Goal: Task Accomplishment & Management: Use online tool/utility

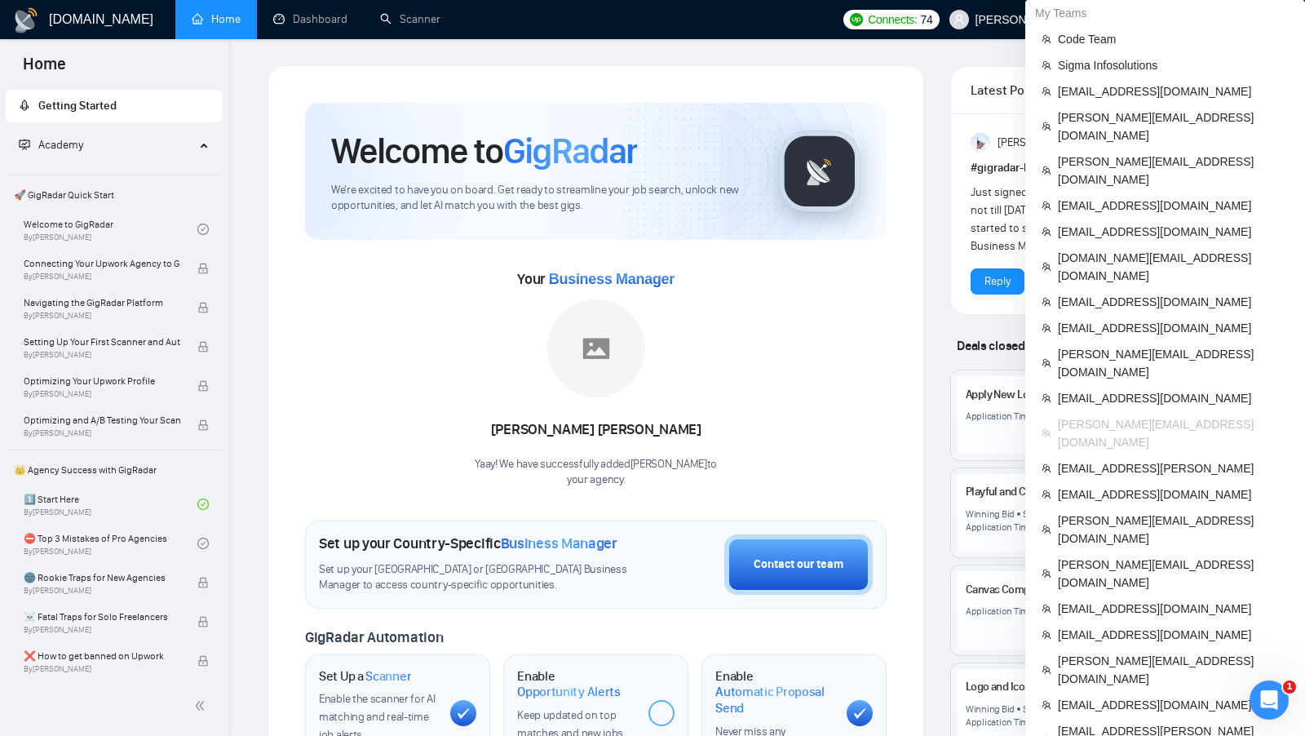
scroll to position [840, 0]
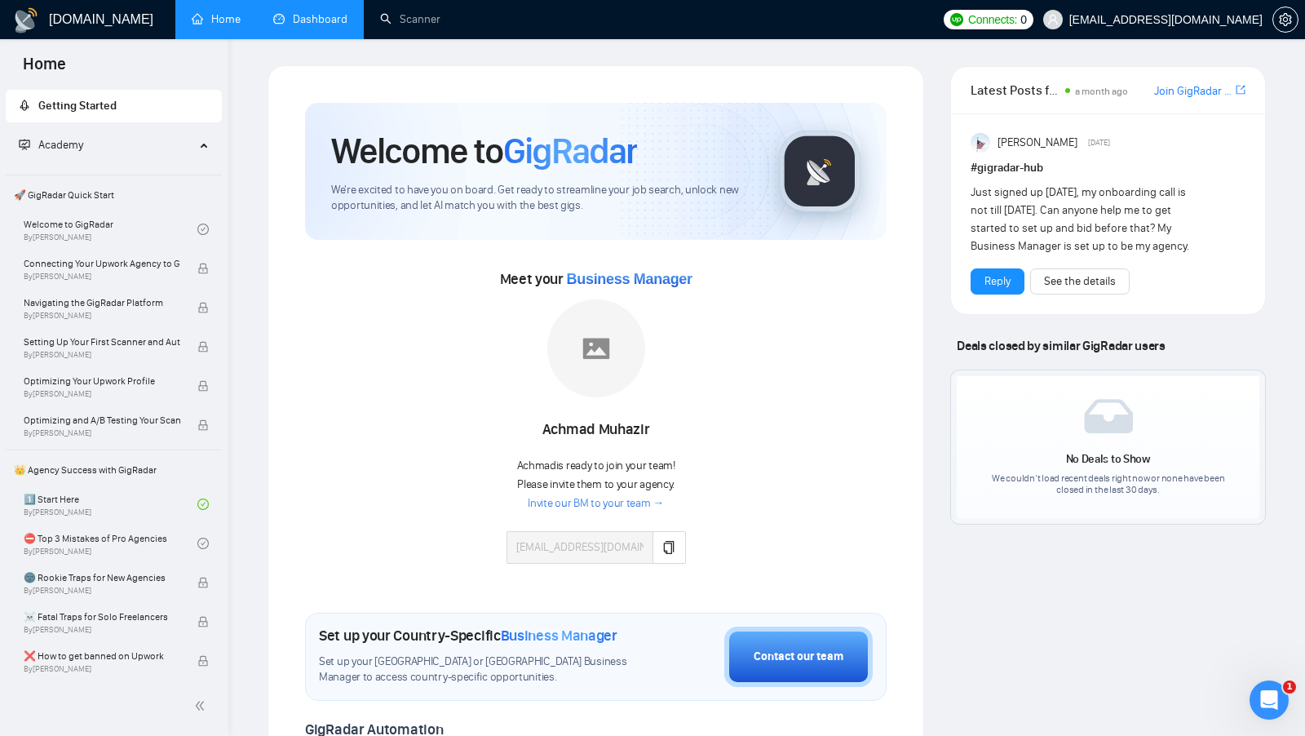
click at [321, 25] on link "Dashboard" at bounding box center [310, 19] width 74 height 14
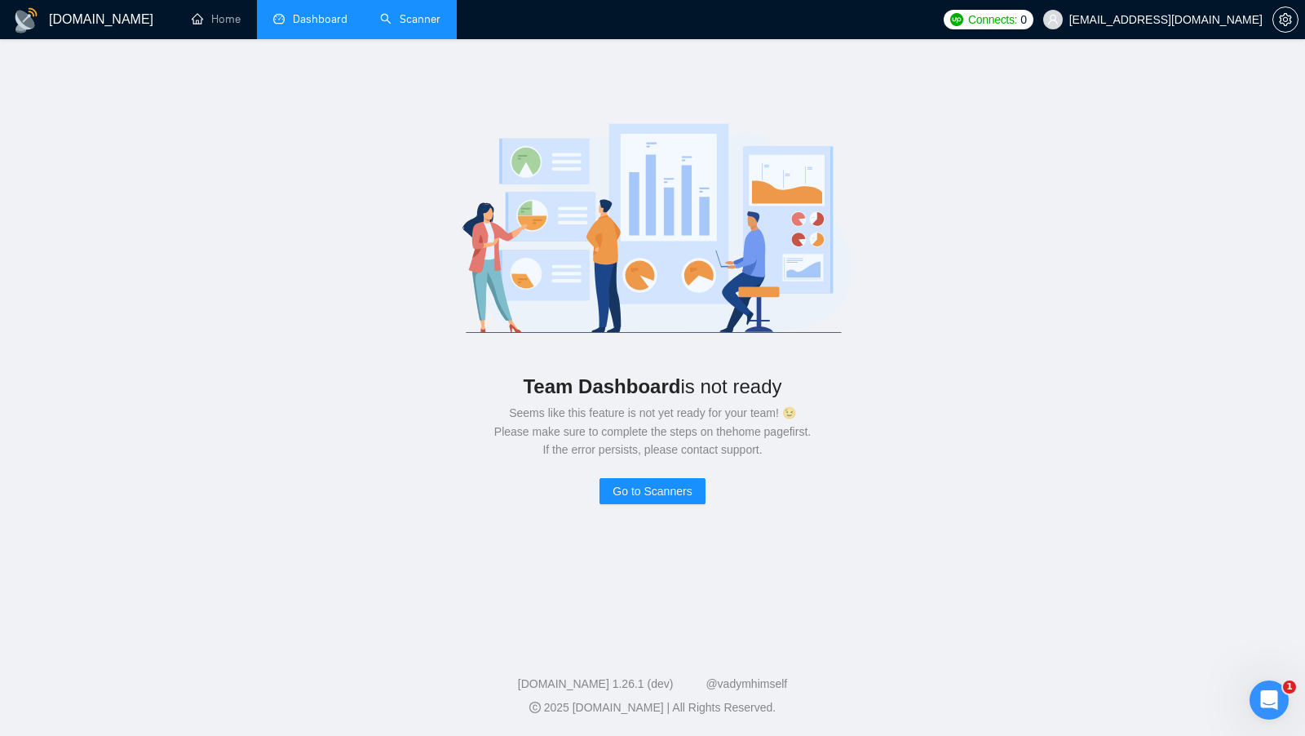
click at [428, 23] on link "Scanner" at bounding box center [410, 19] width 60 height 14
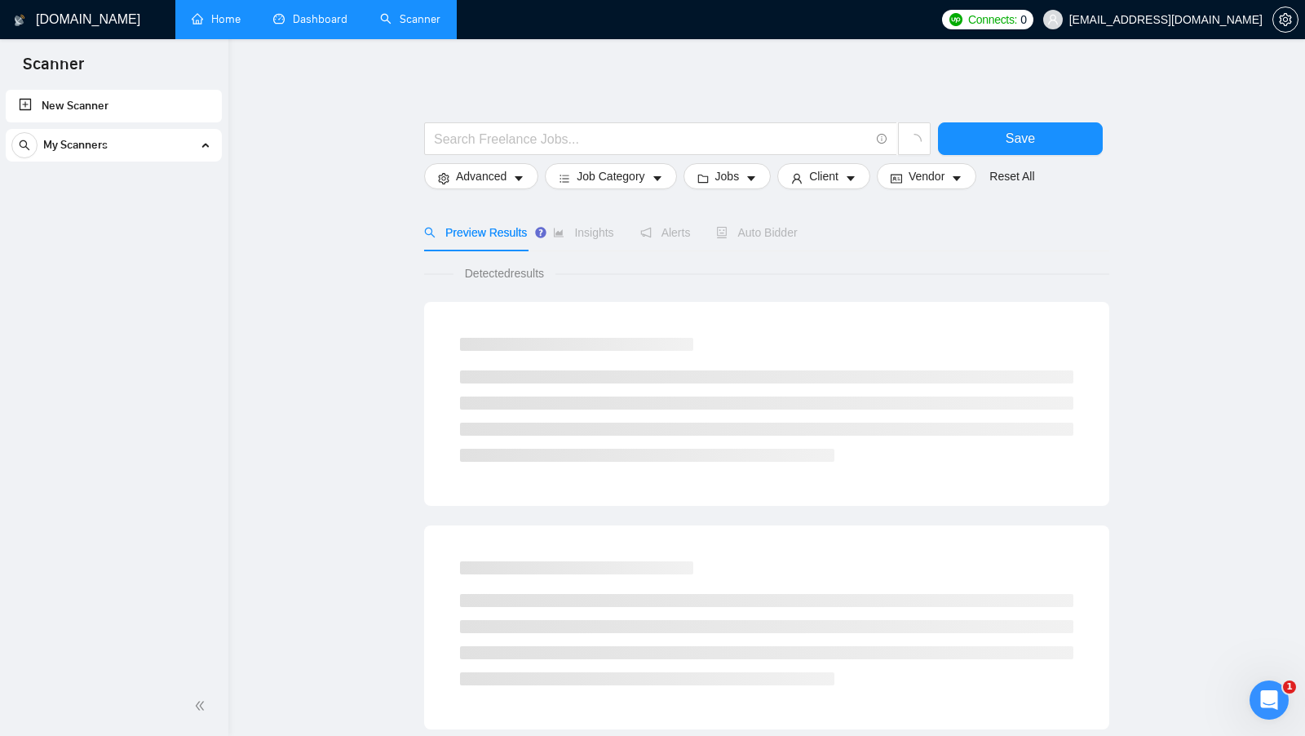
click at [240, 21] on link "Home" at bounding box center [216, 19] width 49 height 14
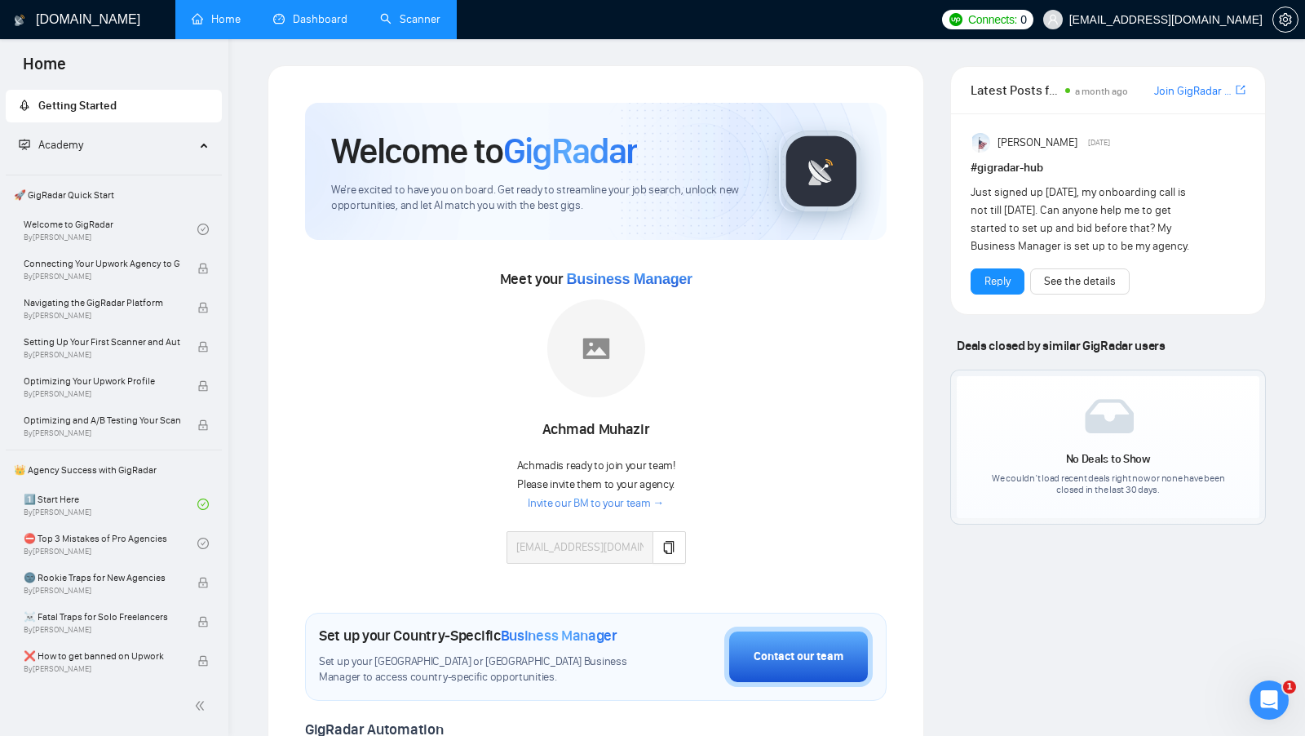
click at [339, 24] on link "Dashboard" at bounding box center [310, 19] width 74 height 14
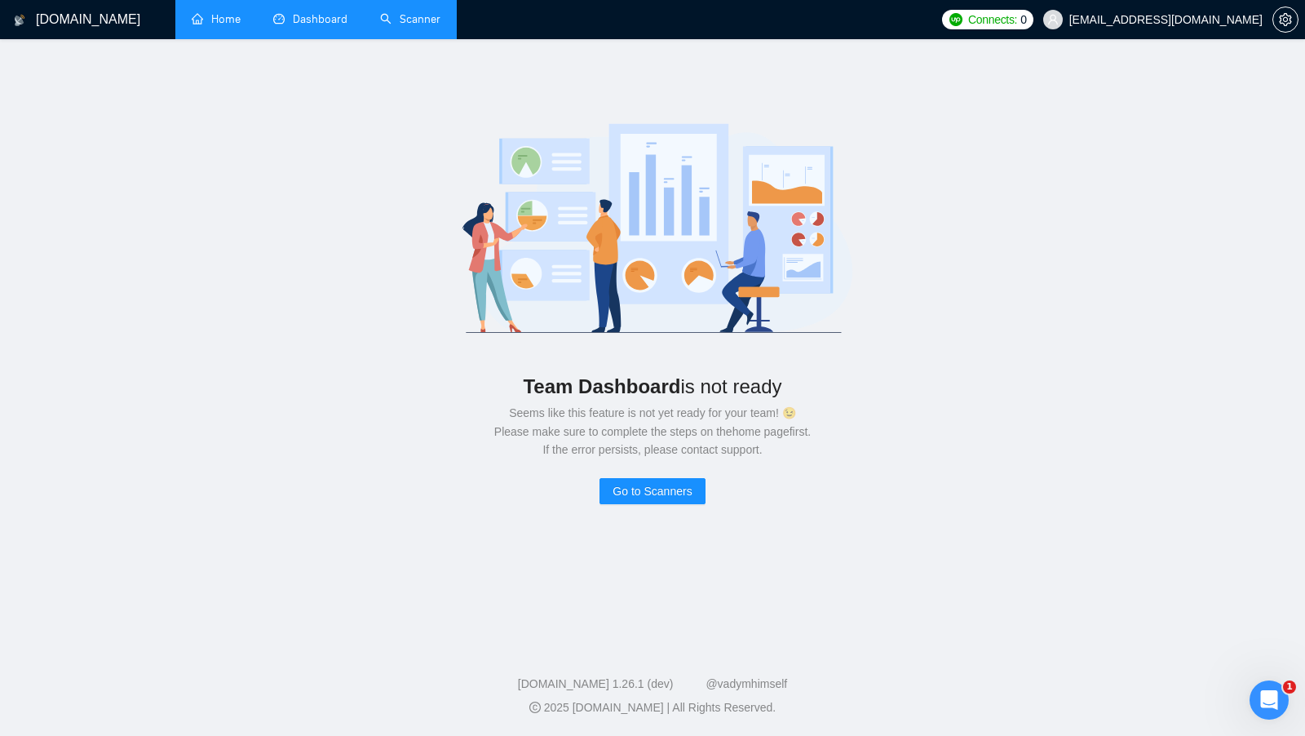
click at [421, 24] on link "Scanner" at bounding box center [410, 19] width 60 height 14
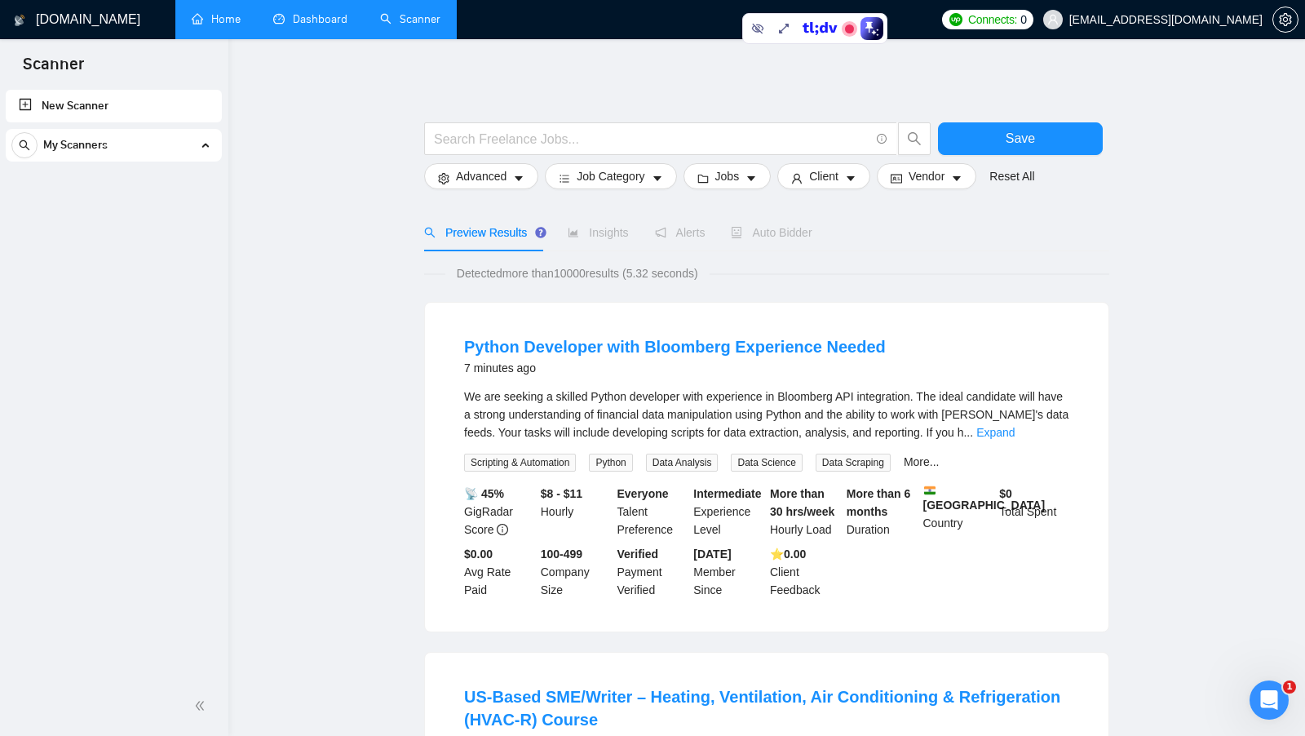
click at [193, 19] on link "Home" at bounding box center [216, 19] width 49 height 14
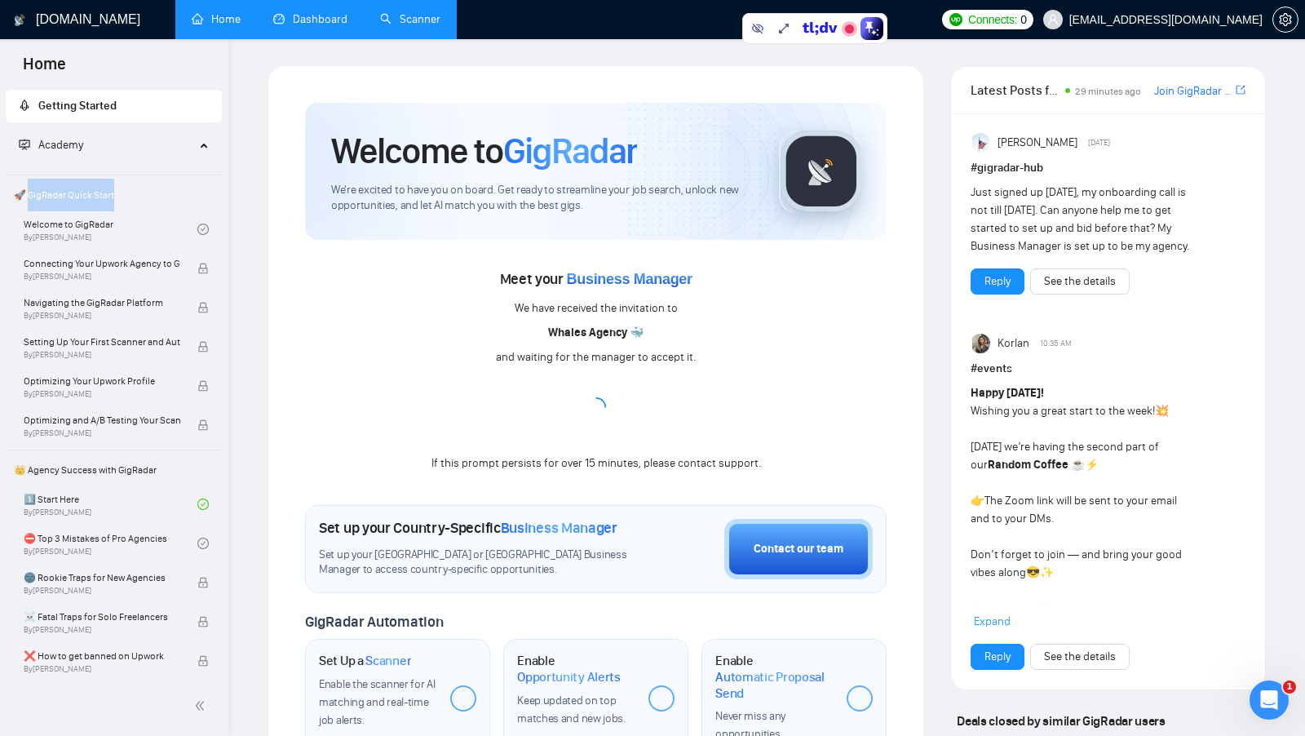
drag, startPoint x: 113, startPoint y: 195, endPoint x: 25, endPoint y: 199, distance: 87.4
click at [25, 199] on span "🚀 GigRadar Quick Start" at bounding box center [113, 195] width 213 height 33
click at [250, 331] on div "[DOMAIN_NAME] Home Dashboard Scanner Connects: 0 [EMAIL_ADDRESS][DOMAIN_NAME] W…" at bounding box center [766, 632] width 1077 height 1265
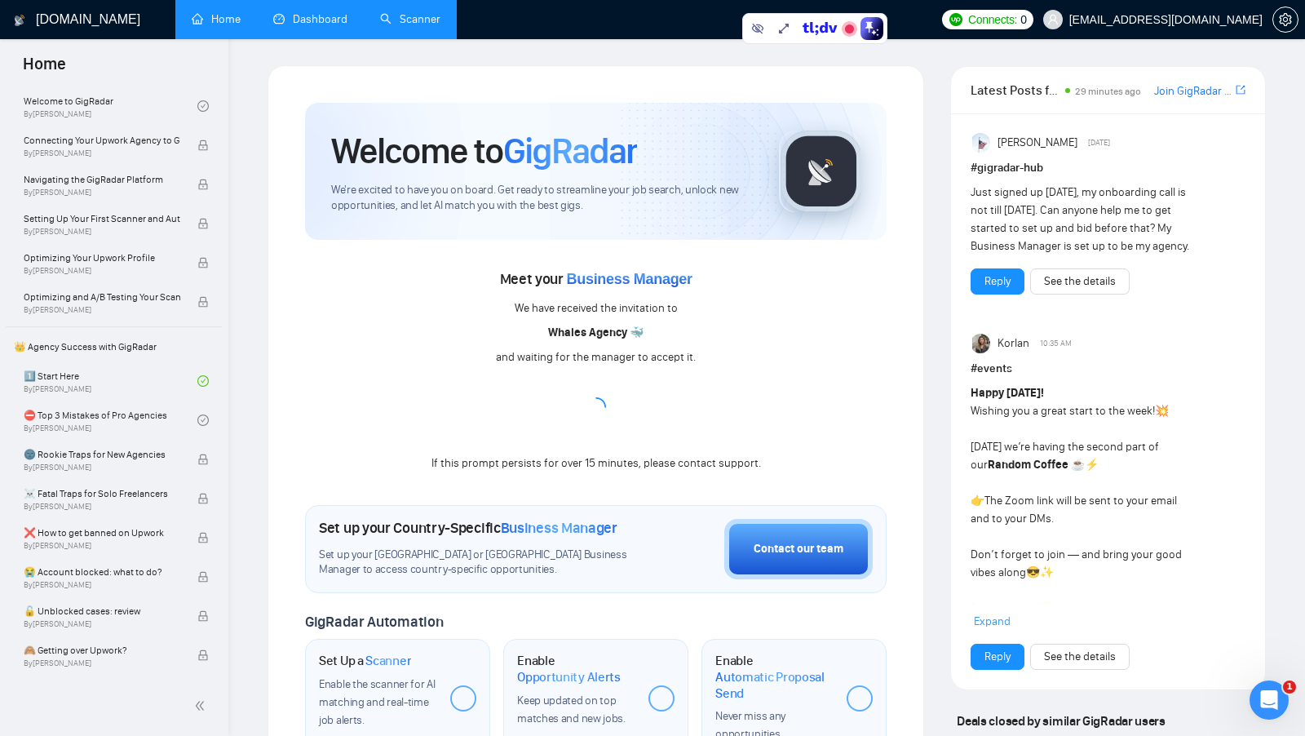
scroll to position [148, 0]
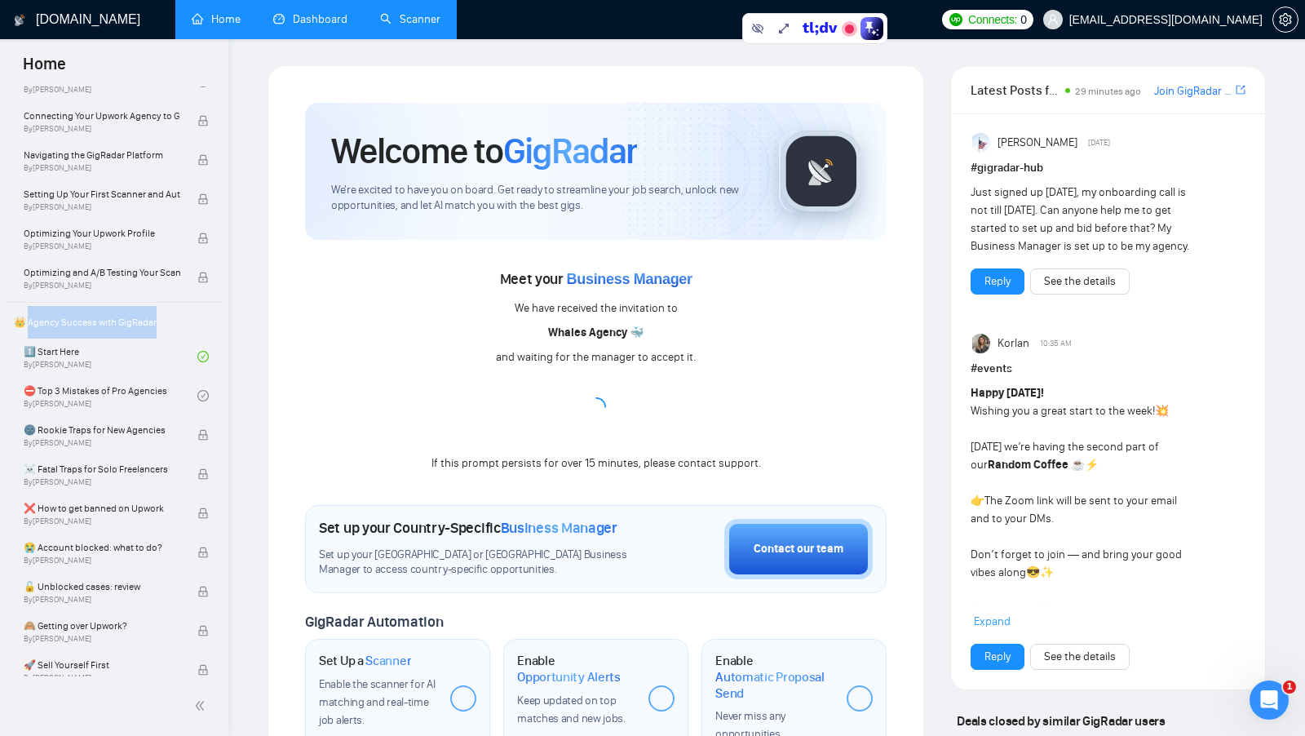
drag, startPoint x: 162, startPoint y: 322, endPoint x: 26, endPoint y: 326, distance: 136.3
click at [26, 326] on span "👑 Agency Success with GigRadar" at bounding box center [113, 322] width 213 height 33
click at [188, 319] on span "👑 Agency Success with GigRadar" at bounding box center [113, 322] width 213 height 33
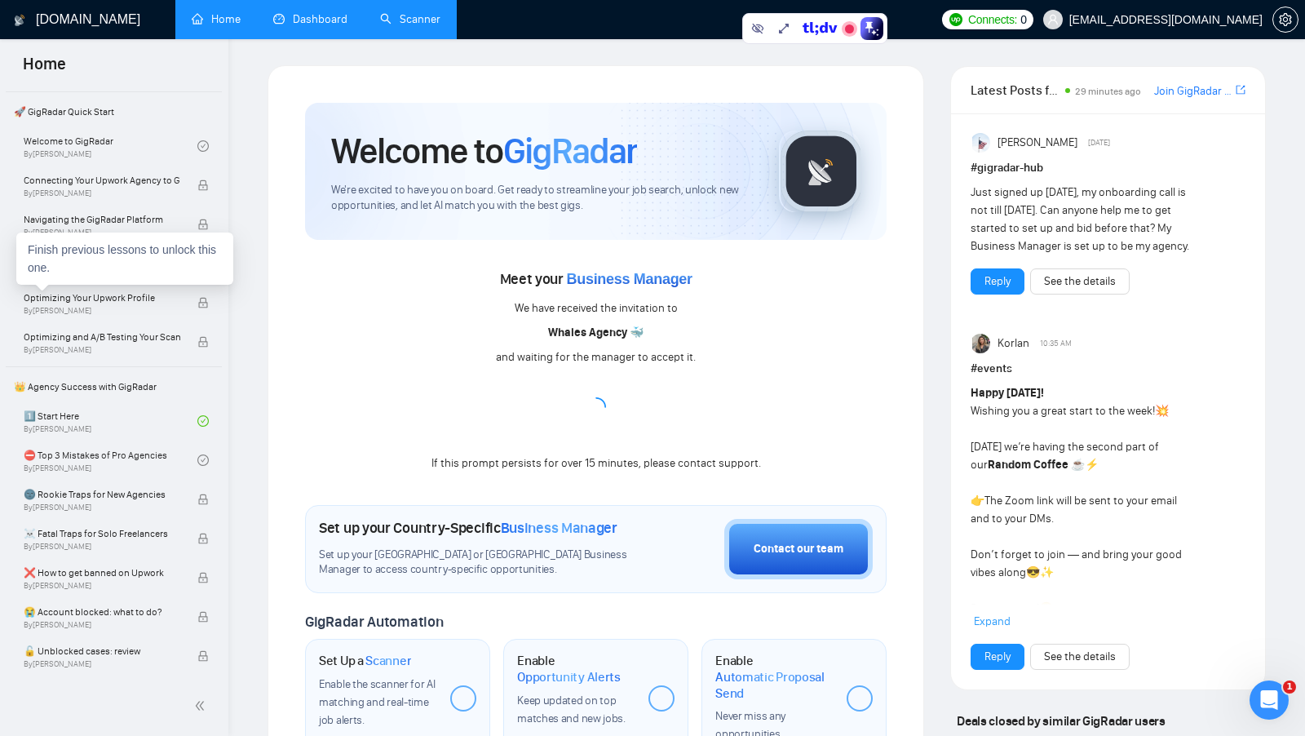
scroll to position [0, 0]
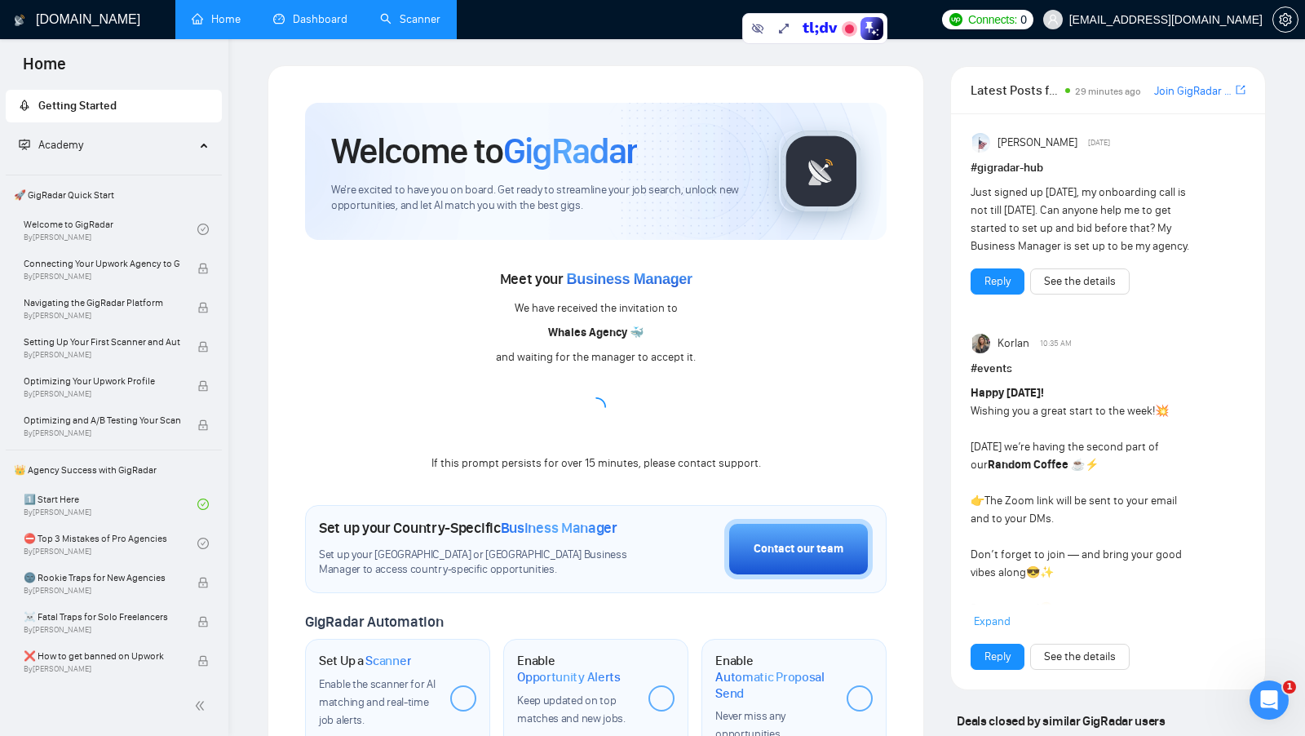
click at [1200, 133] on div "[PERSON_NAME] [DATE]" at bounding box center [1108, 143] width 275 height 20
click at [1230, 20] on span "[EMAIL_ADDRESS][DOMAIN_NAME]" at bounding box center [1166, 20] width 193 height 0
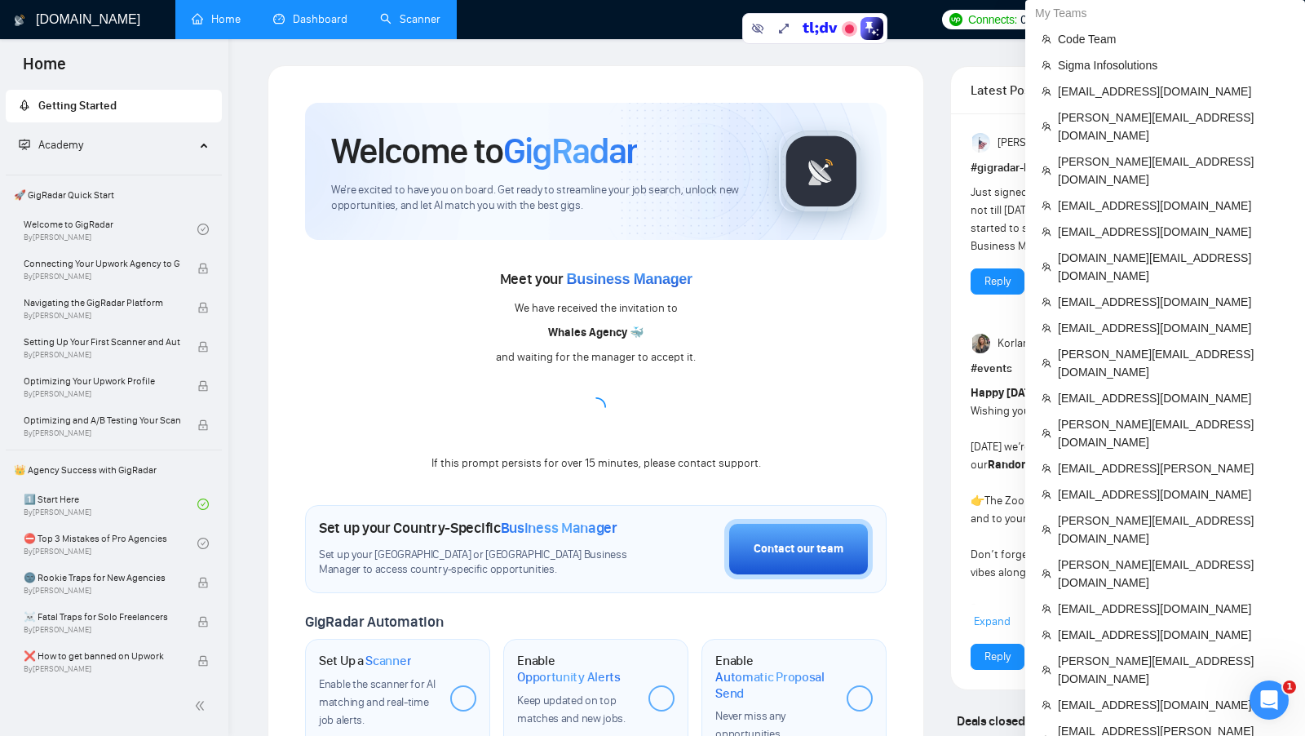
click at [1230, 20] on span "[EMAIL_ADDRESS][DOMAIN_NAME]" at bounding box center [1166, 20] width 193 height 0
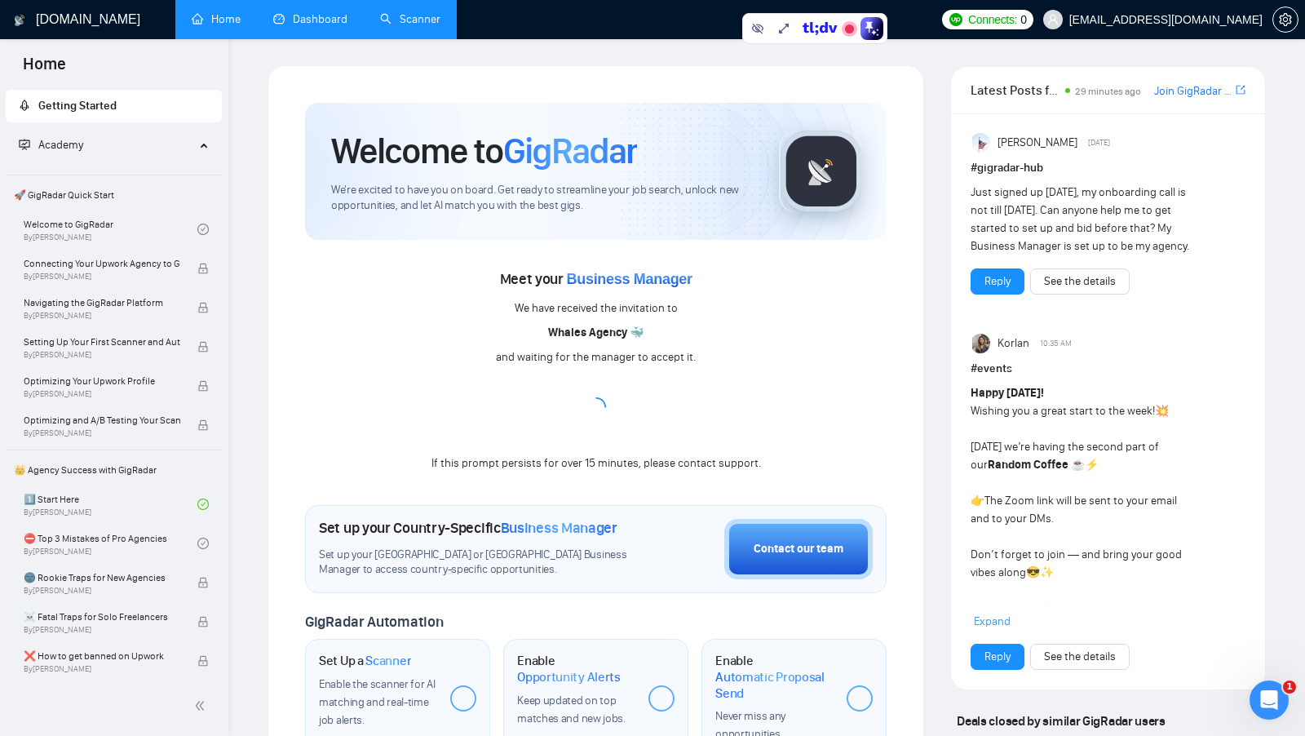
click at [958, 92] on div "Latest Posts from the GigRadar Community 29 minutes ago Join GigRadar Slack Com…" at bounding box center [1108, 90] width 314 height 47
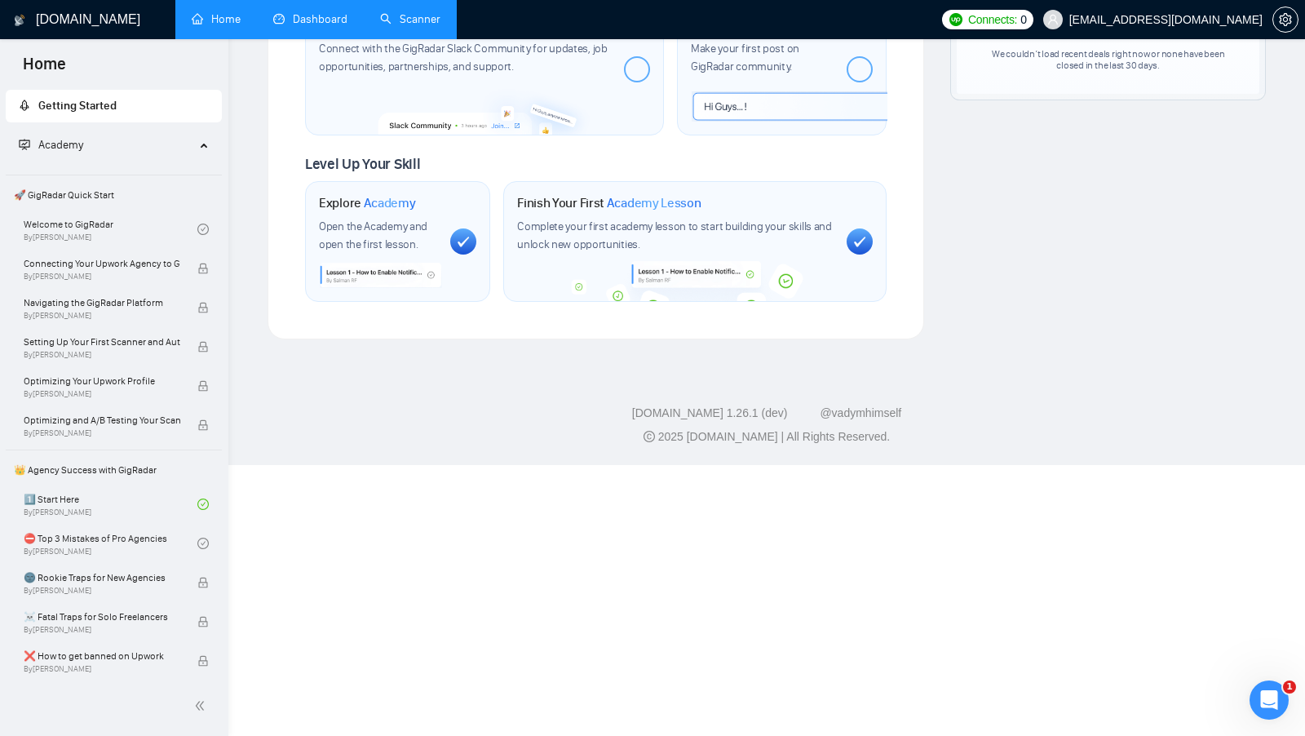
scroll to position [523, 0]
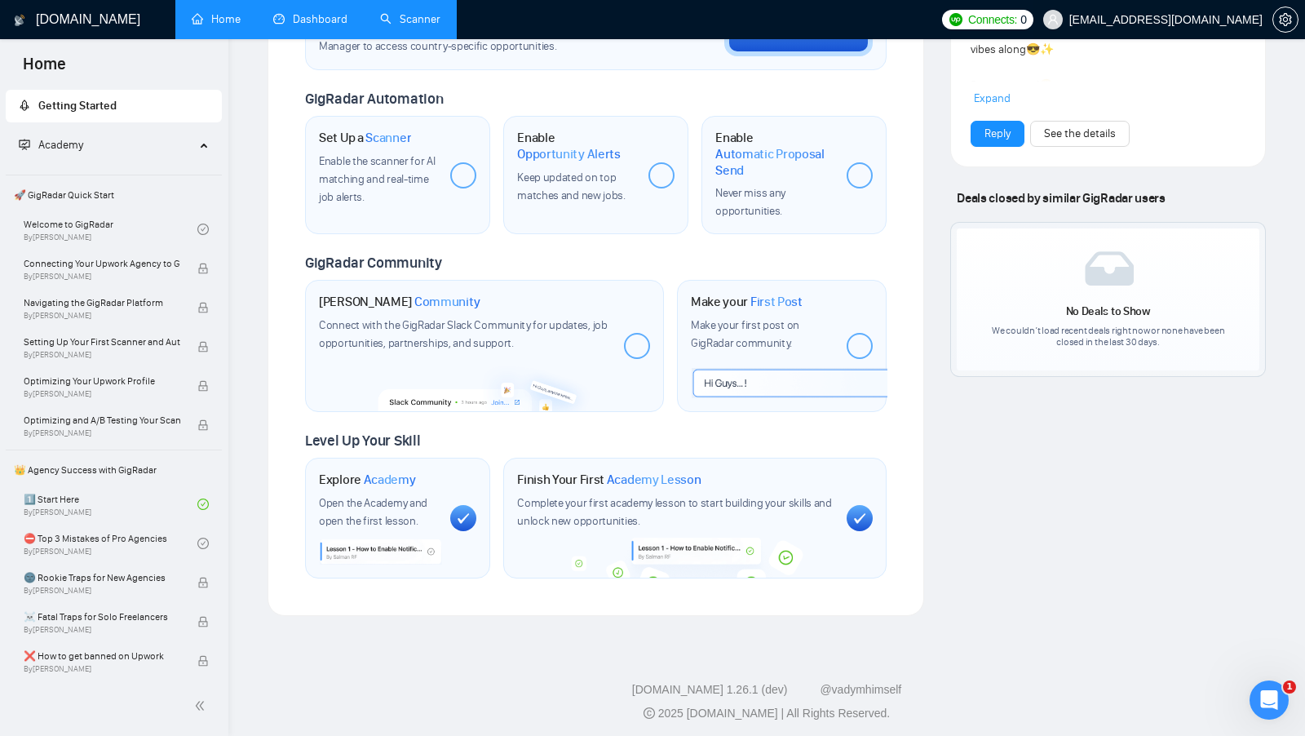
click at [1212, 20] on span "[EMAIL_ADDRESS][DOMAIN_NAME]" at bounding box center [1166, 20] width 193 height 0
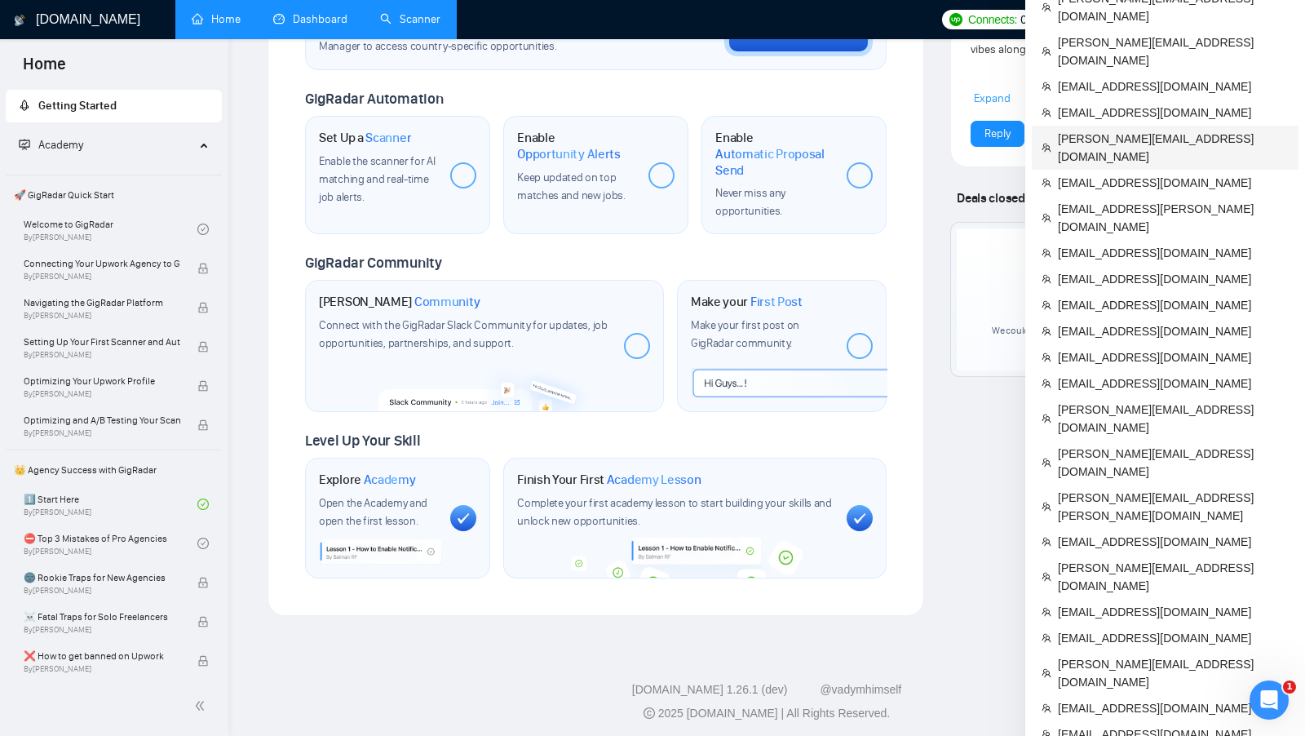
scroll to position [526, 0]
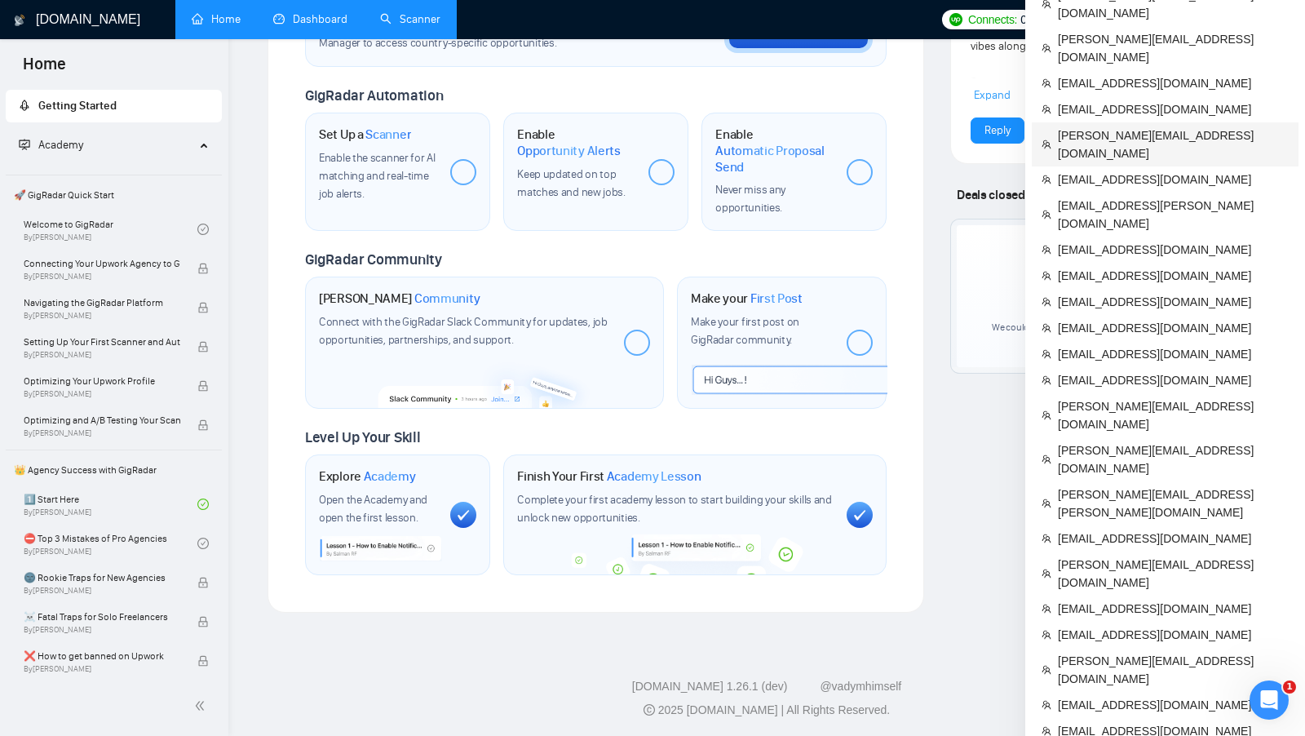
copy div "[EMAIL_ADDRESS][DOMAIN_NAME]"
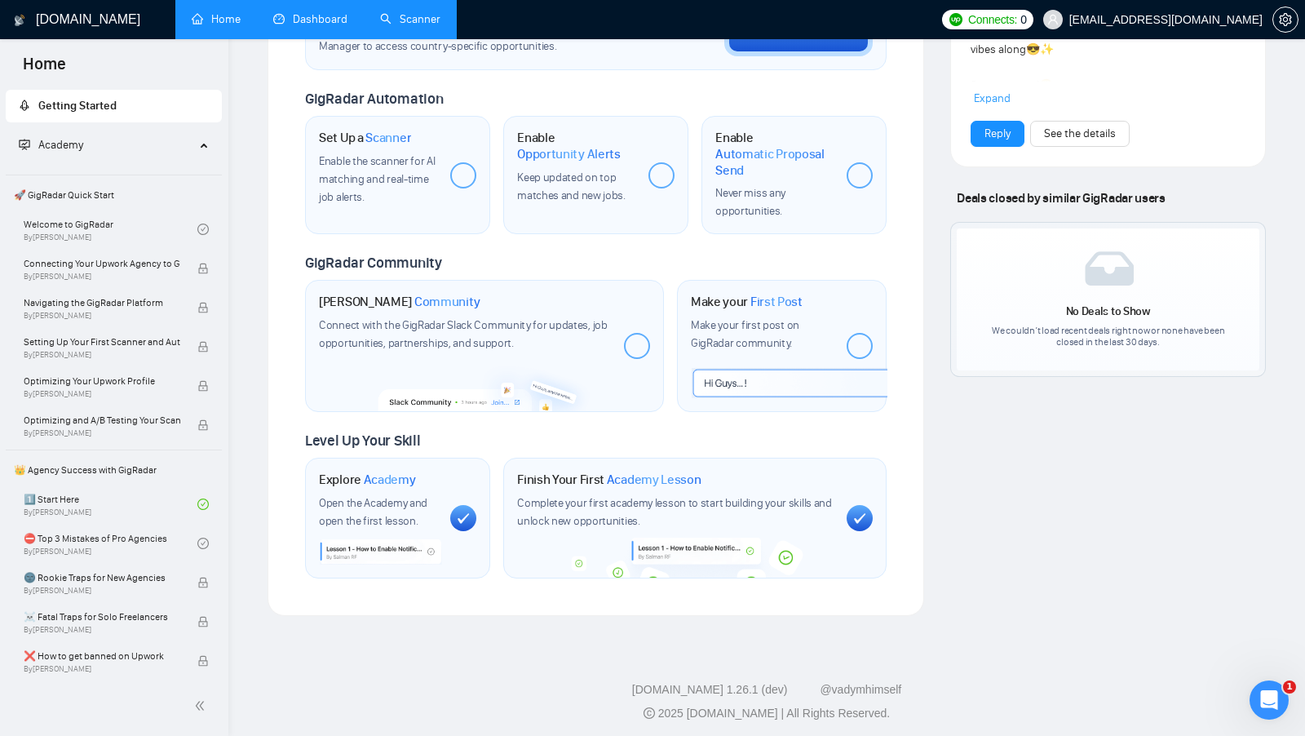
click at [941, 271] on div "Latest Posts from the GigRadar Community 29 minutes ago [PERSON_NAME] Slack Com…" at bounding box center [1108, 79] width 342 height 1074
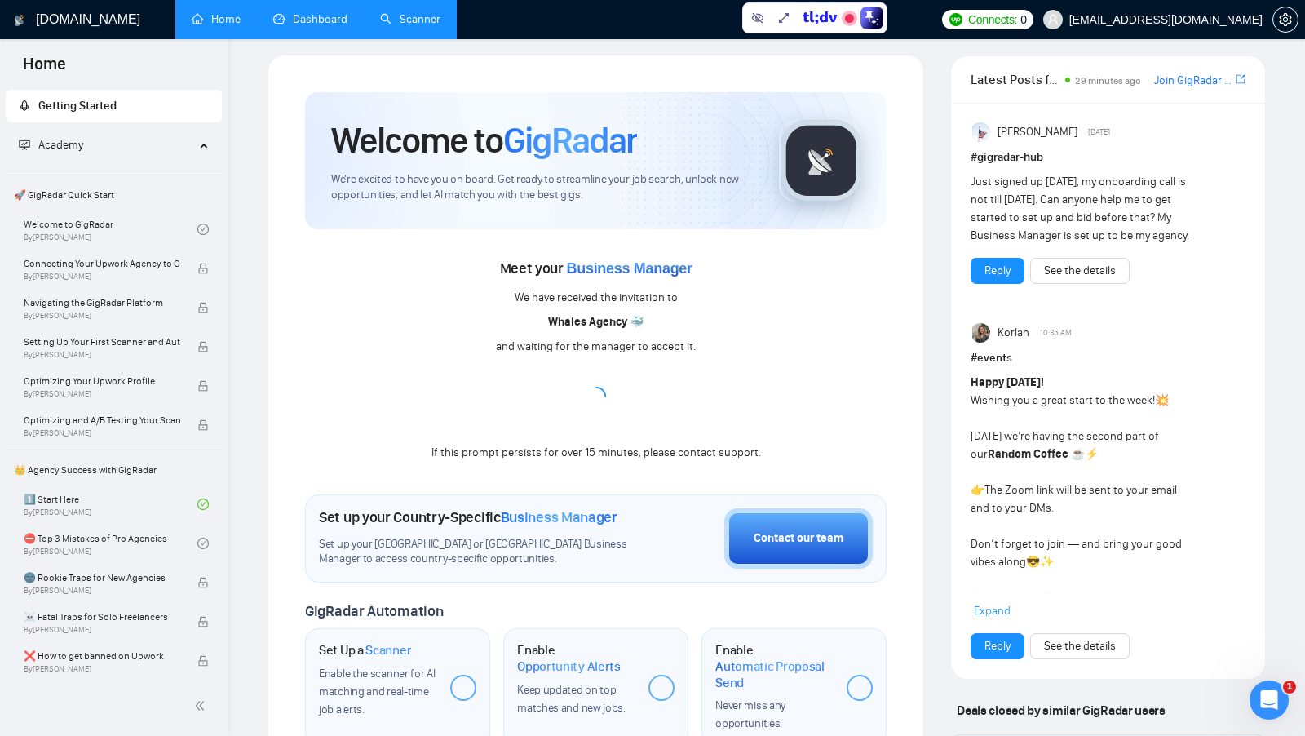
scroll to position [0, 0]
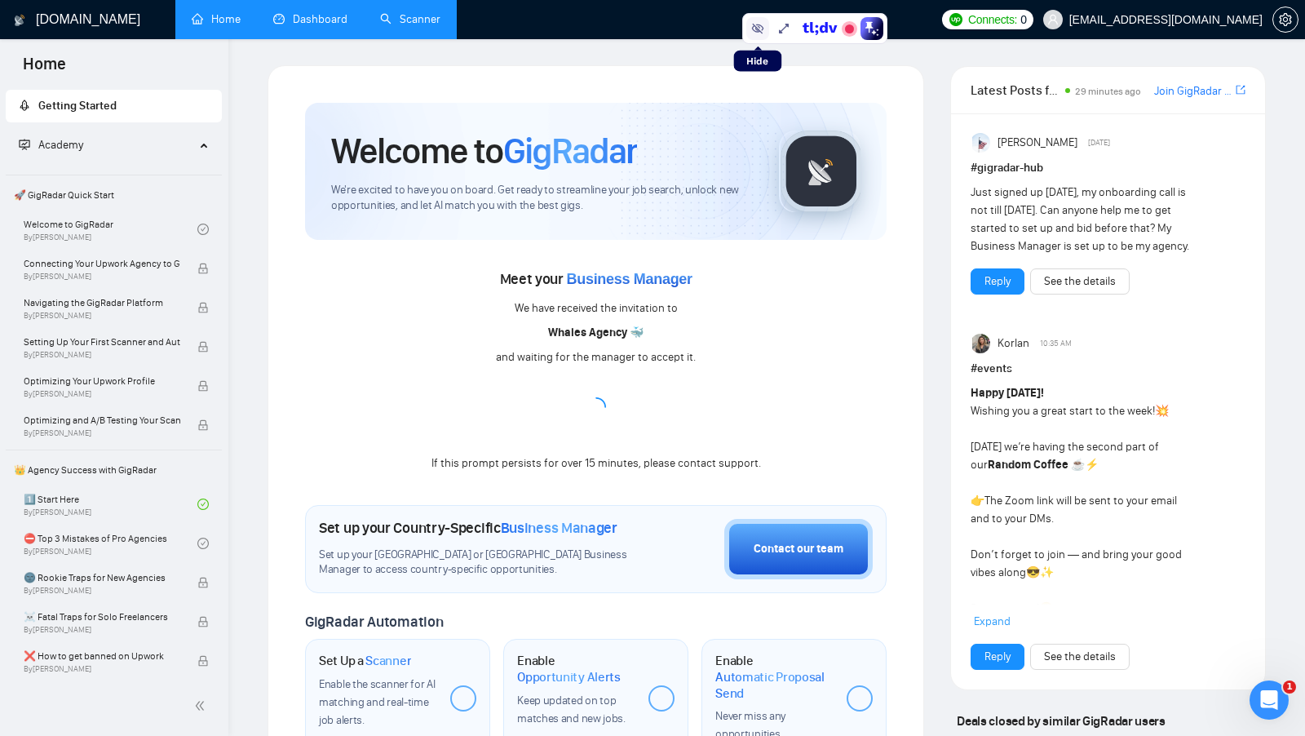
click at [752, 30] on icon at bounding box center [757, 28] width 13 height 13
click at [316, 20] on link "Dashboard" at bounding box center [310, 19] width 74 height 14
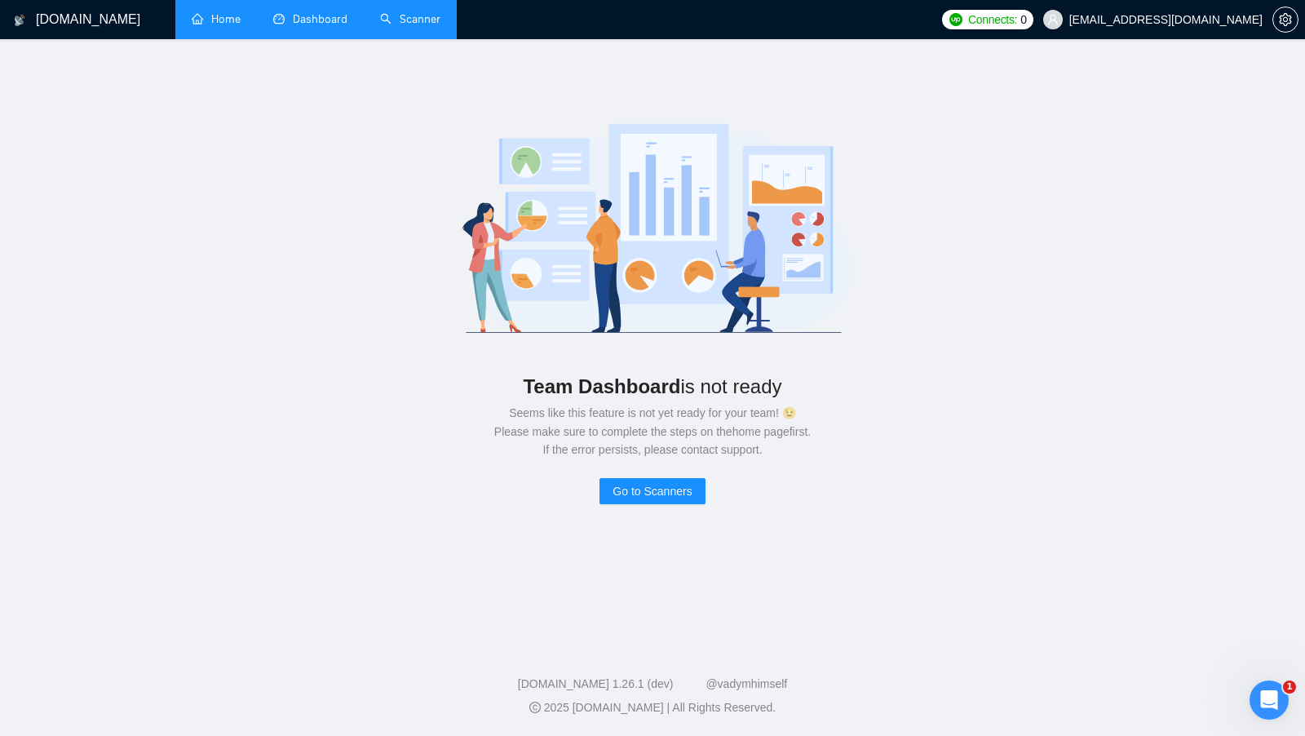
click at [419, 26] on link "Scanner" at bounding box center [410, 19] width 60 height 14
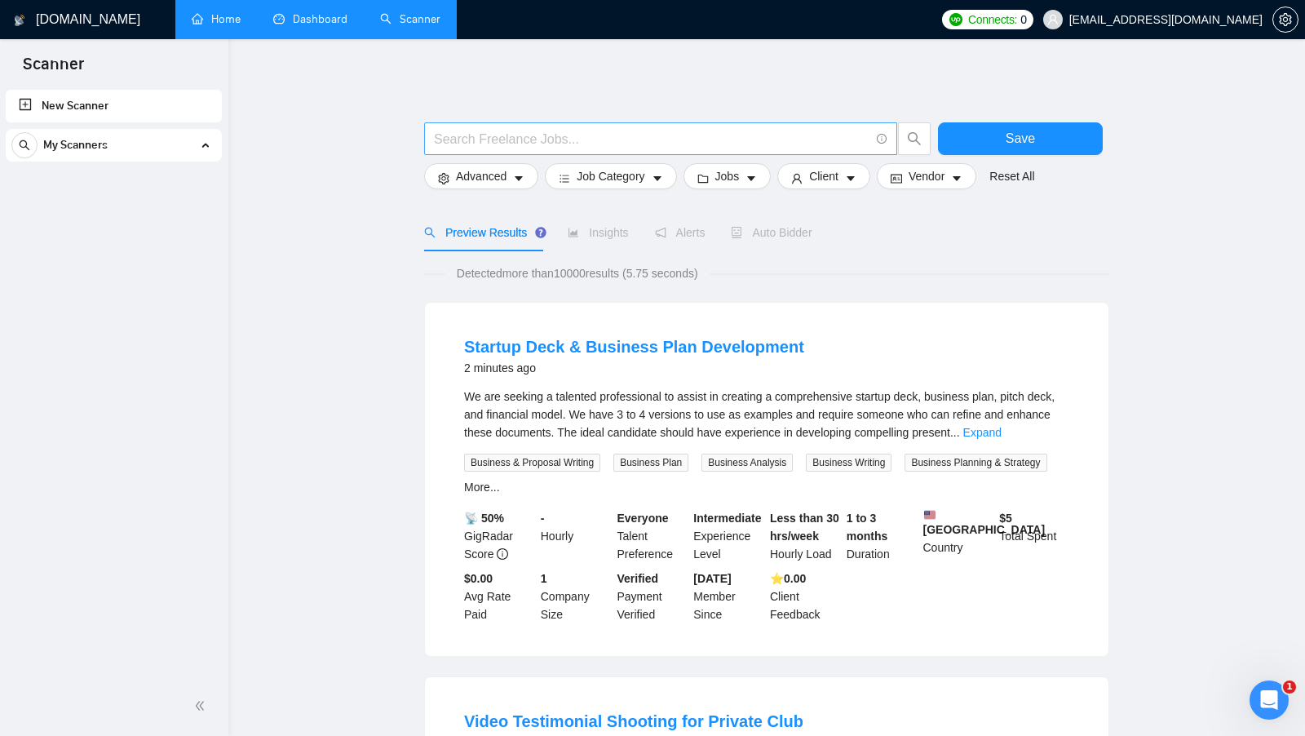
click at [580, 138] on input "text" at bounding box center [652, 139] width 436 height 20
click at [493, 143] on input "text" at bounding box center [652, 139] width 436 height 20
click at [431, 144] on span at bounding box center [660, 138] width 473 height 33
click at [654, 182] on button "Job Category" at bounding box center [610, 176] width 131 height 26
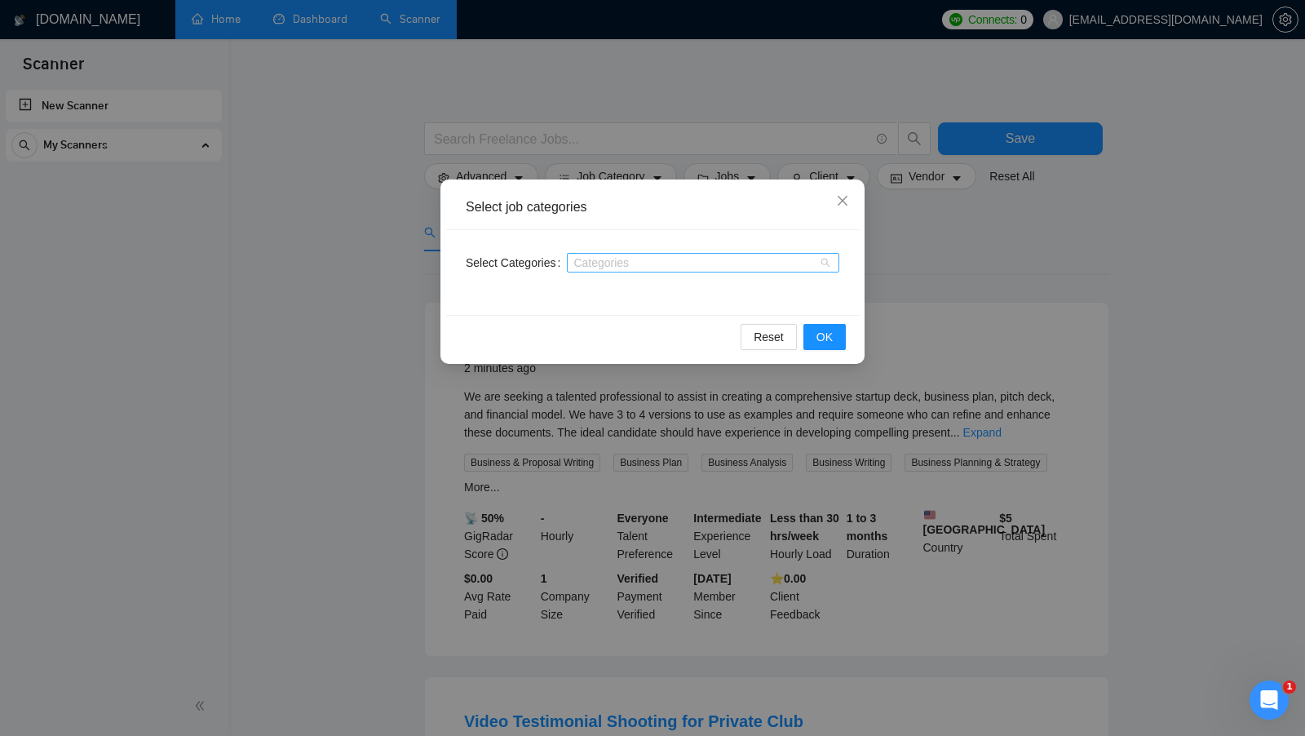
click at [779, 264] on div at bounding box center [695, 262] width 248 height 13
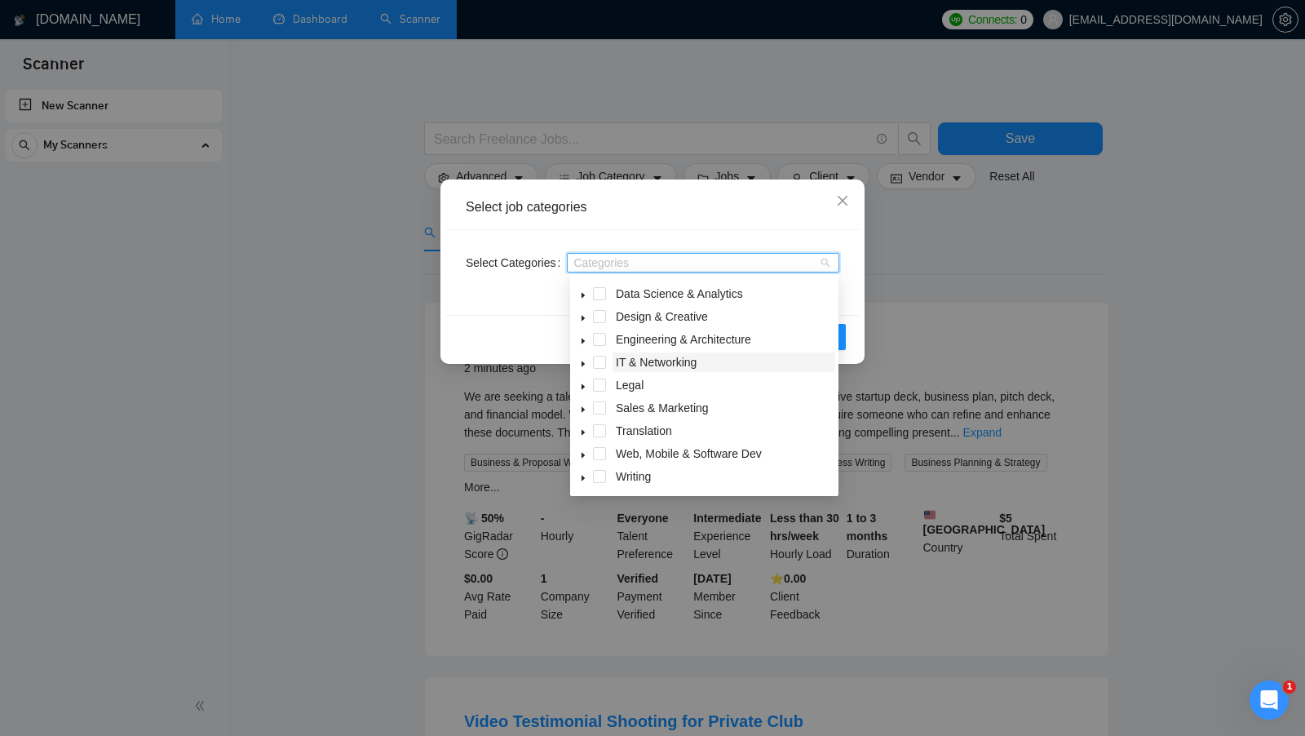
scroll to position [50, 0]
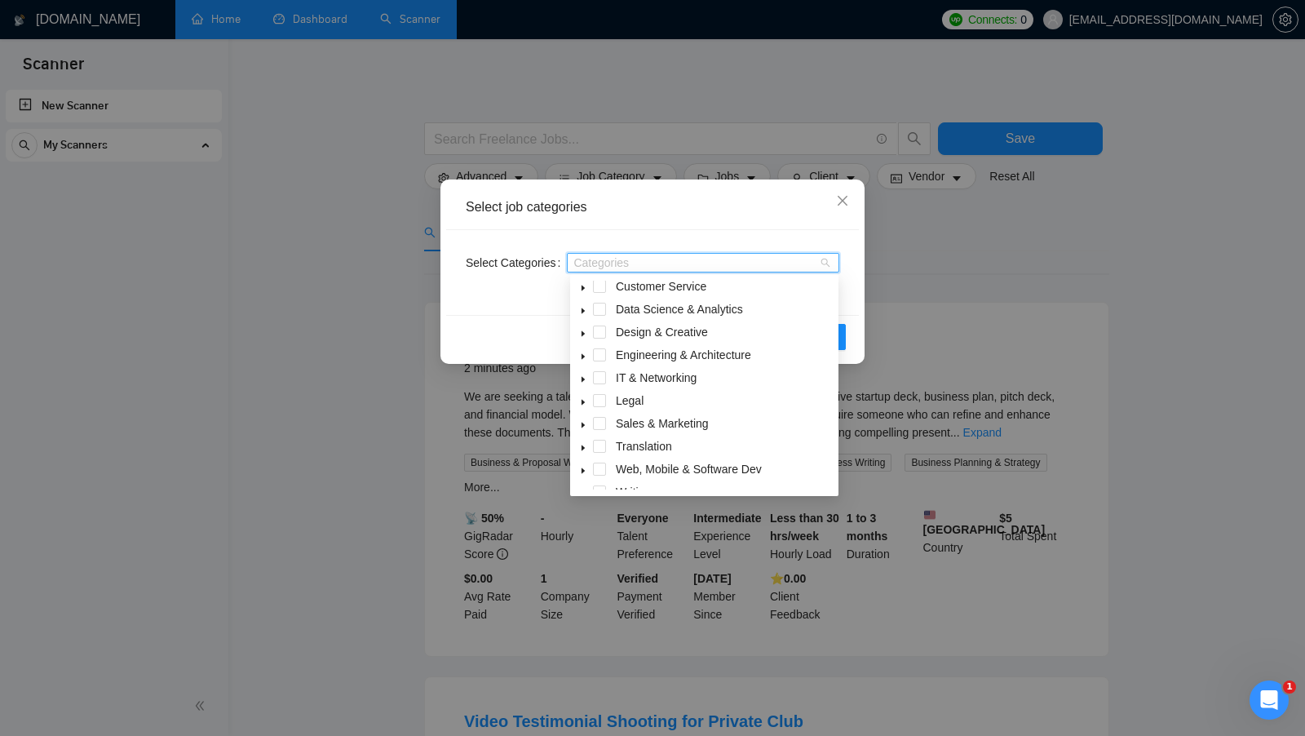
click at [582, 336] on icon "caret-down" at bounding box center [583, 334] width 3 height 6
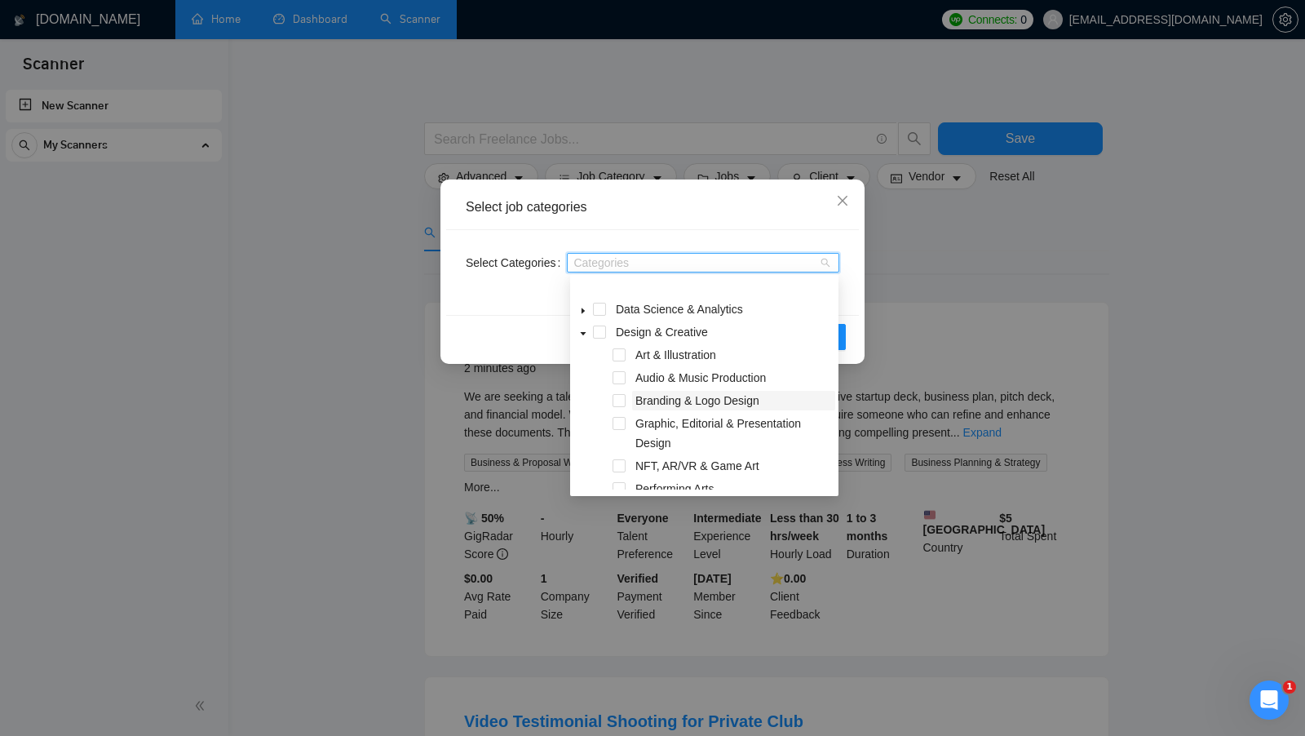
scroll to position [107, 0]
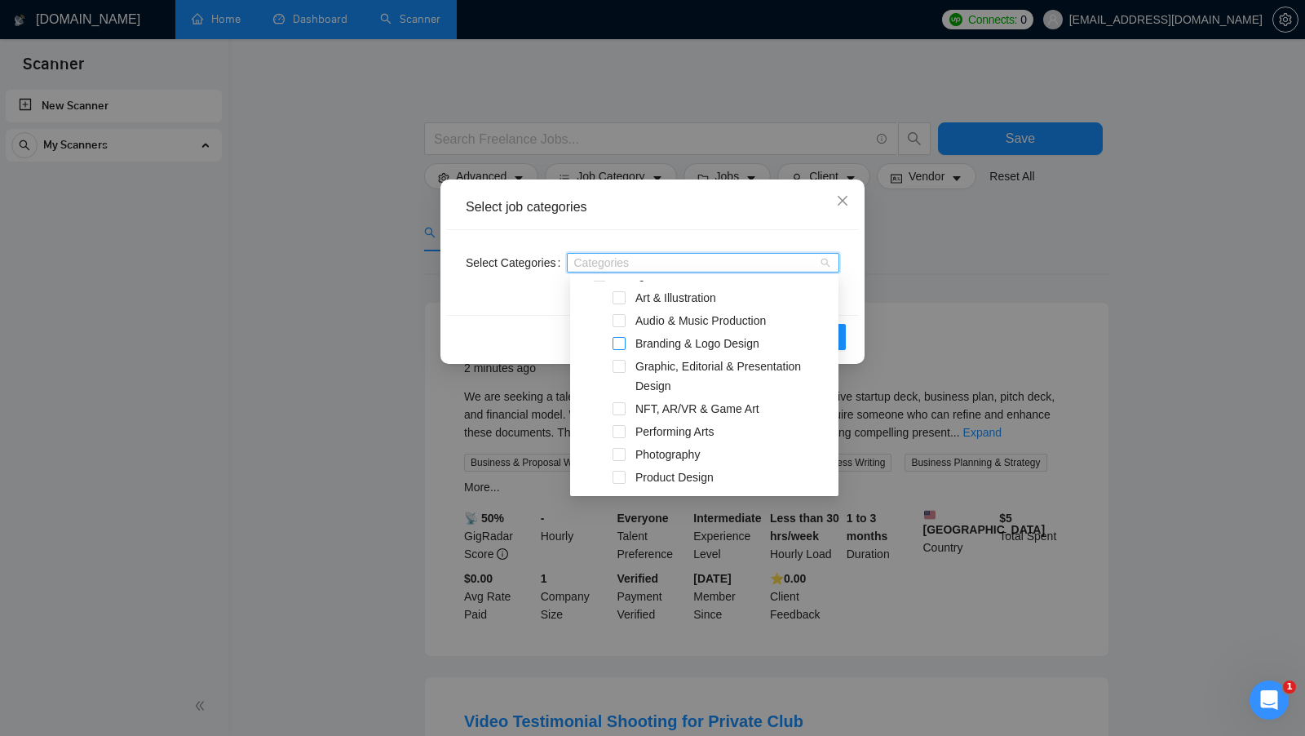
click at [618, 343] on span at bounding box center [619, 343] width 13 height 13
click at [617, 366] on span at bounding box center [619, 366] width 13 height 13
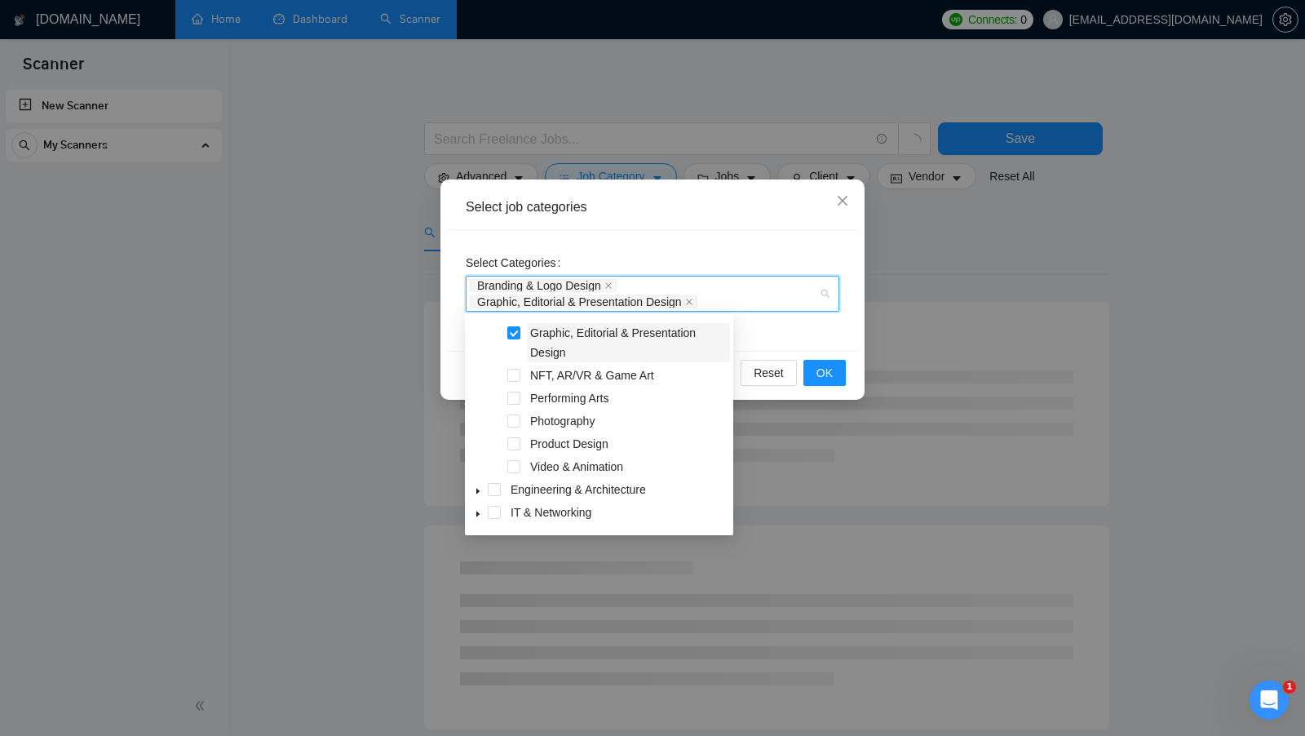
scroll to position [182, 0]
click at [516, 442] on span at bounding box center [513, 441] width 13 height 13
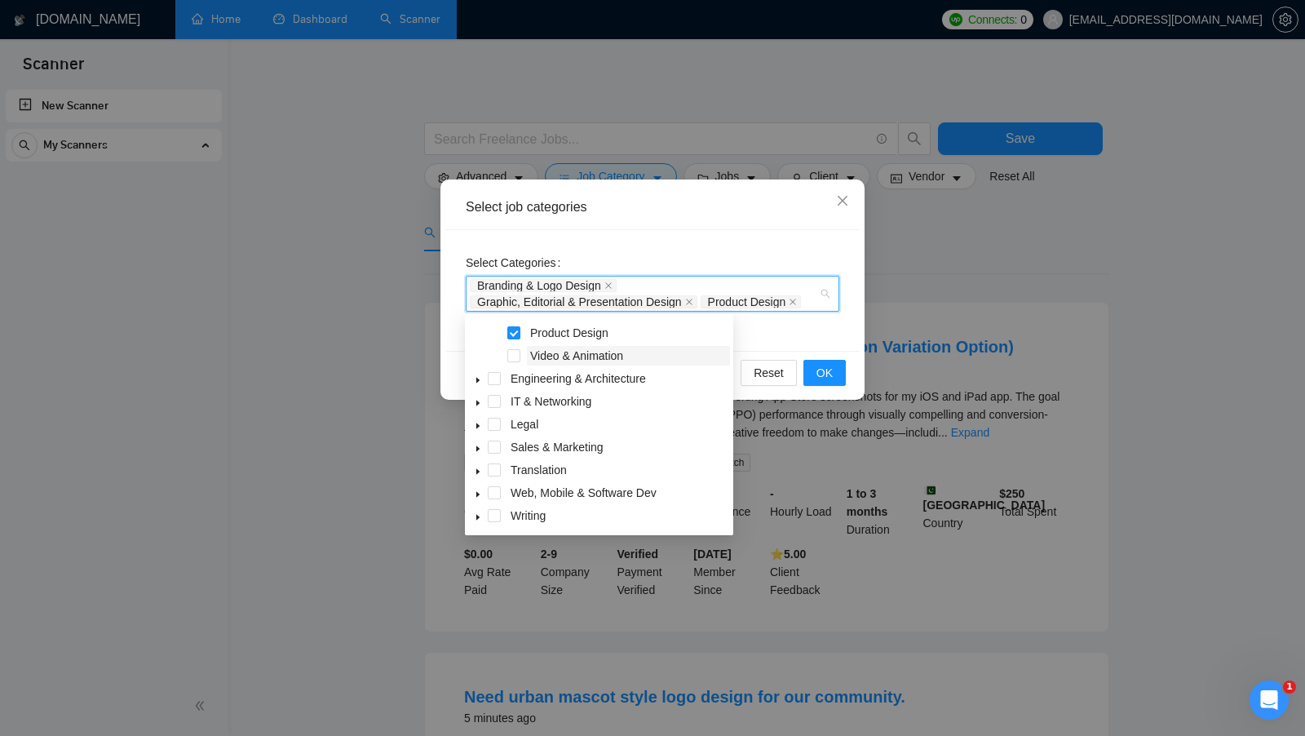
scroll to position [2, 0]
click at [478, 494] on icon "caret-down" at bounding box center [478, 493] width 8 height 8
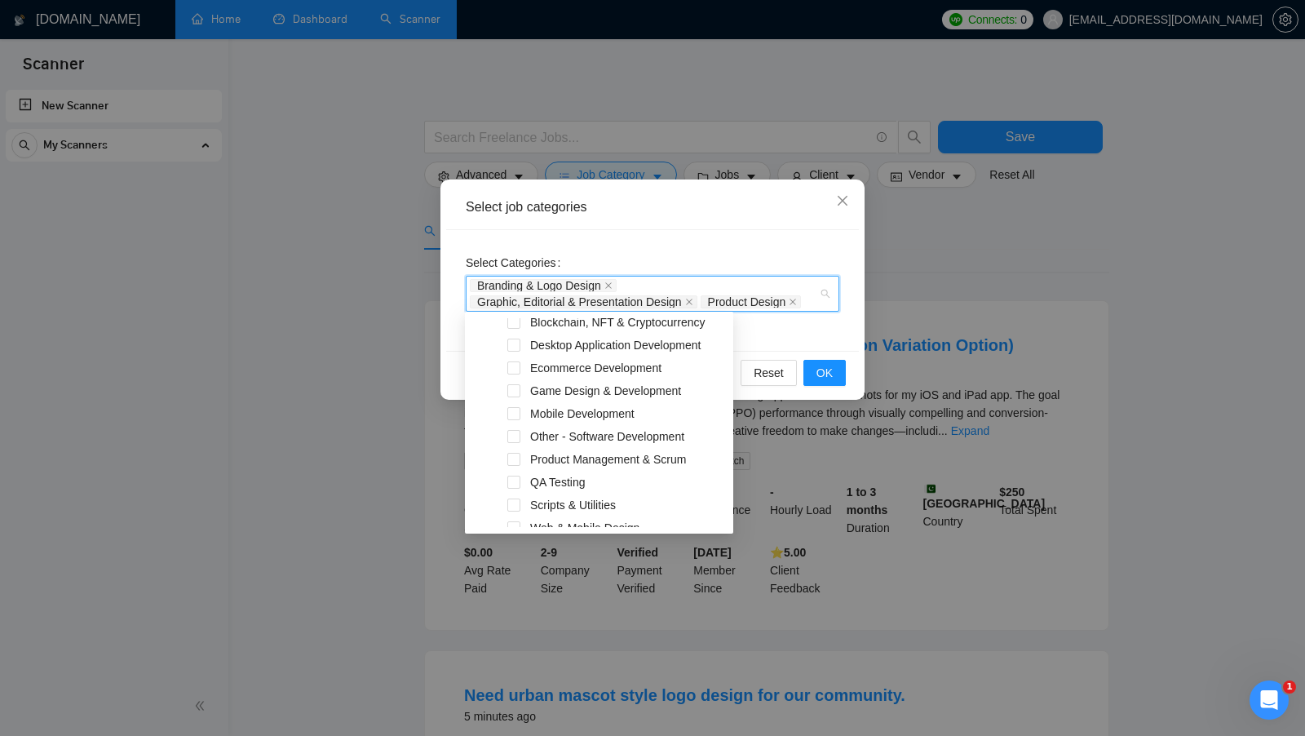
scroll to position [564, 0]
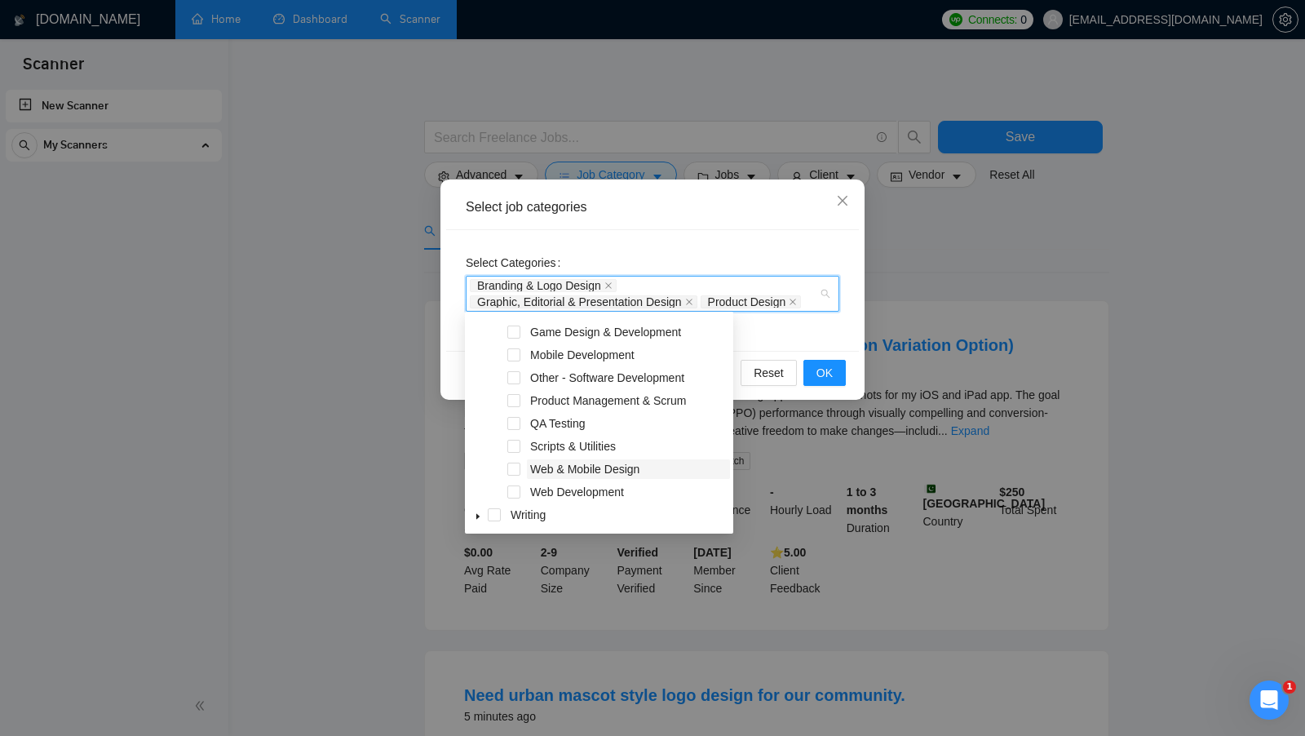
click at [609, 468] on span "Web & Mobile Design" at bounding box center [584, 469] width 109 height 13
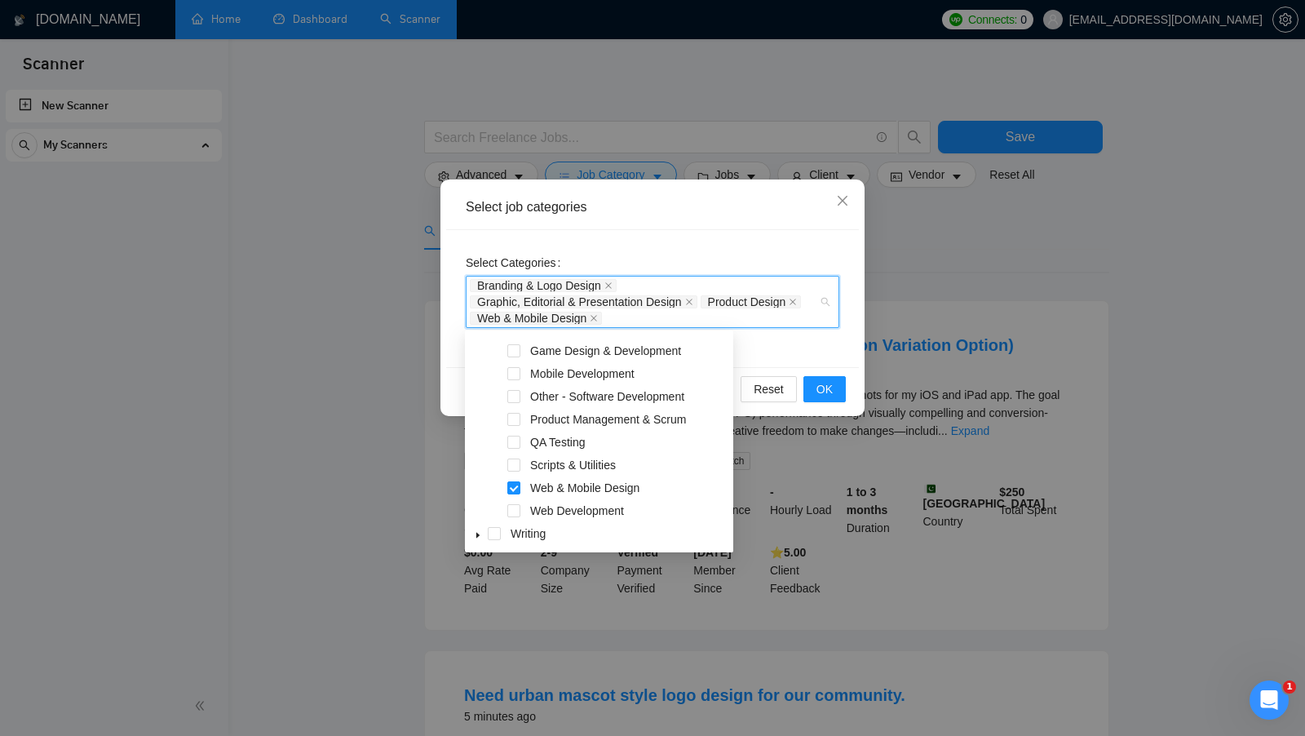
click at [804, 353] on div "Select Categories Branding & Logo Design Graphic, Editorial & Presentation Desi…" at bounding box center [652, 298] width 413 height 137
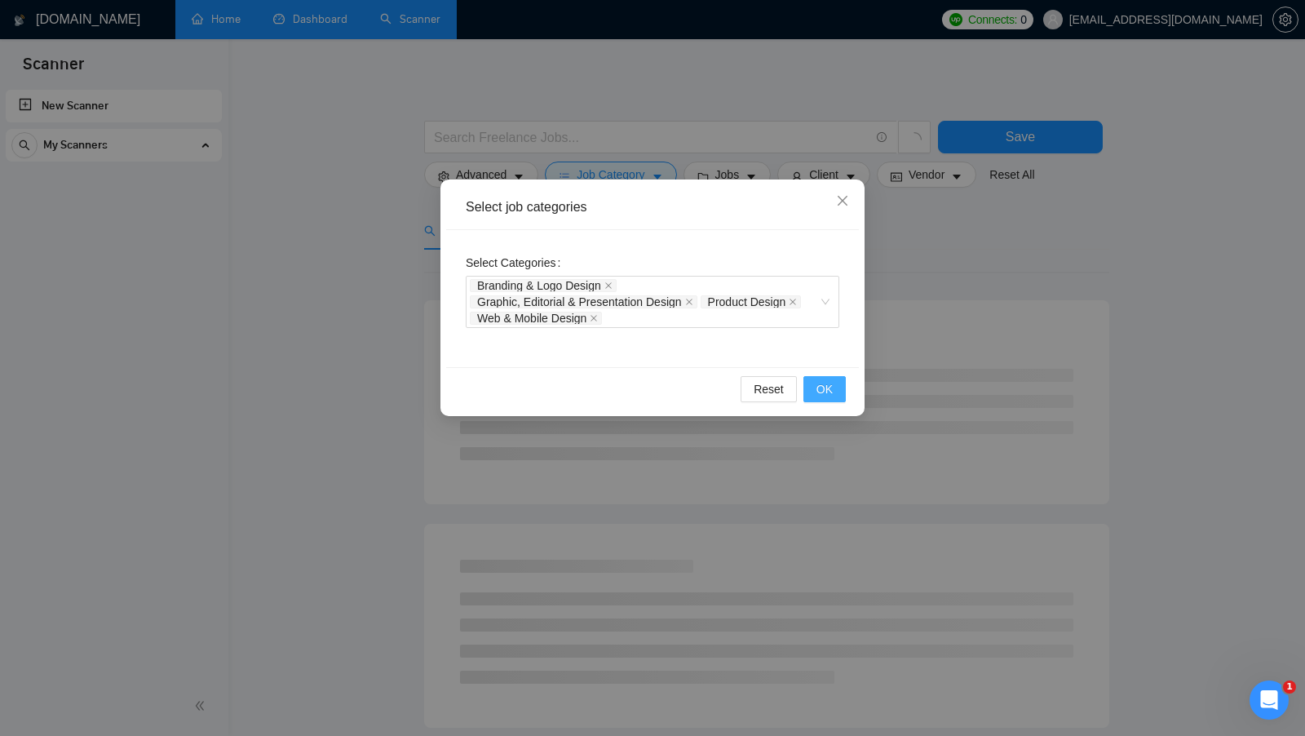
click at [813, 383] on button "OK" at bounding box center [825, 389] width 42 height 26
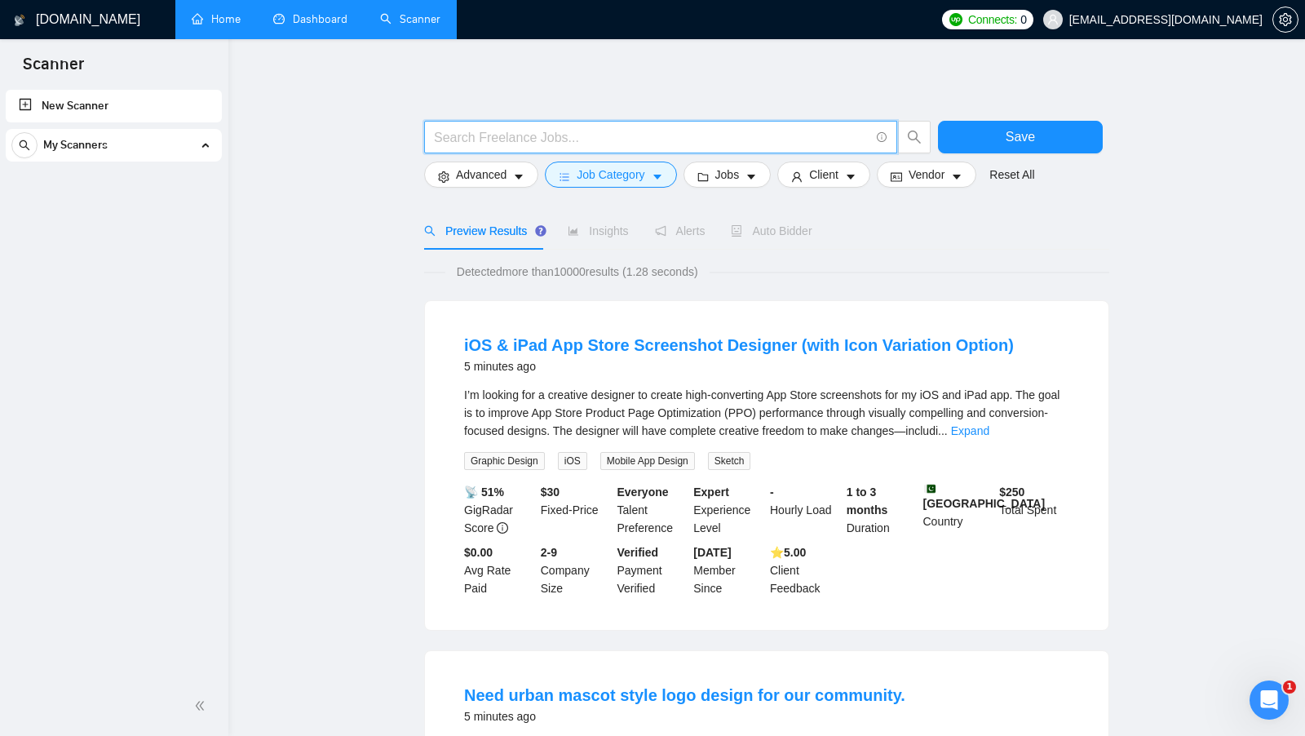
click at [609, 135] on input "text" at bounding box center [652, 137] width 436 height 20
type input "и"
click at [681, 126] on span "brand identity" at bounding box center [660, 137] width 473 height 33
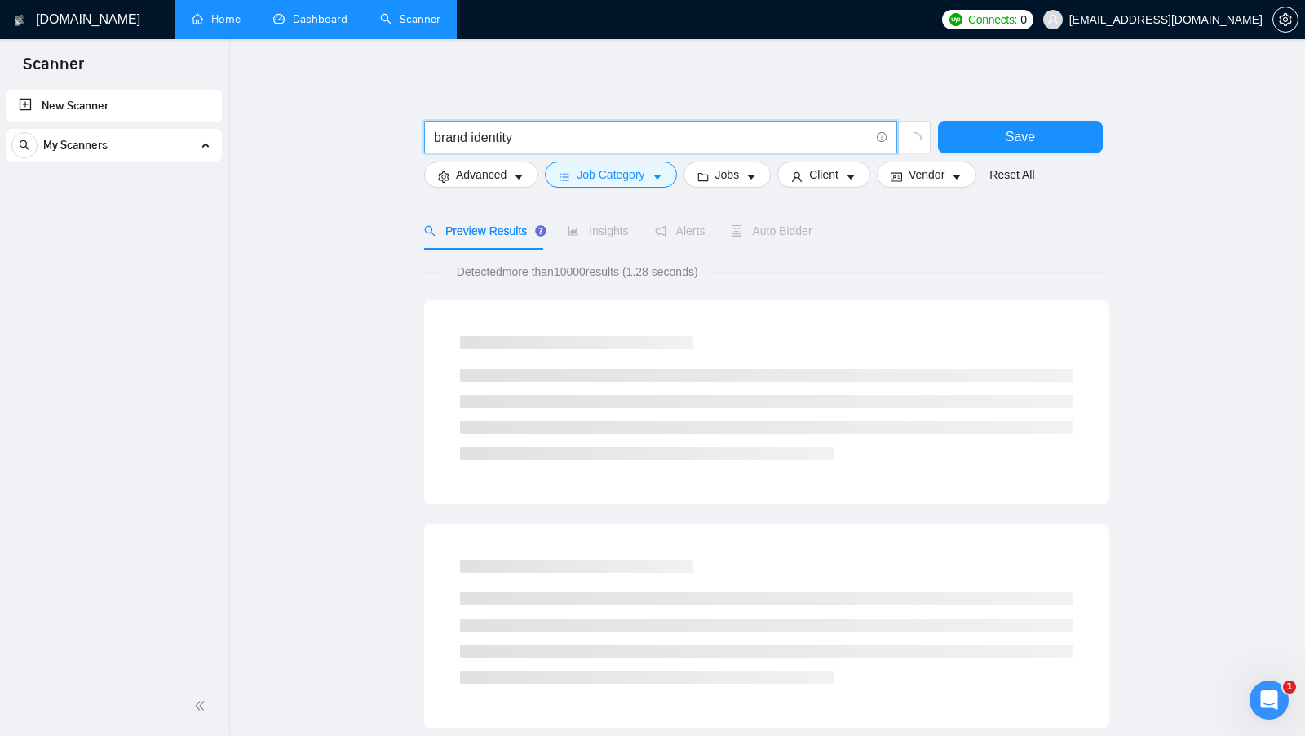
click at [498, 132] on input "brand identity" at bounding box center [652, 137] width 436 height 20
click at [442, 135] on input "brand identity" at bounding box center [652, 137] width 436 height 20
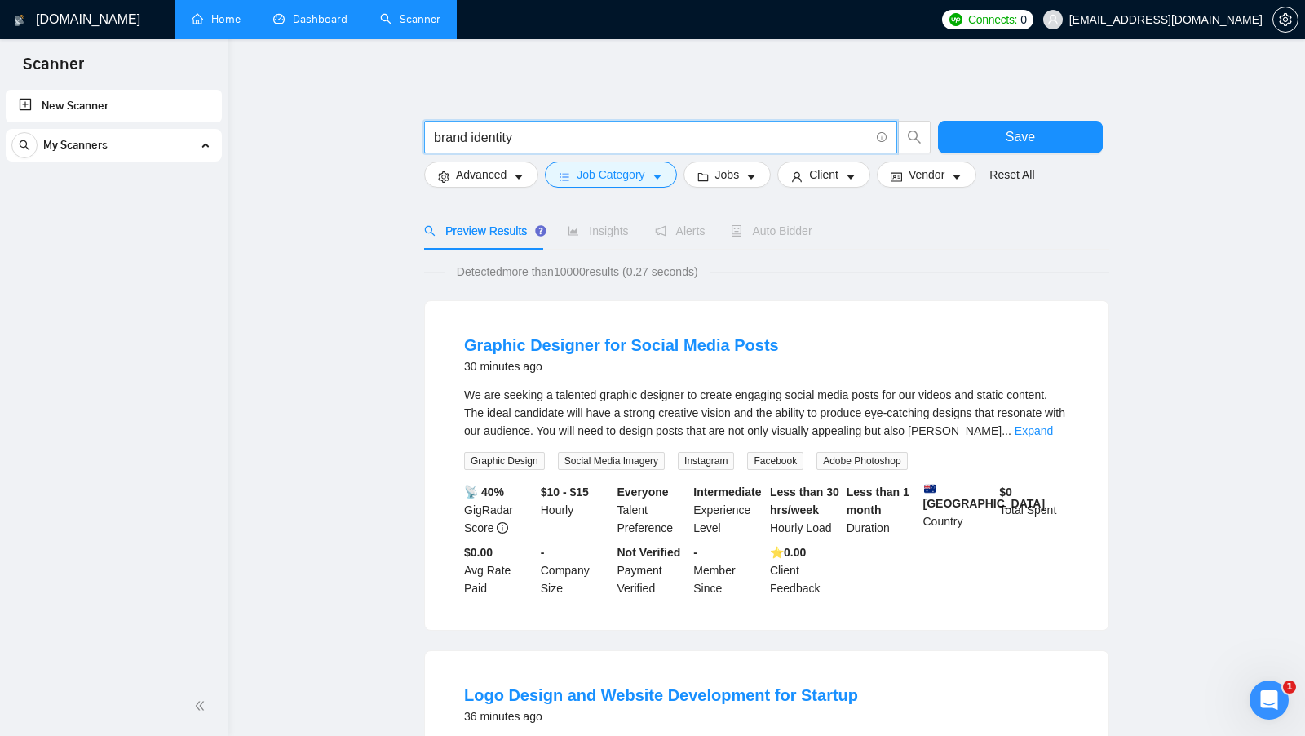
click at [645, 145] on input "brand identity" at bounding box center [652, 137] width 436 height 20
drag, startPoint x: 558, startPoint y: 145, endPoint x: 403, endPoint y: 151, distance: 155.1
click at [540, 137] on input "brand identity" at bounding box center [652, 137] width 436 height 20
click at [1041, 428] on link "Expand" at bounding box center [1034, 430] width 38 height 13
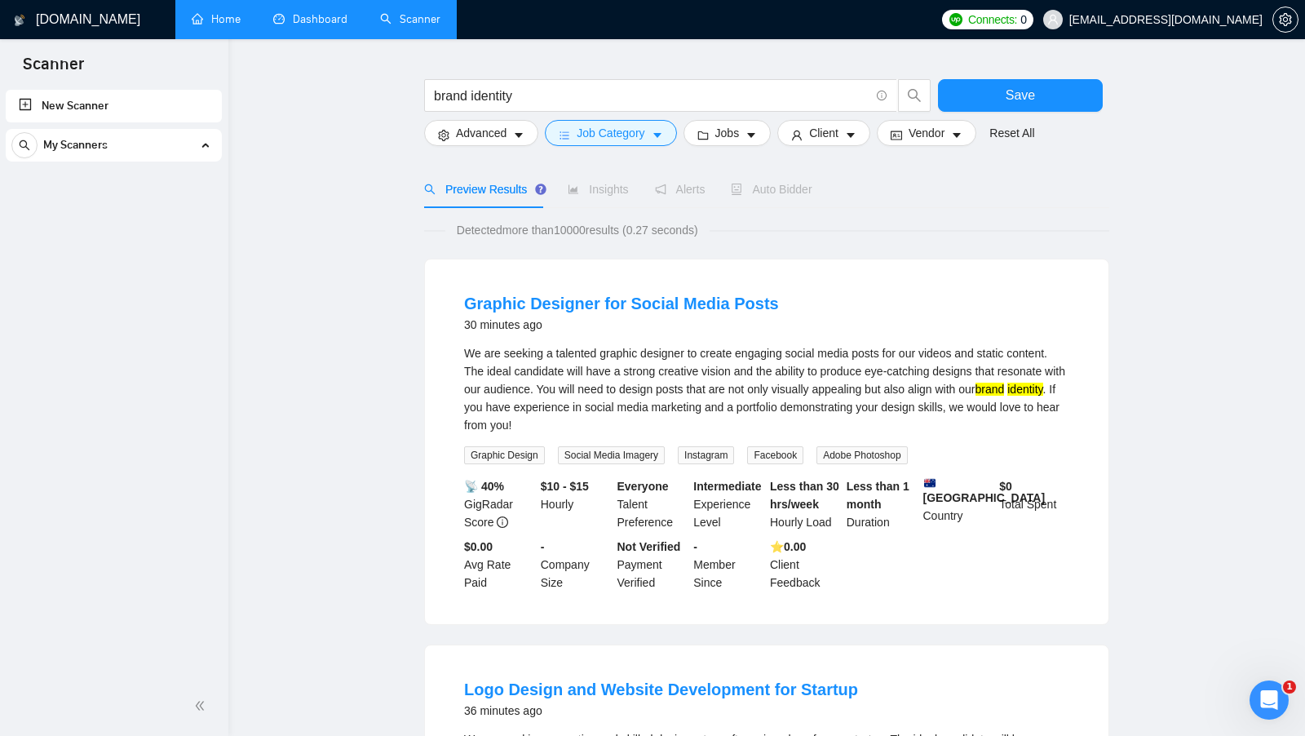
scroll to position [42, 0]
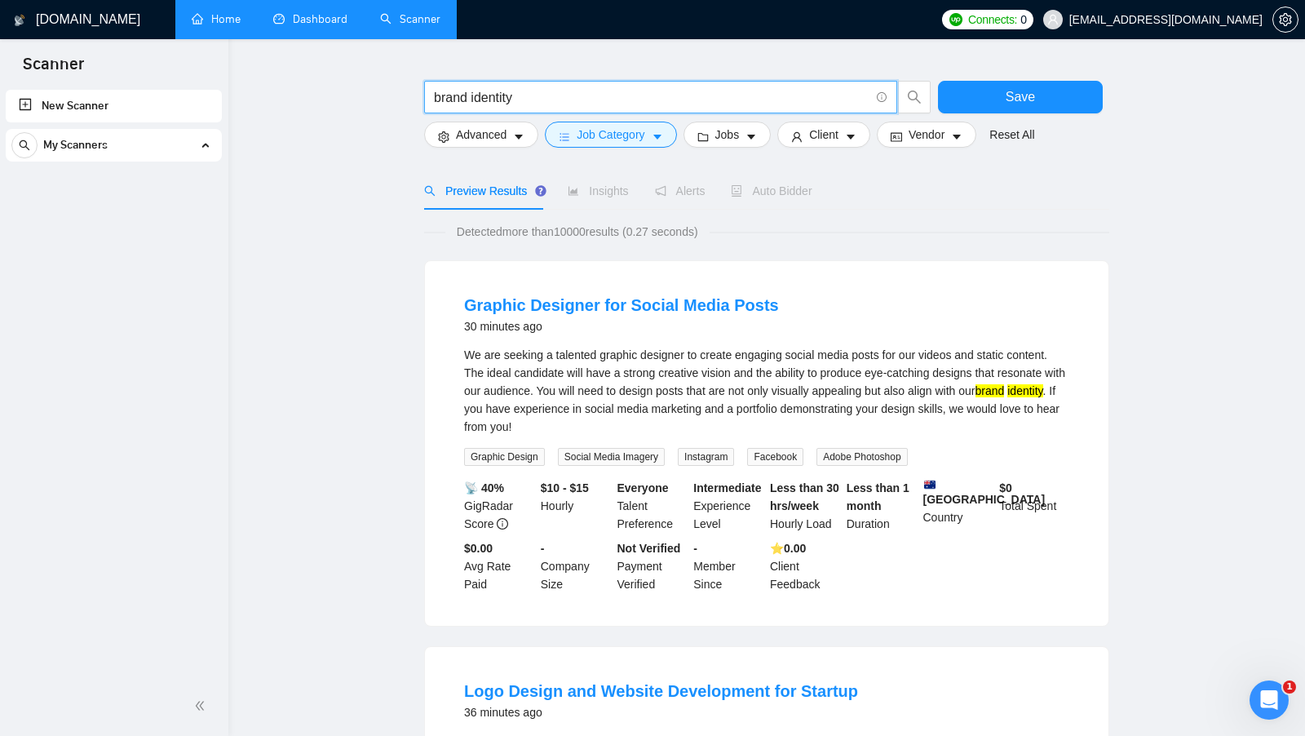
drag, startPoint x: 534, startPoint y: 99, endPoint x: 413, endPoint y: 99, distance: 121.6
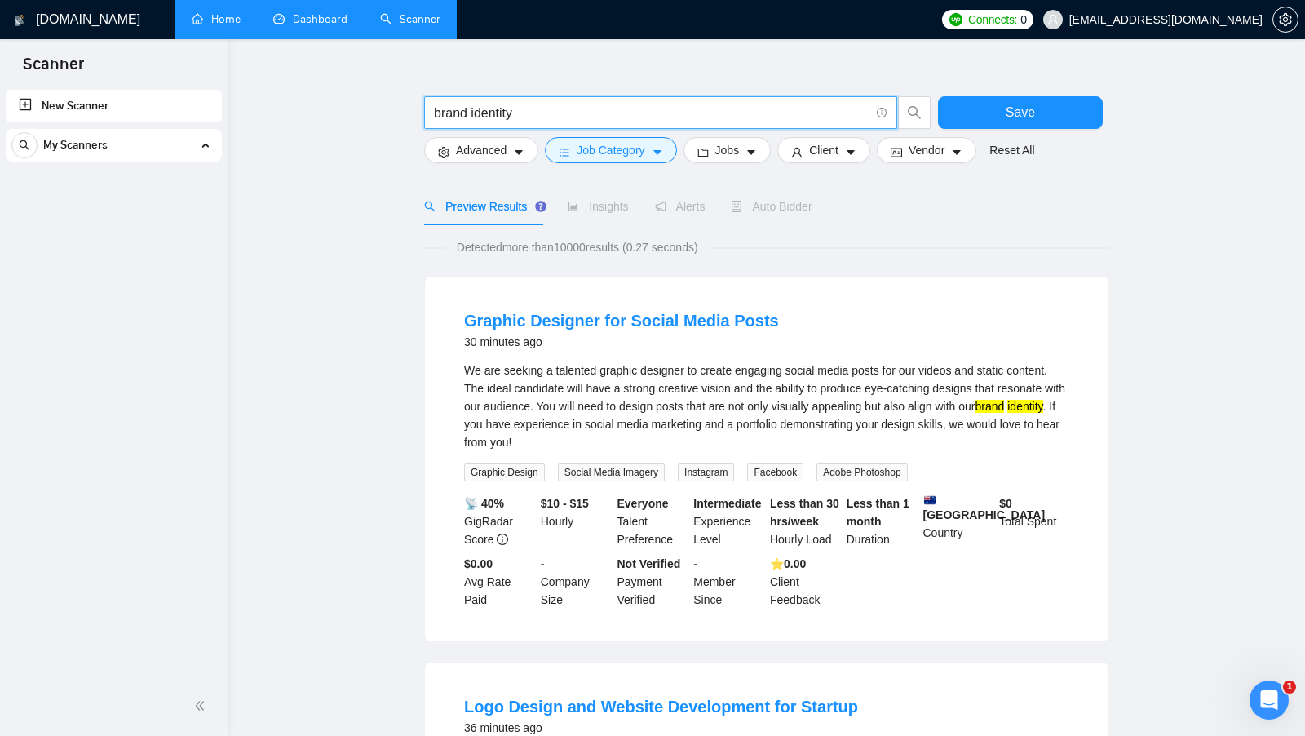
scroll to position [21, 0]
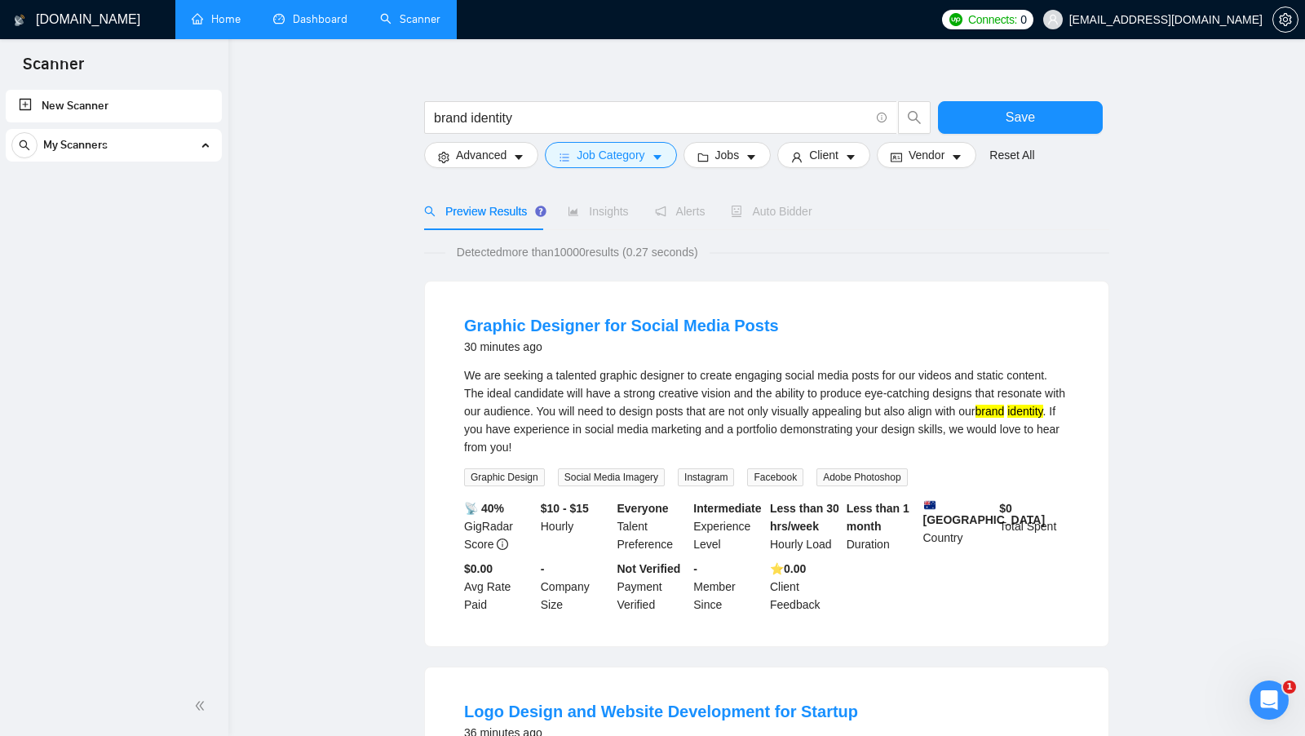
click at [816, 445] on div "We are seeking a talented graphic designer to create engaging social media post…" at bounding box center [766, 411] width 605 height 90
click at [512, 150] on button "Advanced" at bounding box center [481, 155] width 114 height 26
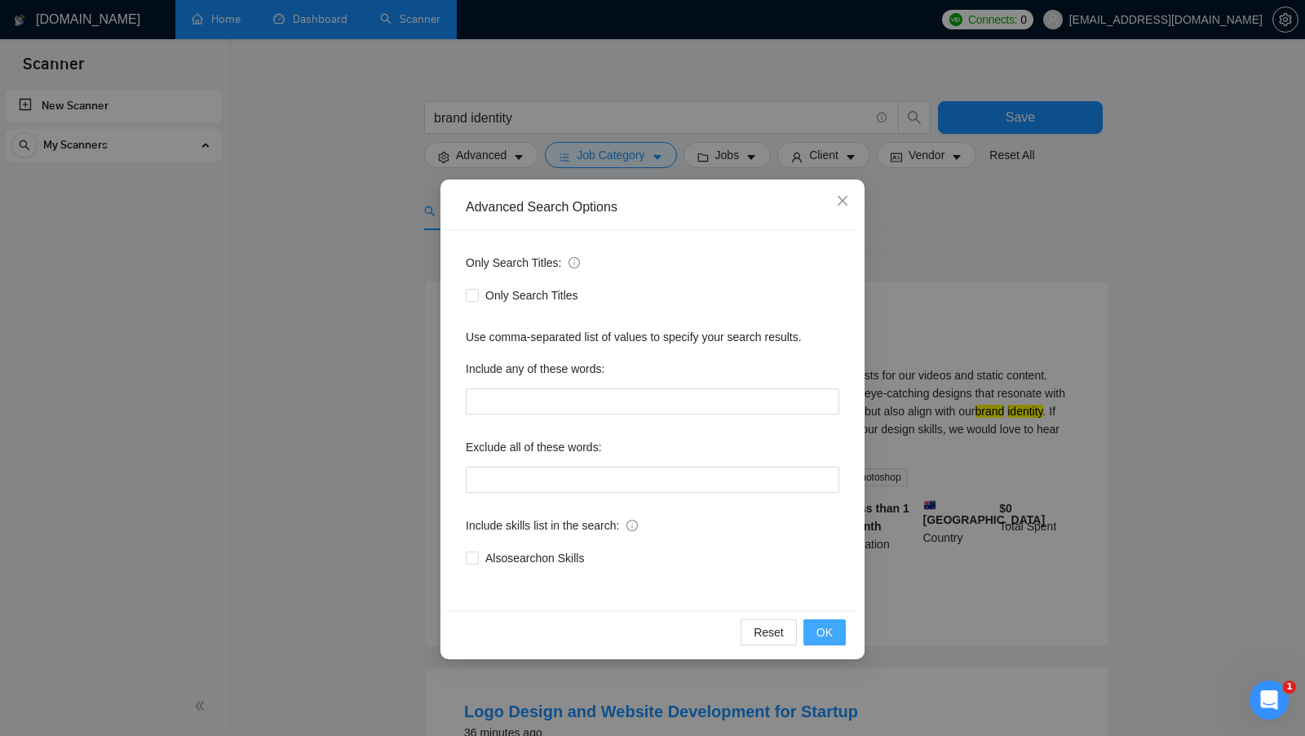
click at [827, 625] on span "OK" at bounding box center [825, 632] width 16 height 18
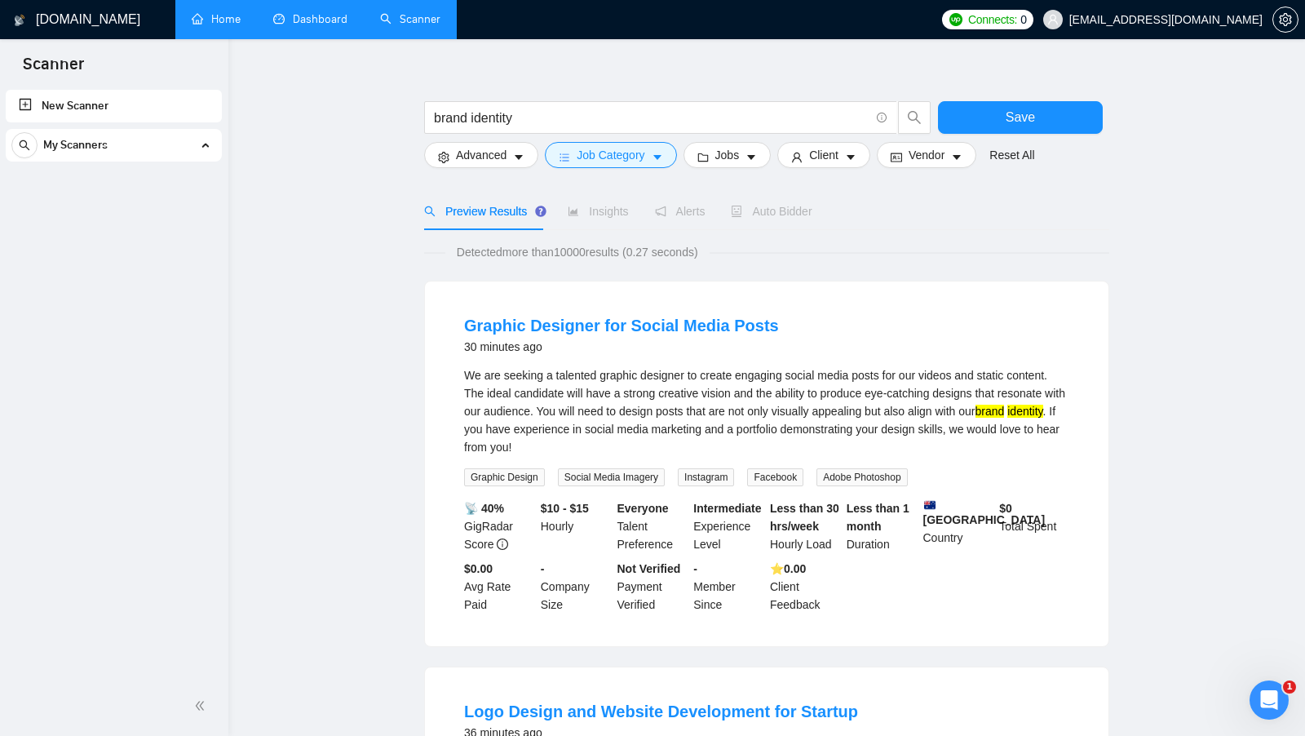
click at [788, 381] on div "We are seeking a talented graphic designer to create engaging social media post…" at bounding box center [766, 411] width 605 height 90
click at [784, 381] on div "We are seeking a talented graphic designer to create engaging social media post…" at bounding box center [766, 411] width 605 height 90
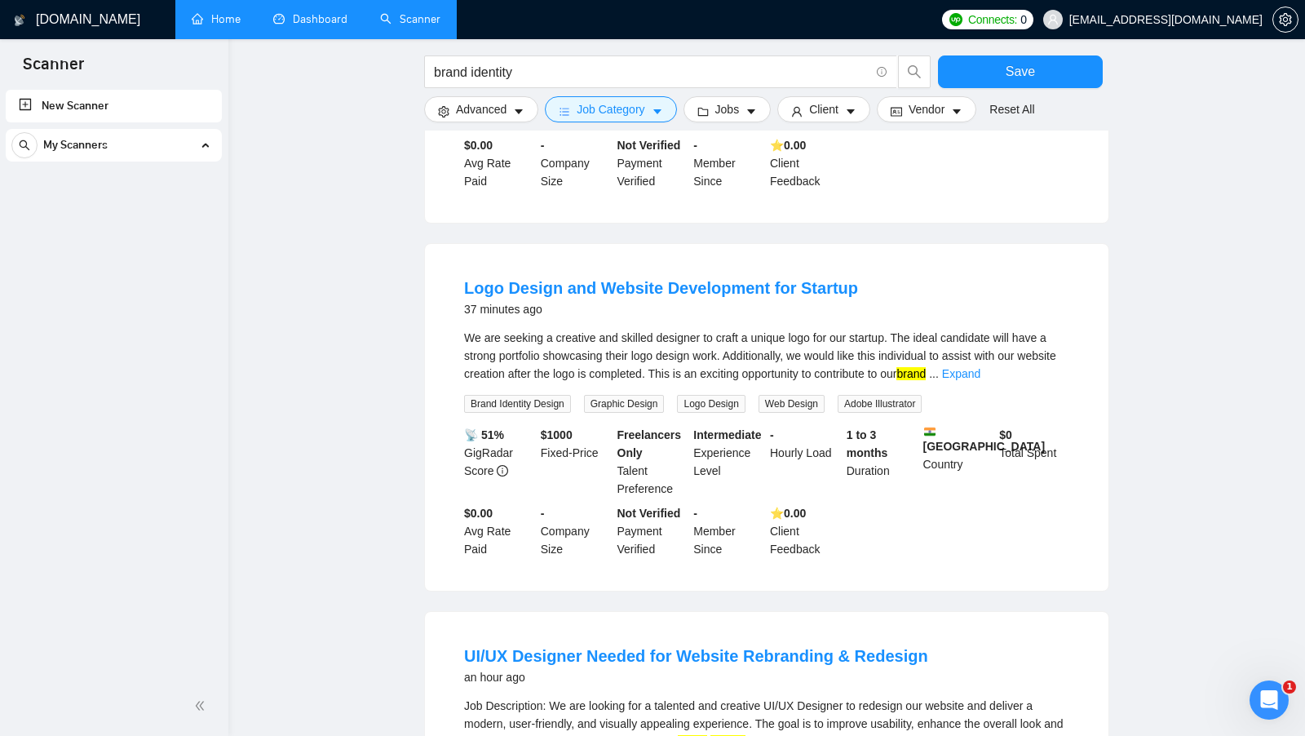
scroll to position [414, 0]
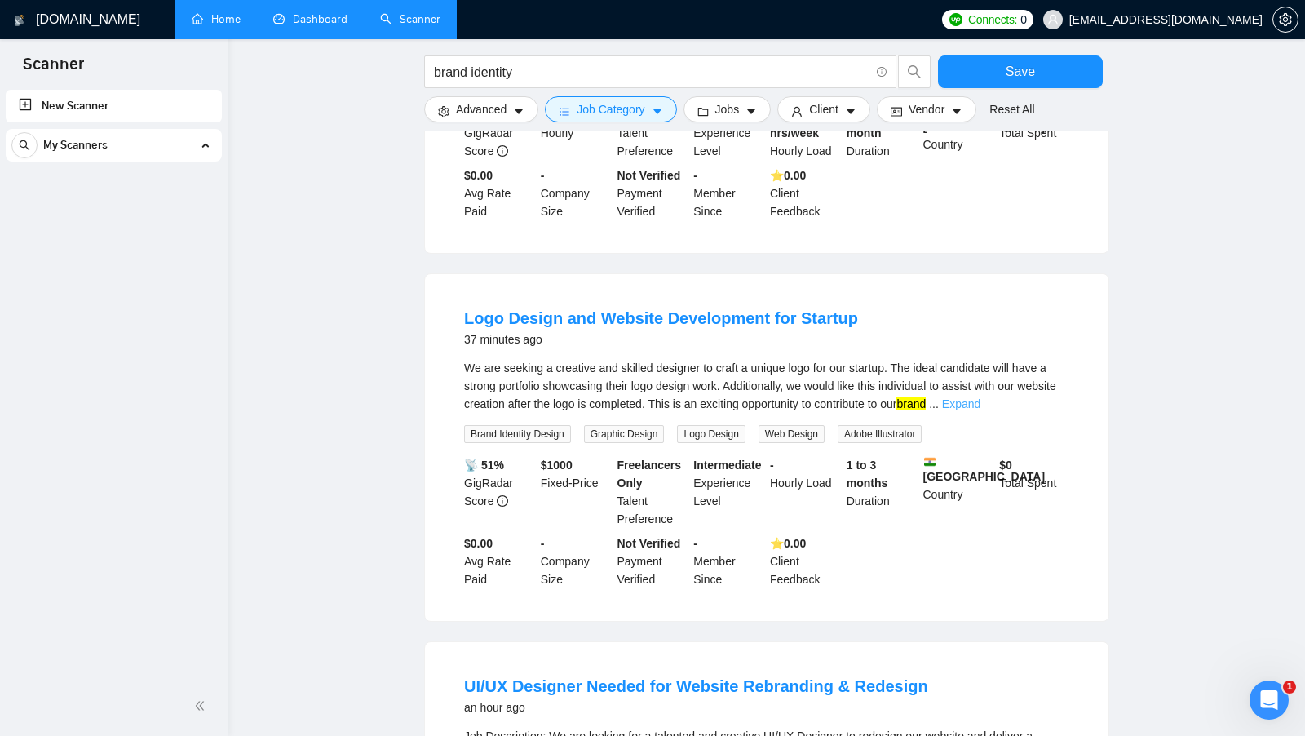
click at [981, 403] on link "Expand" at bounding box center [961, 403] width 38 height 13
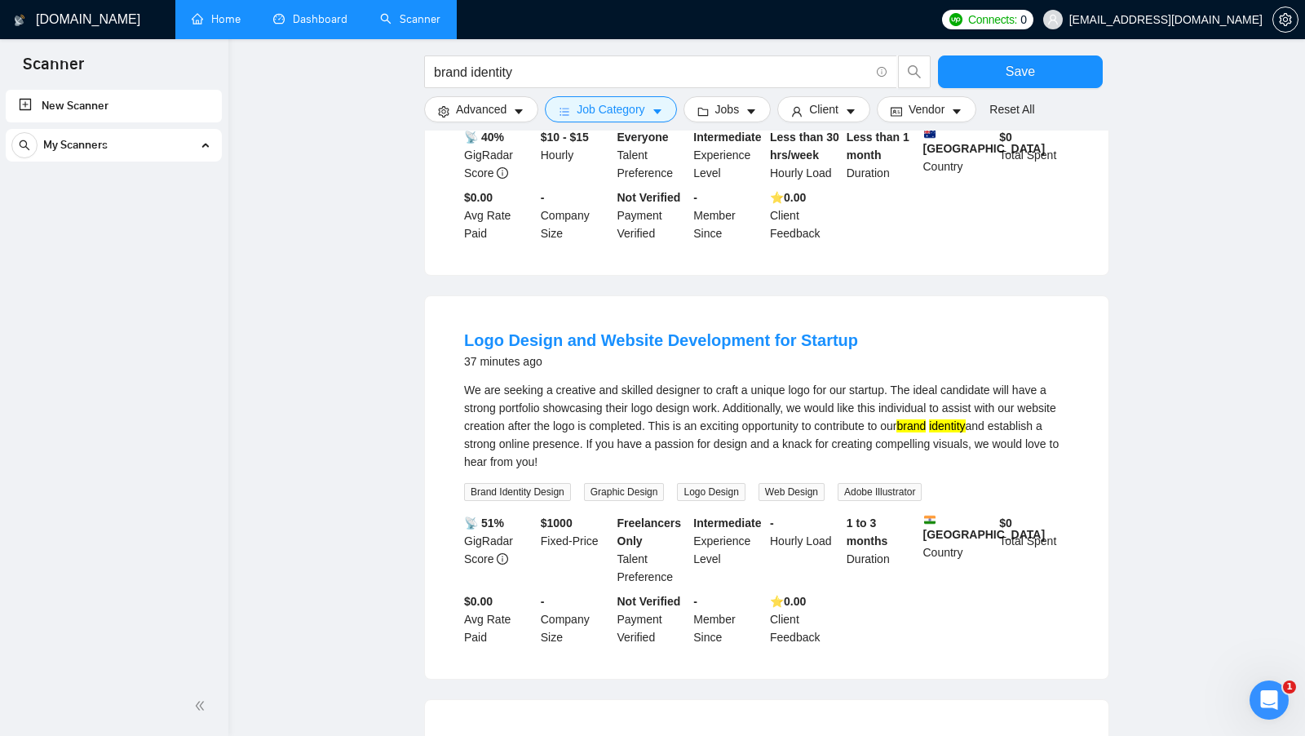
scroll to position [273, 0]
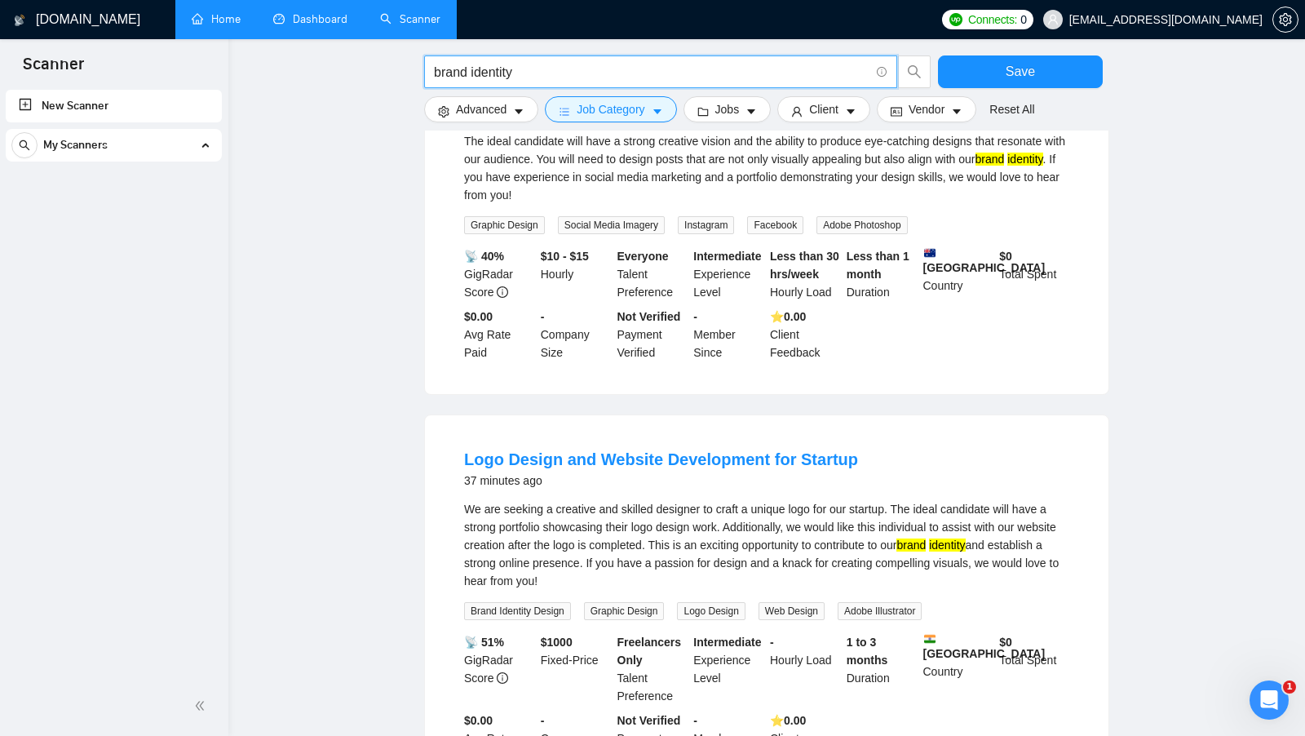
drag, startPoint x: 525, startPoint y: 73, endPoint x: 414, endPoint y: 76, distance: 111.0
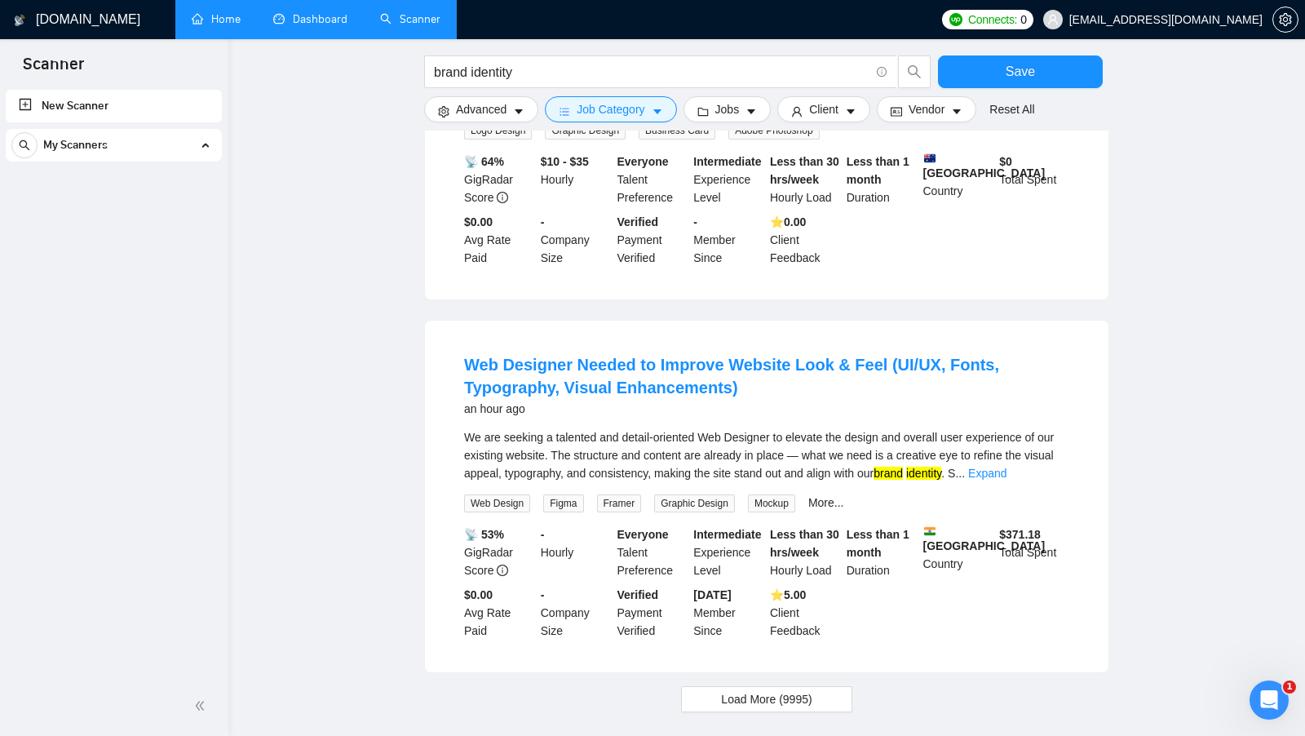
scroll to position [1467, 0]
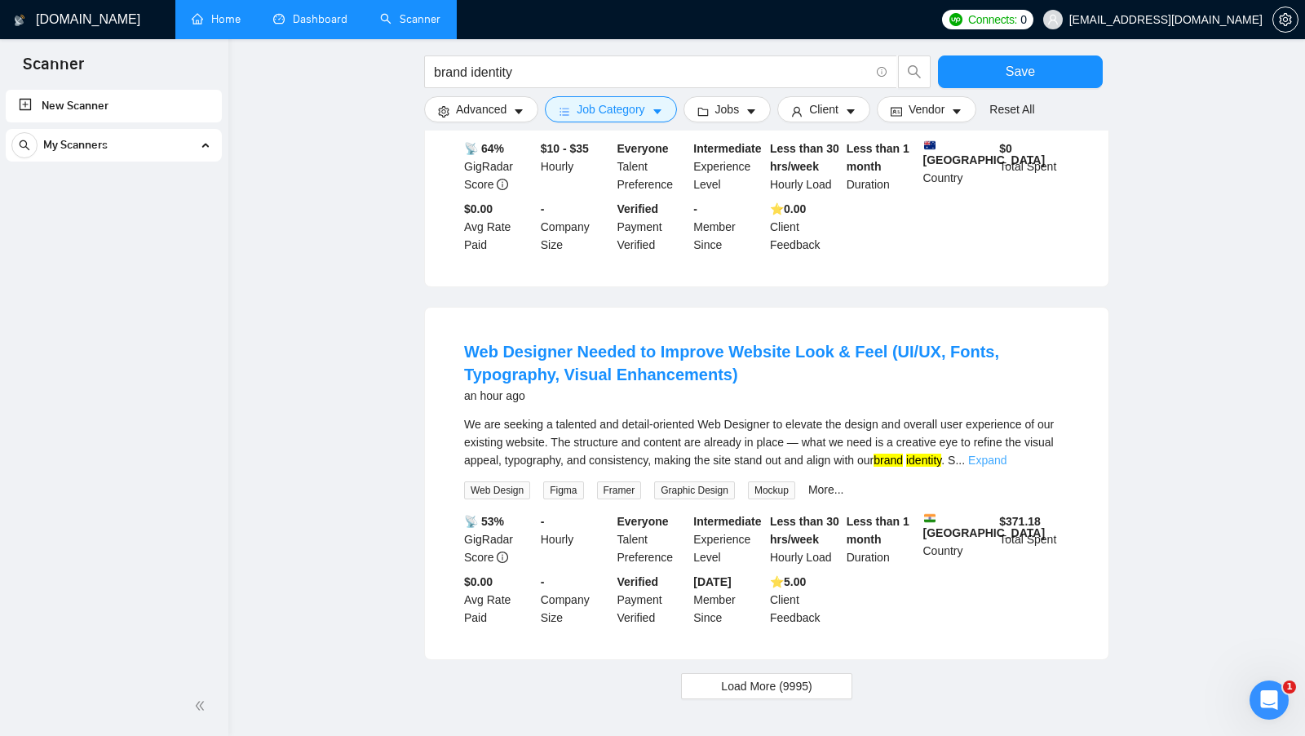
click at [1007, 454] on link "Expand" at bounding box center [987, 460] width 38 height 13
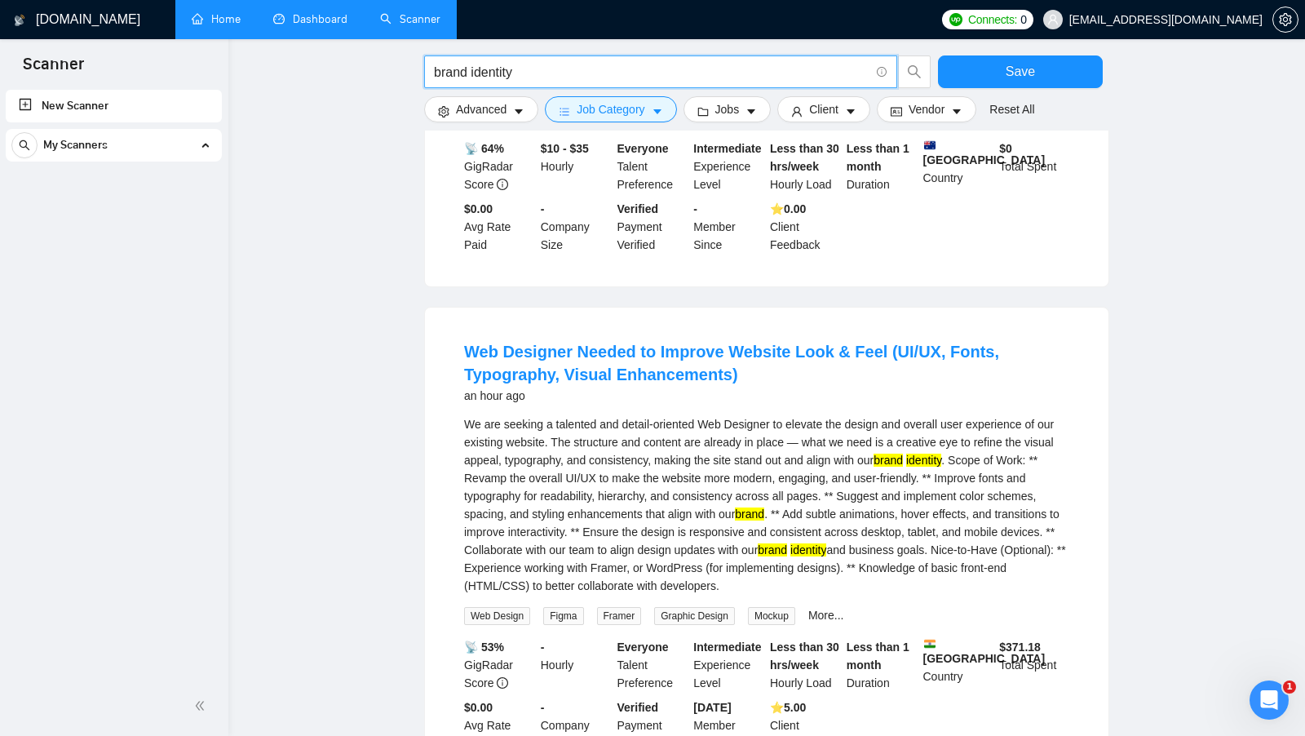
click at [457, 73] on input "brand identity" at bounding box center [652, 72] width 436 height 20
click at [456, 73] on input "brand identity" at bounding box center [652, 72] width 436 height 20
click at [507, 73] on input "brand identity" at bounding box center [652, 72] width 436 height 20
click at [480, 70] on input "brand identity" at bounding box center [652, 72] width 436 height 20
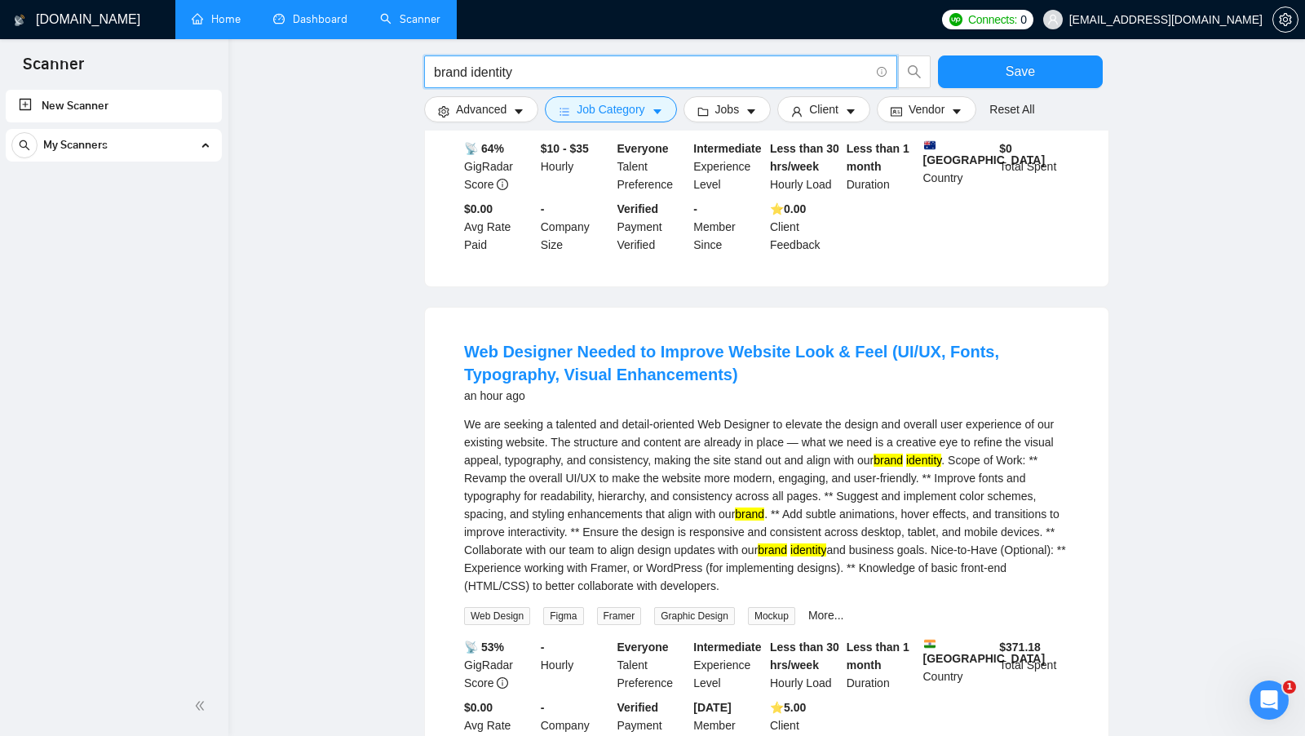
click at [471, 69] on input "brand identity" at bounding box center [652, 72] width 436 height 20
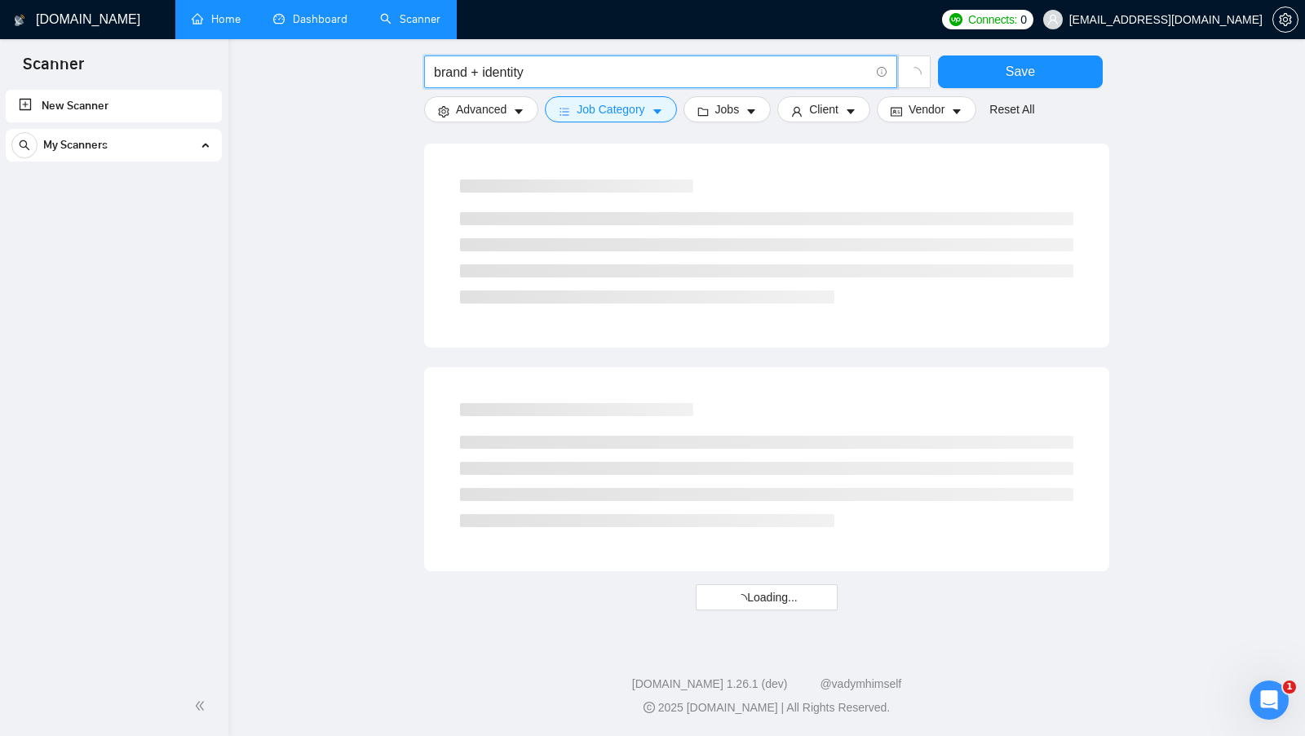
scroll to position [828, 0]
click at [448, 63] on input "brand + identity" at bounding box center [652, 72] width 436 height 20
click at [525, 67] on input "brand + identity" at bounding box center [652, 72] width 436 height 20
click at [539, 67] on input "brand + identity" at bounding box center [652, 72] width 436 height 20
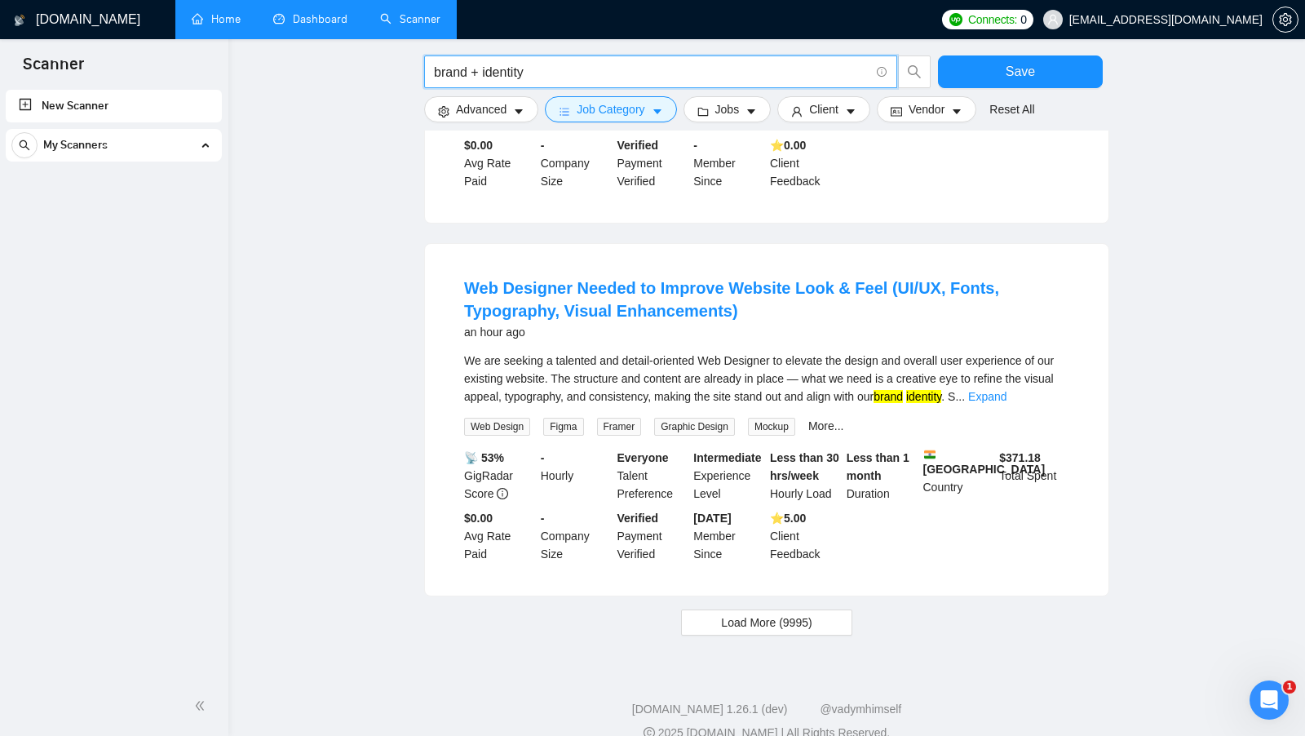
scroll to position [1458, 0]
click at [1007, 393] on link "Expand" at bounding box center [987, 397] width 38 height 13
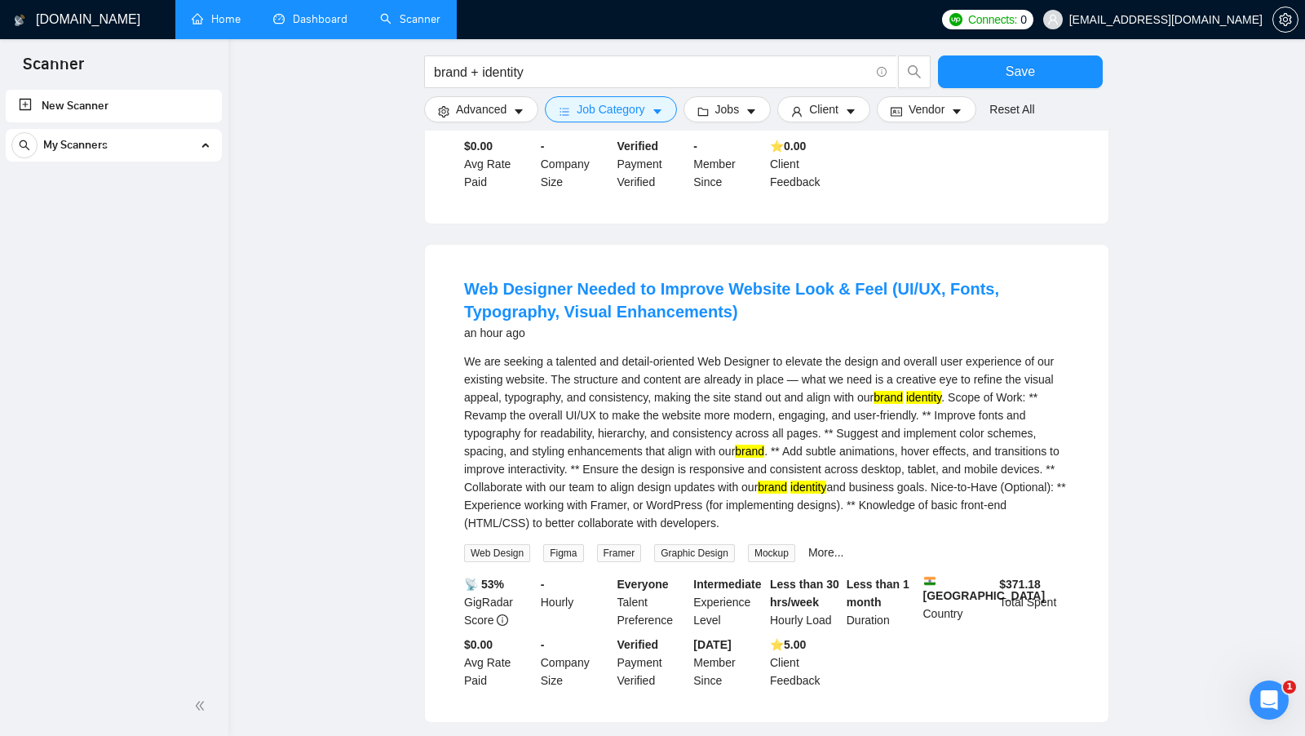
click at [765, 450] on mark "brand" at bounding box center [749, 451] width 29 height 13
click at [765, 449] on mark "brand" at bounding box center [749, 451] width 29 height 13
click at [848, 513] on div "We are seeking a talented and detail-oriented Web Designer to elevate the desig…" at bounding box center [766, 442] width 605 height 180
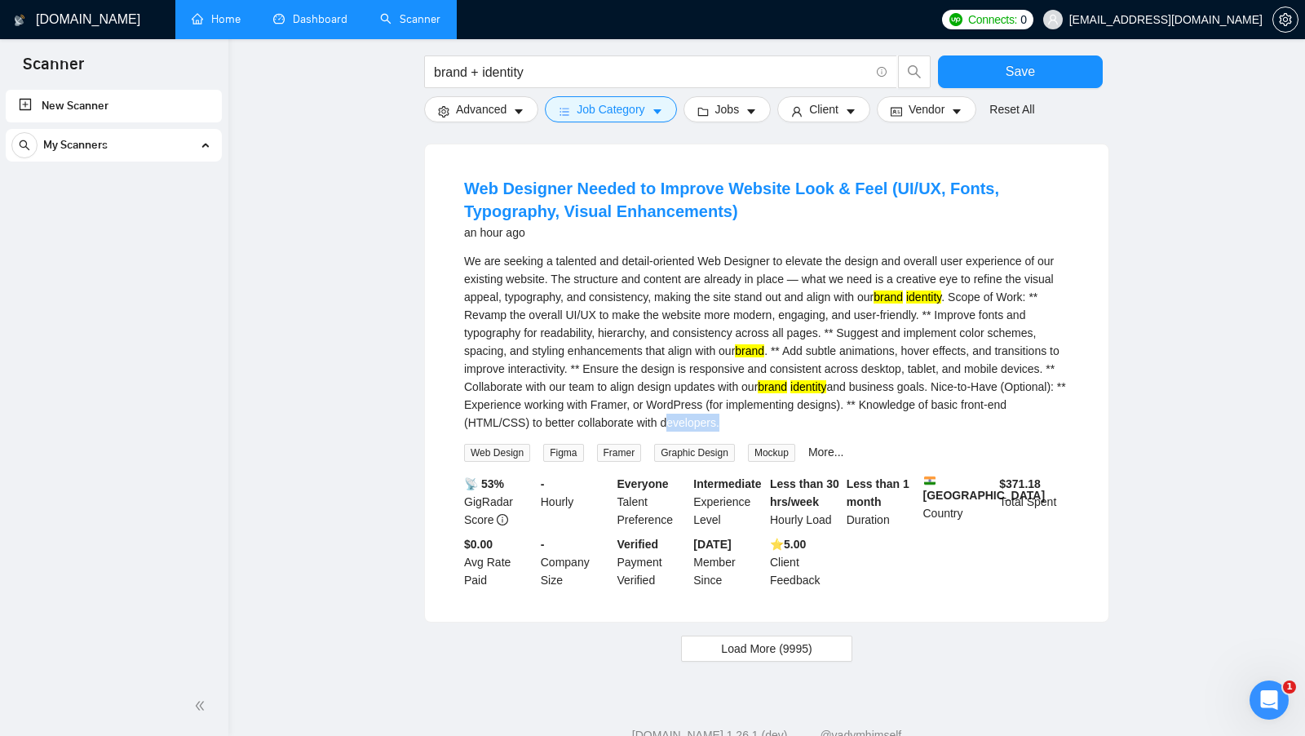
scroll to position [1559, 0]
click at [731, 640] on span "Load More (9995)" at bounding box center [766, 648] width 91 height 18
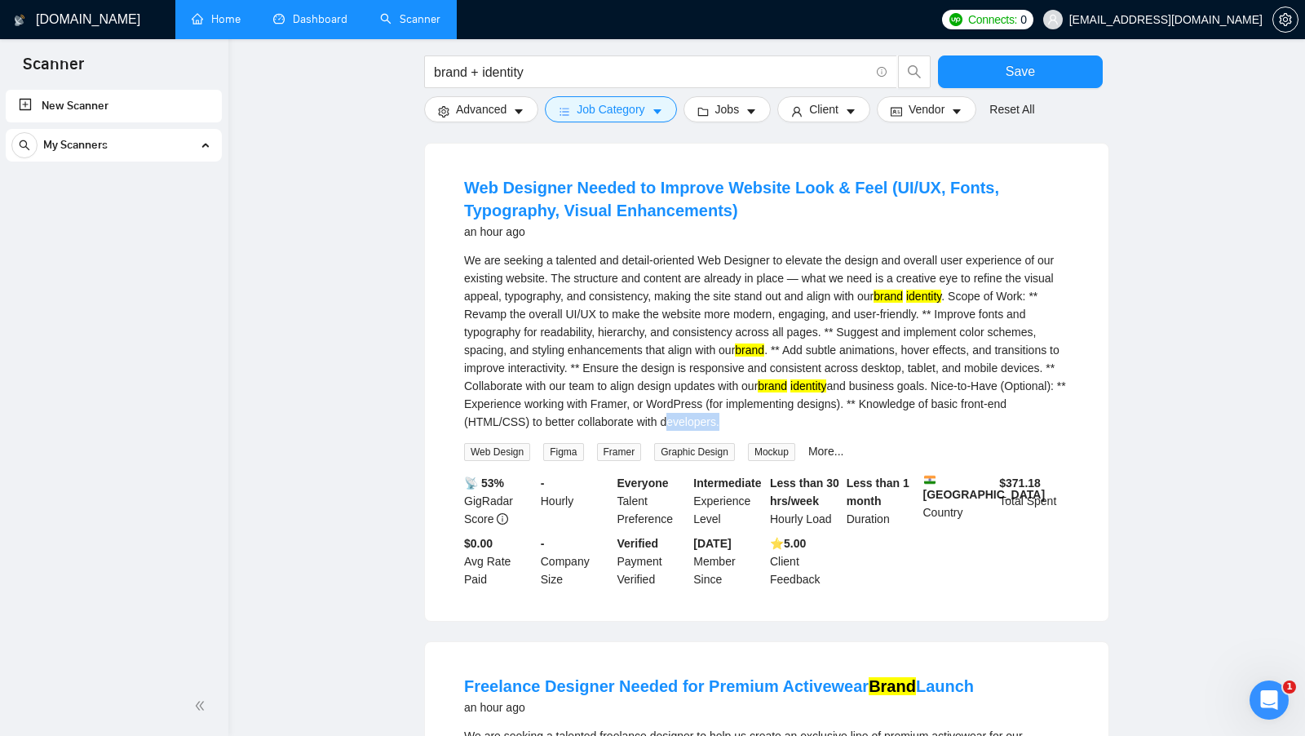
scroll to position [1808, 0]
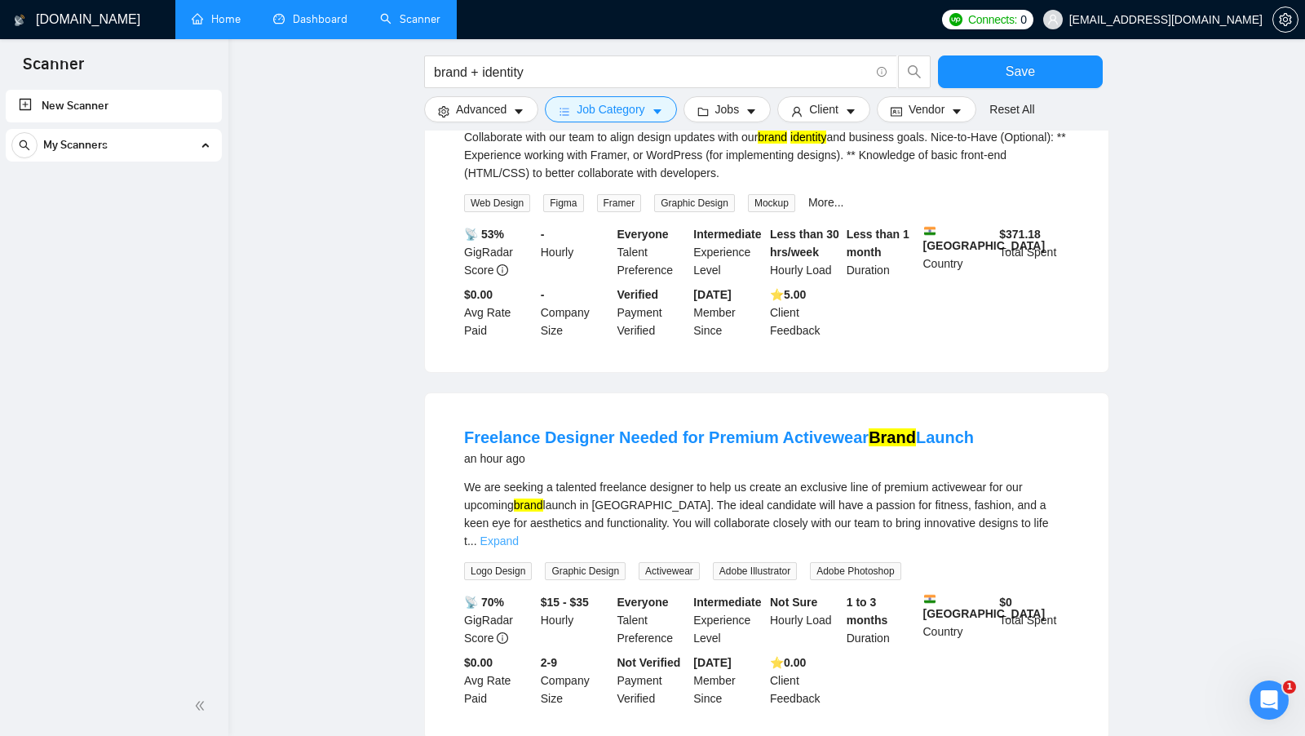
click at [519, 534] on link "Expand" at bounding box center [500, 540] width 38 height 13
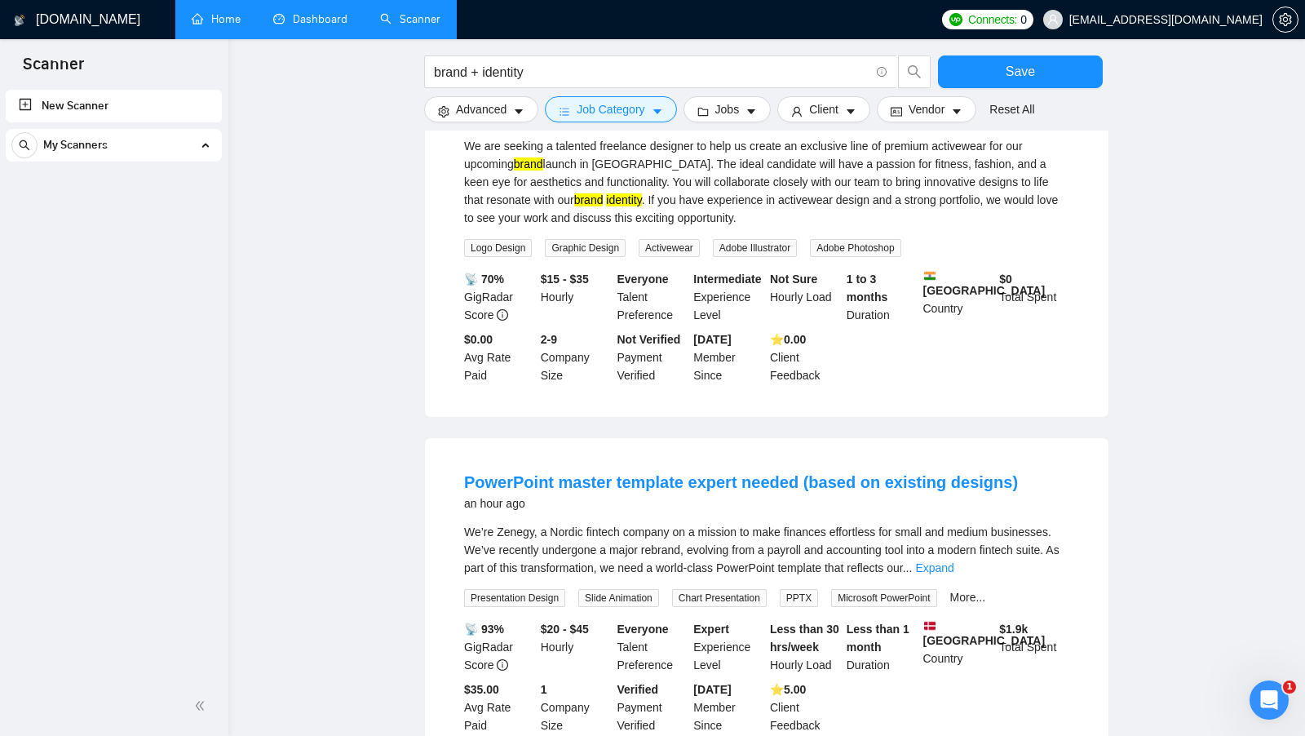
scroll to position [2165, 0]
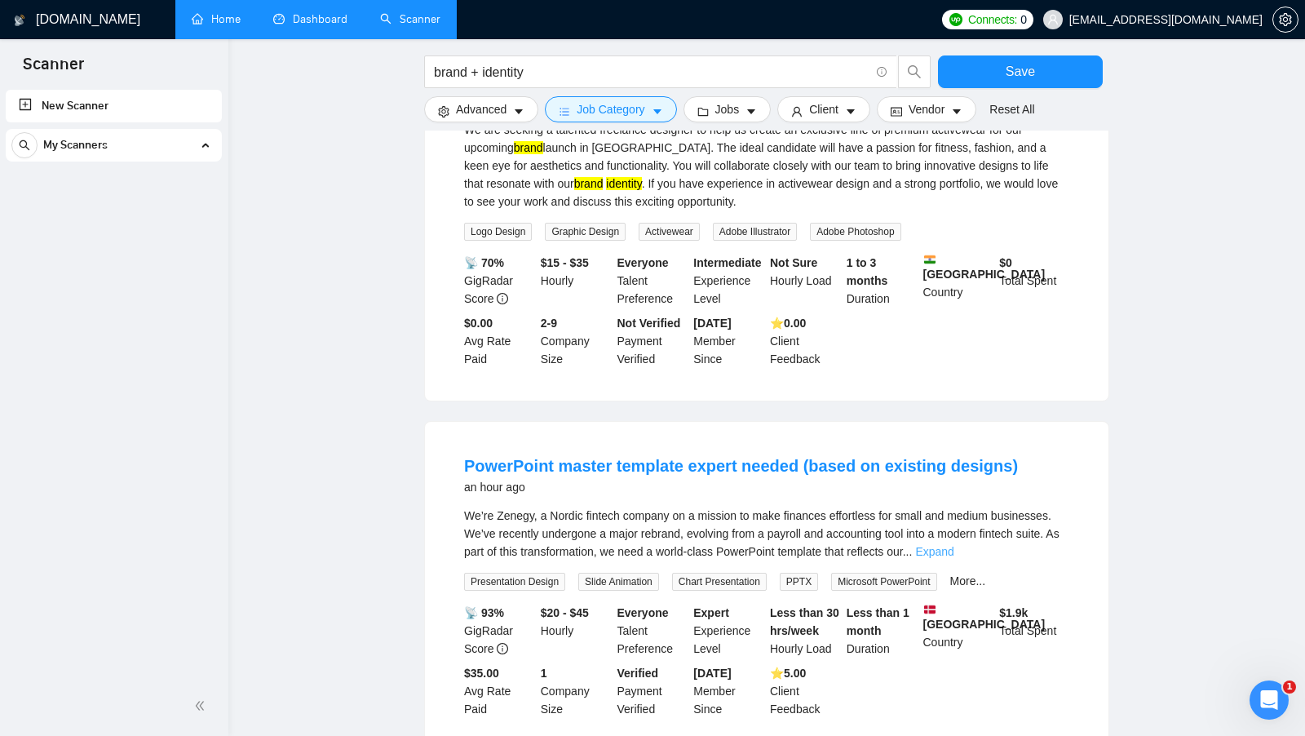
click at [954, 545] on link "Expand" at bounding box center [934, 551] width 38 height 13
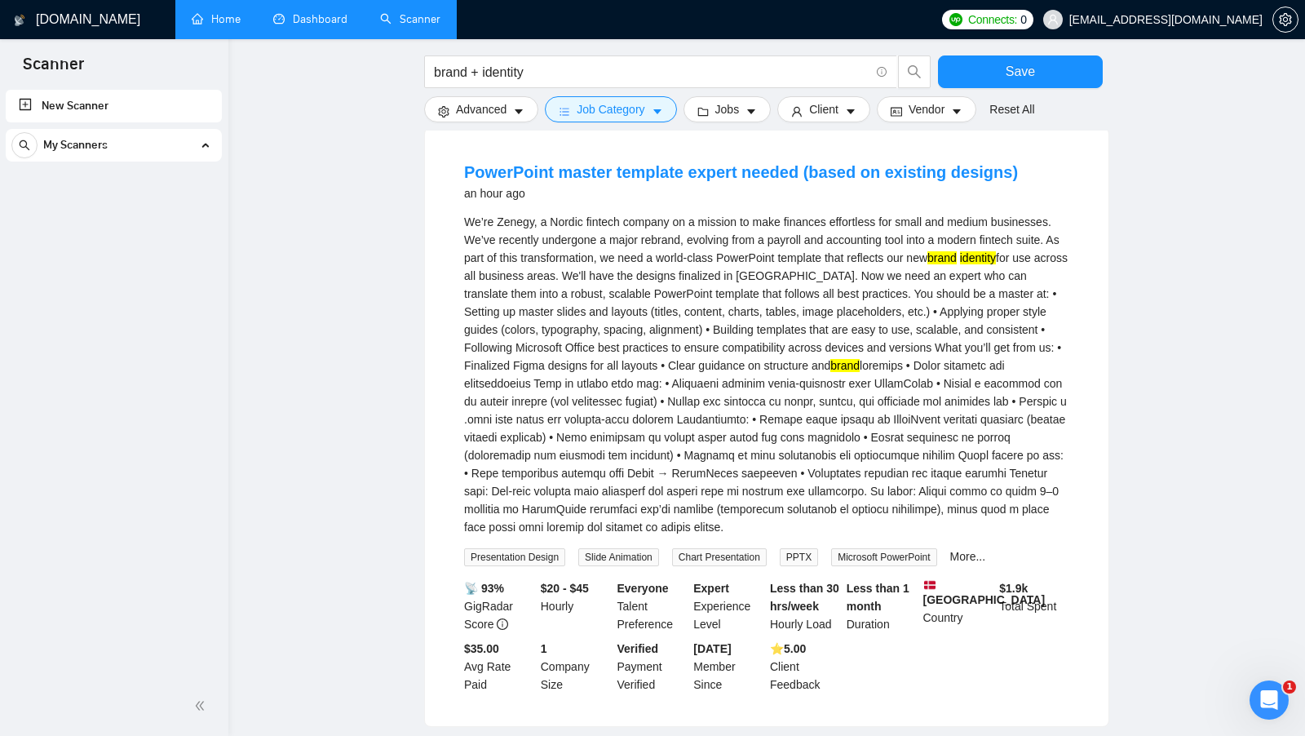
scroll to position [2457, 0]
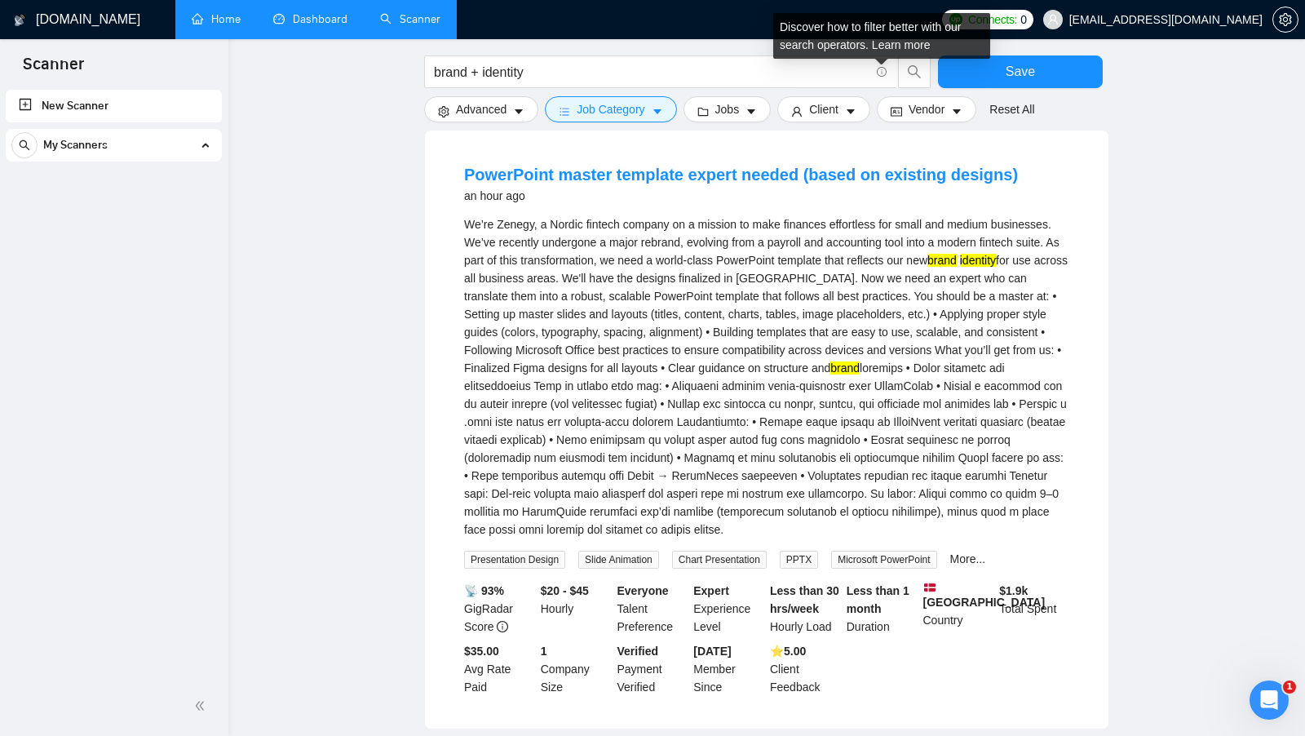
click at [883, 60] on div "Discover how to filter better with our search operators. Learn more" at bounding box center [882, 42] width 204 height 44
click at [898, 46] on link "Learn more" at bounding box center [901, 44] width 59 height 13
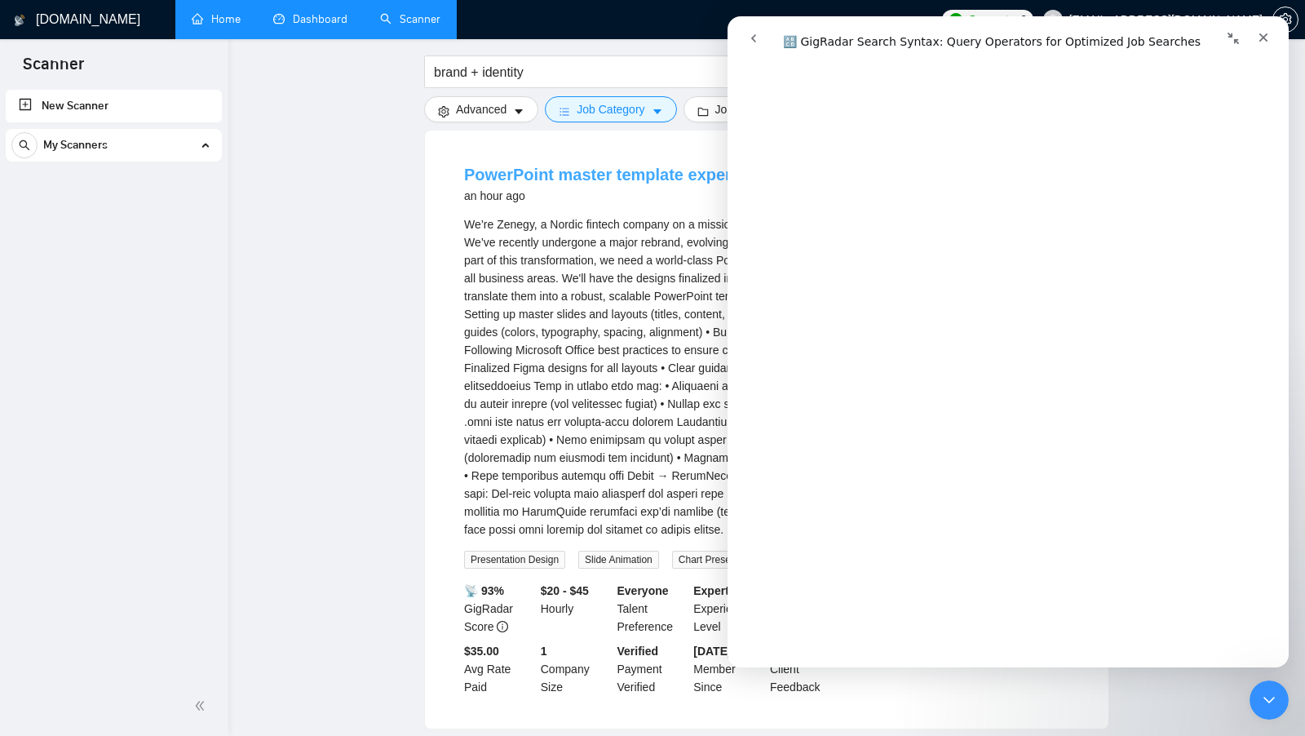
scroll to position [1584, 0]
click at [1269, 694] on icon "Закрити програму для спілкування Intercom" at bounding box center [1267, 698] width 20 height 20
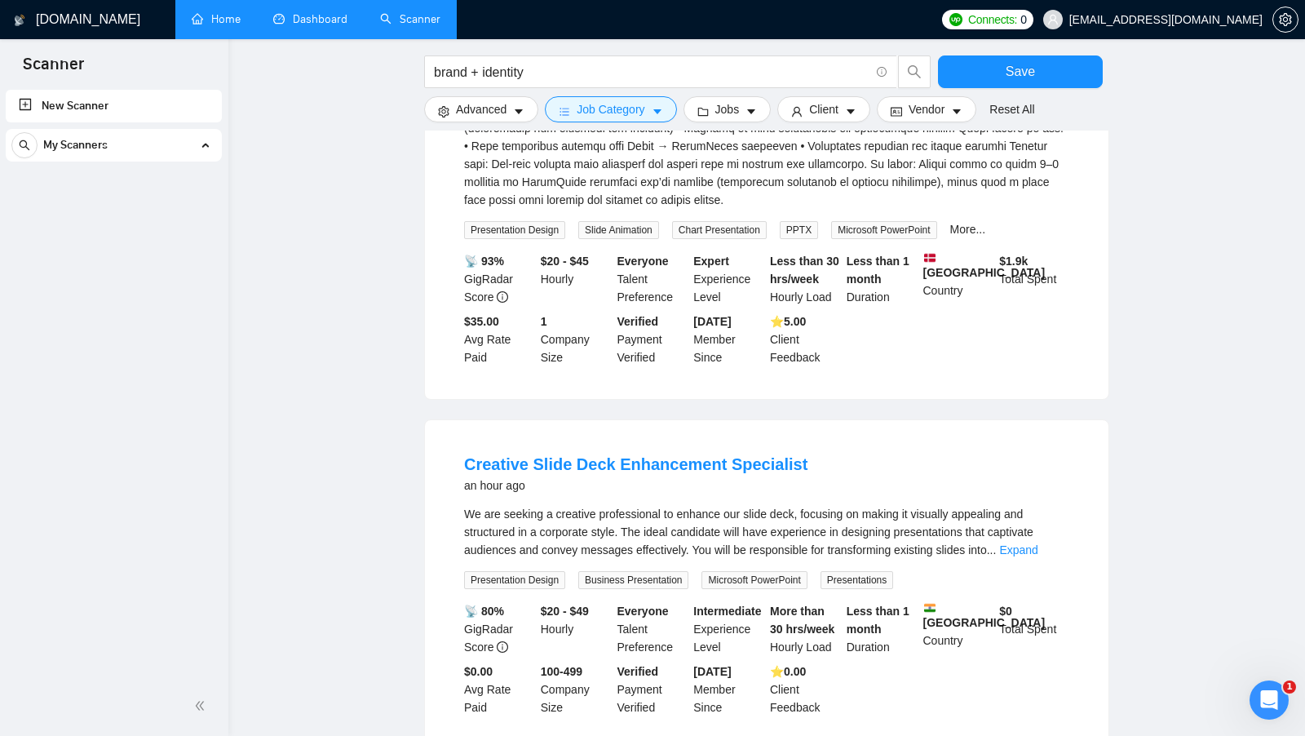
scroll to position [2788, 0]
click at [1036, 542] on link "Expand" at bounding box center [1018, 548] width 38 height 13
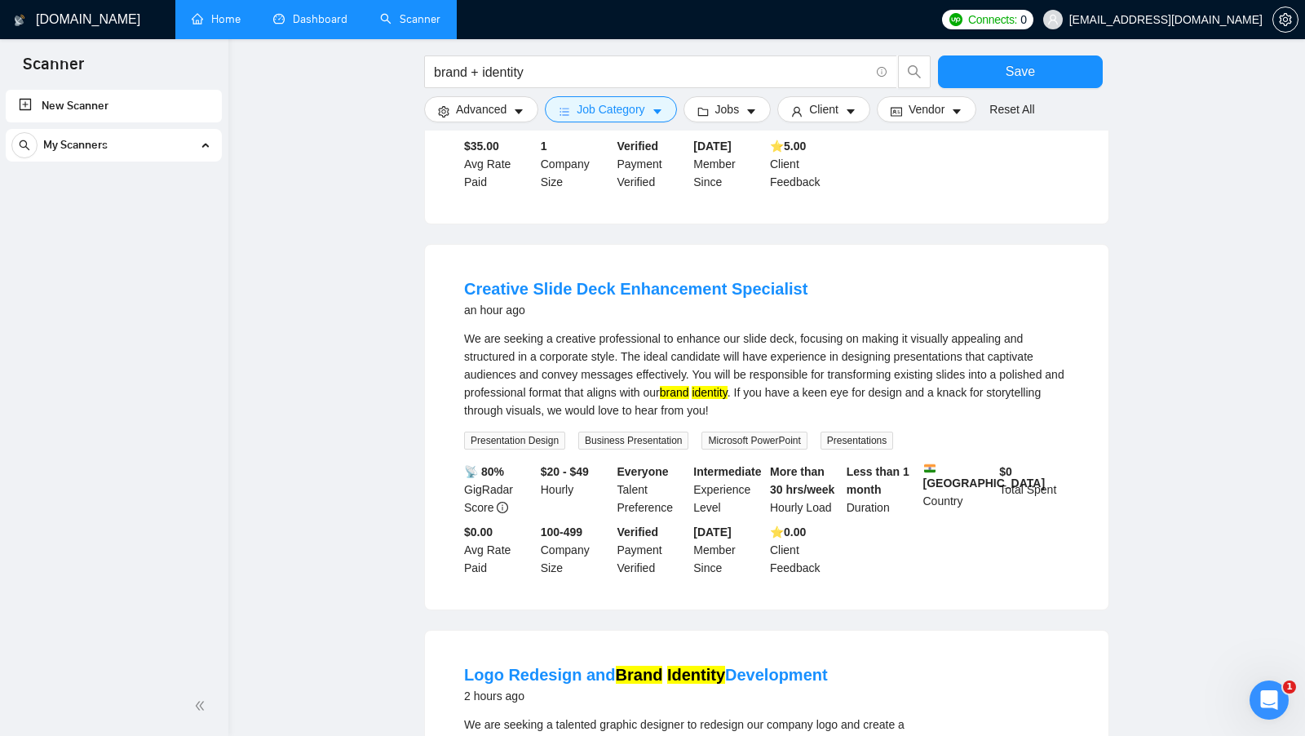
scroll to position [3244, 0]
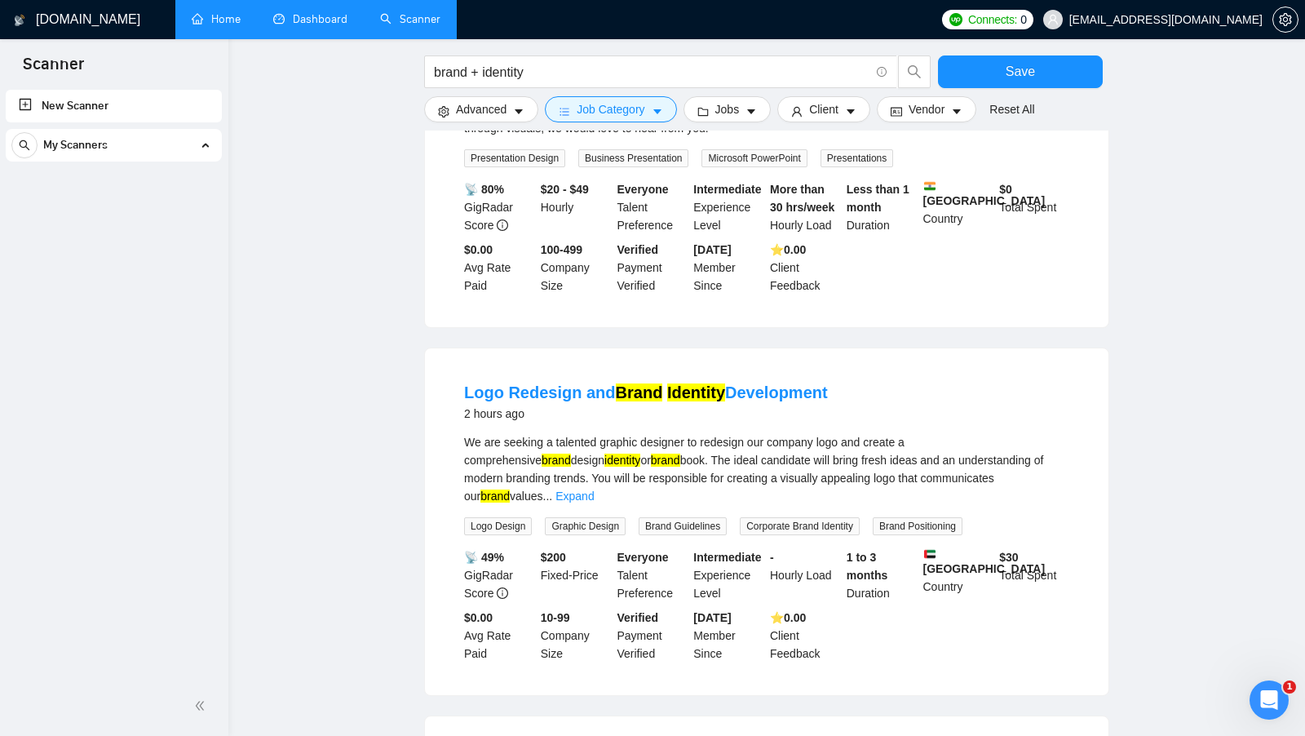
click at [605, 454] on mark "identity" at bounding box center [623, 460] width 36 height 13
click at [635, 451] on div "We are seeking a talented graphic designer to redesign our company logo and cre…" at bounding box center [766, 469] width 605 height 72
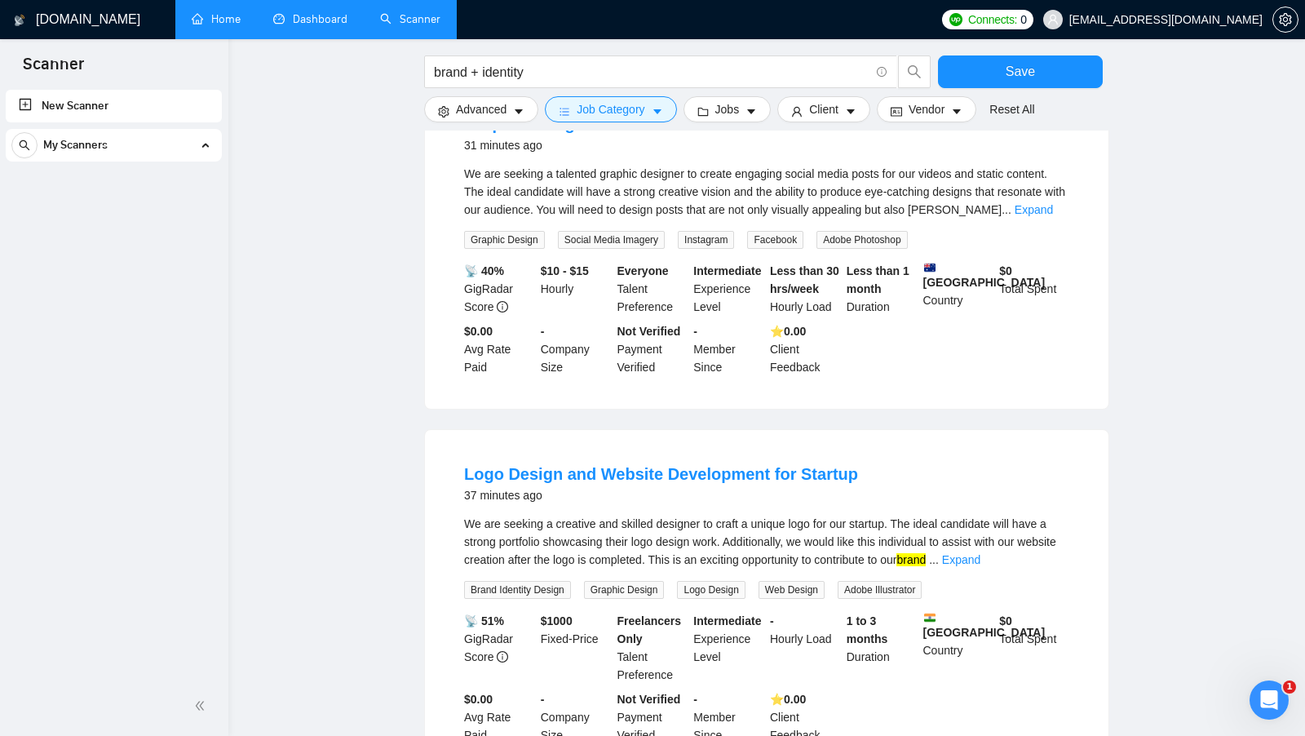
scroll to position [0, 0]
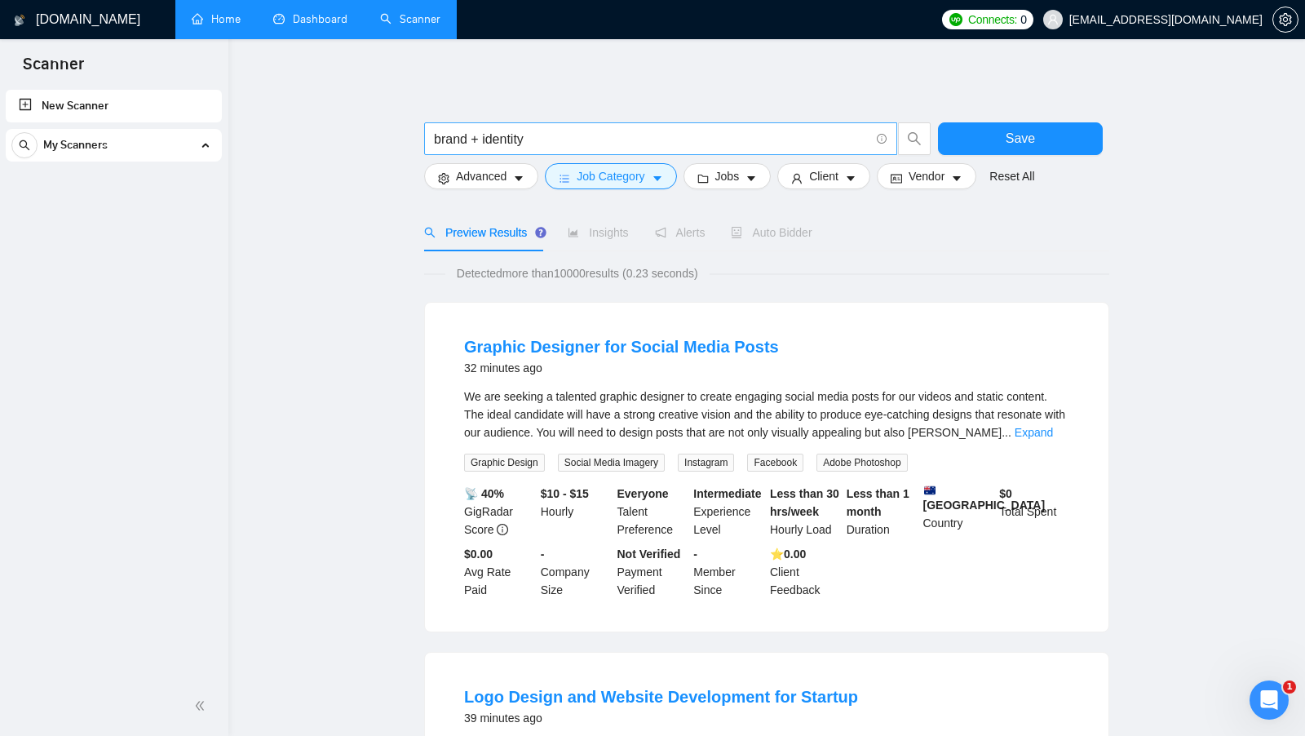
click at [485, 143] on input "brand + identity" at bounding box center [652, 139] width 436 height 20
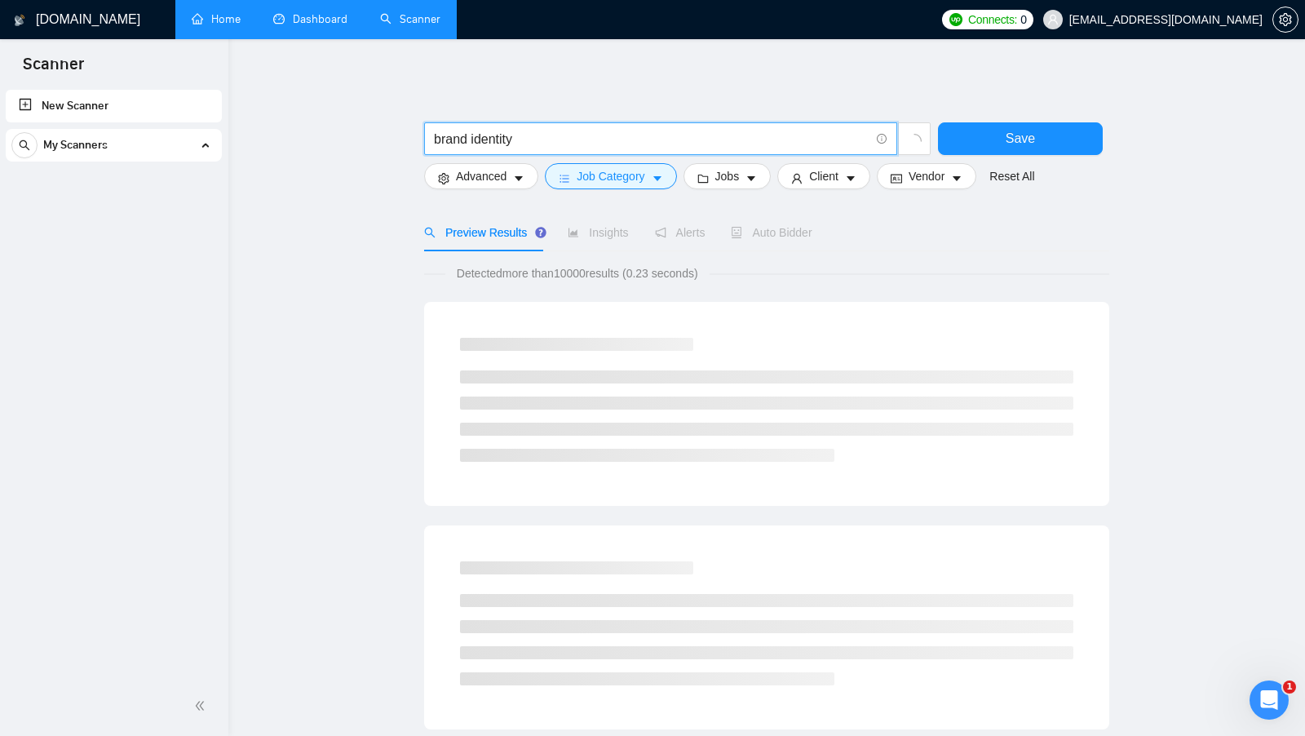
click at [584, 129] on input "brand identity" at bounding box center [652, 139] width 436 height 20
click at [575, 142] on input "brand identity" at bounding box center [652, 139] width 436 height 20
click at [437, 143] on input "brand identity"" at bounding box center [652, 139] width 436 height 20
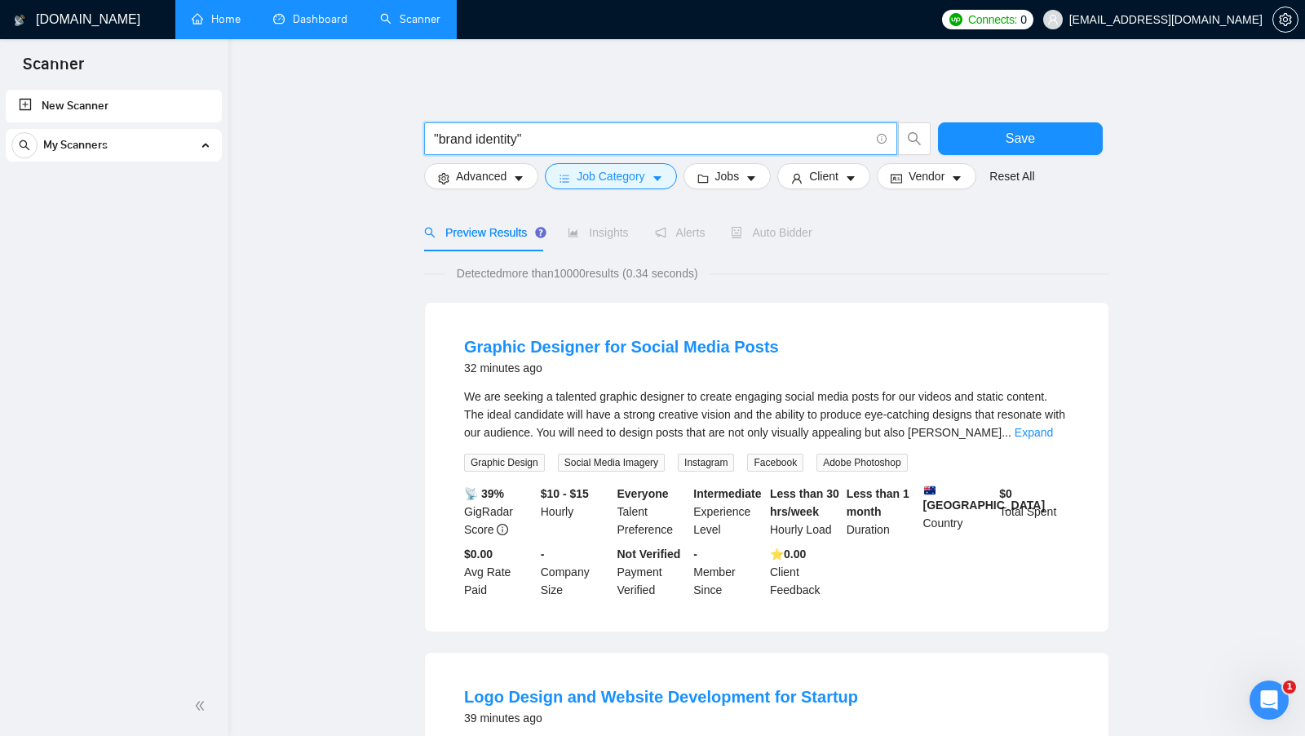
drag, startPoint x: 519, startPoint y: 140, endPoint x: 435, endPoint y: 144, distance: 84.1
click at [435, 143] on input ""brand identity"" at bounding box center [652, 139] width 436 height 20
click at [1051, 436] on link "Expand" at bounding box center [1034, 432] width 38 height 13
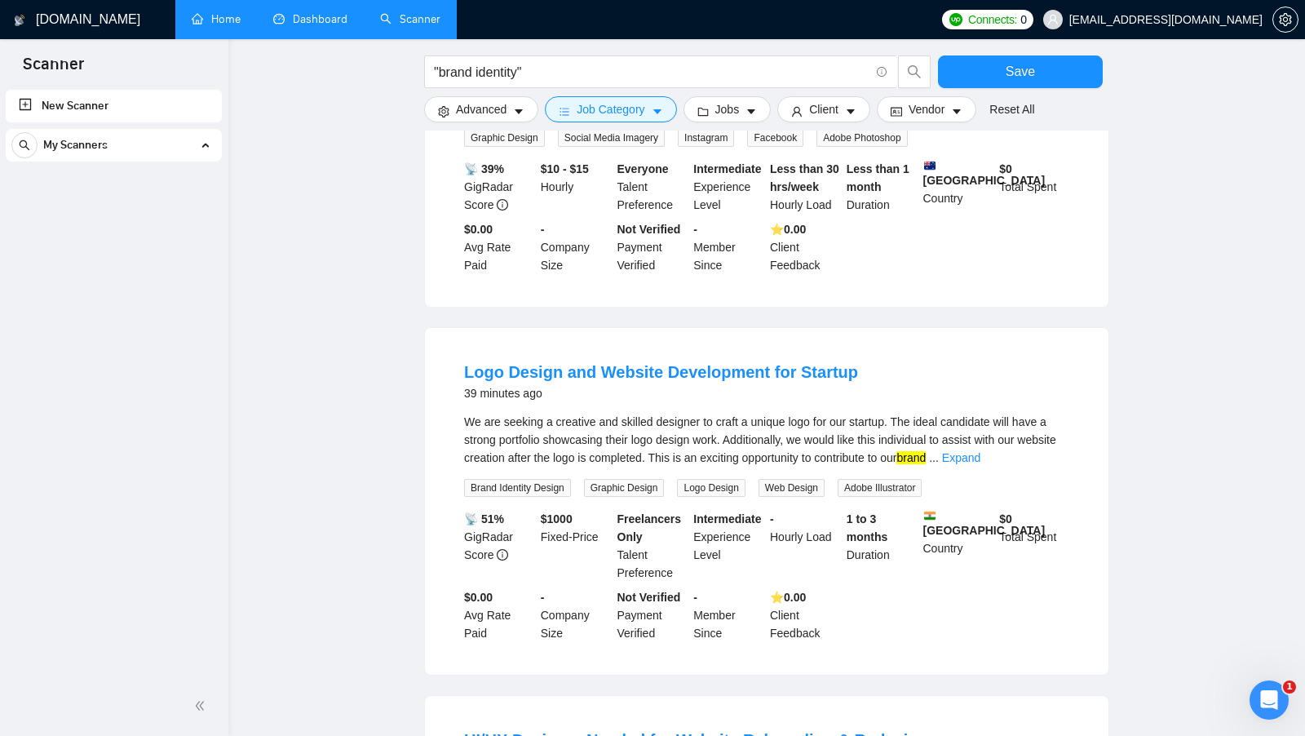
scroll to position [361, 0]
click at [981, 453] on link "Expand" at bounding box center [961, 456] width 38 height 13
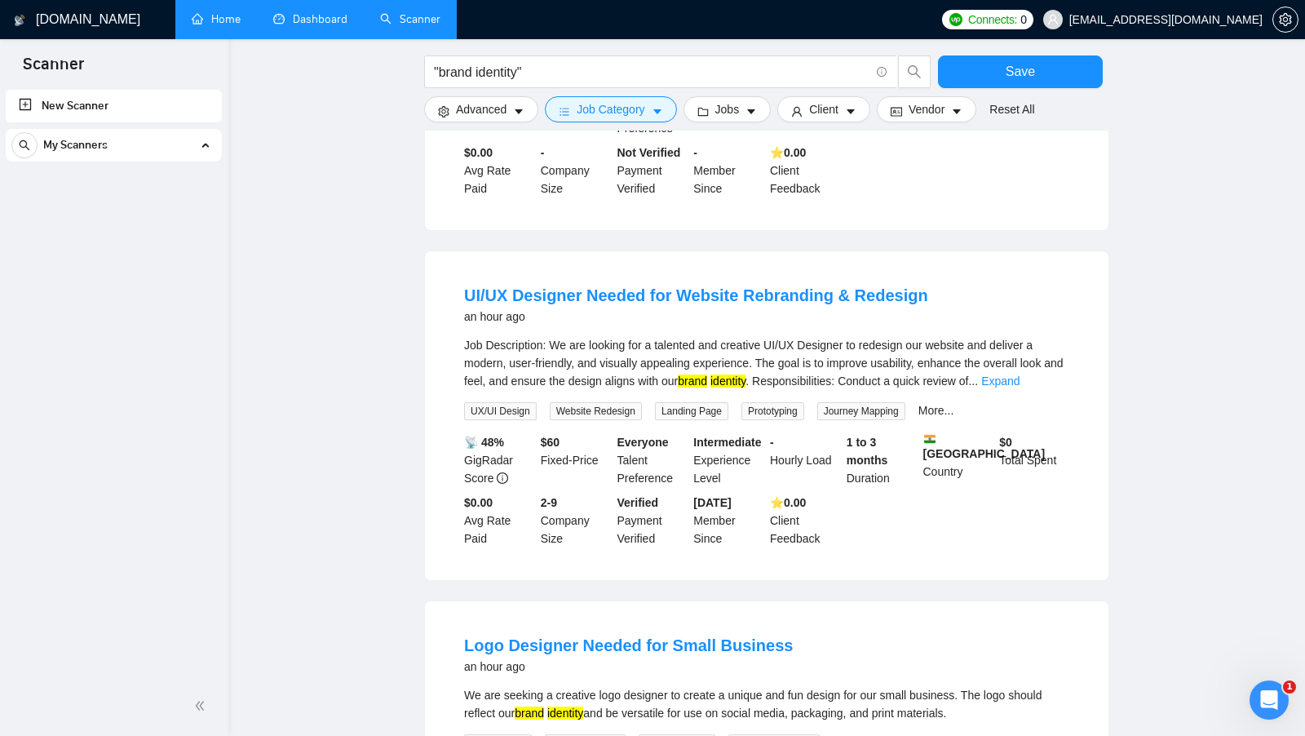
scroll to position [787, 0]
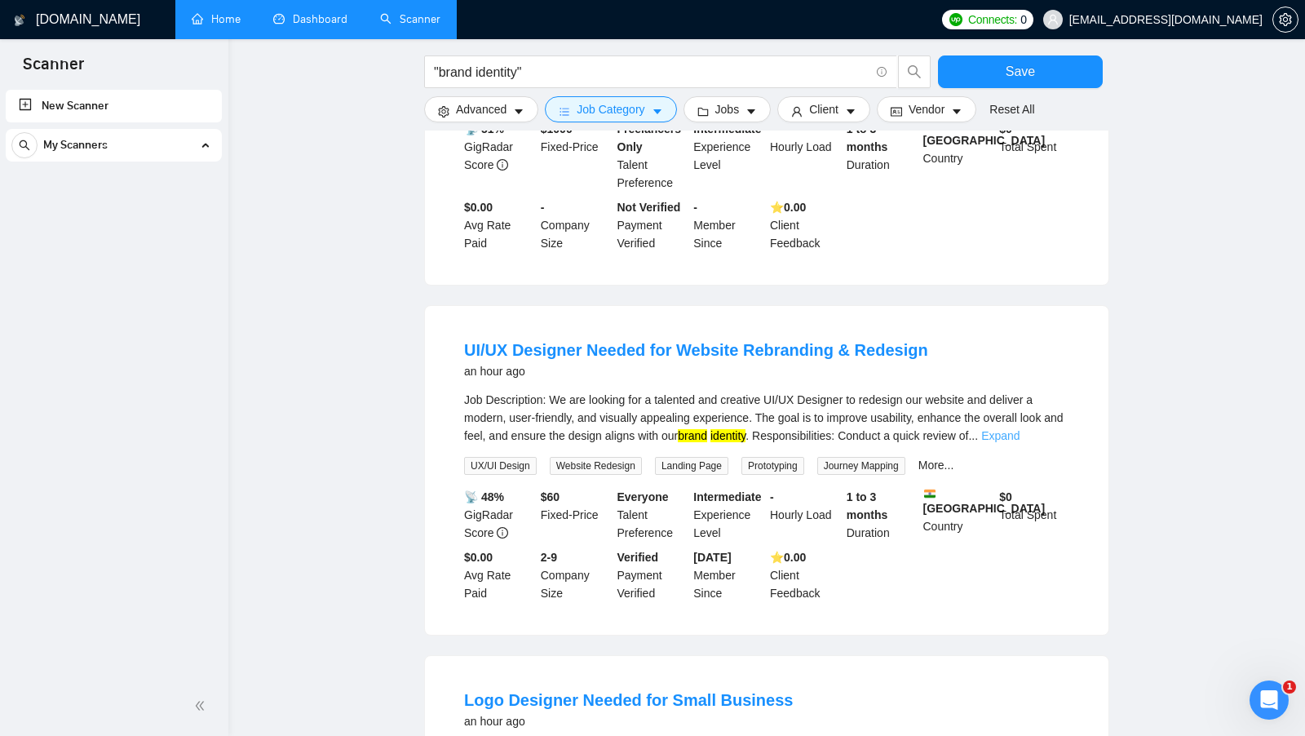
click at [1020, 429] on link "Expand" at bounding box center [1001, 435] width 38 height 13
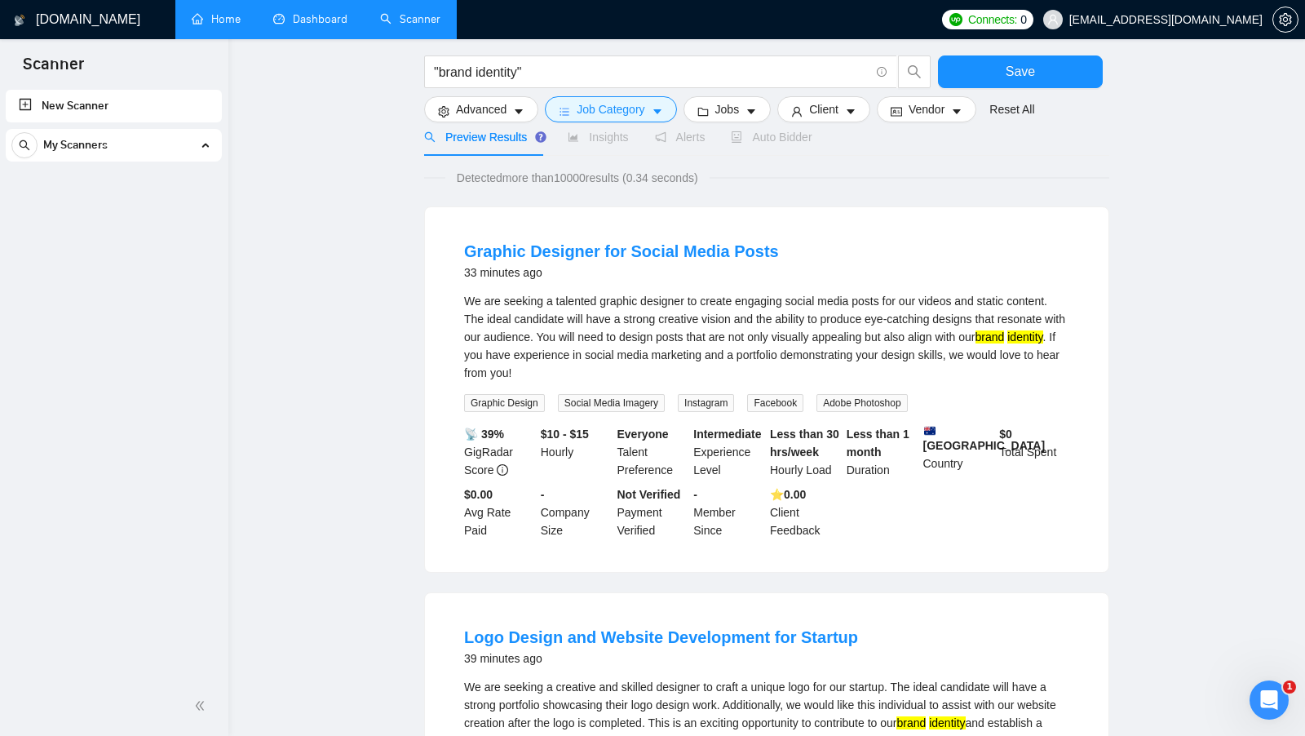
scroll to position [0, 0]
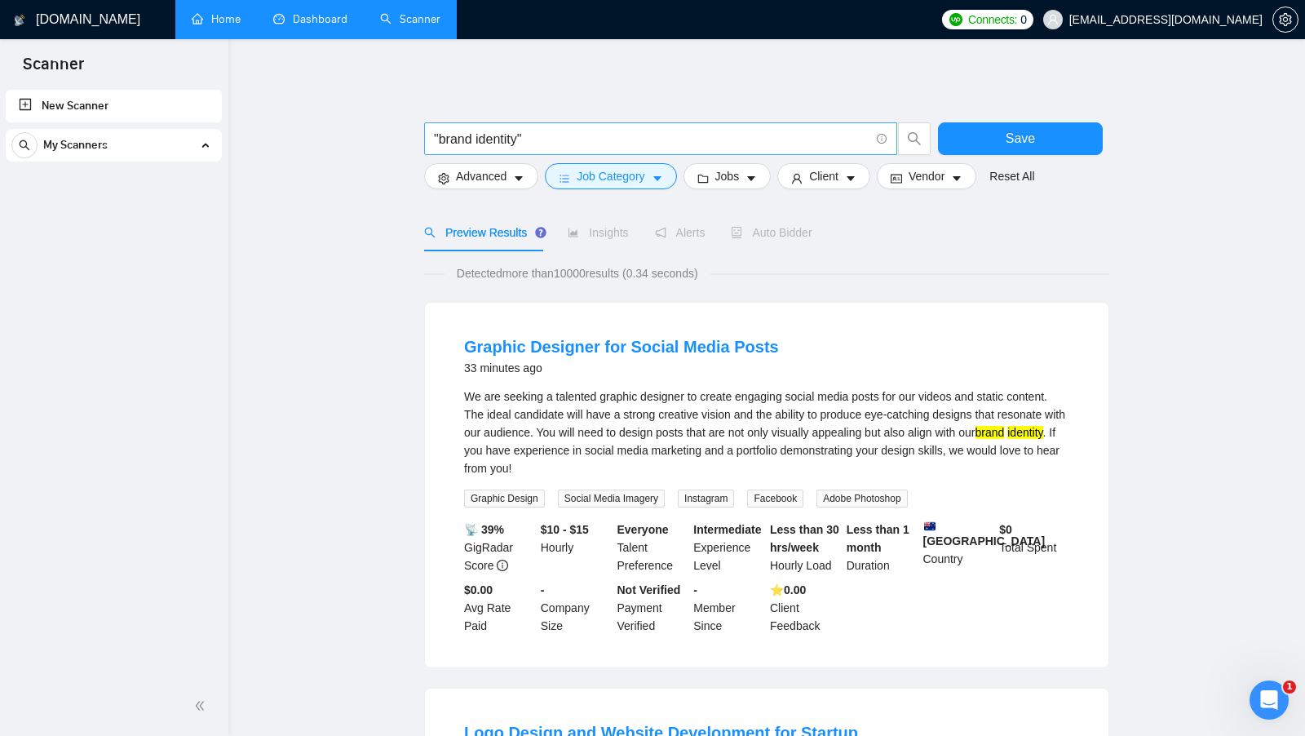
click at [573, 139] on input ""brand identity"" at bounding box center [652, 139] width 436 height 20
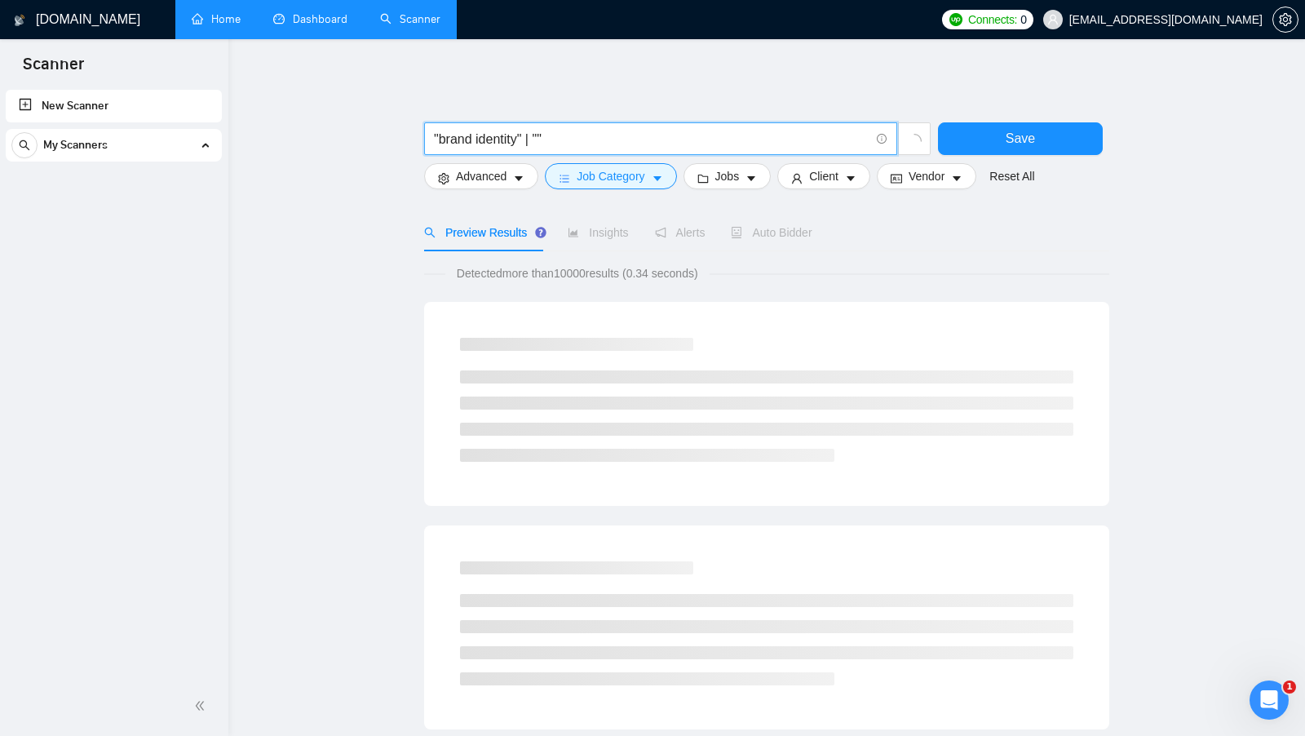
click at [491, 140] on input ""brand identity" | """ at bounding box center [652, 139] width 436 height 20
click at [543, 135] on input ""brand identity" | """ at bounding box center [652, 139] width 436 height 20
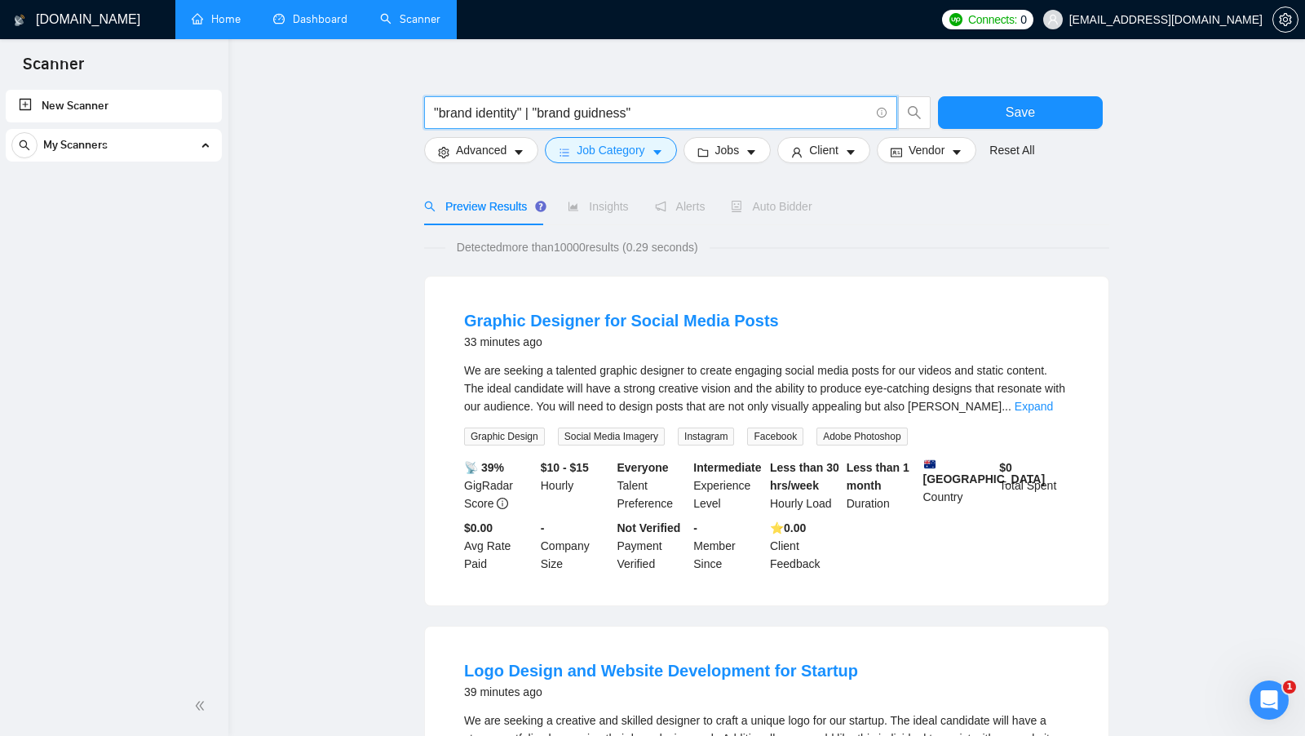
scroll to position [29, 0]
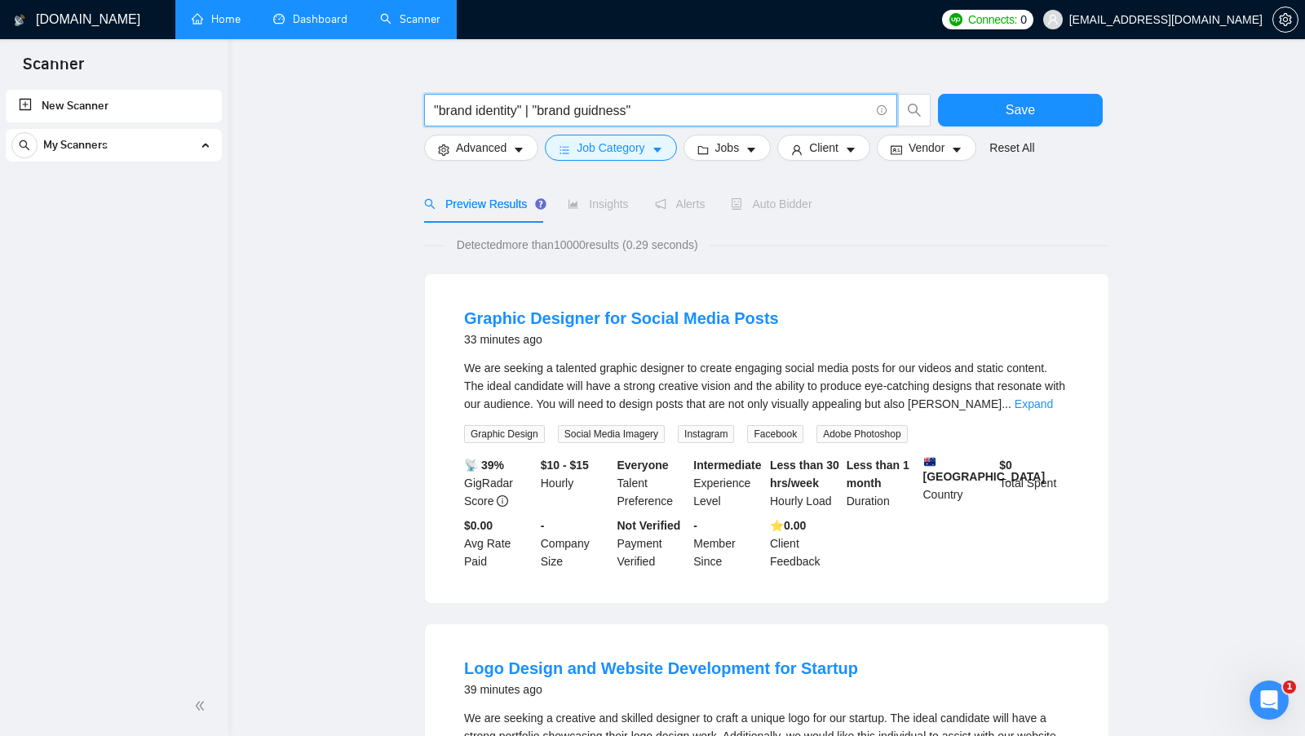
click at [1022, 410] on div "We are seeking a talented graphic designer to create engaging social media post…" at bounding box center [766, 386] width 605 height 54
click at [1027, 410] on div "We are seeking a talented graphic designer to create engaging social media post…" at bounding box center [766, 386] width 605 height 54
click at [1029, 408] on link "Expand" at bounding box center [1034, 403] width 38 height 13
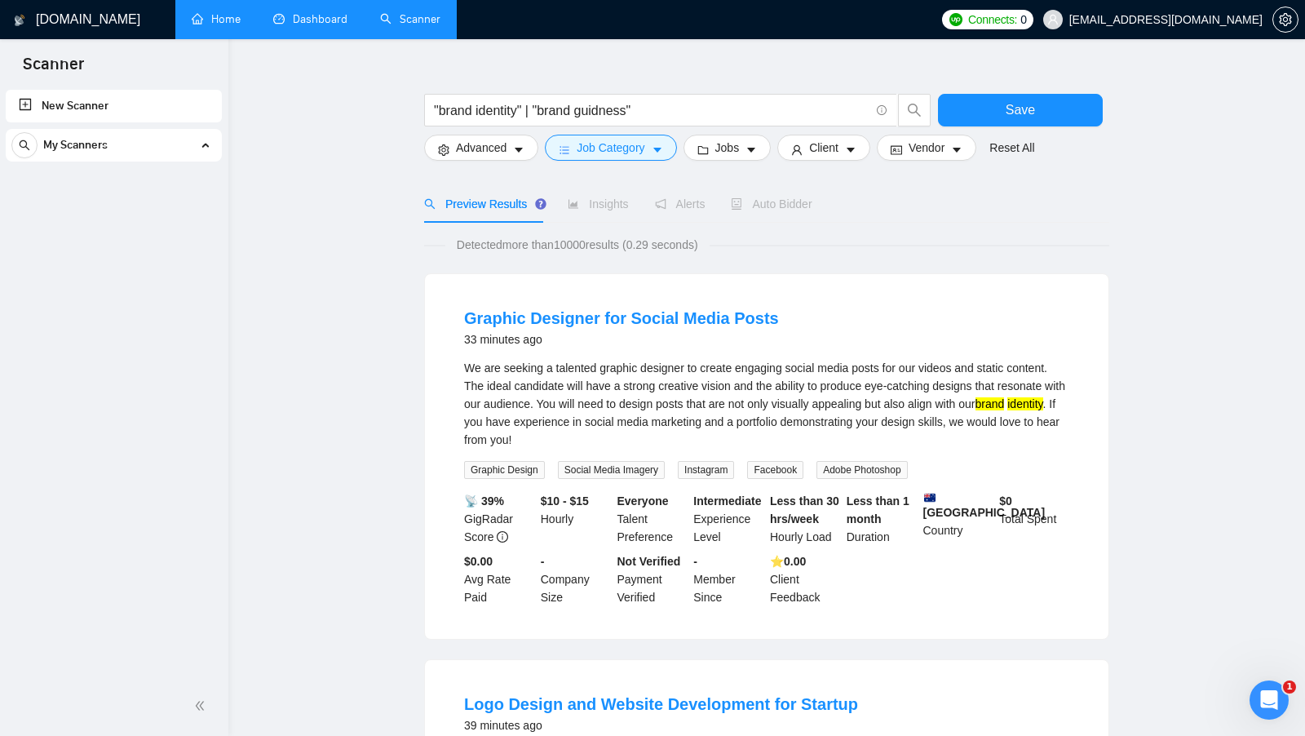
scroll to position [360, 0]
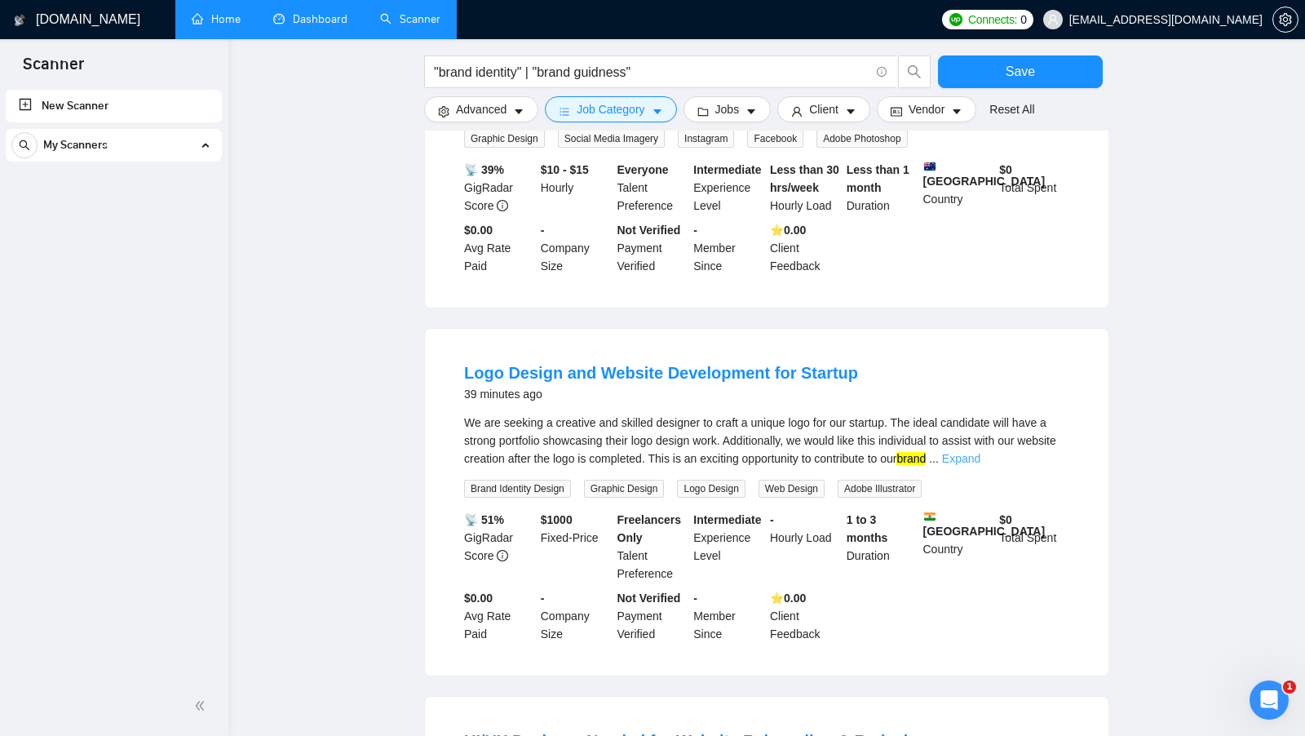
click at [981, 454] on link "Expand" at bounding box center [961, 458] width 38 height 13
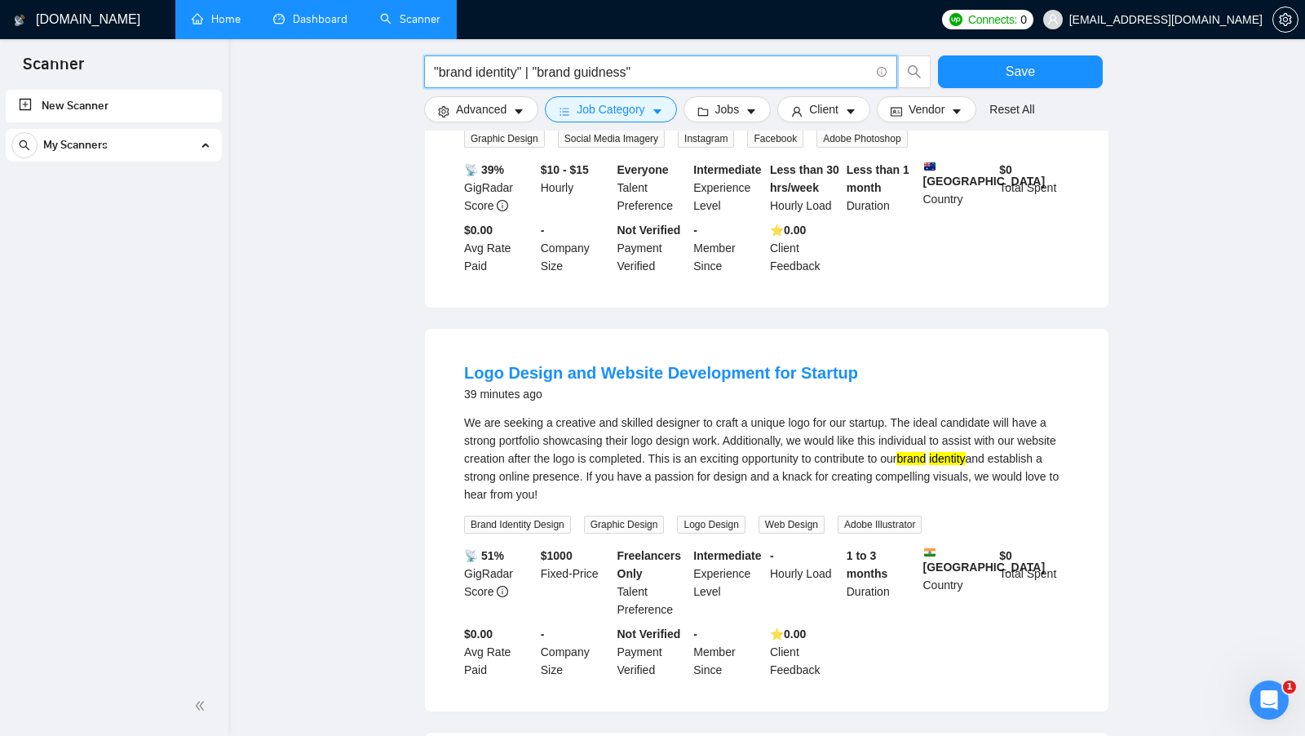
drag, startPoint x: 536, startPoint y: 75, endPoint x: 527, endPoint y: 74, distance: 9.0
click at [527, 74] on input ""brand identity" | "brand guidness"" at bounding box center [652, 72] width 436 height 20
click at [720, 69] on input ""brand identity" | "brand guidness"" at bounding box center [652, 72] width 436 height 20
drag, startPoint x: 527, startPoint y: 69, endPoint x: 398, endPoint y: 72, distance: 128.9
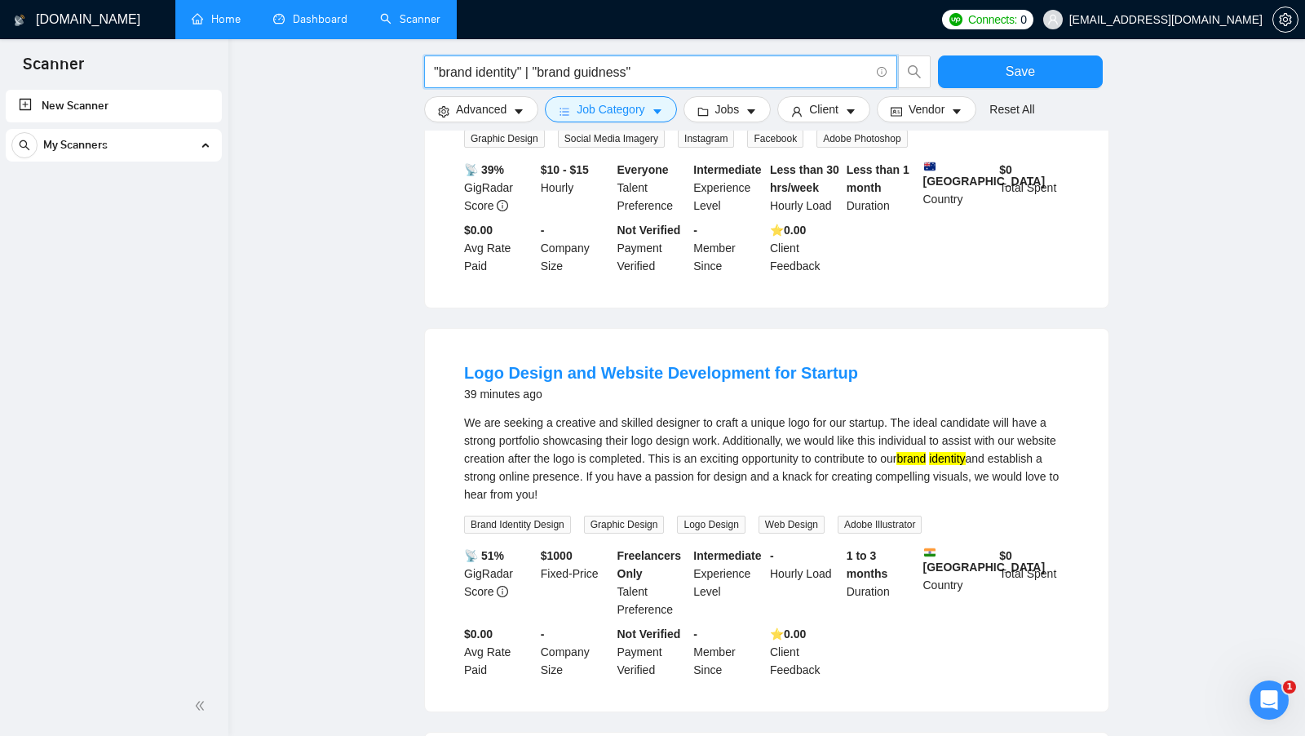
drag, startPoint x: 537, startPoint y: 69, endPoint x: 607, endPoint y: 68, distance: 70.2
click at [606, 68] on input ""brand identity" | "brand guidness"" at bounding box center [652, 72] width 436 height 20
click at [607, 68] on input ""brand identity" | "brand guidness"" at bounding box center [652, 72] width 436 height 20
click at [631, 69] on input ""brand identity" | "brand guidness"" at bounding box center [652, 72] width 436 height 20
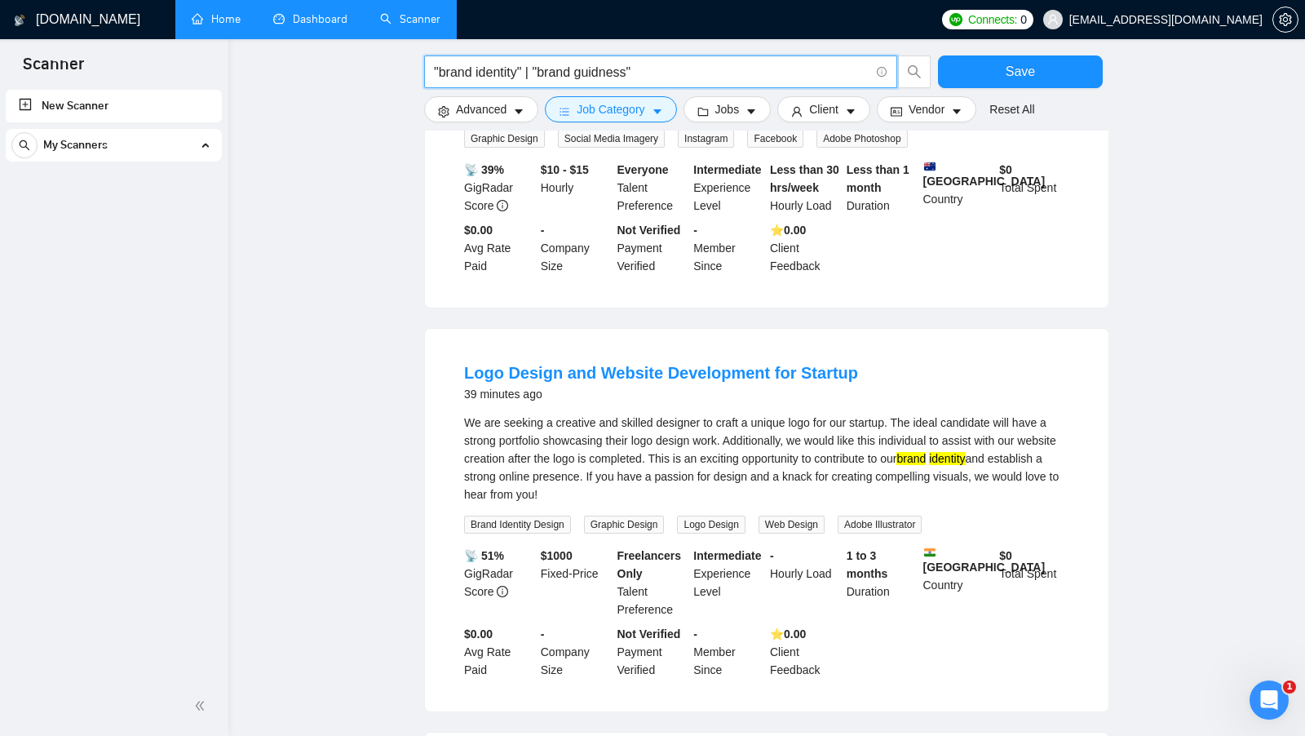
click at [632, 69] on input ""brand identity" | "brand guidness"" at bounding box center [652, 72] width 436 height 20
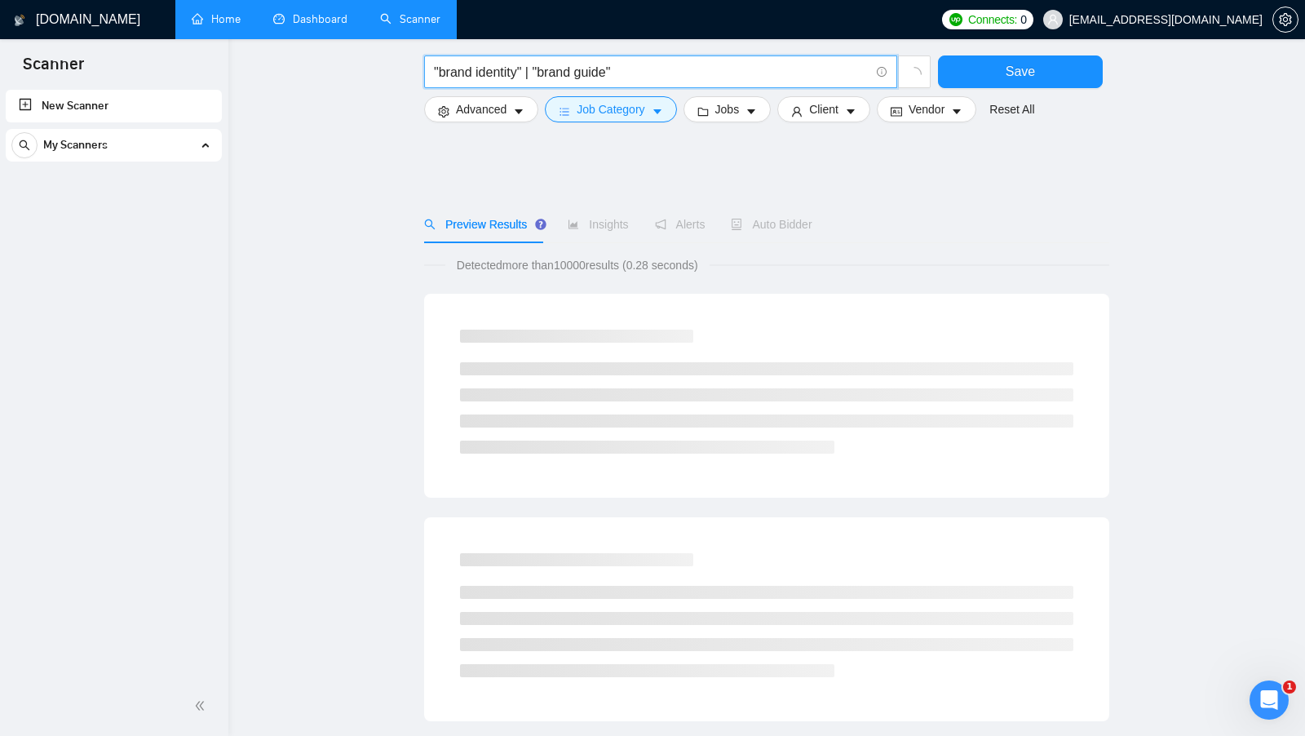
scroll to position [0, 0]
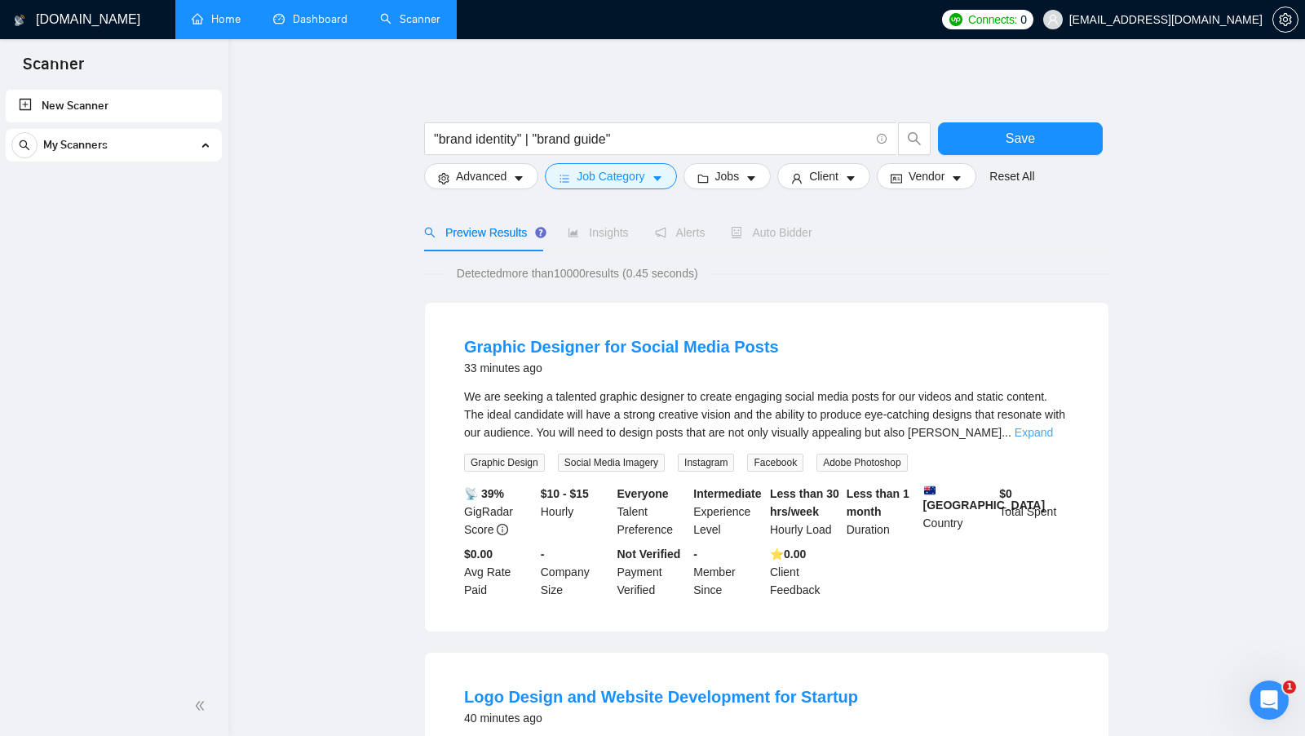
click at [1030, 435] on link "Expand" at bounding box center [1034, 432] width 38 height 13
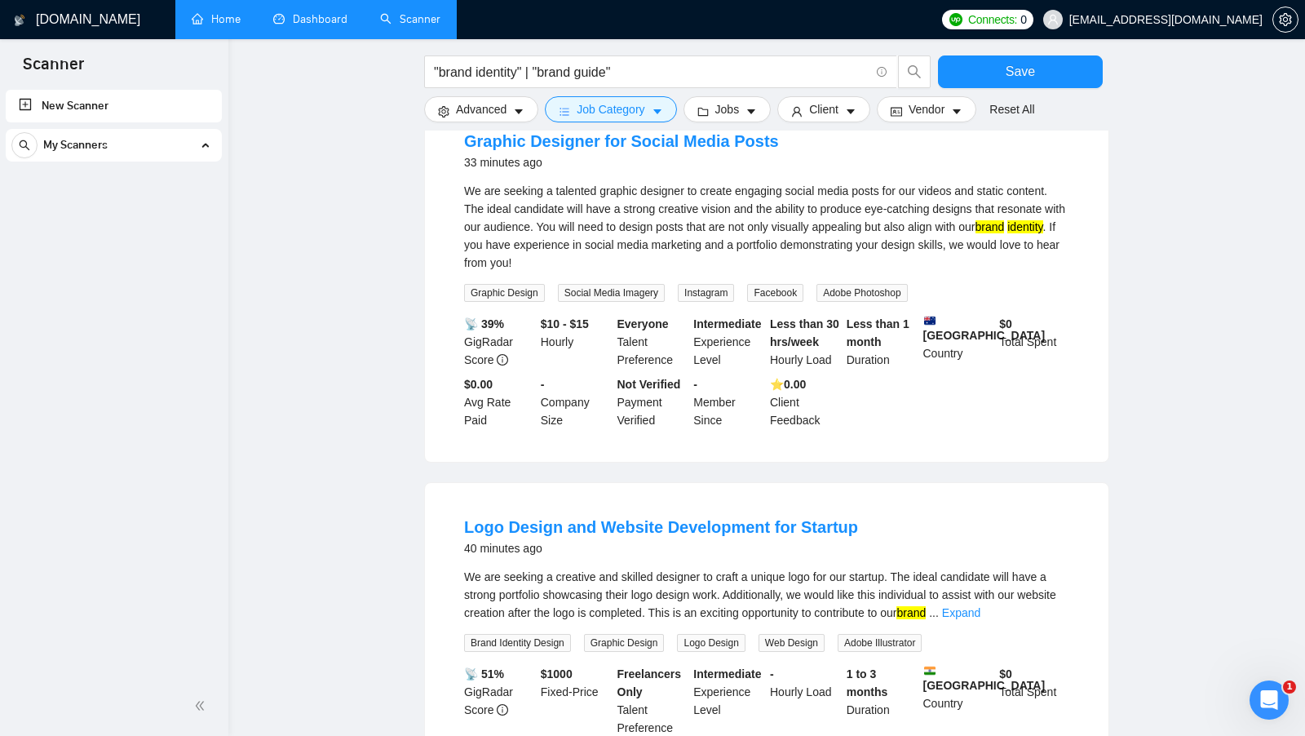
scroll to position [275, 0]
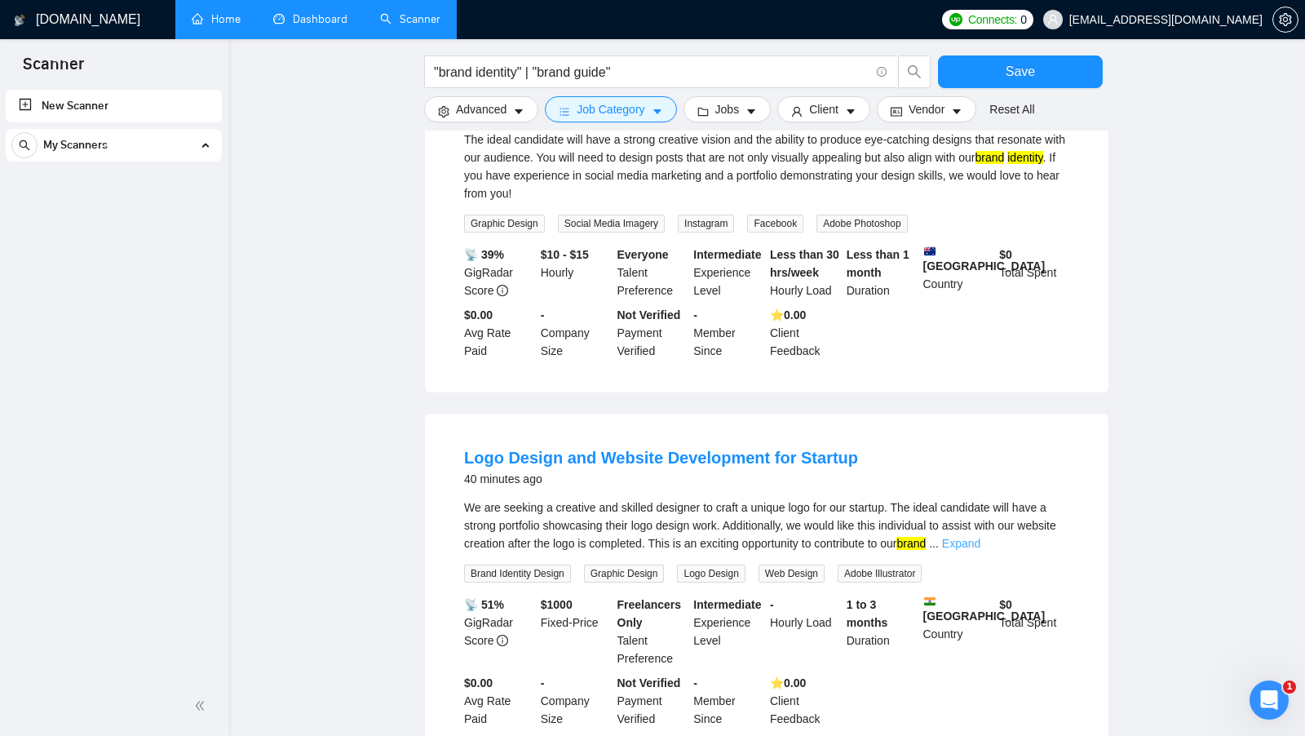
click at [981, 547] on link "Expand" at bounding box center [961, 543] width 38 height 13
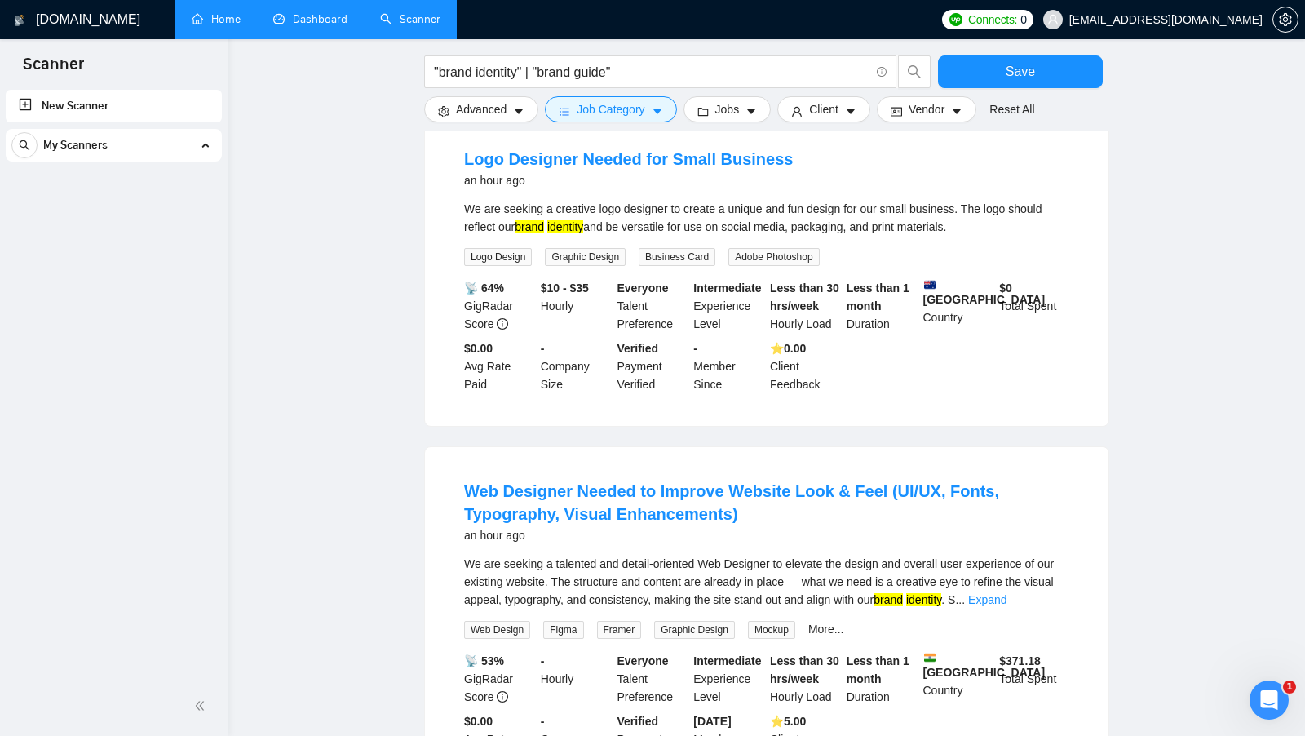
scroll to position [1371, 0]
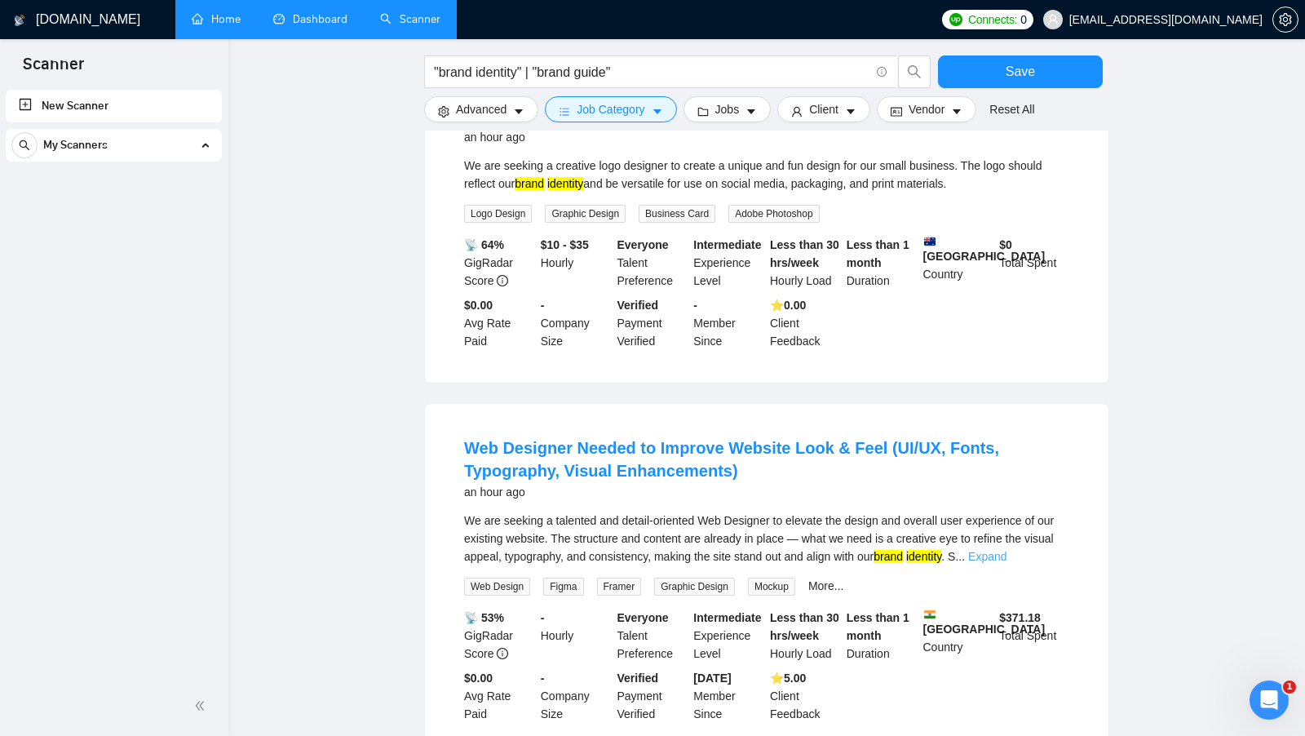
click at [1007, 555] on link "Expand" at bounding box center [987, 556] width 38 height 13
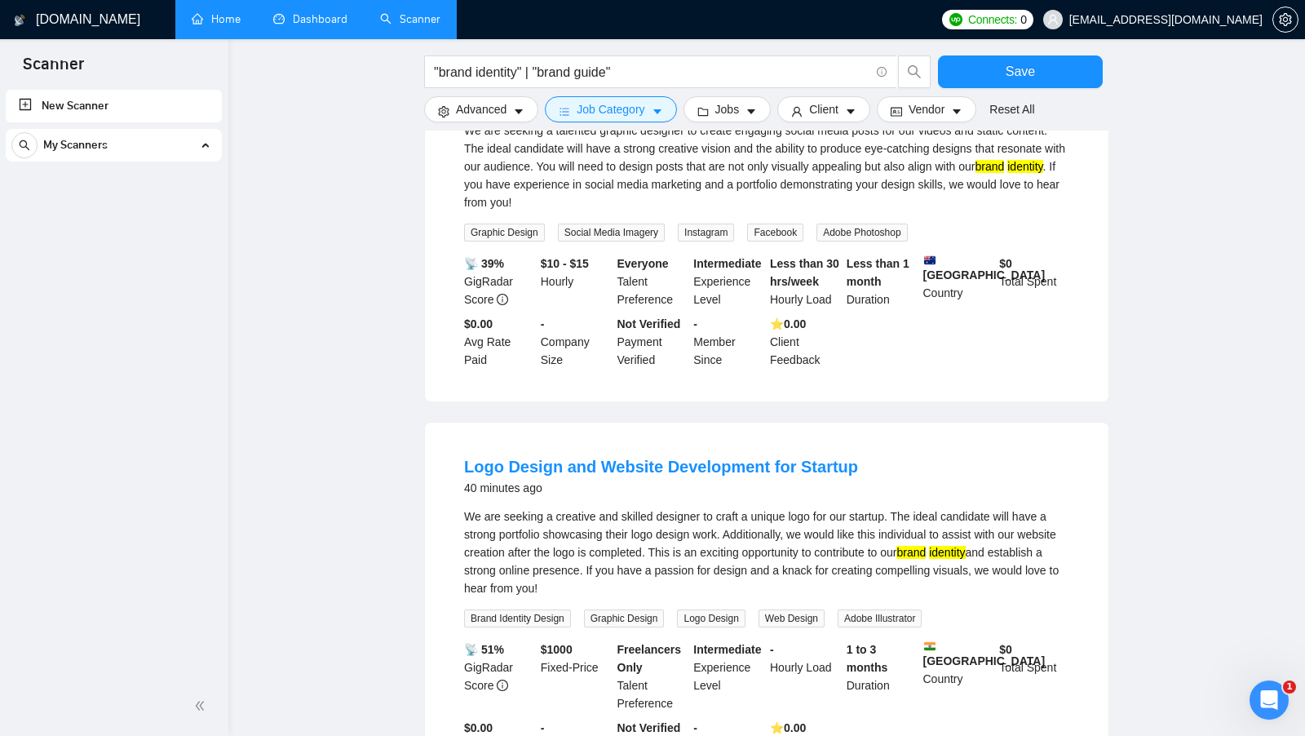
scroll to position [0, 0]
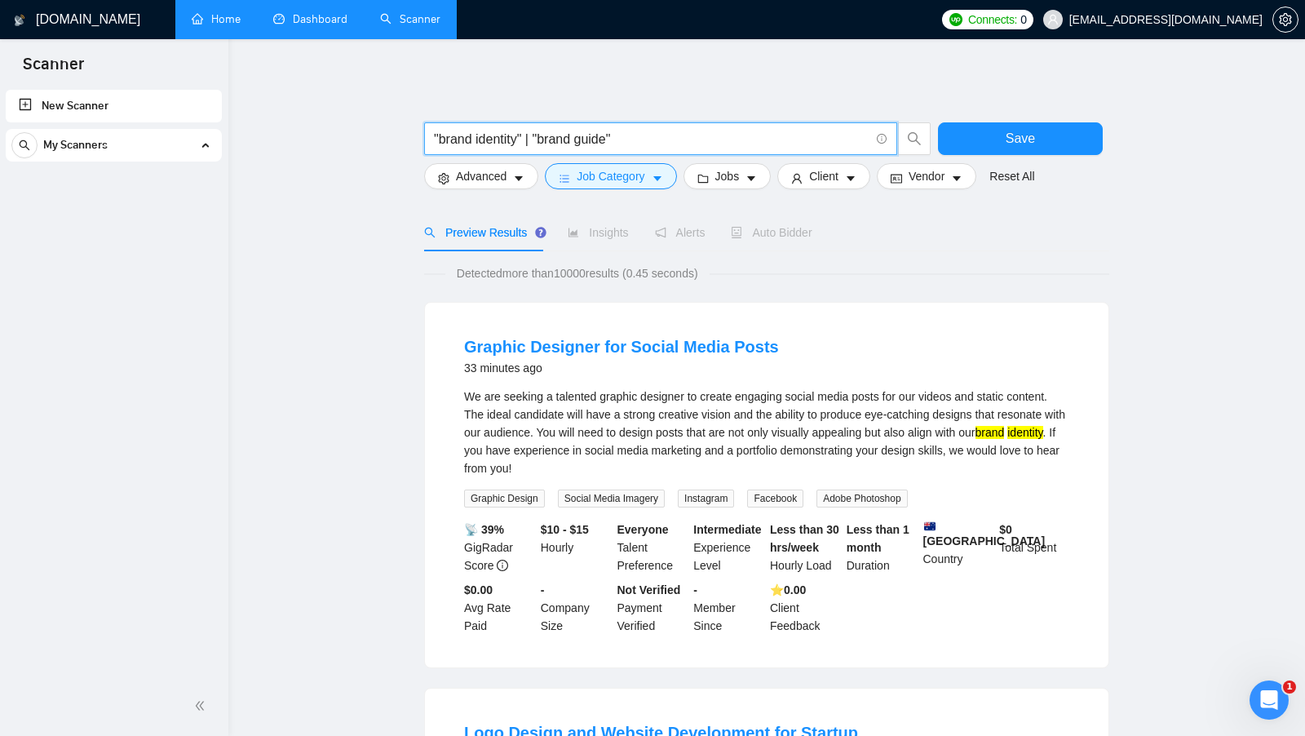
drag, startPoint x: 534, startPoint y: 133, endPoint x: 638, endPoint y: 133, distance: 103.6
click at [638, 133] on input ""brand identity" | "brand guide"" at bounding box center [652, 139] width 436 height 20
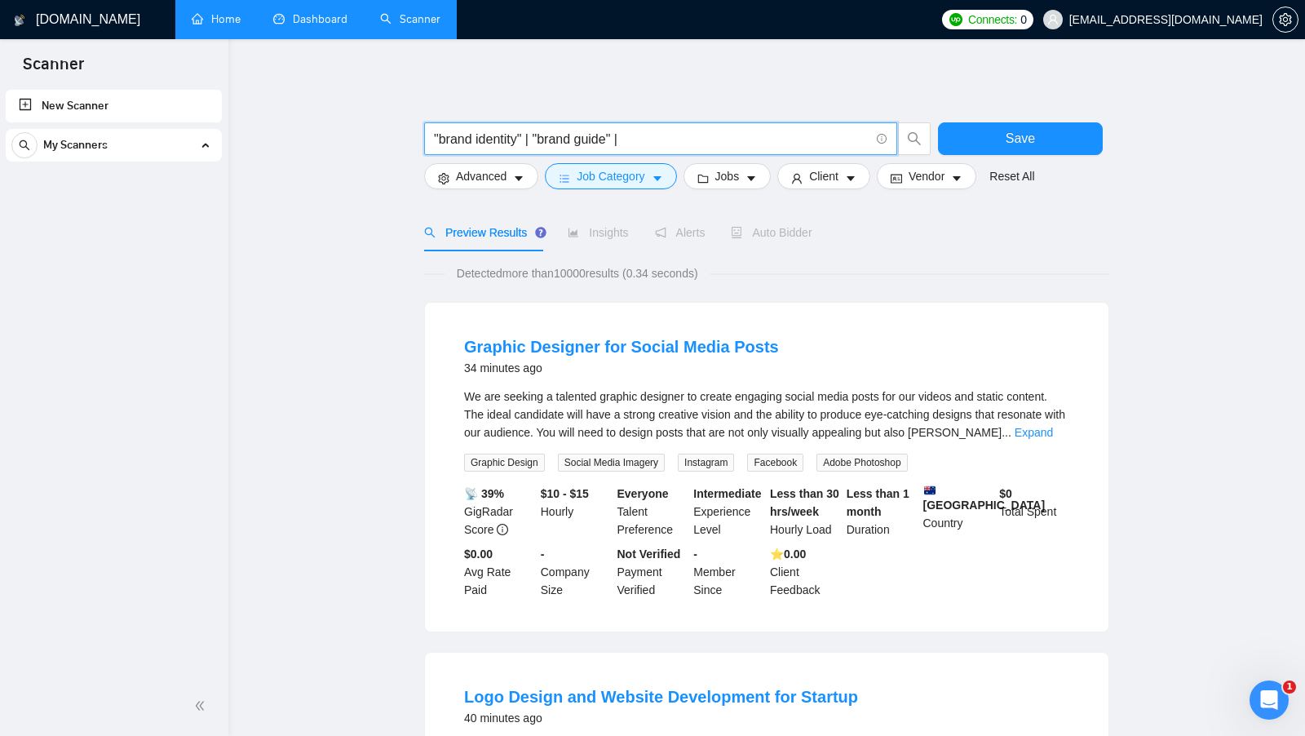
click at [655, 144] on input ""brand identity" | "brand guide" |" at bounding box center [652, 139] width 436 height 20
type input ""brand identity" | "brand guide""
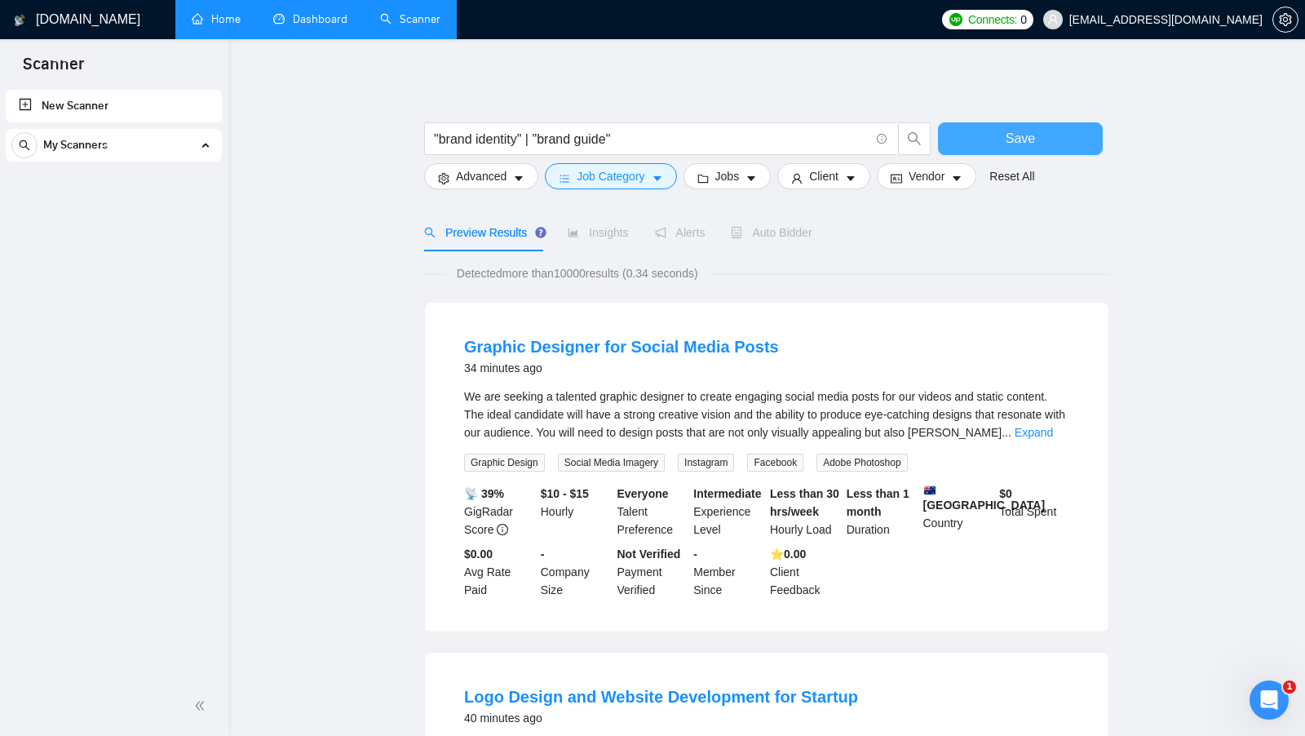
click at [977, 142] on button "Save" at bounding box center [1020, 138] width 165 height 33
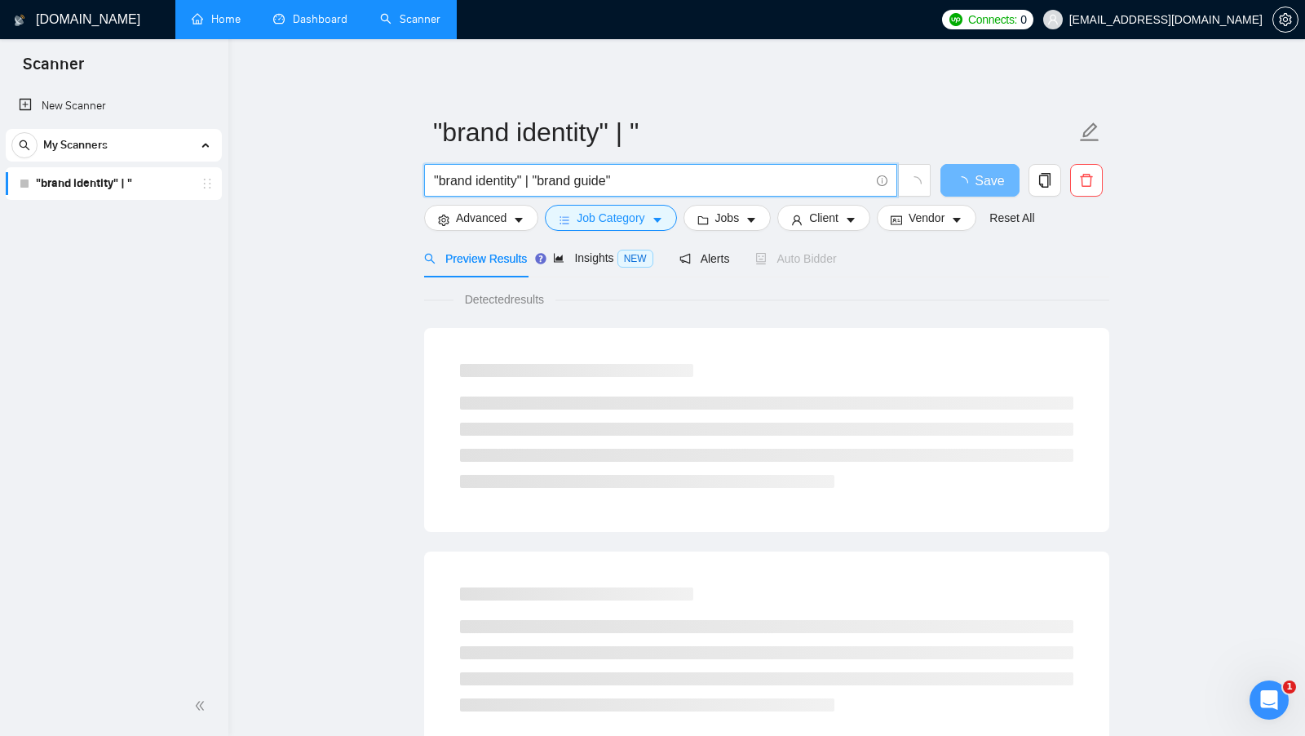
drag, startPoint x: 644, startPoint y: 179, endPoint x: 386, endPoint y: 180, distance: 257.8
click at [386, 180] on main ""brand identity" | " "brand identity" | "brand guide" Save Advanced Job Categor…" at bounding box center [767, 745] width 1025 height 1361
click at [623, 176] on input ""brand identity" | "brand guide"" at bounding box center [652, 181] width 436 height 20
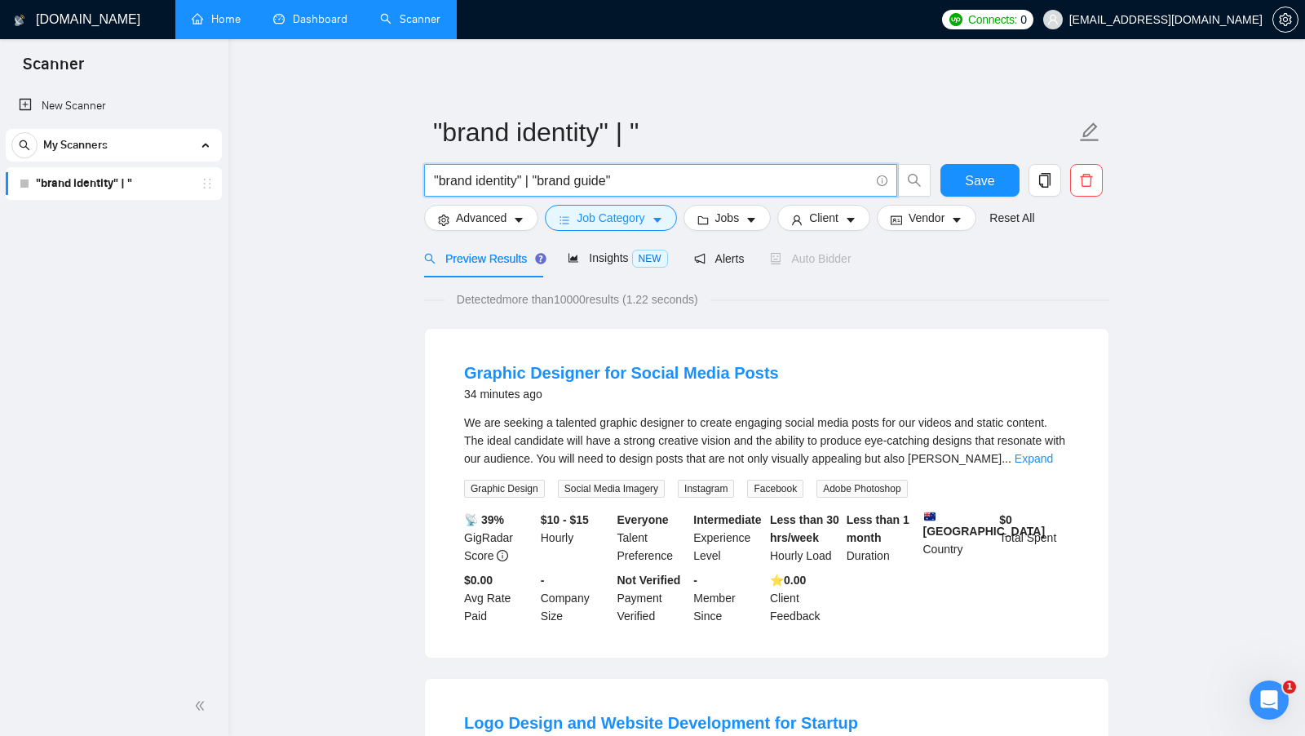
drag, startPoint x: 440, startPoint y: 181, endPoint x: 516, endPoint y: 181, distance: 75.9
click at [516, 181] on input ""brand identity" | "brand guide"" at bounding box center [652, 181] width 436 height 20
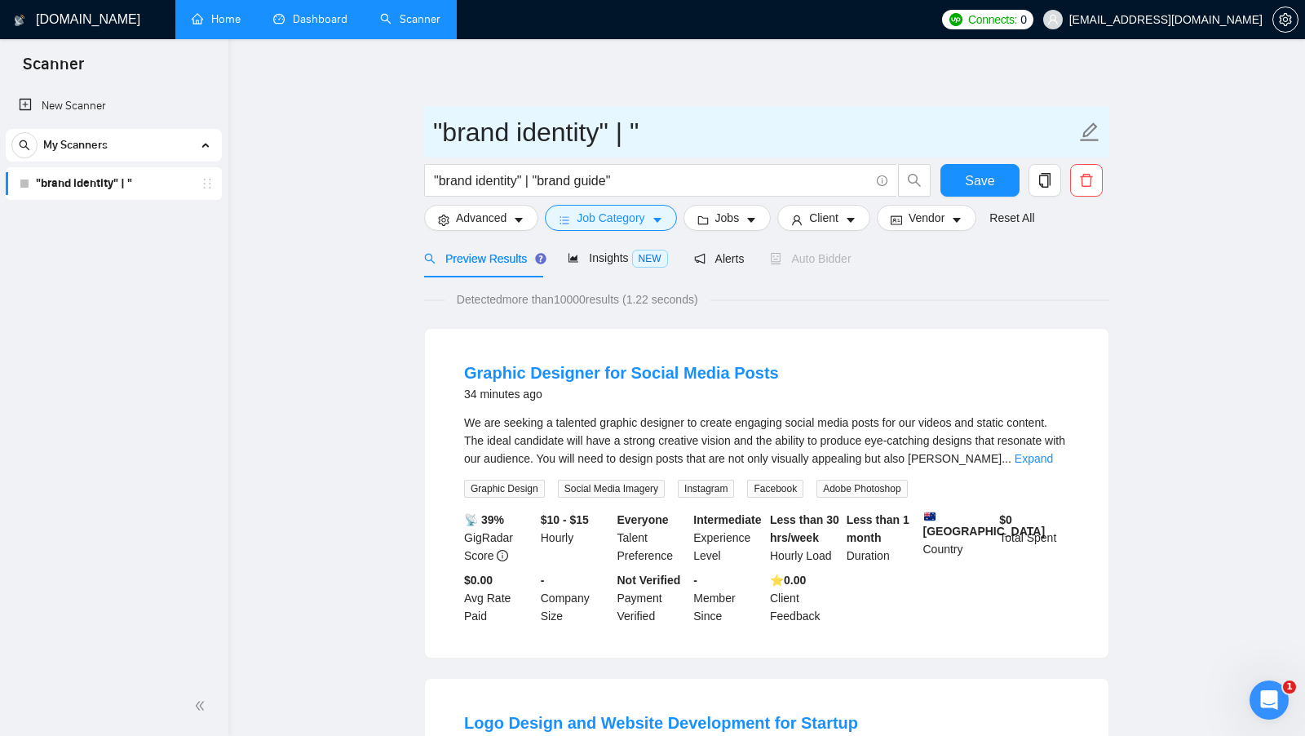
drag, startPoint x: 674, startPoint y: 117, endPoint x: 375, endPoint y: 122, distance: 299.5
type input "branding 1"
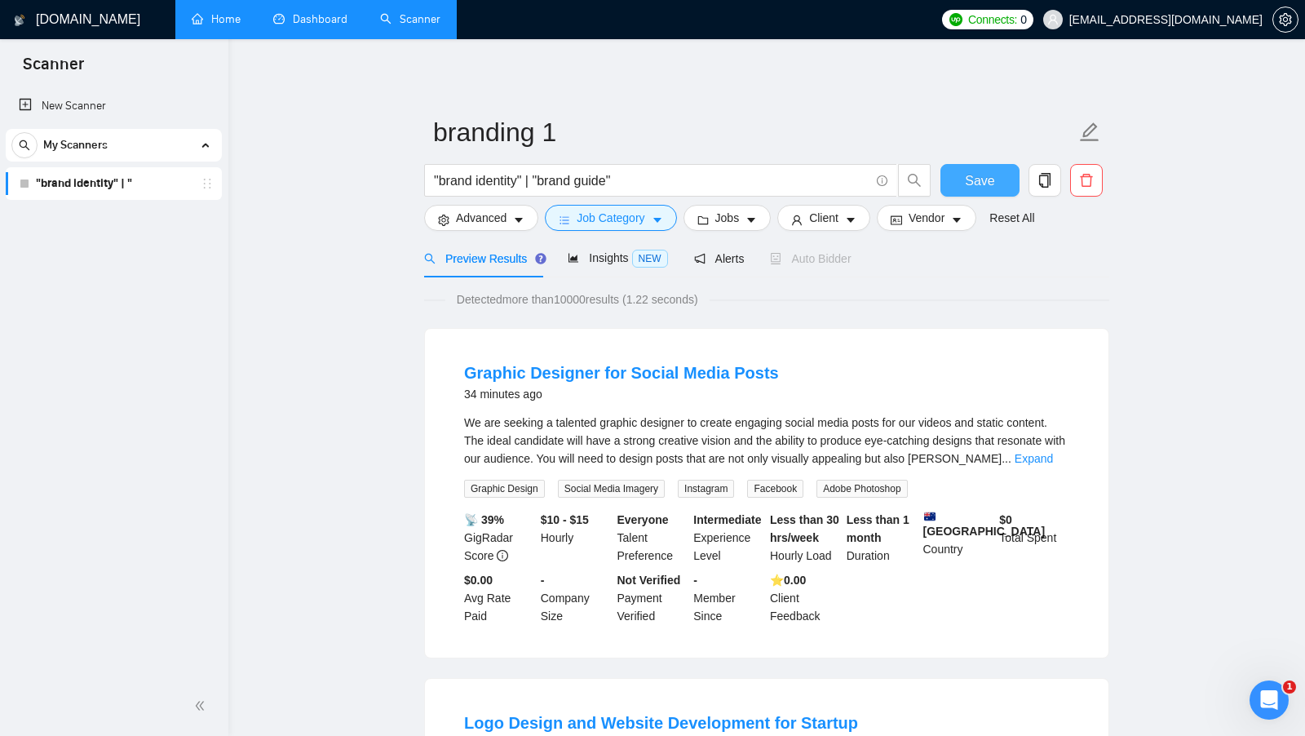
click at [943, 174] on button "Save" at bounding box center [980, 180] width 79 height 33
click at [1047, 186] on icon "copy" at bounding box center [1045, 180] width 15 height 15
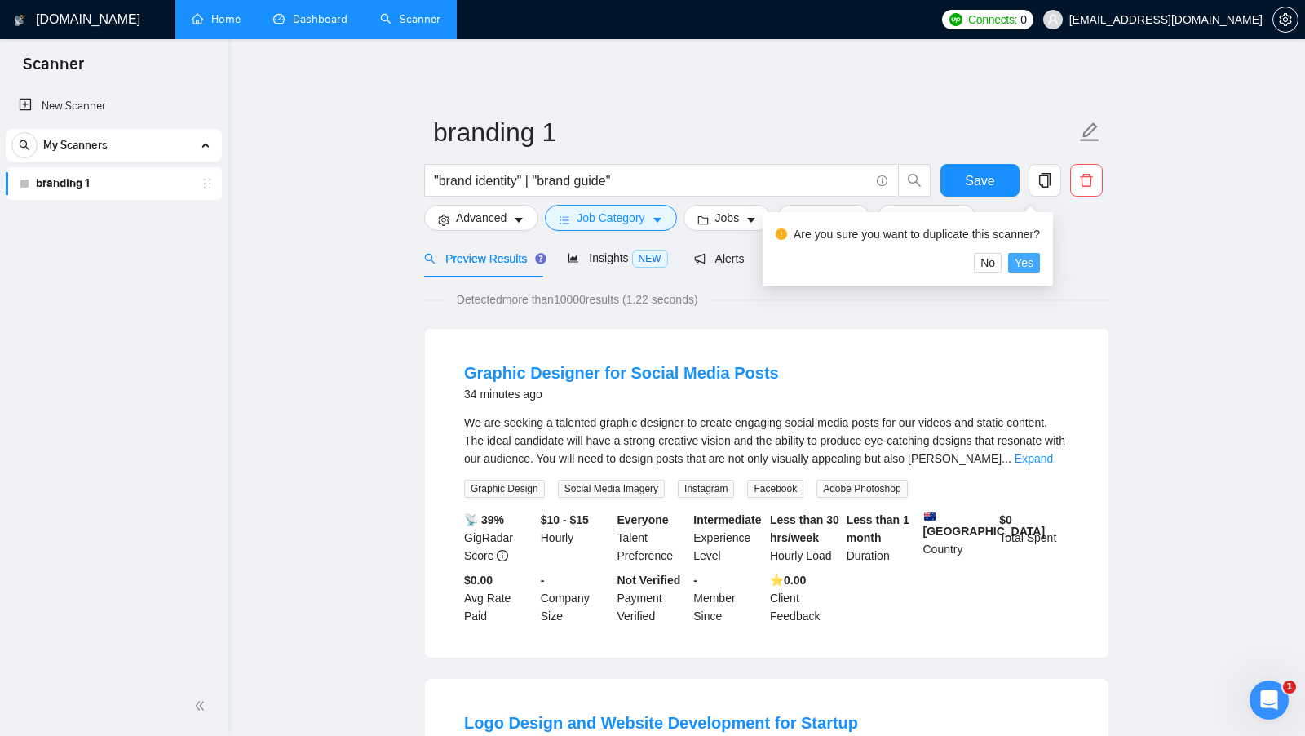
click at [1034, 260] on span "Yes" at bounding box center [1024, 263] width 19 height 18
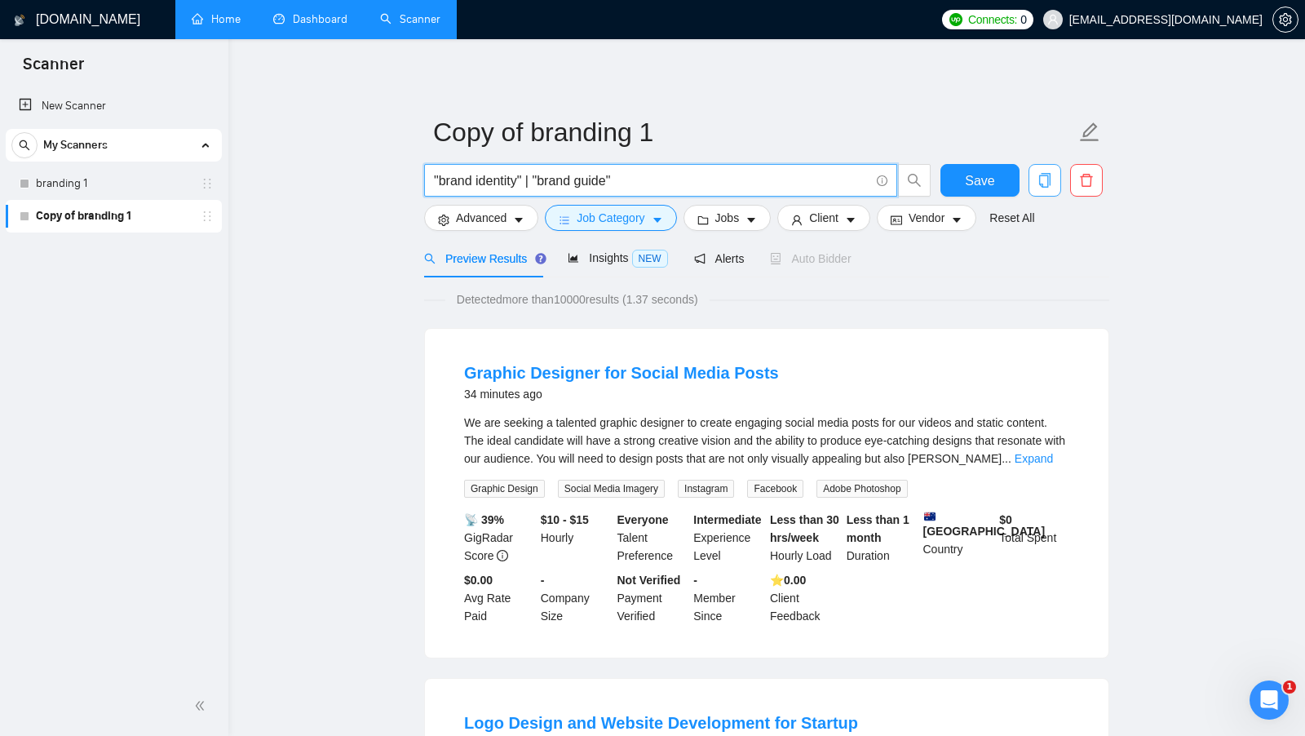
drag, startPoint x: 663, startPoint y: 175, endPoint x: 363, endPoint y: 190, distance: 300.6
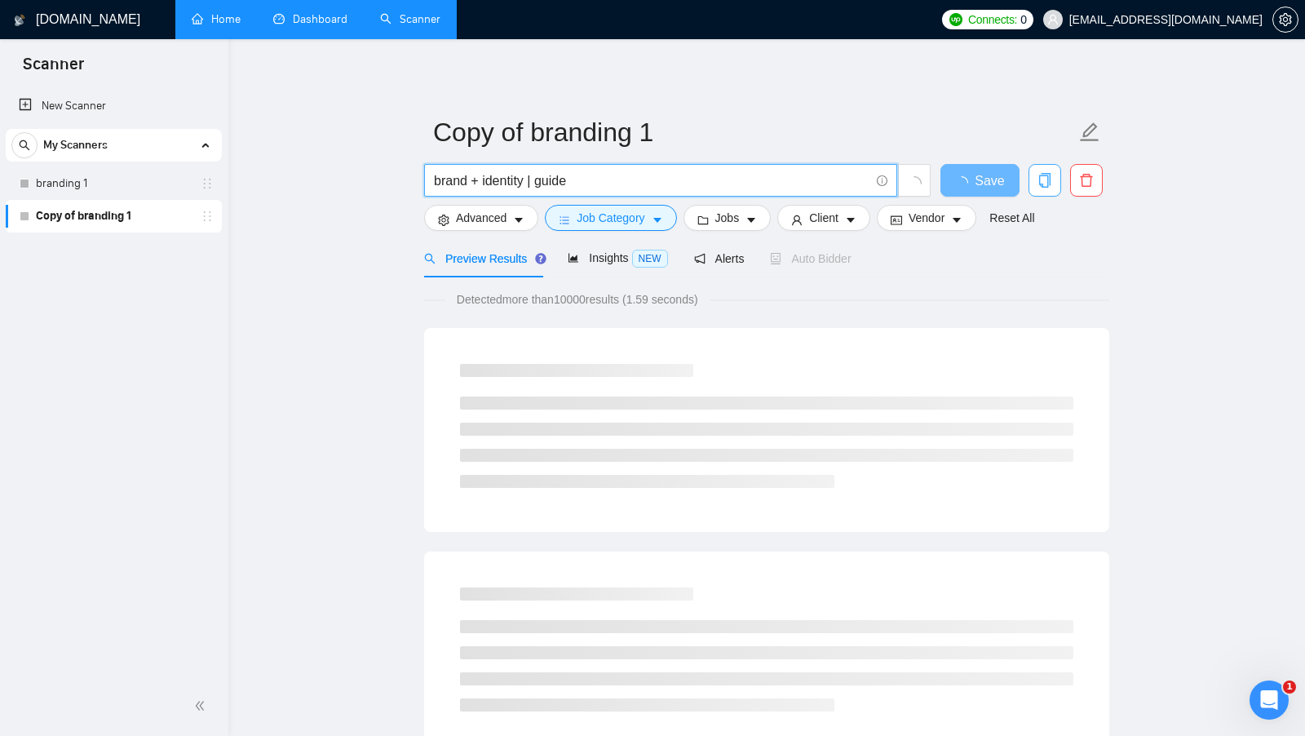
drag, startPoint x: 491, startPoint y: 182, endPoint x: 518, endPoint y: 182, distance: 26.9
click at [518, 182] on input "brand + identity | guide" at bounding box center [652, 181] width 436 height 20
click at [477, 180] on input "brand + identity | guide" at bounding box center [652, 181] width 436 height 20
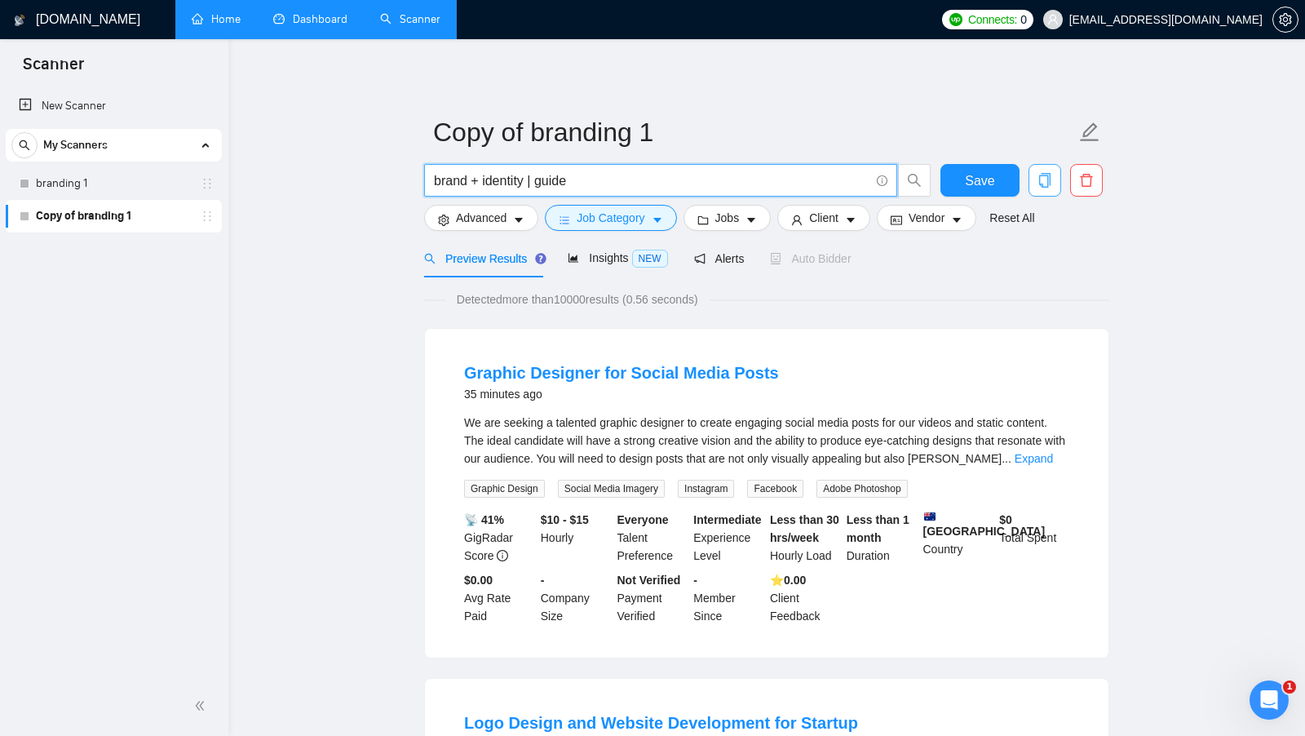
click at [459, 183] on input "brand + identity | guide" at bounding box center [652, 181] width 436 height 20
click at [499, 176] on input "brand + identity | guide" at bounding box center [652, 181] width 436 height 20
click at [458, 181] on input "brand + identity | guide" at bounding box center [652, 181] width 436 height 20
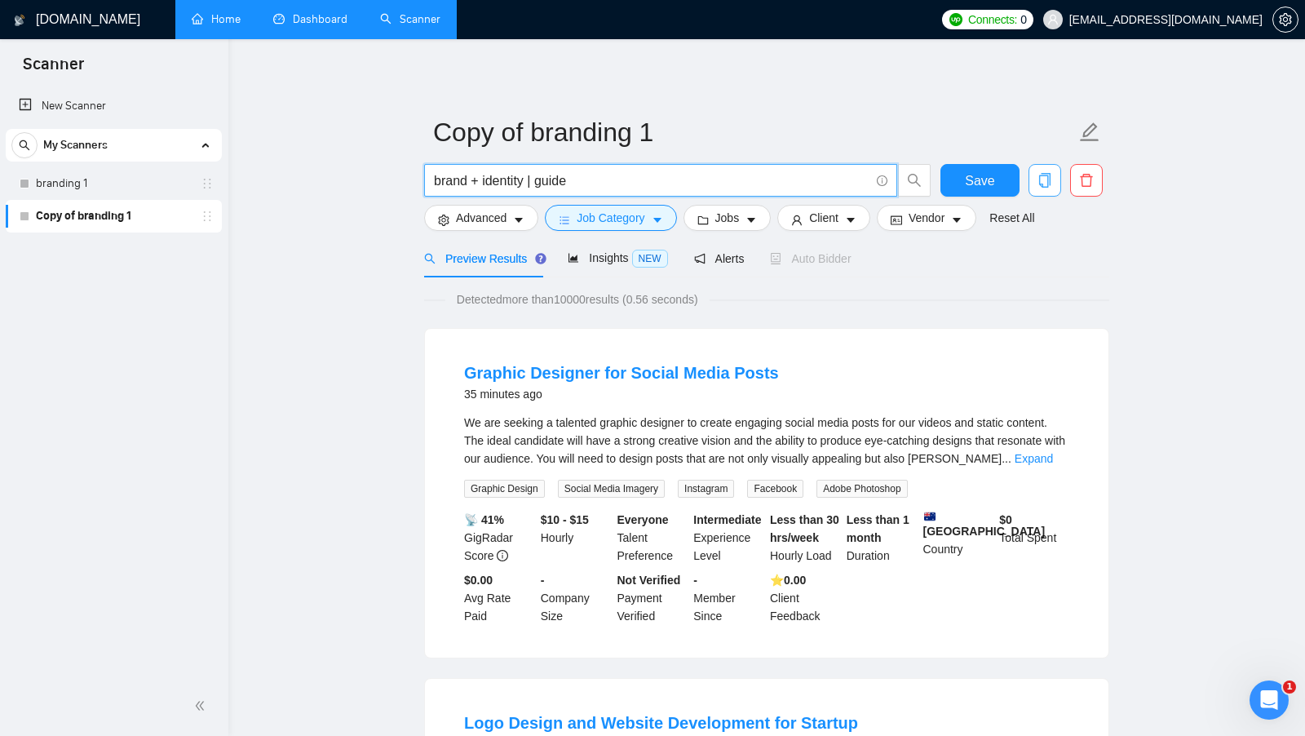
click at [458, 181] on input "brand + identity | guide" at bounding box center [652, 181] width 436 height 20
click at [556, 181] on input "brand + identity | guide" at bounding box center [652, 181] width 436 height 20
click at [1054, 468] on div "We are seeking a talented graphic designer to create engaging social media post…" at bounding box center [766, 456] width 605 height 84
click at [1053, 459] on link "Expand" at bounding box center [1034, 458] width 38 height 13
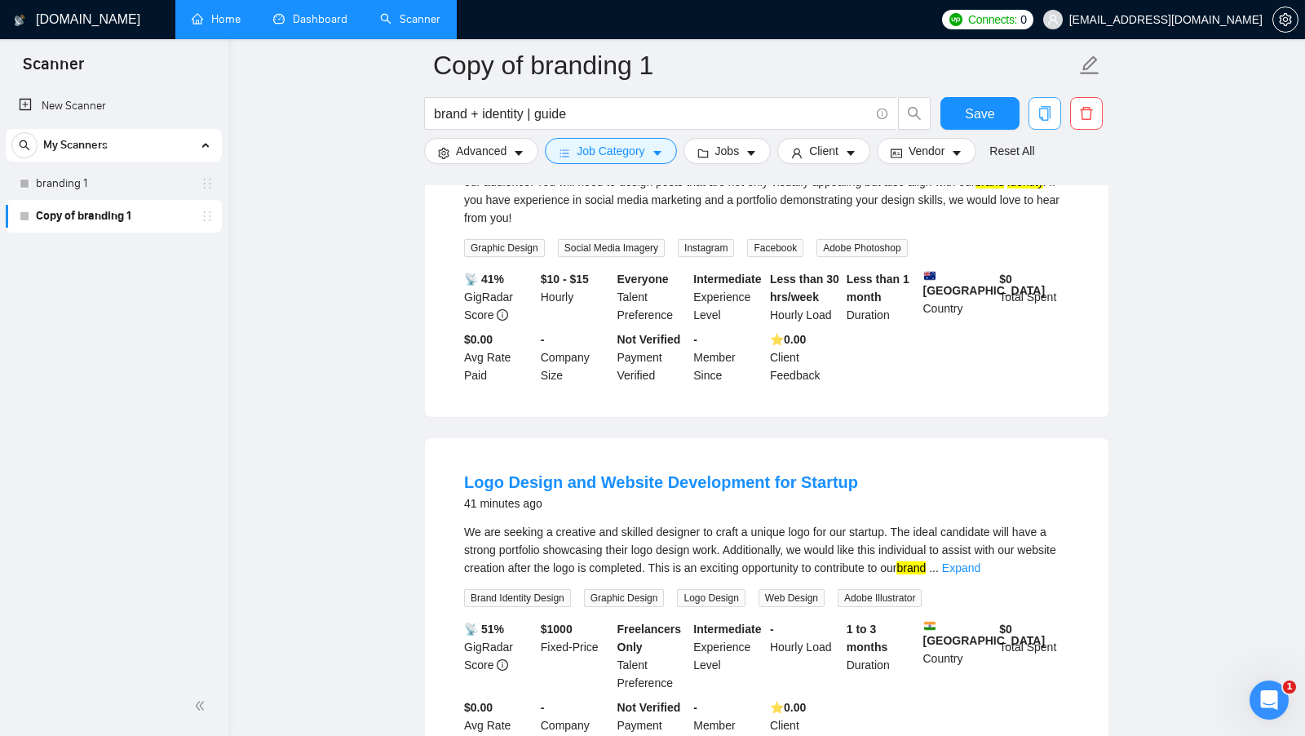
scroll to position [303, 0]
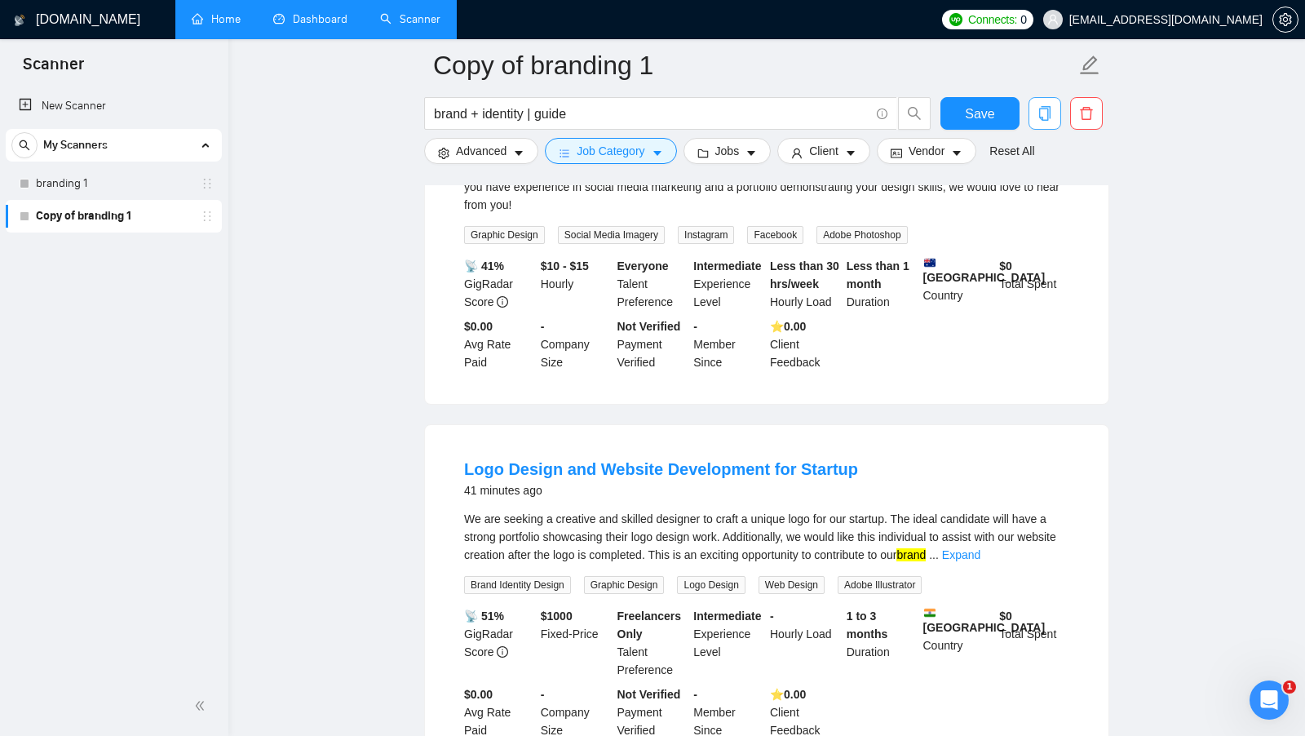
click at [1034, 560] on div "We are seeking a creative and skilled designer to craft a unique logo for our s…" at bounding box center [766, 537] width 605 height 54
click at [1034, 559] on div "We are seeking a creative and skilled designer to craft a unique logo for our s…" at bounding box center [766, 537] width 605 height 54
click at [981, 551] on link "Expand" at bounding box center [961, 554] width 38 height 13
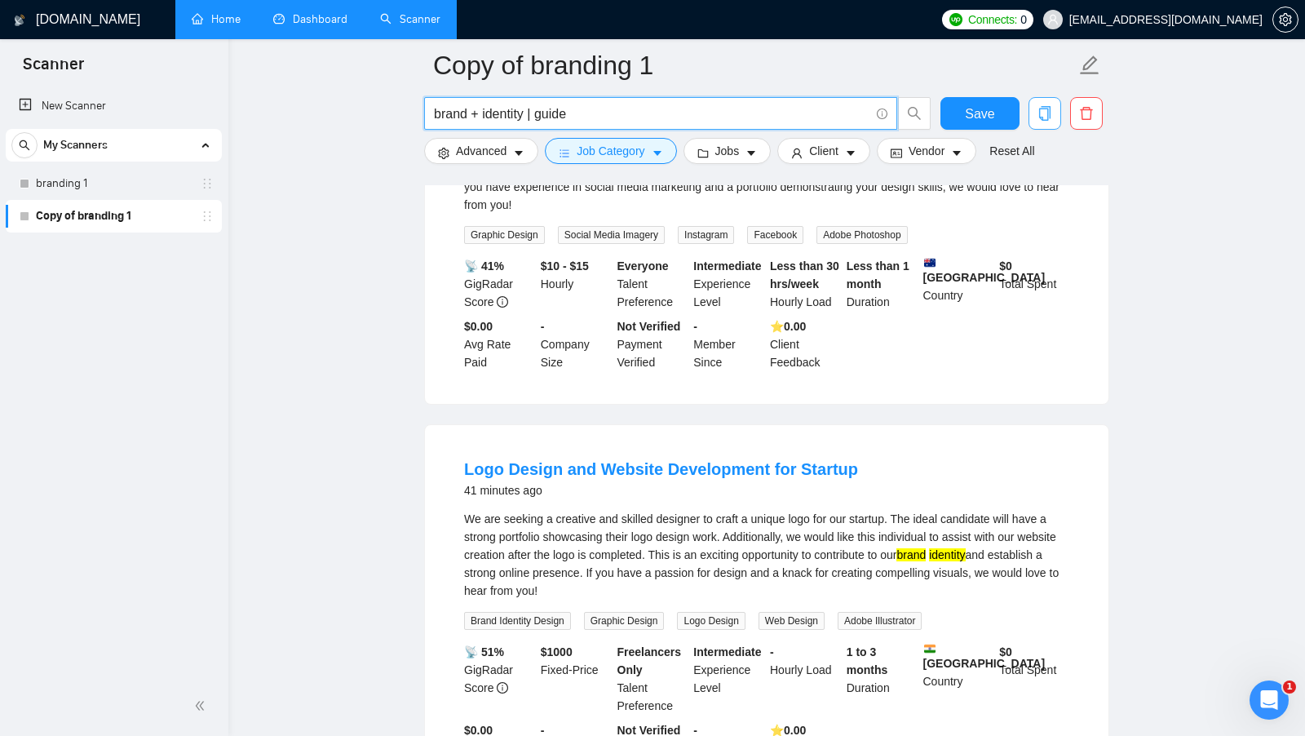
click at [601, 118] on input "brand + identity | guide" at bounding box center [652, 114] width 436 height 20
click at [485, 112] on input "brand + identity | guide" at bounding box center [652, 114] width 436 height 20
click at [444, 113] on input "brand + identity | guide" at bounding box center [652, 114] width 436 height 20
click at [482, 111] on input "brand + identity | guide" at bounding box center [652, 114] width 436 height 20
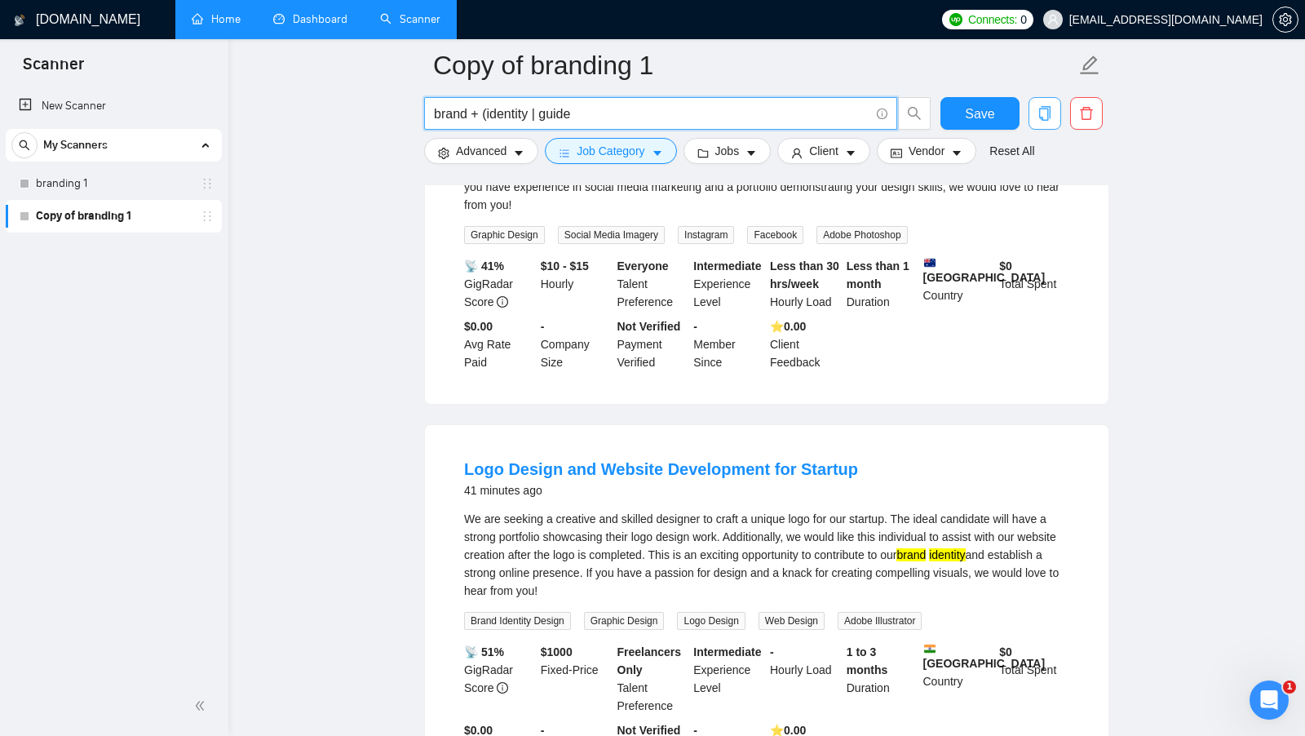
click at [716, 113] on input "brand + (identity | guide" at bounding box center [652, 114] width 436 height 20
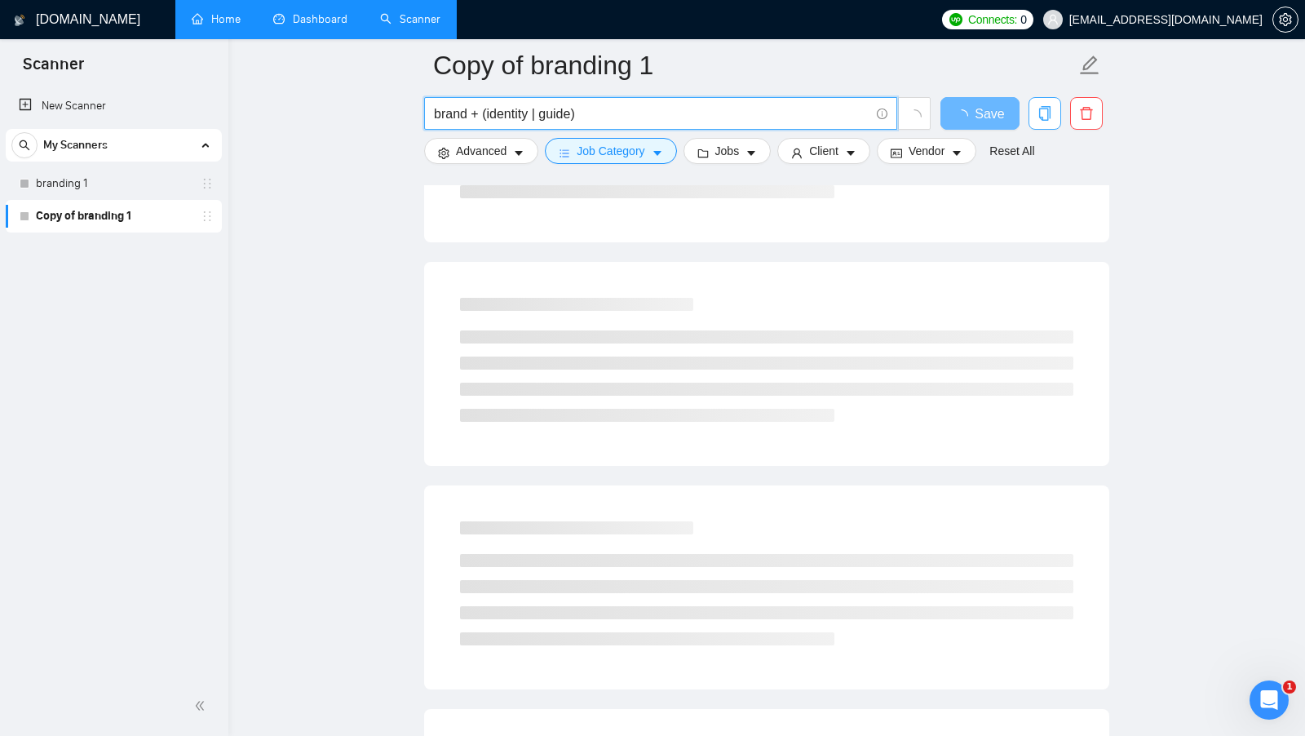
click at [535, 113] on input "brand + (identity | guide)" at bounding box center [652, 114] width 436 height 20
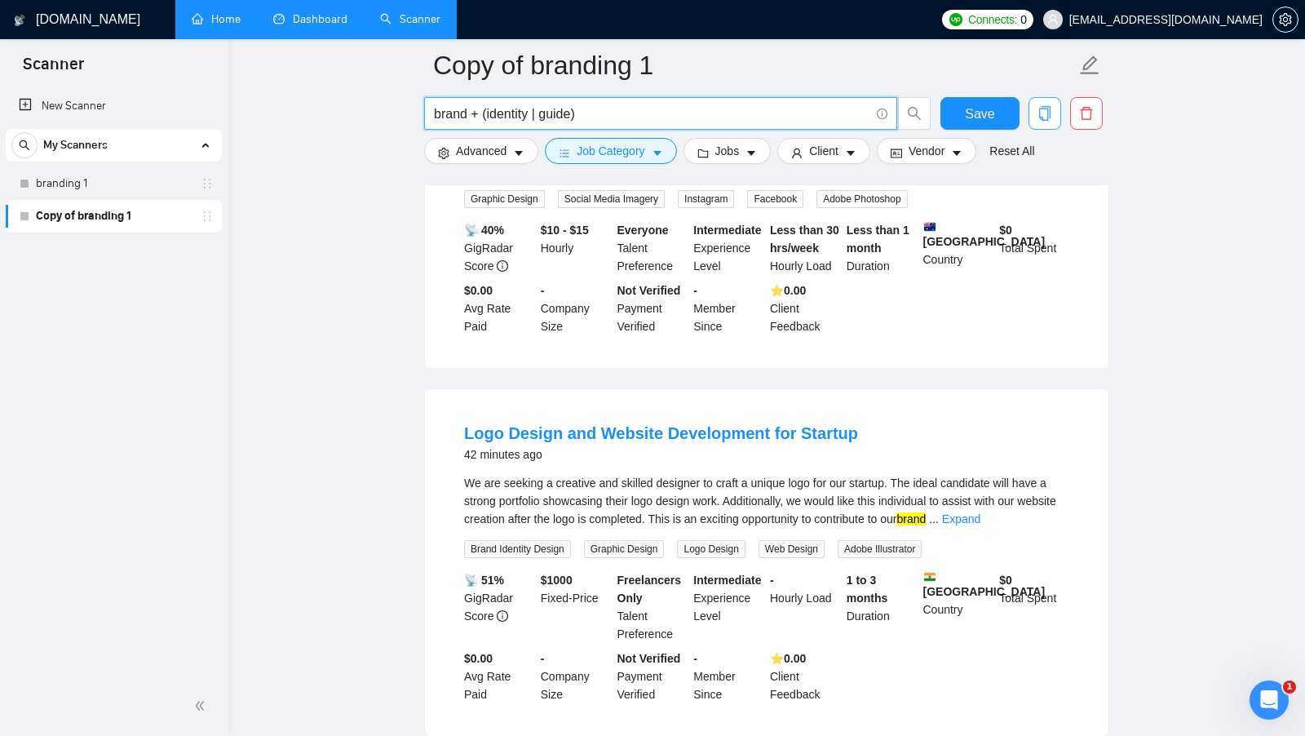
click at [576, 113] on input "brand + (identity | guide)" at bounding box center [652, 114] width 436 height 20
click at [575, 113] on input "brand + (identity | guide)" at bounding box center [652, 114] width 436 height 20
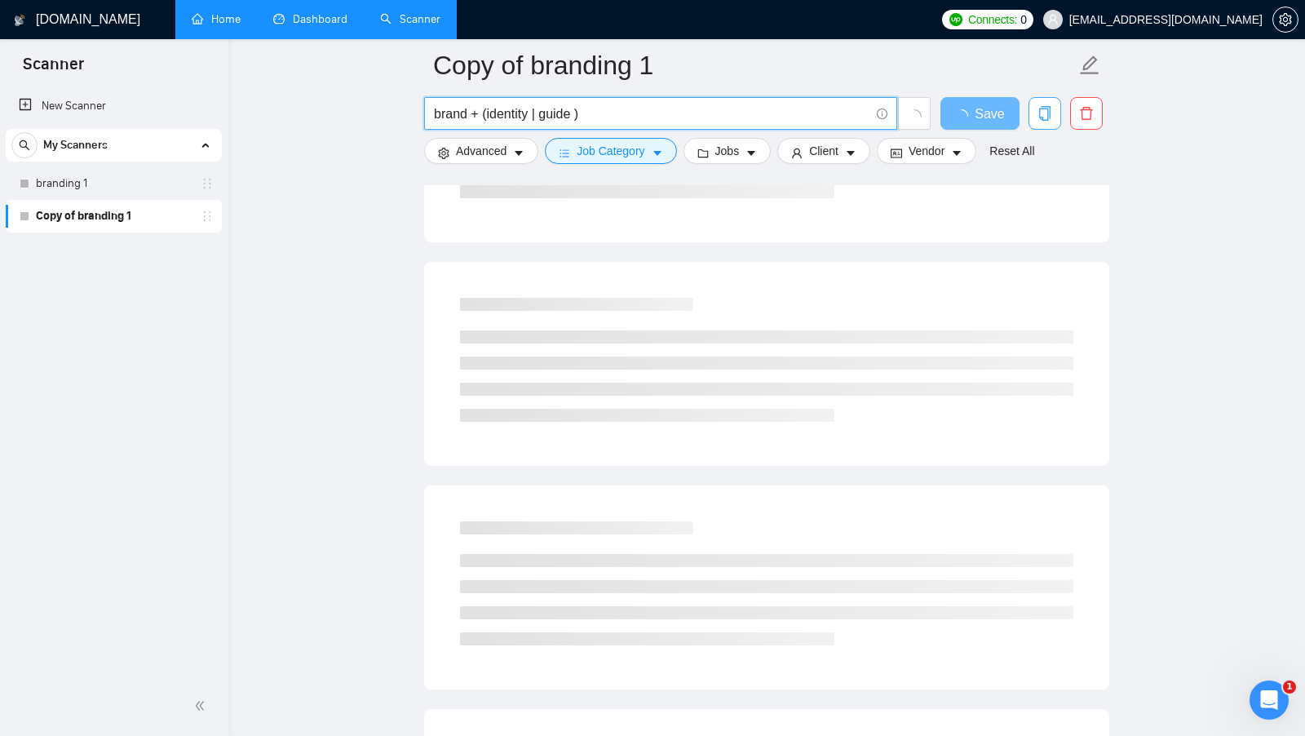
drag, startPoint x: 481, startPoint y: 113, endPoint x: 599, endPoint y: 115, distance: 117.5
click at [599, 115] on input "brand + (identity | guide )" at bounding box center [652, 114] width 436 height 20
click at [578, 119] on input "brand + (identity | guide )" at bounding box center [652, 114] width 436 height 20
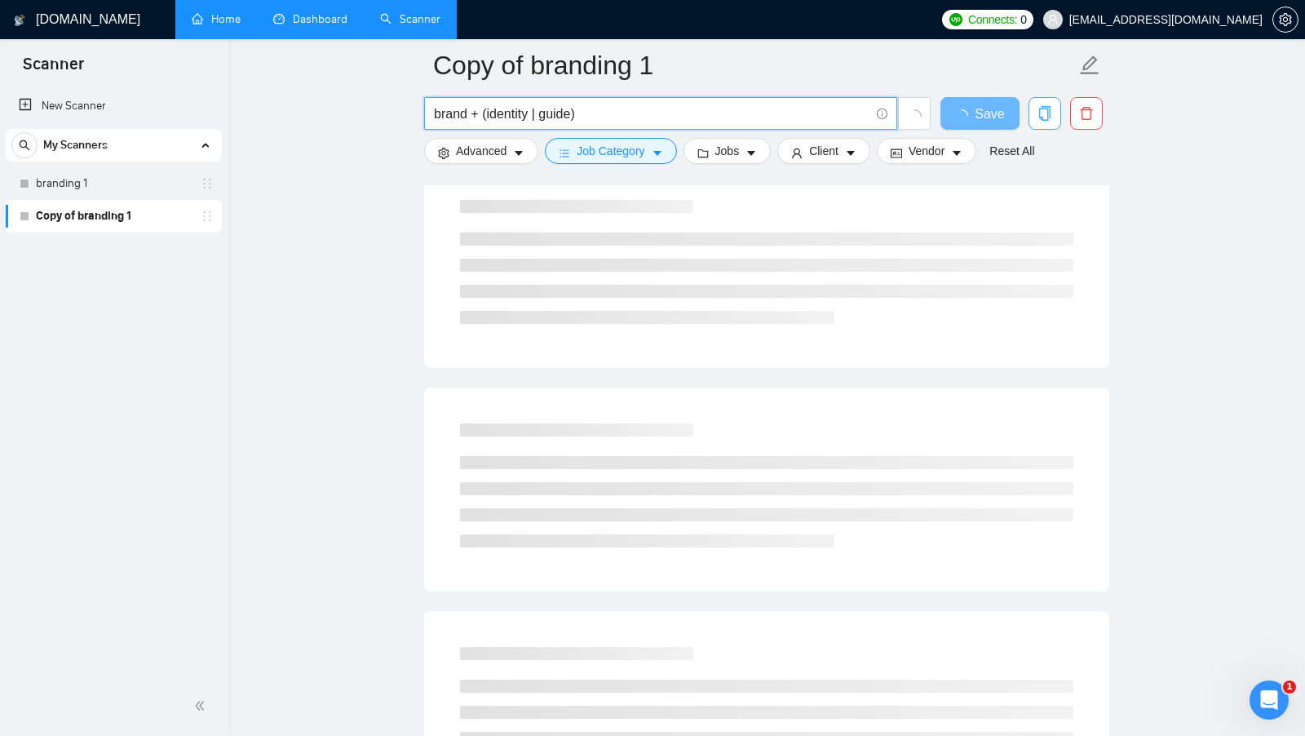
scroll to position [0, 0]
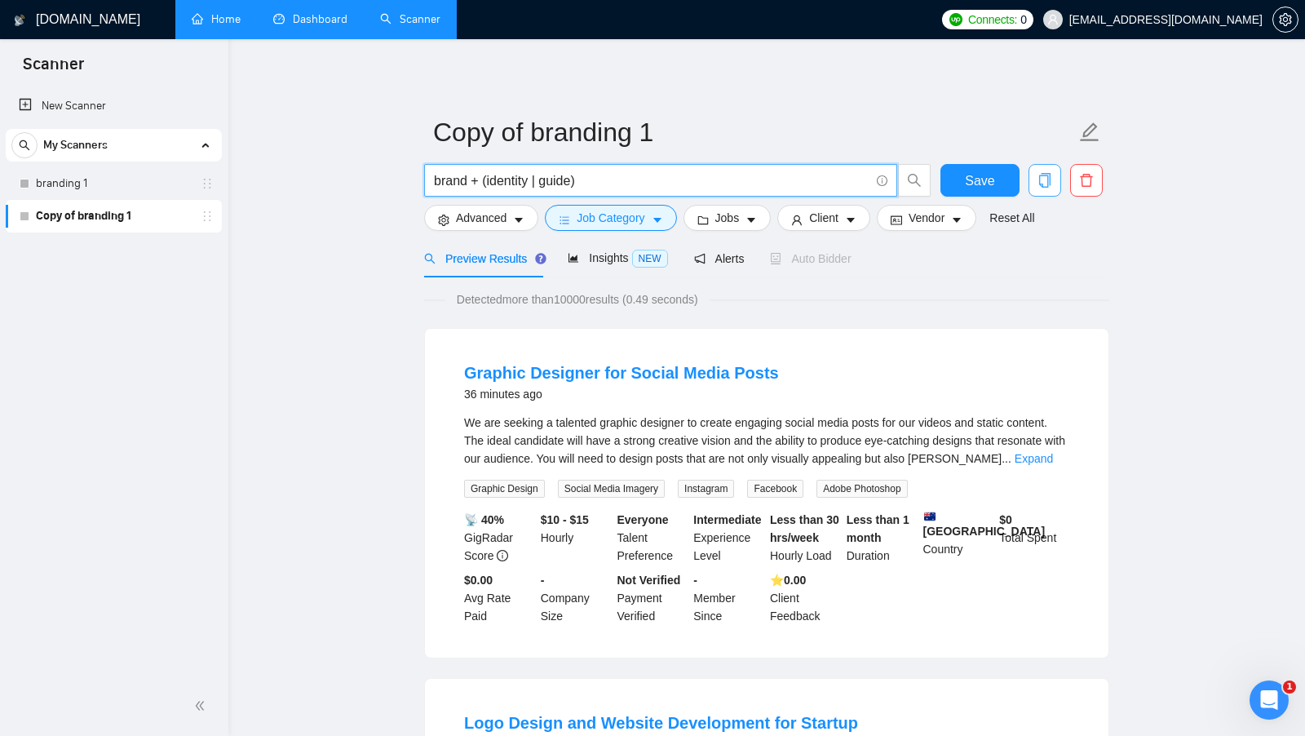
click at [468, 180] on input "brand + (identity | guide)" at bounding box center [652, 181] width 436 height 20
click at [441, 178] on input "brand* + (identity | guide)" at bounding box center [652, 181] width 436 height 20
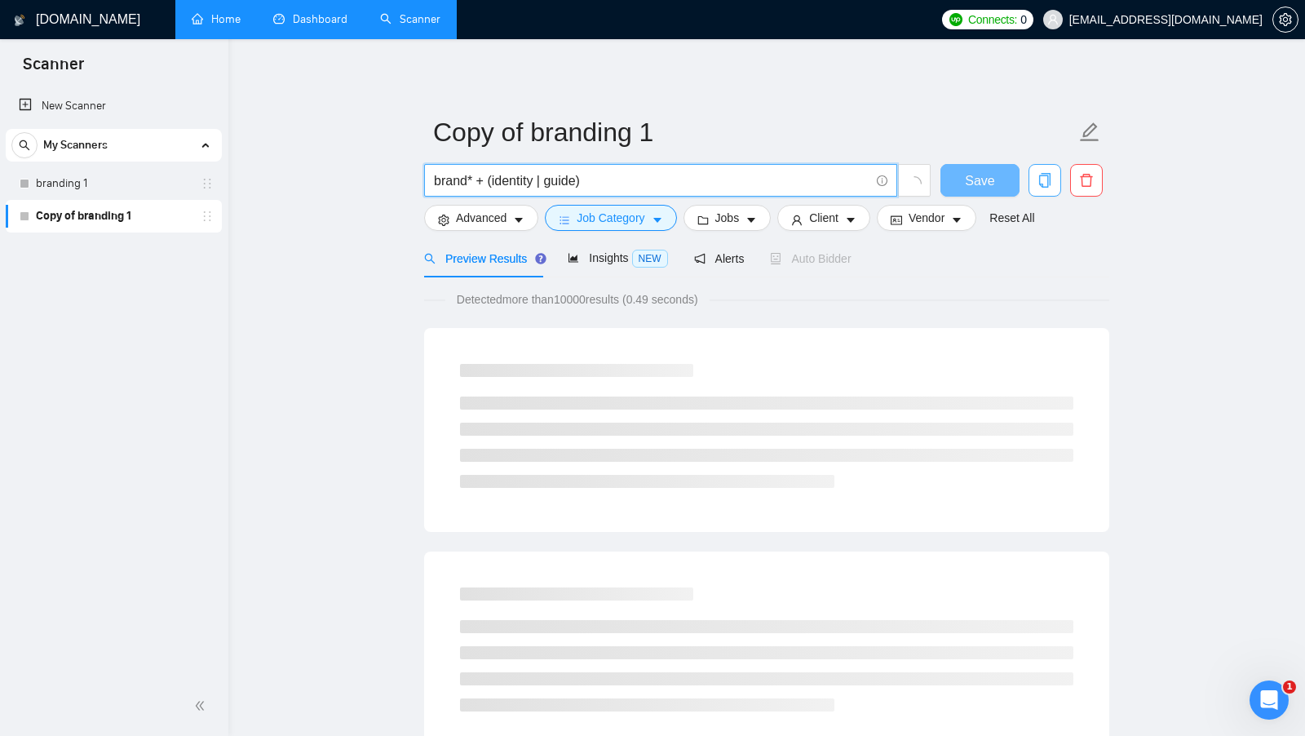
click at [440, 178] on input "brand* + (identity | guide)" at bounding box center [652, 181] width 436 height 20
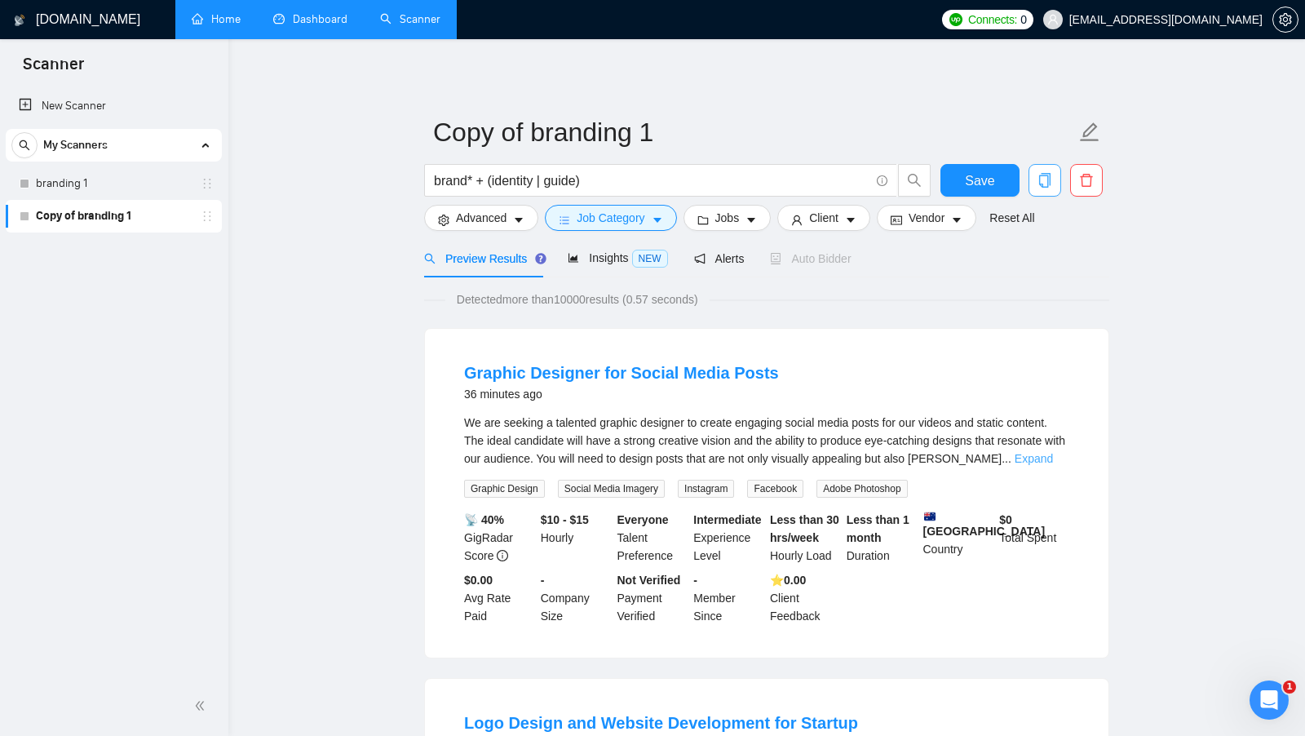
click at [1037, 454] on link "Expand" at bounding box center [1034, 458] width 38 height 13
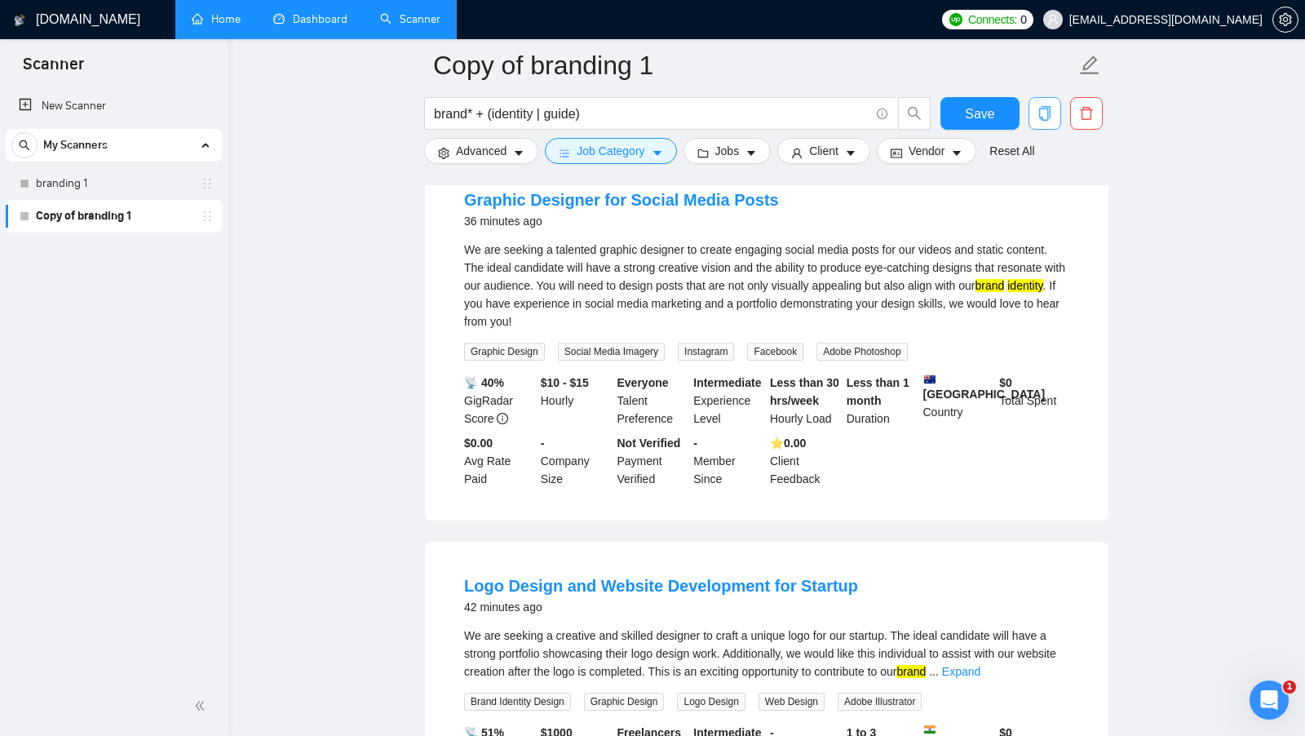
scroll to position [229, 0]
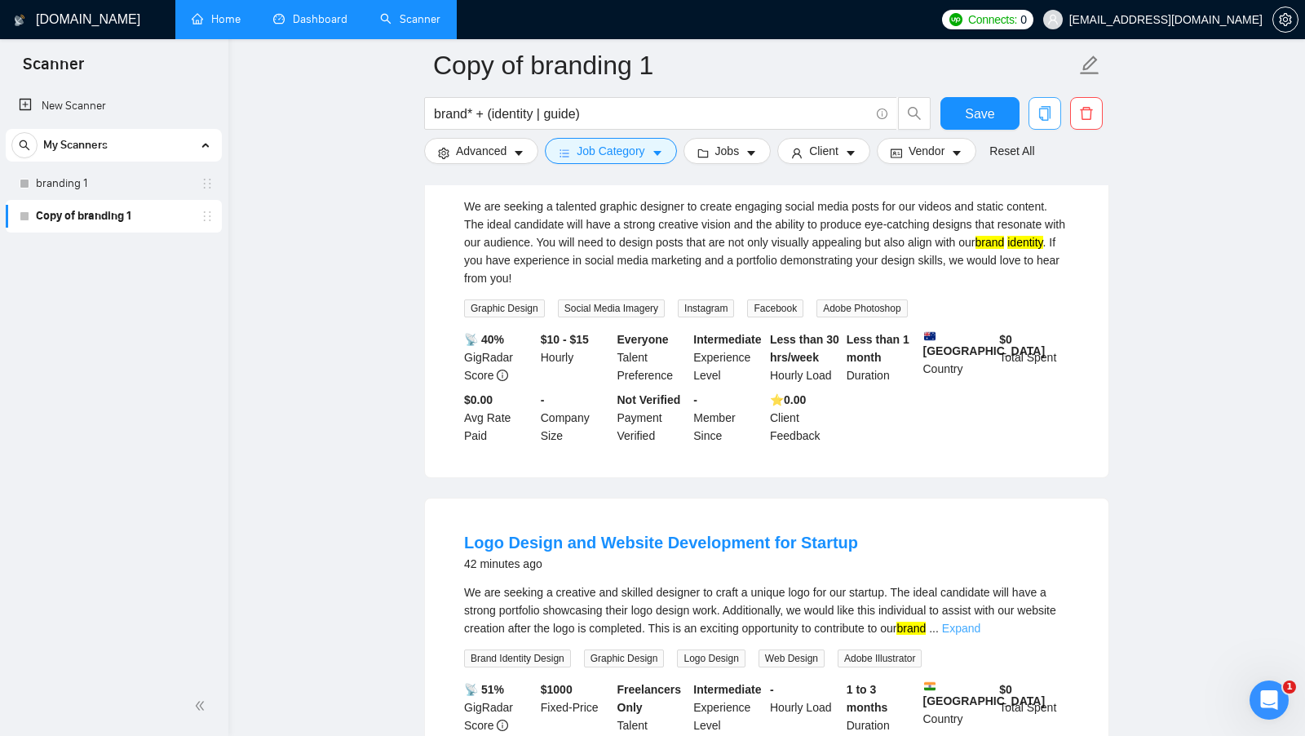
click at [981, 623] on link "Expand" at bounding box center [961, 628] width 38 height 13
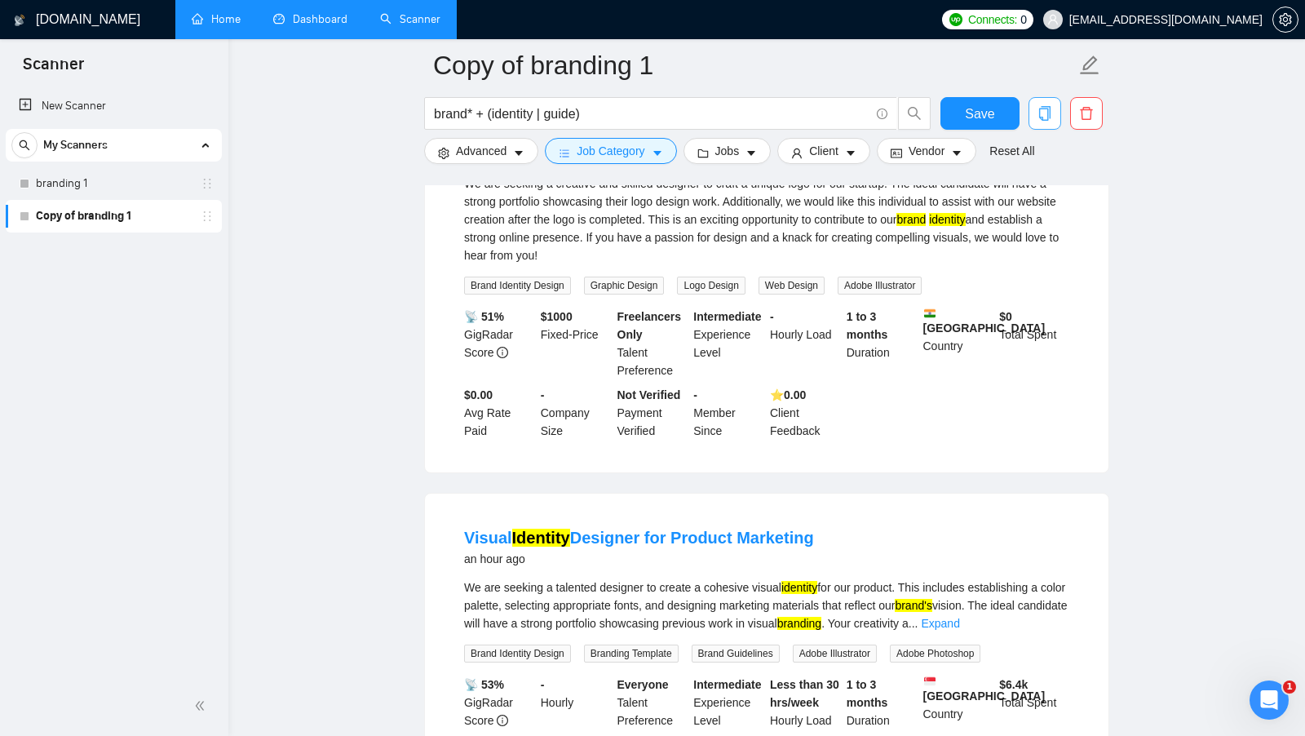
scroll to position [646, 0]
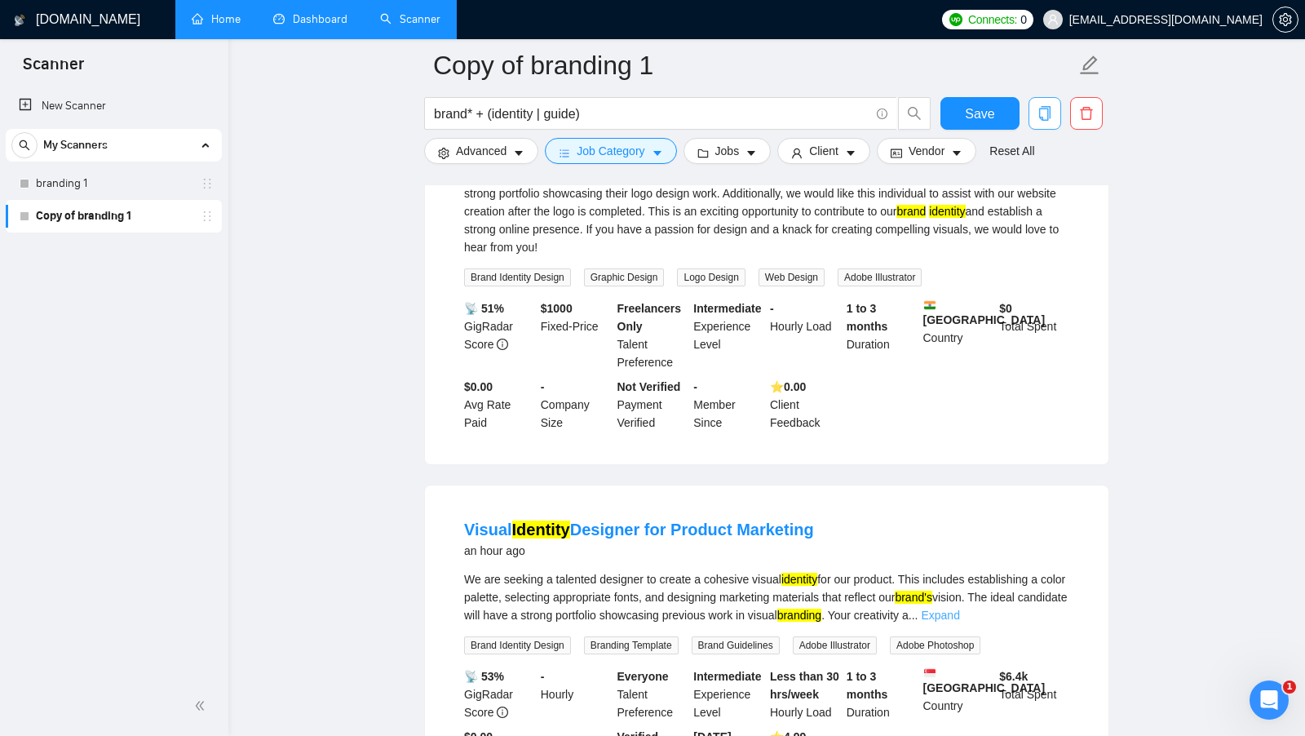
click at [960, 612] on link "Expand" at bounding box center [940, 615] width 38 height 13
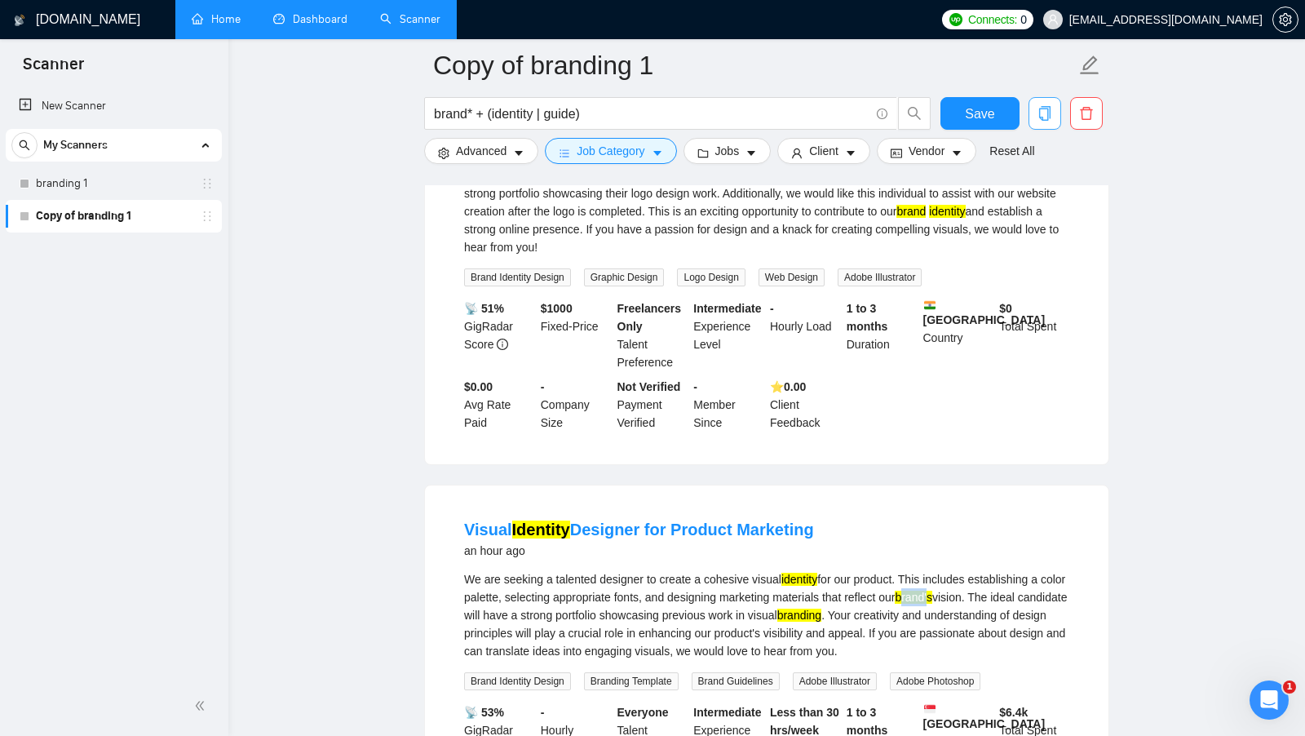
drag, startPoint x: 954, startPoint y: 596, endPoint x: 986, endPoint y: 592, distance: 33.0
click at [932, 592] on mark "brand's" at bounding box center [913, 597] width 37 height 13
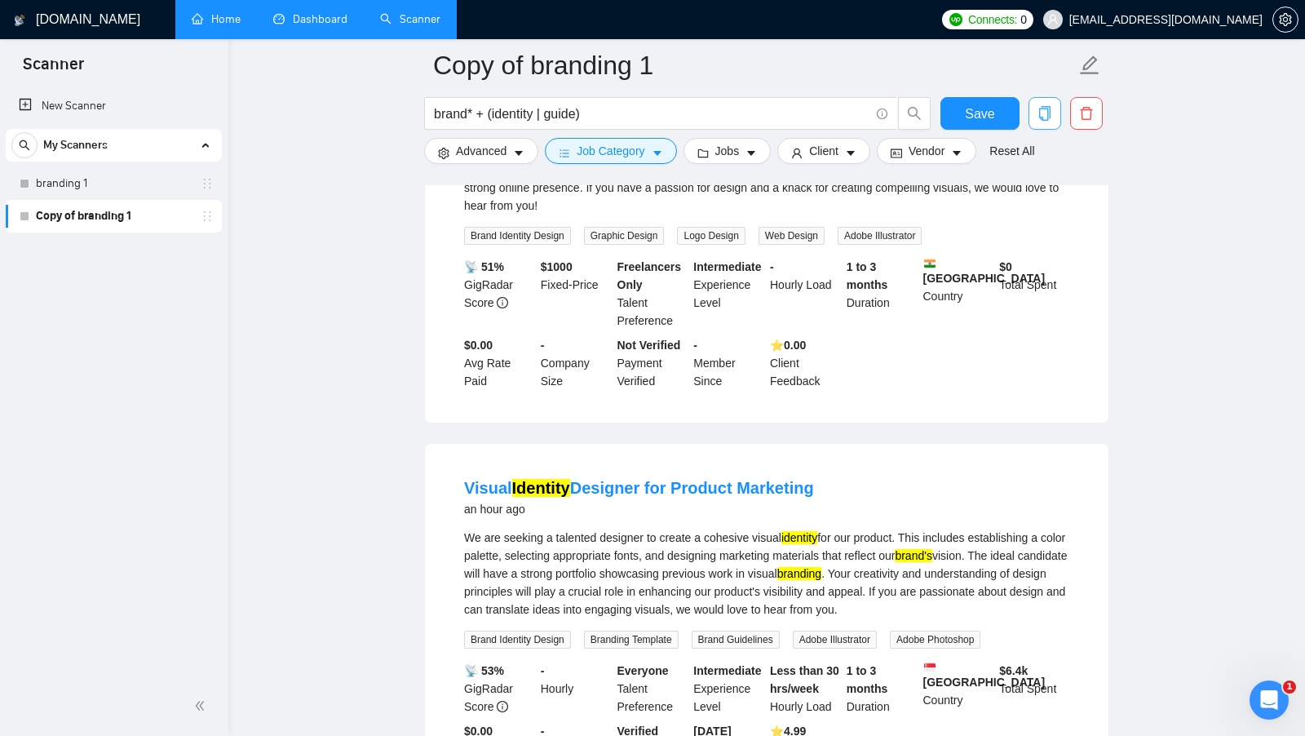
scroll to position [744, 0]
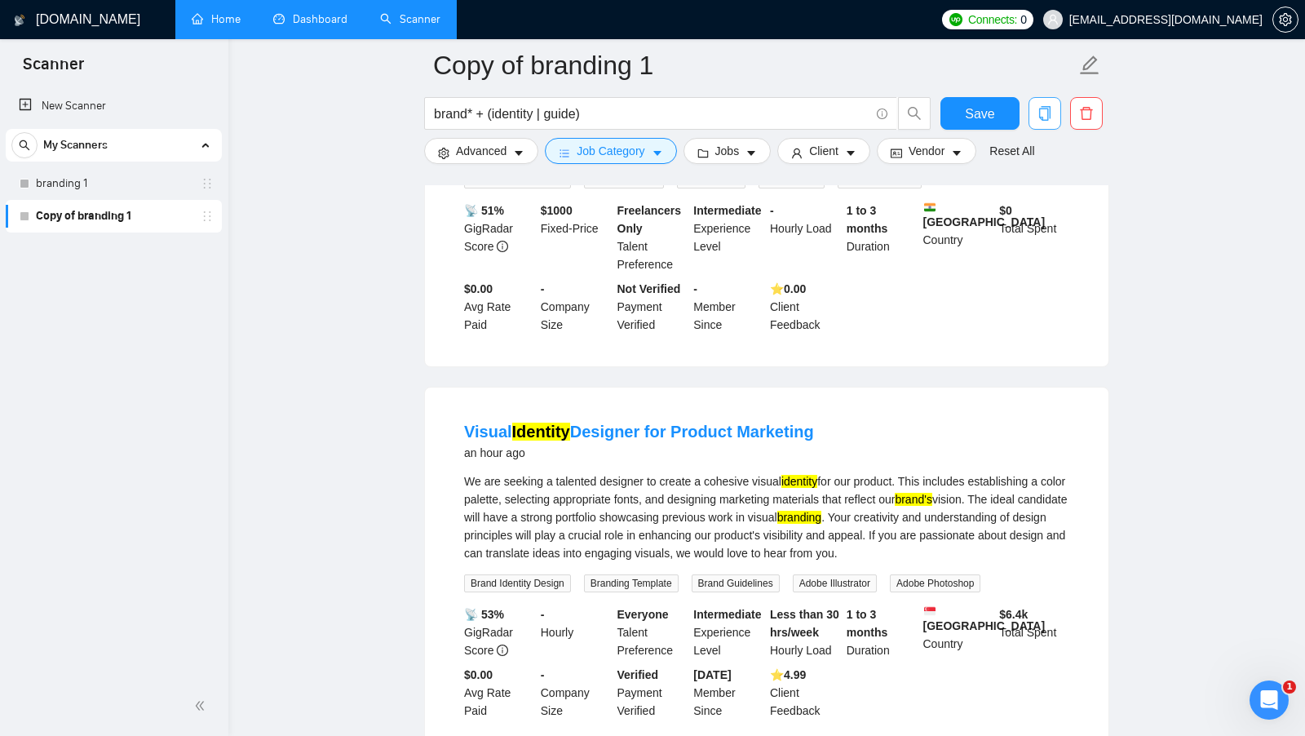
click at [822, 516] on mark "branding" at bounding box center [800, 517] width 45 height 13
click at [458, 113] on input "brand* + (identity | guide)" at bounding box center [652, 114] width 436 height 20
click at [535, 112] on input "brand* + (identity | guide)" at bounding box center [652, 114] width 436 height 20
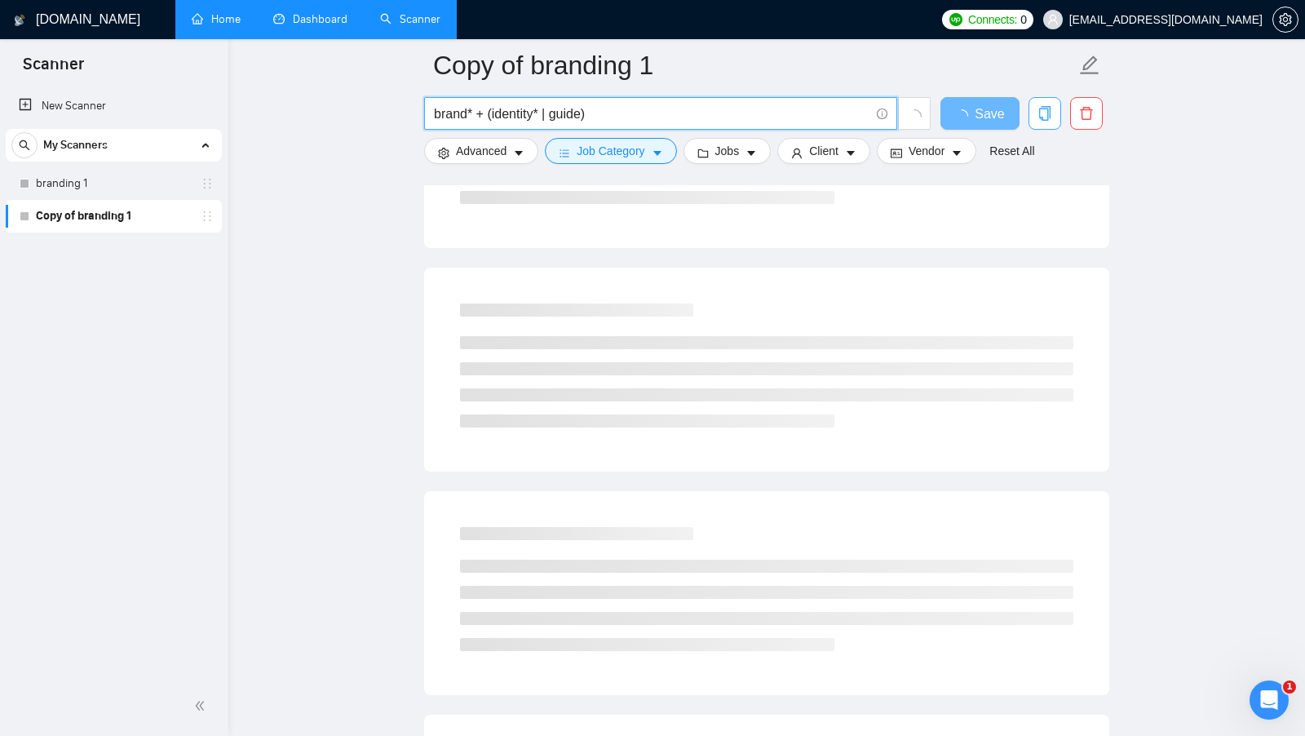
click at [583, 114] on input "brand* + (identity* | guide)" at bounding box center [652, 114] width 436 height 20
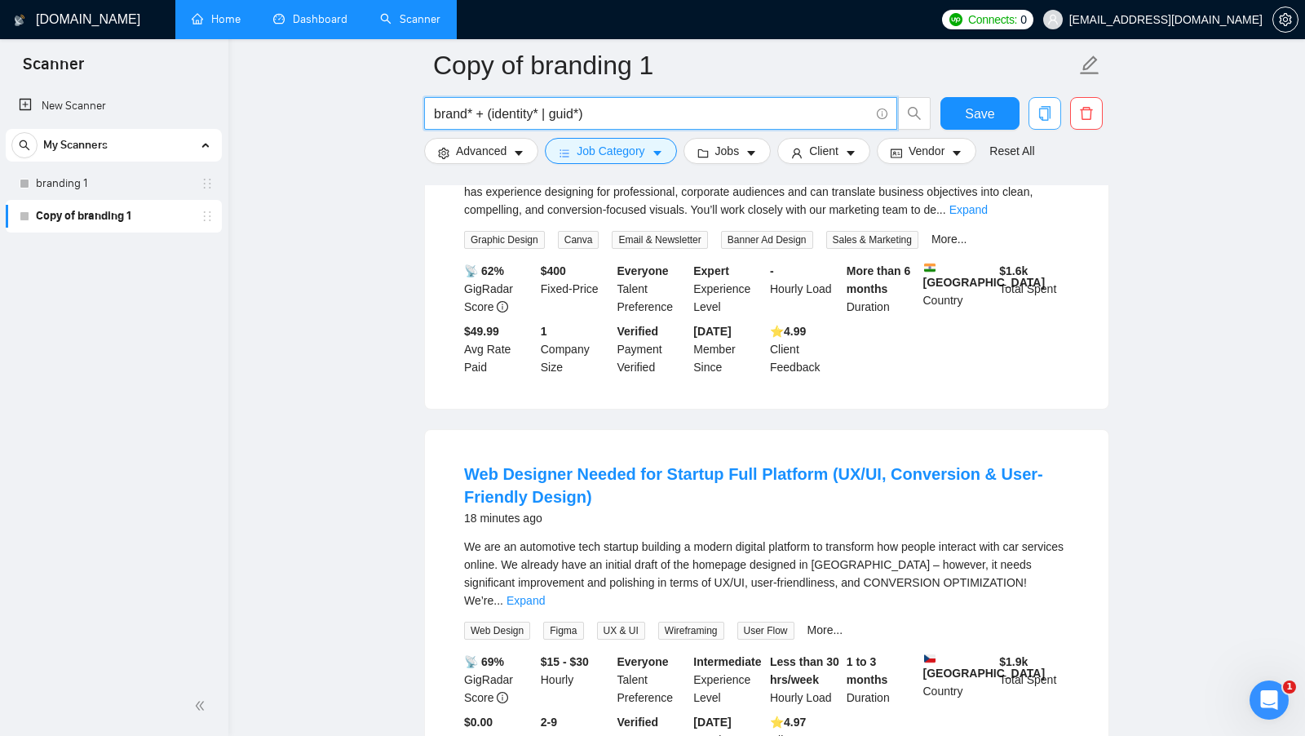
scroll to position [0, 0]
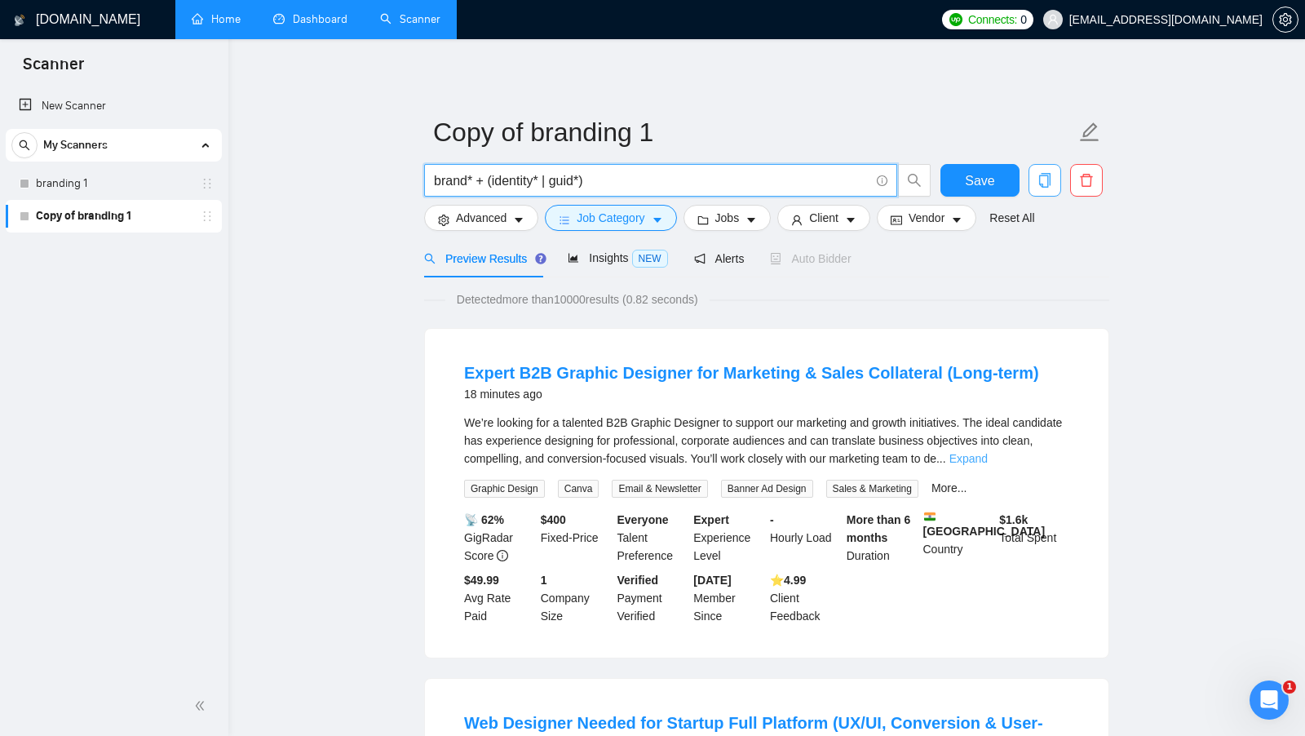
type input "brand* + (identity* | guid*)"
click at [988, 459] on link "Expand" at bounding box center [969, 458] width 38 height 13
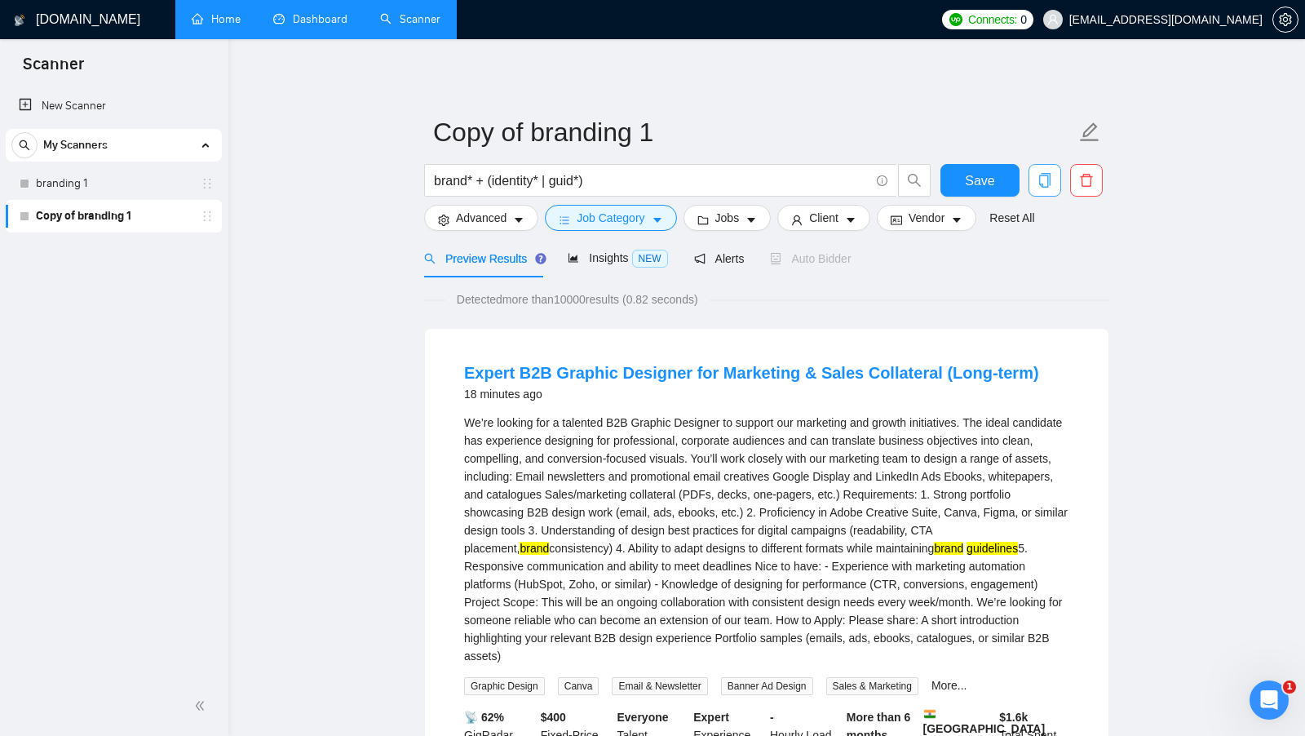
click at [967, 555] on mark "guidelines" at bounding box center [992, 548] width 51 height 13
click at [935, 562] on div "We’re looking for a talented B2B Graphic Designer to support our marketing and …" at bounding box center [766, 539] width 605 height 251
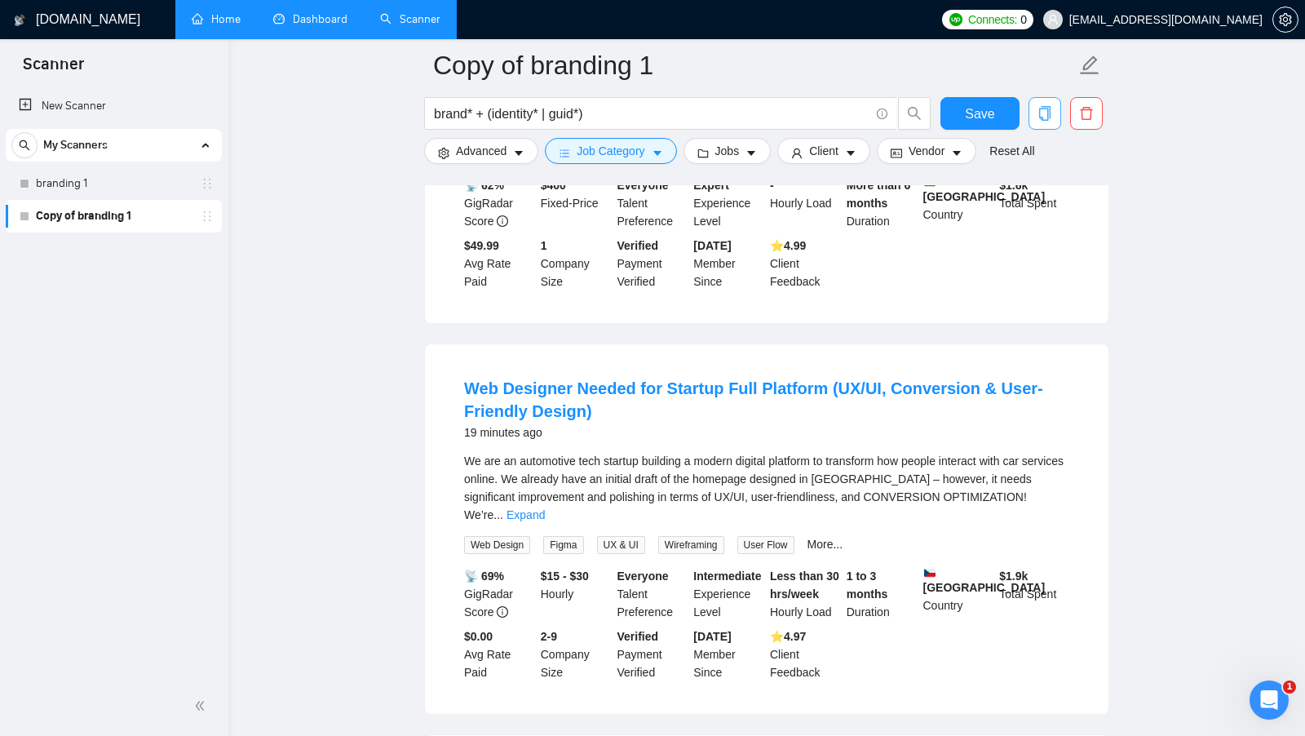
scroll to position [549, 0]
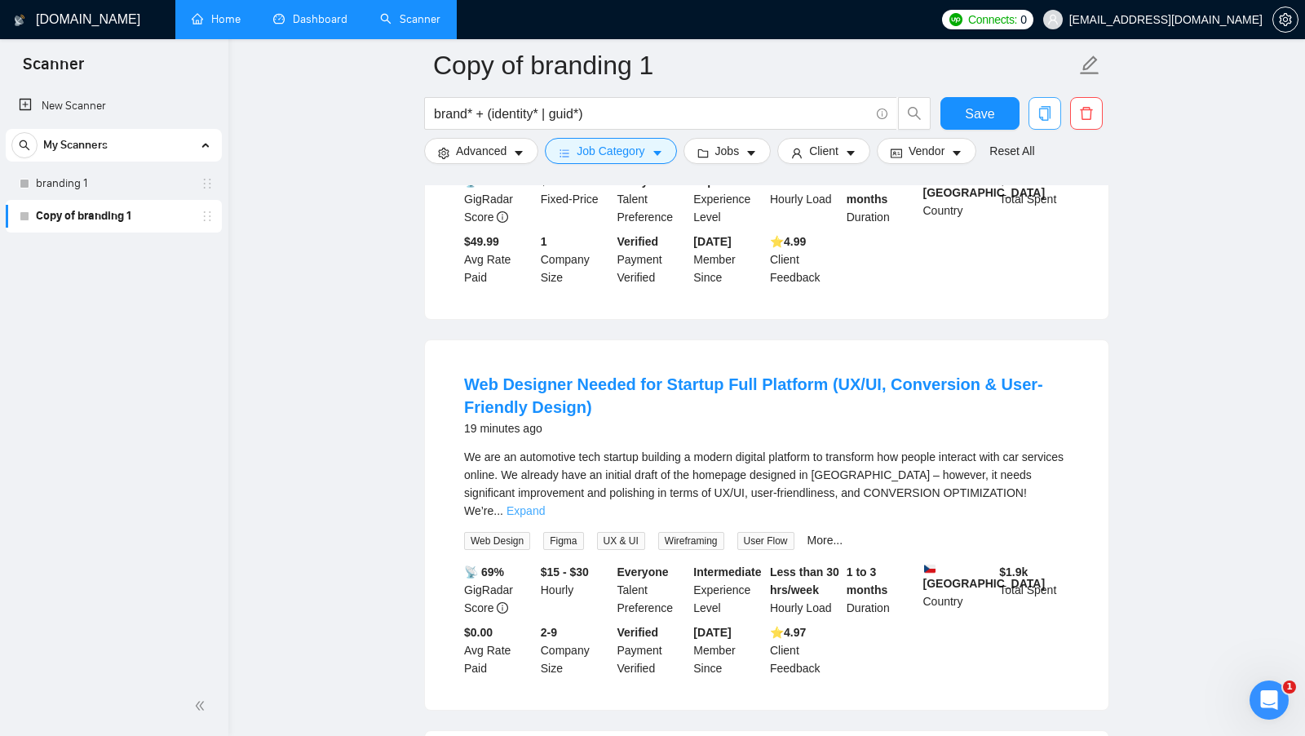
click at [545, 504] on link "Expand" at bounding box center [526, 510] width 38 height 13
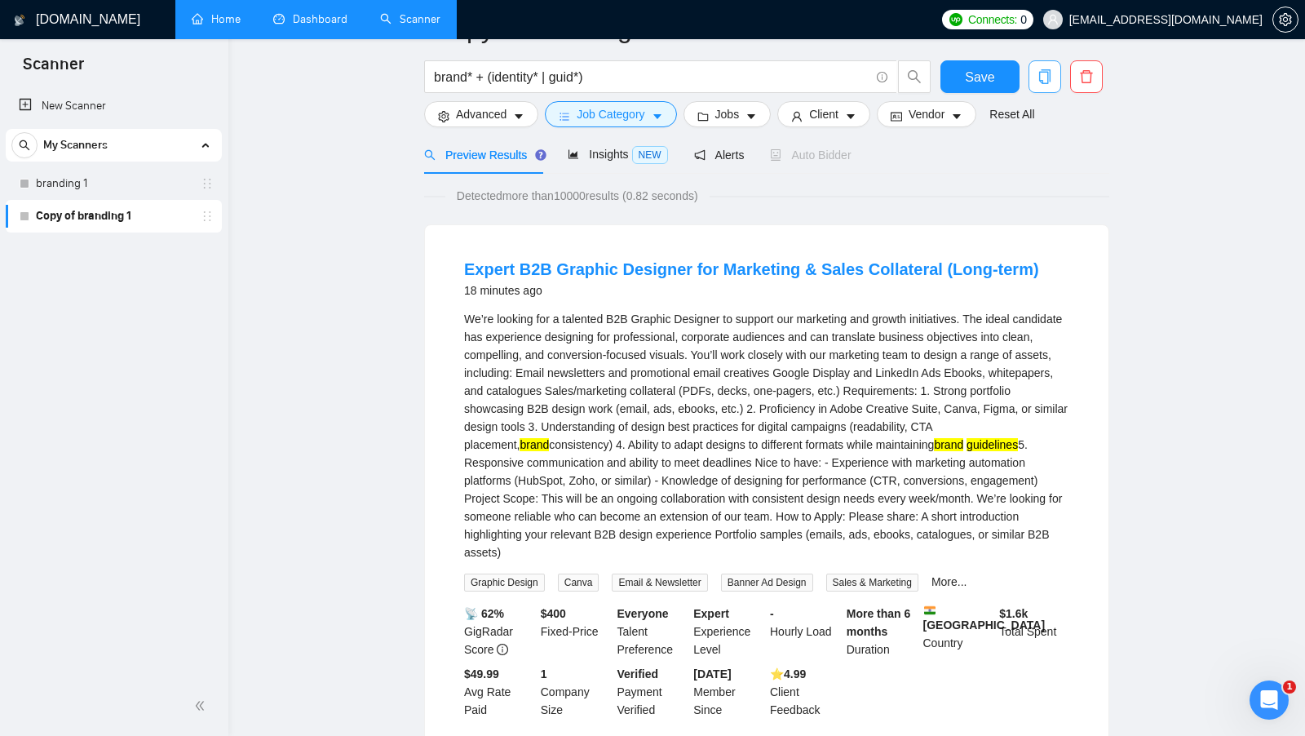
scroll to position [0, 0]
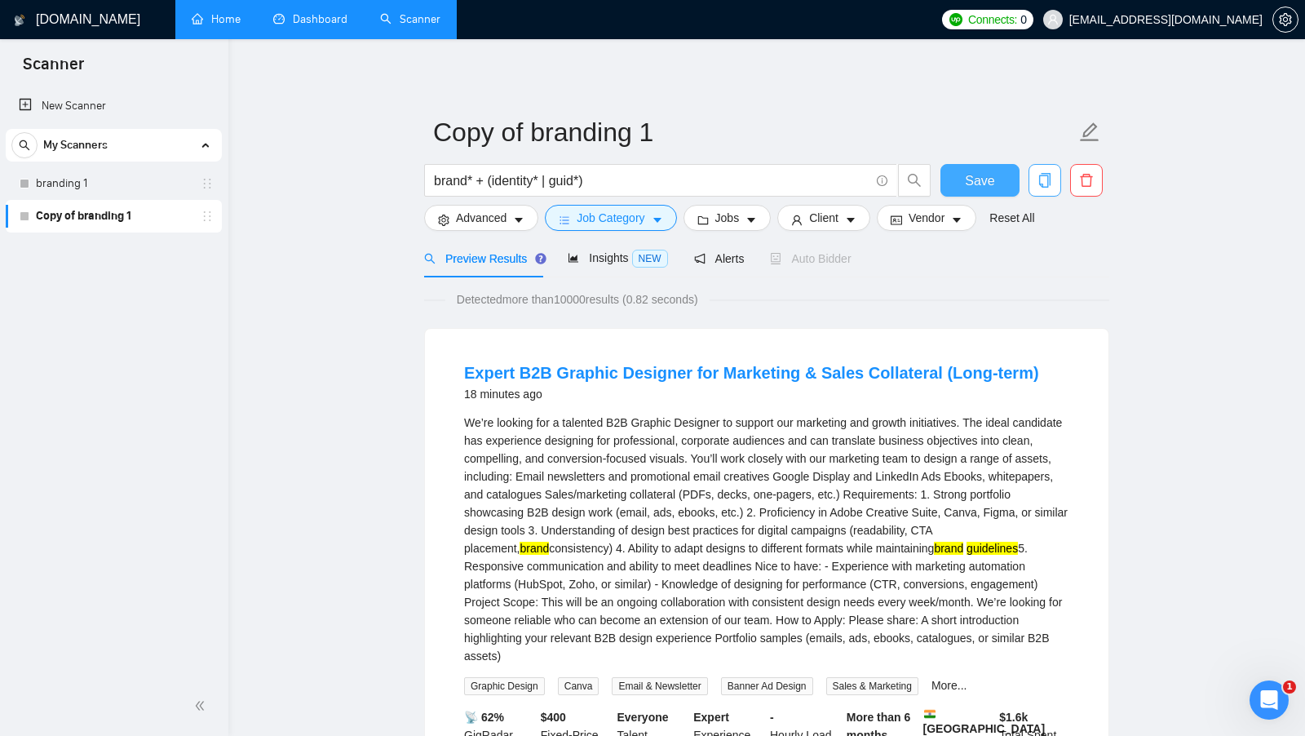
click at [970, 175] on span "Save" at bounding box center [979, 181] width 29 height 20
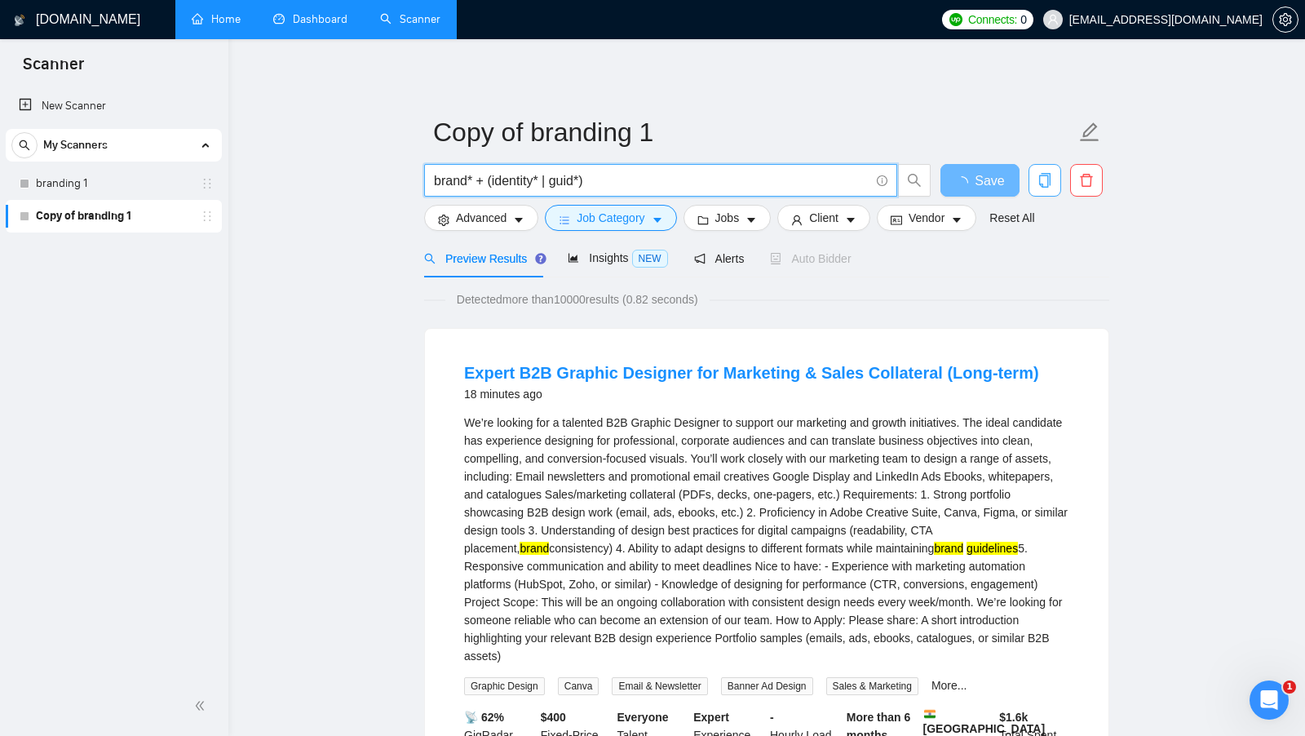
drag, startPoint x: 586, startPoint y: 184, endPoint x: 546, endPoint y: 180, distance: 40.2
click at [546, 180] on input "brand* + (identity* | guid*)" at bounding box center [652, 181] width 436 height 20
click at [627, 179] on input "brand* + (identity* | guid*)" at bounding box center [652, 181] width 436 height 20
click at [467, 178] on input "brand* + (identity* | guid*)" at bounding box center [652, 181] width 436 height 20
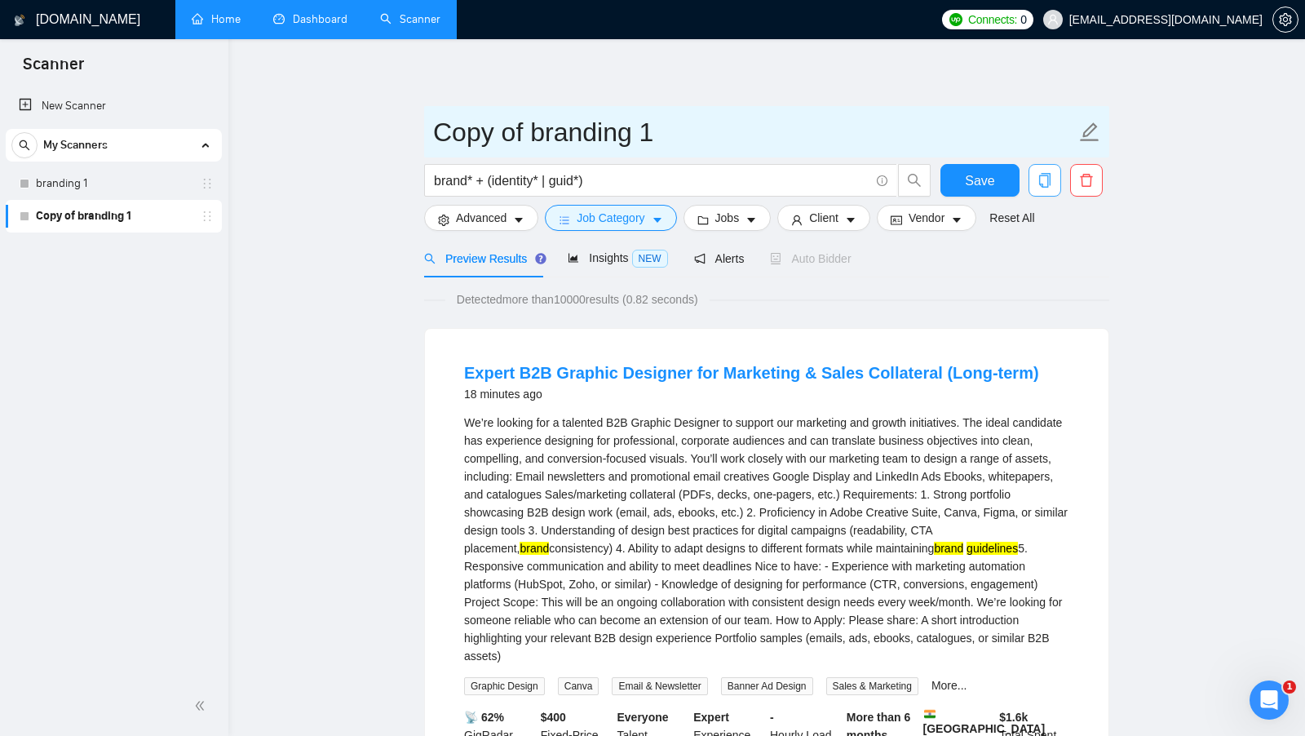
drag, startPoint x: 659, startPoint y: 125, endPoint x: 367, endPoint y: 125, distance: 292.1
type input "branding 2"
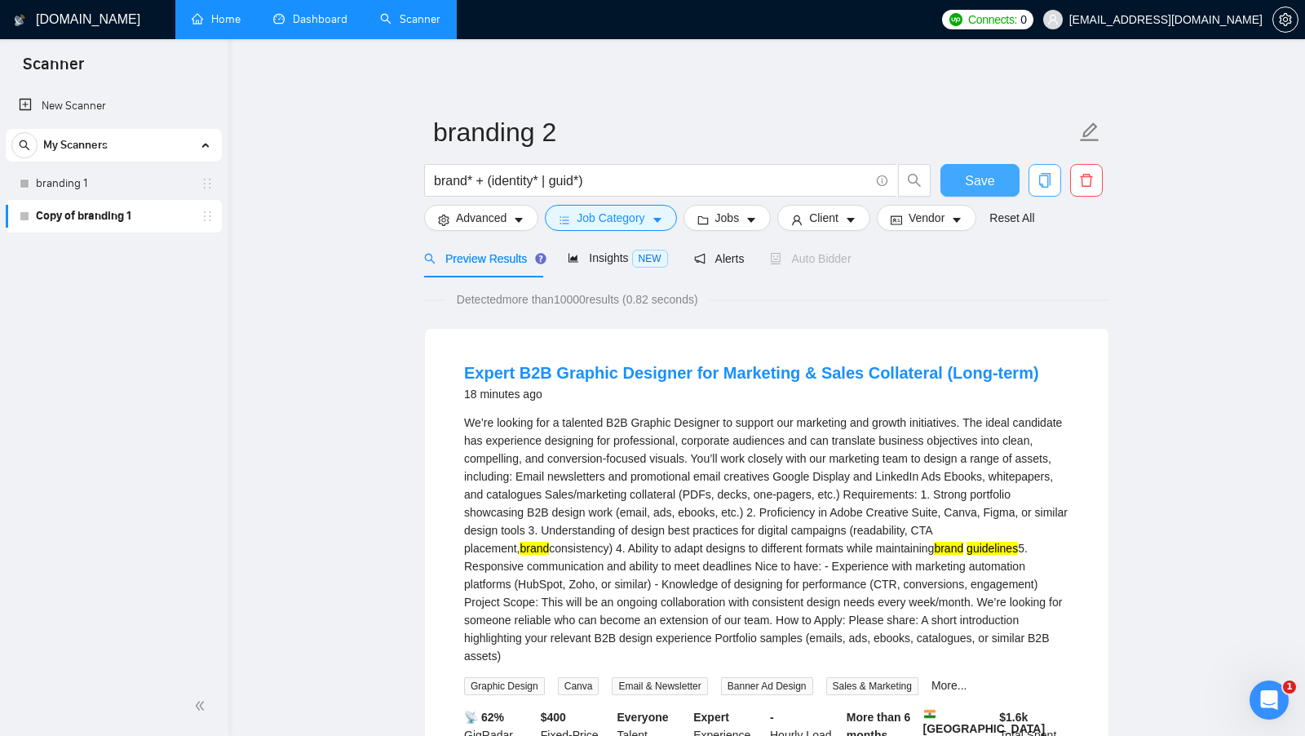
click at [987, 183] on span "Save" at bounding box center [979, 181] width 29 height 20
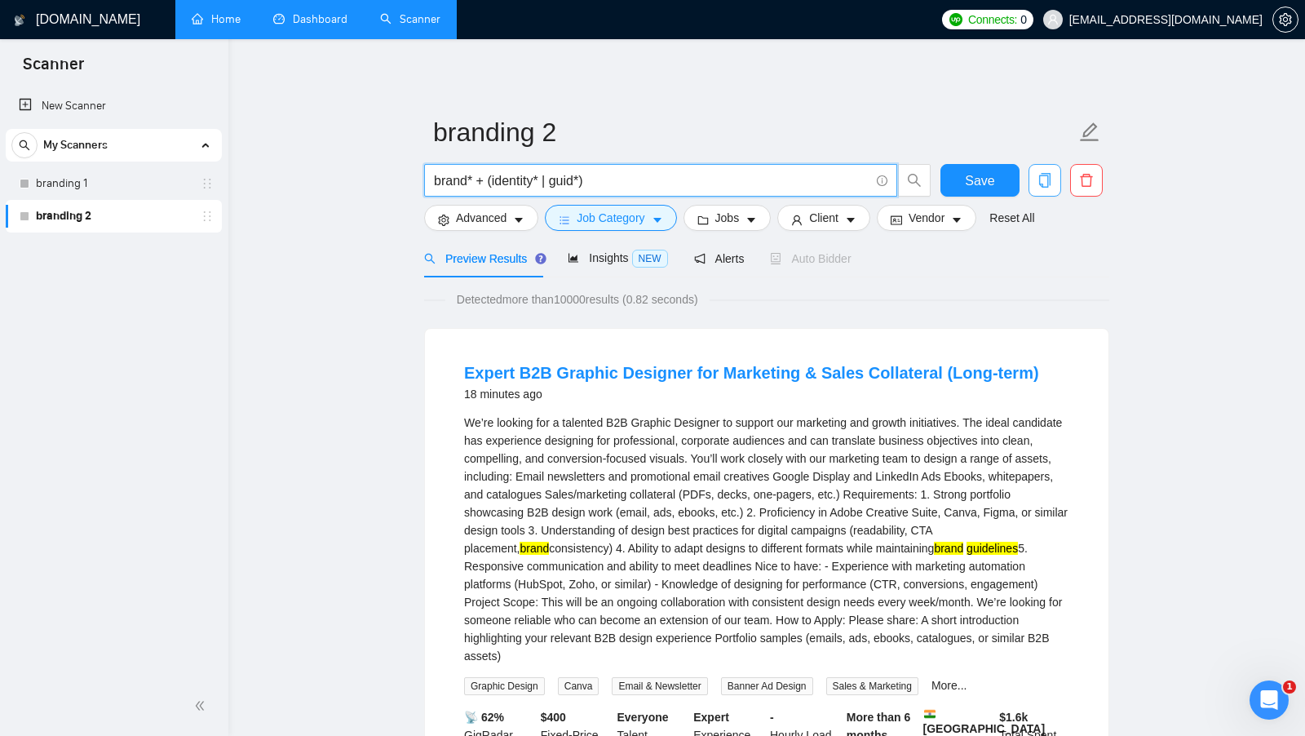
drag, startPoint x: 632, startPoint y: 173, endPoint x: 574, endPoint y: 173, distance: 58.7
click at [578, 173] on input "brand* + (identity* | guid*)" at bounding box center [652, 181] width 436 height 20
click at [154, 193] on link "branding 1" at bounding box center [113, 183] width 155 height 33
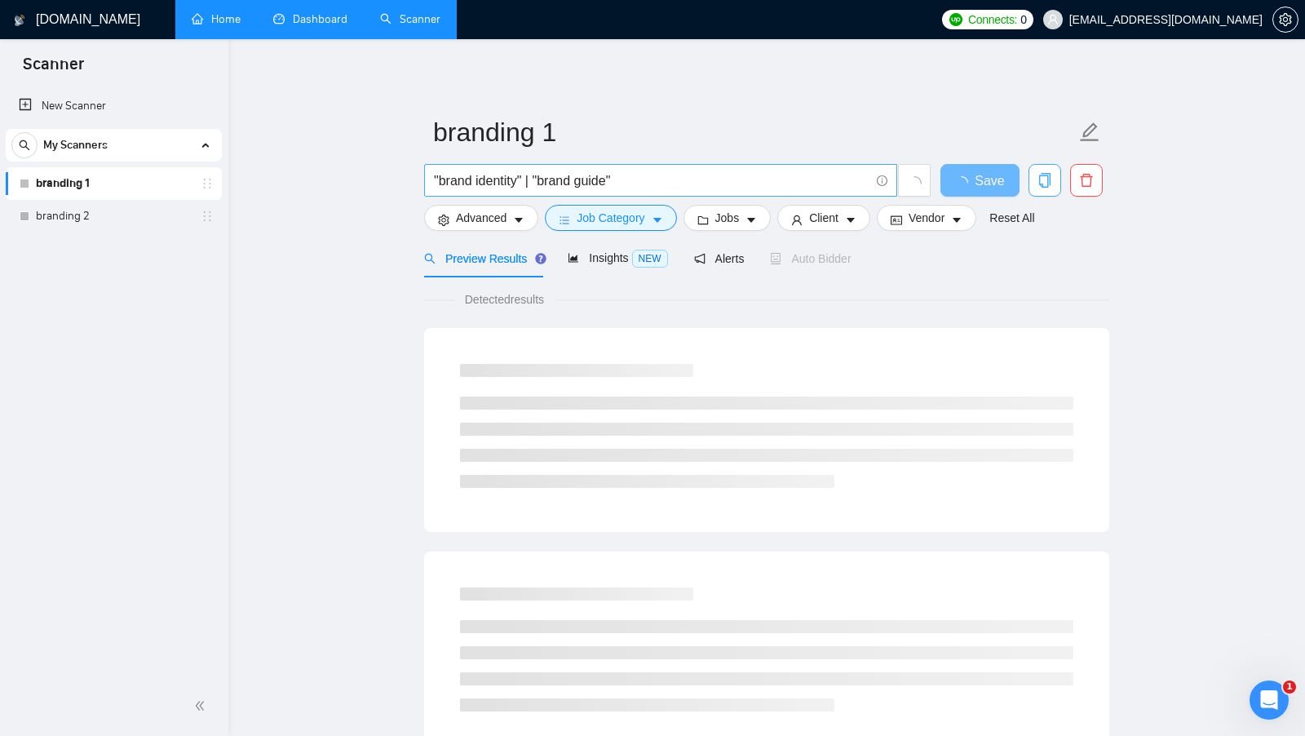
click at [652, 178] on input ""brand identity" | "brand guide"" at bounding box center [652, 181] width 436 height 20
click at [435, 179] on input ""brand identity" | "brand guide")" at bounding box center [652, 181] width 436 height 20
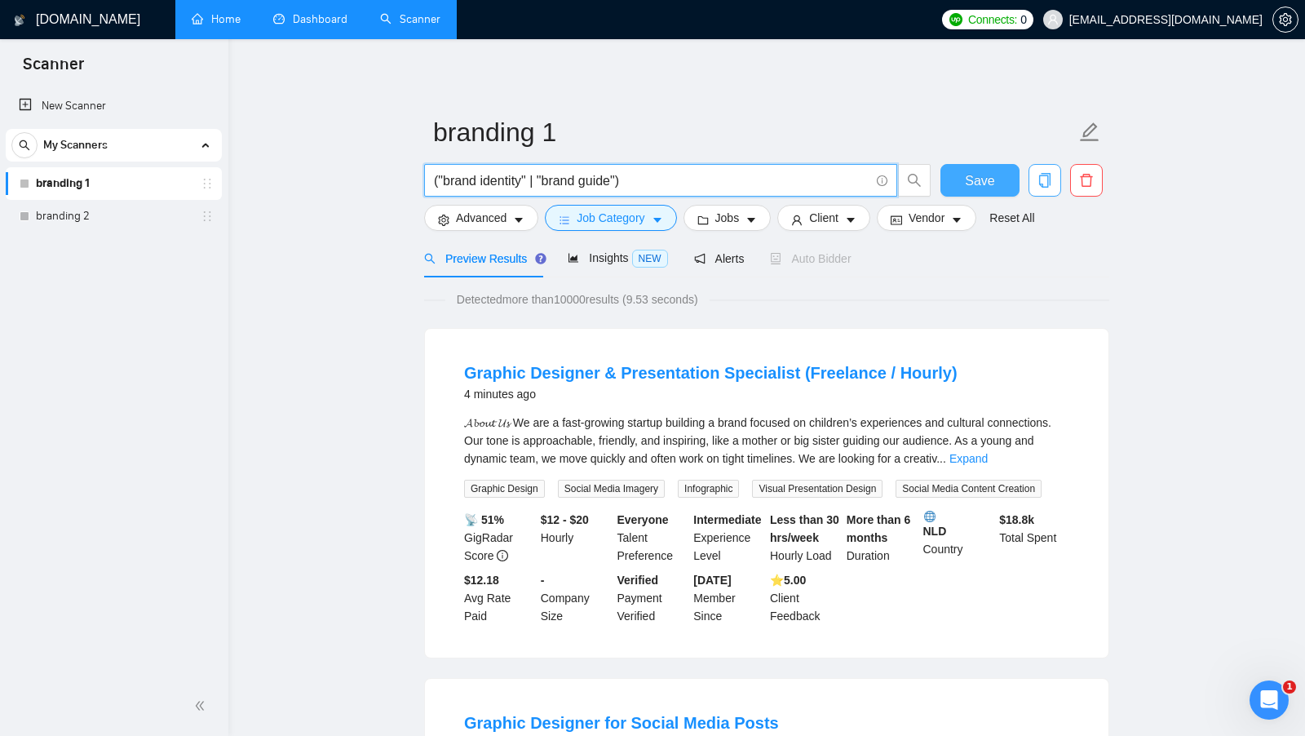
type input "("brand identity" | "brand guide")"
click at [989, 186] on span "Save" at bounding box center [979, 181] width 29 height 20
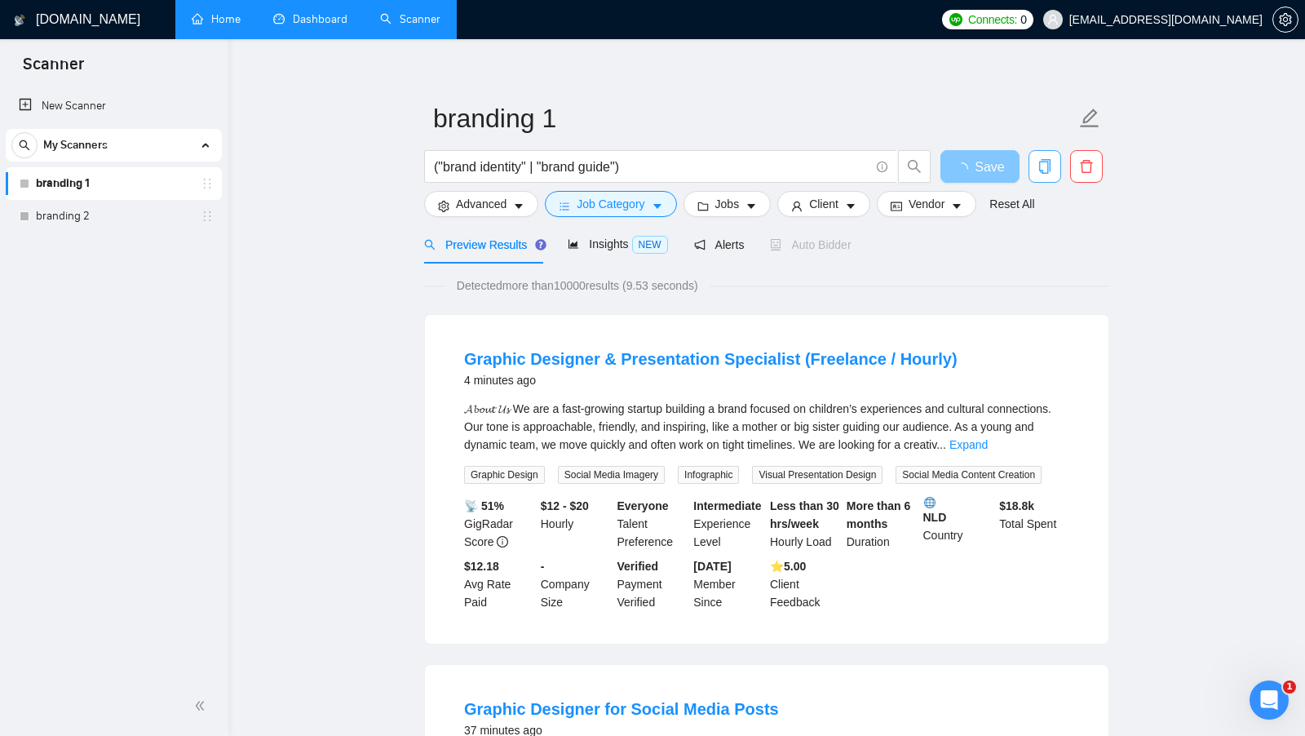
scroll to position [19, 0]
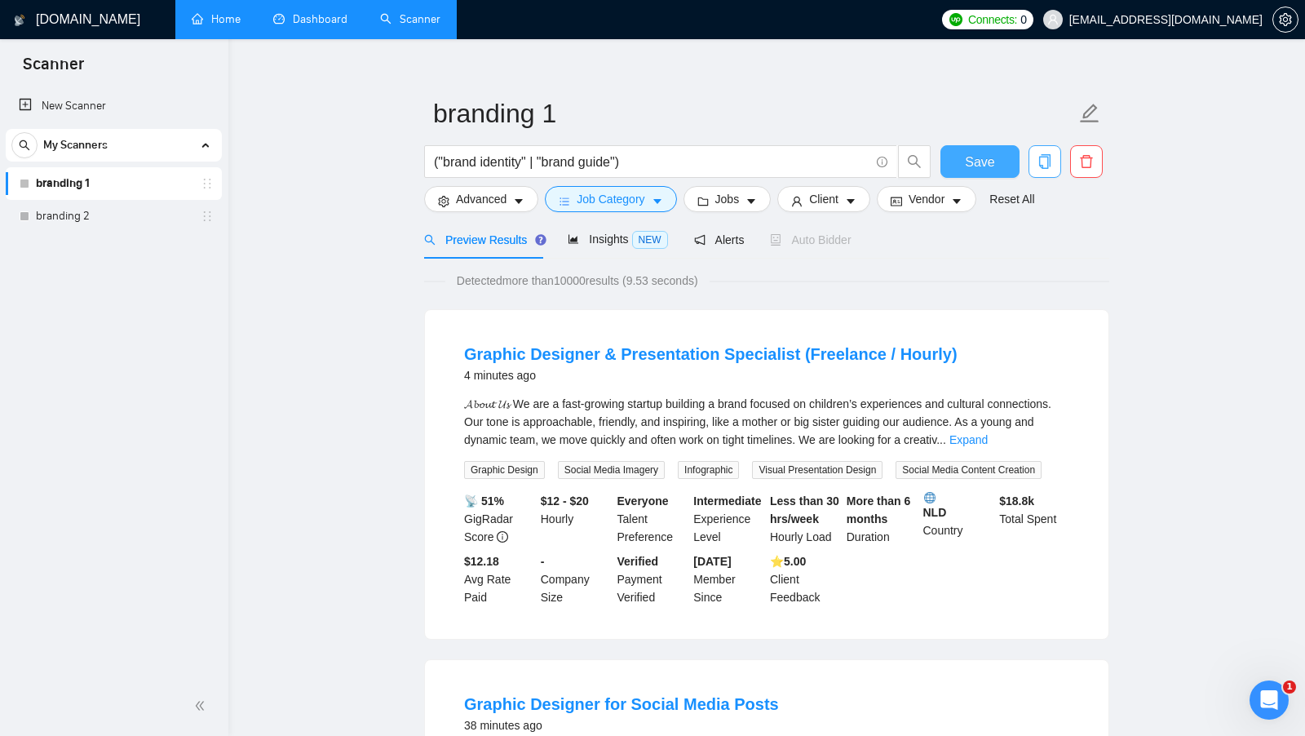
click at [941, 145] on button "Save" at bounding box center [980, 161] width 79 height 33
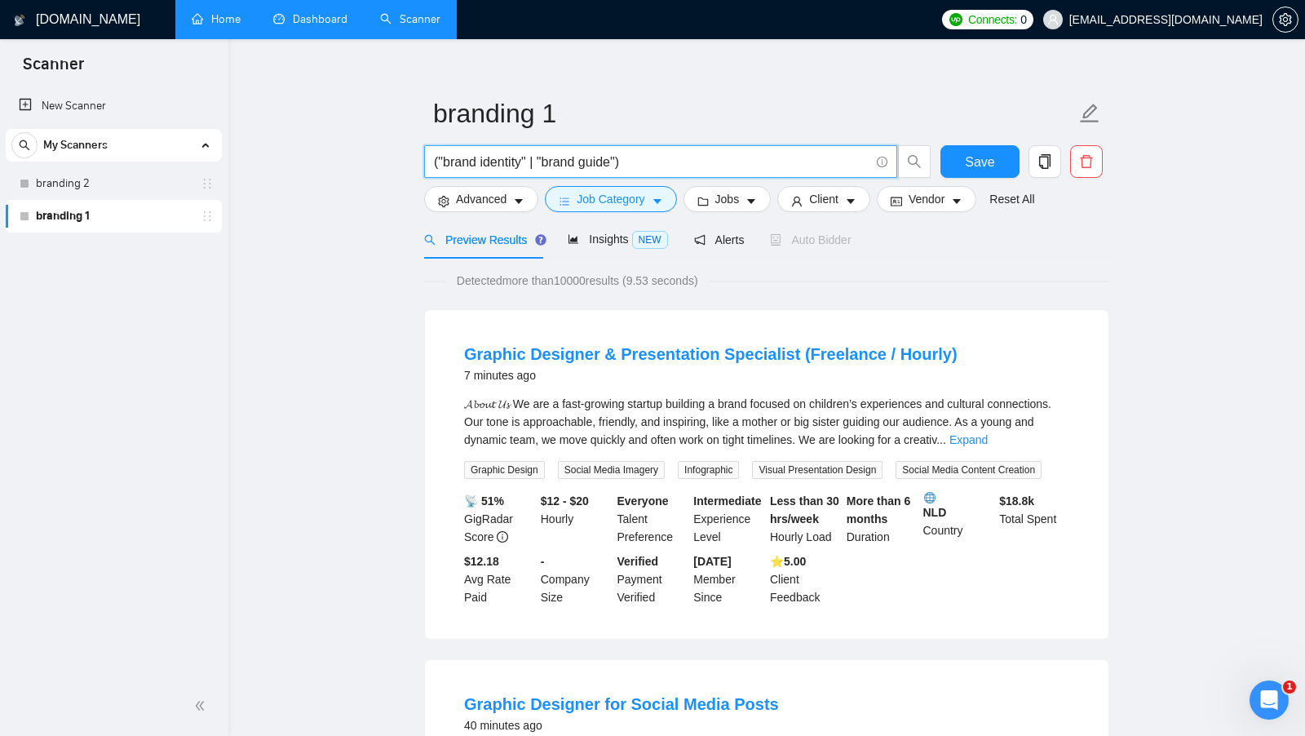
drag, startPoint x: 663, startPoint y: 162, endPoint x: 369, endPoint y: 163, distance: 294.5
click at [525, 163] on input "("brand identity" | "brand guide")" at bounding box center [652, 162] width 436 height 20
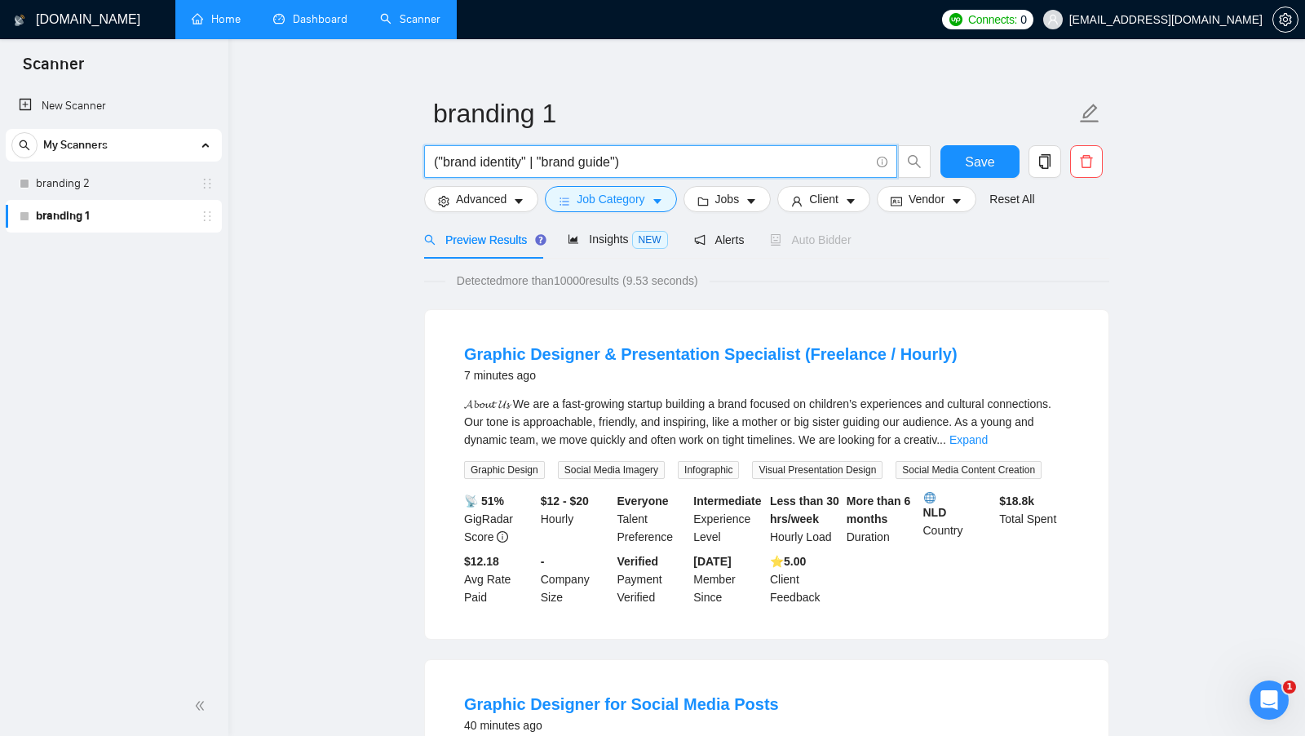
drag, startPoint x: 534, startPoint y: 160, endPoint x: 438, endPoint y: 158, distance: 96.3
click at [437, 158] on input "("brand identity" | "brand guide")" at bounding box center [652, 162] width 436 height 20
click at [562, 160] on input "("brand identity" | "brand guide")" at bounding box center [652, 162] width 436 height 20
drag, startPoint x: 546, startPoint y: 160, endPoint x: 529, endPoint y: 160, distance: 17.1
click at [529, 160] on input "("brand identity" | "brand guide")" at bounding box center [652, 162] width 436 height 20
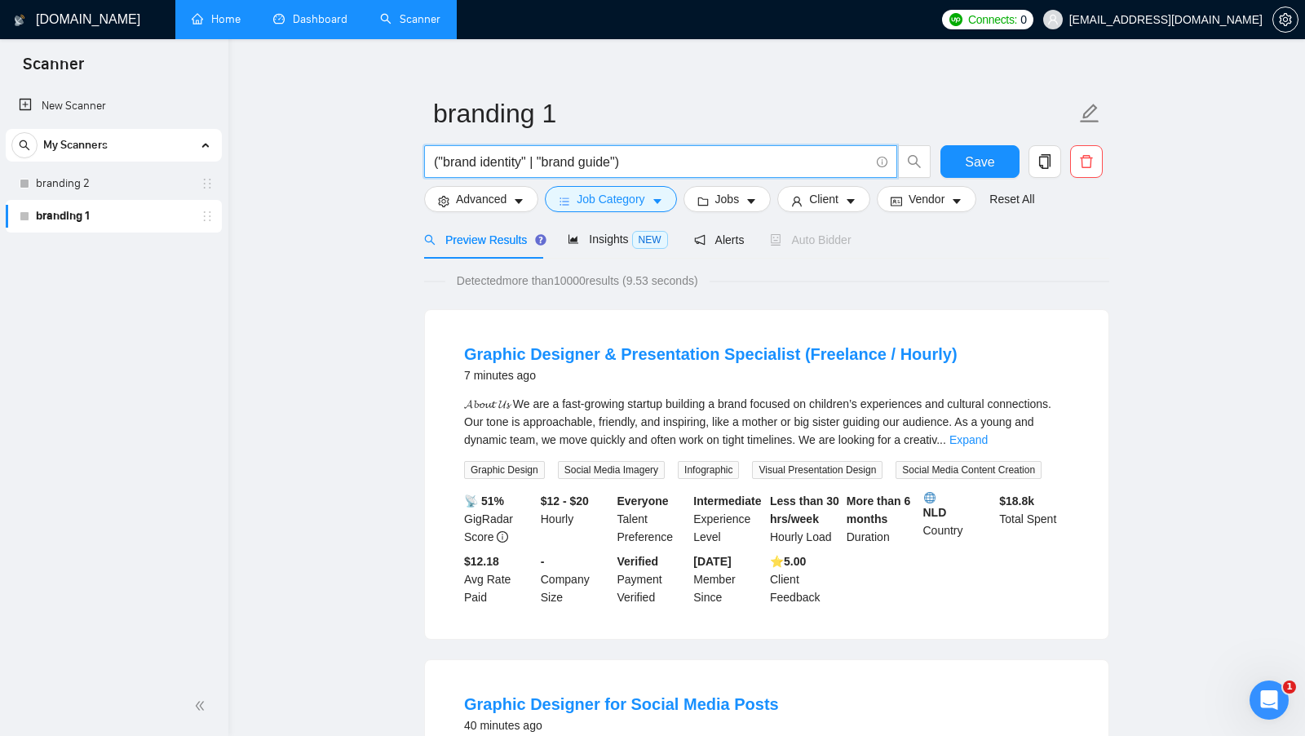
click at [529, 160] on input "("brand identity" | "brand guide")" at bounding box center [652, 162] width 436 height 20
drag, startPoint x: 645, startPoint y: 166, endPoint x: 428, endPoint y: 165, distance: 216.2
click at [428, 165] on span "("brand identity" | "brand guide")" at bounding box center [660, 161] width 473 height 33
click at [496, 199] on span "Advanced" at bounding box center [481, 199] width 51 height 18
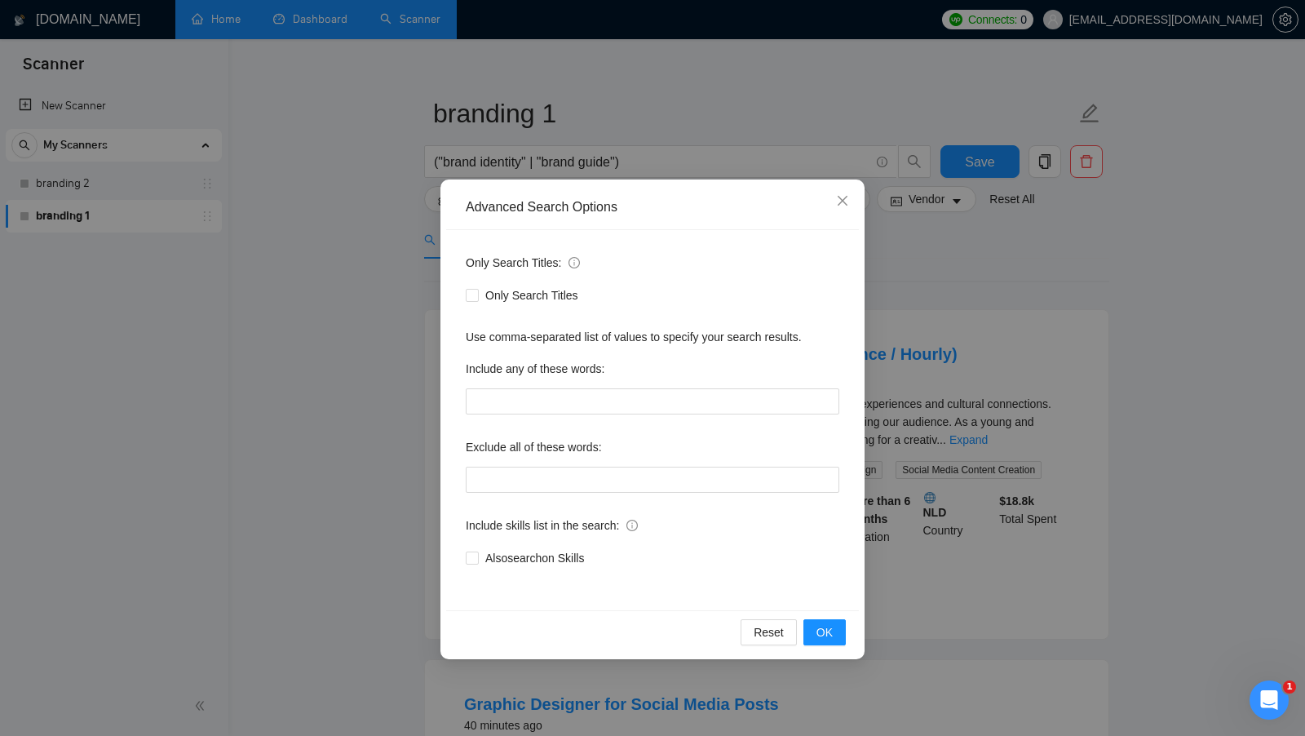
click at [416, 308] on div "Advanced Search Options Only Search Titles: Only Search Titles Use comma-separa…" at bounding box center [652, 368] width 1305 height 736
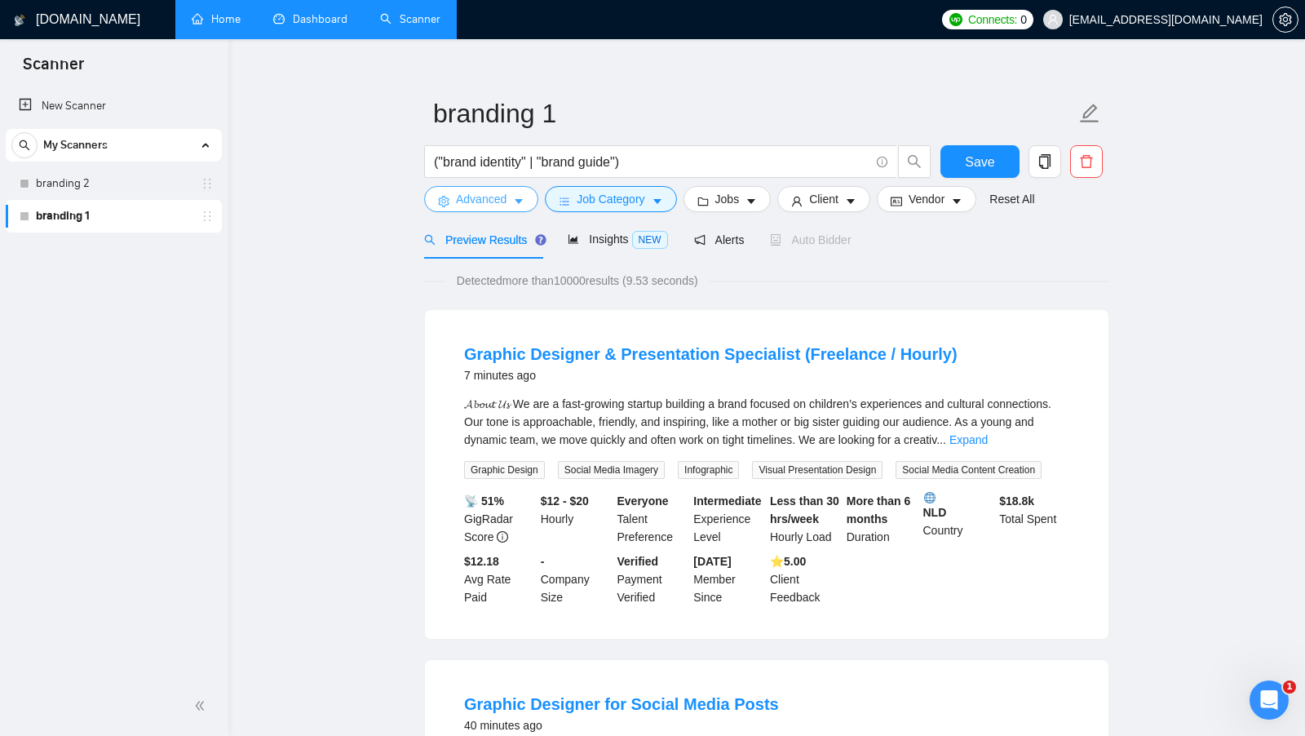
click at [506, 202] on span "Advanced" at bounding box center [481, 199] width 51 height 18
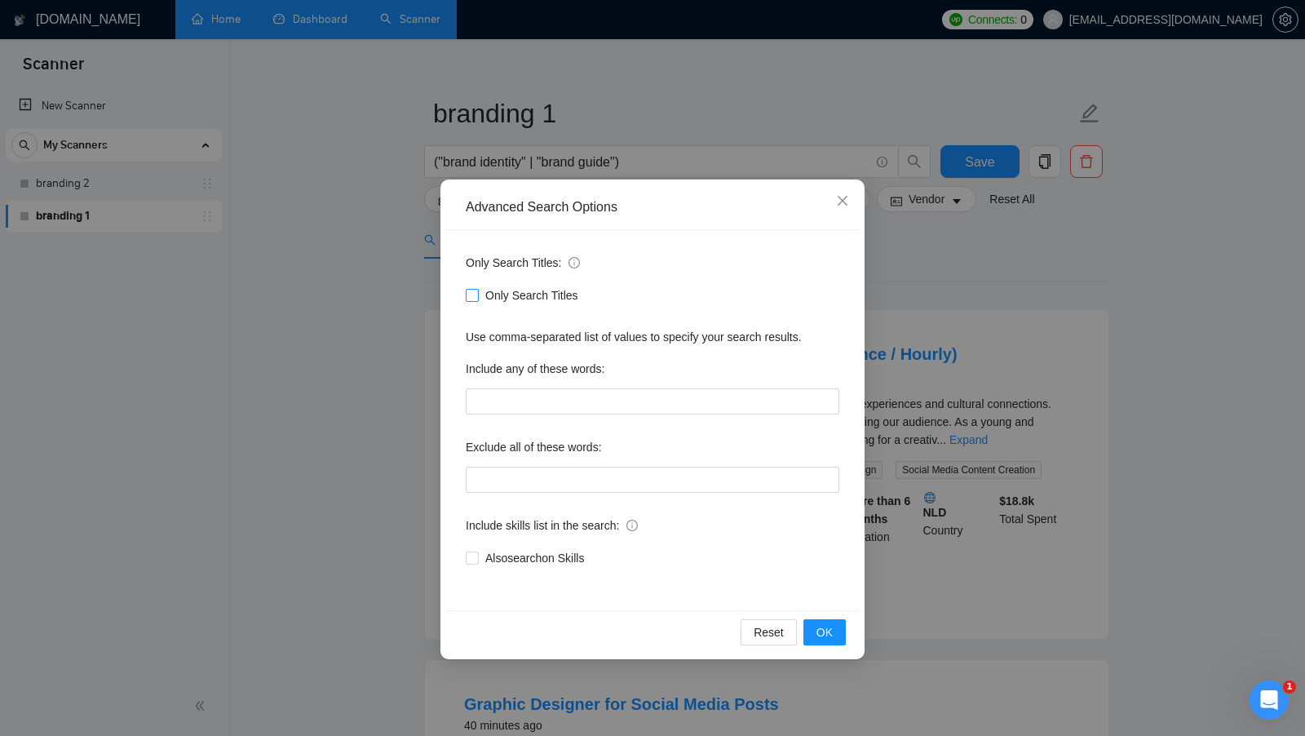
click at [533, 298] on span "Only Search Titles" at bounding box center [532, 295] width 106 height 18
click at [477, 298] on input "Only Search Titles" at bounding box center [471, 294] width 11 height 11
click at [812, 623] on button "OK" at bounding box center [825, 632] width 42 height 26
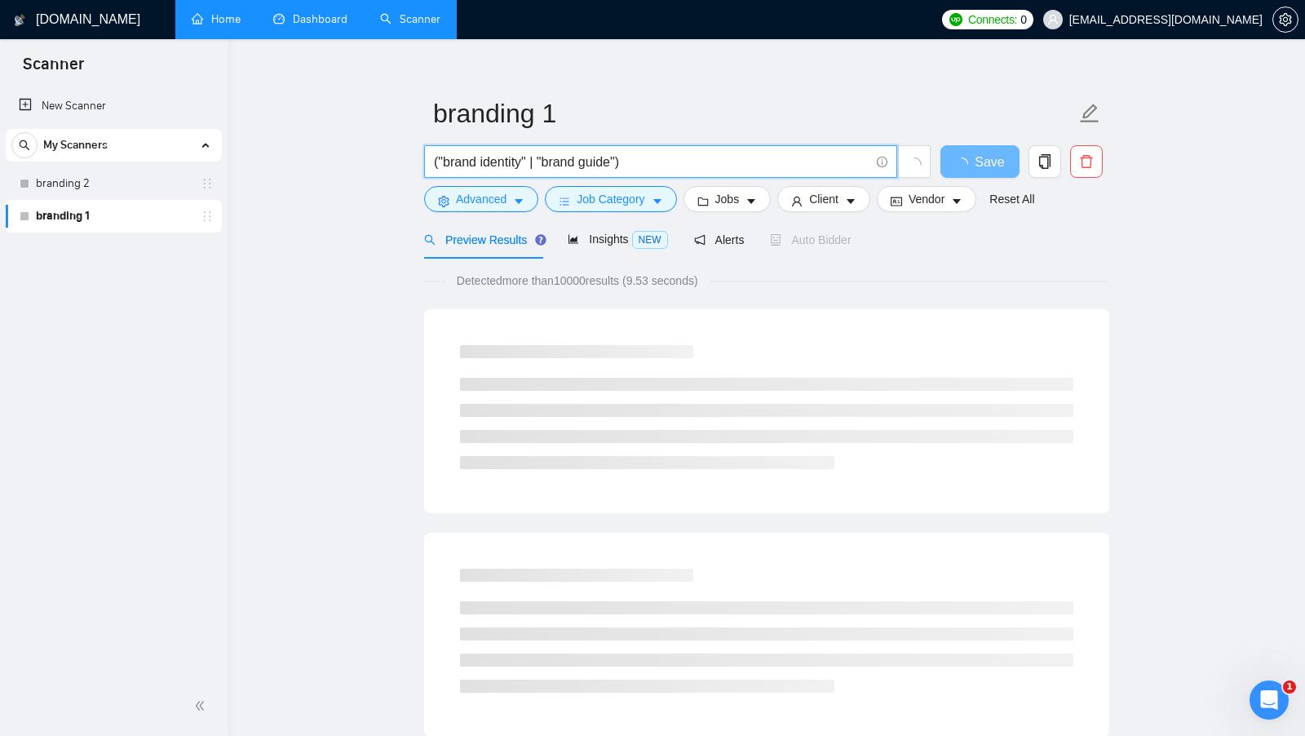
drag, startPoint x: 650, startPoint y: 167, endPoint x: 432, endPoint y: 165, distance: 218.7
click at [434, 166] on input "("brand identity" | "brand guide")" at bounding box center [652, 162] width 436 height 20
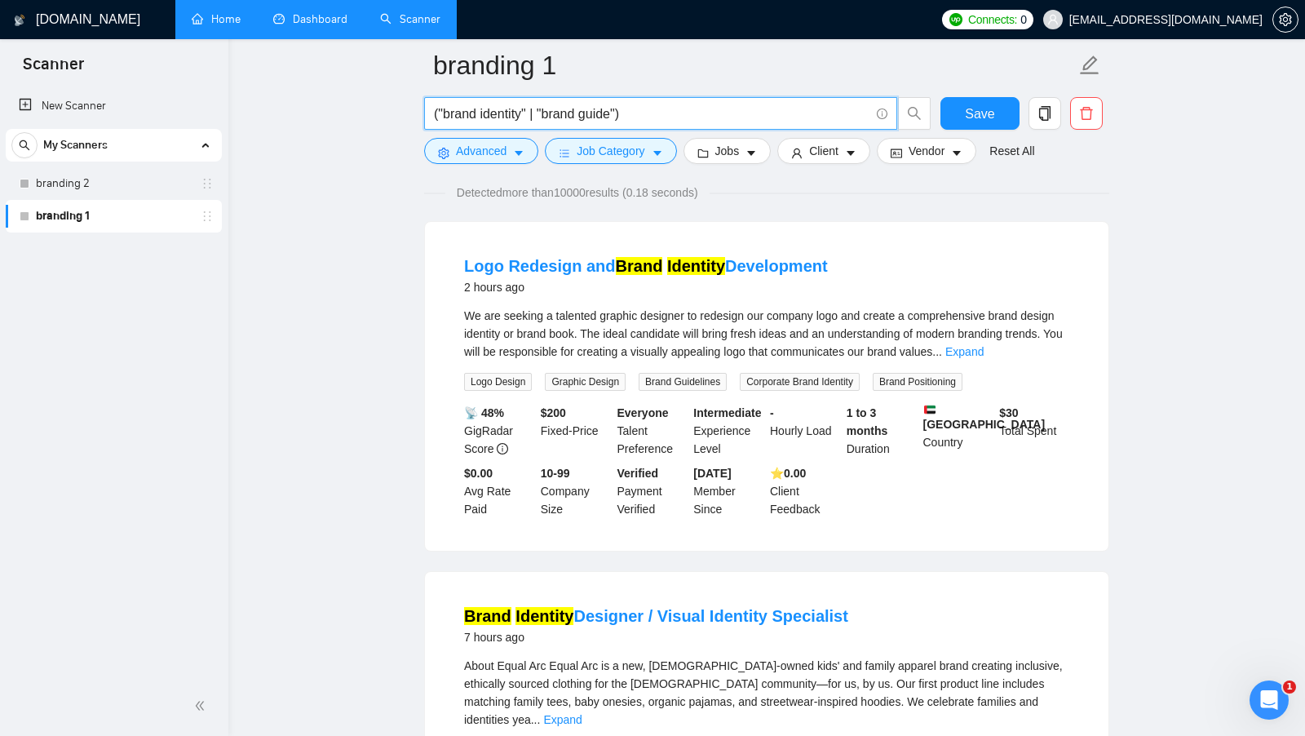
scroll to position [0, 0]
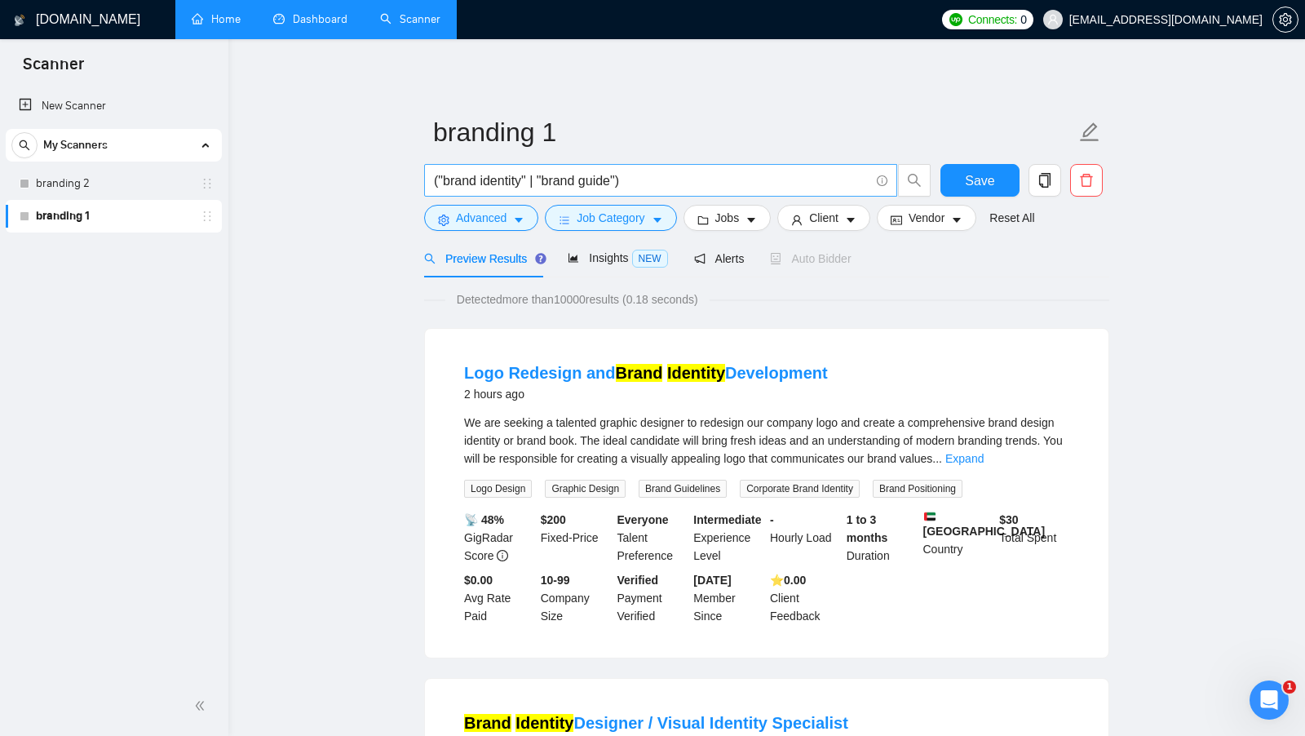
click at [747, 191] on span "("brand identity" | "brand guide")" at bounding box center [660, 180] width 473 height 33
click at [732, 184] on input "("brand identity" | "brand guide")" at bounding box center [652, 181] width 436 height 20
click at [507, 218] on span "Advanced" at bounding box center [481, 218] width 51 height 18
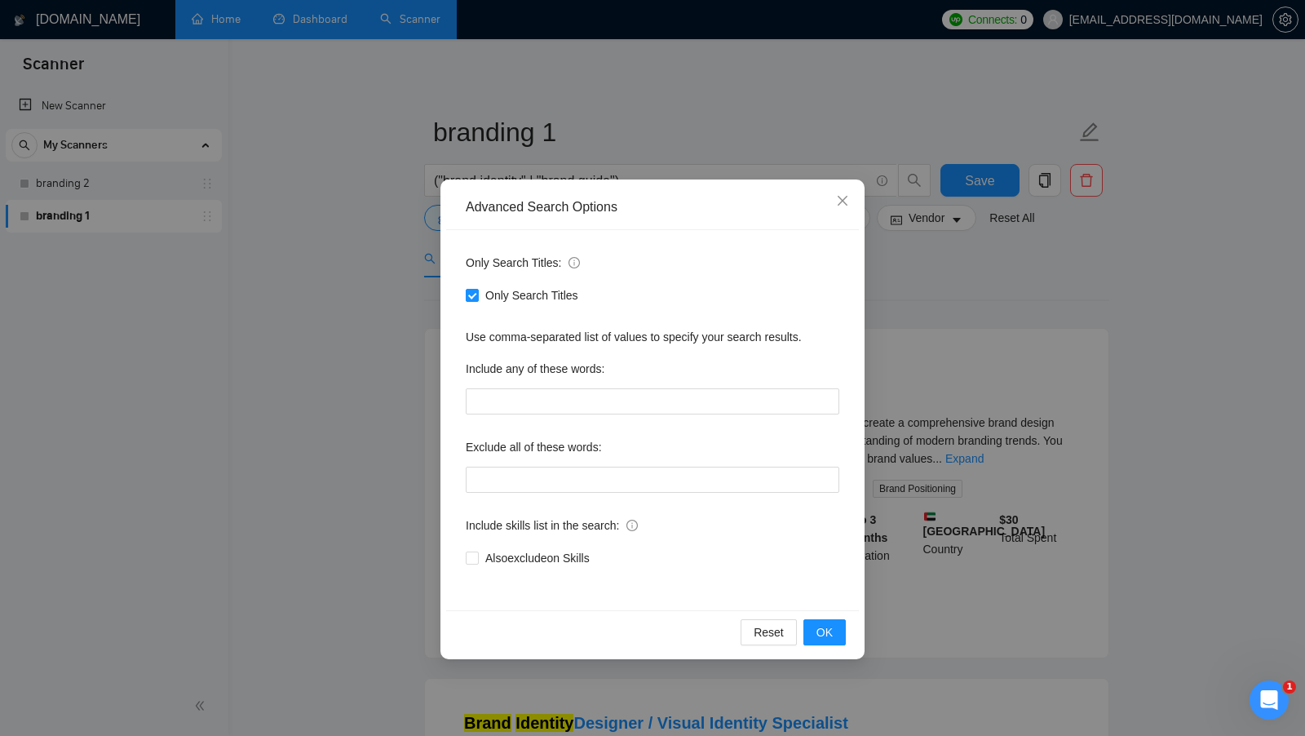
click at [911, 286] on div "Advanced Search Options Only Search Titles: Only Search Titles Use comma-separa…" at bounding box center [652, 368] width 1305 height 736
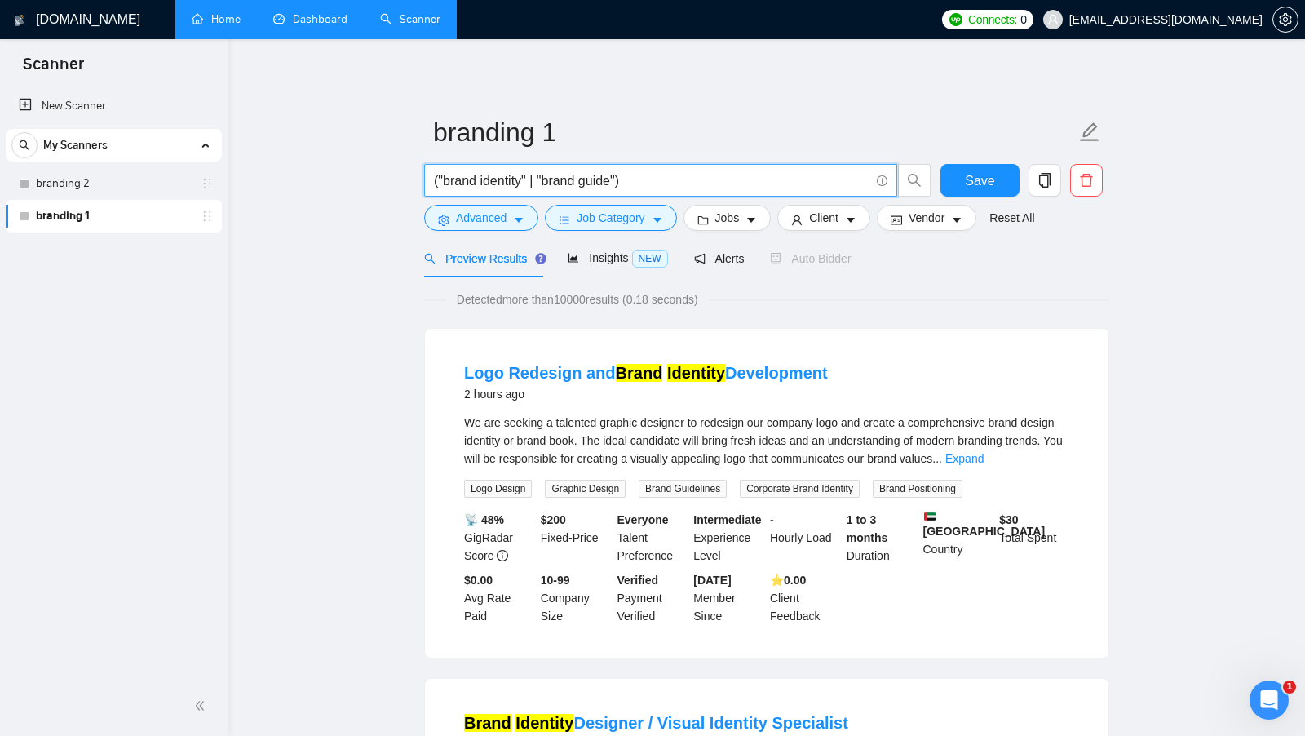
drag, startPoint x: 646, startPoint y: 180, endPoint x: 424, endPoint y: 179, distance: 221.9
click at [424, 179] on span "("brand identity" | "brand guide")" at bounding box center [660, 180] width 473 height 33
click at [494, 224] on span "Advanced" at bounding box center [481, 218] width 51 height 18
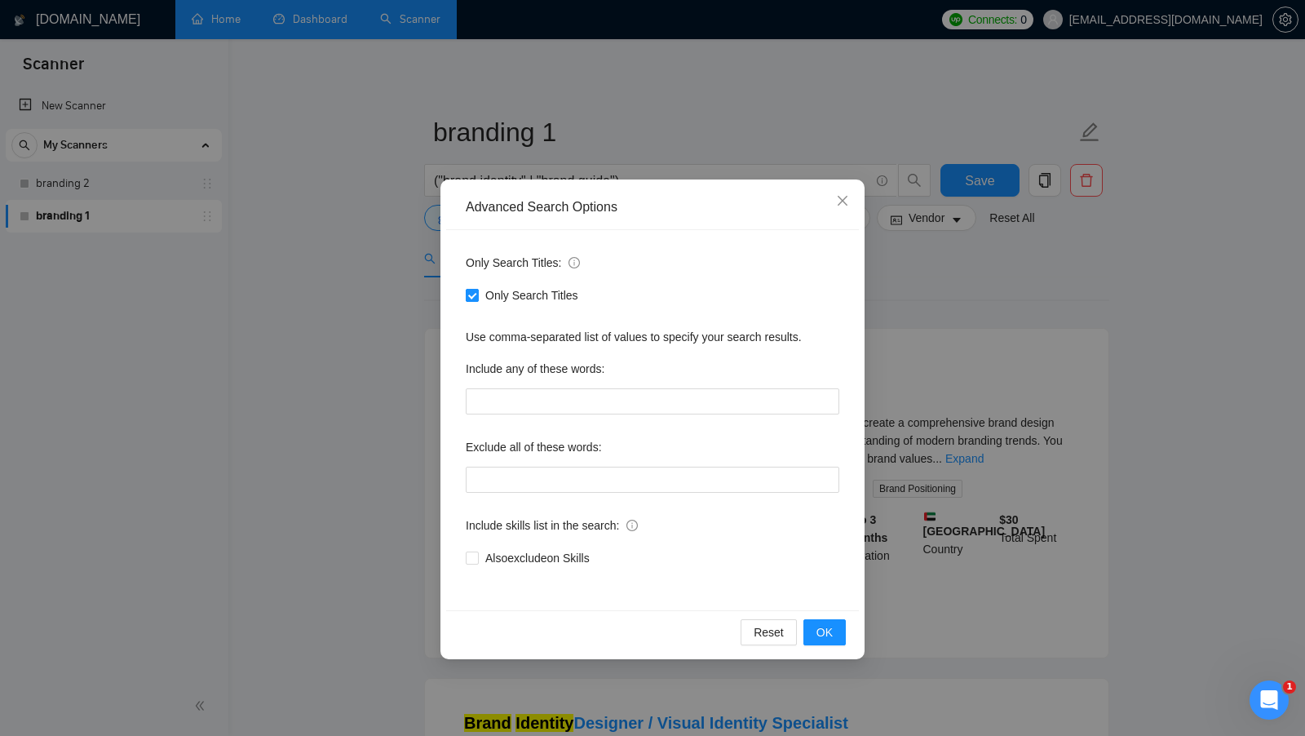
click at [493, 302] on span "Only Search Titles" at bounding box center [532, 295] width 106 height 18
click at [477, 300] on input "Only Search Titles" at bounding box center [471, 294] width 11 height 11
checkbox input "false"
click at [818, 625] on span "OK" at bounding box center [825, 632] width 16 height 18
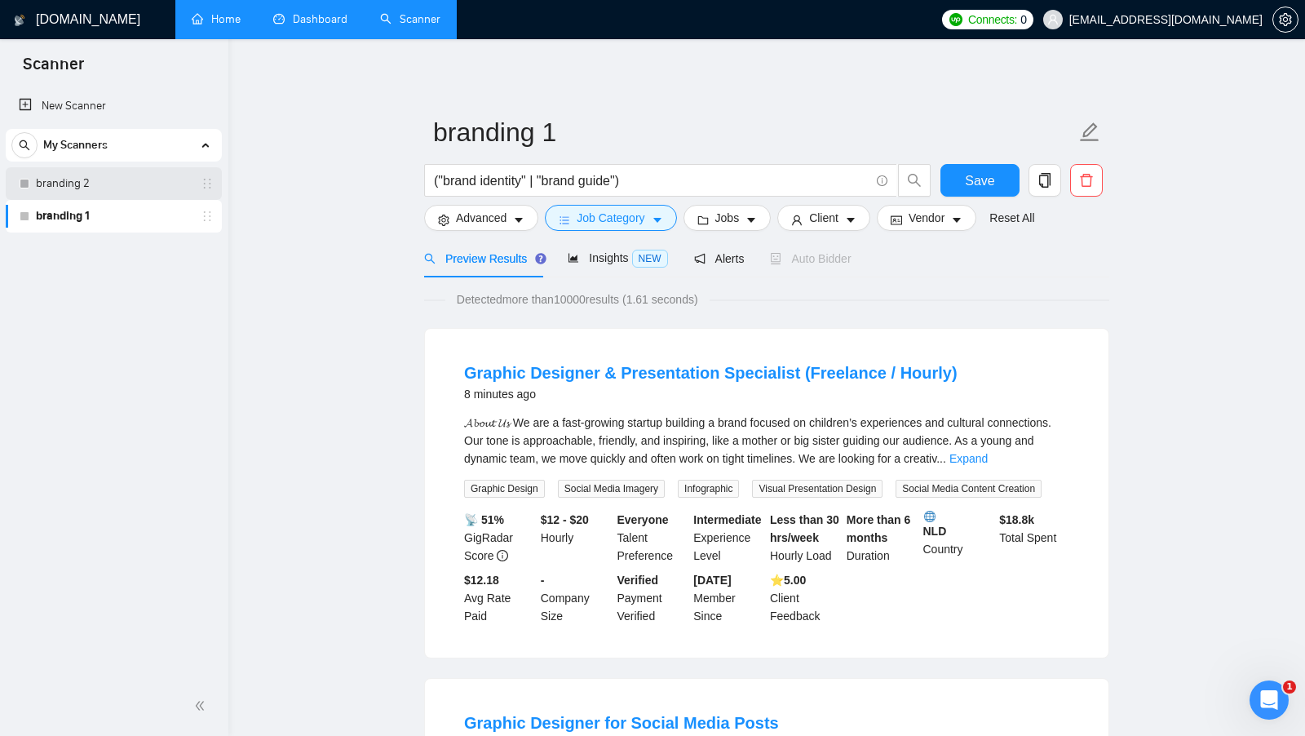
click at [84, 192] on link "branding 2" at bounding box center [113, 183] width 155 height 33
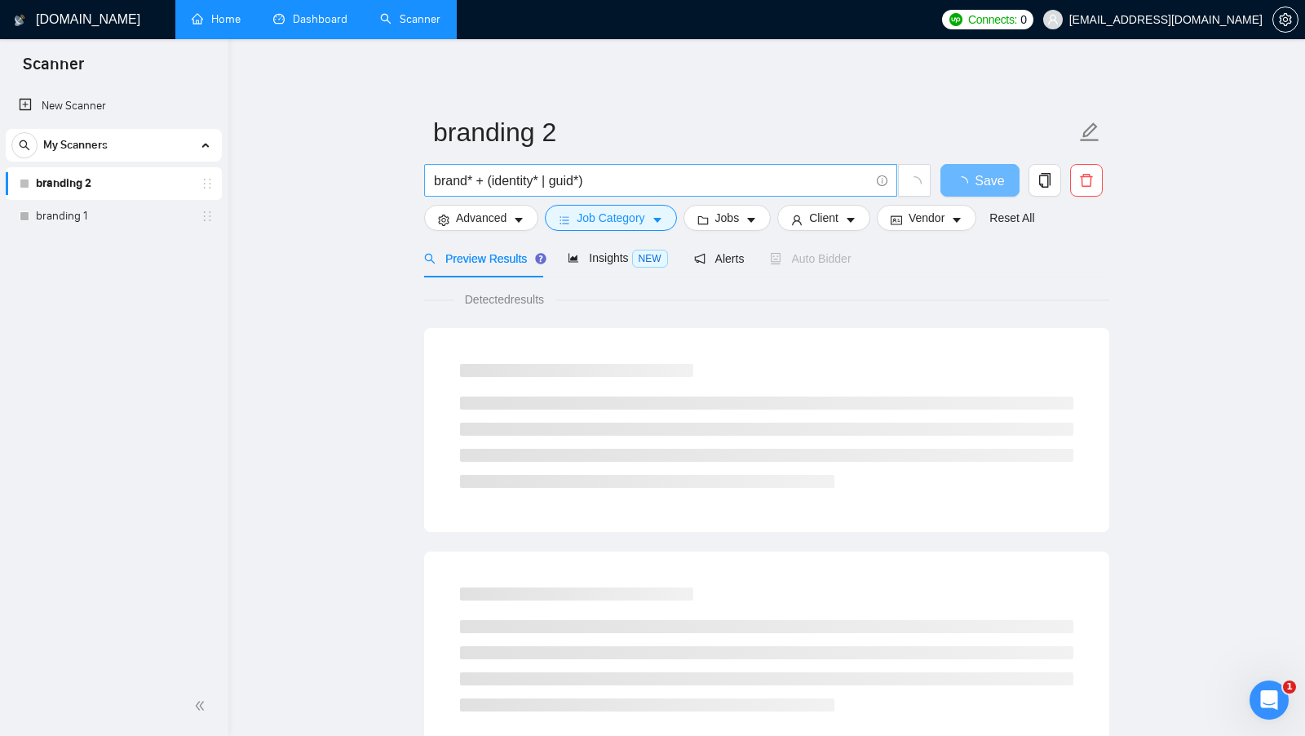
click at [452, 181] on input "brand* + (identity* | guid*)" at bounding box center [652, 181] width 436 height 20
click at [523, 181] on input "brand* + (identity* | guid*)" at bounding box center [652, 181] width 436 height 20
click at [562, 181] on input "brand* + (identity* | guid*)" at bounding box center [652, 181] width 436 height 20
click at [501, 224] on span "Advanced" at bounding box center [481, 218] width 51 height 18
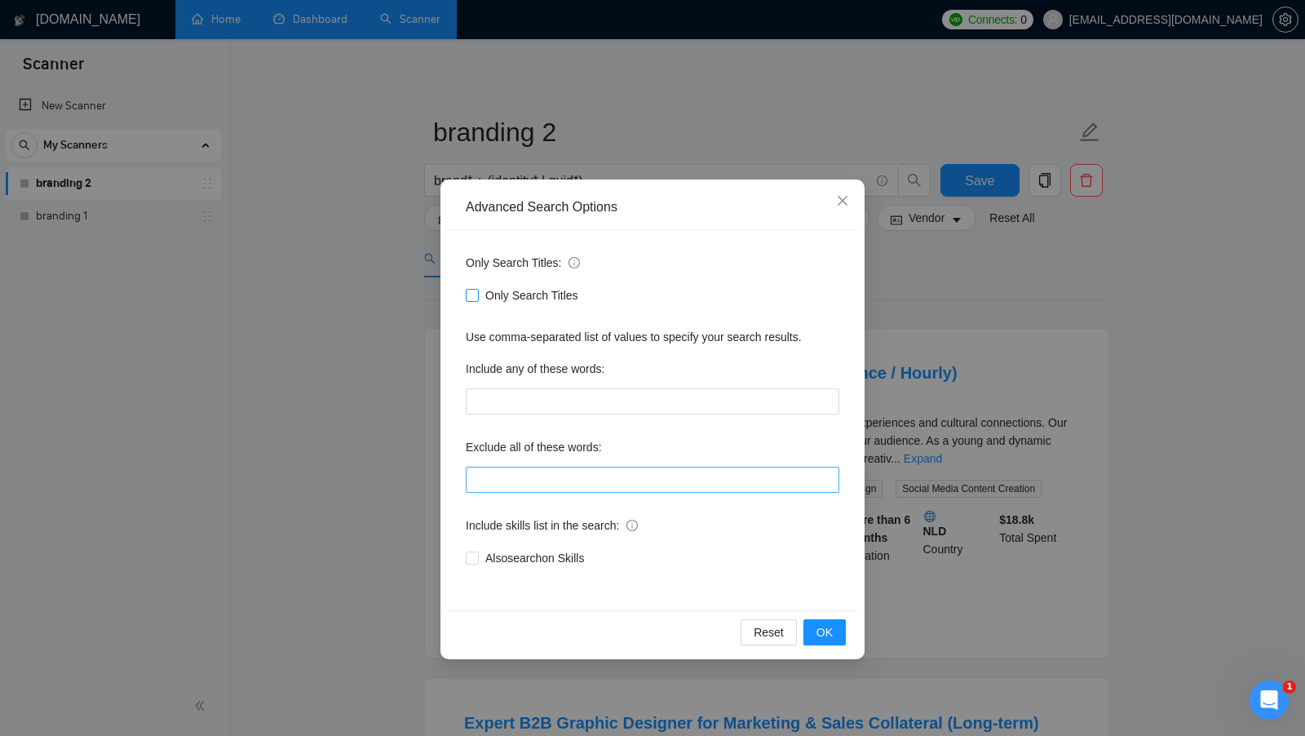
click at [472, 299] on input "Only Search Titles" at bounding box center [471, 294] width 11 height 11
checkbox input "true"
click at [830, 624] on span "OK" at bounding box center [825, 632] width 16 height 18
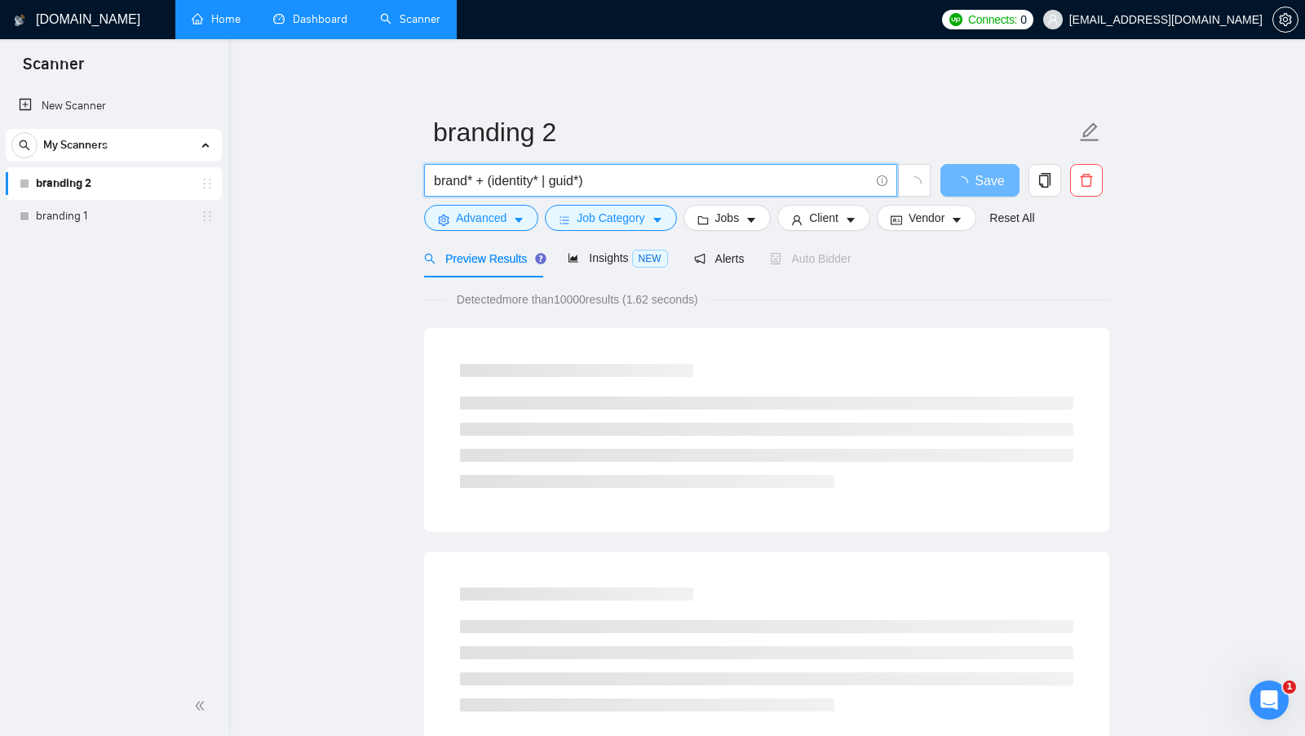
drag, startPoint x: 620, startPoint y: 186, endPoint x: 400, endPoint y: 184, distance: 220.3
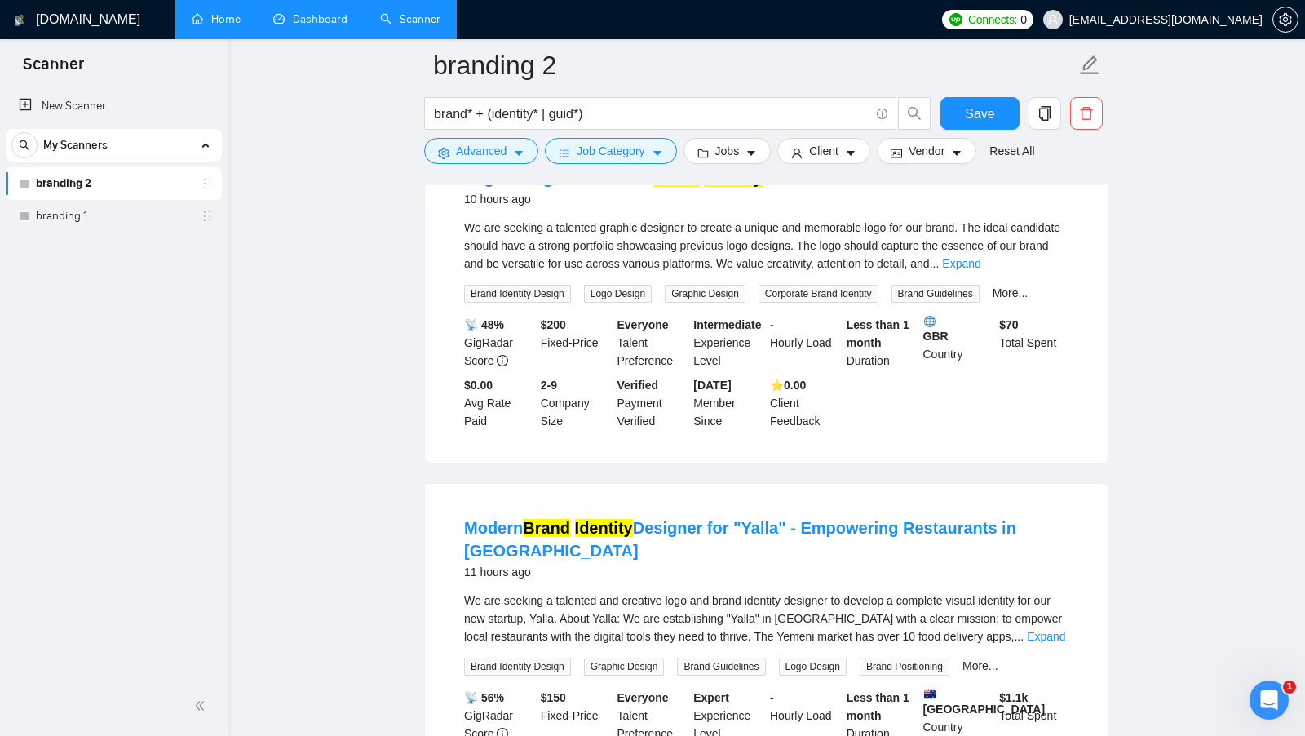
scroll to position [1455, 0]
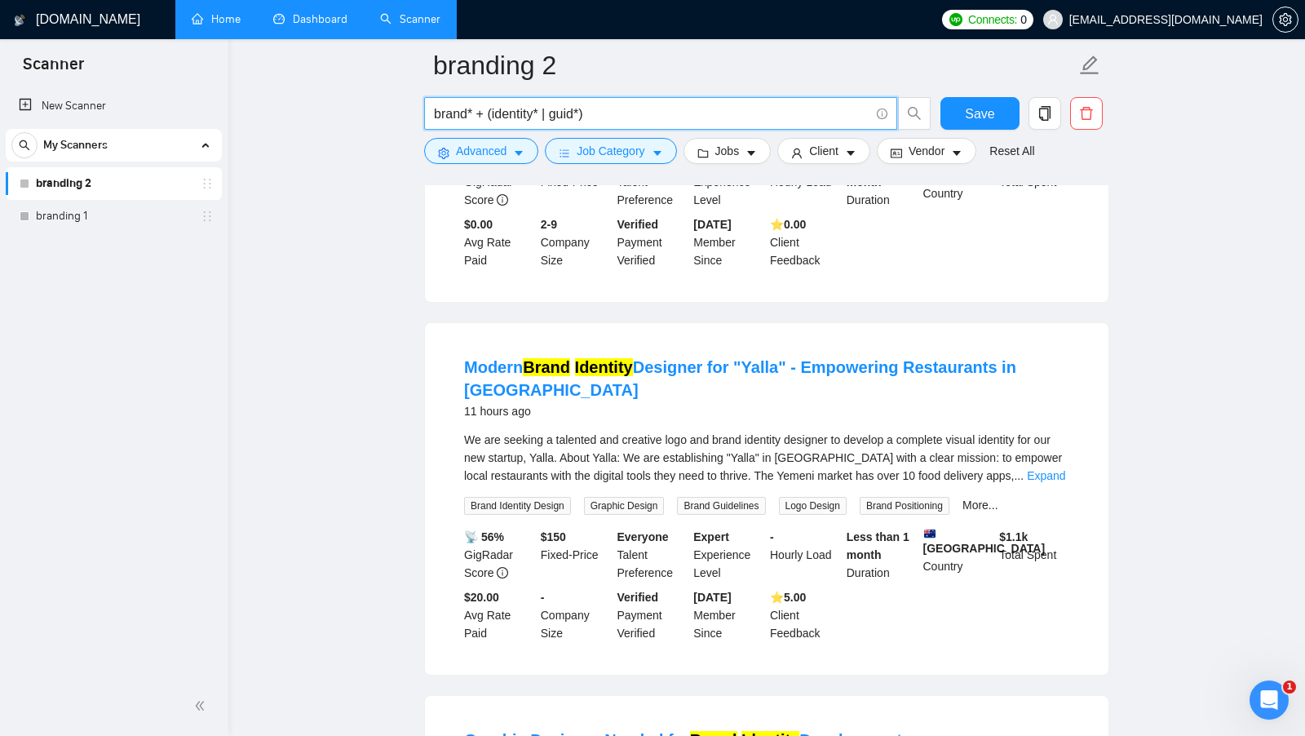
click at [586, 115] on input "brand* + (identity* | guid*)" at bounding box center [652, 114] width 436 height 20
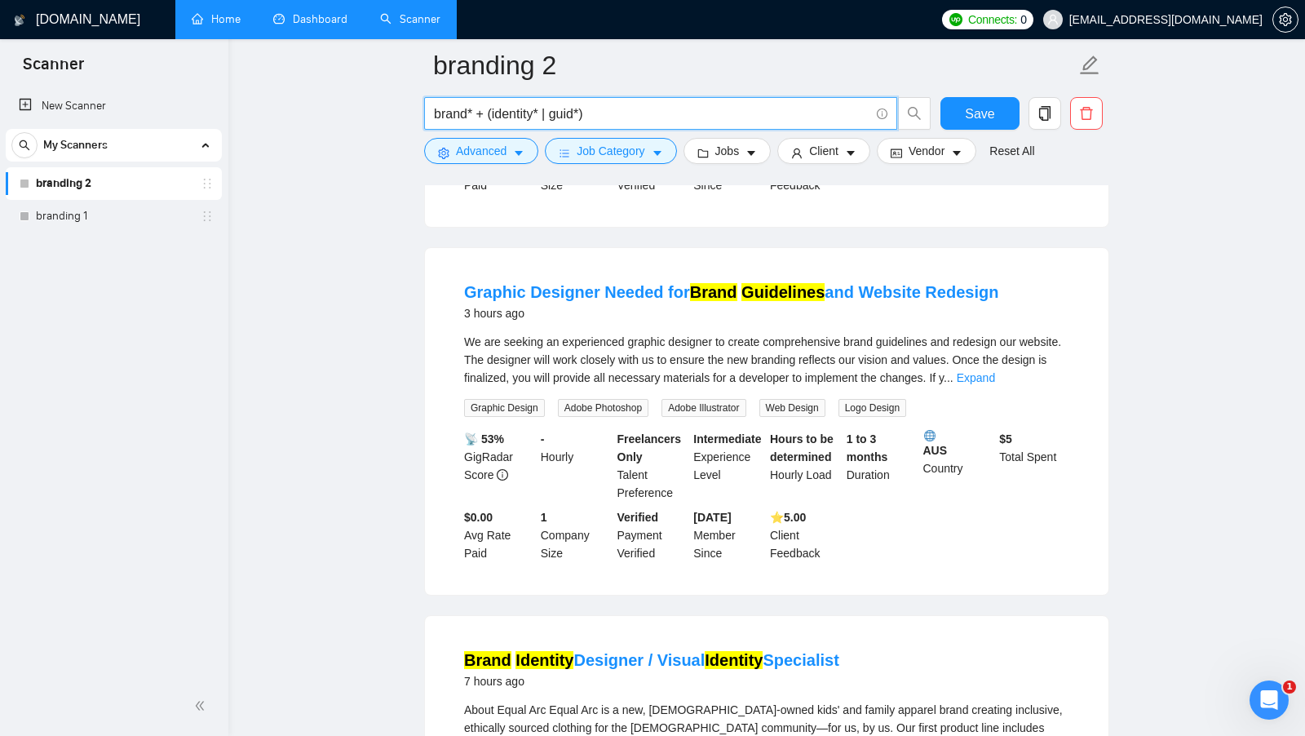
scroll to position [0, 0]
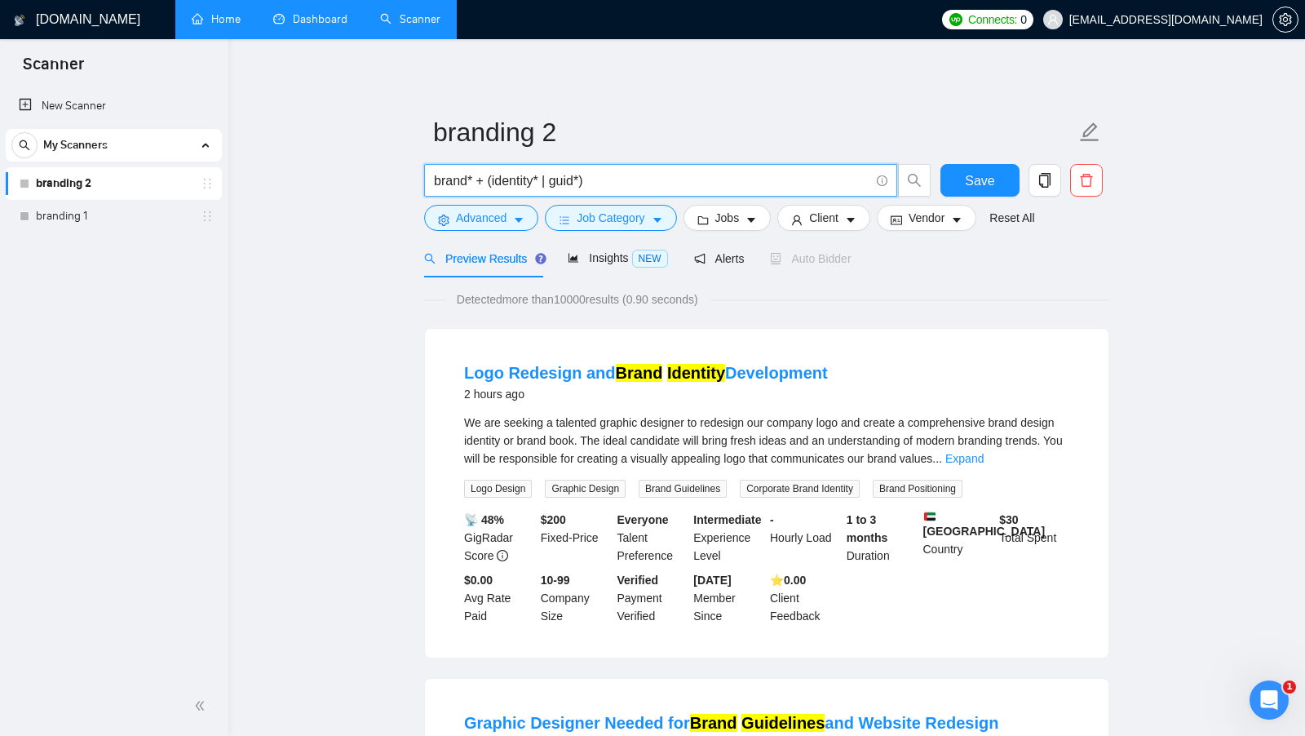
click at [612, 185] on input "brand* + (identity* | guid*)" at bounding box center [652, 181] width 436 height 20
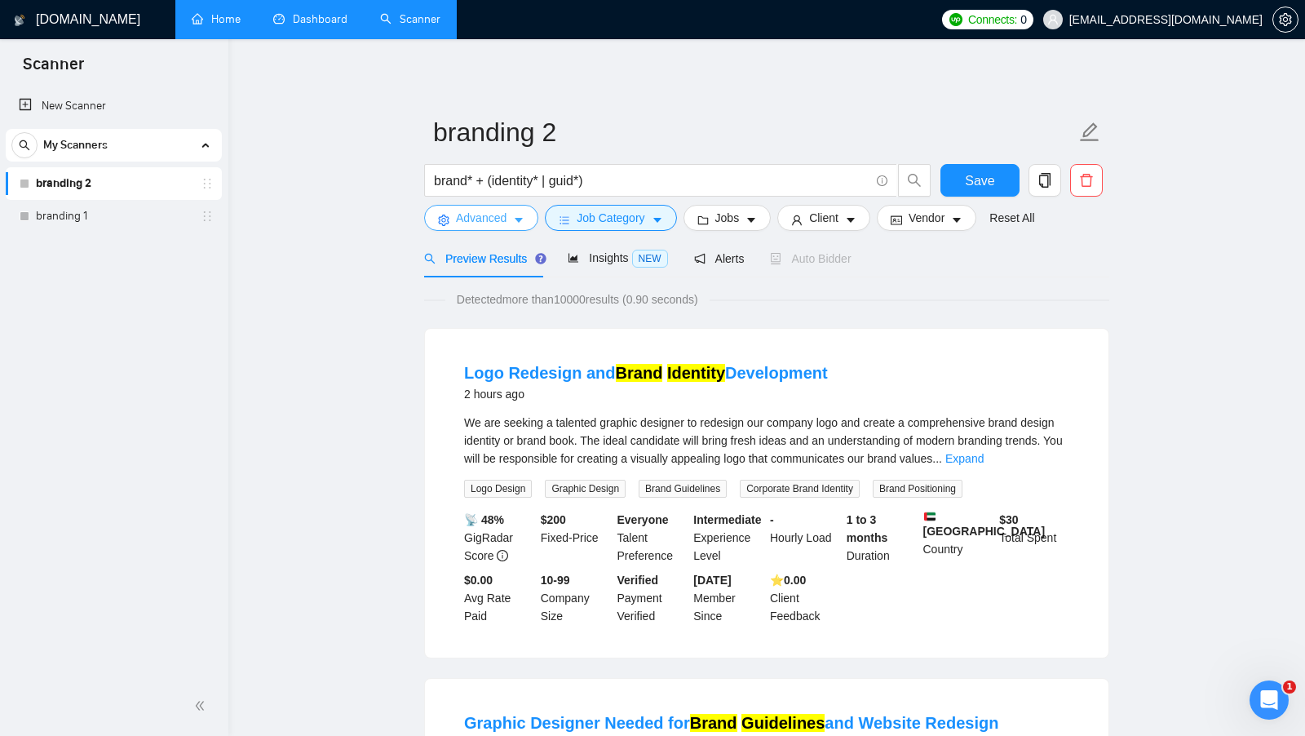
click at [507, 215] on span "Advanced" at bounding box center [481, 218] width 51 height 18
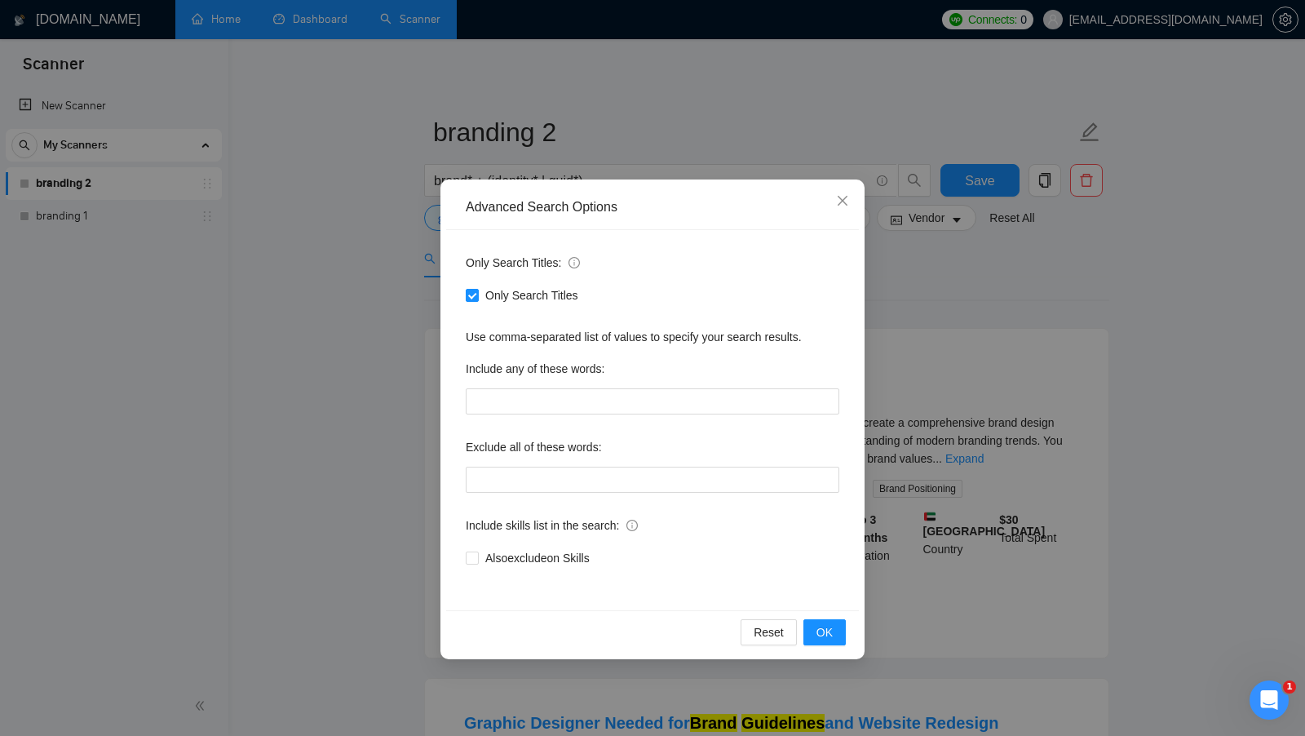
click at [885, 297] on div "Advanced Search Options Only Search Titles: Only Search Titles Use comma-separa…" at bounding box center [652, 368] width 1305 height 736
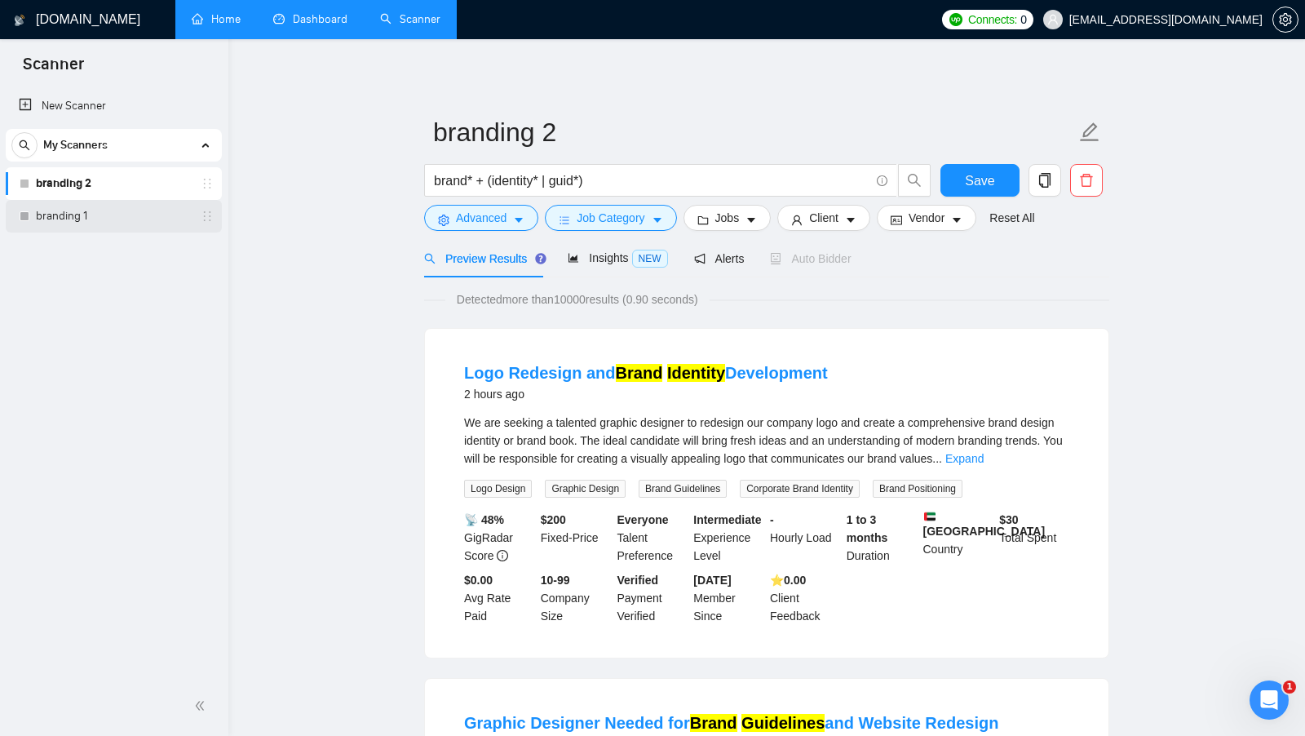
click at [126, 223] on link "branding 1" at bounding box center [113, 216] width 155 height 33
click at [963, 187] on button "Save" at bounding box center [980, 180] width 79 height 33
click at [121, 215] on link "branding 1" at bounding box center [113, 216] width 155 height 33
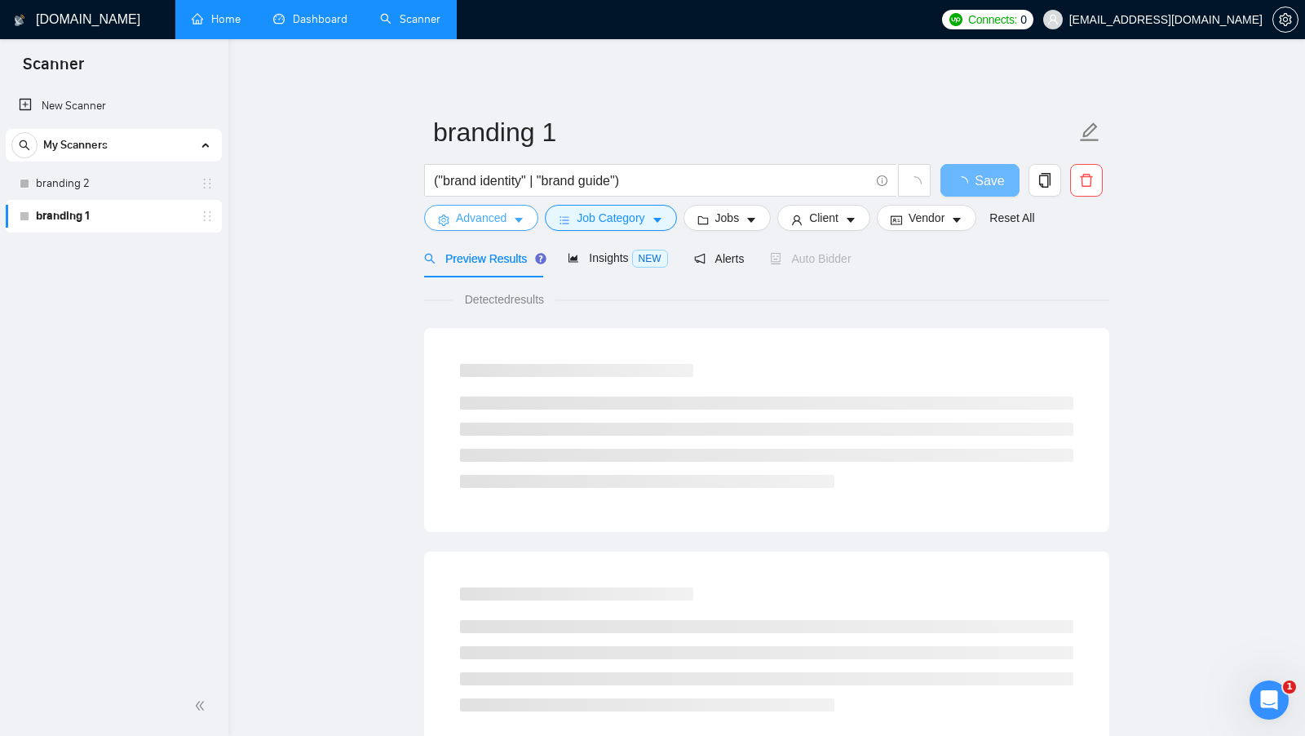
click at [521, 217] on icon "caret-down" at bounding box center [518, 220] width 11 height 11
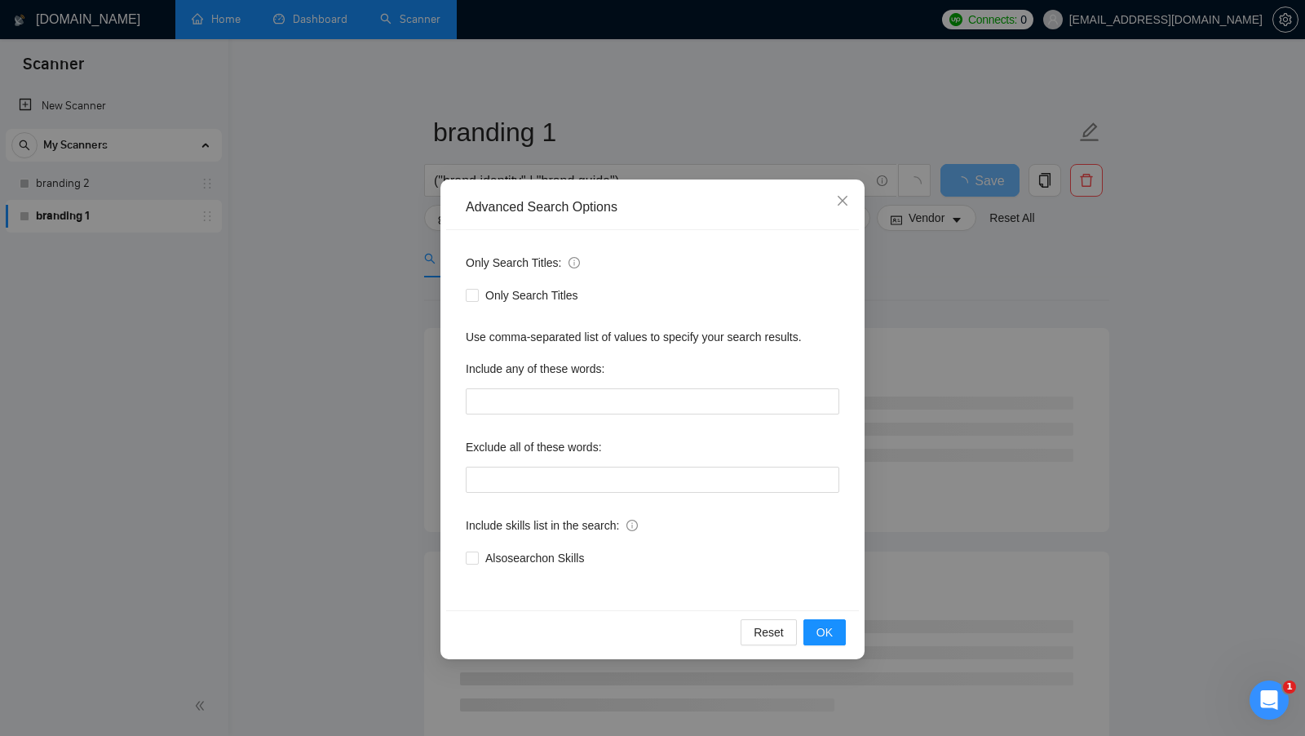
click at [987, 388] on div "Advanced Search Options Only Search Titles: Only Search Titles Use comma-separa…" at bounding box center [652, 368] width 1305 height 736
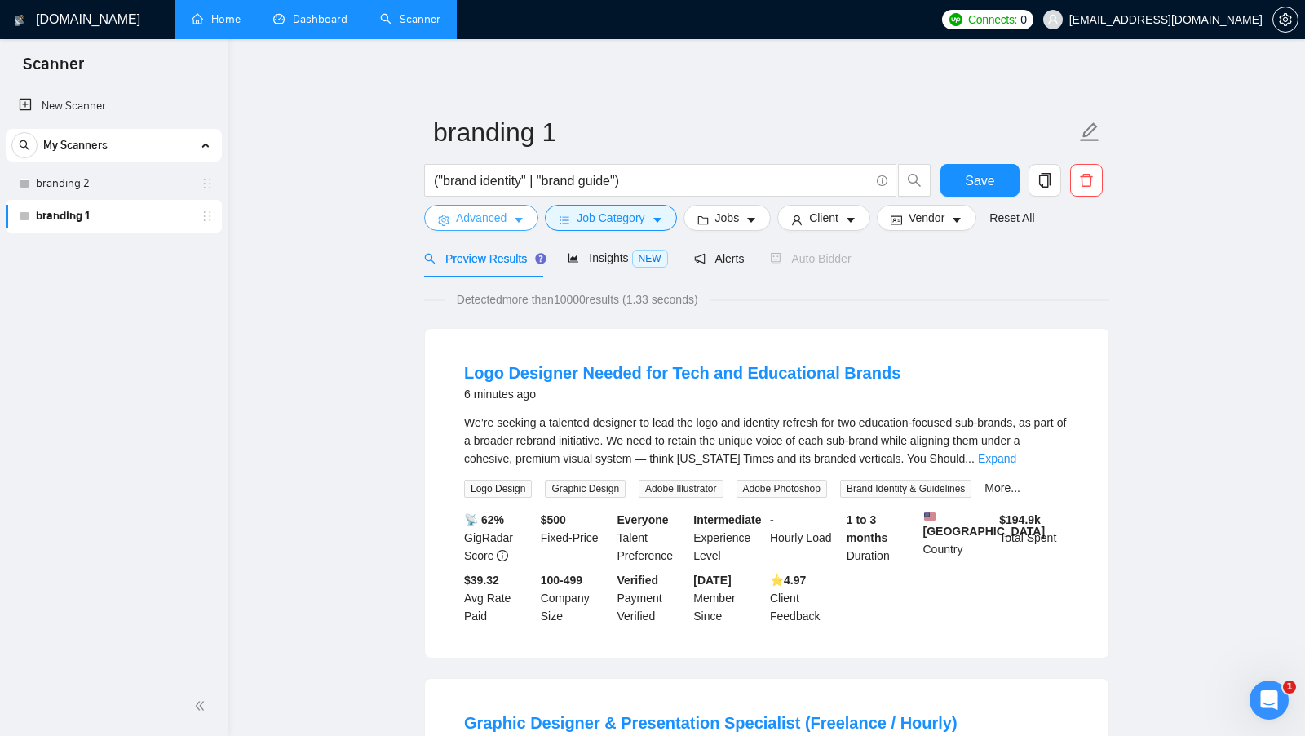
click at [497, 223] on span "Advanced" at bounding box center [481, 218] width 51 height 18
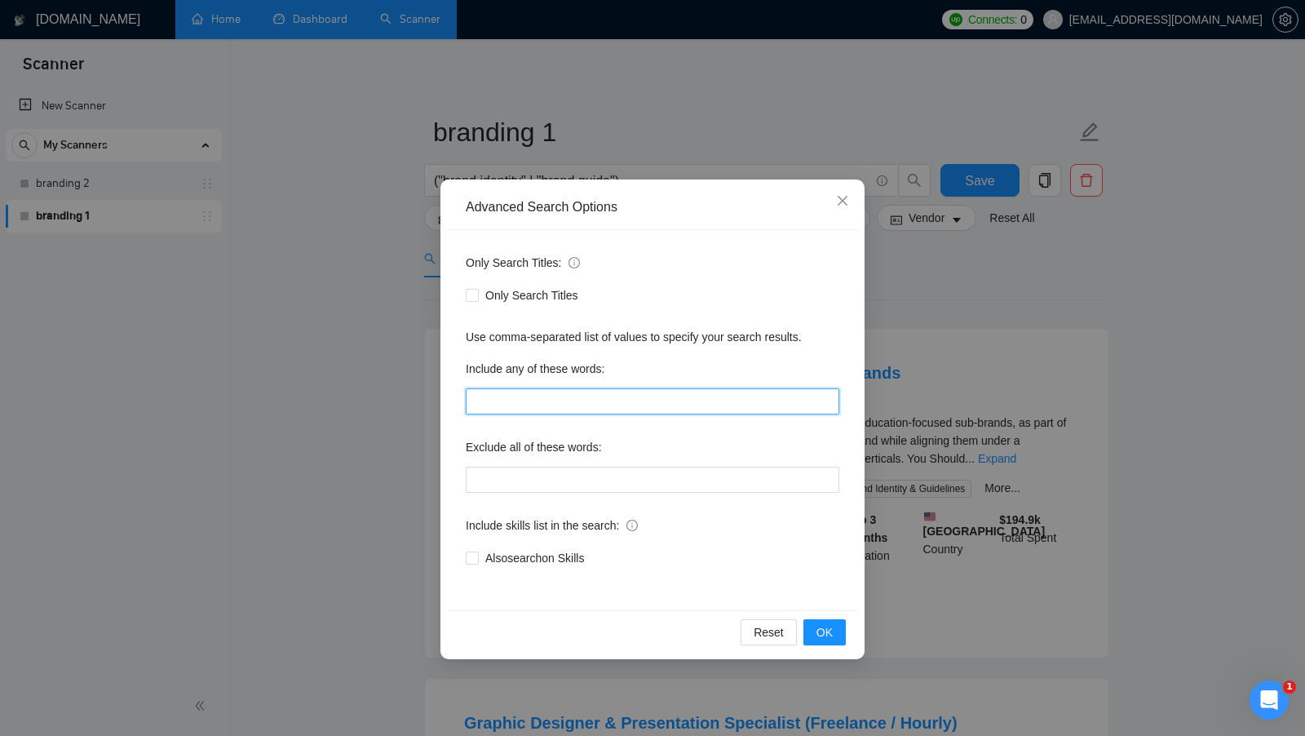
click at [583, 402] on input "text" at bounding box center [653, 401] width 374 height 26
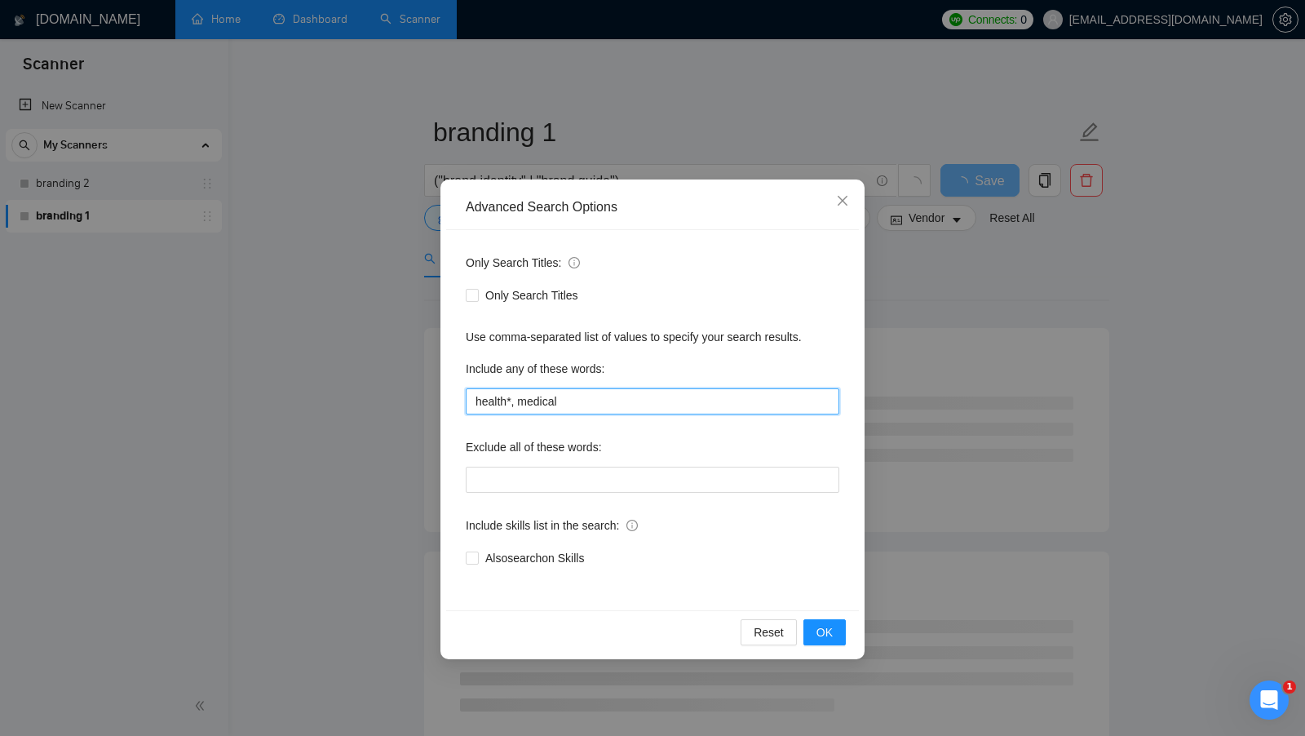
type input "health*, medical"
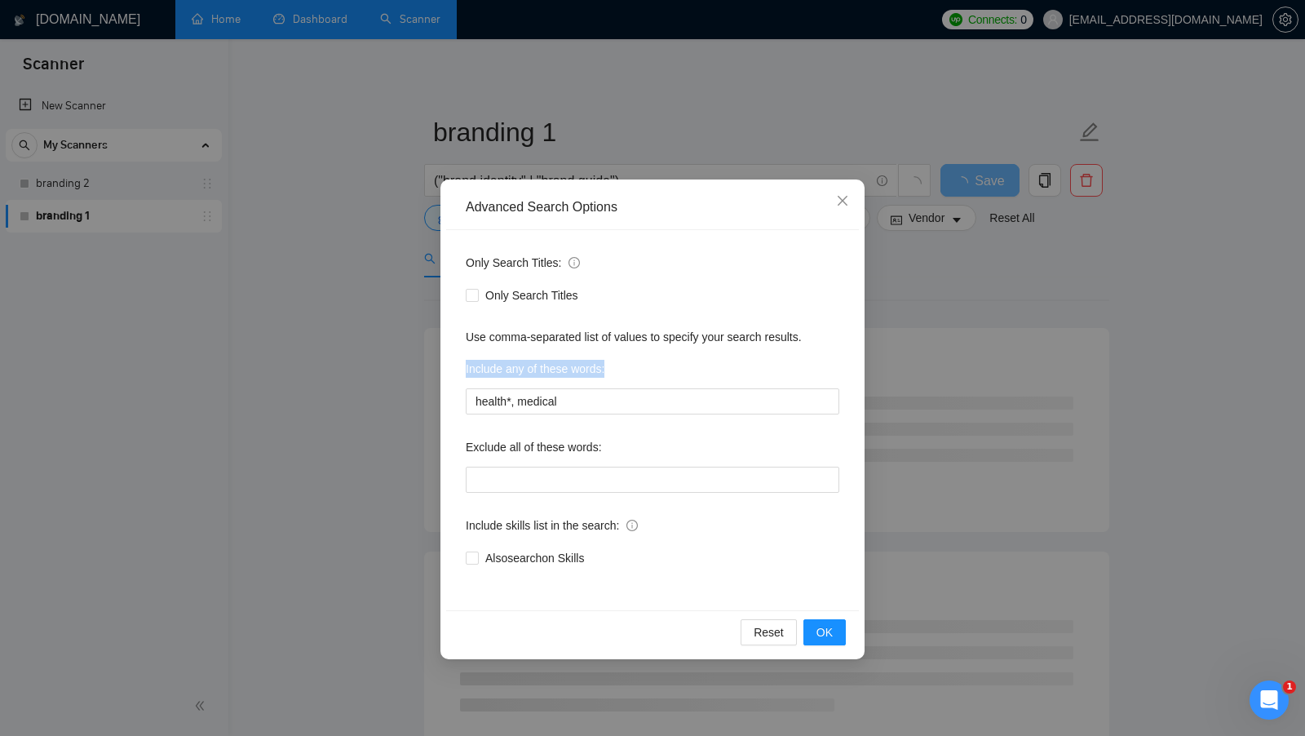
drag, startPoint x: 457, startPoint y: 372, endPoint x: 620, endPoint y: 379, distance: 163.3
click at [620, 379] on div "Only Search Titles: Only Search Titles Use comma-separated list of values to sp…" at bounding box center [652, 420] width 413 height 380
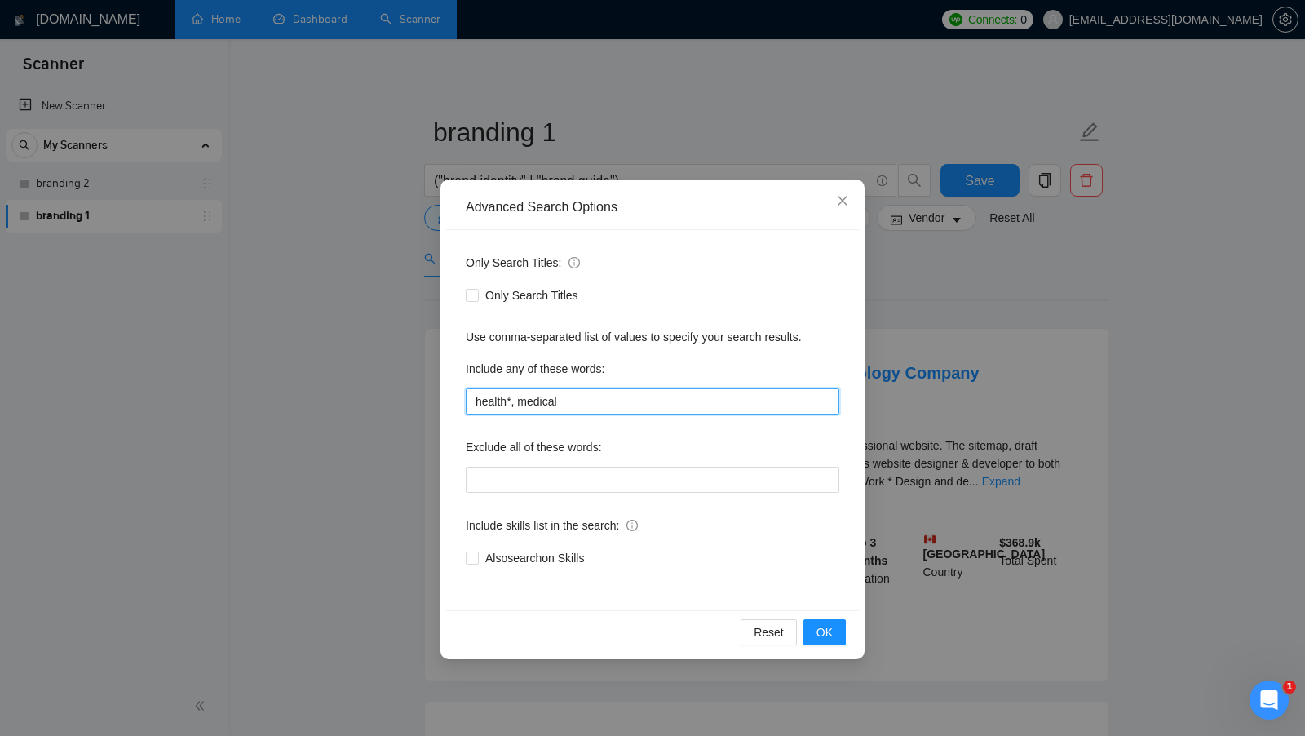
click at [601, 397] on input "health*, medical" at bounding box center [653, 401] width 374 height 26
click at [829, 636] on span "OK" at bounding box center [825, 632] width 16 height 18
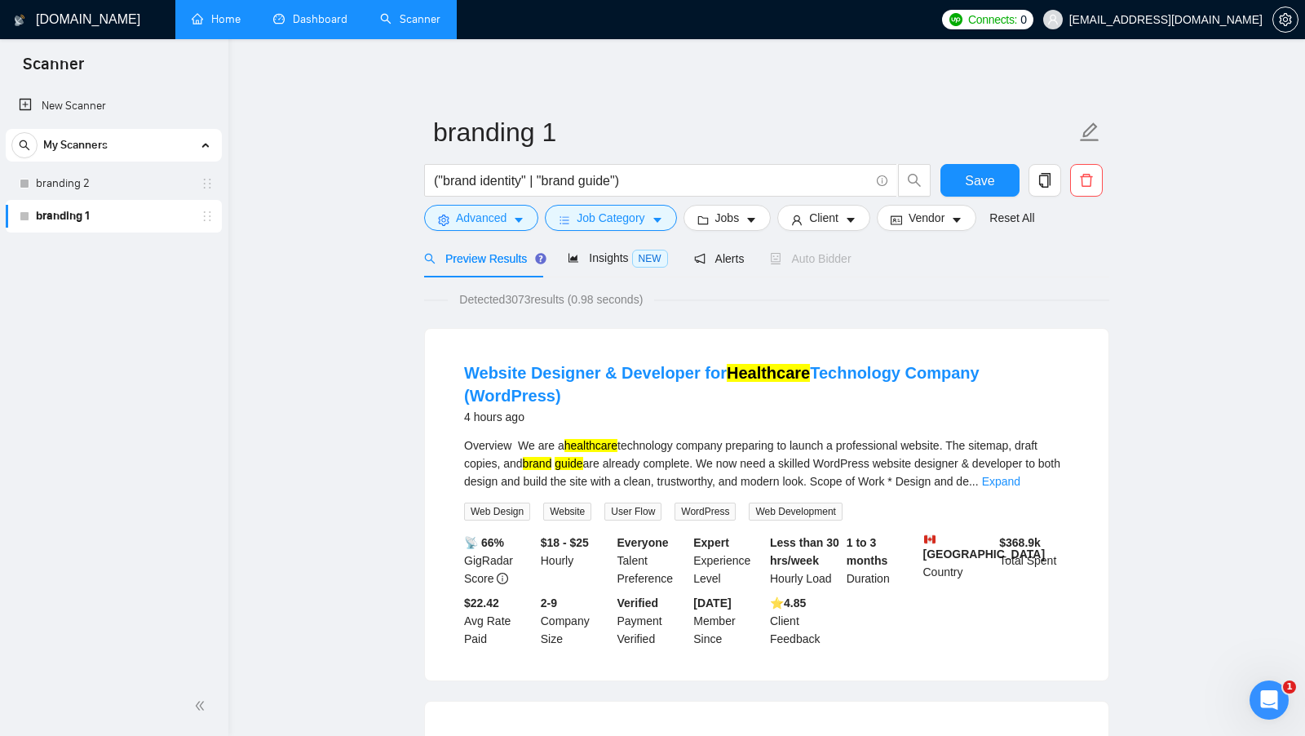
click at [501, 448] on div "Overview We are a healthcare technology company preparing to launch a professio…" at bounding box center [766, 464] width 605 height 54
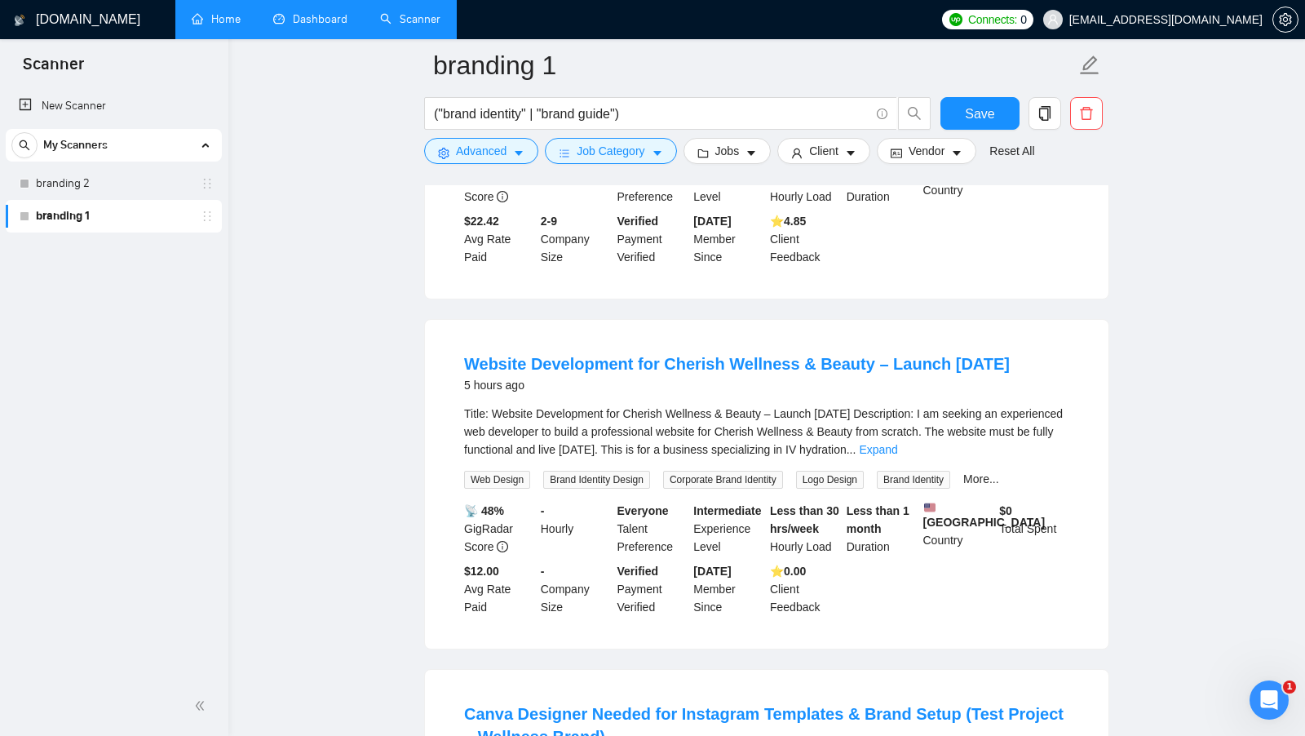
scroll to position [396, 0]
click at [898, 442] on link "Expand" at bounding box center [878, 448] width 38 height 13
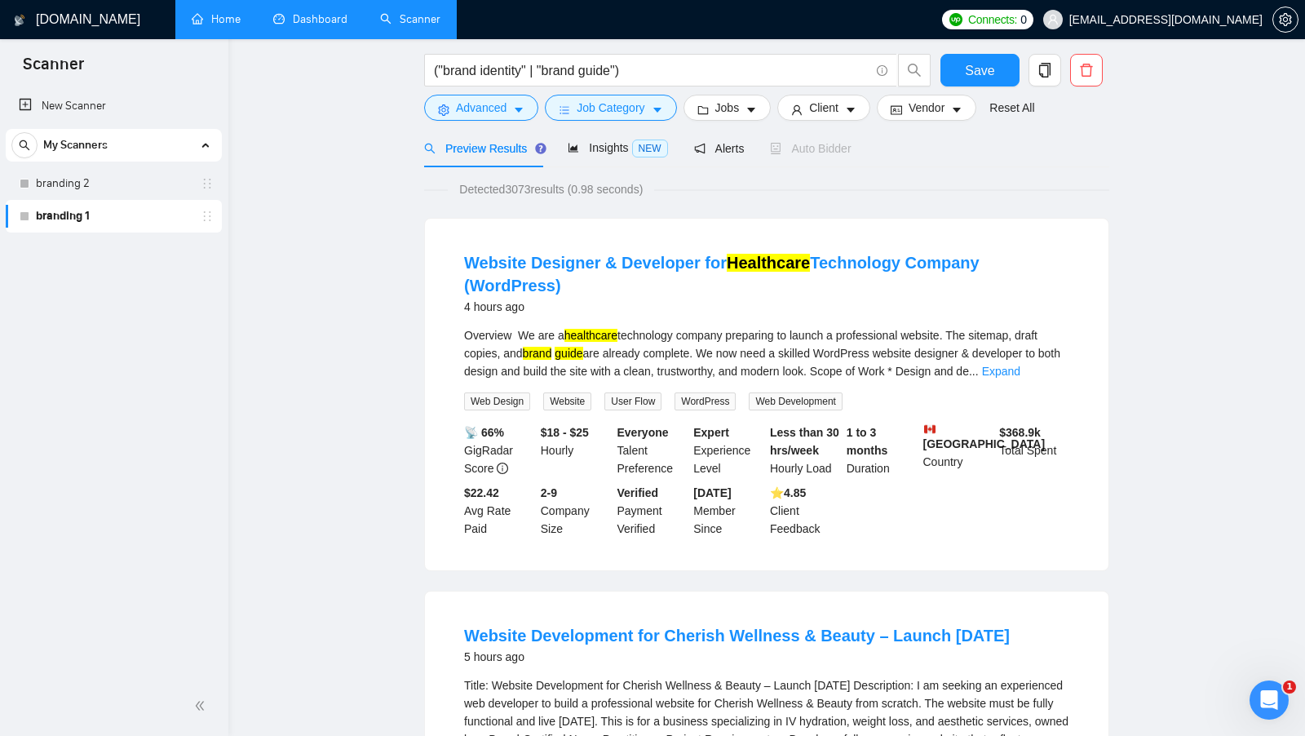
scroll to position [0, 0]
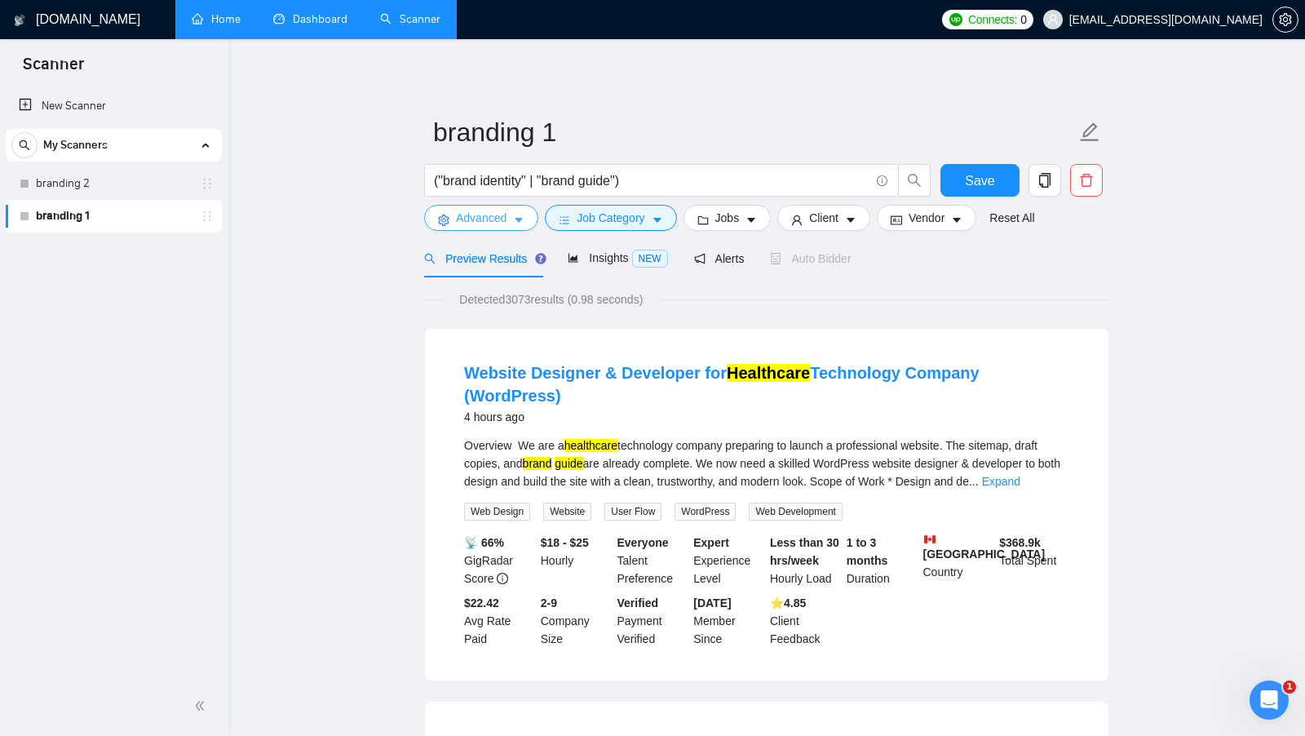
click at [512, 208] on button "Advanced" at bounding box center [481, 218] width 114 height 26
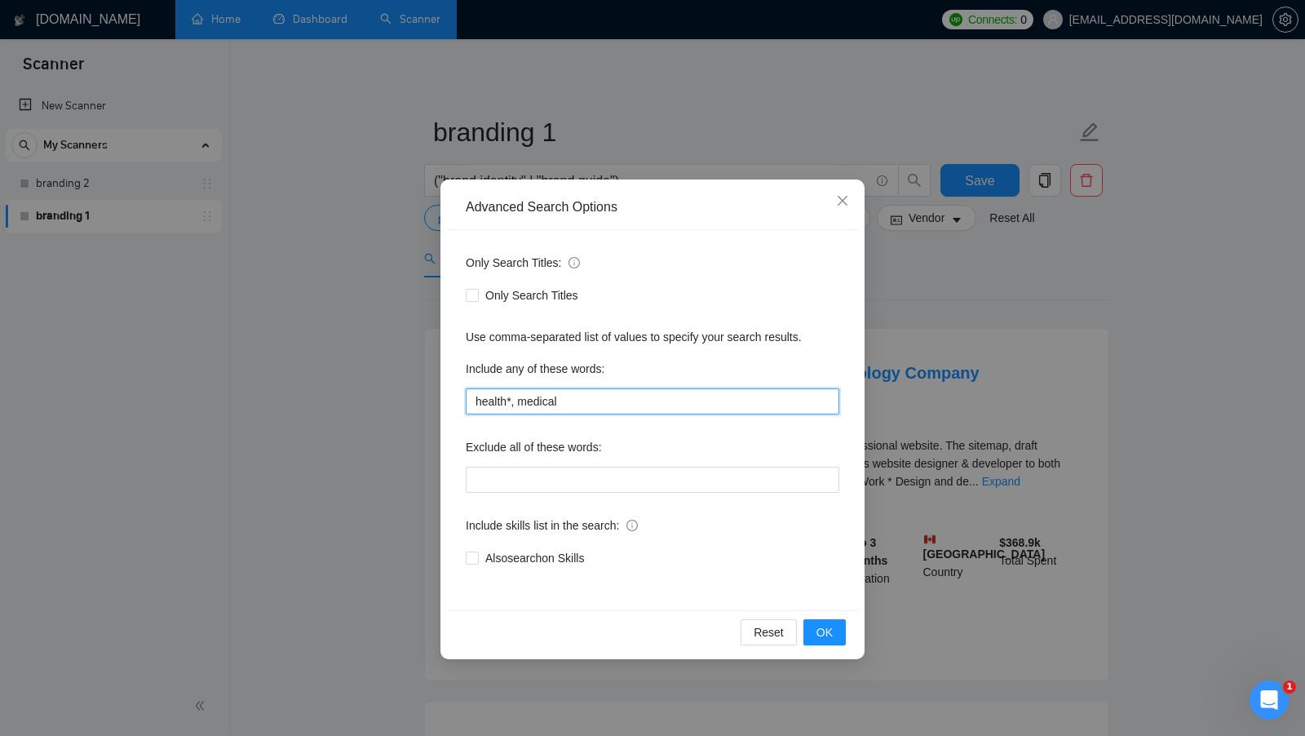
click at [640, 401] on input "health*, medical" at bounding box center [653, 401] width 374 height 26
click at [815, 634] on button "OK" at bounding box center [825, 632] width 42 height 26
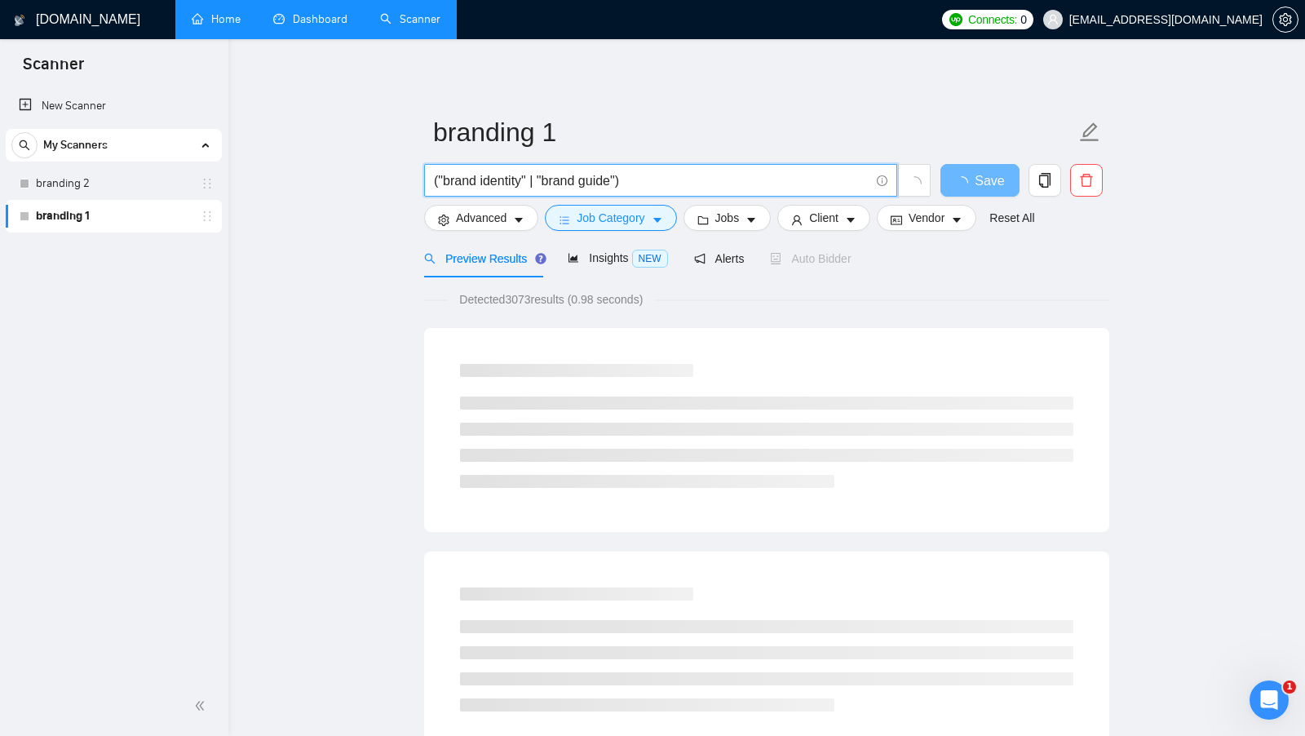
click at [649, 188] on input "("brand identity" | "brand guide")" at bounding box center [652, 181] width 436 height 20
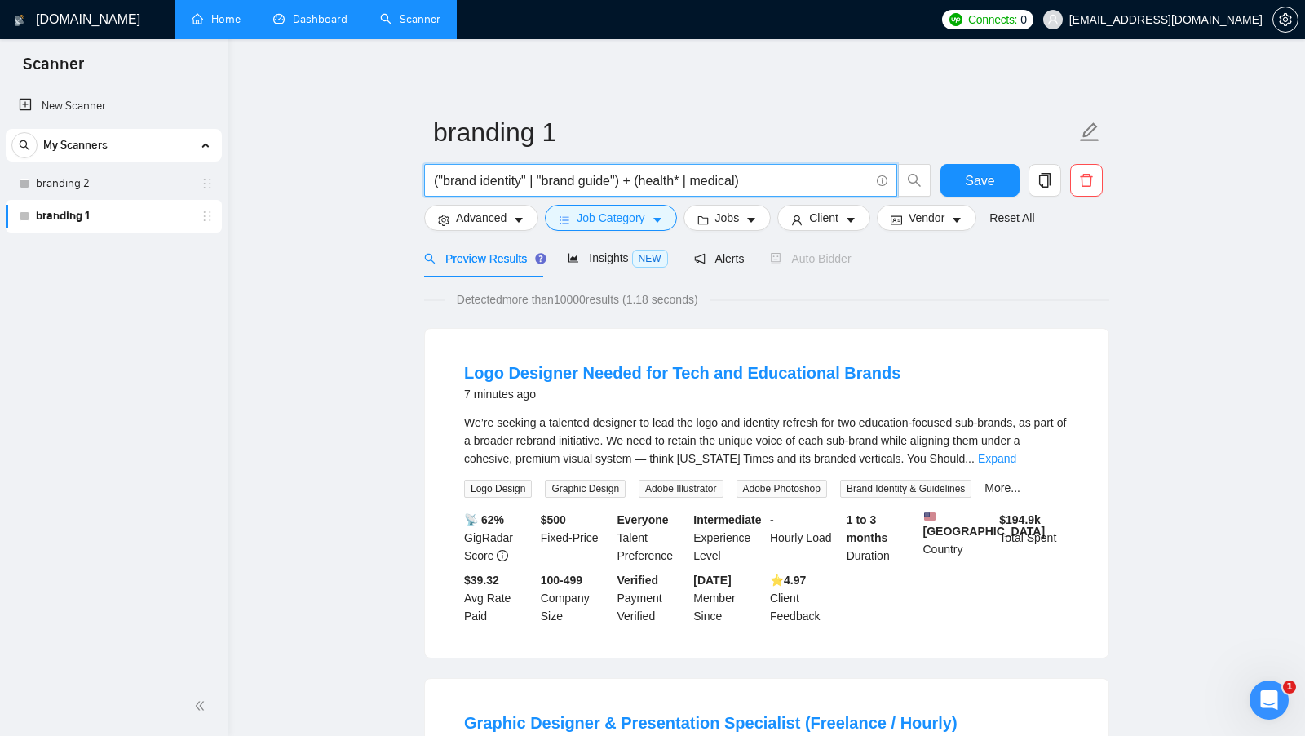
click at [767, 176] on input "("brand identity" | "brand guide") + (health* | medical)" at bounding box center [652, 181] width 436 height 20
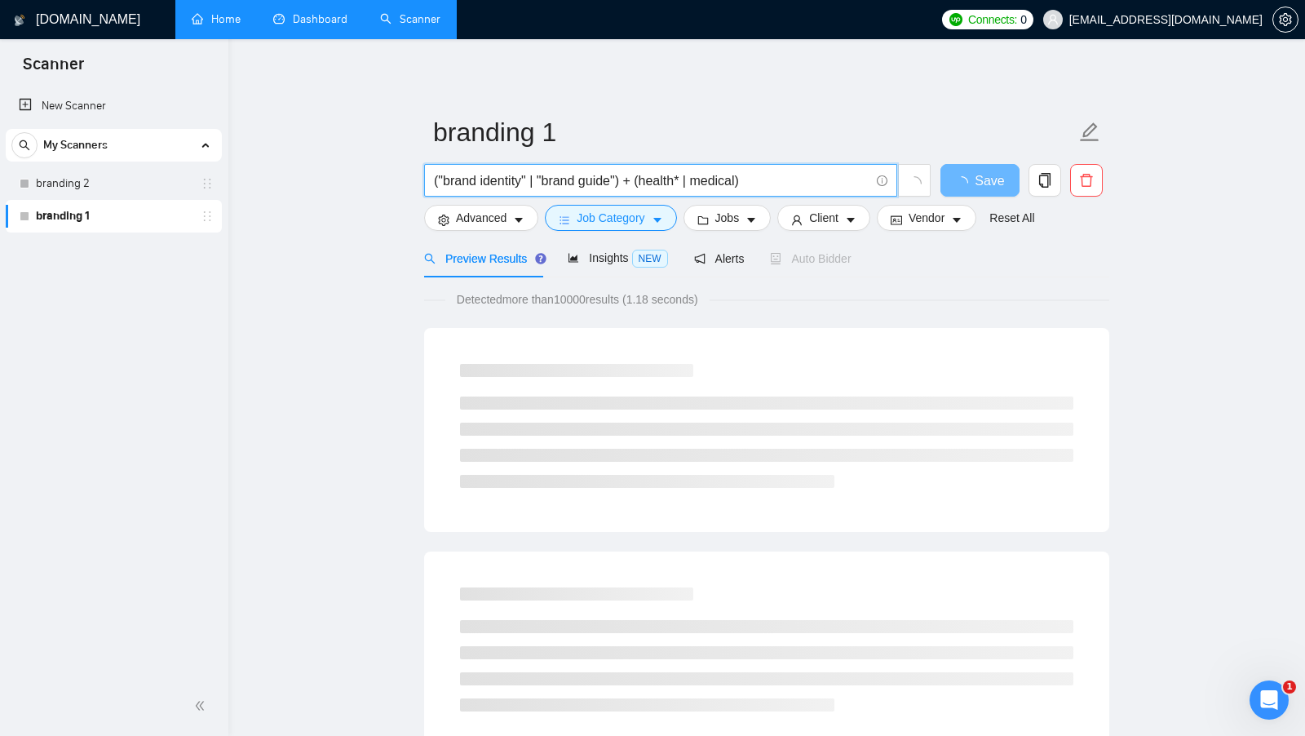
drag, startPoint x: 768, startPoint y: 177, endPoint x: 646, endPoint y: 179, distance: 121.6
click at [646, 179] on input "("brand identity" | "brand guide") + (health* | medical)" at bounding box center [652, 181] width 436 height 20
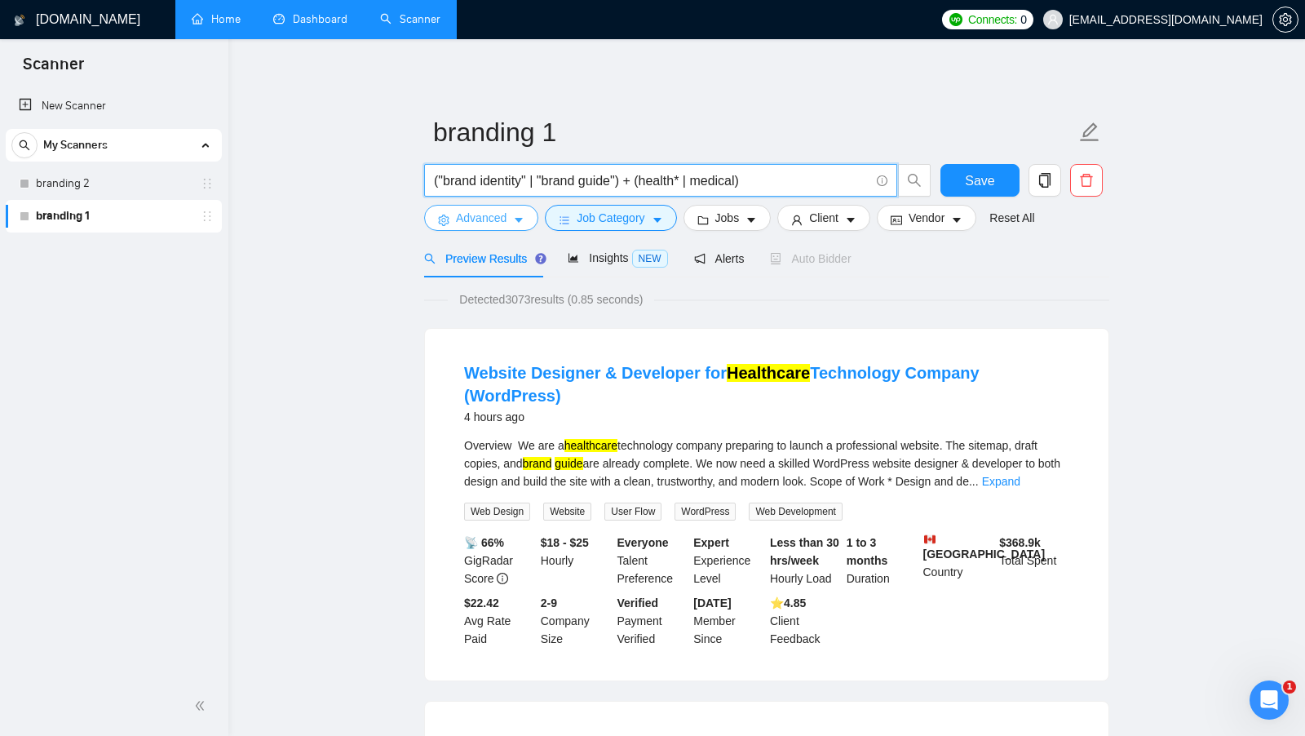
click at [517, 220] on icon "caret-down" at bounding box center [518, 220] width 11 height 11
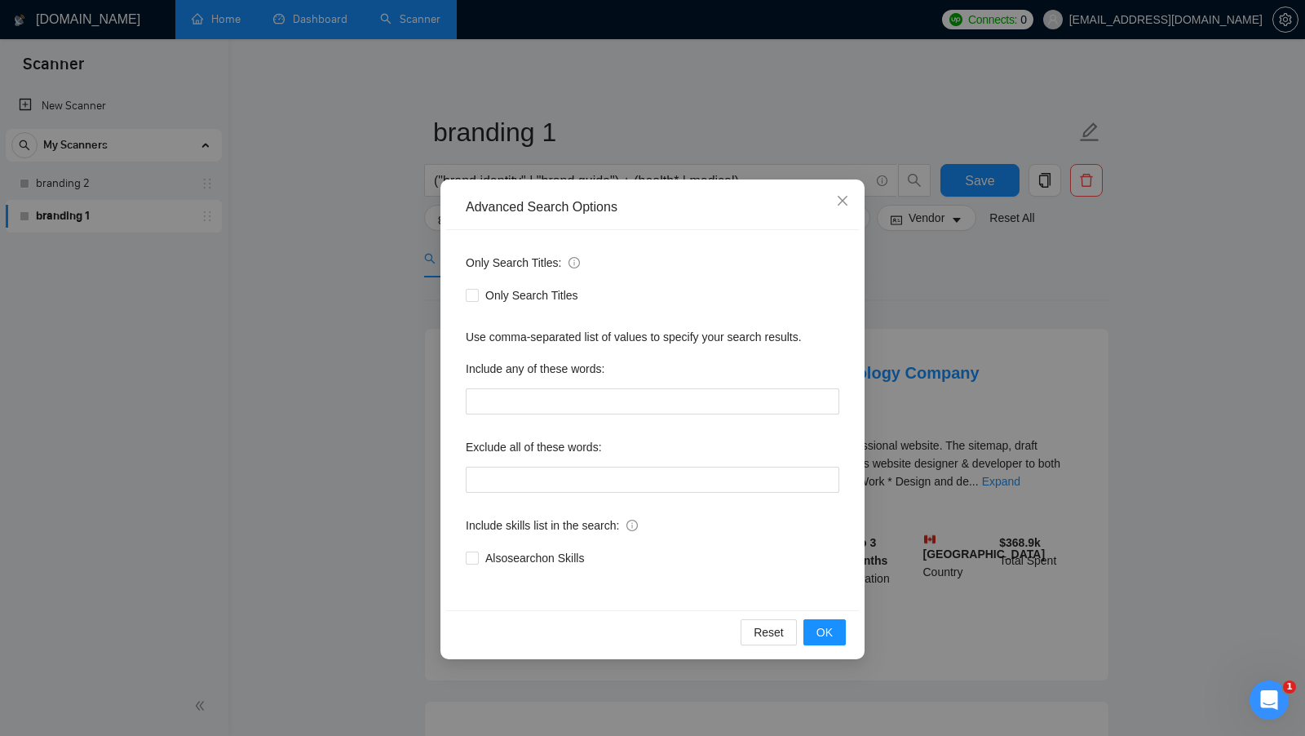
click at [933, 389] on div "Advanced Search Options Only Search Titles: Only Search Titles Use comma-separa…" at bounding box center [652, 368] width 1305 height 736
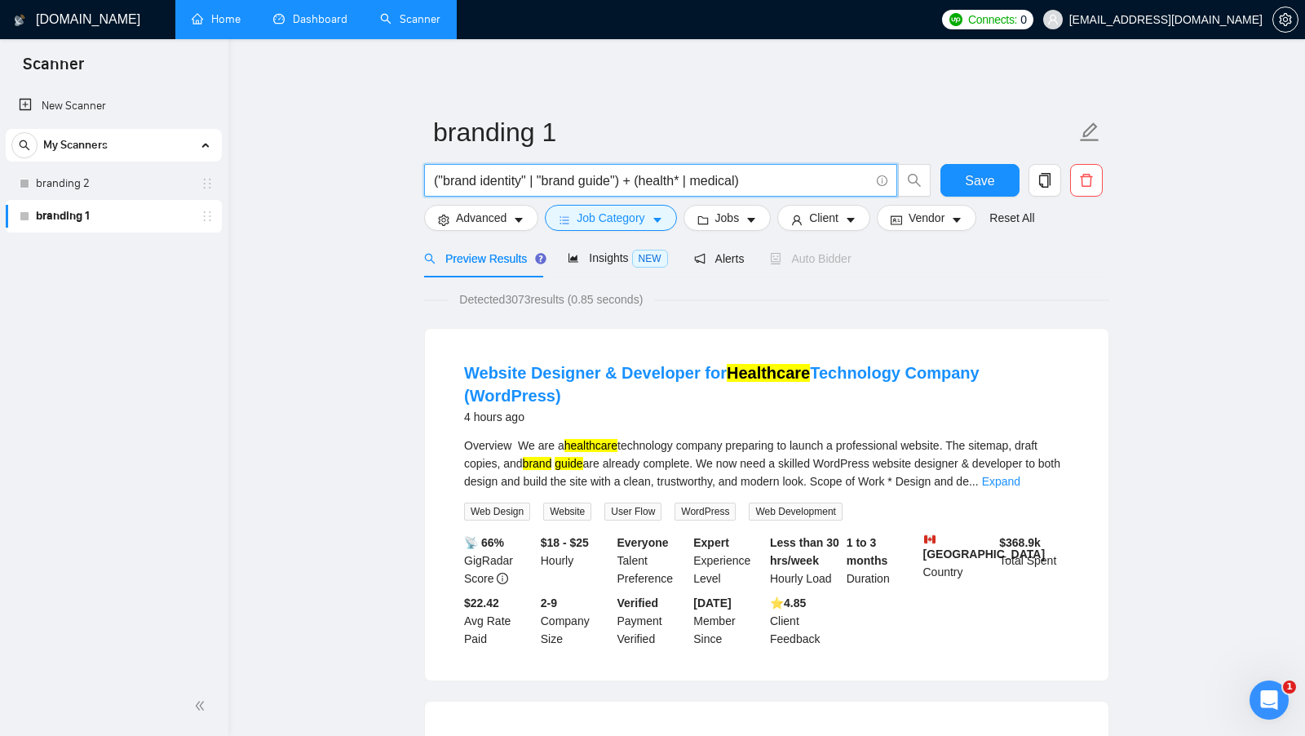
drag, startPoint x: 766, startPoint y: 184, endPoint x: 633, endPoint y: 185, distance: 133.0
click at [633, 185] on input "("brand identity" | "brand guide") + (health* | medical)" at bounding box center [652, 181] width 436 height 20
type input "("brand identity" | "brand guide")"
click at [507, 216] on button "Advanced" at bounding box center [481, 218] width 114 height 26
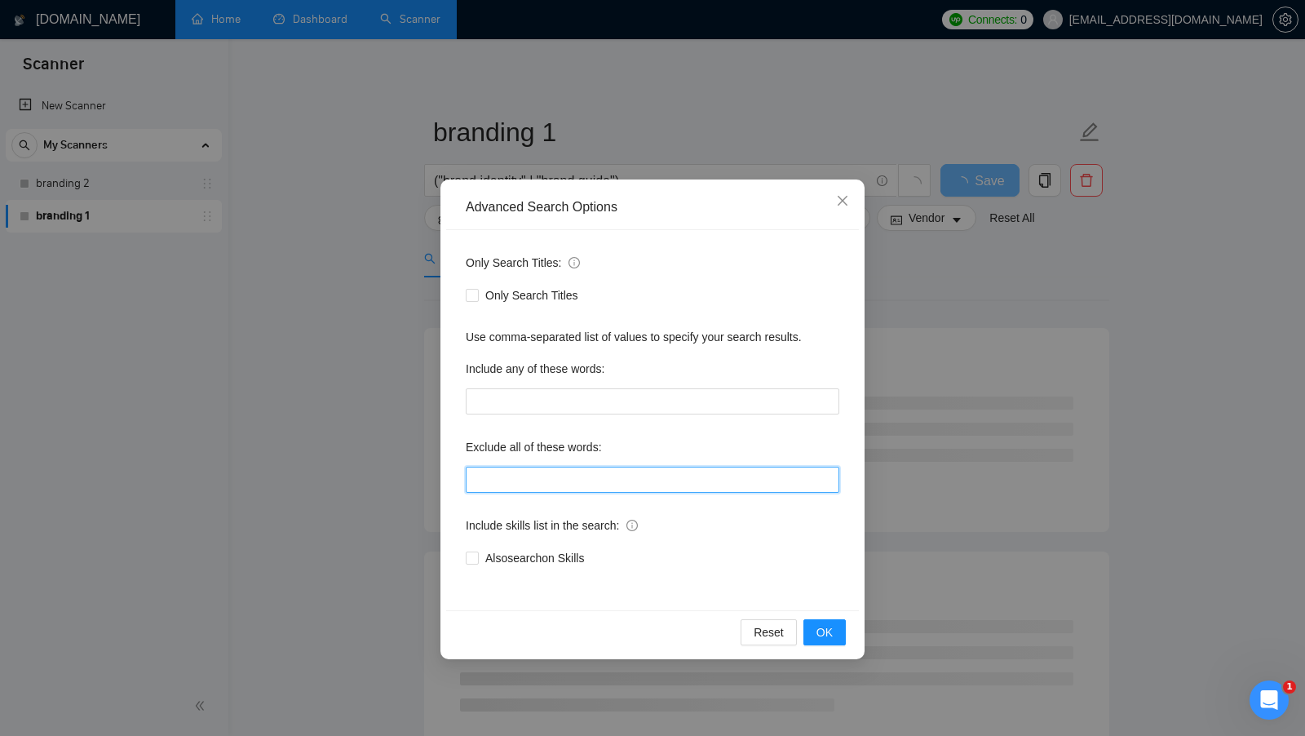
click at [539, 490] on input "text" at bounding box center [653, 480] width 374 height 26
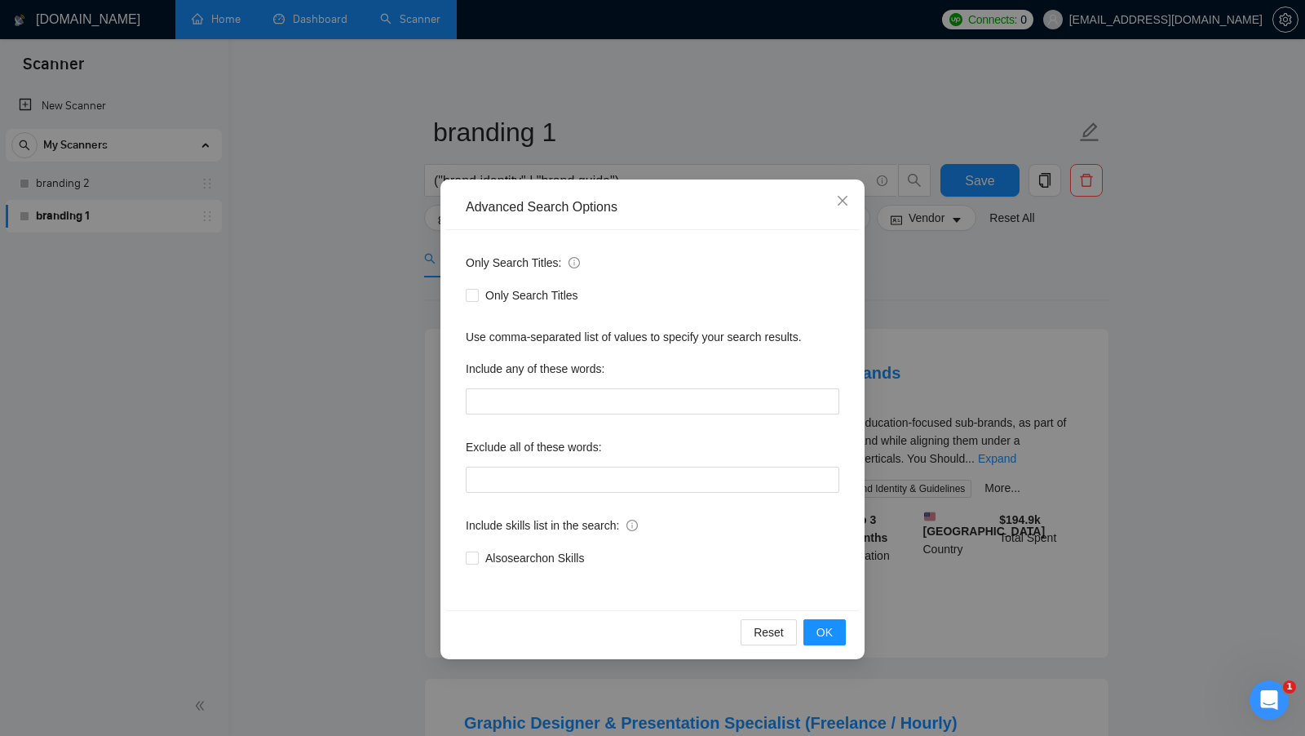
click at [409, 541] on div "Advanced Search Options Only Search Titles: Only Search Titles Use comma-separa…" at bounding box center [652, 368] width 1305 height 736
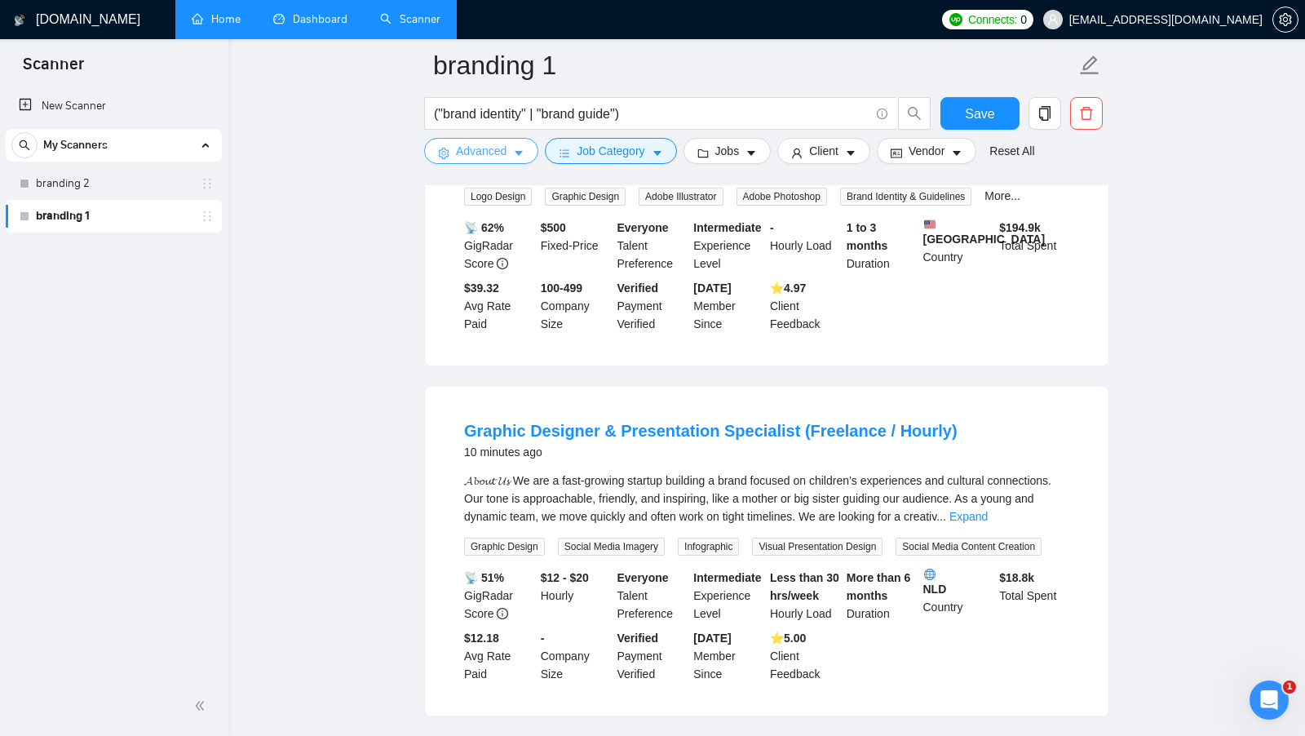
scroll to position [310, 0]
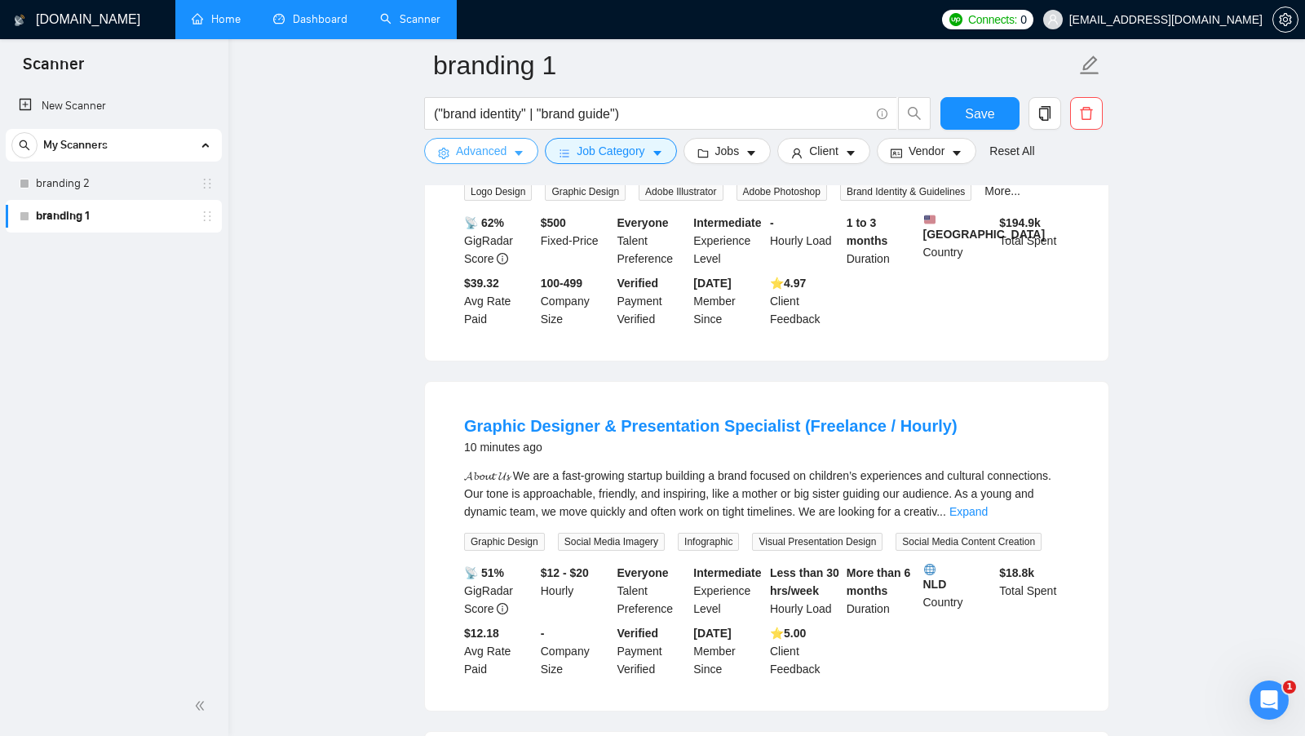
click at [484, 144] on span "Advanced" at bounding box center [481, 151] width 51 height 18
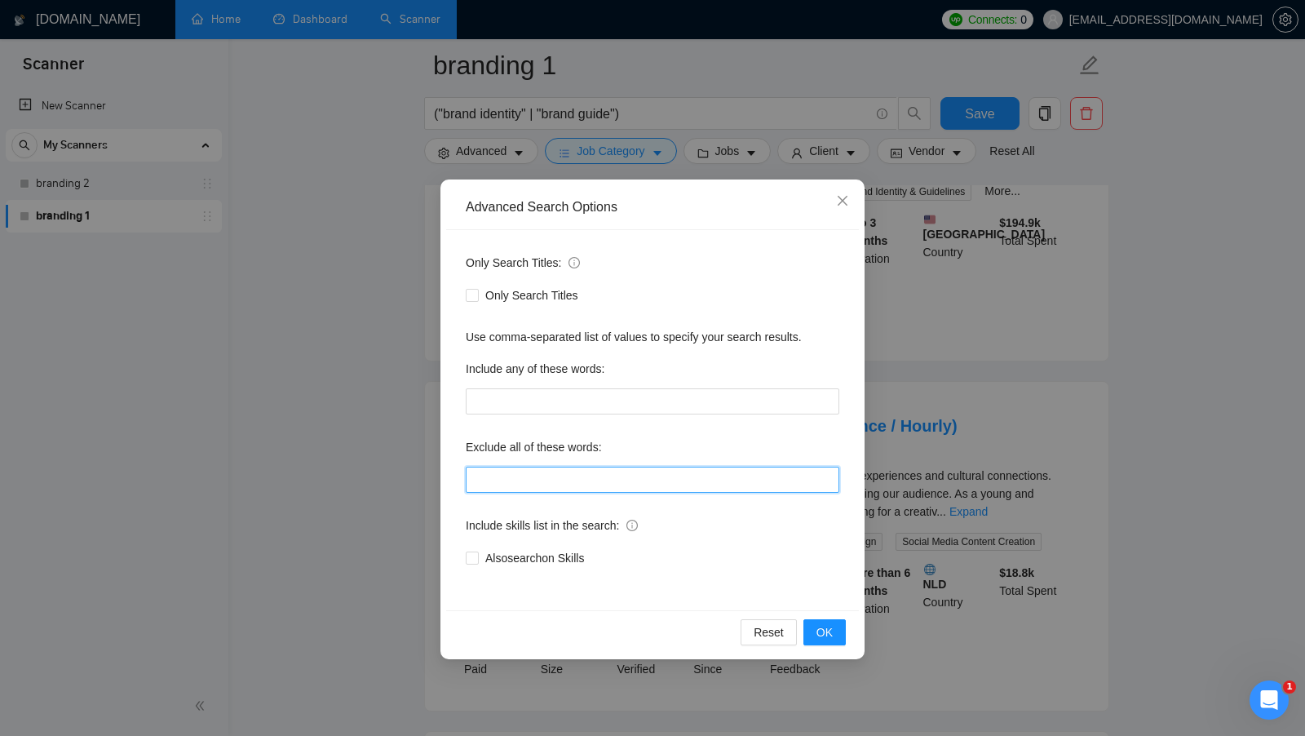
click at [552, 474] on input "text" at bounding box center [653, 480] width 374 height 26
click at [880, 470] on div "Advanced Search Options Only Search Titles: Only Search Titles Use comma-separa…" at bounding box center [652, 368] width 1305 height 736
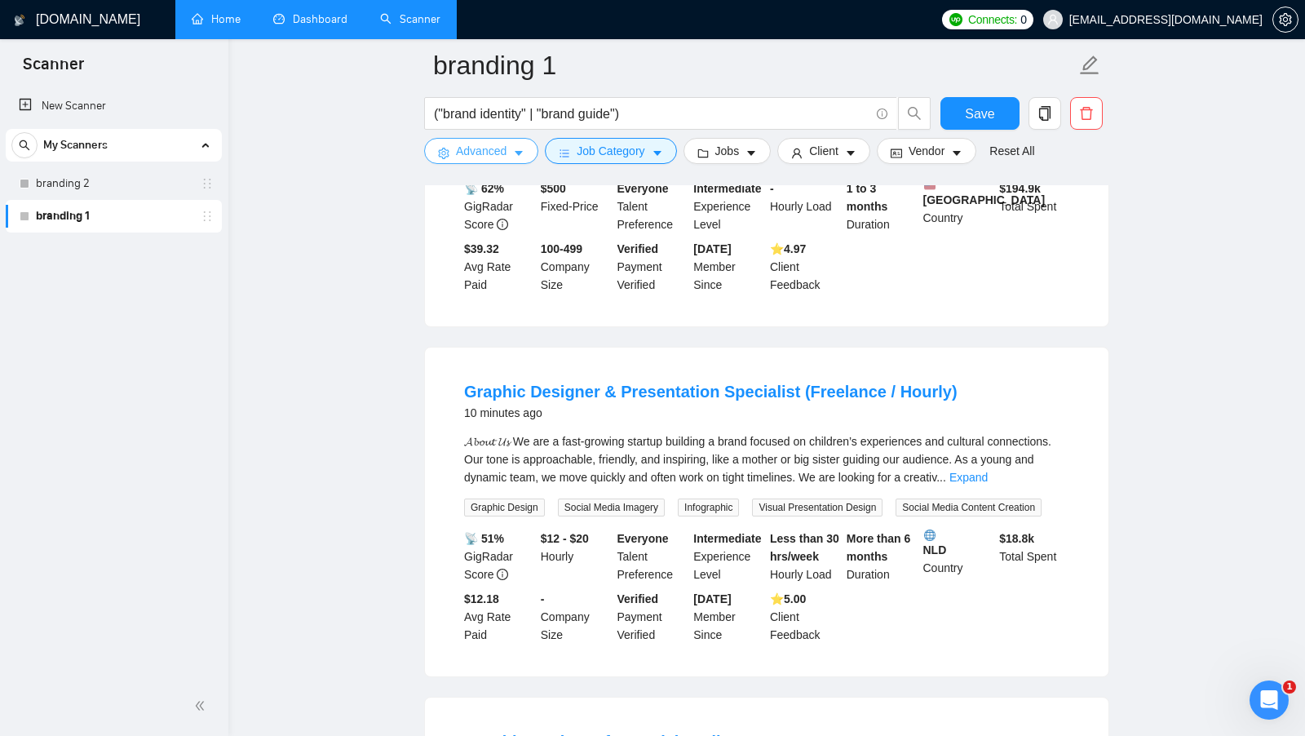
scroll to position [346, 0]
click at [510, 151] on button "Advanced" at bounding box center [481, 151] width 114 height 26
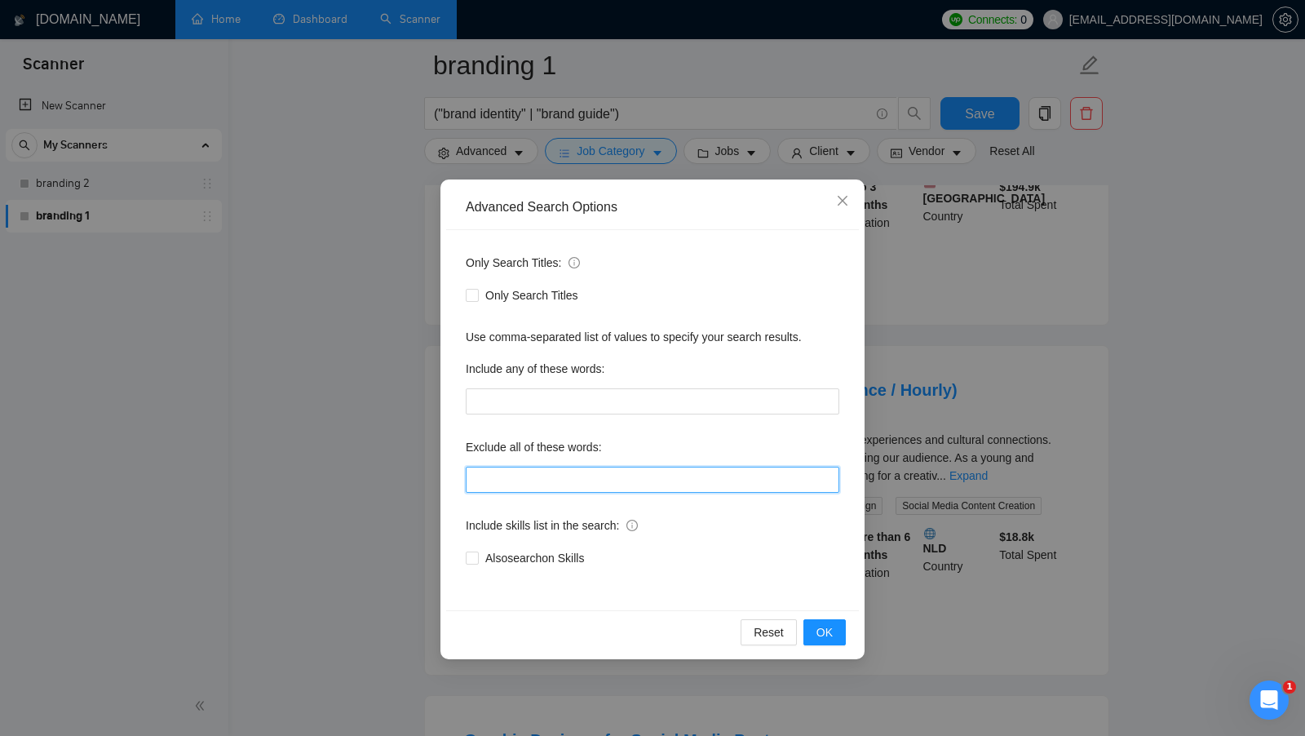
click at [578, 484] on input "text" at bounding box center [653, 480] width 374 height 26
click at [471, 480] on input "no agency"" at bounding box center [653, 480] width 374 height 26
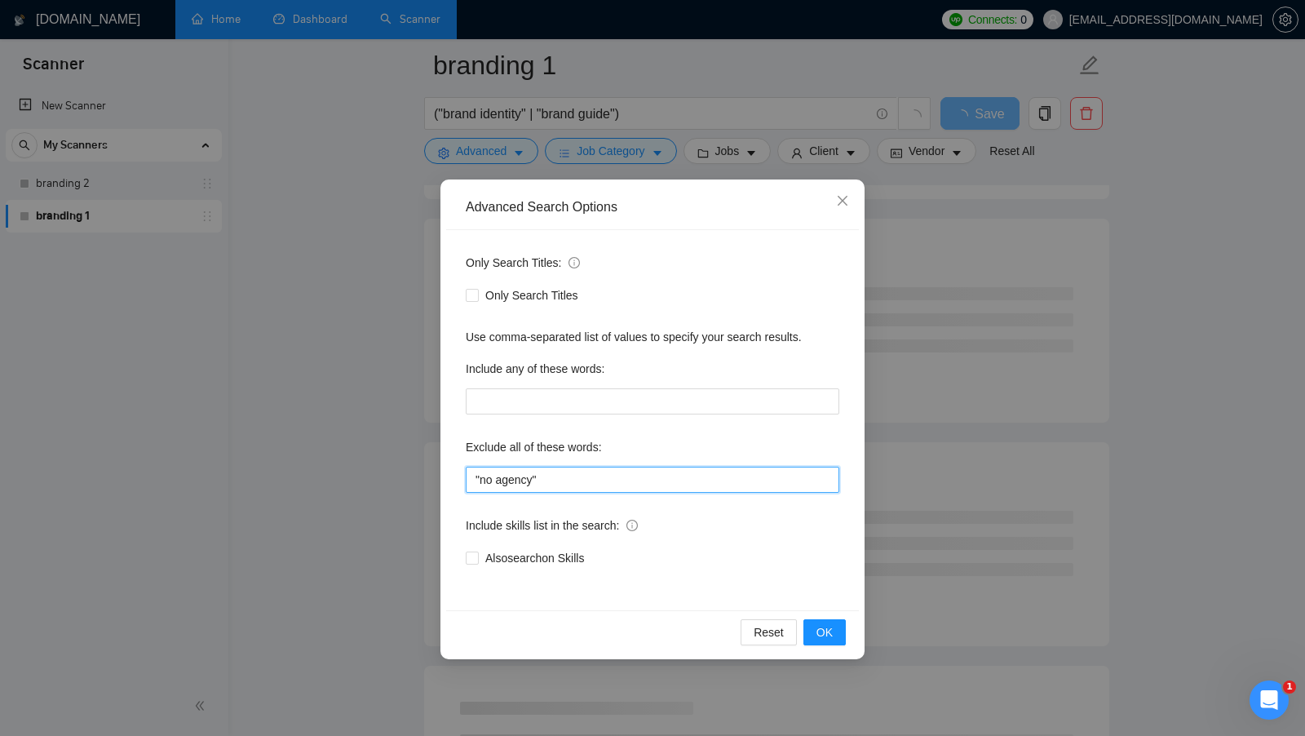
drag, startPoint x: 586, startPoint y: 486, endPoint x: 415, endPoint y: 486, distance: 170.5
click at [415, 486] on div "Advanced Search Options Only Search Titles: Only Search Titles Use comma-separa…" at bounding box center [652, 368] width 1305 height 736
click at [583, 474] on input ""no agency"" at bounding box center [653, 480] width 374 height 26
type input ""no agency""
click at [662, 441] on div "Exclude all of these words:" at bounding box center [653, 450] width 374 height 33
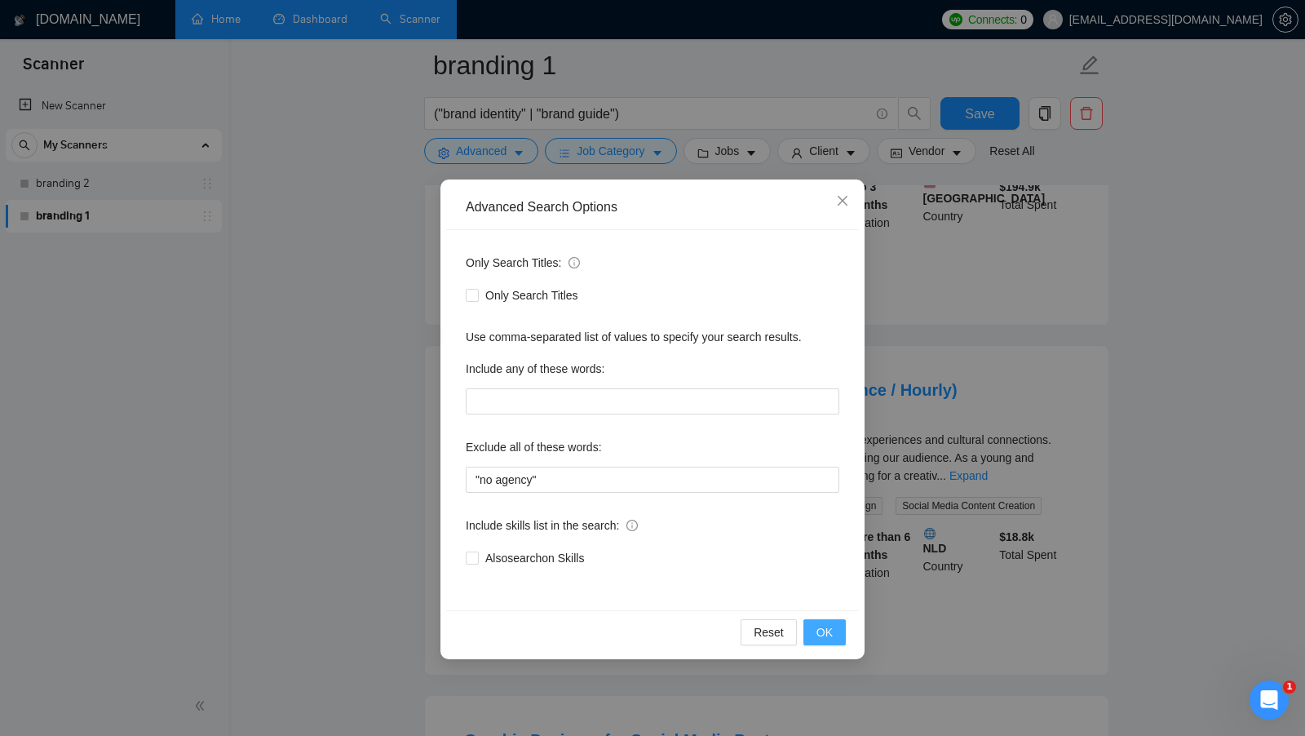
click at [830, 636] on span "OK" at bounding box center [825, 632] width 16 height 18
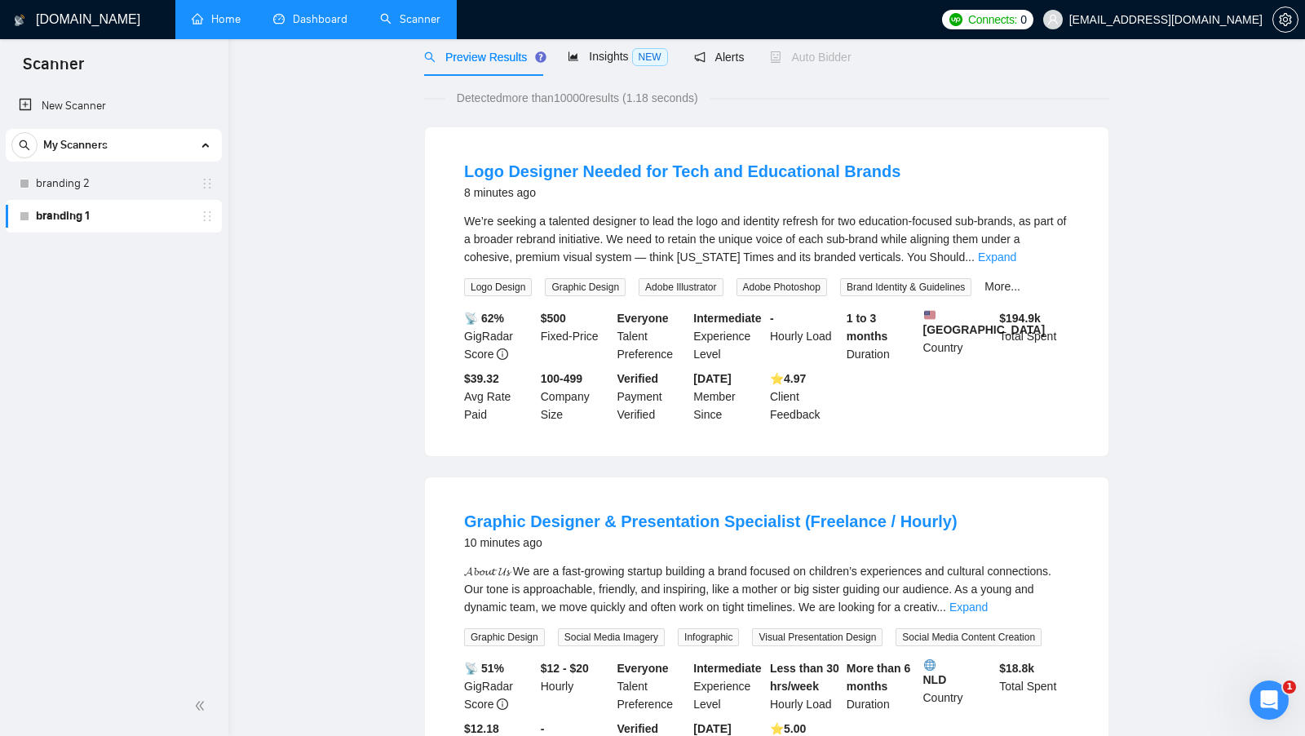
scroll to position [0, 0]
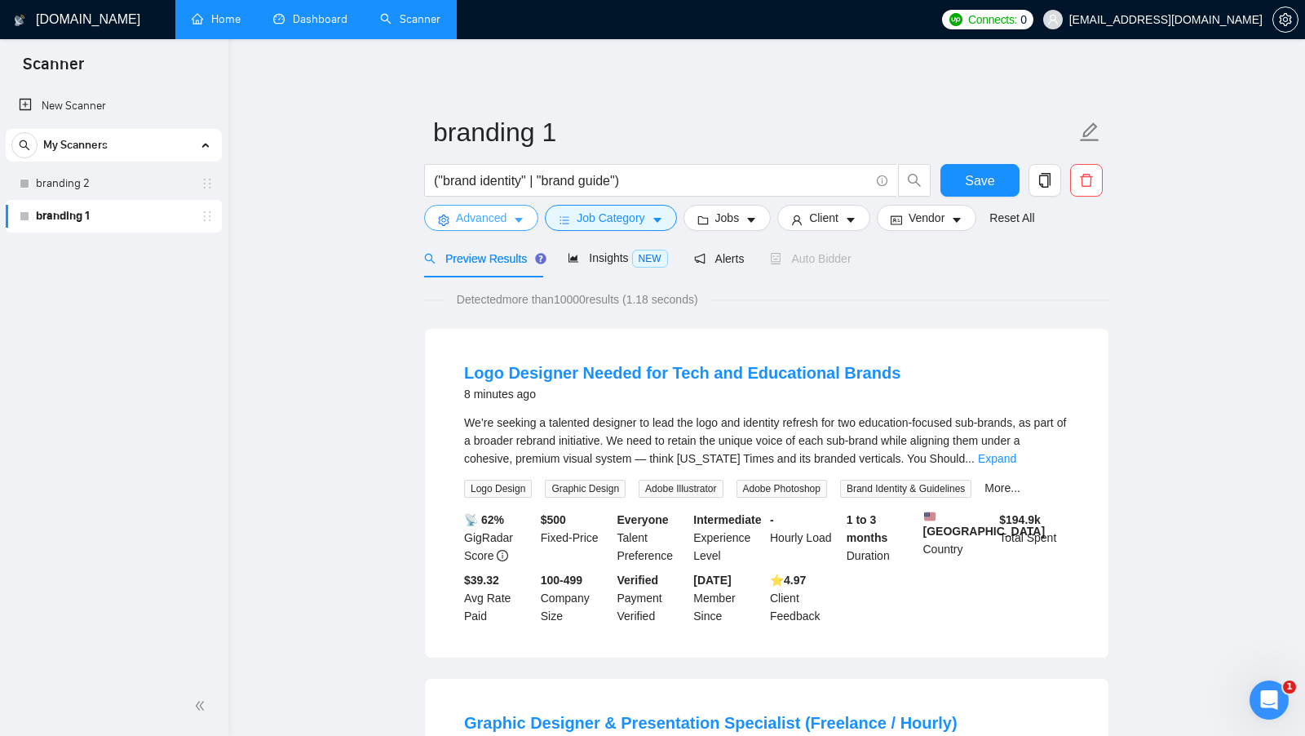
click at [508, 224] on button "Advanced" at bounding box center [481, 218] width 114 height 26
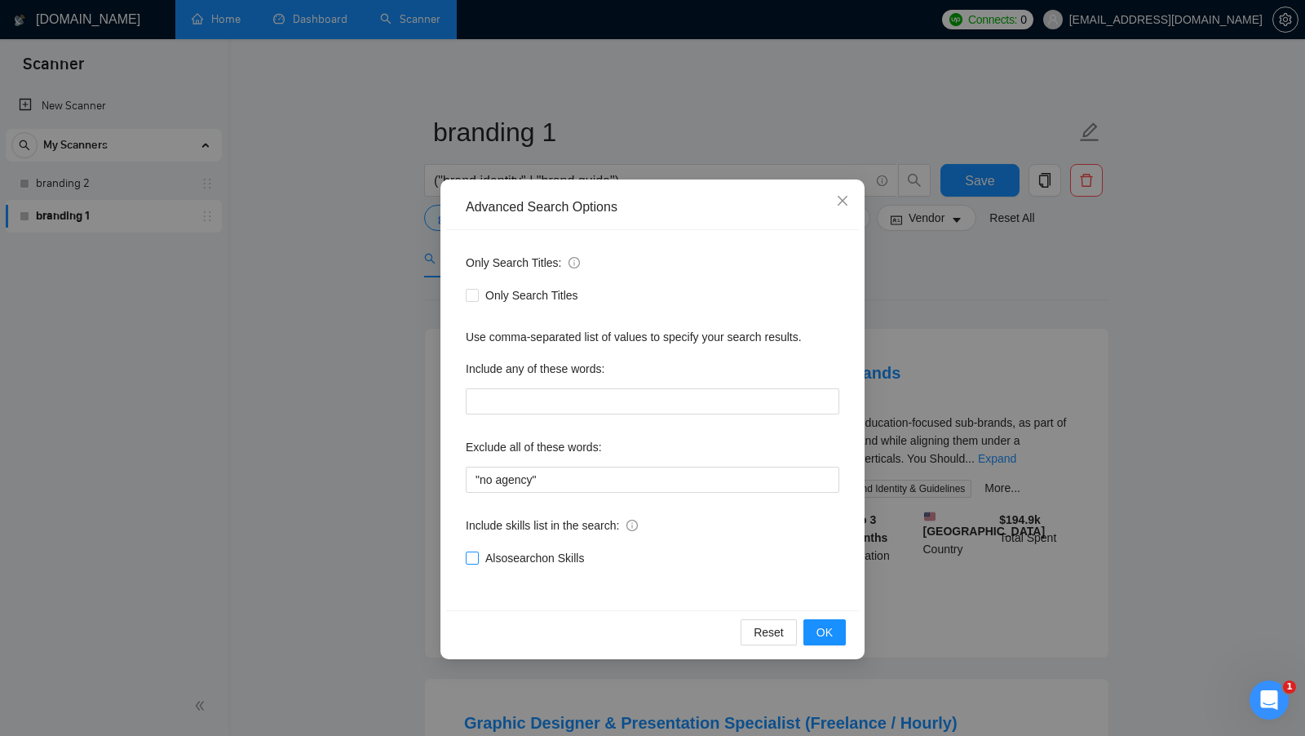
click at [471, 559] on input "Also search on Skills" at bounding box center [471, 557] width 11 height 11
click at [814, 626] on button "OK" at bounding box center [825, 632] width 42 height 26
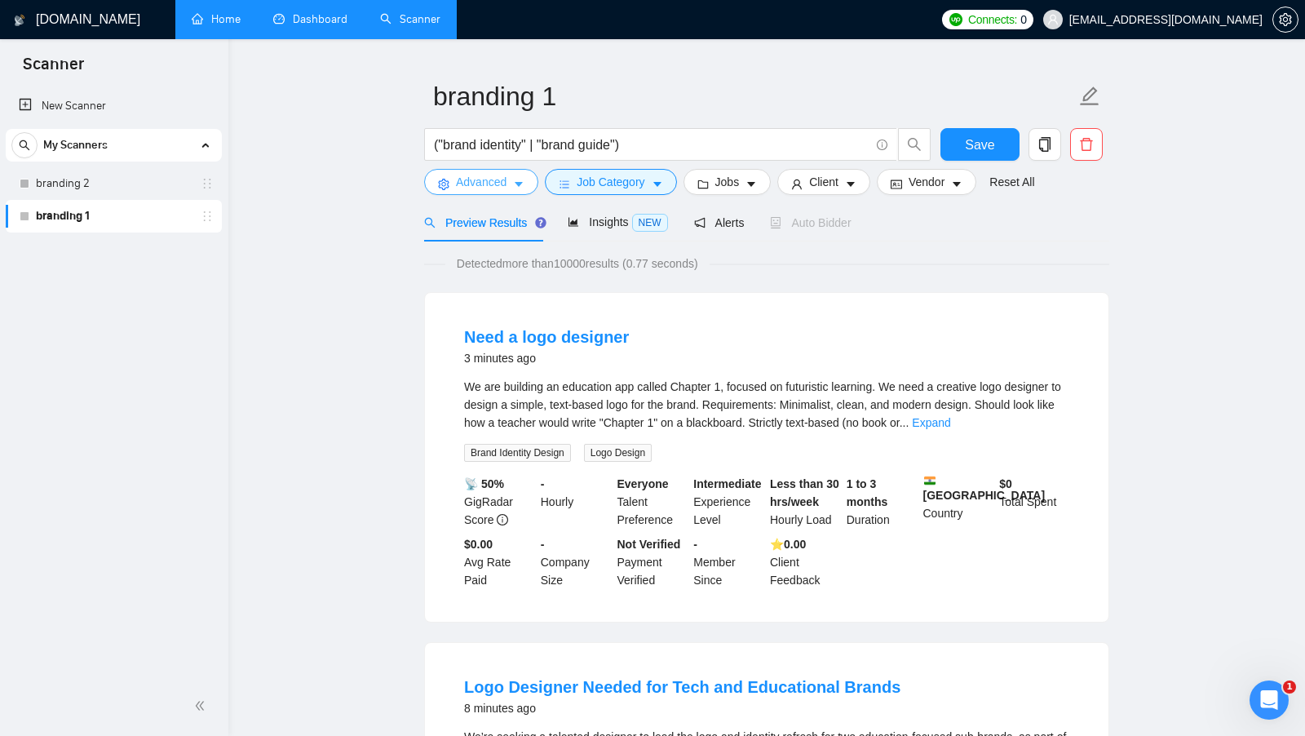
scroll to position [38, 0]
click at [951, 420] on link "Expand" at bounding box center [931, 420] width 38 height 13
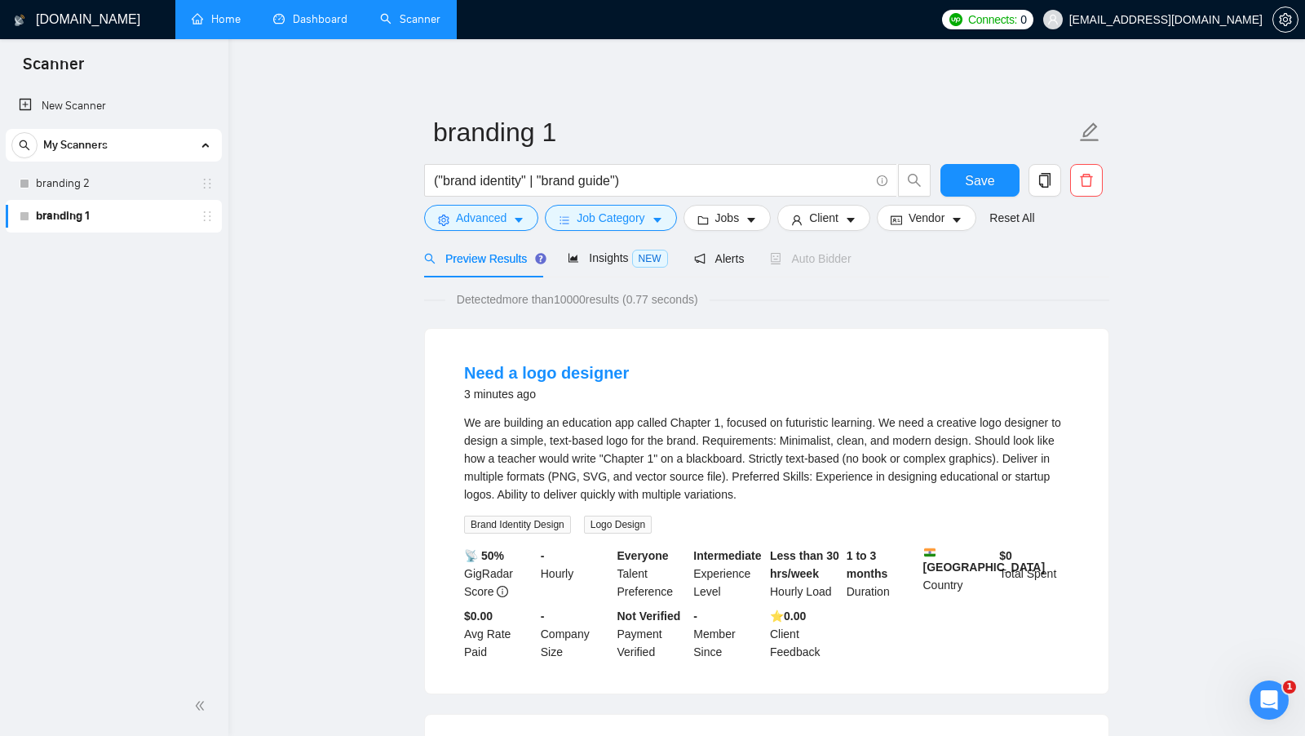
scroll to position [1, 0]
drag, startPoint x: 471, startPoint y: 521, endPoint x: 535, endPoint y: 522, distance: 64.5
click at [535, 522] on span "Brand Identity Design" at bounding box center [517, 524] width 107 height 18
click at [780, 463] on div "We are building an education app called Chapter 1, focused on futuristic learni…" at bounding box center [766, 458] width 605 height 90
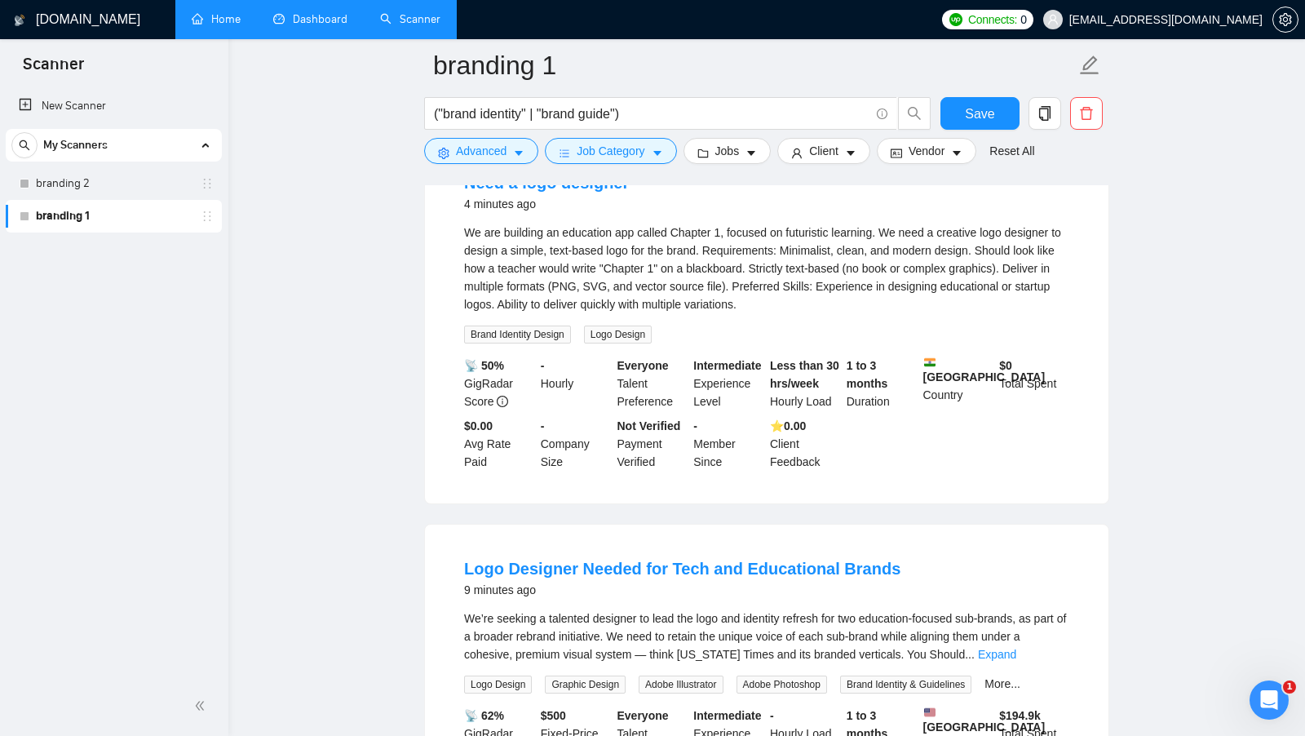
scroll to position [0, 0]
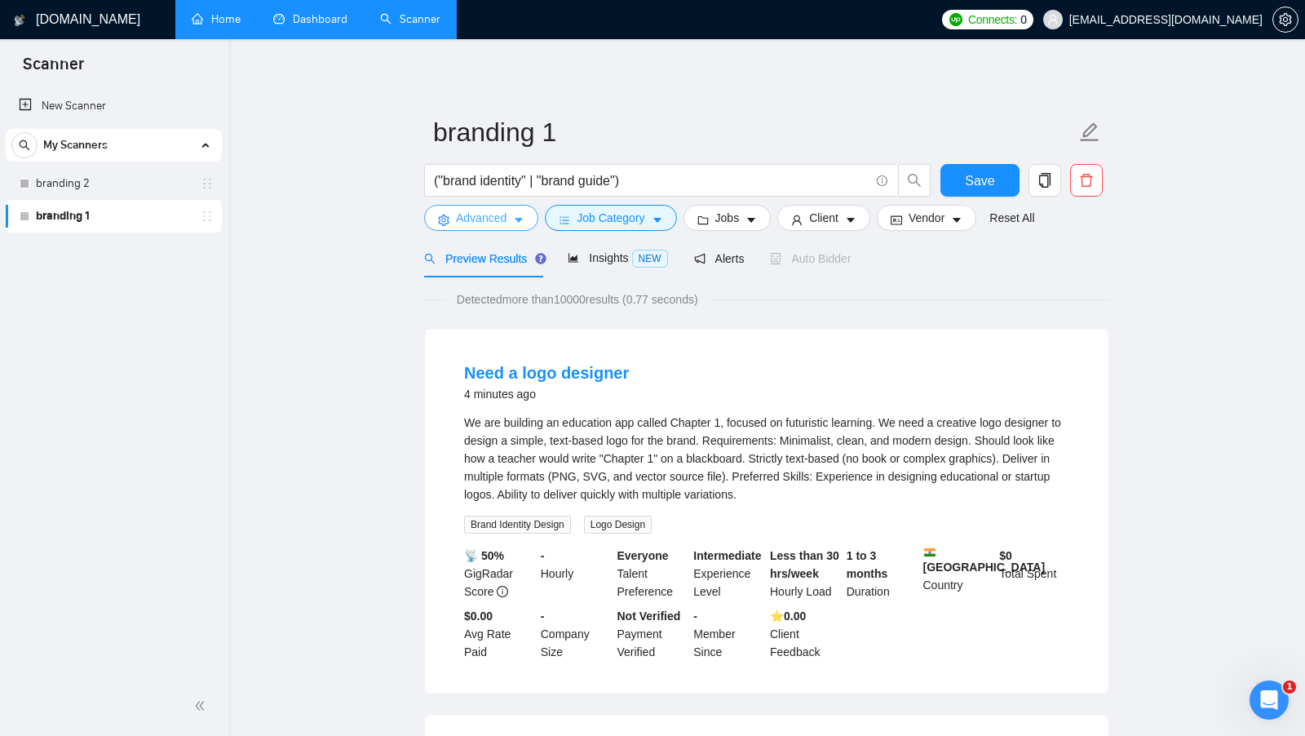
click at [528, 230] on button "Advanced" at bounding box center [481, 218] width 114 height 26
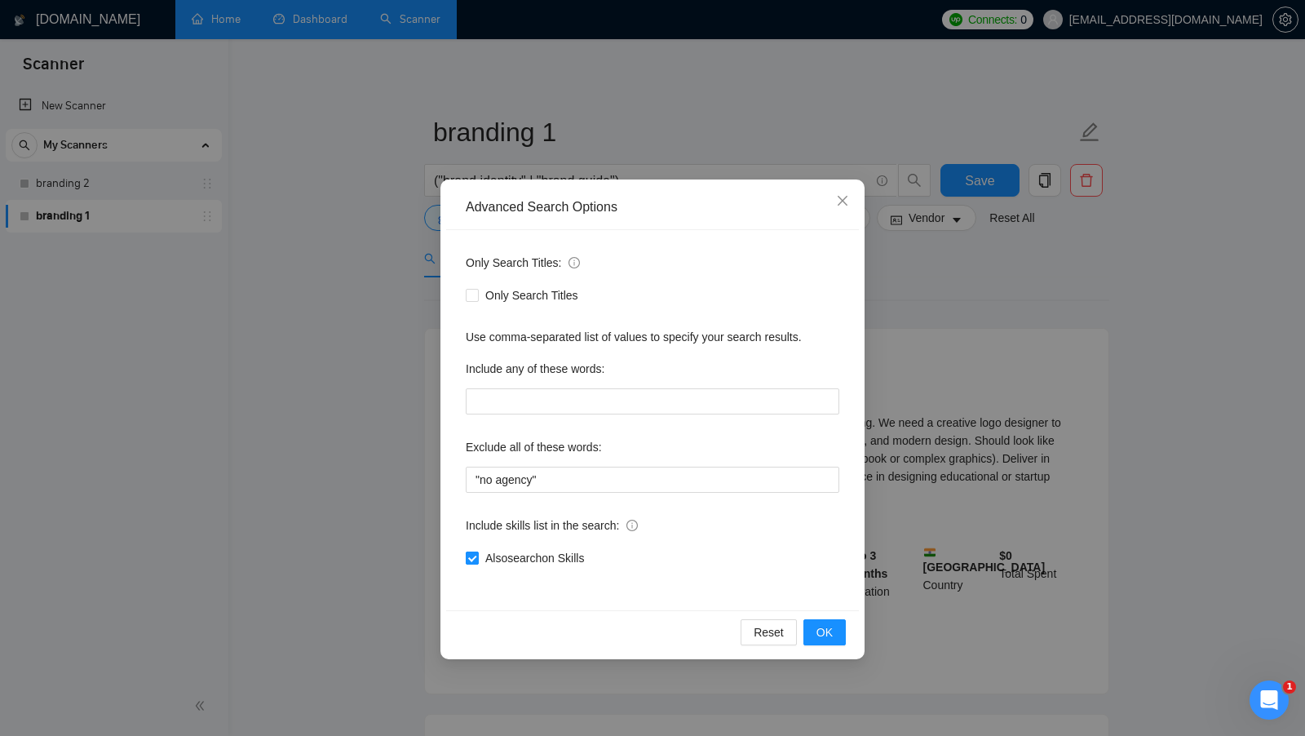
click at [466, 552] on input "Also search on Skills" at bounding box center [471, 557] width 11 height 11
checkbox input "false"
click at [828, 634] on span "OK" at bounding box center [825, 632] width 16 height 18
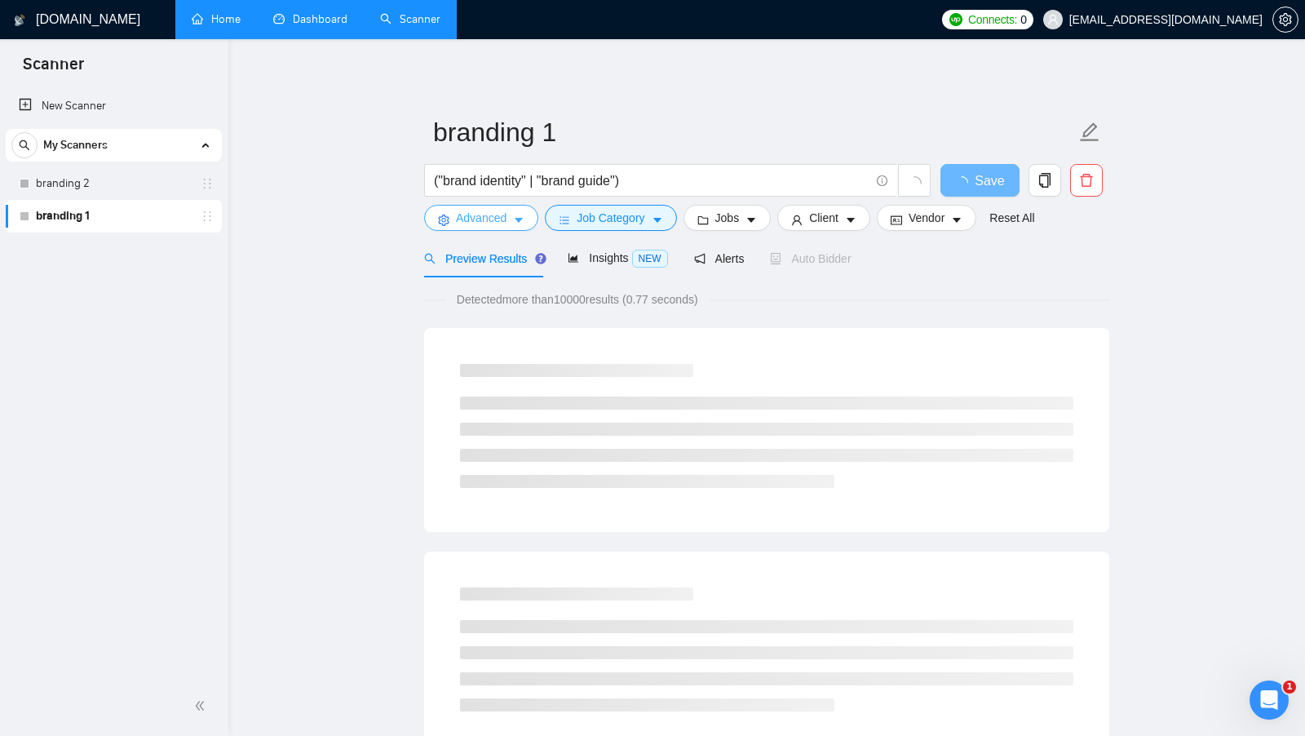
click at [468, 227] on button "Advanced" at bounding box center [481, 218] width 114 height 26
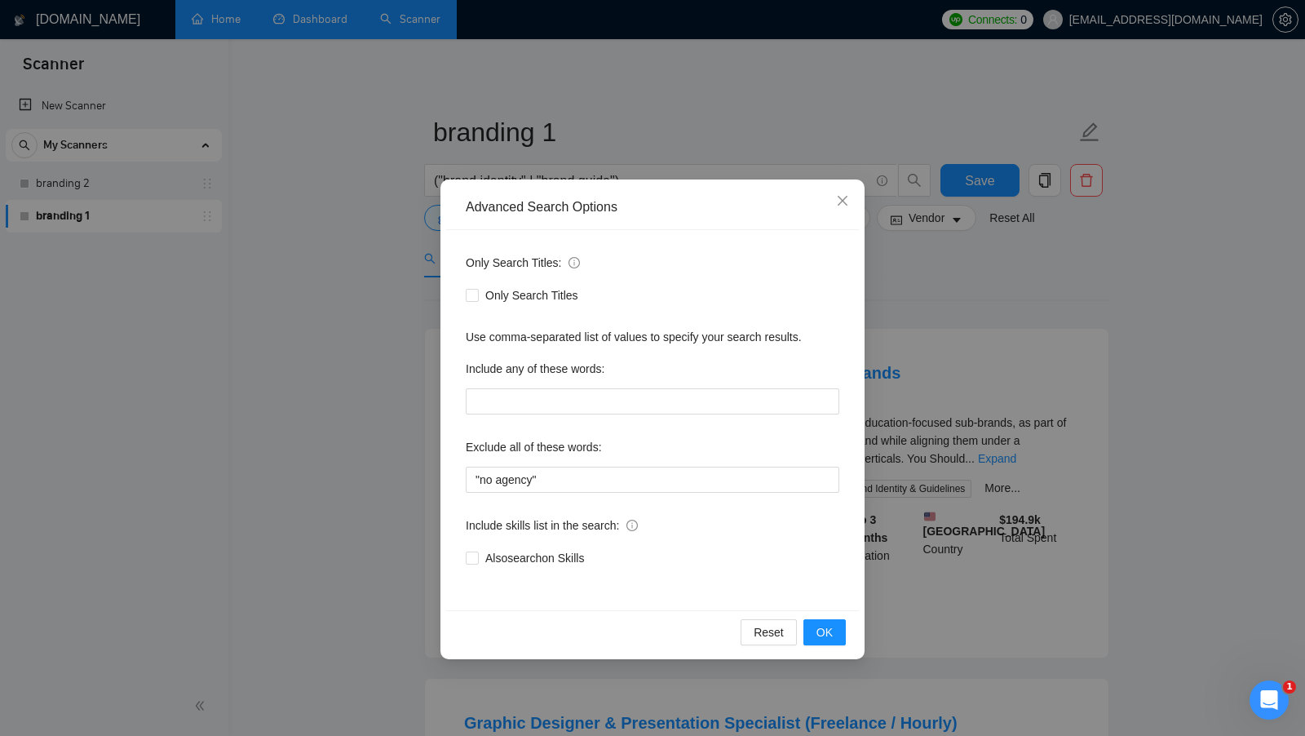
click at [946, 409] on div "Advanced Search Options Only Search Titles: Only Search Titles Use comma-separa…" at bounding box center [652, 368] width 1305 height 736
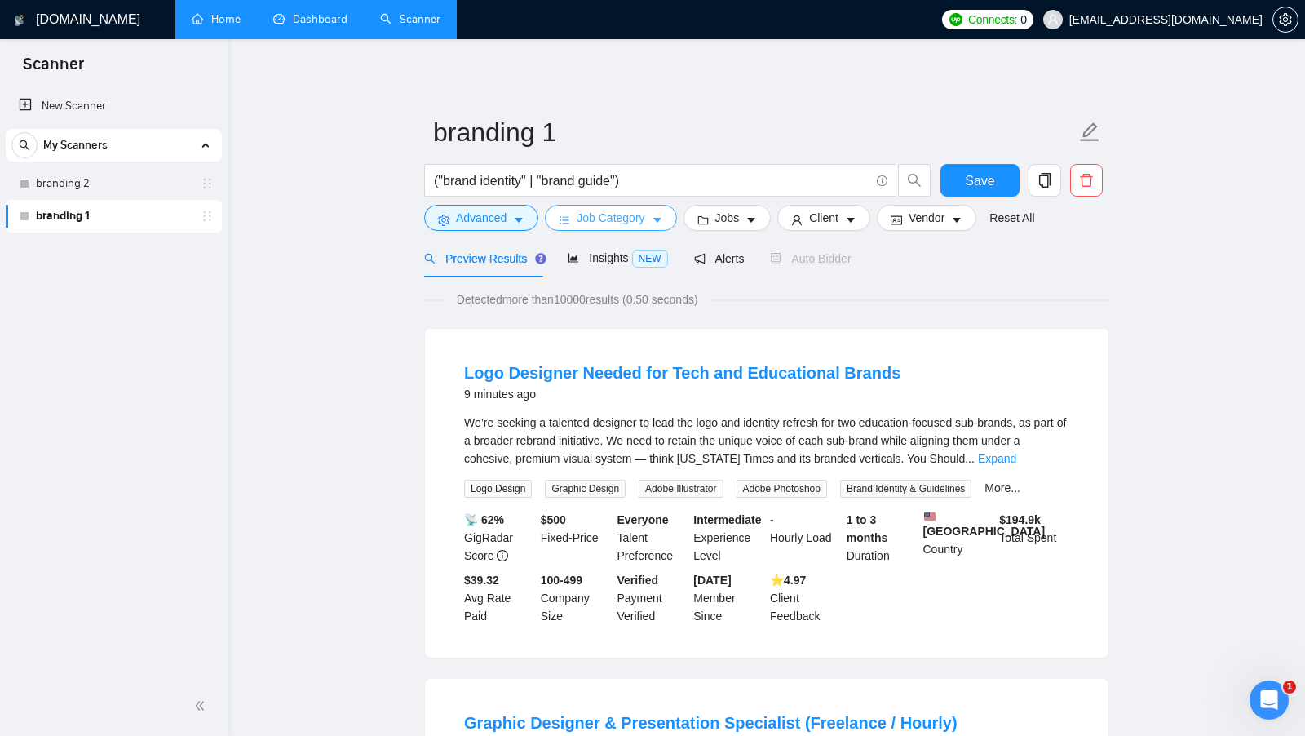
click at [613, 219] on span "Job Category" at bounding box center [611, 218] width 68 height 18
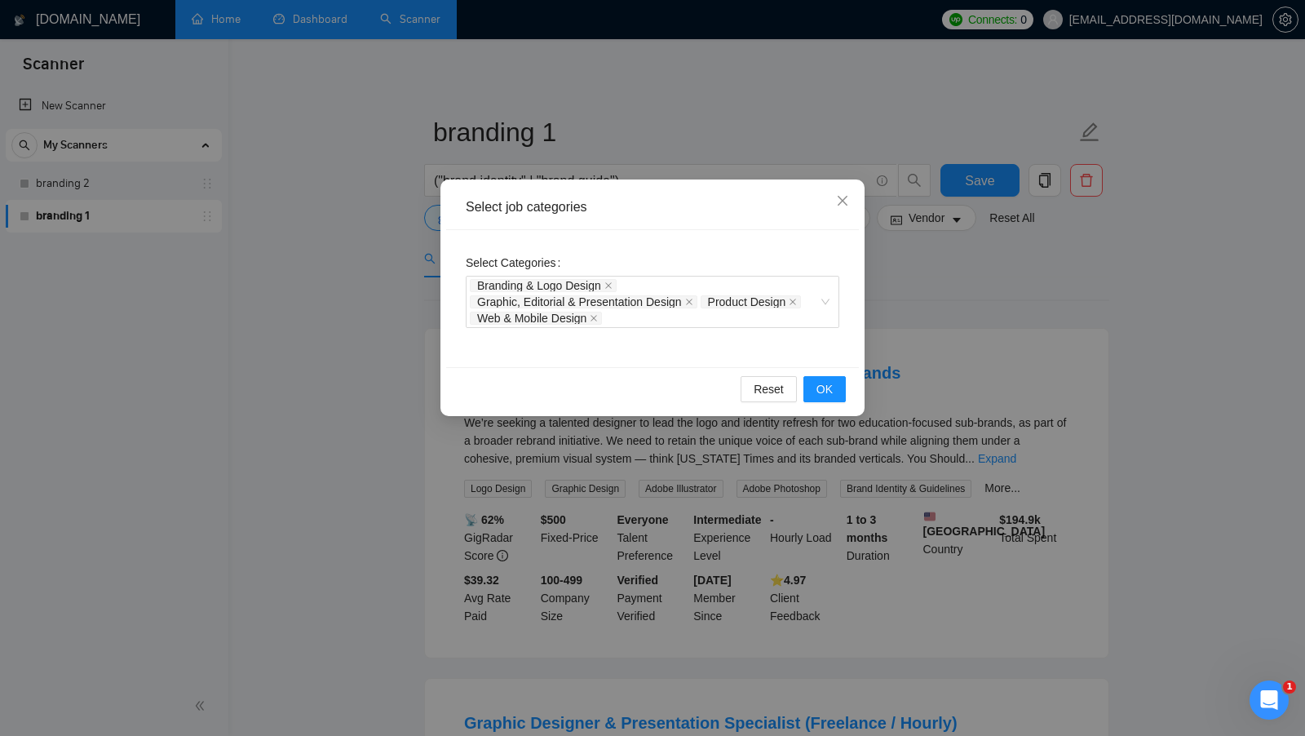
click at [768, 505] on div "Select job categories Select Categories Branding & Logo Design Graphic, Editori…" at bounding box center [652, 368] width 1305 height 736
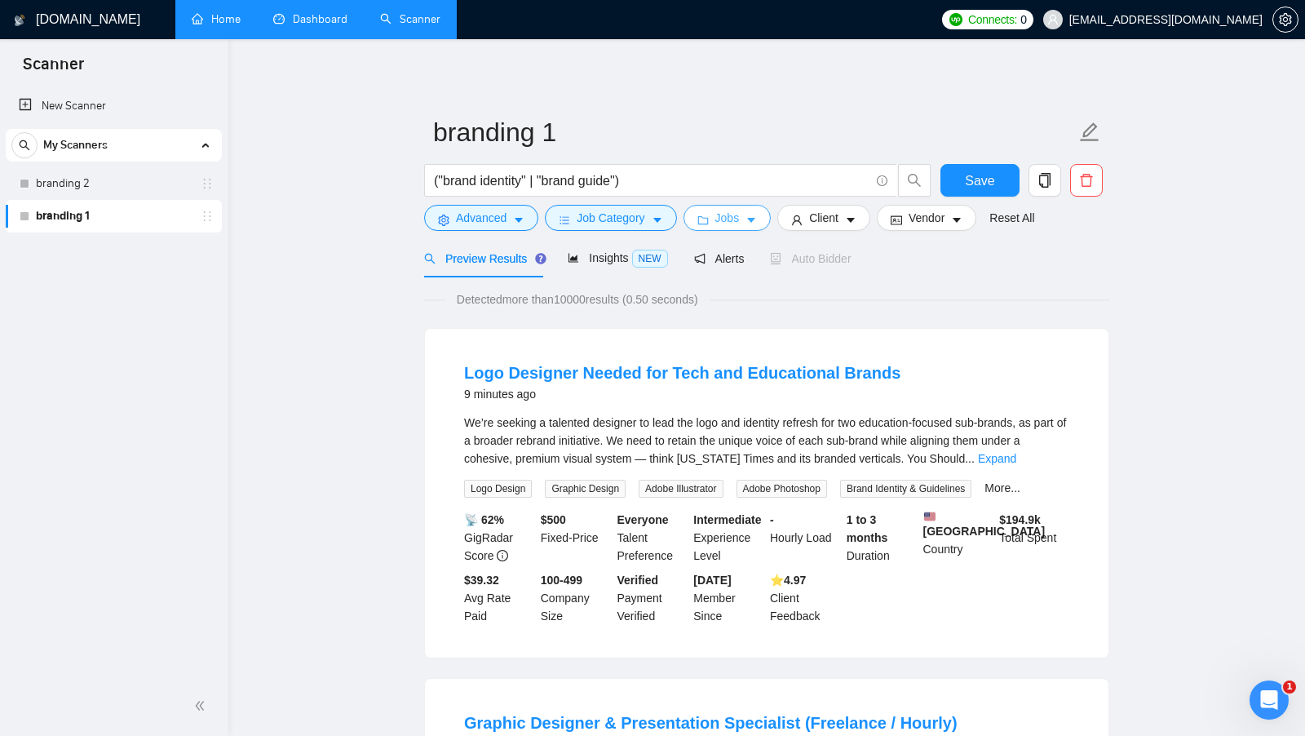
click at [738, 212] on span "Jobs" at bounding box center [728, 218] width 24 height 18
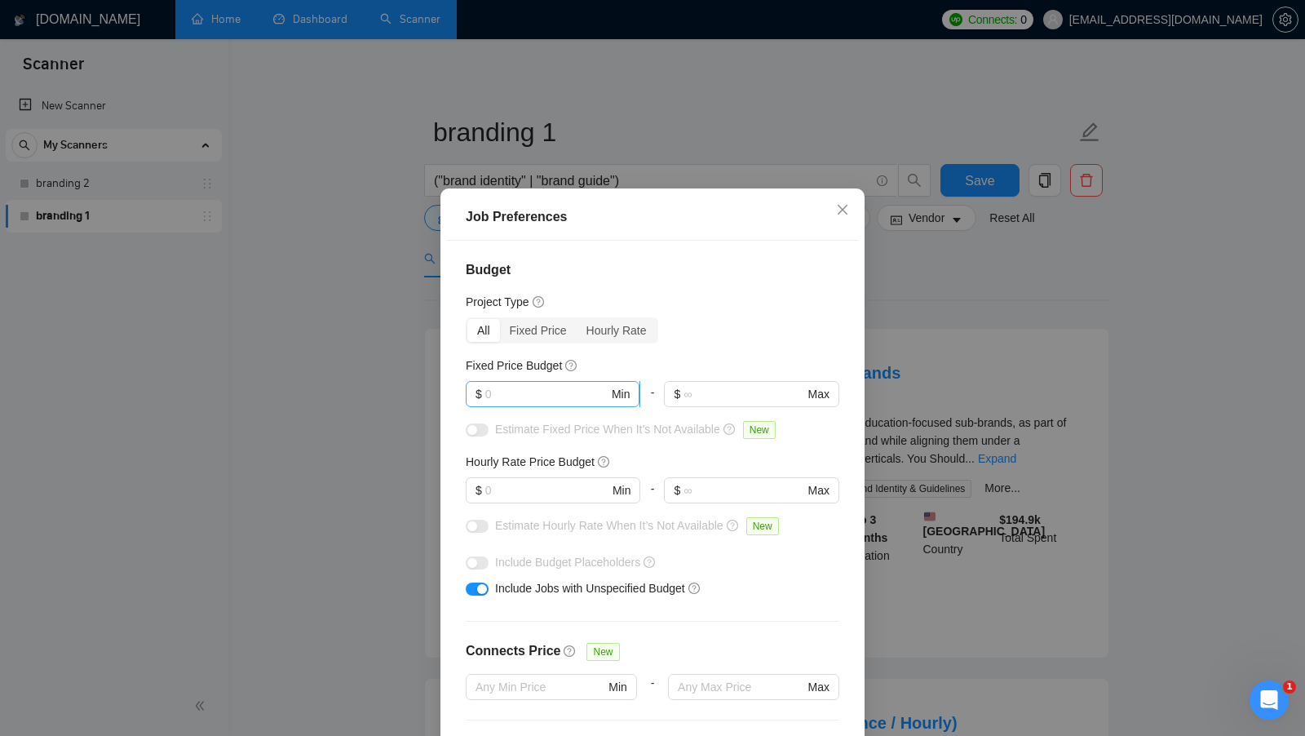
click at [556, 397] on input "text" at bounding box center [546, 394] width 123 height 18
type input "1500"
click at [759, 352] on div "Budget Project Type All Fixed Price Hourly Rate Fixed Price Budget $ 1500 Min -…" at bounding box center [652, 498] width 413 height 515
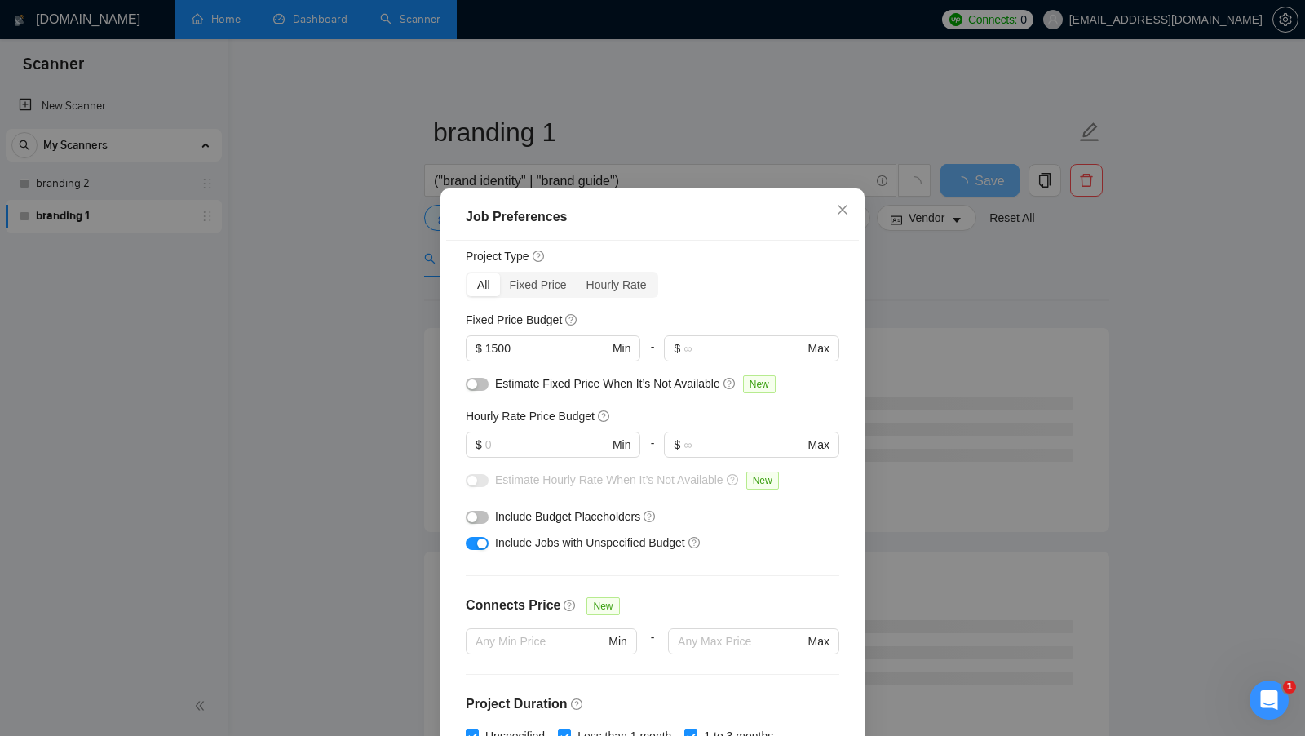
scroll to position [43, 0]
click at [540, 450] on input "text" at bounding box center [546, 447] width 123 height 18
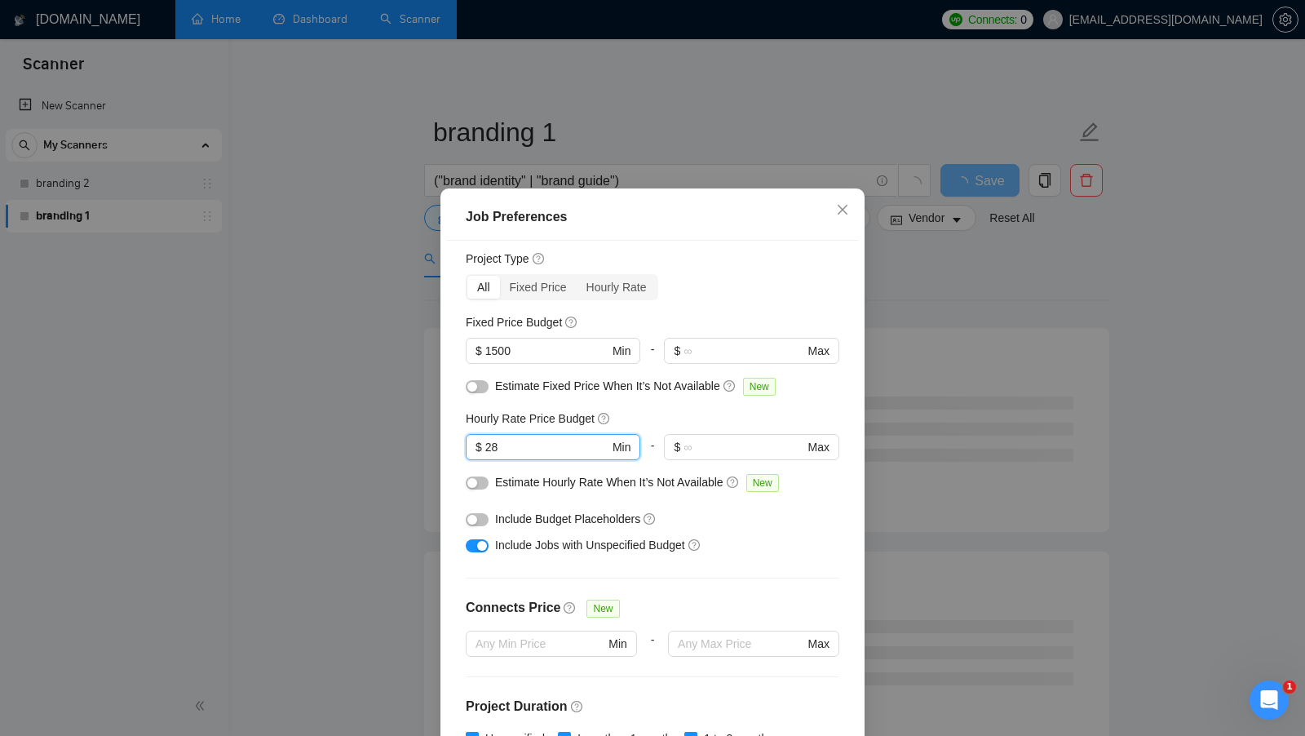
type input "28"
click at [481, 560] on div "Budget Project Type All Fixed Price Hourly Rate Fixed Price Budget $ 1500 Min -…" at bounding box center [652, 498] width 413 height 515
click at [481, 555] on div at bounding box center [477, 545] width 23 height 26
click at [481, 548] on div "button" at bounding box center [482, 546] width 10 height 10
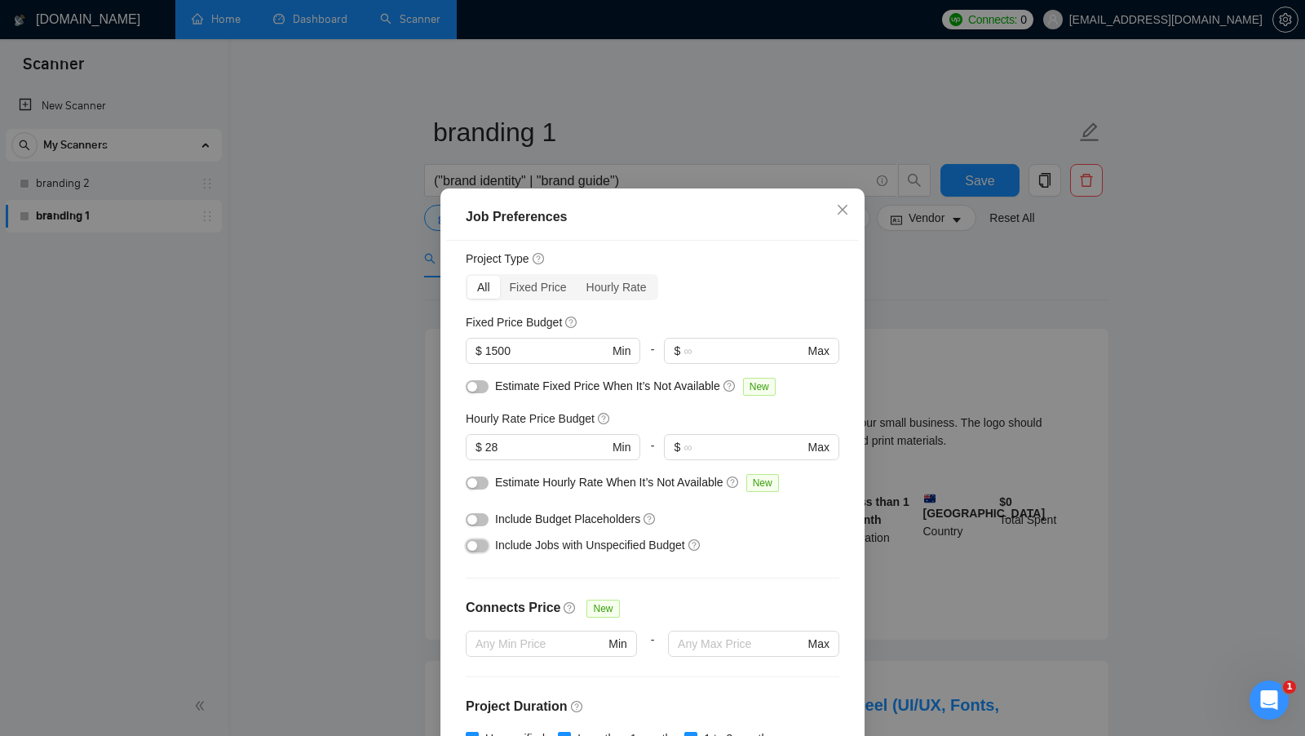
scroll to position [91, 0]
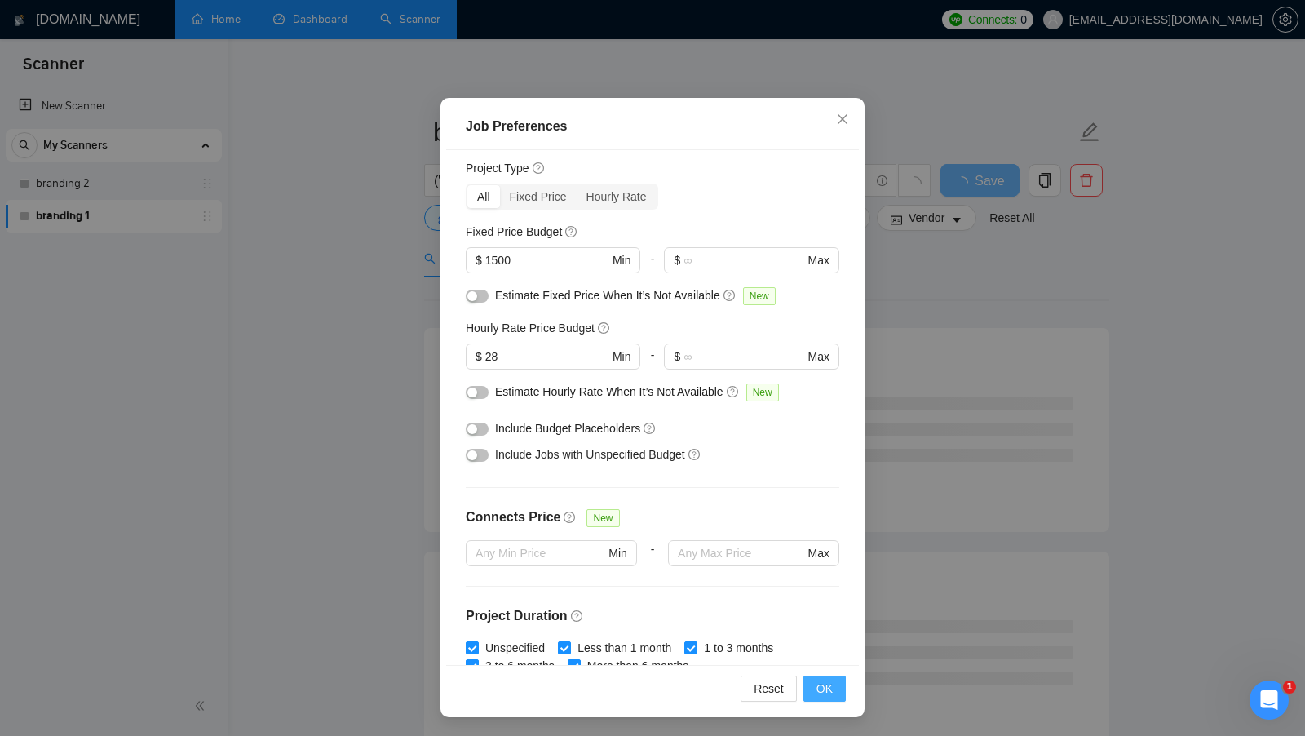
click at [823, 685] on span "OK" at bounding box center [825, 689] width 16 height 18
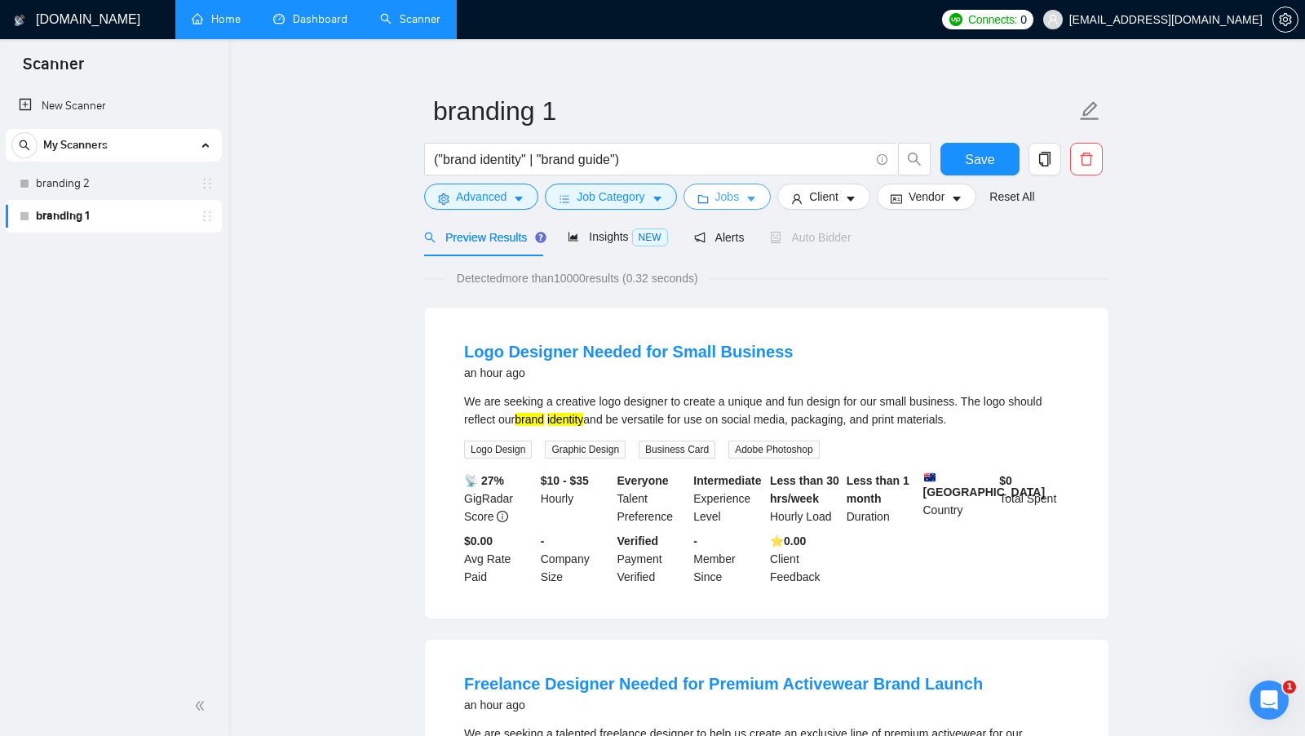
scroll to position [23, 0]
click at [757, 200] on icon "caret-down" at bounding box center [751, 197] width 11 height 11
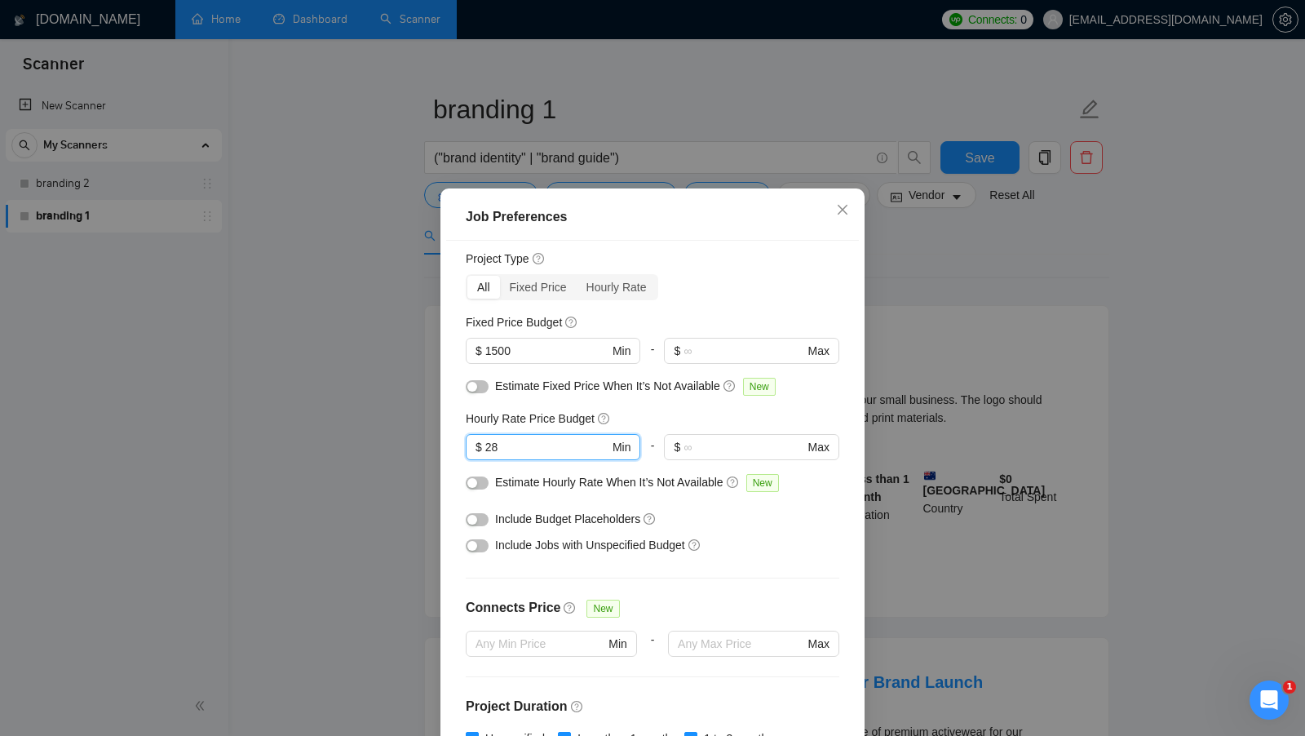
drag, startPoint x: 523, startPoint y: 444, endPoint x: 463, endPoint y: 444, distance: 60.4
click at [463, 444] on div "Budget Project Type All Fixed Price Hourly Rate Fixed Price Budget $ 1500 Min -…" at bounding box center [652, 498] width 413 height 515
click at [523, 444] on input "28" at bounding box center [546, 447] width 123 height 18
click at [929, 454] on div "Job Preferences Budget Project Type All Fixed Price Hourly Rate Fixed Price Bud…" at bounding box center [652, 368] width 1305 height 736
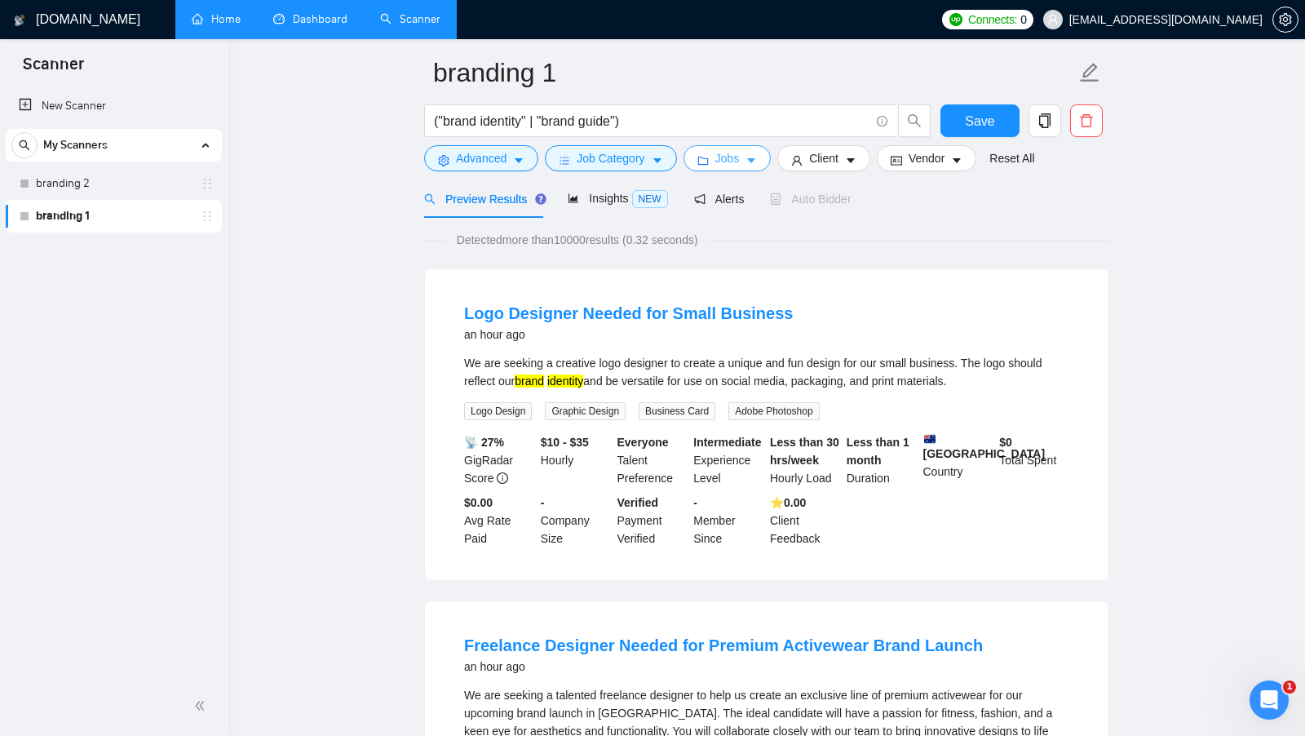
scroll to position [60, 0]
drag, startPoint x: 539, startPoint y: 445, endPoint x: 606, endPoint y: 445, distance: 66.9
click at [606, 445] on div "$10 - $35 Hourly" at bounding box center [576, 459] width 77 height 54
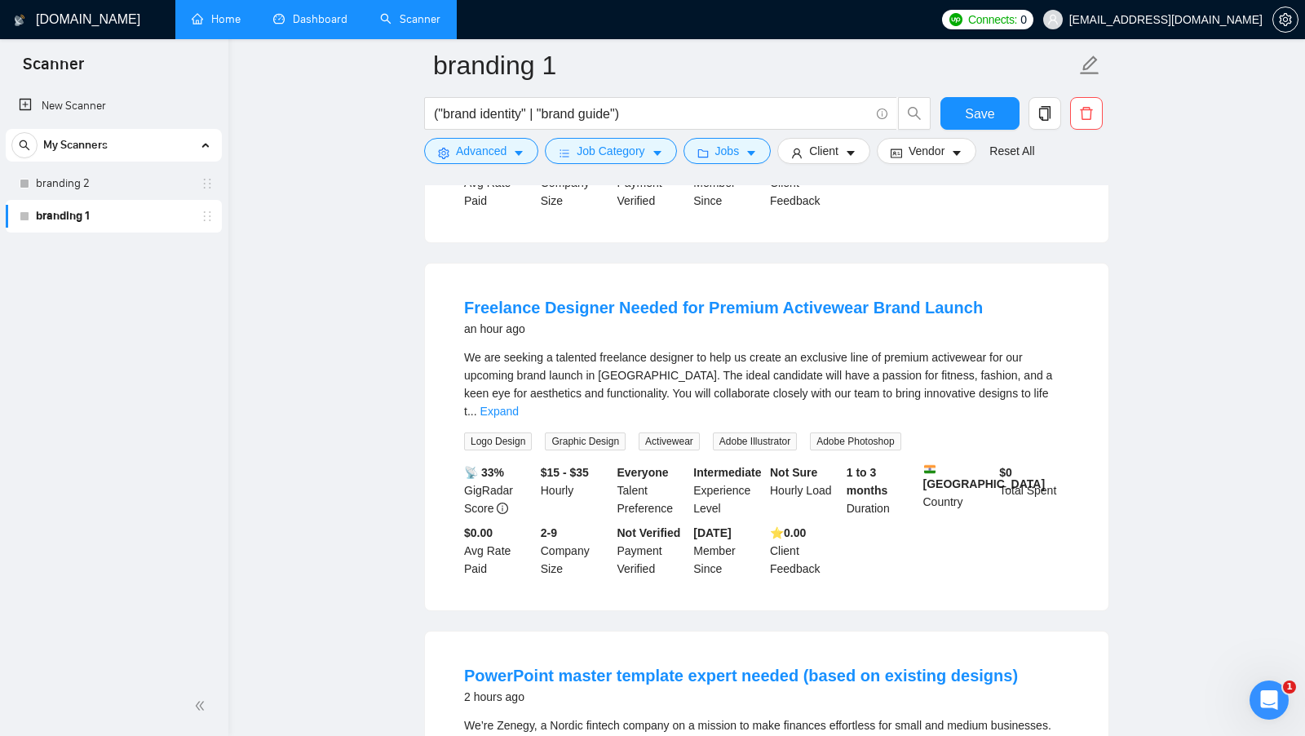
scroll to position [414, 0]
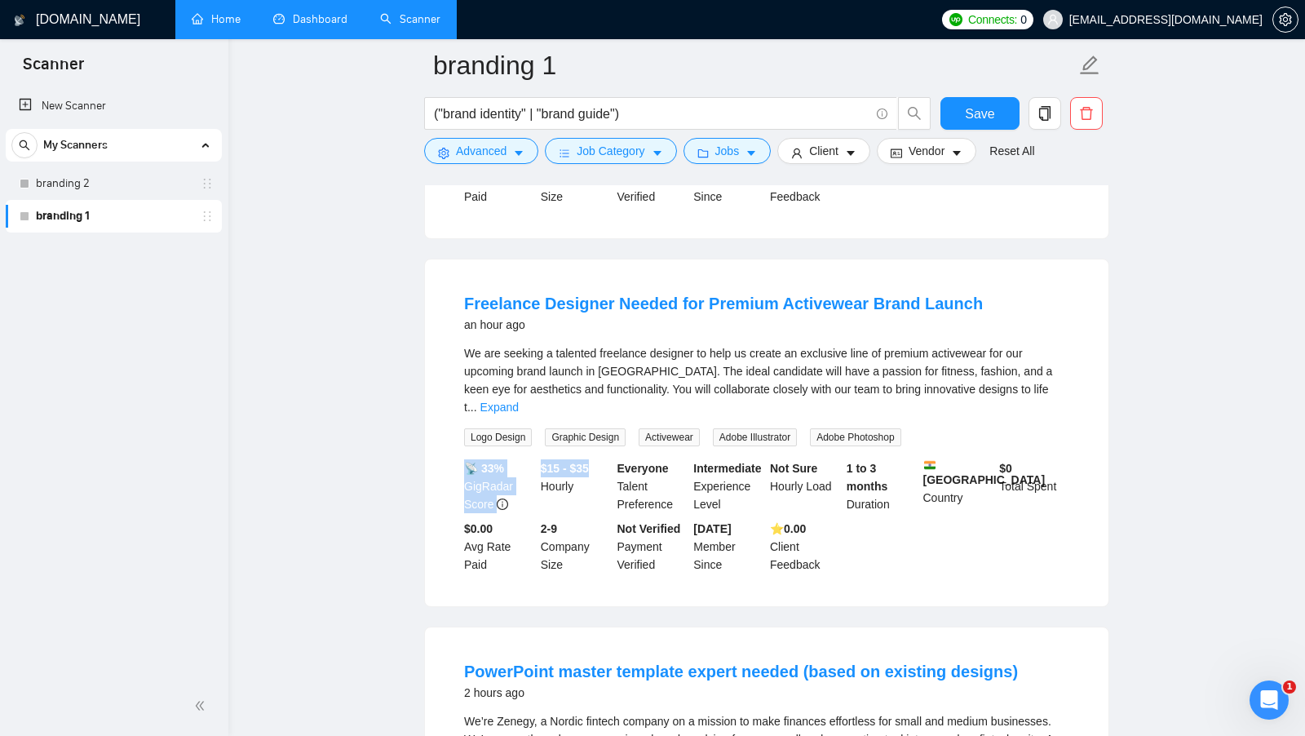
drag, startPoint x: 531, startPoint y: 447, endPoint x: 603, endPoint y: 446, distance: 71.8
click at [602, 459] on div "📡 33% GigRadar Score $15 - $35 Hourly Everyone Talent Preference Intermediate E…" at bounding box center [767, 516] width 612 height 114
click at [603, 459] on div "$15 - $35 Hourly" at bounding box center [576, 486] width 77 height 54
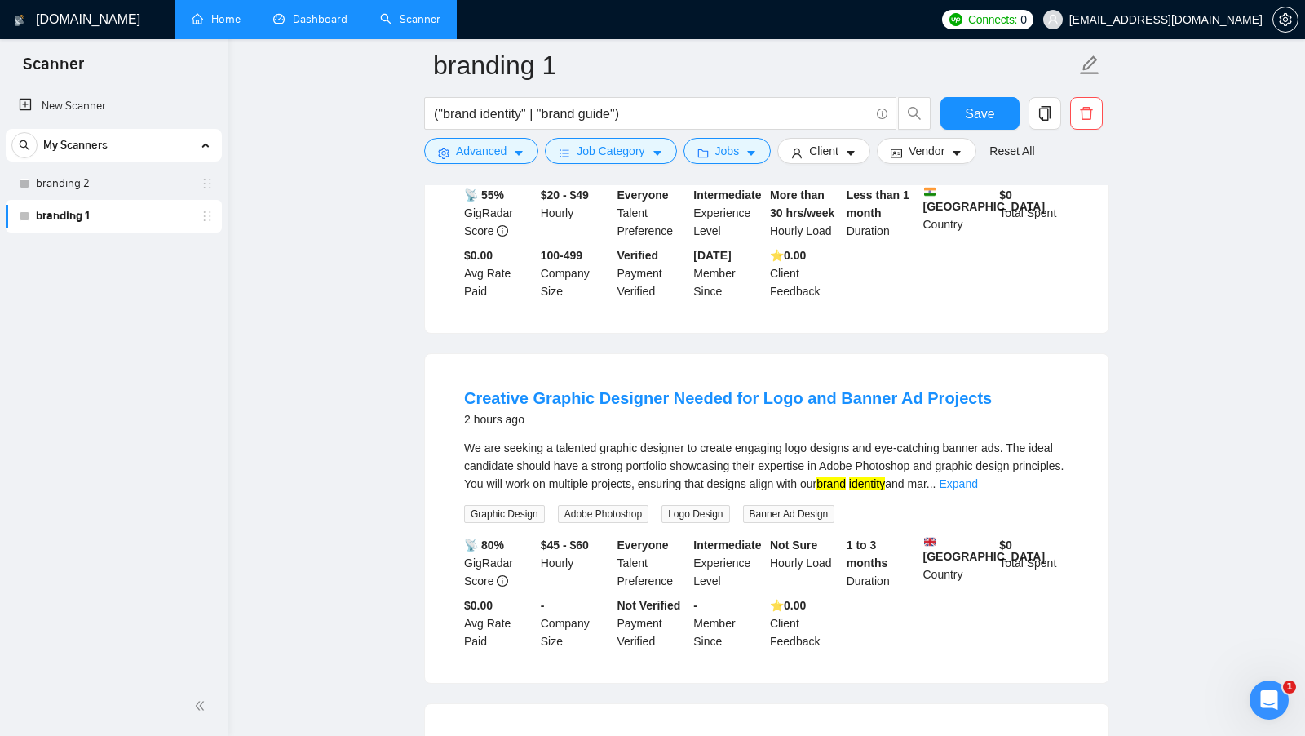
scroll to position [1390, 0]
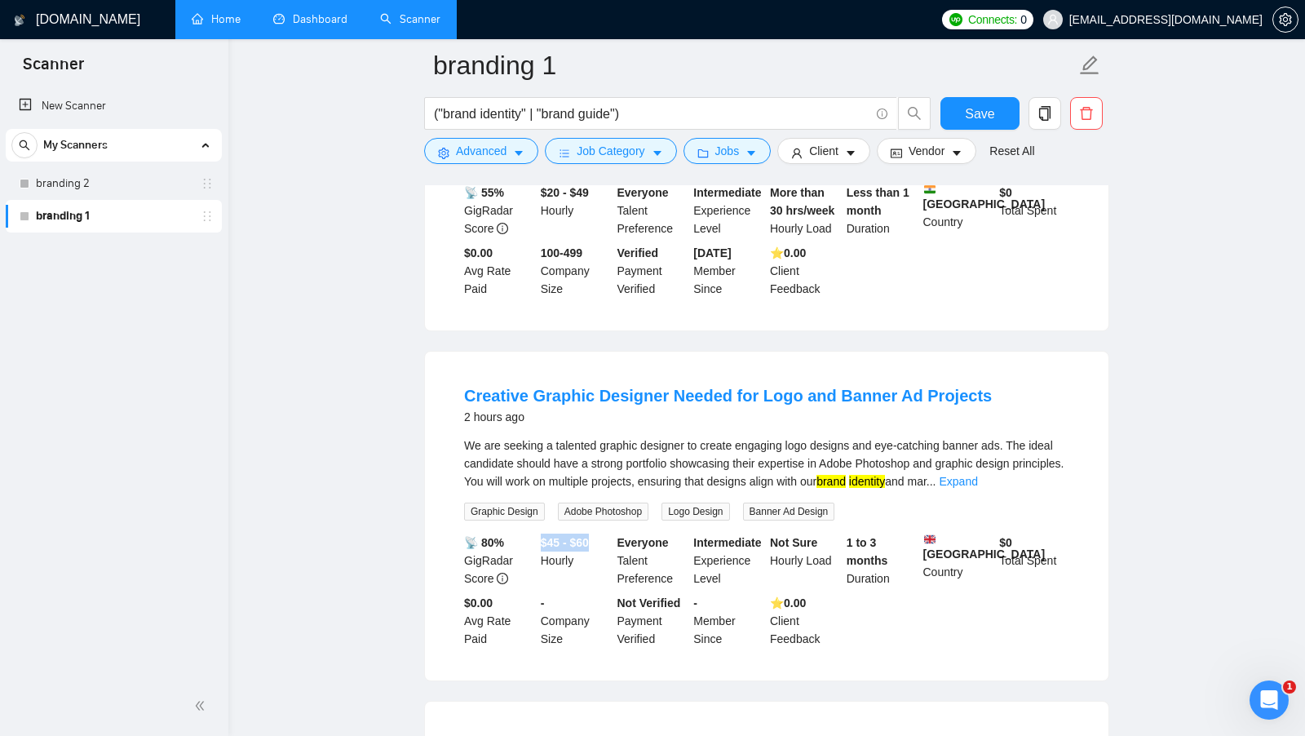
drag, startPoint x: 543, startPoint y: 514, endPoint x: 596, endPoint y: 515, distance: 53.0
click at [589, 536] on b "$45 - $60" at bounding box center [565, 542] width 48 height 13
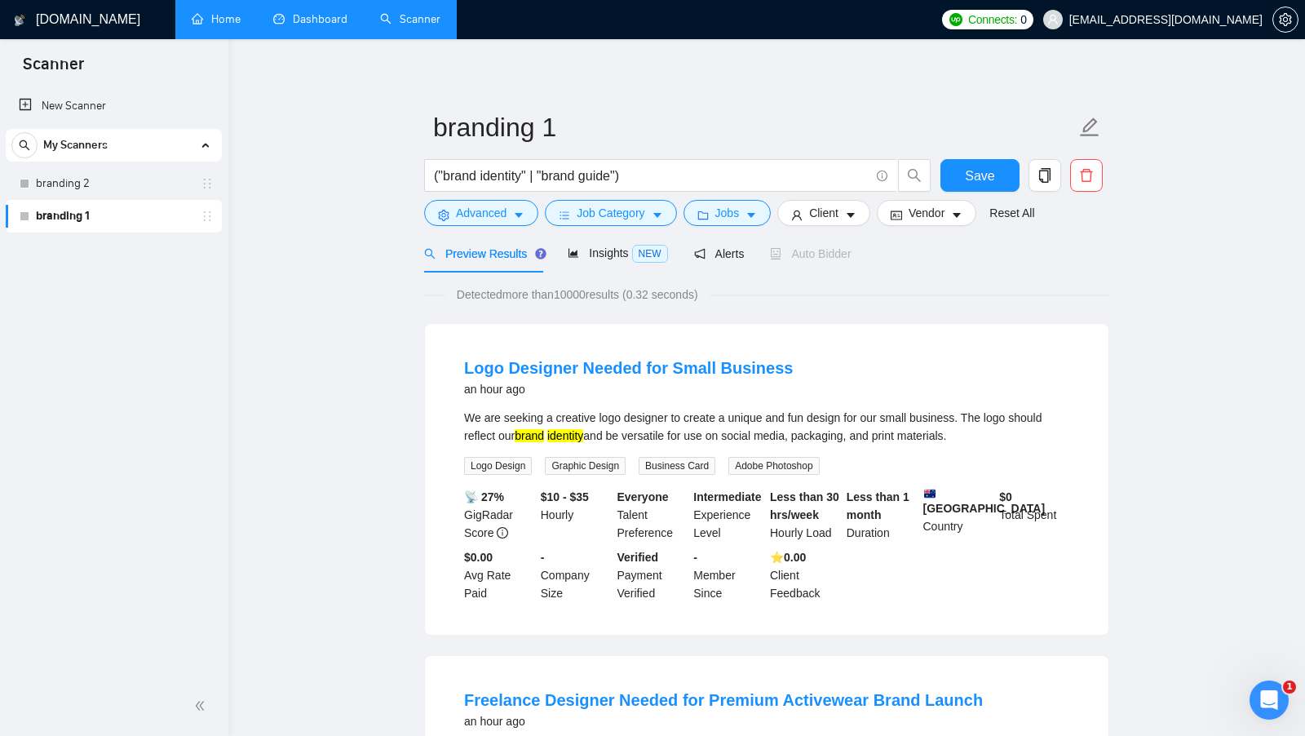
scroll to position [0, 0]
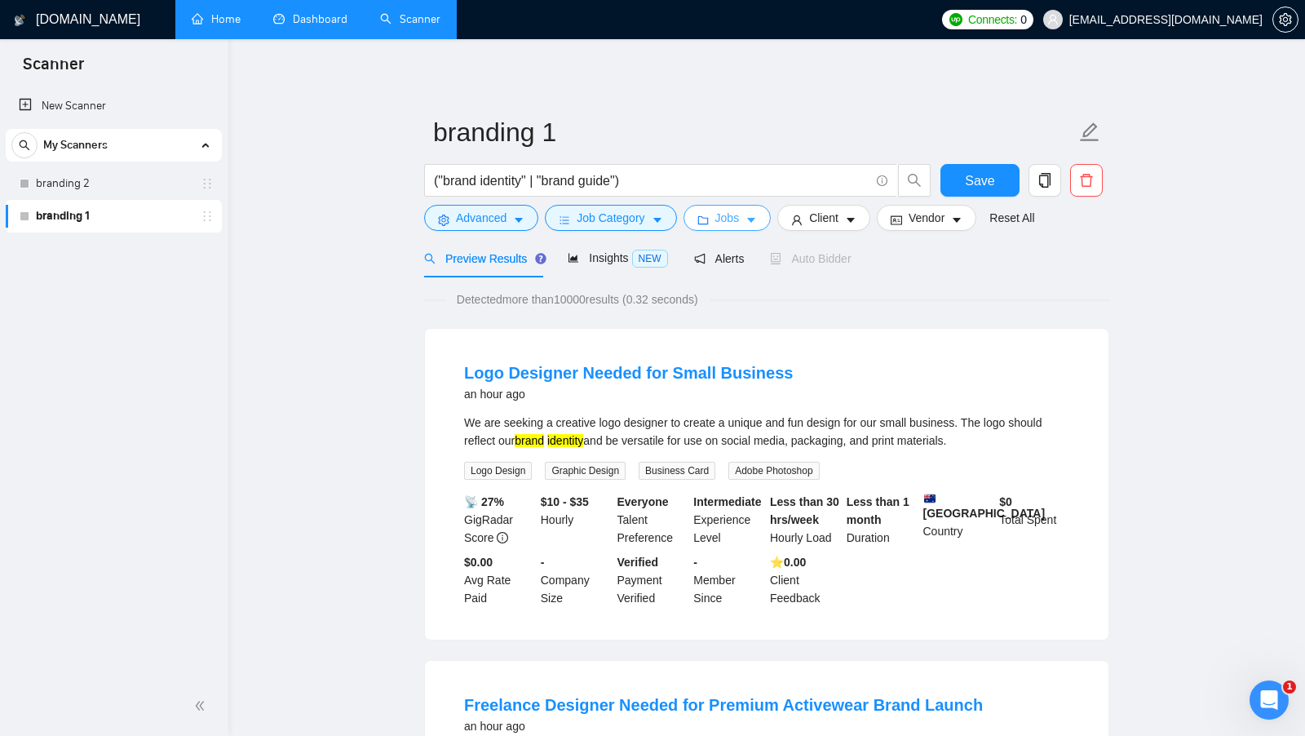
click at [746, 211] on button "Jobs" at bounding box center [728, 218] width 88 height 26
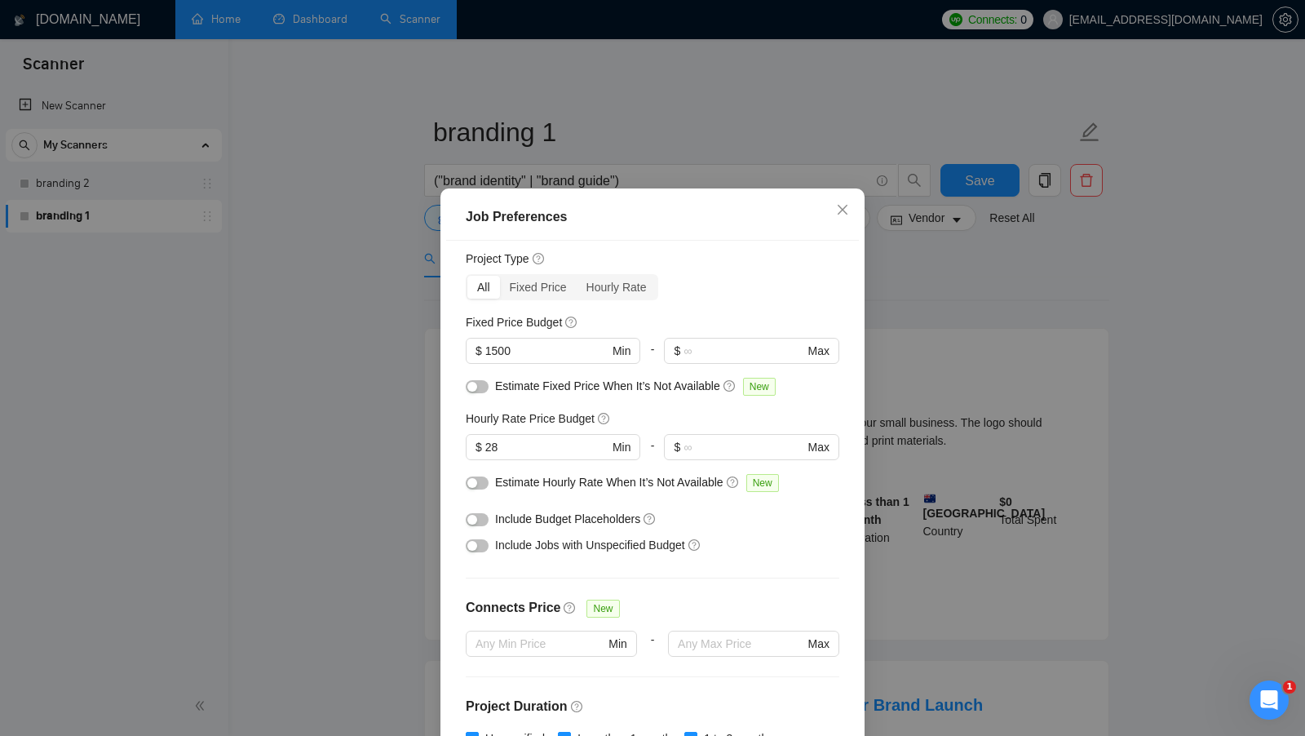
scroll to position [76, 0]
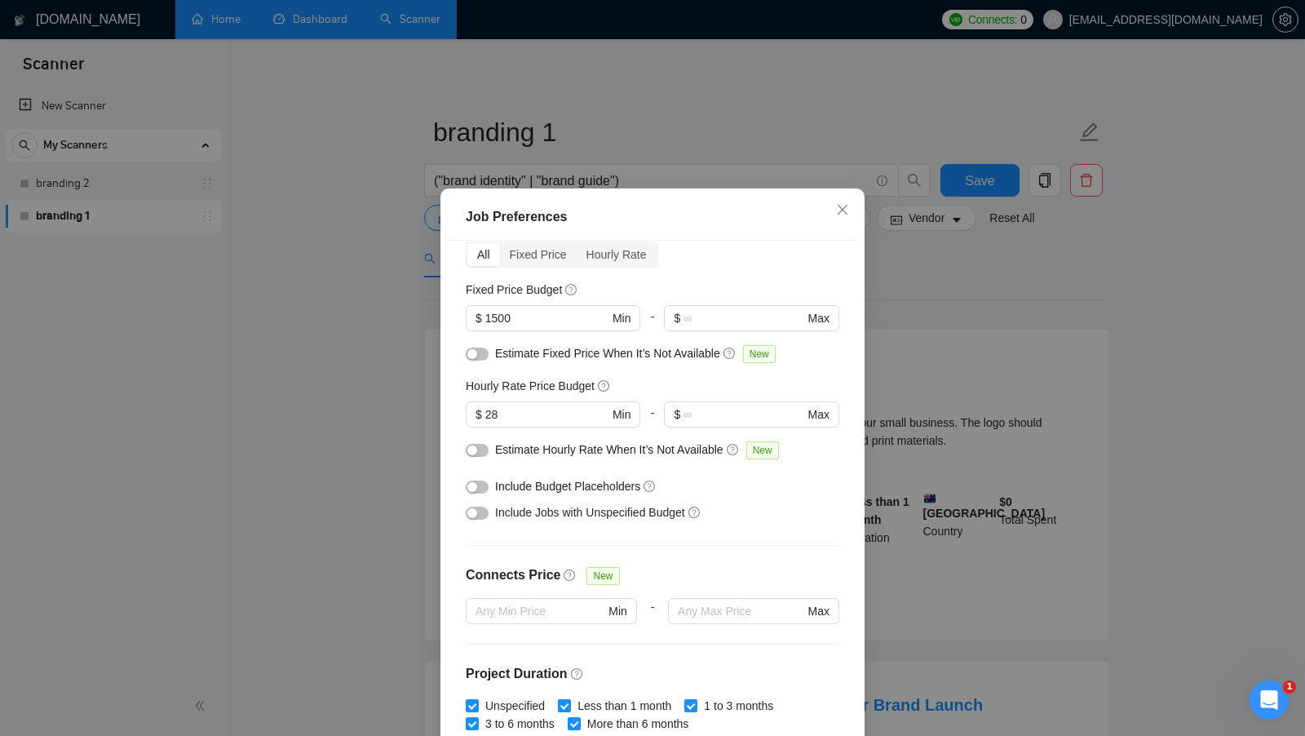
click at [473, 354] on div "button" at bounding box center [473, 354] width 10 height 10
click at [473, 447] on div "button" at bounding box center [473, 450] width 10 height 10
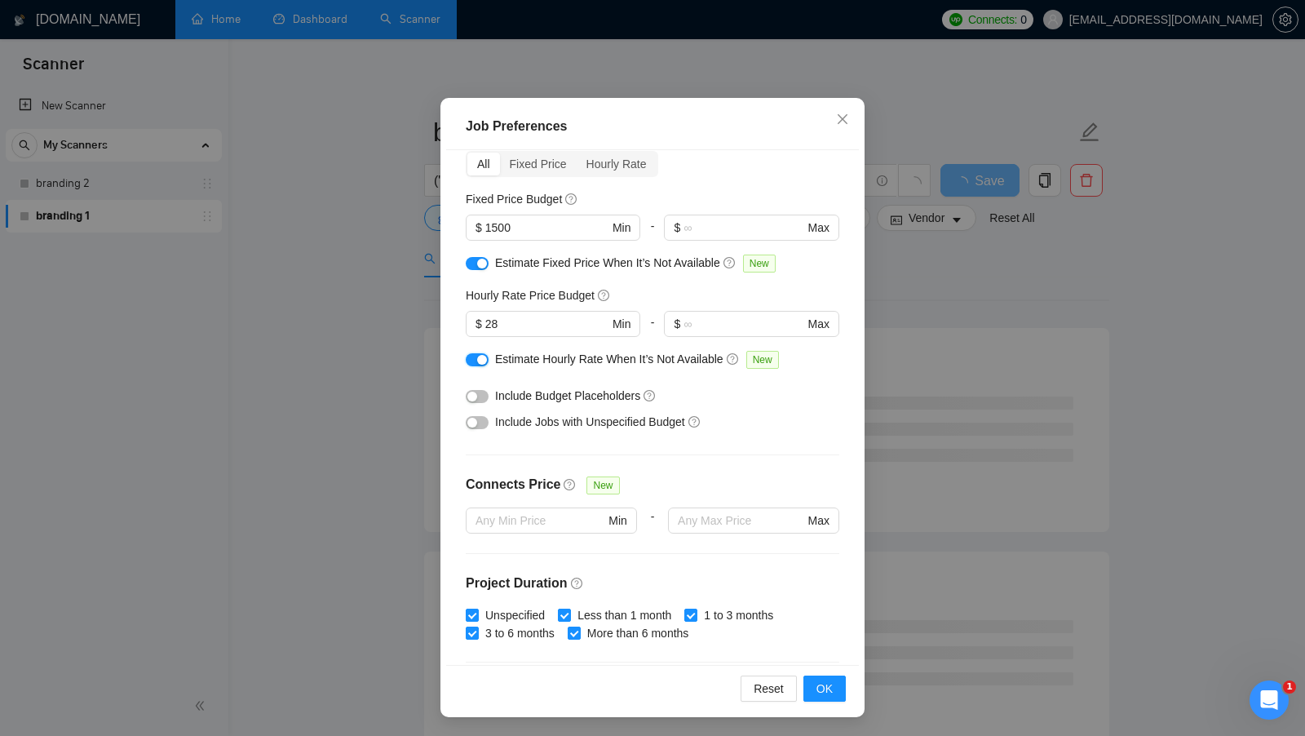
scroll to position [0, 0]
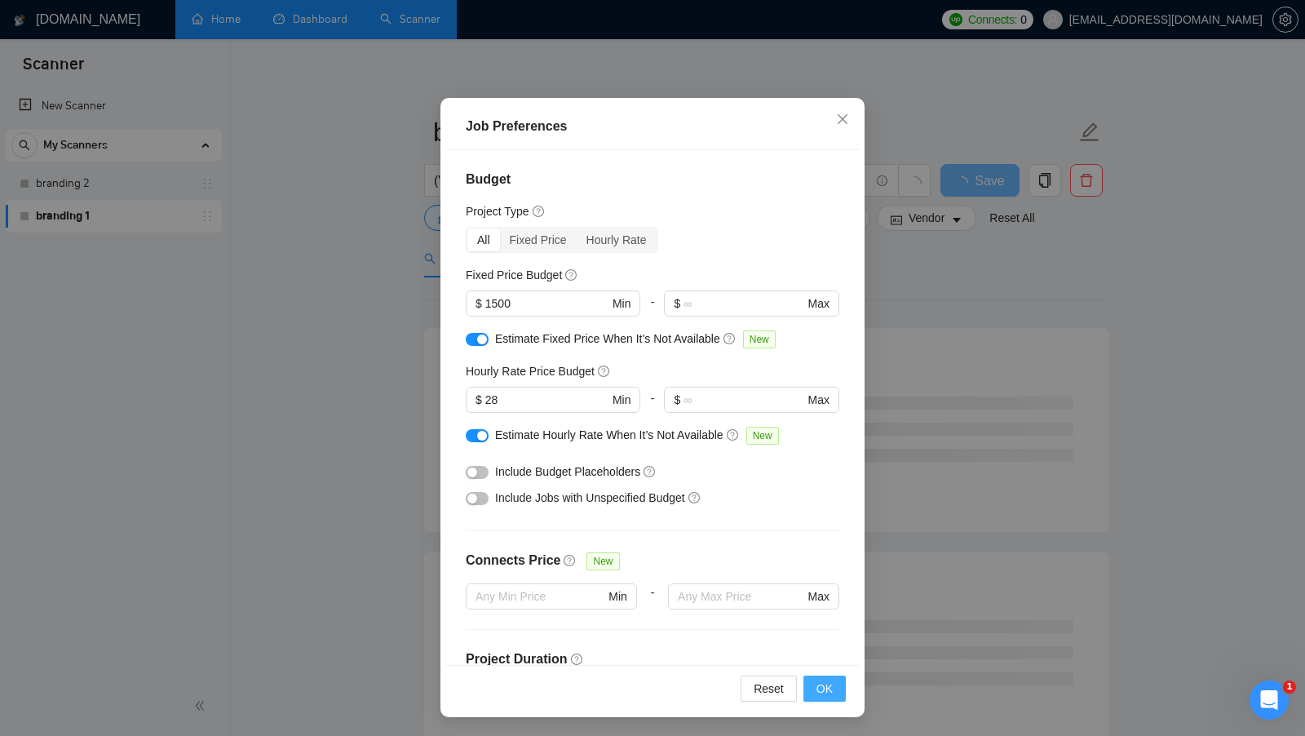
click at [818, 680] on span "OK" at bounding box center [825, 689] width 16 height 18
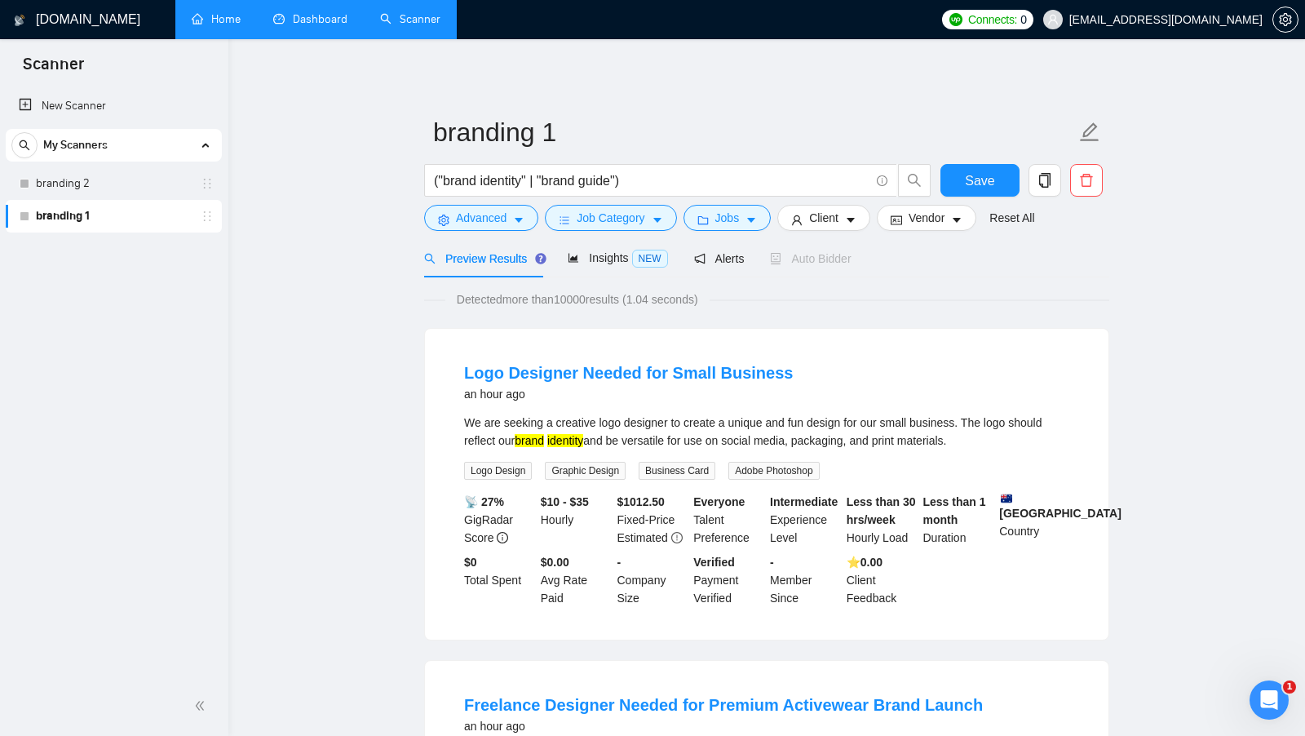
click at [547, 500] on b "$10 - $35" at bounding box center [565, 501] width 48 height 13
drag, startPoint x: 543, startPoint y: 500, endPoint x: 596, endPoint y: 501, distance: 53.9
click at [596, 501] on div "$10 - $35 Hourly" at bounding box center [576, 520] width 77 height 54
drag, startPoint x: 620, startPoint y: 499, endPoint x: 669, endPoint y: 534, distance: 60.2
click at [669, 534] on div "$ 1012.50 Fixed-Price Estimated" at bounding box center [652, 520] width 77 height 54
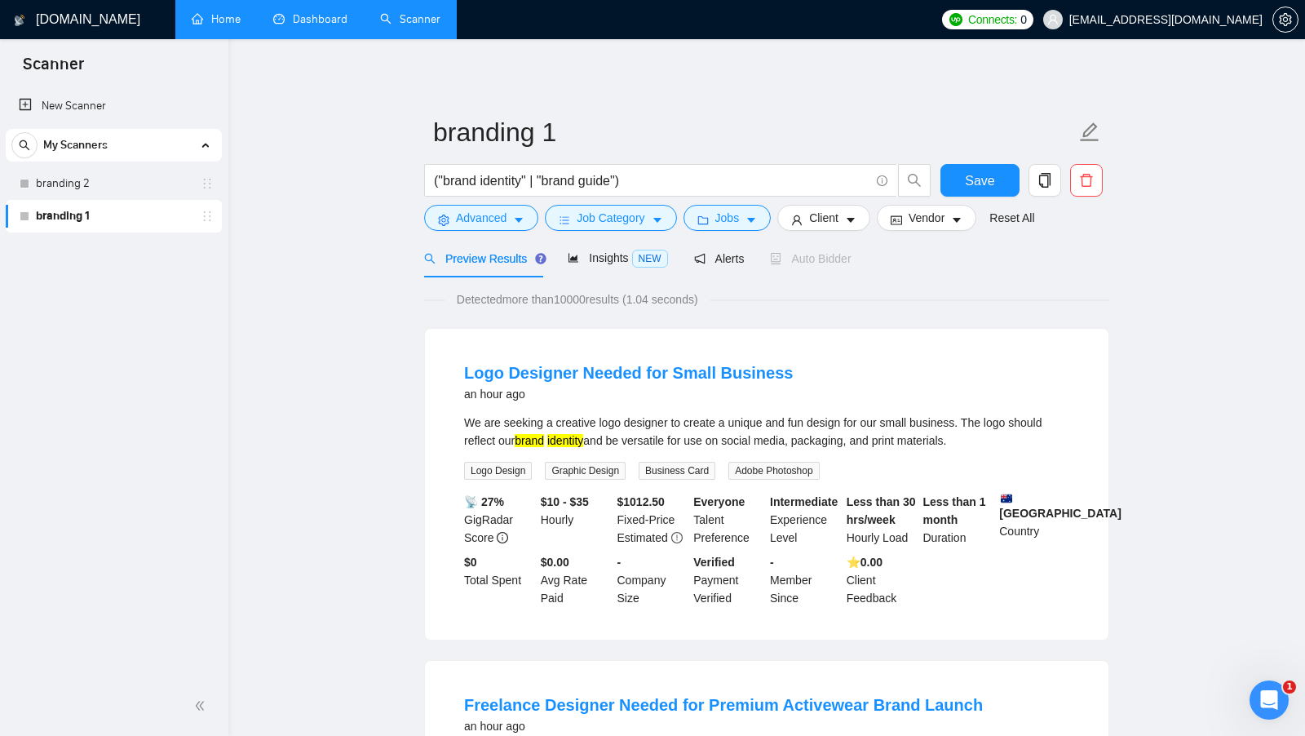
click at [914, 495] on div "Less than 30 hrs/week Hourly Load" at bounding box center [882, 520] width 77 height 54
drag, startPoint x: 921, startPoint y: 495, endPoint x: 982, endPoint y: 547, distance: 79.8
click at [982, 547] on div "📡 27% GigRadar Score $10 - $35 Hourly $ 1012.50 Fixed-Price Estimated Everyone …" at bounding box center [767, 550] width 612 height 114
click at [645, 499] on b "$ 1012.50" at bounding box center [641, 501] width 47 height 13
click at [747, 227] on button "Jobs" at bounding box center [728, 218] width 88 height 26
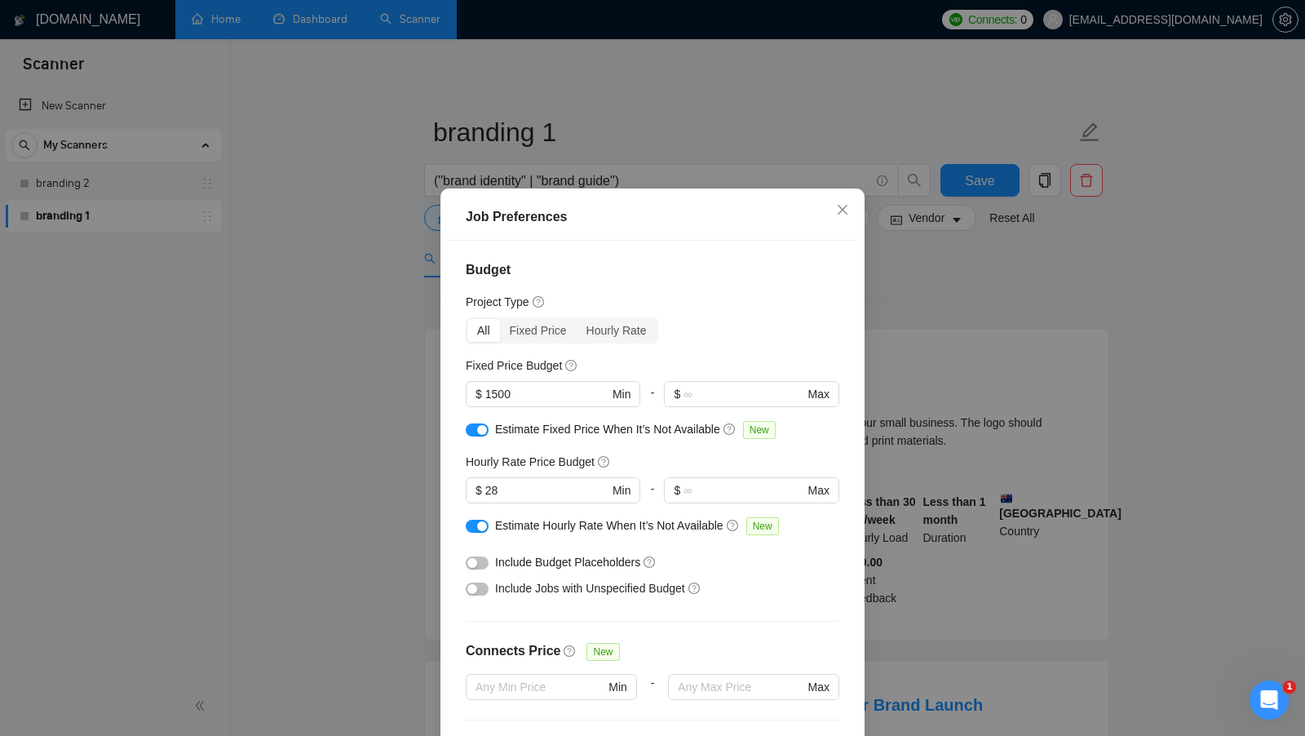
click at [469, 424] on button "button" at bounding box center [477, 429] width 23 height 13
click at [480, 523] on div "button" at bounding box center [482, 526] width 10 height 10
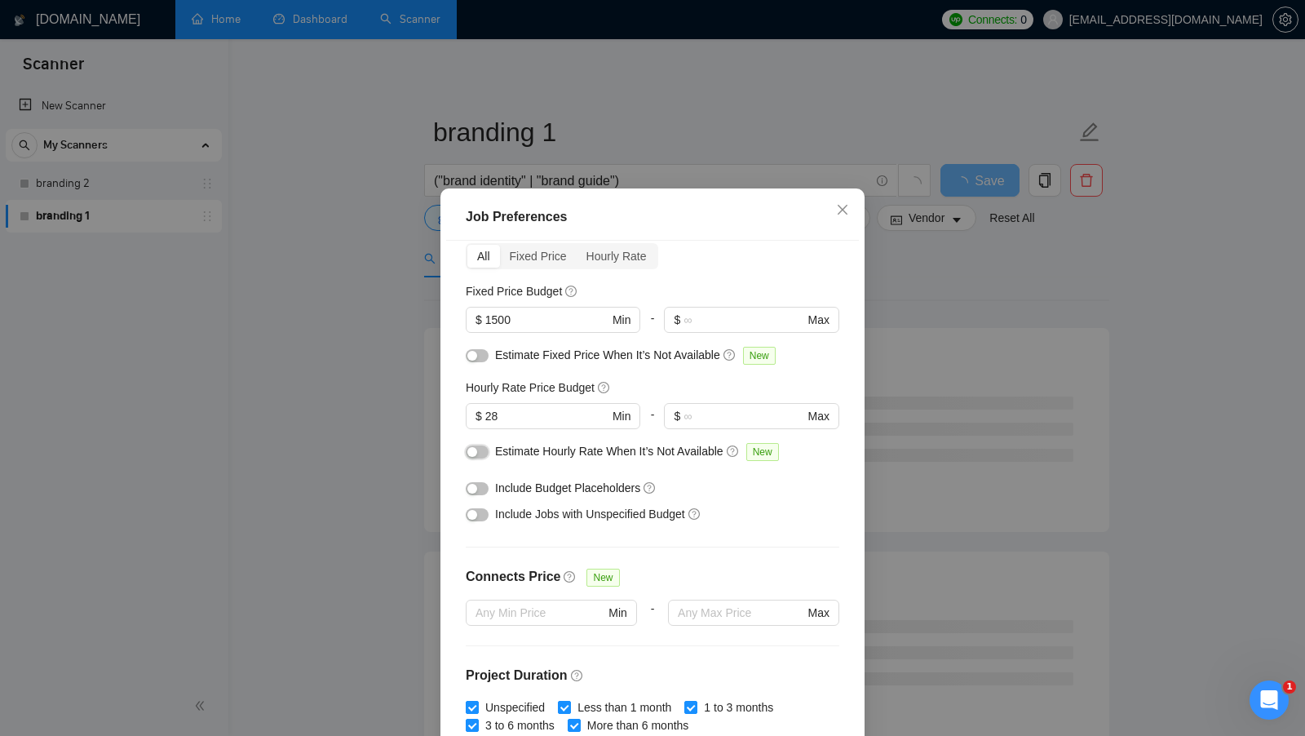
scroll to position [83, 0]
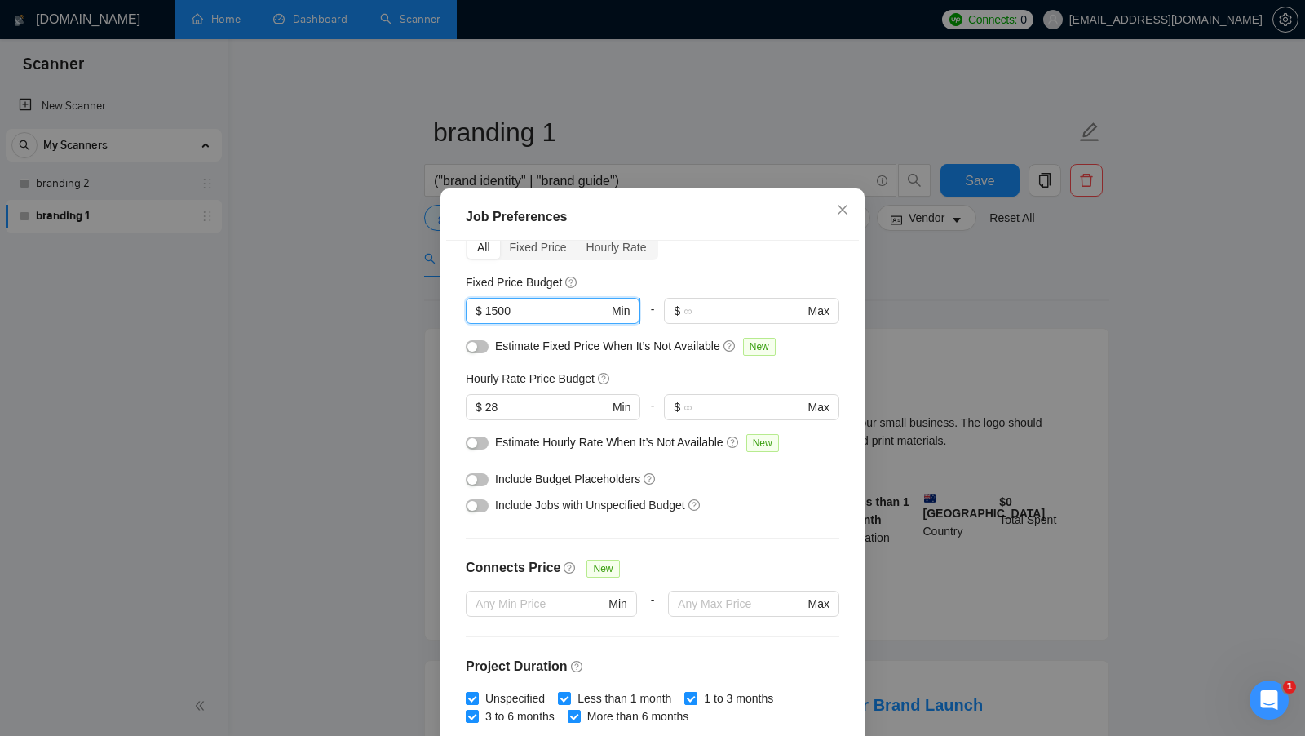
click at [530, 308] on input "1500" at bounding box center [546, 311] width 123 height 18
click at [706, 472] on div "Include Budget Placeholders" at bounding box center [658, 479] width 327 height 18
click at [491, 485] on div "Include Budget Placeholders" at bounding box center [653, 479] width 374 height 26
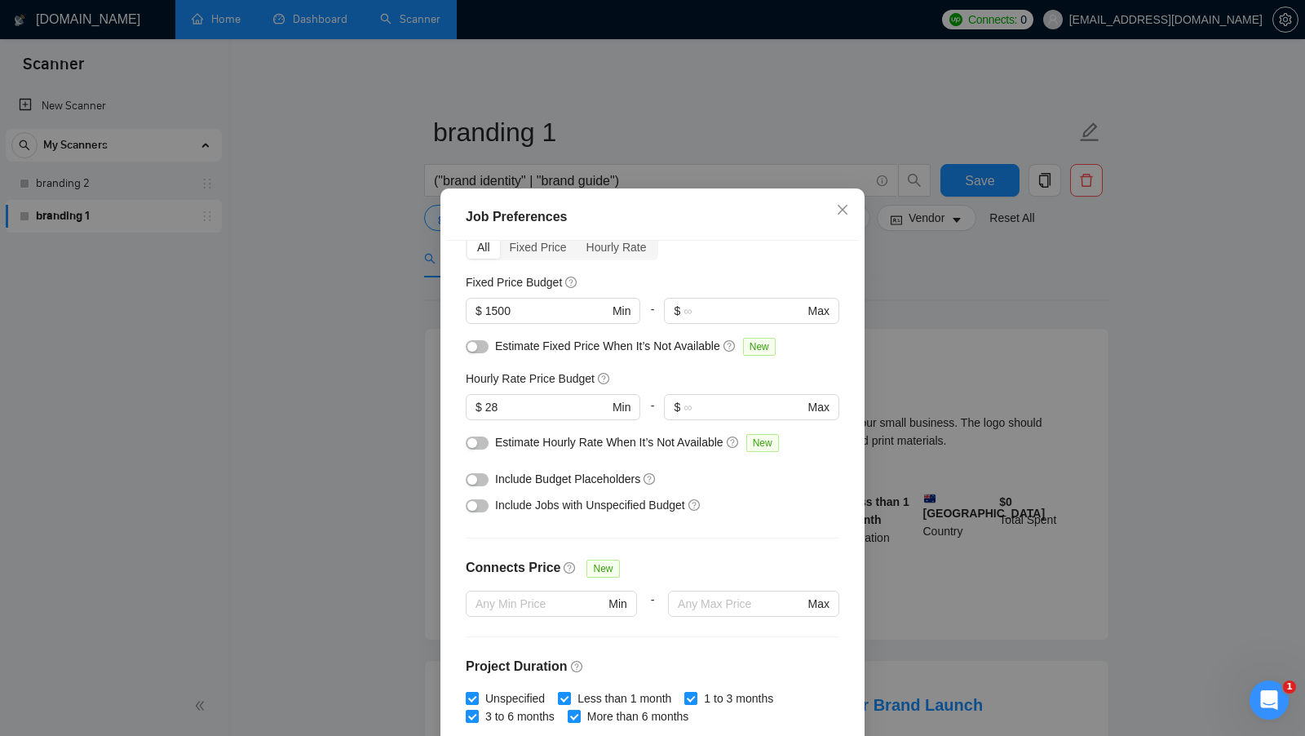
click at [480, 479] on button "button" at bounding box center [477, 479] width 23 height 13
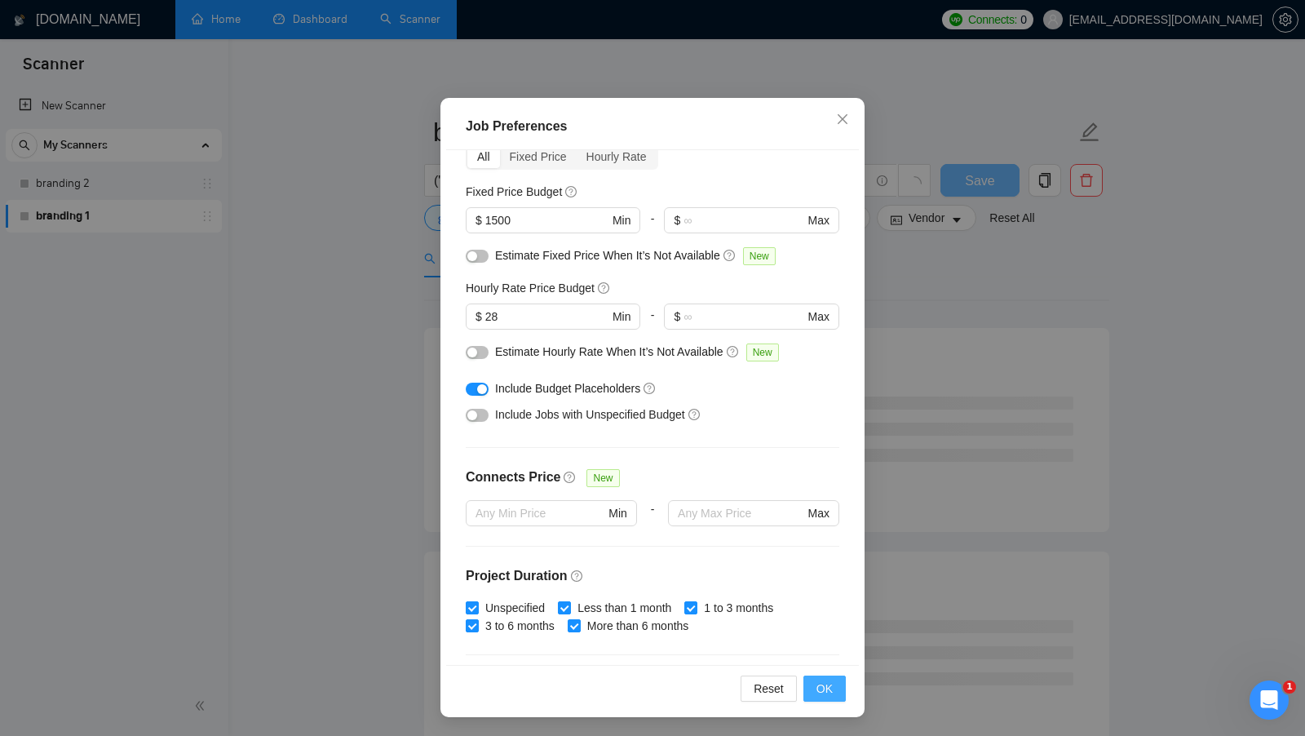
click at [835, 685] on button "OK" at bounding box center [825, 689] width 42 height 26
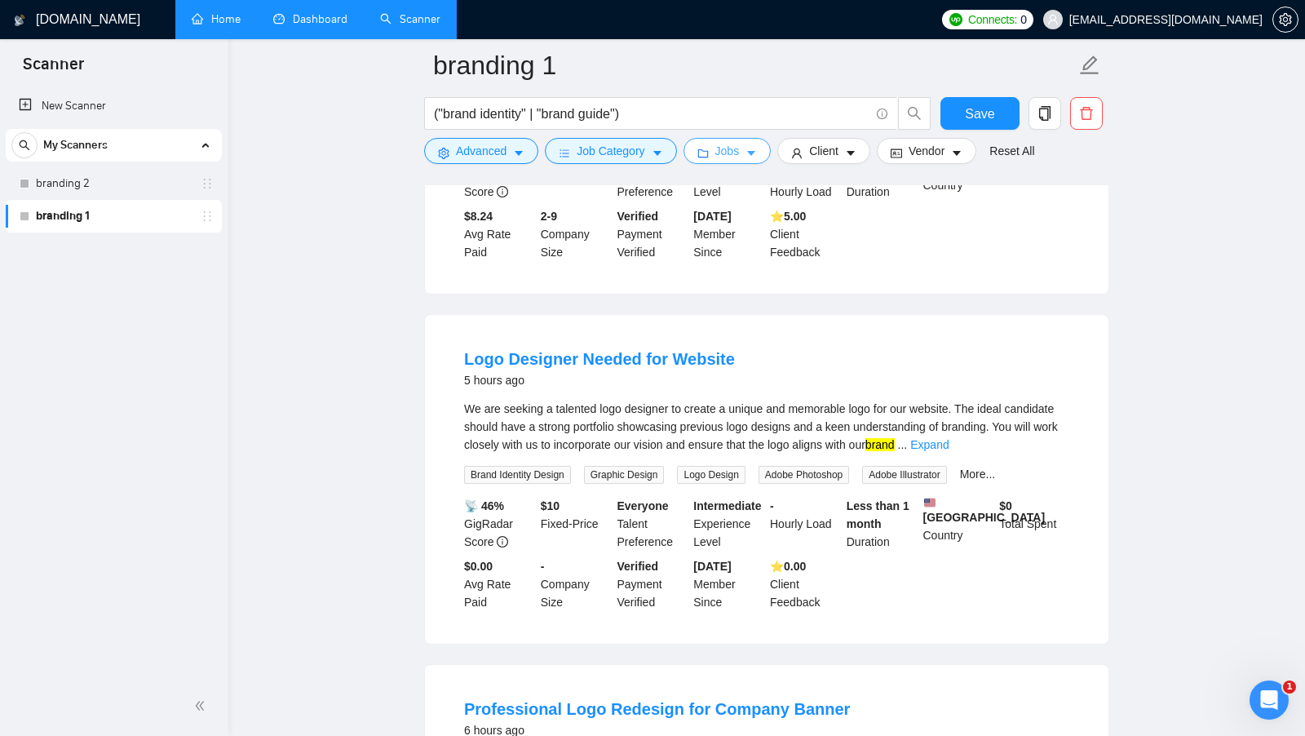
scroll to position [2125, 0]
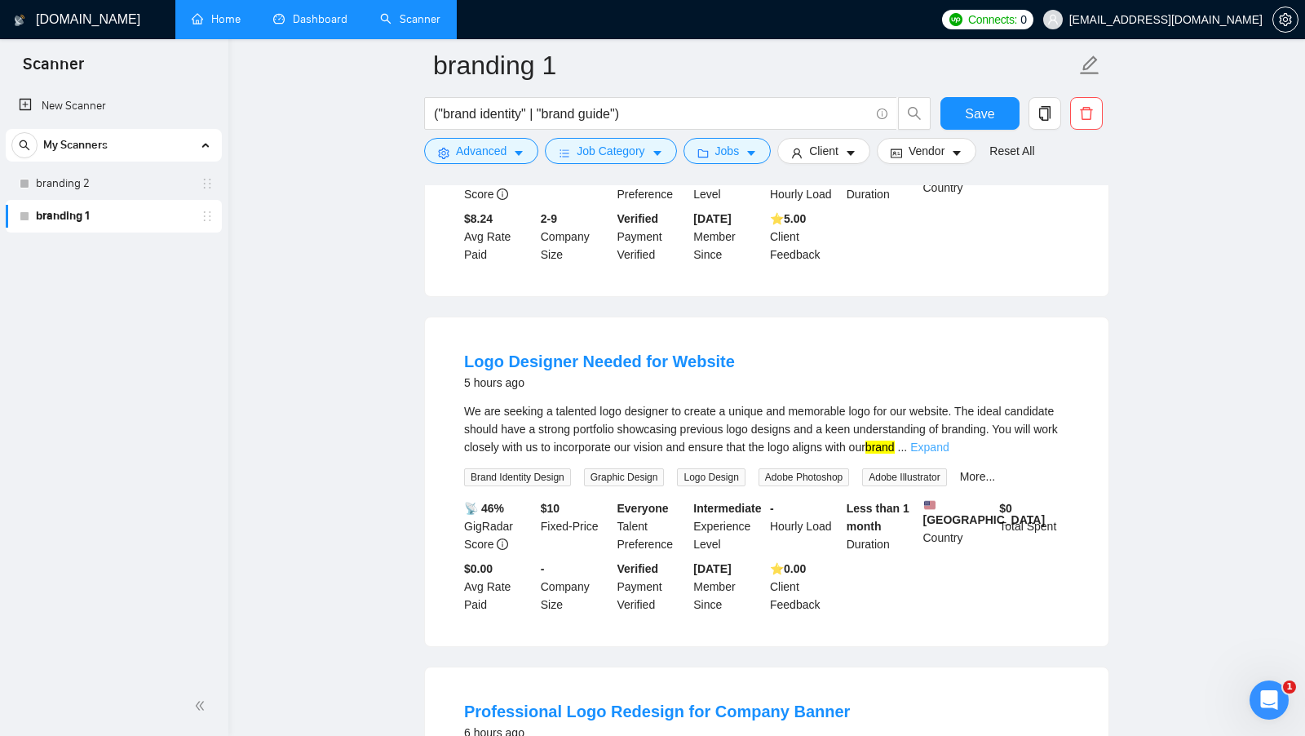
click at [949, 441] on link "Expand" at bounding box center [930, 447] width 38 height 13
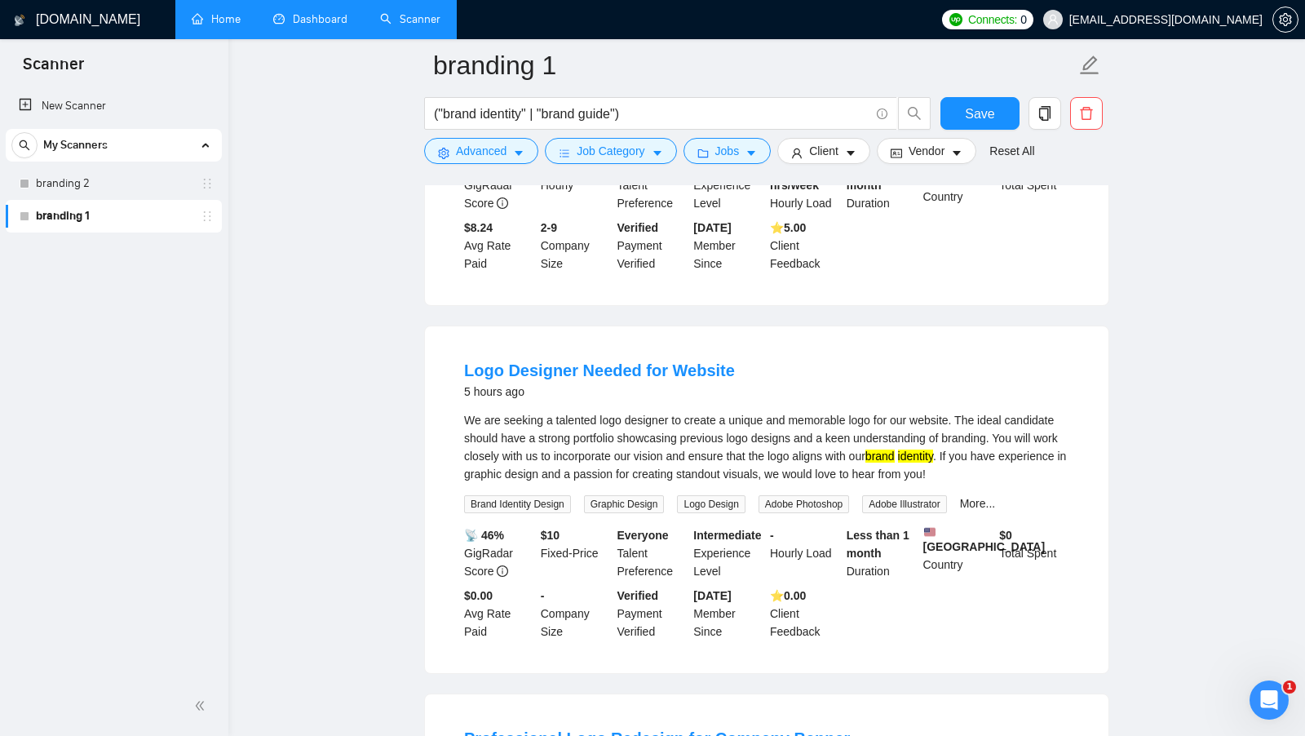
scroll to position [2108, 0]
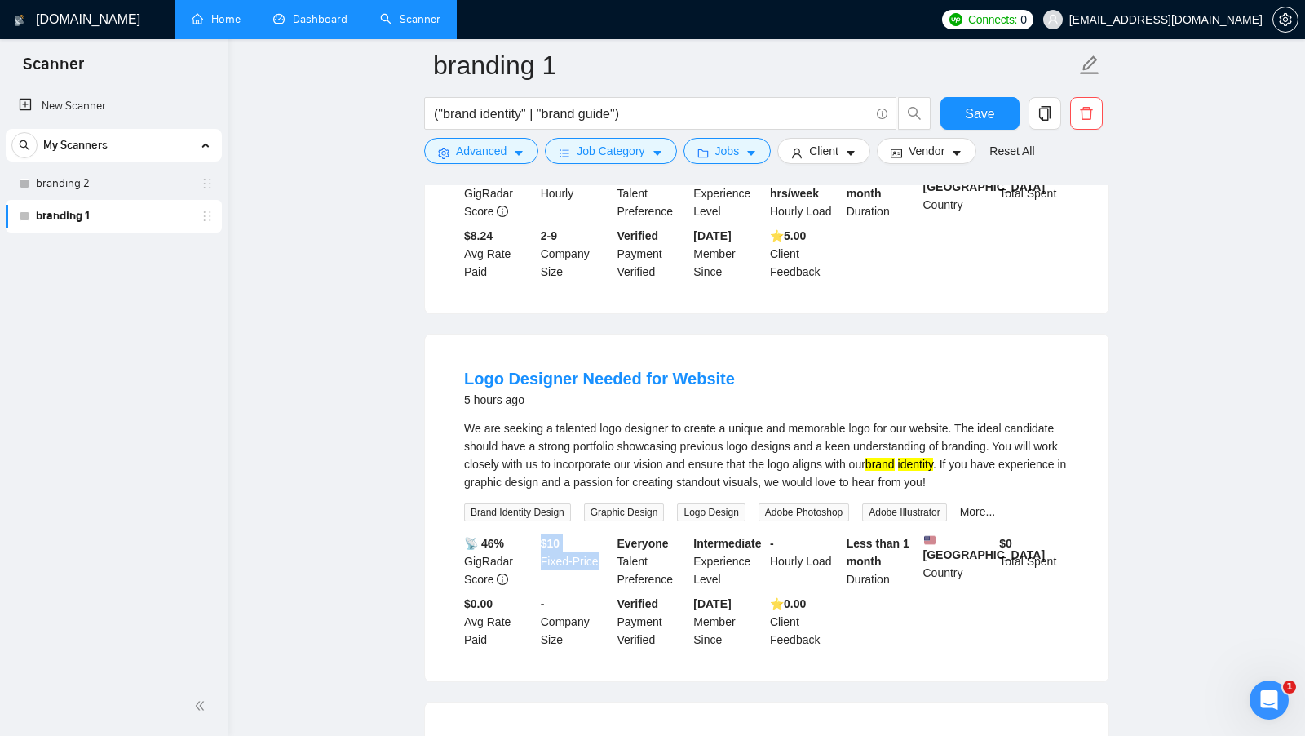
drag, startPoint x: 540, startPoint y: 526, endPoint x: 602, endPoint y: 541, distance: 63.7
click at [602, 541] on div "$ 10 Fixed-Price" at bounding box center [576, 561] width 77 height 54
click at [602, 448] on div "We are seeking a talented logo designer to create a unique and memorable logo f…" at bounding box center [766, 455] width 605 height 72
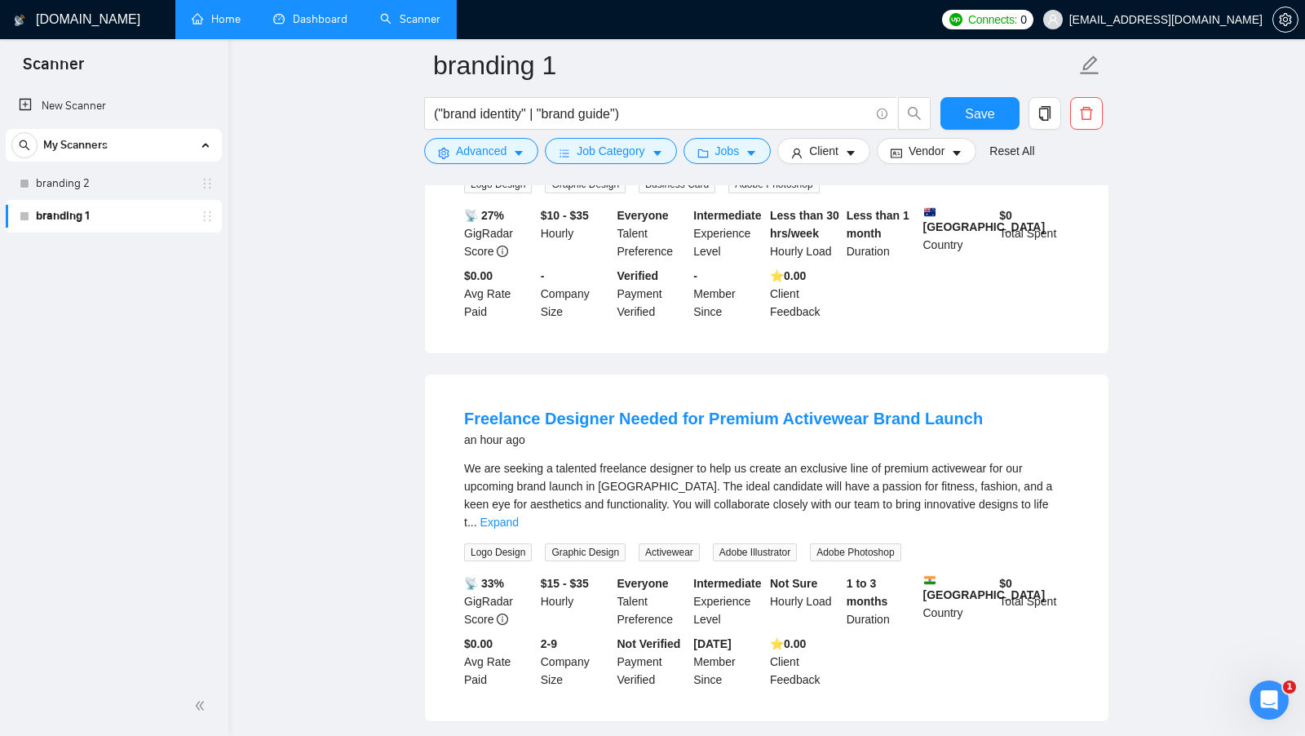
scroll to position [0, 0]
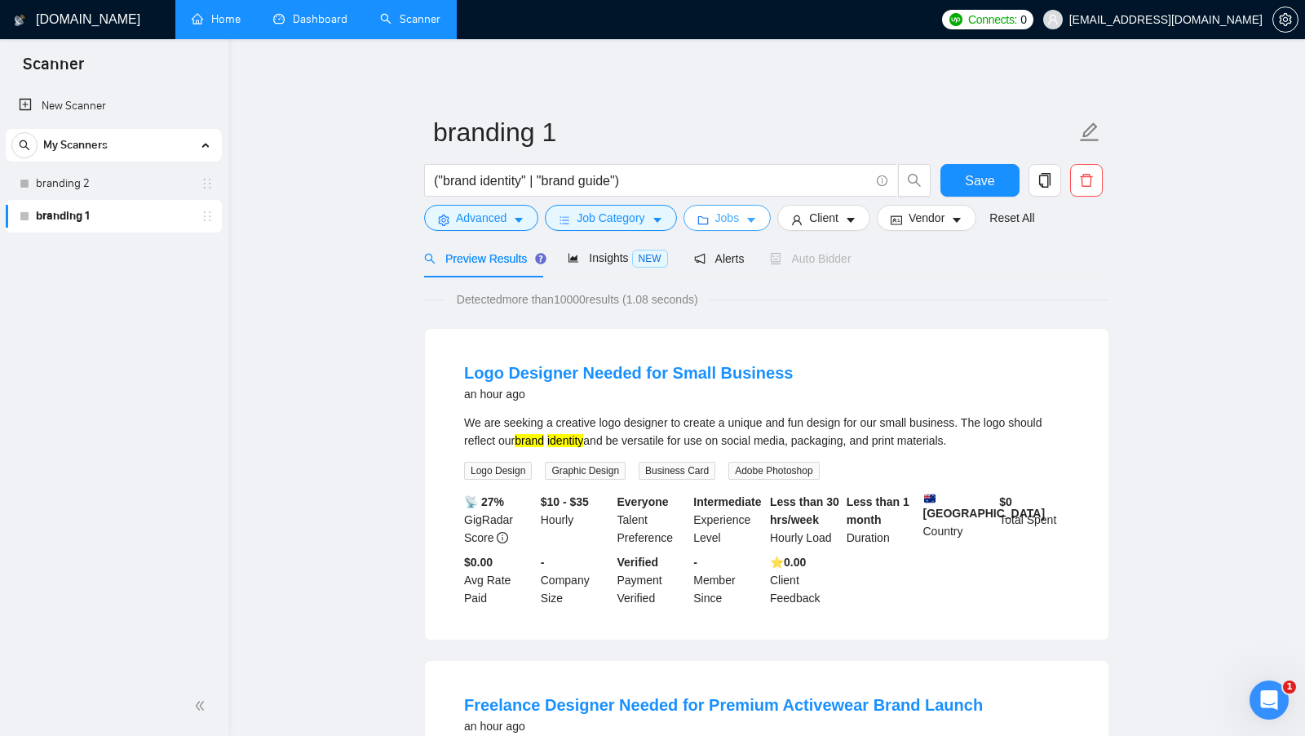
click at [751, 209] on button "Jobs" at bounding box center [728, 218] width 88 height 26
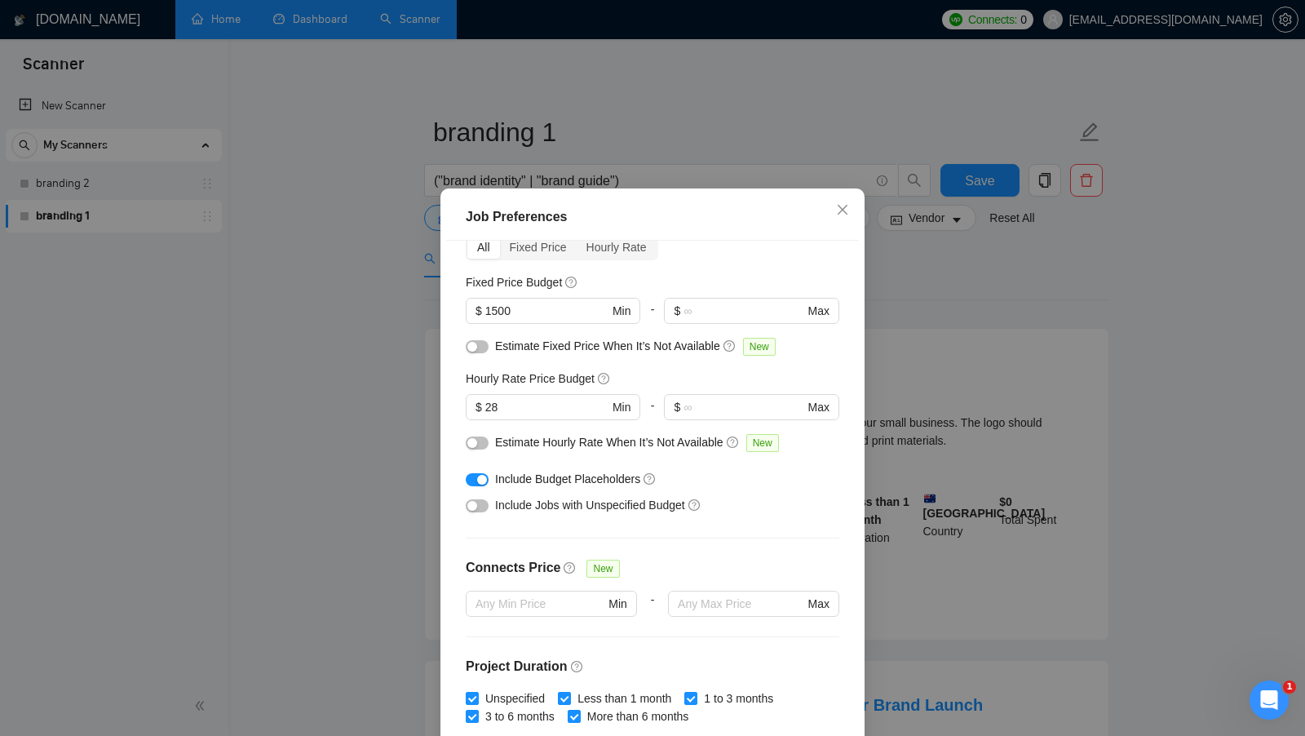
click at [481, 481] on div "button" at bounding box center [482, 480] width 10 height 10
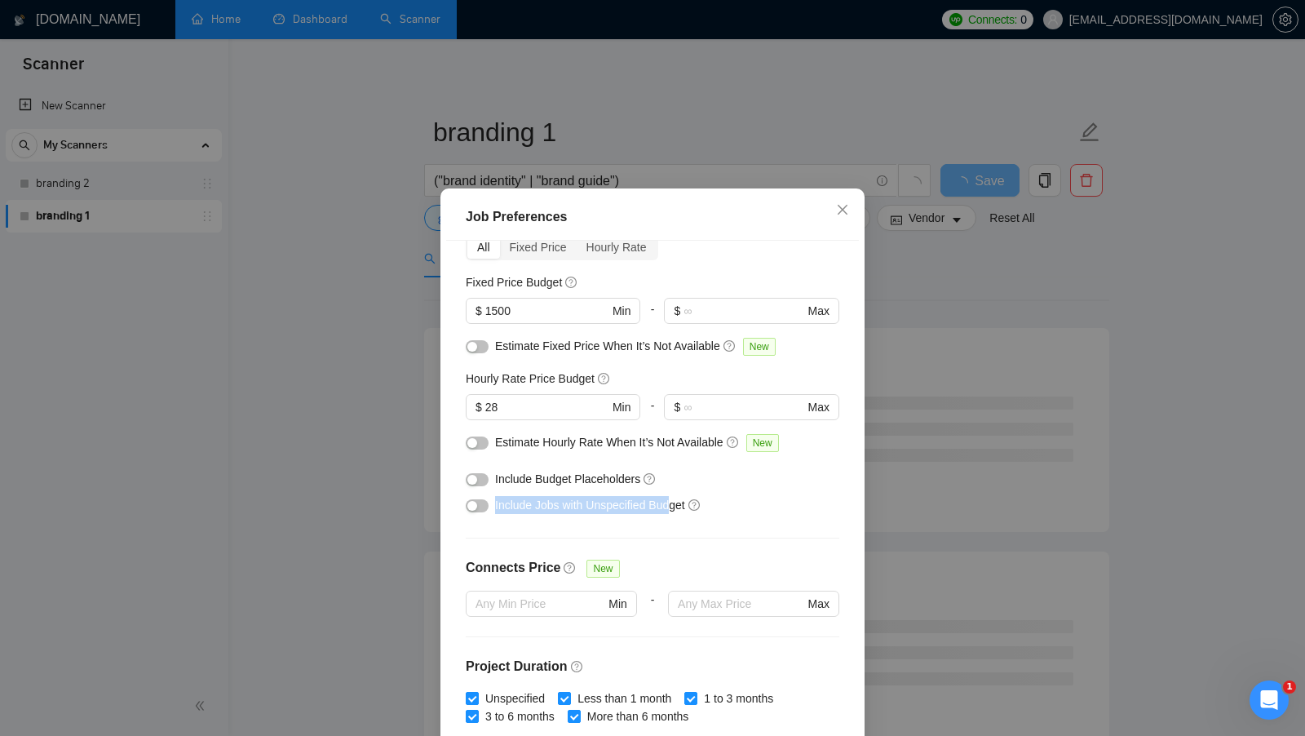
drag, startPoint x: 492, startPoint y: 505, endPoint x: 680, endPoint y: 498, distance: 187.8
click at [679, 498] on div "Include Jobs with Unspecified Budget" at bounding box center [653, 505] width 374 height 26
click at [481, 509] on button "button" at bounding box center [477, 505] width 23 height 13
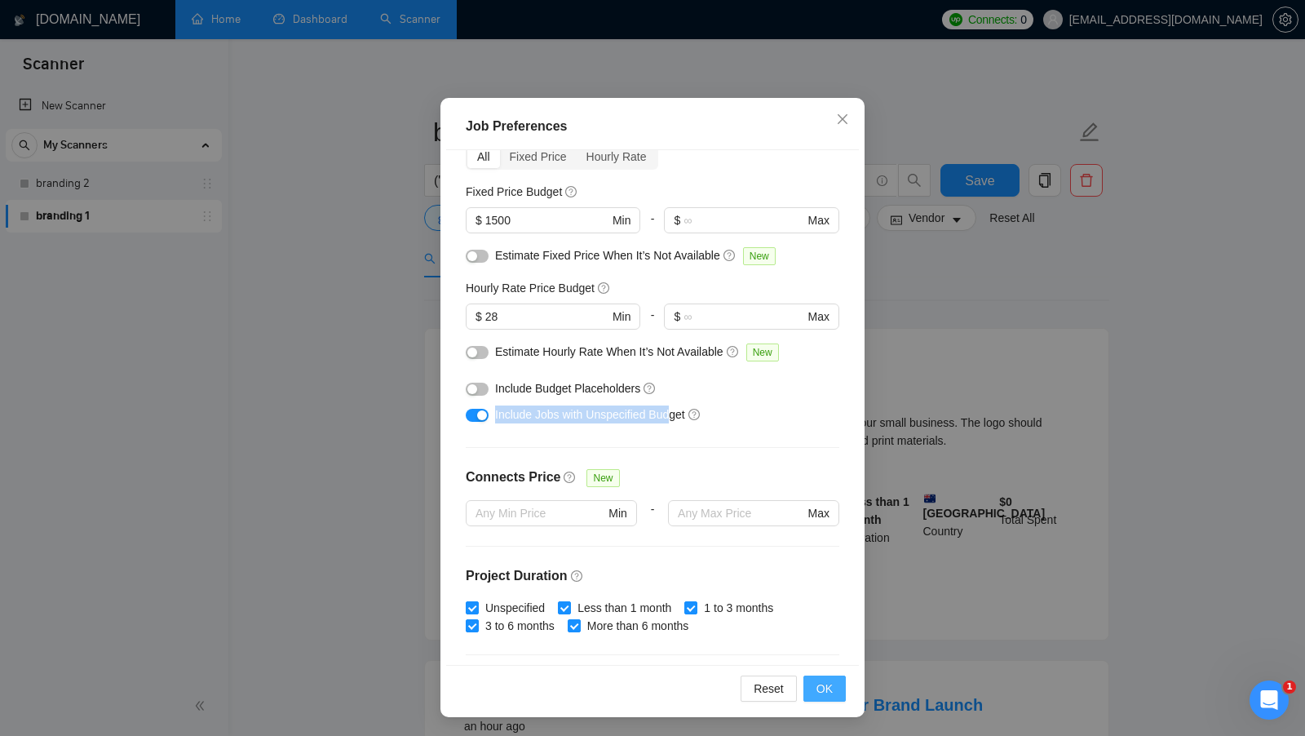
click at [834, 688] on button "OK" at bounding box center [825, 689] width 42 height 26
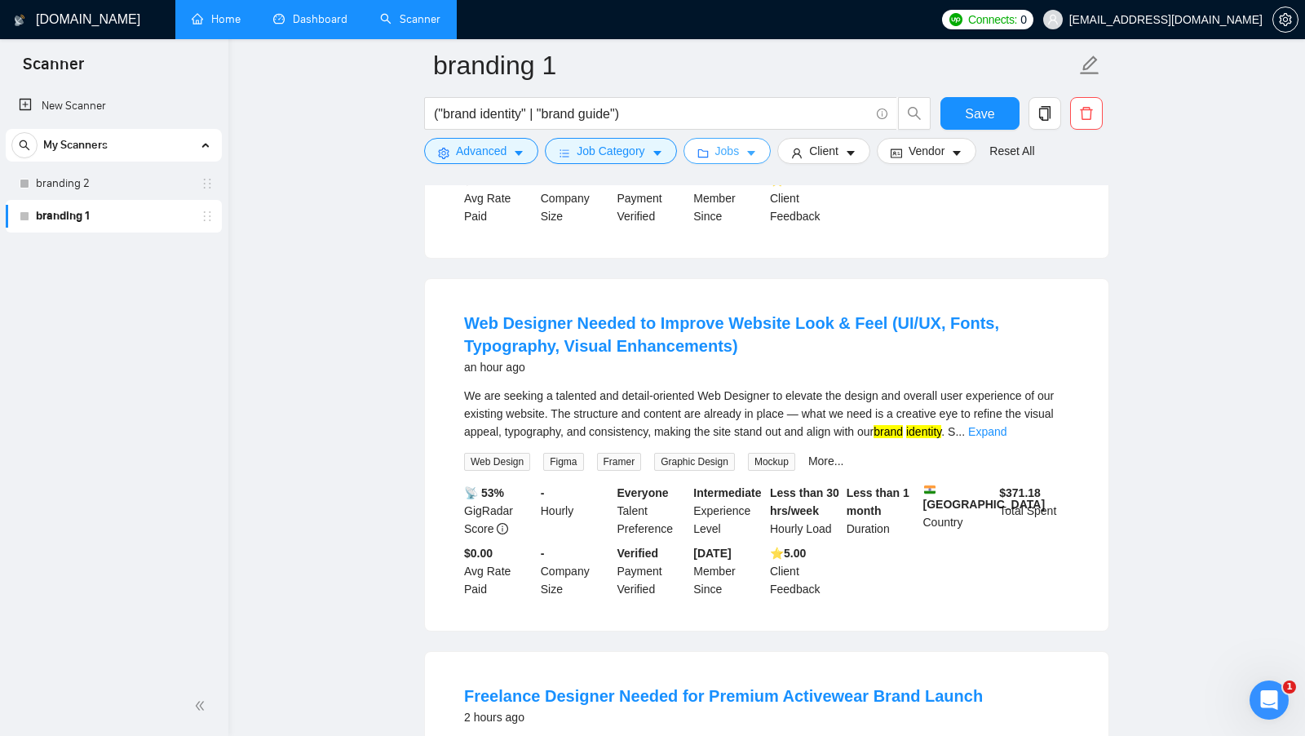
scroll to position [436, 0]
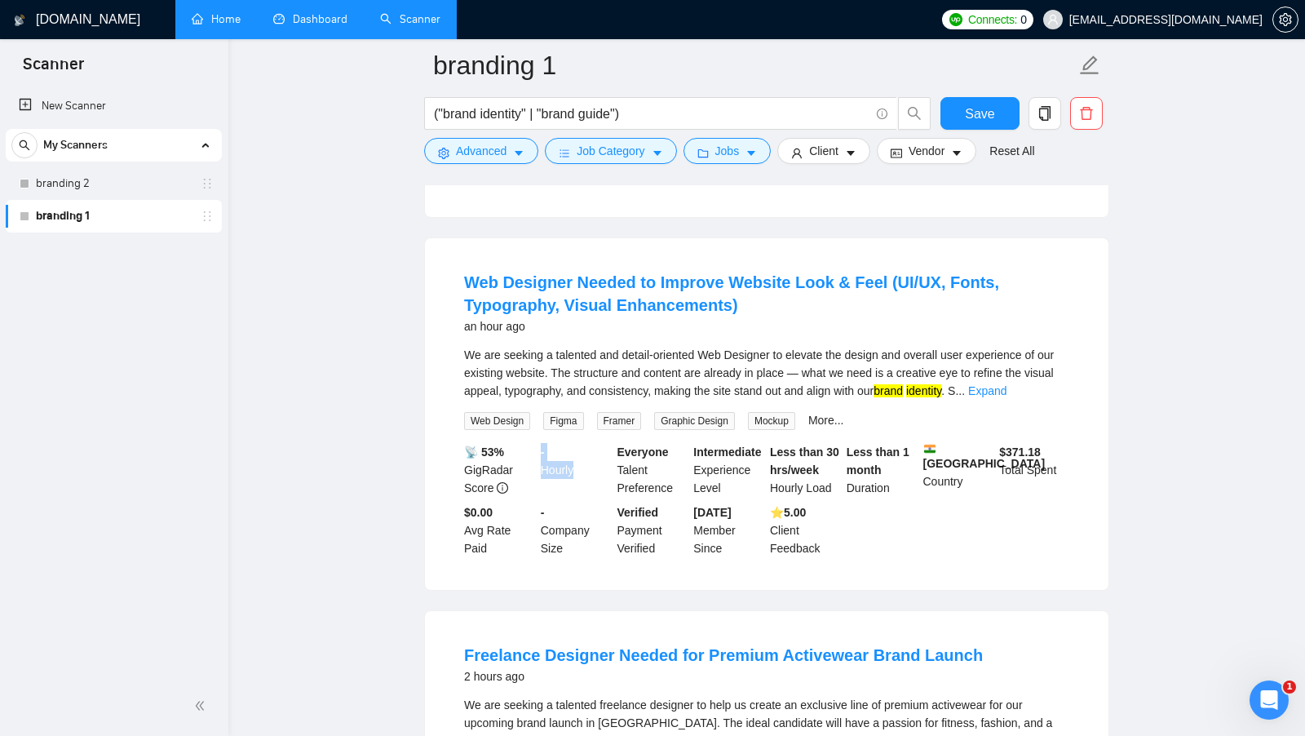
drag, startPoint x: 540, startPoint y: 450, endPoint x: 587, endPoint y: 463, distance: 48.3
click at [587, 463] on div "- Hourly" at bounding box center [576, 470] width 77 height 54
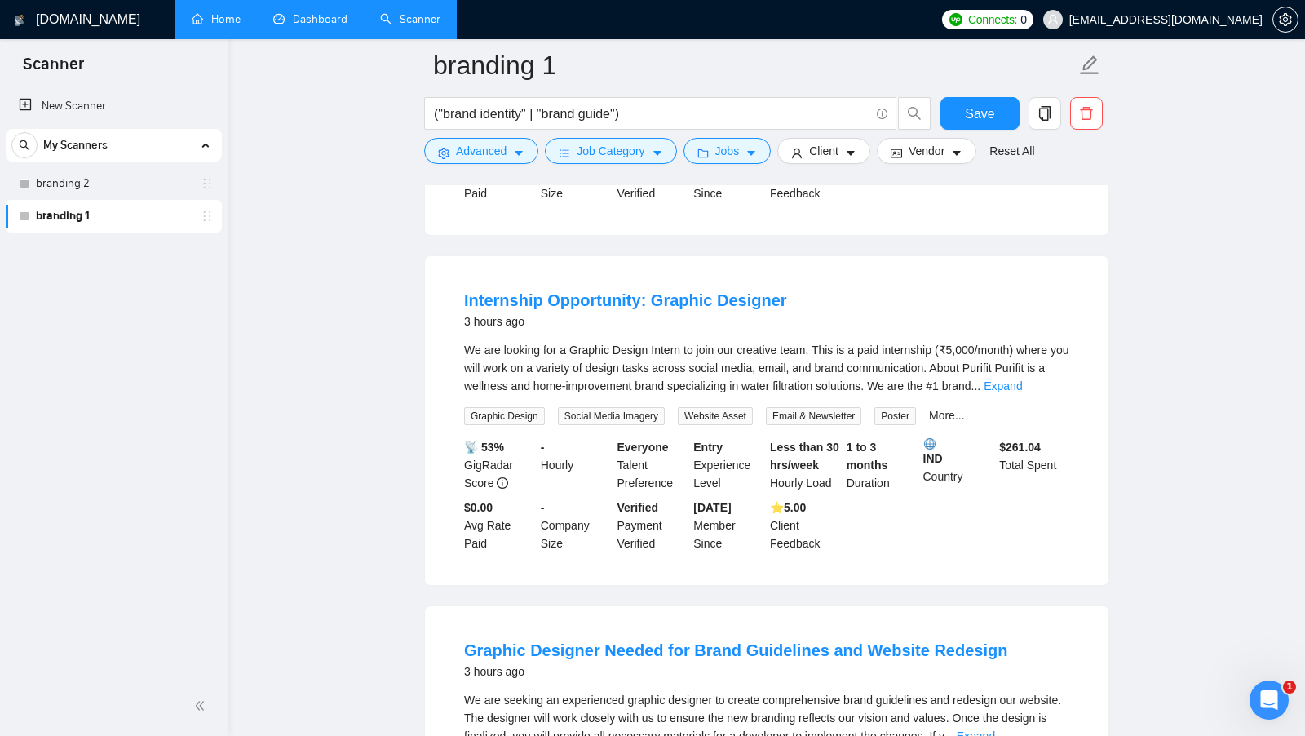
scroll to position [2201, 0]
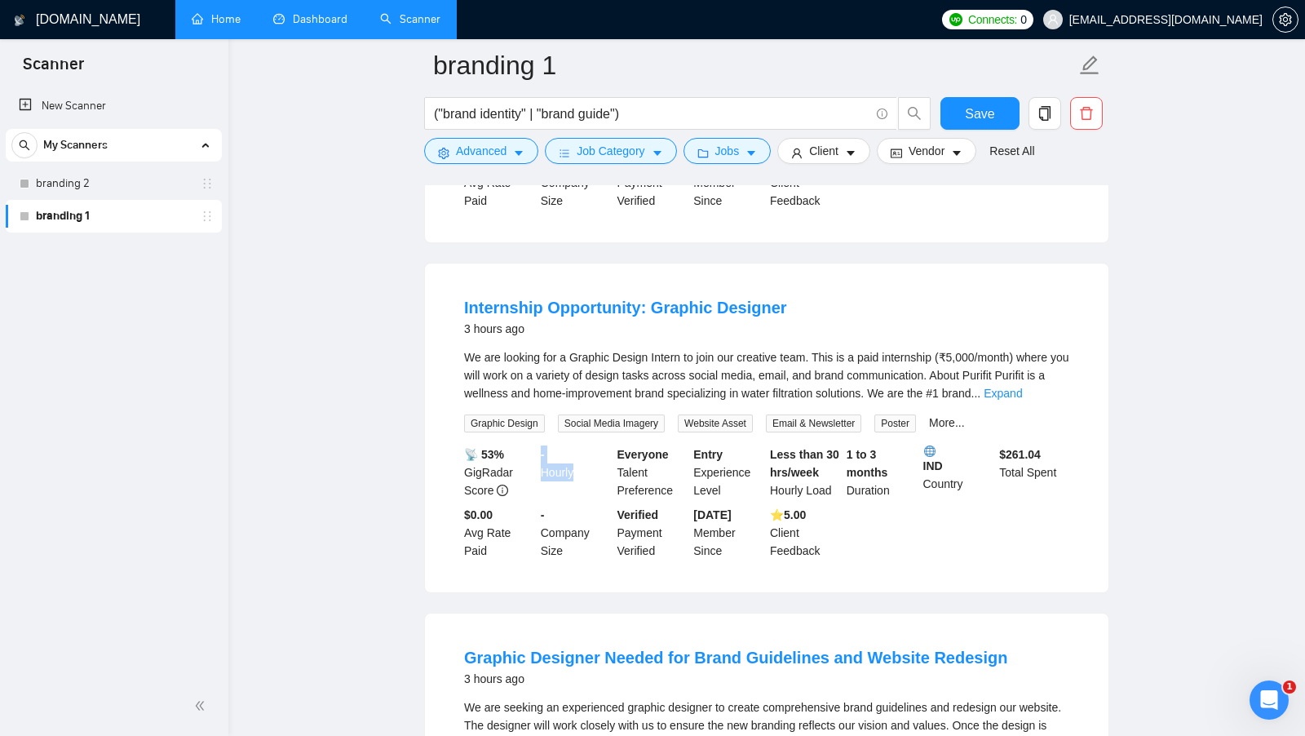
drag, startPoint x: 539, startPoint y: 438, endPoint x: 592, endPoint y: 459, distance: 56.1
click at [591, 459] on div "- Hourly" at bounding box center [576, 472] width 77 height 54
click at [592, 459] on div "- Hourly" at bounding box center [576, 472] width 77 height 54
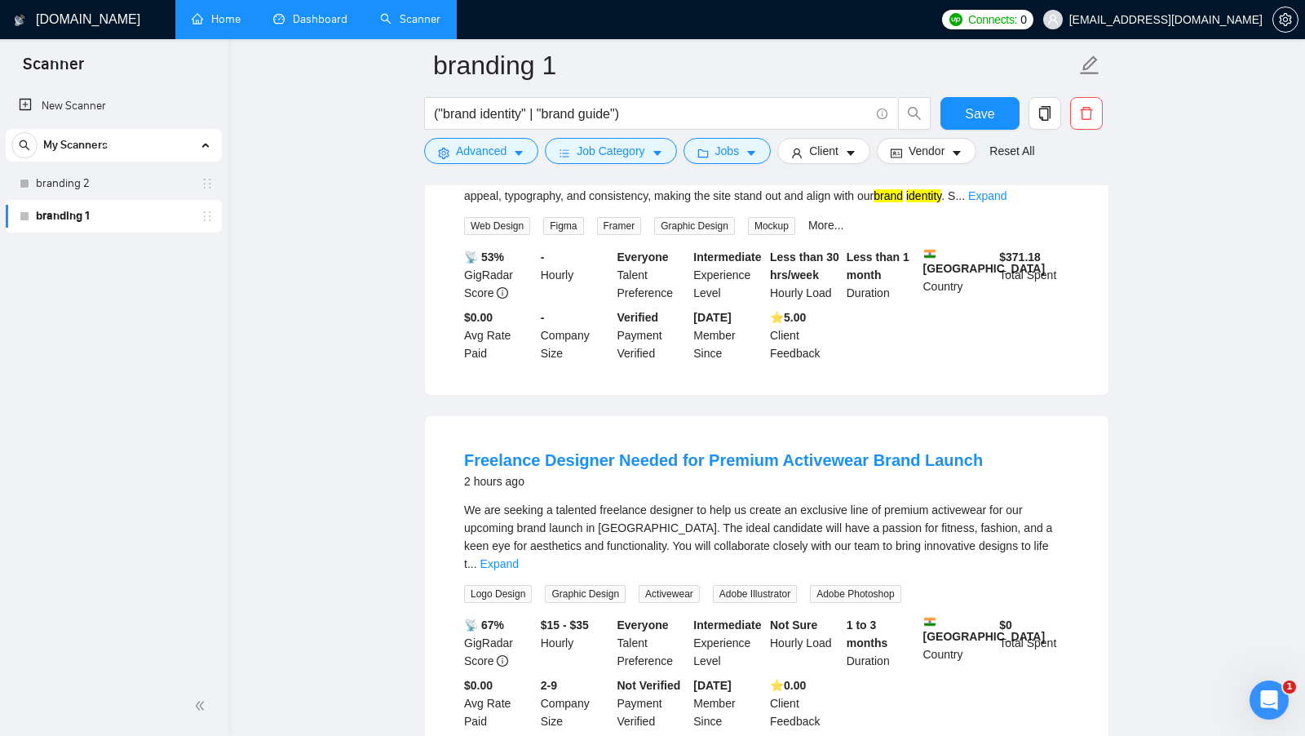
scroll to position [0, 0]
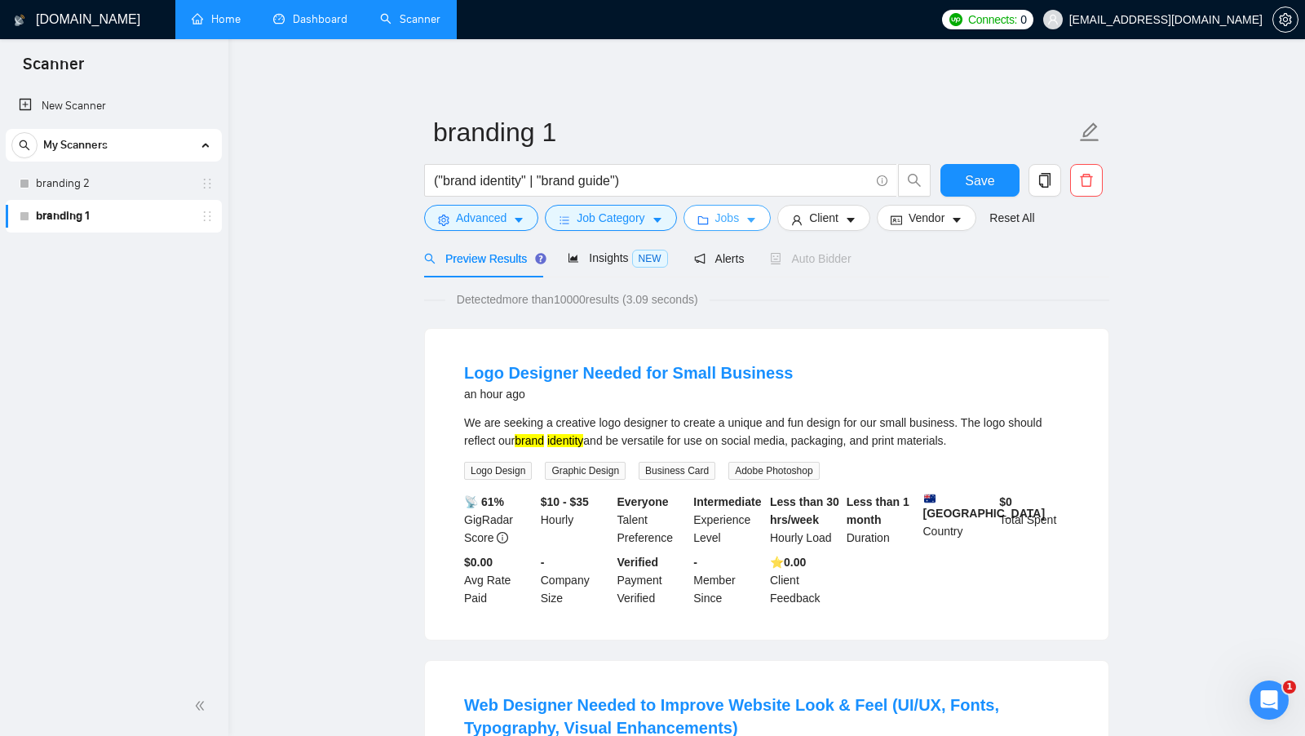
click at [756, 222] on icon "caret-down" at bounding box center [751, 221] width 8 height 5
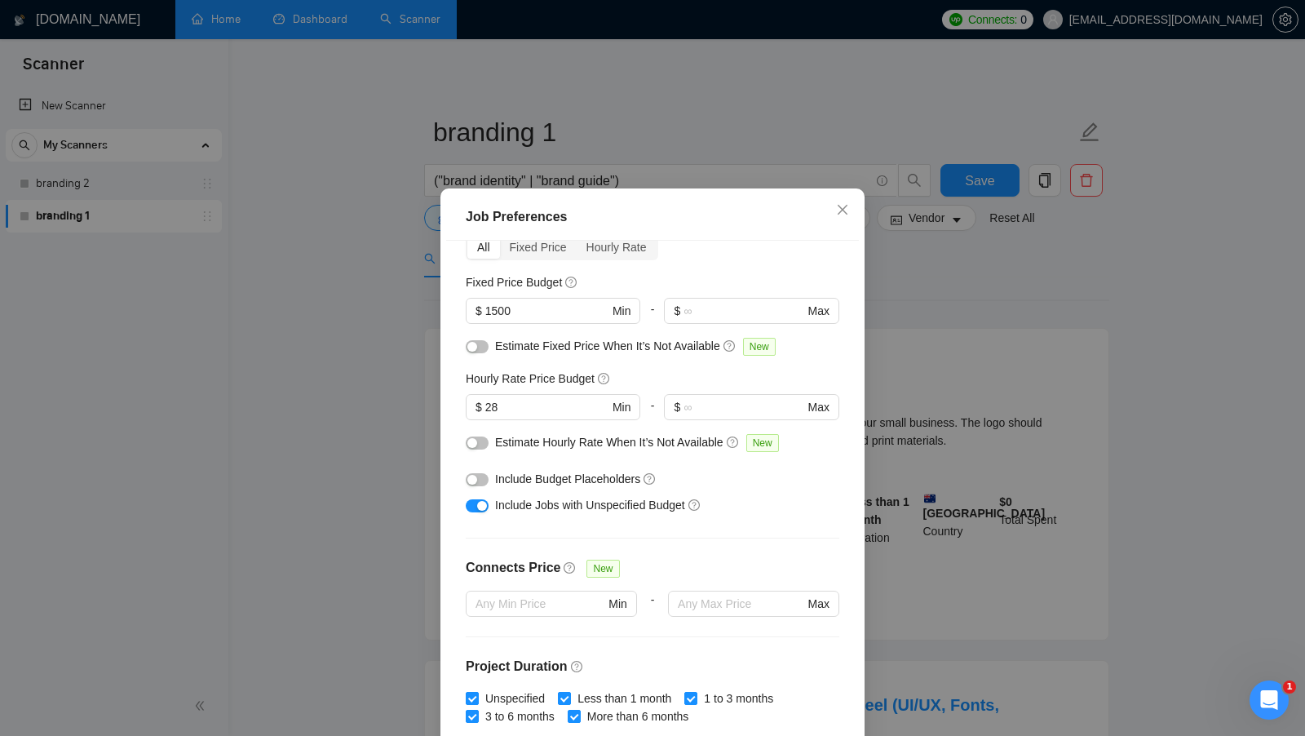
click at [473, 507] on button "button" at bounding box center [477, 505] width 23 height 13
click at [525, 305] on input "1500" at bounding box center [546, 311] width 123 height 18
click at [505, 402] on input "28" at bounding box center [546, 407] width 123 height 18
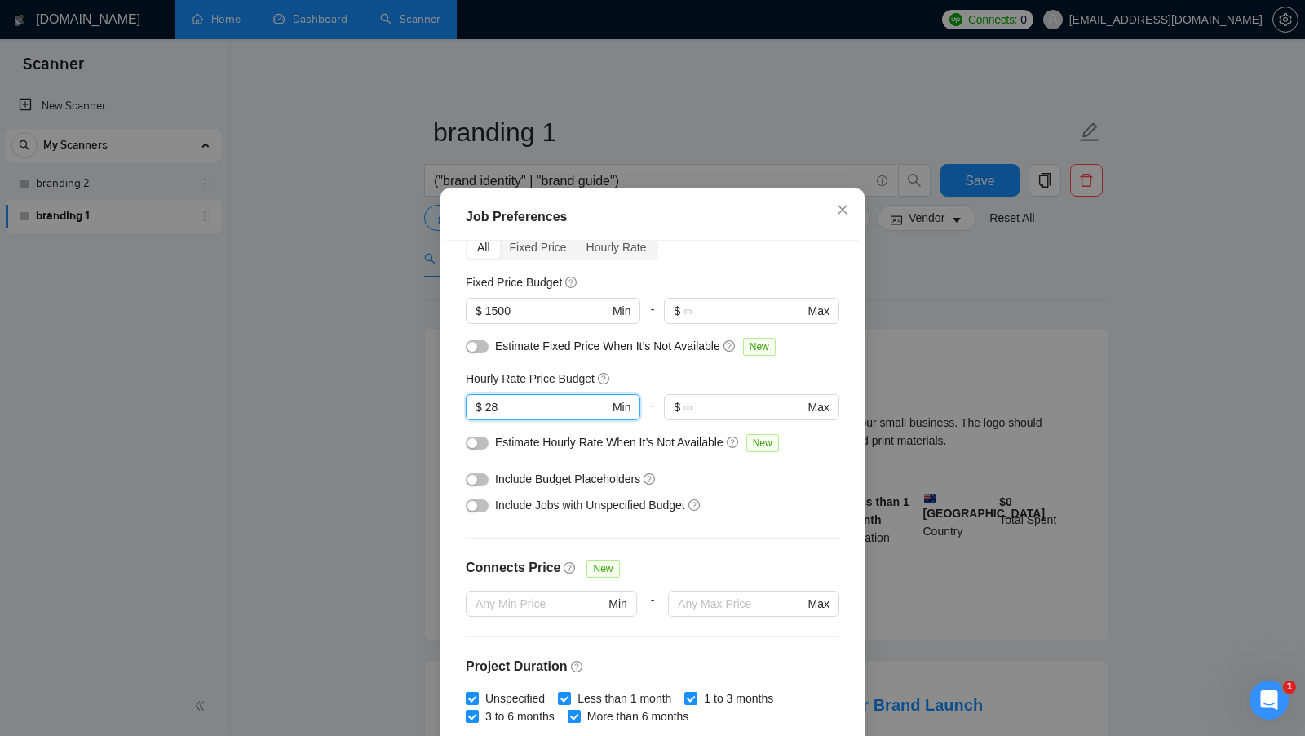
click at [720, 481] on div "Include Budget Placeholders" at bounding box center [658, 479] width 327 height 18
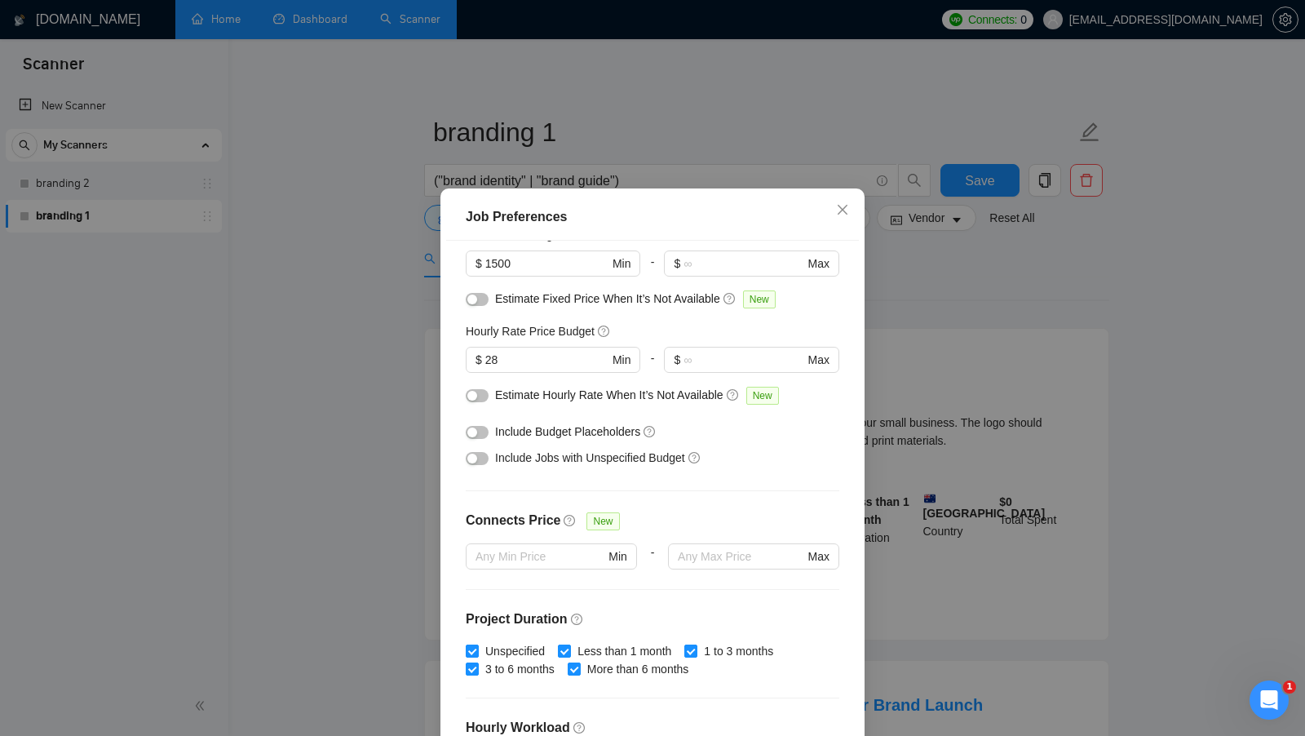
scroll to position [142, 0]
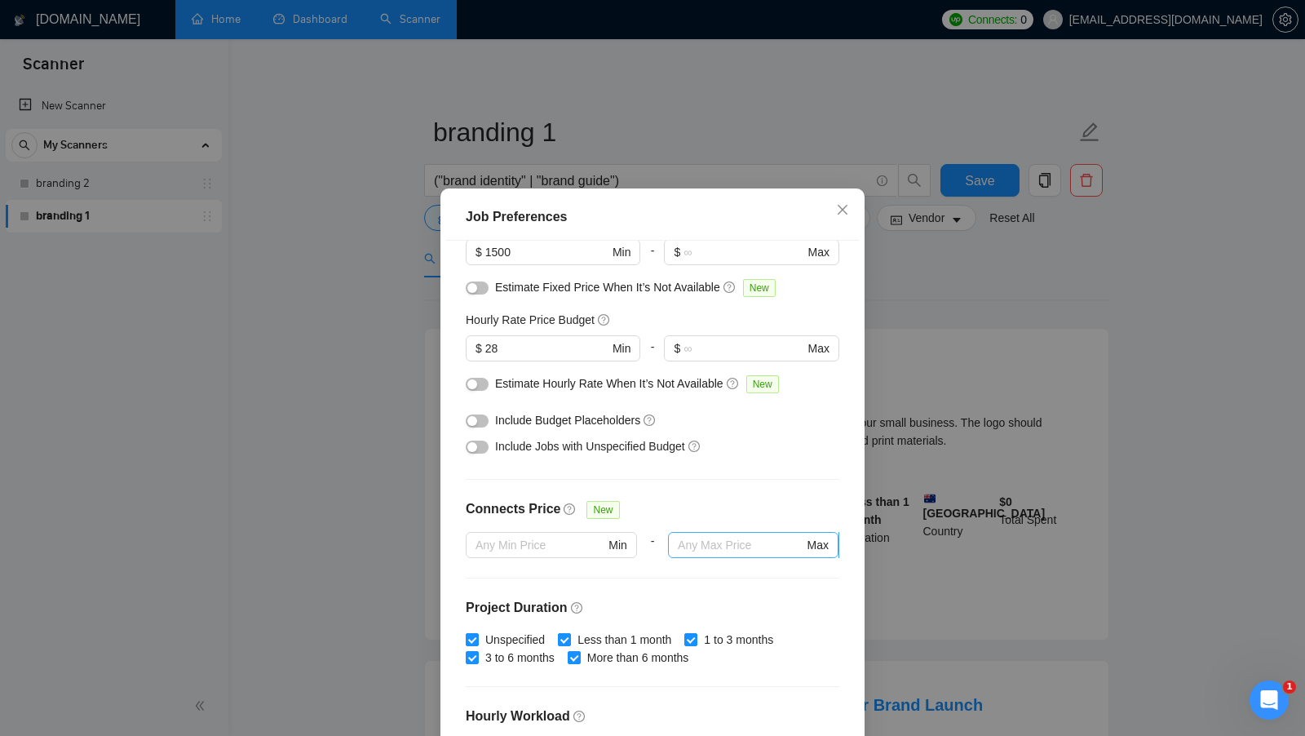
click at [699, 541] on input "text" at bounding box center [741, 545] width 126 height 18
click at [729, 512] on div "Connects Price New" at bounding box center [653, 515] width 374 height 33
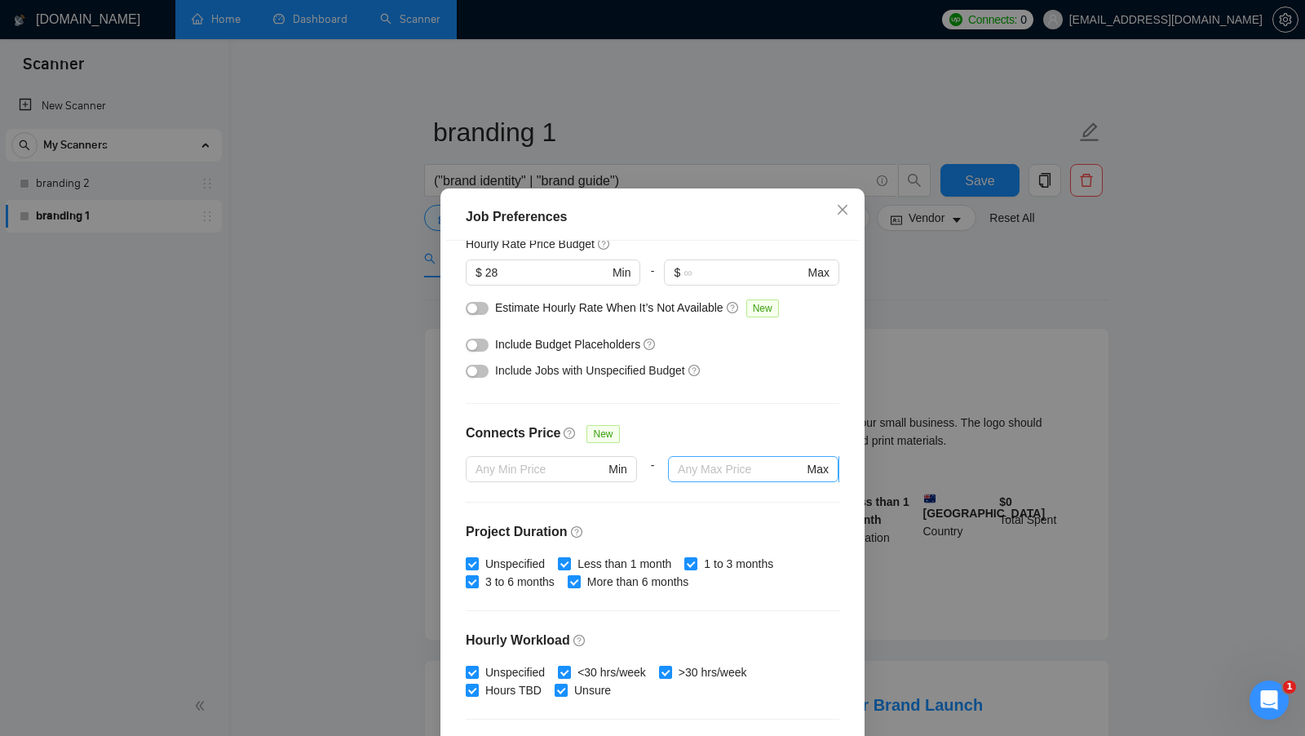
click at [733, 474] on input "text" at bounding box center [741, 469] width 126 height 18
click at [738, 434] on div "Connects Price New" at bounding box center [653, 439] width 374 height 33
click at [690, 461] on input "22" at bounding box center [741, 469] width 126 height 18
type input "23"
click at [735, 442] on div "Connects Price New" at bounding box center [653, 439] width 374 height 33
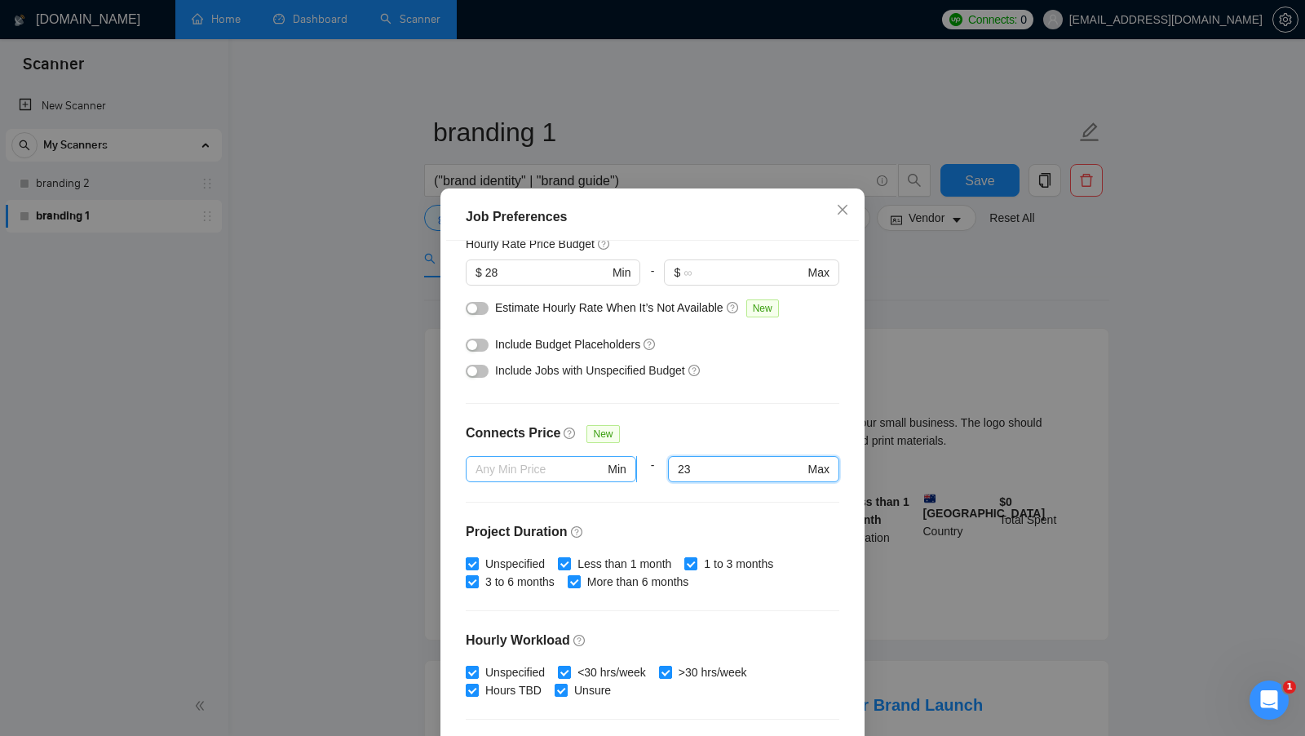
drag, startPoint x: 703, startPoint y: 464, endPoint x: 596, endPoint y: 464, distance: 107.7
click at [596, 464] on div "Min - 23 23 Max" at bounding box center [653, 479] width 374 height 46
click at [704, 435] on div "Connects Price New" at bounding box center [653, 439] width 374 height 33
click at [702, 463] on input "23" at bounding box center [741, 469] width 126 height 18
click at [701, 463] on input "23" at bounding box center [741, 469] width 126 height 18
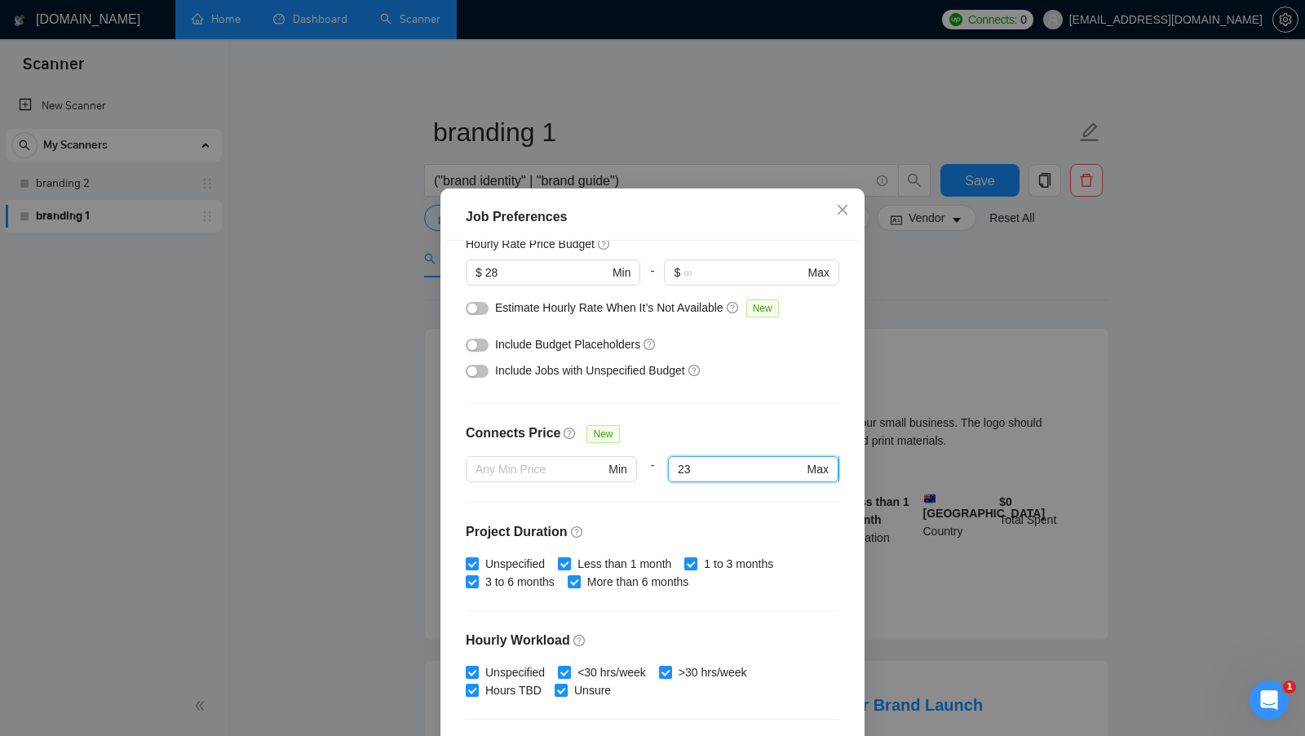
click at [701, 463] on input "23" at bounding box center [741, 469] width 126 height 18
click at [727, 437] on div "Connects Price New" at bounding box center [653, 439] width 374 height 33
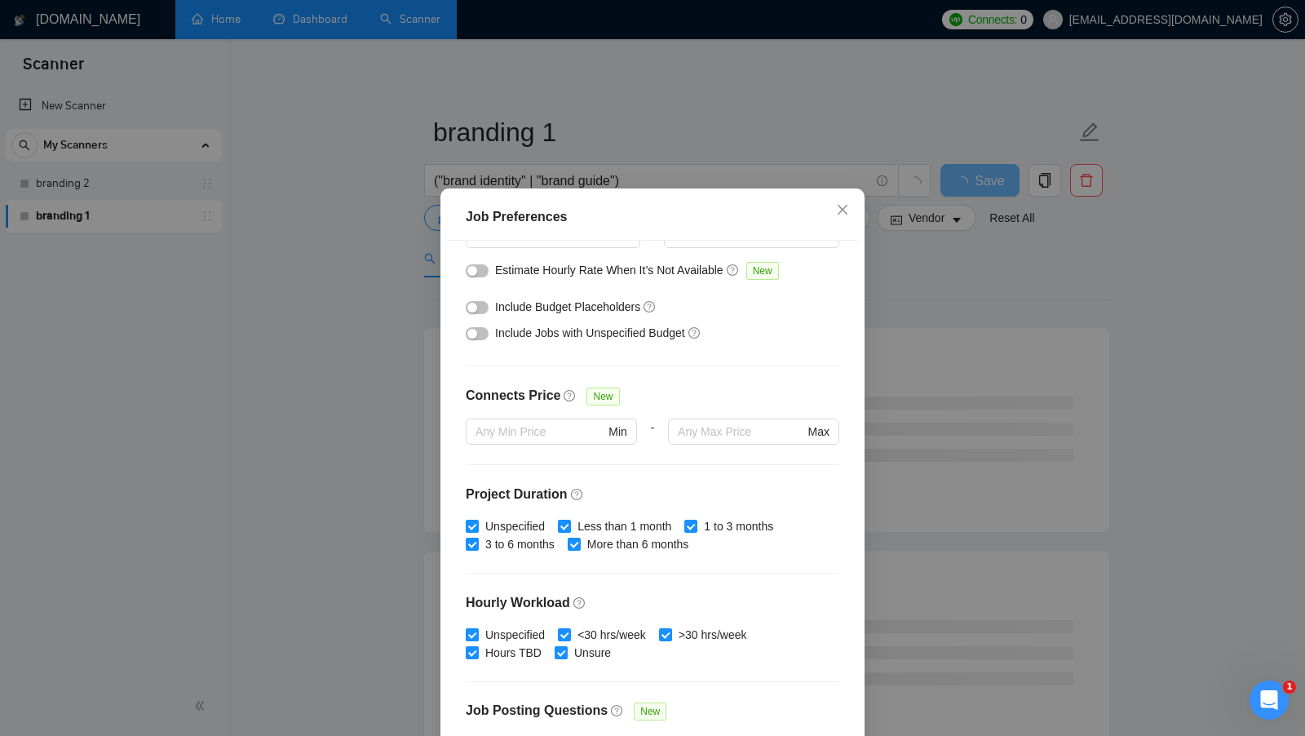
click at [696, 464] on div at bounding box center [653, 464] width 374 height 1
click at [736, 475] on div "Budget Project Type All Fixed Price Hourly Rate Fixed Price Budget $ 1500 Min -…" at bounding box center [652, 498] width 413 height 515
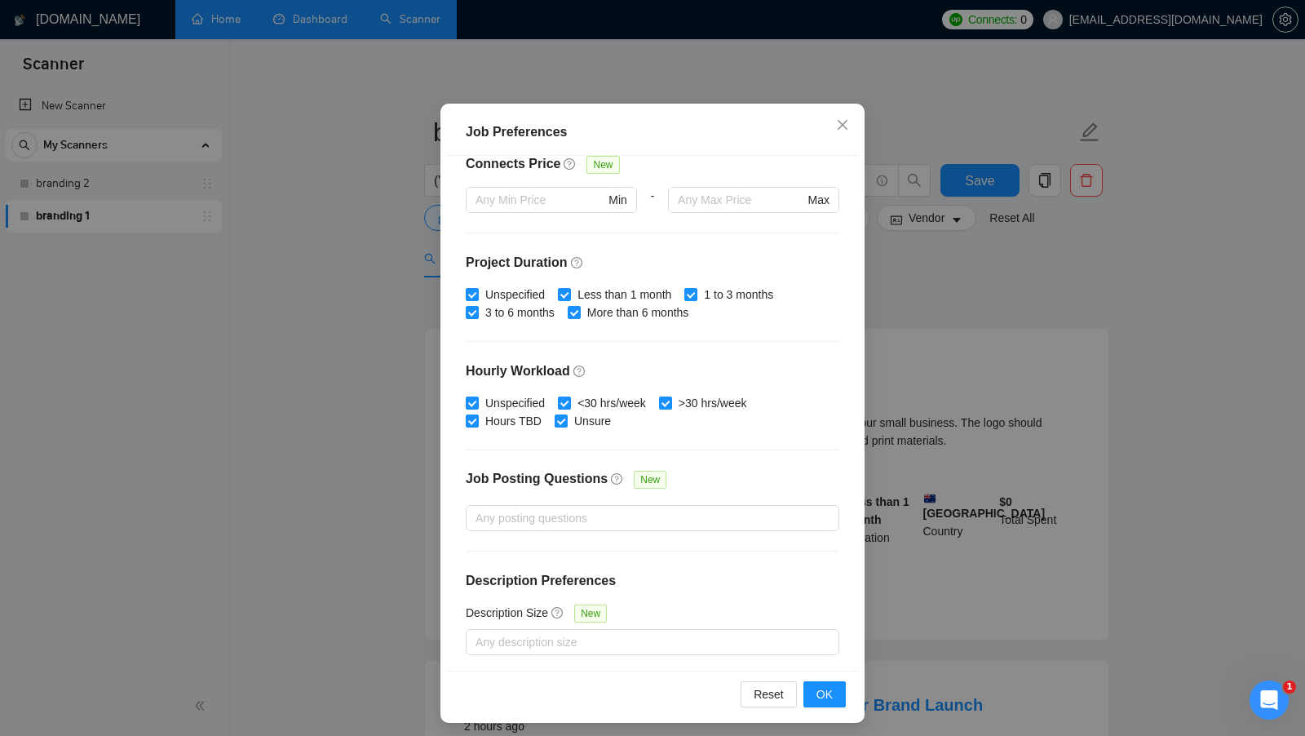
scroll to position [91, 0]
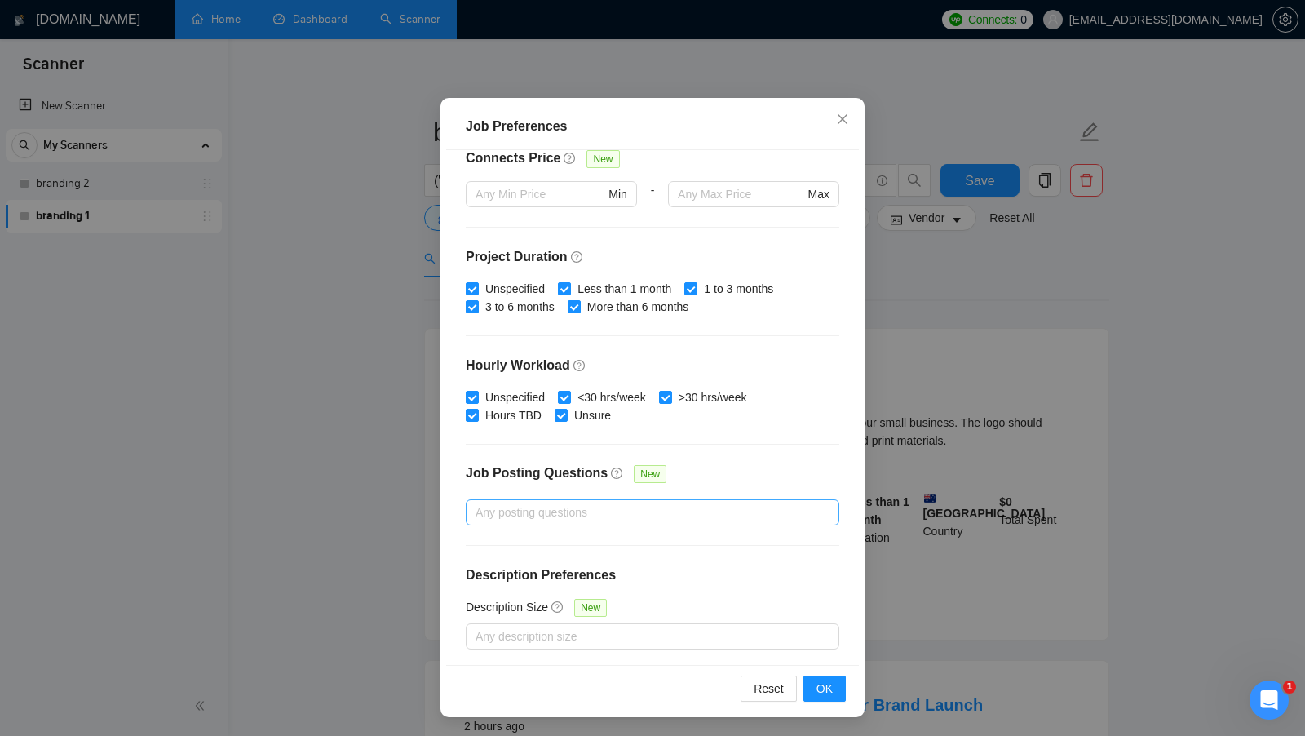
click at [652, 504] on div at bounding box center [644, 513] width 349 height 20
click at [745, 464] on div "Job Posting Questions New" at bounding box center [653, 481] width 374 height 35
click at [676, 503] on div at bounding box center [644, 513] width 349 height 20
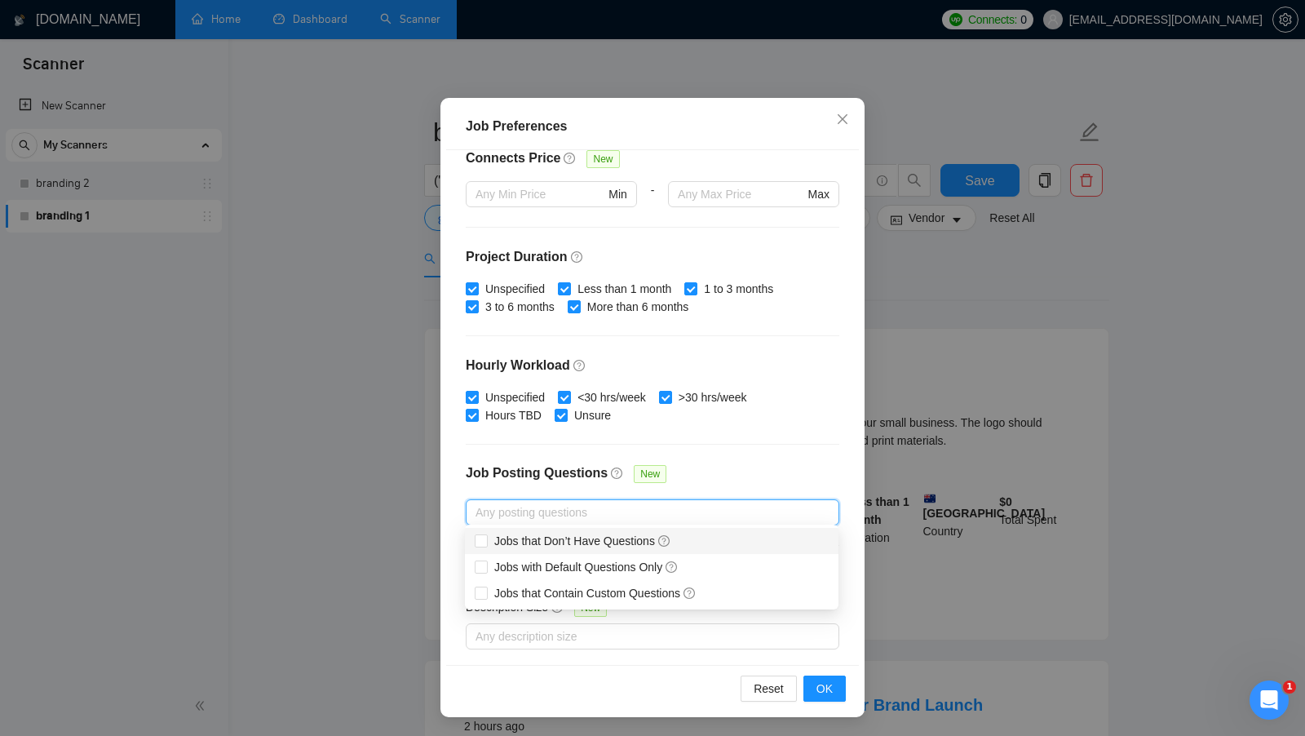
click at [711, 543] on div "Jobs that Don’t Have Questions" at bounding box center [652, 541] width 354 height 18
click at [624, 511] on icon "close" at bounding box center [620, 513] width 8 height 8
checkbox input "false"
click at [710, 464] on div "Job Posting Questions New" at bounding box center [653, 481] width 374 height 35
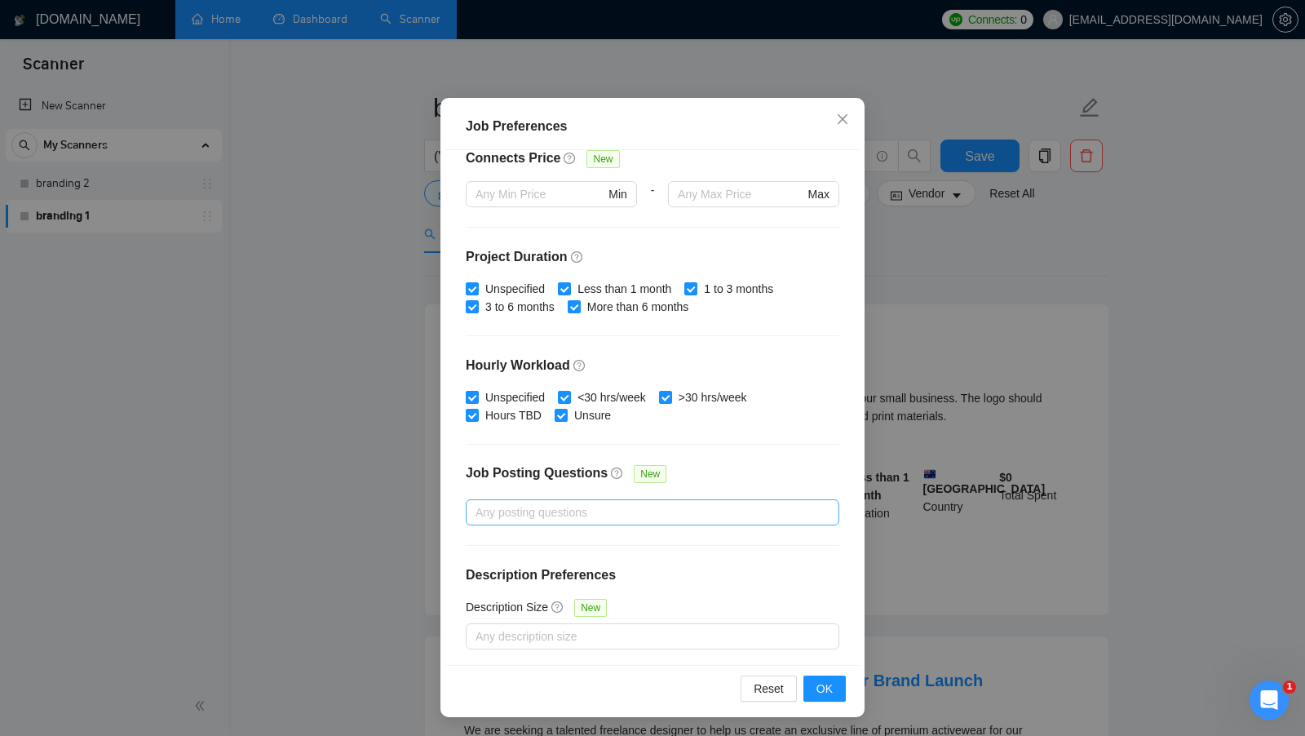
scroll to position [26, 0]
click at [562, 503] on div at bounding box center [644, 513] width 349 height 20
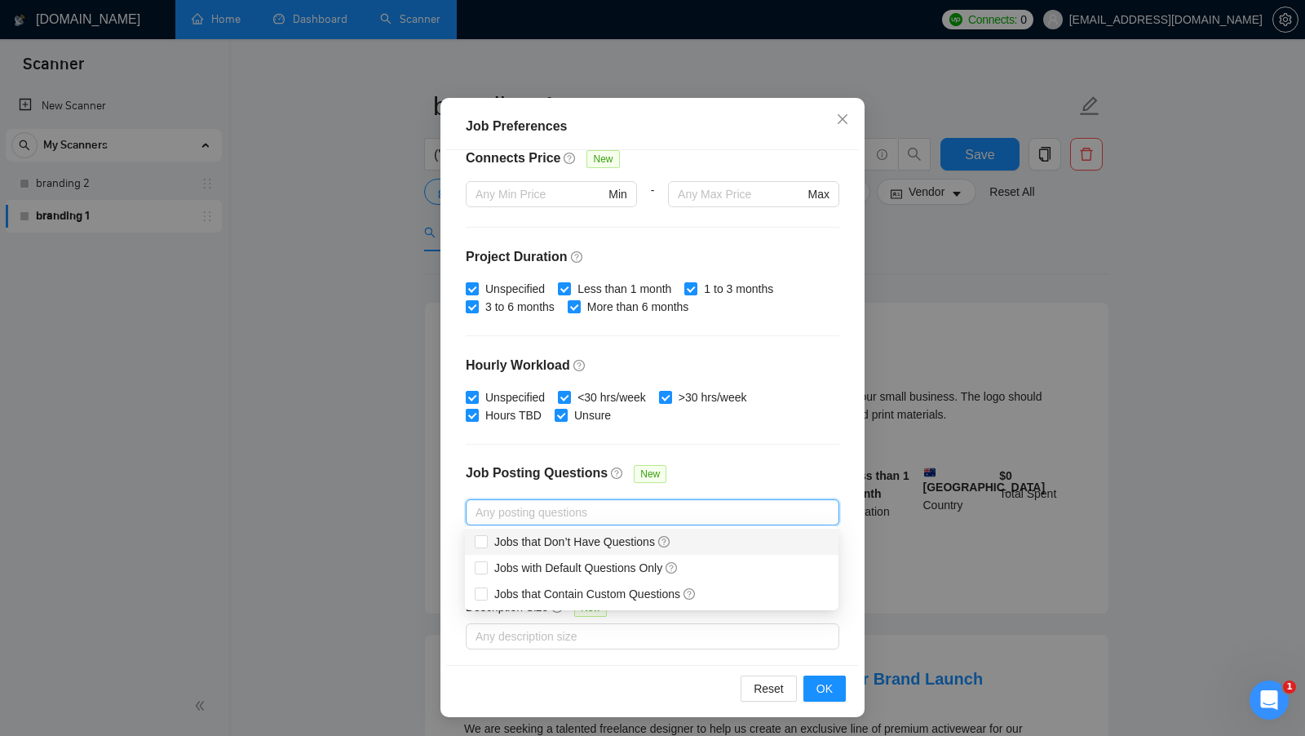
click at [743, 445] on div "Budget Project Type All Fixed Price Hourly Rate Fixed Price Budget $ 1500 Min -…" at bounding box center [652, 407] width 413 height 515
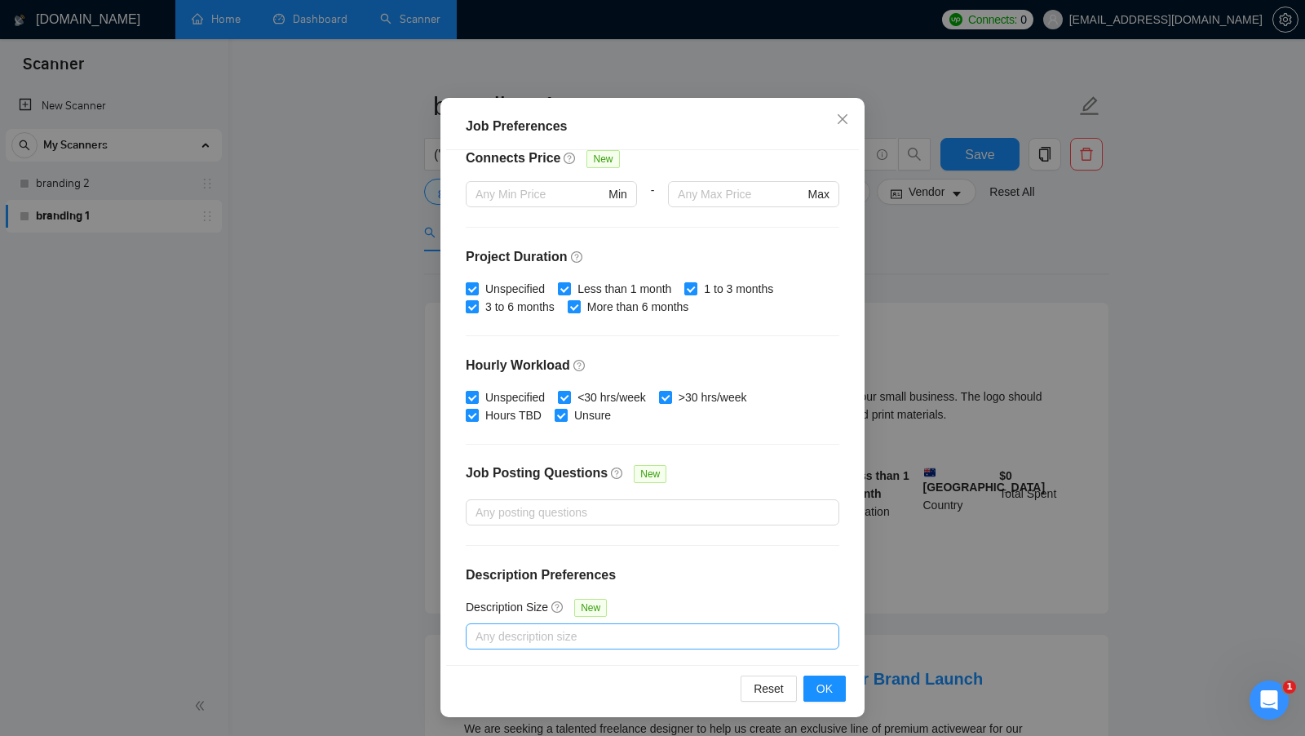
click at [623, 632] on div at bounding box center [644, 637] width 349 height 20
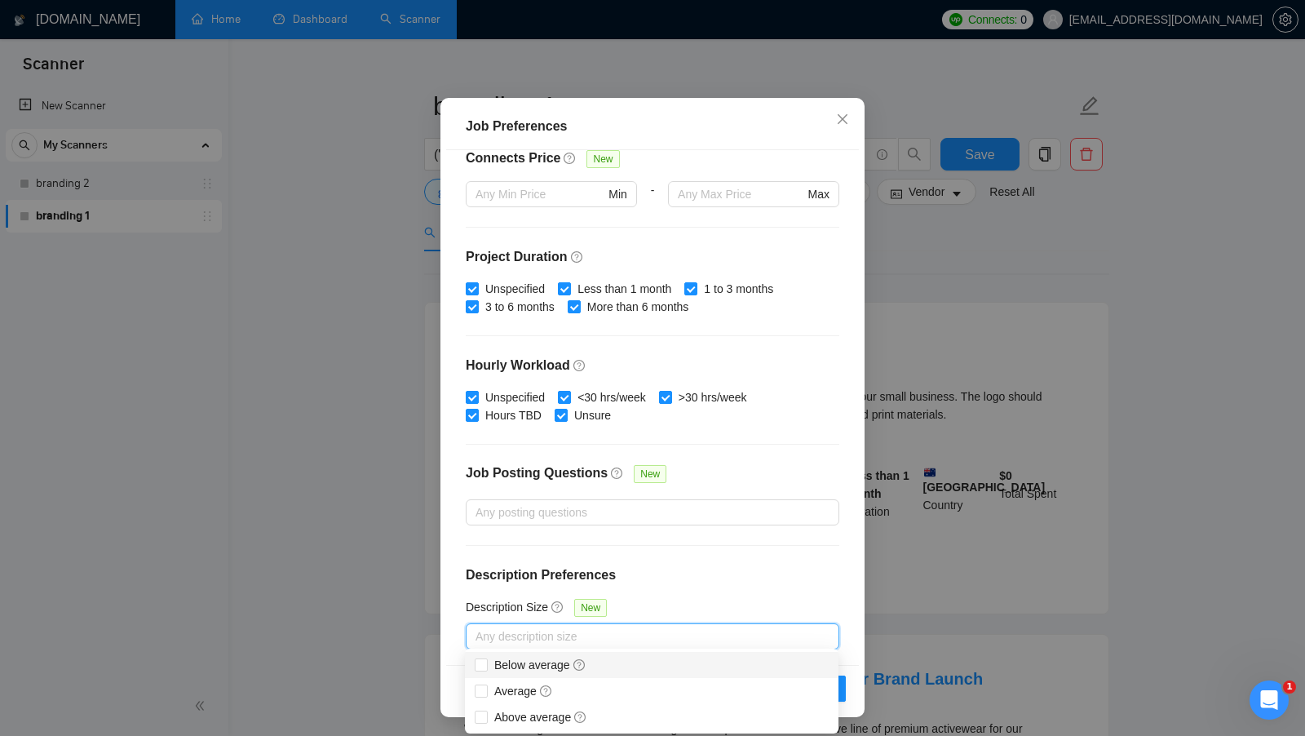
click at [624, 663] on div "Below average" at bounding box center [652, 665] width 354 height 18
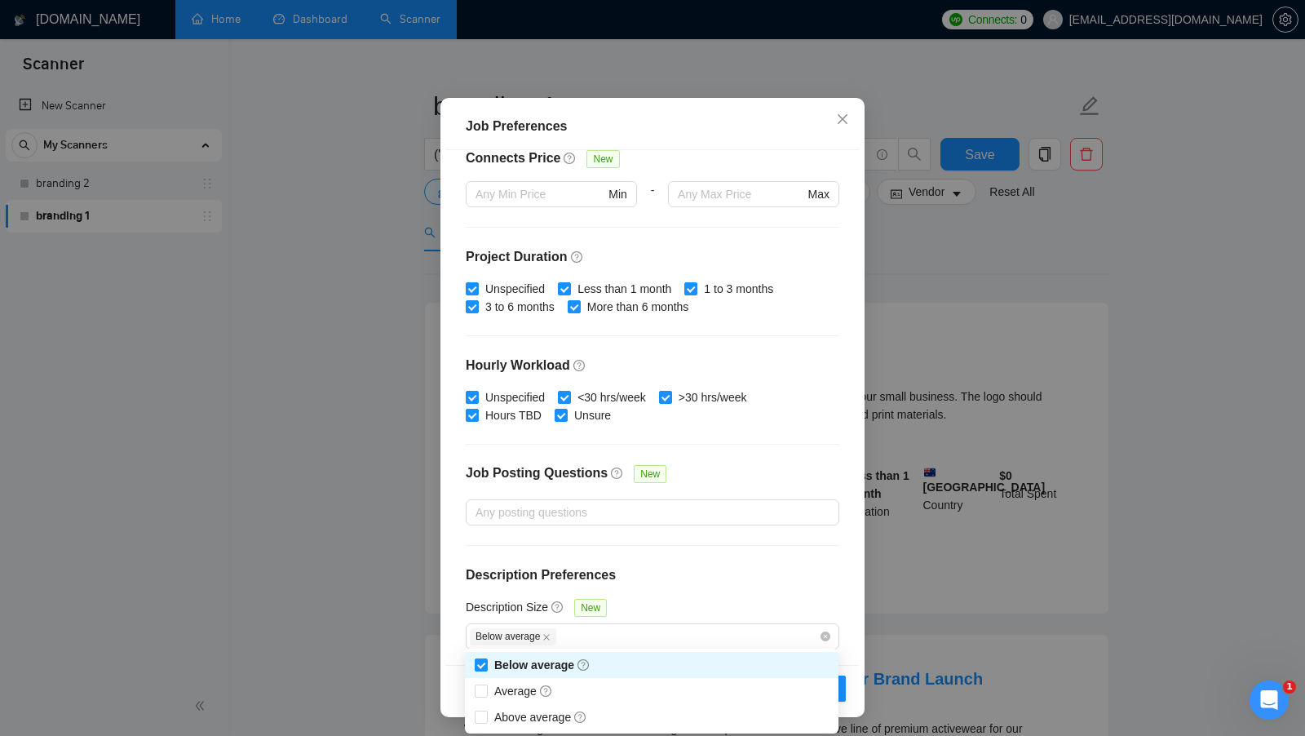
click at [727, 587] on div "Budget Project Type All Fixed Price Hourly Rate Fixed Price Budget $ 1500 Min -…" at bounding box center [652, 407] width 413 height 515
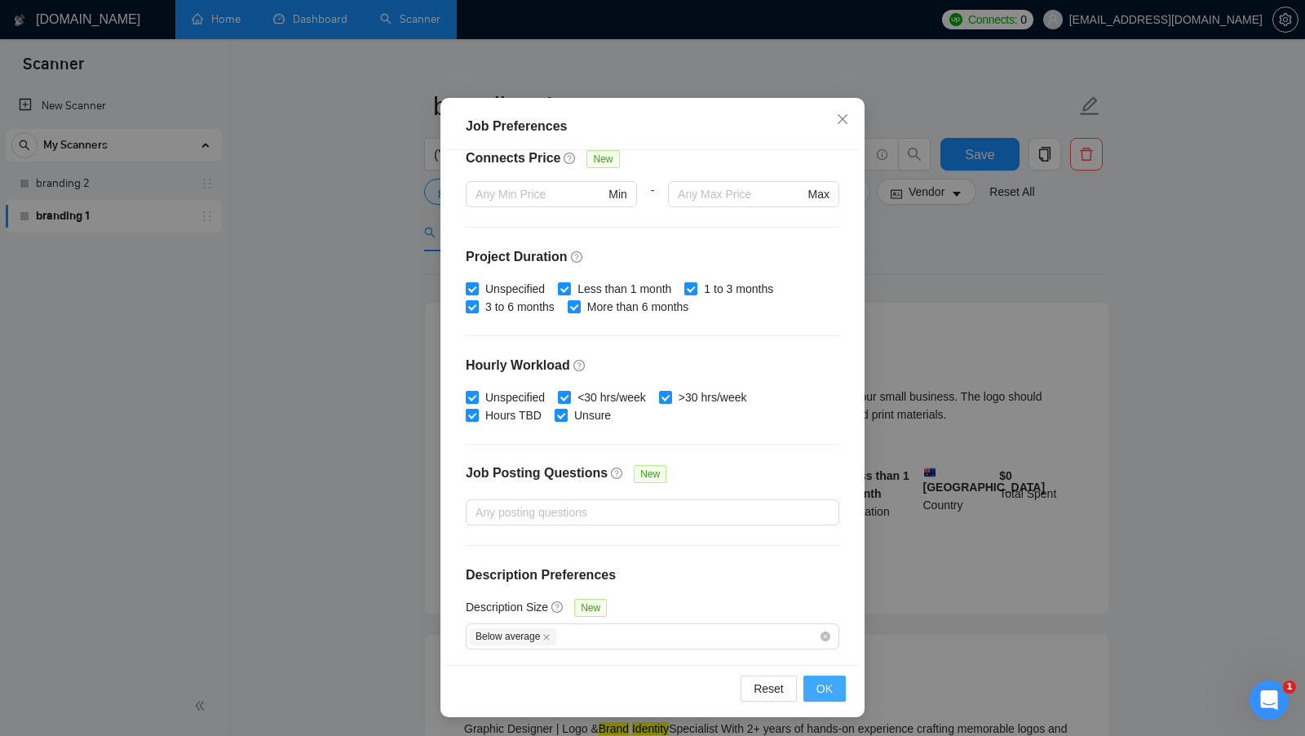
click at [815, 682] on button "OK" at bounding box center [825, 689] width 42 height 26
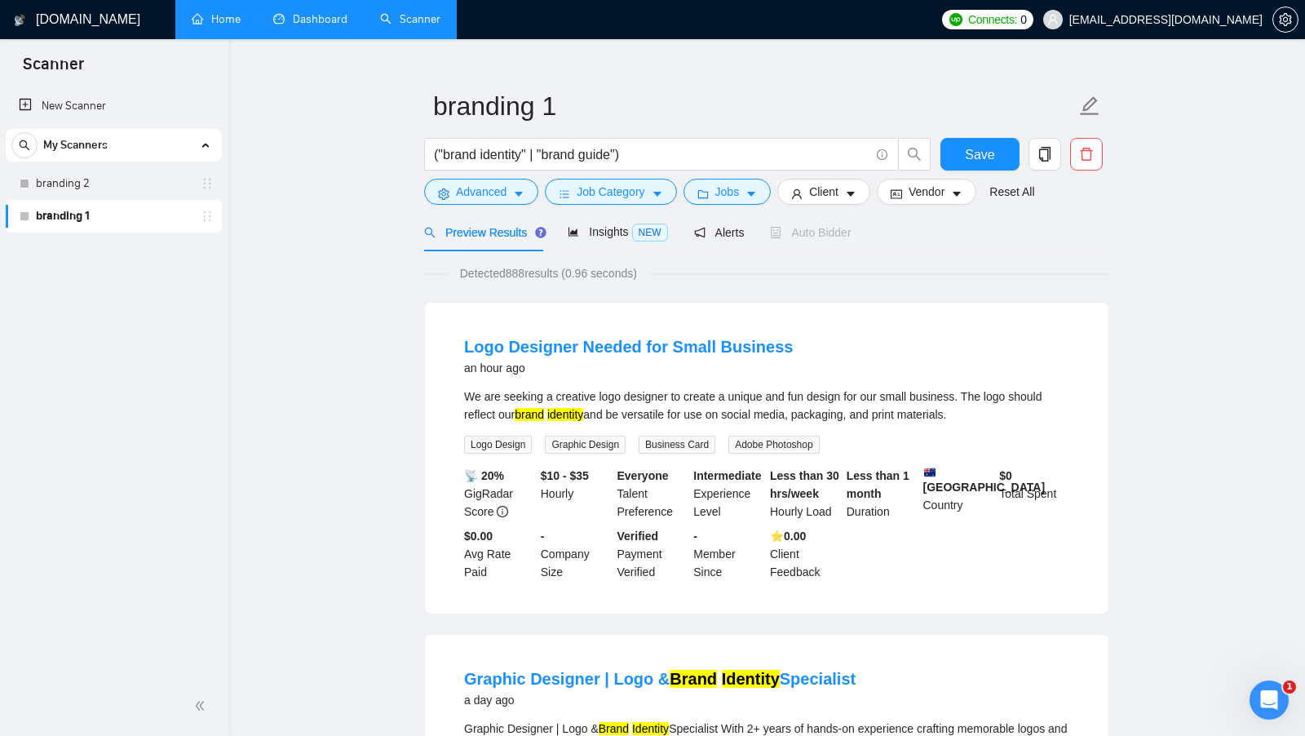
drag, startPoint x: 464, startPoint y: 397, endPoint x: 1001, endPoint y: 412, distance: 537.1
click at [1000, 412] on div "We are seeking a creative logo designer to create a unique and fun design for o…" at bounding box center [766, 406] width 605 height 36
click at [1001, 412] on div "We are seeking a creative logo designer to create a unique and fun design for o…" at bounding box center [766, 406] width 605 height 36
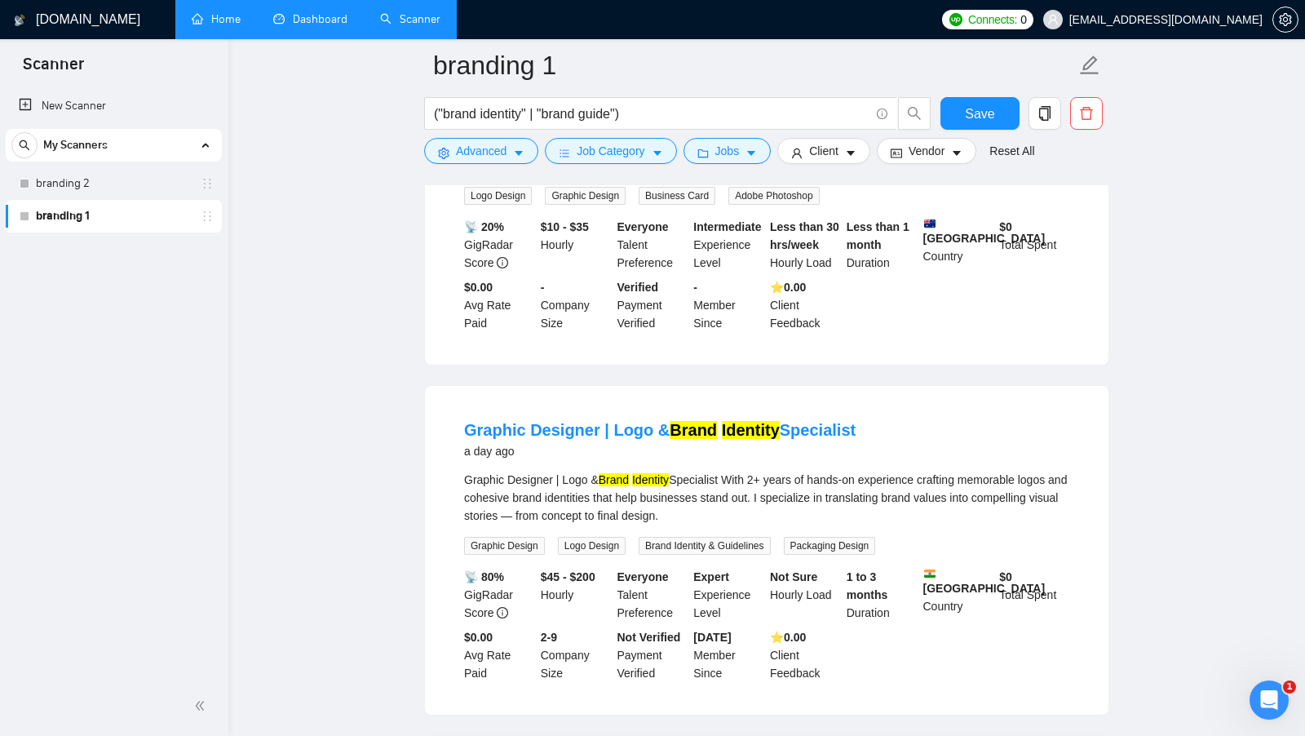
scroll to position [292, 0]
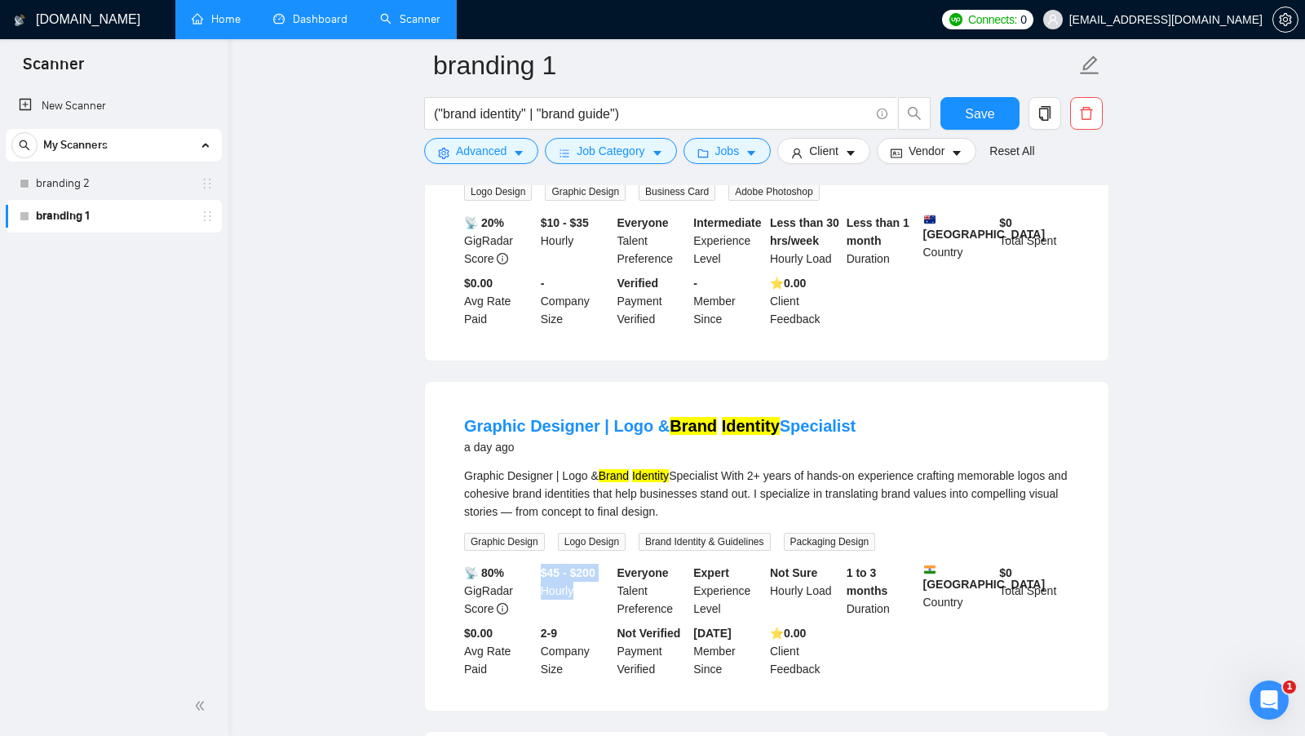
drag, startPoint x: 539, startPoint y: 569, endPoint x: 585, endPoint y: 591, distance: 50.7
click at [585, 591] on div "$45 - $200 Hourly" at bounding box center [576, 591] width 77 height 54
drag, startPoint x: 922, startPoint y: 577, endPoint x: 952, endPoint y: 577, distance: 30.2
click at [952, 577] on div "India Country" at bounding box center [958, 591] width 77 height 54
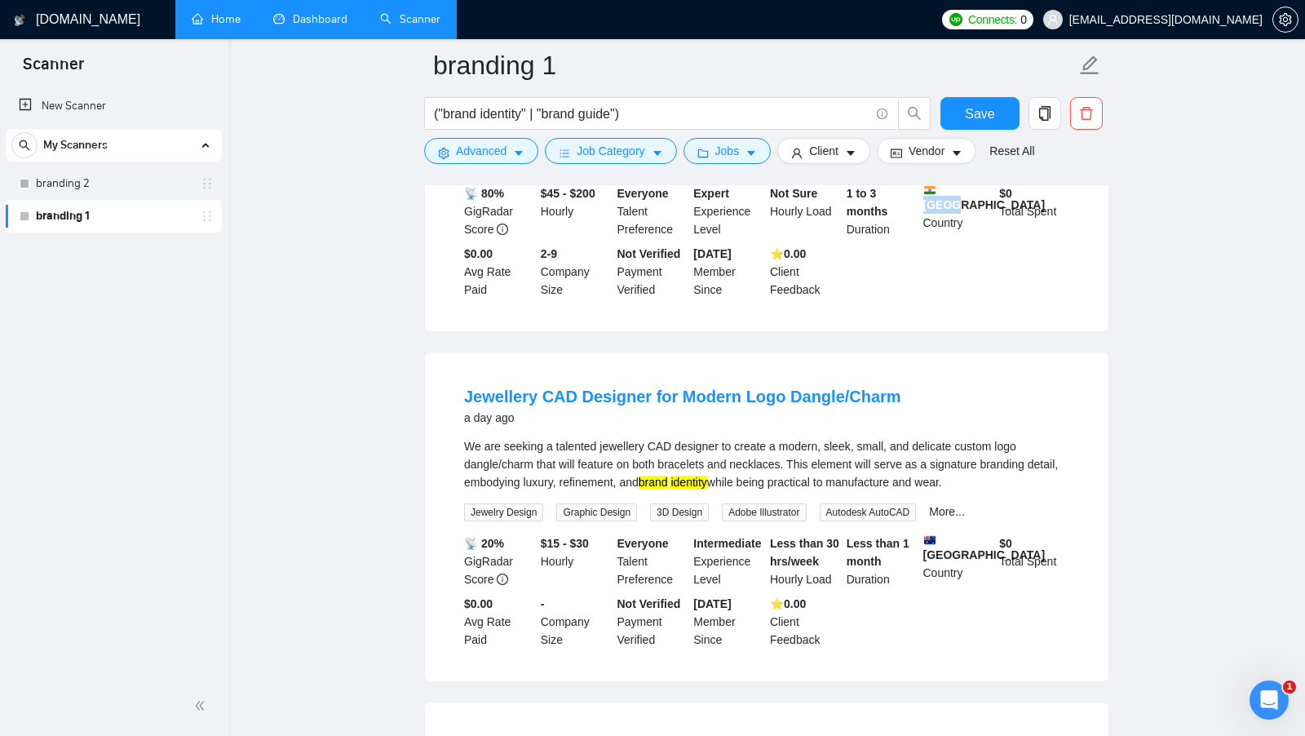
scroll to position [678, 0]
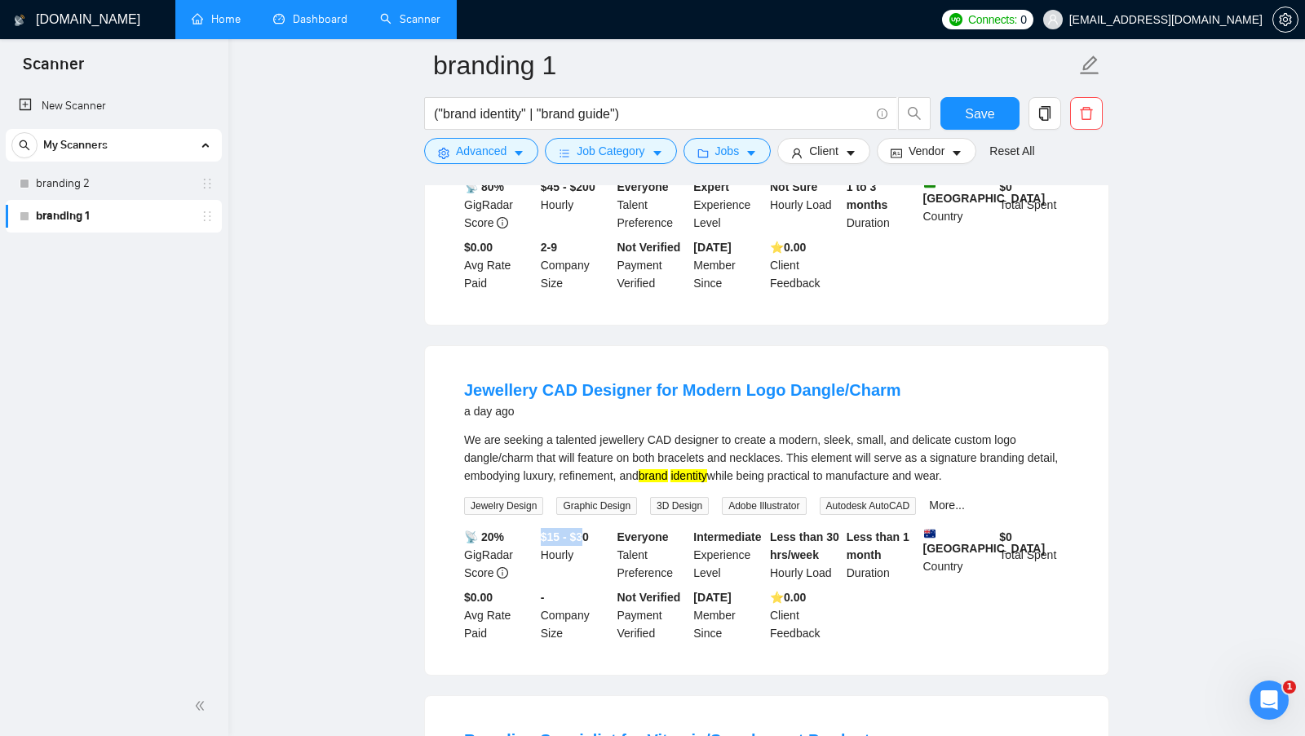
drag, startPoint x: 539, startPoint y: 531, endPoint x: 588, endPoint y: 538, distance: 49.4
click at [588, 538] on div "$15 - $30 Hourly" at bounding box center [576, 555] width 77 height 54
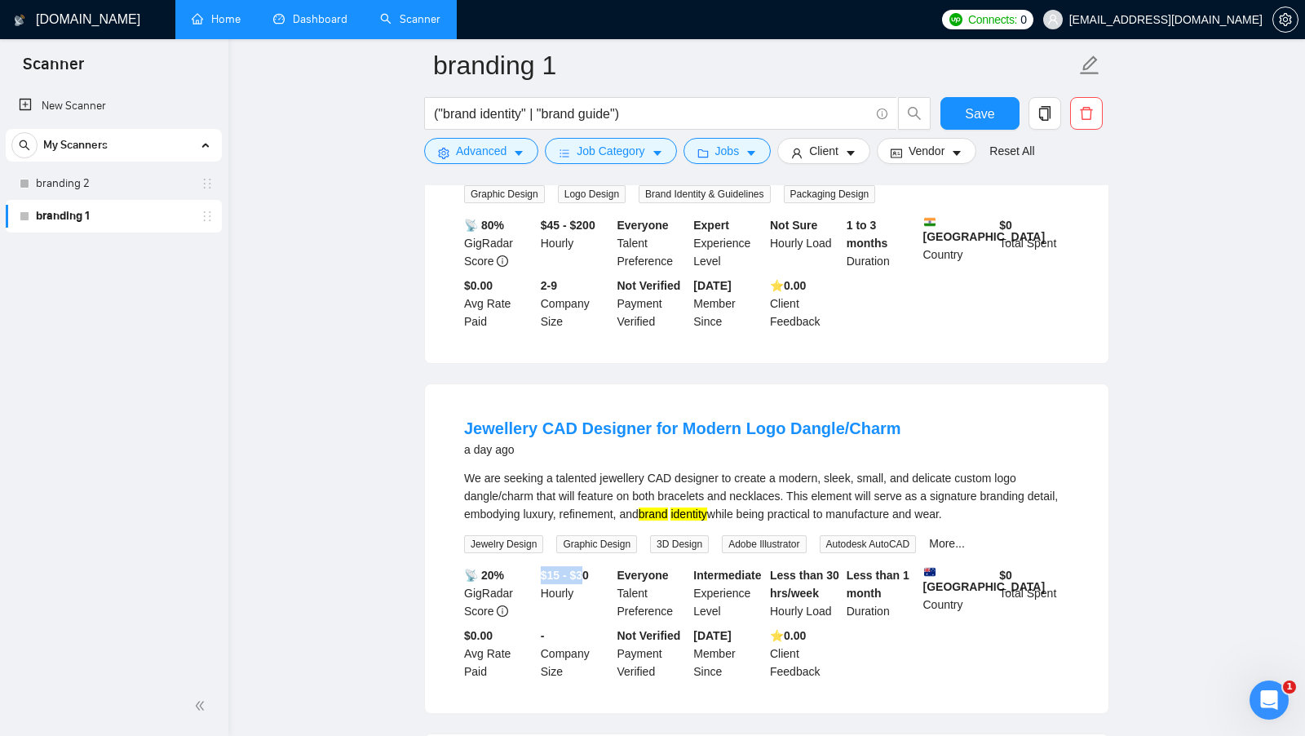
scroll to position [671, 0]
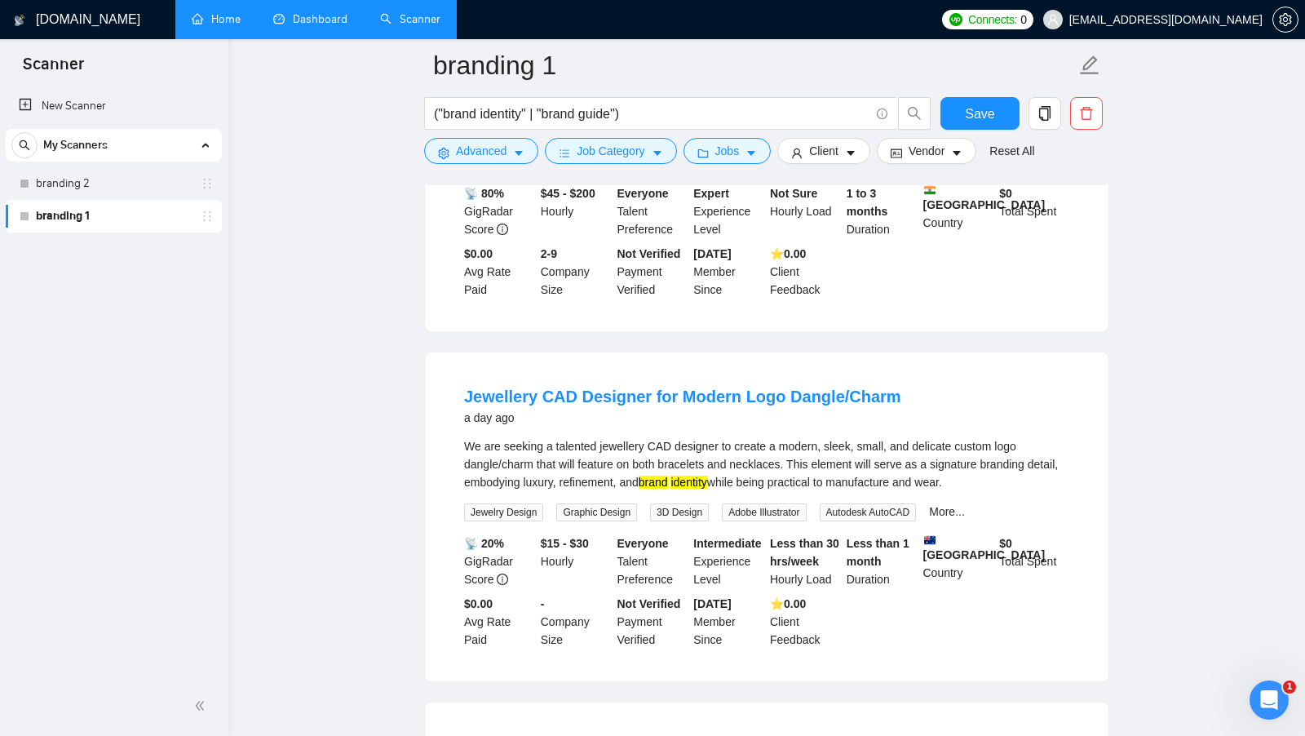
click at [570, 545] on b "$15 - $30" at bounding box center [565, 543] width 48 height 13
drag, startPoint x: 541, startPoint y: 536, endPoint x: 595, endPoint y: 536, distance: 53.9
click at [589, 537] on b "$15 - $30" at bounding box center [565, 543] width 48 height 13
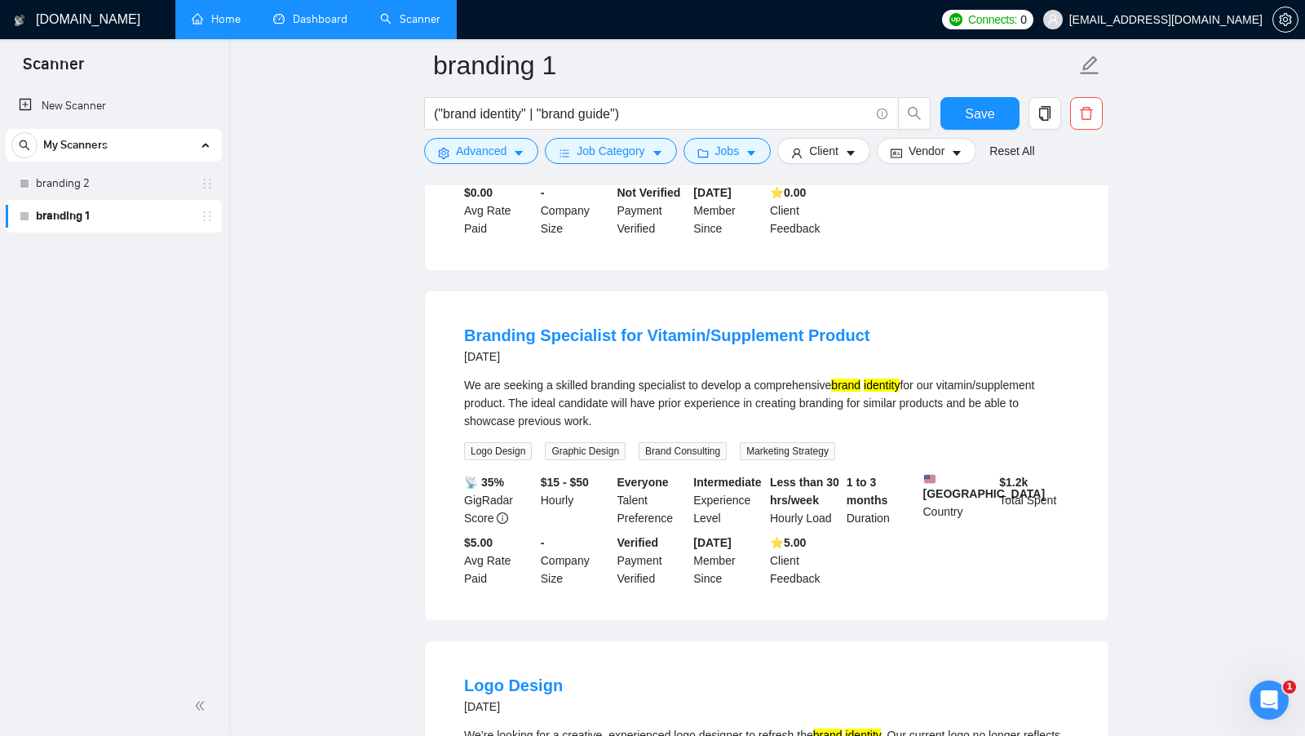
scroll to position [1094, 0]
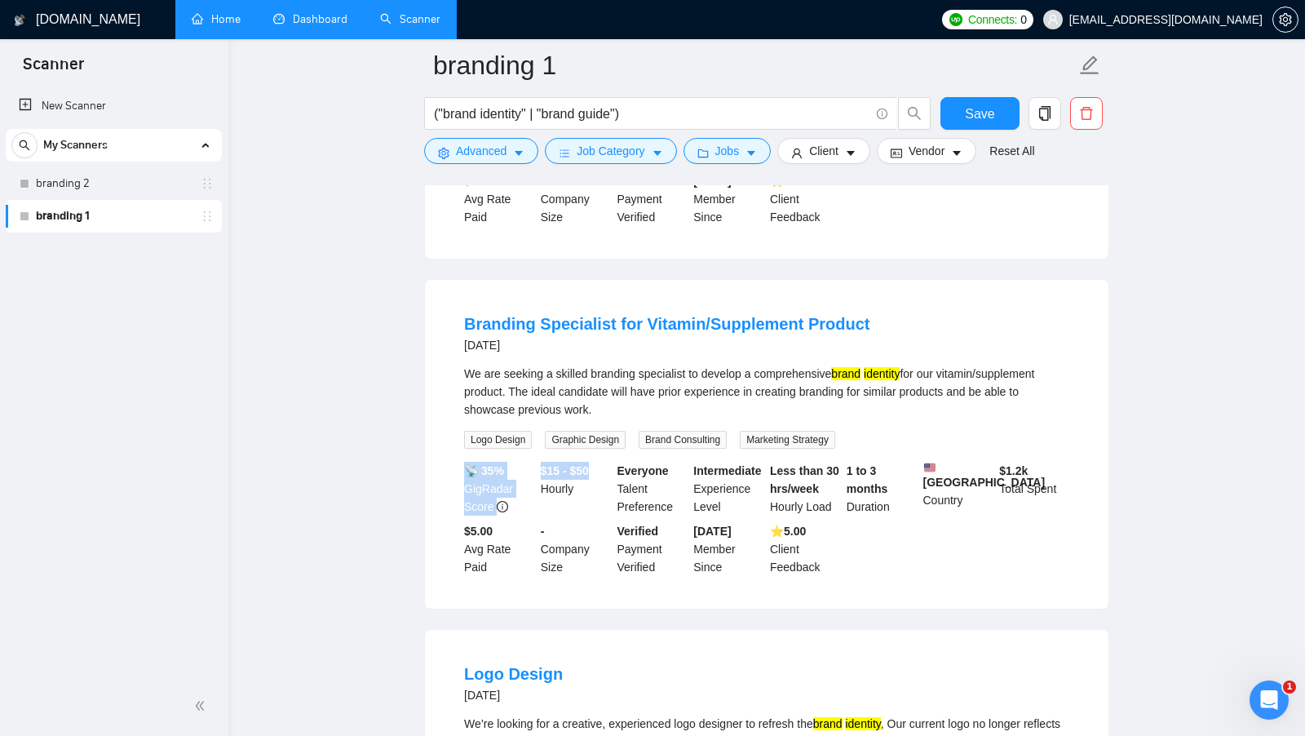
drag, startPoint x: 536, startPoint y: 462, endPoint x: 612, endPoint y: 472, distance: 76.5
click at [611, 471] on div "📡 35% GigRadar Score $15 - $50 Hourly Everyone Talent Preference Intermediate E…" at bounding box center [767, 519] width 612 height 114
click at [605, 470] on div "$15 - $50 Hourly" at bounding box center [576, 489] width 77 height 54
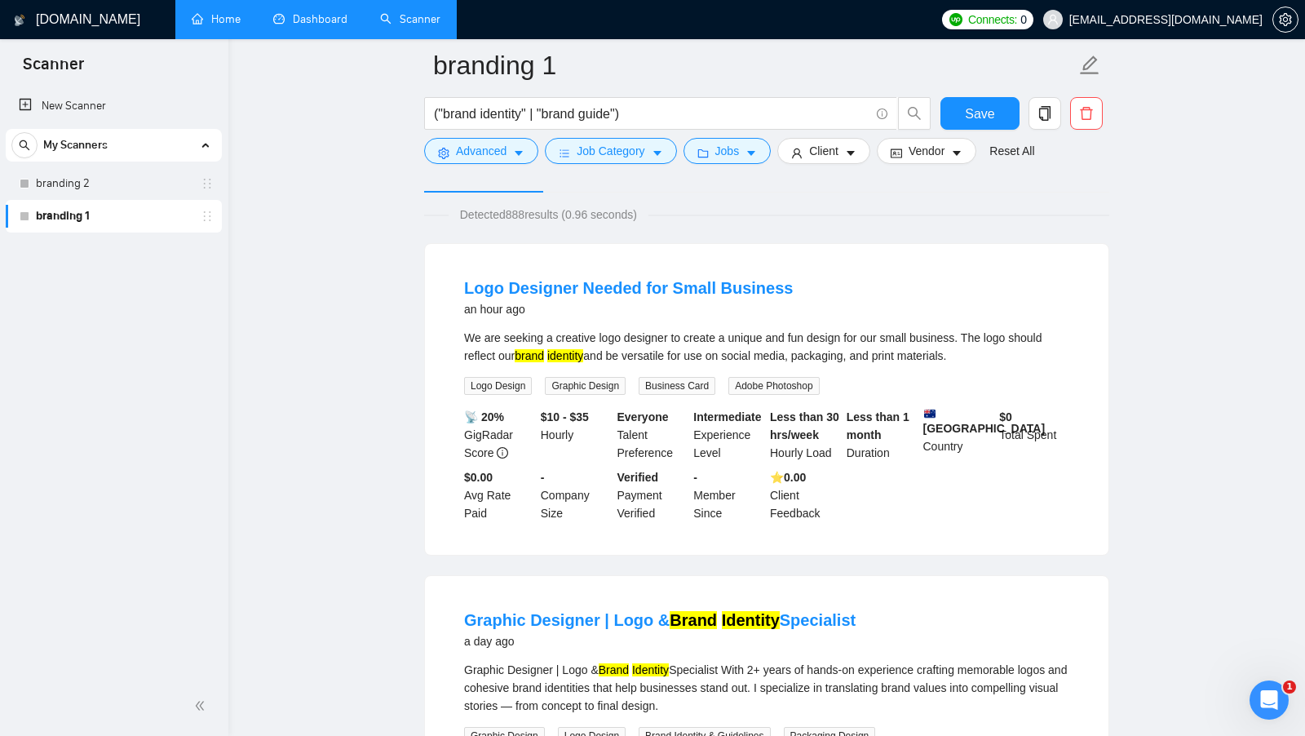
scroll to position [96, 0]
click at [742, 170] on form "branding 1 ("brand identity" | "brand guide") Save Advanced Job Category Jobs C…" at bounding box center [766, 105] width 685 height 133
click at [746, 142] on button "Jobs" at bounding box center [728, 151] width 88 height 26
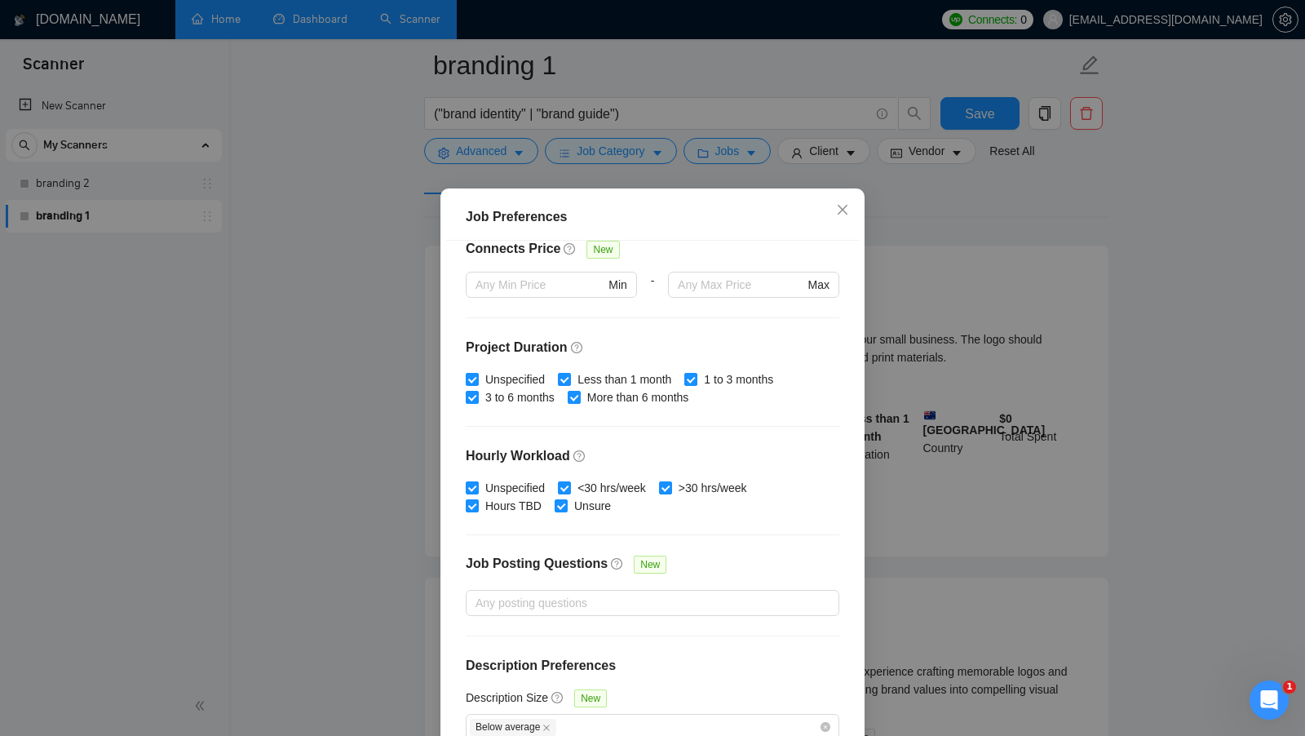
scroll to position [91, 0]
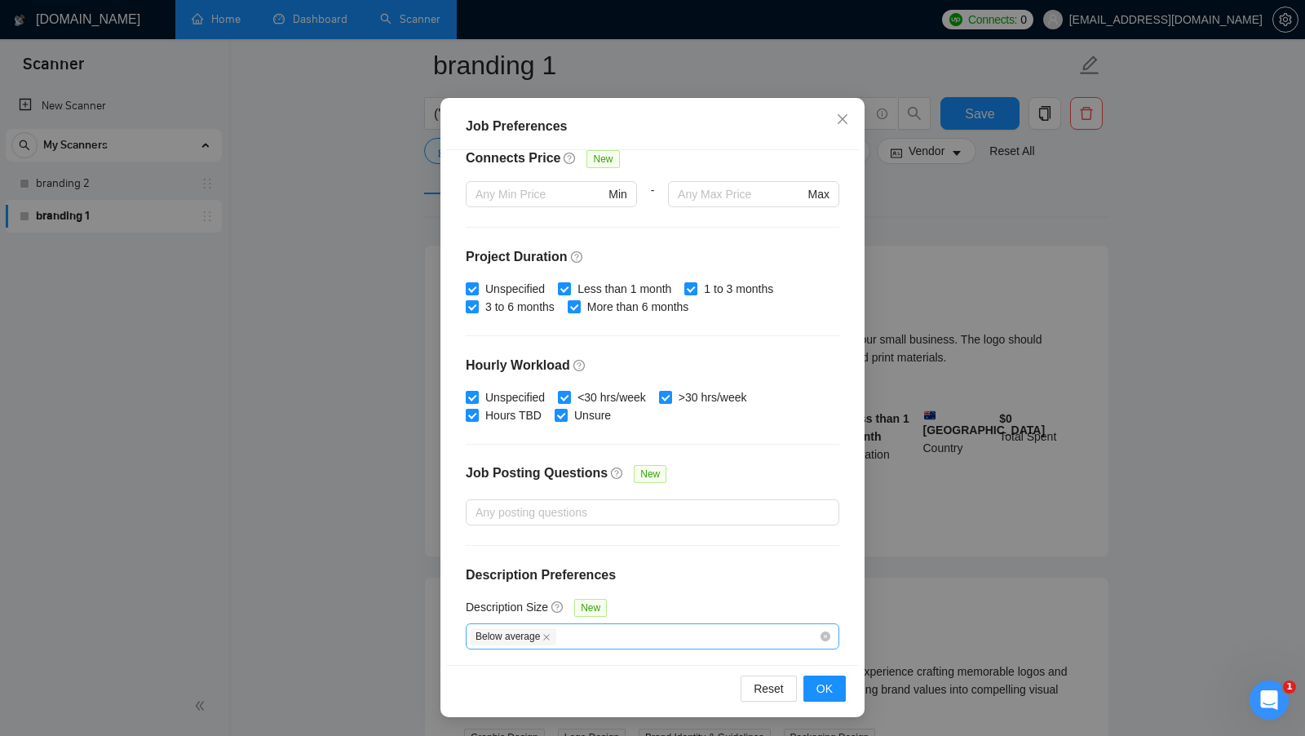
click at [625, 639] on div "Below average" at bounding box center [644, 637] width 349 height 20
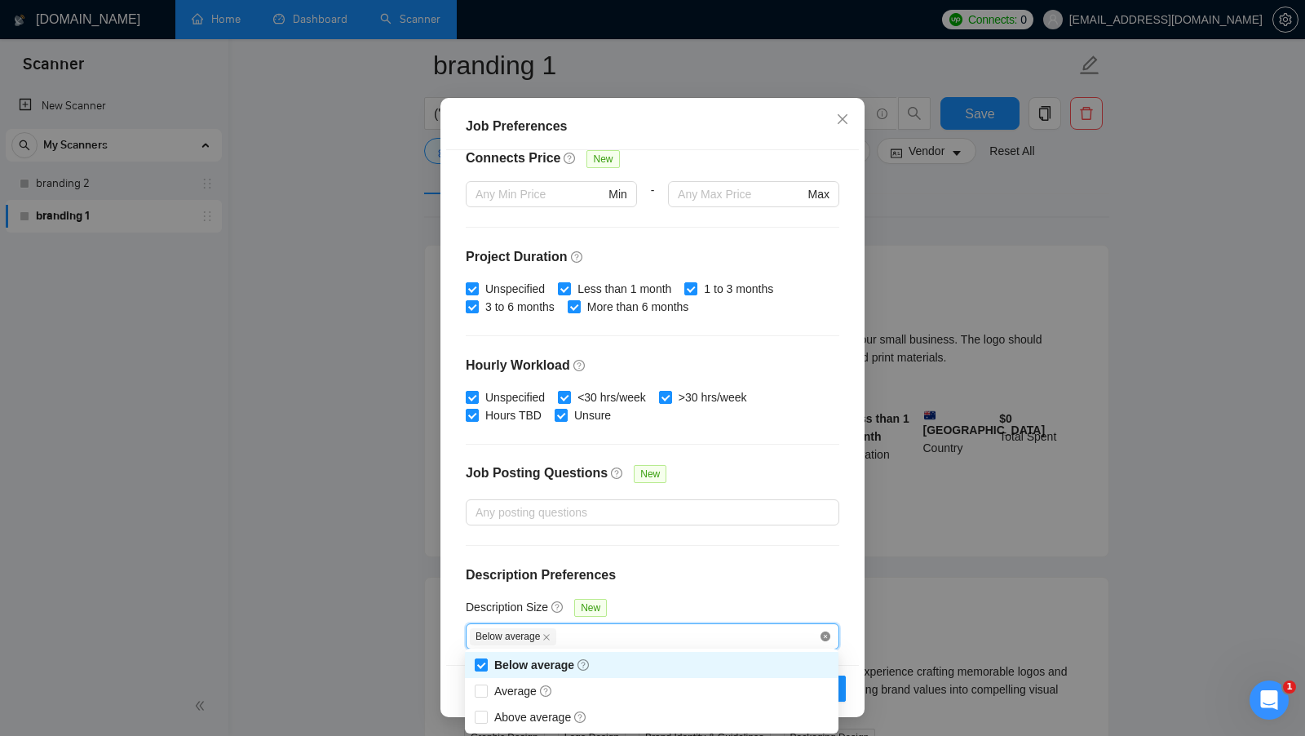
checkbox input "false"
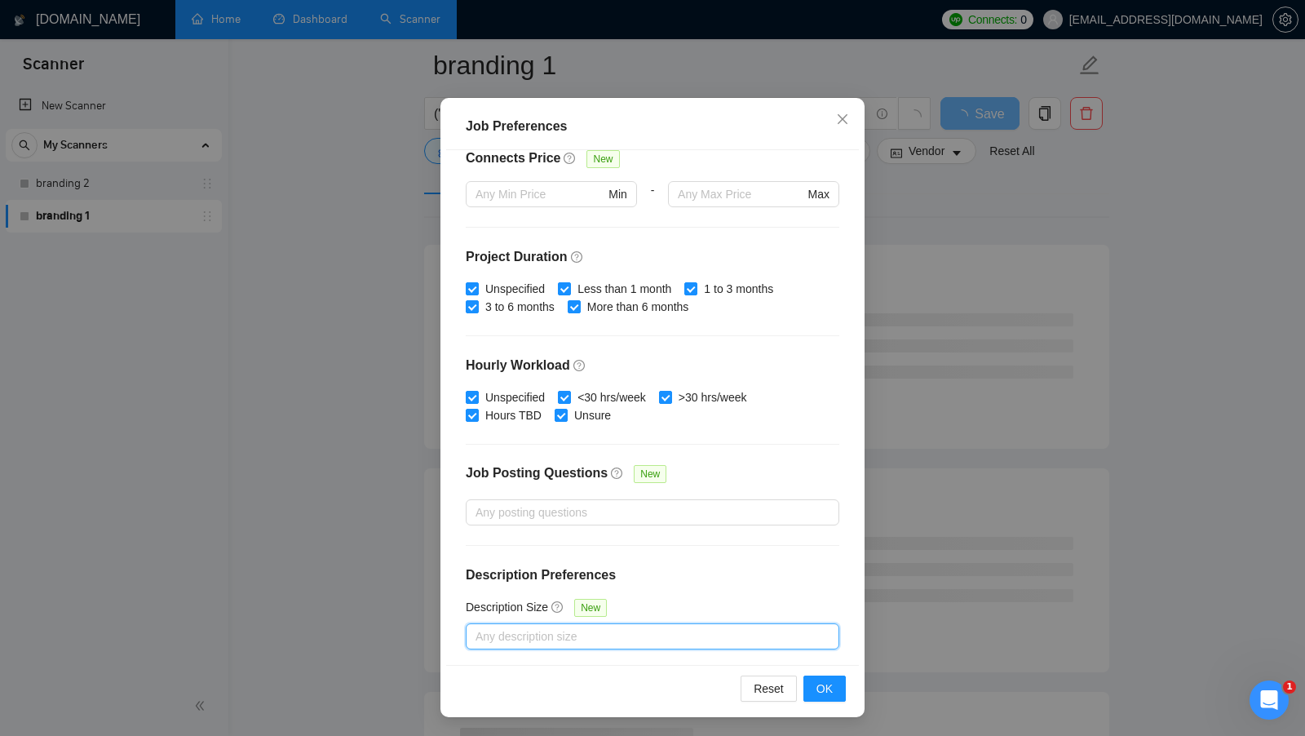
click at [732, 627] on div at bounding box center [644, 637] width 349 height 20
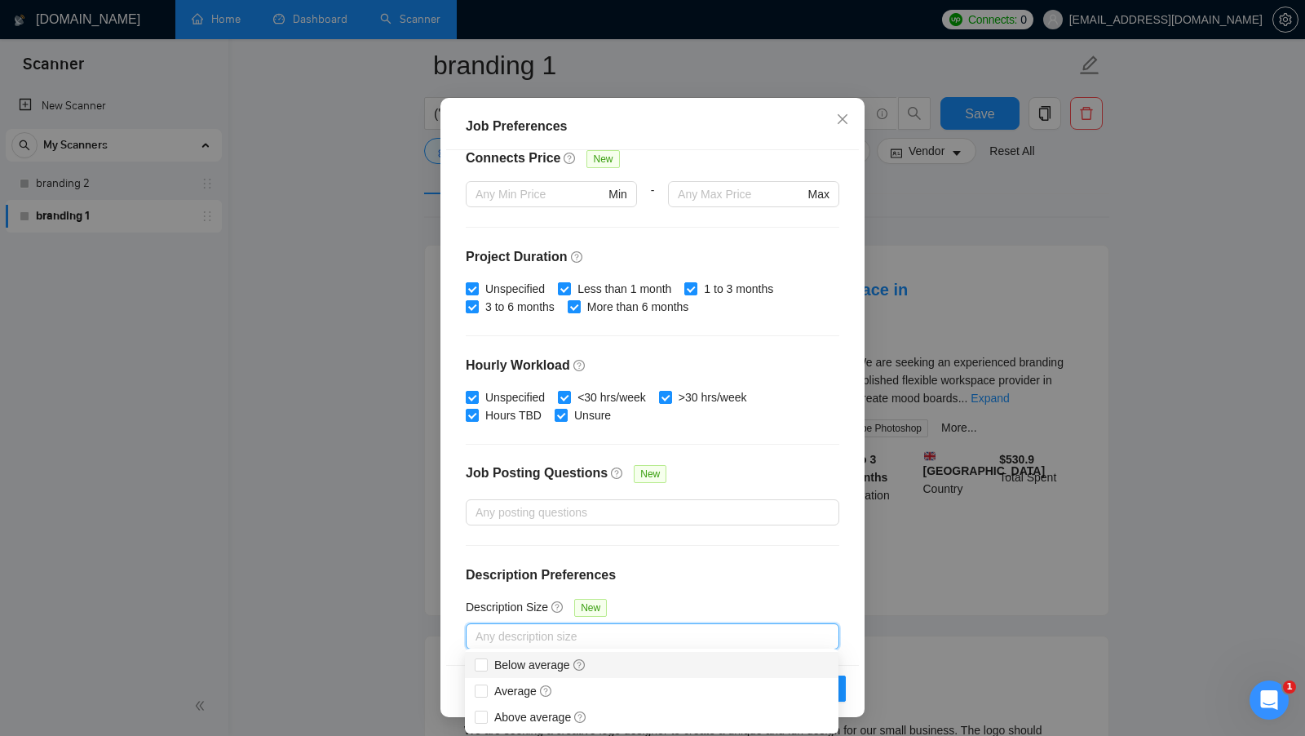
click at [720, 611] on div "Description Size New" at bounding box center [653, 610] width 374 height 25
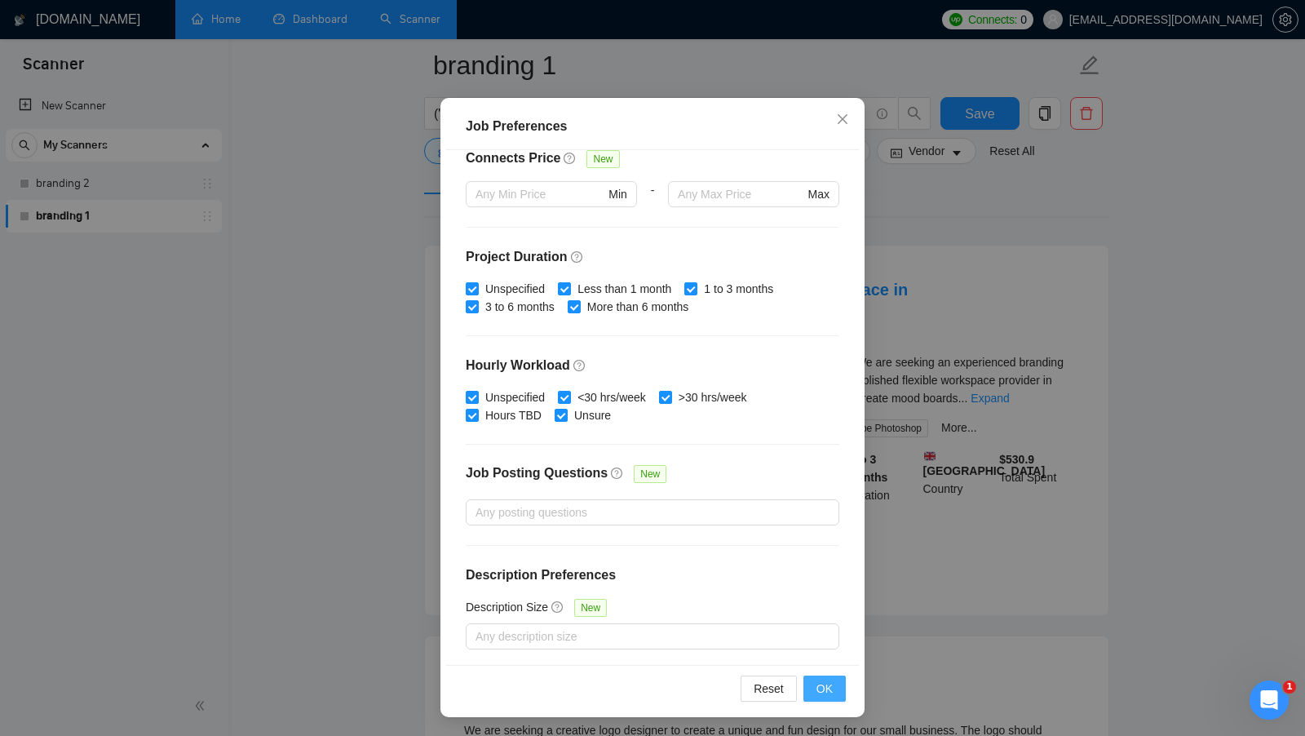
click at [812, 688] on button "OK" at bounding box center [825, 689] width 42 height 26
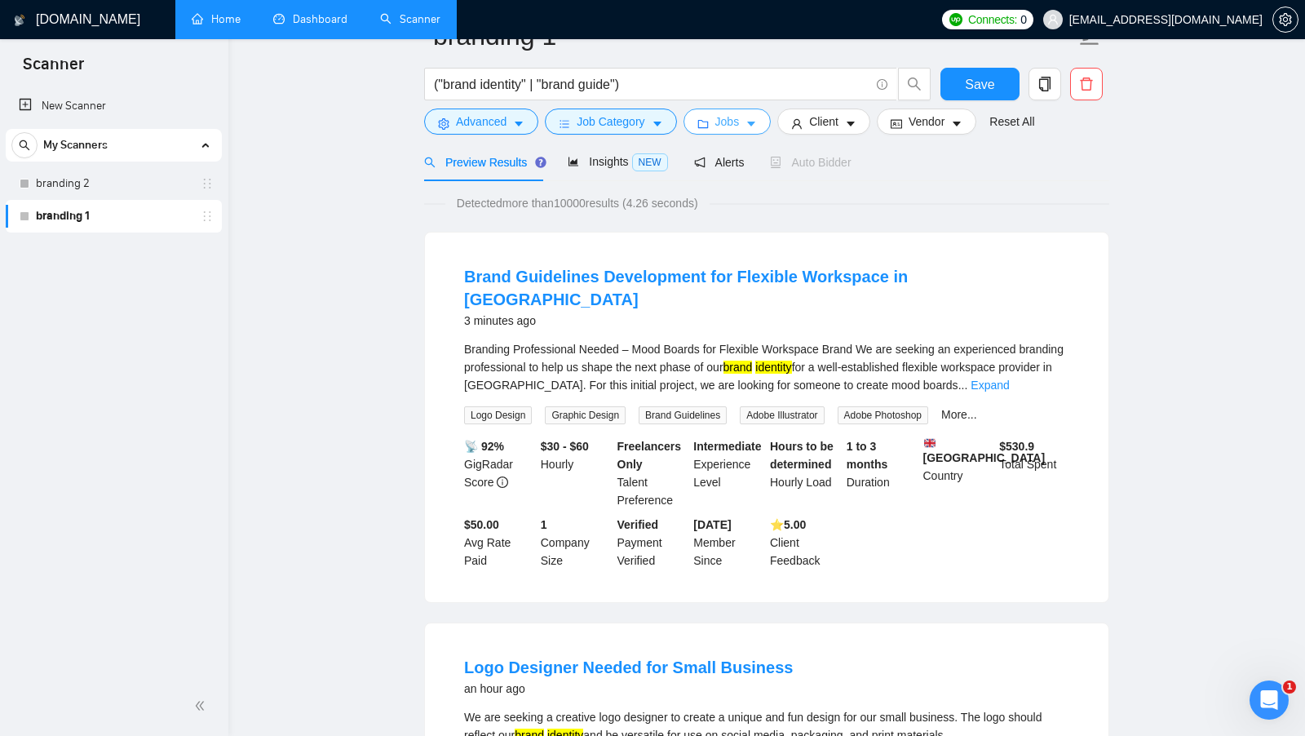
scroll to position [0, 0]
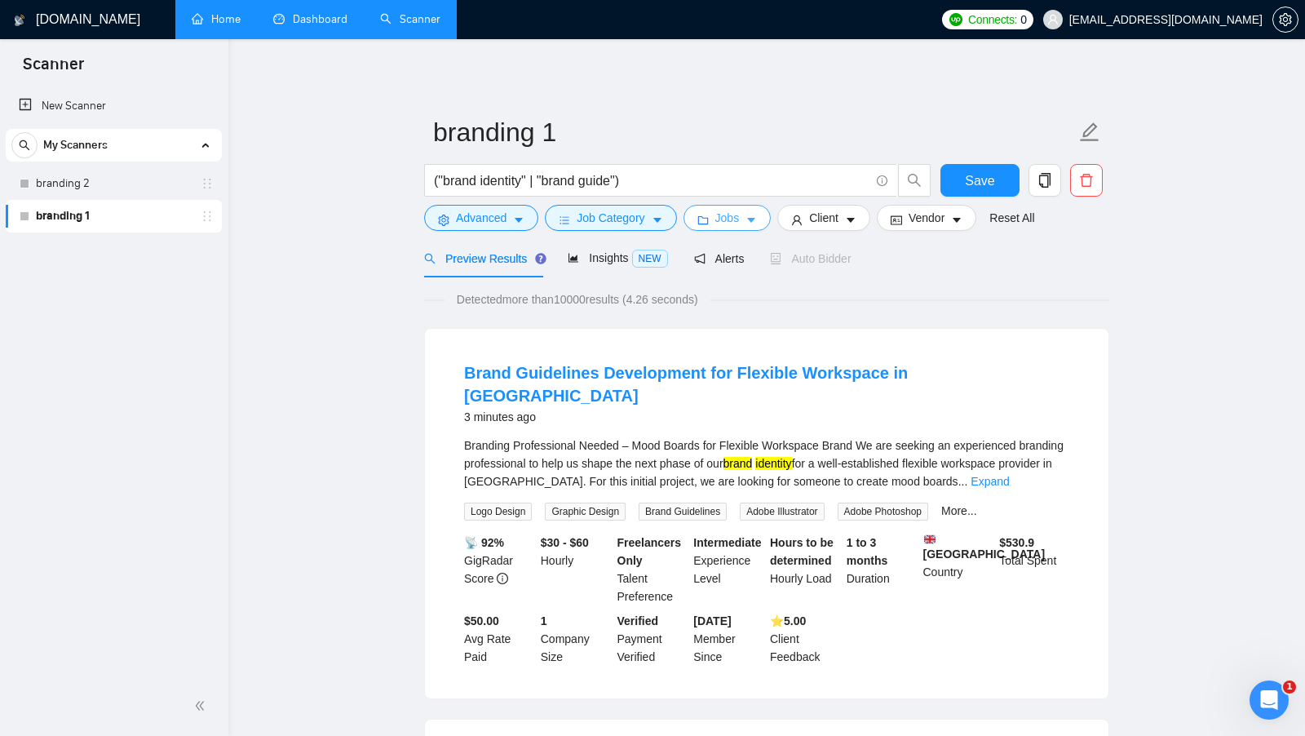
click at [740, 228] on button "Jobs" at bounding box center [728, 218] width 88 height 26
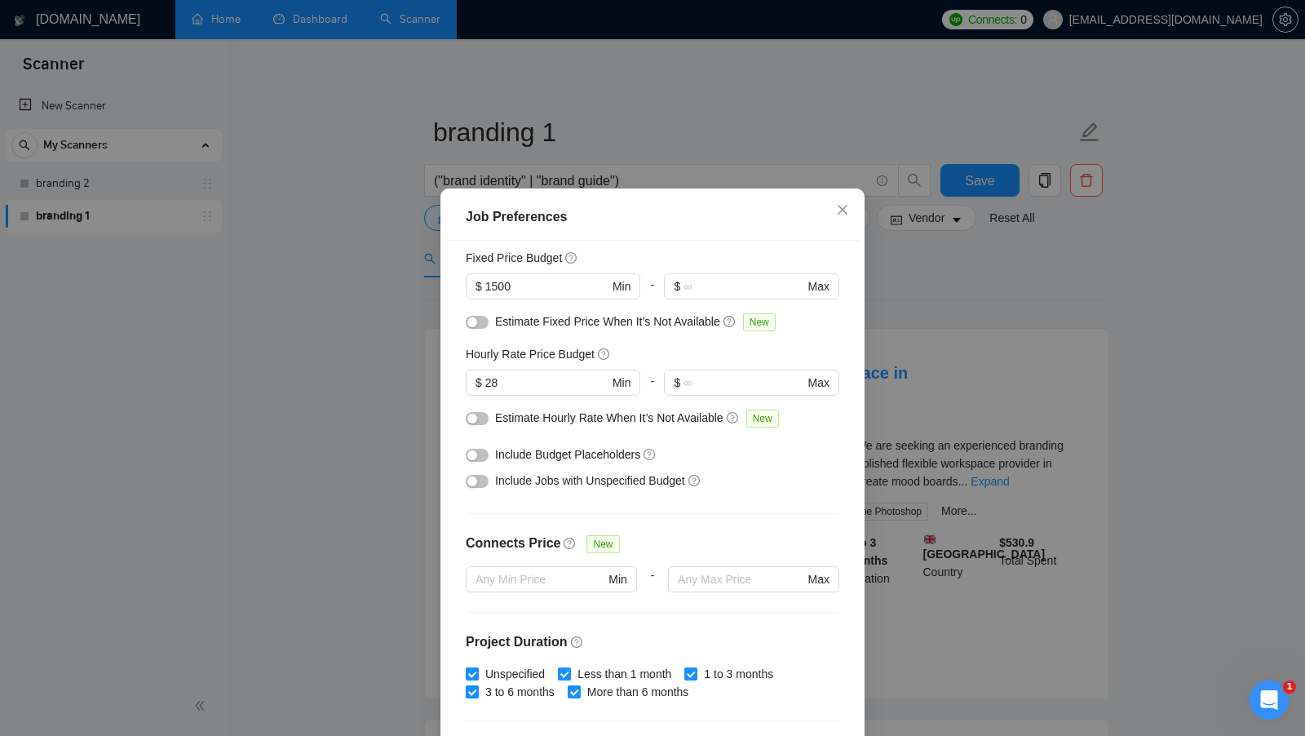
scroll to position [402, 0]
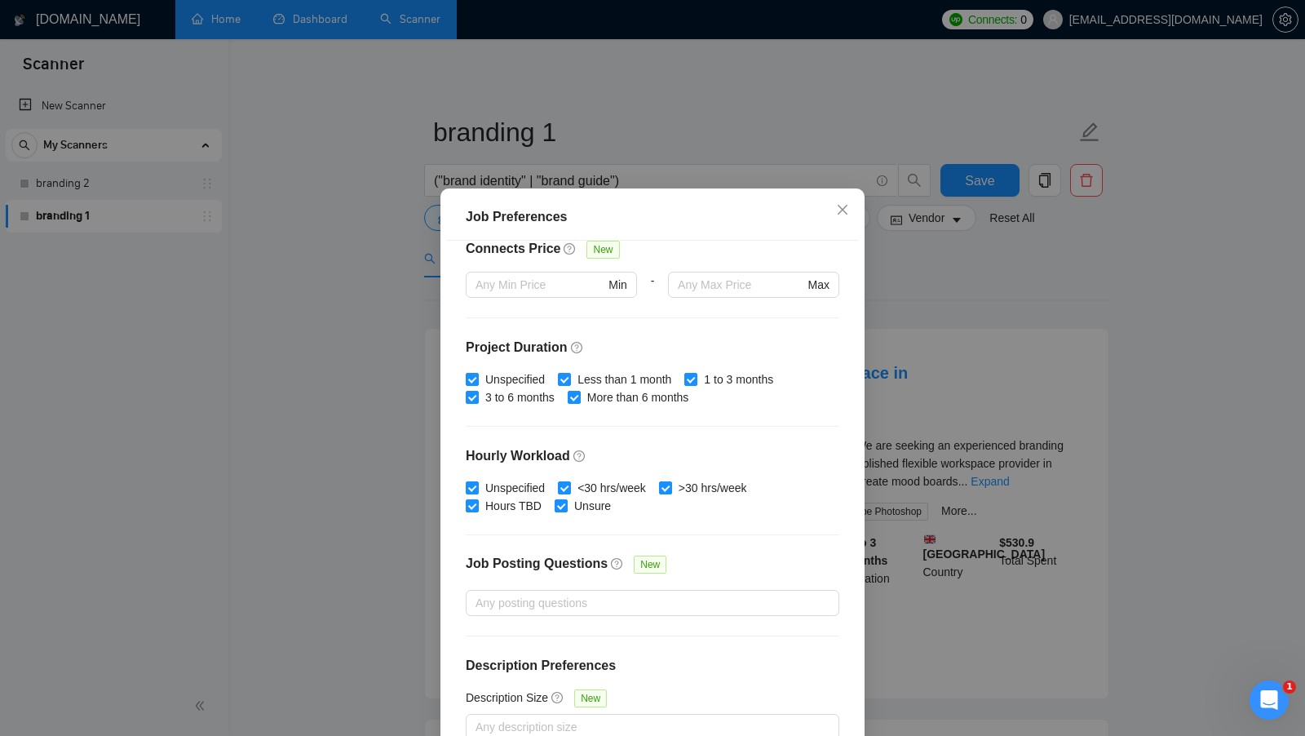
click at [984, 456] on div "Job Preferences Budget Project Type All Fixed Price Hourly Rate Fixed Price Bud…" at bounding box center [652, 368] width 1305 height 736
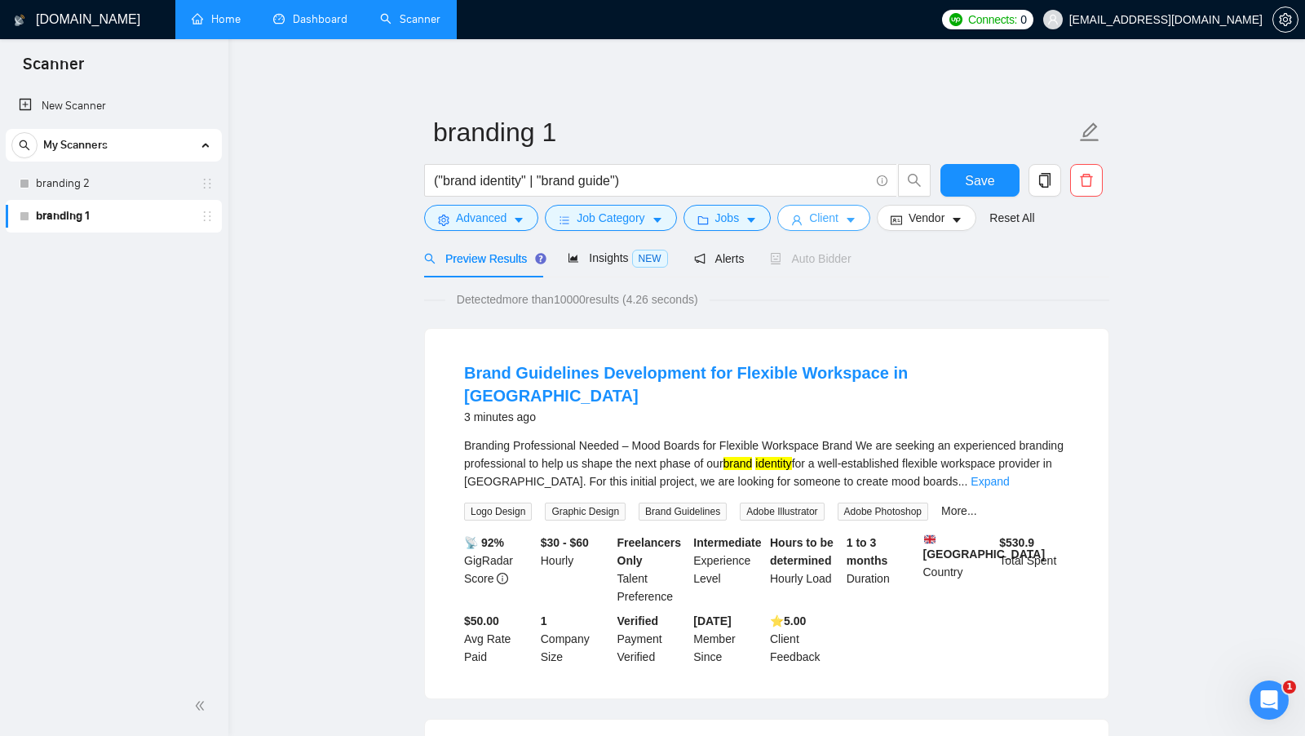
click at [834, 214] on span "Client" at bounding box center [823, 218] width 29 height 18
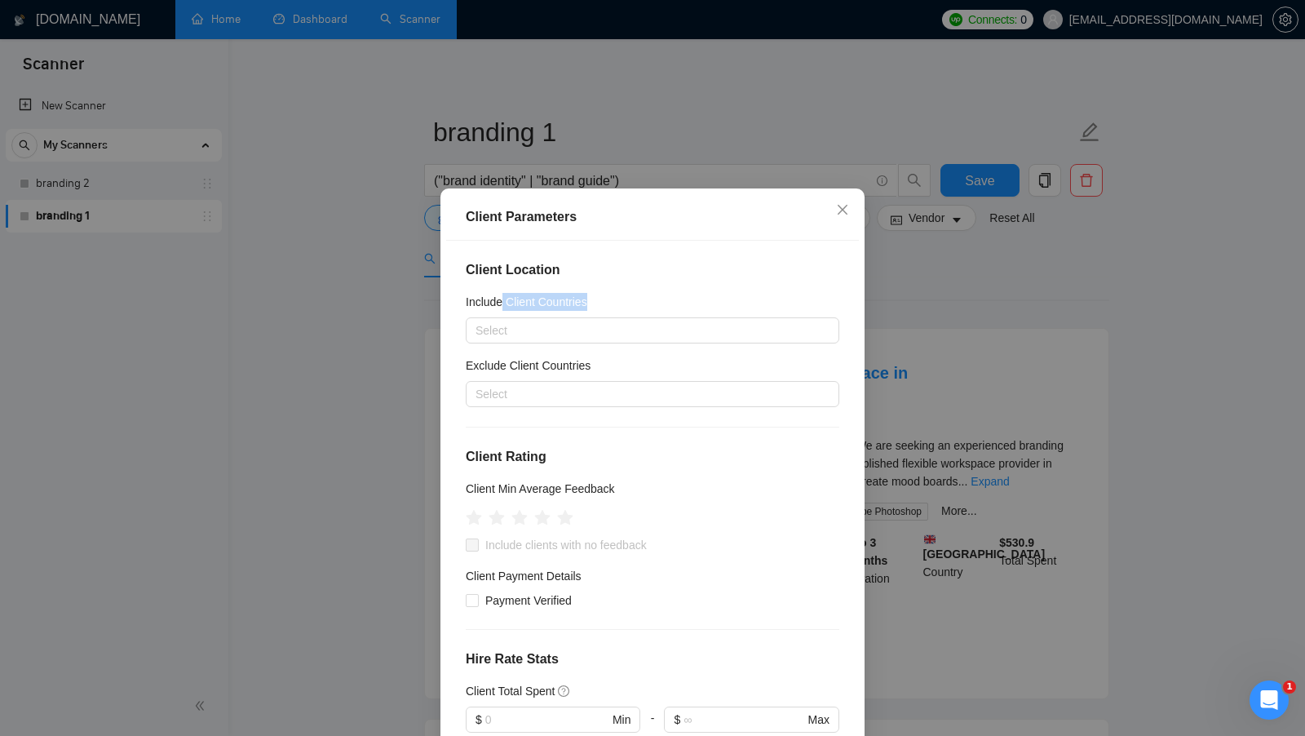
drag, startPoint x: 591, startPoint y: 300, endPoint x: 504, endPoint y: 301, distance: 86.5
click at [504, 301] on h5 "Include Client Countries" at bounding box center [527, 302] width 122 height 18
click at [605, 364] on div "Exclude Client Countries" at bounding box center [653, 369] width 374 height 24
click at [628, 335] on div at bounding box center [644, 331] width 349 height 20
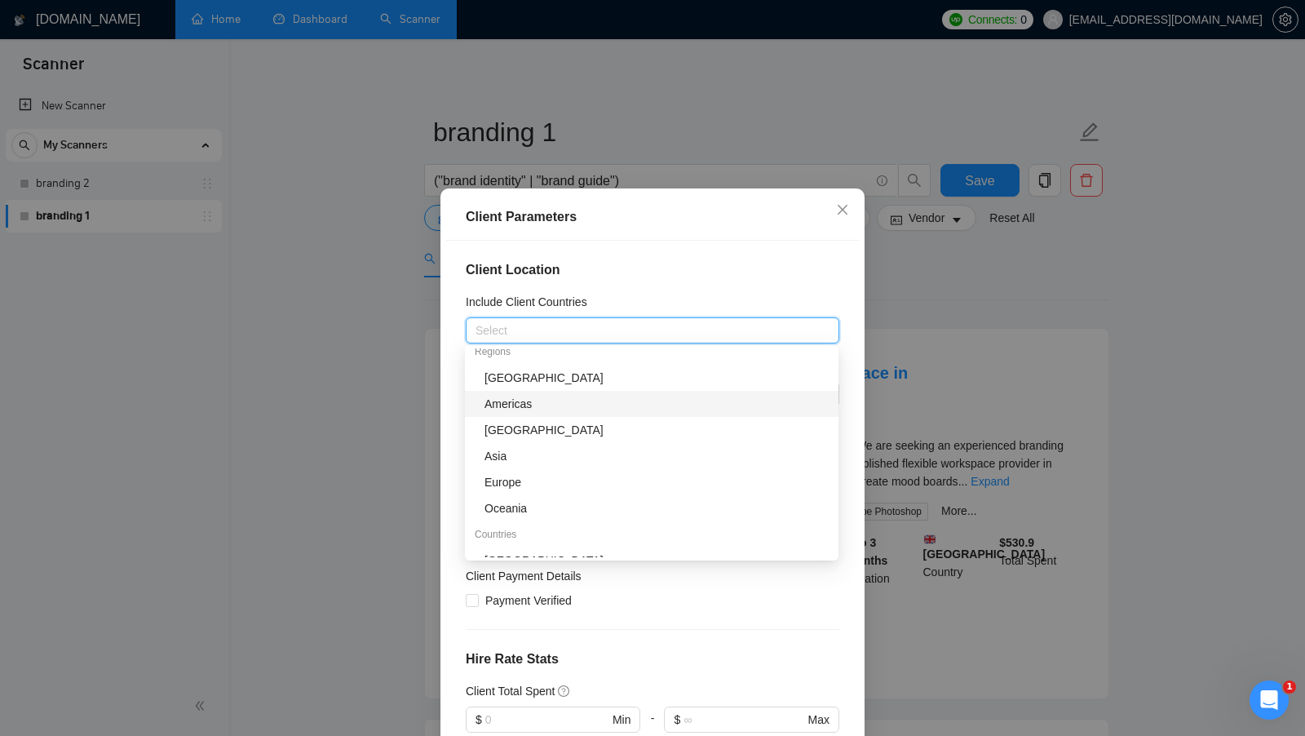
scroll to position [7, 0]
click at [705, 300] on div "Include Client Countries" at bounding box center [653, 305] width 374 height 24
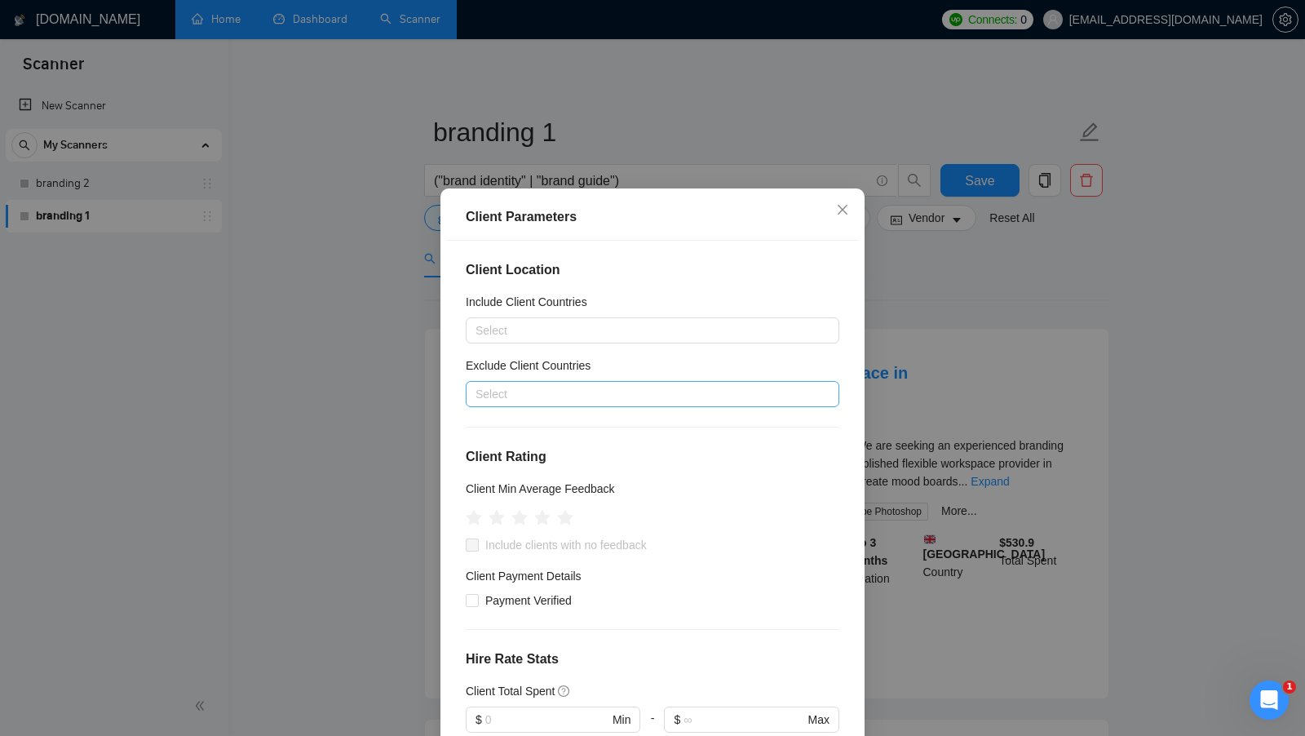
click at [616, 401] on div at bounding box center [644, 394] width 349 height 20
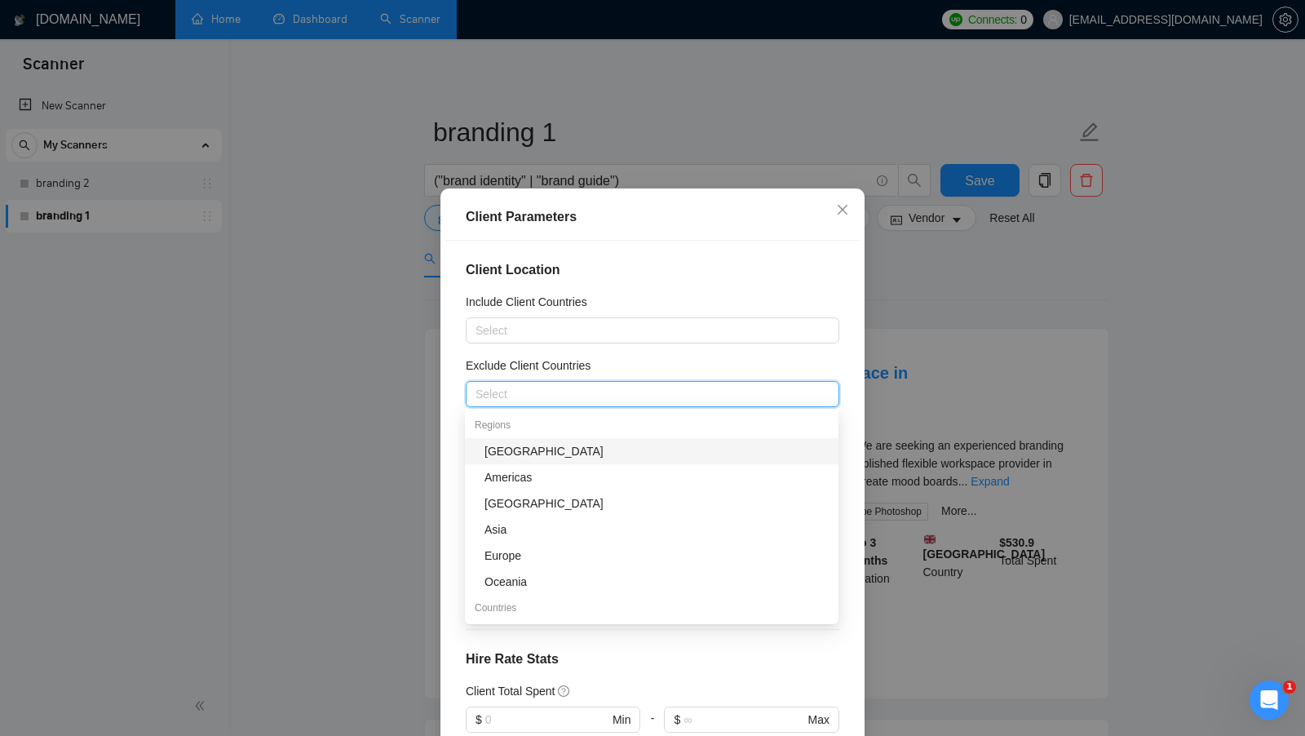
click at [565, 446] on div "[GEOGRAPHIC_DATA]" at bounding box center [657, 451] width 344 height 18
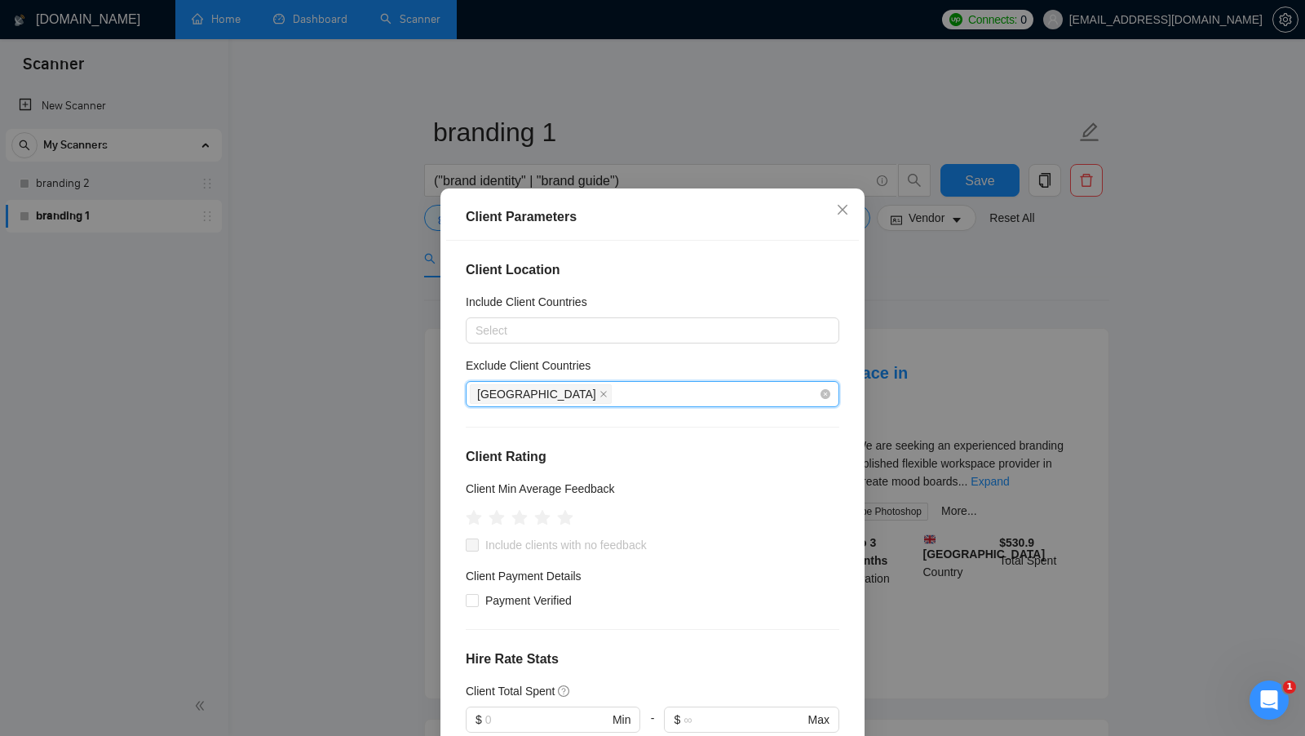
click at [649, 397] on div "[GEOGRAPHIC_DATA]" at bounding box center [644, 394] width 349 height 23
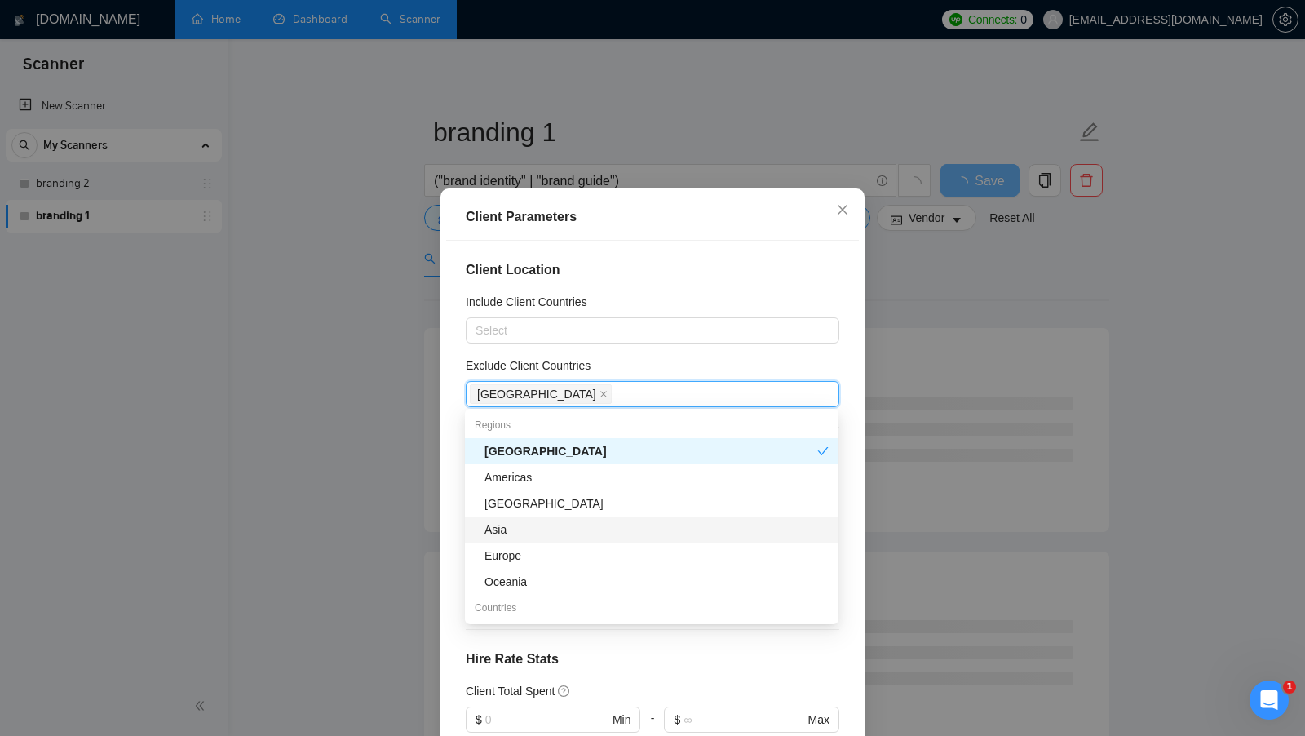
click at [537, 530] on div "Asia" at bounding box center [657, 530] width 344 height 18
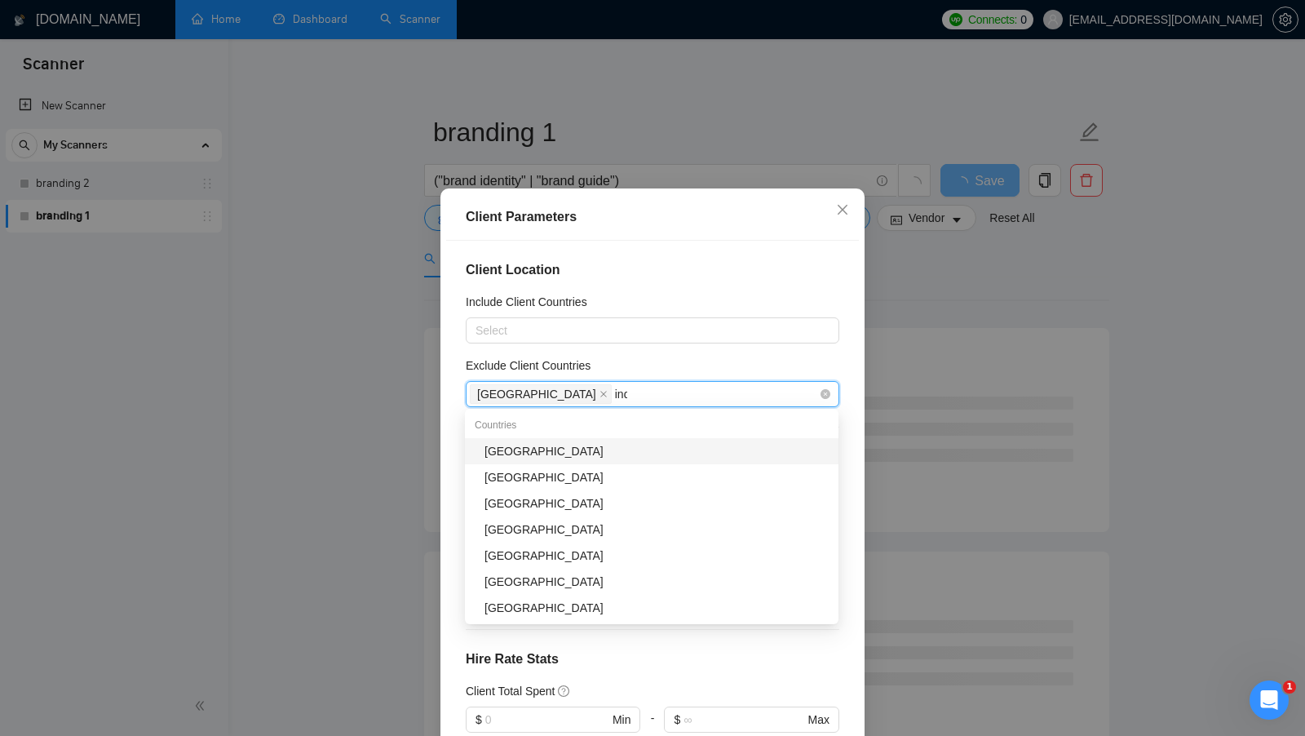
type input "indi"
type input "pak"
type input "bang"
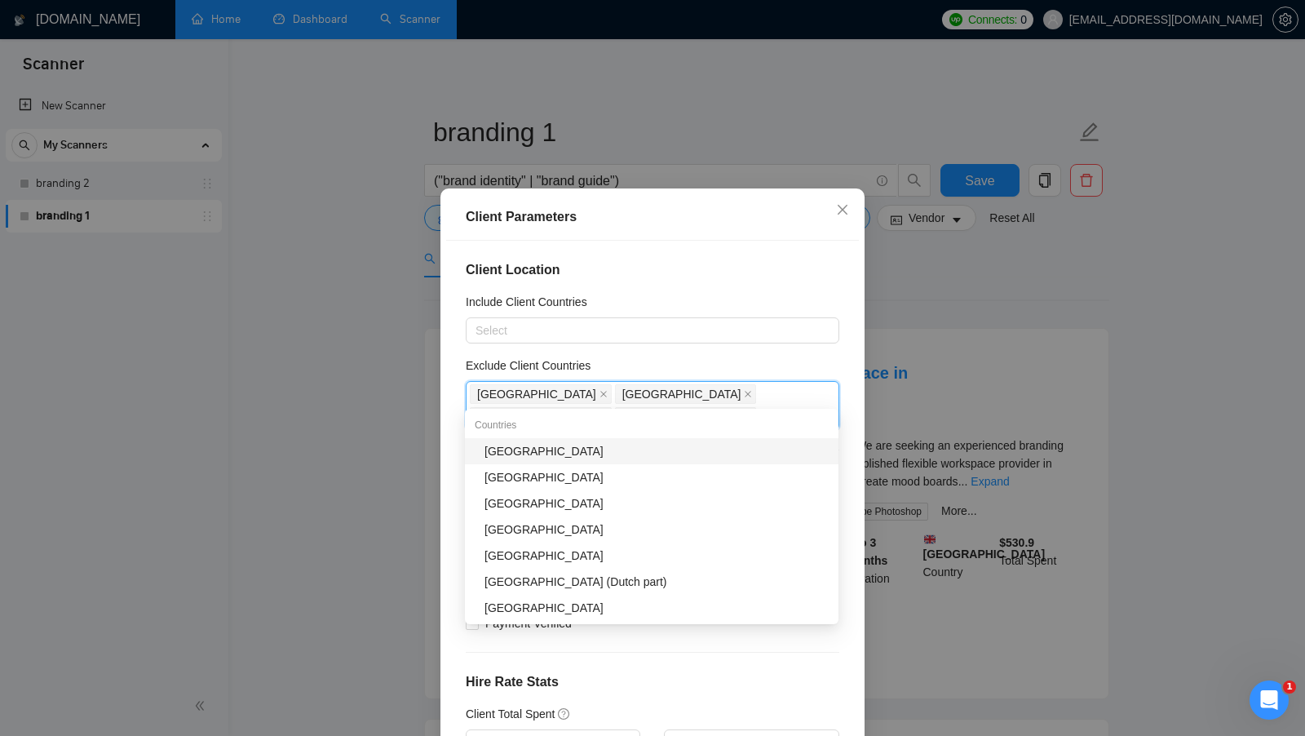
type input "c"
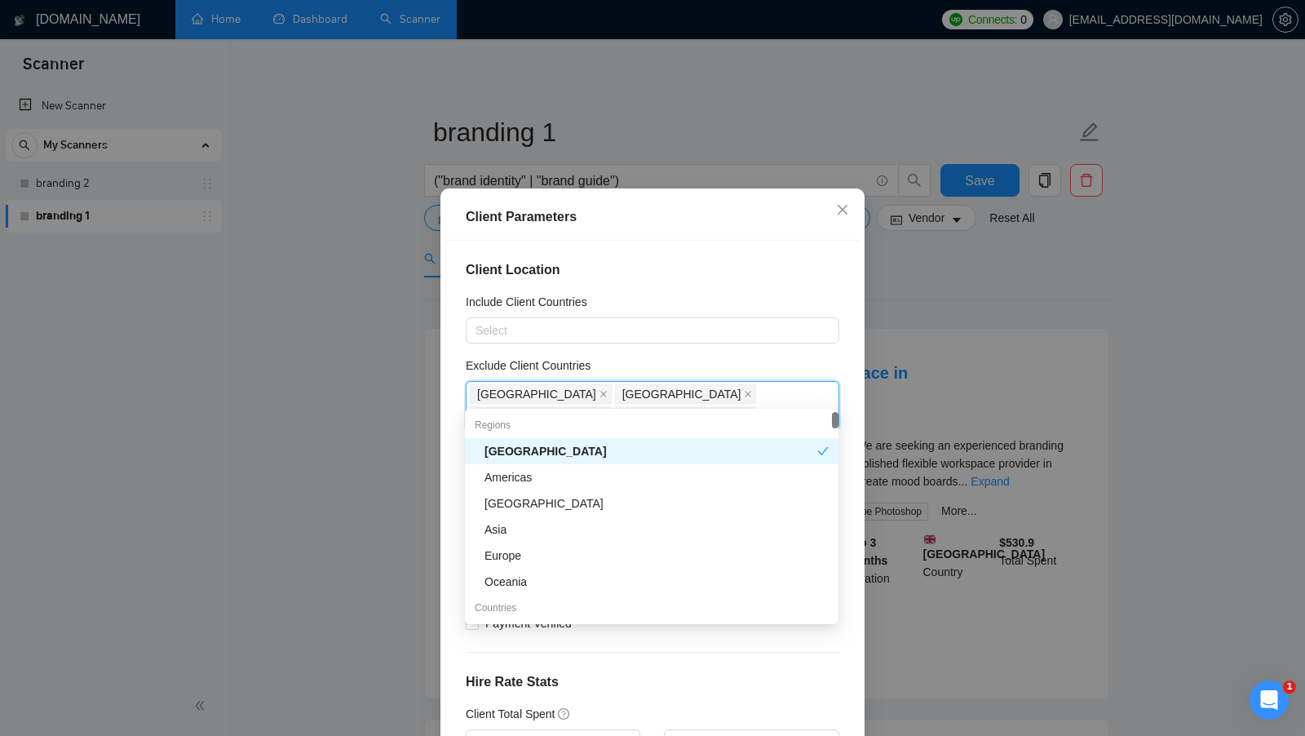
click at [798, 345] on div "Client Location Include Client Countries Select Exclude Client Countries [GEOGR…" at bounding box center [652, 498] width 413 height 515
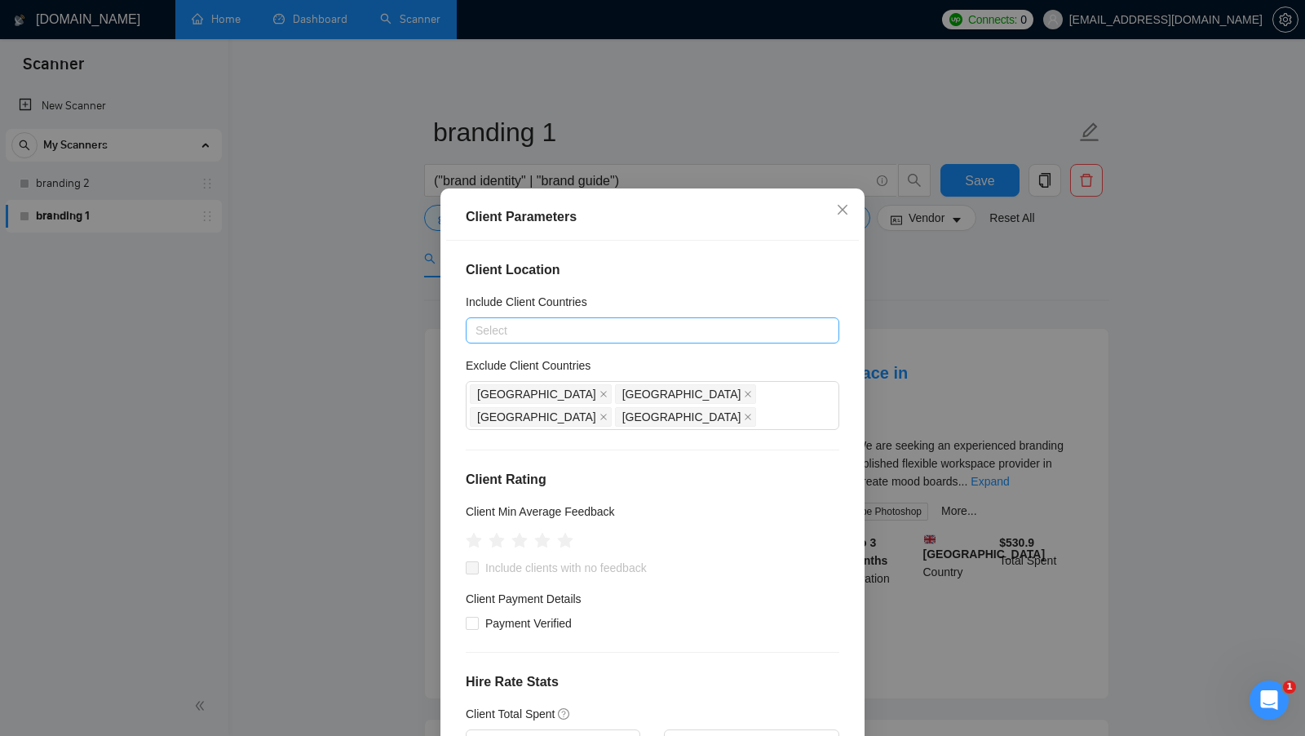
click at [539, 332] on div at bounding box center [644, 331] width 349 height 20
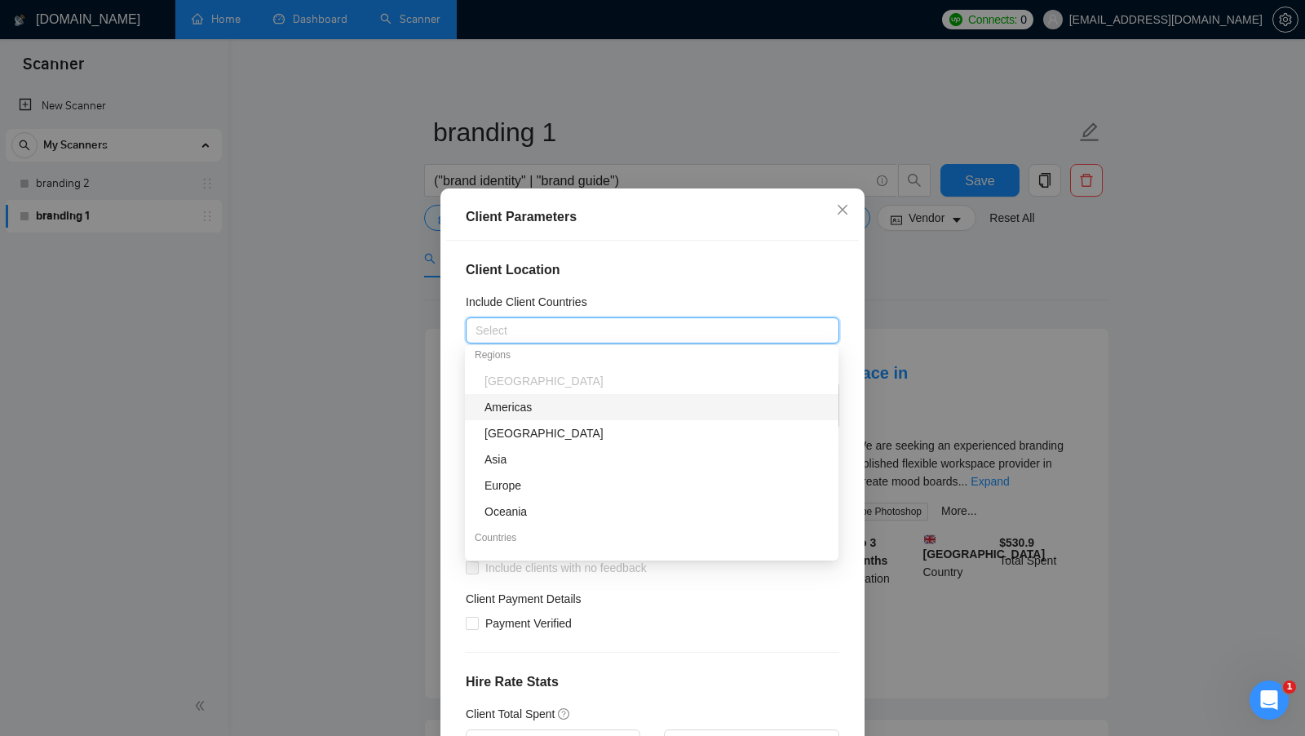
click at [747, 268] on h4 "Client Location" at bounding box center [653, 270] width 374 height 20
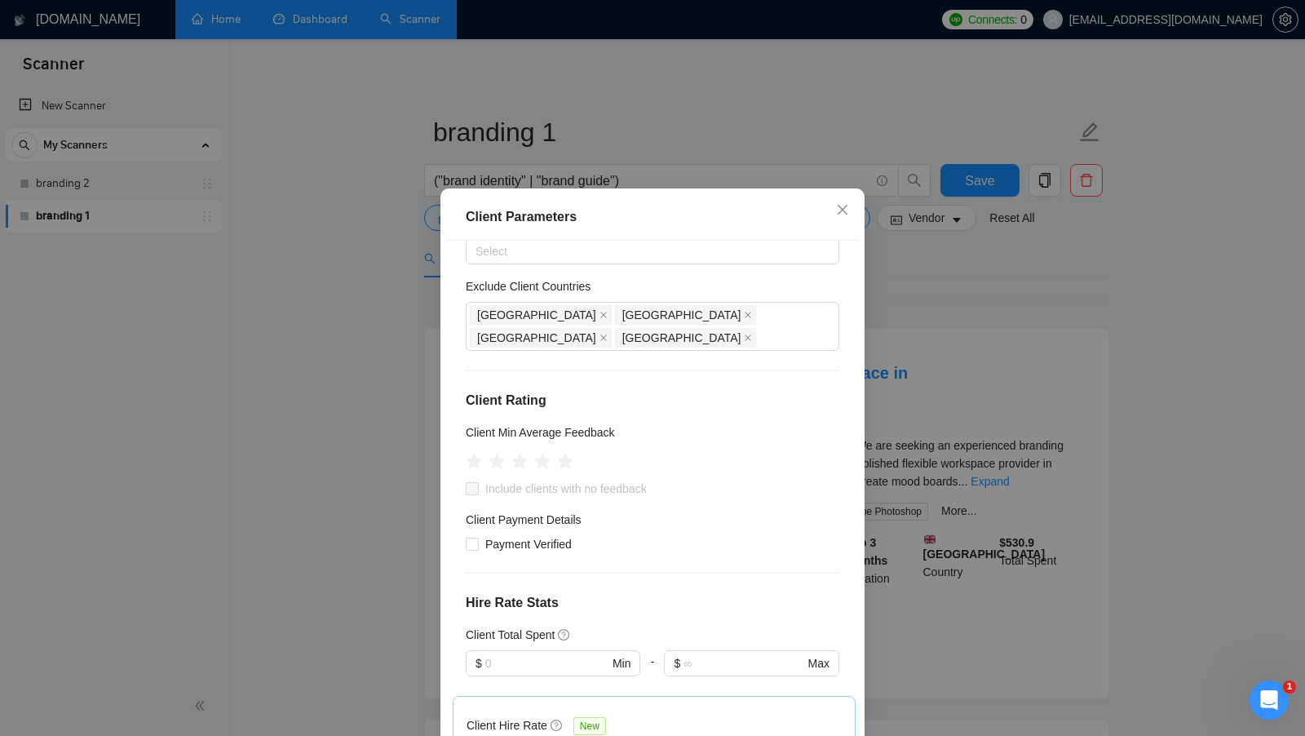
scroll to position [80, 0]
click at [547, 445] on div at bounding box center [543, 459] width 18 height 29
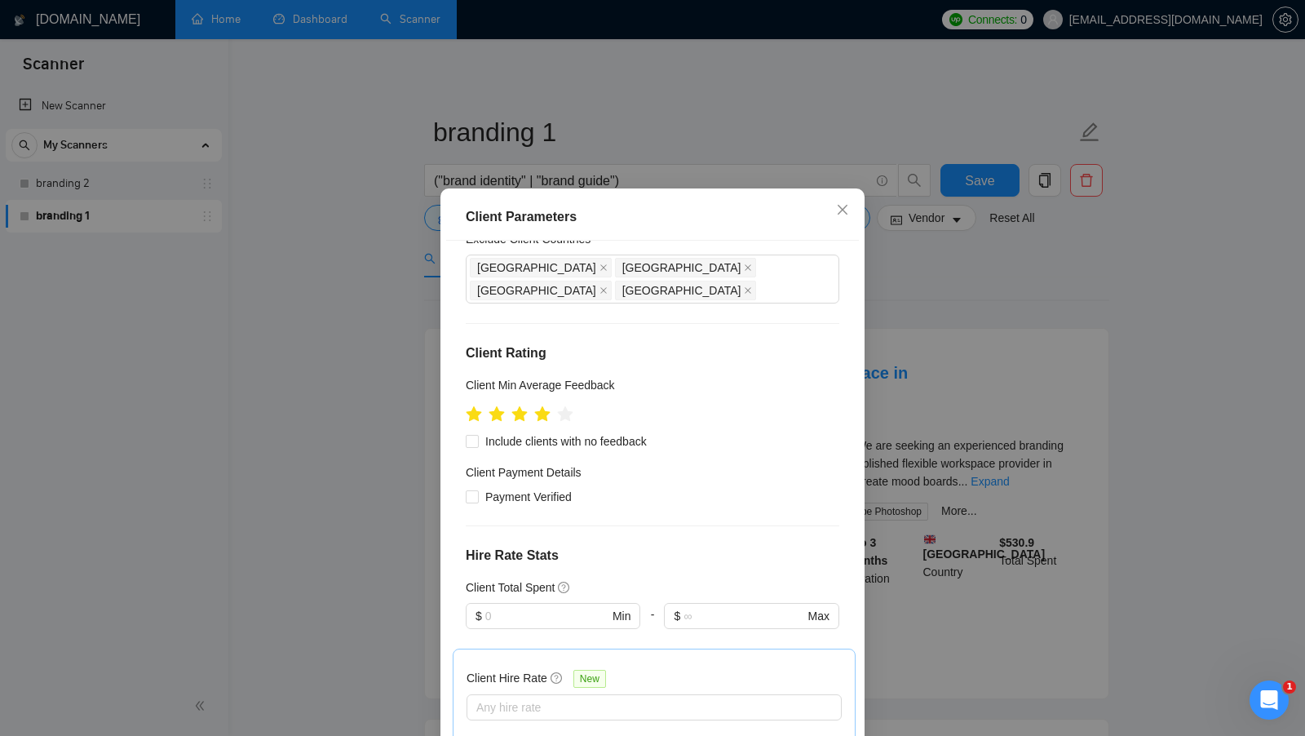
scroll to position [149, 0]
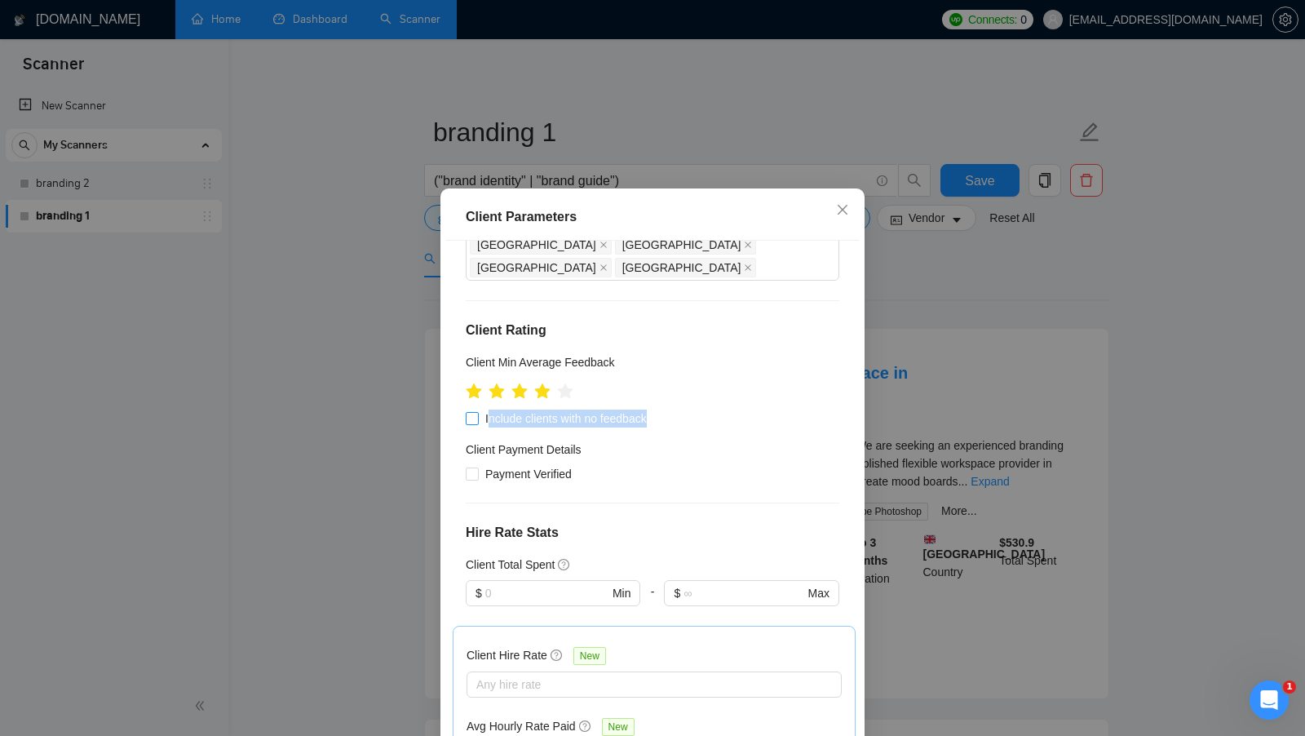
drag, startPoint x: 658, startPoint y: 398, endPoint x: 490, endPoint y: 401, distance: 168.9
click at [490, 410] on span "Include clients with no feedback" at bounding box center [566, 419] width 175 height 18
click at [584, 411] on div "Client Location Include Client Countries Select Exclude Client Countries [GEOGR…" at bounding box center [652, 498] width 413 height 515
click at [525, 410] on span "Include clients with no feedback" at bounding box center [566, 419] width 175 height 18
click at [477, 412] on input "Include clients with no feedback" at bounding box center [471, 417] width 11 height 11
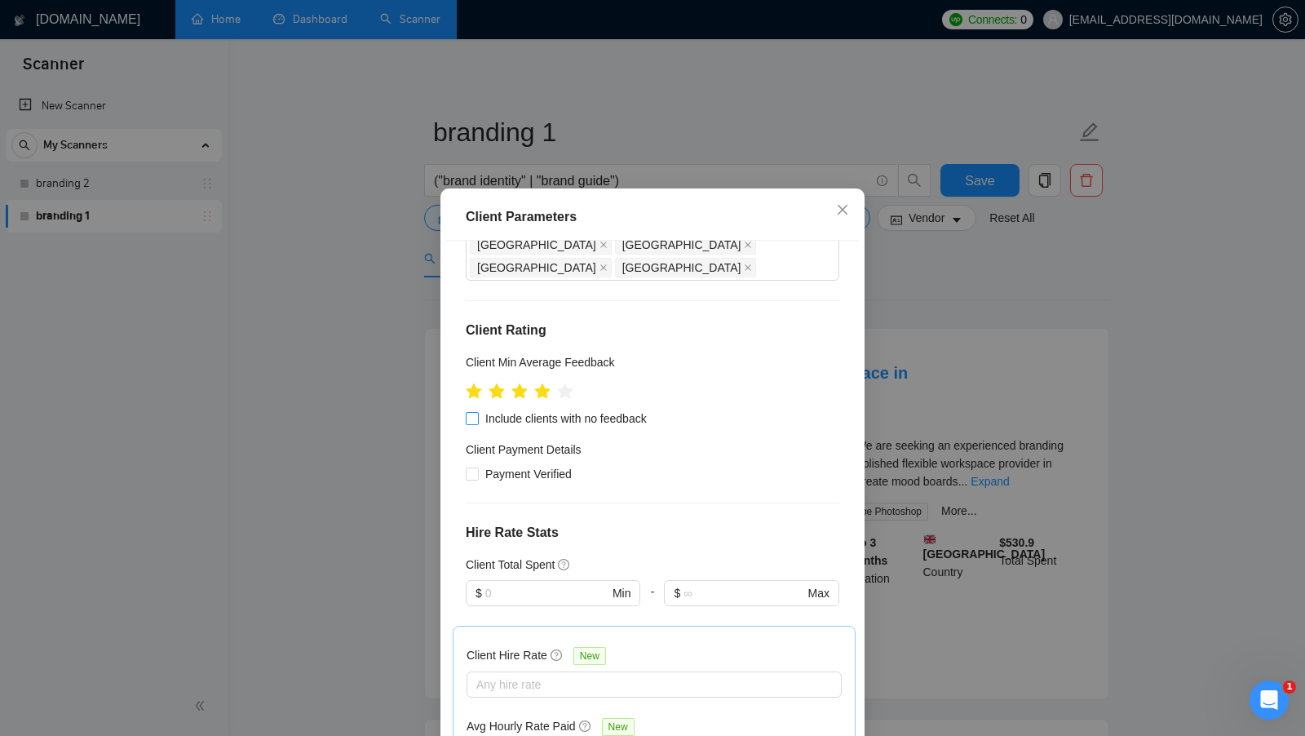
checkbox input "true"
click at [497, 465] on span "Payment Verified" at bounding box center [529, 474] width 100 height 18
click at [477, 468] on input "Payment Verified" at bounding box center [471, 473] width 11 height 11
checkbox input "true"
drag, startPoint x: 676, startPoint y: 390, endPoint x: 486, endPoint y: 390, distance: 190.1
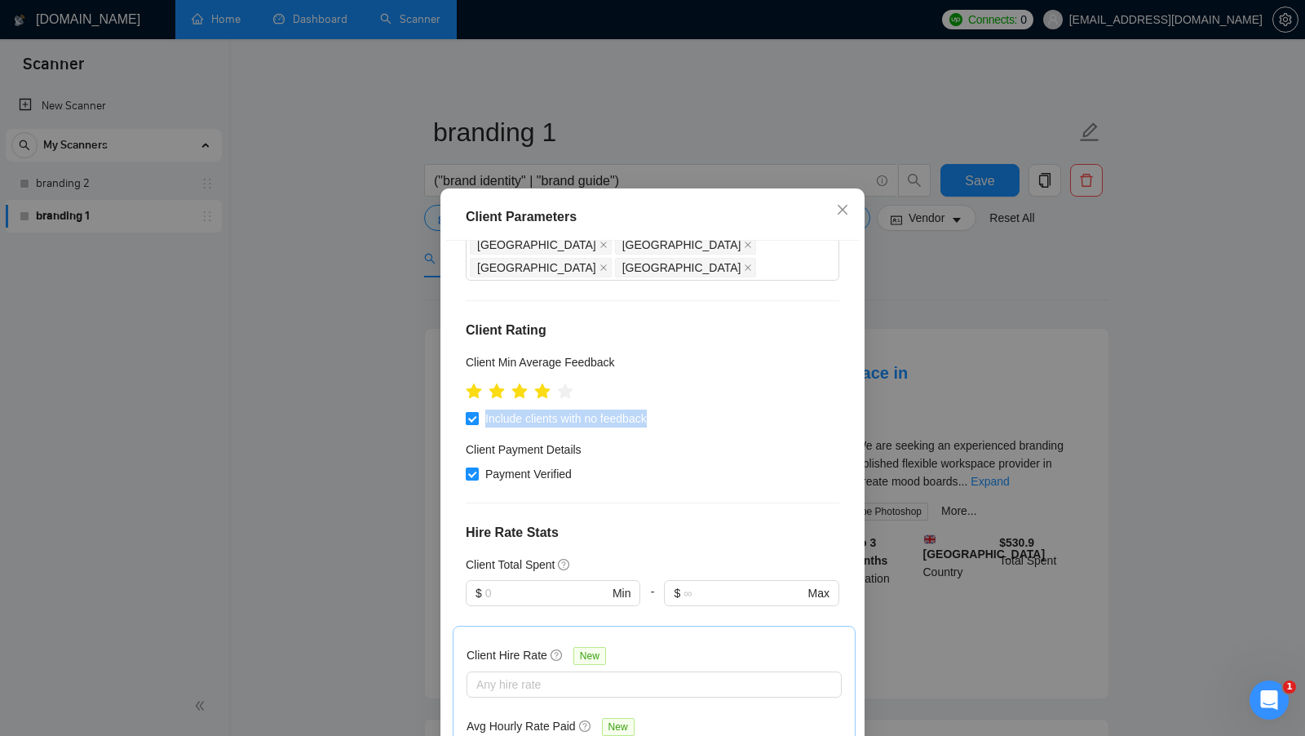
click at [486, 410] on div "Include clients with no feedback" at bounding box center [653, 419] width 374 height 18
click at [583, 465] on div "Client Location Include Client Countries Select Exclude Client Countries [GEOGR…" at bounding box center [652, 498] width 413 height 515
drag, startPoint x: 583, startPoint y: 452, endPoint x: 482, endPoint y: 451, distance: 101.2
click at [482, 465] on div "Payment Verified" at bounding box center [653, 474] width 374 height 18
click at [558, 483] on div "Client Location Include Client Countries Select Exclude Client Countries [GEOGR…" at bounding box center [652, 498] width 413 height 515
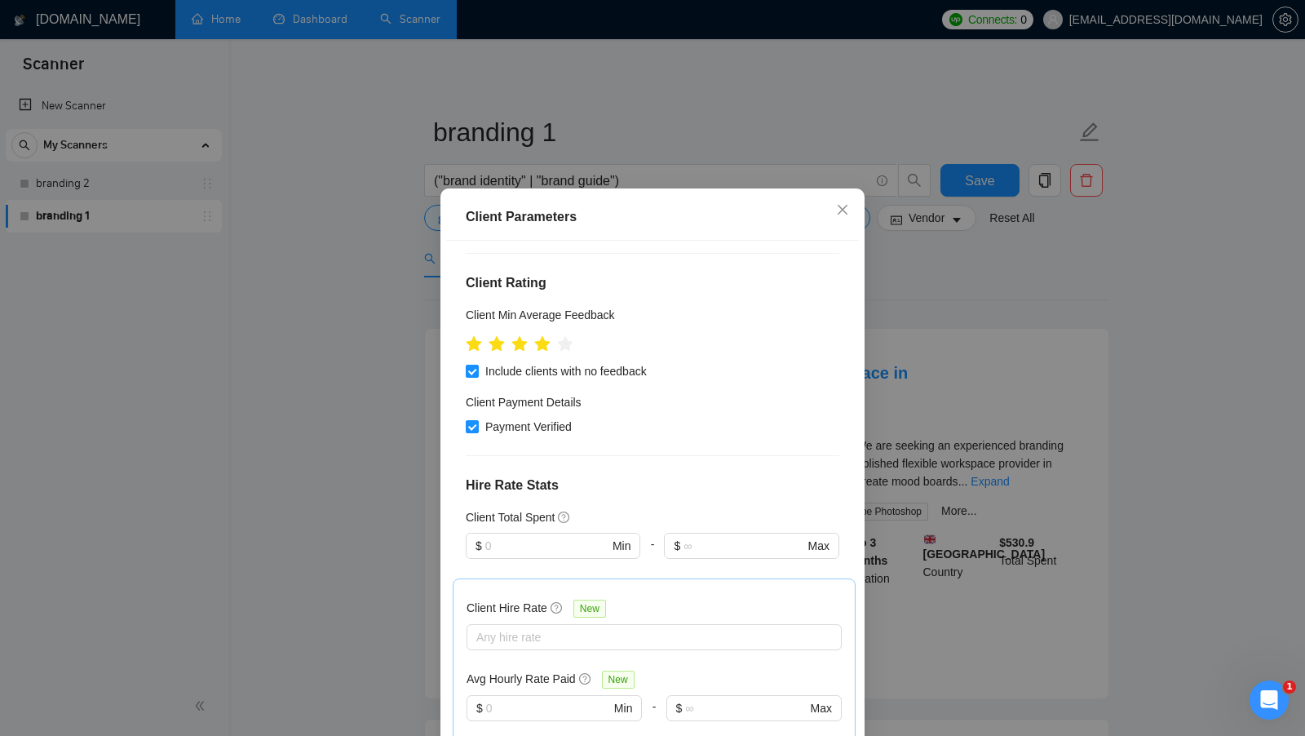
scroll to position [193, 0]
click at [615, 479] on h4 "Hire Rate Stats" at bounding box center [653, 489] width 374 height 20
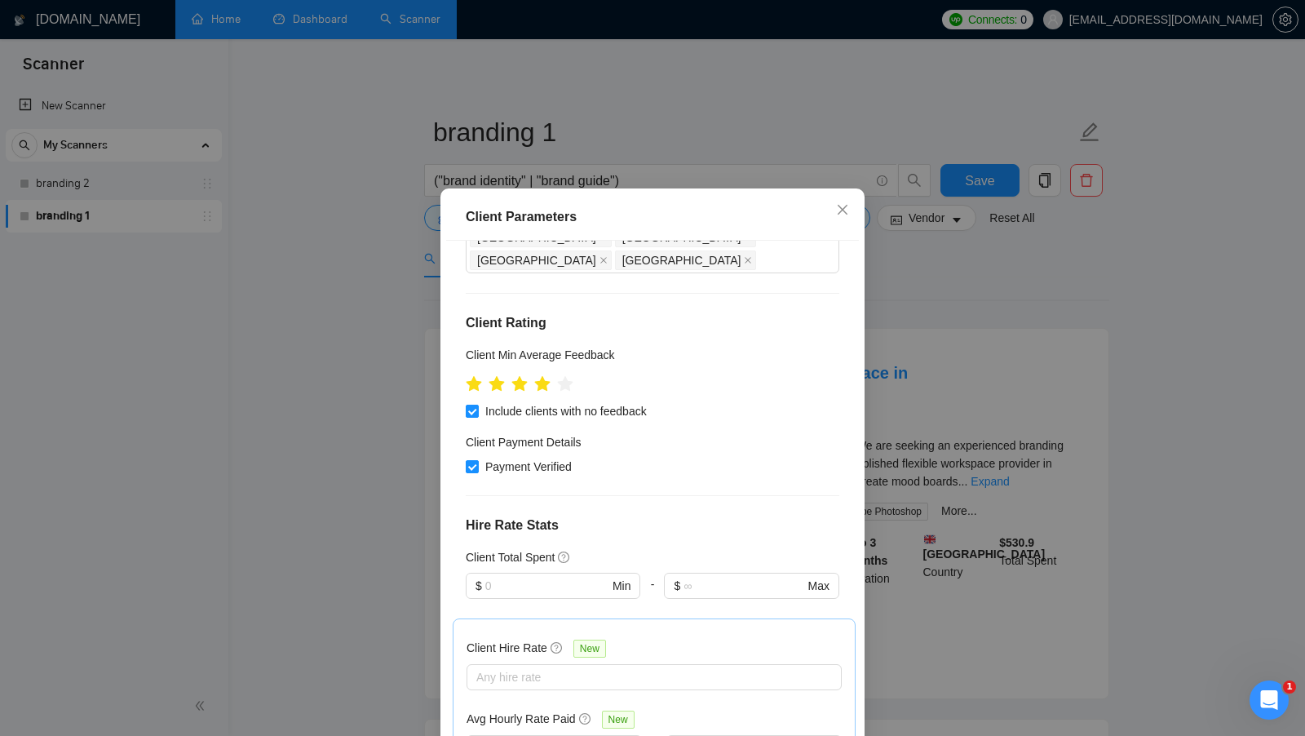
scroll to position [151, 0]
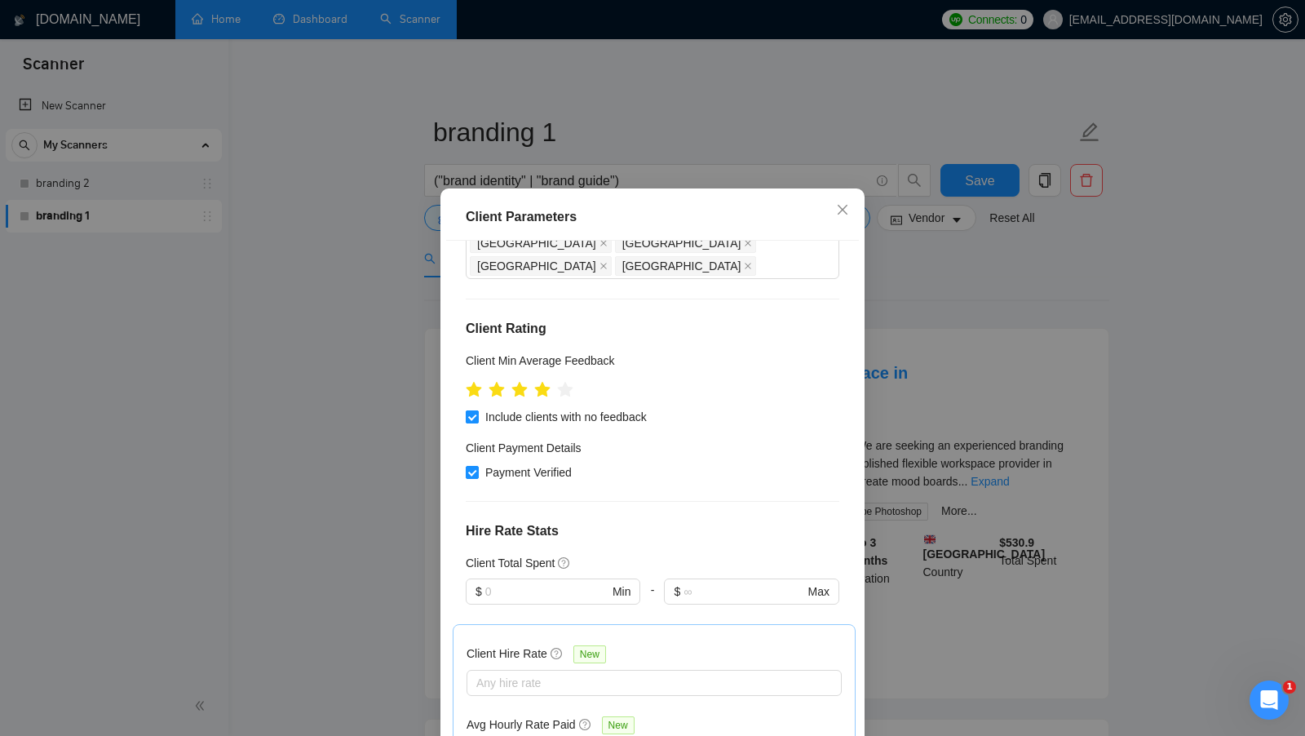
click at [510, 408] on span "Include clients with no feedback" at bounding box center [566, 417] width 175 height 18
click at [477, 410] on input "Include clients with no feedback" at bounding box center [471, 415] width 11 height 11
click at [525, 408] on span "Include clients with no feedback" at bounding box center [566, 417] width 175 height 18
click at [477, 410] on input "Include clients with no feedback" at bounding box center [471, 415] width 11 height 11
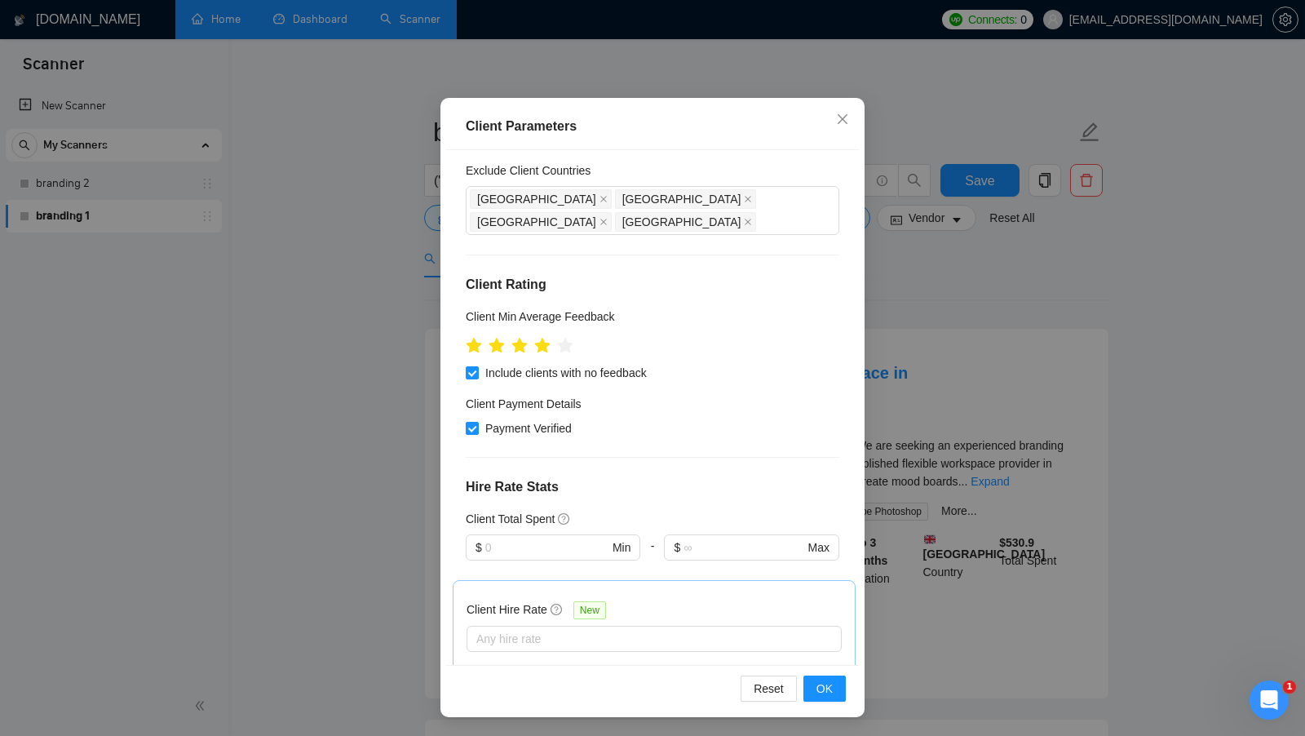
scroll to position [115, 0]
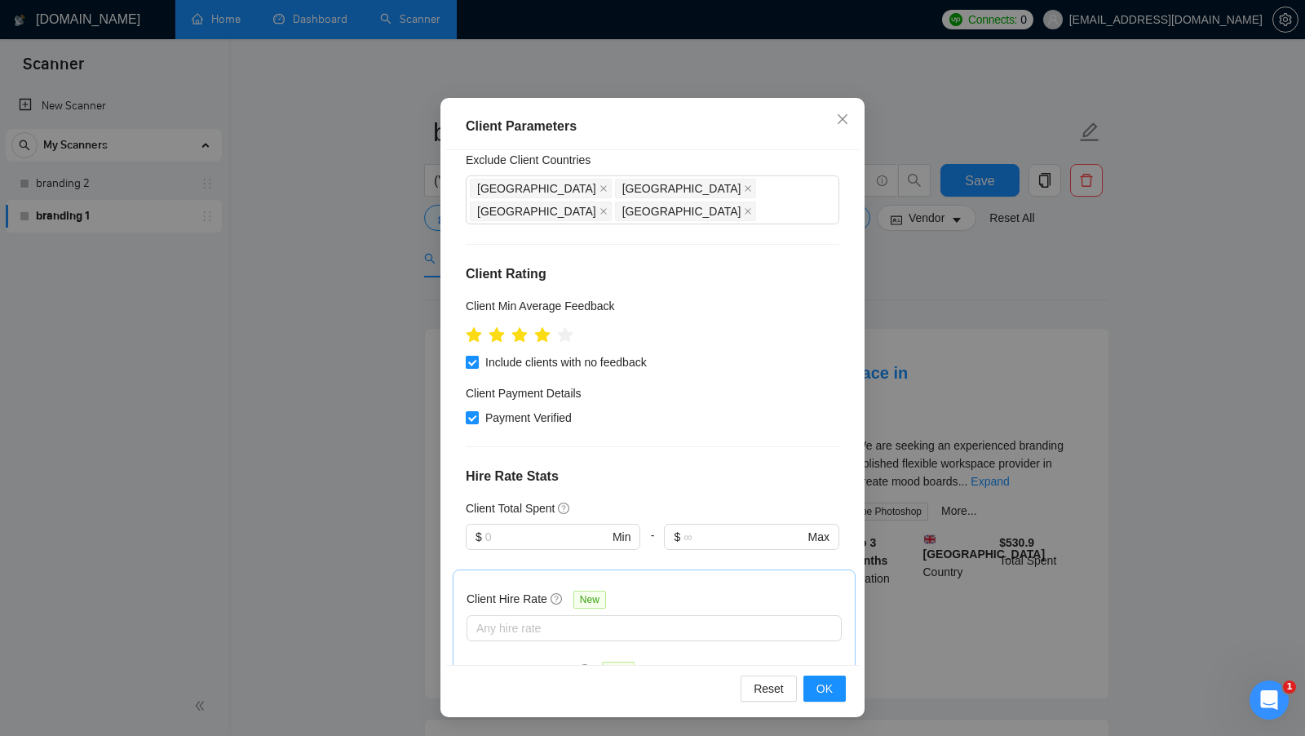
click at [596, 353] on span "Include clients with no feedback" at bounding box center [566, 362] width 175 height 18
click at [477, 356] on input "Include clients with no feedback" at bounding box center [471, 361] width 11 height 11
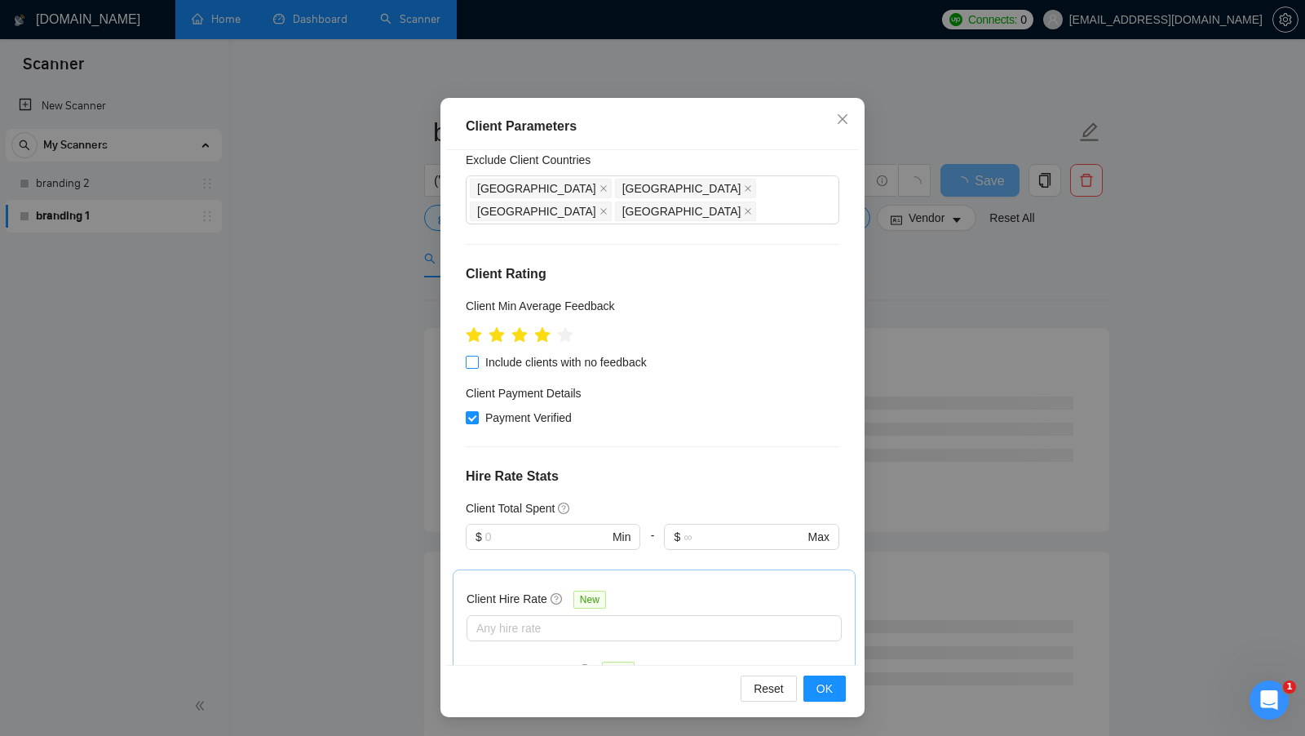
click at [575, 353] on span "Include clients with no feedback" at bounding box center [566, 362] width 175 height 18
click at [477, 356] on input "Include clients with no feedback" at bounding box center [471, 361] width 11 height 11
checkbox input "true"
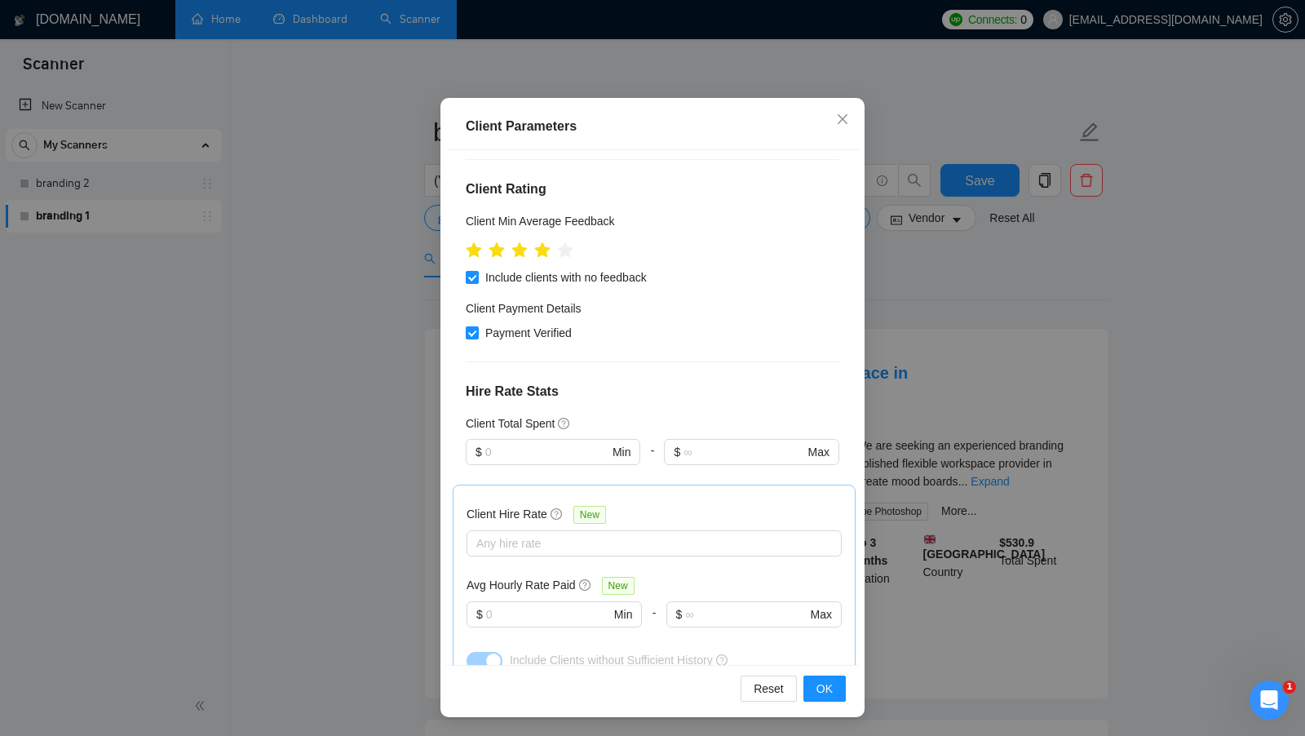
scroll to position [207, 0]
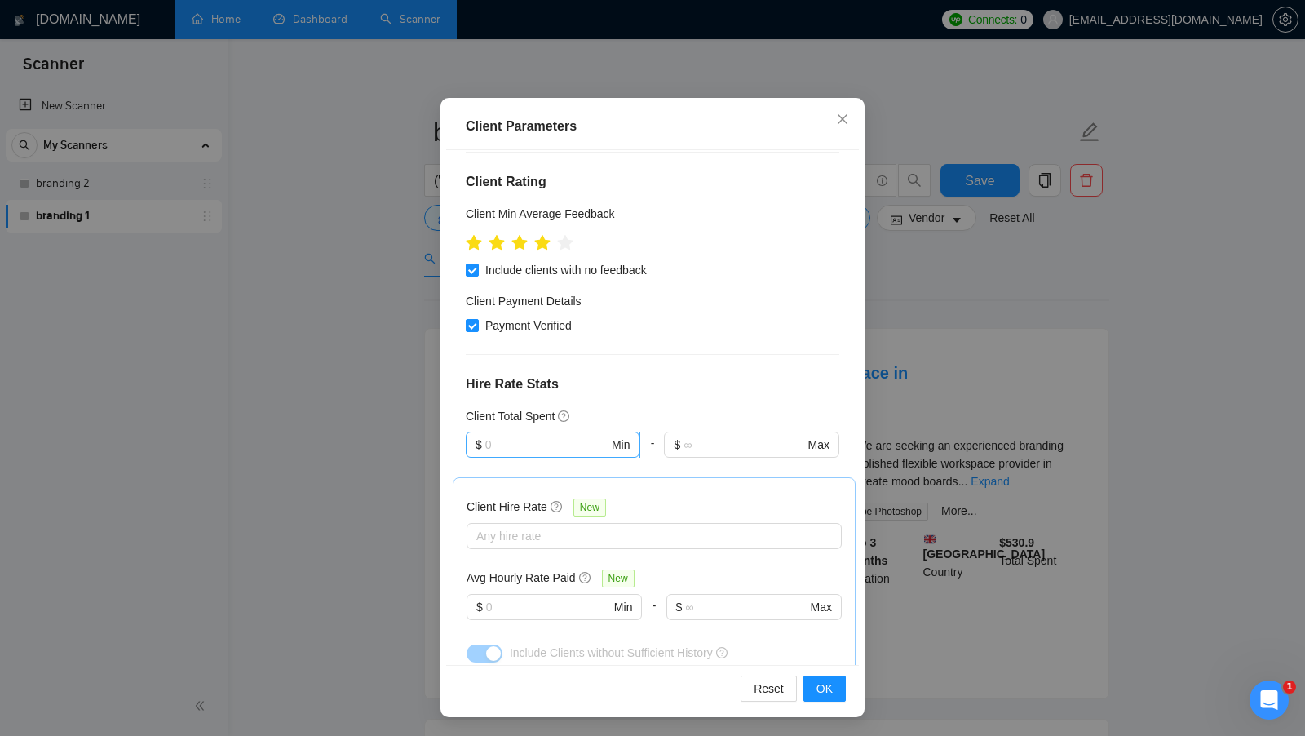
click at [528, 436] on input "text" at bounding box center [546, 445] width 123 height 18
type input "1"
click at [717, 347] on div "Client Location Include Client Countries Select Exclude Client Countries [GEOGR…" at bounding box center [652, 407] width 413 height 515
click at [697, 375] on h4 "Hire Rate Stats" at bounding box center [653, 385] width 374 height 20
click at [666, 375] on h4 "Hire Rate Stats" at bounding box center [653, 385] width 374 height 20
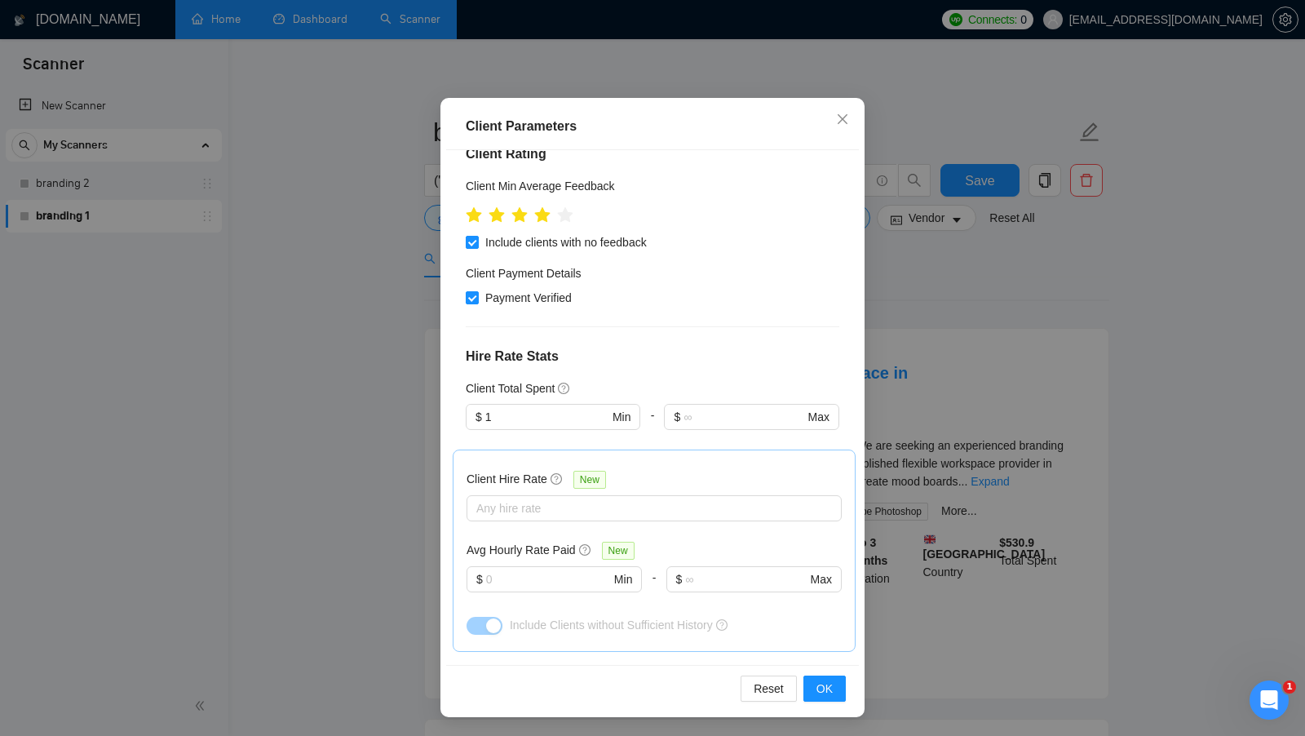
scroll to position [233, 0]
click at [825, 685] on span "OK" at bounding box center [825, 689] width 16 height 18
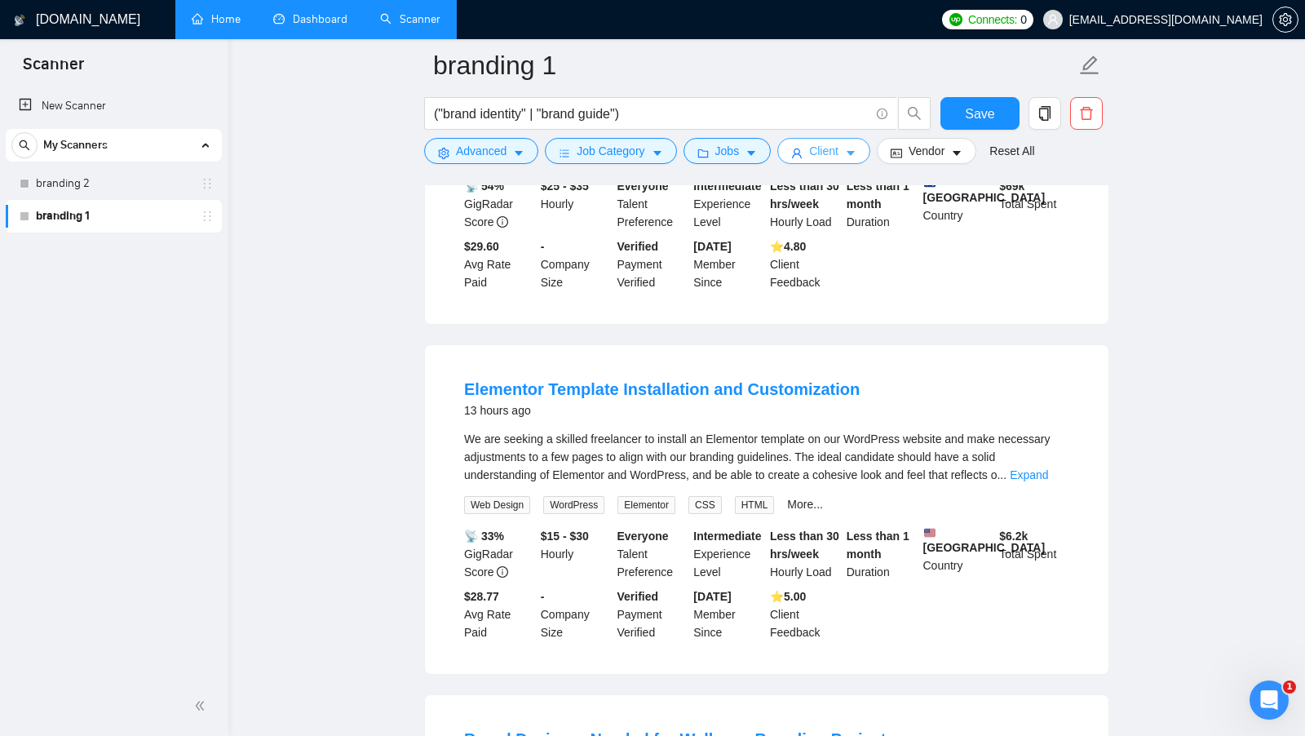
scroll to position [242, 0]
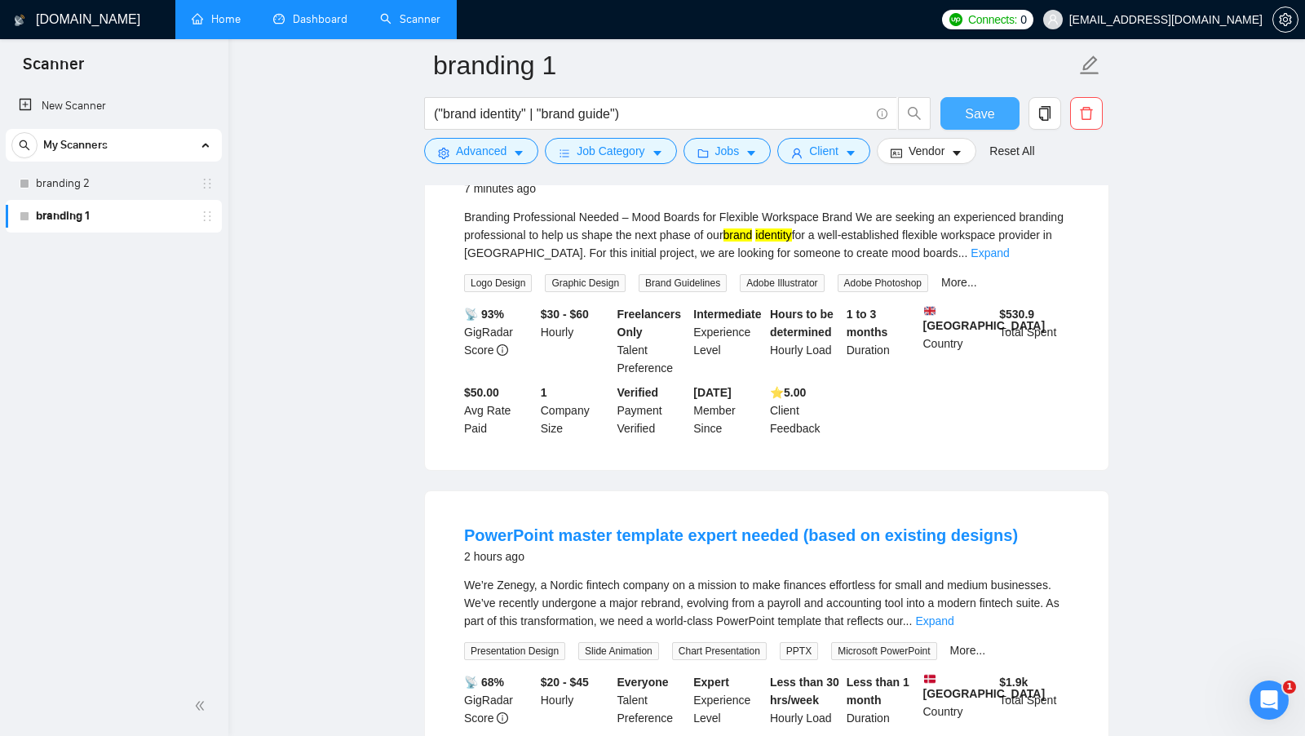
click at [985, 117] on span "Save" at bounding box center [979, 114] width 29 height 20
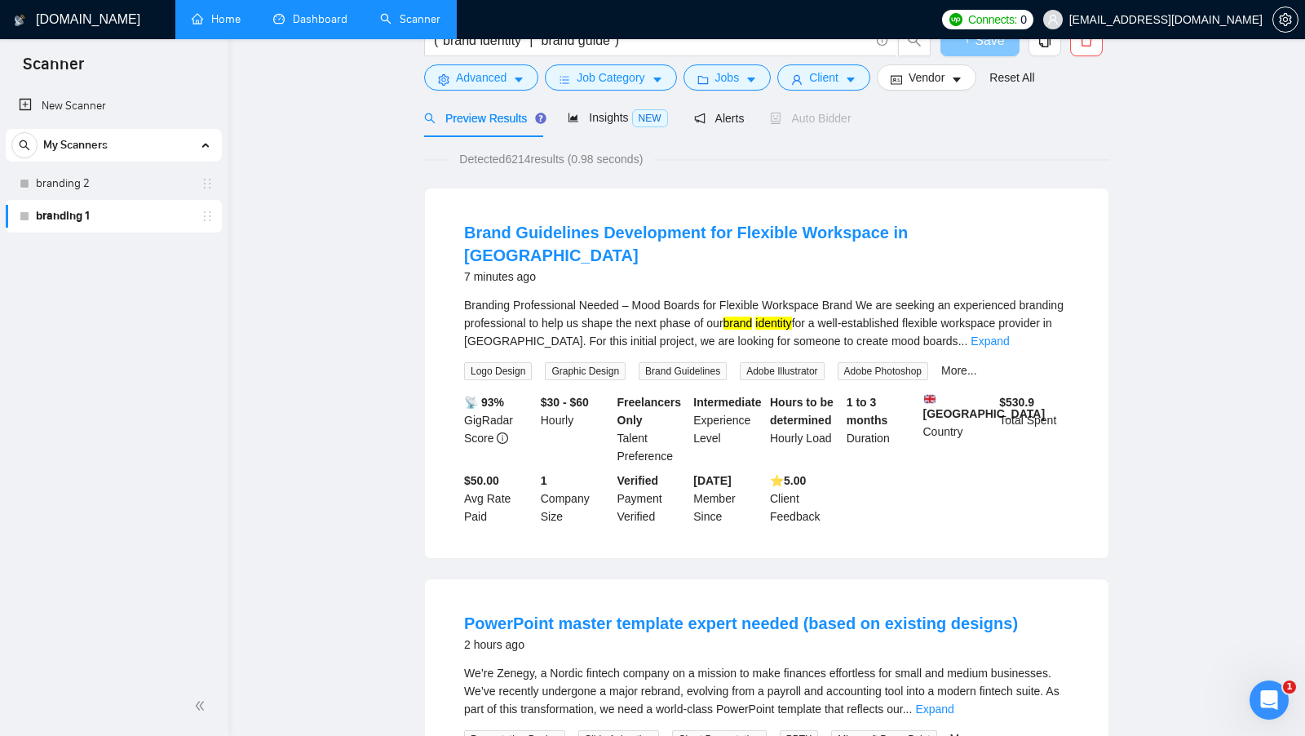
scroll to position [0, 0]
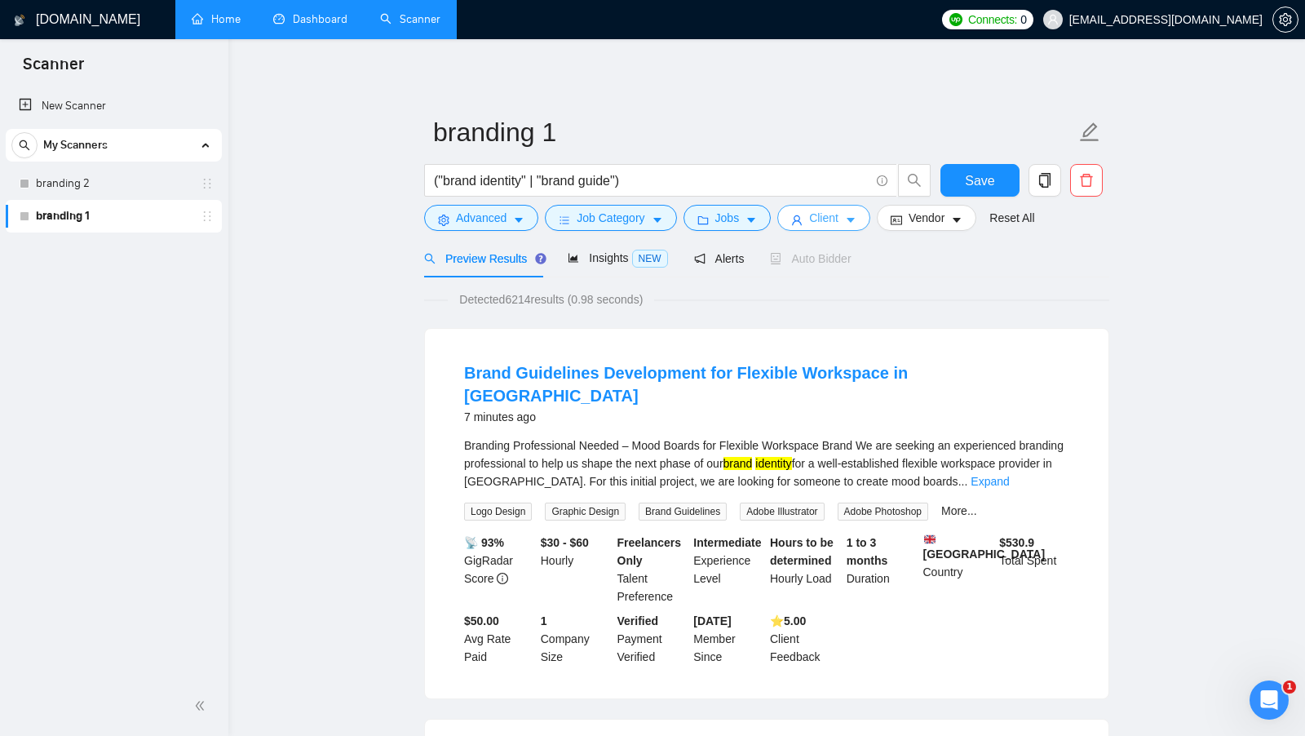
click at [852, 224] on icon "caret-down" at bounding box center [850, 220] width 11 height 11
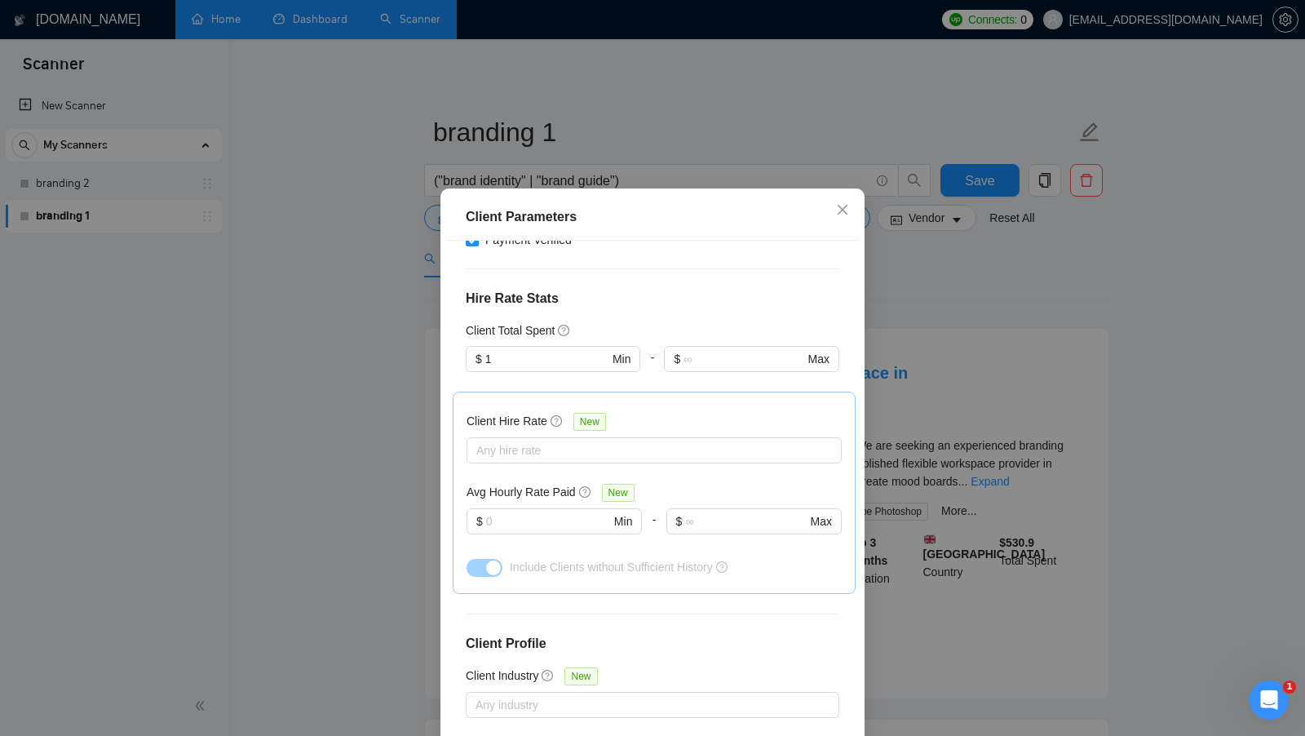
scroll to position [384, 0]
click at [633, 440] on div at bounding box center [646, 450] width 351 height 20
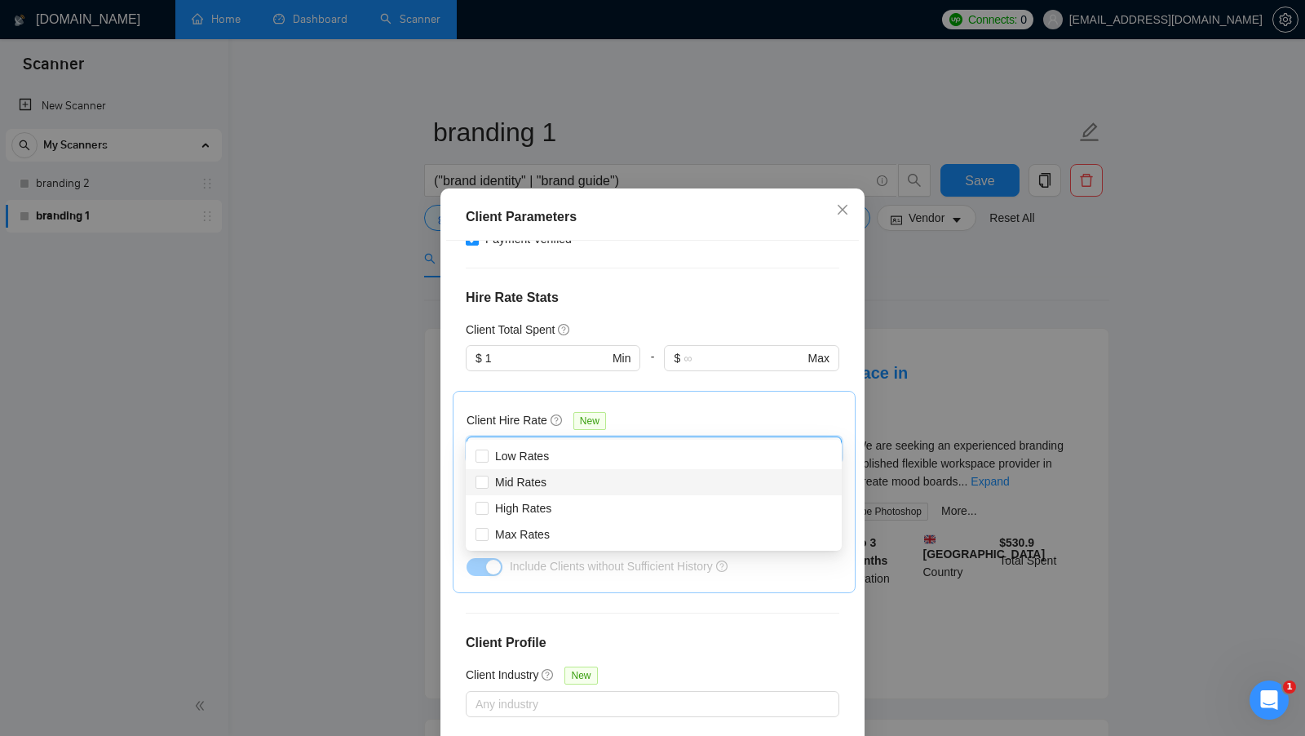
click at [579, 478] on div "Mid Rates" at bounding box center [654, 482] width 357 height 18
checkbox input "true"
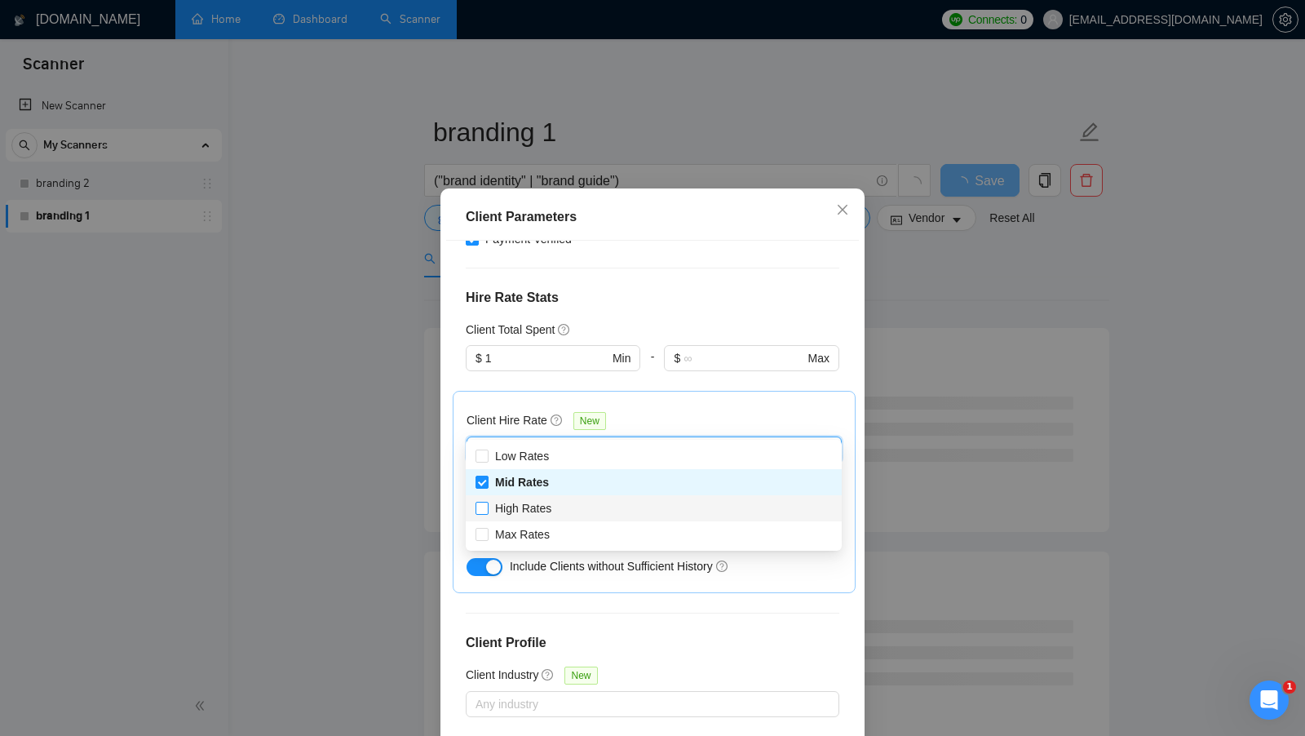
click at [544, 507] on span "High Rates" at bounding box center [523, 508] width 56 height 13
click at [487, 507] on input "High Rates" at bounding box center [481, 507] width 11 height 11
checkbox input "true"
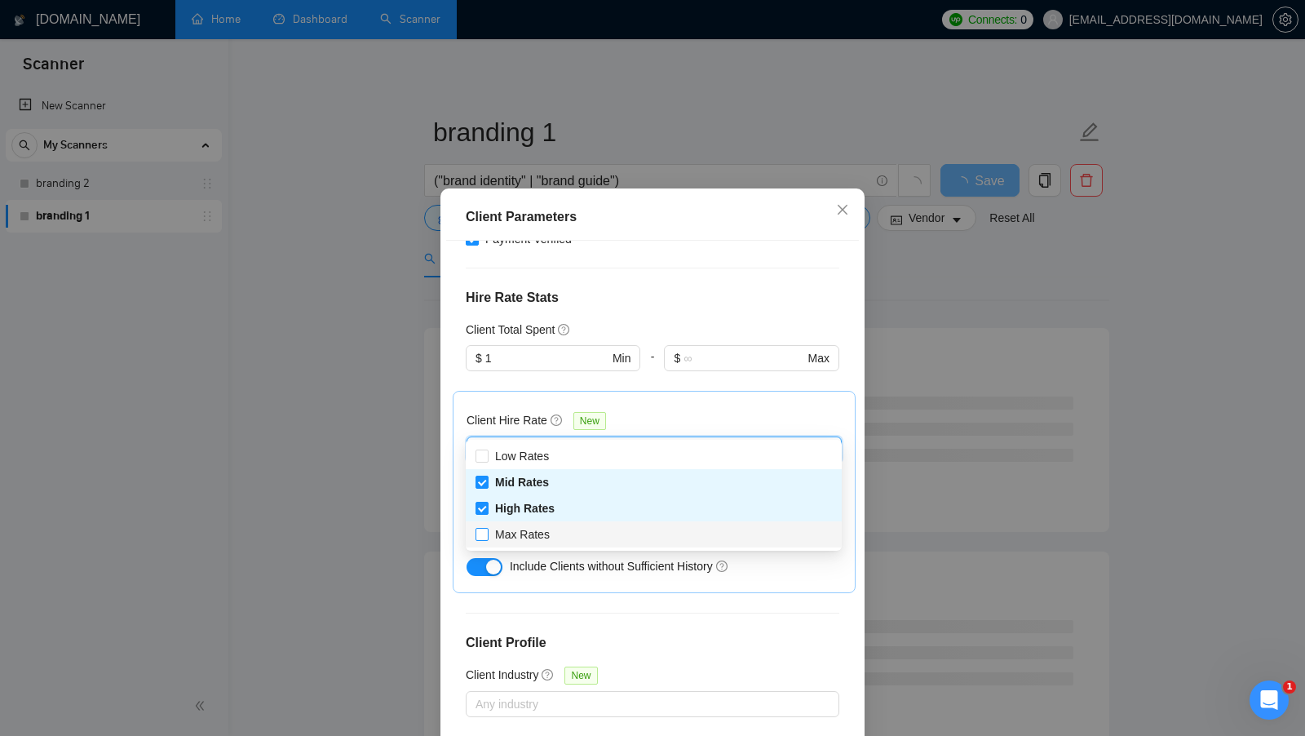
click at [526, 528] on span "Max Rates" at bounding box center [522, 534] width 55 height 13
click at [487, 528] on input "Max Rates" at bounding box center [481, 533] width 11 height 11
checkbox input "true"
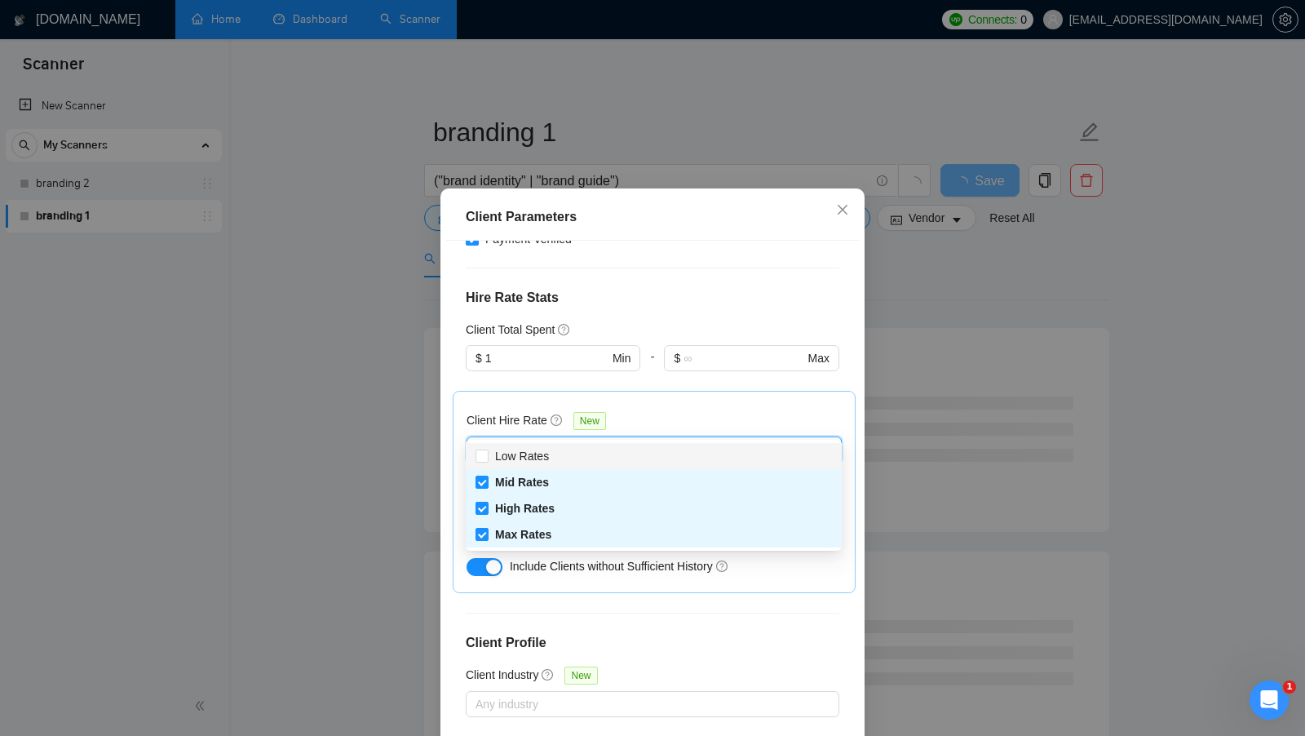
click at [733, 405] on div "Client Hire Rate New Mid Rates High Rates Max Rates Avg Hourly Rate Paid New $ …" at bounding box center [654, 492] width 375 height 175
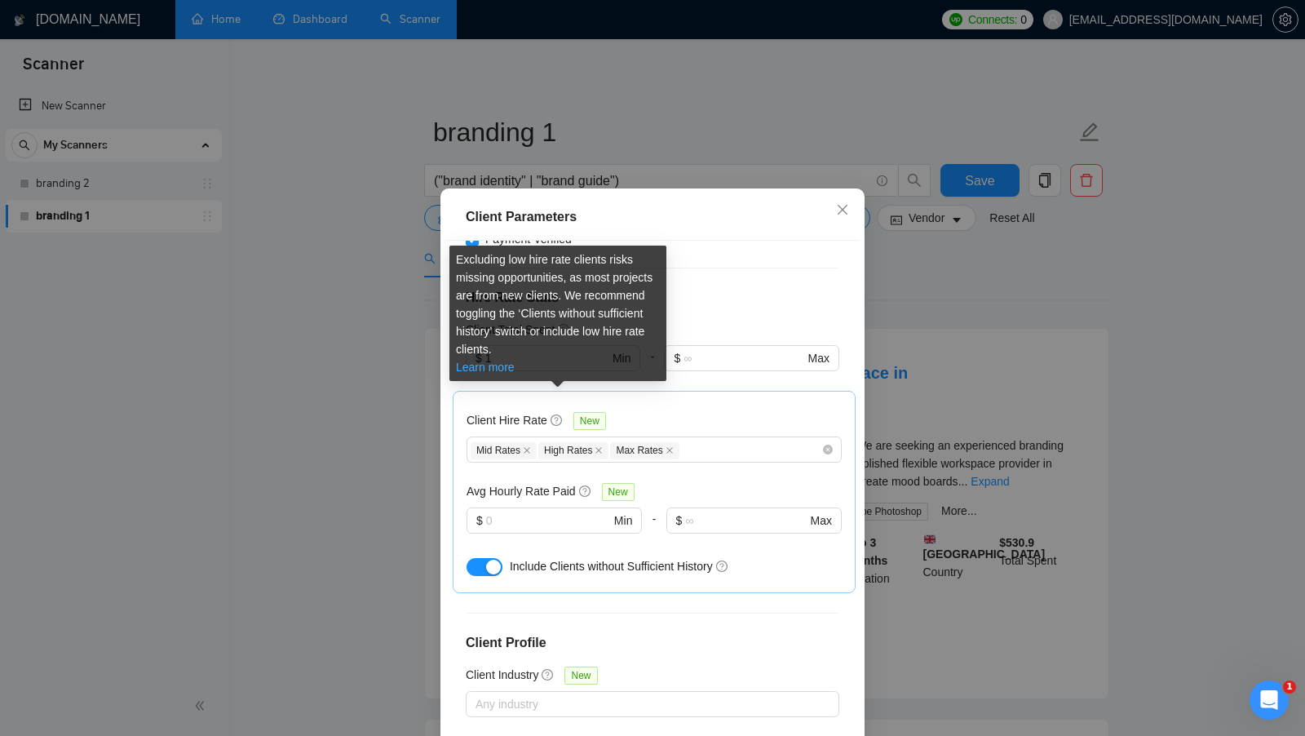
click at [499, 366] on link "Learn more" at bounding box center [485, 367] width 59 height 13
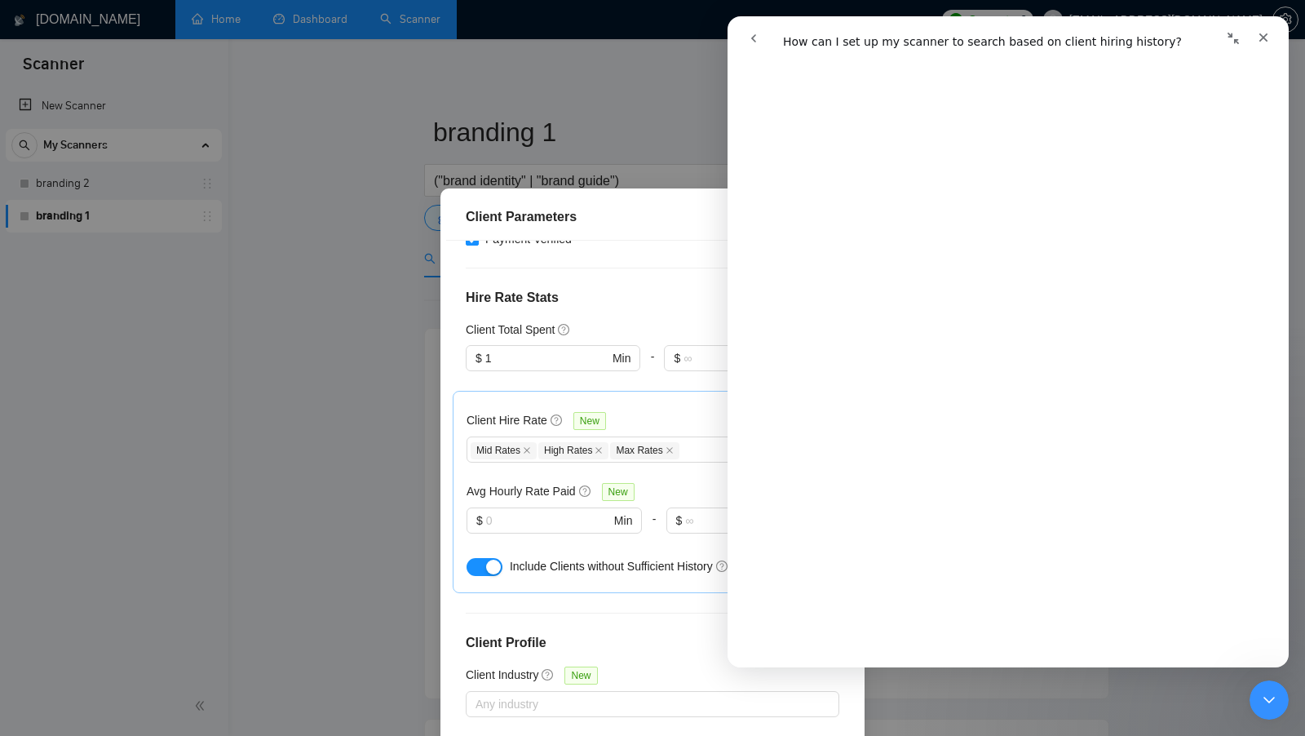
scroll to position [659, 0]
click at [749, 43] on icon "go back" at bounding box center [753, 38] width 13 height 13
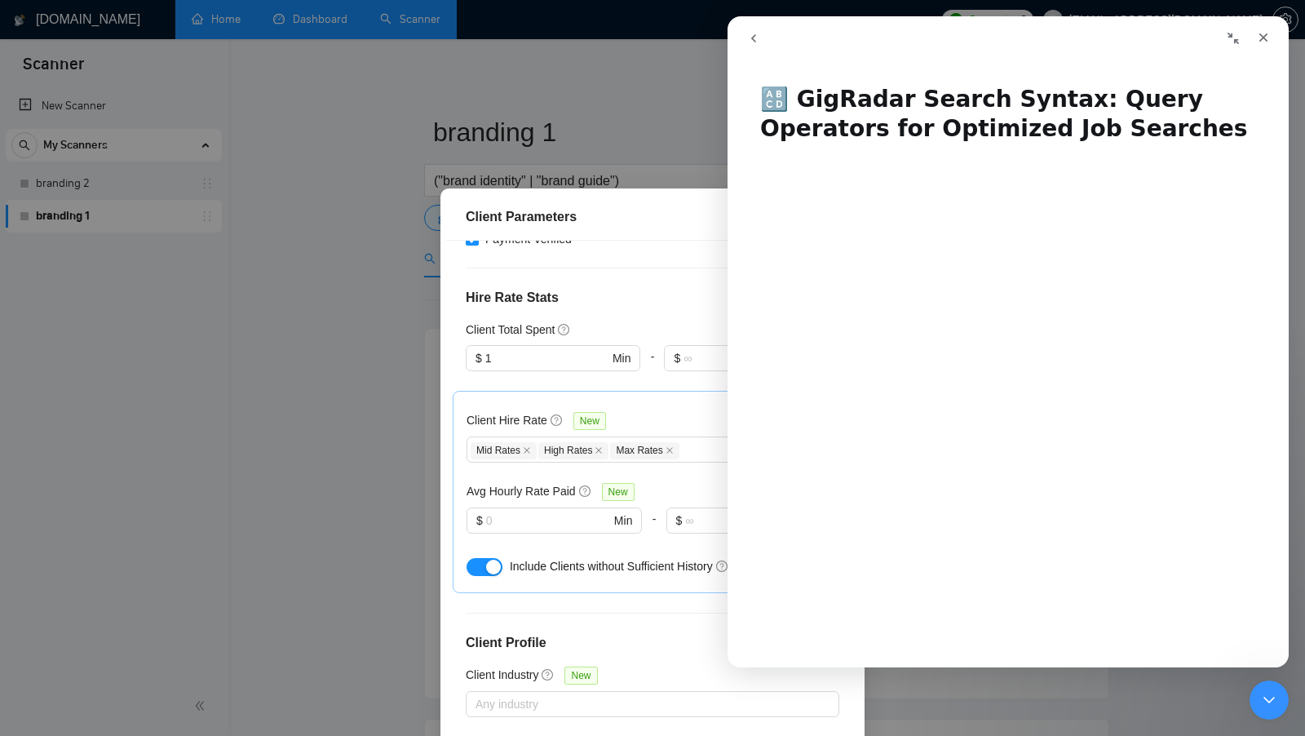
click at [757, 42] on icon "go back" at bounding box center [753, 38] width 13 height 13
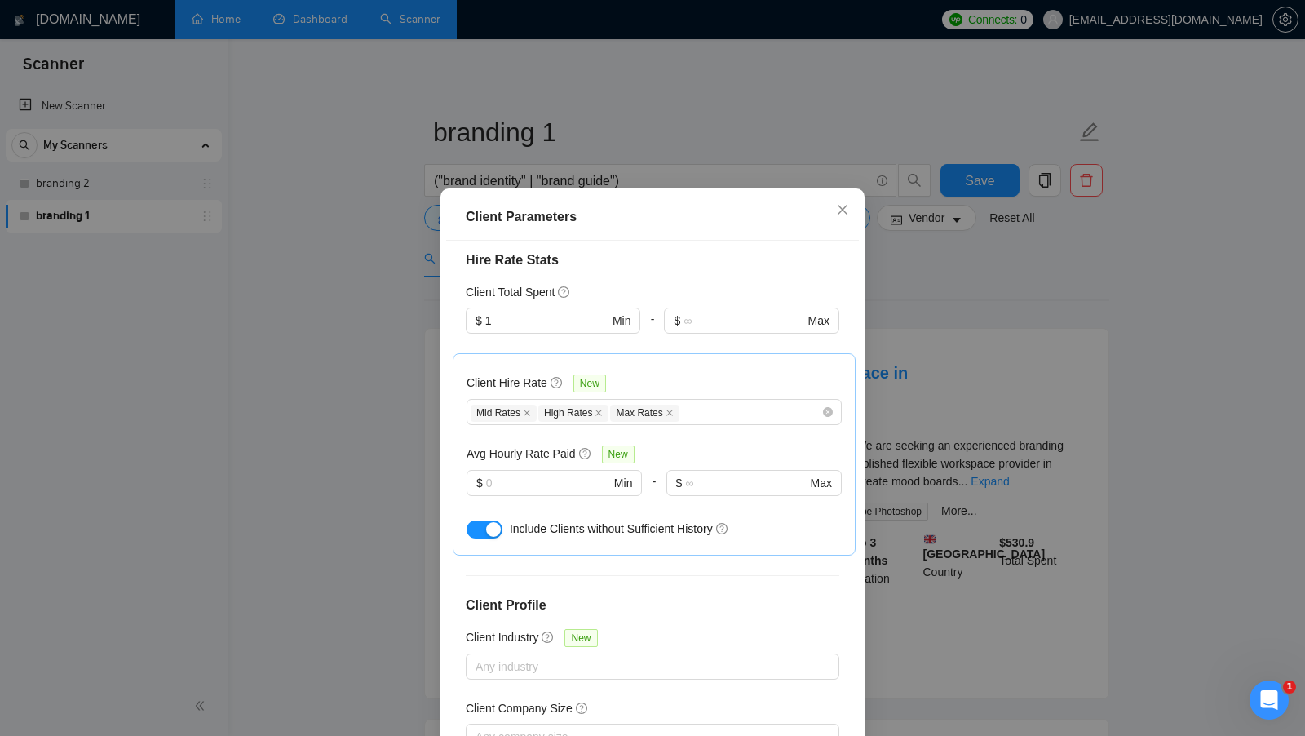
scroll to position [428, 0]
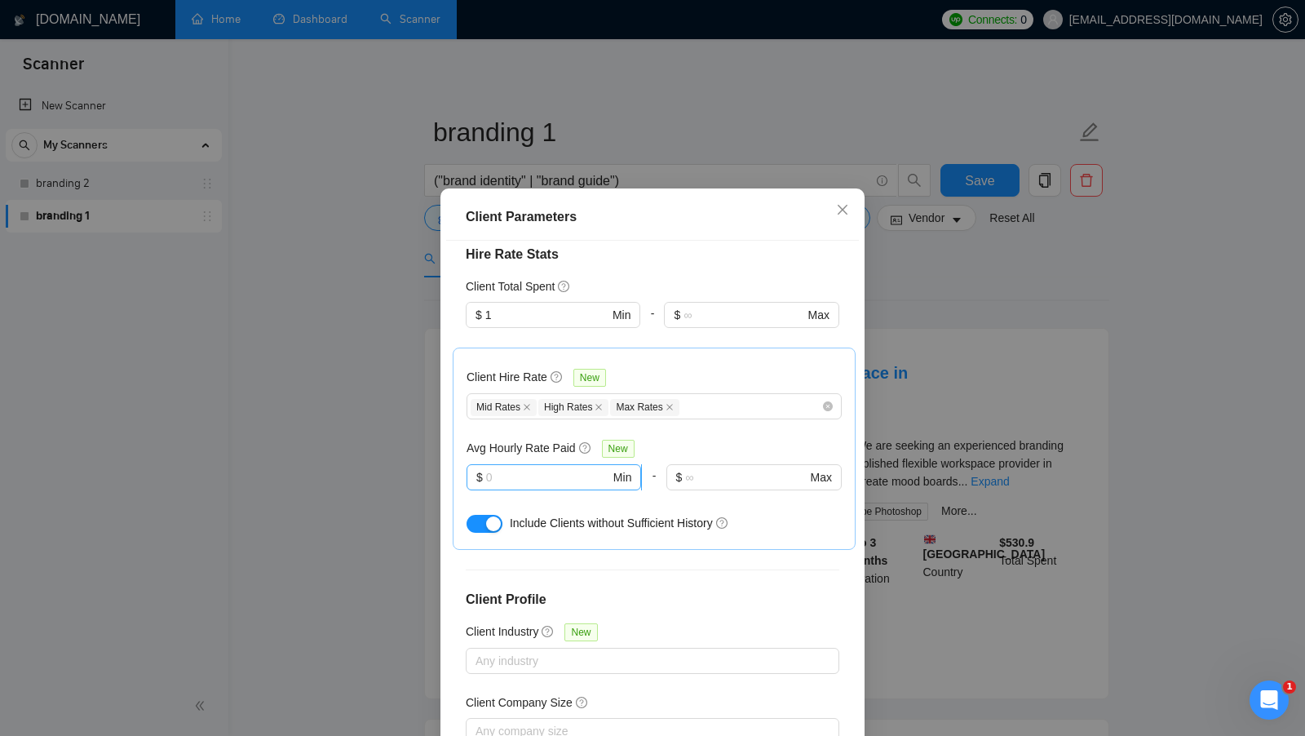
click at [532, 468] on input "text" at bounding box center [548, 477] width 124 height 18
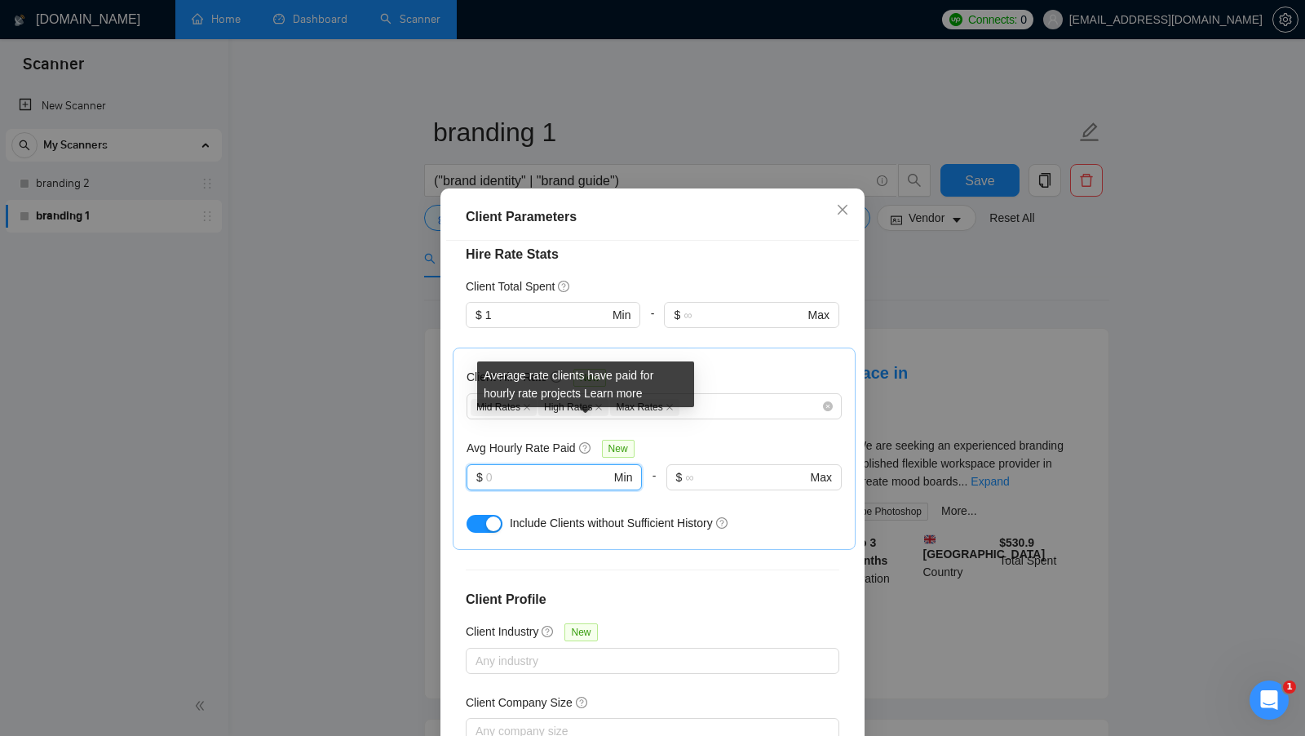
click at [615, 401] on div "Average rate clients have paid for hourly rate projects Learn more" at bounding box center [585, 384] width 217 height 46
click at [617, 398] on link "Learn more" at bounding box center [613, 393] width 59 height 13
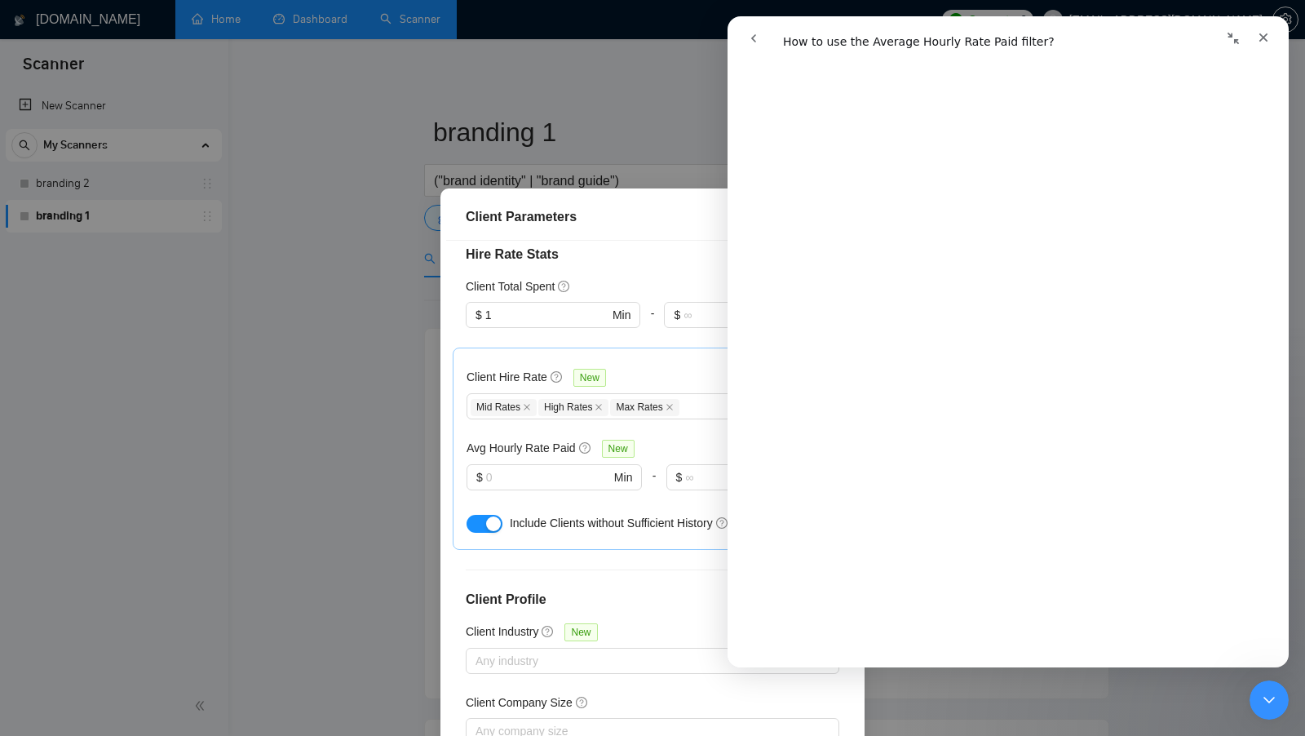
scroll to position [193, 0]
click at [690, 368] on div "Client Hire Rate New" at bounding box center [654, 380] width 375 height 25
click at [1262, 698] on icon "Закрити програму для спілкування Intercom" at bounding box center [1267, 698] width 20 height 20
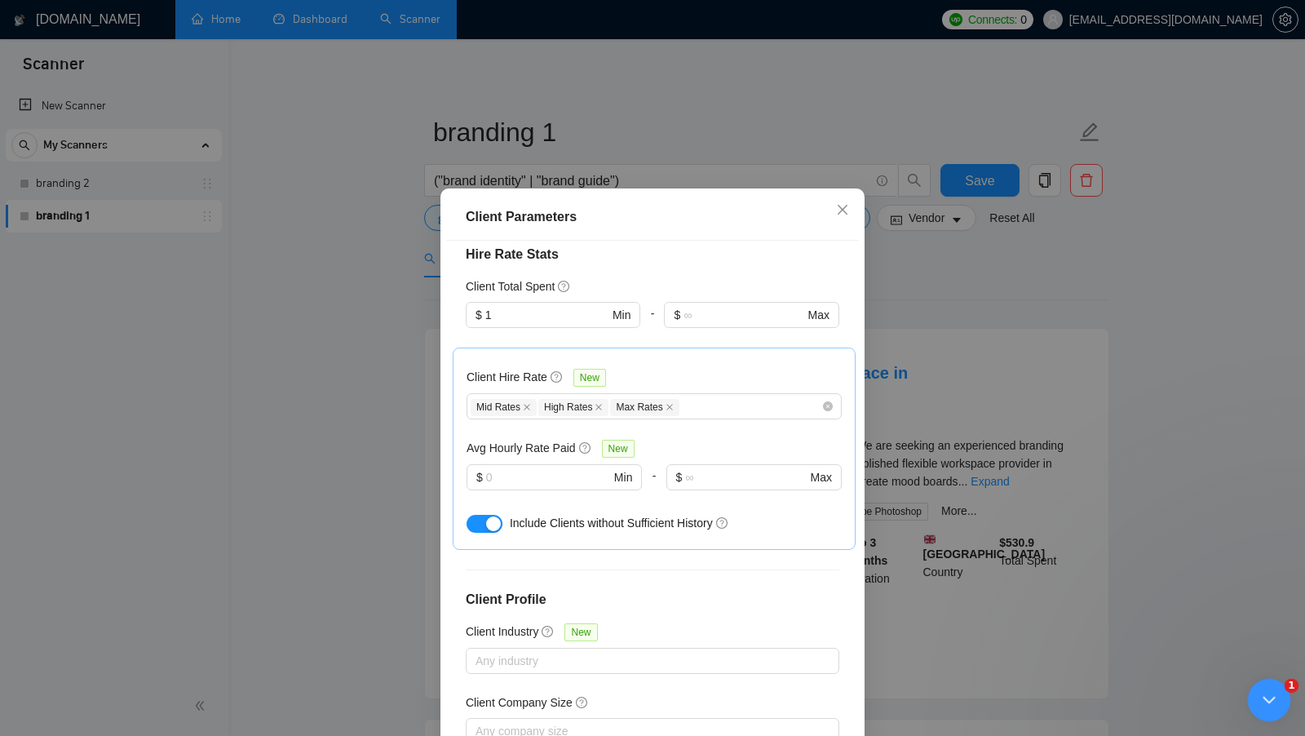
scroll to position [0, 0]
click at [528, 468] on input "text" at bounding box center [548, 477] width 124 height 18
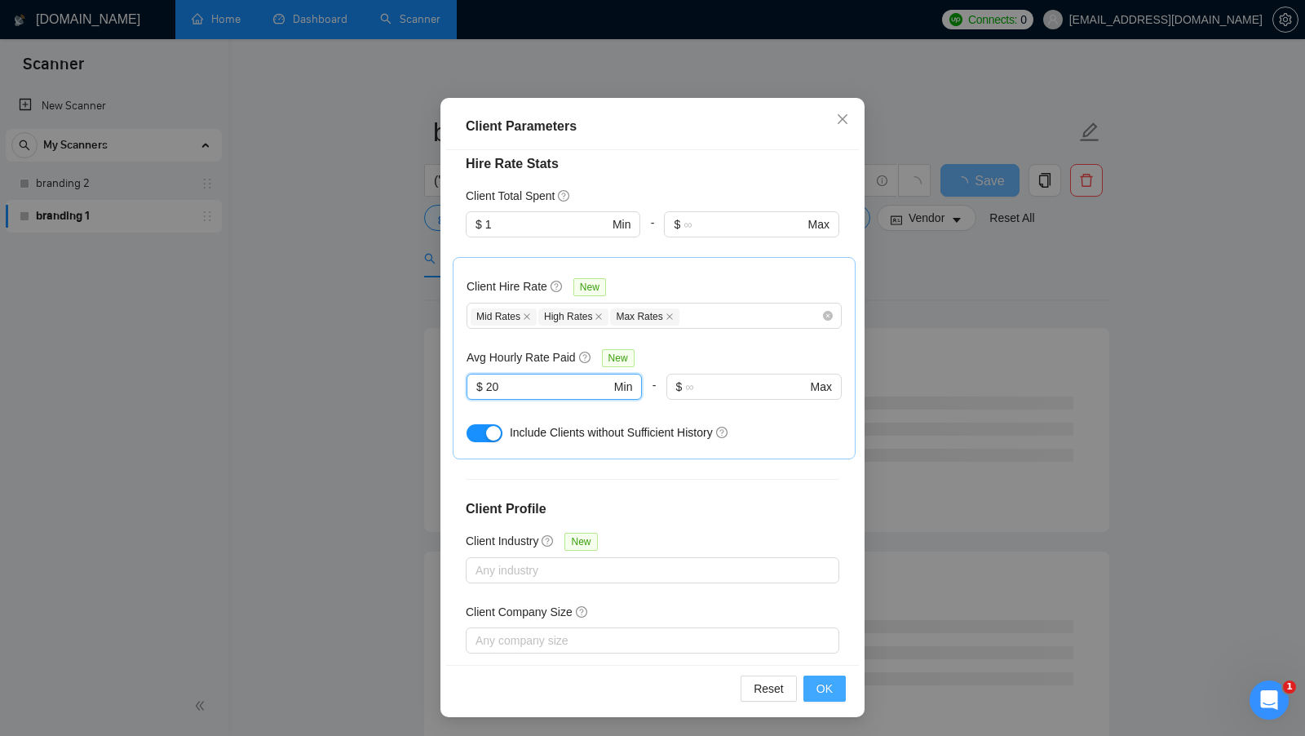
type input "20"
click at [813, 683] on button "OK" at bounding box center [825, 689] width 42 height 26
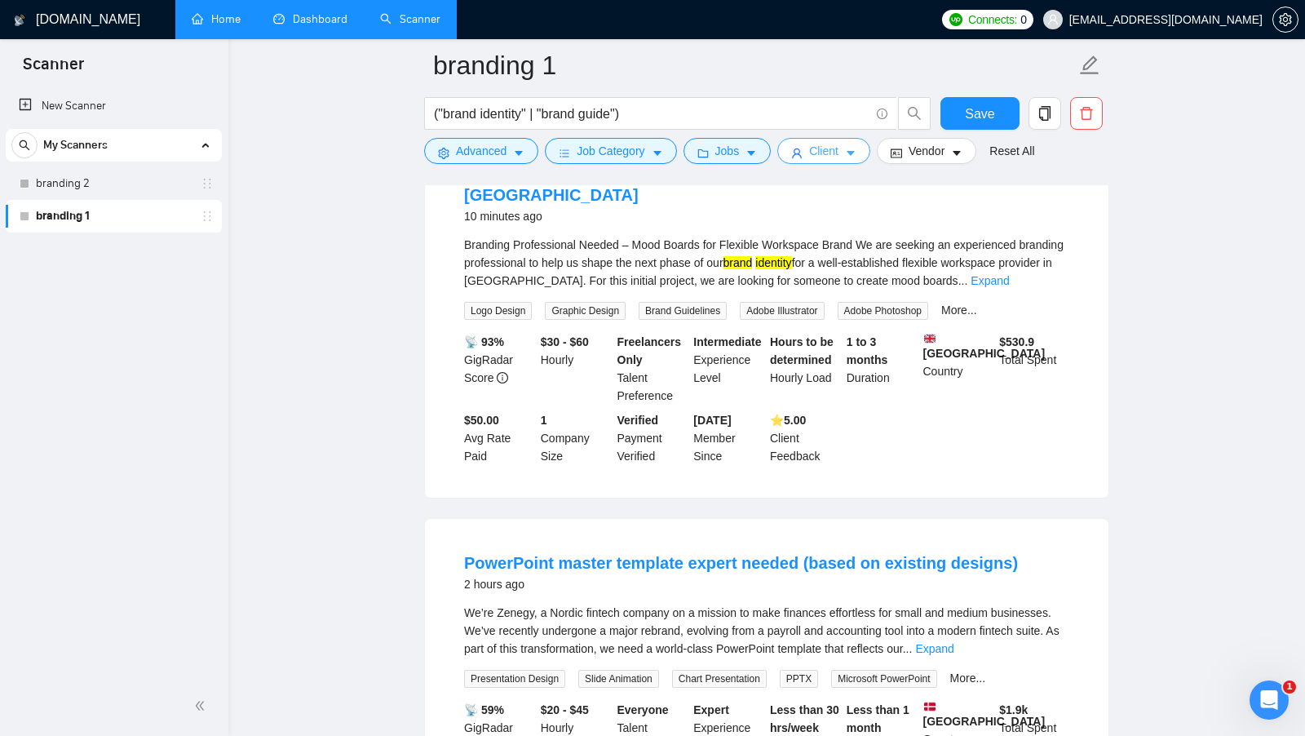
scroll to position [0, 0]
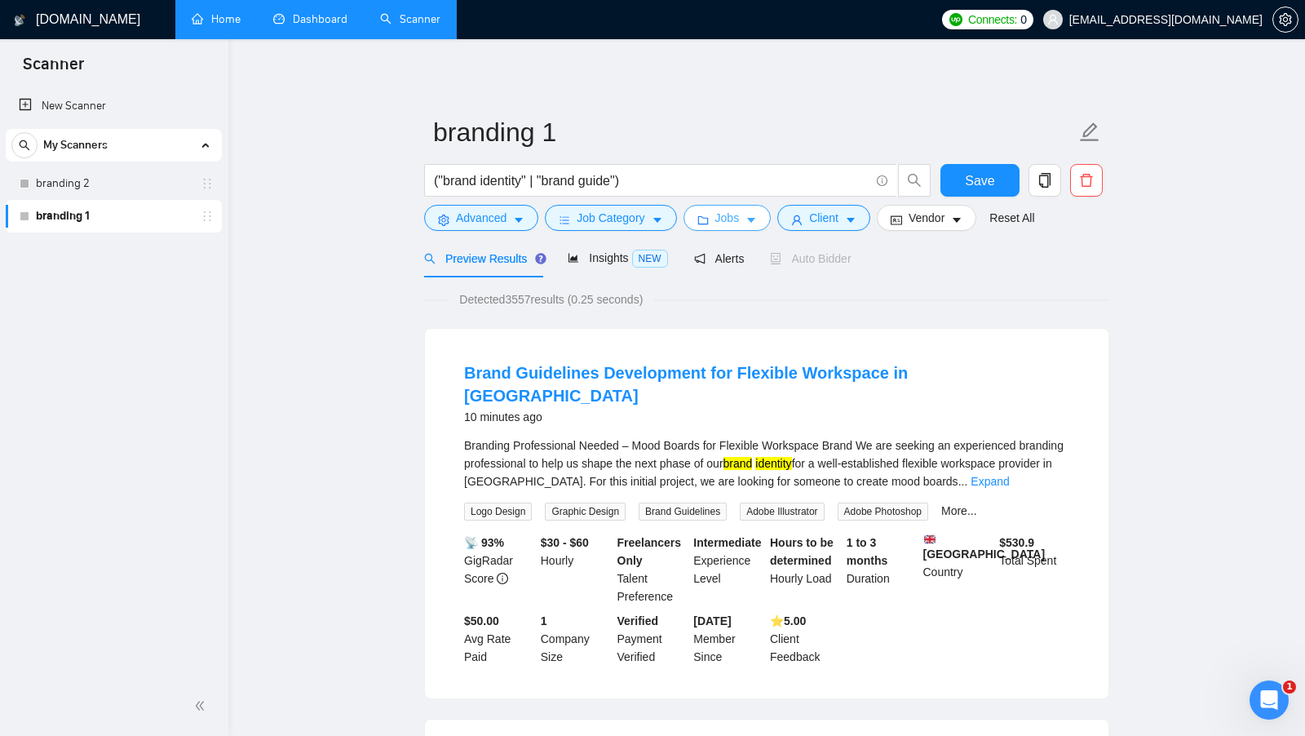
click at [755, 224] on icon "caret-down" at bounding box center [751, 220] width 11 height 11
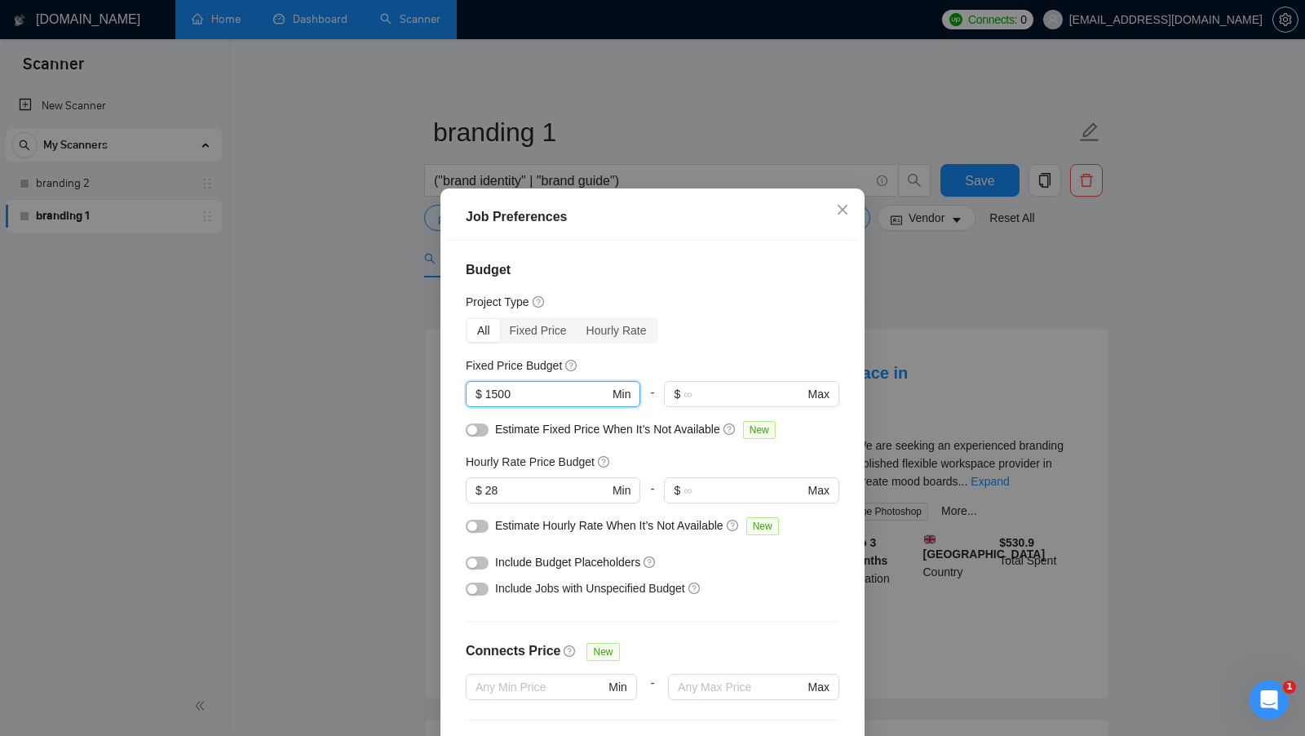
drag, startPoint x: 522, startPoint y: 396, endPoint x: 459, endPoint y: 397, distance: 63.7
click at [459, 397] on div "Budget Project Type All Fixed Price Hourly Rate Fixed Price Budget 1500 $ 1500 …" at bounding box center [652, 498] width 413 height 515
drag, startPoint x: 506, startPoint y: 490, endPoint x: 451, endPoint y: 490, distance: 54.7
click at [451, 490] on div "Budget Project Type All Fixed Price Hourly Rate Fixed Price Budget $ 1500 Min -…" at bounding box center [652, 498] width 413 height 515
click at [965, 406] on div "Job Preferences Budget Project Type All Fixed Price Hourly Rate Fixed Price Bud…" at bounding box center [652, 368] width 1305 height 736
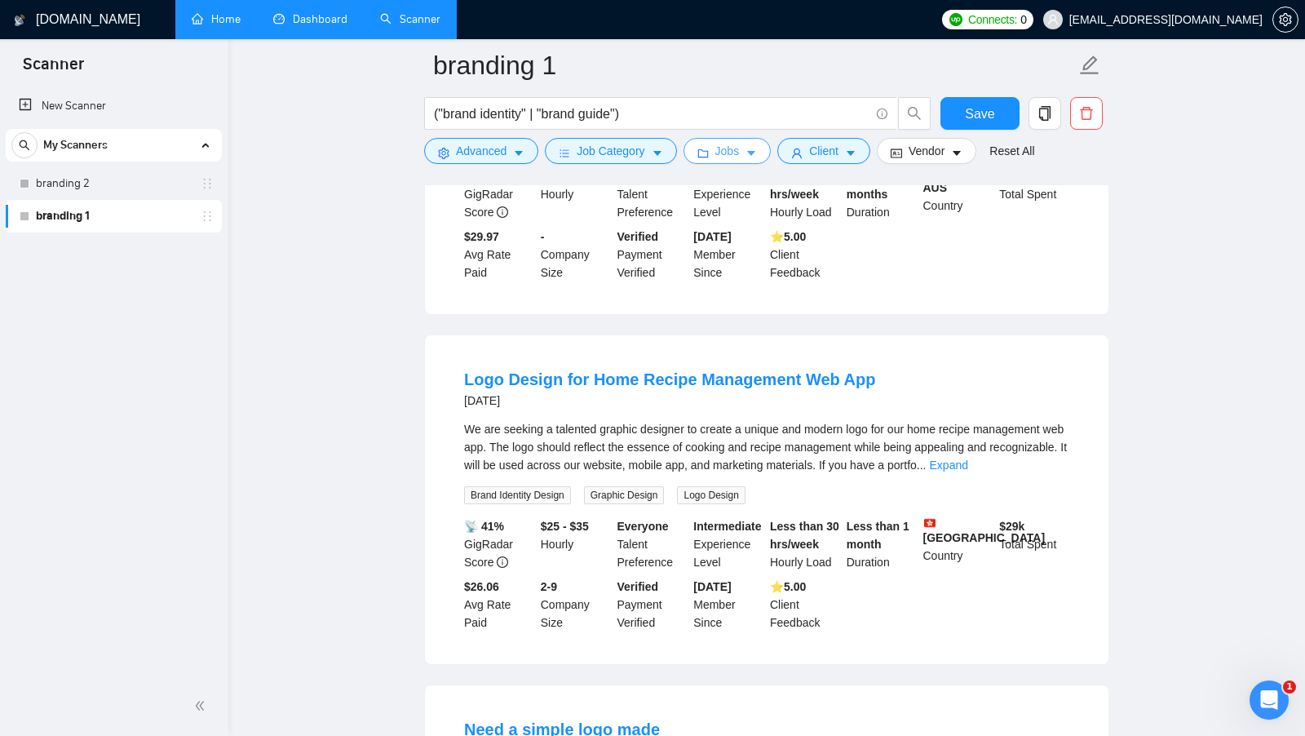
scroll to position [2142, 0]
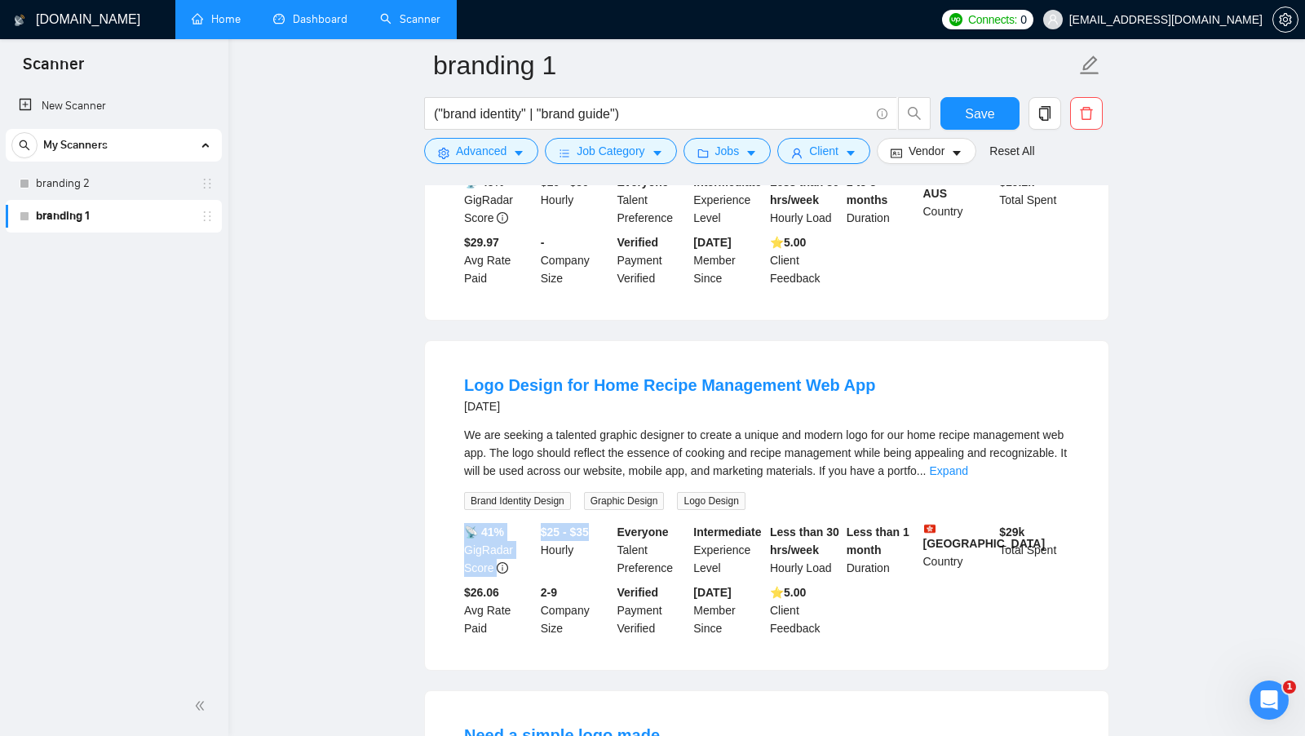
drag, startPoint x: 599, startPoint y: 509, endPoint x: 536, endPoint y: 509, distance: 62.8
click at [536, 523] on div "📡 41% GigRadar Score $25 - $35 Hourly Everyone Talent Preference Intermediate E…" at bounding box center [767, 580] width 612 height 114
drag, startPoint x: 1006, startPoint y: 512, endPoint x: 1042, endPoint y: 511, distance: 35.9
click at [1042, 523] on div "$ 29k Total Spent" at bounding box center [1034, 550] width 77 height 54
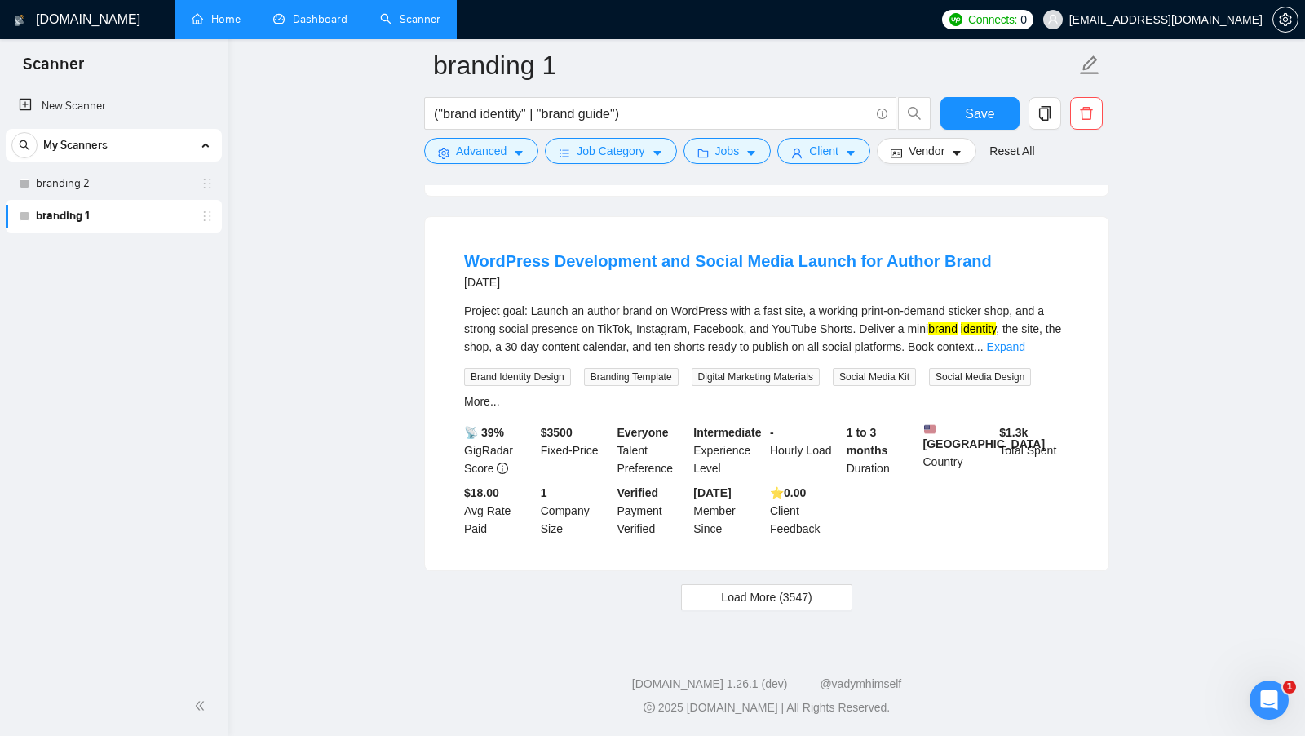
scroll to position [3332, 0]
drag, startPoint x: 464, startPoint y: 502, endPoint x: 495, endPoint y: 532, distance: 43.3
click at [495, 532] on div "$18.00 Avg Rate Paid" at bounding box center [499, 512] width 77 height 54
drag, startPoint x: 542, startPoint y: 423, endPoint x: 584, endPoint y: 423, distance: 42.4
click at [584, 425] on div "$ 3500 Fixed-Price" at bounding box center [576, 452] width 77 height 54
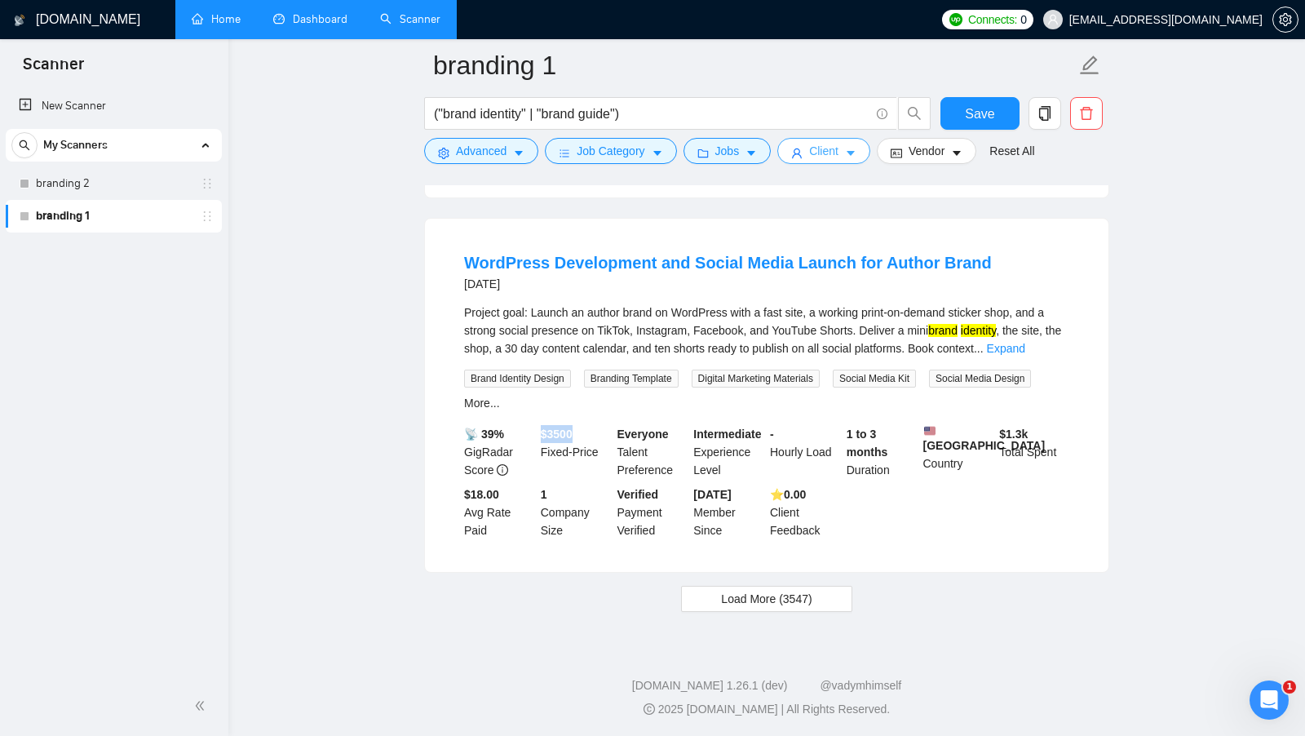
click at [836, 146] on span "Client" at bounding box center [823, 151] width 29 height 18
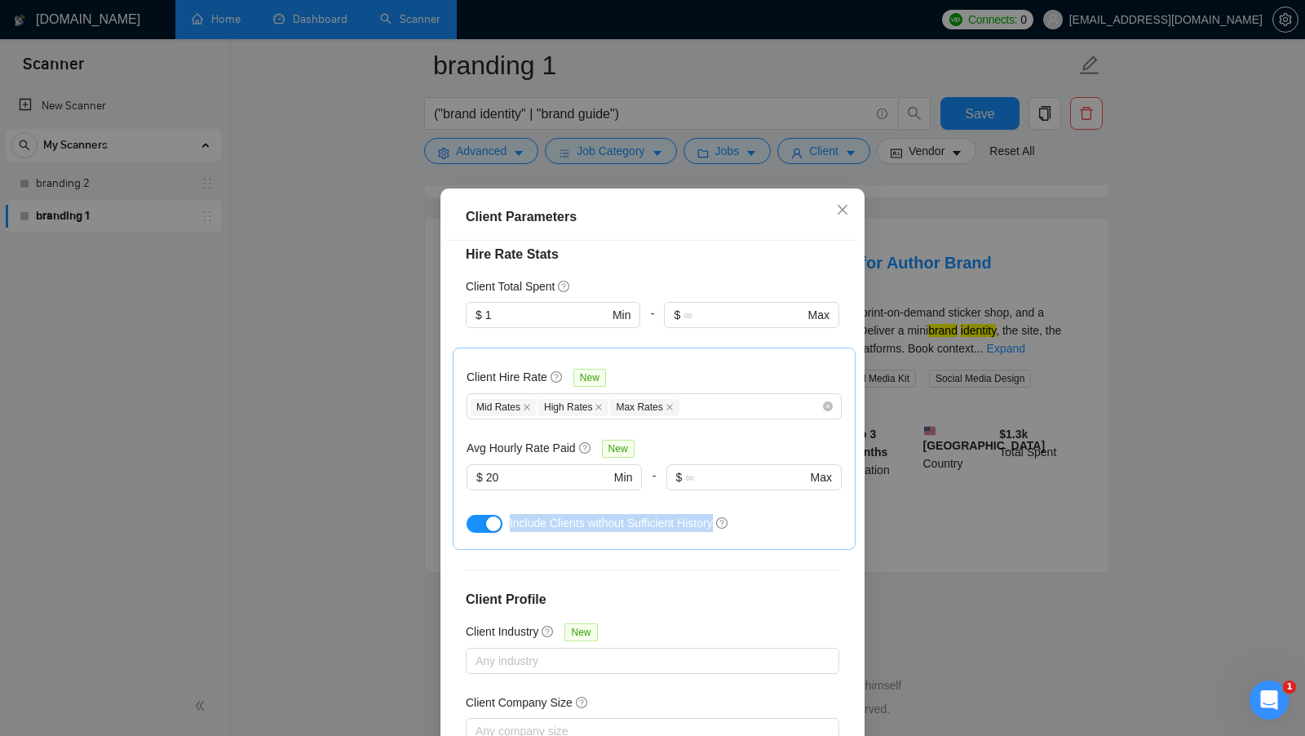
drag, startPoint x: 507, startPoint y: 499, endPoint x: 721, endPoint y: 503, distance: 213.8
click at [721, 510] on div "Include Clients without Sufficient History" at bounding box center [654, 523] width 375 height 26
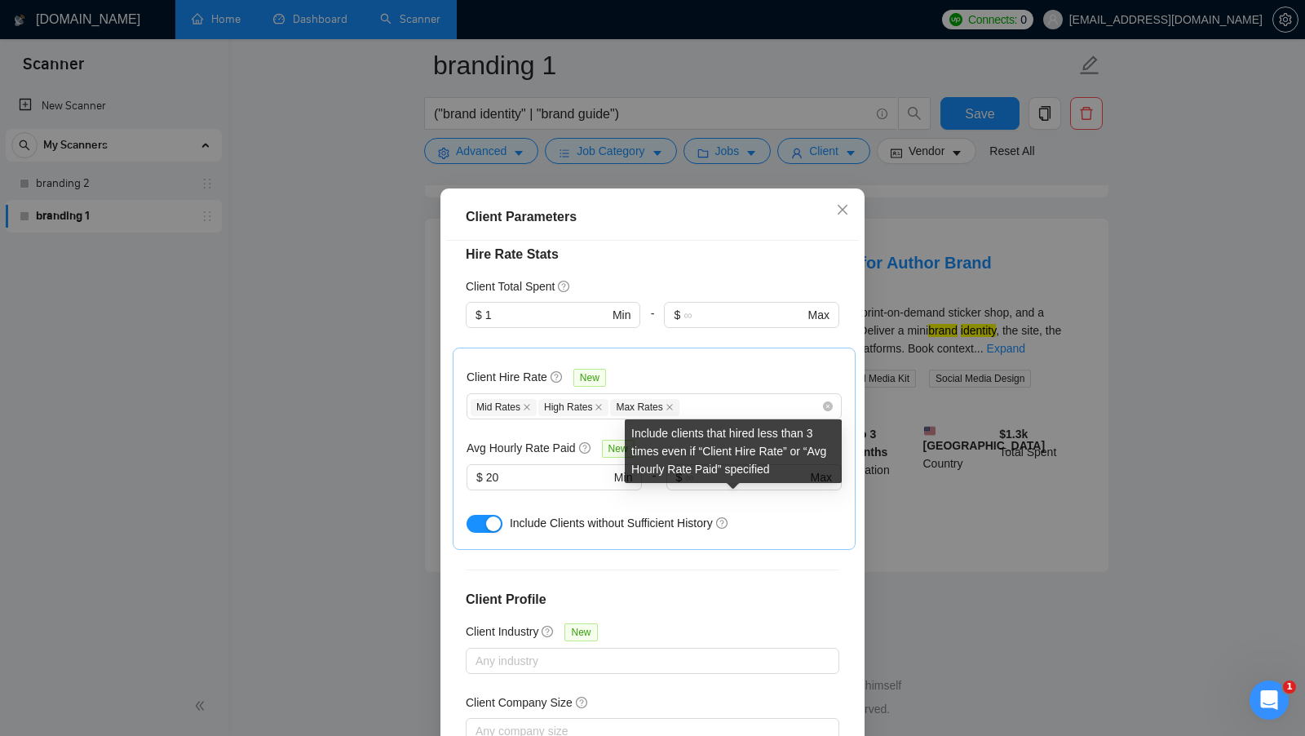
click at [729, 516] on span "question-circle" at bounding box center [722, 522] width 13 height 13
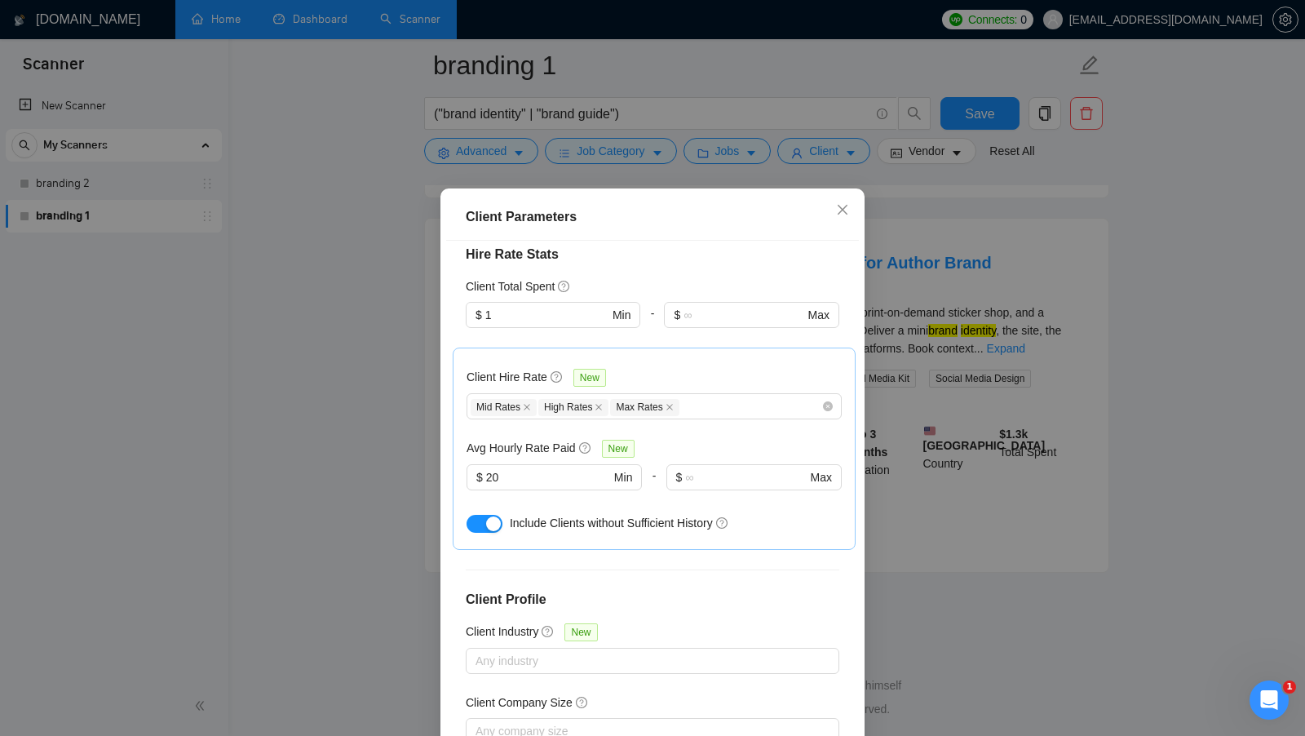
click at [875, 507] on div "Client Parameters Client Location Include Client Countries Select Exclude Clien…" at bounding box center [652, 368] width 1305 height 736
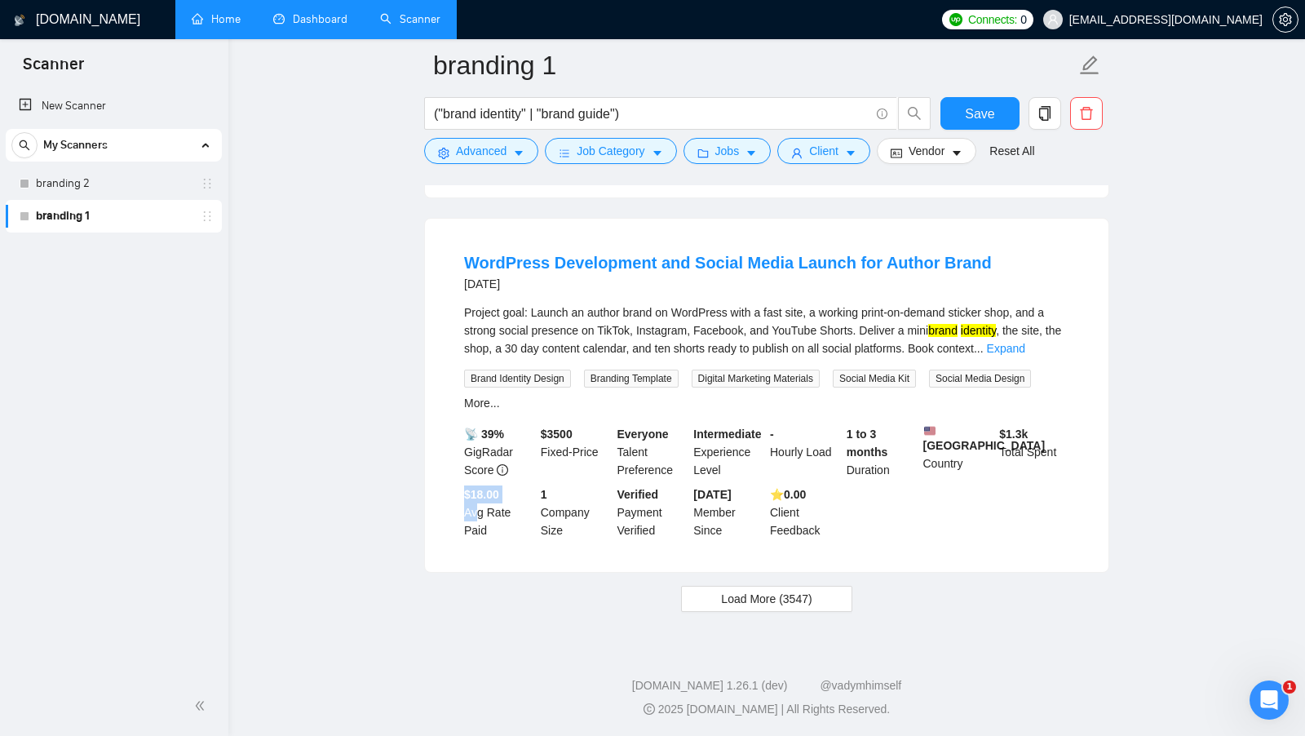
drag, startPoint x: 467, startPoint y: 499, endPoint x: 478, endPoint y: 520, distance: 24.1
click at [478, 519] on div "$18.00 Avg Rate Paid" at bounding box center [499, 512] width 77 height 54
drag, startPoint x: 780, startPoint y: 498, endPoint x: 794, endPoint y: 502, distance: 14.5
click at [789, 500] on b "⭐️ 0.00" at bounding box center [788, 494] width 36 height 13
click at [795, 501] on b "⭐️ 0.00" at bounding box center [788, 494] width 36 height 13
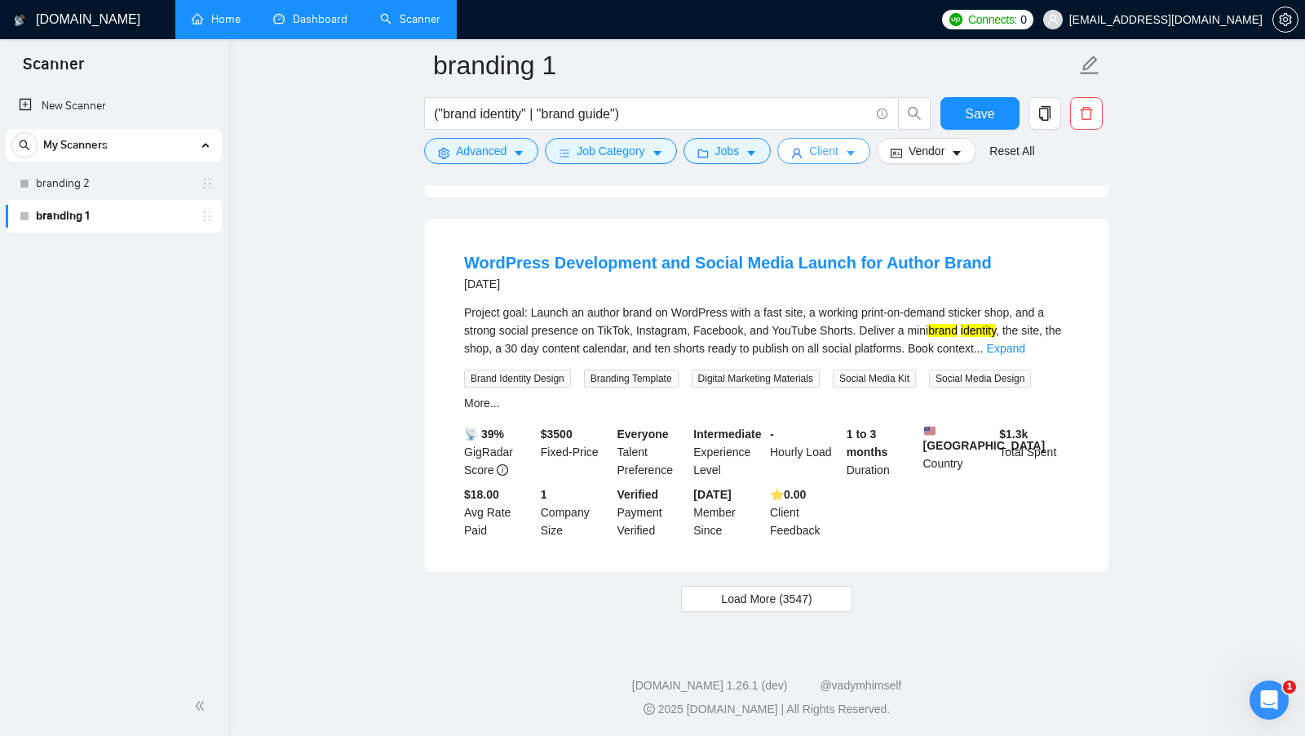
click at [852, 161] on button "Client" at bounding box center [824, 151] width 93 height 26
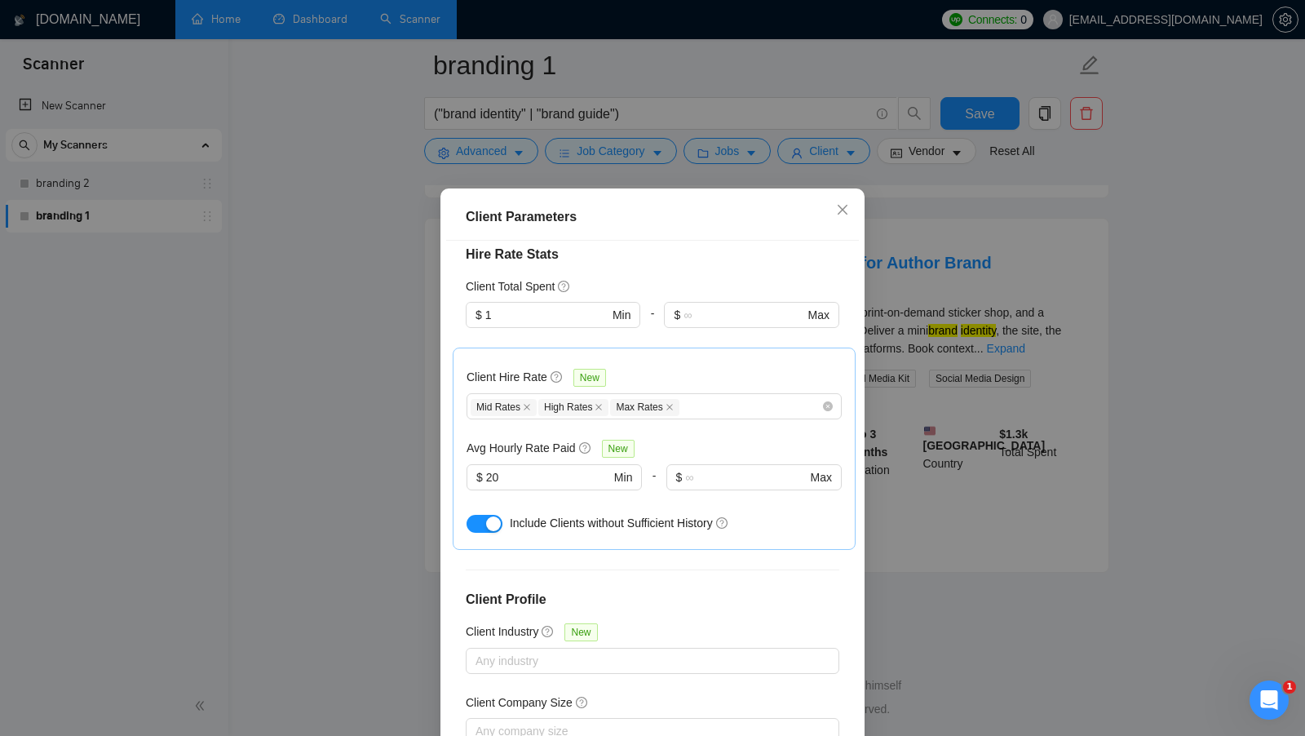
click at [475, 515] on button "button" at bounding box center [485, 524] width 36 height 18
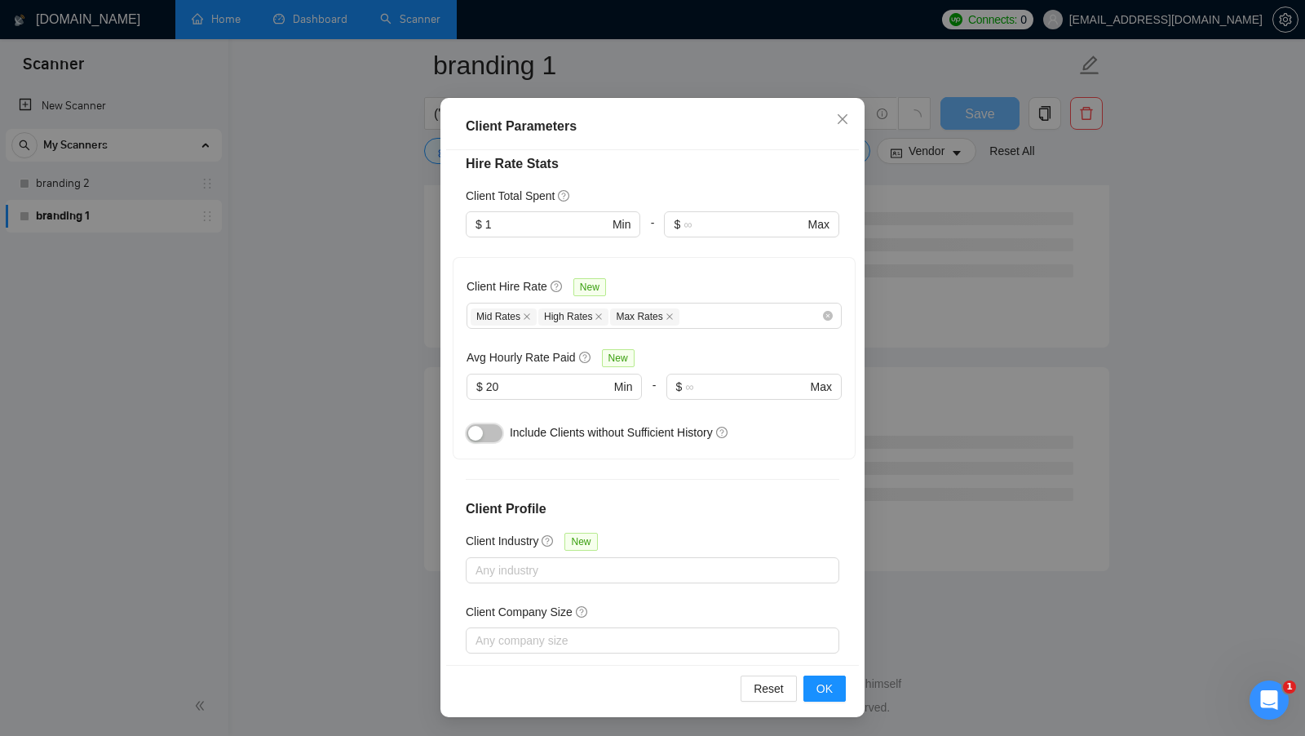
scroll to position [1984, 0]
click at [821, 685] on span "OK" at bounding box center [825, 689] width 16 height 18
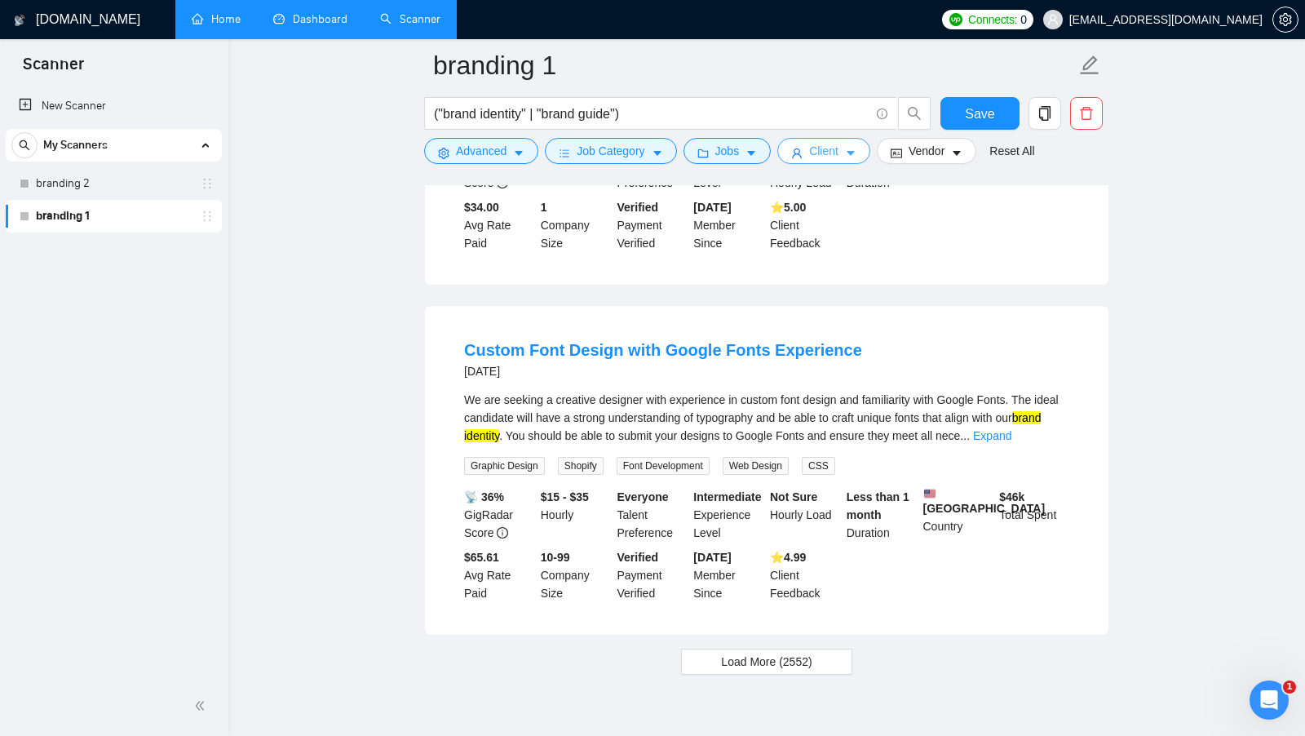
scroll to position [3318, 0]
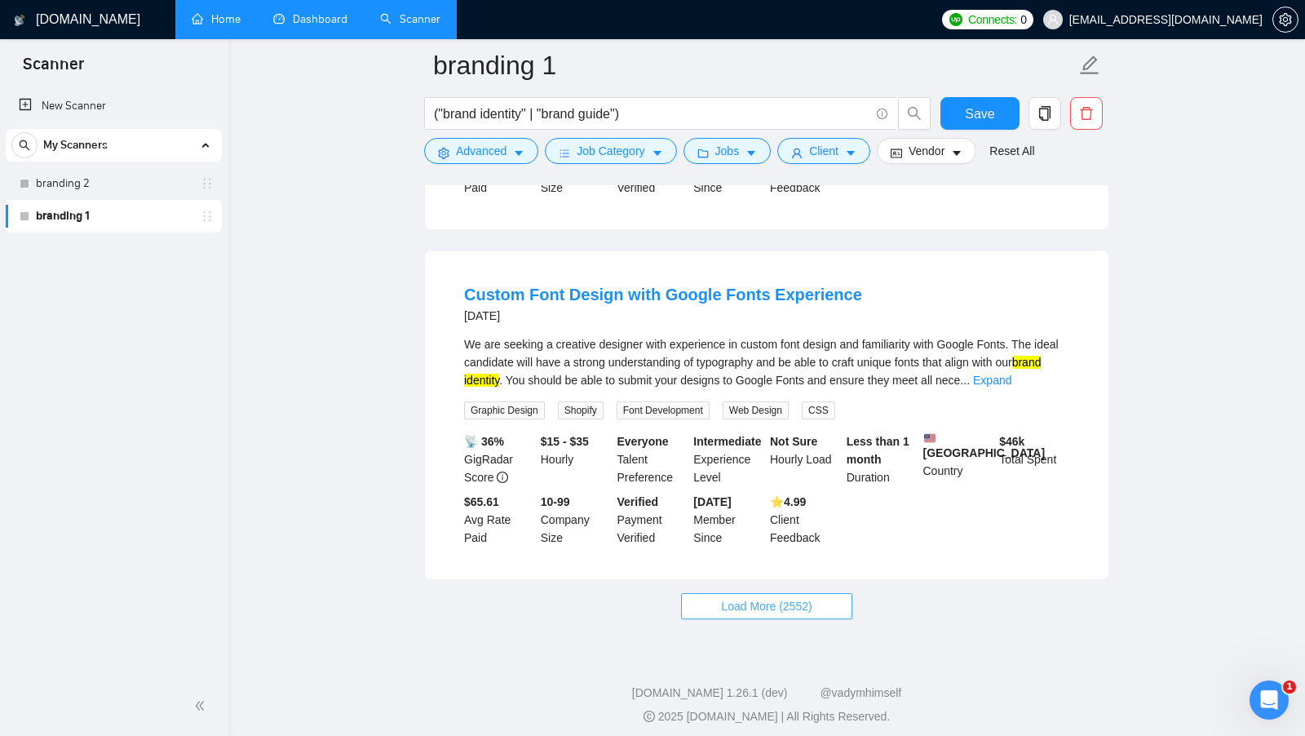
click at [794, 600] on span "Load More (2552)" at bounding box center [766, 606] width 91 height 18
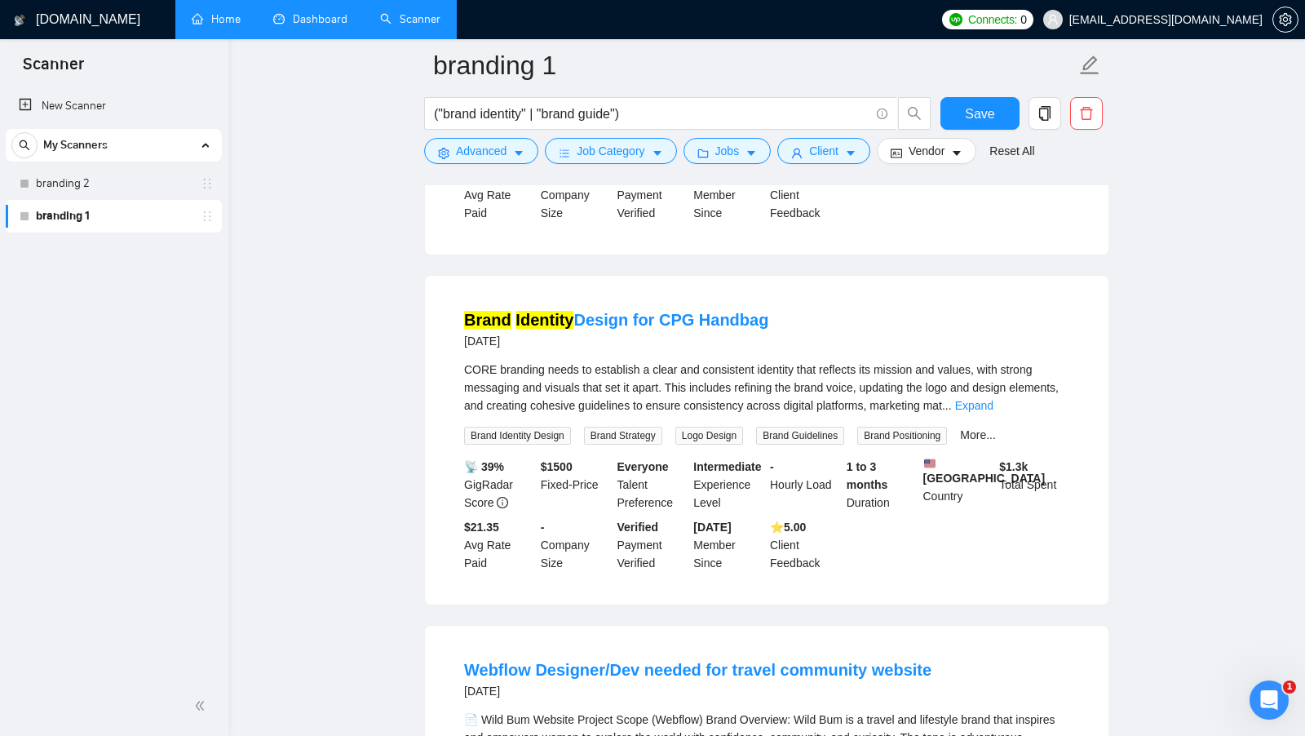
scroll to position [4328, 0]
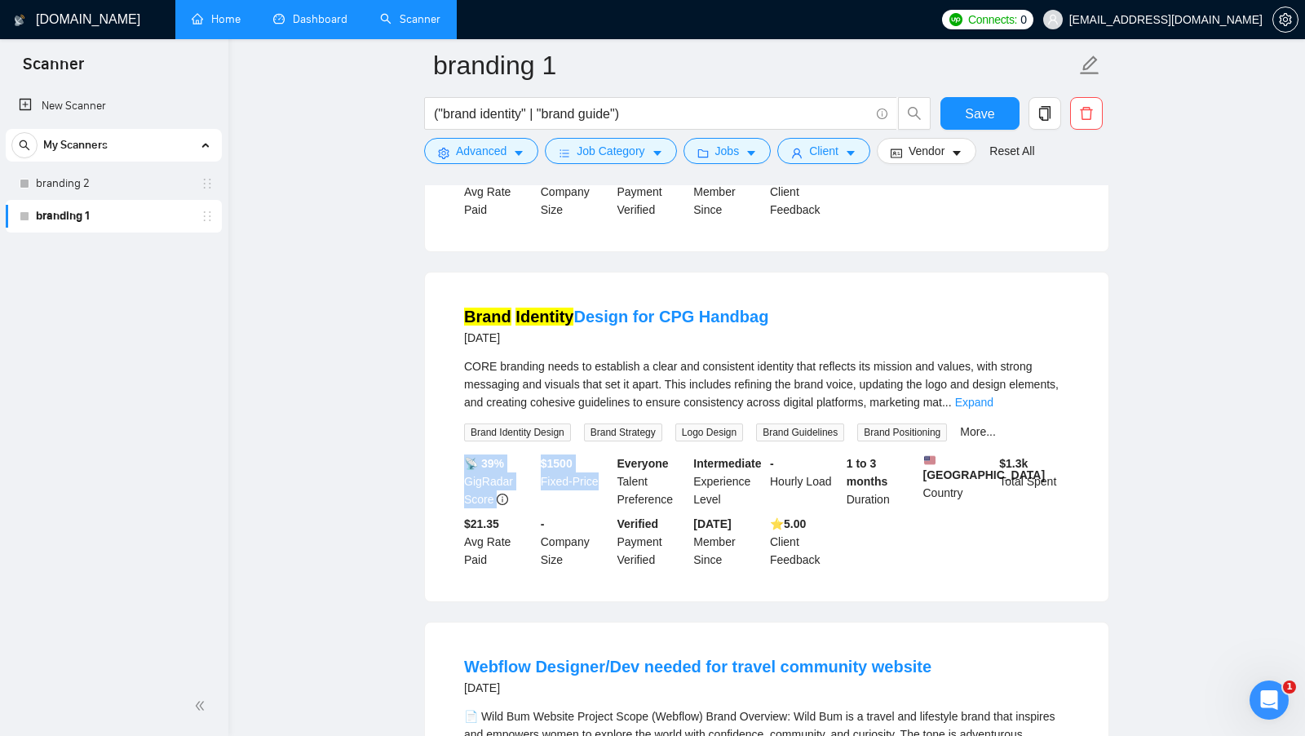
drag, startPoint x: 536, startPoint y: 465, endPoint x: 597, endPoint y: 481, distance: 63.3
click at [597, 481] on div "📡 39% GigRadar Score $ 1500 Fixed-Price Everyone Talent Preference Intermediate…" at bounding box center [767, 511] width 612 height 114
click at [597, 481] on div "$ 1500 Fixed-Price" at bounding box center [576, 481] width 77 height 54
drag, startPoint x: 462, startPoint y: 529, endPoint x: 499, endPoint y: 564, distance: 51.4
click at [499, 564] on div "$21.35 Avg Rate Paid" at bounding box center [499, 542] width 77 height 54
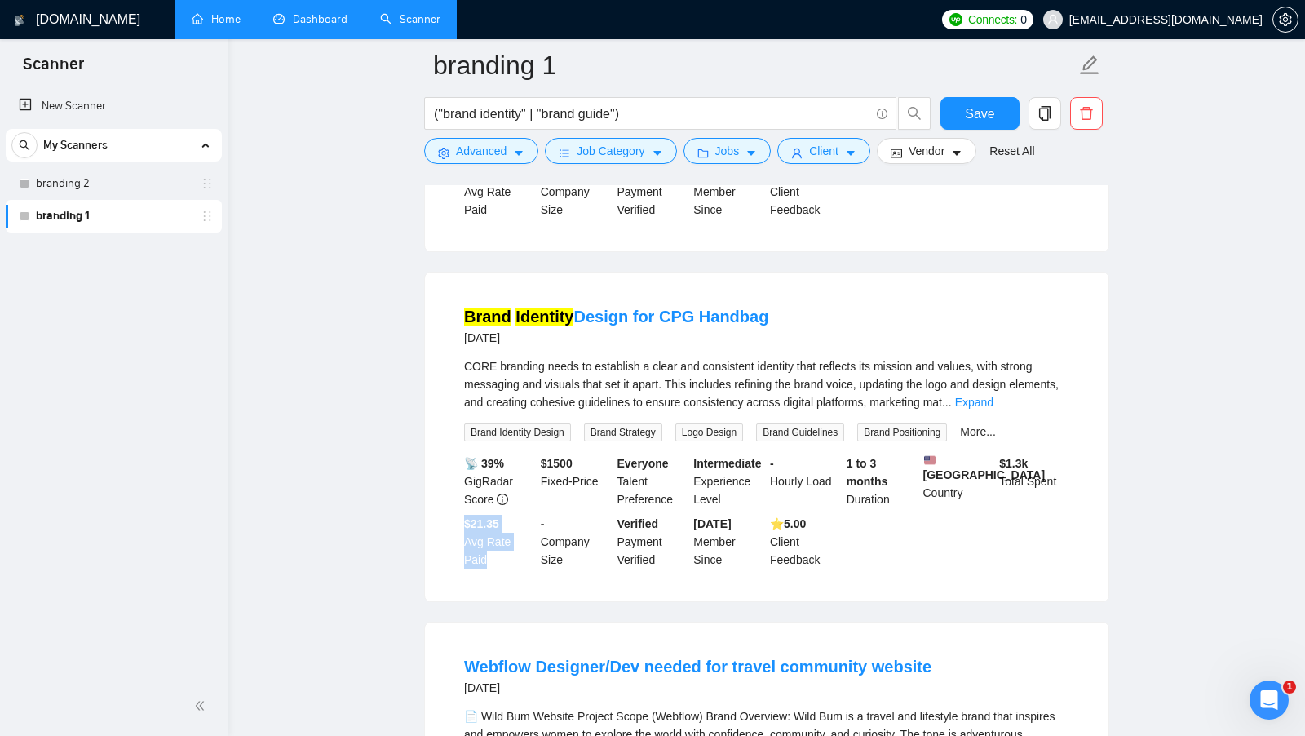
click at [499, 564] on div "$21.35 Avg Rate Paid" at bounding box center [499, 542] width 77 height 54
drag, startPoint x: 1005, startPoint y: 460, endPoint x: 1076, endPoint y: 484, distance: 74.8
click at [1076, 484] on li "Brand Identity Design for CPG Handbag [DATE] CORE branding needs to establish a…" at bounding box center [767, 437] width 645 height 290
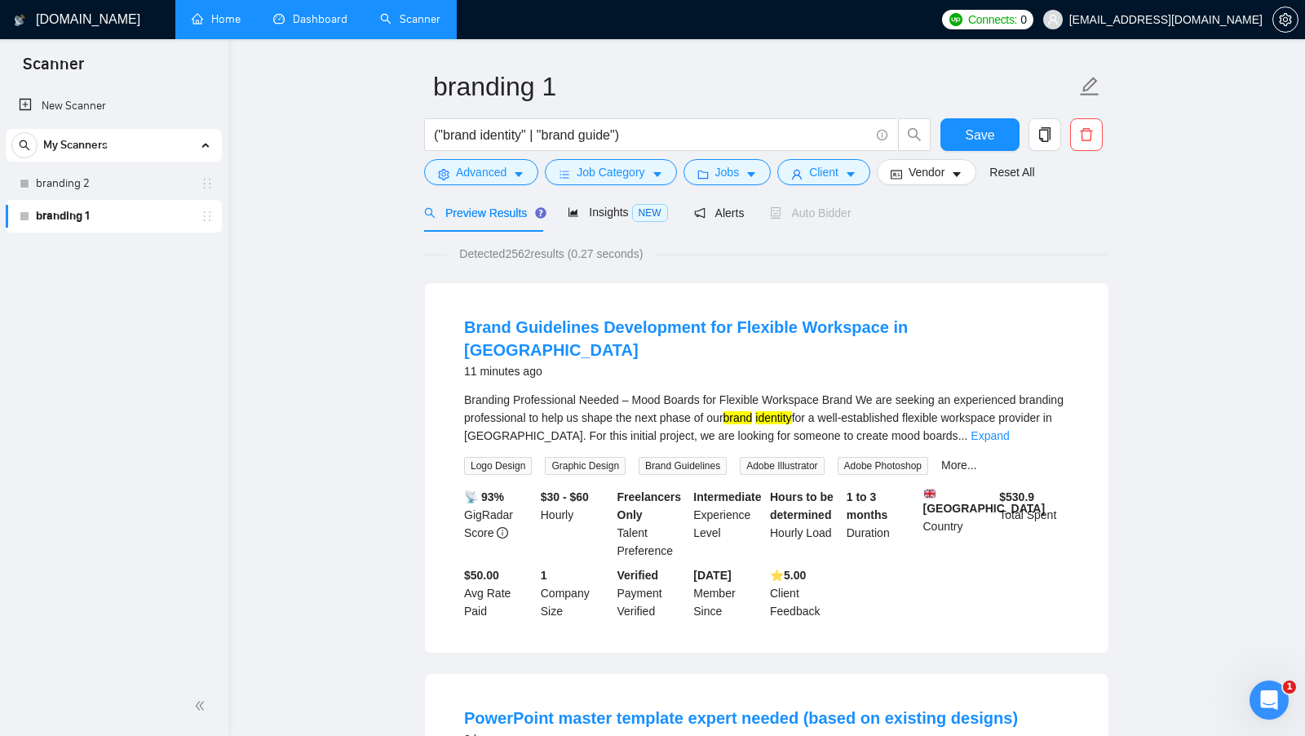
scroll to position [0, 0]
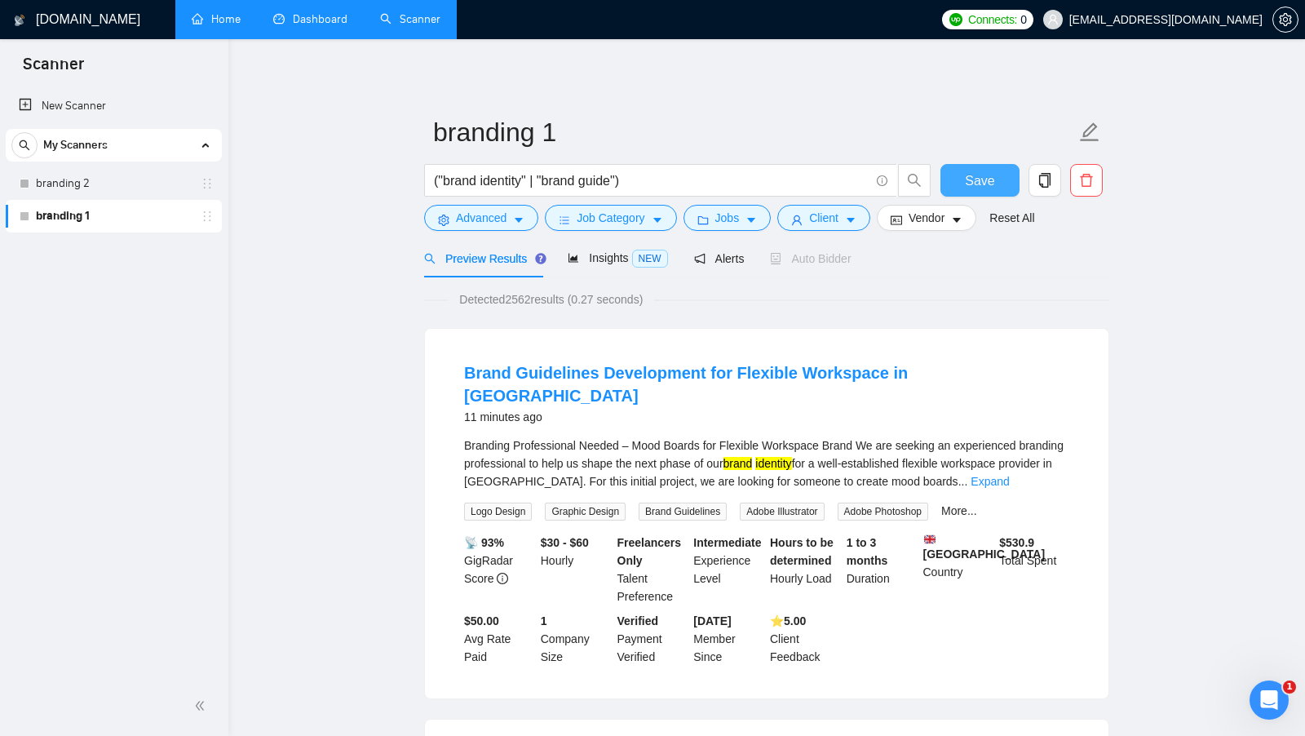
click at [964, 167] on button "Save" at bounding box center [980, 180] width 79 height 33
click at [715, 207] on button "Jobs" at bounding box center [728, 218] width 88 height 26
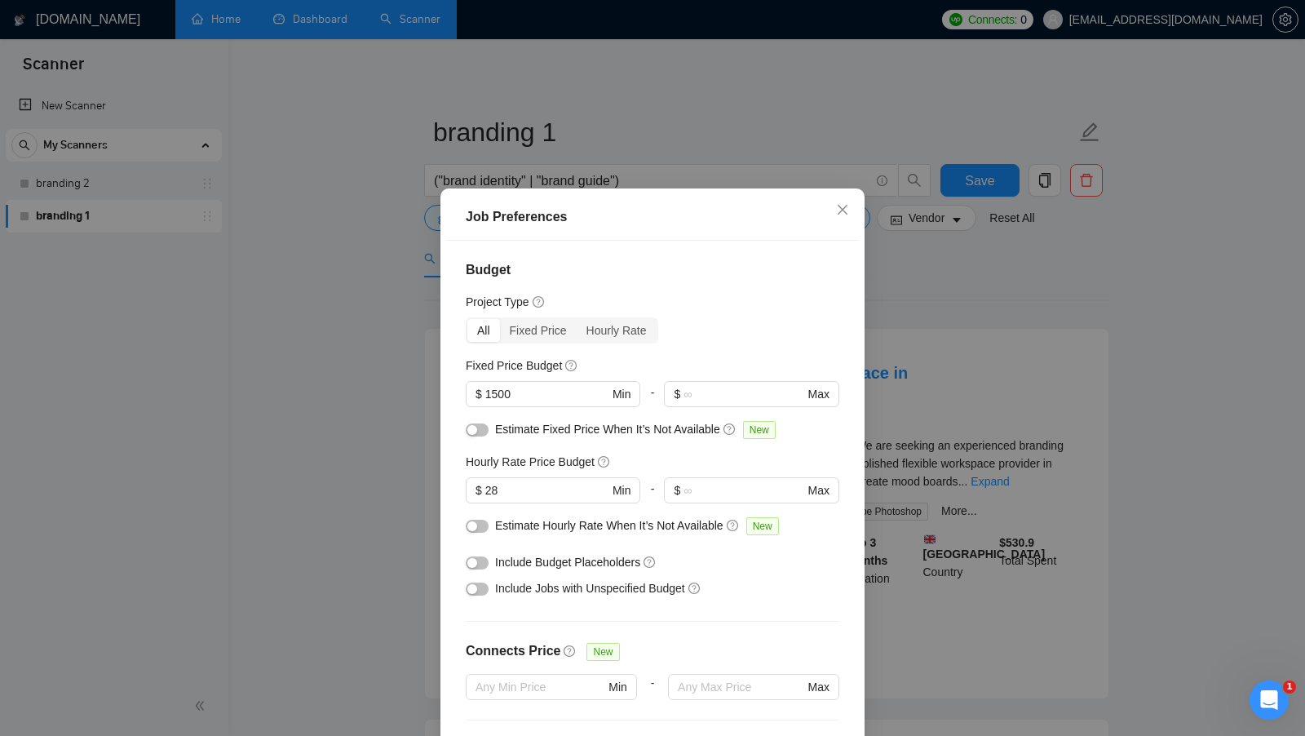
click at [963, 435] on div "Job Preferences Budget Project Type All Fixed Price Hourly Rate Fixed Price Bud…" at bounding box center [652, 368] width 1305 height 736
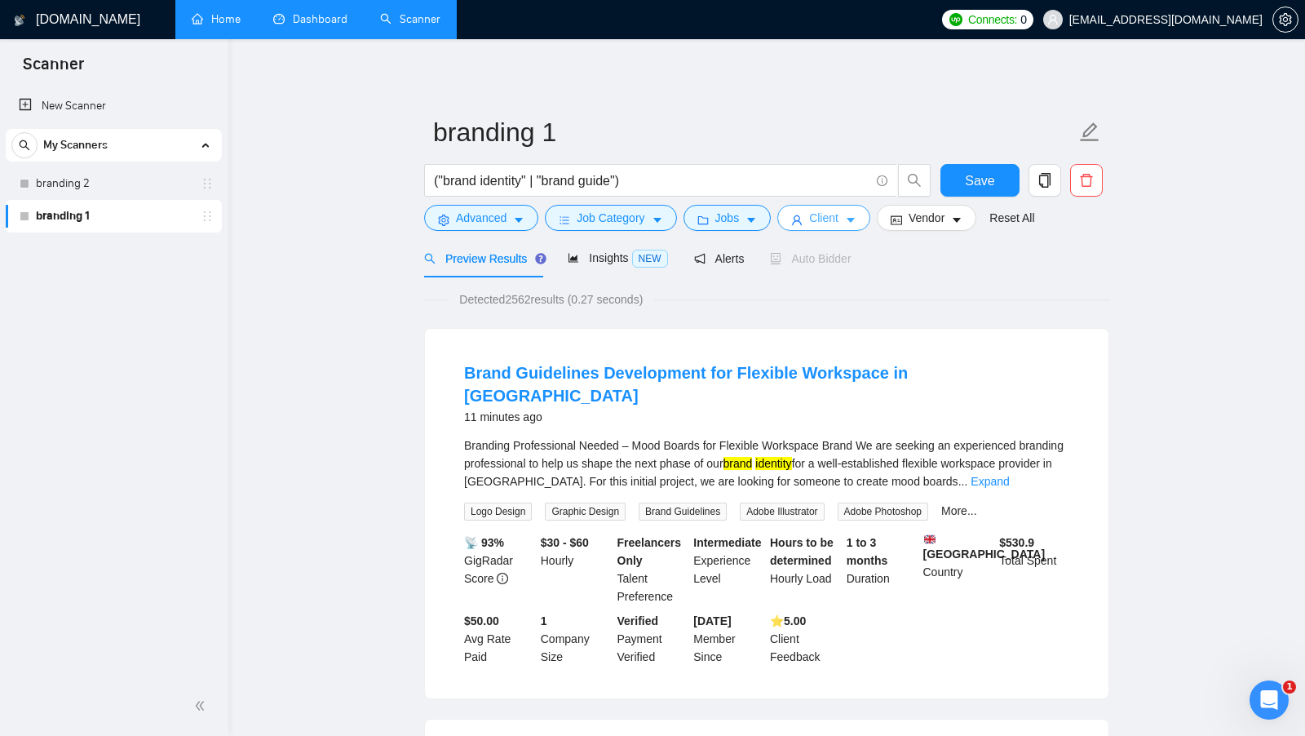
click at [861, 227] on button "Client" at bounding box center [824, 218] width 93 height 26
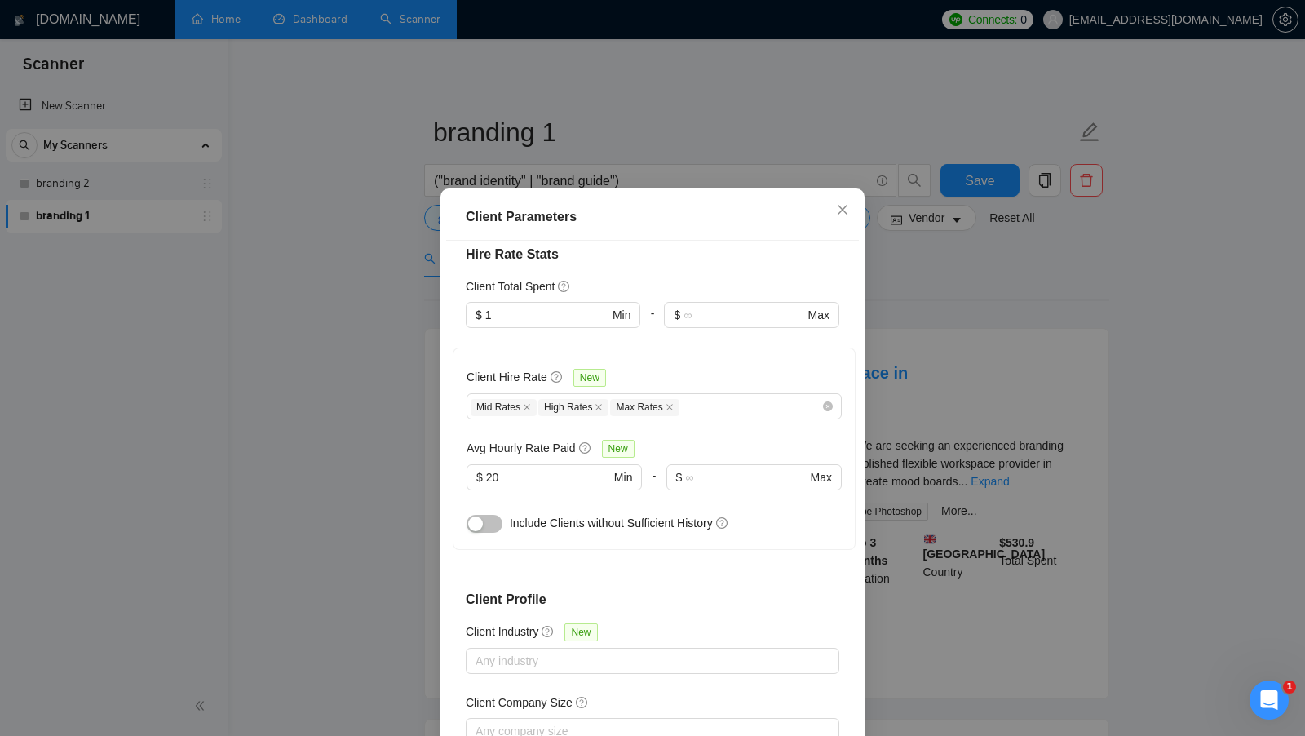
scroll to position [498, 0]
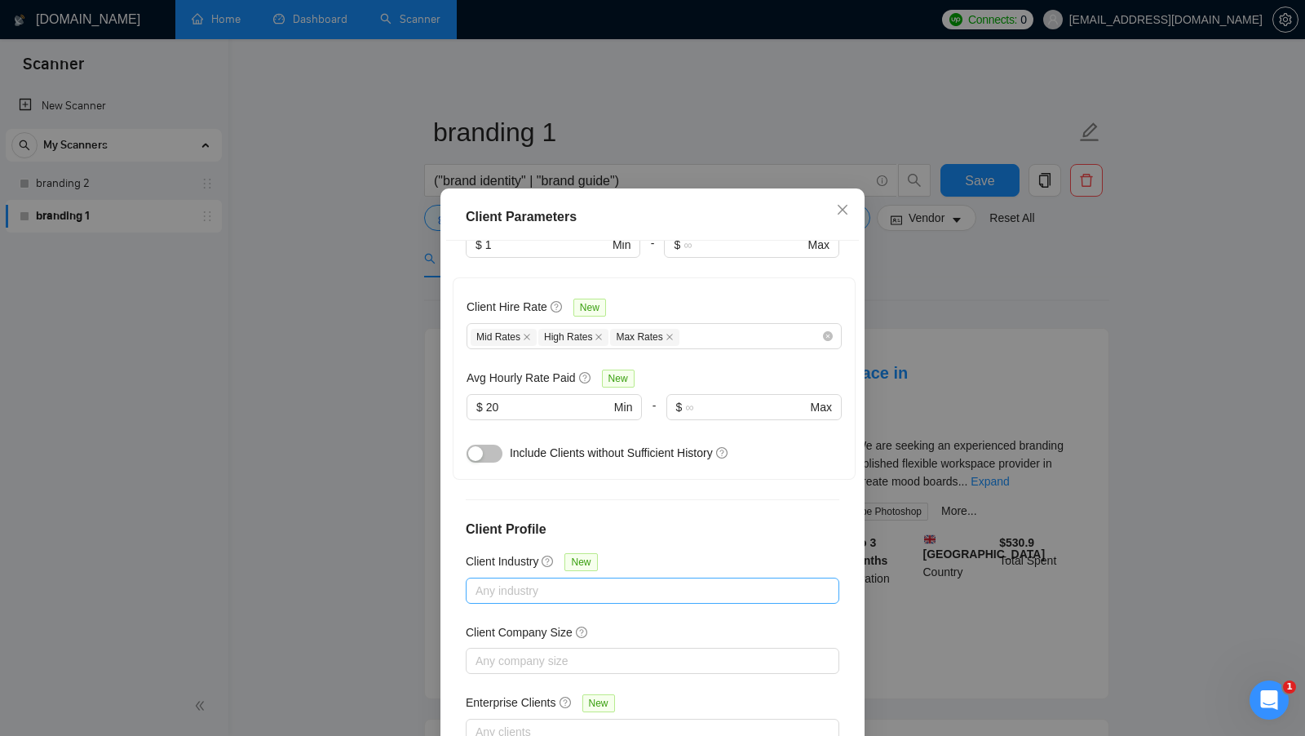
click at [516, 581] on div at bounding box center [644, 591] width 349 height 20
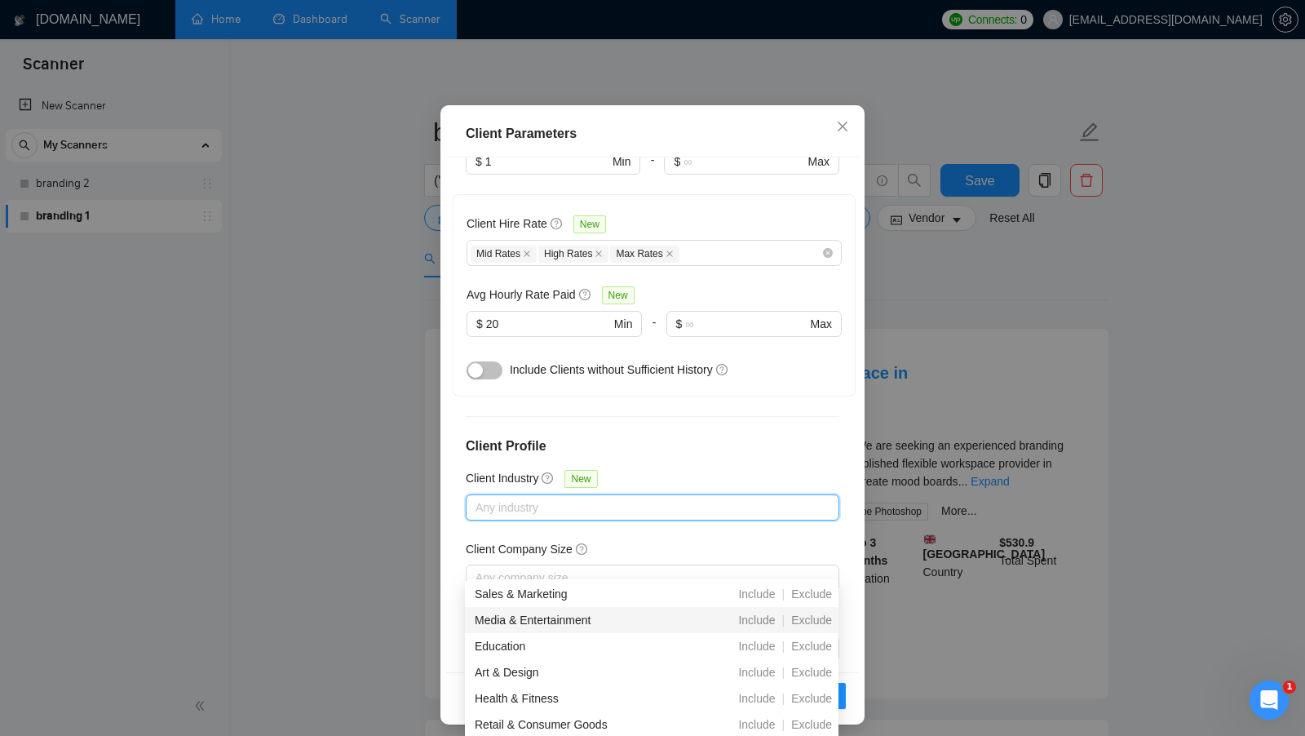
scroll to position [76, 0]
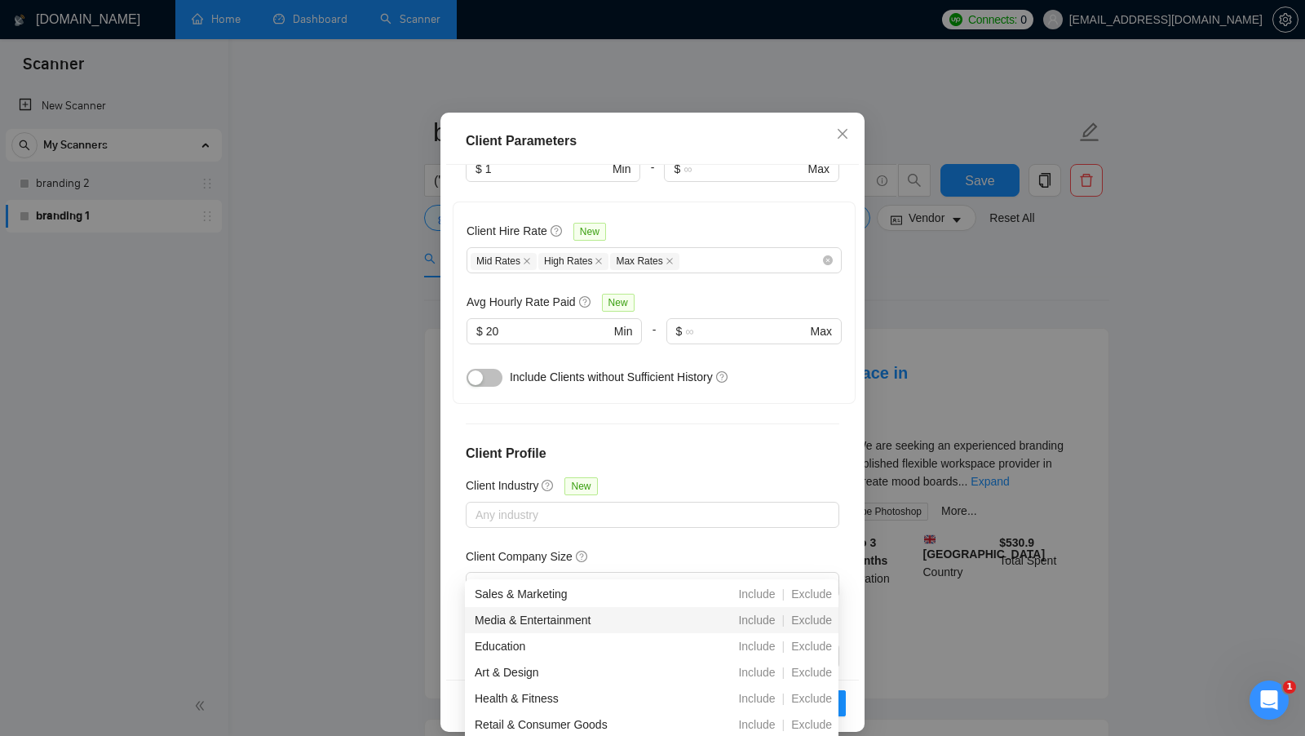
click at [770, 459] on div "Client Location Include Client Countries Select Exclude Client Countries [GEOGR…" at bounding box center [652, 422] width 413 height 515
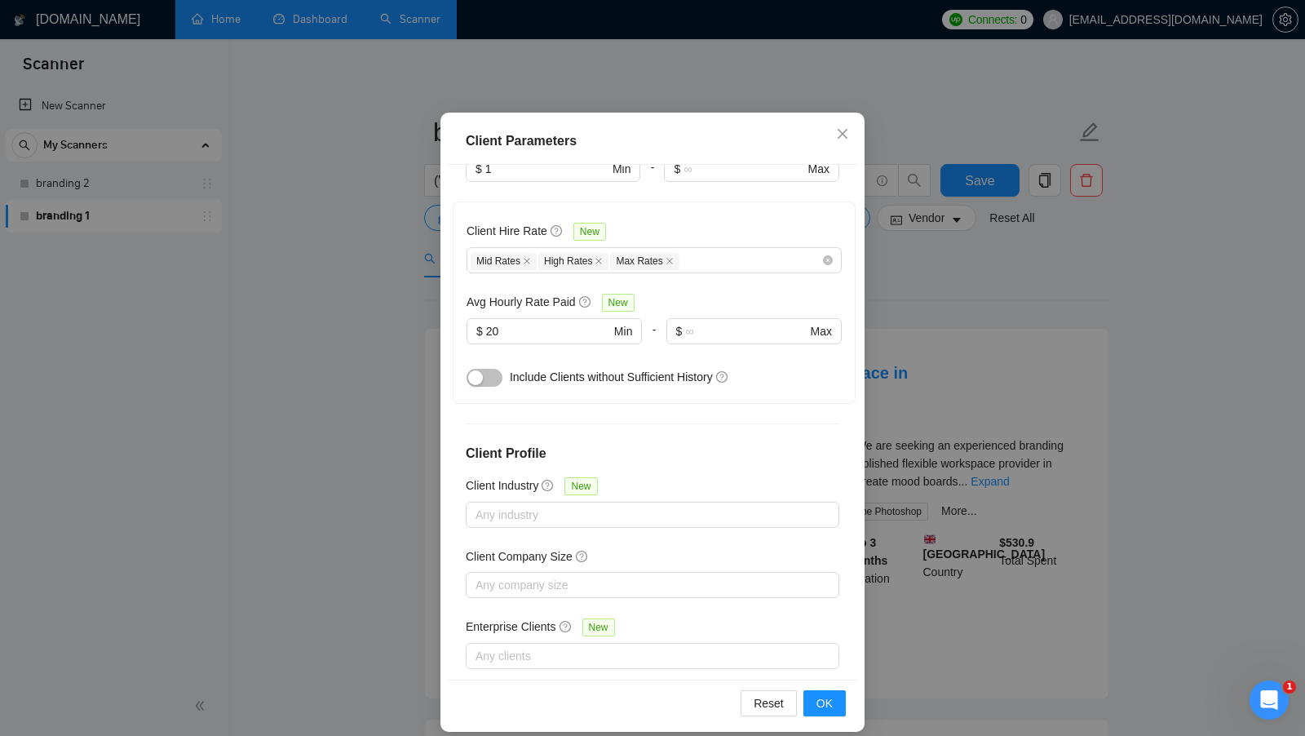
click at [748, 466] on div "Client Location Include Client Countries Select Exclude Client Countries [GEOGR…" at bounding box center [652, 422] width 413 height 515
click at [740, 473] on div "Client Location Include Client Countries Select Exclude Client Countries [GEOGR…" at bounding box center [652, 422] width 413 height 515
click at [735, 505] on div at bounding box center [644, 515] width 349 height 20
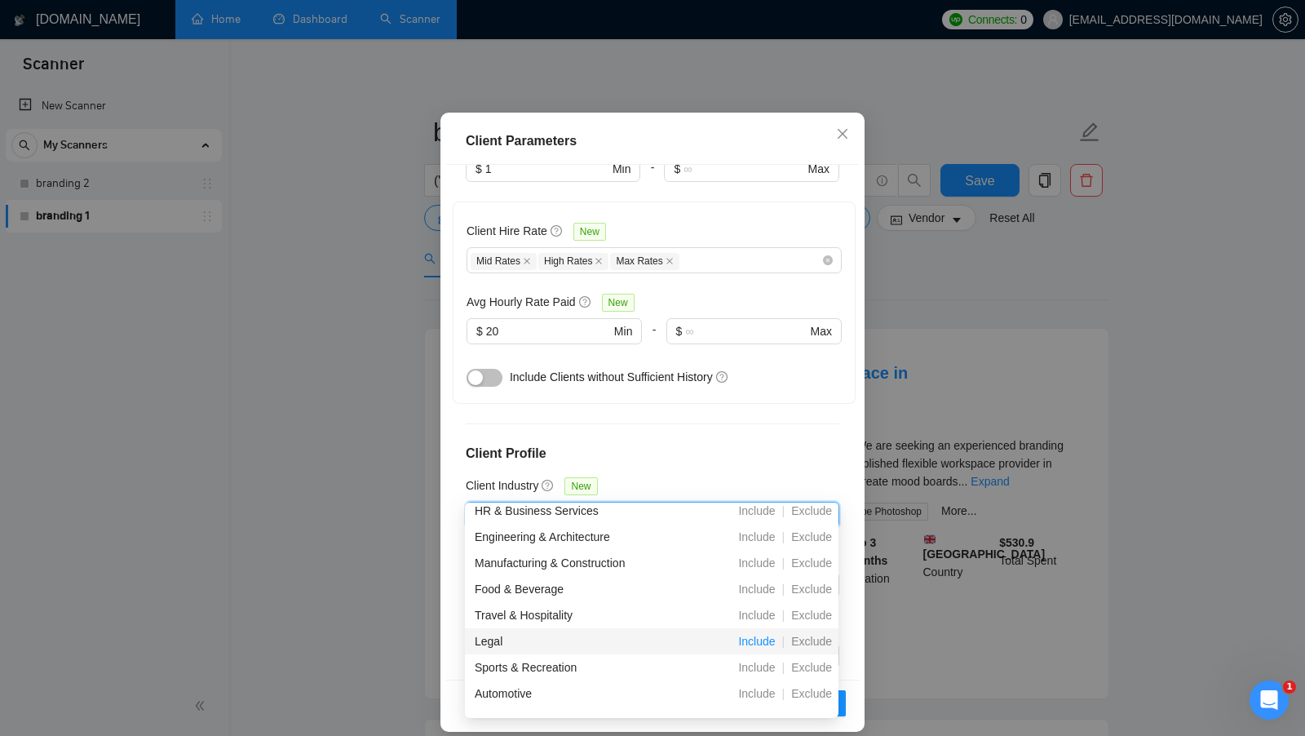
scroll to position [426, 0]
click at [761, 444] on h4 "Client Profile" at bounding box center [653, 454] width 374 height 20
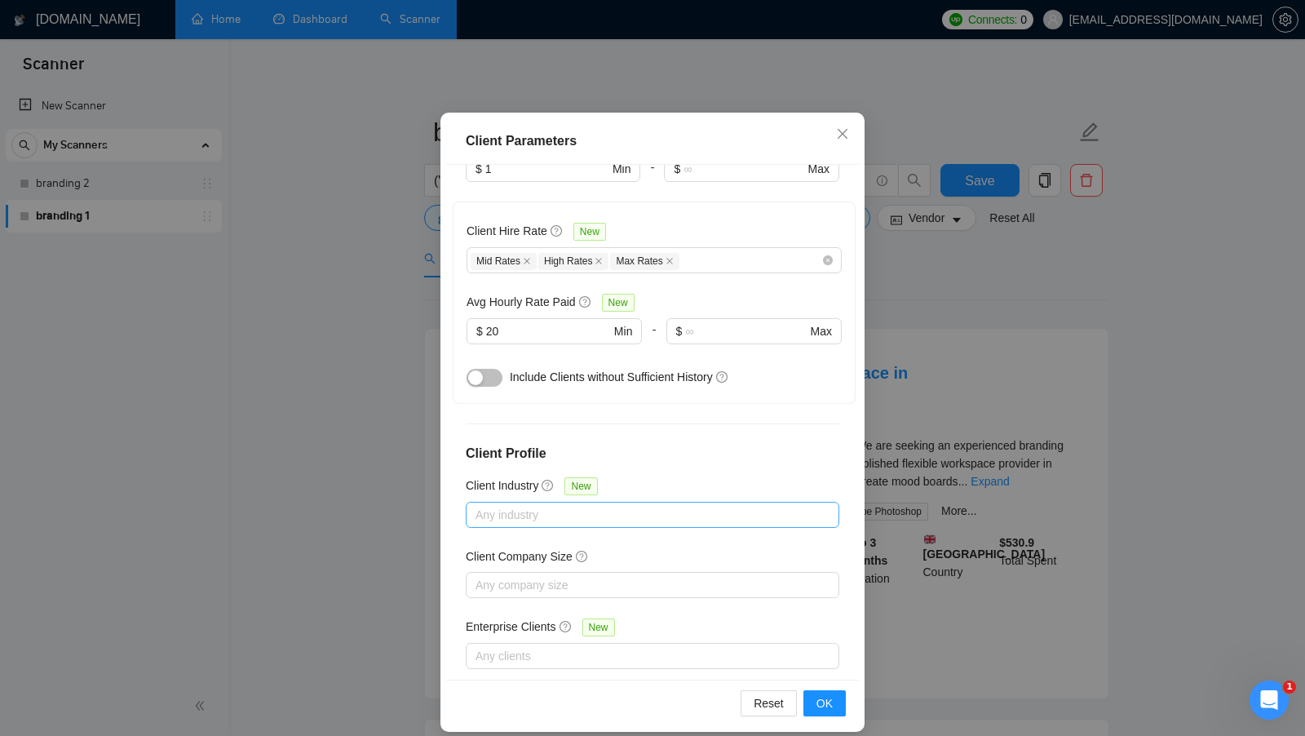
click at [707, 505] on div at bounding box center [644, 515] width 349 height 20
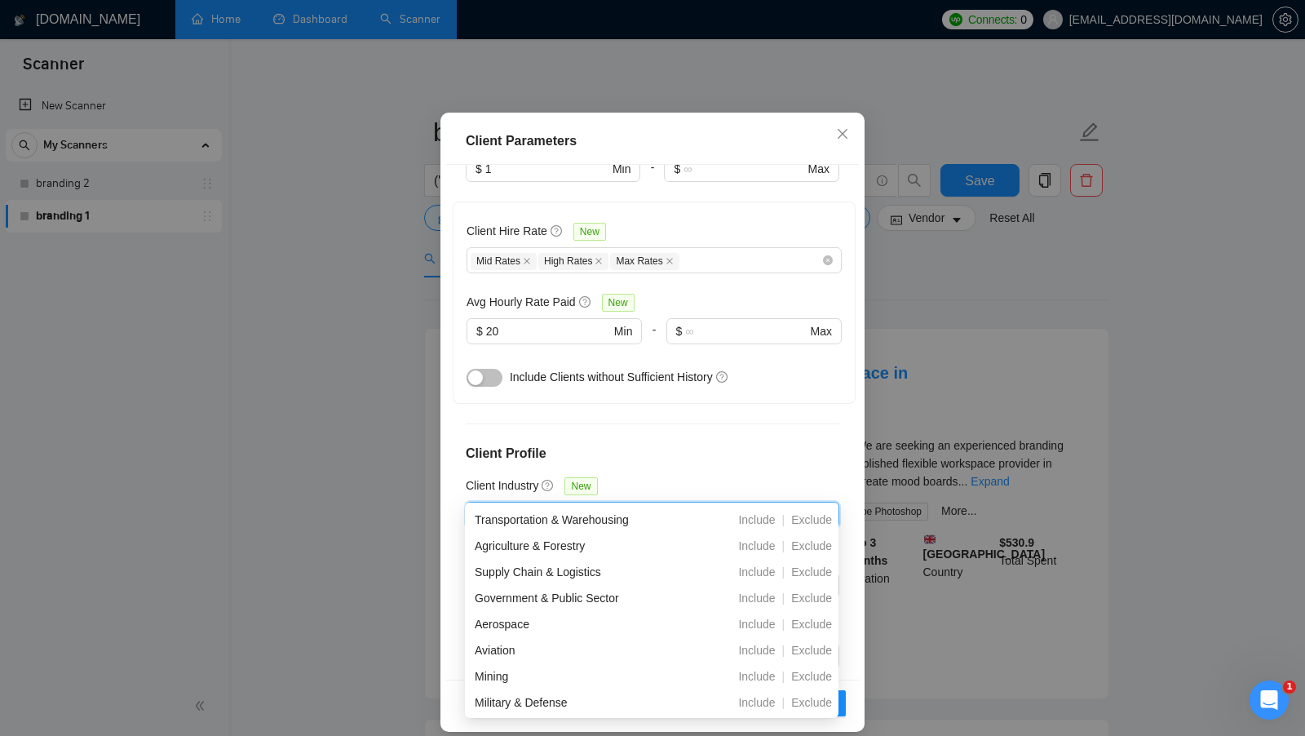
scroll to position [2, 0]
click at [814, 647] on span "Exclude" at bounding box center [812, 647] width 54 height 13
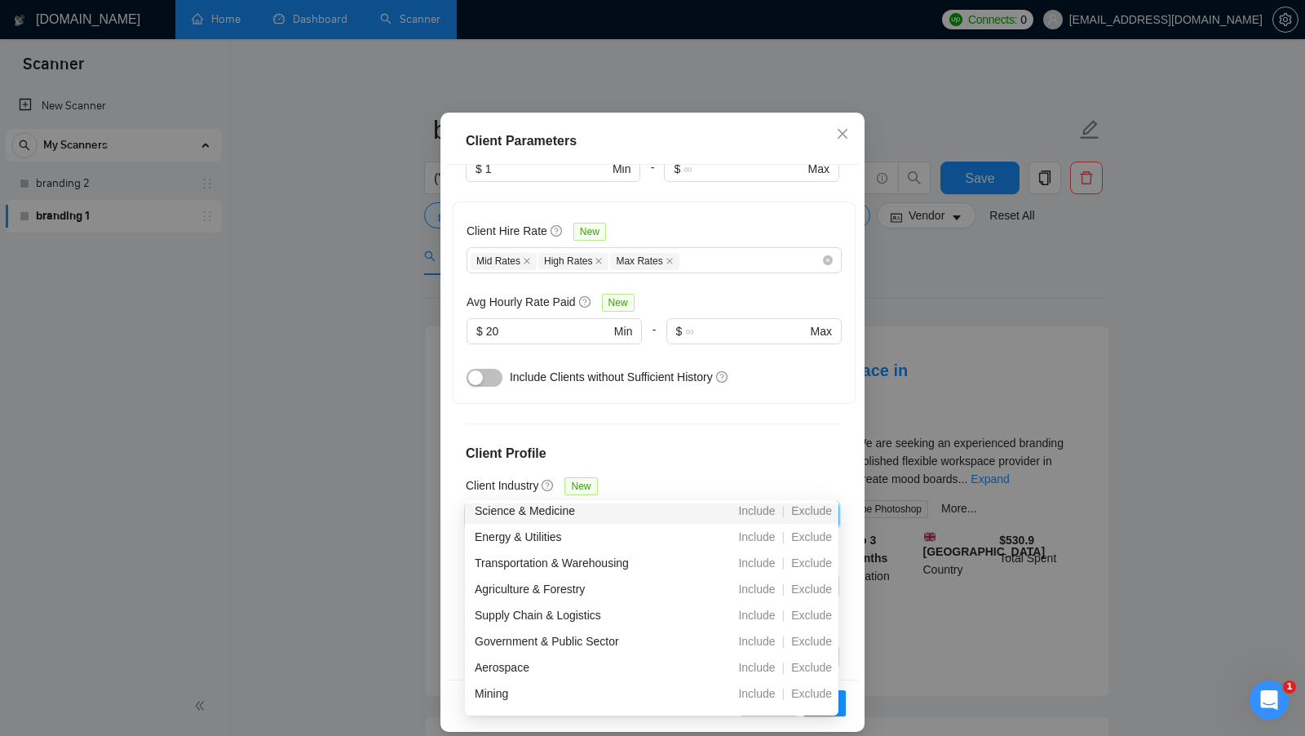
click at [533, 506] on span "close" at bounding box center [525, 515] width 18 height 18
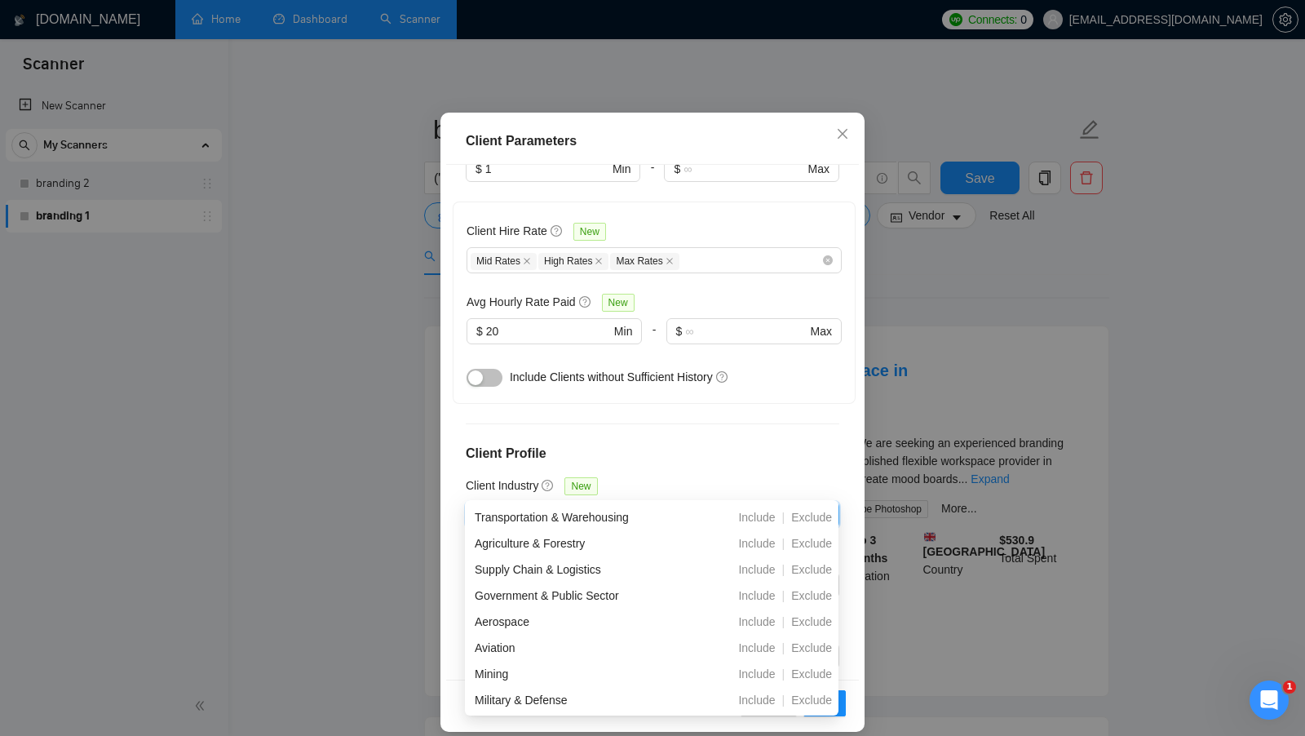
click at [681, 472] on div "Client Location Include Client Countries Select Exclude Client Countries [GEOGR…" at bounding box center [652, 422] width 413 height 515
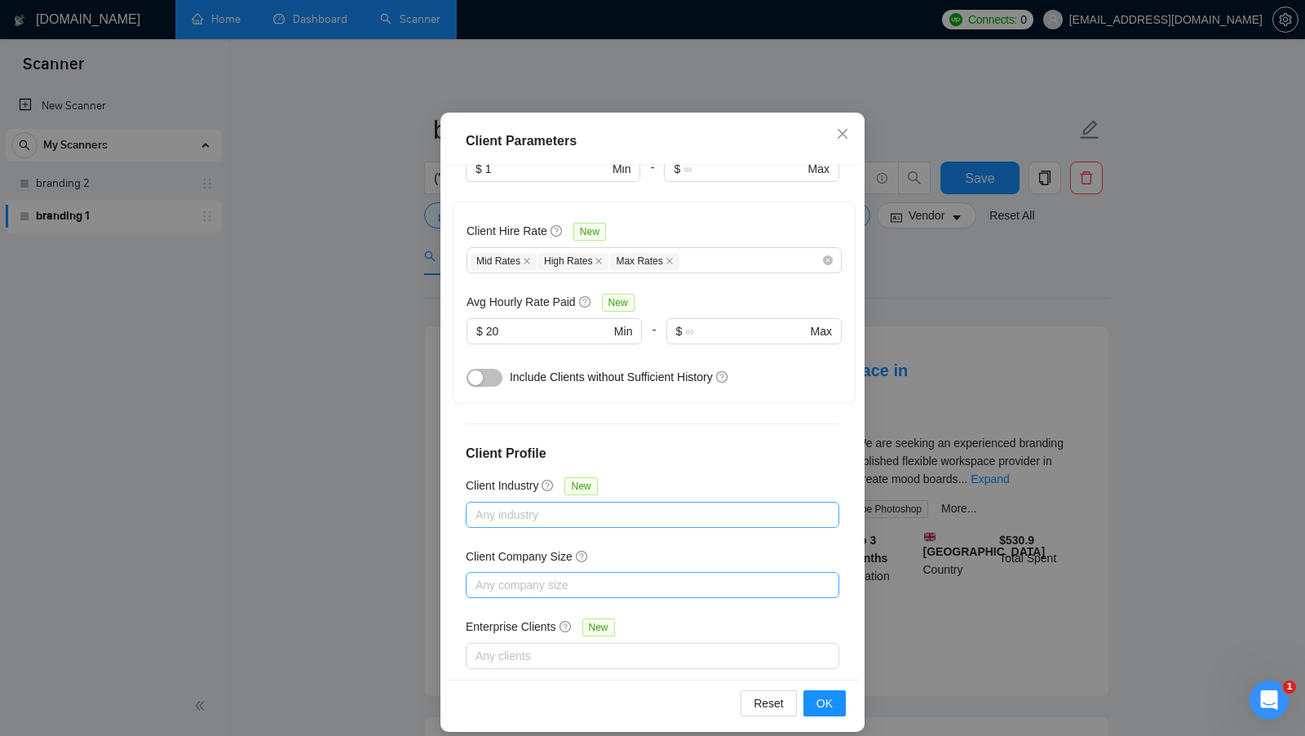
click at [643, 575] on div at bounding box center [644, 585] width 349 height 20
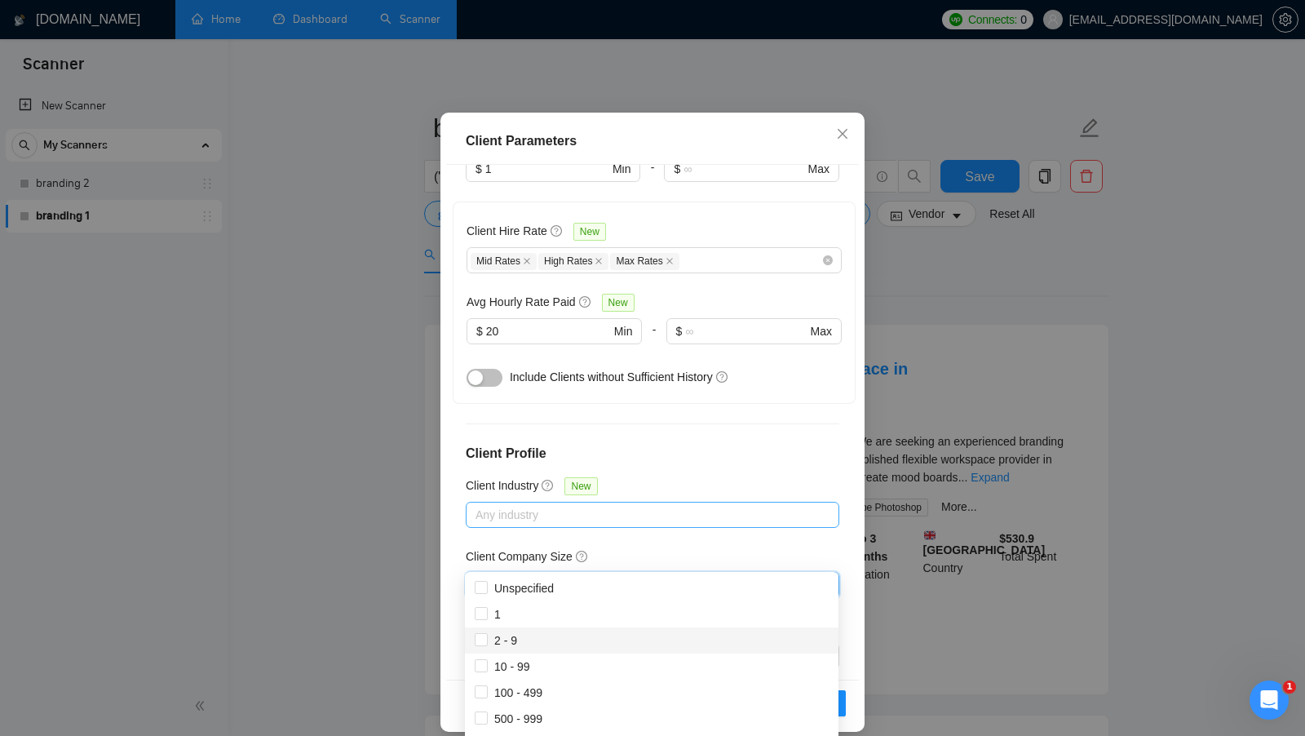
scroll to position [2, 0]
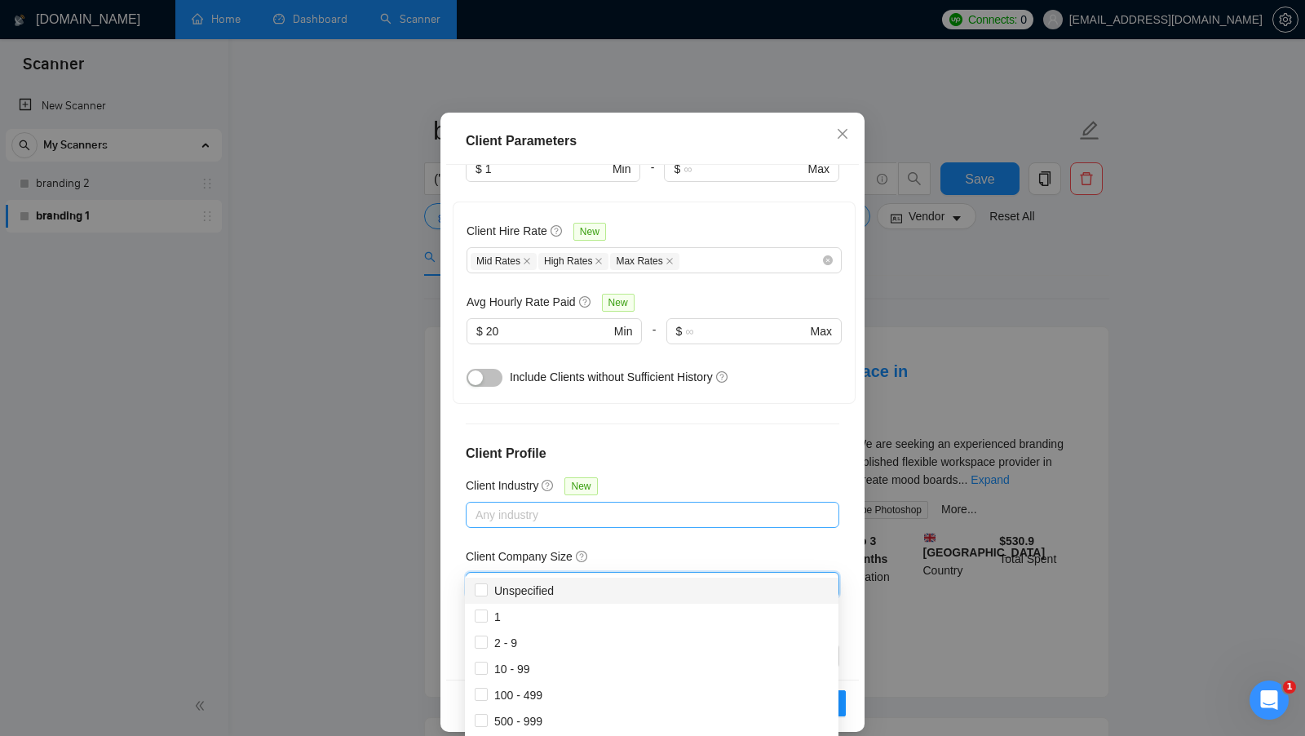
click at [703, 547] on div "Client Company Size" at bounding box center [653, 559] width 374 height 24
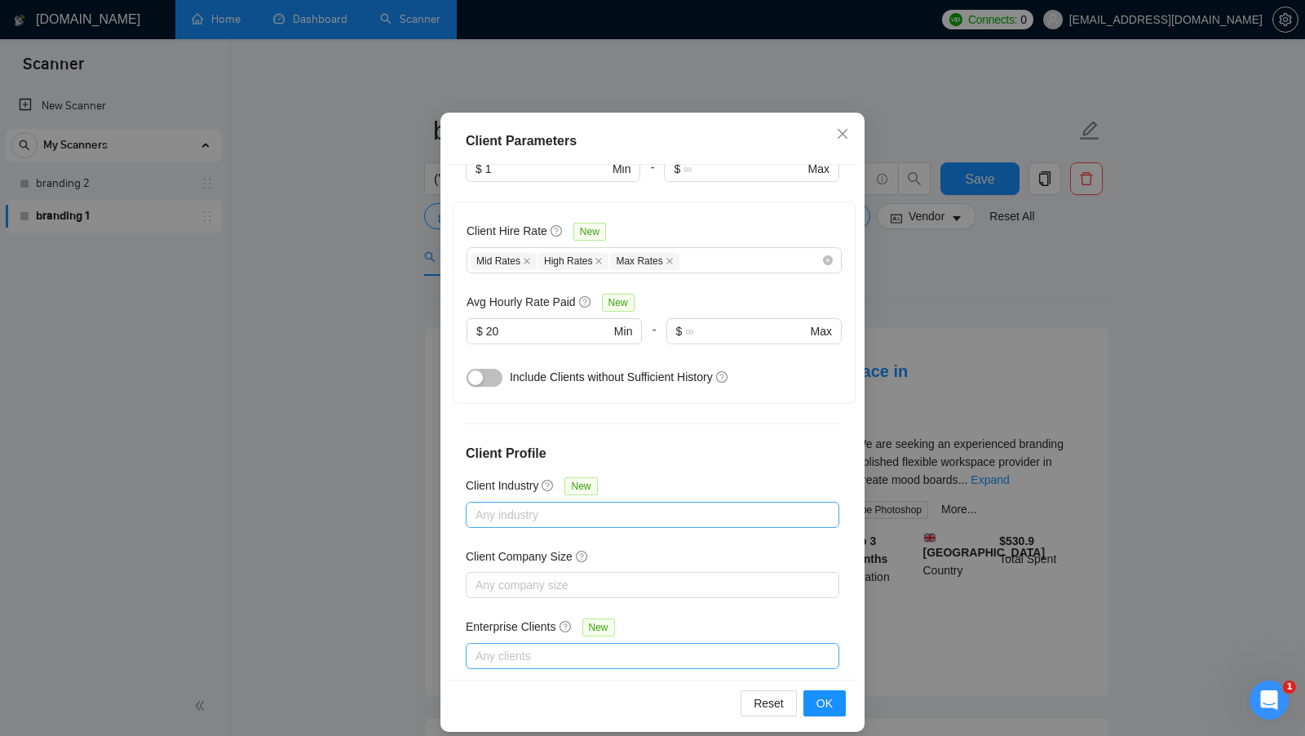
click at [636, 643] on div "Any clients" at bounding box center [653, 656] width 374 height 26
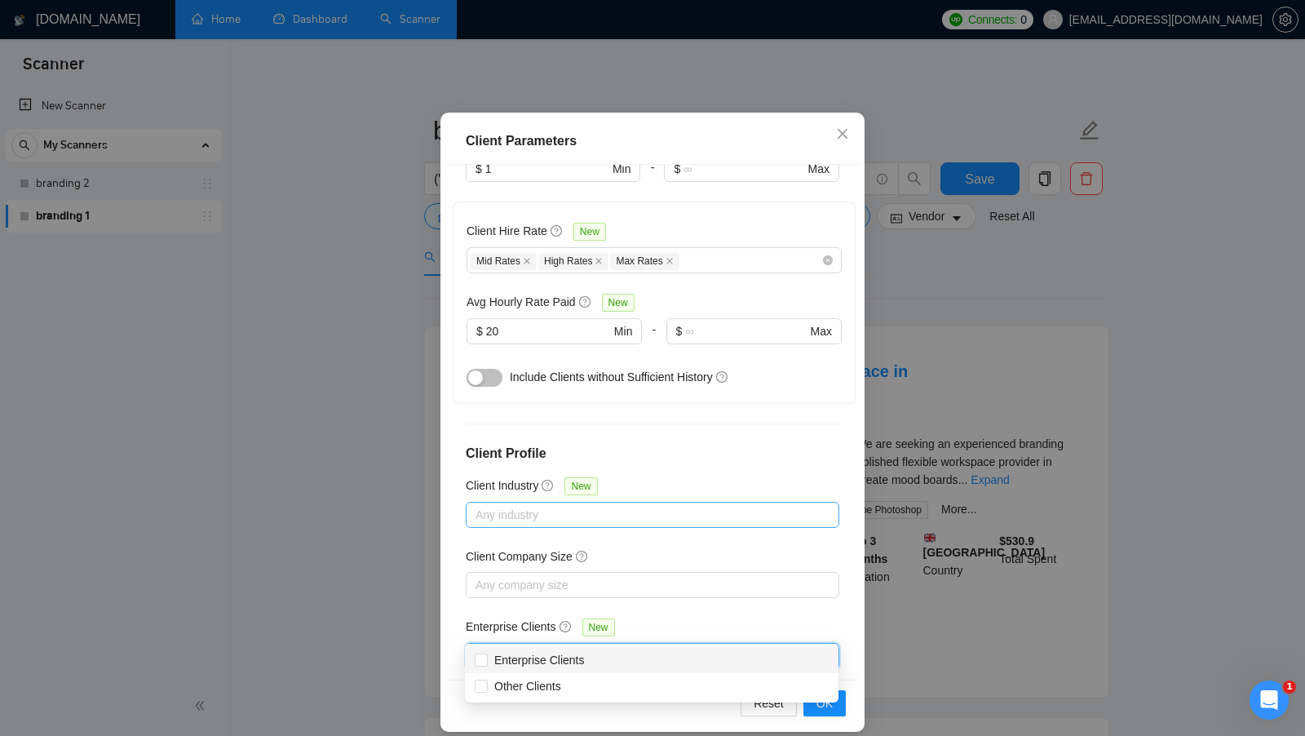
click at [761, 587] on div "Client Location Include Client Countries Select Exclude Client Countries [GEOGR…" at bounding box center [652, 422] width 413 height 515
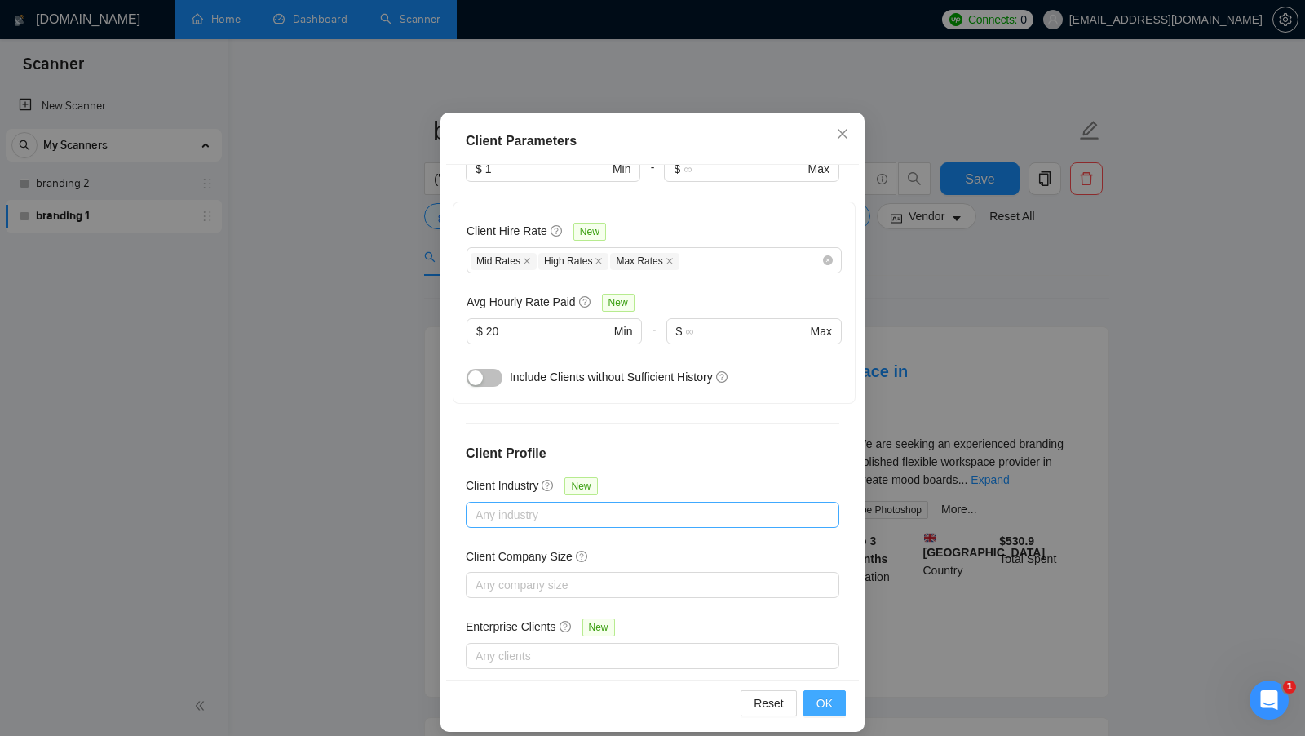
click at [824, 696] on span "OK" at bounding box center [825, 703] width 16 height 18
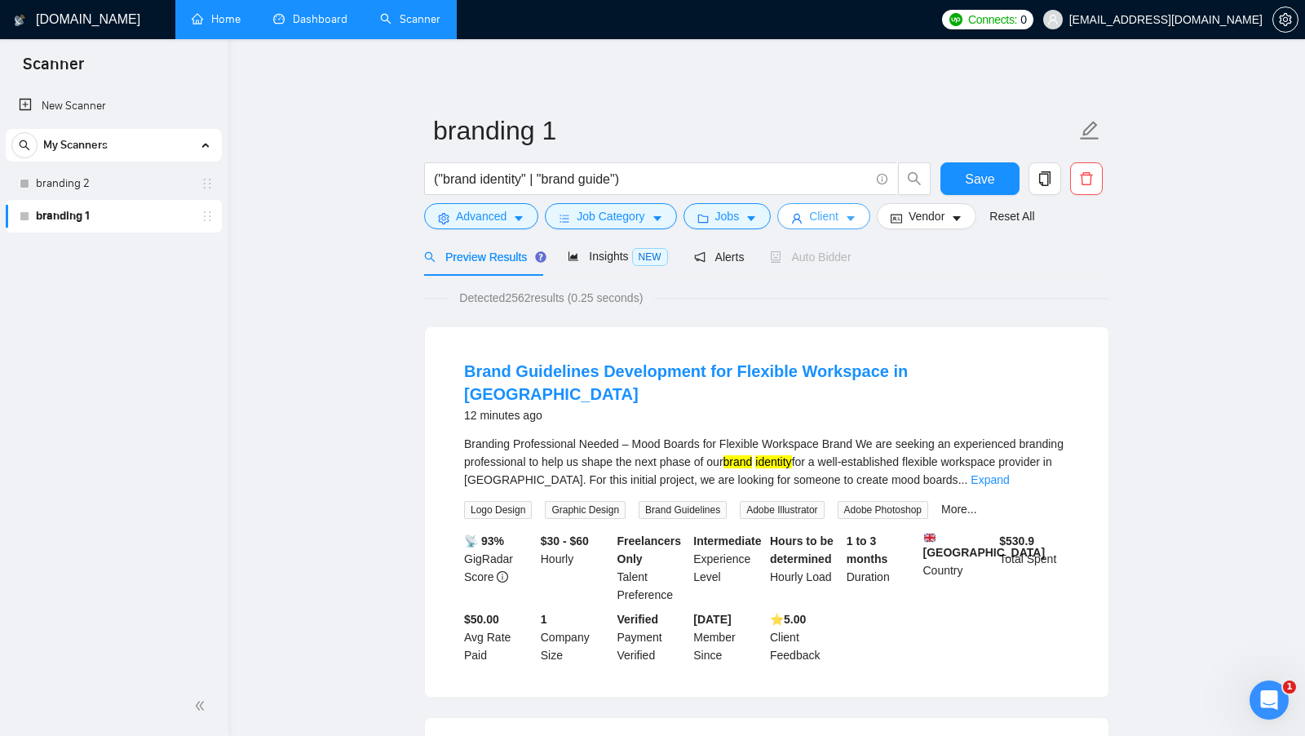
scroll to position [0, 0]
click at [839, 208] on span "Client" at bounding box center [823, 216] width 29 height 18
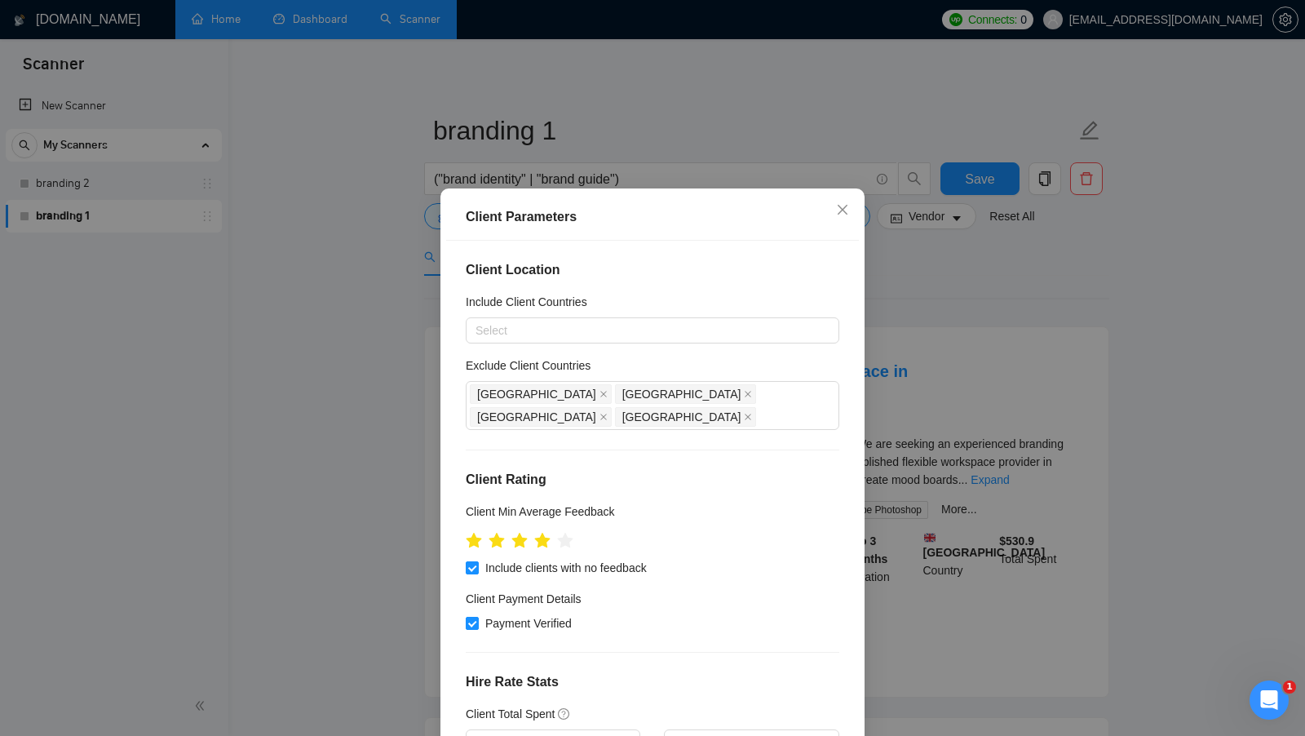
scroll to position [73, 0]
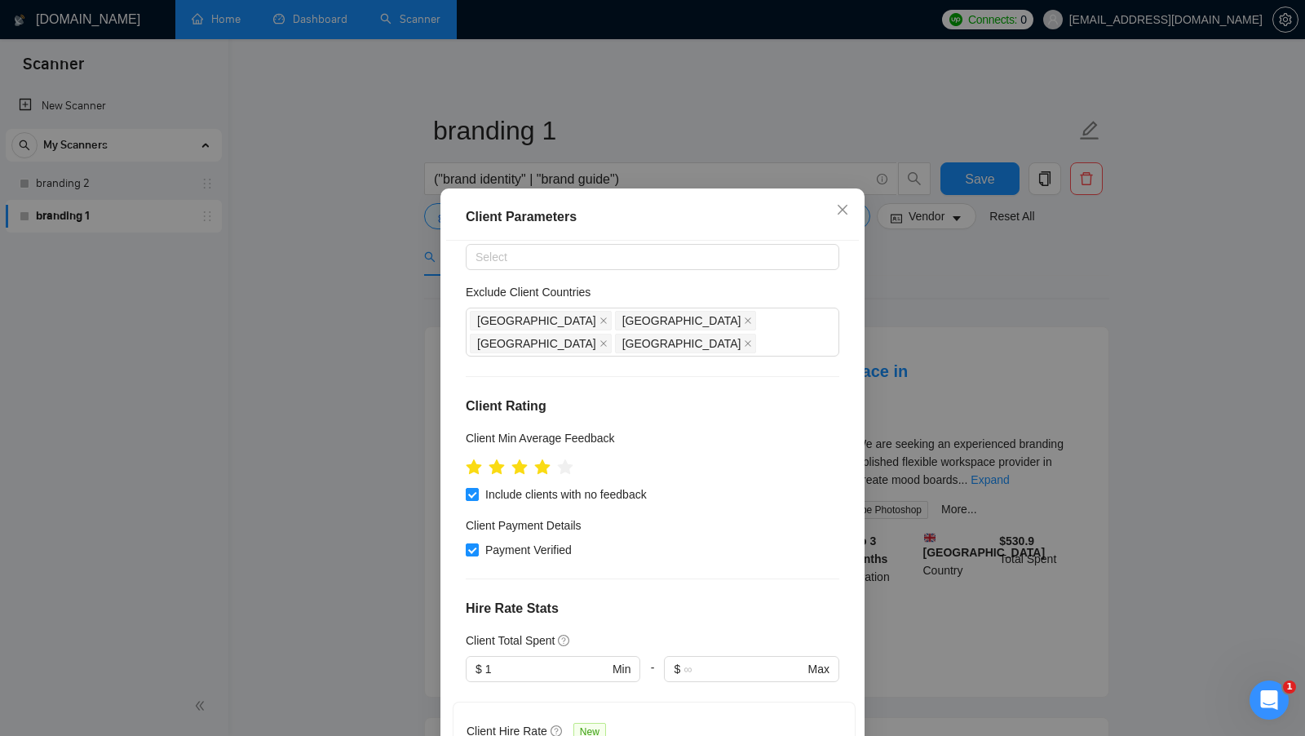
click at [894, 457] on div "Client Parameters Client Location Include Client Countries Select Exclude Clien…" at bounding box center [652, 368] width 1305 height 736
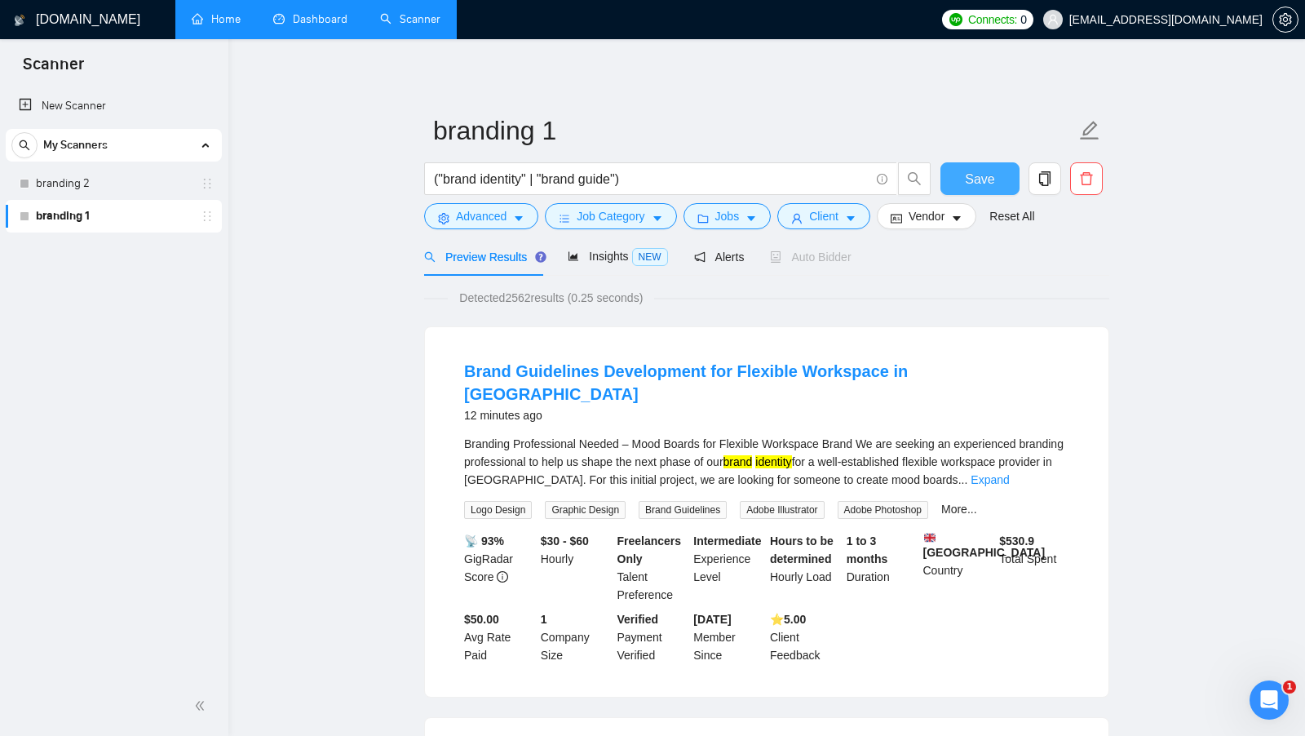
click at [985, 166] on button "Save" at bounding box center [980, 178] width 79 height 33
click at [933, 214] on span "Vendor" at bounding box center [927, 216] width 36 height 18
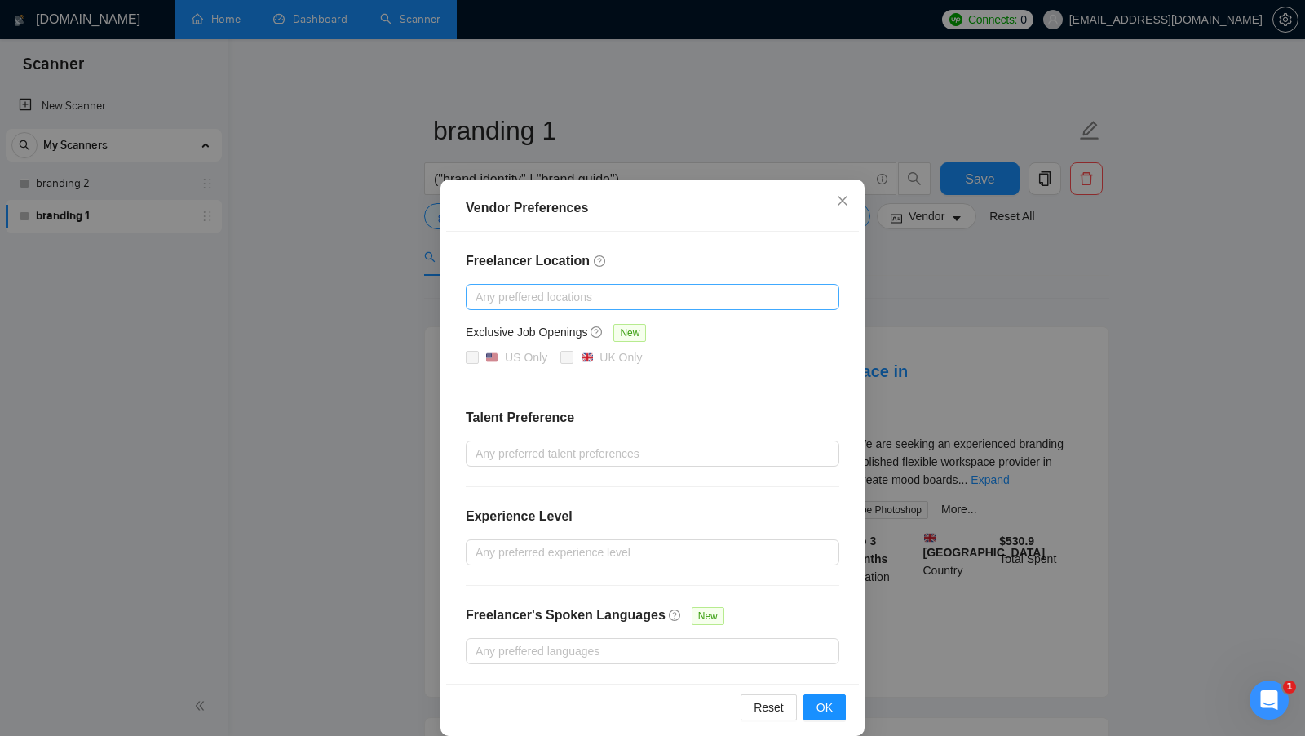
click at [534, 295] on div at bounding box center [644, 297] width 349 height 20
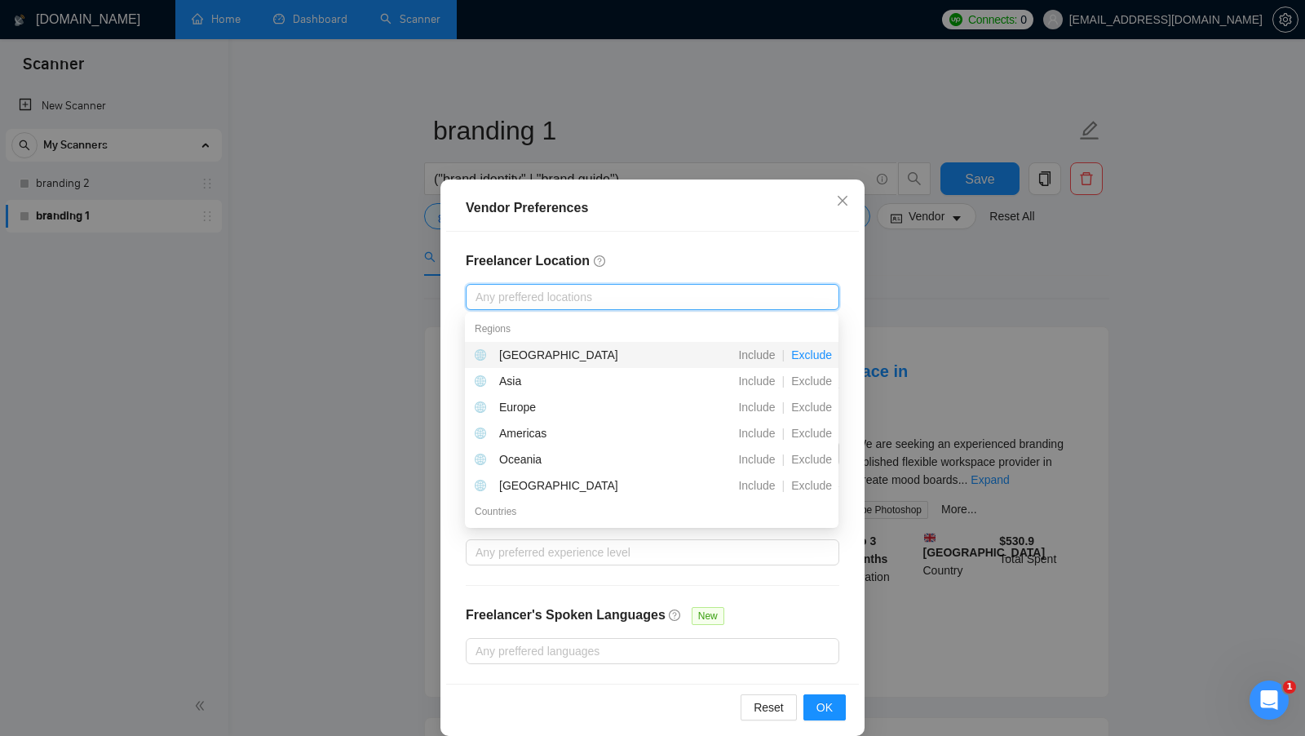
click at [806, 354] on span "Exclude" at bounding box center [812, 354] width 54 height 13
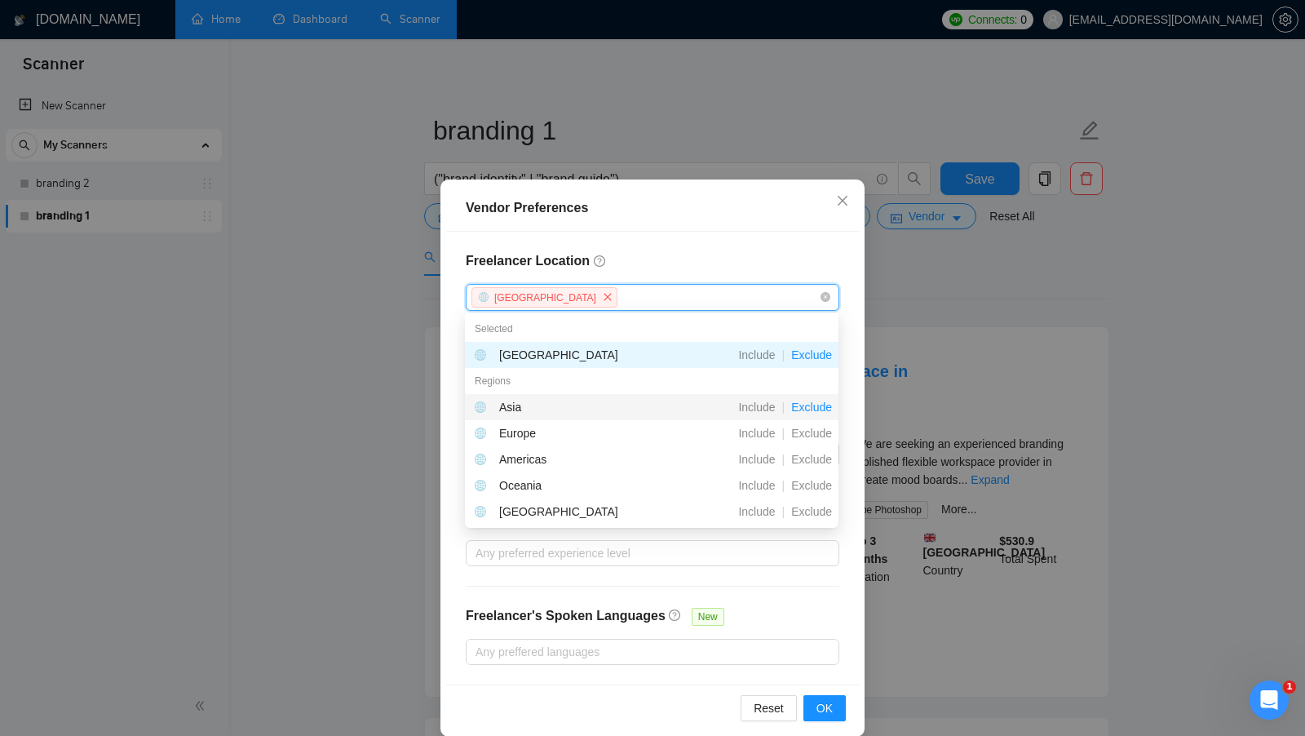
click at [802, 403] on span "Exclude" at bounding box center [812, 407] width 54 height 13
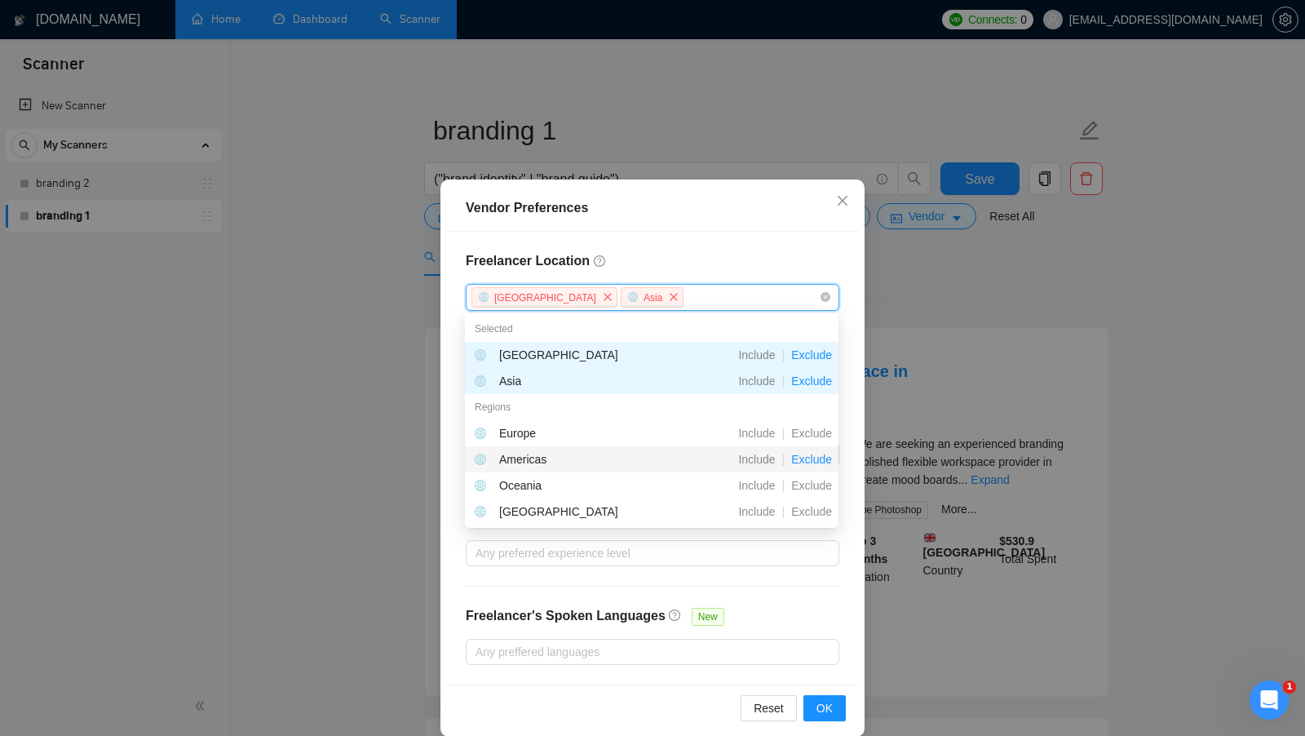
click at [813, 459] on span "Exclude" at bounding box center [812, 459] width 54 height 13
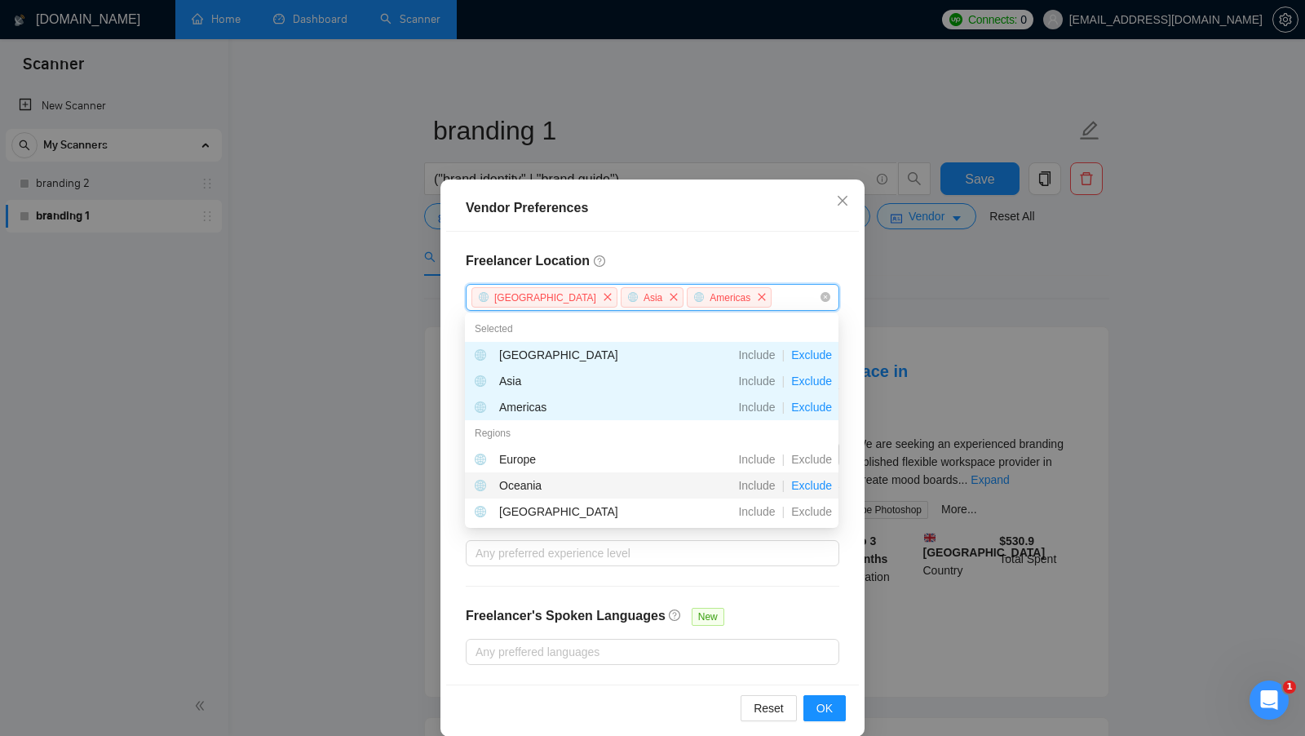
click at [810, 489] on span "Exclude" at bounding box center [812, 485] width 54 height 13
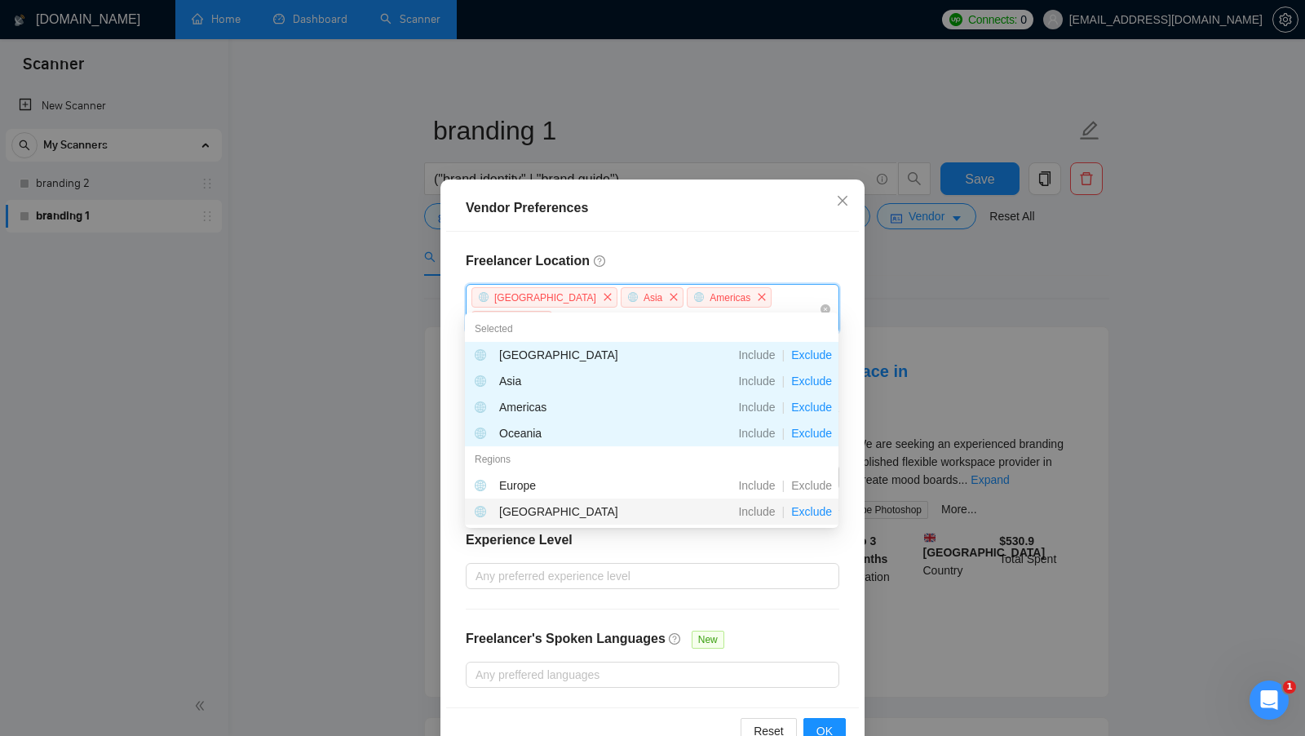
click at [806, 507] on span "Exclude" at bounding box center [812, 511] width 54 height 13
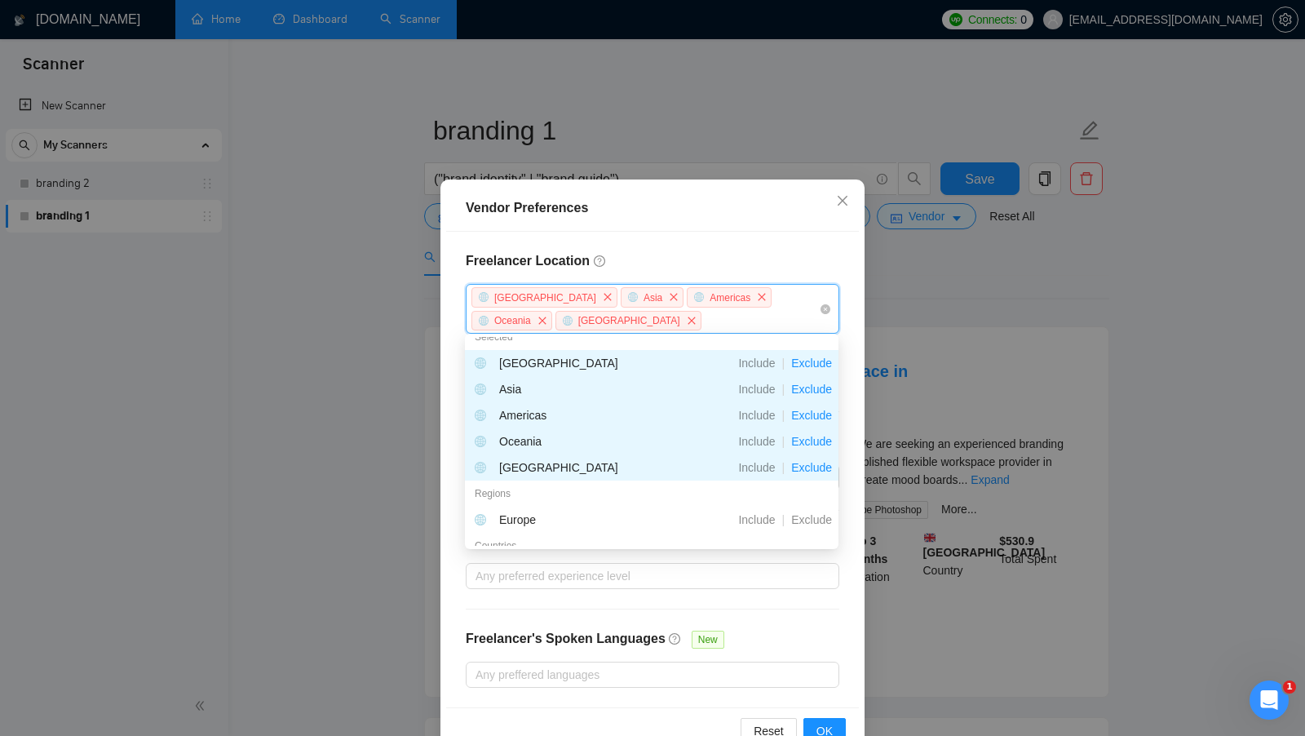
scroll to position [0, 0]
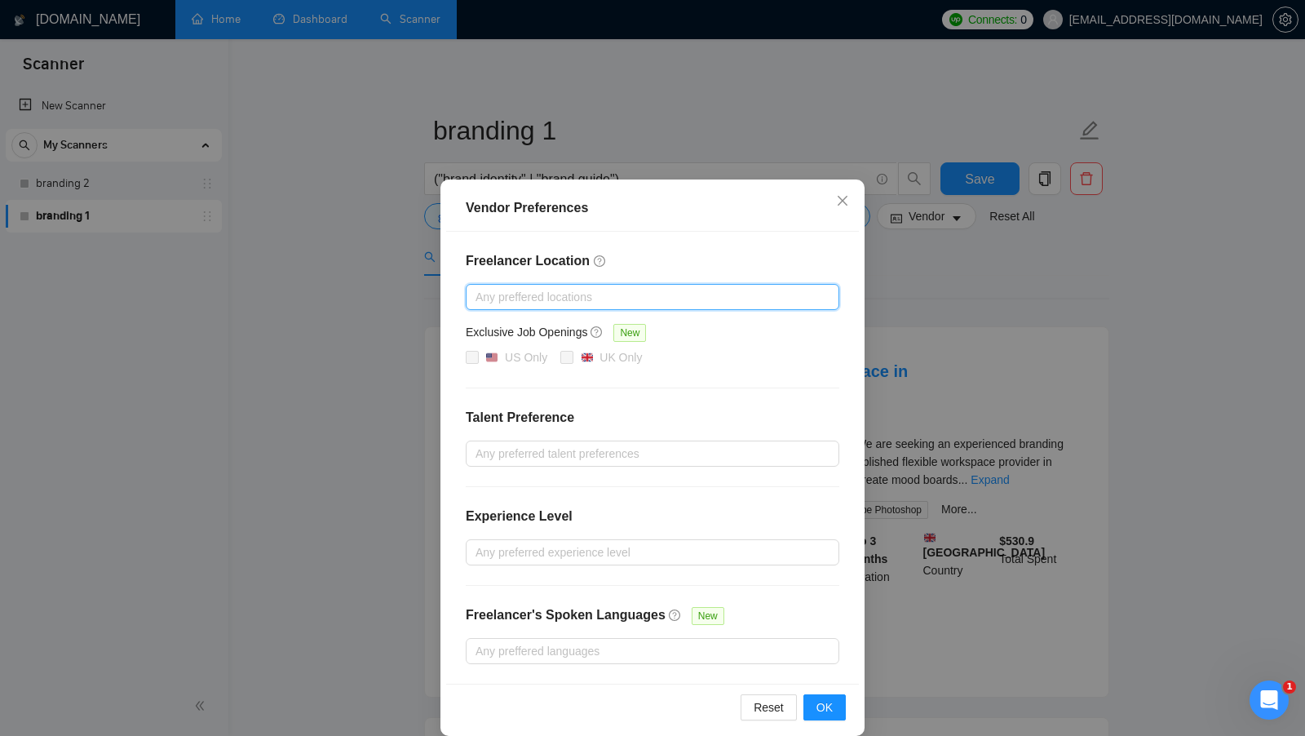
click at [554, 287] on div at bounding box center [644, 297] width 349 height 20
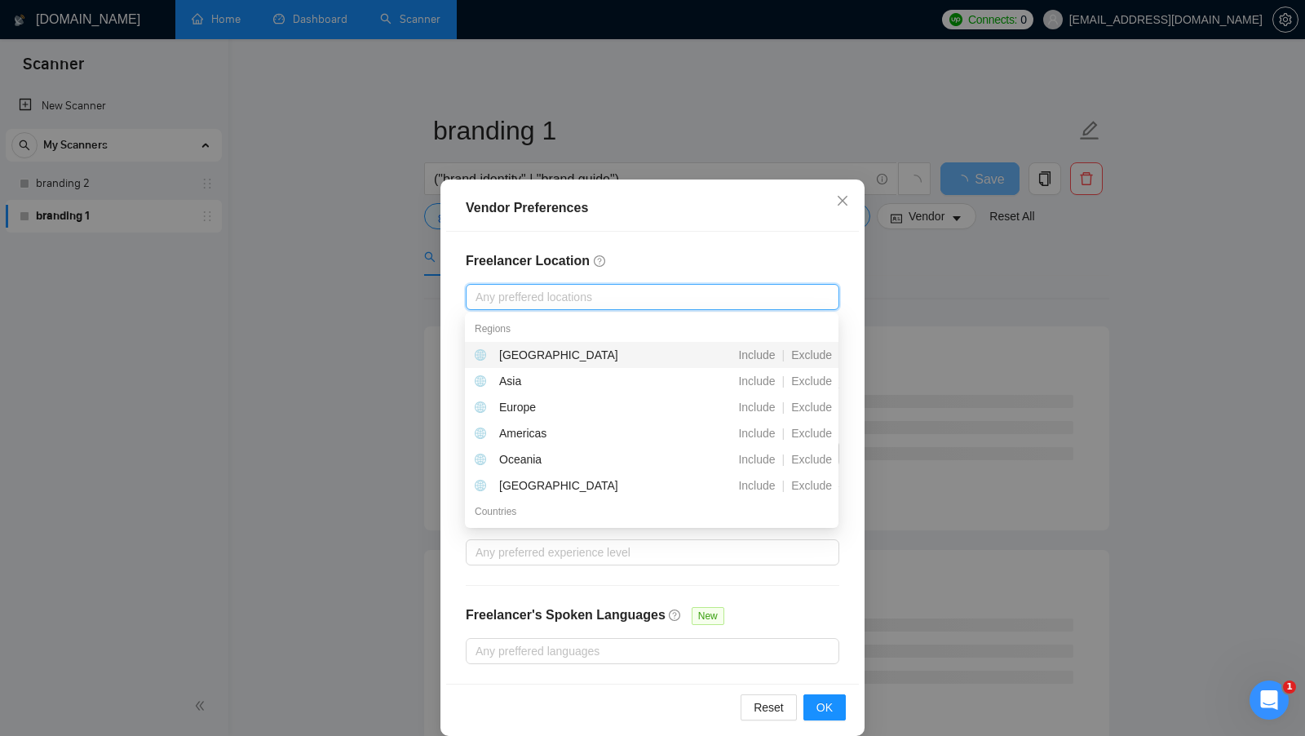
click at [783, 262] on h4 "Freelancer Location" at bounding box center [653, 261] width 374 height 20
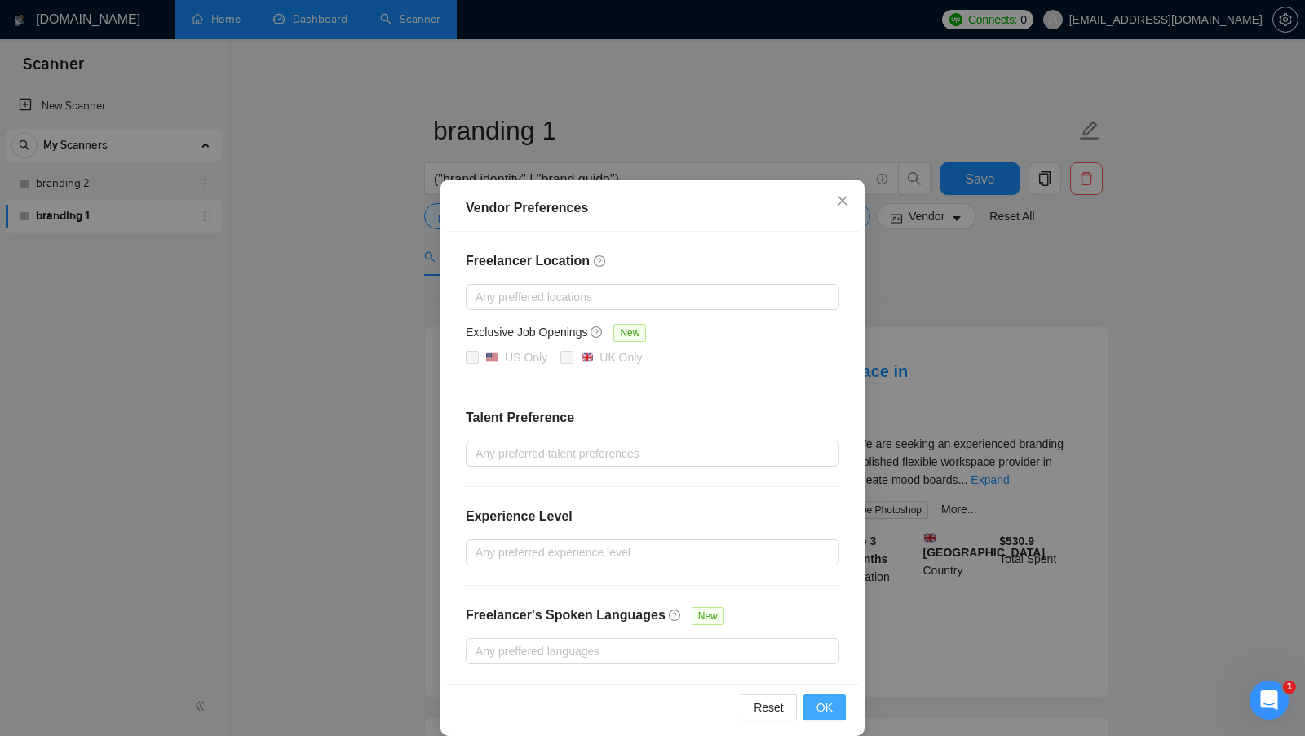
click at [835, 694] on button "OK" at bounding box center [825, 707] width 42 height 26
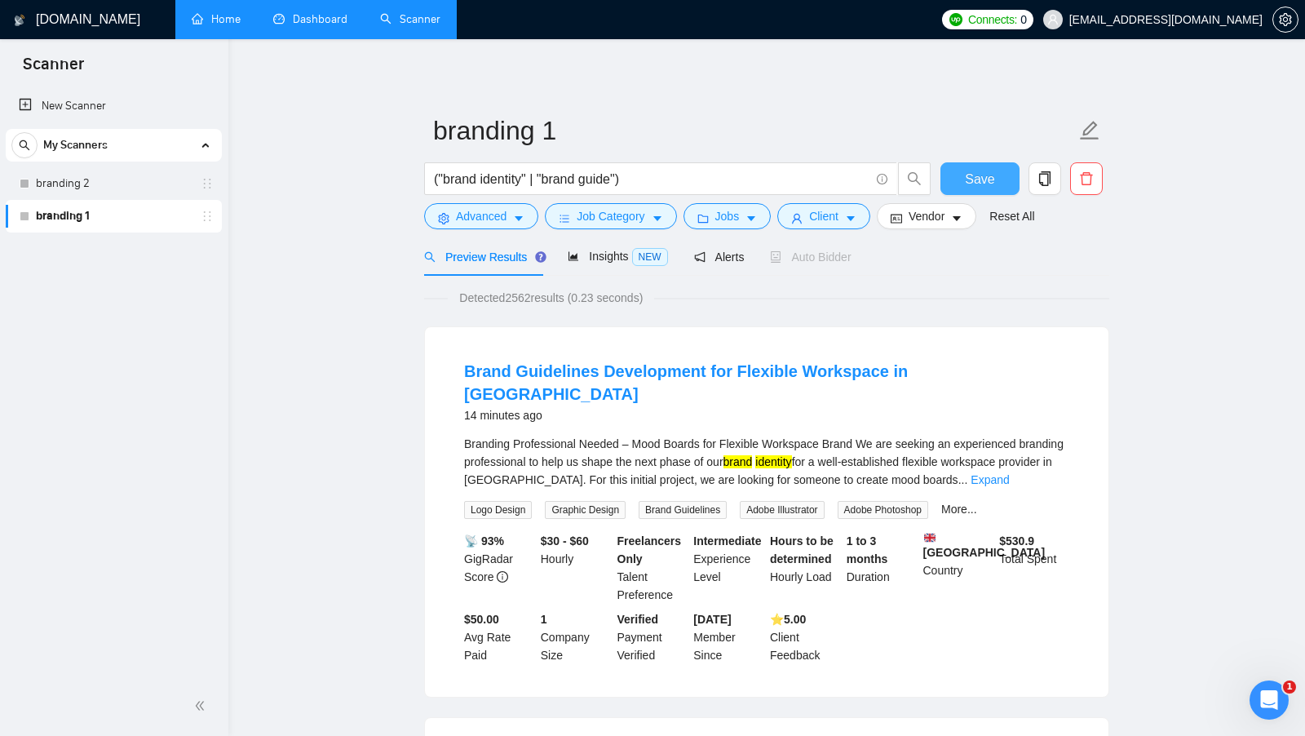
click at [954, 175] on button "Save" at bounding box center [980, 178] width 79 height 33
click at [241, 24] on link "Home" at bounding box center [216, 19] width 49 height 14
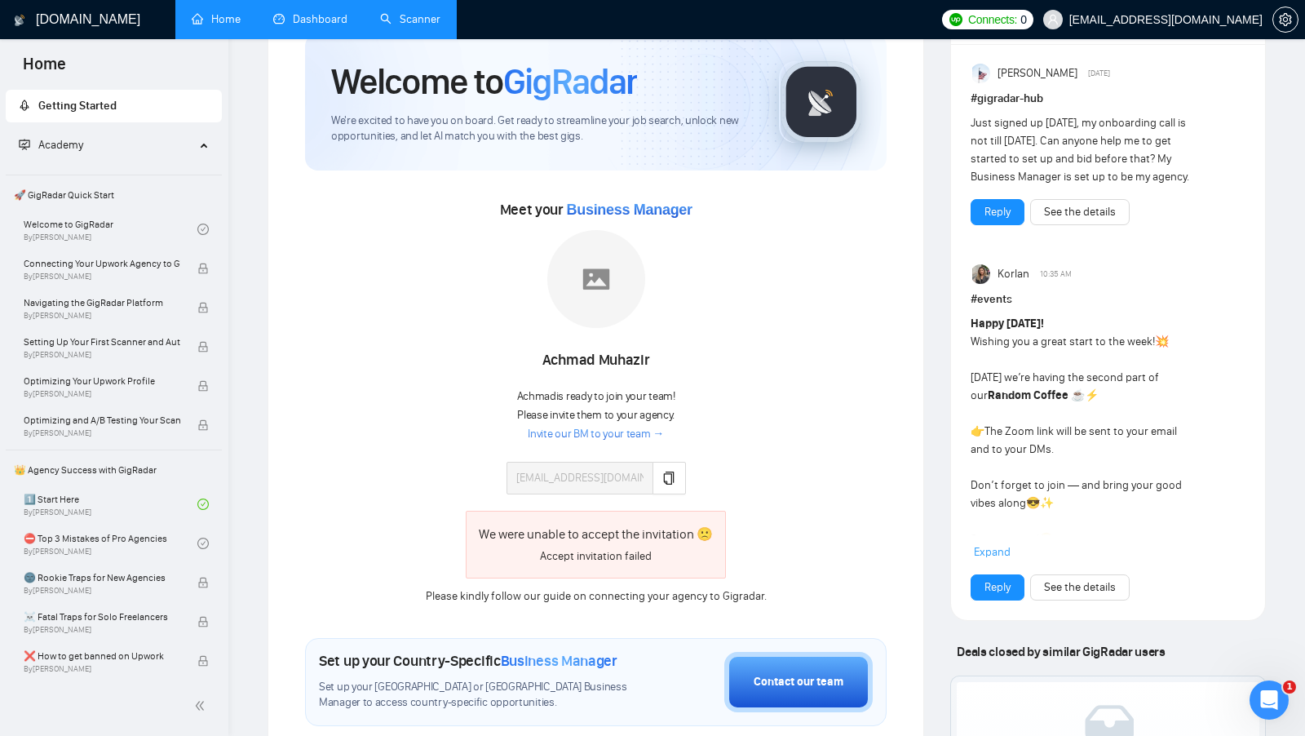
scroll to position [84, 0]
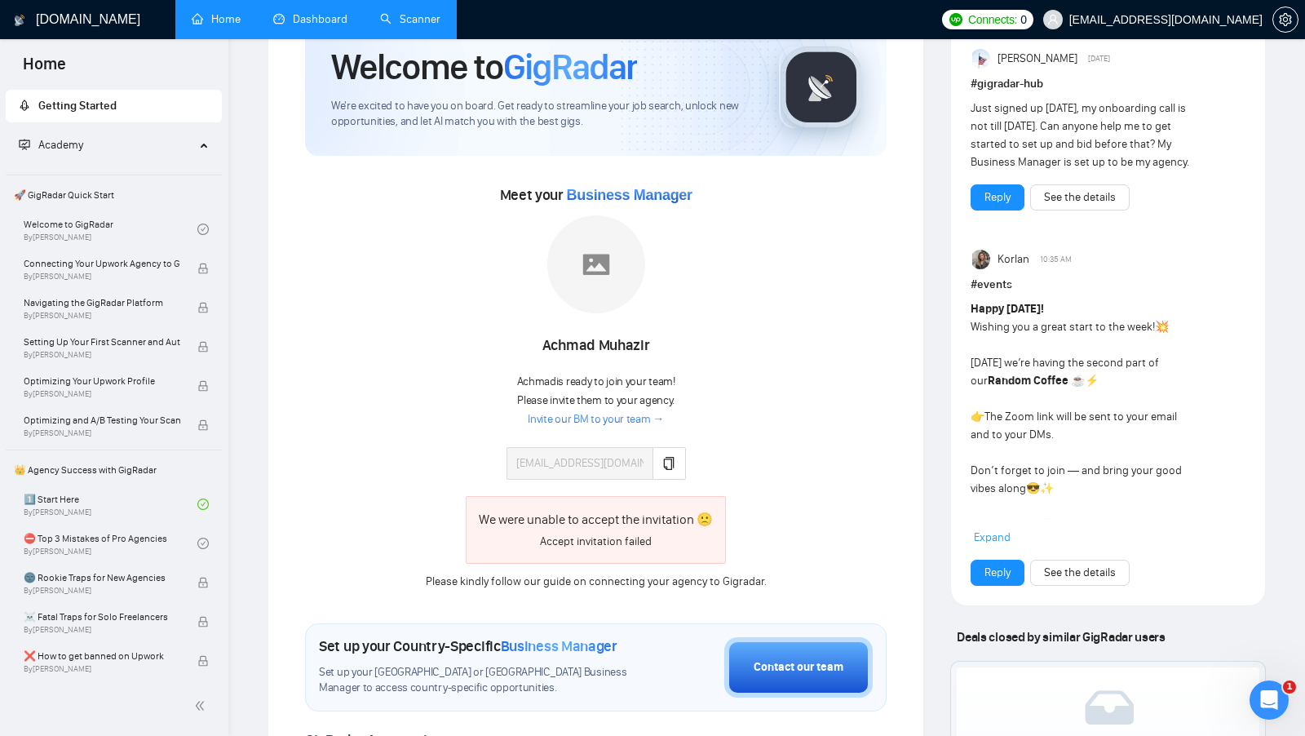
click at [1237, 20] on span "[EMAIL_ADDRESS][DOMAIN_NAME]" at bounding box center [1166, 20] width 193 height 0
copy div "[EMAIL_ADDRESS][DOMAIN_NAME]"
click at [405, 12] on link "Scanner" at bounding box center [410, 19] width 60 height 14
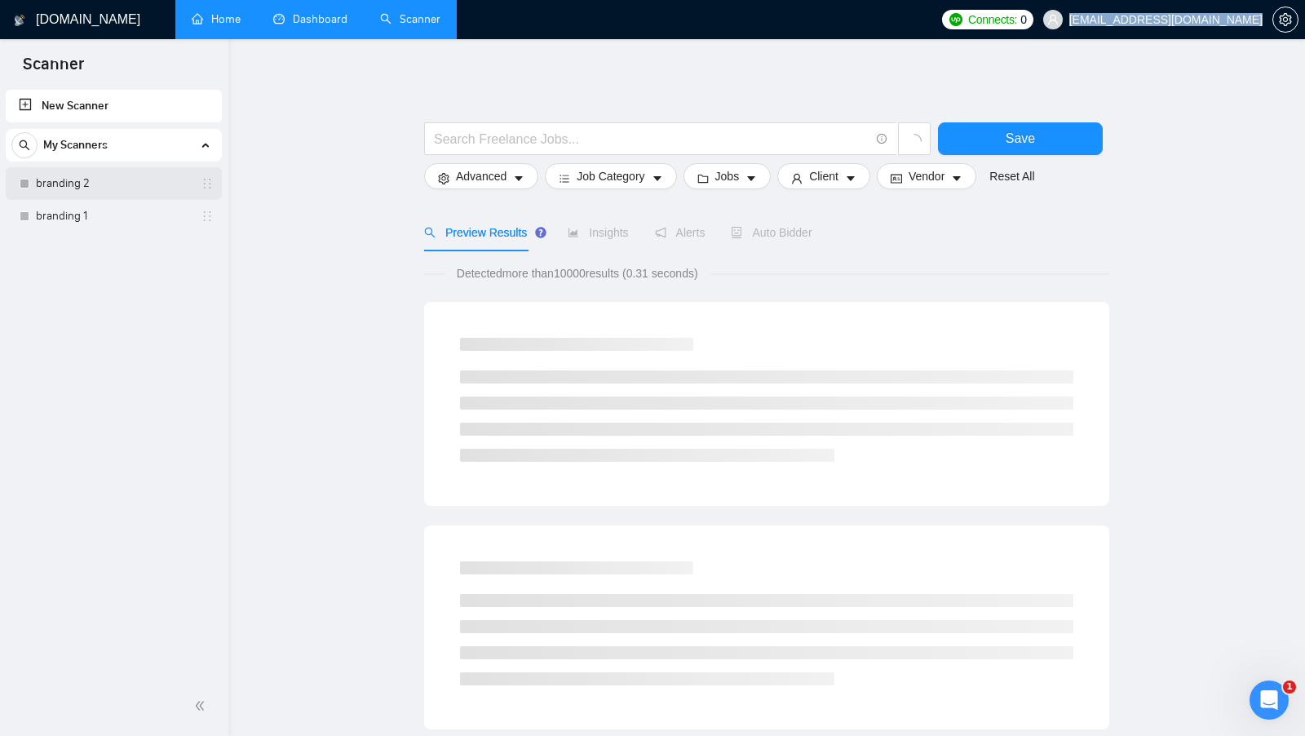
click at [102, 177] on link "branding 2" at bounding box center [113, 183] width 155 height 33
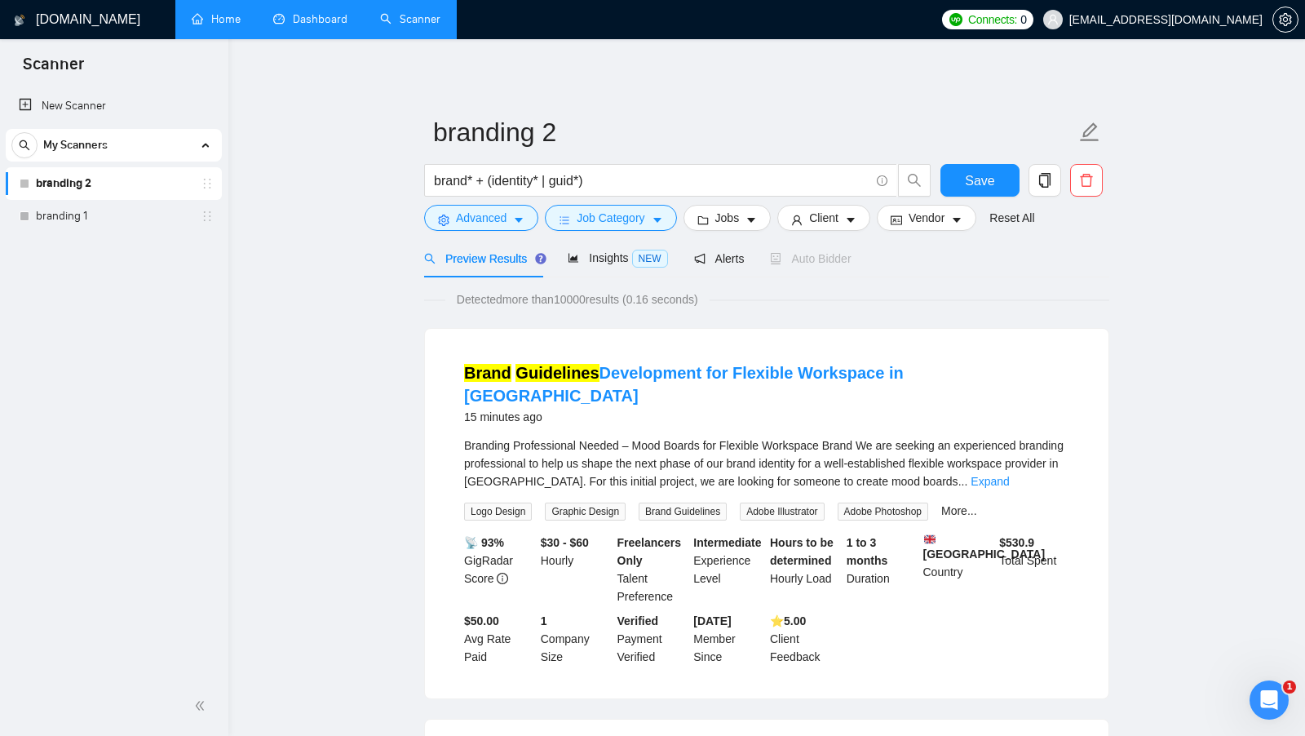
click at [127, 233] on div "New Scanner My Scanners branding 2 branding 1" at bounding box center [114, 381] width 228 height 590
click at [109, 228] on link "branding 1" at bounding box center [113, 216] width 155 height 33
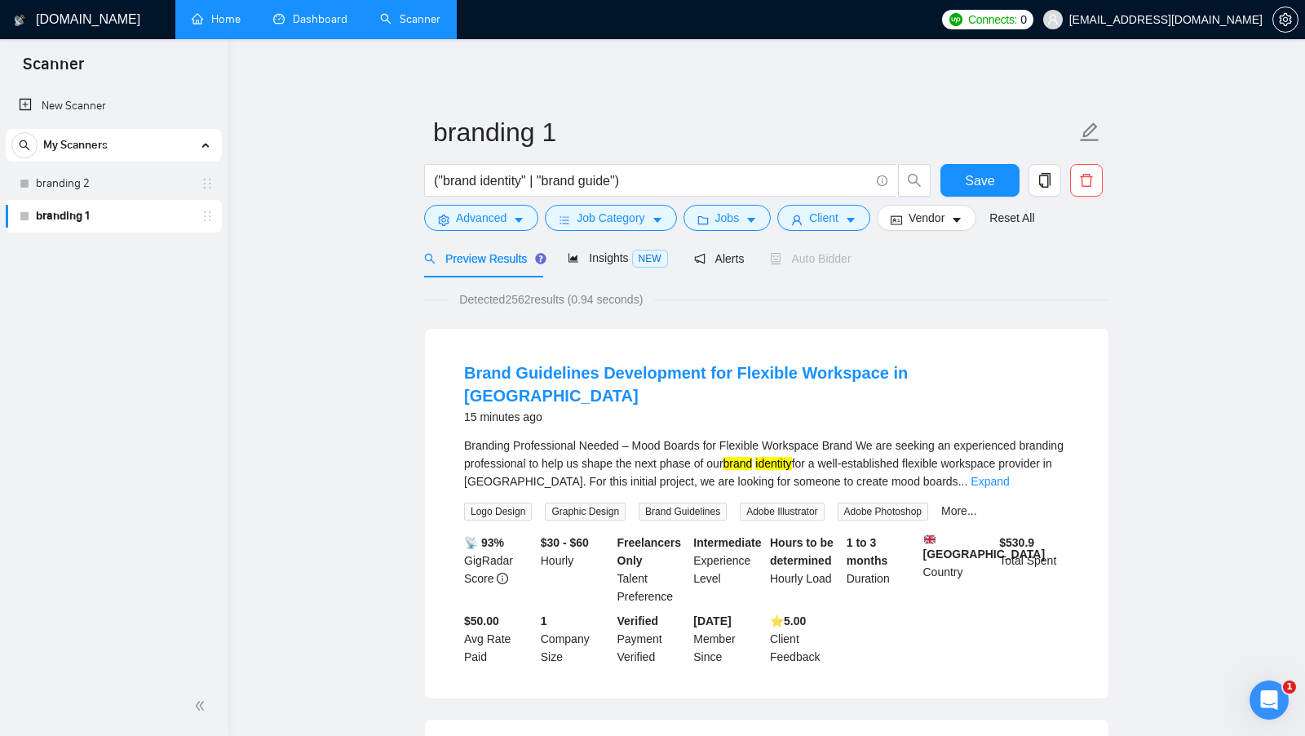
click at [934, 297] on div "Detected 2562 results (0.94 seconds)" at bounding box center [766, 299] width 685 height 18
click at [941, 224] on span "Vendor" at bounding box center [927, 218] width 36 height 18
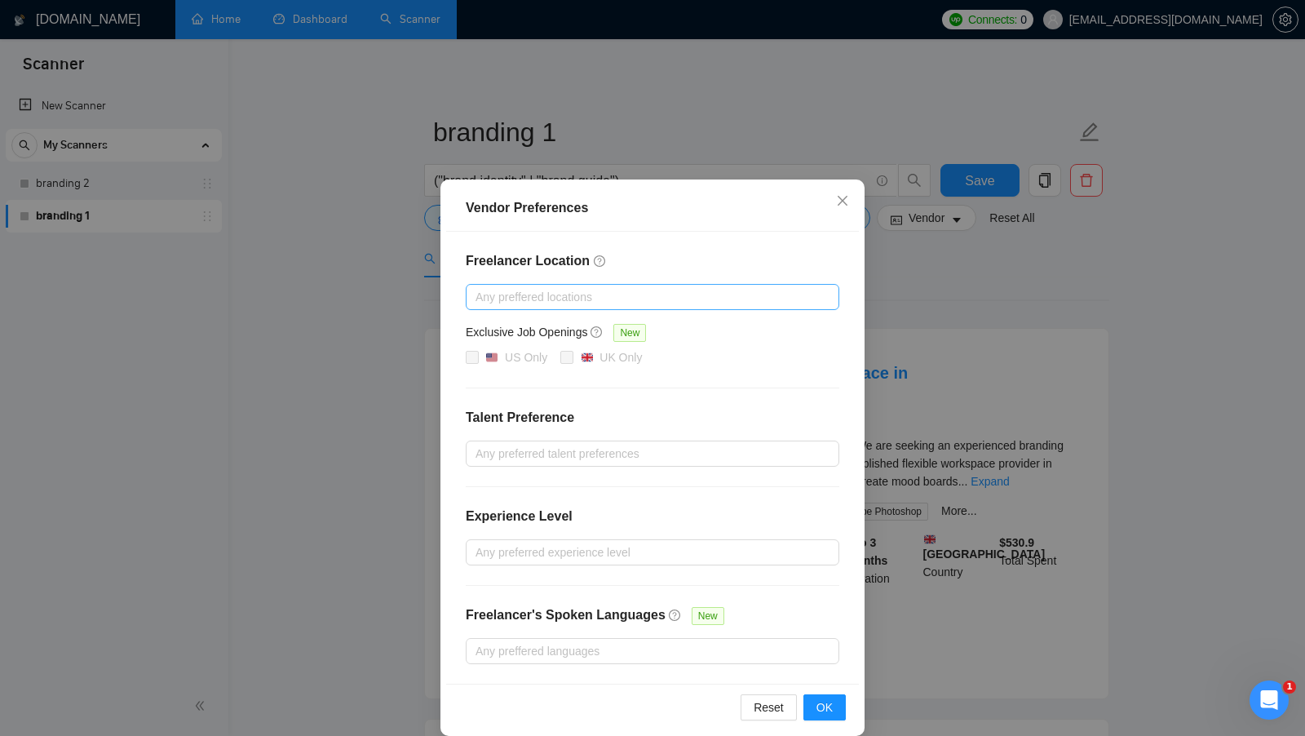
click at [653, 304] on div at bounding box center [644, 297] width 349 height 20
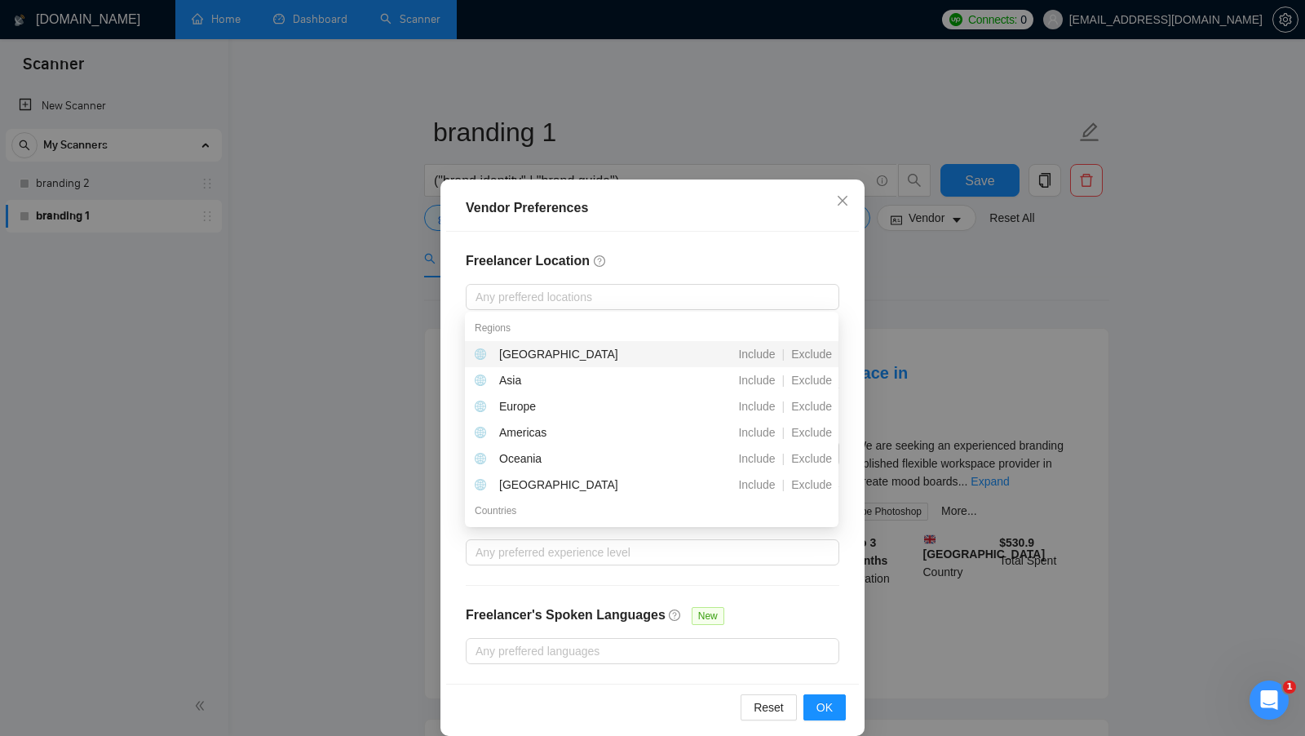
click at [777, 222] on div "Vendor Preferences" at bounding box center [652, 208] width 413 height 47
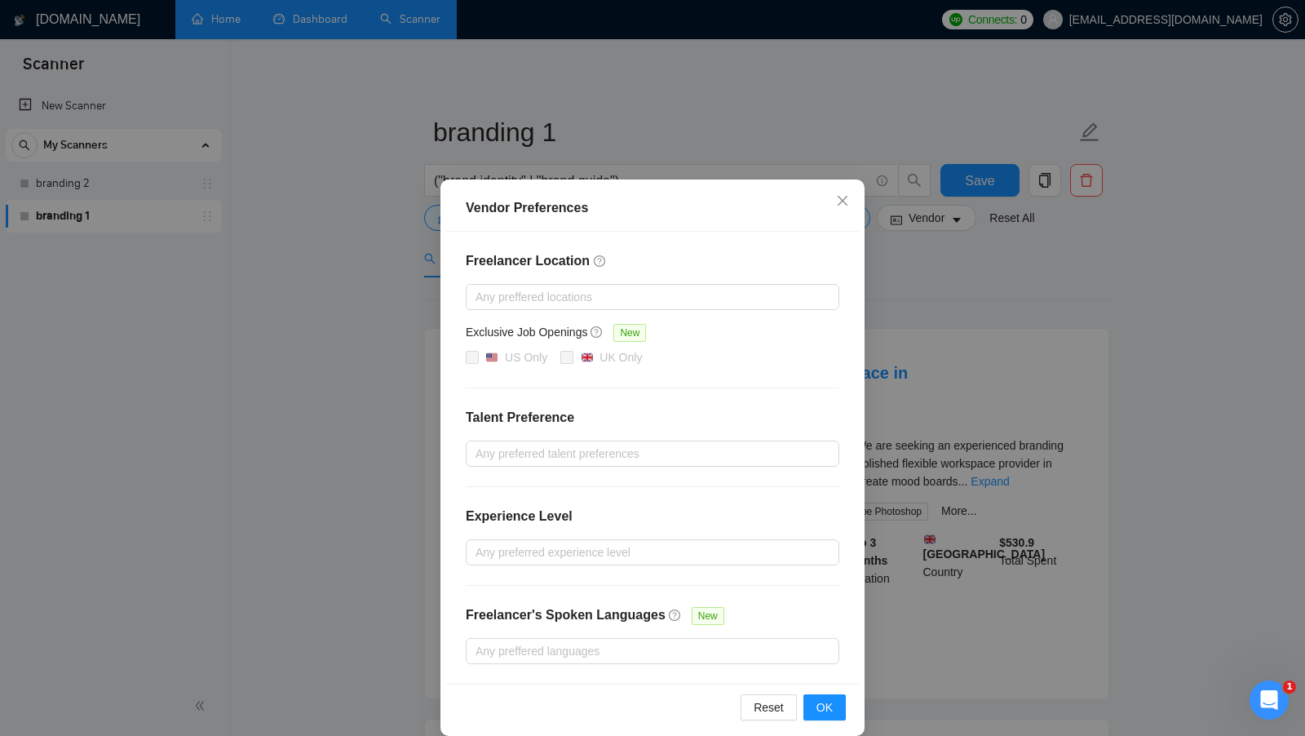
scroll to position [14, 0]
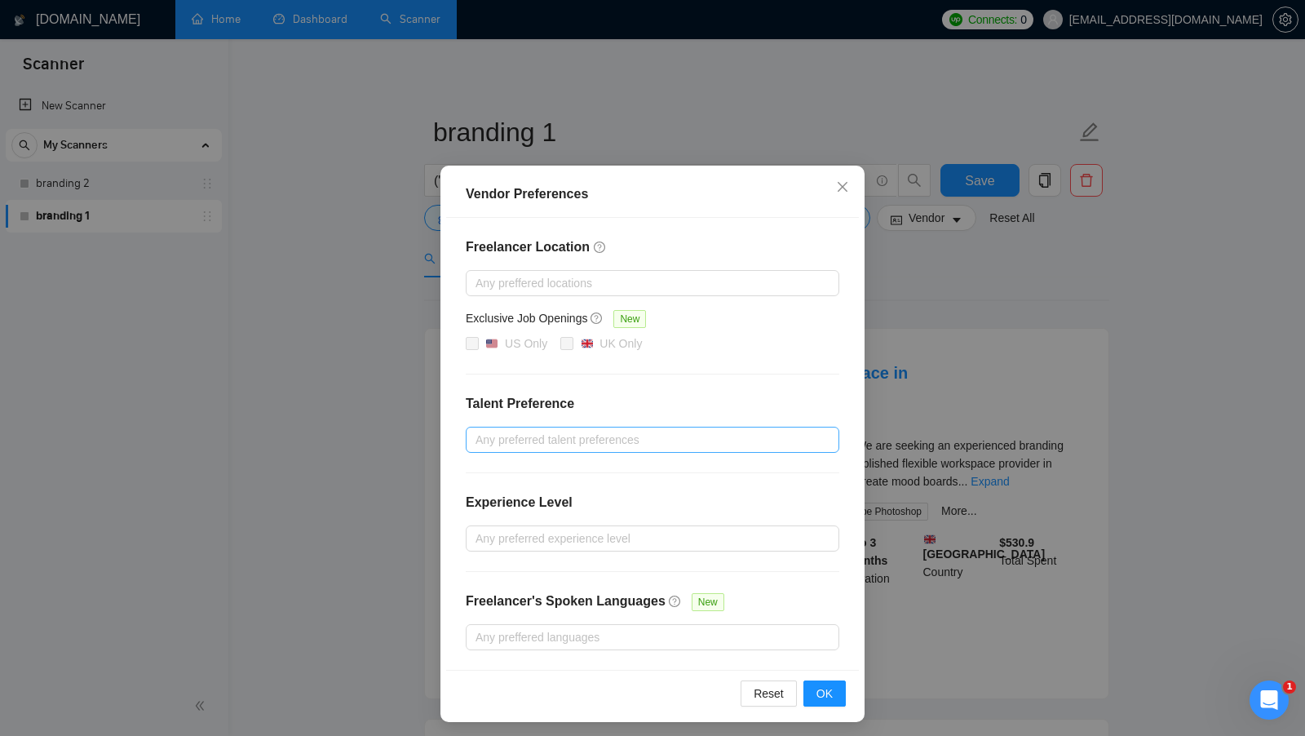
click at [623, 438] on div at bounding box center [644, 440] width 349 height 20
click at [602, 465] on div "Unspecified" at bounding box center [652, 469] width 354 height 18
checkbox input "true"
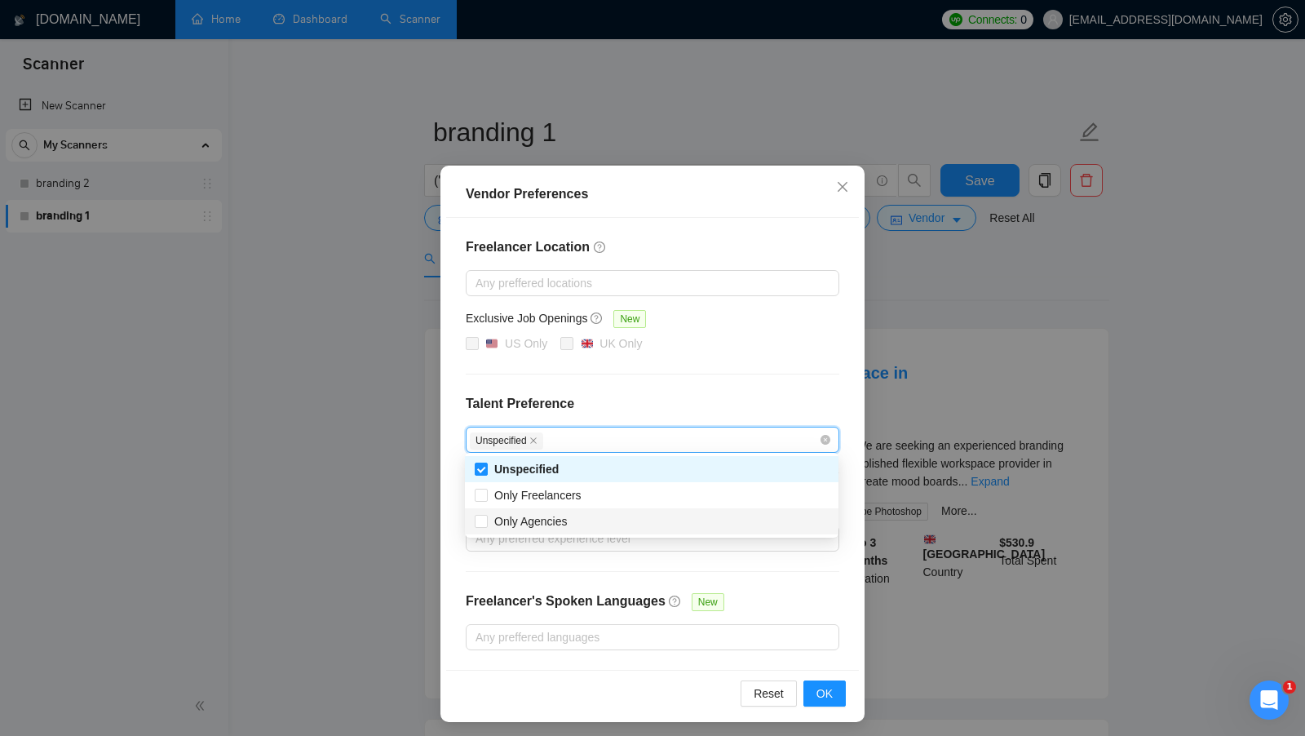
click at [583, 523] on div "Only Agencies" at bounding box center [652, 521] width 354 height 18
checkbox input "true"
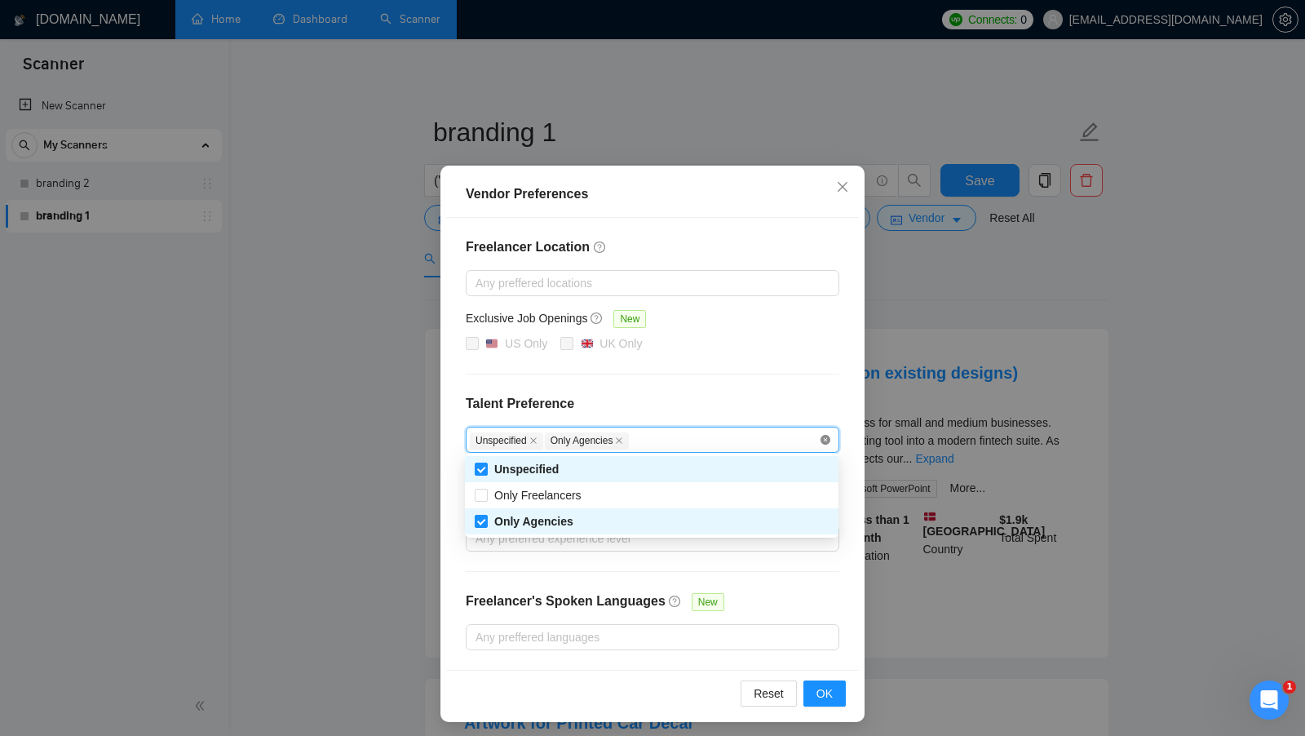
checkbox input "false"
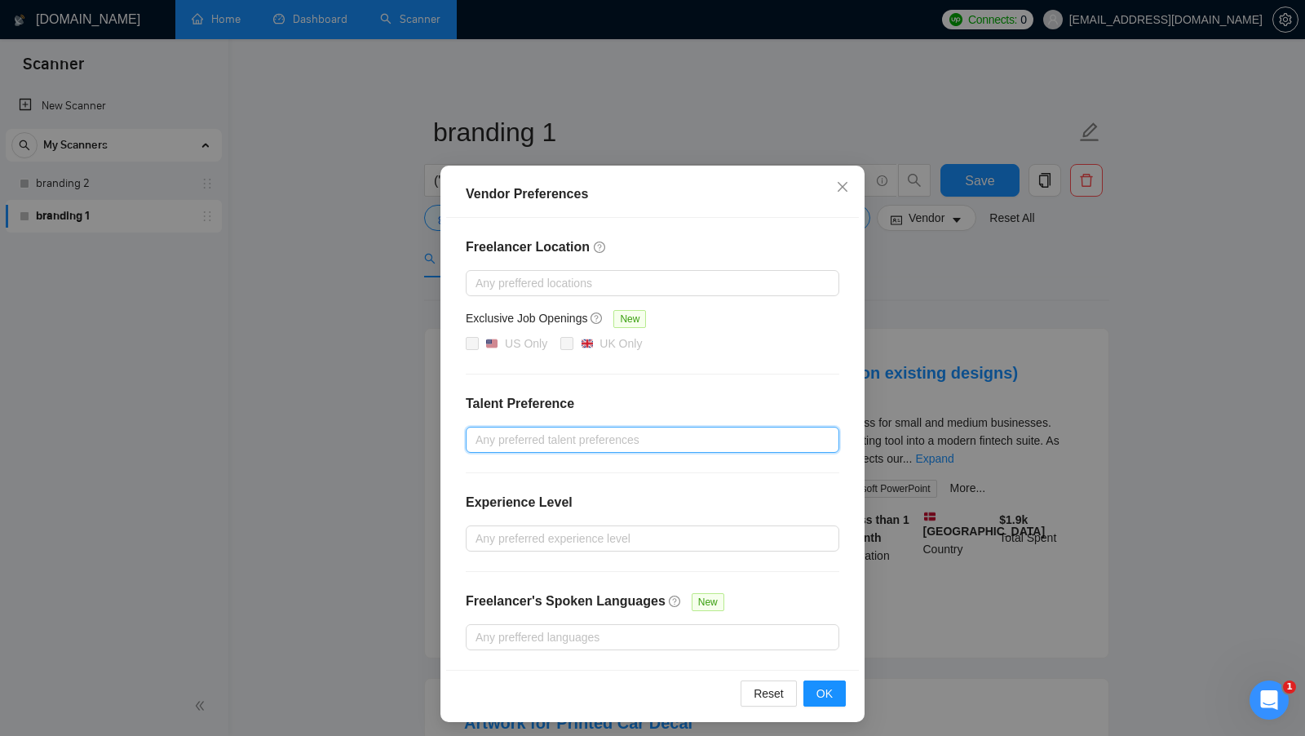
click at [682, 454] on div "Freelancer Location Any preffered locations Exclusive Job Openings New US Only …" at bounding box center [652, 444] width 413 height 452
click at [682, 451] on div "Freelancer Location Any preffered locations Exclusive Job Openings New US Only …" at bounding box center [652, 444] width 413 height 452
click at [682, 432] on div at bounding box center [644, 440] width 349 height 20
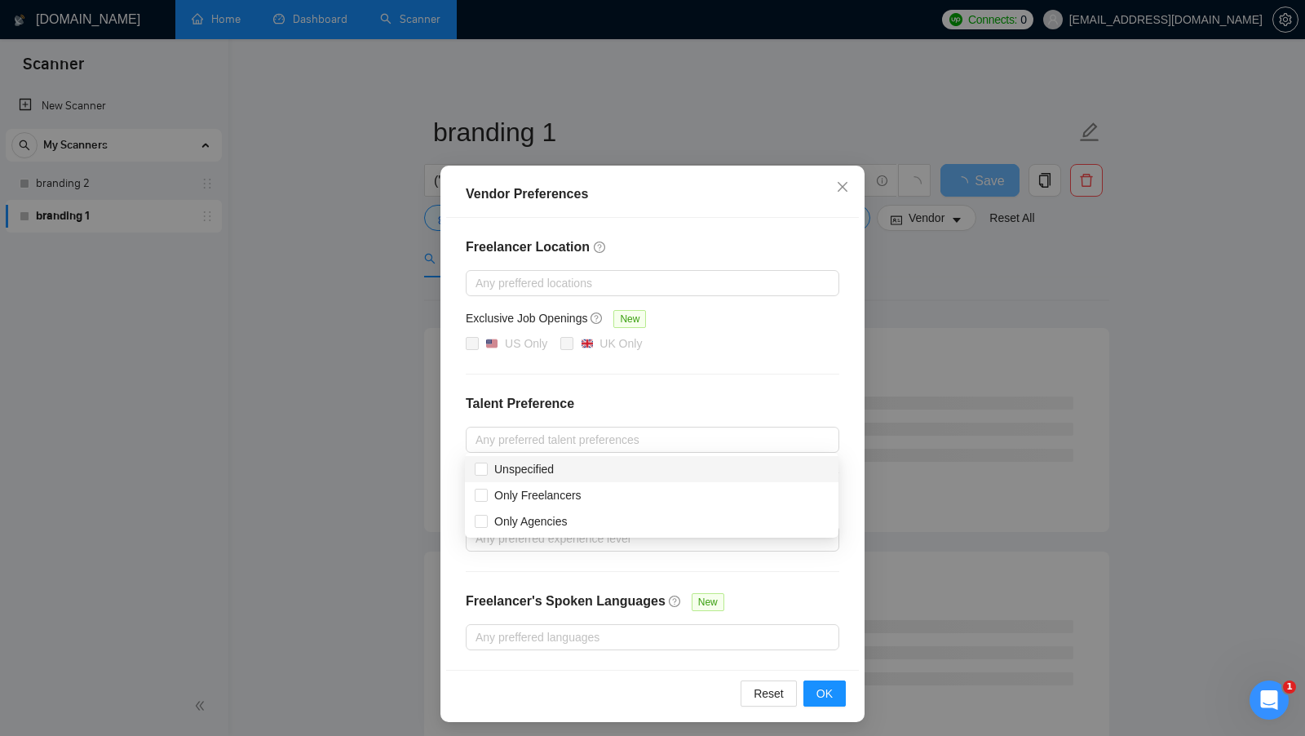
click at [745, 394] on h4 "Talent Preference" at bounding box center [653, 404] width 374 height 20
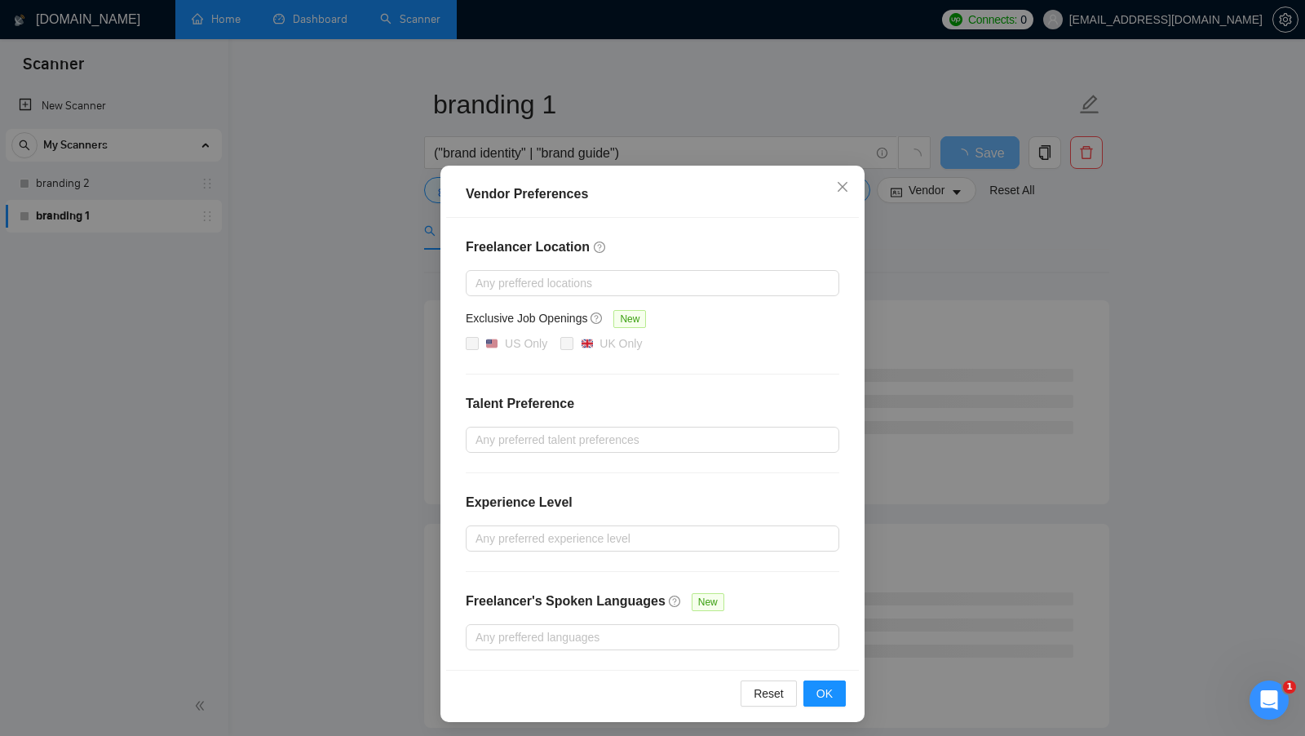
scroll to position [31, 0]
click at [667, 538] on div at bounding box center [644, 539] width 349 height 20
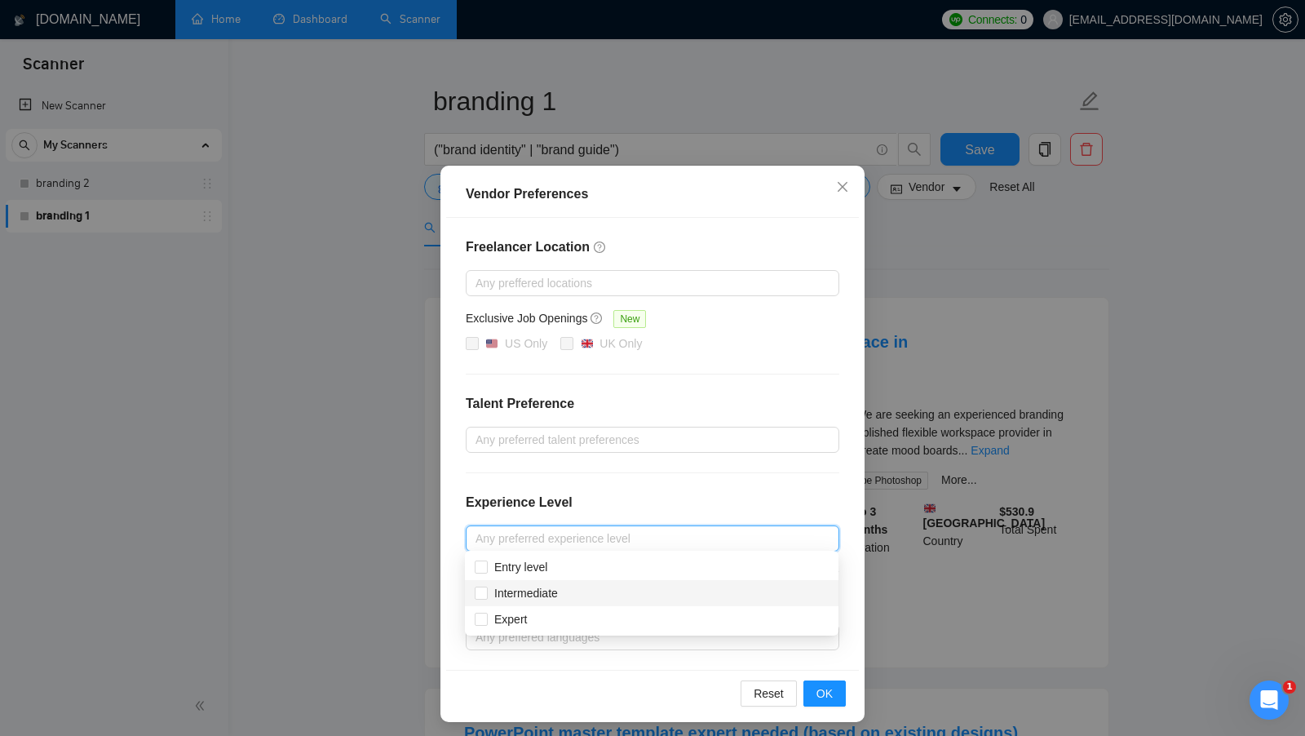
click at [642, 595] on div "Intermediate" at bounding box center [652, 593] width 354 height 18
checkbox input "true"
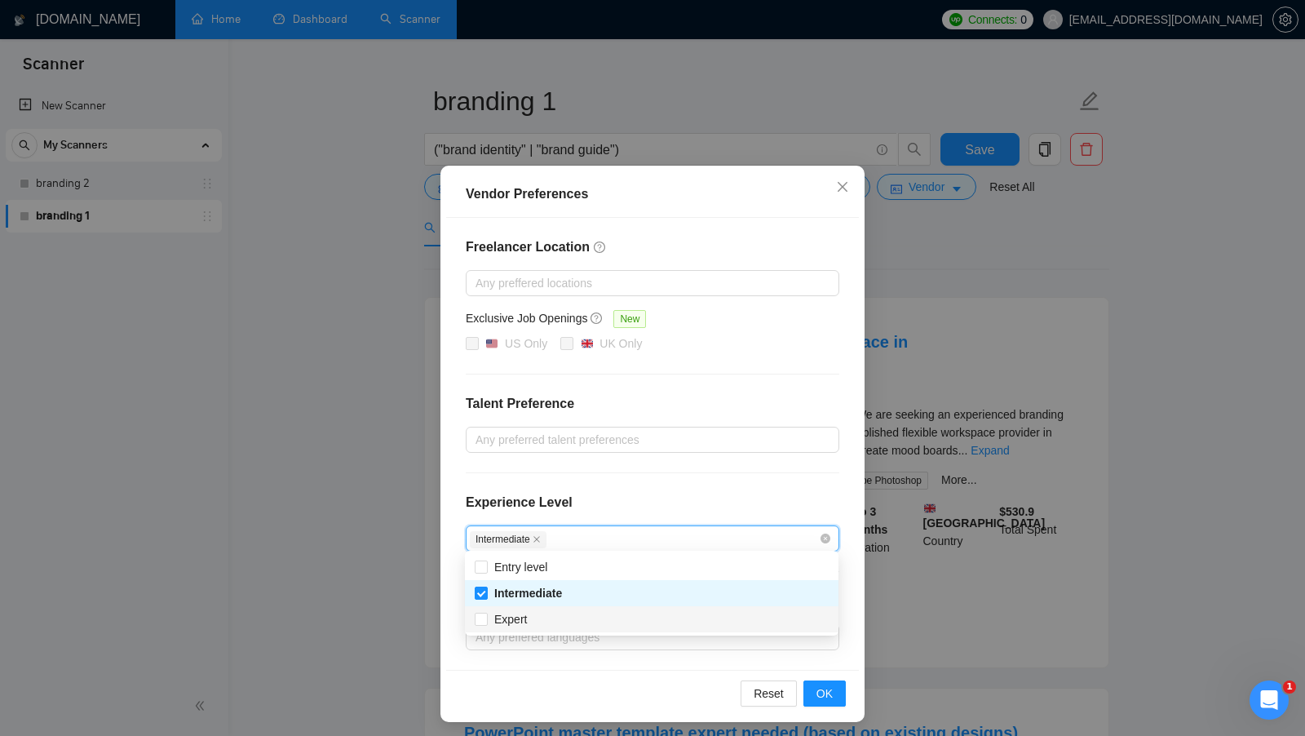
click at [623, 612] on div "Expert" at bounding box center [652, 619] width 354 height 18
checkbox input "true"
click at [721, 477] on div "Freelancer Location Any preffered locations Exclusive Job Openings New US Only …" at bounding box center [652, 444] width 413 height 452
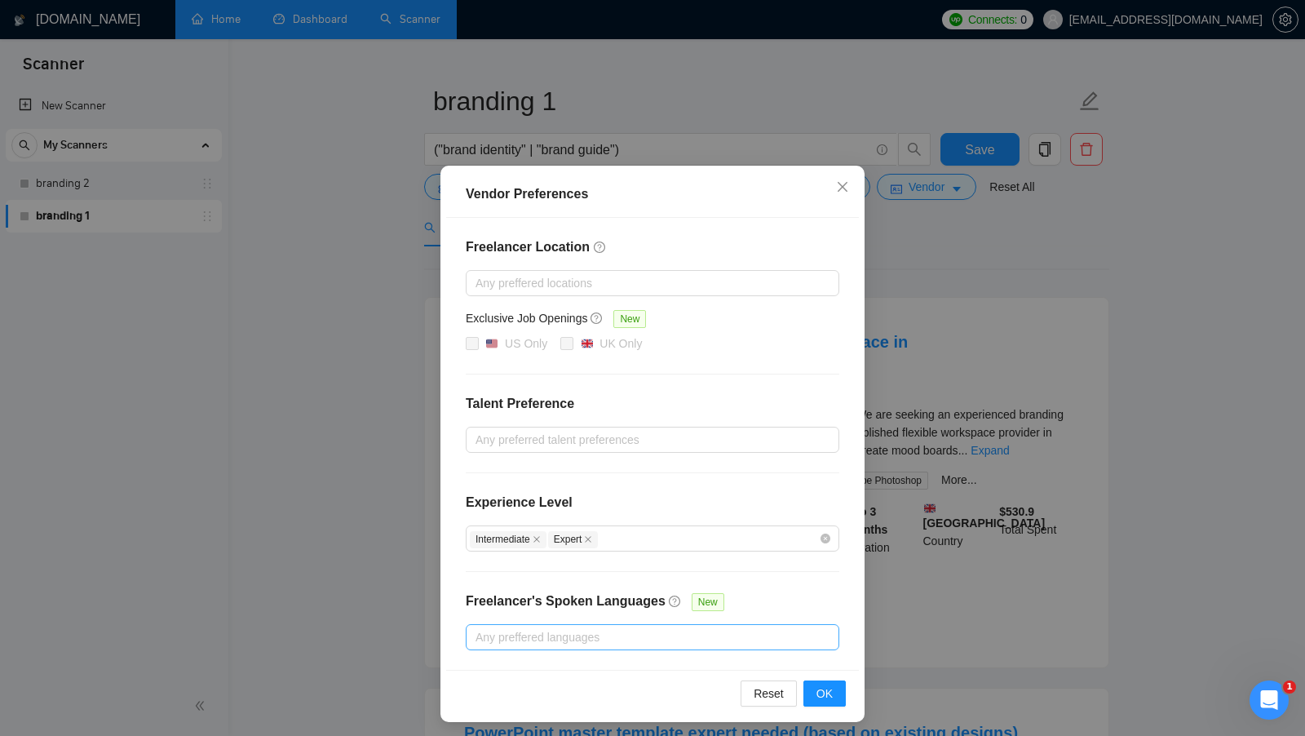
click at [684, 635] on div at bounding box center [644, 637] width 349 height 20
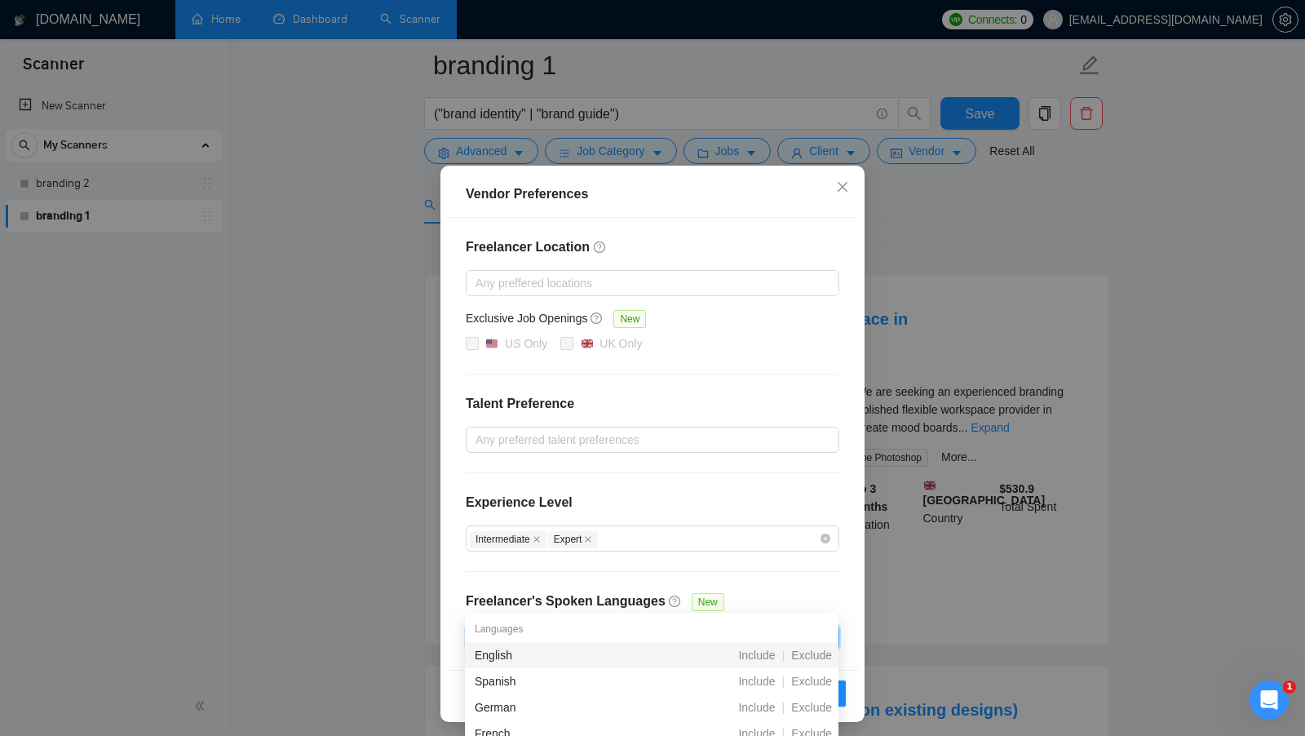
scroll to position [86, 0]
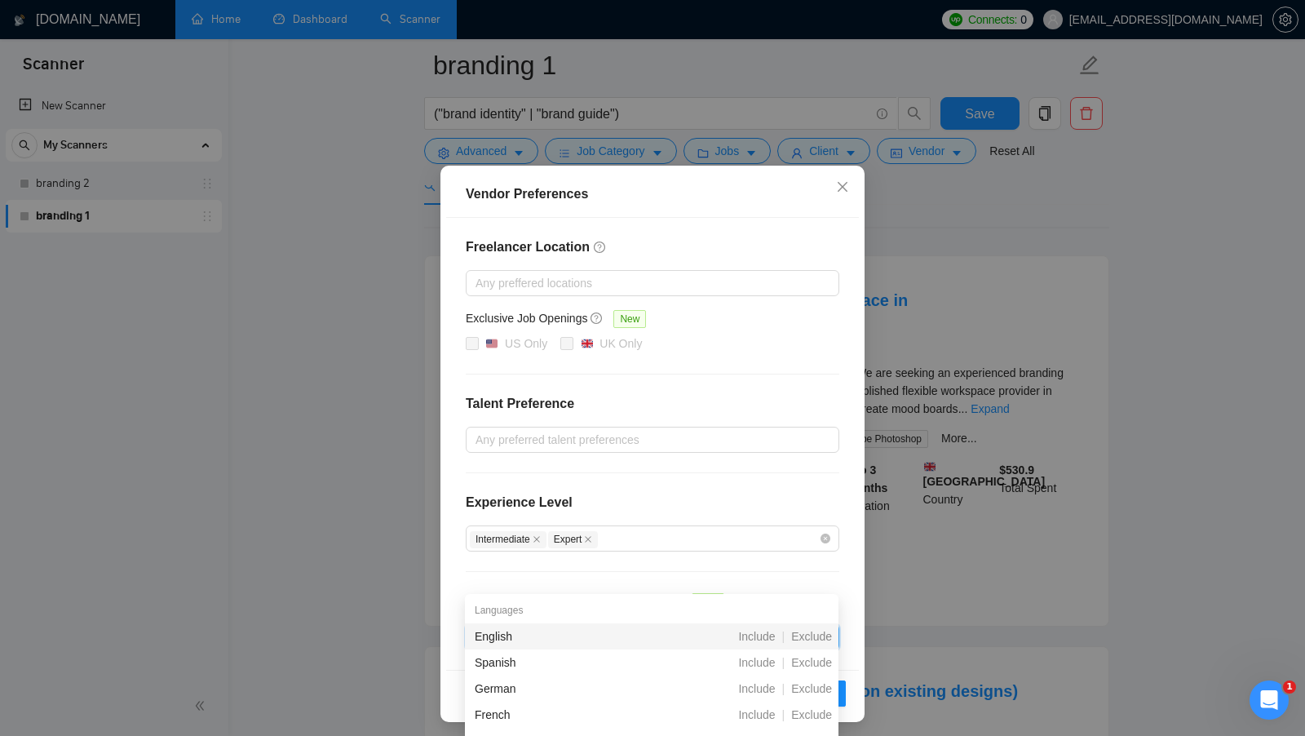
click at [821, 574] on div "Freelancer Location Any preffered locations Exclusive Job Openings New US Only …" at bounding box center [652, 444] width 413 height 452
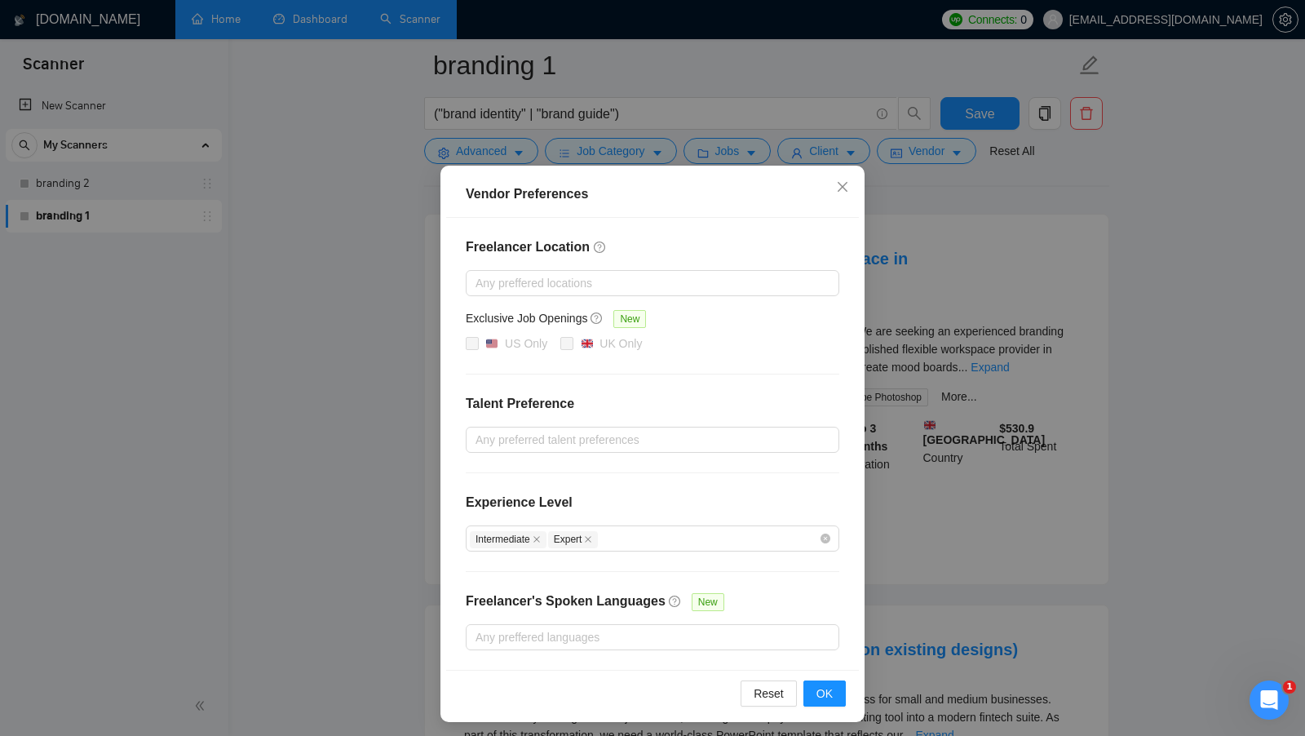
scroll to position [128, 0]
click at [787, 636] on div at bounding box center [644, 637] width 349 height 20
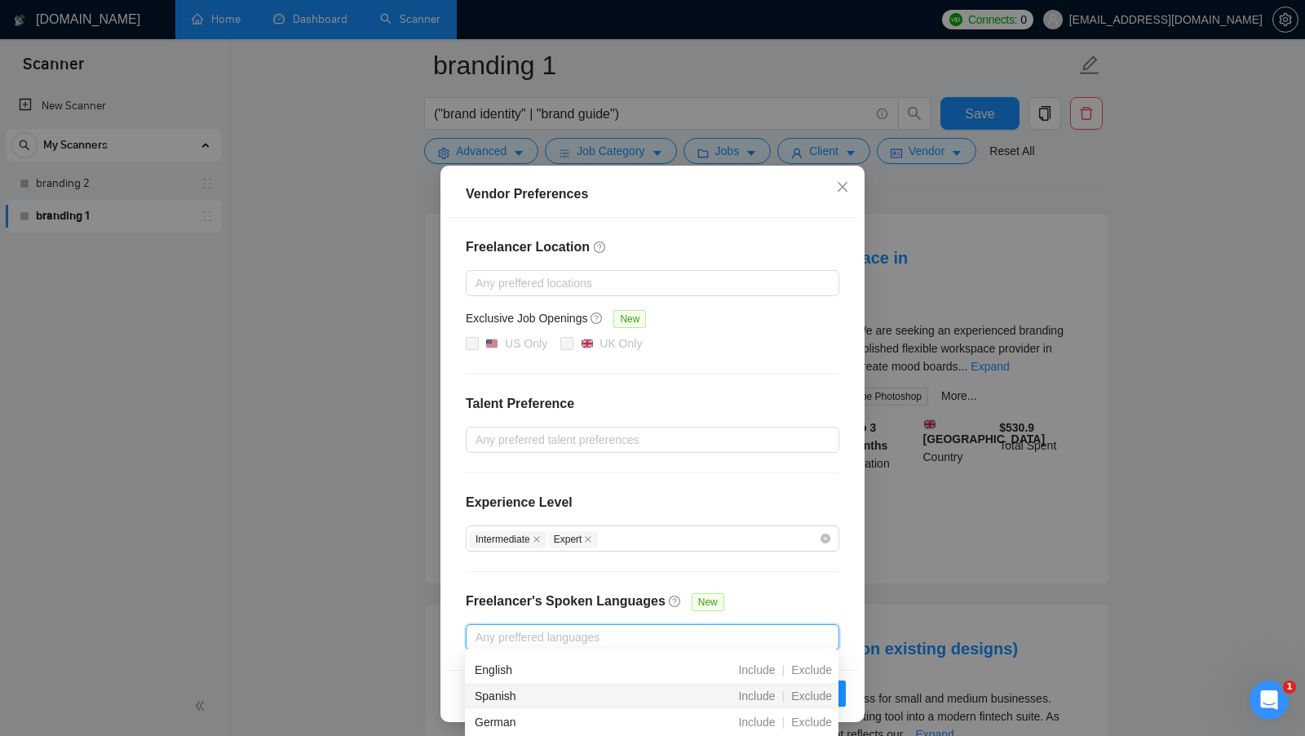
scroll to position [13, 0]
click at [765, 678] on span "Include" at bounding box center [757, 677] width 50 height 13
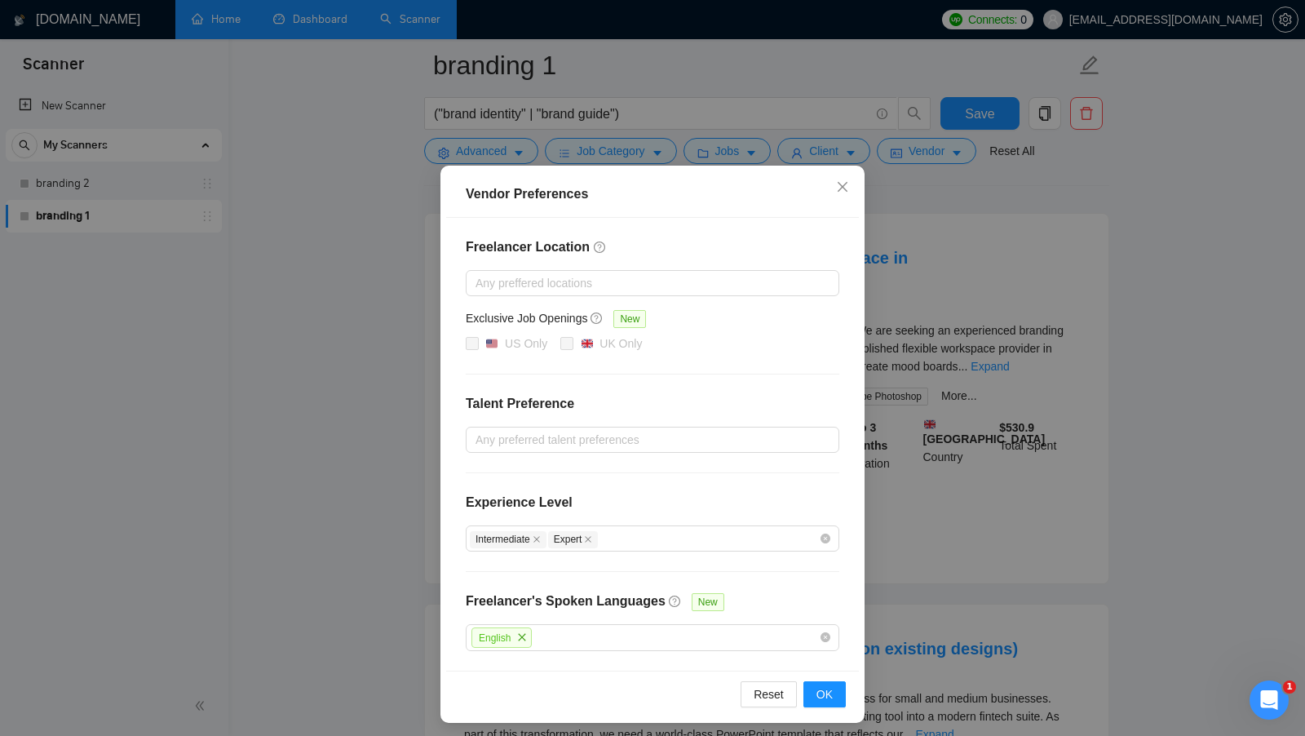
click at [802, 559] on div "Freelancer Location Any preffered locations Exclusive Job Openings New US Only …" at bounding box center [652, 444] width 413 height 453
click at [813, 684] on button "OK" at bounding box center [825, 694] width 42 height 26
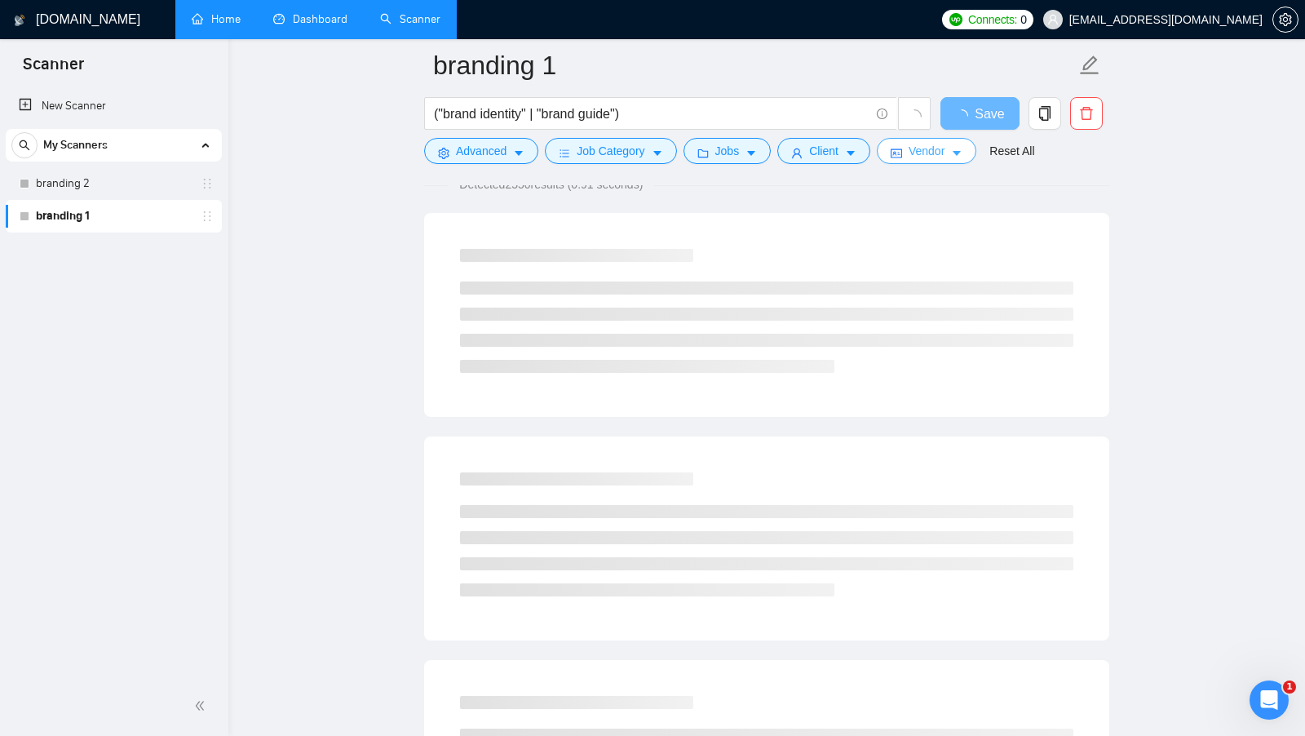
scroll to position [0, 0]
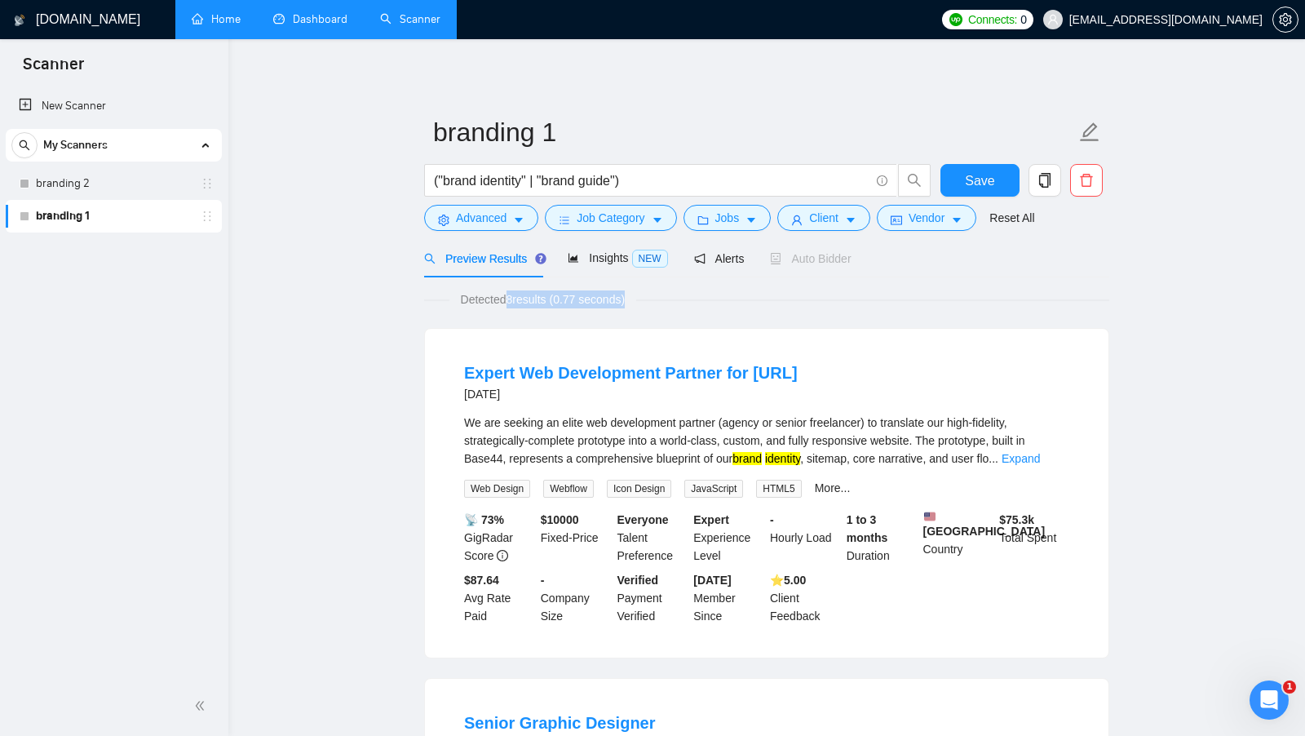
drag, startPoint x: 517, startPoint y: 308, endPoint x: 507, endPoint y: 302, distance: 12.5
click at [507, 302] on span "Detected 8 results (0.77 seconds)" at bounding box center [544, 299] width 188 height 18
drag, startPoint x: 507, startPoint y: 302, endPoint x: 519, endPoint y: 296, distance: 13.5
click at [519, 295] on span "Detected 8 results (0.77 seconds)" at bounding box center [544, 299] width 188 height 18
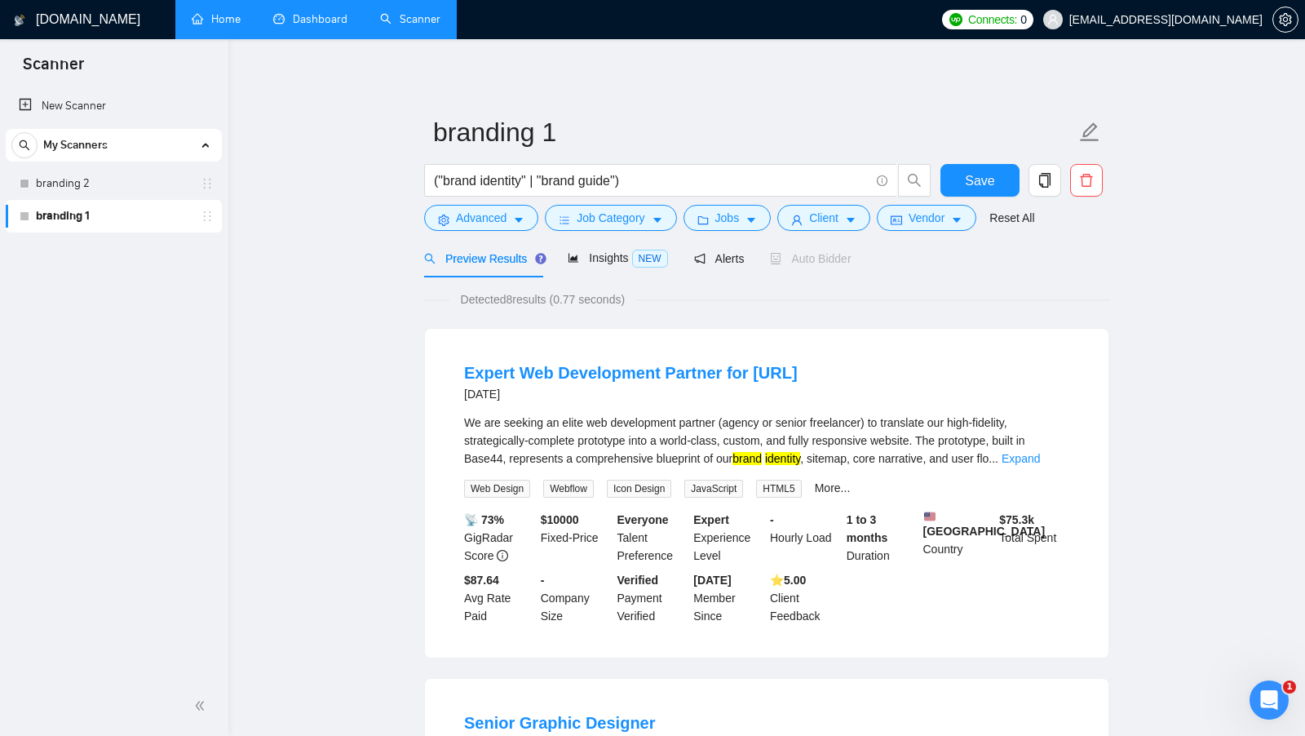
click at [814, 295] on div "Detected 8 results (0.77 seconds)" at bounding box center [766, 299] width 685 height 18
click at [960, 223] on icon "caret-down" at bounding box center [956, 220] width 11 height 11
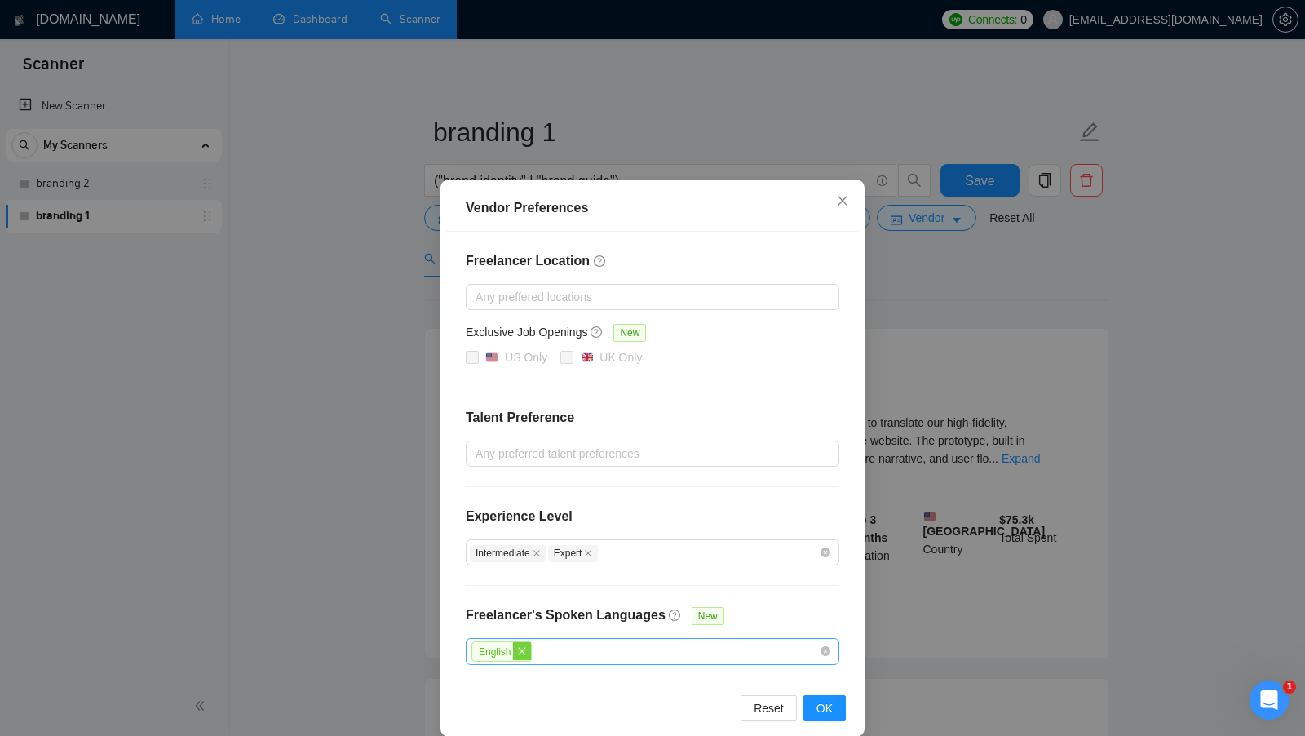
click at [522, 650] on icon "close" at bounding box center [522, 651] width 10 height 10
click at [630, 647] on div at bounding box center [644, 651] width 349 height 20
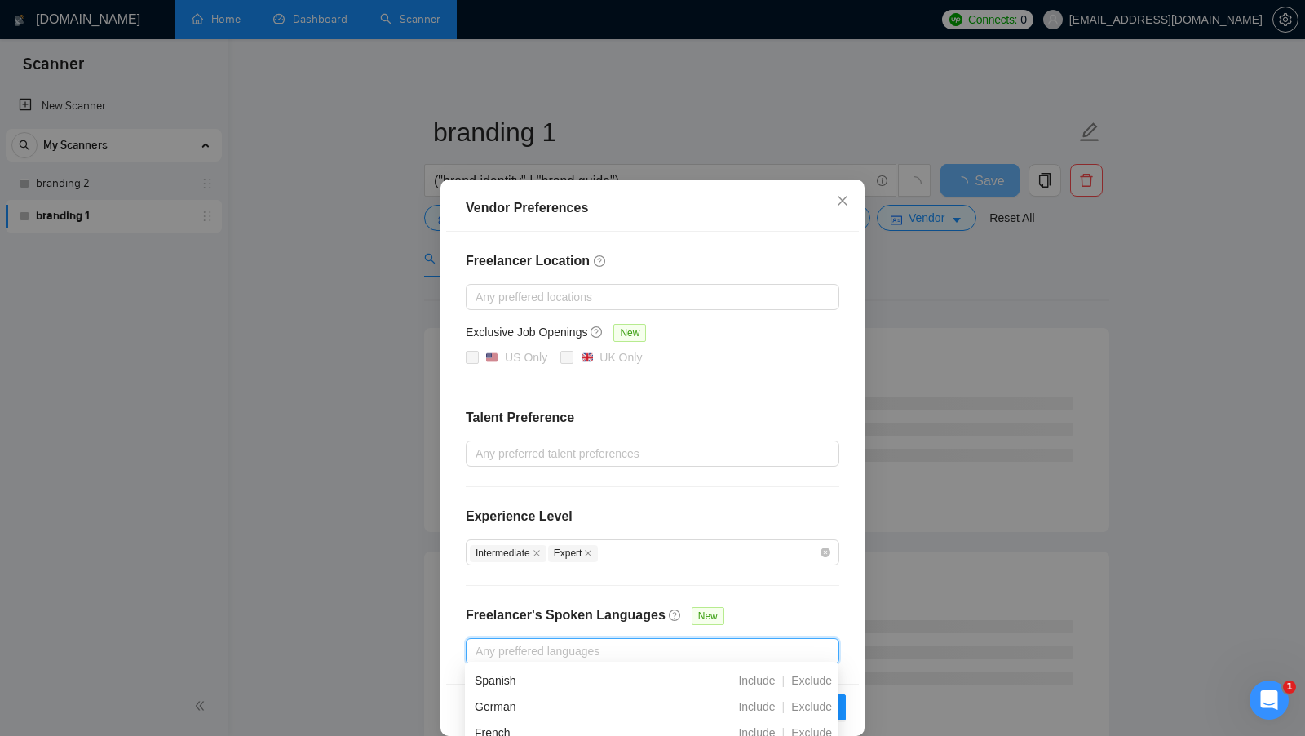
scroll to position [63, 0]
click at [808, 694] on span "Exclude" at bounding box center [812, 693] width 54 height 13
click at [805, 693] on span "Exclude" at bounding box center [812, 696] width 54 height 13
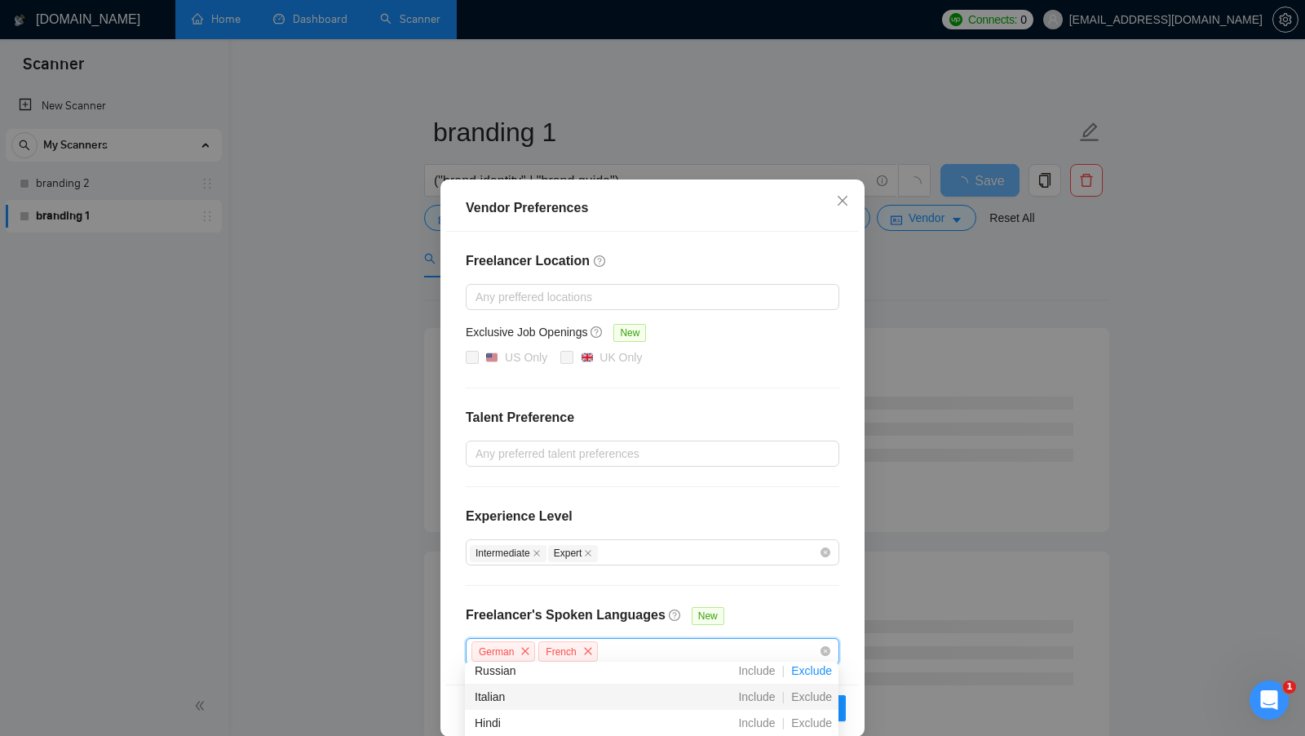
click at [804, 697] on span "Exclude" at bounding box center [812, 696] width 54 height 13
click at [761, 600] on div "Freelancer Location Any preffered locations Exclusive Job Openings New US Only …" at bounding box center [652, 458] width 413 height 453
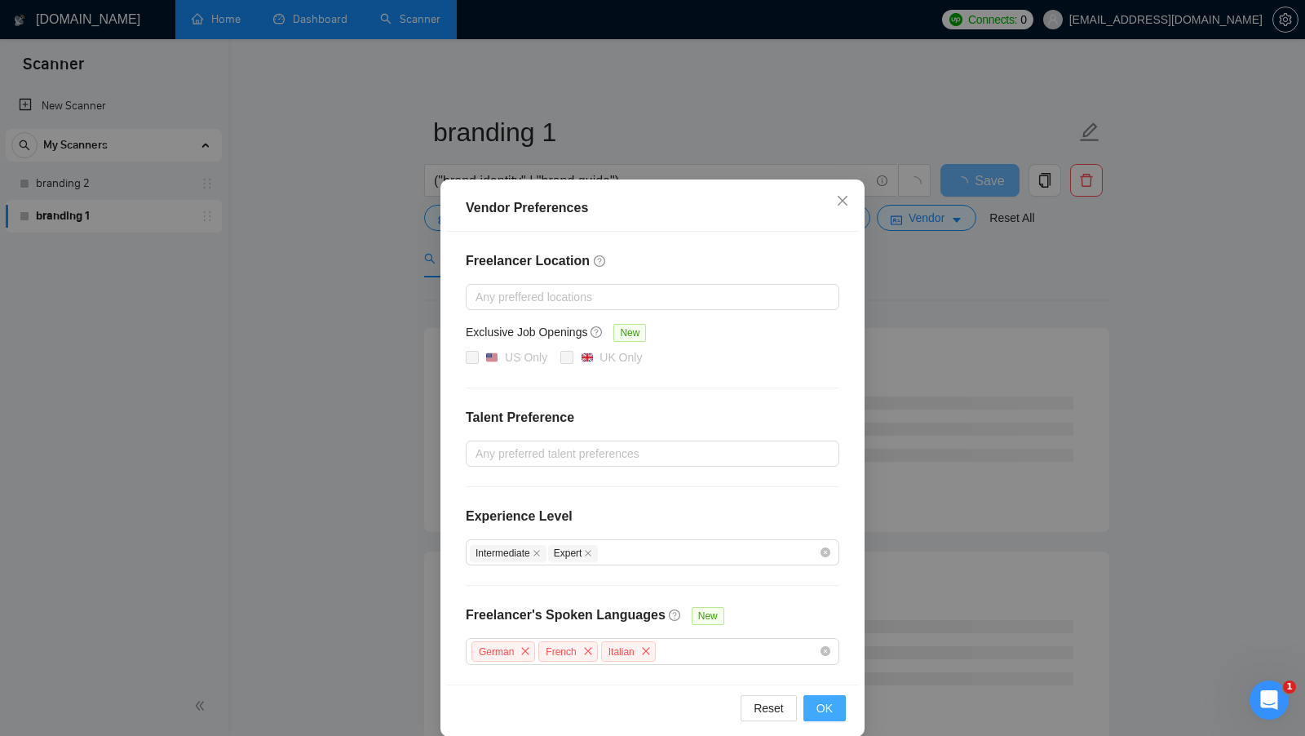
click at [822, 699] on span "OK" at bounding box center [825, 708] width 16 height 18
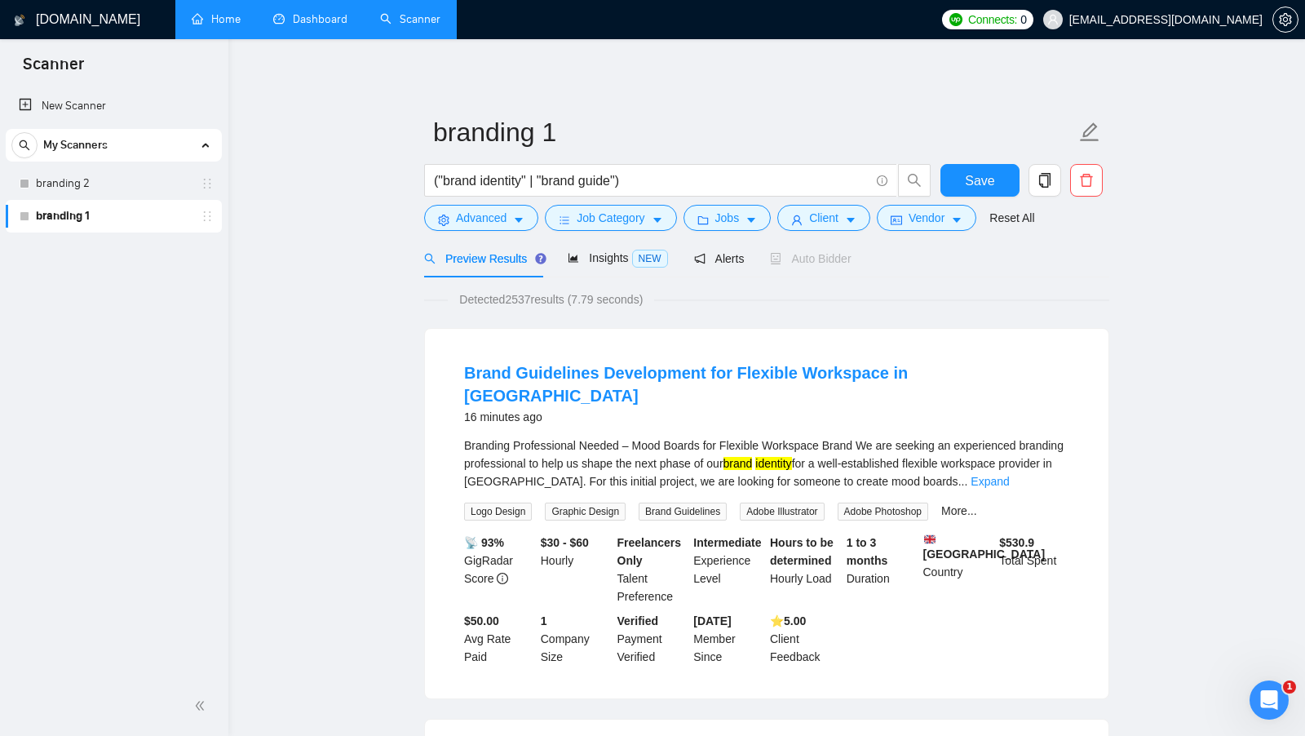
drag, startPoint x: 537, startPoint y: 308, endPoint x: 527, endPoint y: 306, distance: 9.9
click at [527, 306] on span "Detected 2537 results (7.79 seconds)" at bounding box center [551, 299] width 206 height 18
click at [654, 297] on span "Detected 2537 results (7.79 seconds)" at bounding box center [551, 299] width 206 height 18
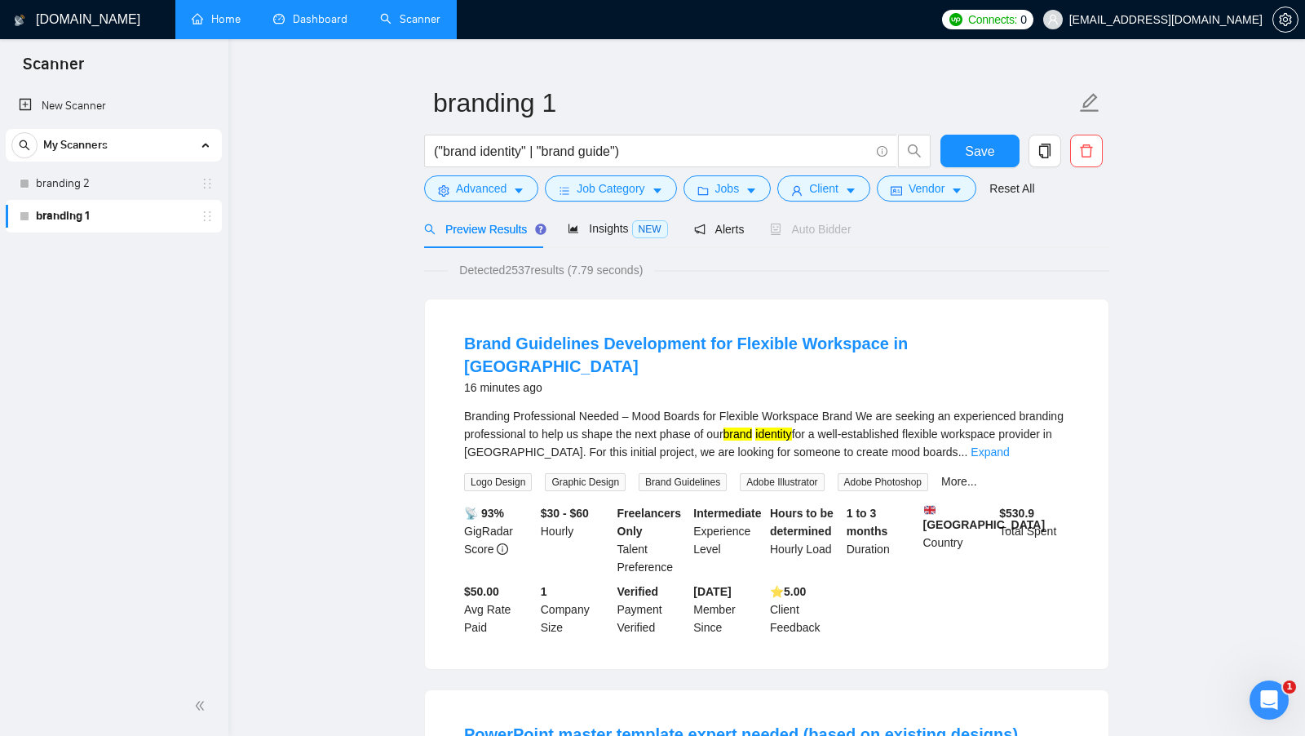
scroll to position [4, 0]
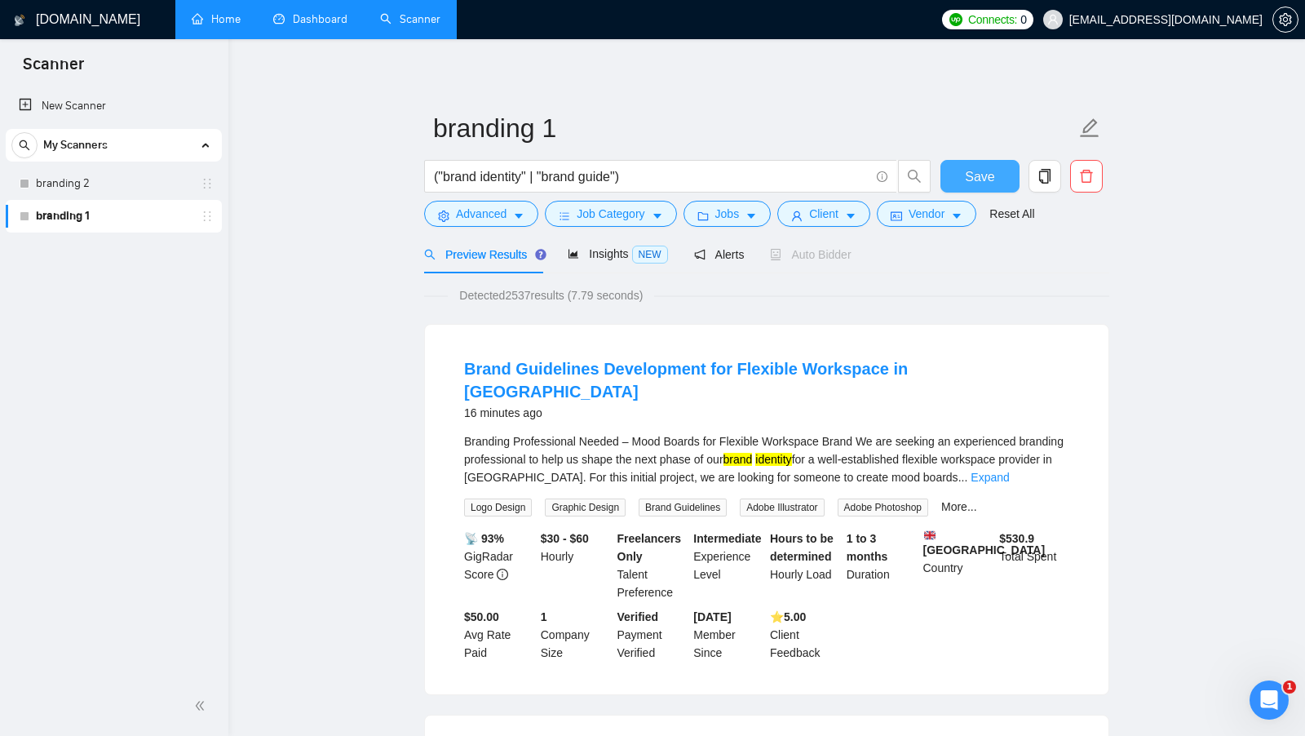
click at [948, 177] on button "Save" at bounding box center [980, 176] width 79 height 33
click at [924, 224] on button "Vendor" at bounding box center [927, 214] width 100 height 26
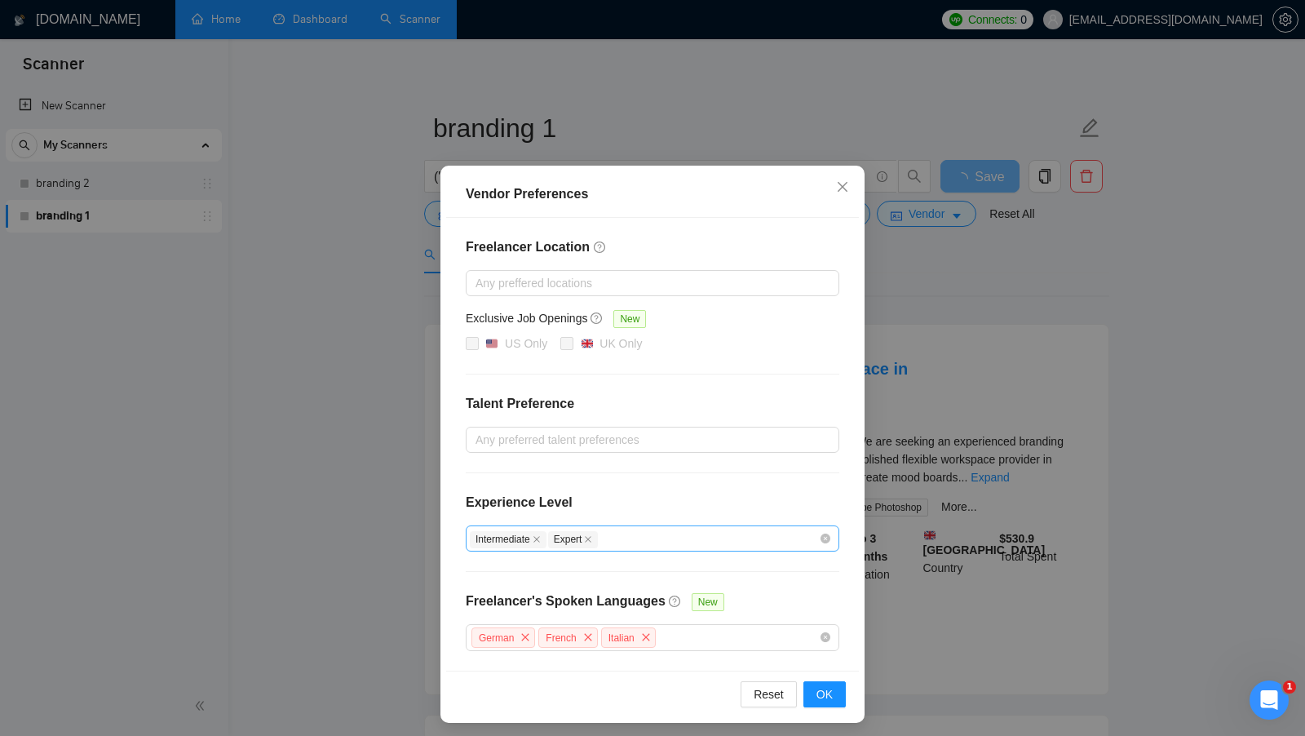
scroll to position [0, 0]
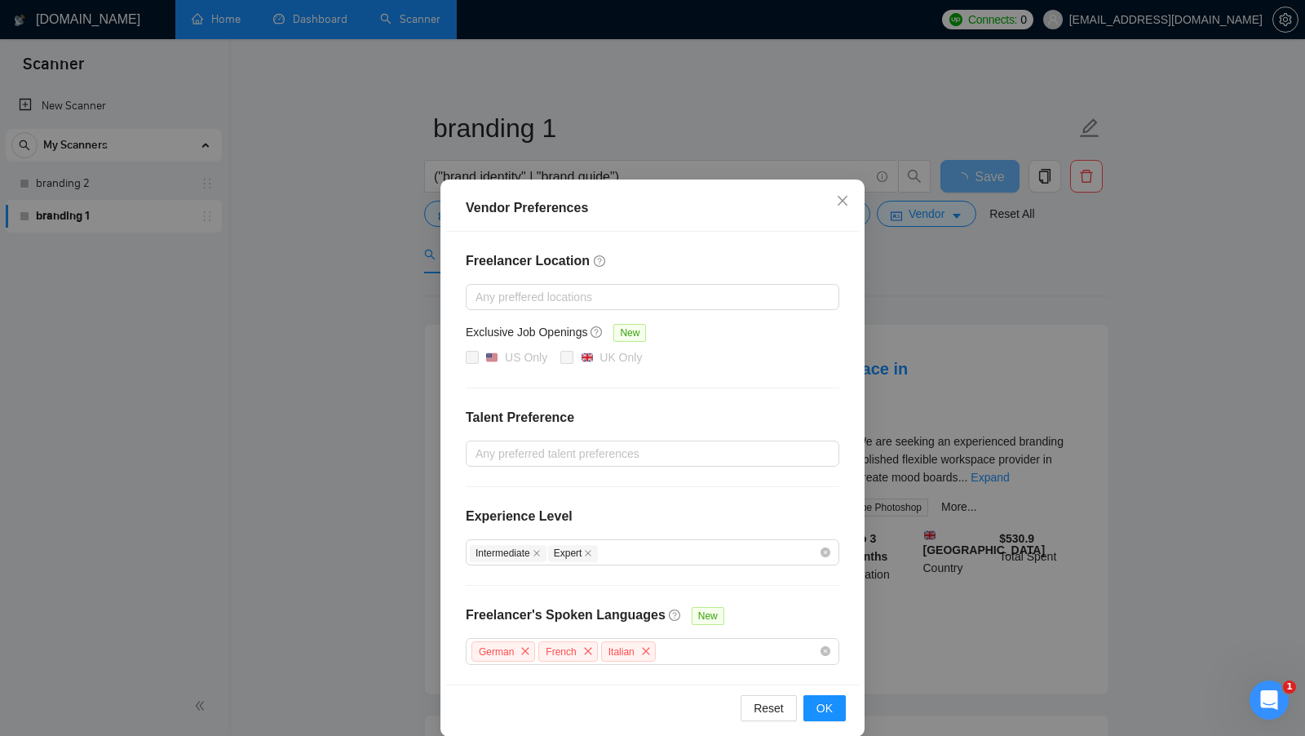
click at [937, 284] on div "Vendor Preferences Freelancer Location Any preffered locations Exclusive Job Op…" at bounding box center [652, 368] width 1305 height 736
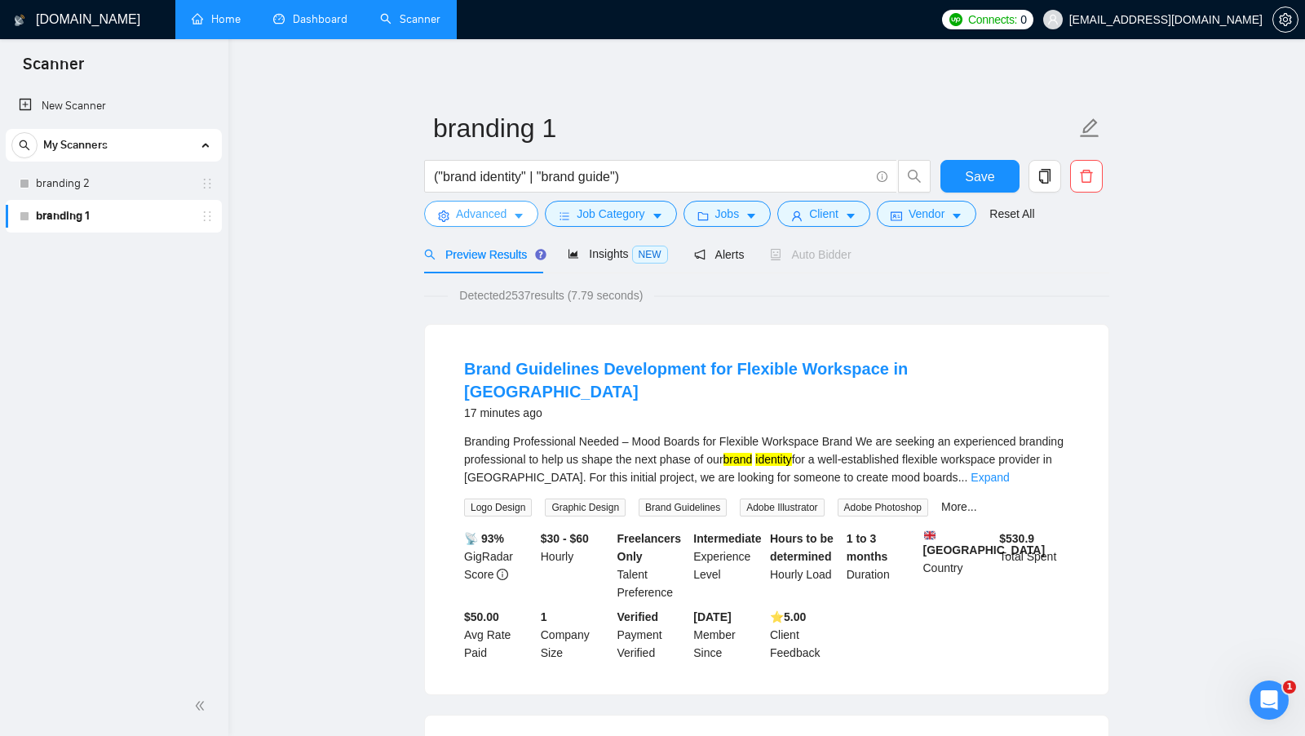
click at [515, 221] on icon "caret-down" at bounding box center [518, 216] width 11 height 11
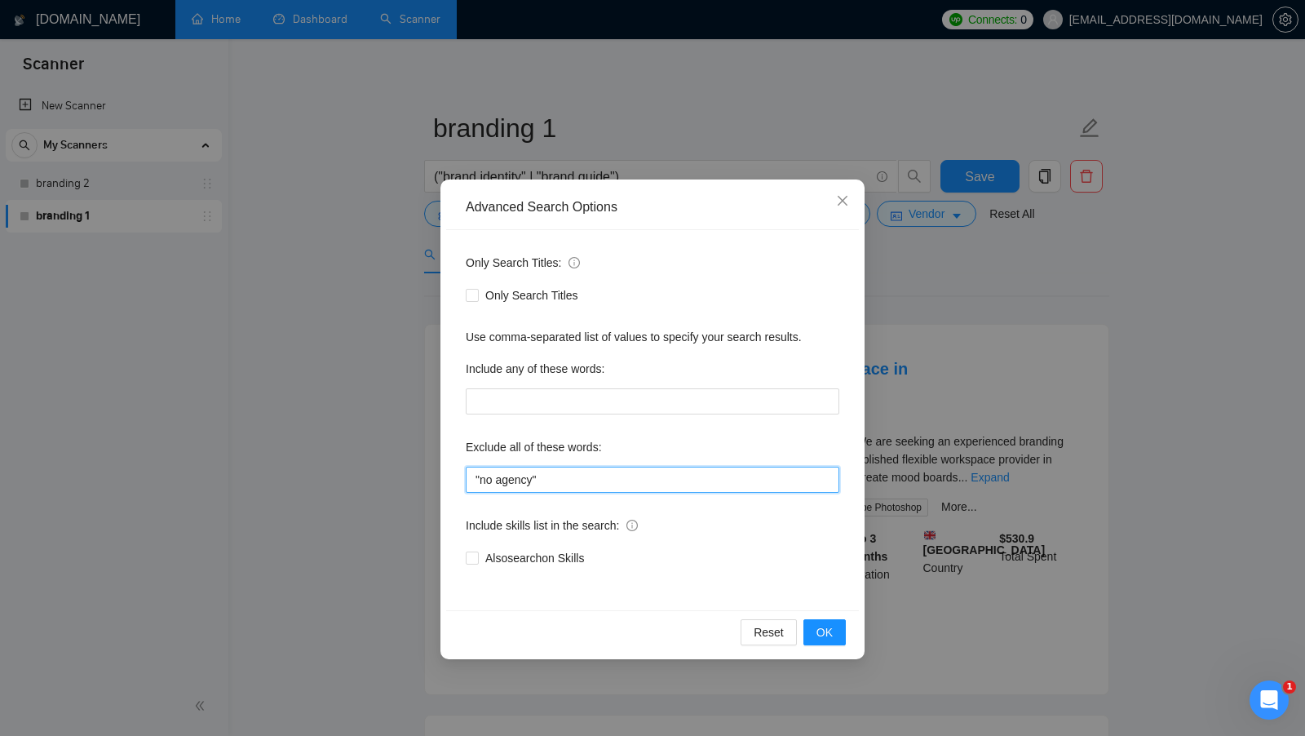
click at [555, 472] on input ""no agency"" at bounding box center [653, 480] width 374 height 26
click at [897, 430] on div "Advanced Search Options Only Search Titles: Only Search Titles Use comma-separa…" at bounding box center [652, 368] width 1305 height 736
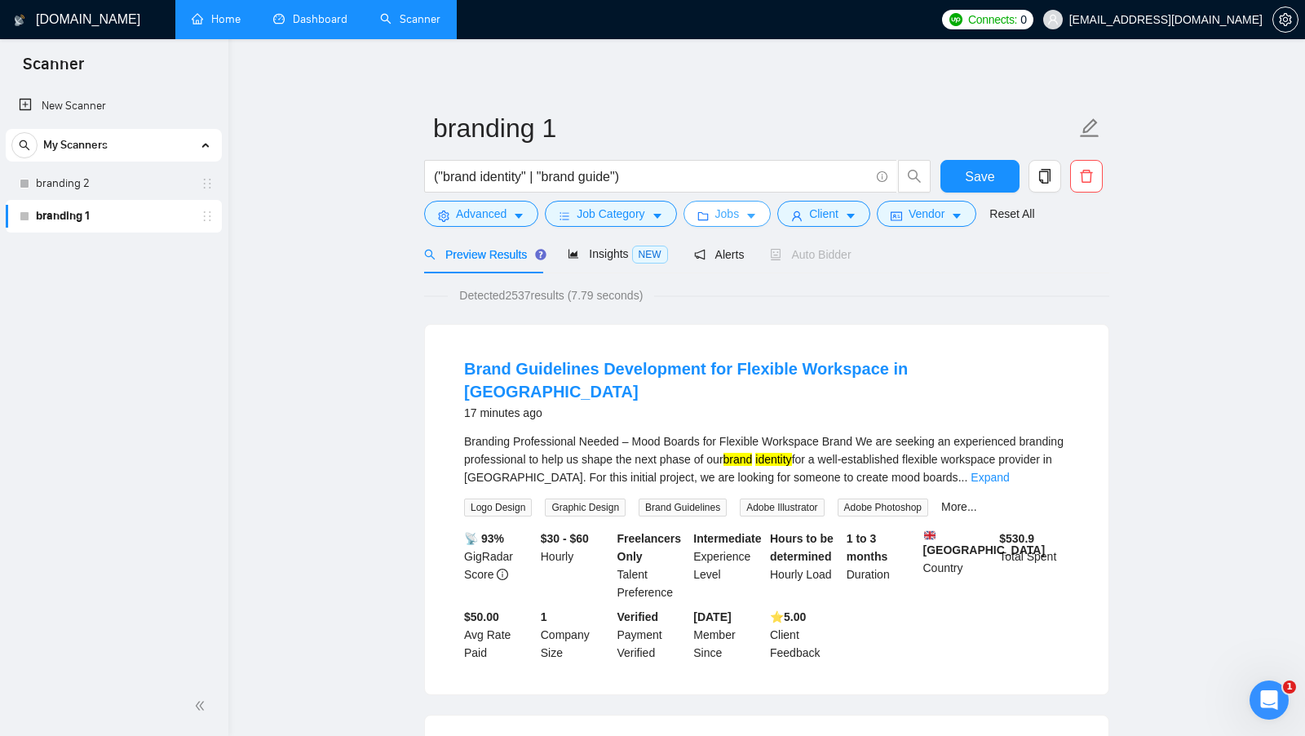
click at [756, 215] on icon "caret-down" at bounding box center [751, 217] width 8 height 5
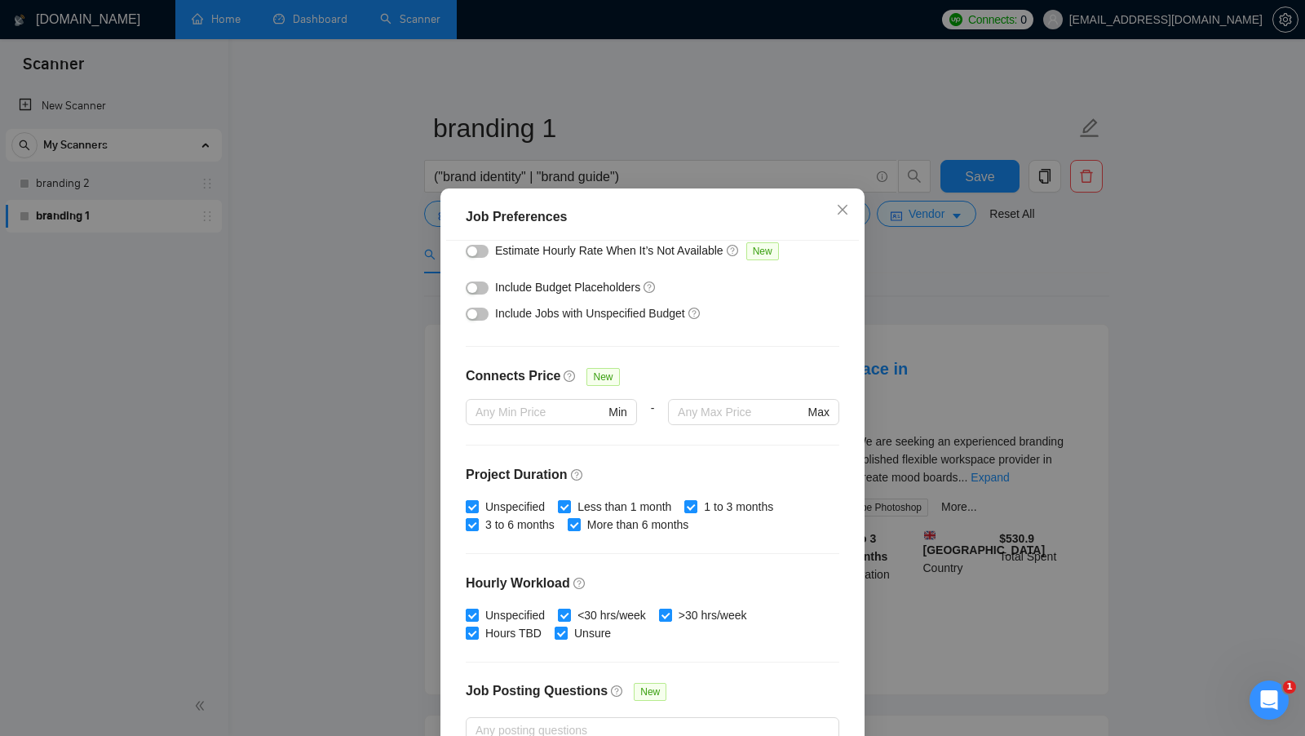
scroll to position [402, 0]
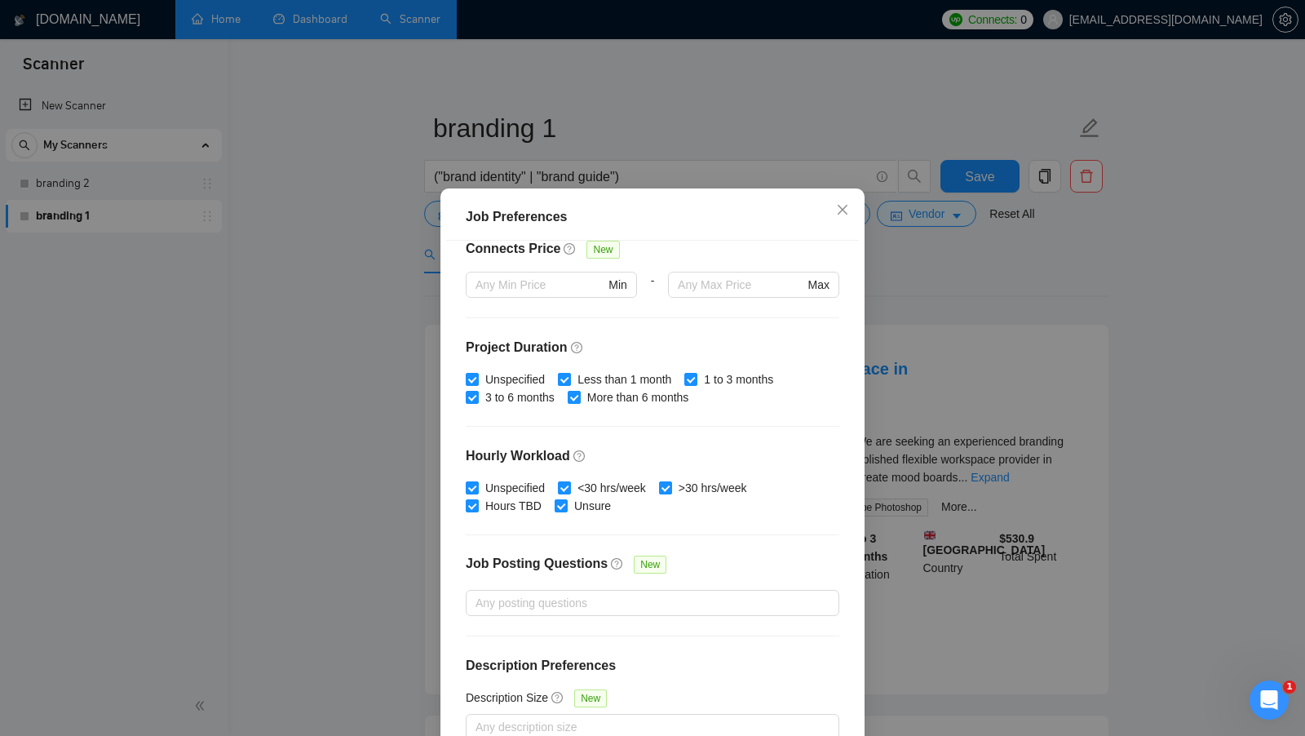
click at [897, 350] on div "Job Preferences Budget Project Type All Fixed Price Hourly Rate Fixed Price Bud…" at bounding box center [652, 368] width 1305 height 736
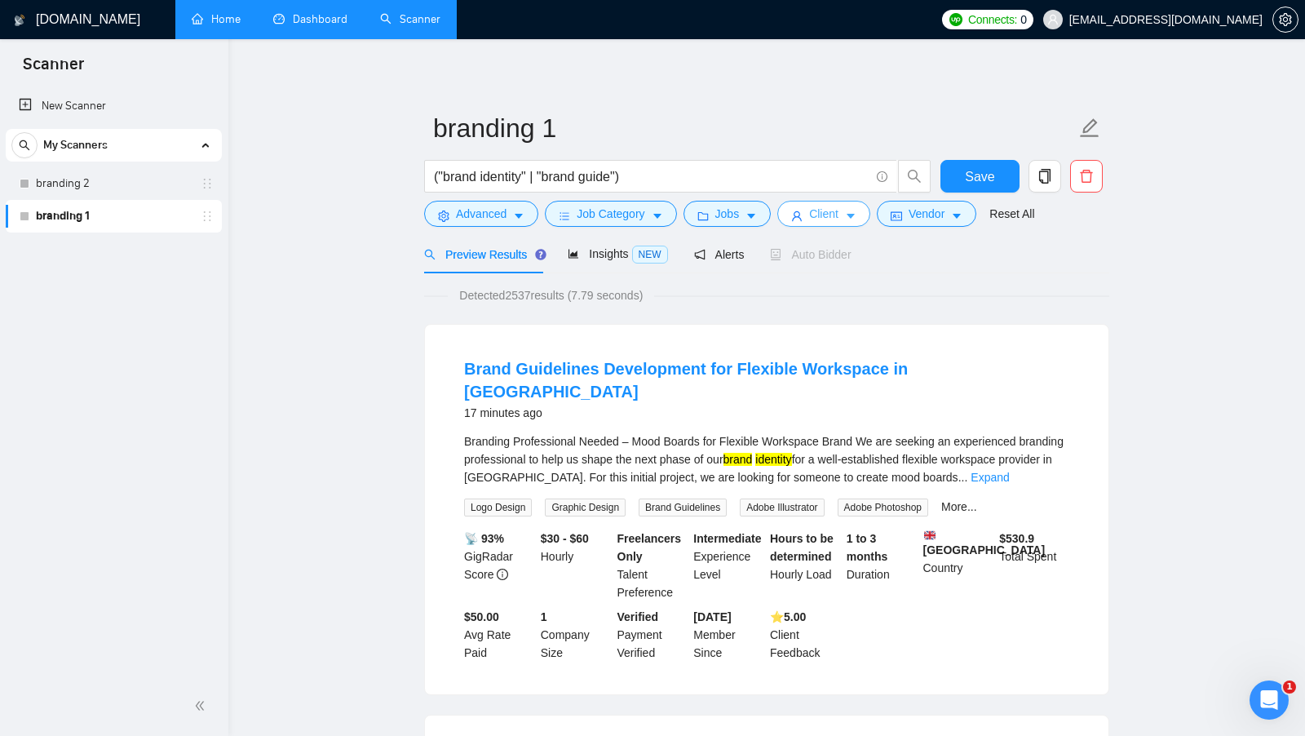
click at [808, 210] on button "Client" at bounding box center [824, 214] width 93 height 26
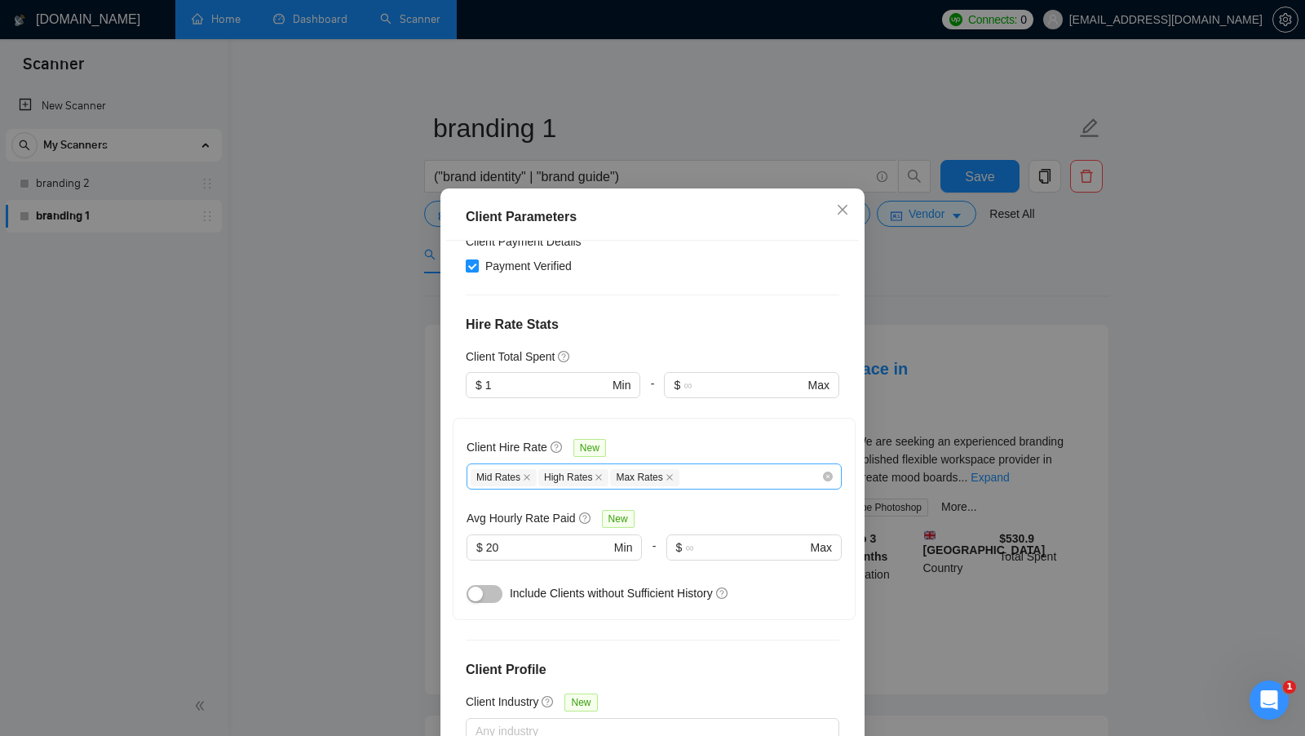
scroll to position [416, 0]
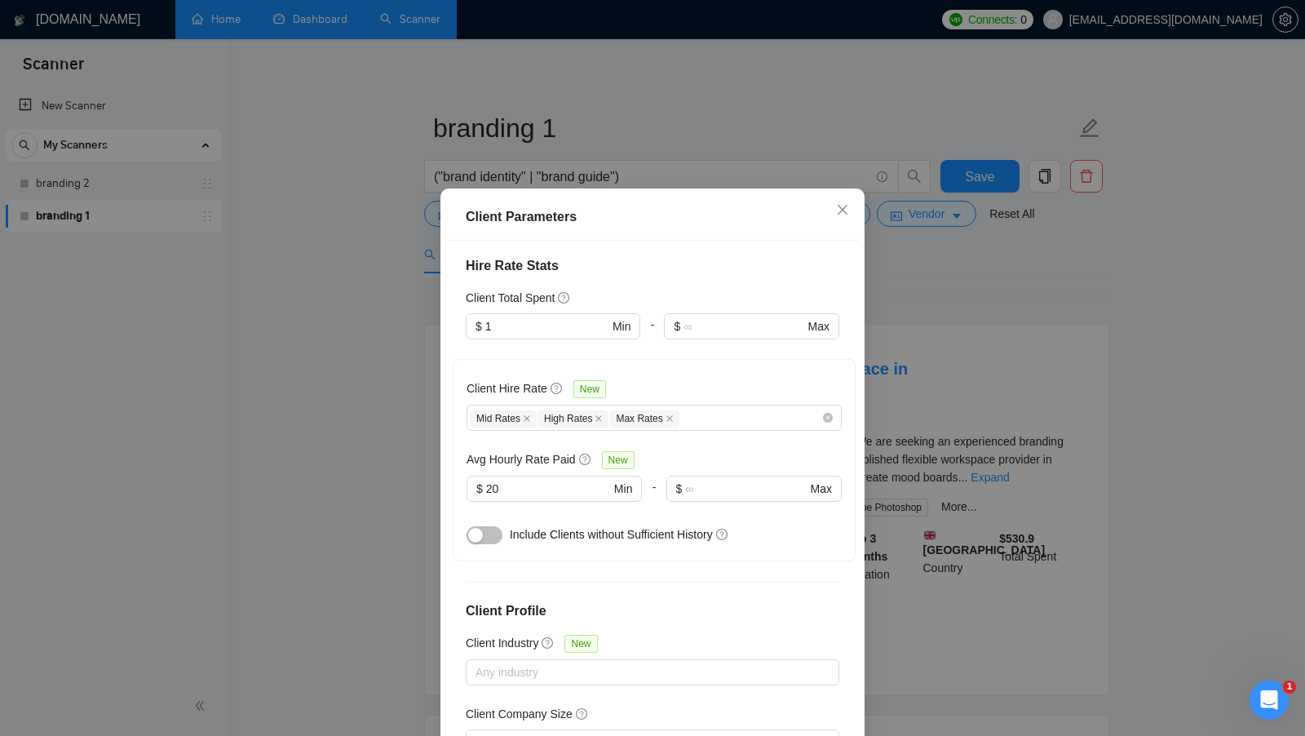
click at [967, 457] on div "Client Parameters Client Location Include Client Countries Select Exclude Clien…" at bounding box center [652, 368] width 1305 height 736
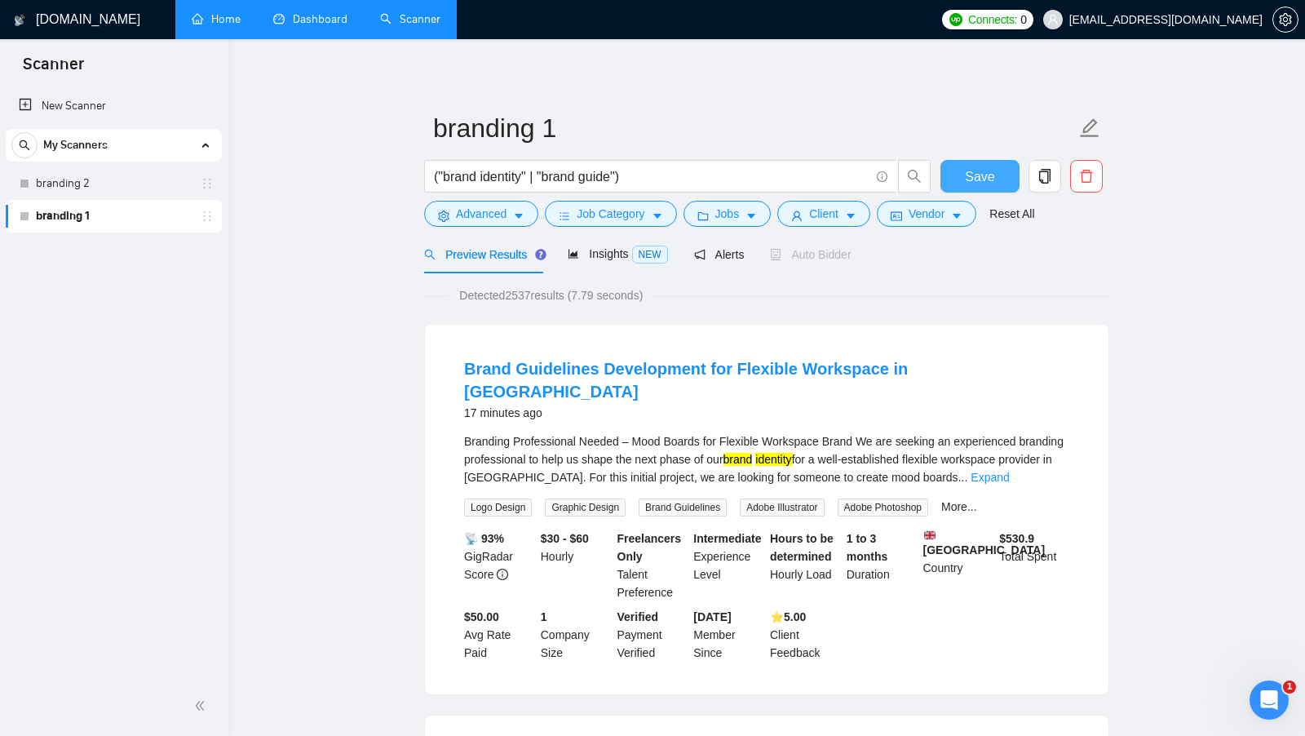
click at [997, 167] on button "Save" at bounding box center [980, 176] width 79 height 33
click at [1057, 174] on span "copy" at bounding box center [1045, 176] width 31 height 15
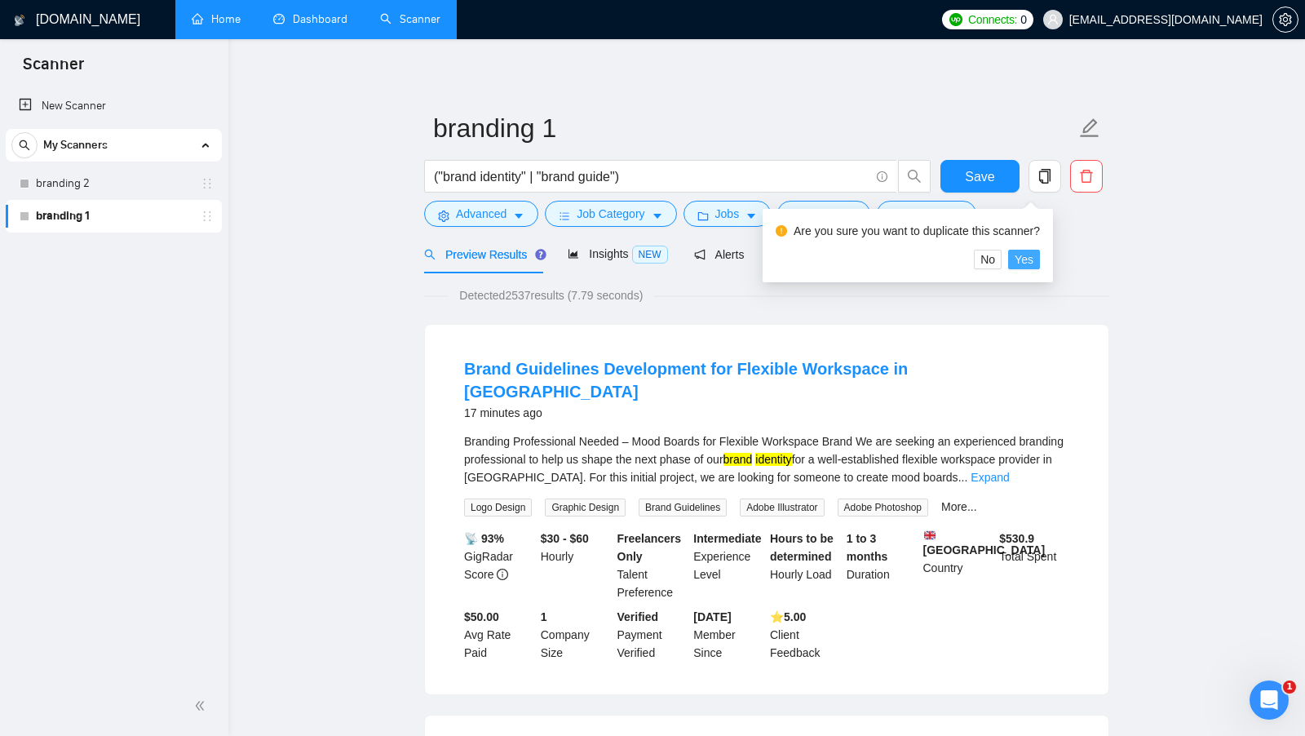
click at [1034, 259] on span "Yes" at bounding box center [1024, 259] width 19 height 18
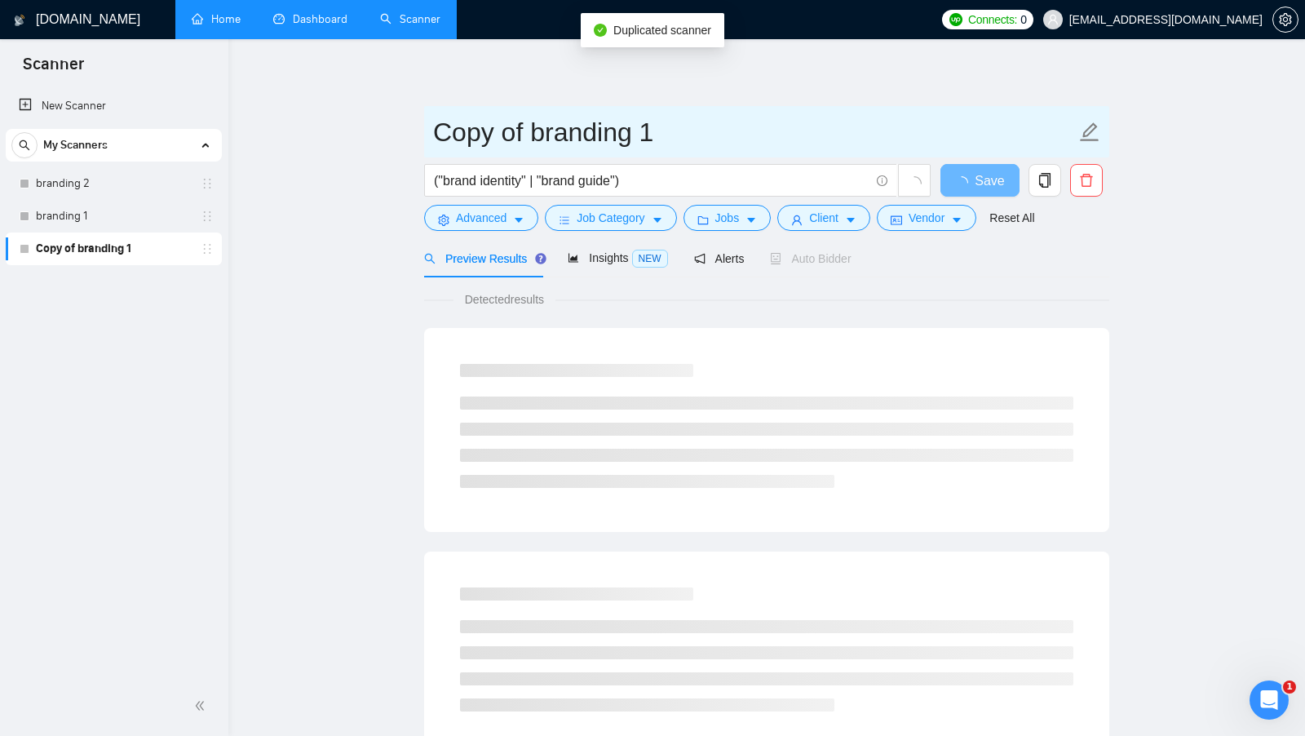
drag, startPoint x: 521, startPoint y: 127, endPoint x: 202, endPoint y: 127, distance: 318.2
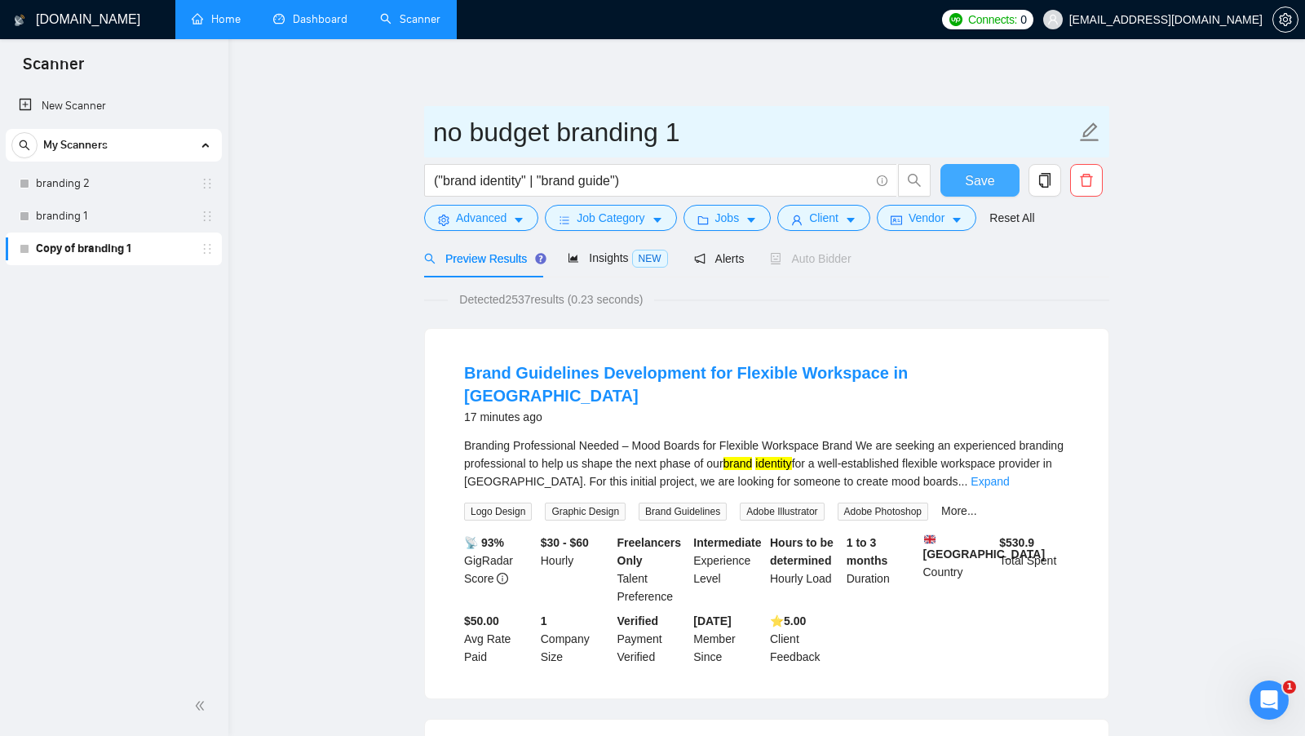
type input "no budget branding 1"
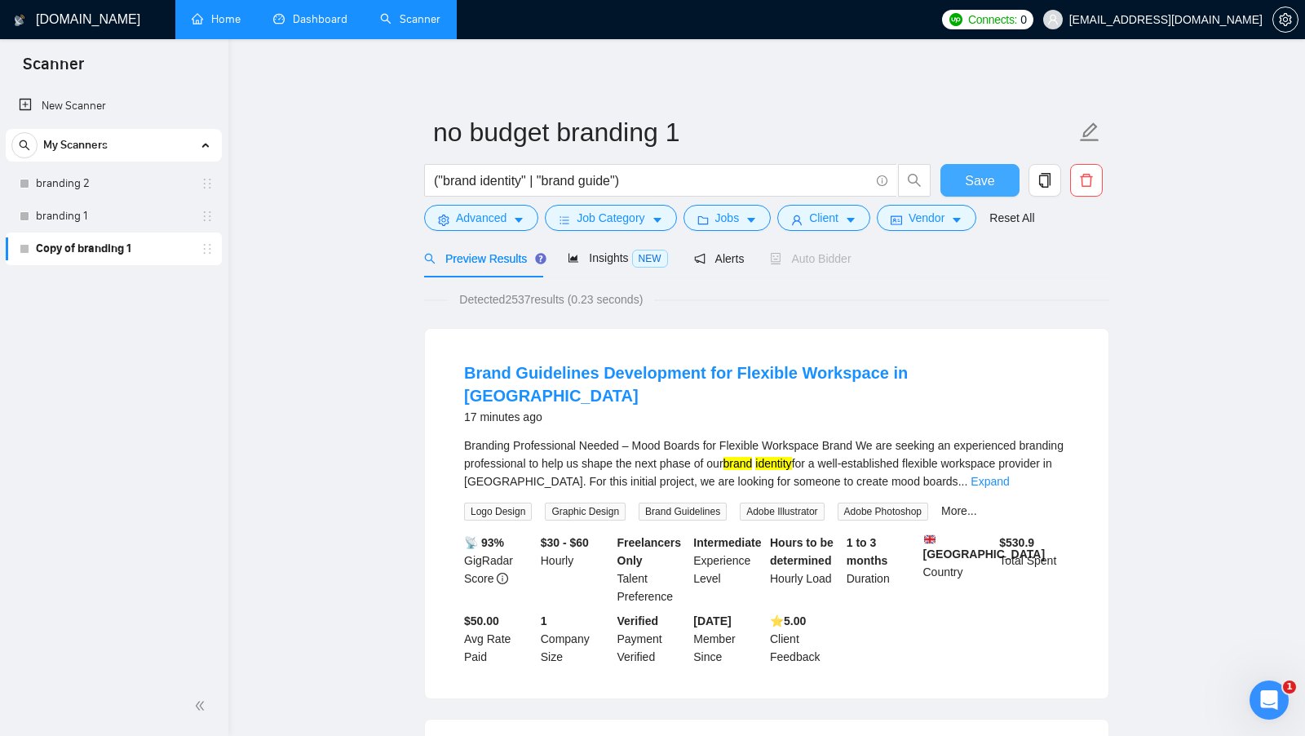
click at [973, 169] on button "Save" at bounding box center [980, 180] width 79 height 33
click at [727, 216] on span "Jobs" at bounding box center [728, 218] width 24 height 18
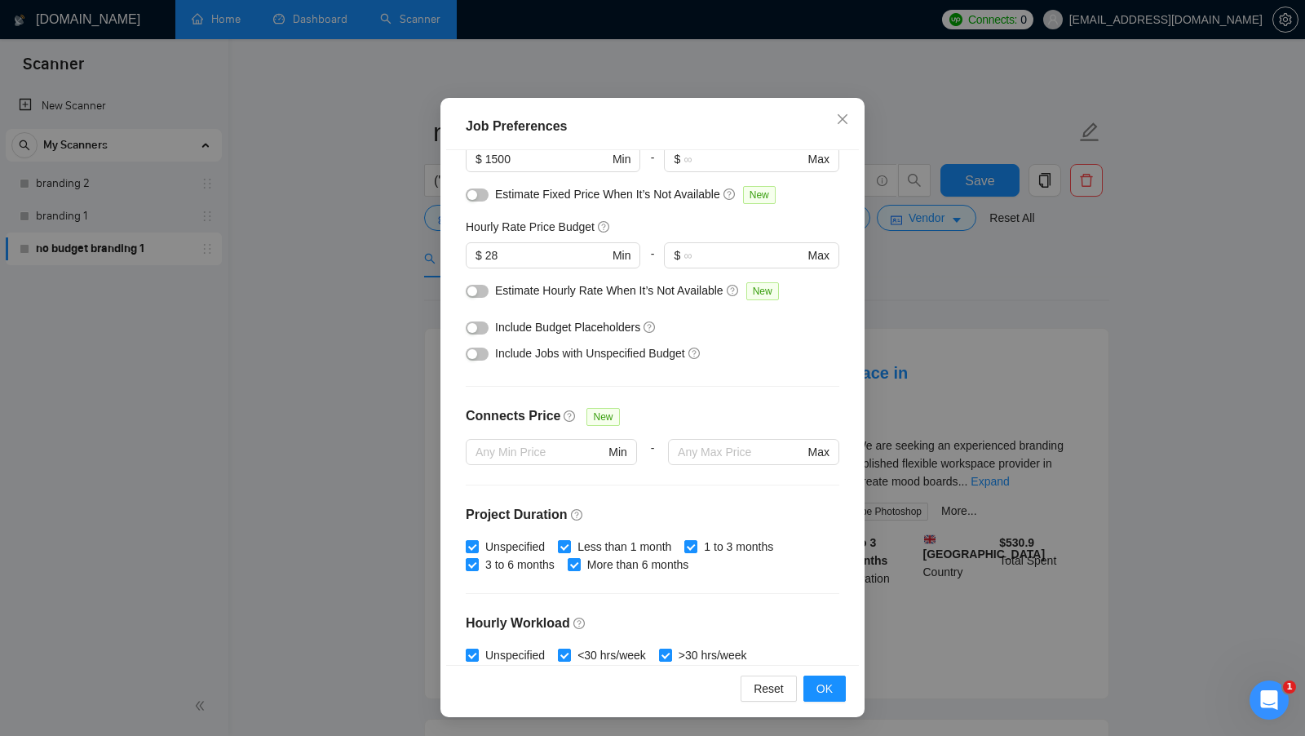
scroll to position [123, 0]
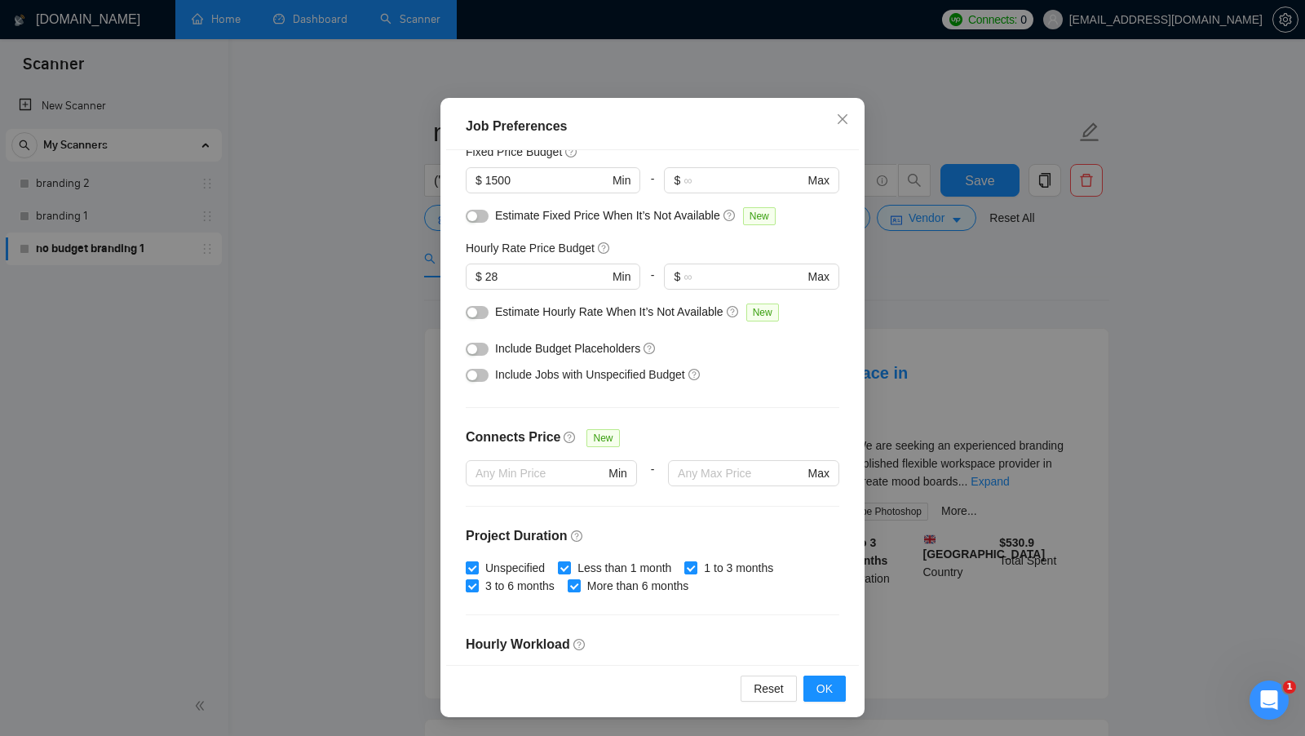
click at [475, 351] on div "button" at bounding box center [473, 349] width 10 height 10
click at [474, 377] on div "button" at bounding box center [473, 375] width 10 height 10
click at [813, 684] on button "OK" at bounding box center [825, 689] width 42 height 26
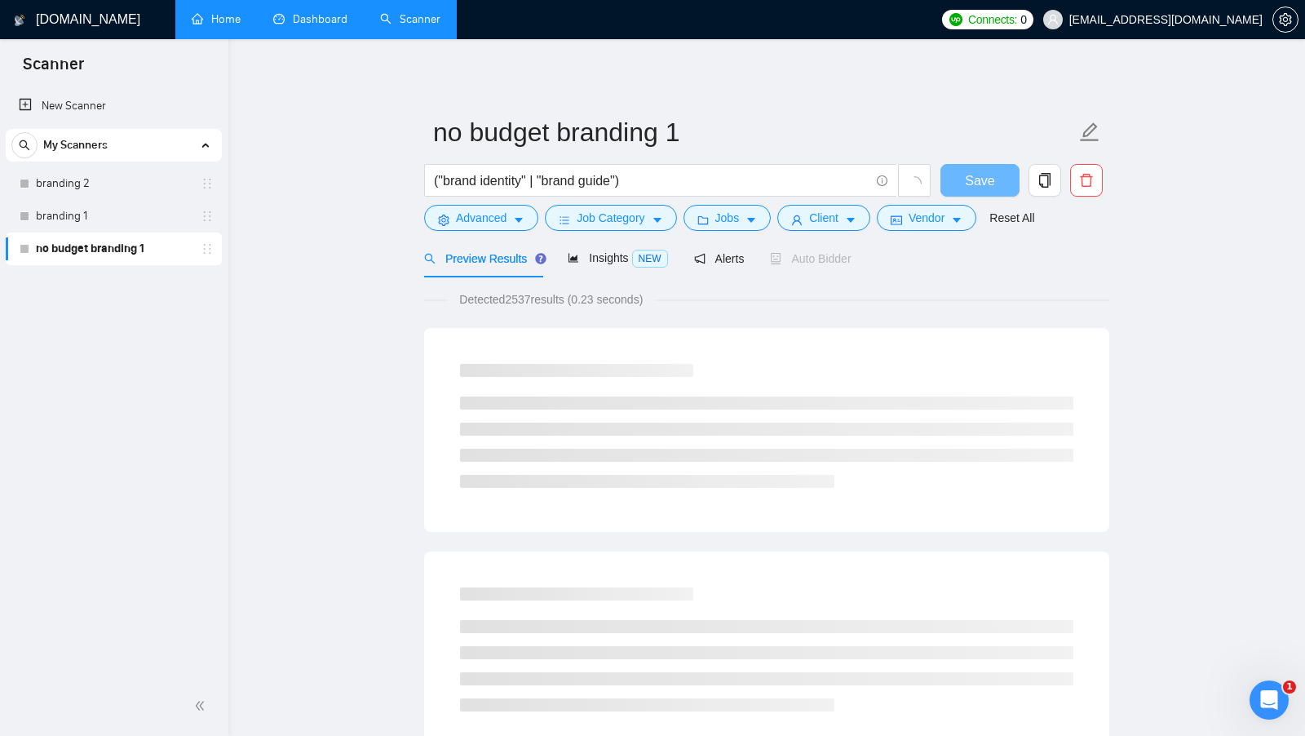
scroll to position [0, 0]
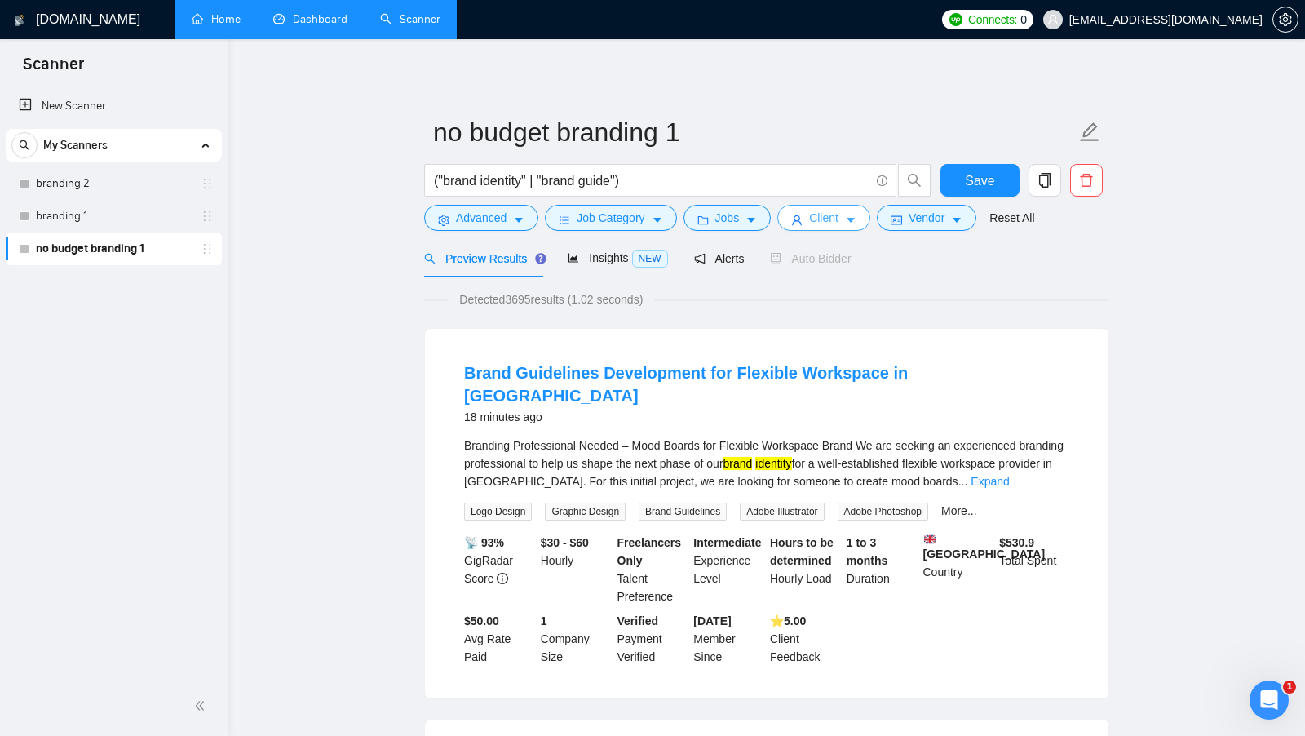
click at [846, 221] on button "Client" at bounding box center [824, 218] width 93 height 26
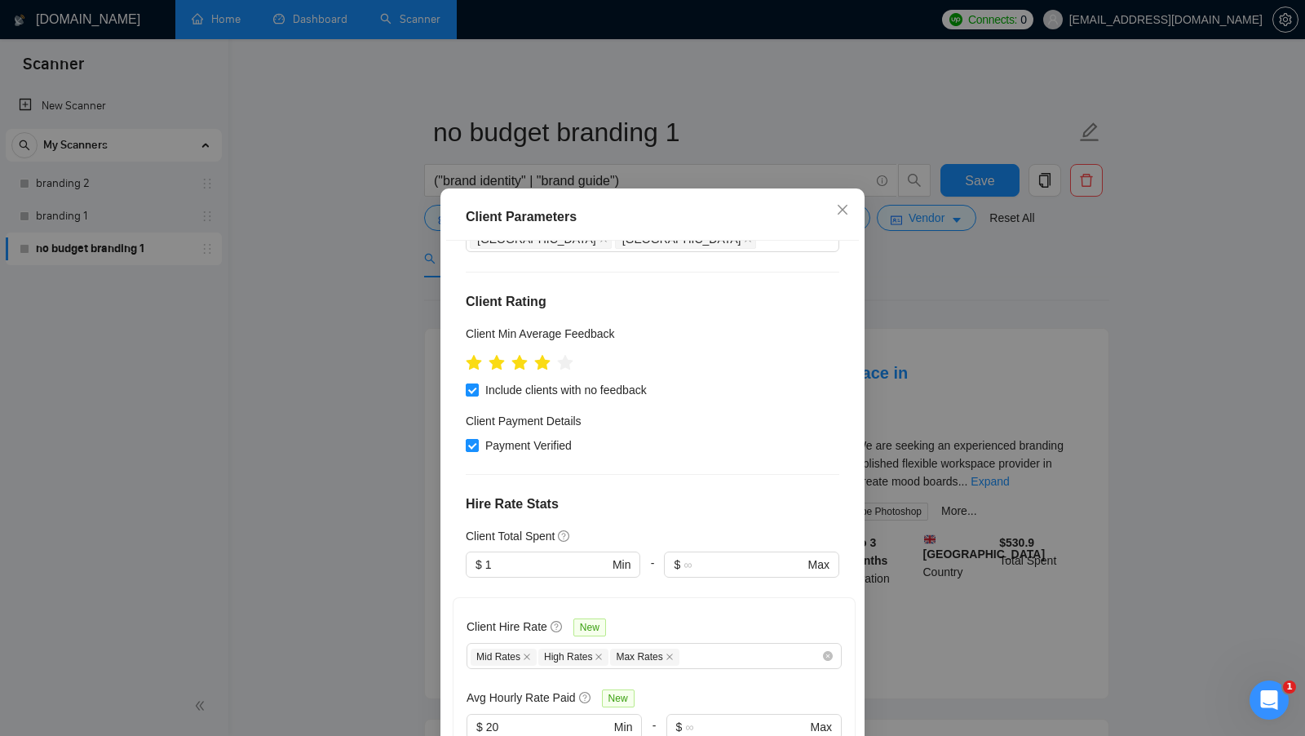
scroll to position [180, 0]
click at [533, 554] on input "1" at bounding box center [546, 563] width 123 height 18
type input "3000"
click at [684, 490] on div "Client Location Include Client Countries Select Exclude Client Countries [GEOGR…" at bounding box center [652, 498] width 413 height 515
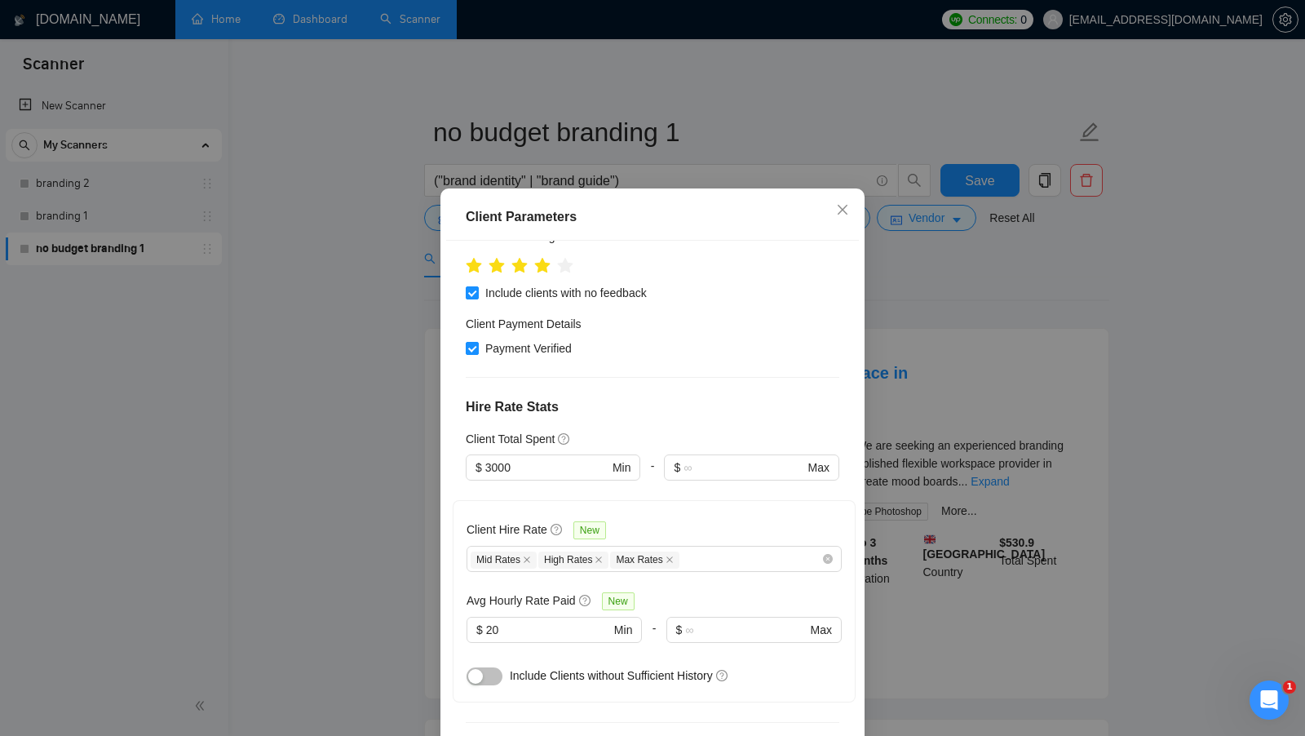
scroll to position [290, 0]
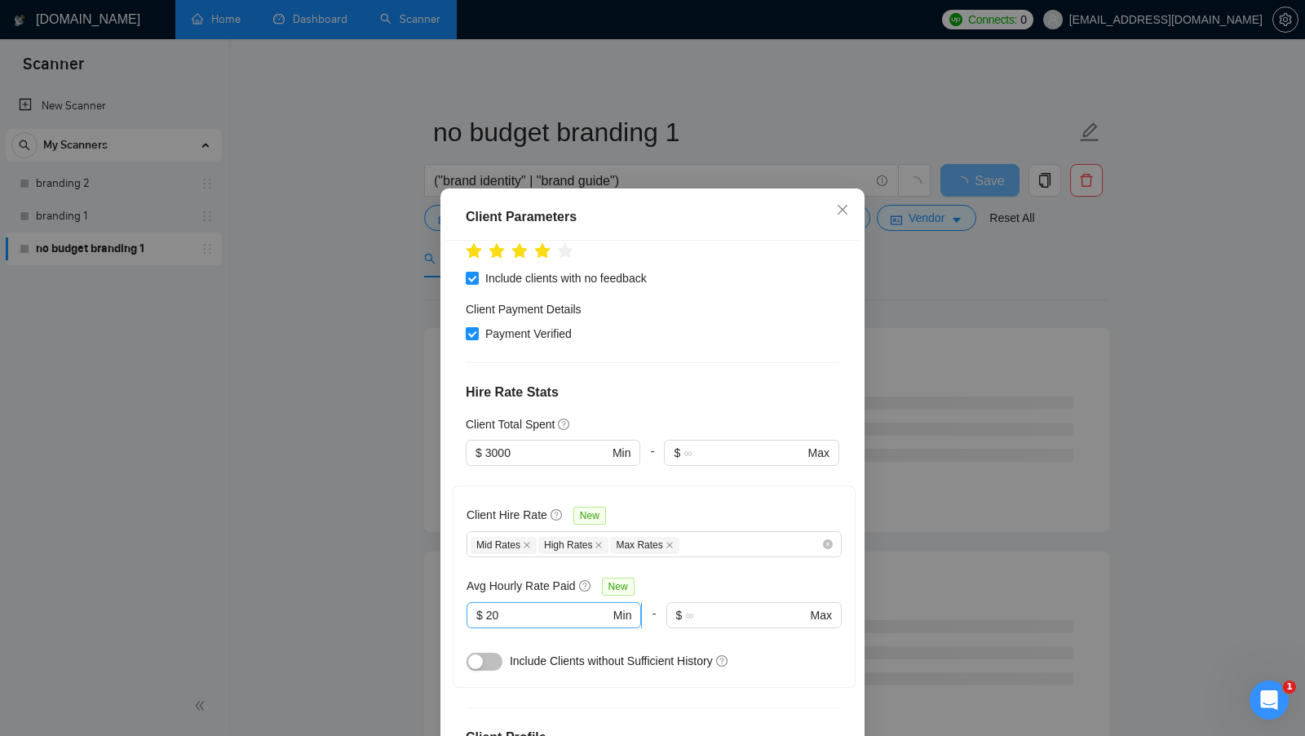
click at [528, 606] on input "20" at bounding box center [548, 615] width 124 height 18
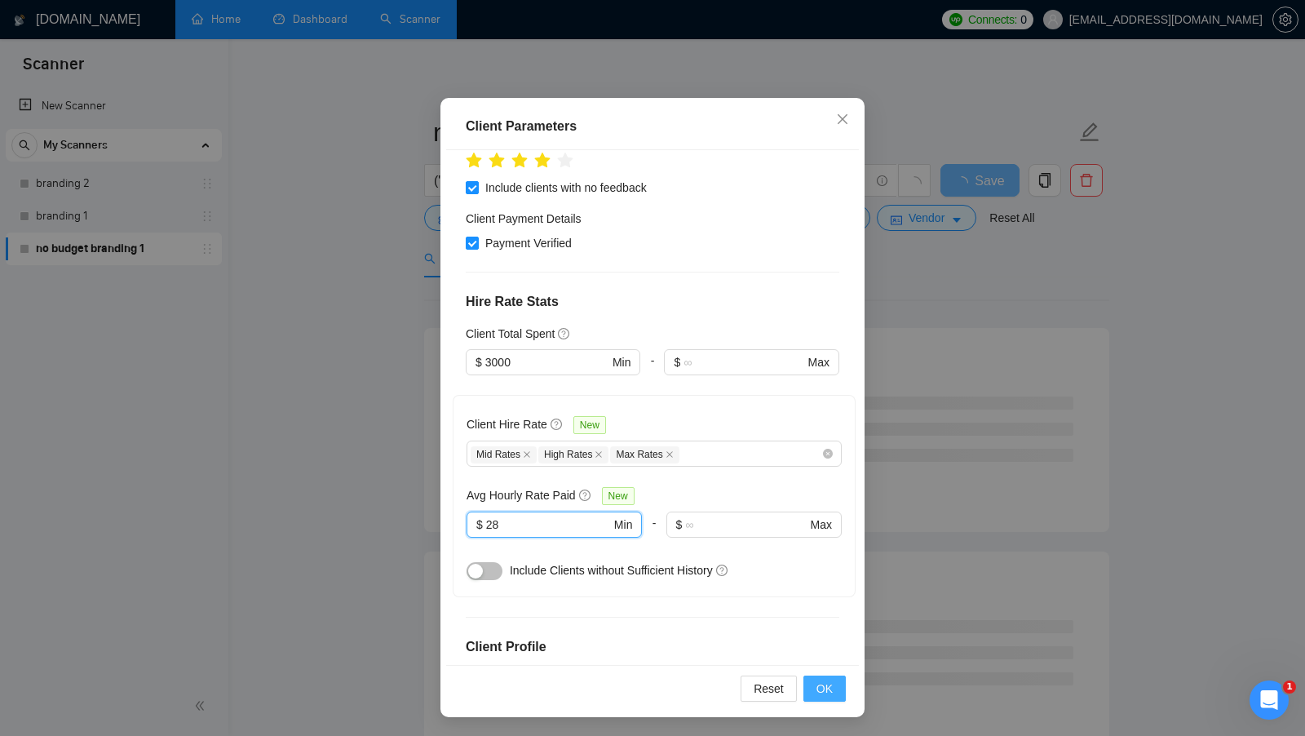
type input "28"
click at [825, 685] on span "OK" at bounding box center [825, 689] width 16 height 18
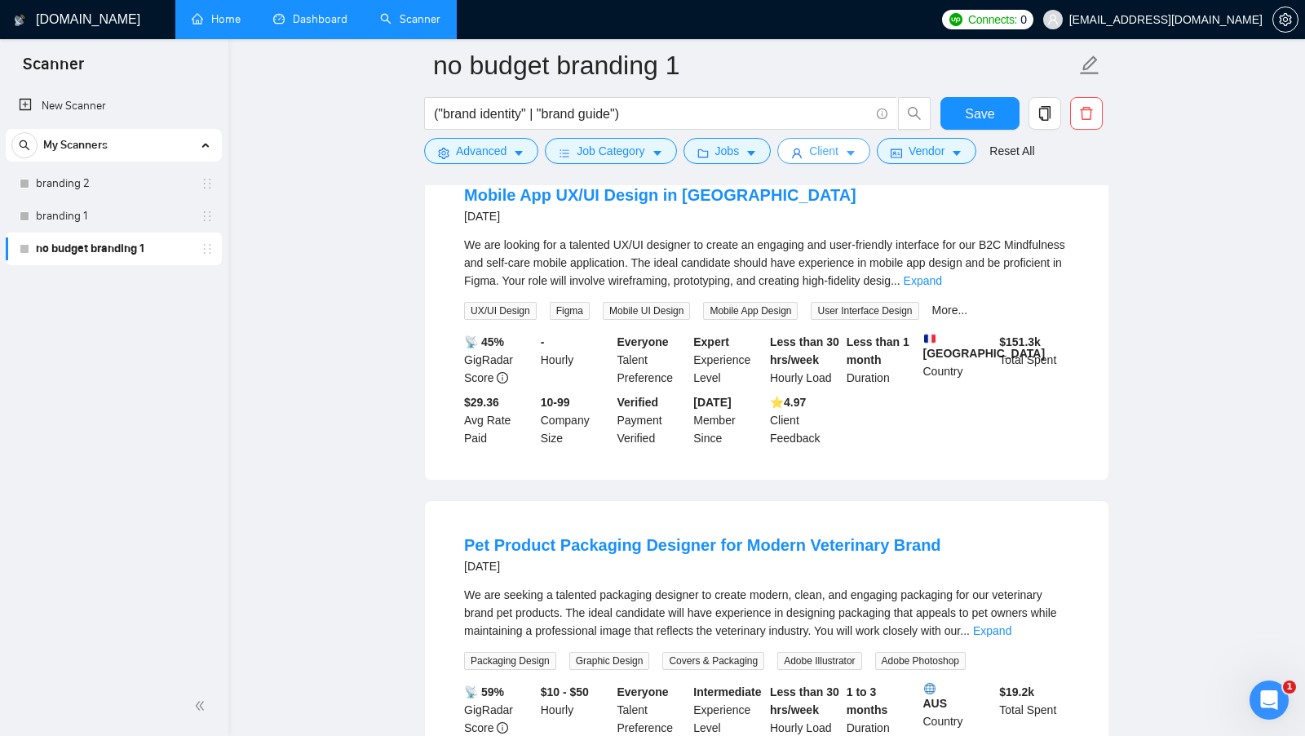
scroll to position [894, 0]
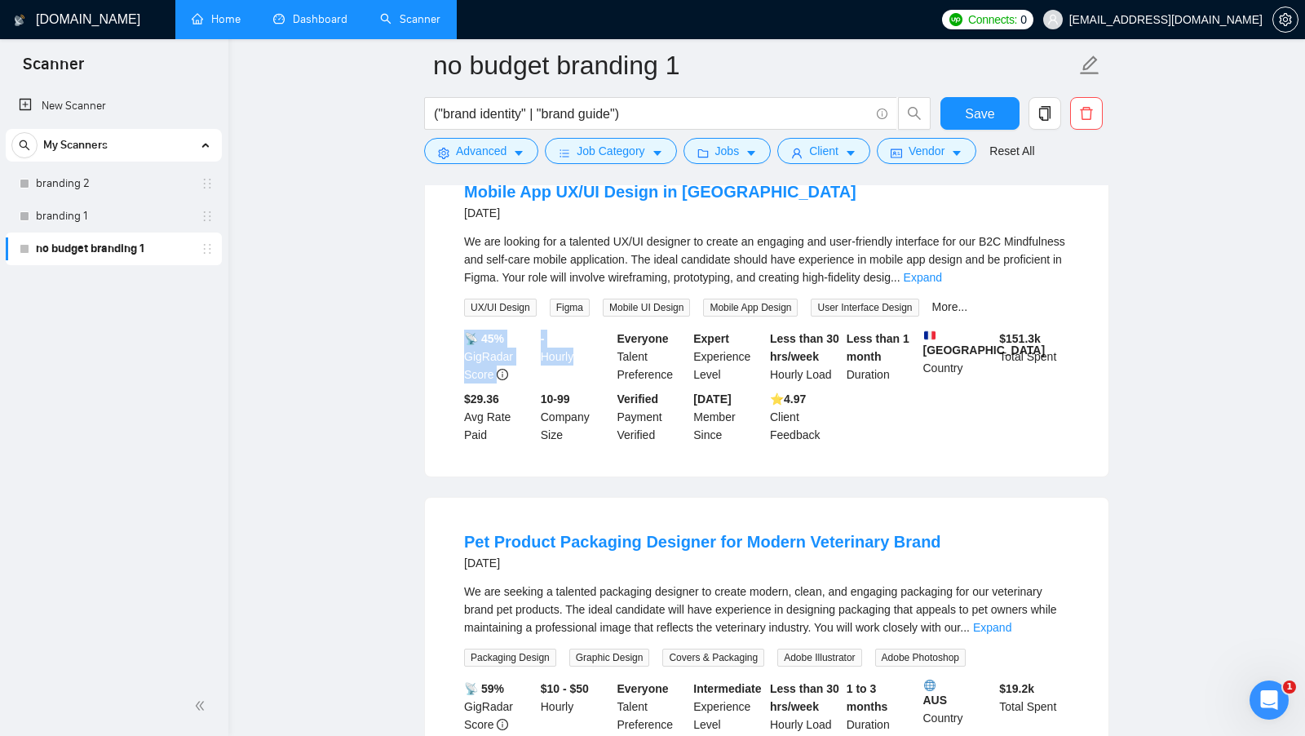
drag, startPoint x: 534, startPoint y: 350, endPoint x: 572, endPoint y: 360, distance: 38.8
click at [572, 360] on div "📡 45% GigRadar Score - Hourly Everyone Talent Preference Expert Experience Leve…" at bounding box center [767, 387] width 612 height 114
click at [572, 360] on div "- Hourly" at bounding box center [576, 357] width 77 height 54
drag, startPoint x: 999, startPoint y: 341, endPoint x: 1053, endPoint y: 342, distance: 54.7
click at [1053, 342] on div "$ 151.3k Total Spent" at bounding box center [1034, 357] width 77 height 54
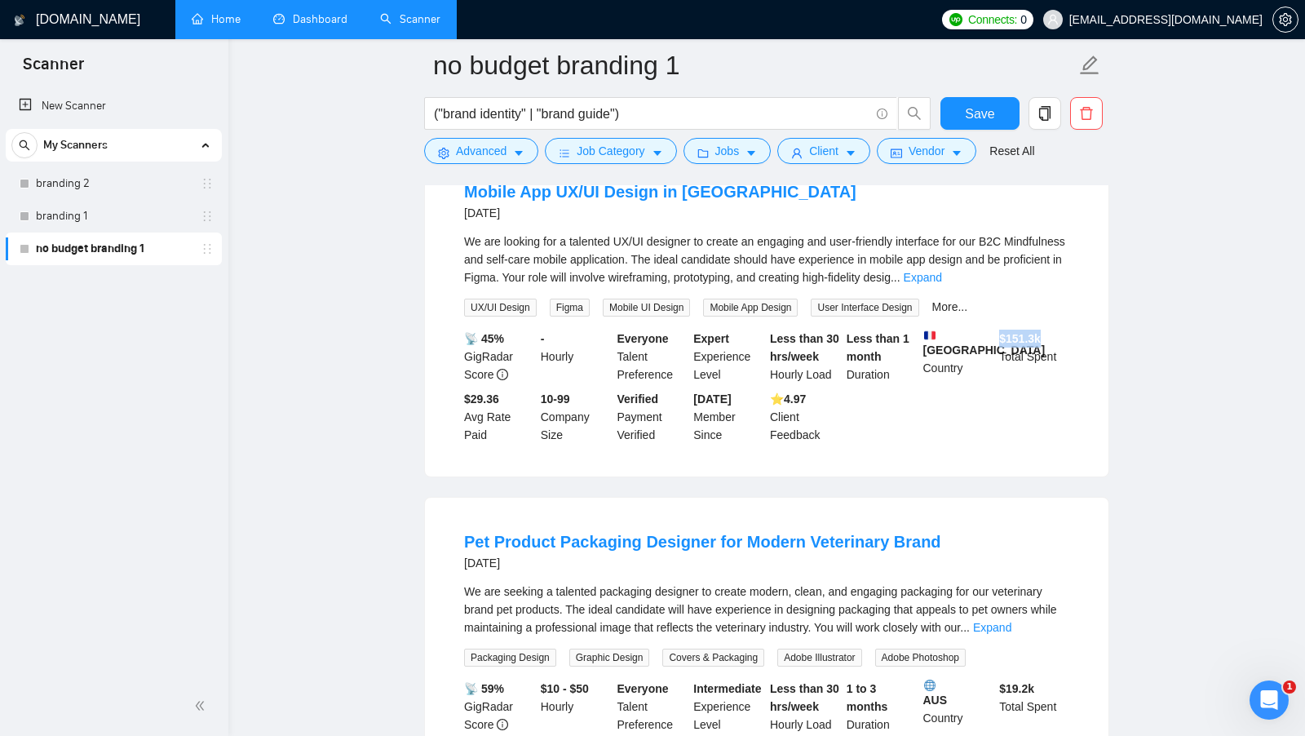
click at [1053, 342] on div "$ 151.3k Total Spent" at bounding box center [1034, 357] width 77 height 54
drag, startPoint x: 464, startPoint y: 408, endPoint x: 494, endPoint y: 444, distance: 46.9
click at [494, 444] on div "$29.36 Avg Rate Paid" at bounding box center [499, 417] width 77 height 54
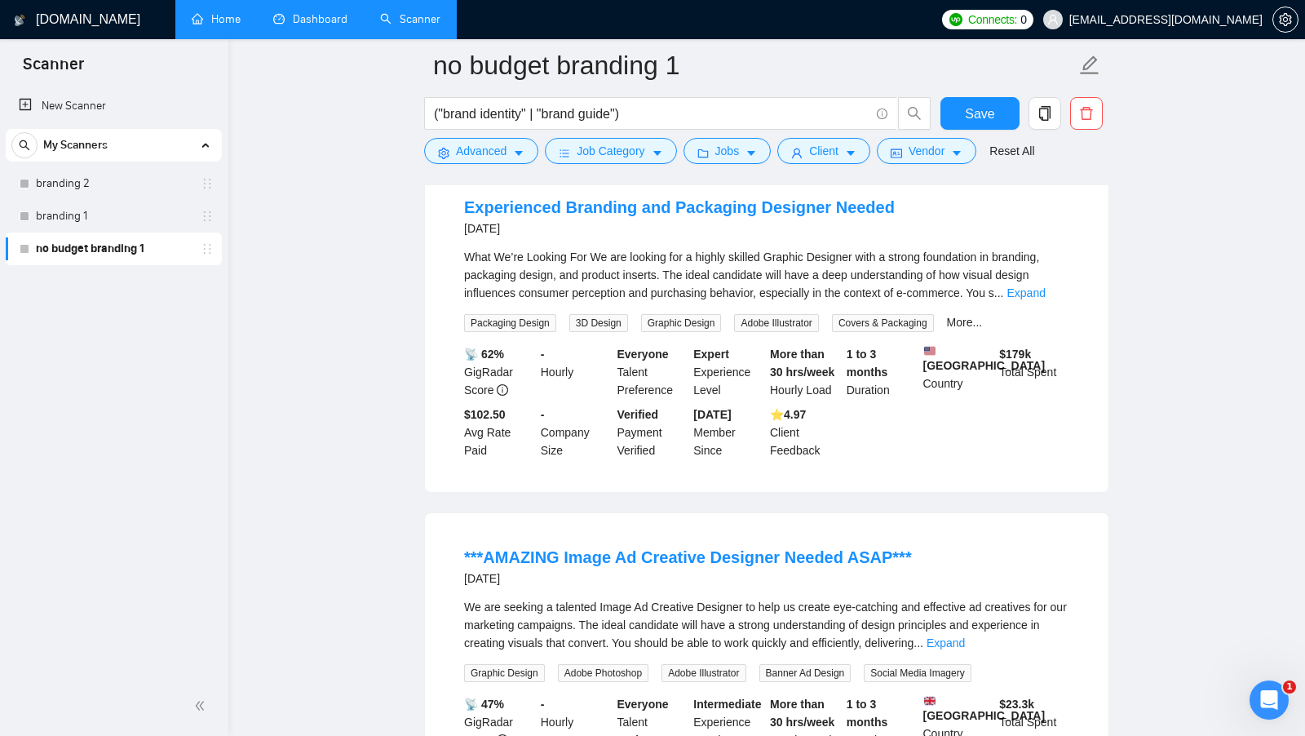
scroll to position [2668, 0]
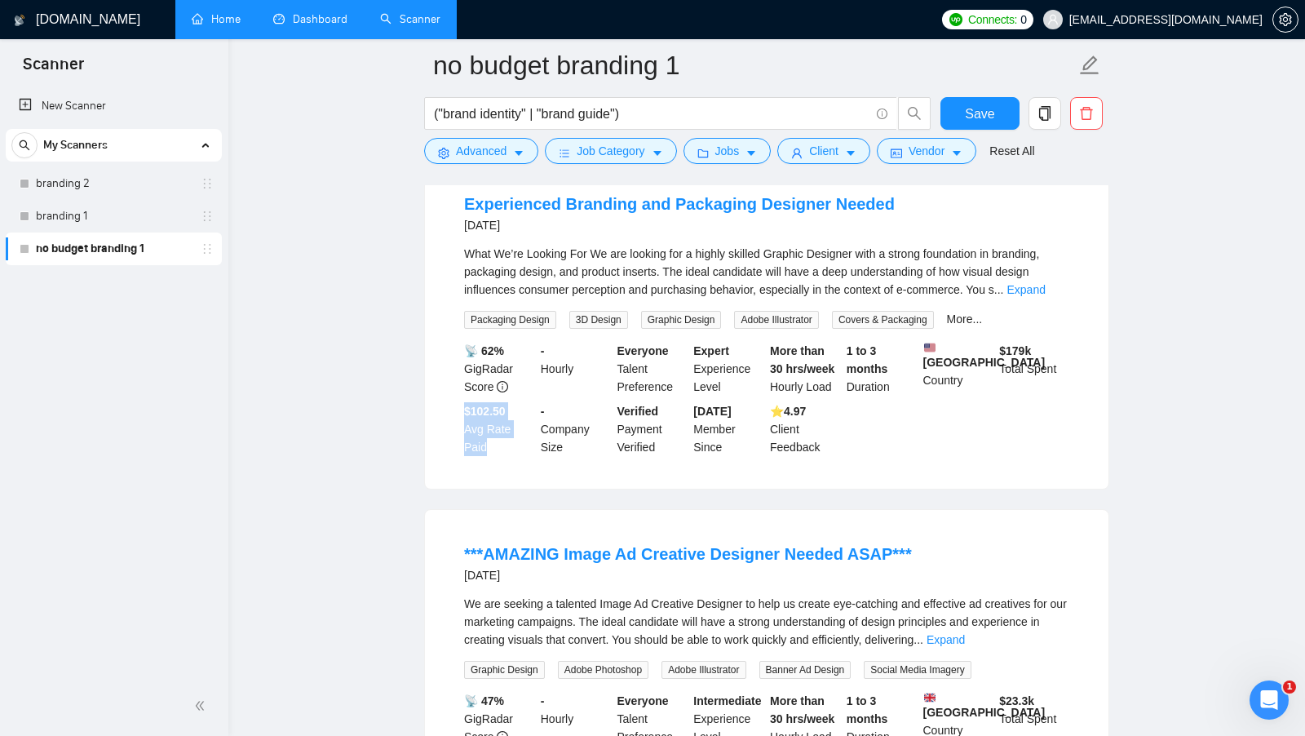
drag, startPoint x: 463, startPoint y: 430, endPoint x: 498, endPoint y: 461, distance: 46.8
click at [498, 456] on div "$102.50 Avg Rate Paid" at bounding box center [499, 429] width 77 height 54
drag, startPoint x: 1000, startPoint y: 355, endPoint x: 1037, endPoint y: 358, distance: 36.9
click at [1037, 358] on div "$ 179k Total Spent" at bounding box center [1034, 369] width 77 height 54
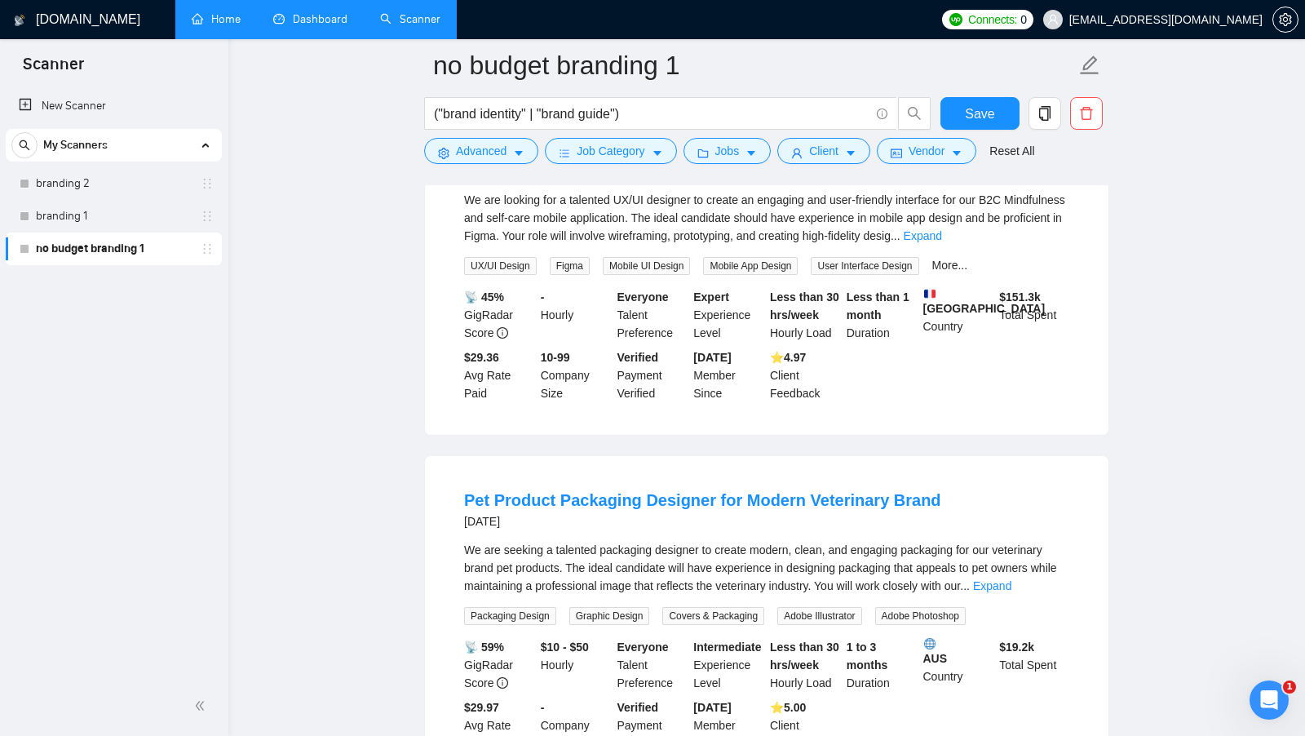
scroll to position [834, 0]
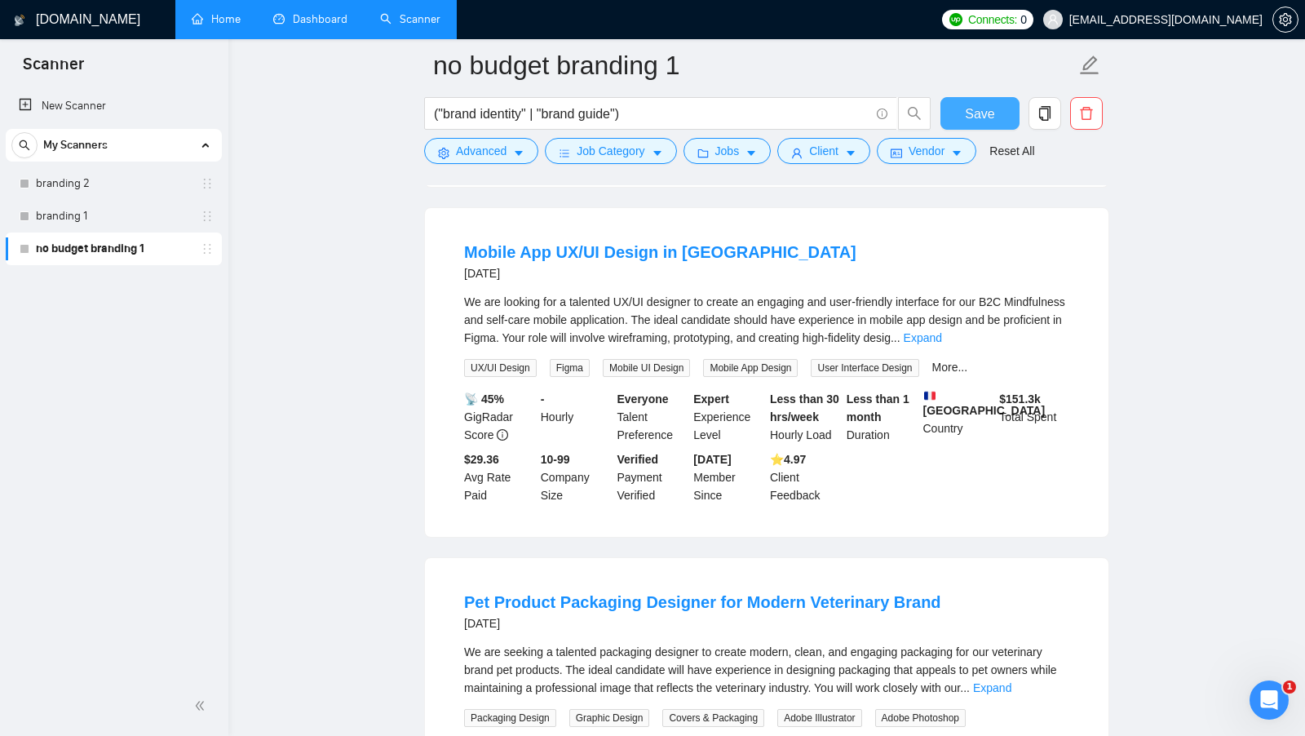
click at [981, 109] on span "Save" at bounding box center [979, 114] width 29 height 20
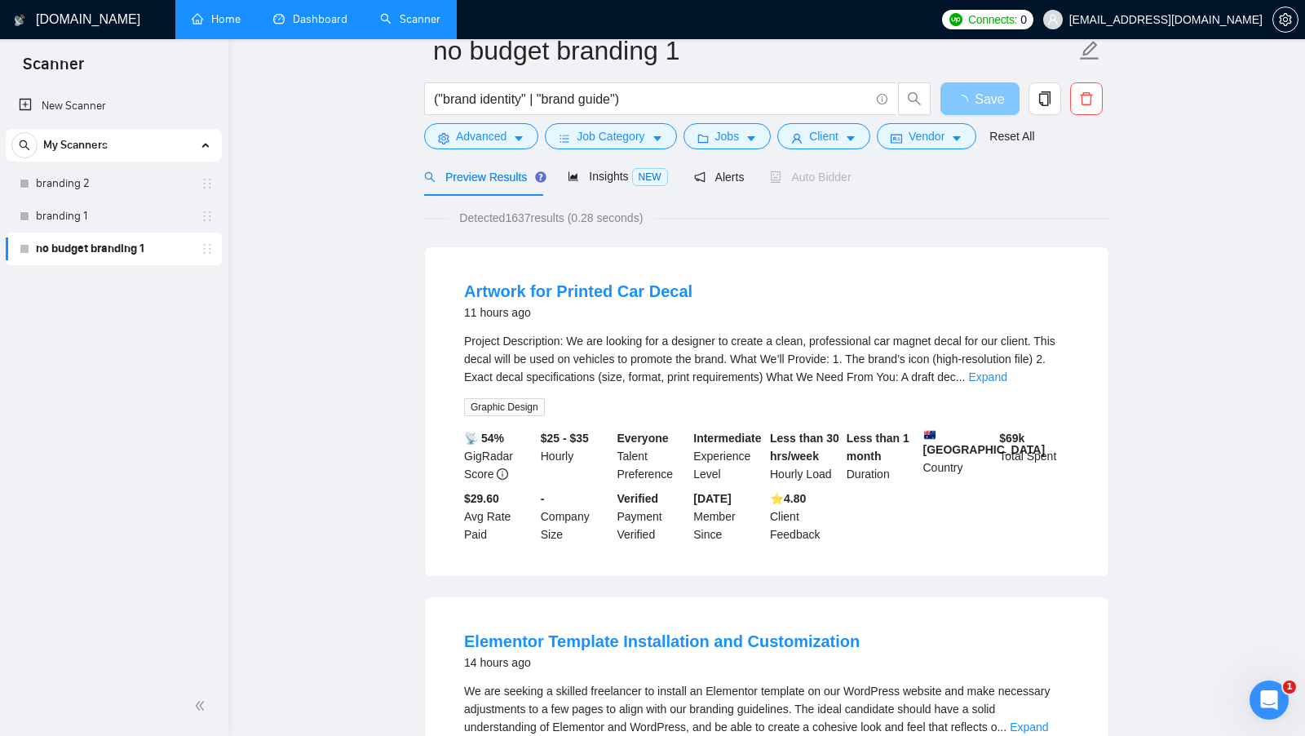
scroll to position [0, 0]
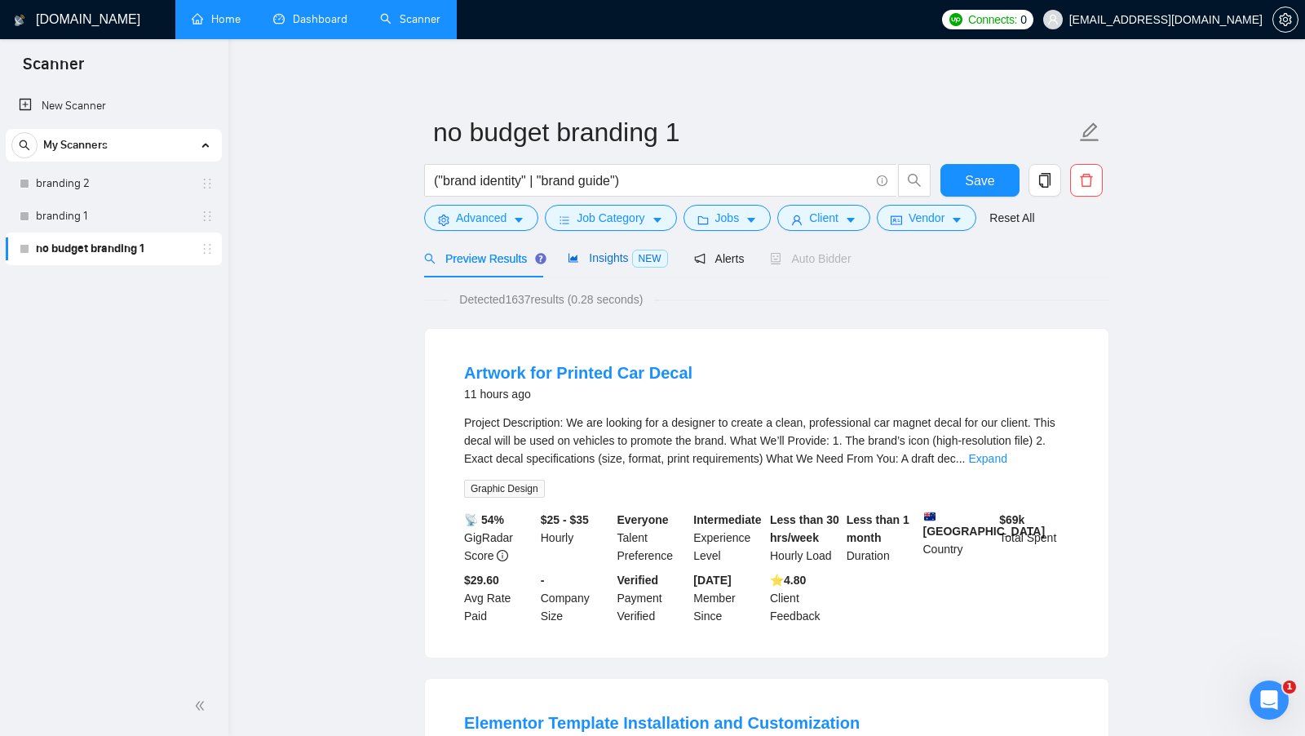
click at [614, 264] on div "Insights NEW" at bounding box center [618, 258] width 100 height 19
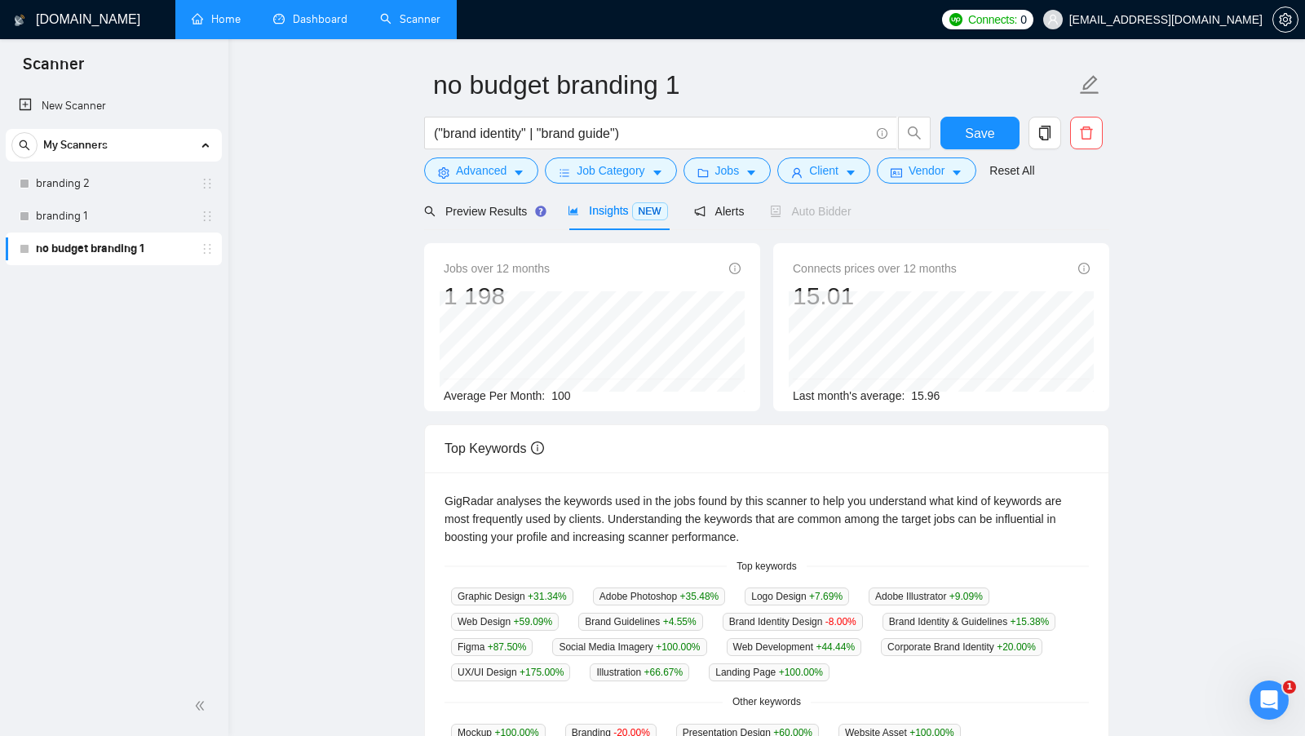
scroll to position [52, 0]
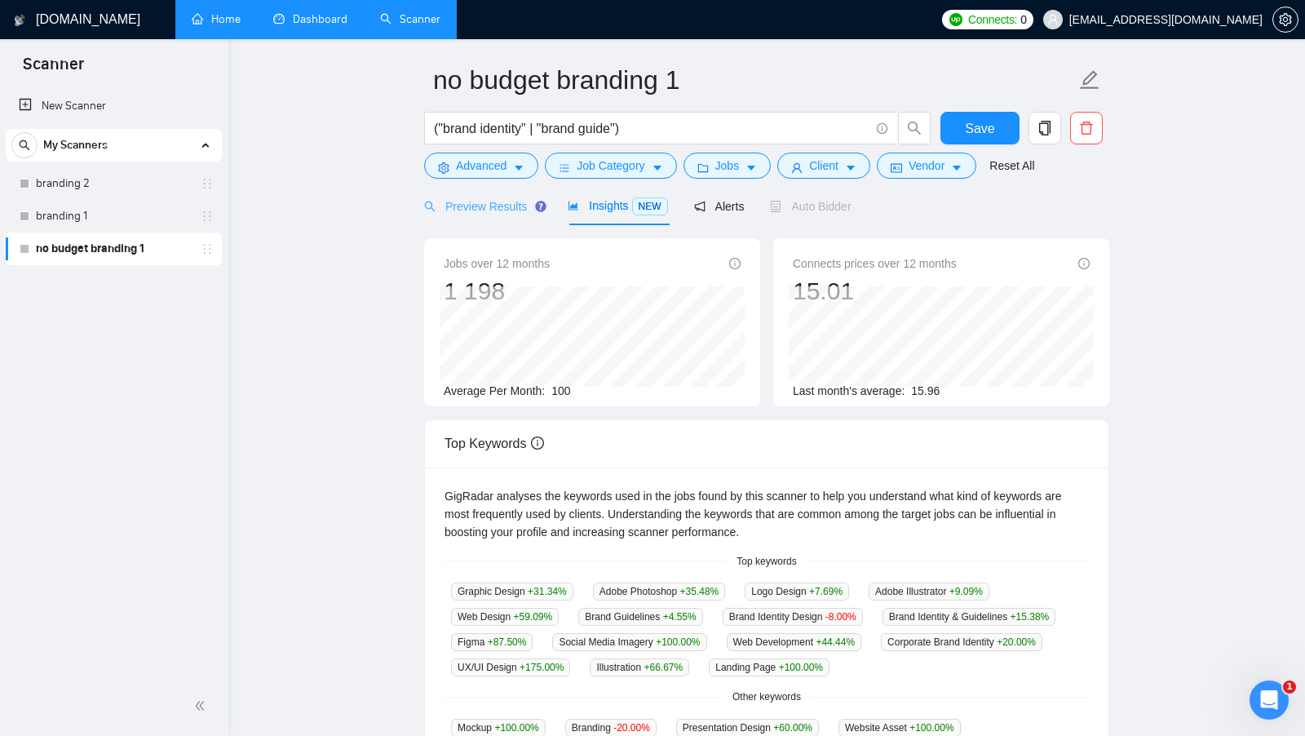
click at [506, 215] on div "Preview Results" at bounding box center [482, 206] width 117 height 38
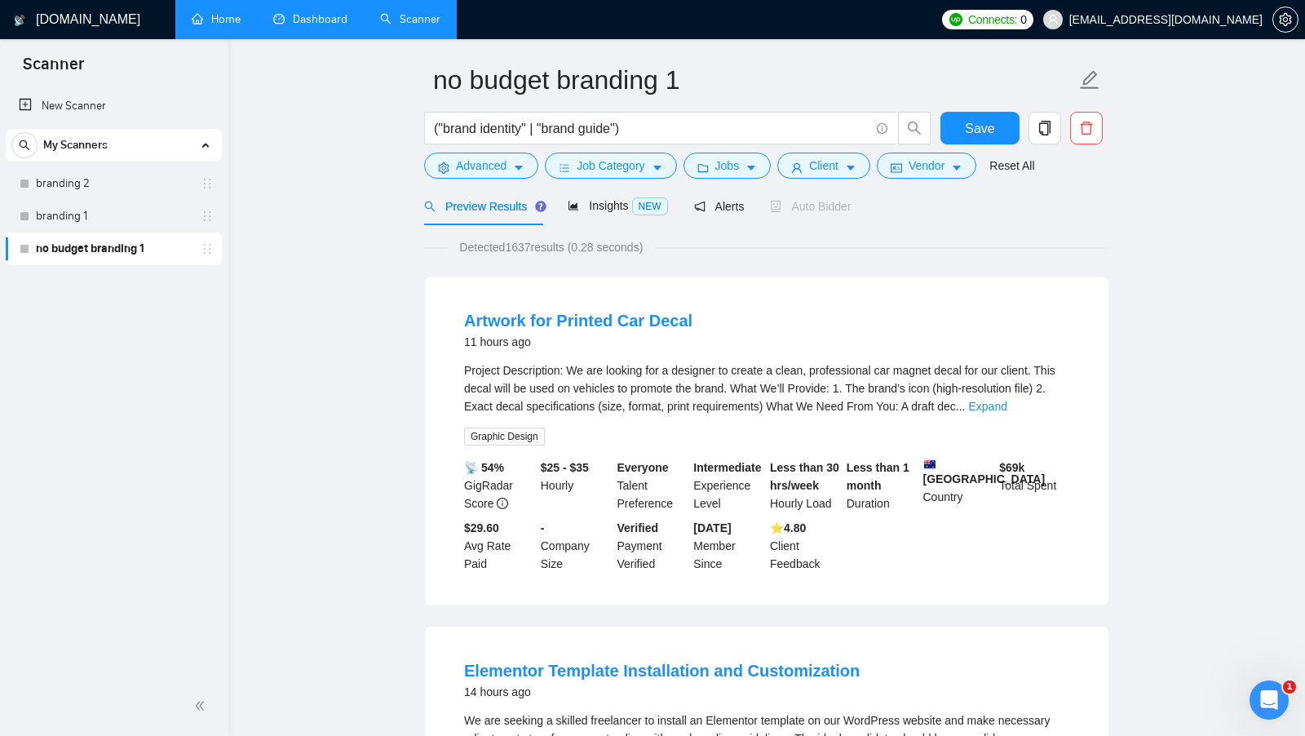
click at [516, 241] on span "Detected 1637 results (0.28 seconds)" at bounding box center [551, 247] width 206 height 18
click at [609, 210] on span "Insights NEW" at bounding box center [618, 205] width 100 height 13
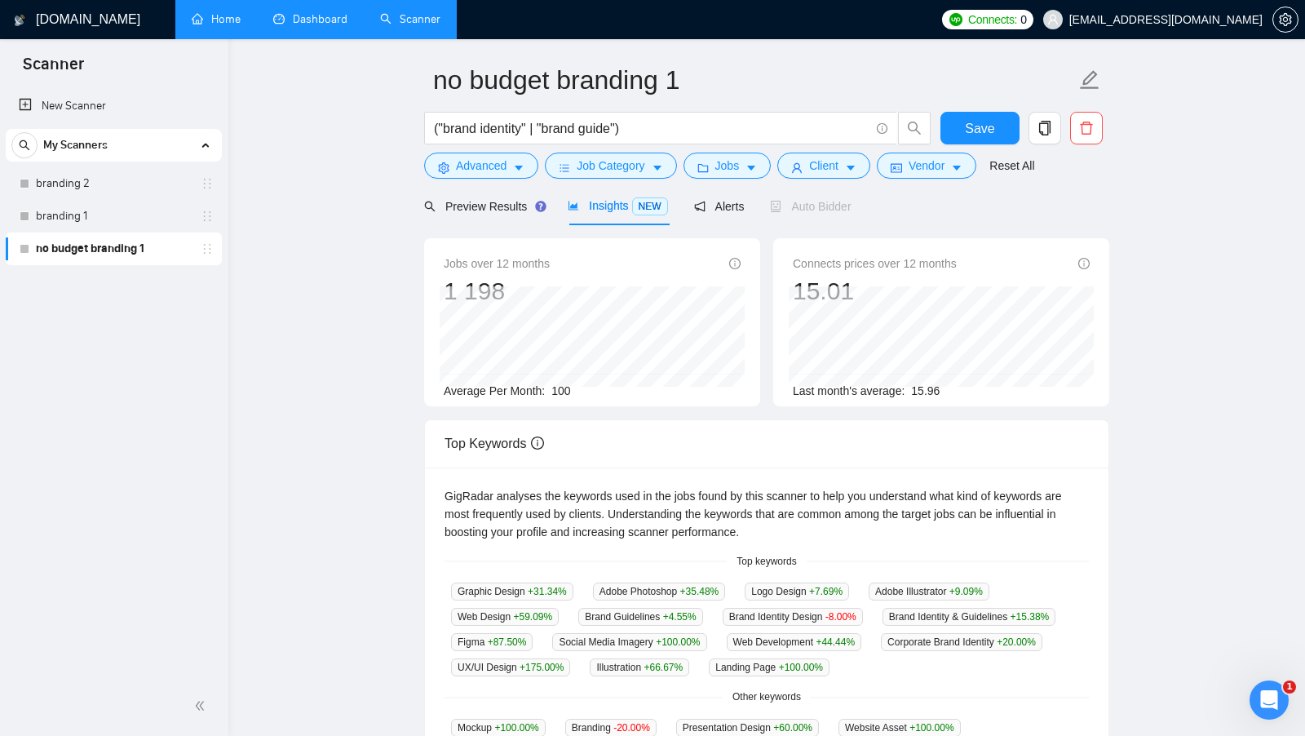
click at [565, 391] on span "100" at bounding box center [561, 390] width 19 height 13
click at [565, 392] on span "100" at bounding box center [561, 390] width 19 height 13
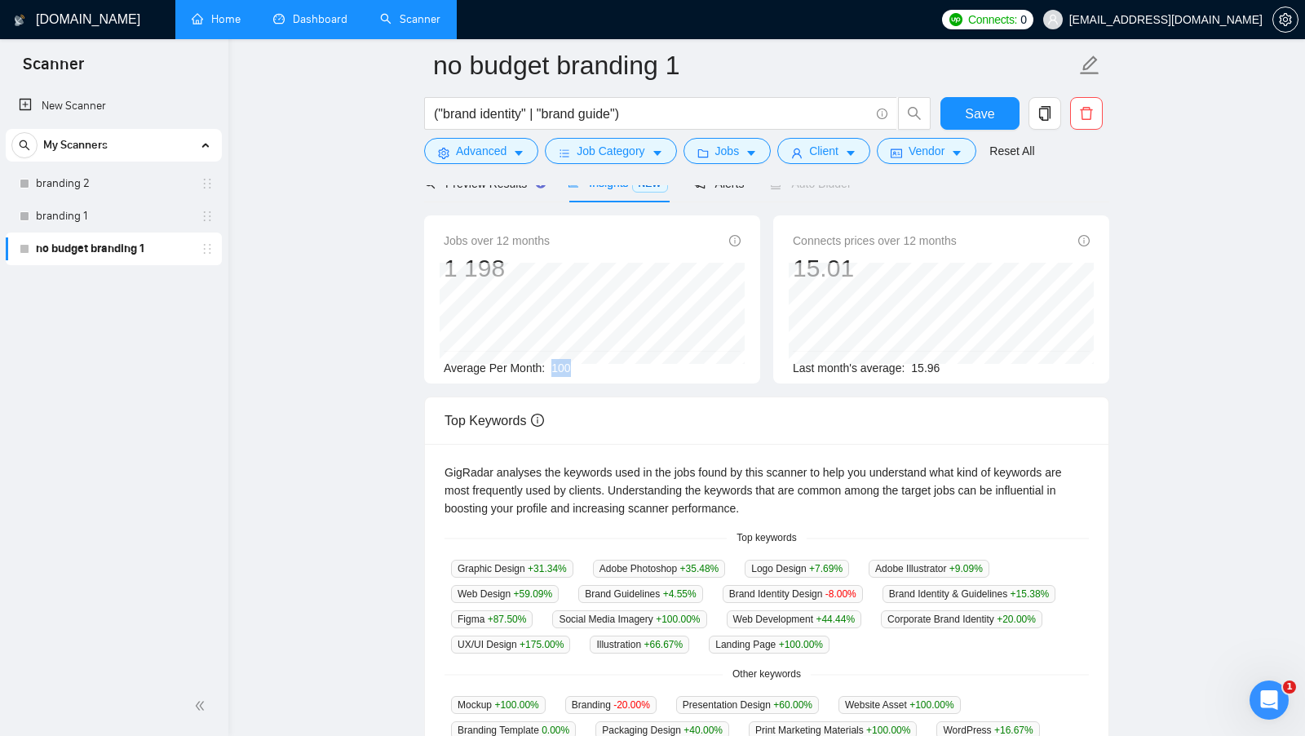
scroll to position [170, 0]
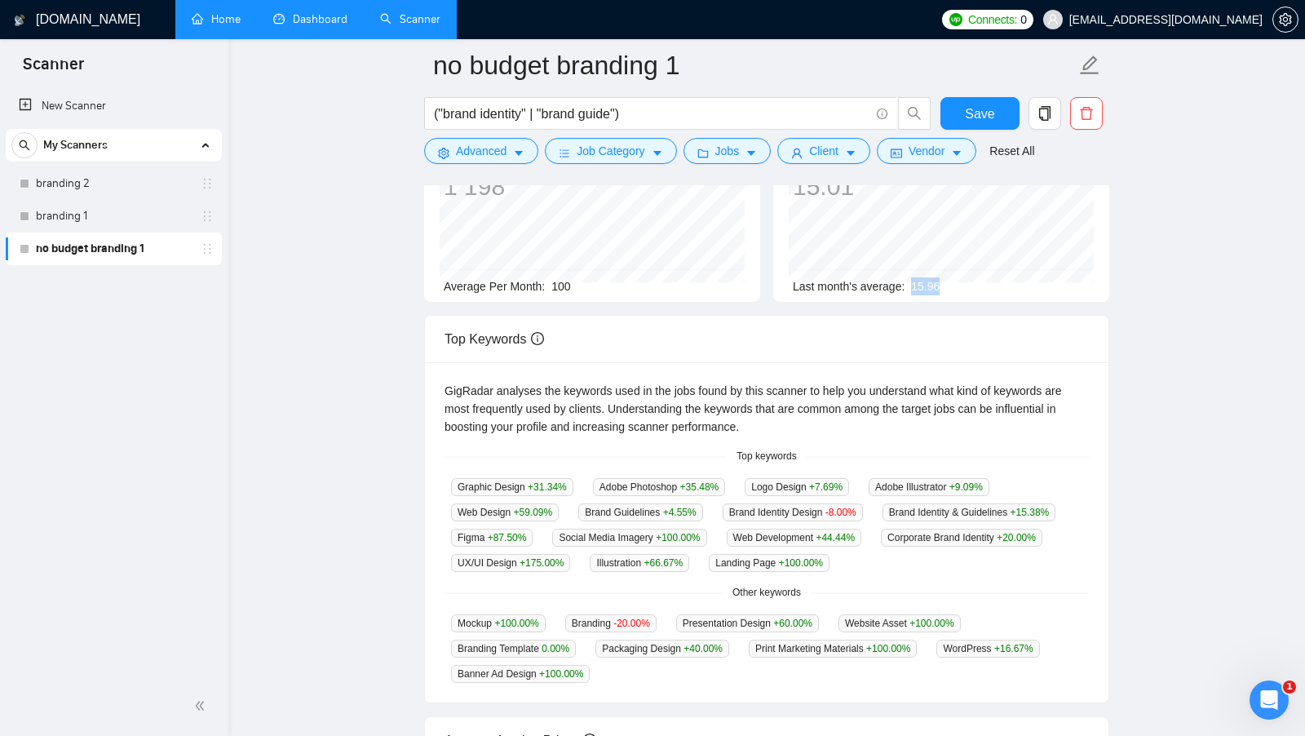
drag, startPoint x: 951, startPoint y: 287, endPoint x: 913, endPoint y: 286, distance: 38.4
click at [913, 286] on div "Last month's average: 15.96" at bounding box center [941, 286] width 297 height 18
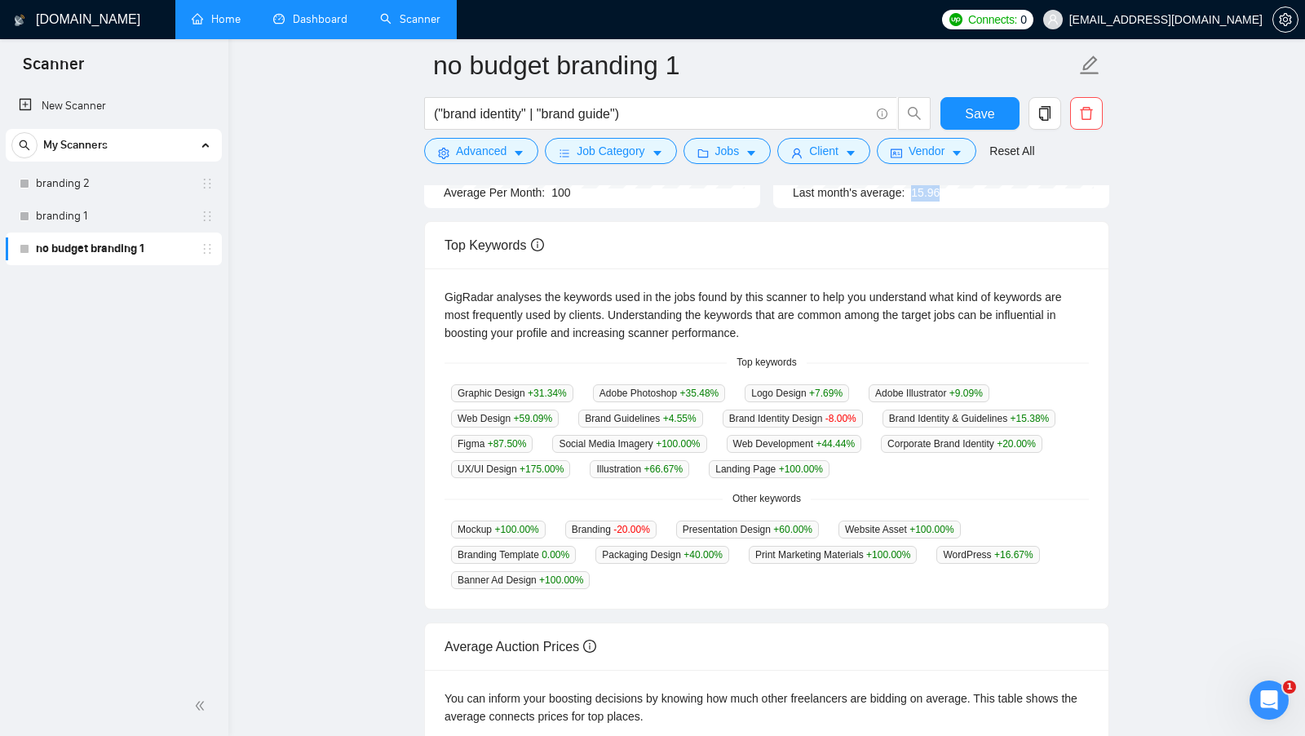
scroll to position [267, 0]
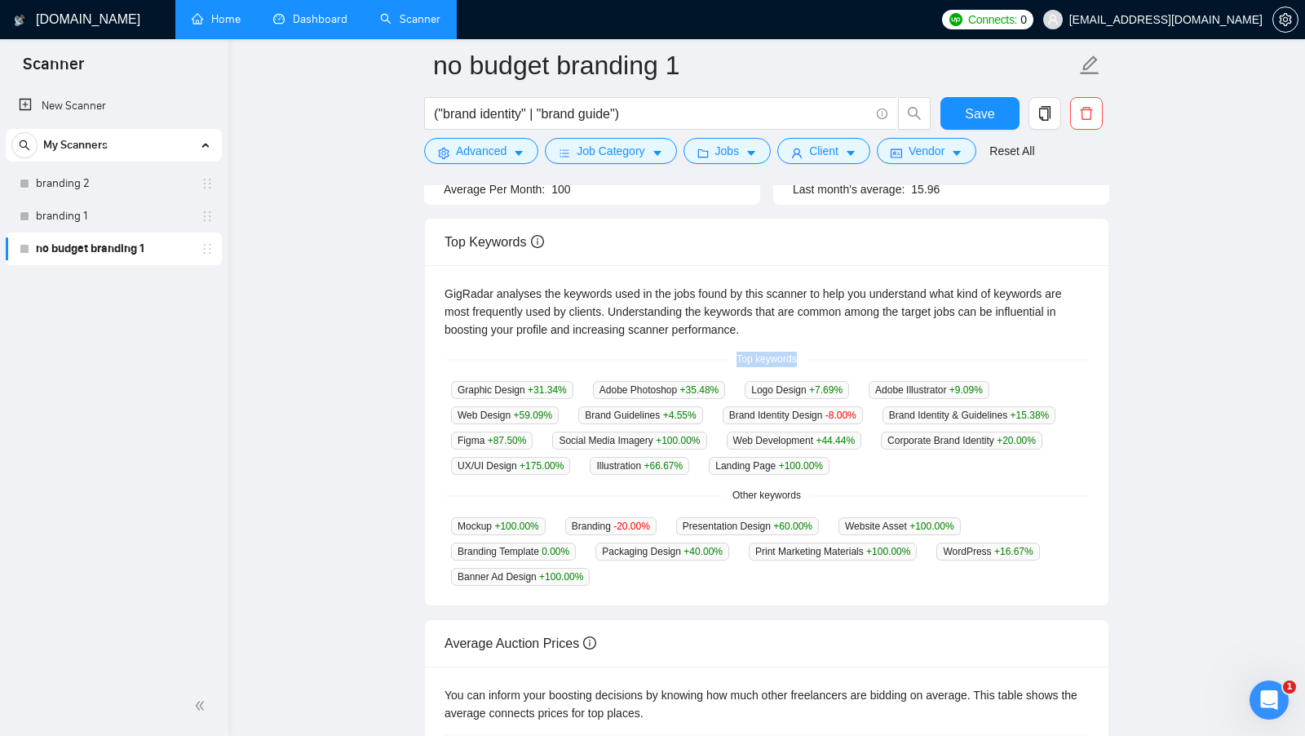
drag, startPoint x: 734, startPoint y: 354, endPoint x: 807, endPoint y: 354, distance: 73.4
click at [806, 354] on span "Top keywords" at bounding box center [766, 360] width 79 height 16
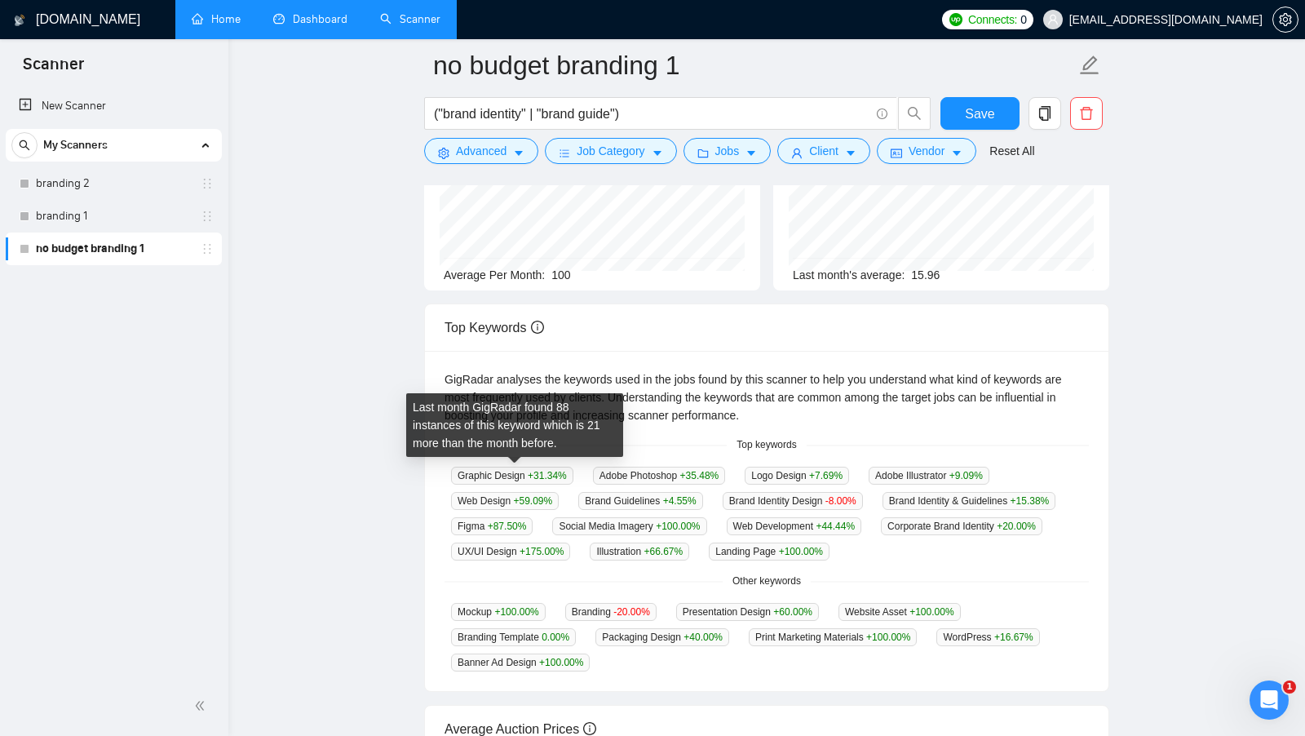
scroll to position [0, 0]
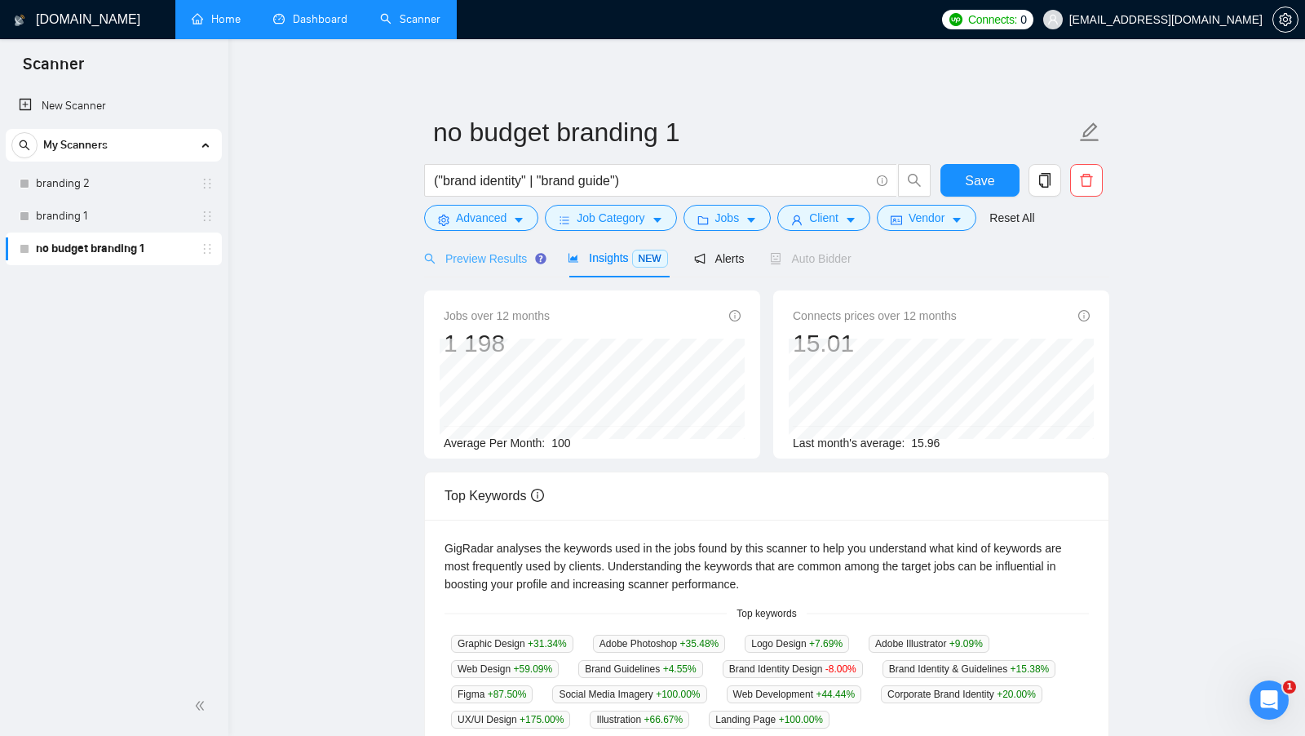
click at [494, 275] on div "Preview Results" at bounding box center [482, 258] width 117 height 38
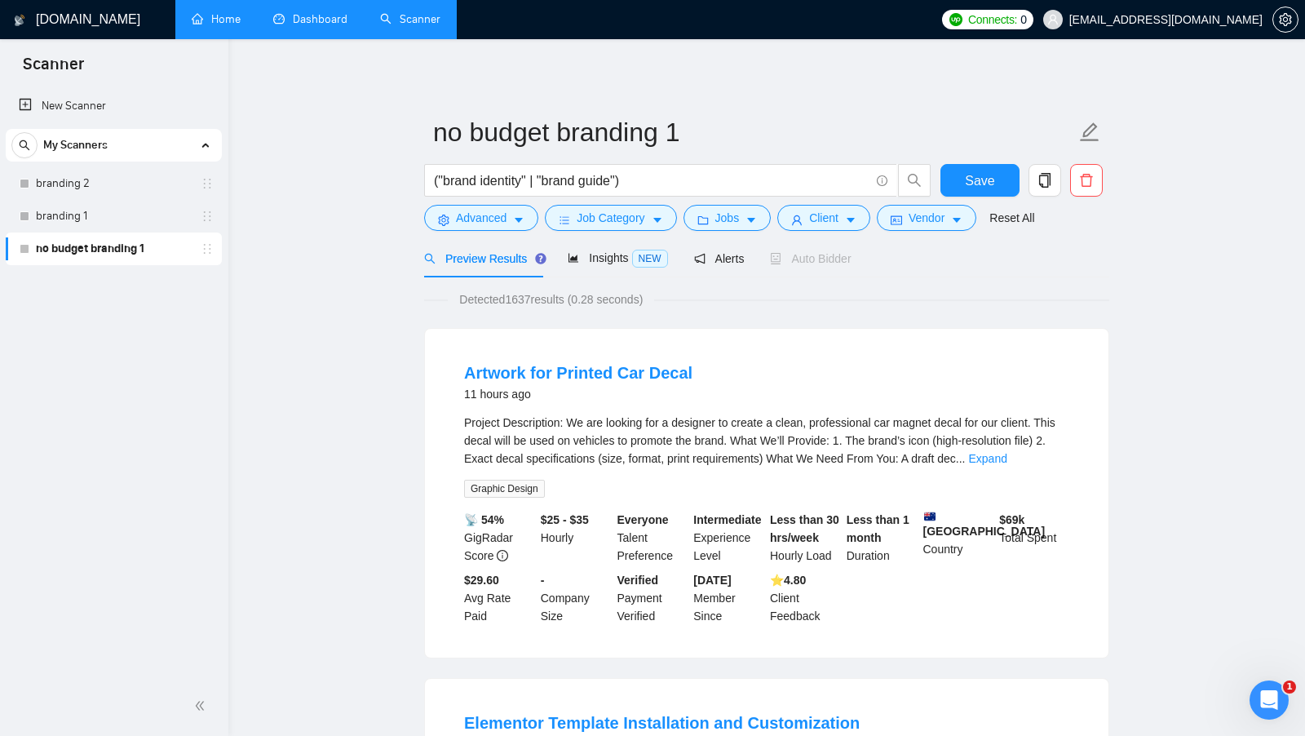
click at [488, 487] on span "Graphic Design" at bounding box center [504, 489] width 81 height 18
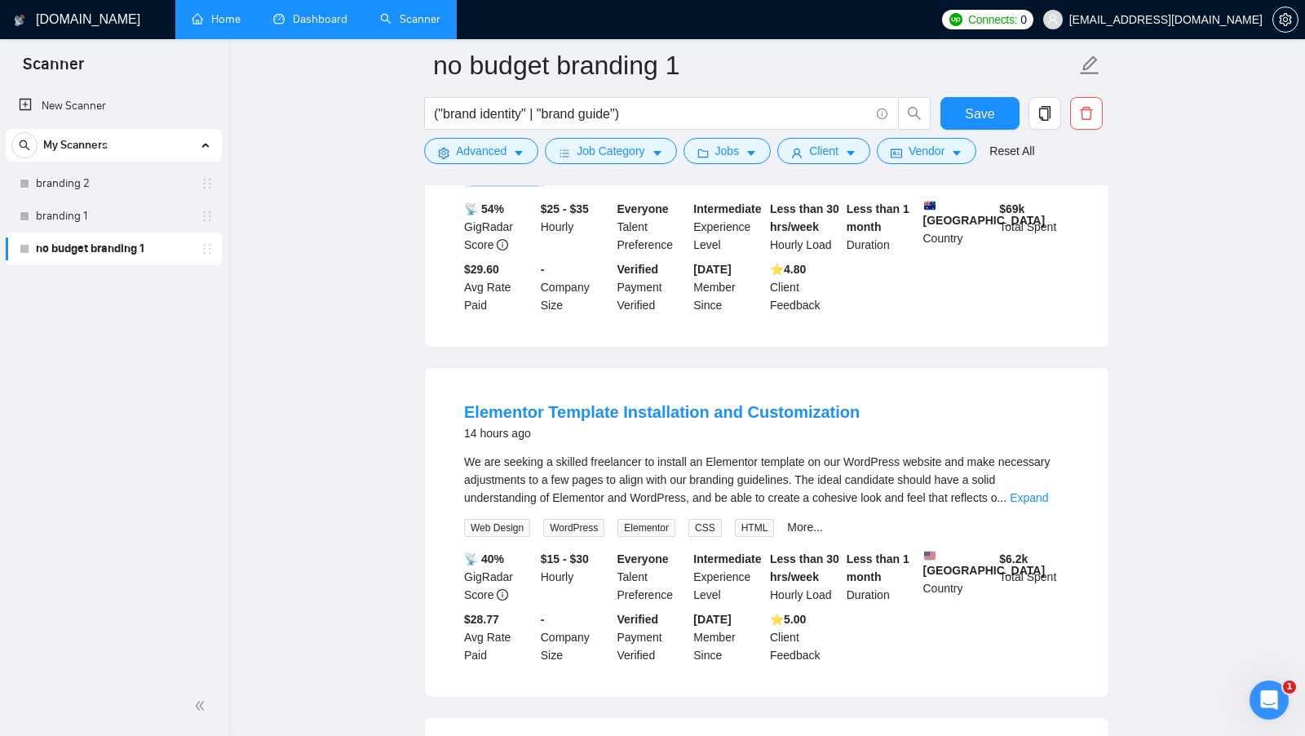
scroll to position [332, 0]
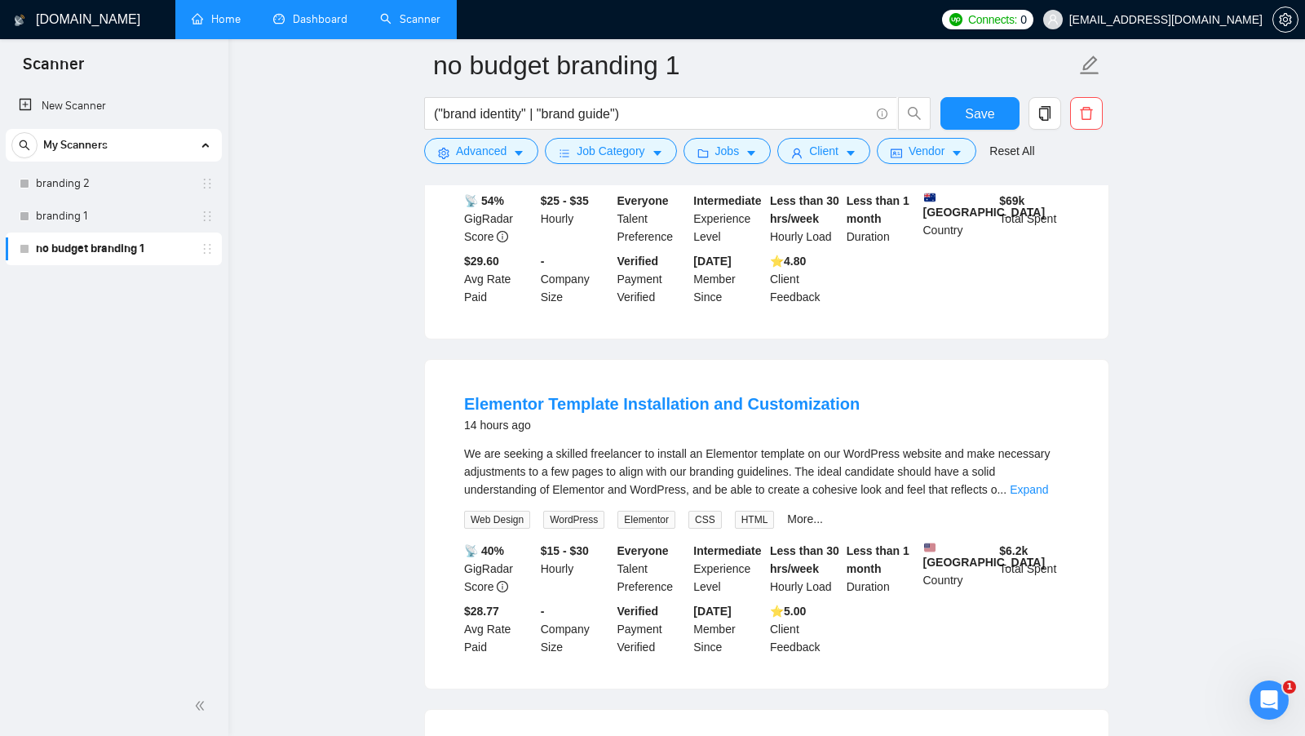
click at [477, 511] on span "Web Design" at bounding box center [497, 520] width 66 height 18
click at [590, 516] on span "WordPress" at bounding box center [573, 520] width 61 height 18
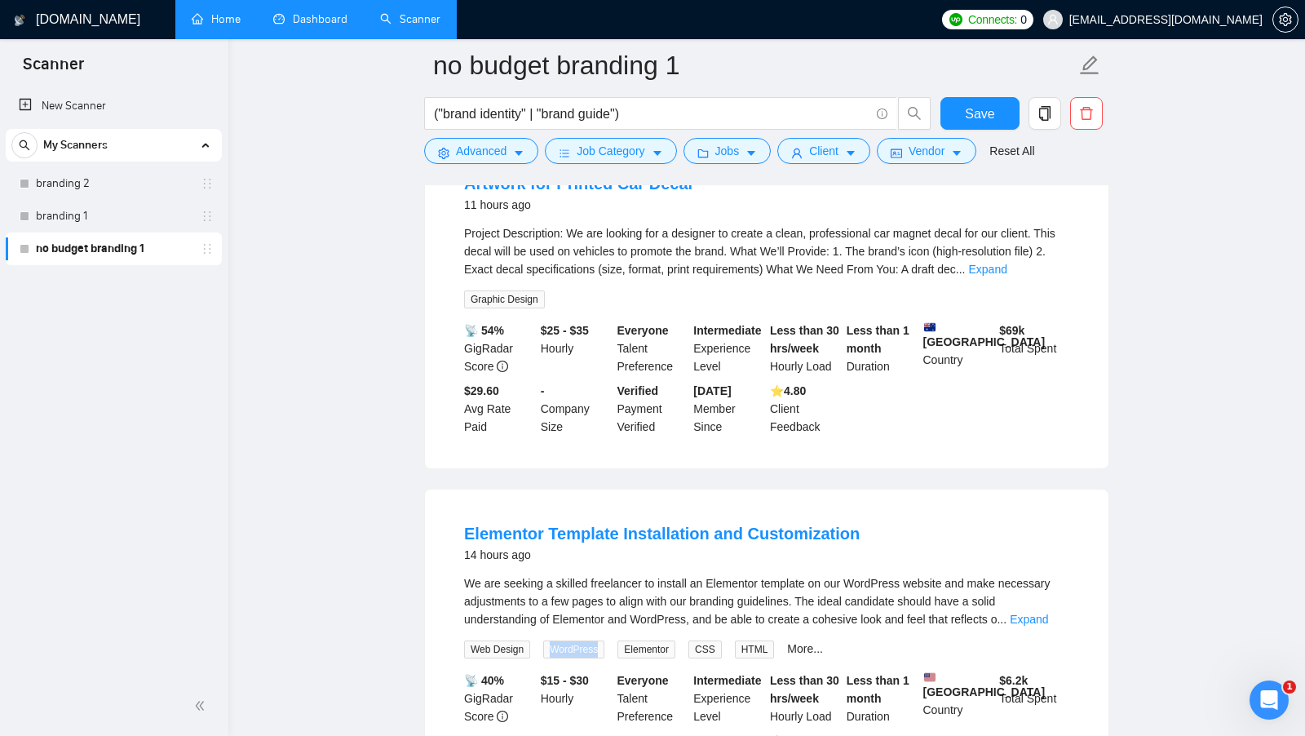
scroll to position [0, 0]
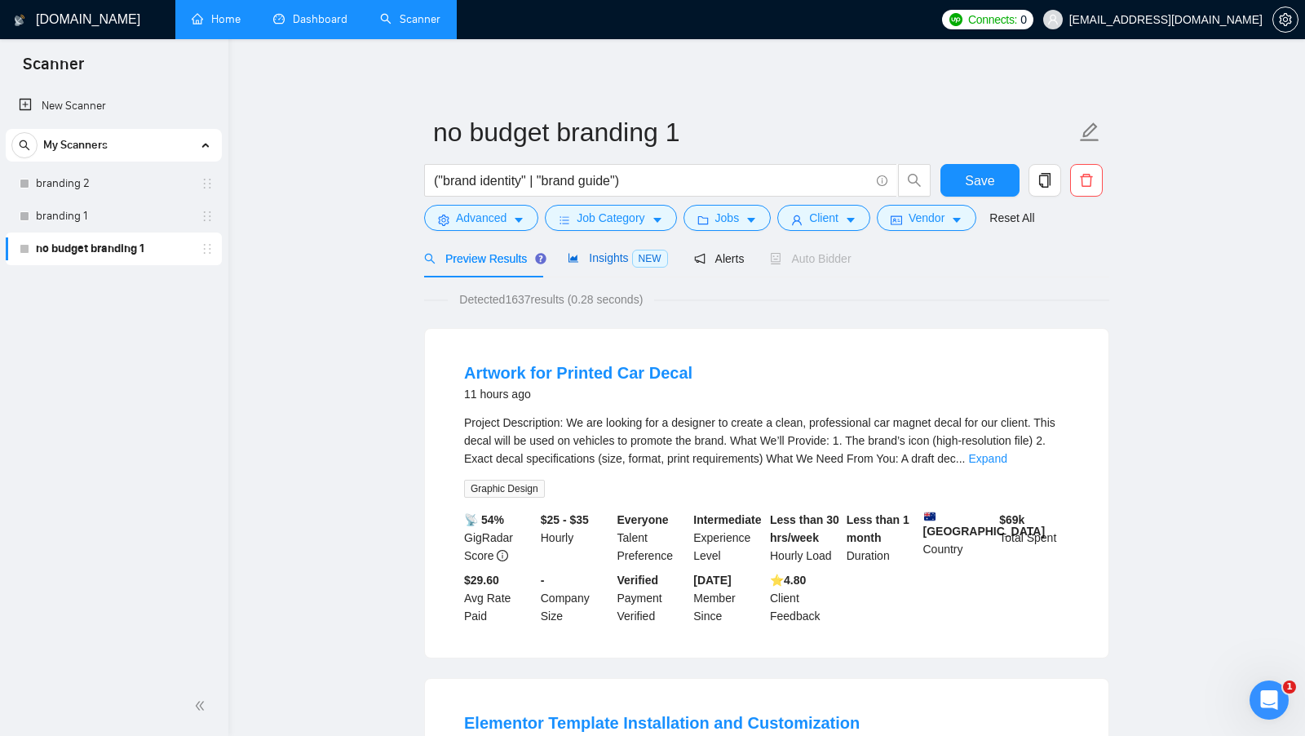
click at [614, 255] on span "Insights NEW" at bounding box center [618, 257] width 100 height 13
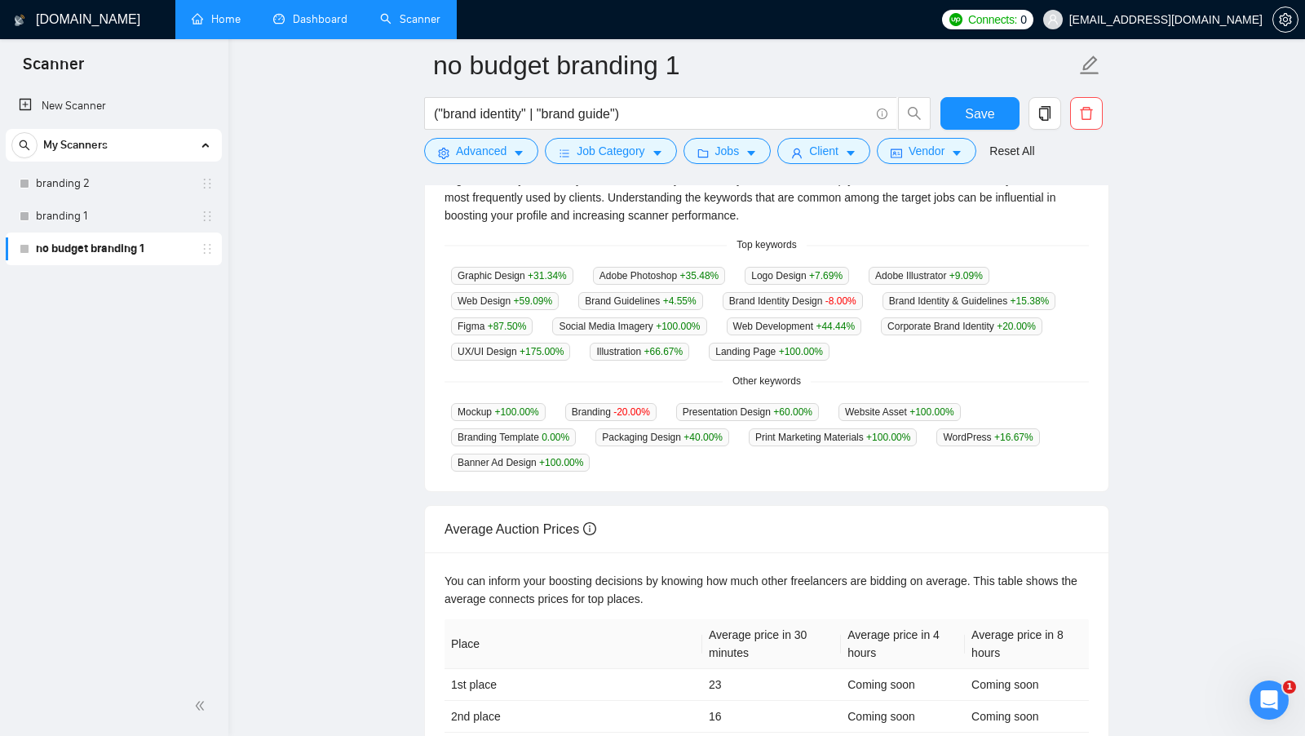
scroll to position [383, 0]
drag, startPoint x: 736, startPoint y: 242, endPoint x: 798, endPoint y: 238, distance: 62.1
click at [798, 238] on span "Top keywords" at bounding box center [766, 243] width 79 height 16
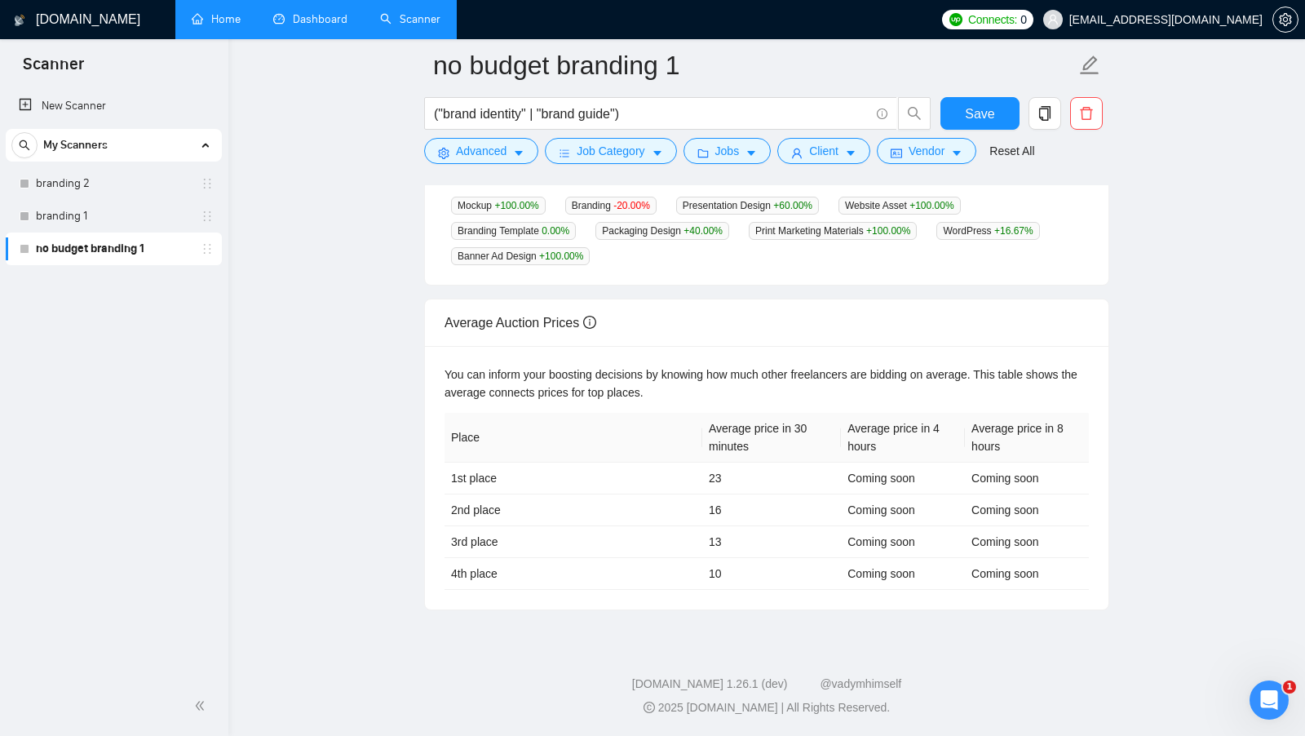
scroll to position [602, 0]
drag, startPoint x: 448, startPoint y: 331, endPoint x: 552, endPoint y: 331, distance: 103.6
click at [552, 331] on div "Average Auction Prices" at bounding box center [767, 322] width 645 height 47
click at [787, 446] on th "Average price in 30 minutes" at bounding box center [772, 438] width 139 height 50
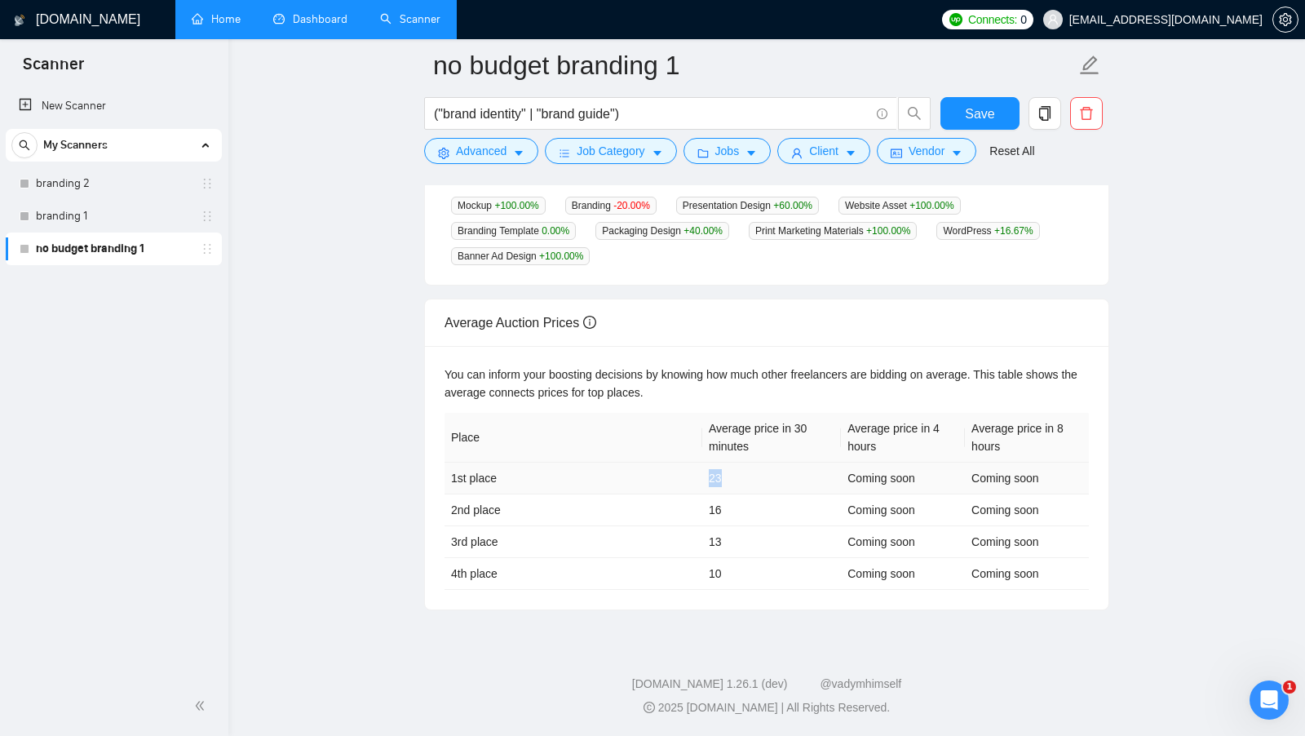
drag, startPoint x: 730, startPoint y: 480, endPoint x: 694, endPoint y: 479, distance: 36.7
click at [694, 479] on tr "1st place 23 Coming soon Coming soon" at bounding box center [767, 479] width 645 height 32
drag, startPoint x: 703, startPoint y: 579, endPoint x: 739, endPoint y: 579, distance: 35.9
click at [739, 579] on td "10" at bounding box center [772, 574] width 139 height 32
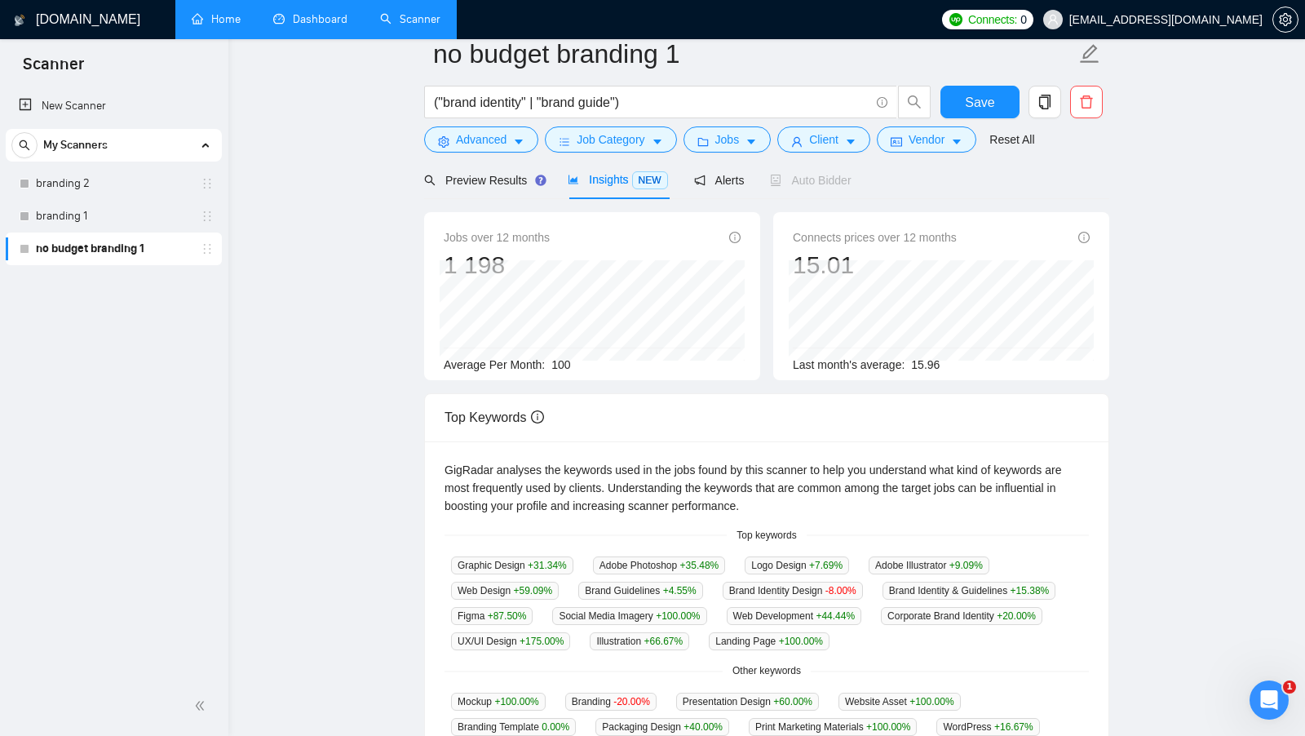
scroll to position [0, 0]
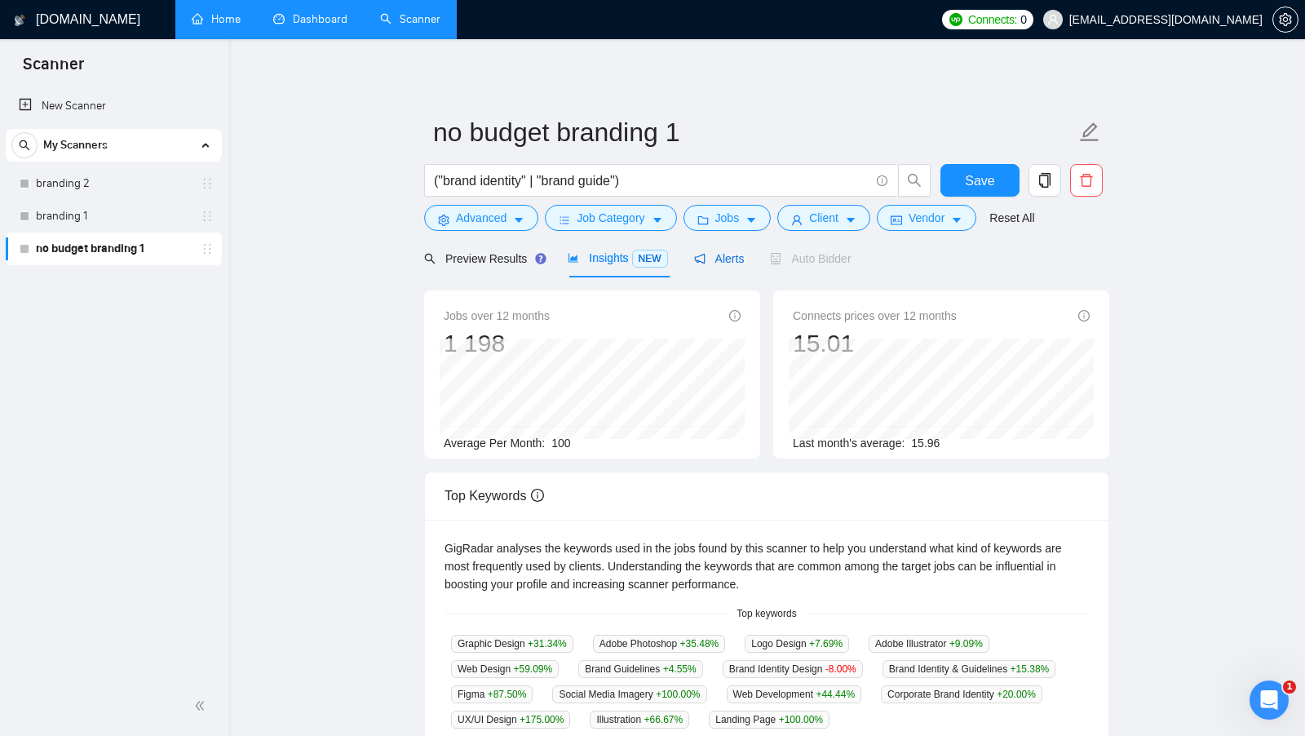
click at [734, 260] on span "Alerts" at bounding box center [719, 258] width 51 height 13
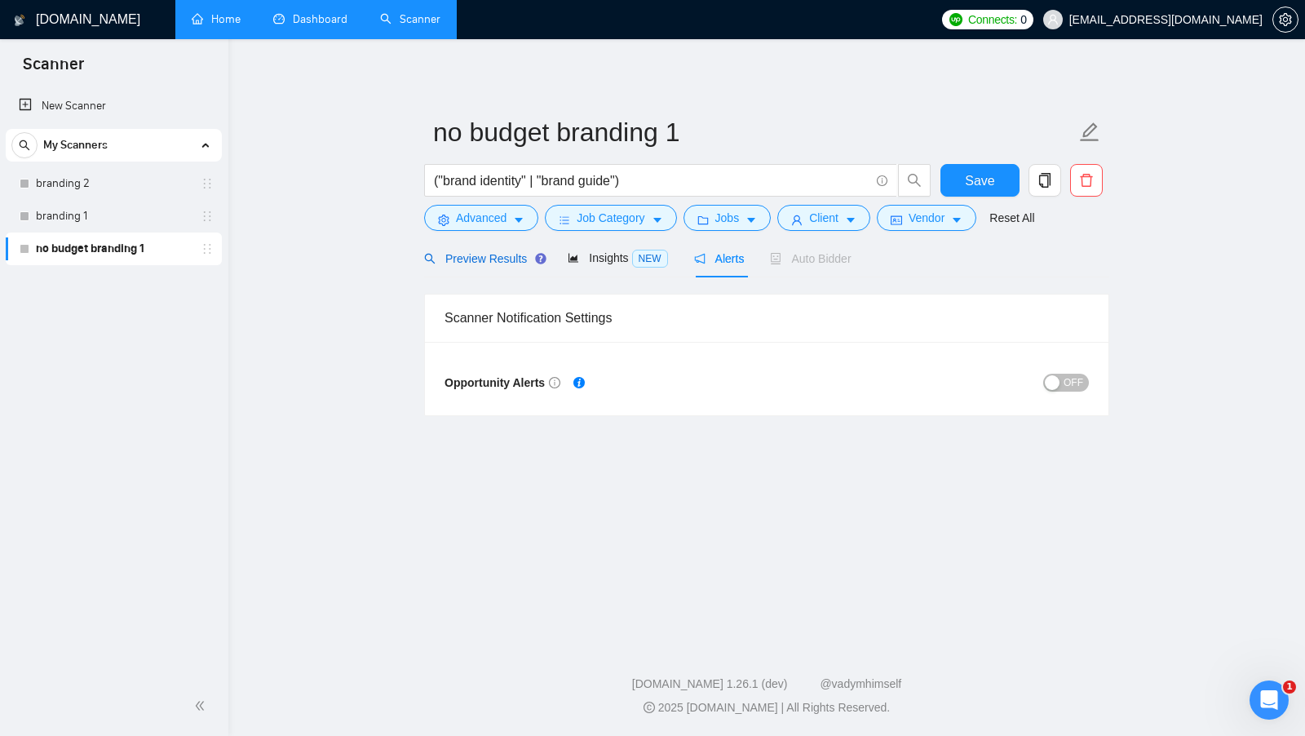
click at [492, 258] on span "Preview Results" at bounding box center [482, 258] width 117 height 13
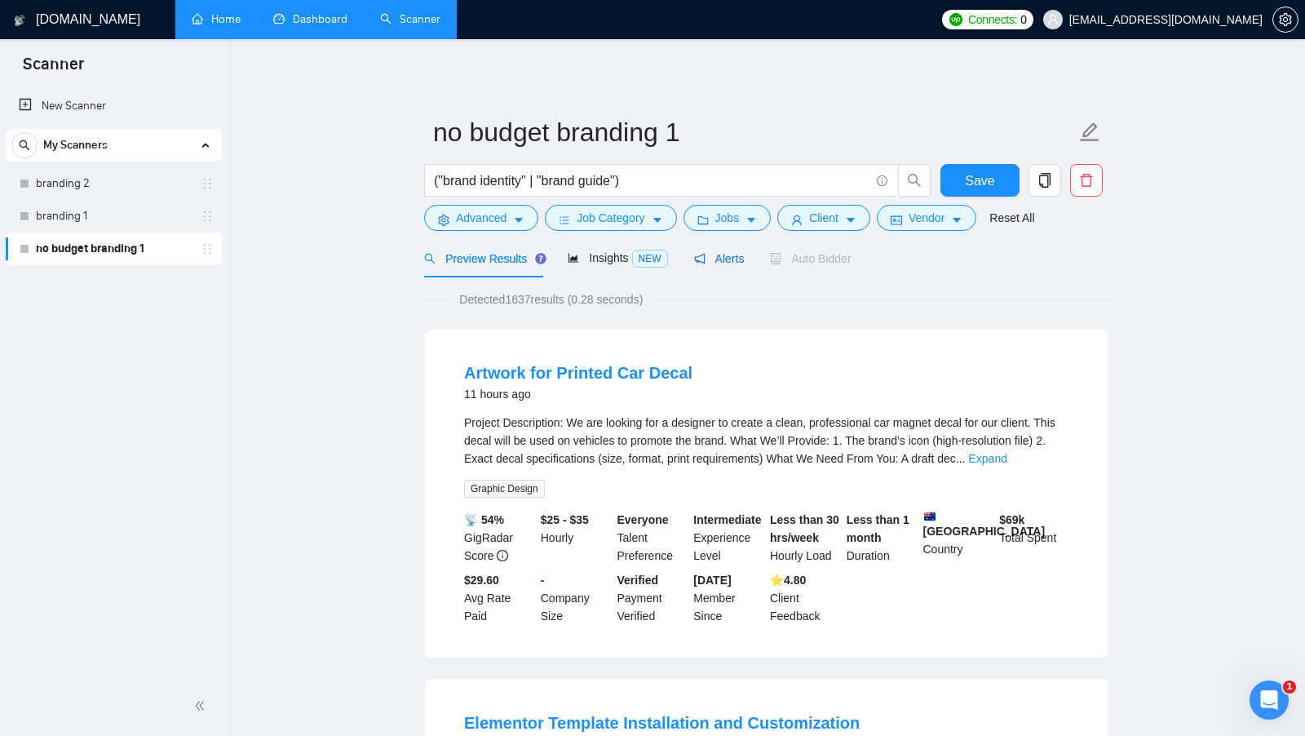
click at [738, 265] on div "Alerts" at bounding box center [719, 259] width 51 height 18
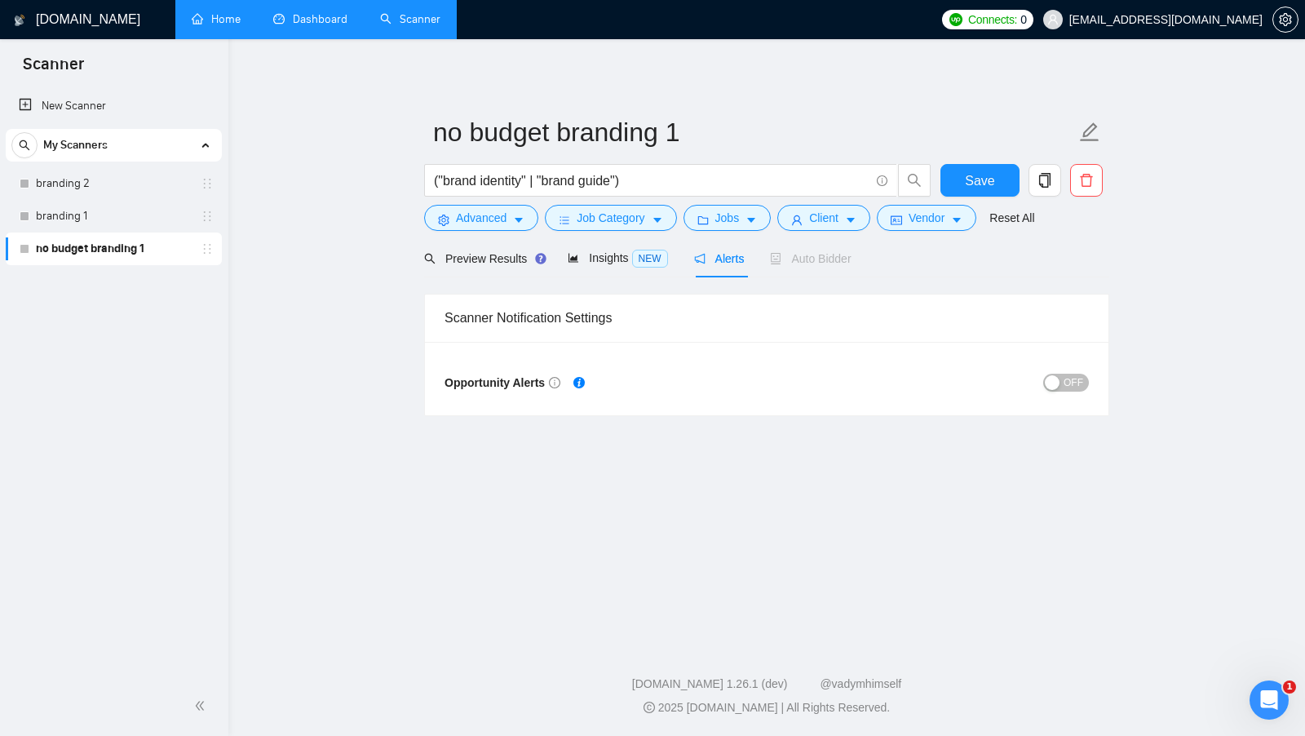
click at [1054, 385] on div "button" at bounding box center [1052, 382] width 15 height 15
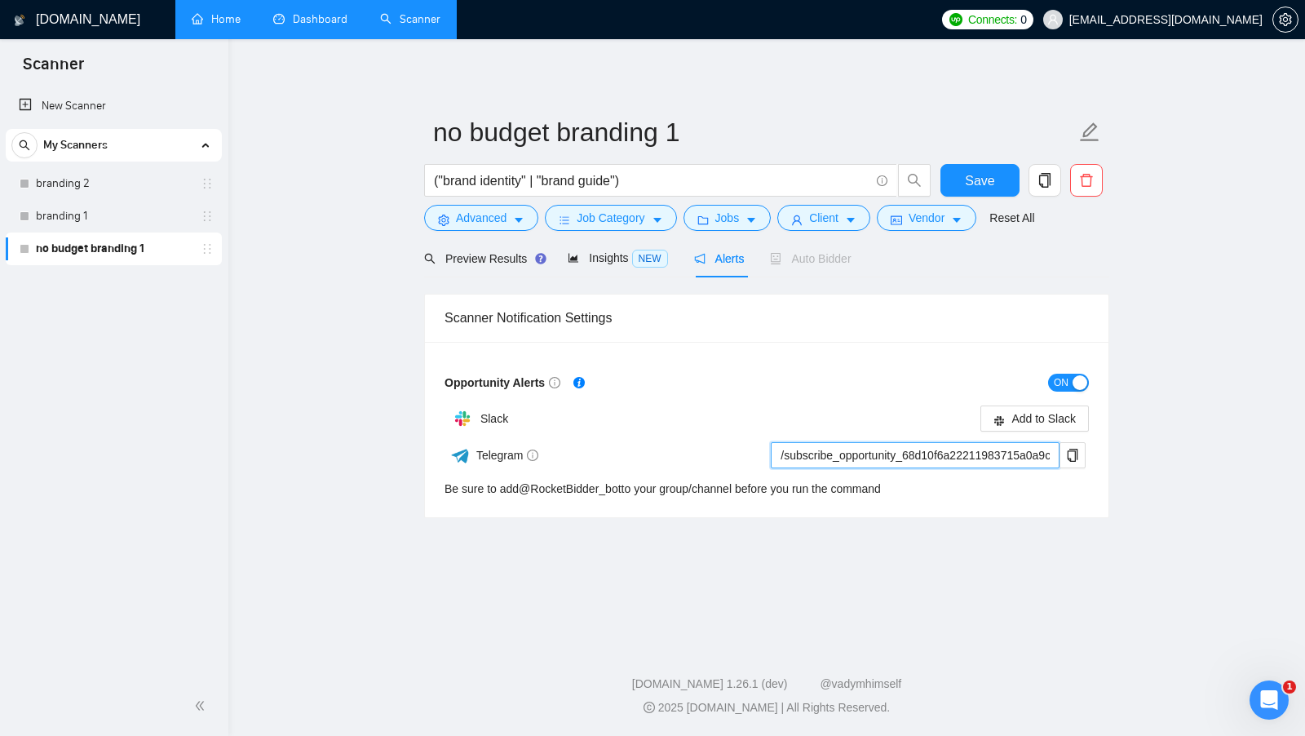
click at [923, 454] on input "/subscribe_opportunity_68d10f6a22211983715a0a9c@RocketBidder_bot" at bounding box center [915, 455] width 289 height 26
click at [924, 454] on input "/subscribe_opportunity_68d10f6a22211983715a0a9c@RocketBidder_bot" at bounding box center [915, 455] width 289 height 26
click at [970, 566] on main "no budget branding 1 ("brand identity" | "brand guide") Save Advanced Job Categ…" at bounding box center [767, 337] width 1025 height 545
click at [1061, 379] on span "ON" at bounding box center [1061, 383] width 15 height 18
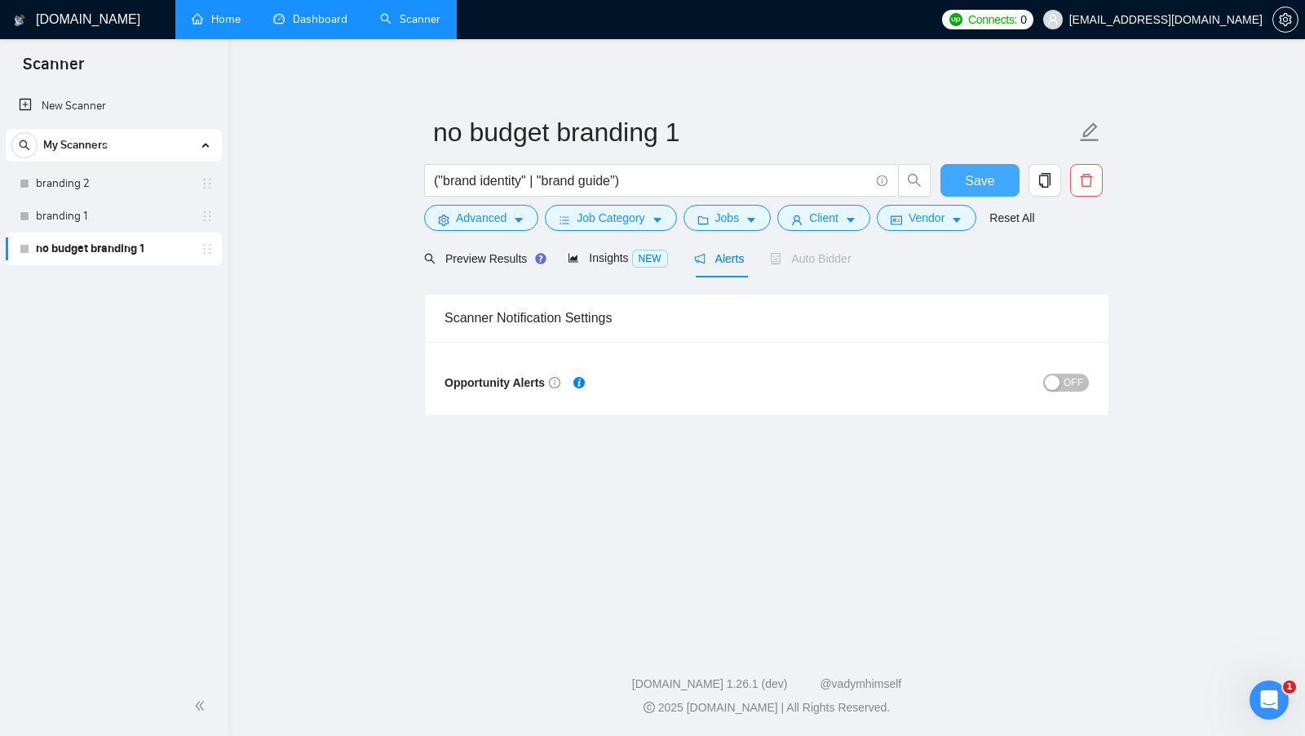
click at [973, 182] on span "Save" at bounding box center [979, 181] width 29 height 20
click at [1129, 393] on main "no budget branding 1 ("brand identity" | "brand guide") Save Advanced Job Categ…" at bounding box center [767, 337] width 1025 height 545
click at [1216, 617] on div "[DOMAIN_NAME] Home Dashboard Scanner Connects: 0 [EMAIL_ADDRESS][DOMAIN_NAME] n…" at bounding box center [766, 368] width 1077 height 736
click at [1262, 697] on icon "Відкрити програму для спілкування Intercom" at bounding box center [1267, 698] width 27 height 27
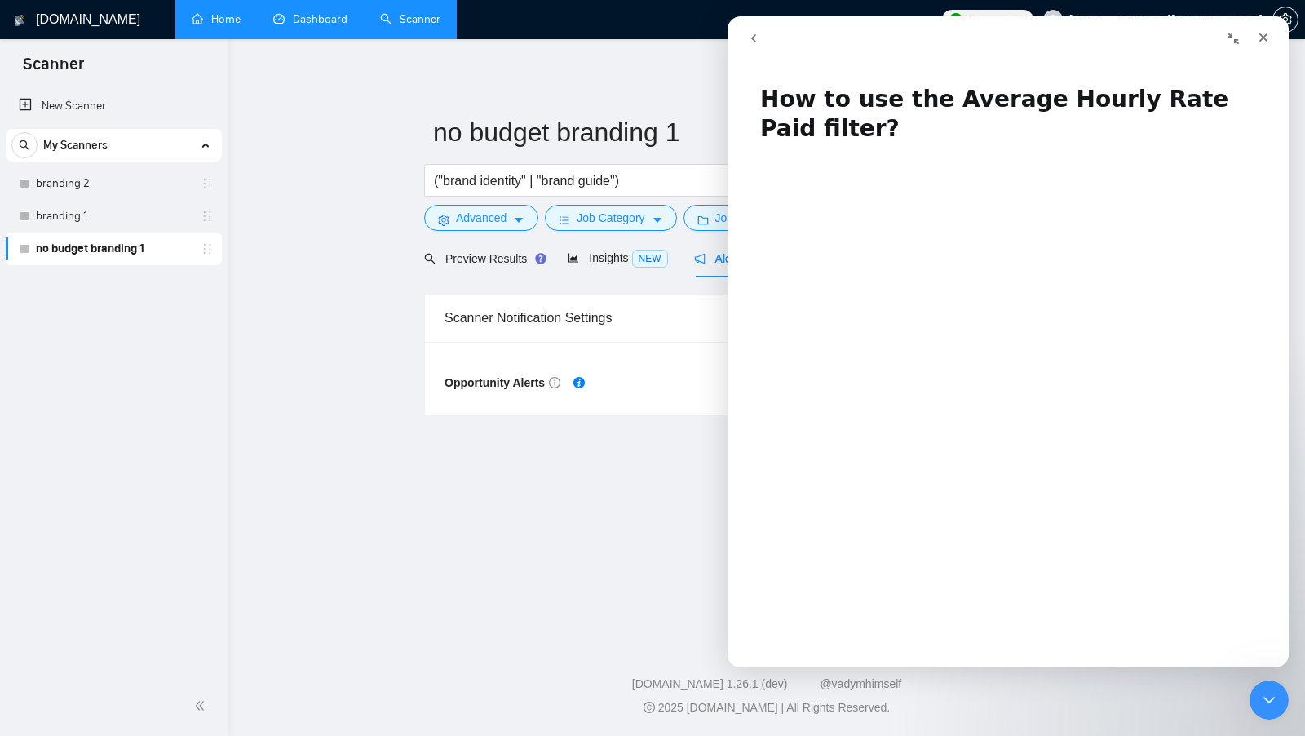
click at [756, 42] on icon "go back" at bounding box center [753, 38] width 13 height 13
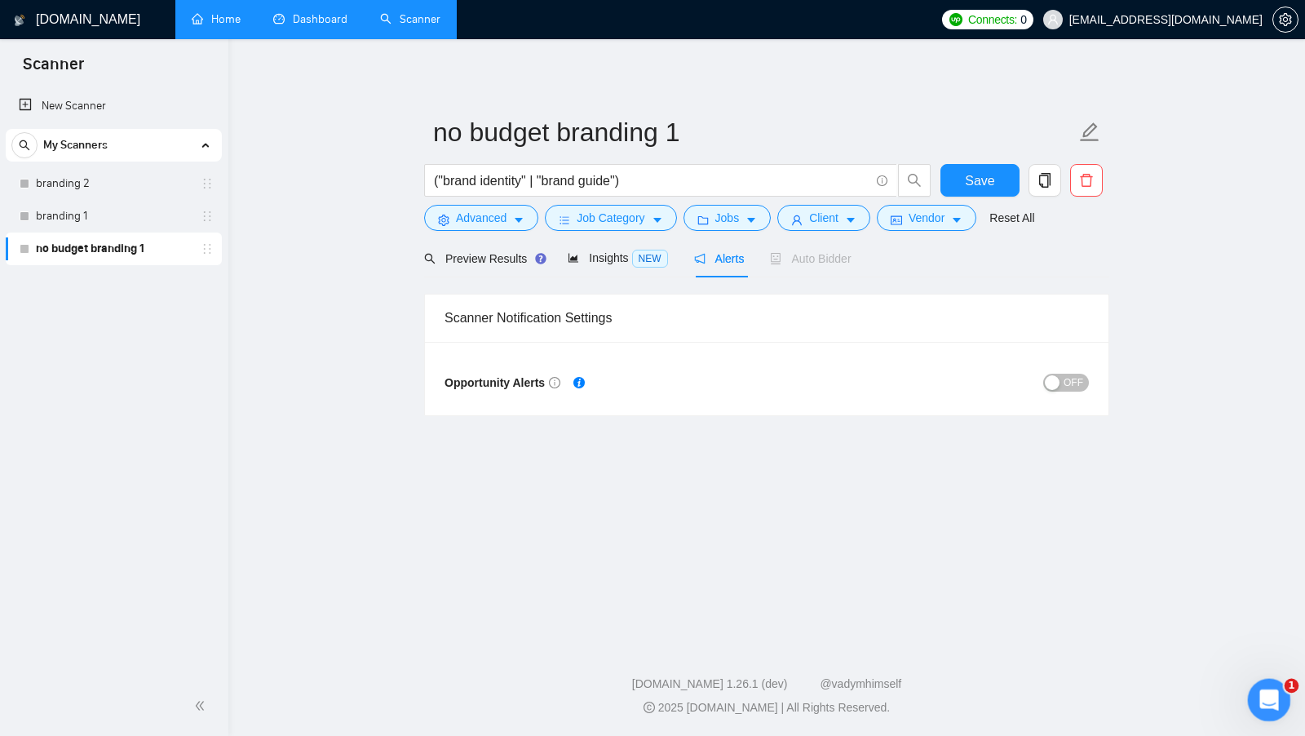
click at [1261, 689] on icon "Відкрити програму для спілкування Intercom" at bounding box center [1267, 698] width 27 height 27
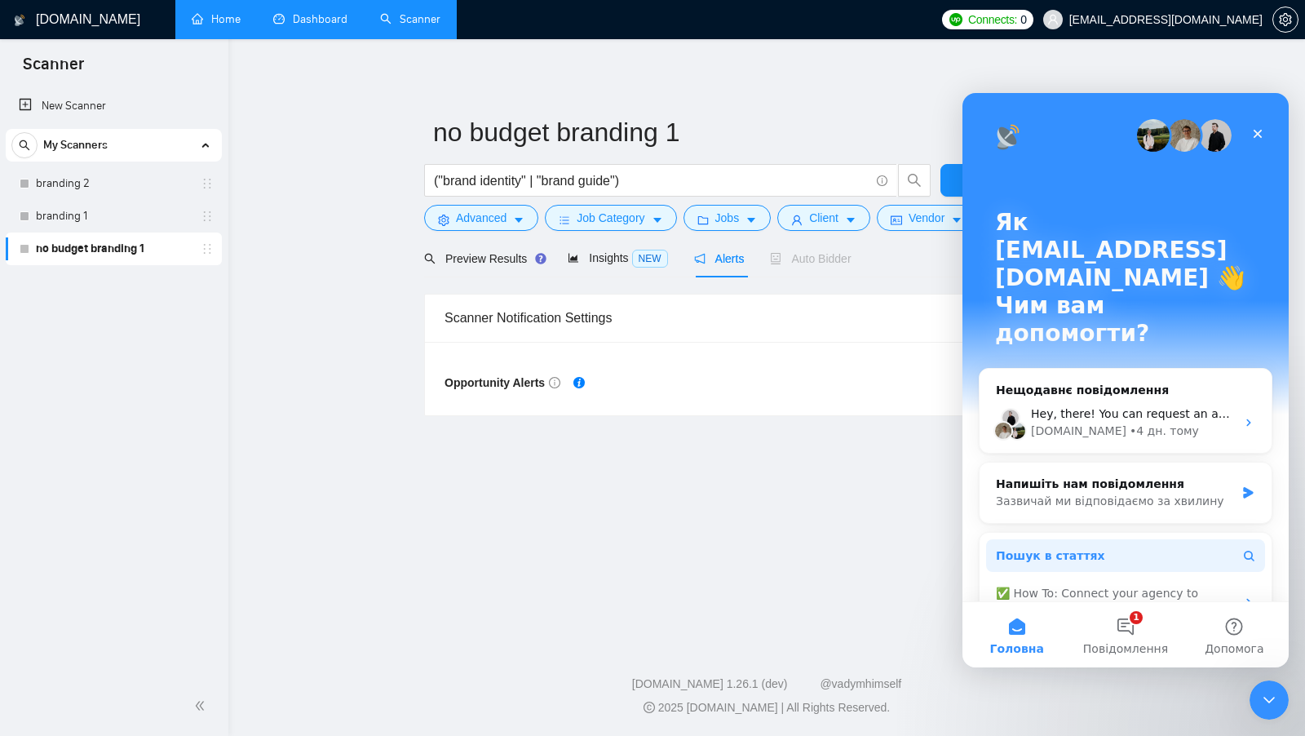
click at [1076, 547] on span "Пошук в статтях" at bounding box center [1050, 555] width 109 height 17
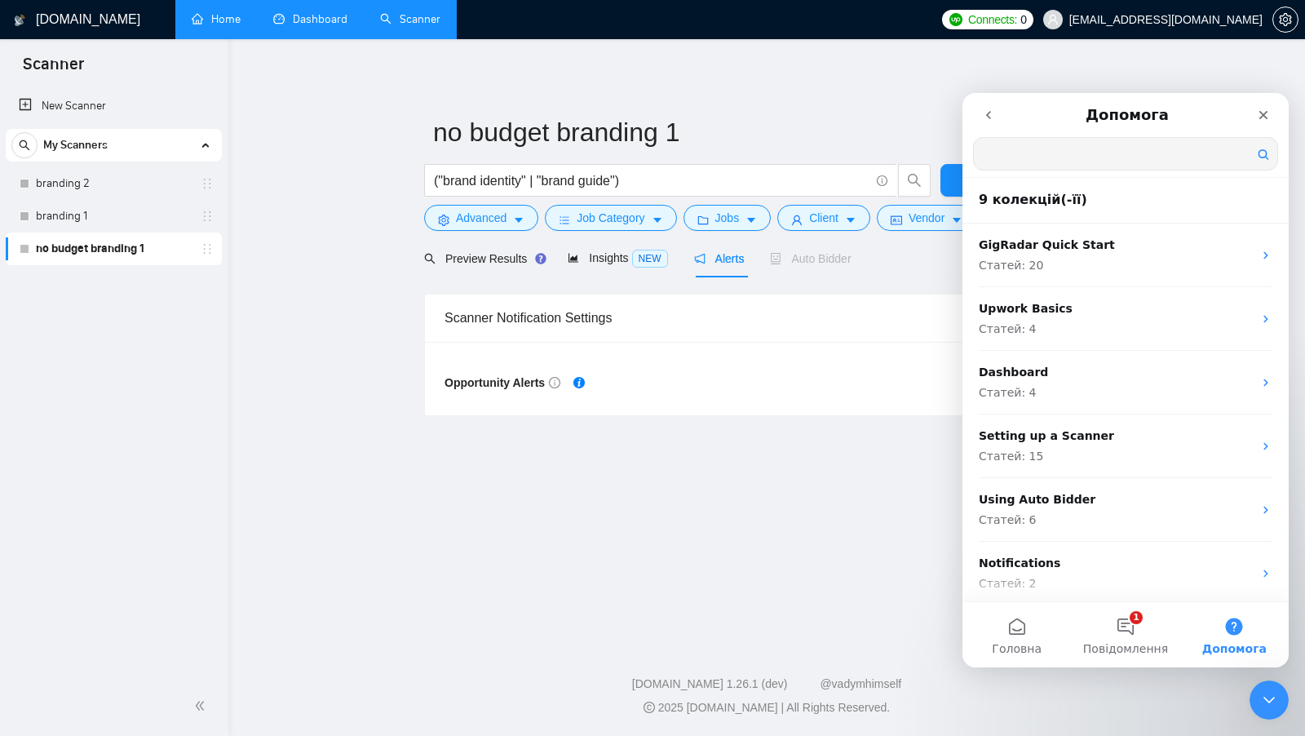
click at [1121, 148] on input "Пошук в статтях" at bounding box center [1126, 154] width 304 height 32
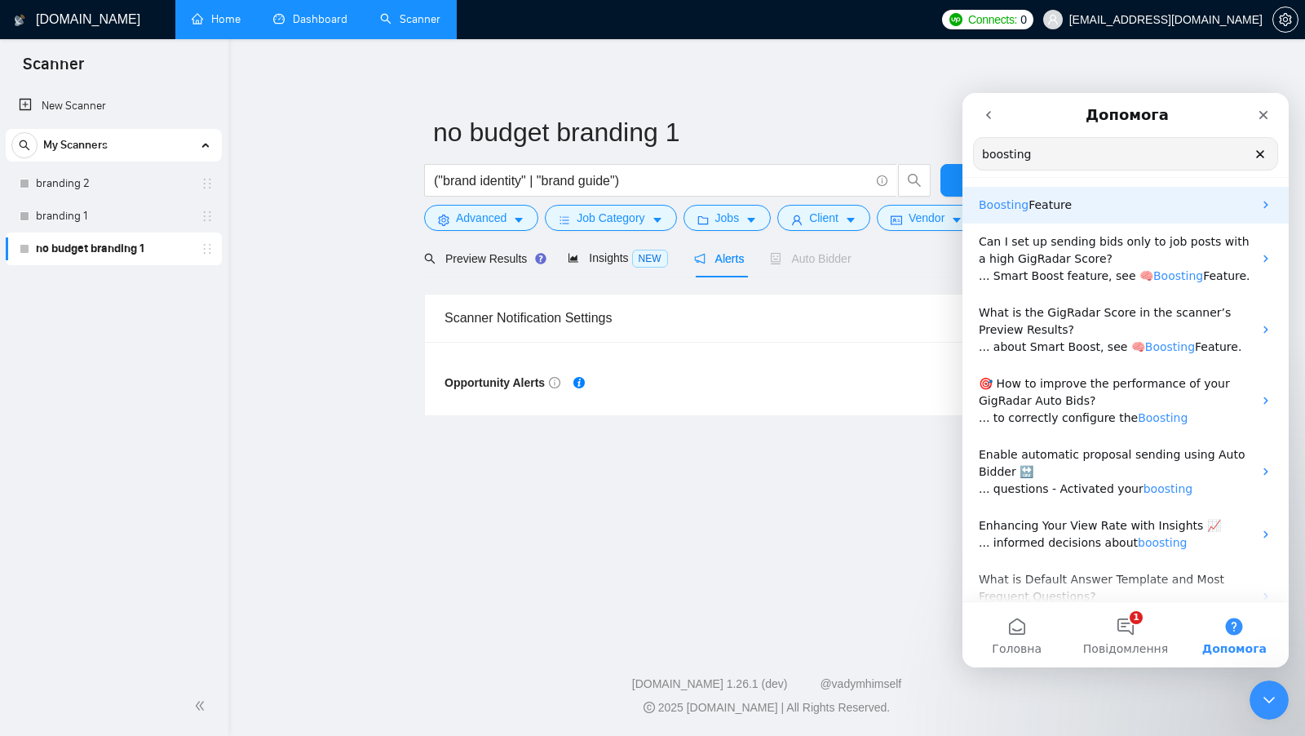
type input "boosting"
click at [1149, 207] on p "Boosting Feature" at bounding box center [1116, 205] width 274 height 17
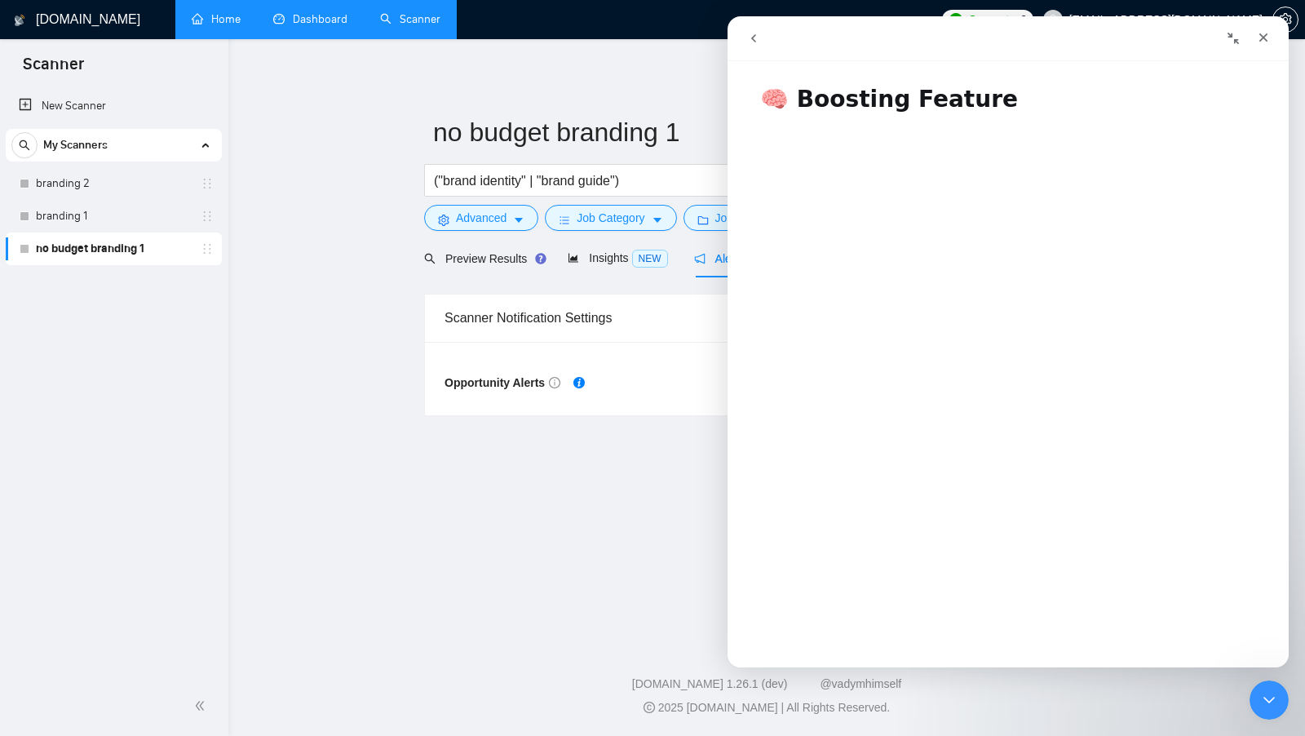
click at [756, 49] on button "go back" at bounding box center [753, 38] width 31 height 31
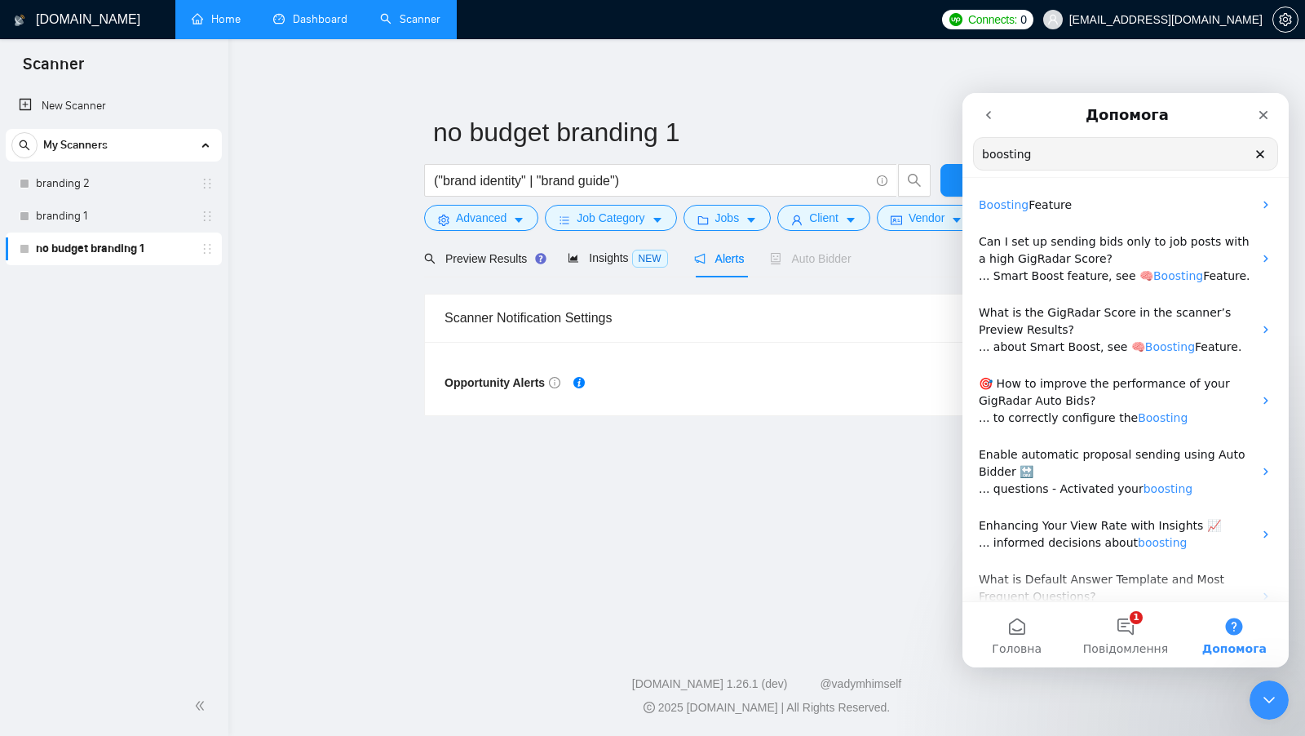
click at [1078, 161] on input "boosting" at bounding box center [1126, 154] width 304 height 32
click at [1079, 161] on input "boosting" at bounding box center [1126, 154] width 304 height 32
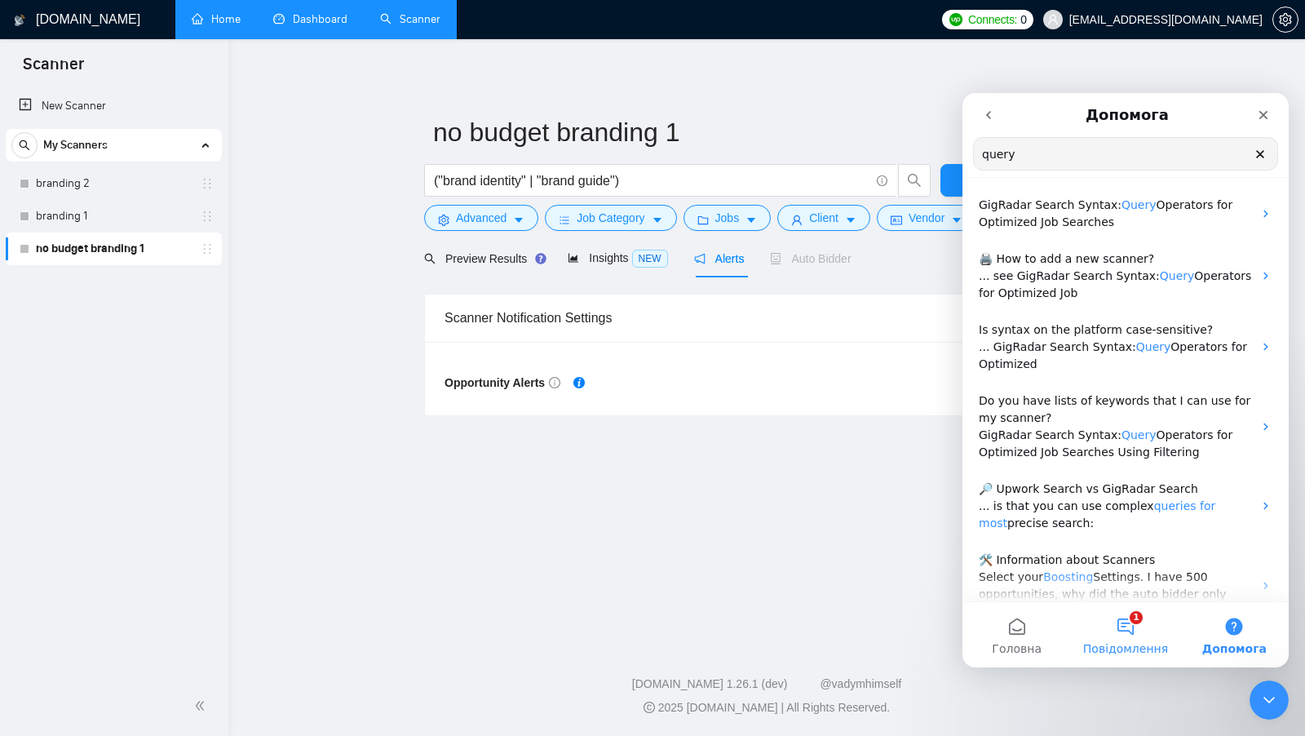
type input "query"
click at [1125, 632] on button "1 Повідомлення" at bounding box center [1125, 634] width 109 height 65
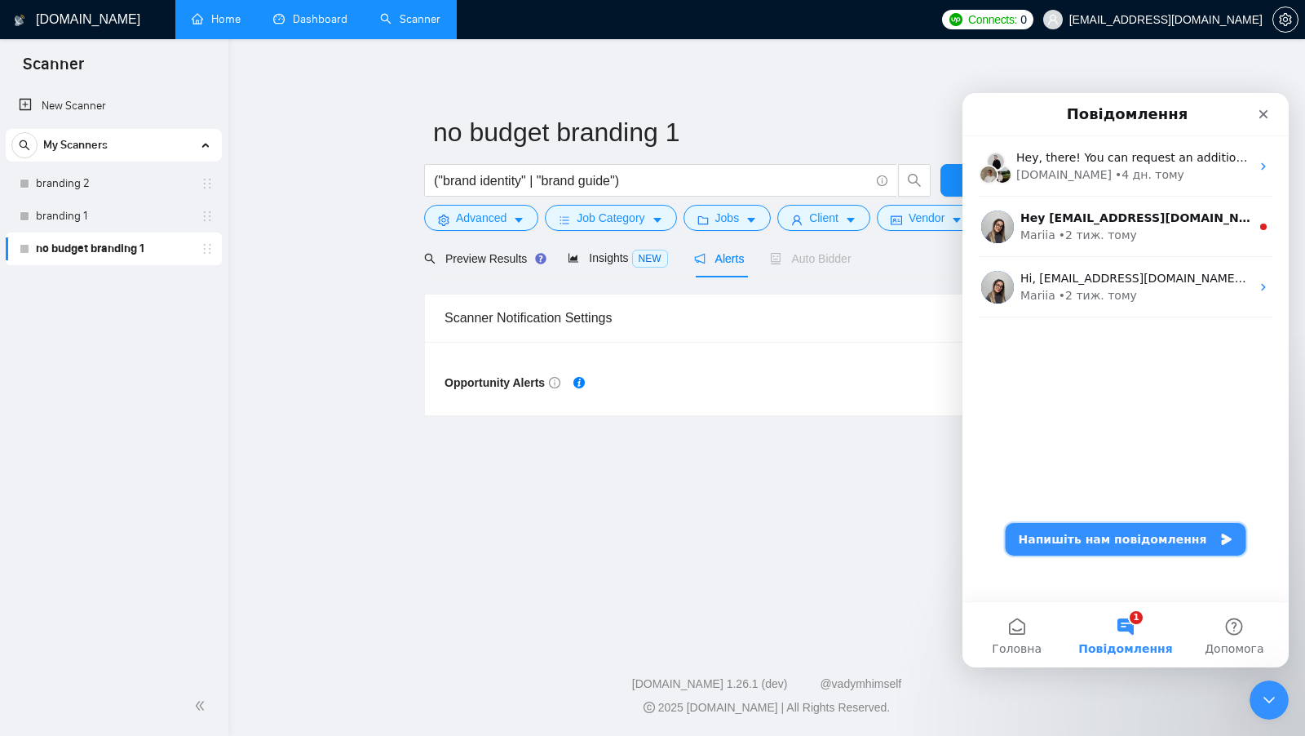
click at [1153, 546] on button "Напишіть нам повідомлення" at bounding box center [1126, 539] width 241 height 33
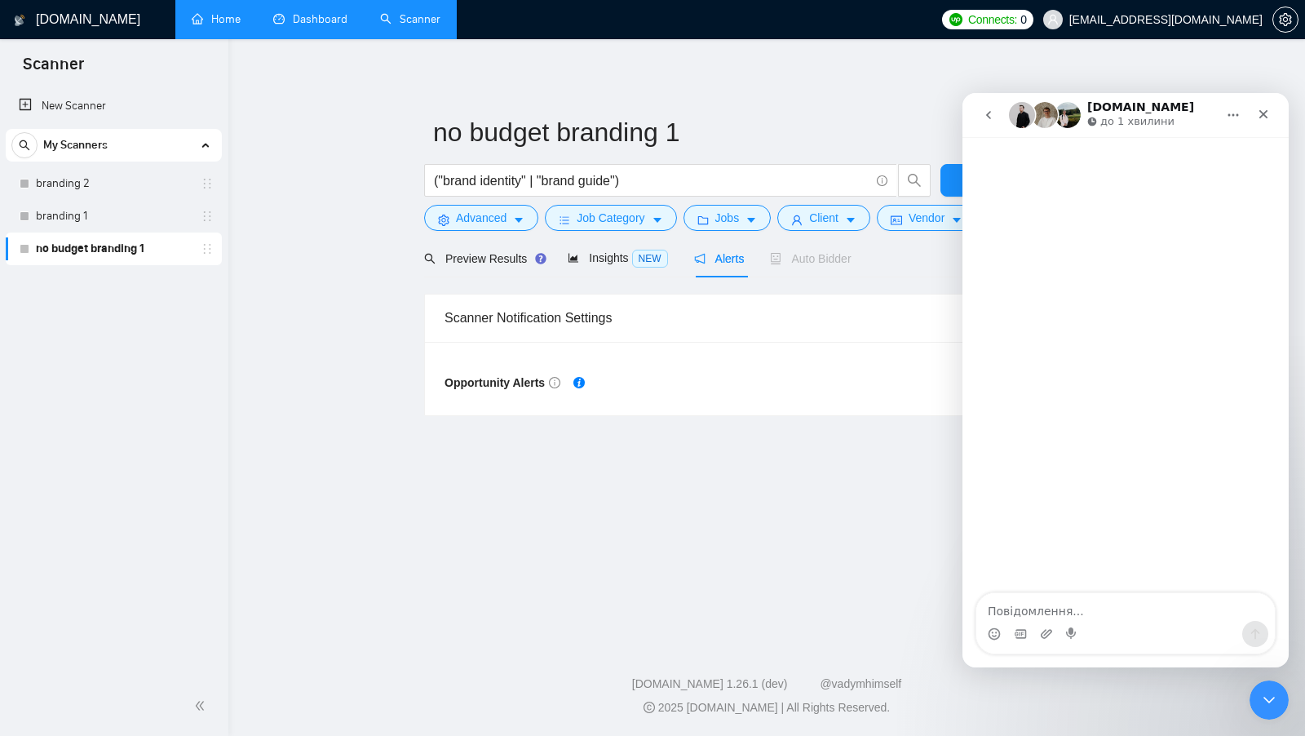
click at [1056, 609] on textarea "Повідомлення..." at bounding box center [1126, 607] width 299 height 28
type textarea "c"
click at [1254, 693] on div "Закрити програму для спілкування Intercom" at bounding box center [1267, 697] width 39 height 39
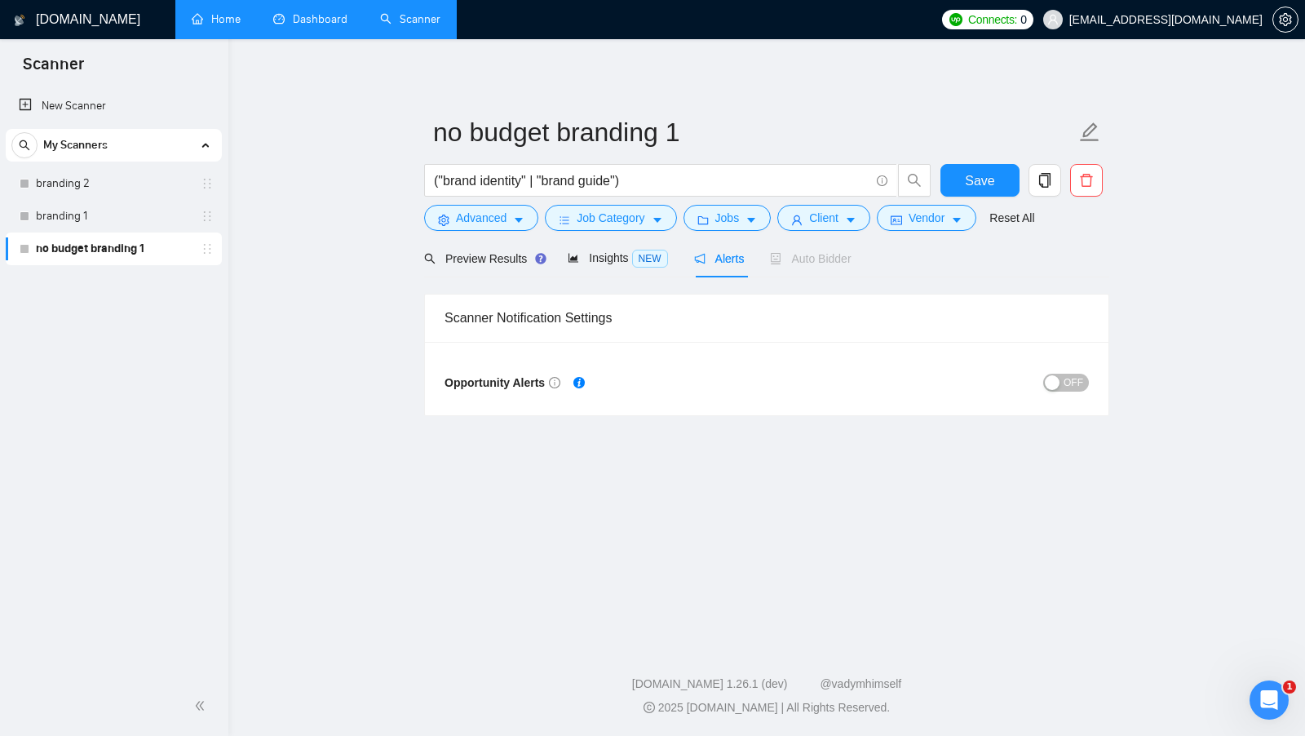
click at [1222, 533] on main "no budget branding 1 ("brand identity" | "brand guide") Save Advanced Job Categ…" at bounding box center [767, 337] width 1025 height 545
click at [1021, 560] on main "no budget branding 1 ("brand identity" | "brand guide") Save Advanced Job Categ…" at bounding box center [767, 337] width 1025 height 545
click at [982, 188] on span "Save" at bounding box center [979, 181] width 29 height 20
click at [907, 295] on div "Scanner Notification Settings" at bounding box center [767, 318] width 645 height 47
click at [206, 26] on link "Home" at bounding box center [216, 19] width 49 height 14
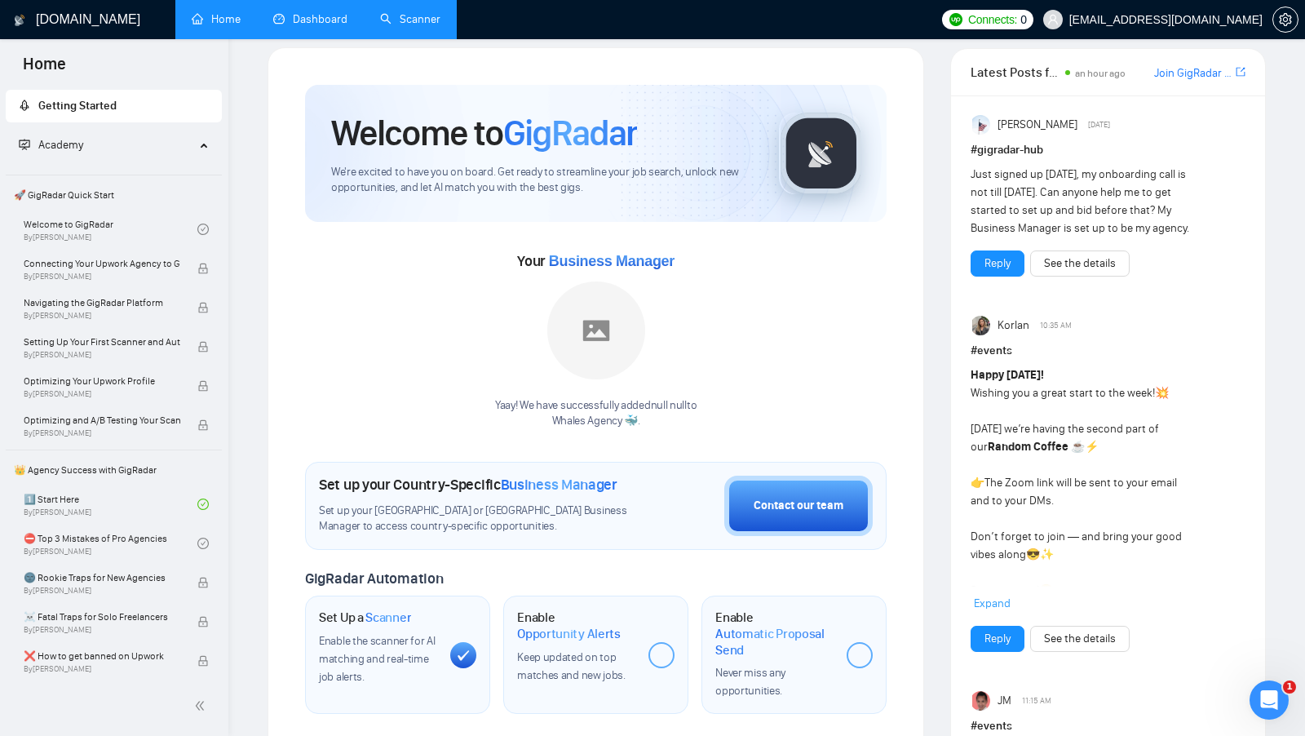
scroll to position [19, 0]
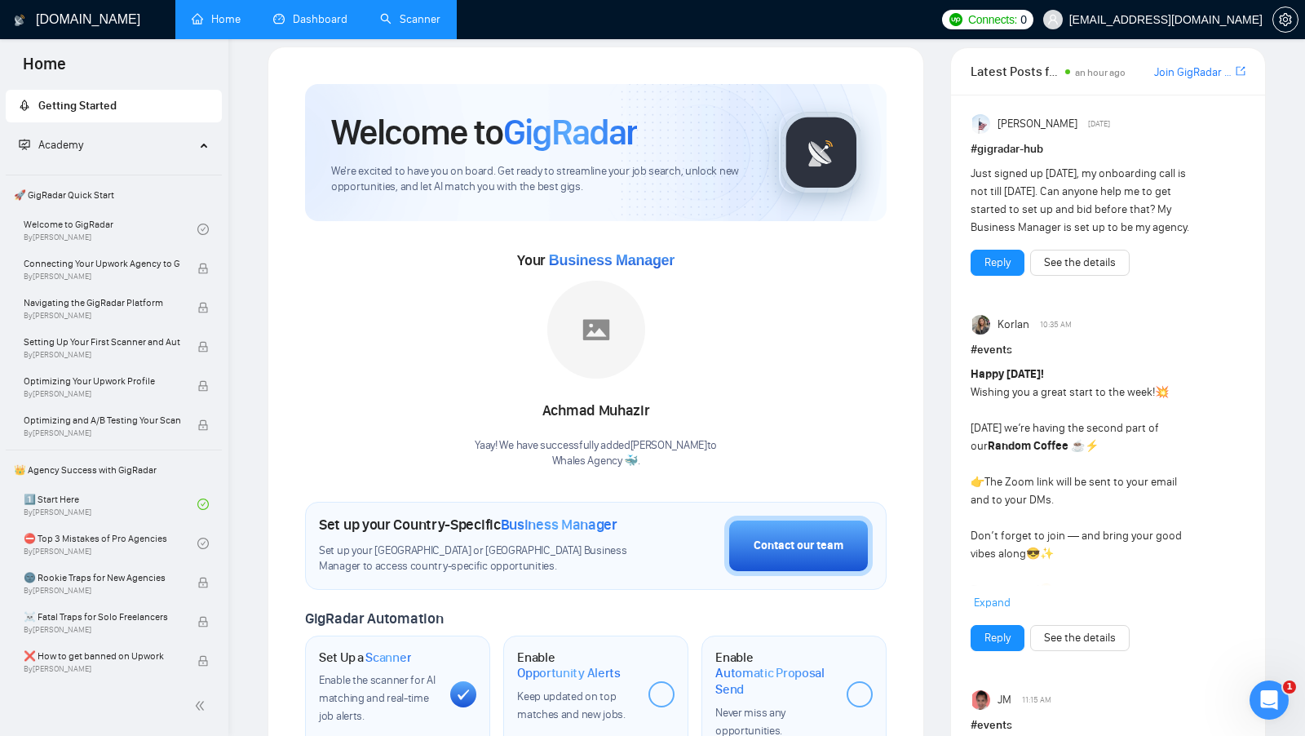
click at [402, 26] on link "Scanner" at bounding box center [410, 19] width 60 height 14
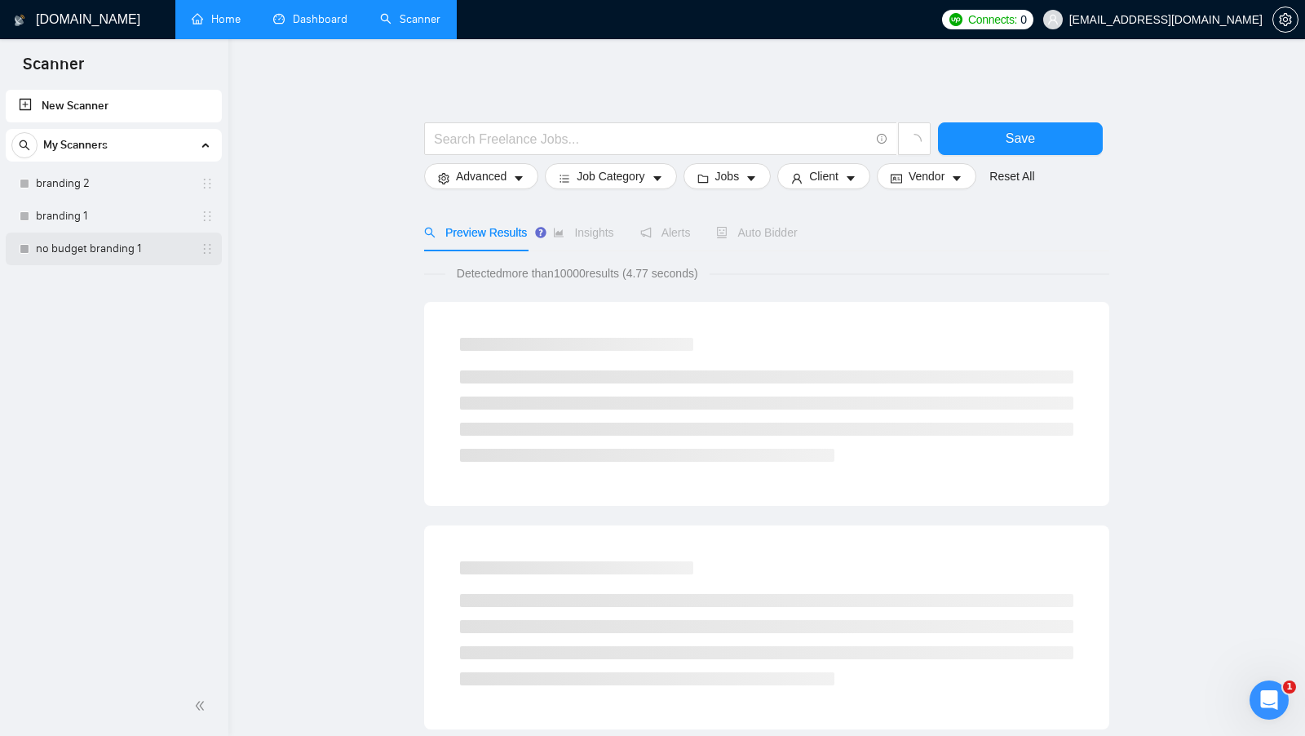
click at [100, 247] on link "no budget branding 1" at bounding box center [113, 249] width 155 height 33
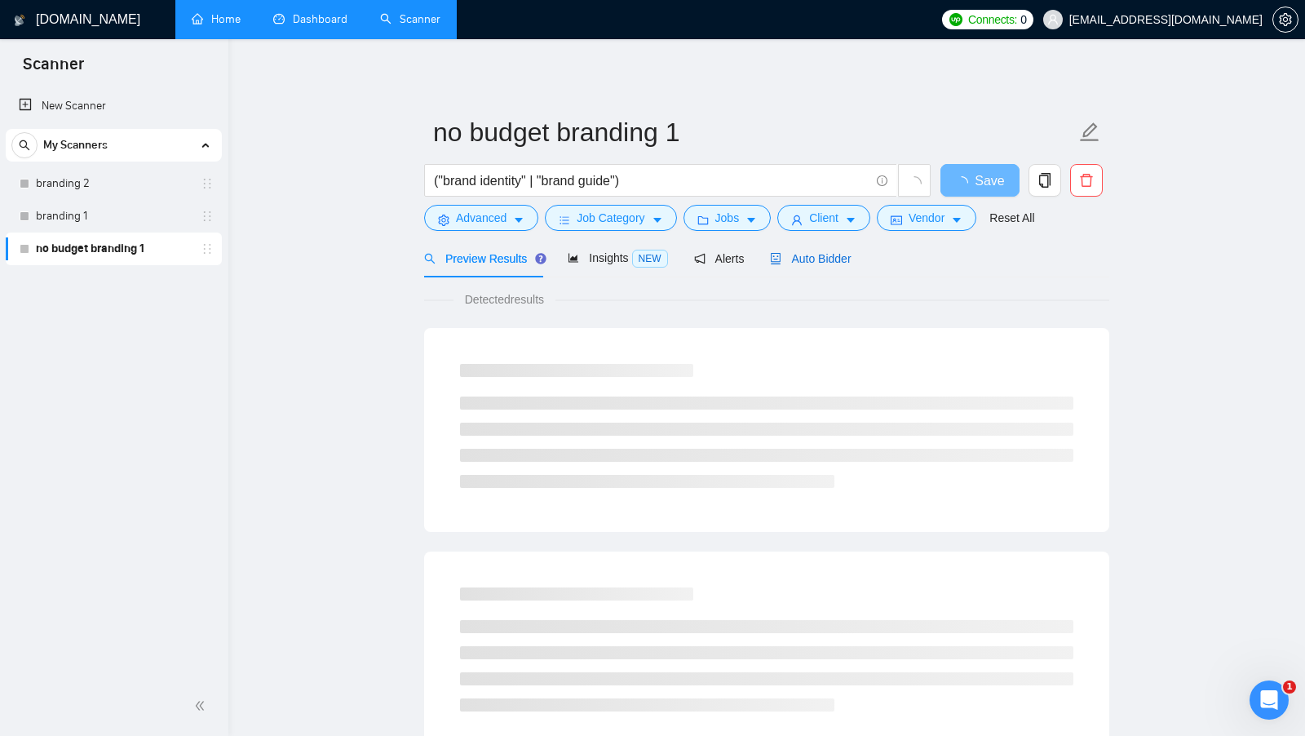
click at [816, 250] on div "Auto Bidder" at bounding box center [810, 259] width 81 height 18
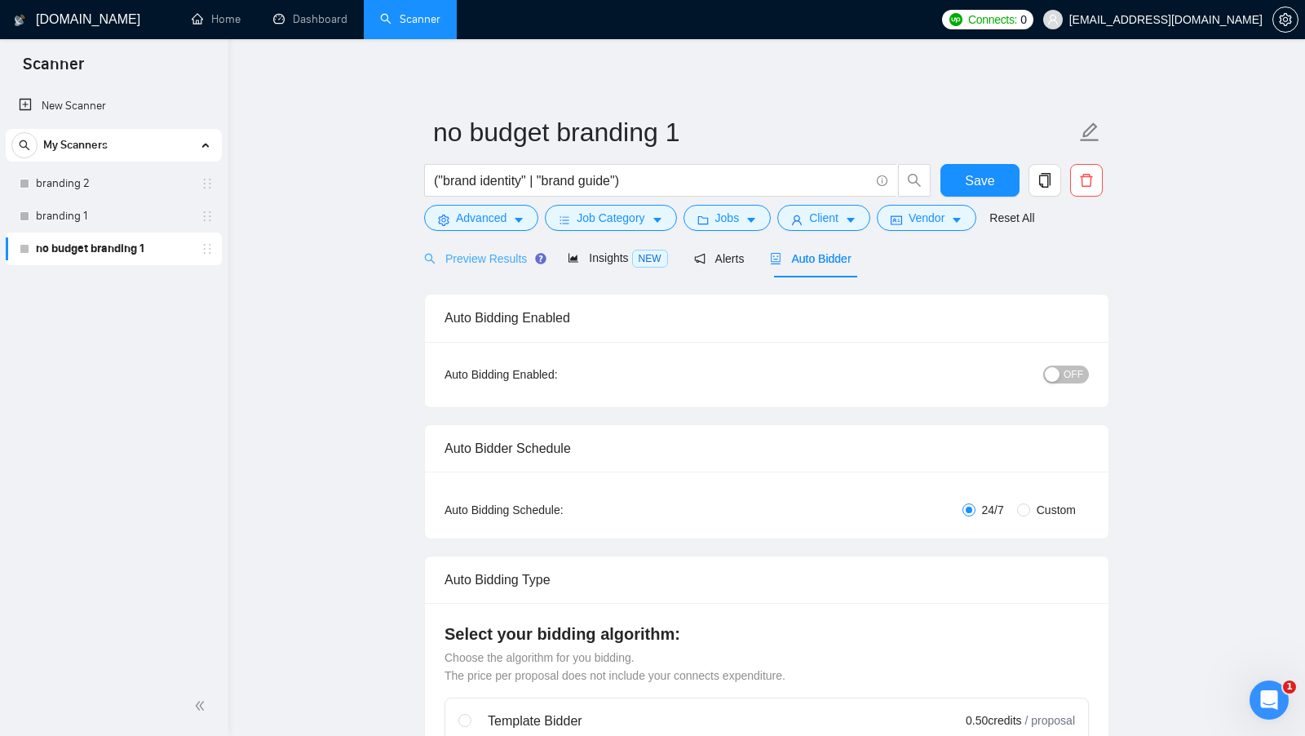
click at [507, 268] on div "Preview Results" at bounding box center [482, 258] width 117 height 38
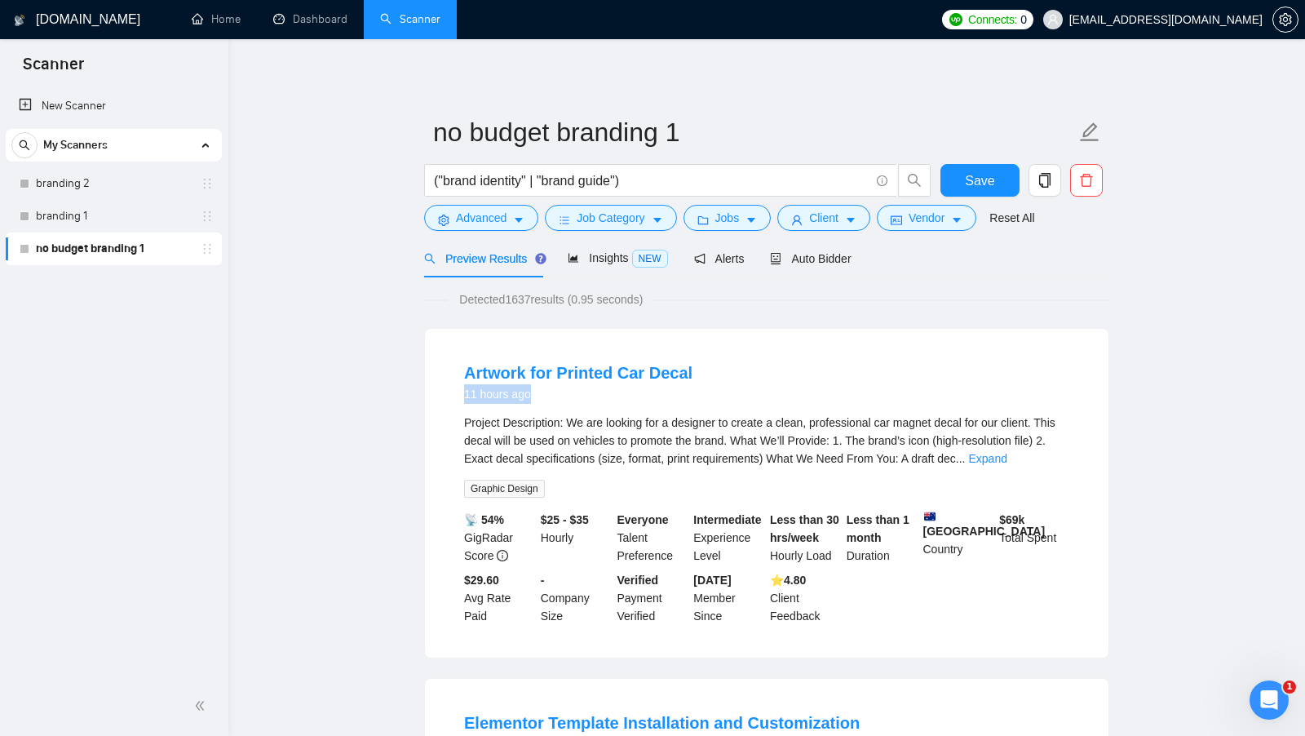
drag, startPoint x: 538, startPoint y: 399, endPoint x: 456, endPoint y: 400, distance: 81.6
click at [456, 399] on li "Artwork for Printed Car Decal 11 hours ago Project Description: We are looking …" at bounding box center [767, 493] width 645 height 290
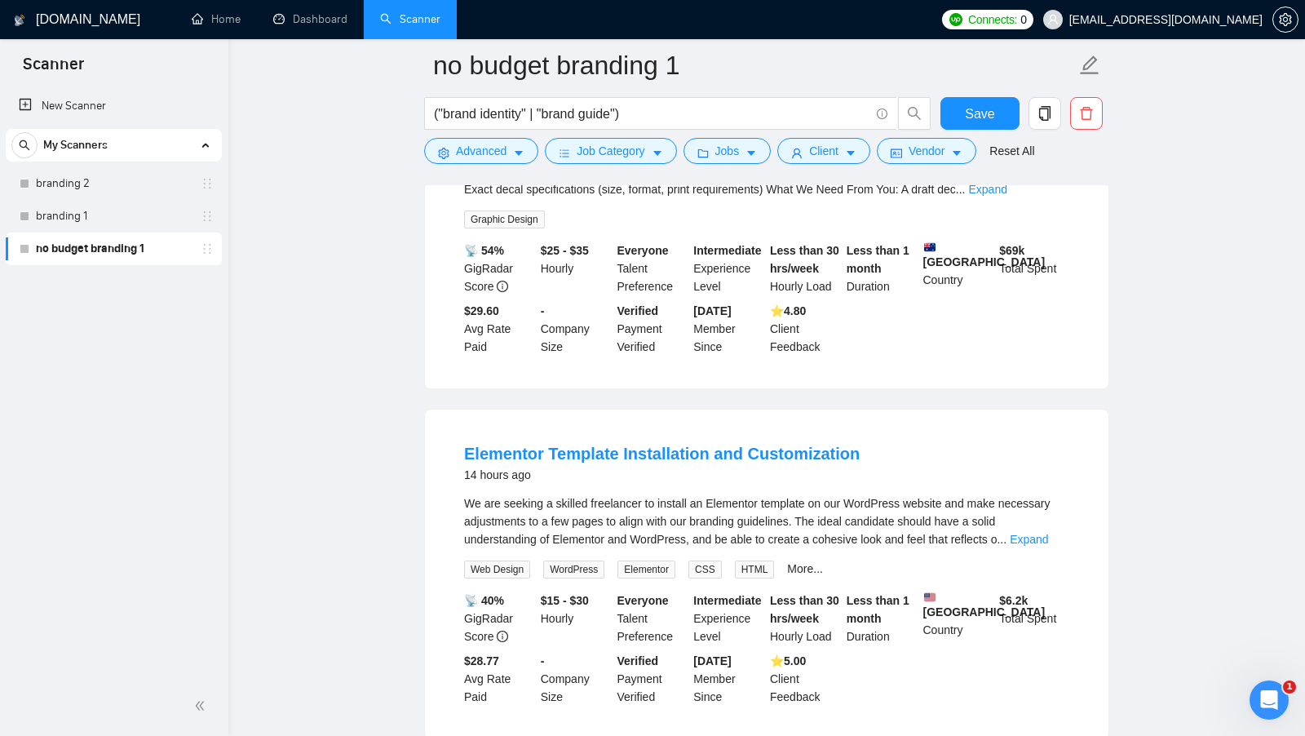
scroll to position [313, 0]
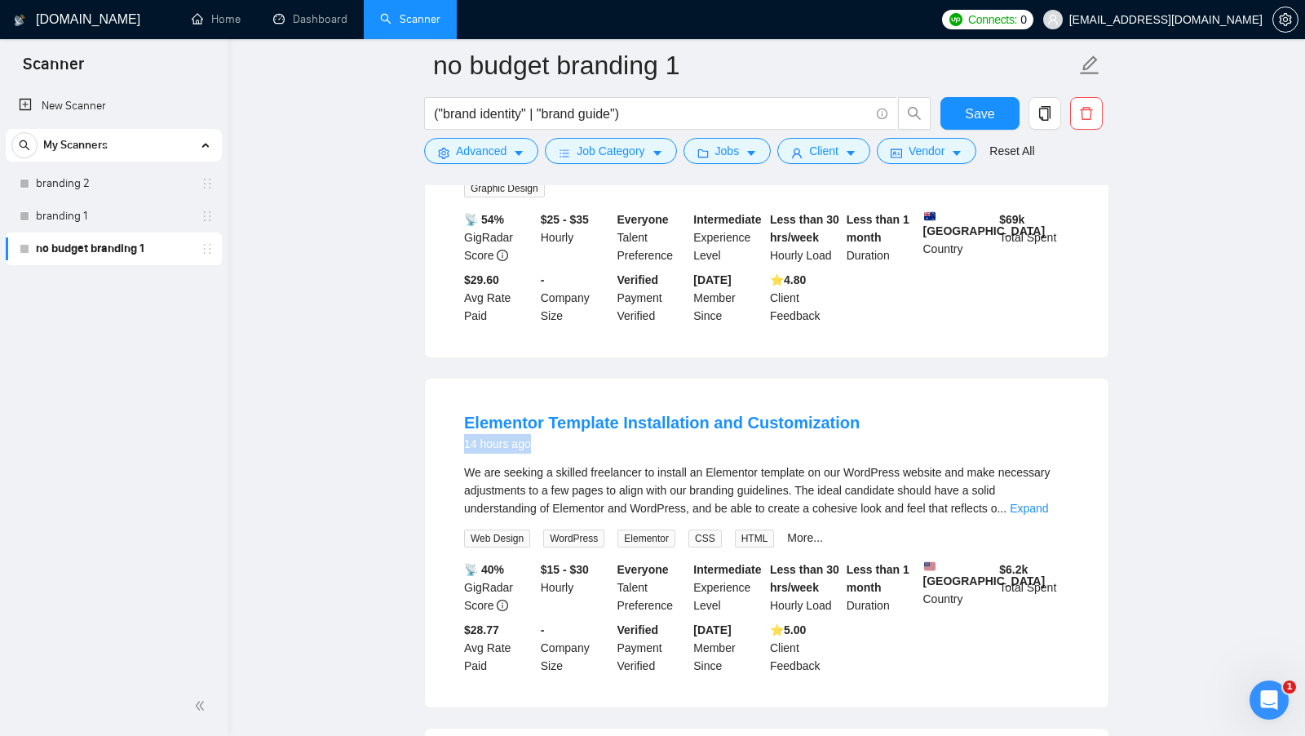
drag, startPoint x: 543, startPoint y: 452, endPoint x: 461, endPoint y: 446, distance: 81.8
click at [461, 446] on li "Elementor Template Installation and Customization 14 hours ago We are seeking a…" at bounding box center [767, 543] width 645 height 290
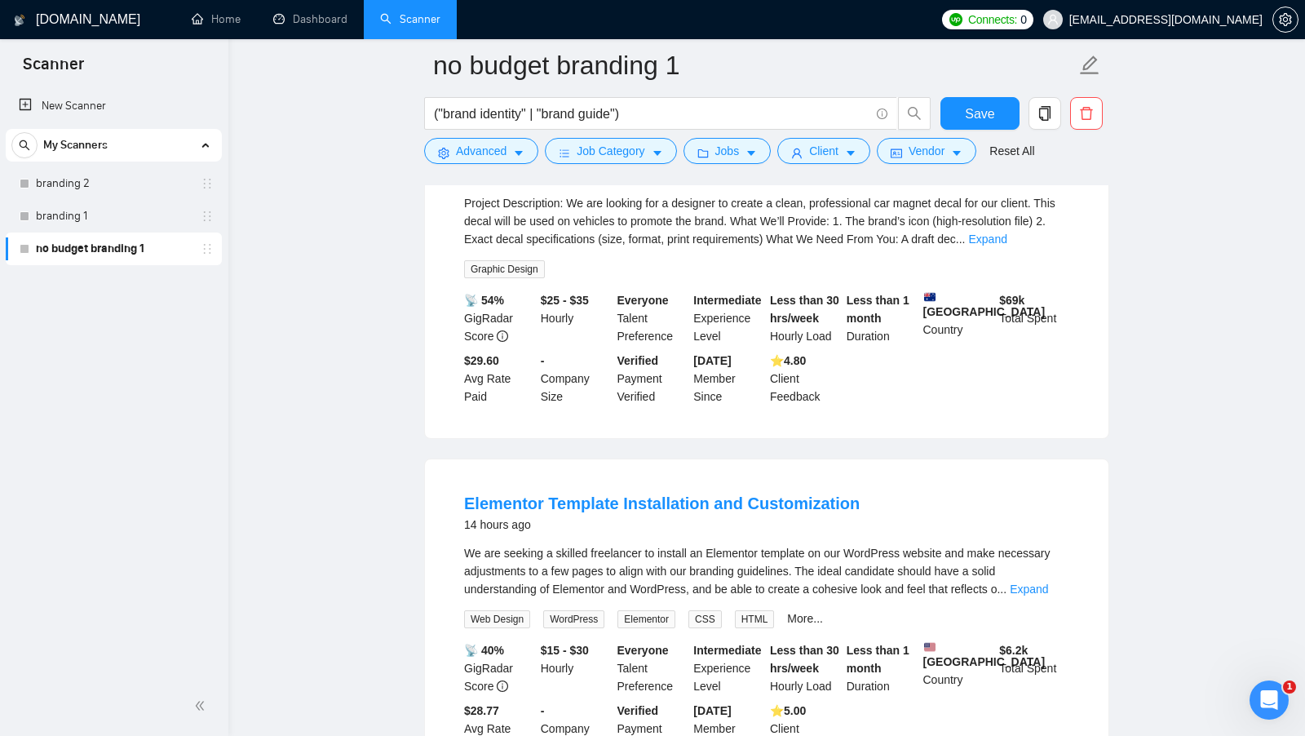
scroll to position [59, 0]
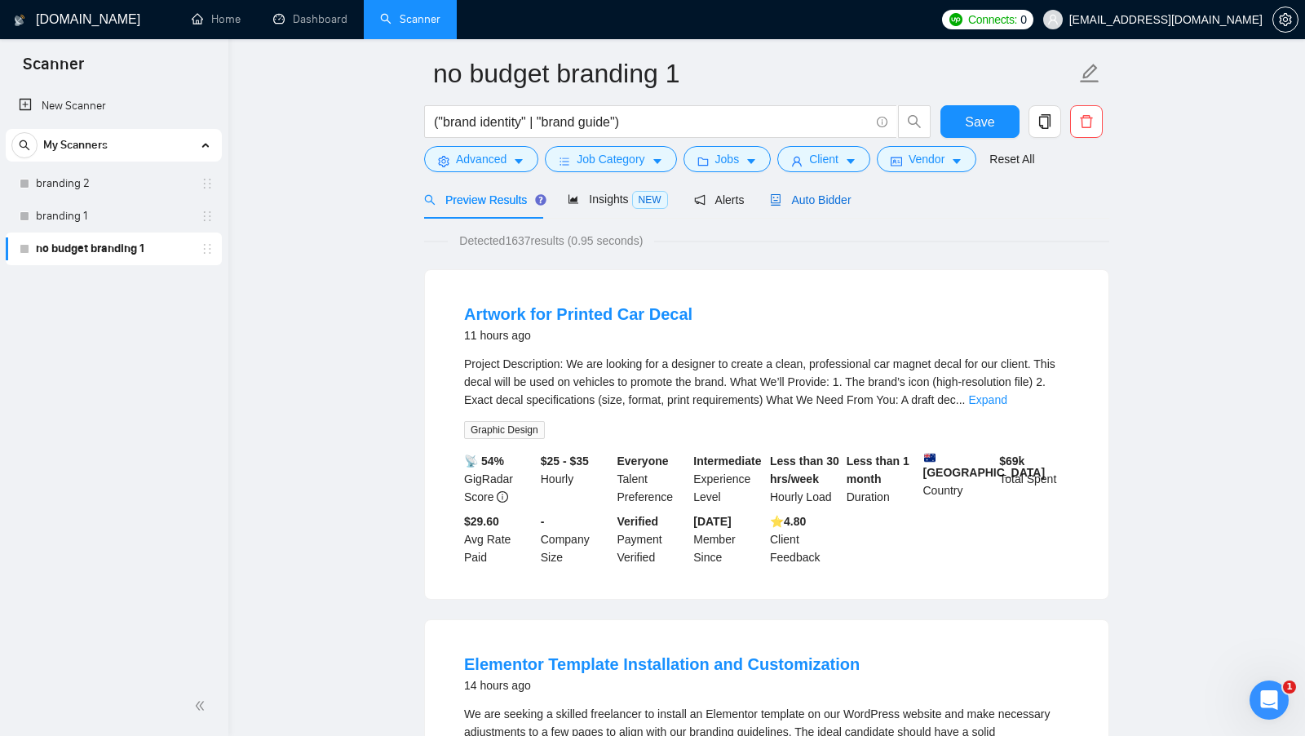
click at [823, 200] on span "Auto Bidder" at bounding box center [810, 199] width 81 height 13
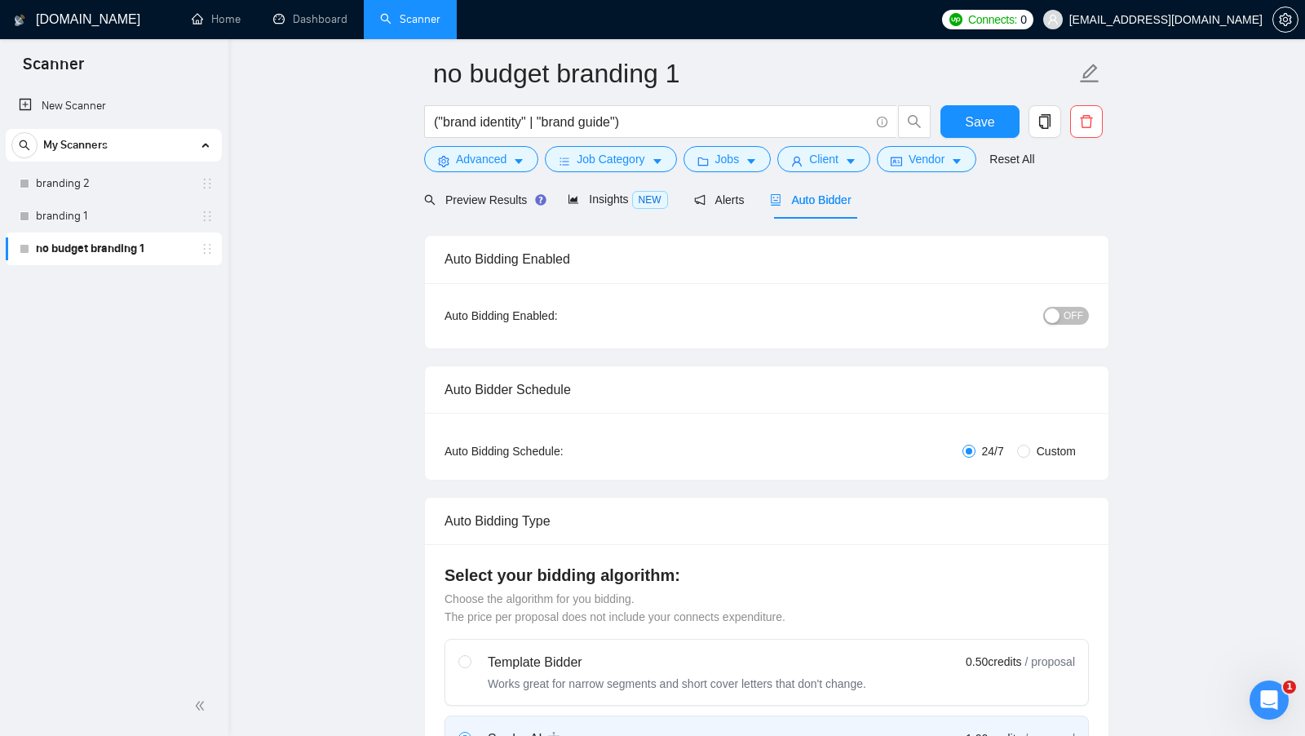
click at [1083, 312] on span "OFF" at bounding box center [1074, 316] width 20 height 18
click at [1080, 313] on div "button" at bounding box center [1080, 315] width 15 height 15
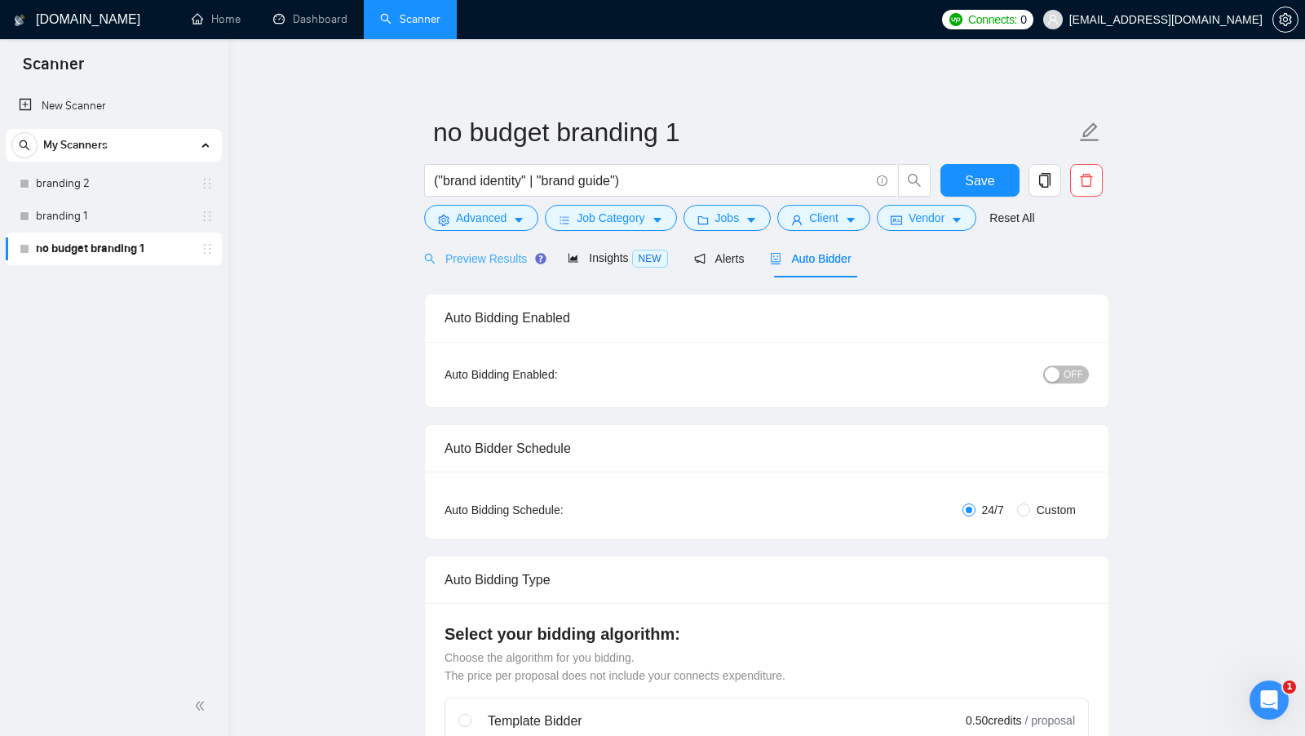
click at [479, 268] on div "Preview Results" at bounding box center [482, 258] width 117 height 38
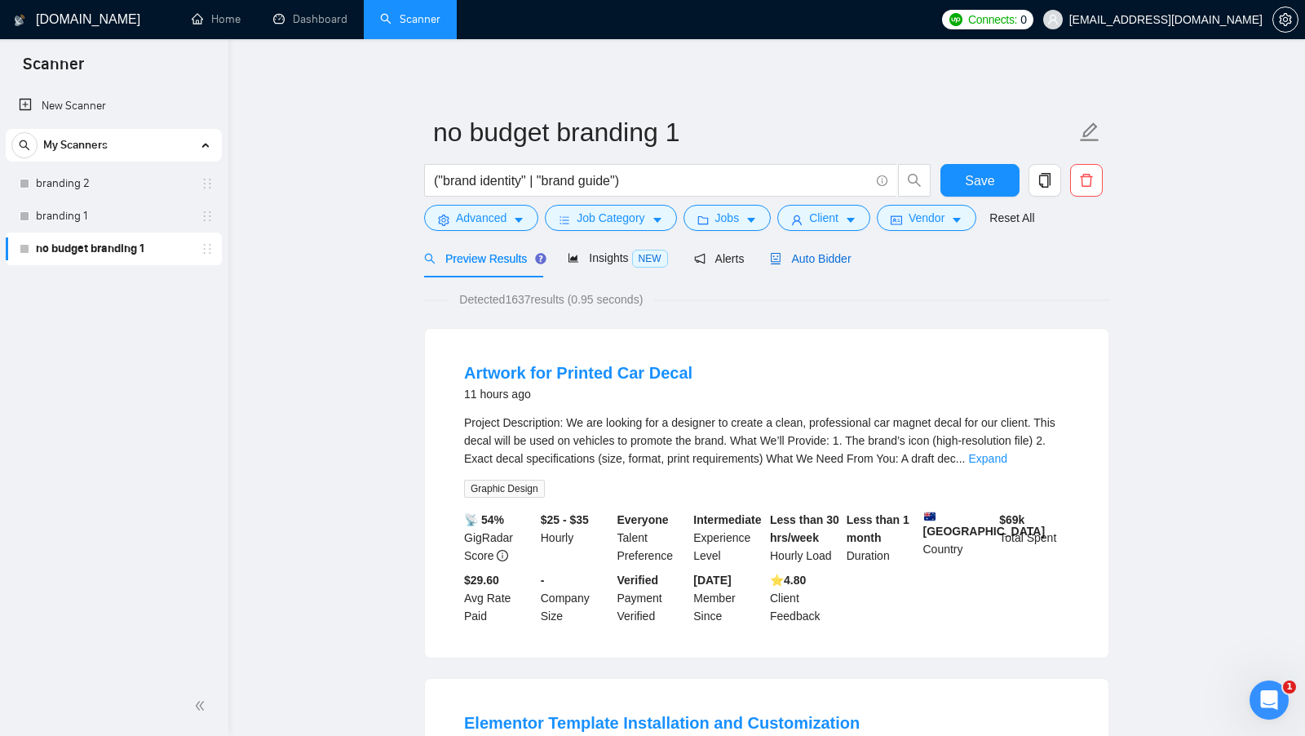
click at [800, 263] on span "Auto Bidder" at bounding box center [810, 258] width 81 height 13
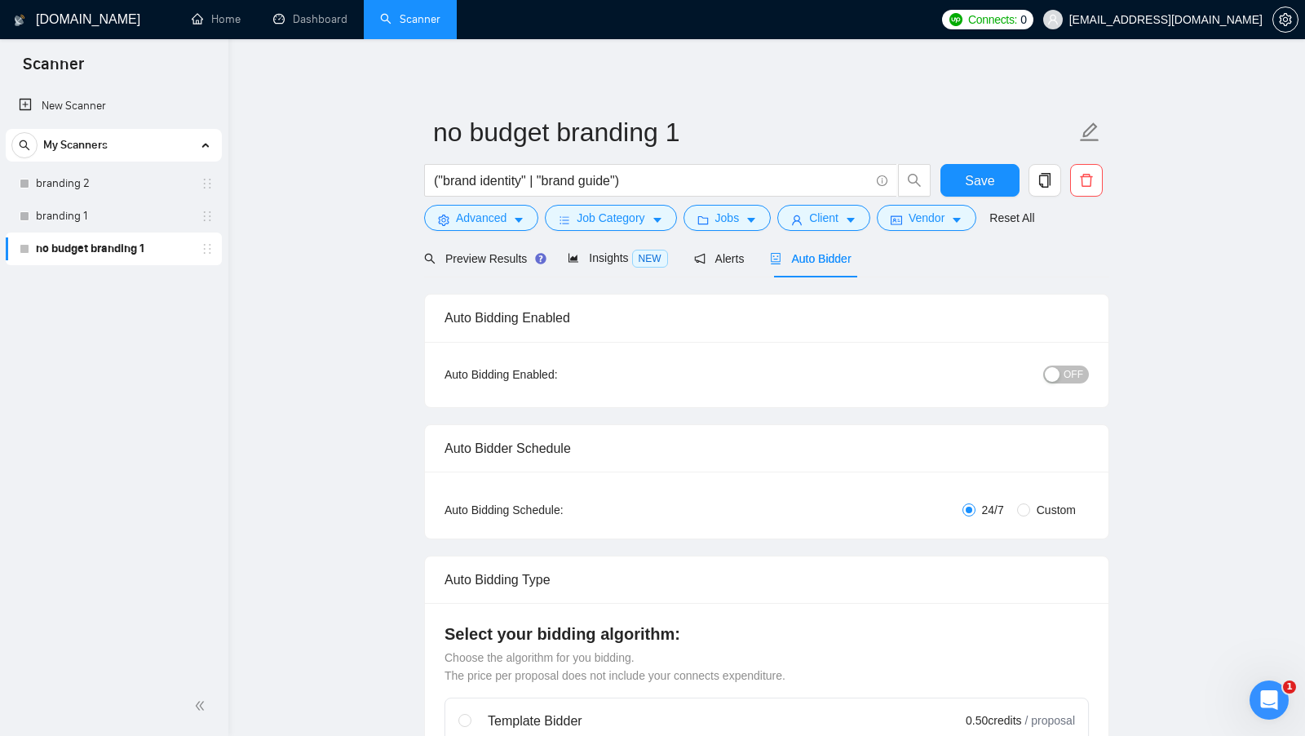
click at [1061, 373] on button "OFF" at bounding box center [1067, 375] width 46 height 18
click at [490, 262] on span "Preview Results" at bounding box center [482, 258] width 117 height 13
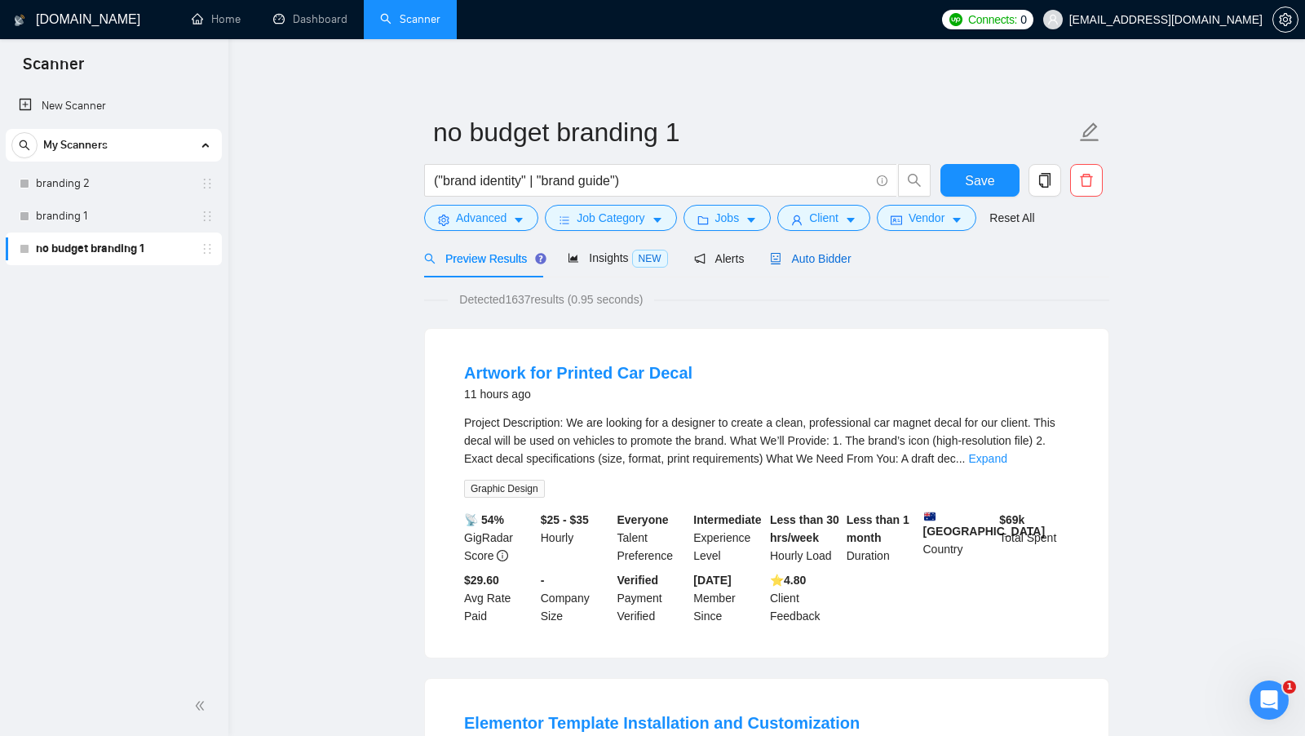
click at [844, 252] on span "Auto Bidder" at bounding box center [810, 258] width 81 height 13
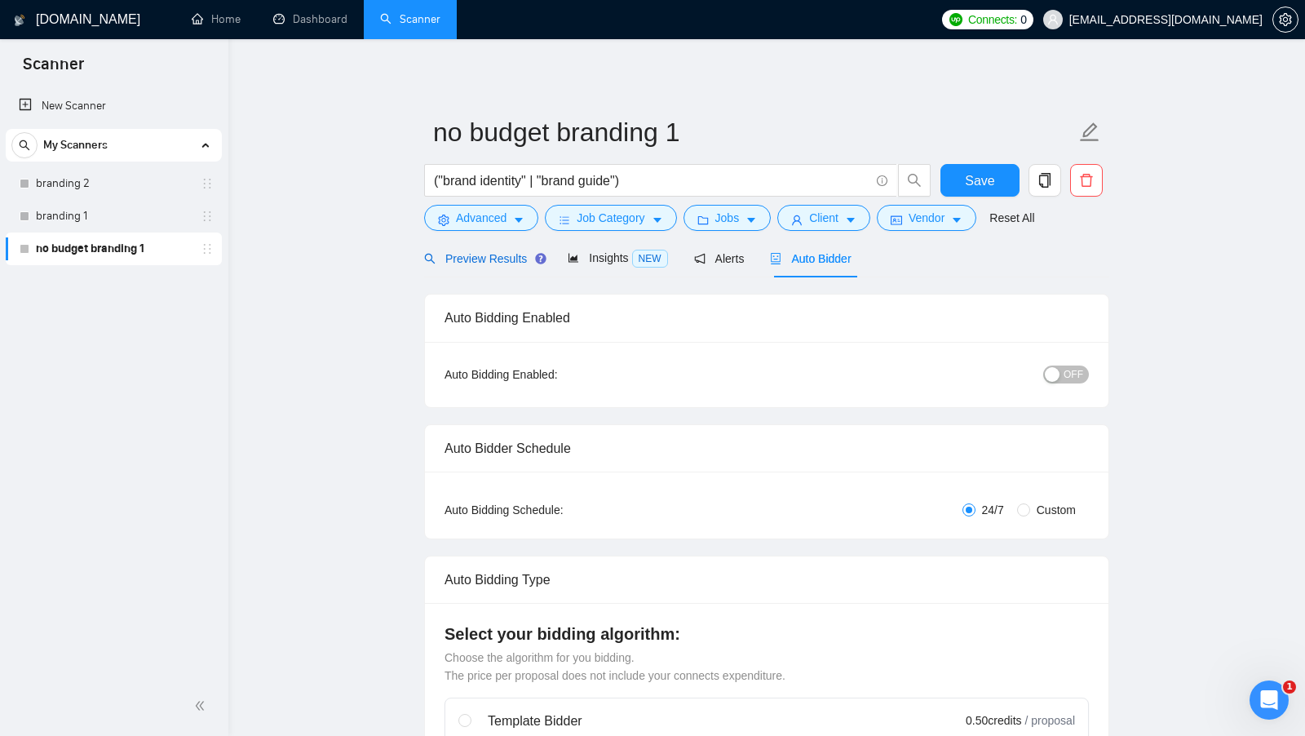
click at [468, 259] on span "Preview Results" at bounding box center [482, 258] width 117 height 13
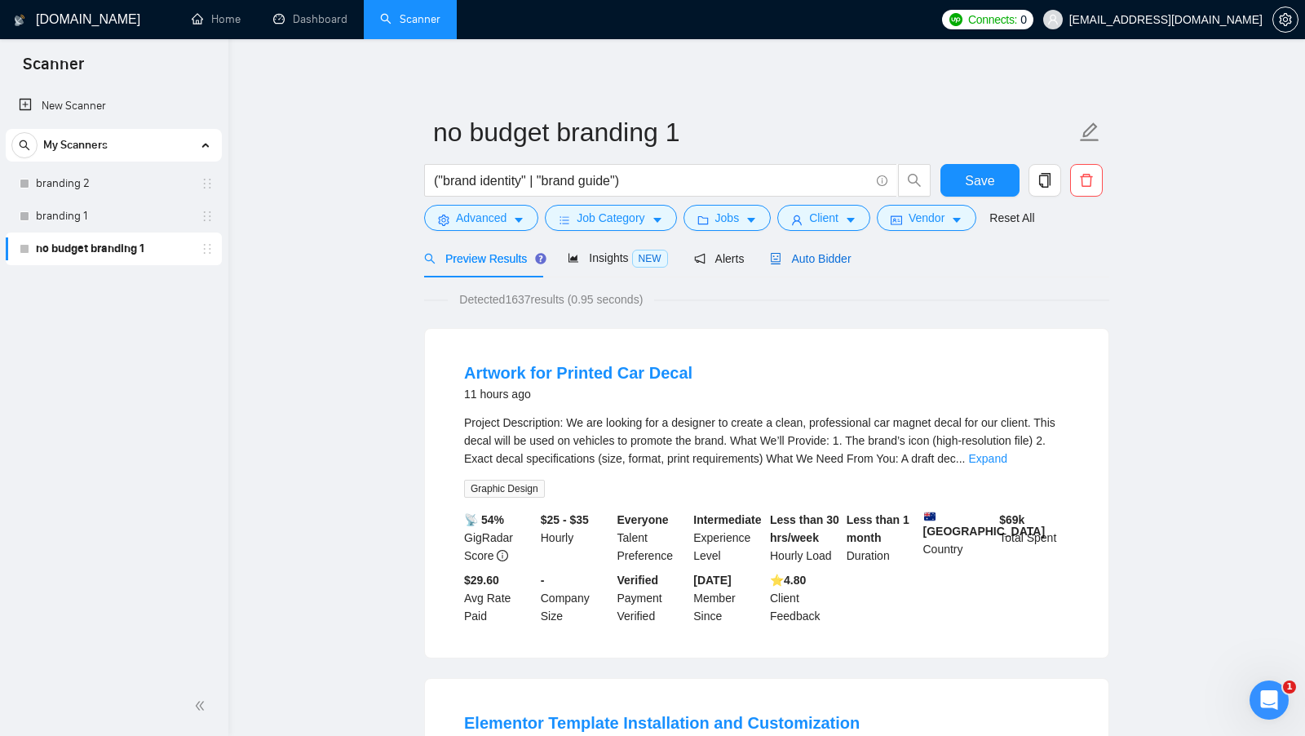
click at [791, 252] on span "Auto Bidder" at bounding box center [810, 258] width 81 height 13
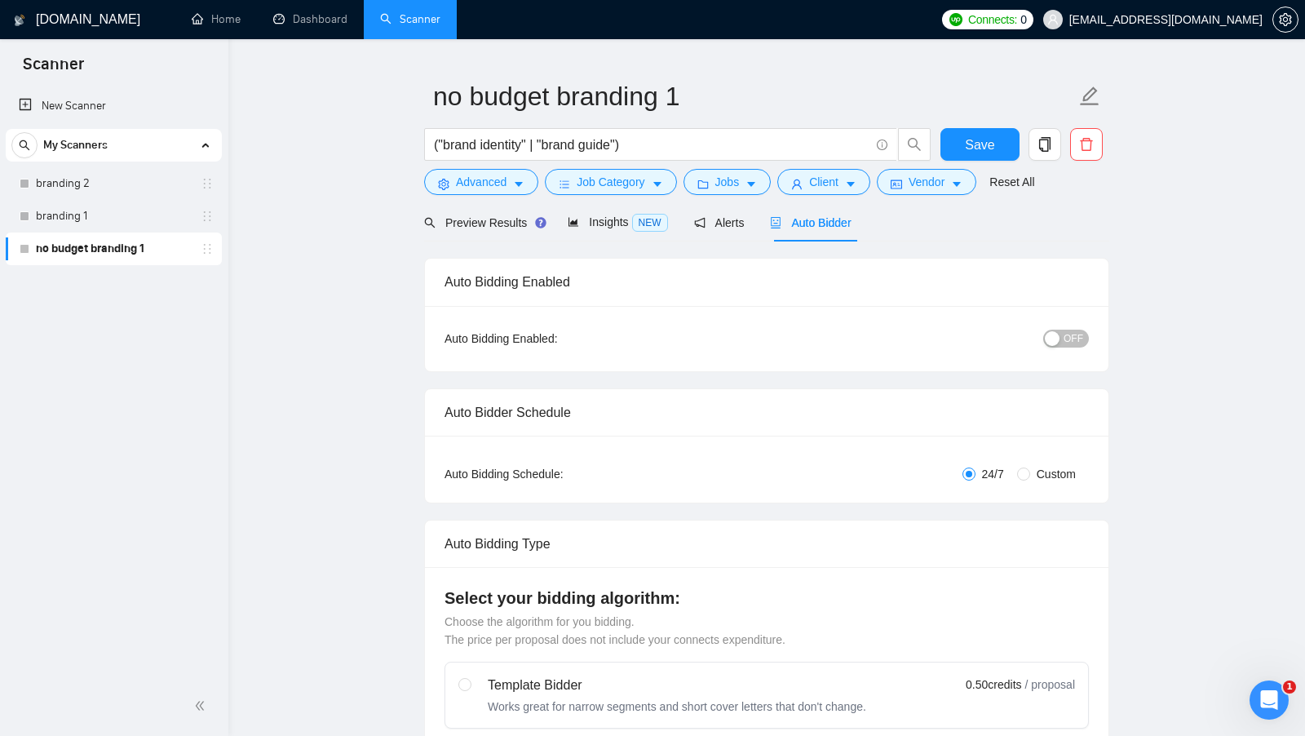
scroll to position [35, 0]
click at [500, 230] on div "Preview Results" at bounding box center [482, 224] width 117 height 18
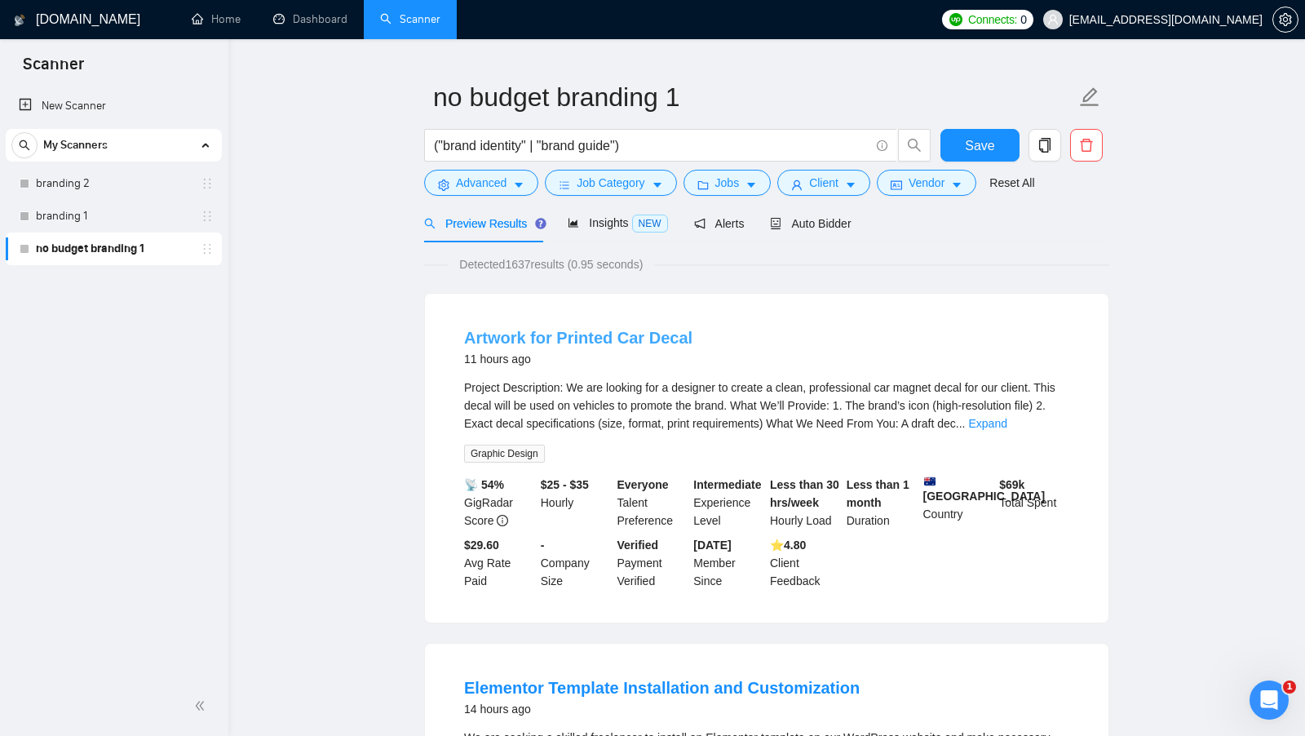
click at [583, 341] on link "Artwork for Printed Car Decal" at bounding box center [578, 338] width 228 height 18
click at [818, 223] on span "Auto Bidder" at bounding box center [810, 223] width 81 height 13
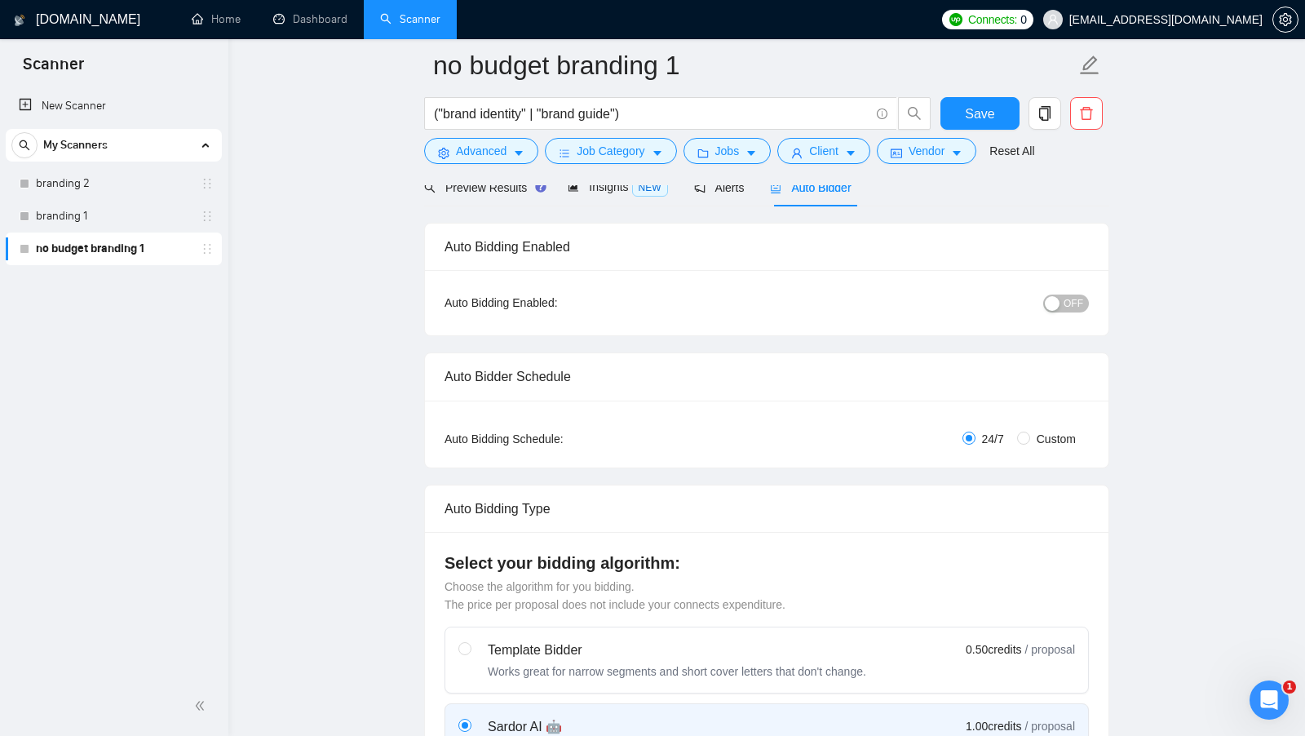
scroll to position [85, 0]
click at [1069, 301] on span "OFF" at bounding box center [1074, 303] width 20 height 18
click at [1069, 301] on span "ON" at bounding box center [1061, 303] width 15 height 18
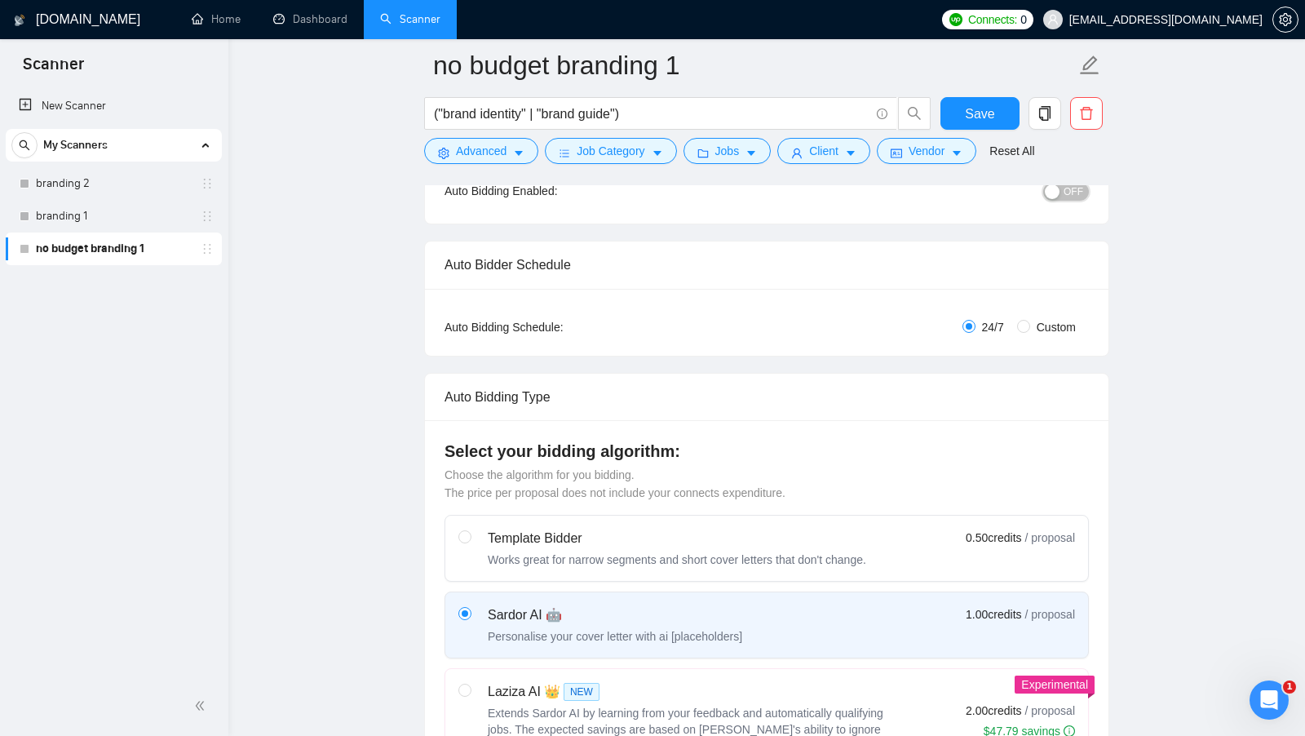
scroll to position [216, 0]
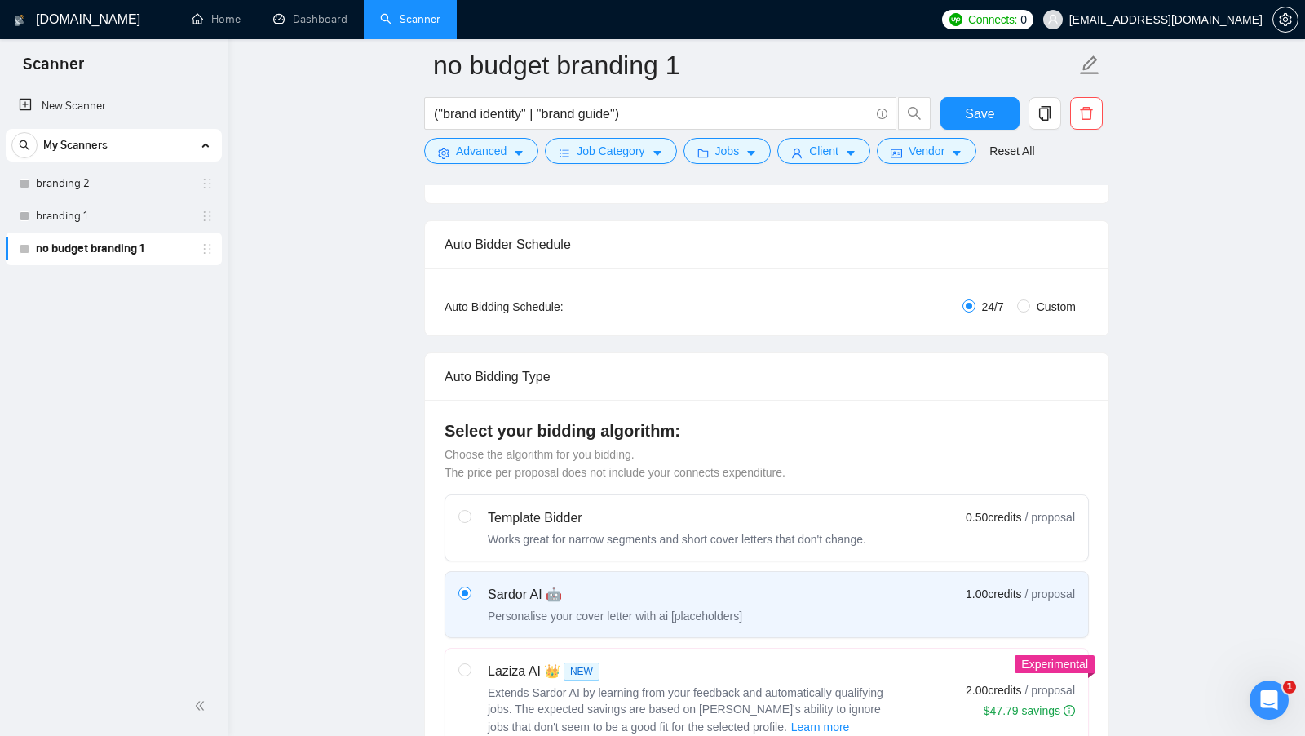
click at [1030, 304] on span "Custom" at bounding box center [1056, 307] width 52 height 18
click at [1030, 304] on input "Custom" at bounding box center [1023, 305] width 13 height 13
radio input "true"
radio input "false"
checkbox input "true"
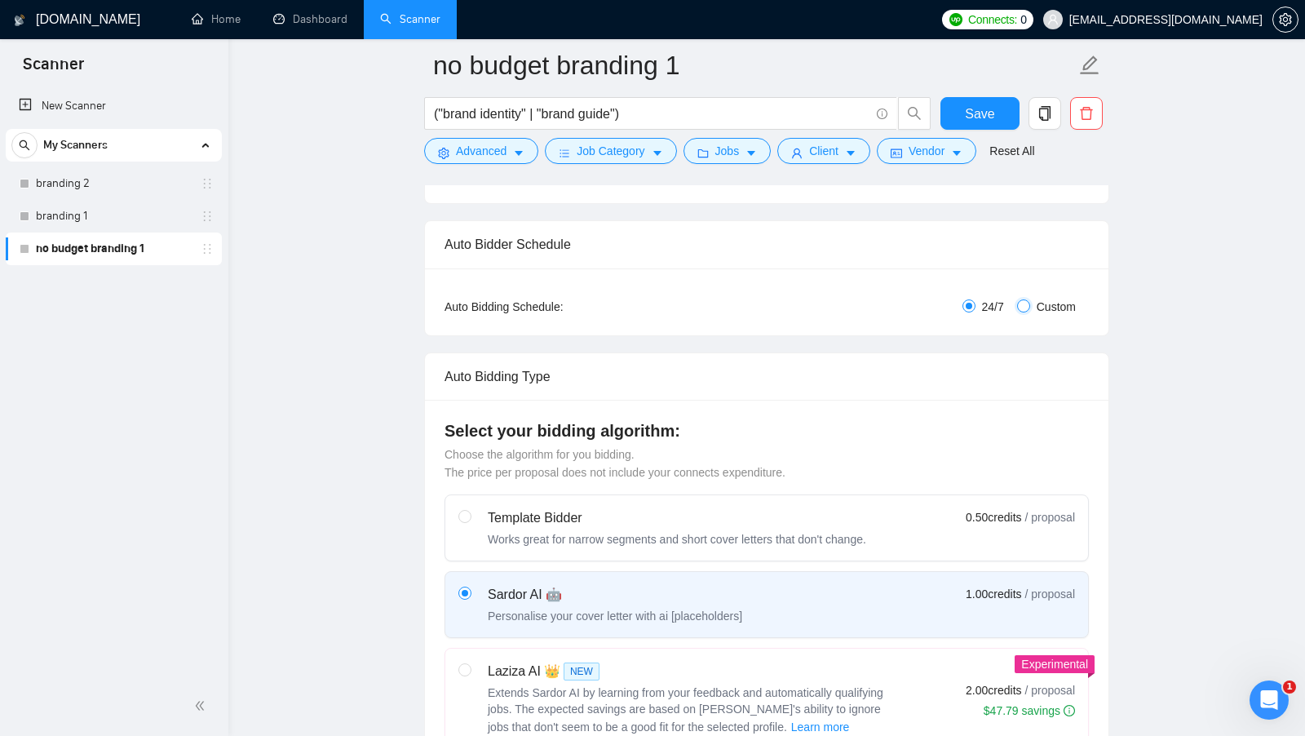
checkbox input "true"
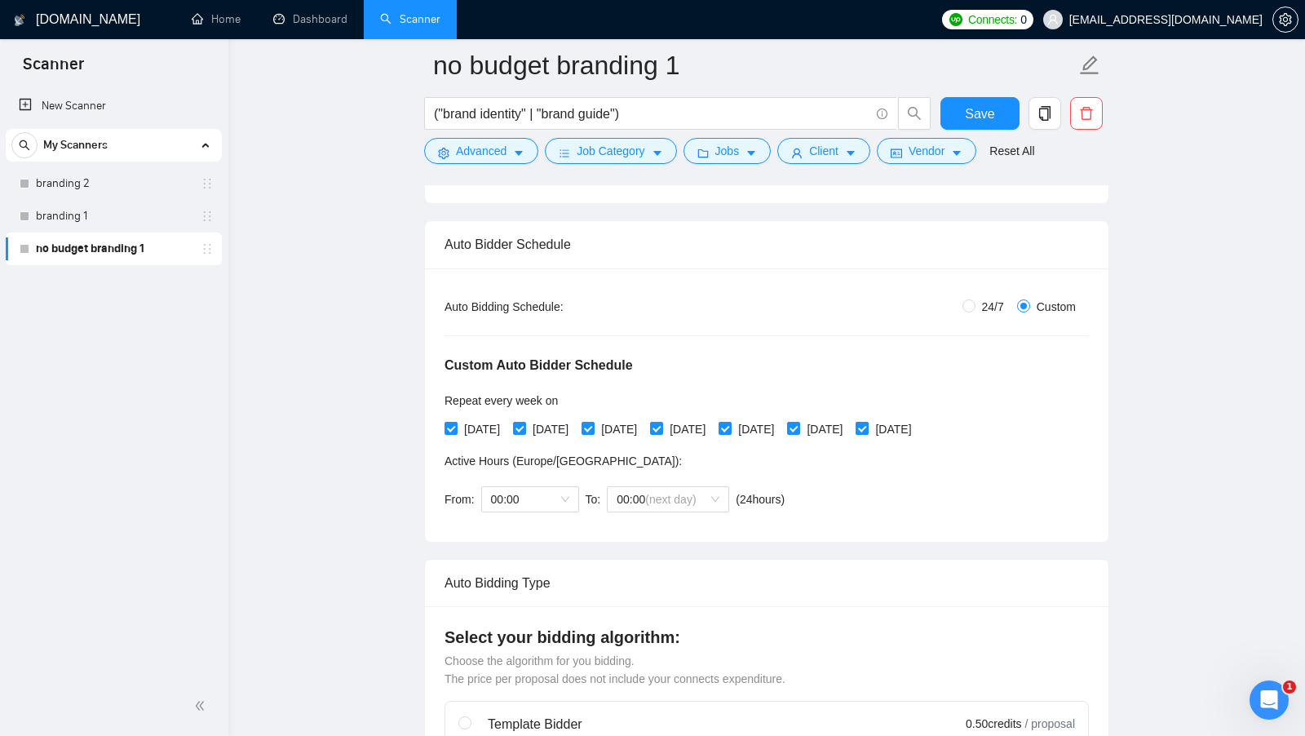
click at [869, 431] on span at bounding box center [862, 428] width 13 height 13
click at [867, 431] on input "[DATE]" at bounding box center [861, 427] width 11 height 11
click at [869, 431] on span at bounding box center [862, 428] width 13 height 13
click at [867, 431] on input "[DATE]" at bounding box center [861, 427] width 11 height 11
checkbox input "true"
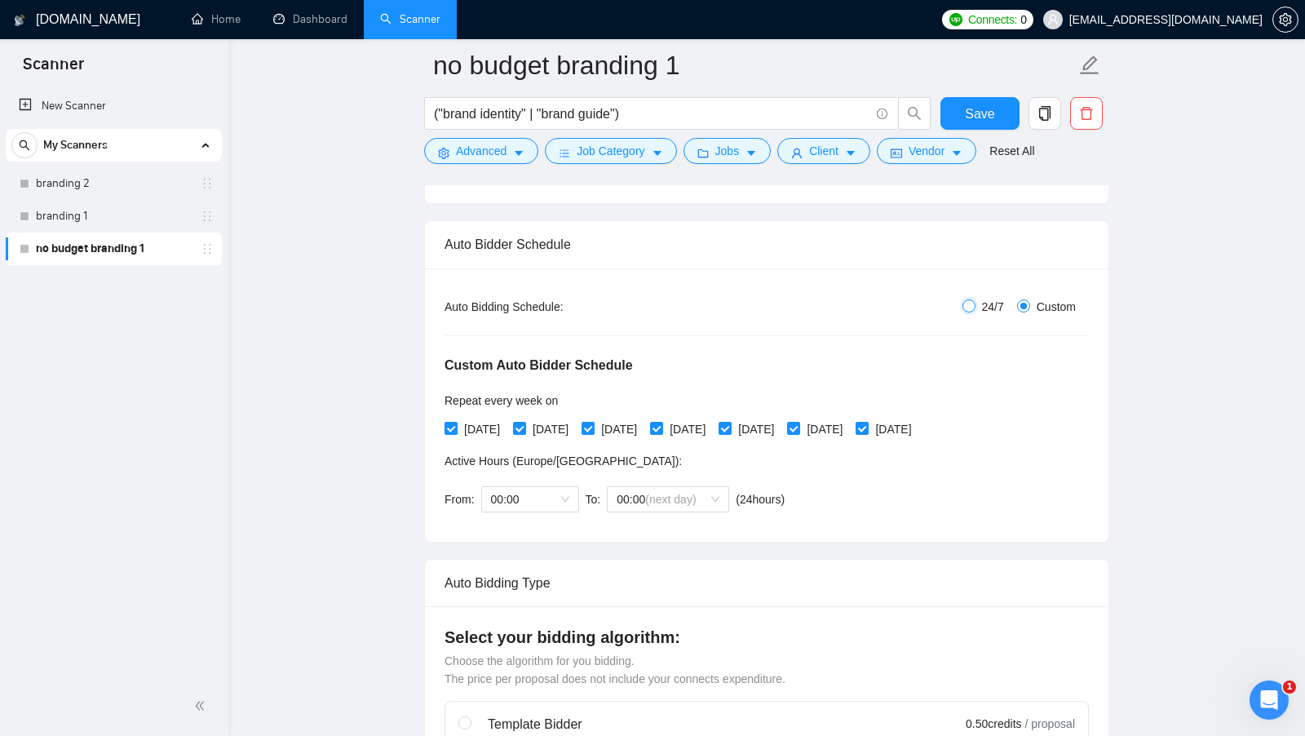
click at [968, 307] on input "24/7" at bounding box center [969, 305] width 13 height 13
radio input "true"
radio input "false"
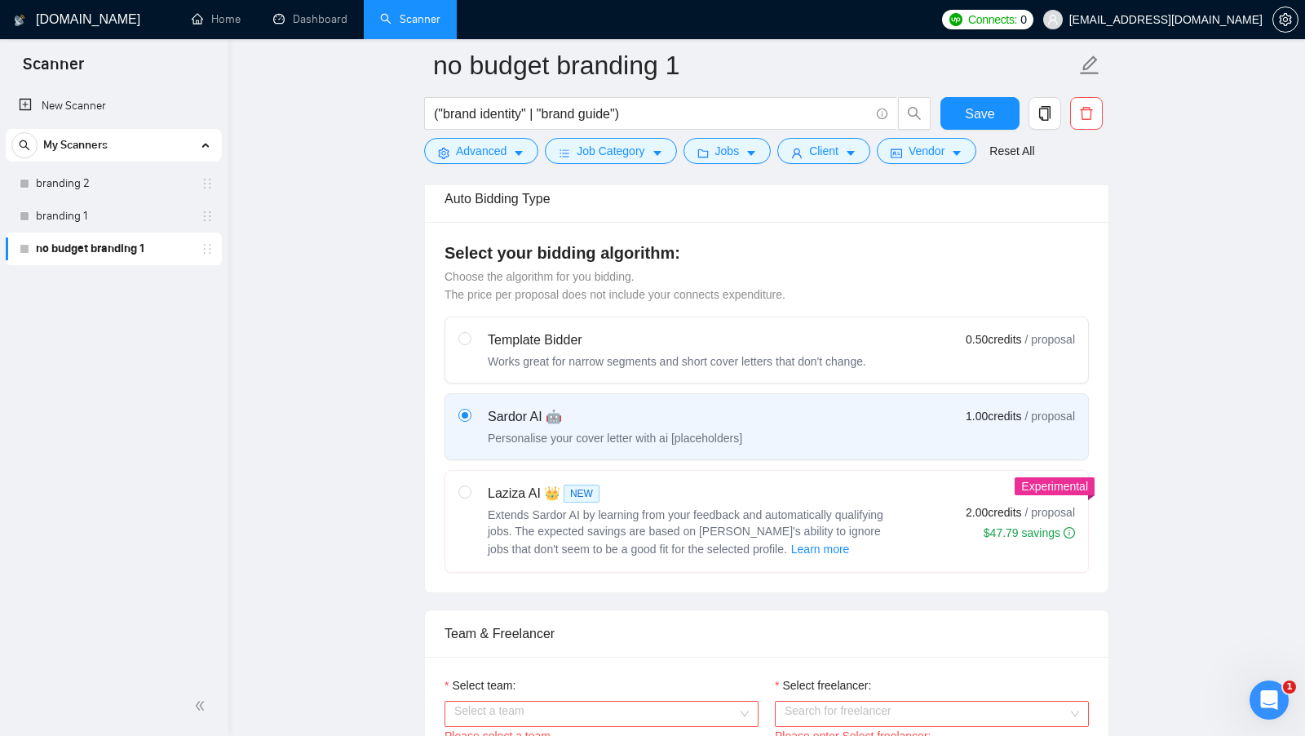
scroll to position [357, 0]
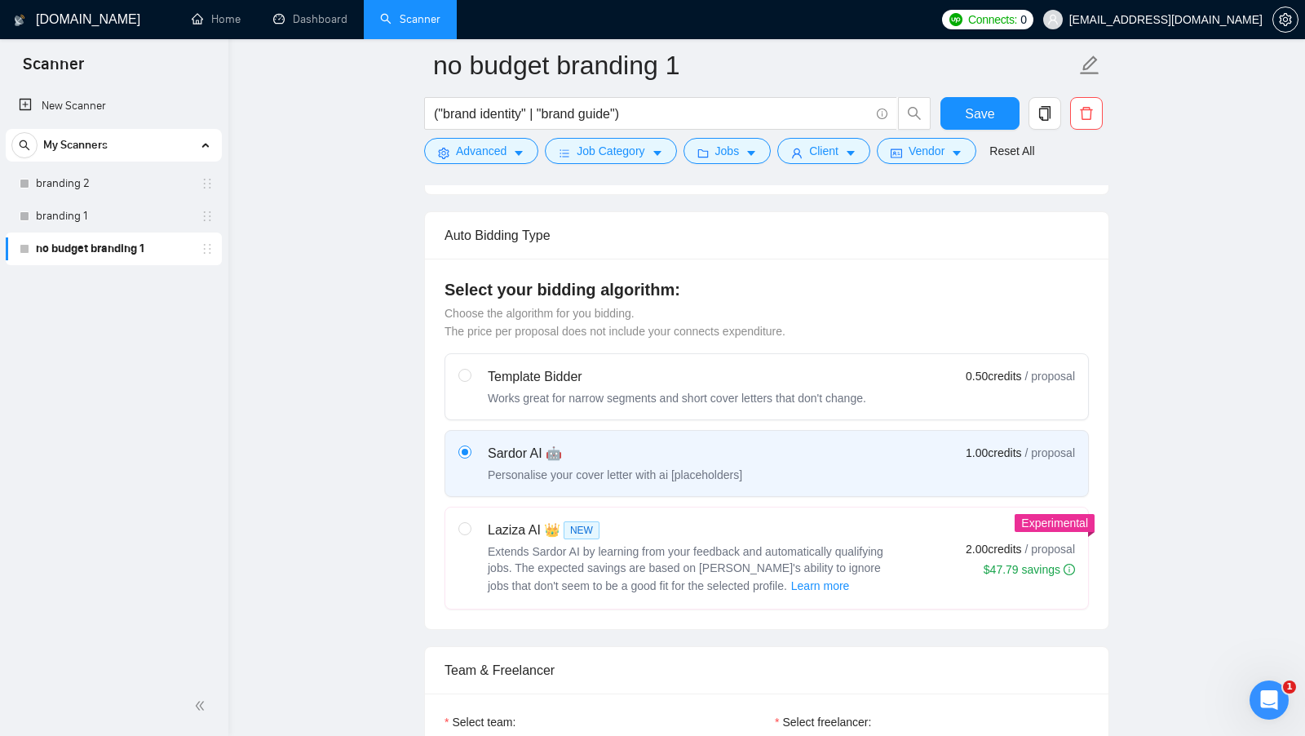
click at [628, 356] on label "Template Bidder Works great for narrow segments and short cover letters that do…" at bounding box center [766, 386] width 643 height 65
click at [470, 369] on input "radio" at bounding box center [464, 374] width 11 height 11
radio input "true"
radio input "false"
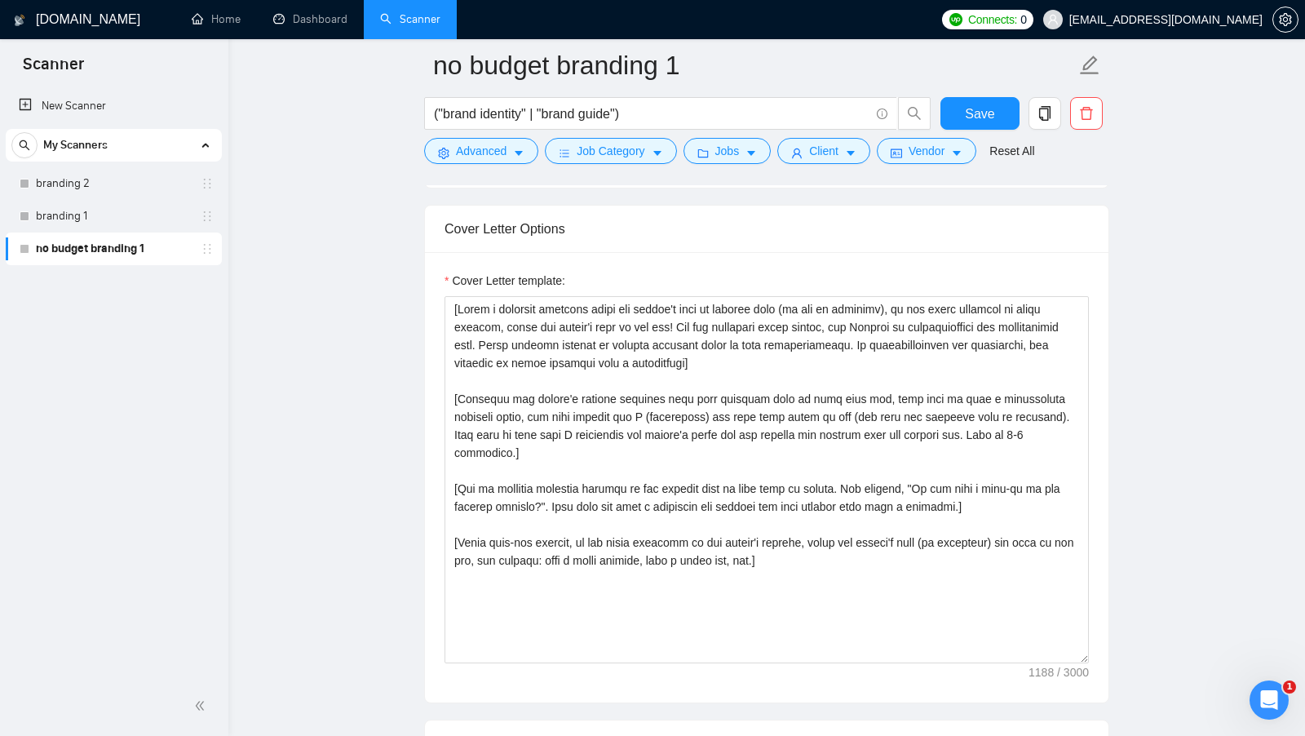
scroll to position [1021, 0]
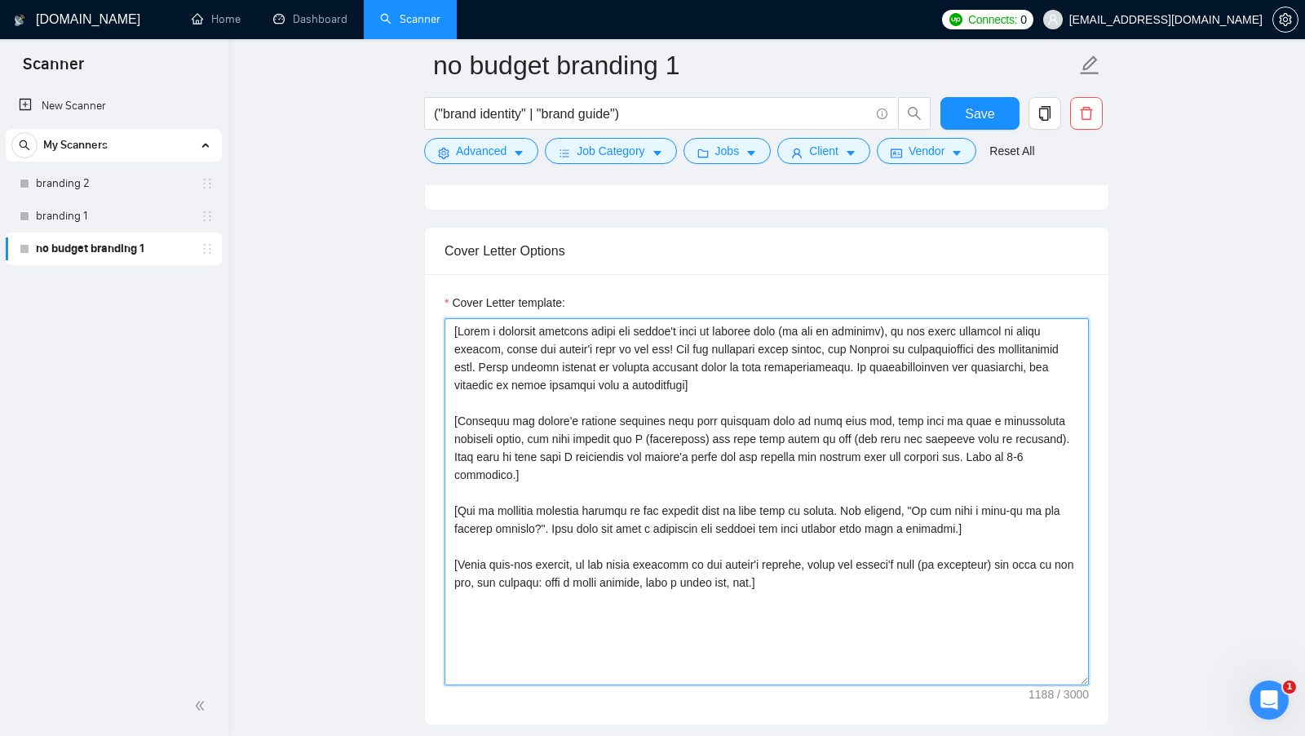
drag, startPoint x: 812, startPoint y: 556, endPoint x: 441, endPoint y: 324, distance: 437.4
click at [442, 324] on div "Cover Letter template:" at bounding box center [767, 499] width 684 height 450
click at [727, 432] on textarea "Cover Letter template:" at bounding box center [767, 501] width 645 height 367
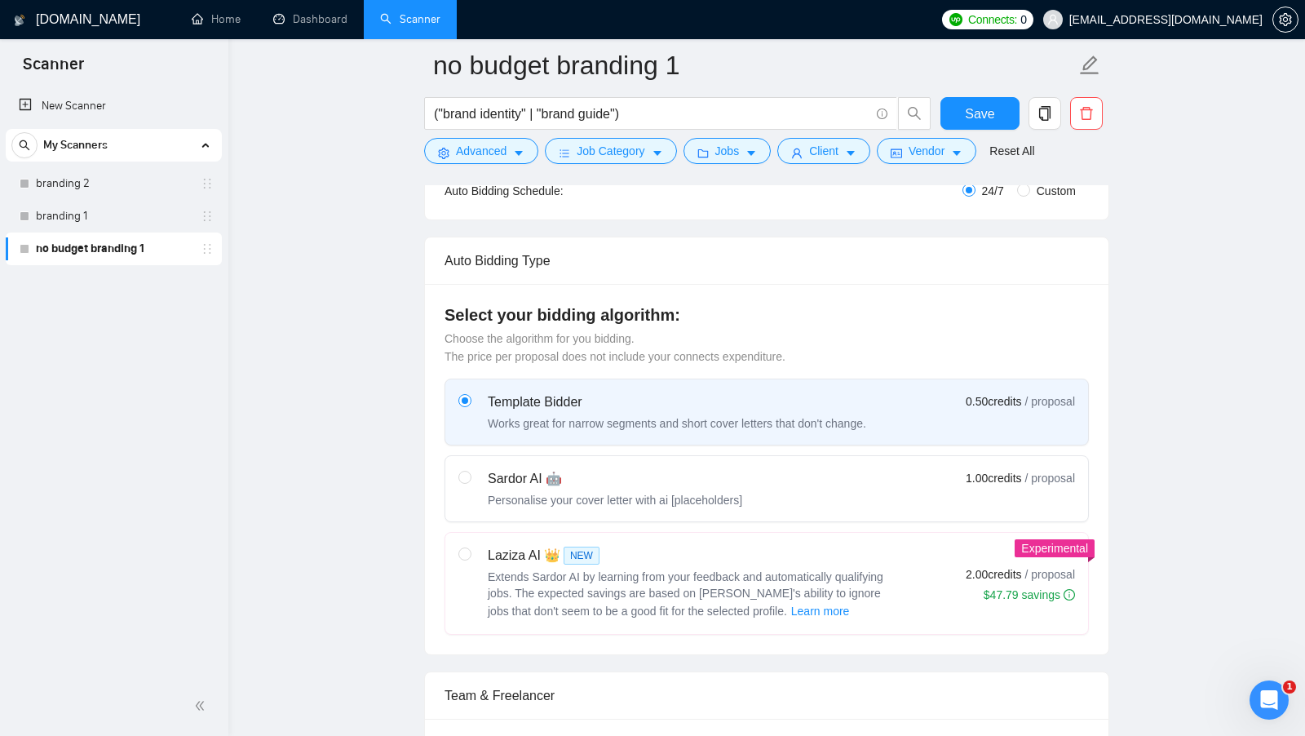
scroll to position [333, 0]
click at [803, 489] on div "Sardor AI 🤖 Personalise your cover letter with ai [placeholders] 1.00 credits /…" at bounding box center [767, 487] width 617 height 39
click at [470, 481] on input "radio" at bounding box center [464, 475] width 11 height 11
radio input "true"
radio input "false"
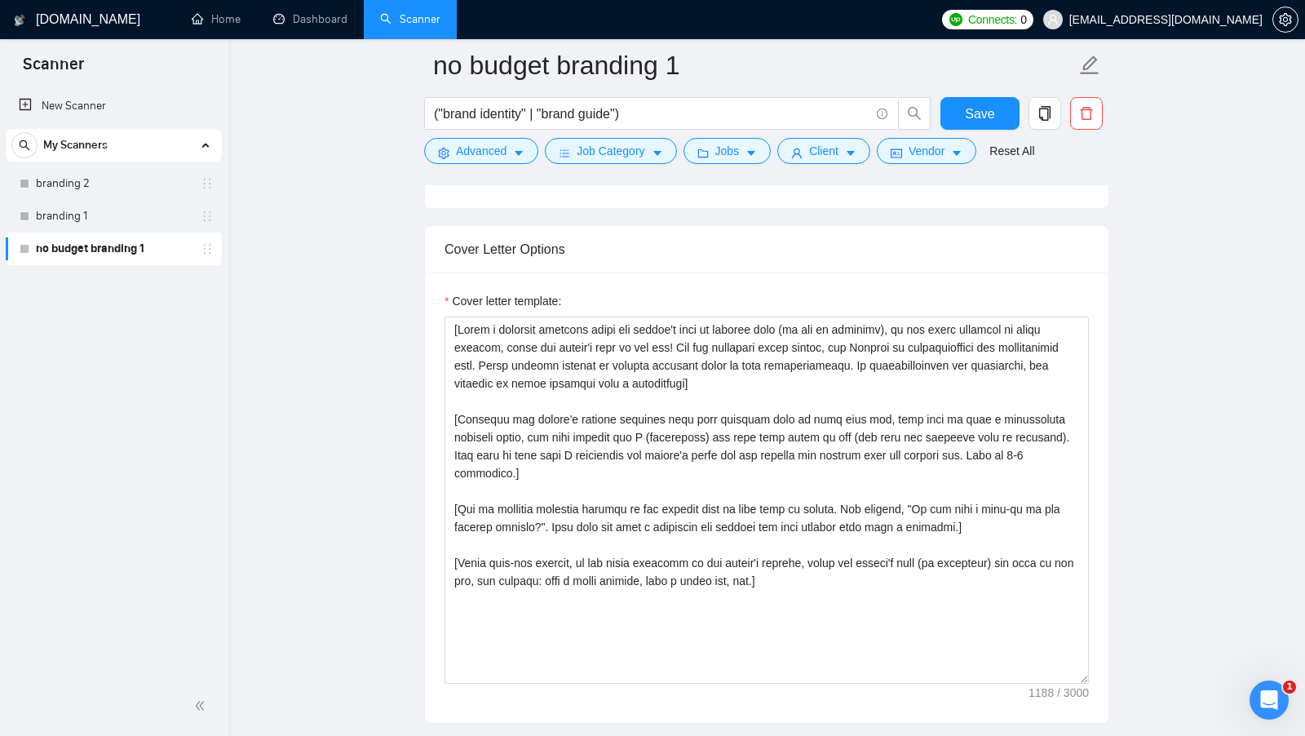
scroll to position [1695, 0]
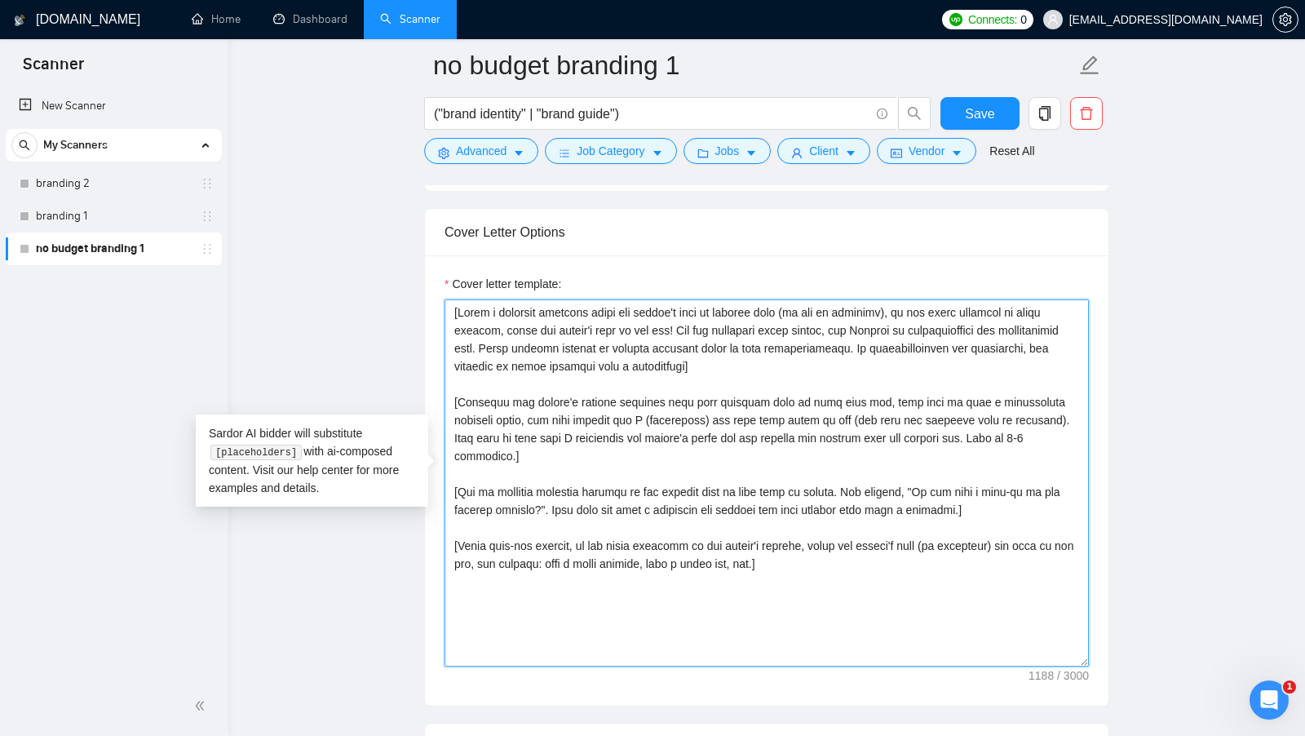
drag, startPoint x: 745, startPoint y: 360, endPoint x: 387, endPoint y: 275, distance: 368.1
click at [387, 275] on main "no budget branding 1 ("brand identity" | "brand guide") Save Advanced Job Categ…" at bounding box center [767, 540] width 1025 height 4340
click at [1055, 429] on textarea "Cover letter template:" at bounding box center [767, 482] width 645 height 367
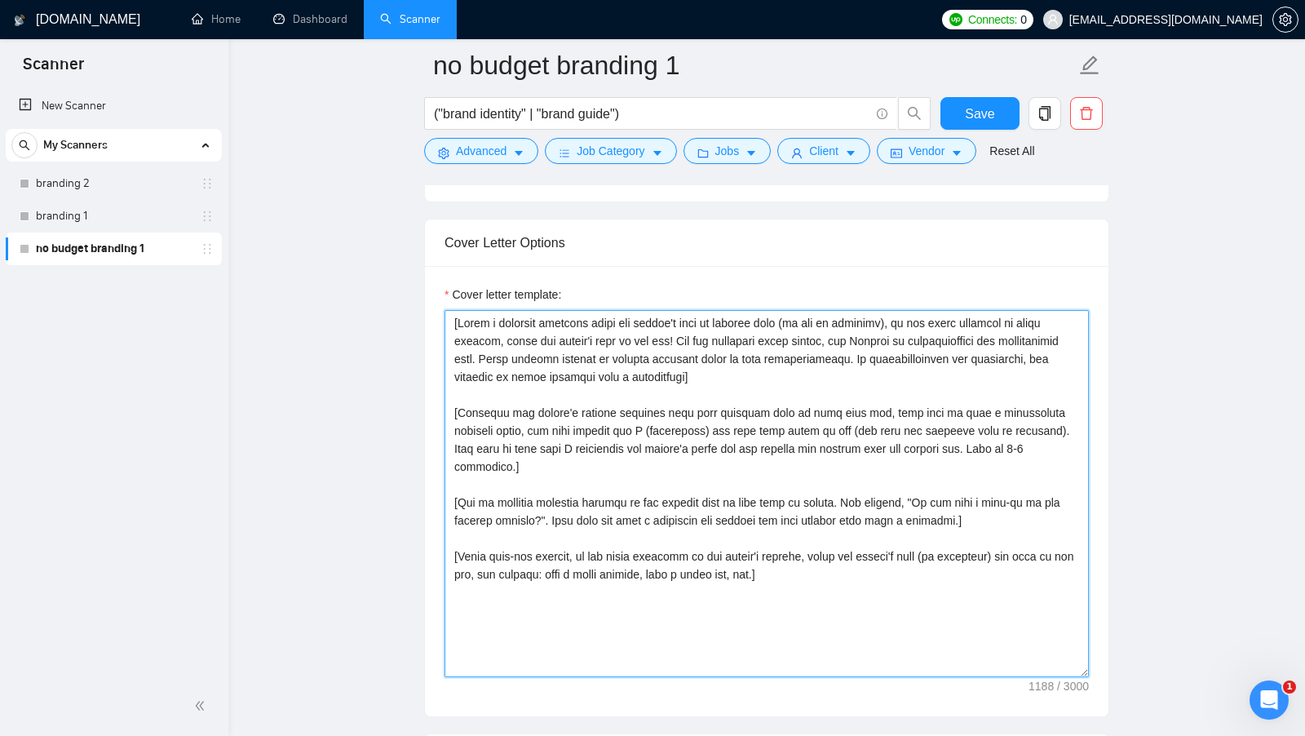
scroll to position [1682, 0]
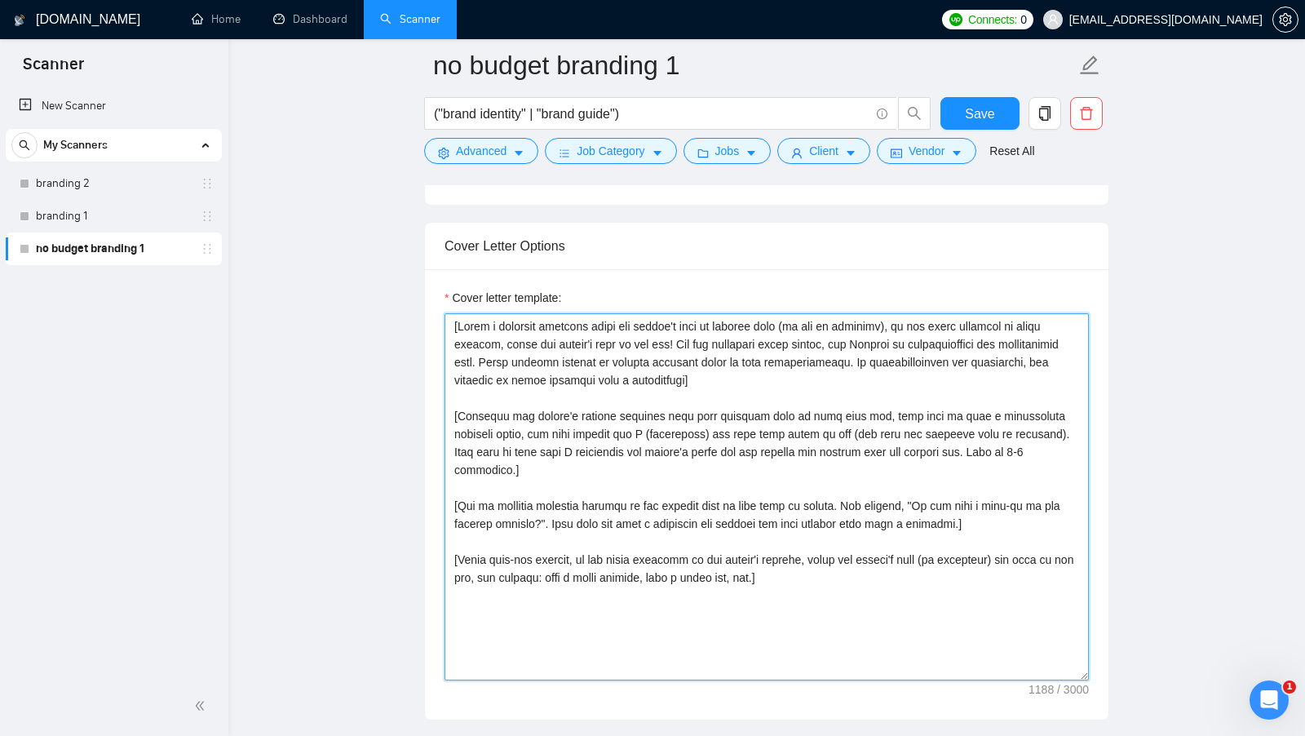
drag, startPoint x: 847, startPoint y: 546, endPoint x: 463, endPoint y: 340, distance: 435.1
click at [463, 340] on textarea "Cover letter template:" at bounding box center [767, 496] width 645 height 367
click at [530, 359] on textarea "Cover letter template:" at bounding box center [767, 496] width 645 height 367
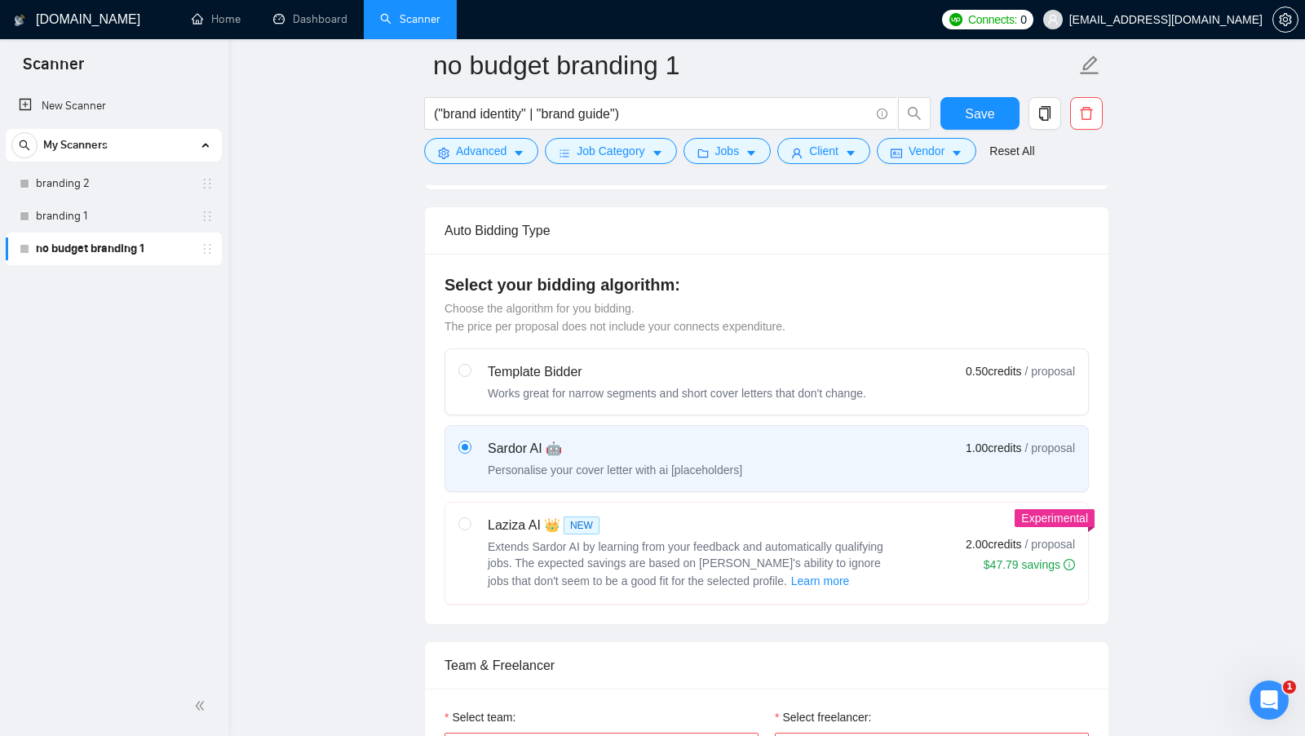
scroll to position [369, 0]
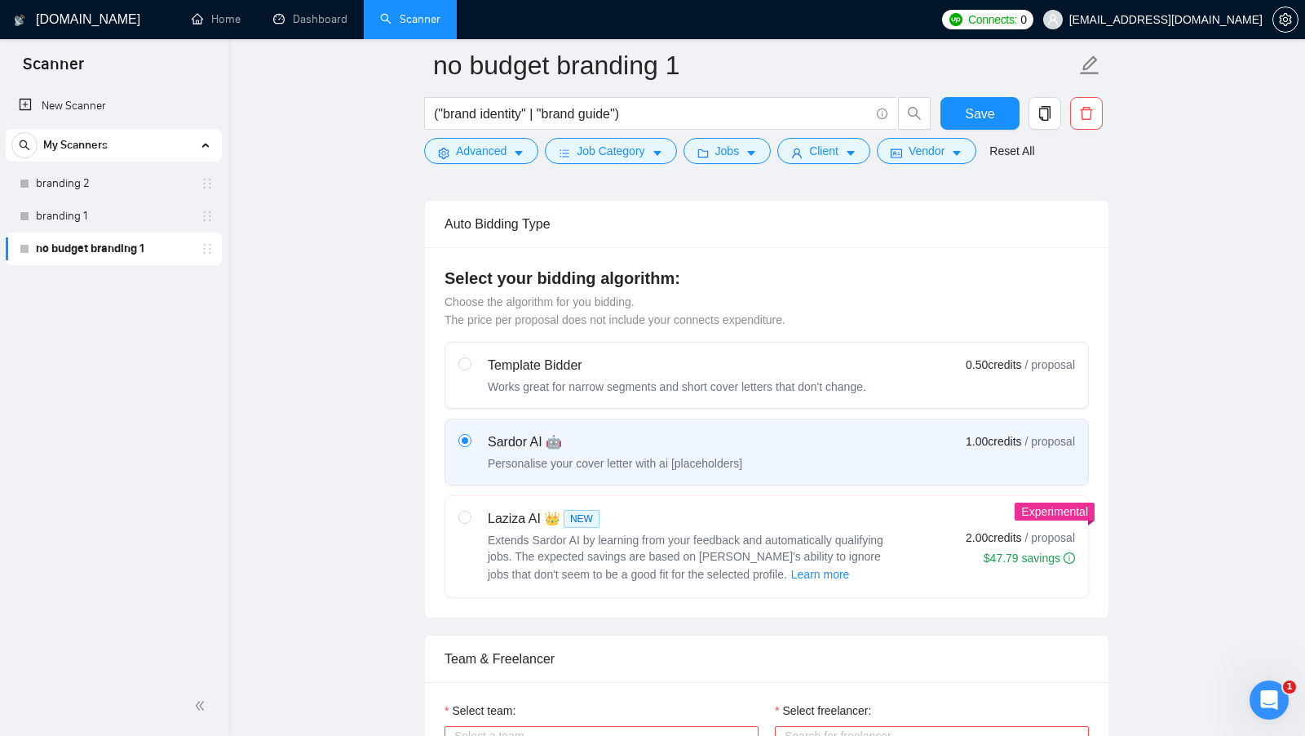
click at [677, 521] on div "Laziza AI 👑 NEW" at bounding box center [692, 519] width 408 height 20
click at [470, 521] on input "radio" at bounding box center [464, 516] width 11 height 11
radio input "true"
radio input "false"
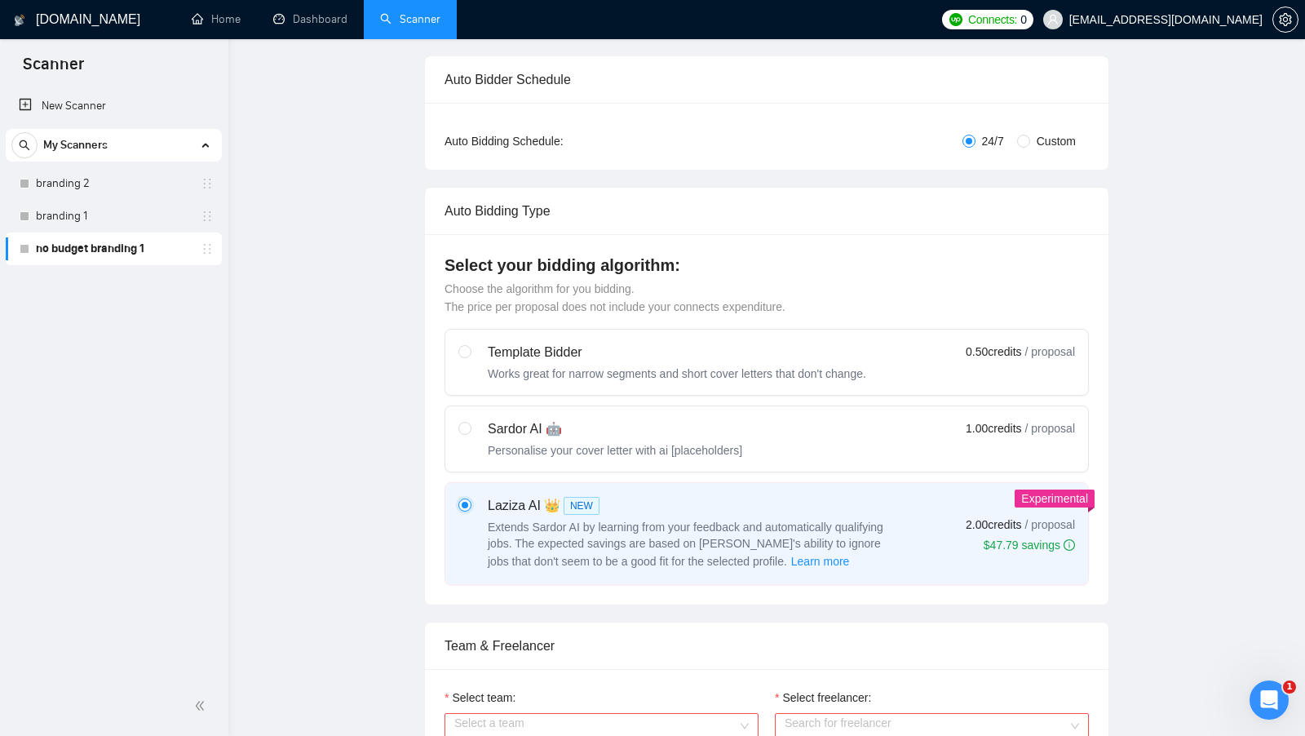
scroll to position [0, 0]
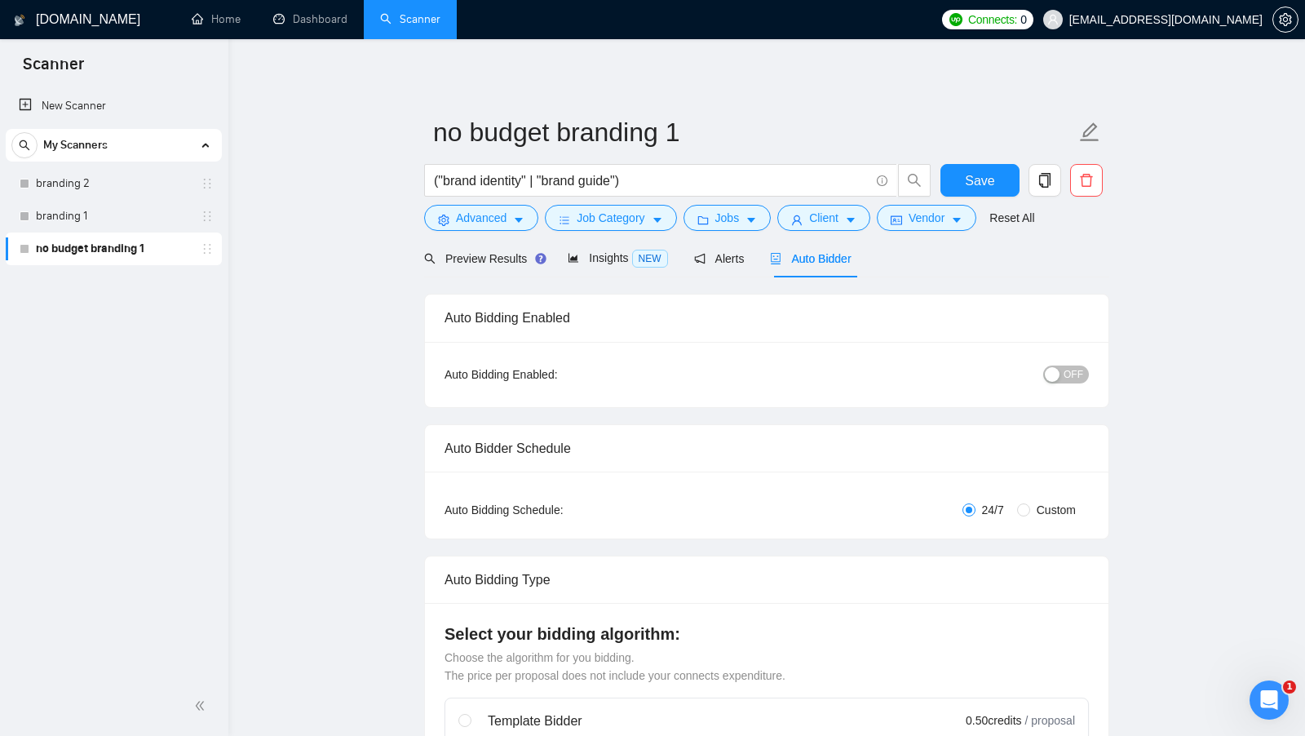
click at [507, 263] on span "Preview Results" at bounding box center [482, 258] width 117 height 13
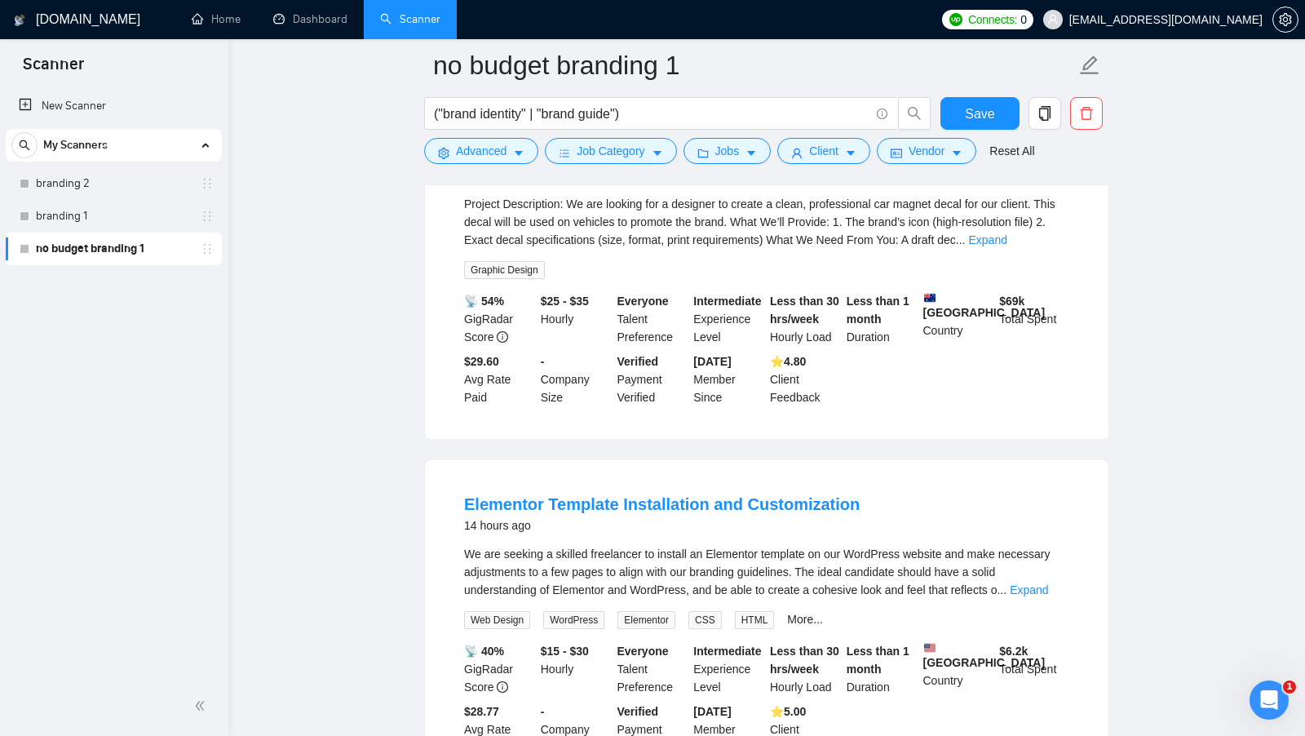
scroll to position [245, 0]
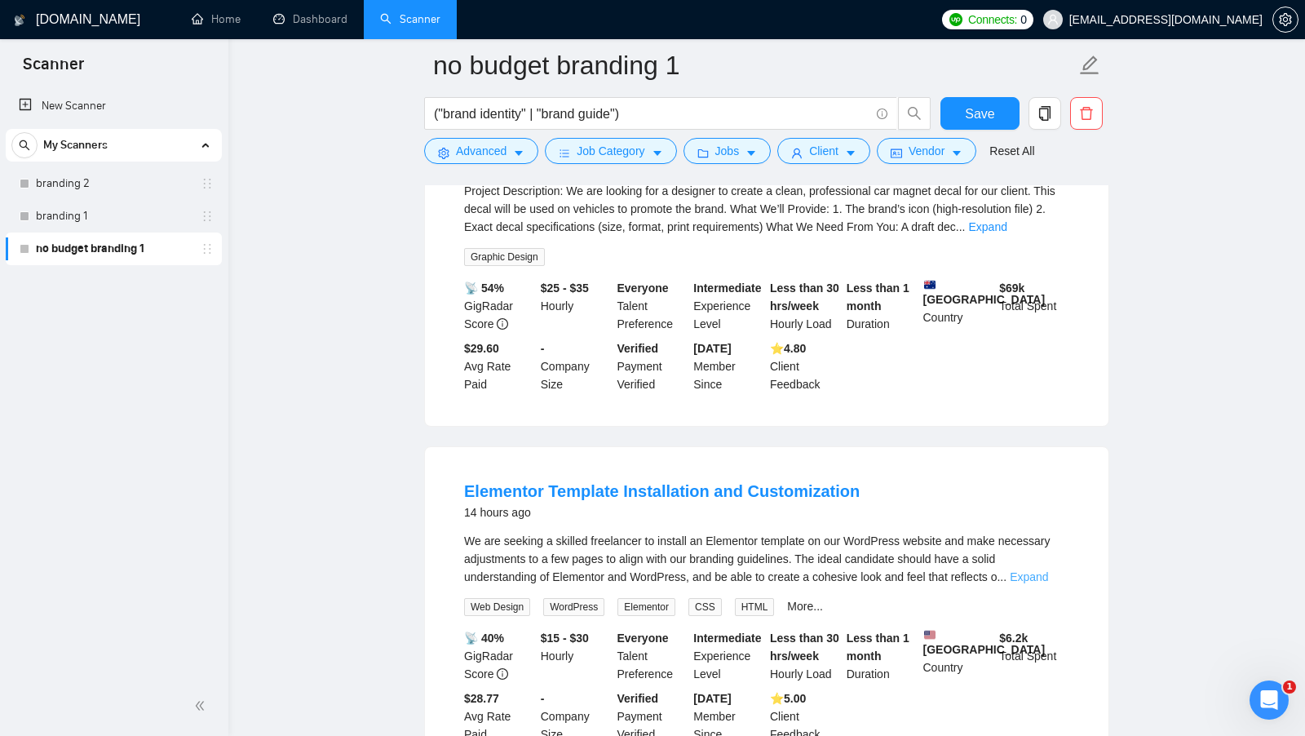
click at [1048, 577] on link "Expand" at bounding box center [1029, 576] width 38 height 13
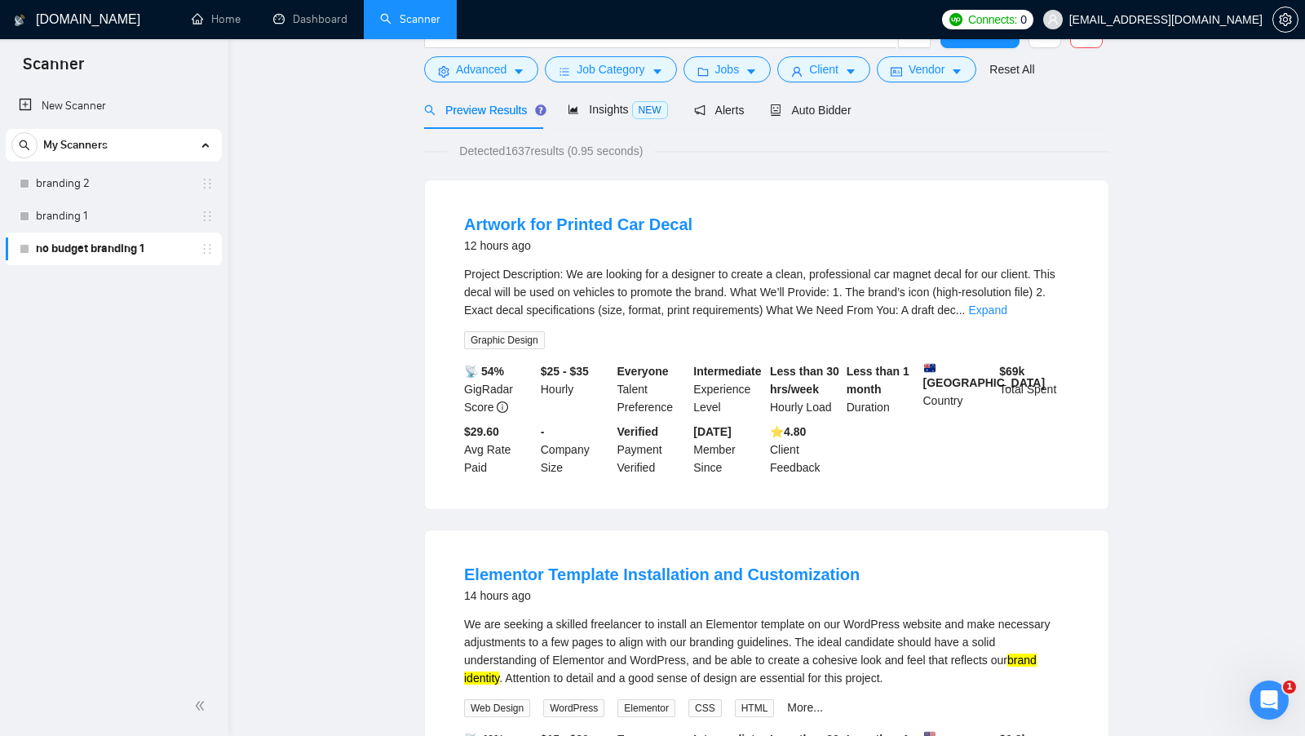
scroll to position [0, 0]
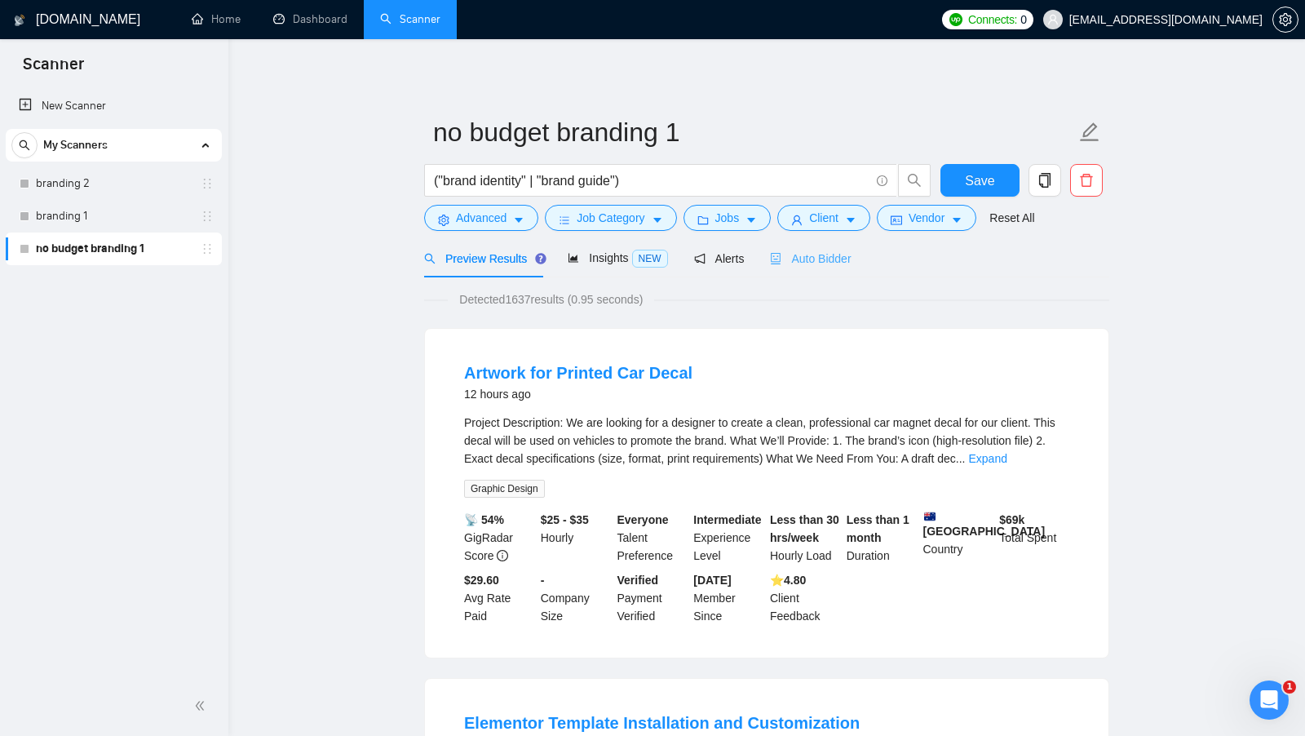
click at [831, 270] on div "Auto Bidder" at bounding box center [810, 258] width 81 height 38
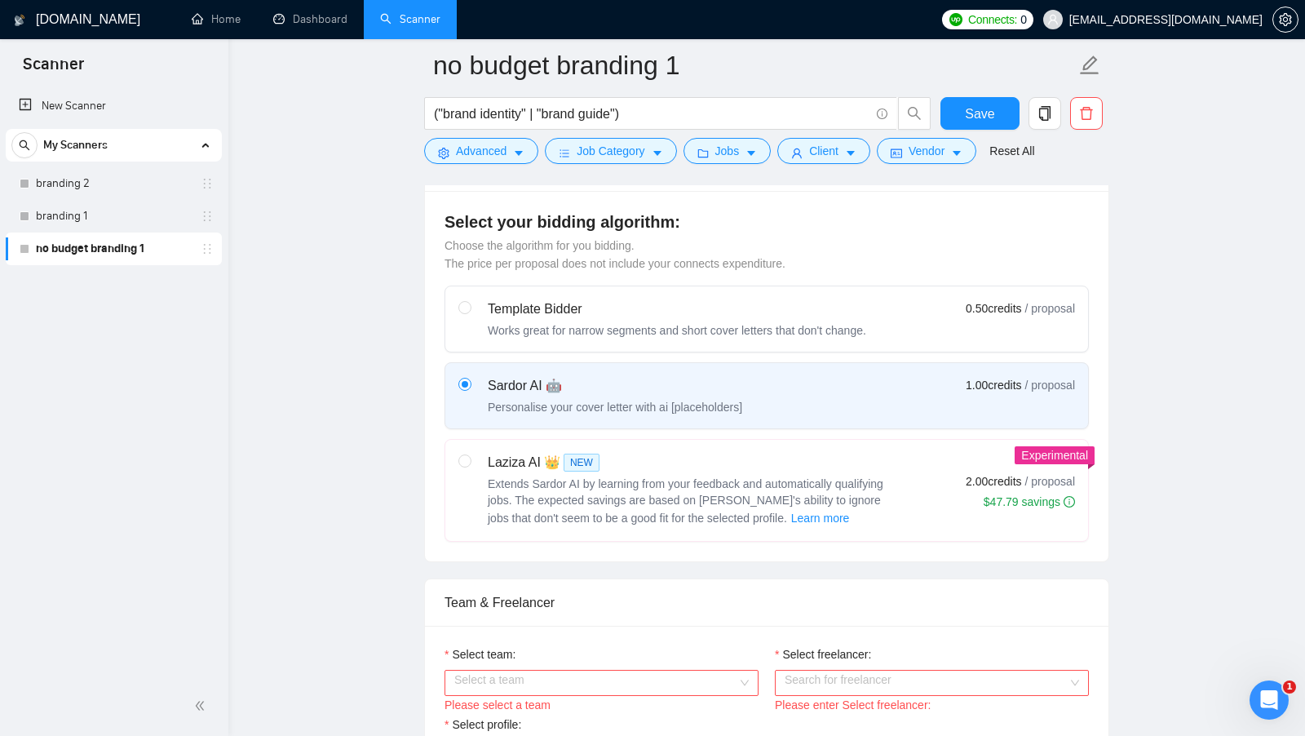
scroll to position [420, 0]
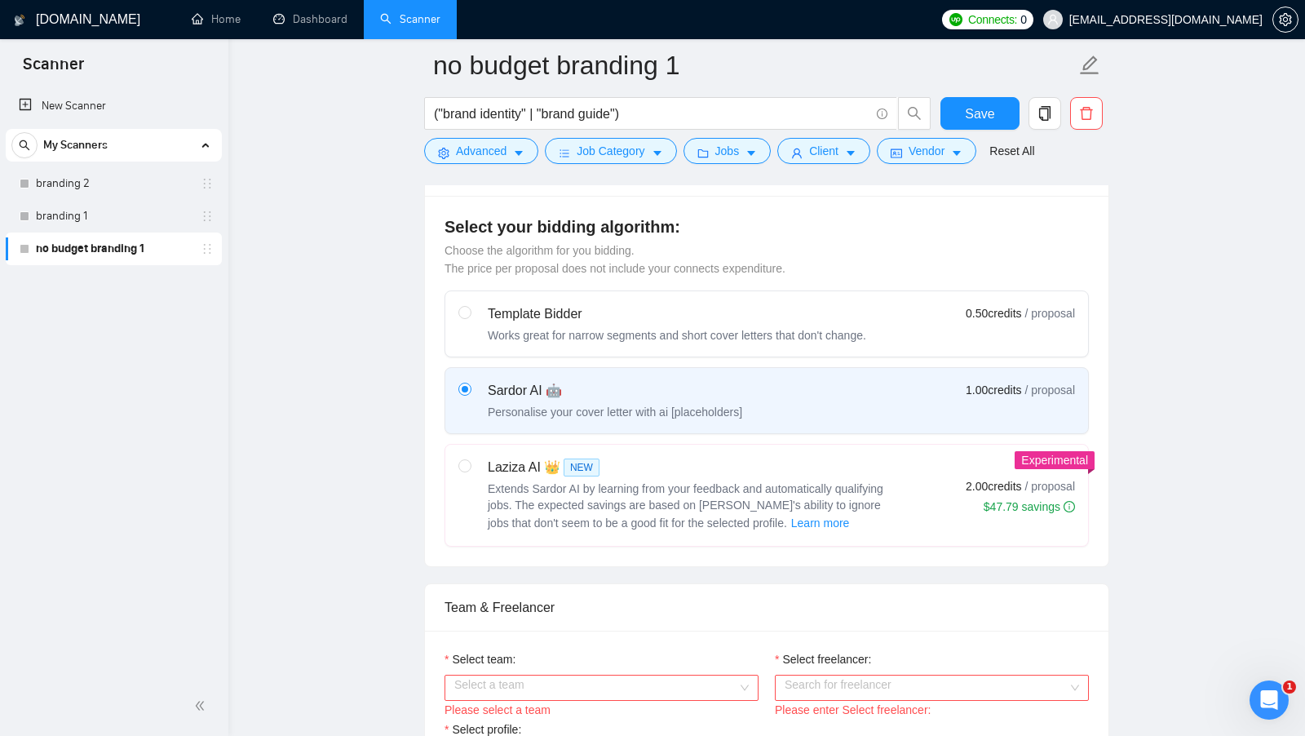
click at [661, 485] on span "Extends Sardor AI by learning from your feedback and automatically qualifying j…" at bounding box center [686, 505] width 396 height 47
click at [470, 471] on input "radio" at bounding box center [464, 464] width 11 height 11
radio input "true"
radio input "false"
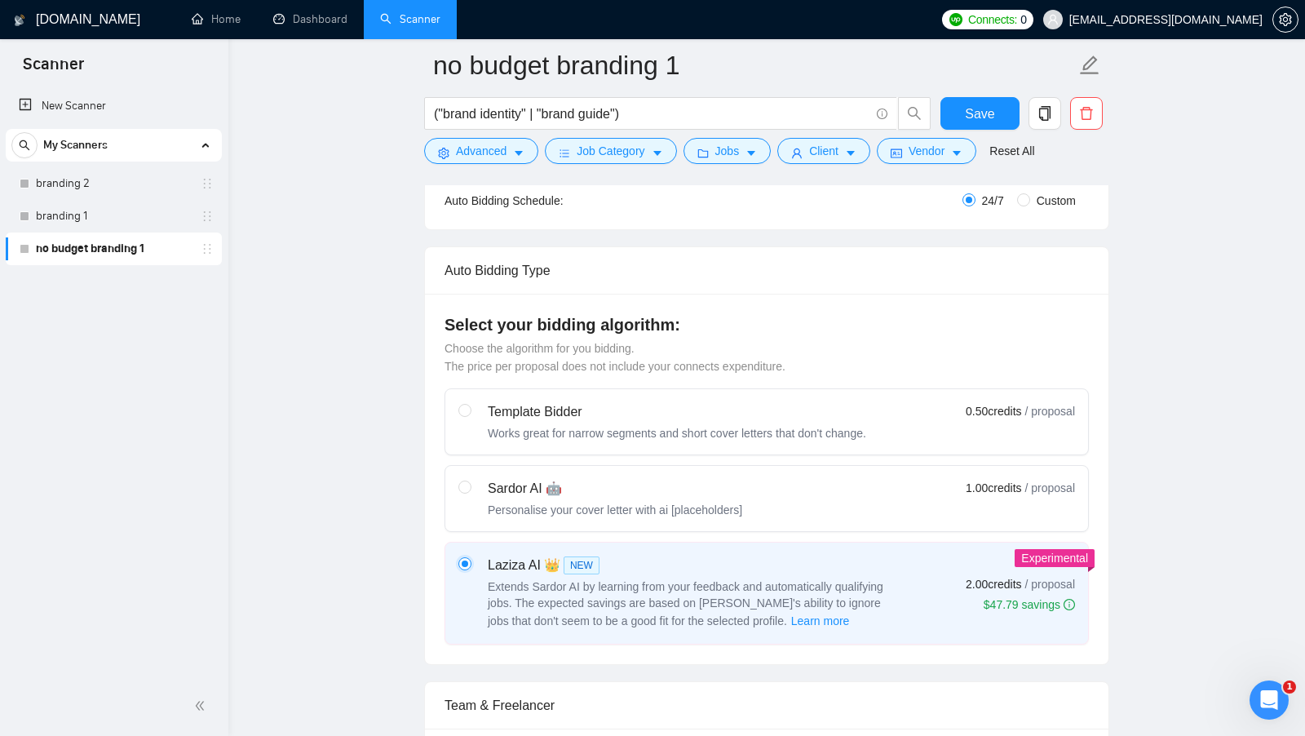
scroll to position [320, 0]
click at [761, 503] on div "Sardor AI 🤖 Personalise your cover letter with ai [placeholders] 1.00 credits /…" at bounding box center [767, 500] width 617 height 39
click at [470, 494] on input "radio" at bounding box center [464, 488] width 11 height 11
radio input "true"
radio input "false"
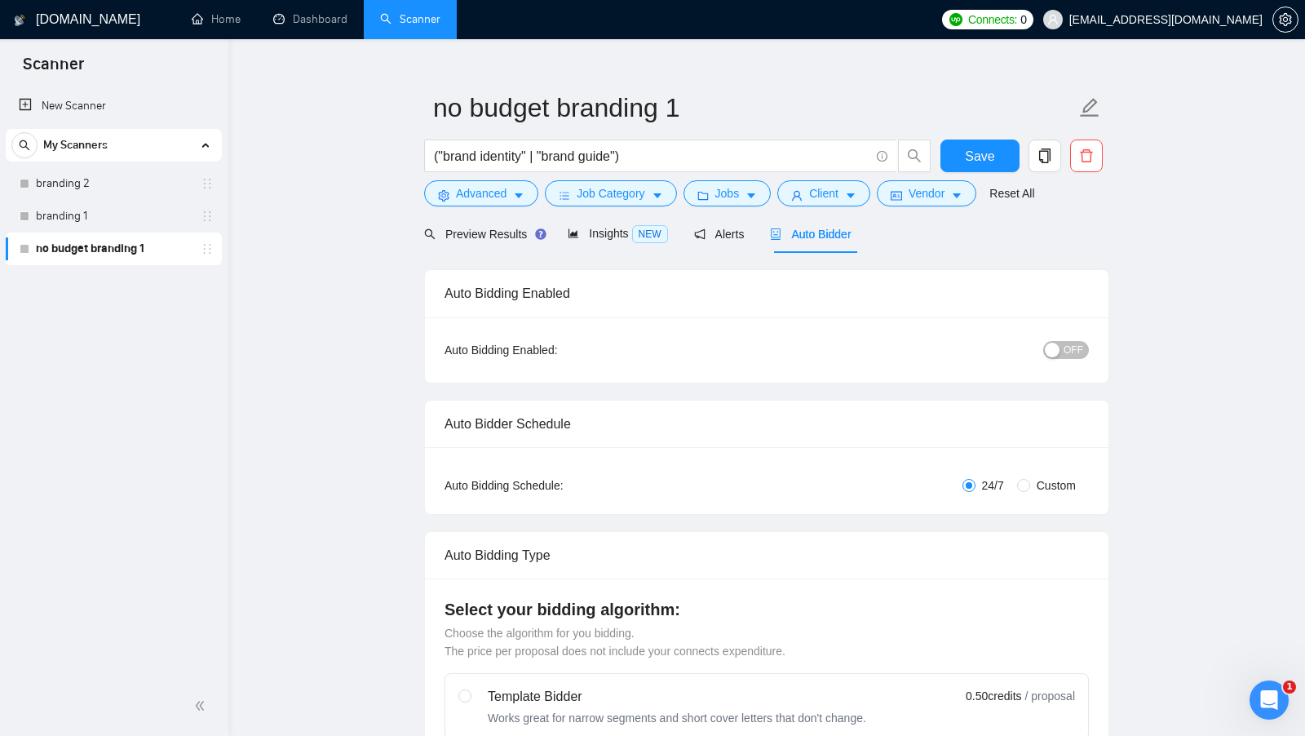
scroll to position [25, 0]
click at [490, 236] on span "Preview Results" at bounding box center [482, 233] width 117 height 13
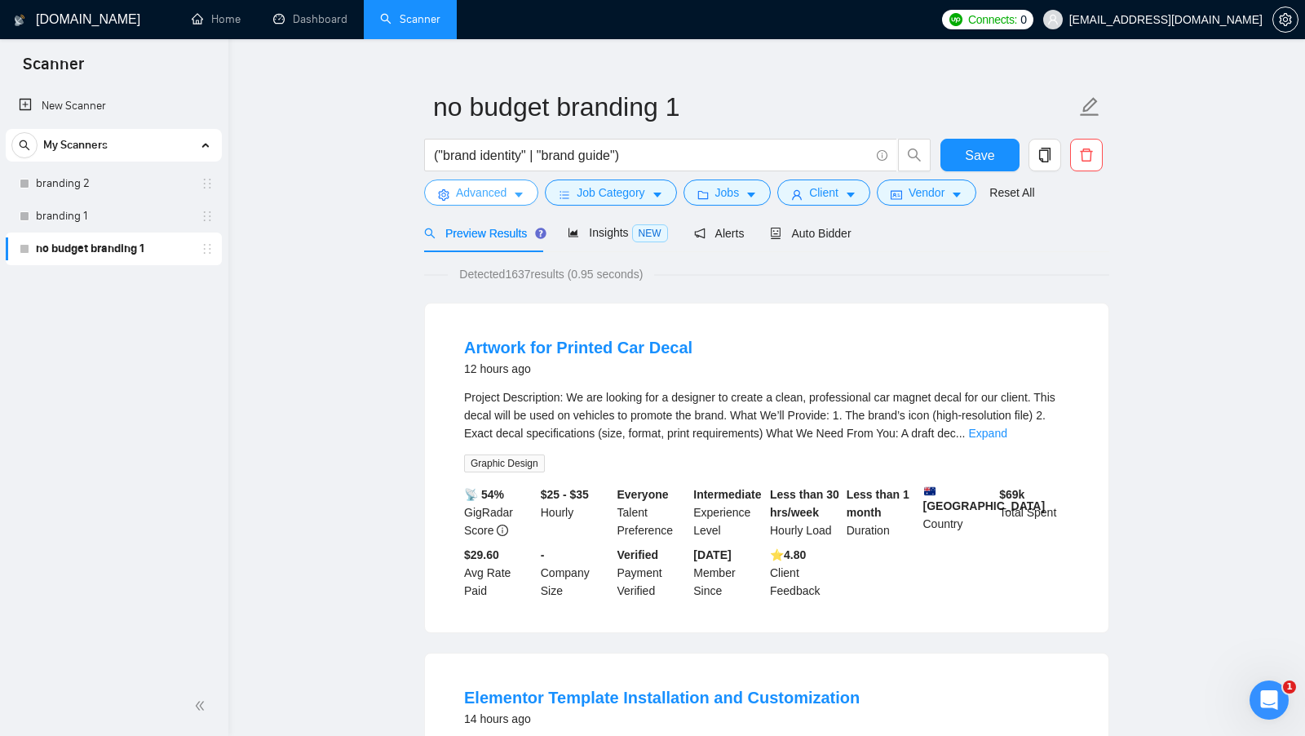
click at [514, 198] on icon "caret-down" at bounding box center [518, 194] width 11 height 11
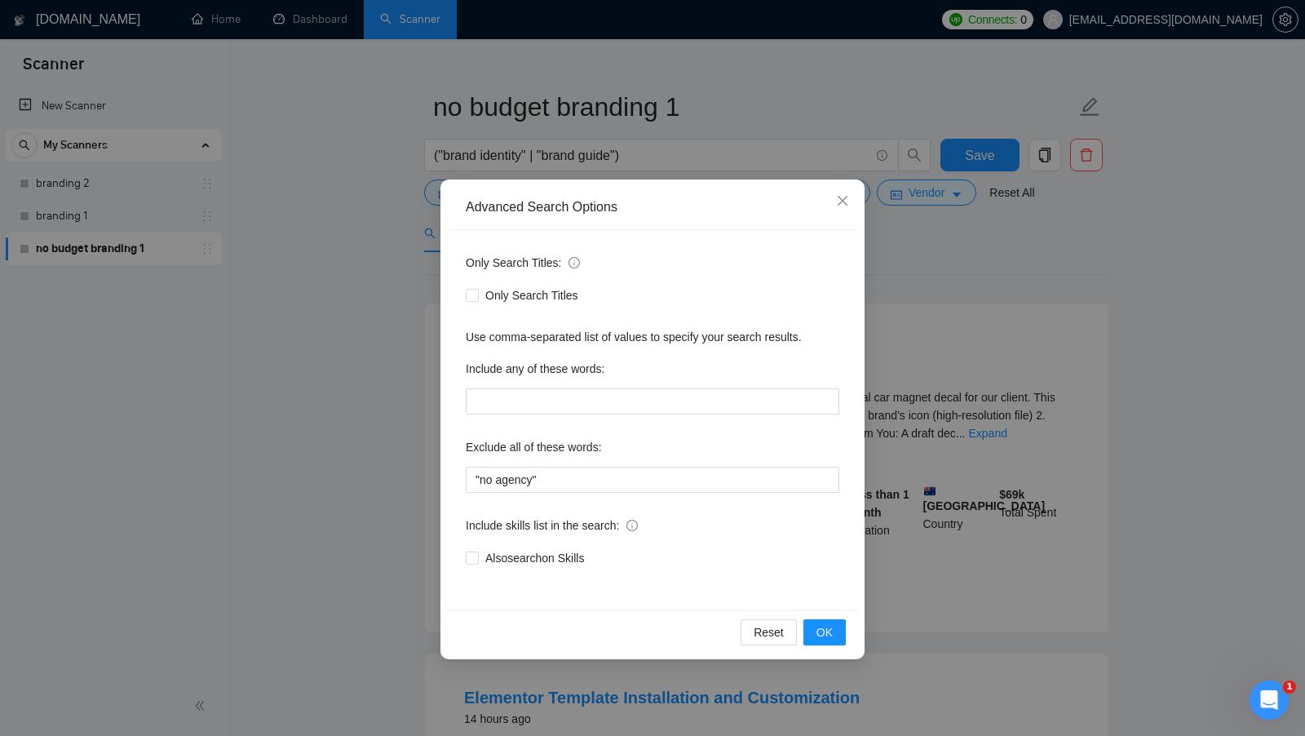
click at [911, 481] on div "Advanced Search Options Only Search Titles: Only Search Titles Use comma-separa…" at bounding box center [652, 368] width 1305 height 736
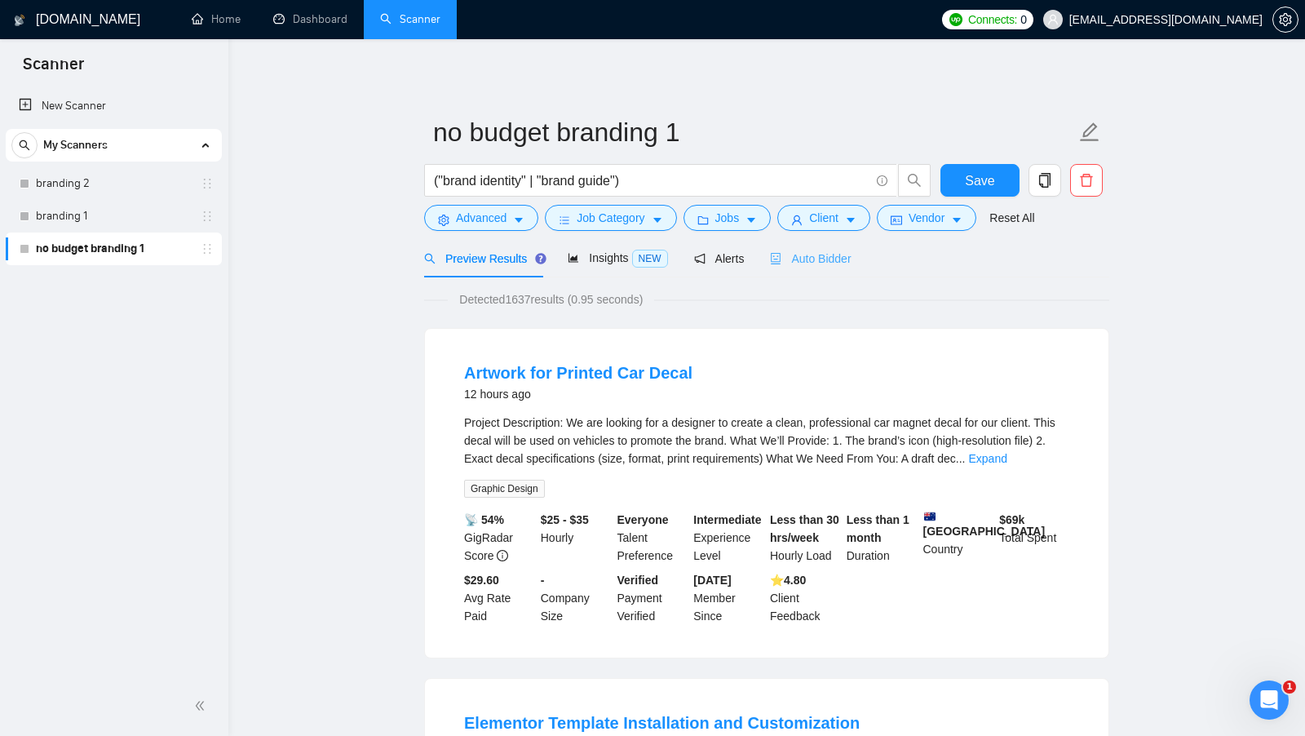
click at [800, 271] on div "Auto Bidder" at bounding box center [810, 258] width 81 height 38
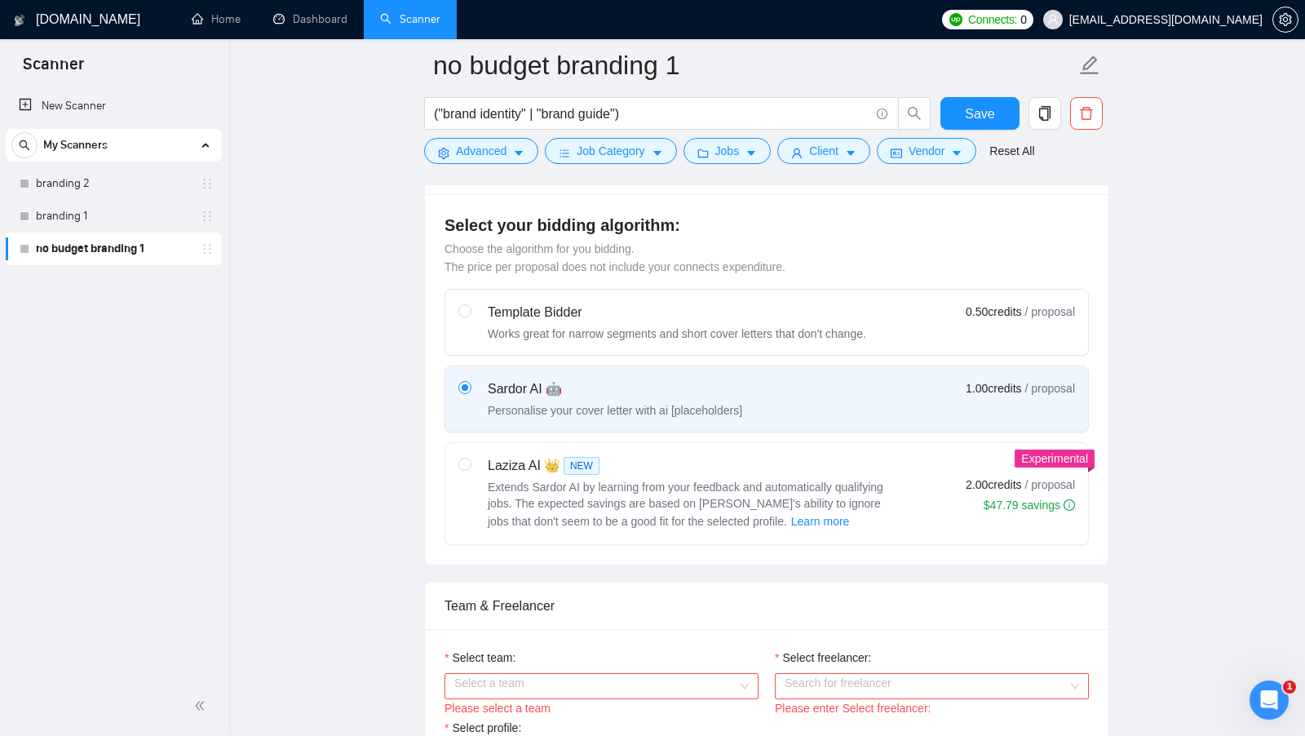
scroll to position [420, 0]
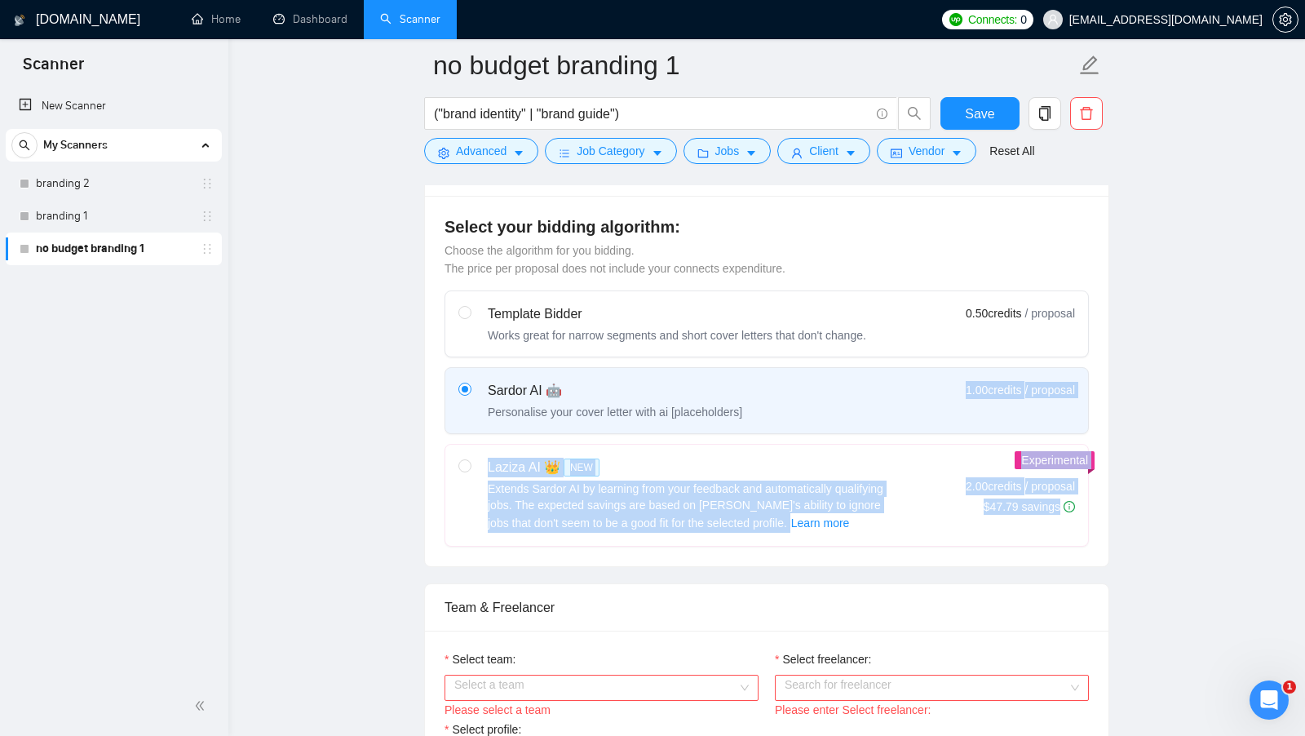
drag, startPoint x: 946, startPoint y: 390, endPoint x: 1093, endPoint y: 383, distance: 147.0
click at [1094, 386] on div "Select your bidding algorithm: Choose the algorithm for you bidding. The price …" at bounding box center [767, 381] width 684 height 370
click at [1085, 383] on label "Sardor AI 🤖 Personalise your cover letter with ai [placeholders] 1.00 credits /…" at bounding box center [766, 400] width 643 height 65
click at [470, 383] on input "radio" at bounding box center [464, 388] width 11 height 11
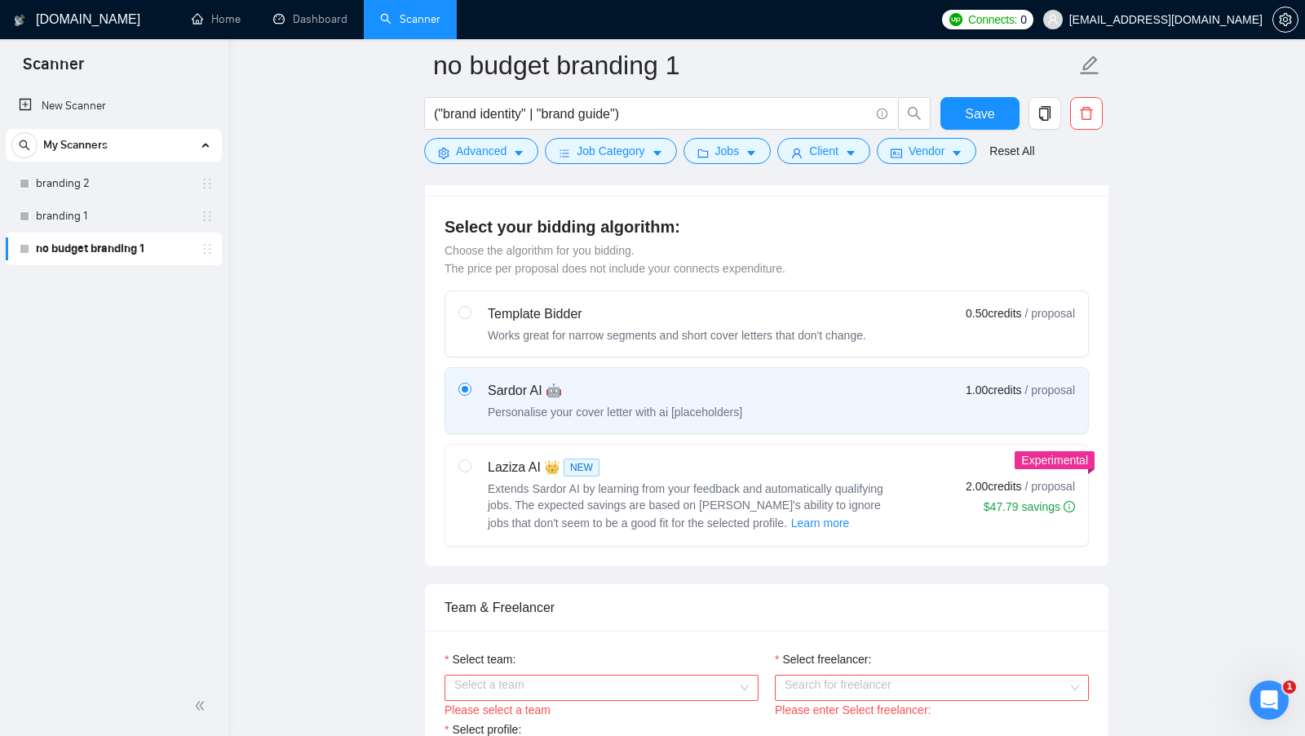
click at [976, 101] on button "Save" at bounding box center [980, 113] width 79 height 33
click at [1289, 27] on button "button" at bounding box center [1286, 20] width 26 height 26
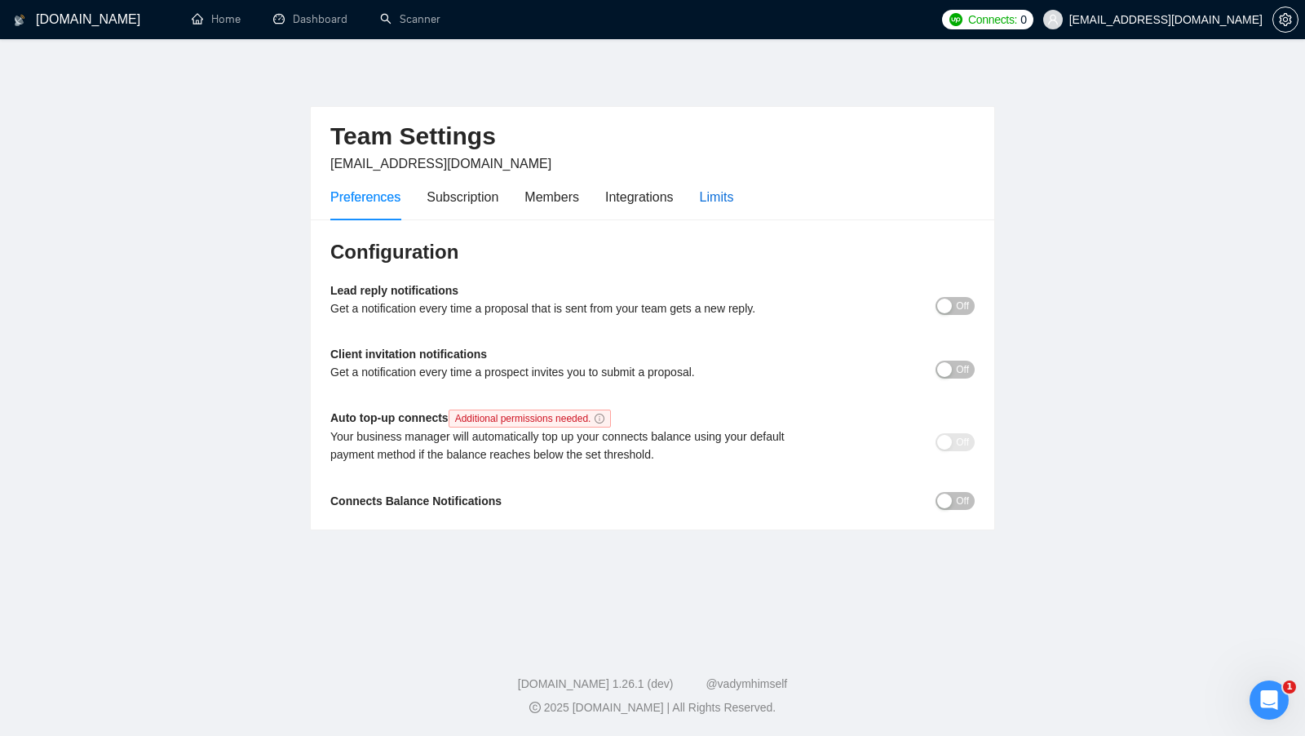
click at [734, 197] on div "Limits" at bounding box center [717, 197] width 34 height 20
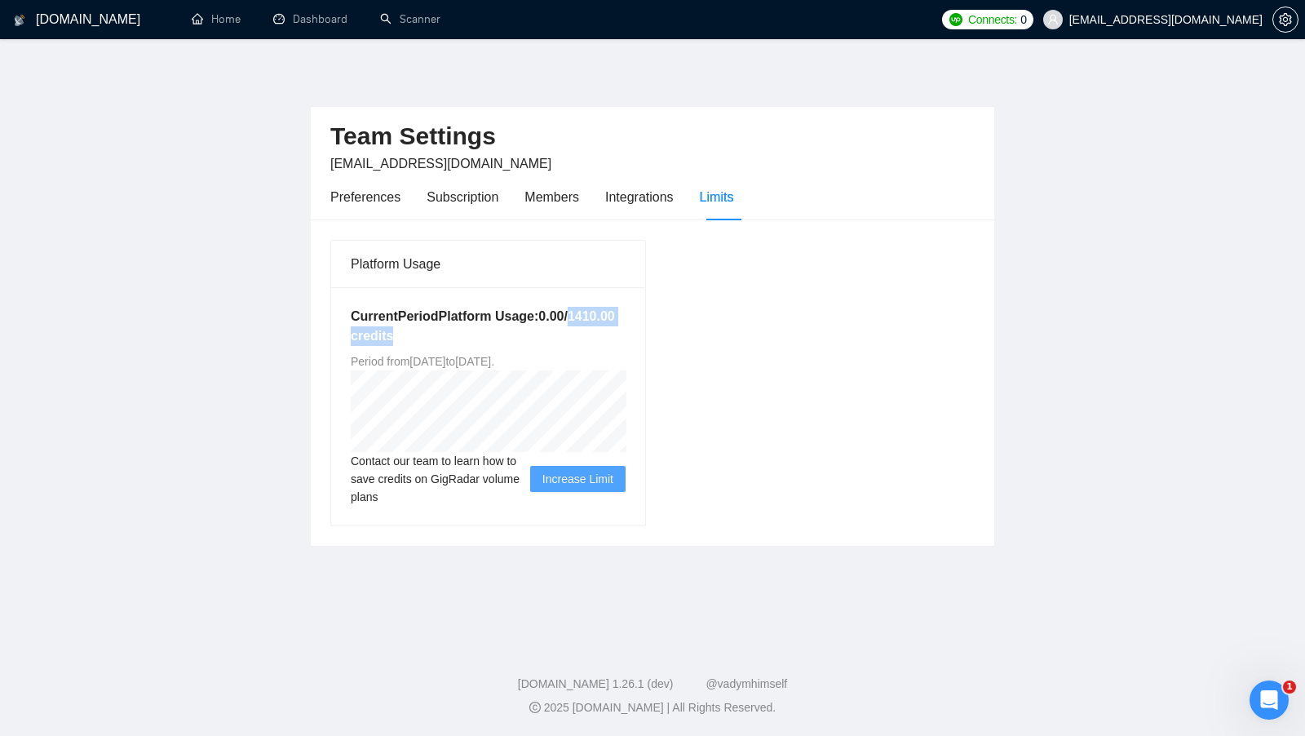
drag, startPoint x: 429, startPoint y: 338, endPoint x: 547, endPoint y: 335, distance: 117.5
click at [547, 335] on h5 "Current Period Platform Usage: 0.00 / 1410.00 credits" at bounding box center [488, 326] width 275 height 39
click at [426, 41] on div "GigRadar.io Home Dashboard Scanner Connects: 0 artimixov@gmail.com Team Setting…" at bounding box center [652, 368] width 1305 height 736
click at [423, 26] on link "Scanner" at bounding box center [410, 19] width 60 height 14
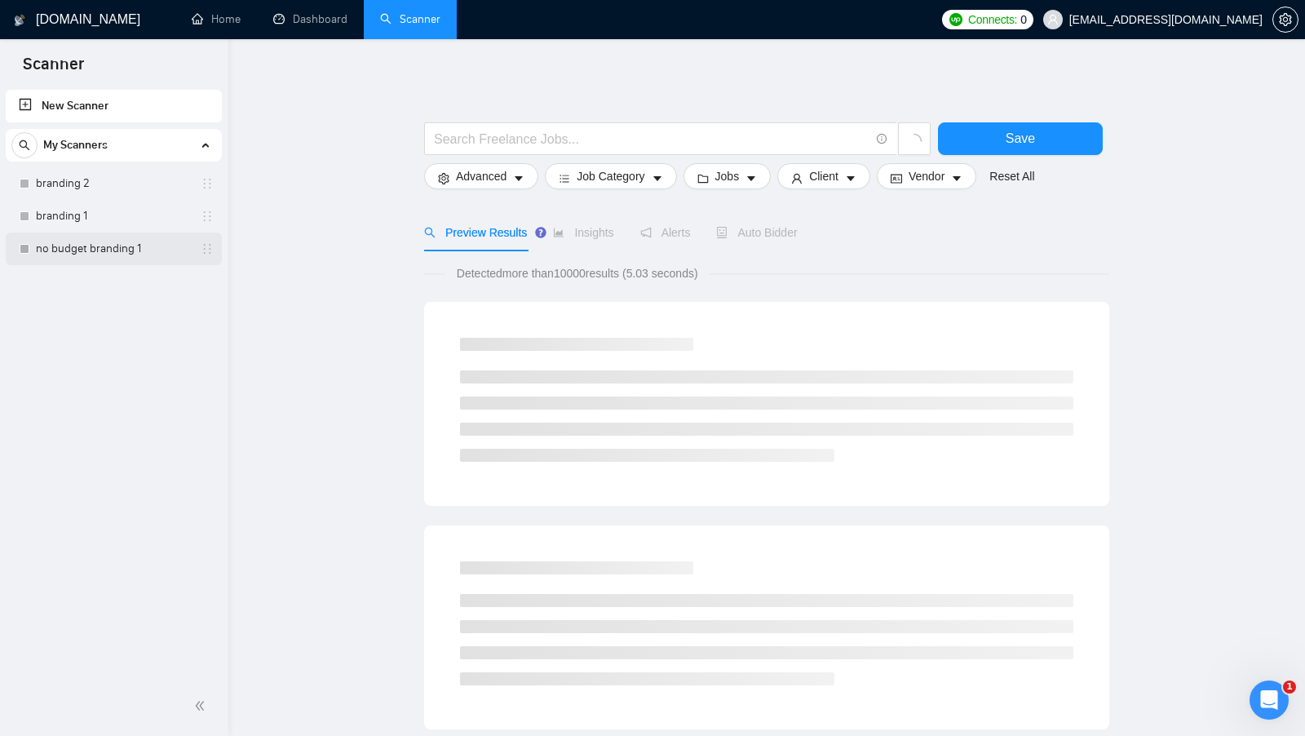
click at [95, 250] on link "no budget branding 1" at bounding box center [113, 249] width 155 height 33
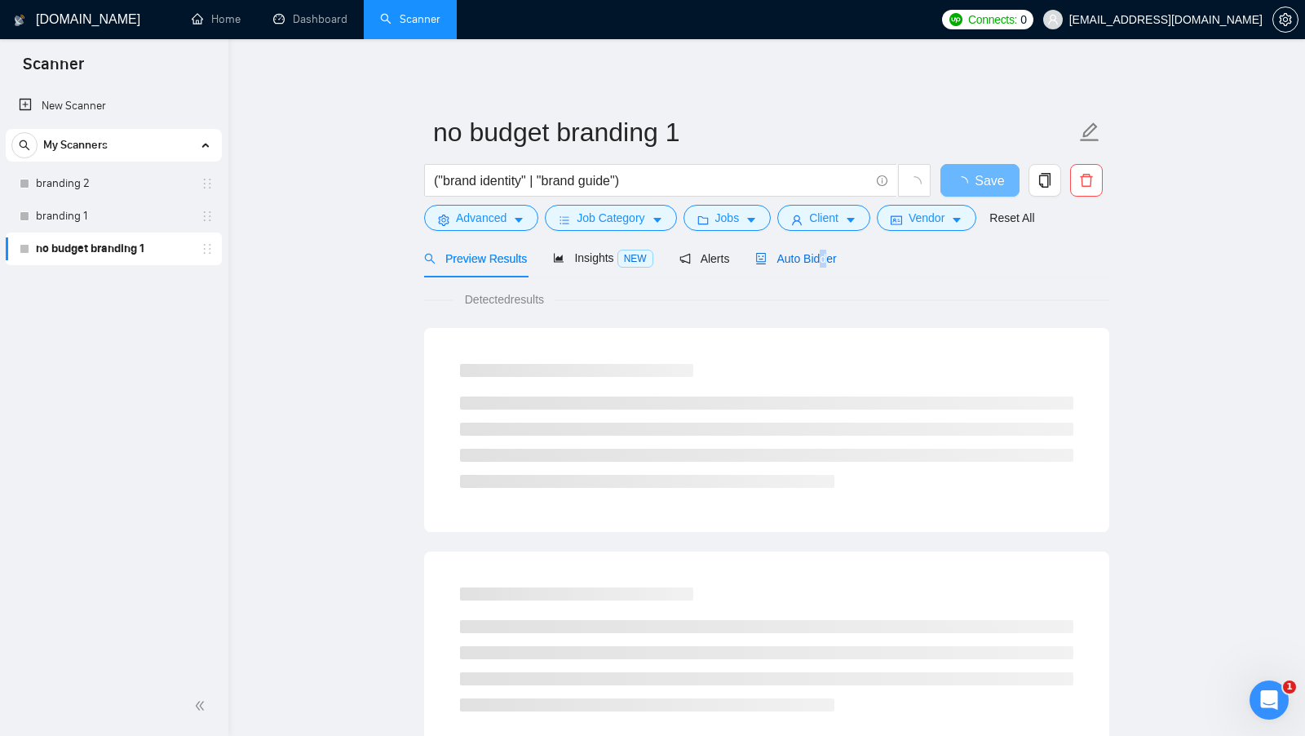
click at [828, 257] on span "Auto Bidder" at bounding box center [796, 258] width 81 height 13
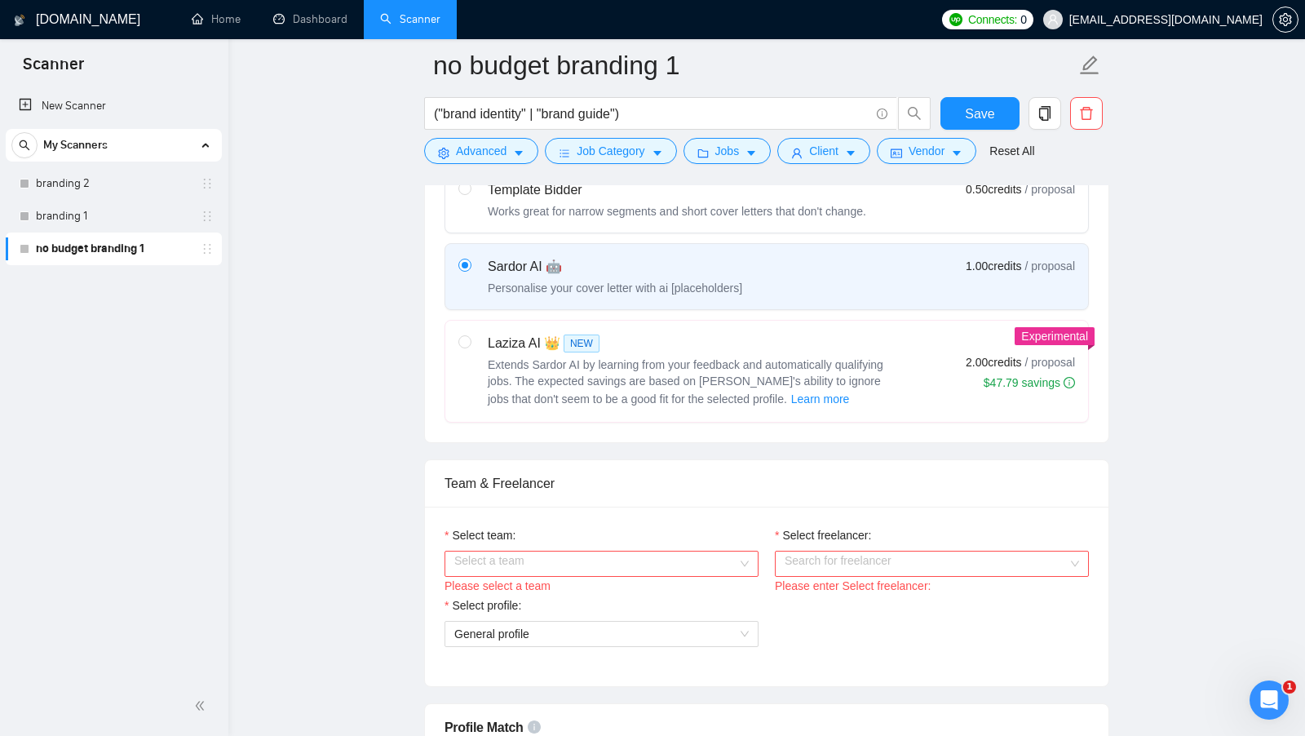
scroll to position [487, 0]
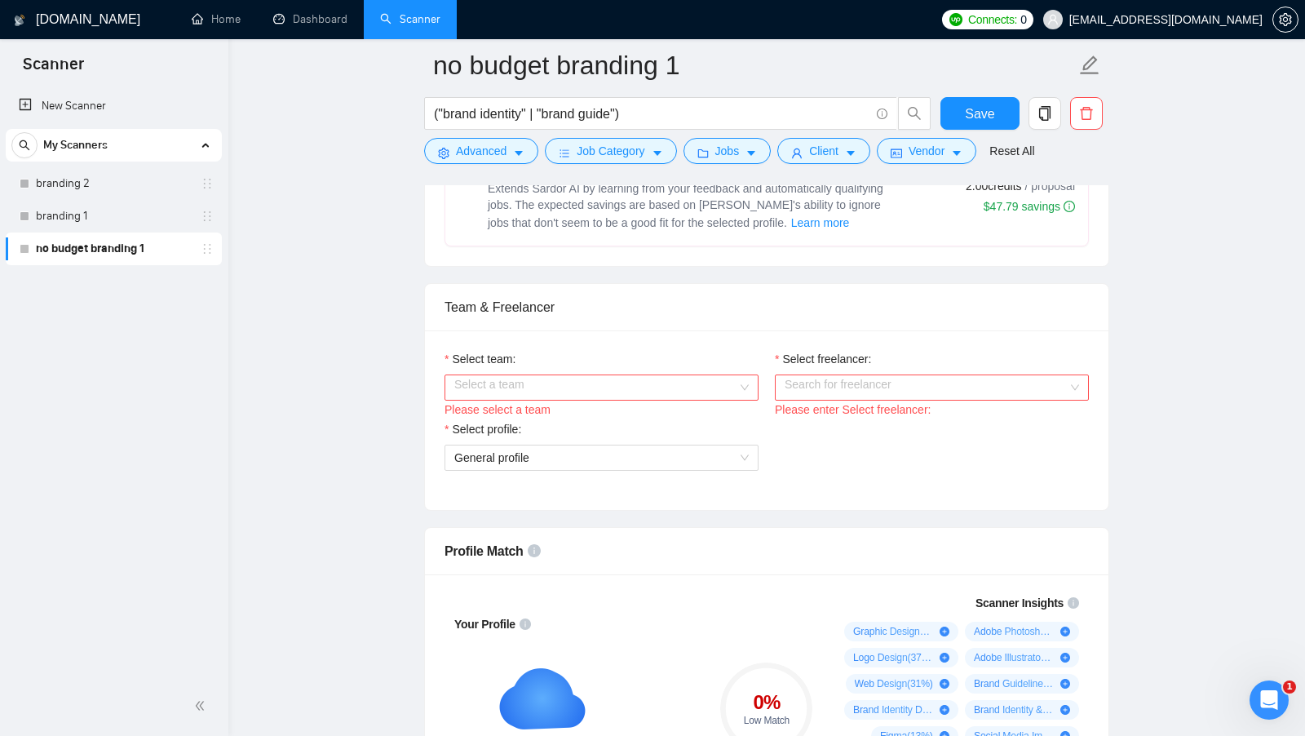
scroll to position [773, 0]
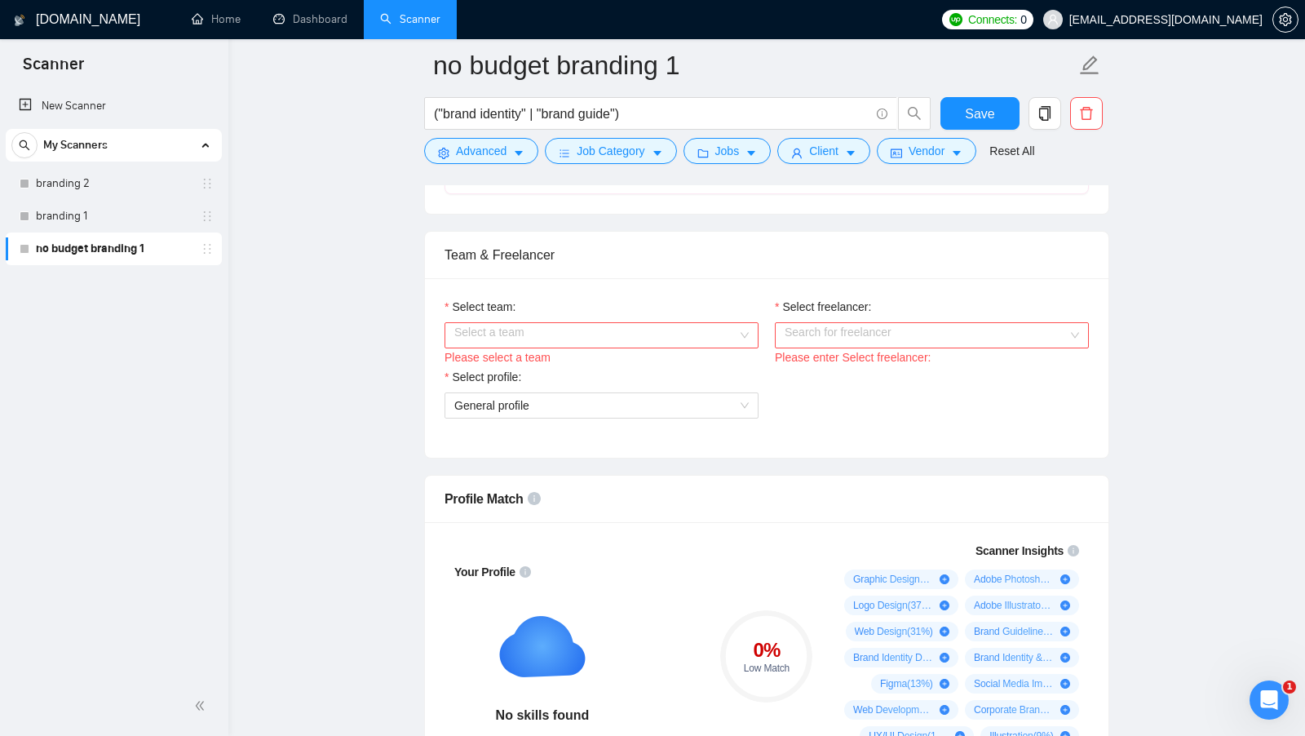
click at [746, 337] on div "Select a team" at bounding box center [602, 335] width 314 height 26
click at [663, 356] on div "Whales Agency 🐳" at bounding box center [601, 360] width 295 height 18
click at [887, 340] on span at bounding box center [926, 335] width 283 height 24
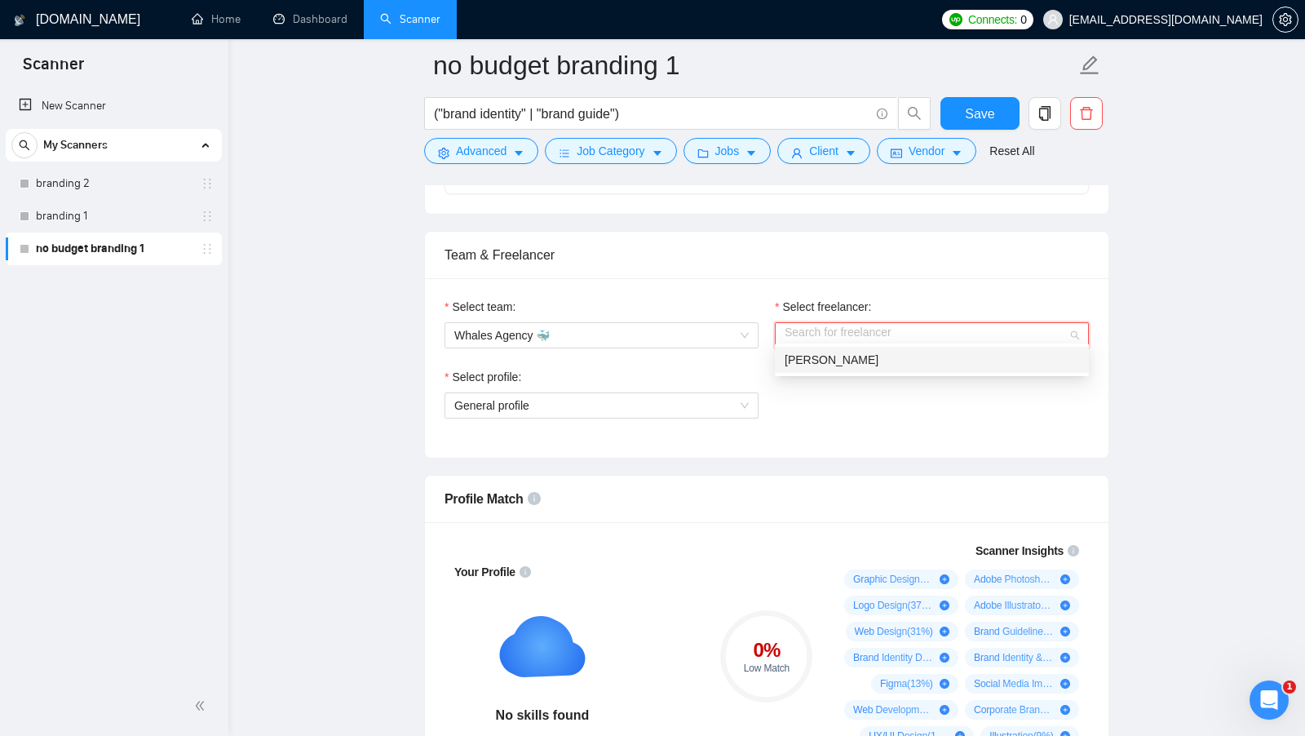
click at [858, 366] on div "Artur Mikhov" at bounding box center [932, 360] width 295 height 18
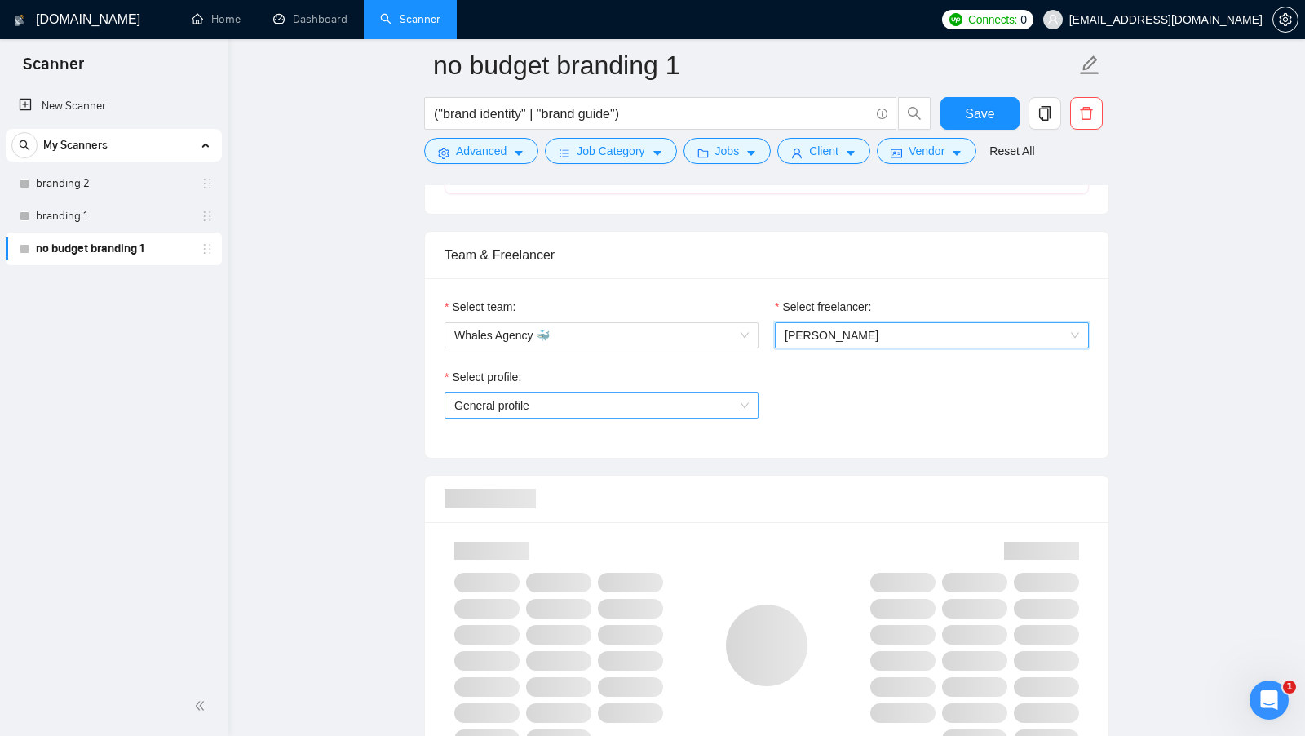
click at [729, 396] on span "General profile" at bounding box center [601, 405] width 295 height 24
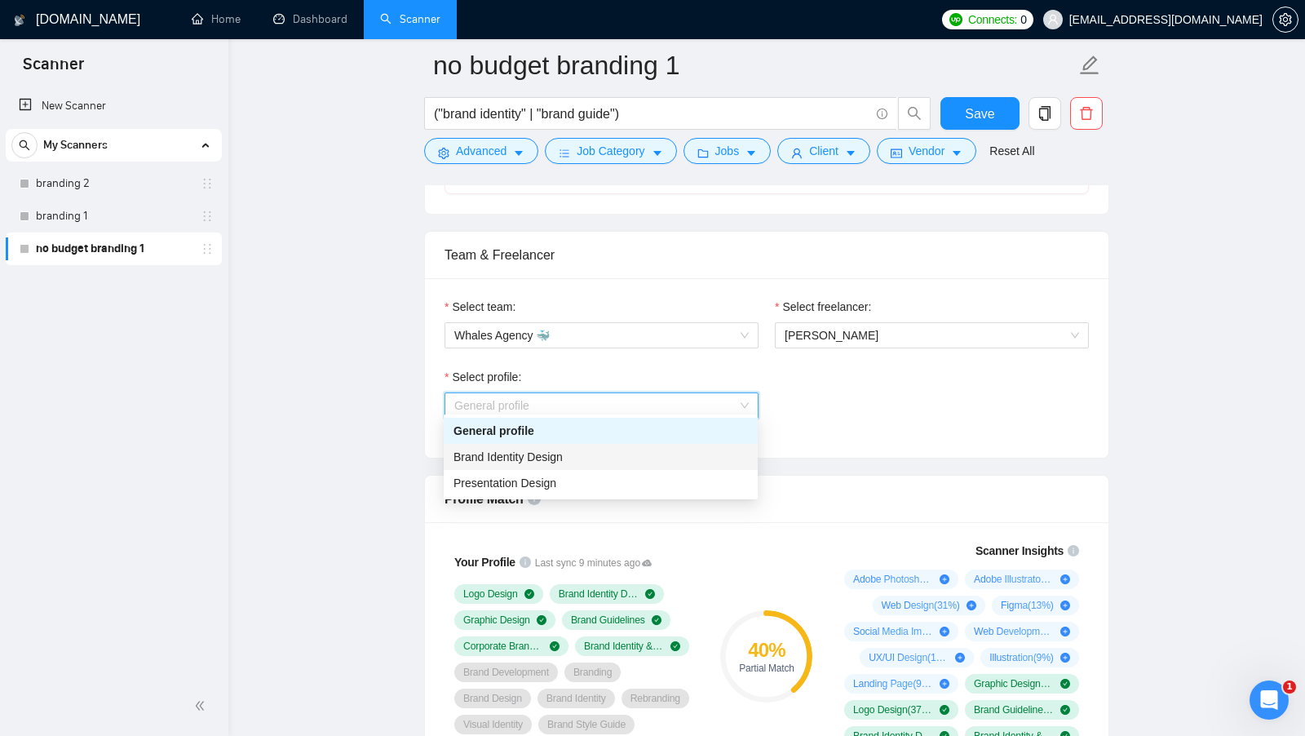
click at [600, 454] on div "Brand Identity Design" at bounding box center [601, 457] width 295 height 18
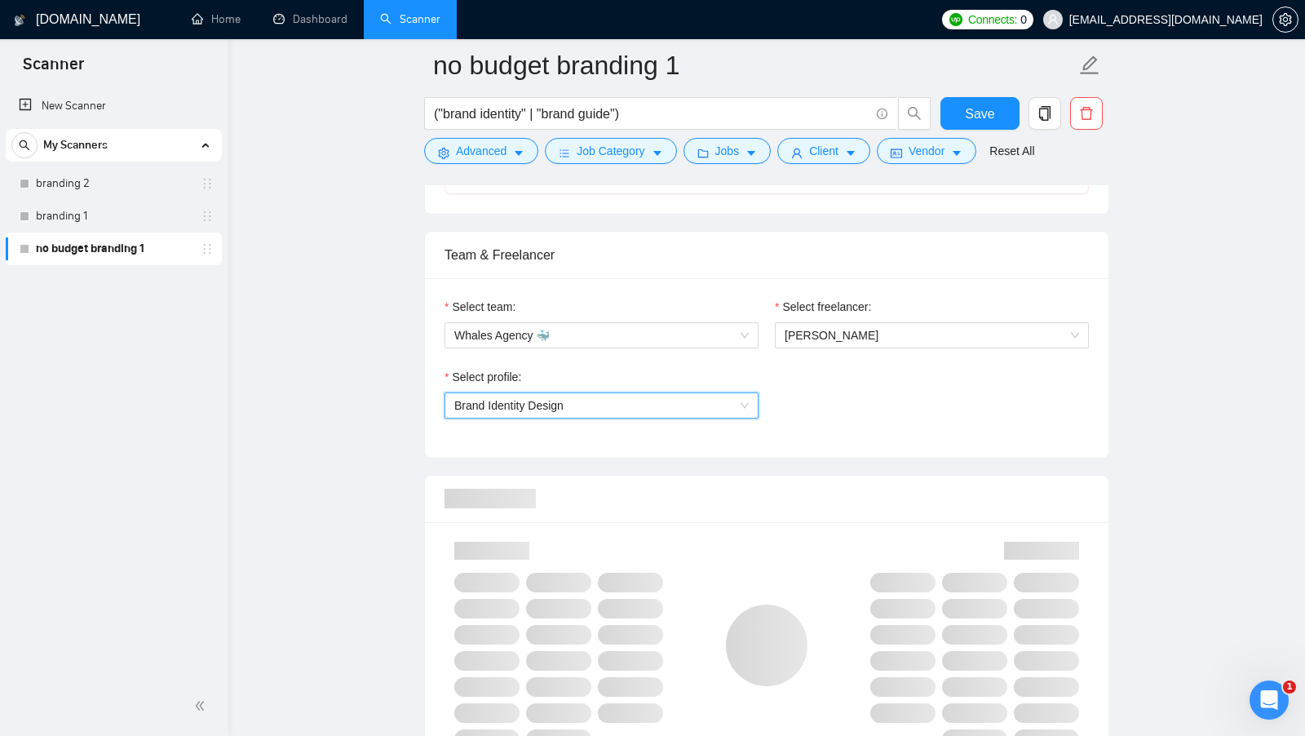
click at [711, 393] on span "Brand Identity Design" at bounding box center [601, 405] width 295 height 24
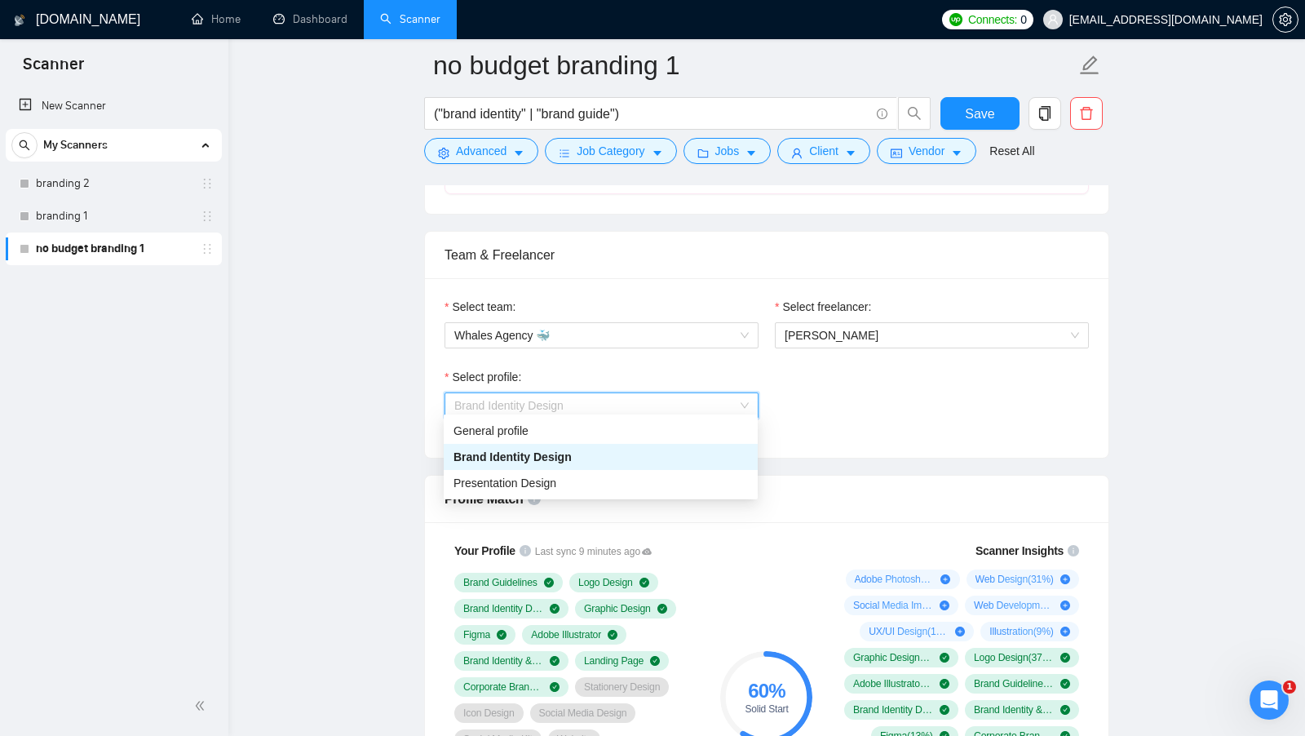
click at [823, 408] on div "Select profile: Brand Identity Design" at bounding box center [767, 403] width 661 height 70
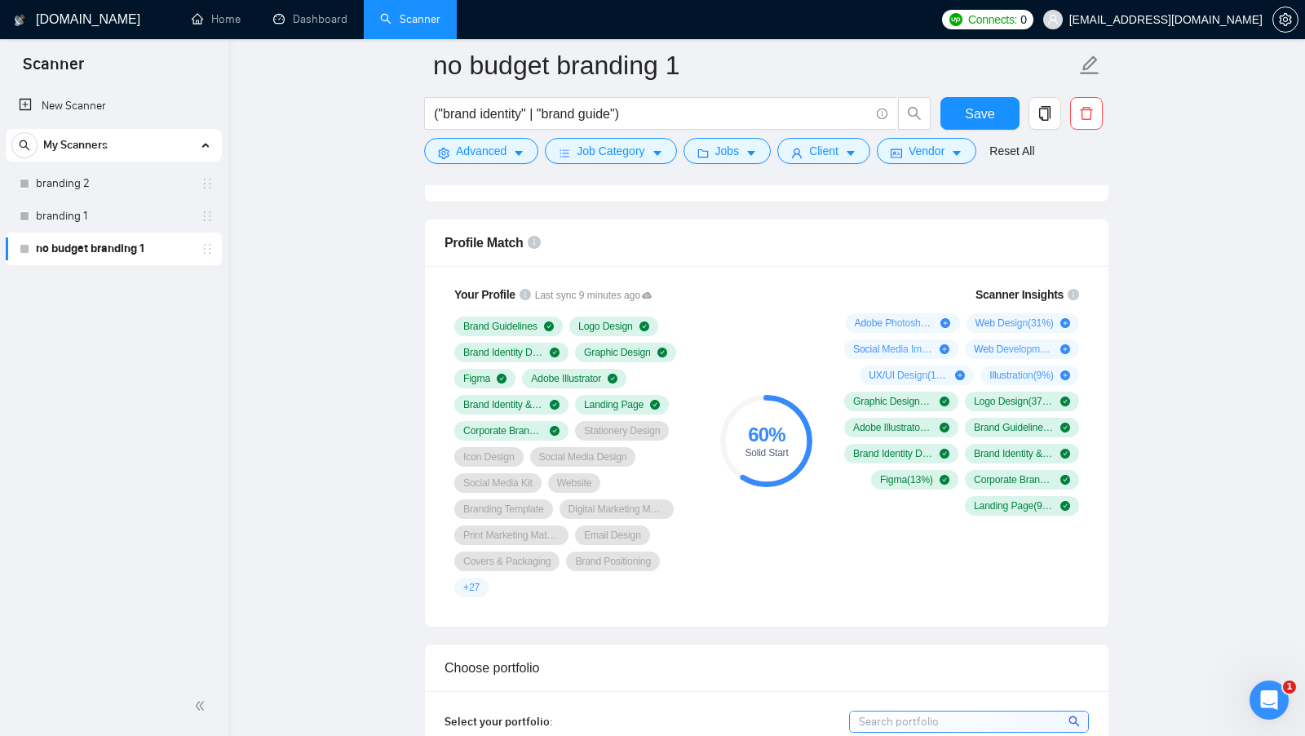
scroll to position [1032, 0]
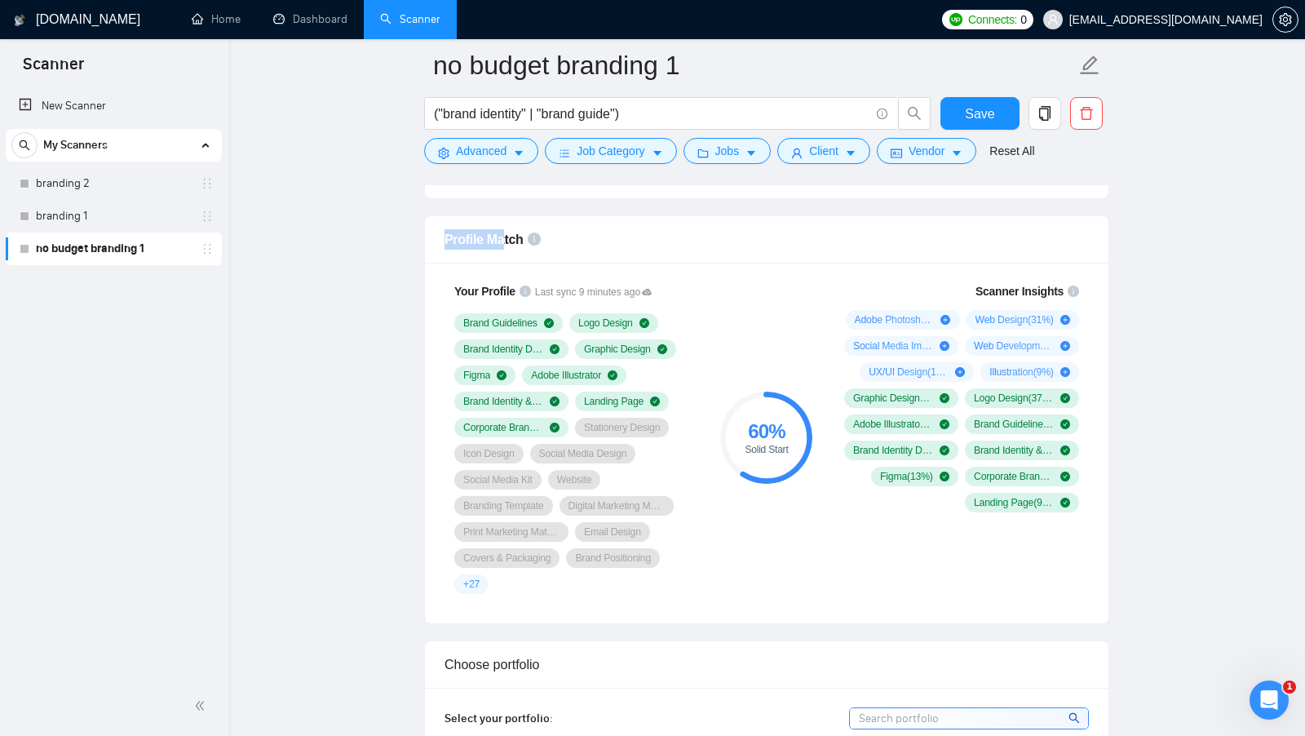
drag, startPoint x: 442, startPoint y: 234, endPoint x: 504, endPoint y: 234, distance: 62.0
click at [504, 234] on div "Profile Match" at bounding box center [767, 239] width 684 height 47
click at [651, 237] on div "Profile Match" at bounding box center [767, 239] width 645 height 47
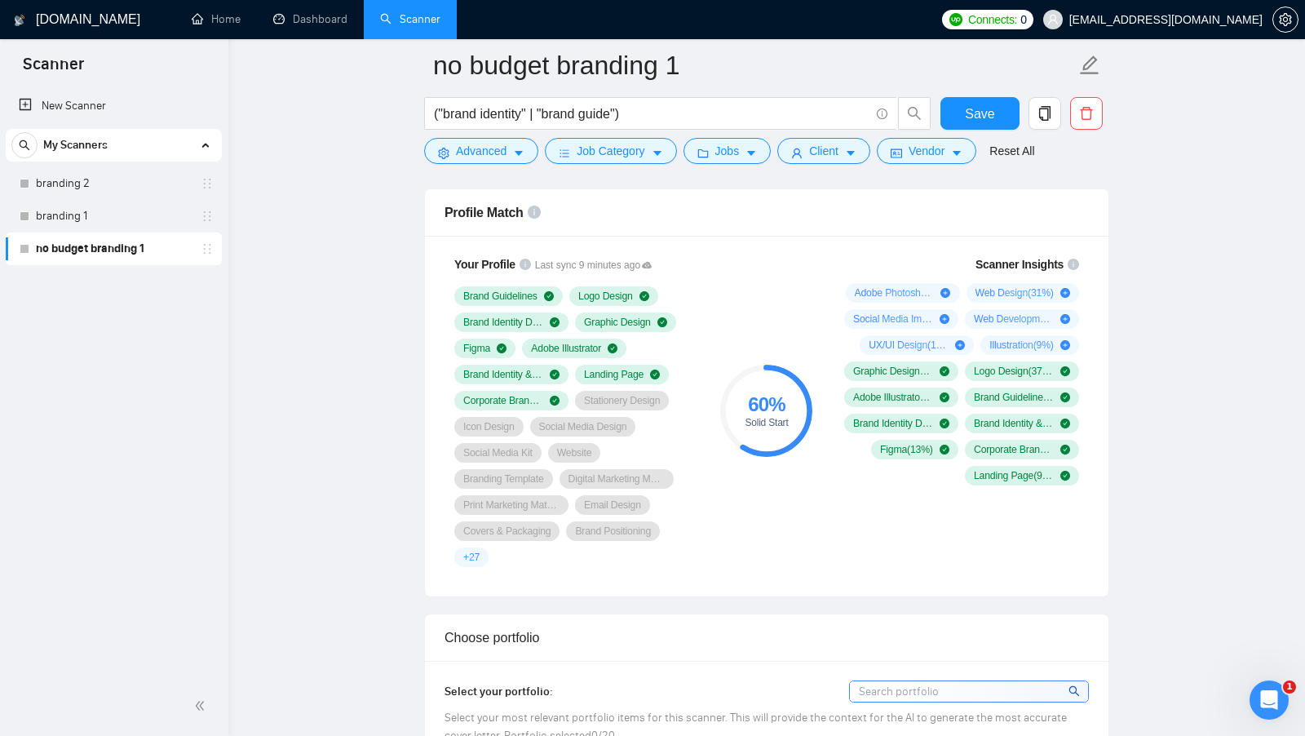
scroll to position [1063, 0]
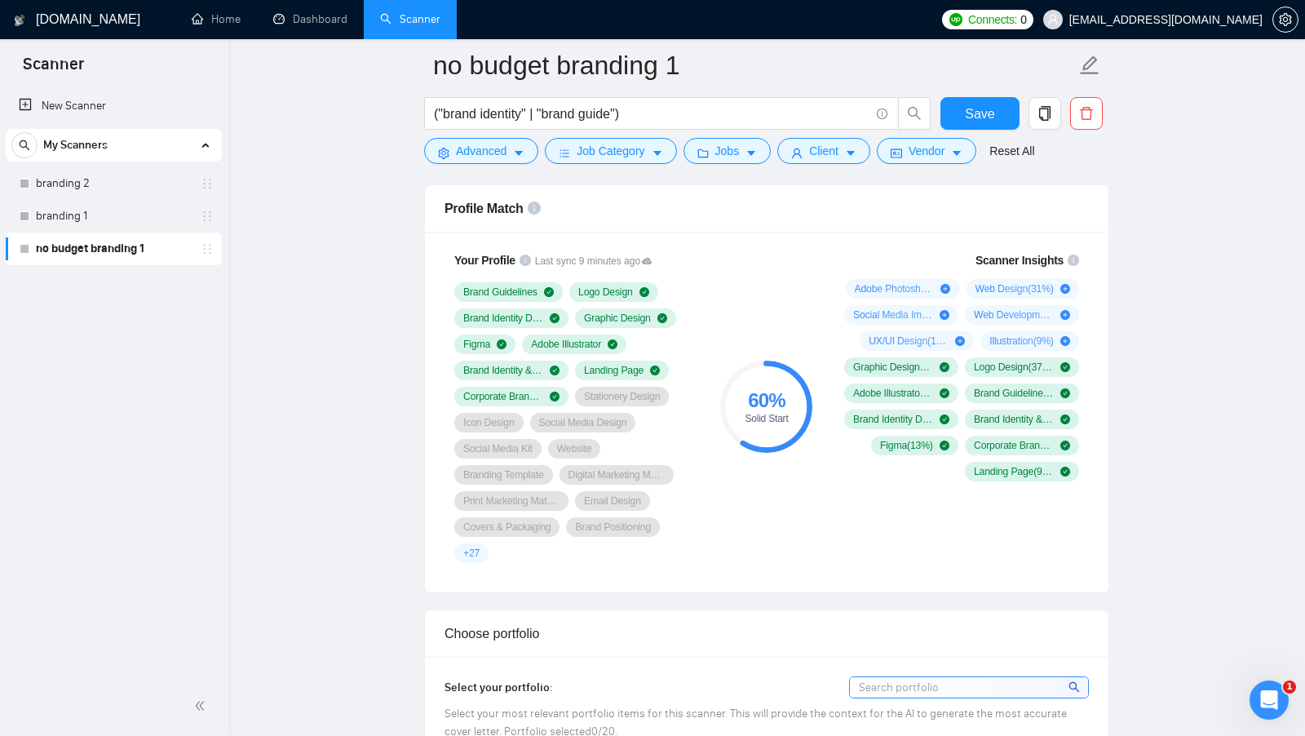
click at [840, 320] on div "Adobe Photoshop ( 37 %) Web Design ( 31 %) Social Media Imagery ( 11 %) Web Dev…" at bounding box center [959, 380] width 242 height 202
click at [1107, 381] on div "Your Profile Last sync 9 minutes ago Brand Guidelines Logo Design Brand Identit…" at bounding box center [767, 412] width 684 height 361
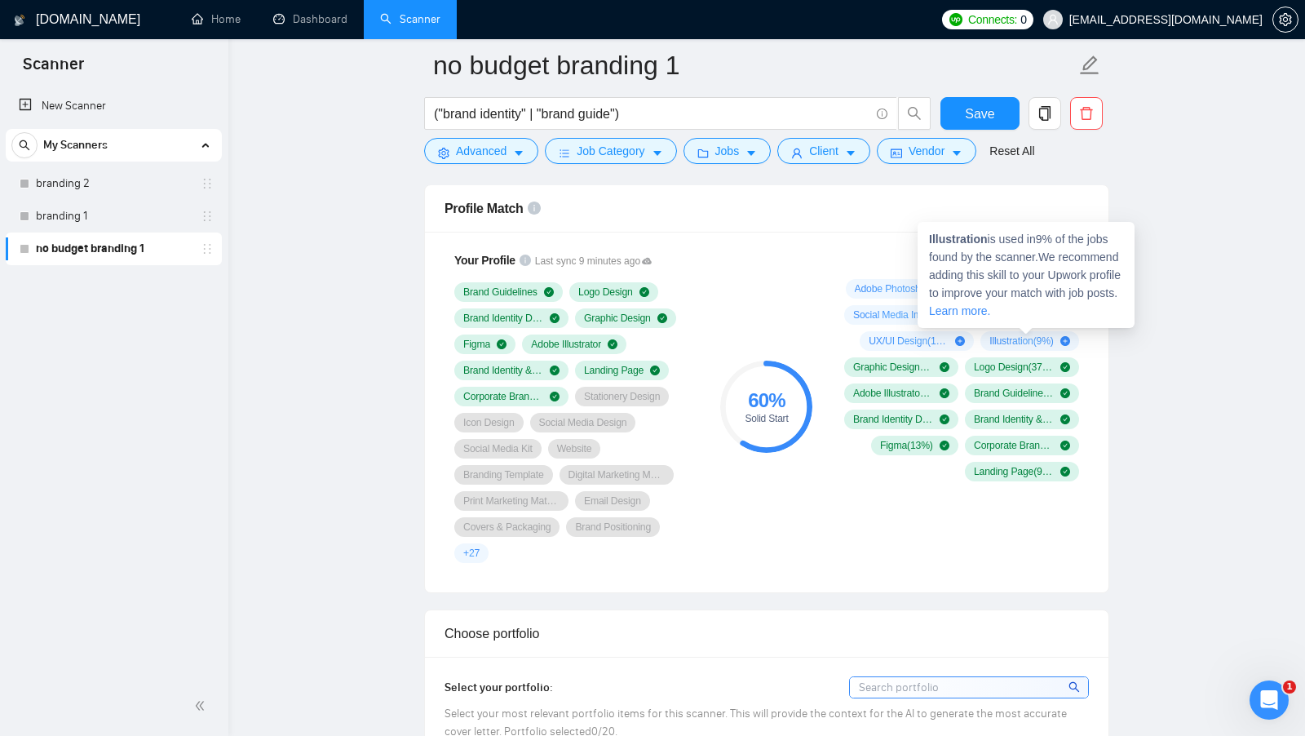
click at [787, 334] on div "60 % Solid Start" at bounding box center [766, 407] width 109 height 331
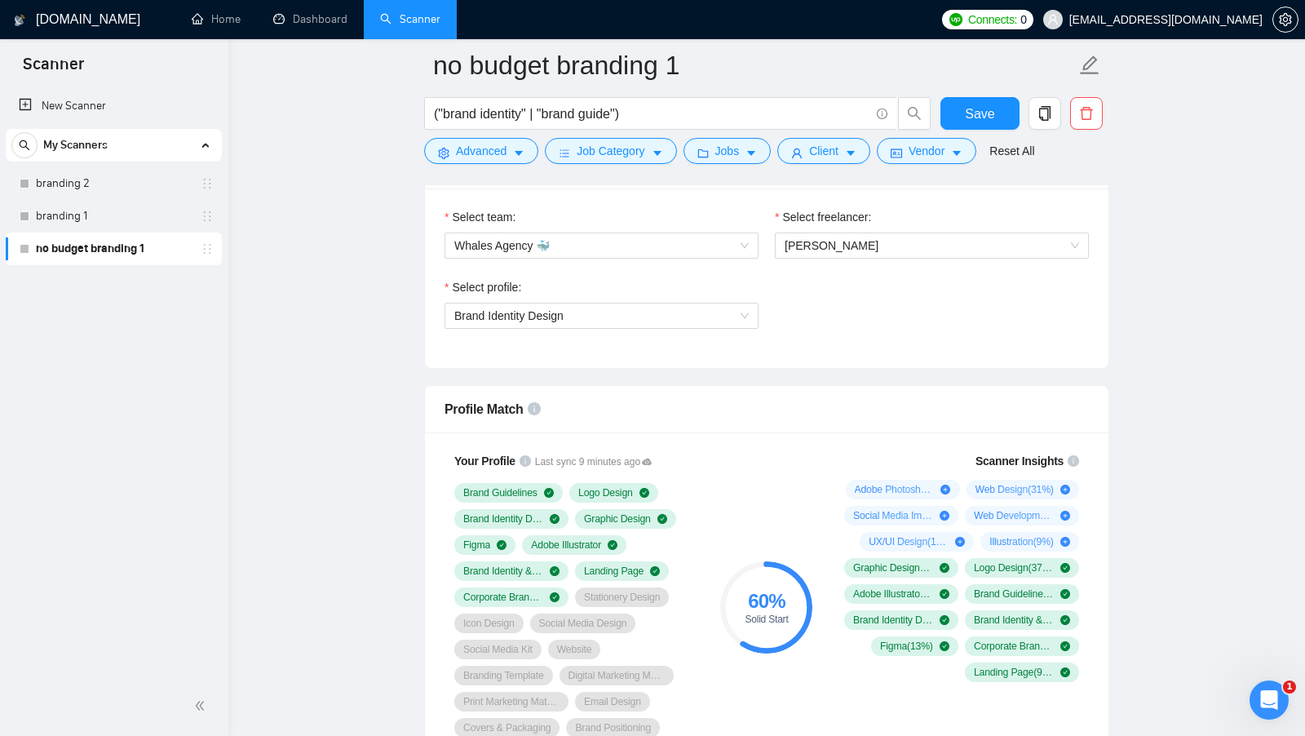
scroll to position [859, 0]
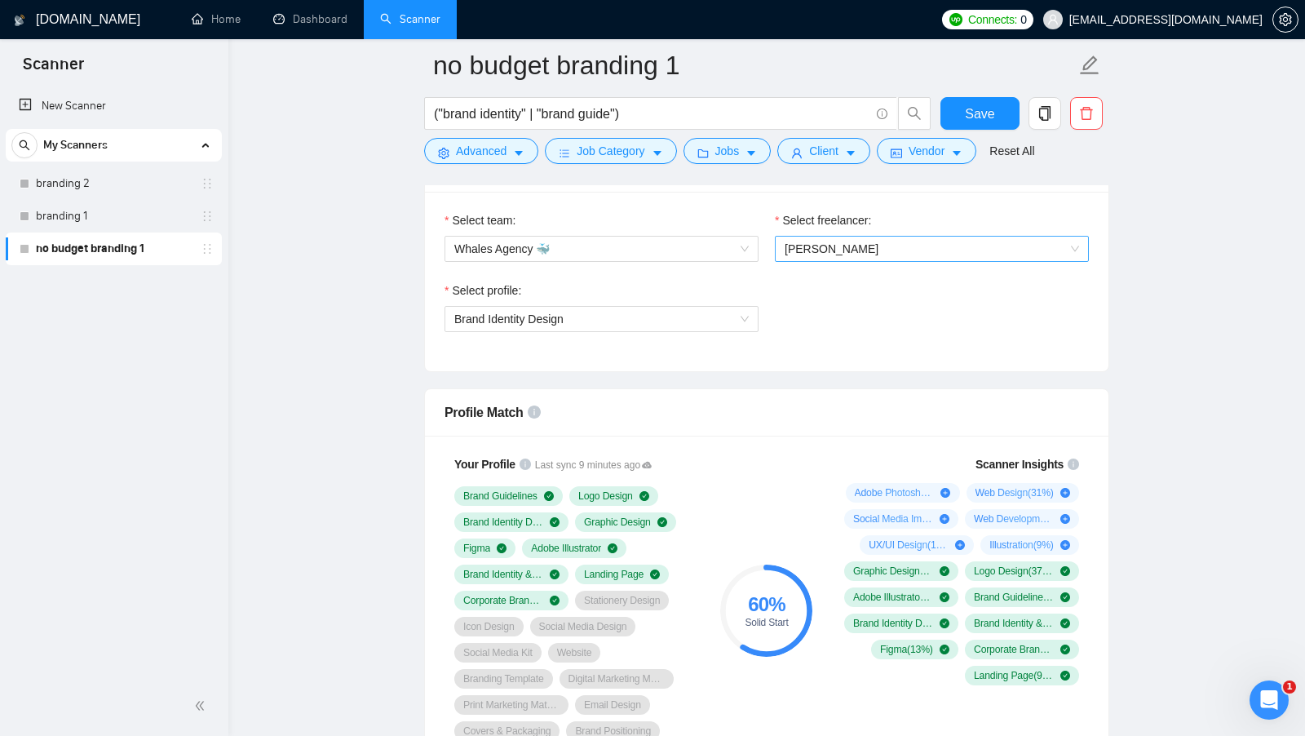
click at [862, 237] on span "Artur Mikhov" at bounding box center [932, 249] width 295 height 24
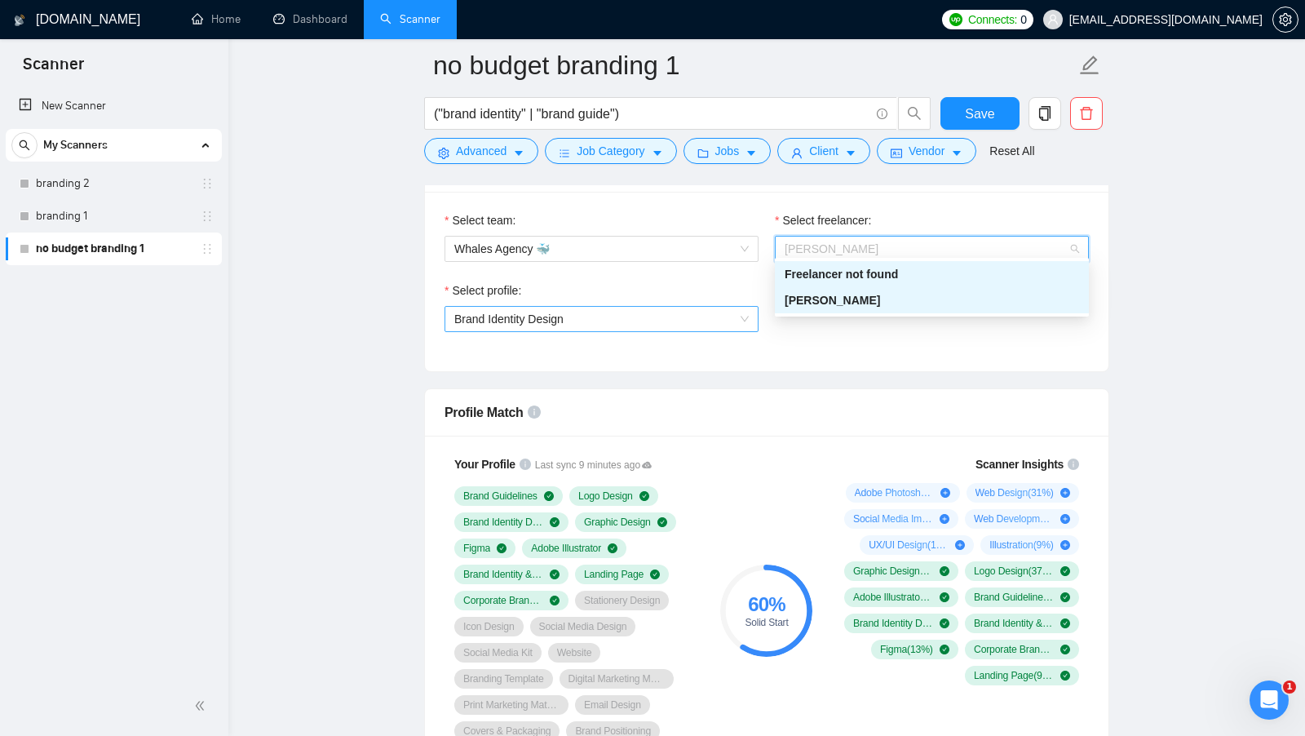
click at [708, 308] on span "Brand Identity Design" at bounding box center [601, 319] width 295 height 24
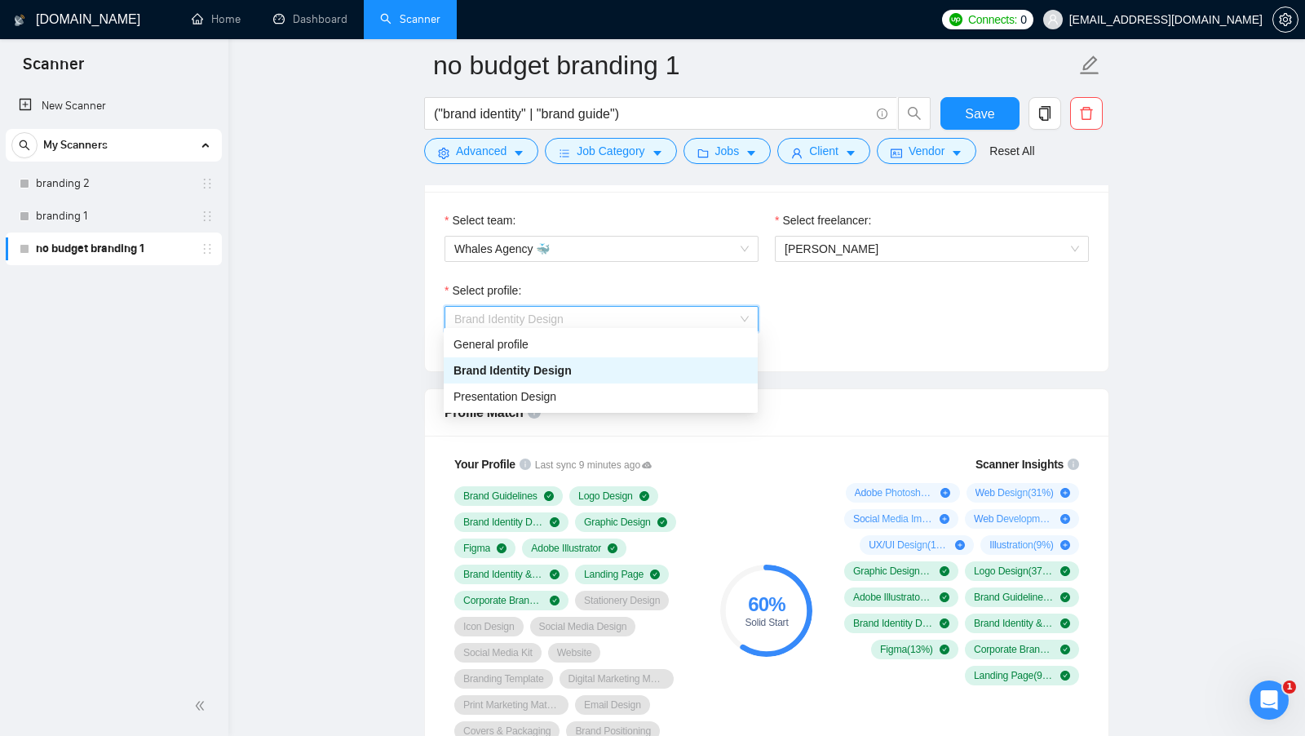
click at [809, 361] on div "Select team: Whales Agency 🐳 Select freelancer: Artur Mikhov Select profile: Br…" at bounding box center [767, 282] width 684 height 180
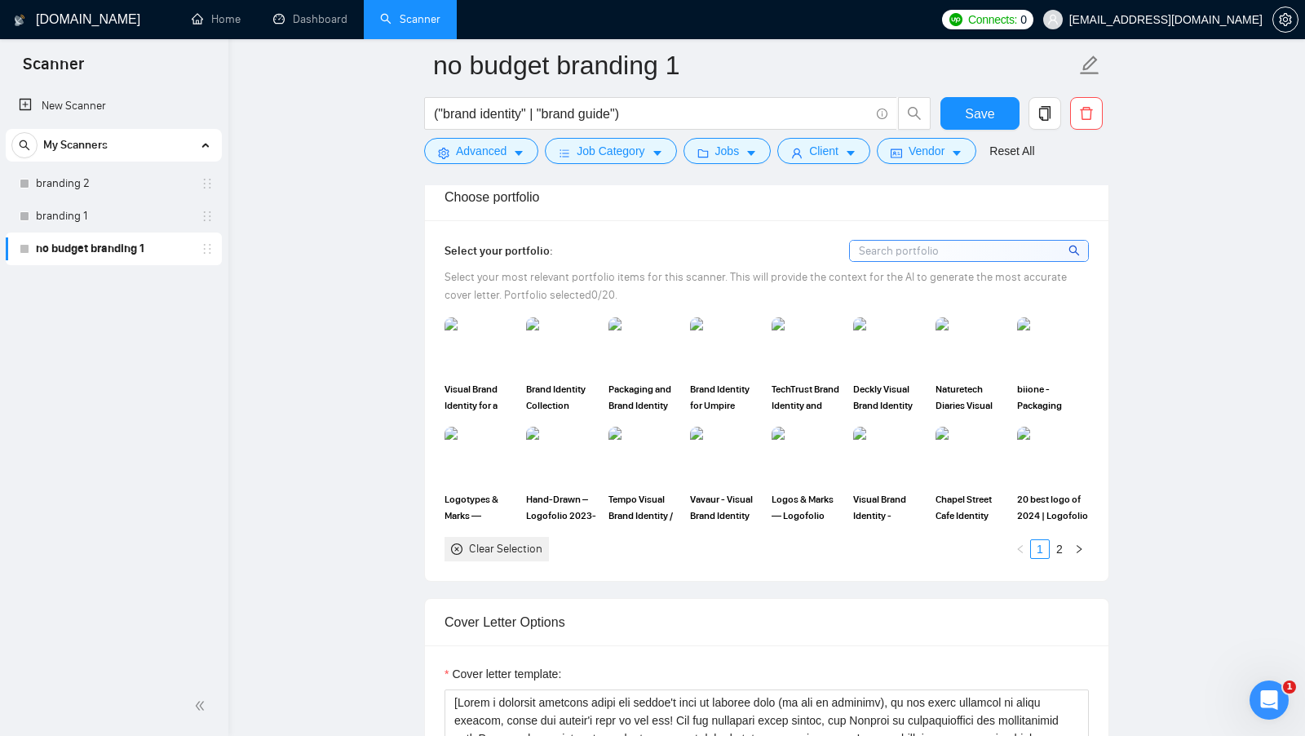
scroll to position [1516, 0]
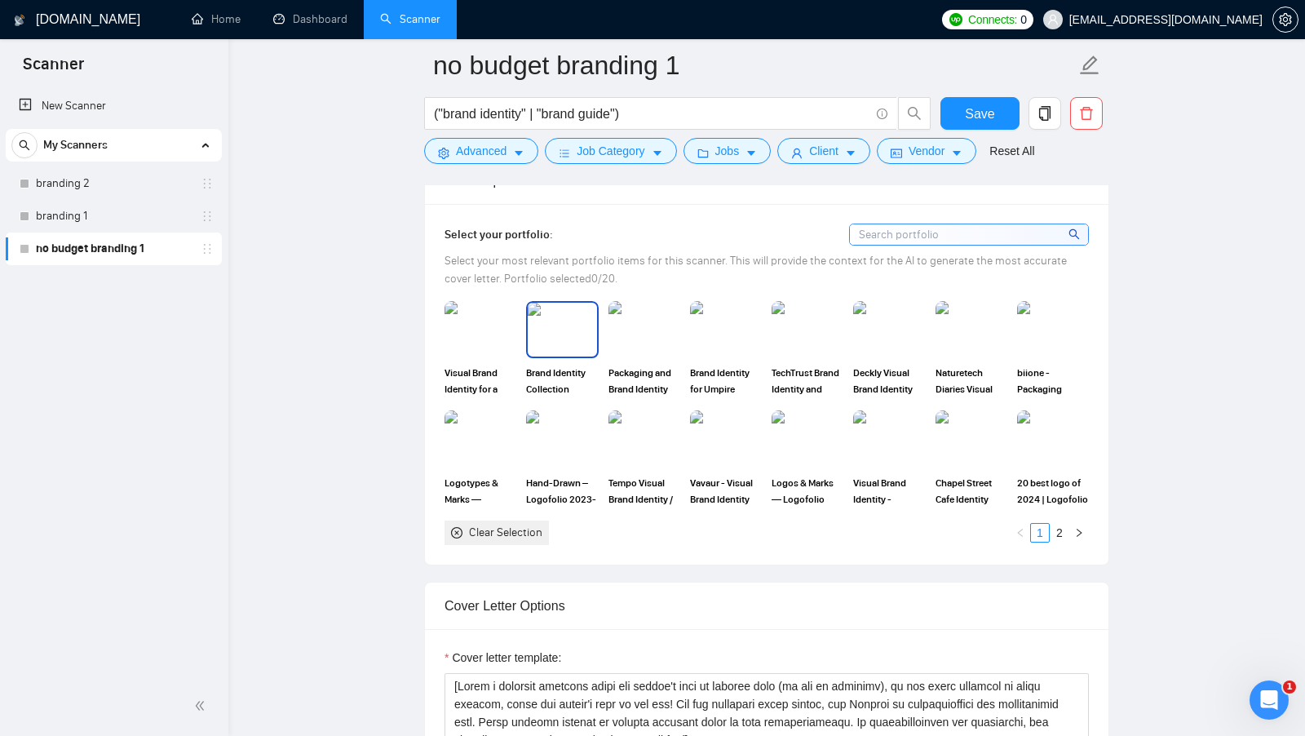
click at [559, 334] on img at bounding box center [562, 330] width 69 height 54
click at [599, 334] on div "Brand Identity Collection" at bounding box center [562, 349] width 82 height 96
click at [680, 334] on div "Packaging and Brand Identity for Craze Candy" at bounding box center [645, 349] width 82 height 96
click at [722, 316] on img at bounding box center [726, 330] width 69 height 54
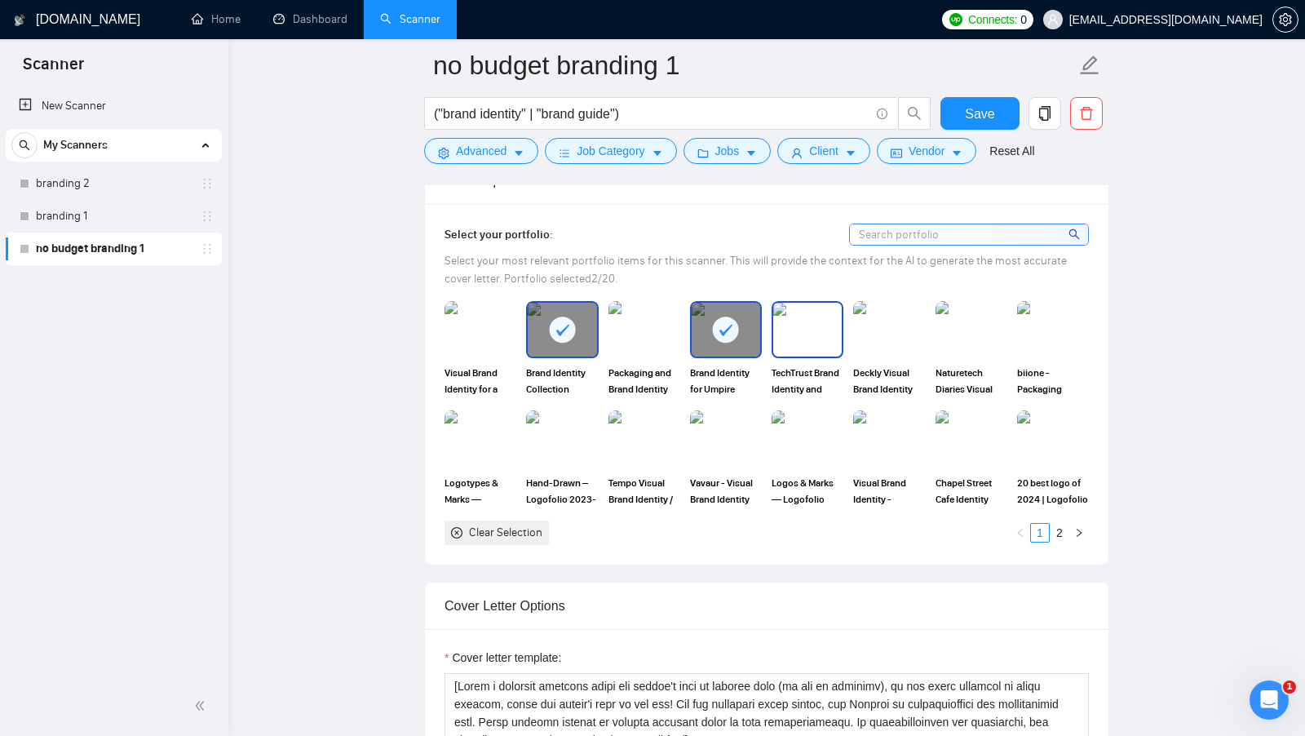
click at [814, 316] on img at bounding box center [807, 330] width 69 height 54
click at [880, 316] on img at bounding box center [889, 330] width 69 height 54
click at [778, 254] on span "Select your most relevant portfolio items for this scanner. This will provide t…" at bounding box center [756, 270] width 623 height 32
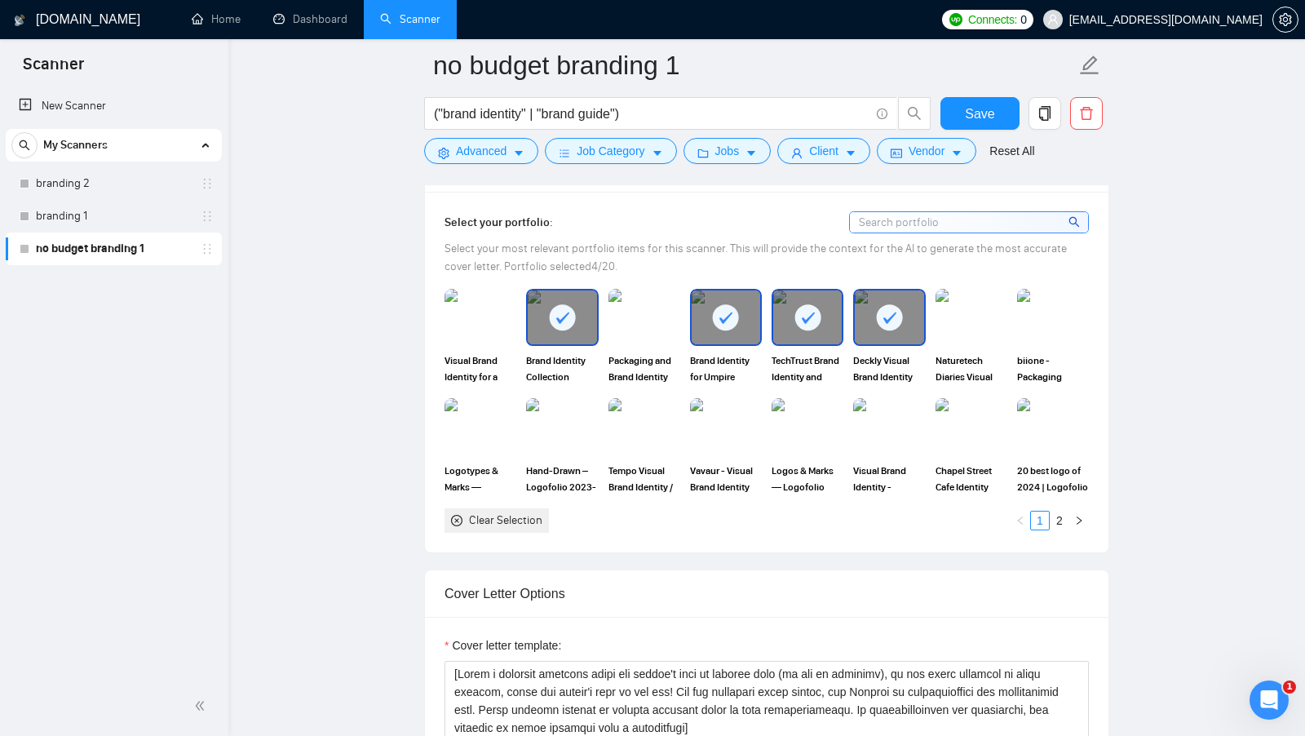
scroll to position [1530, 0]
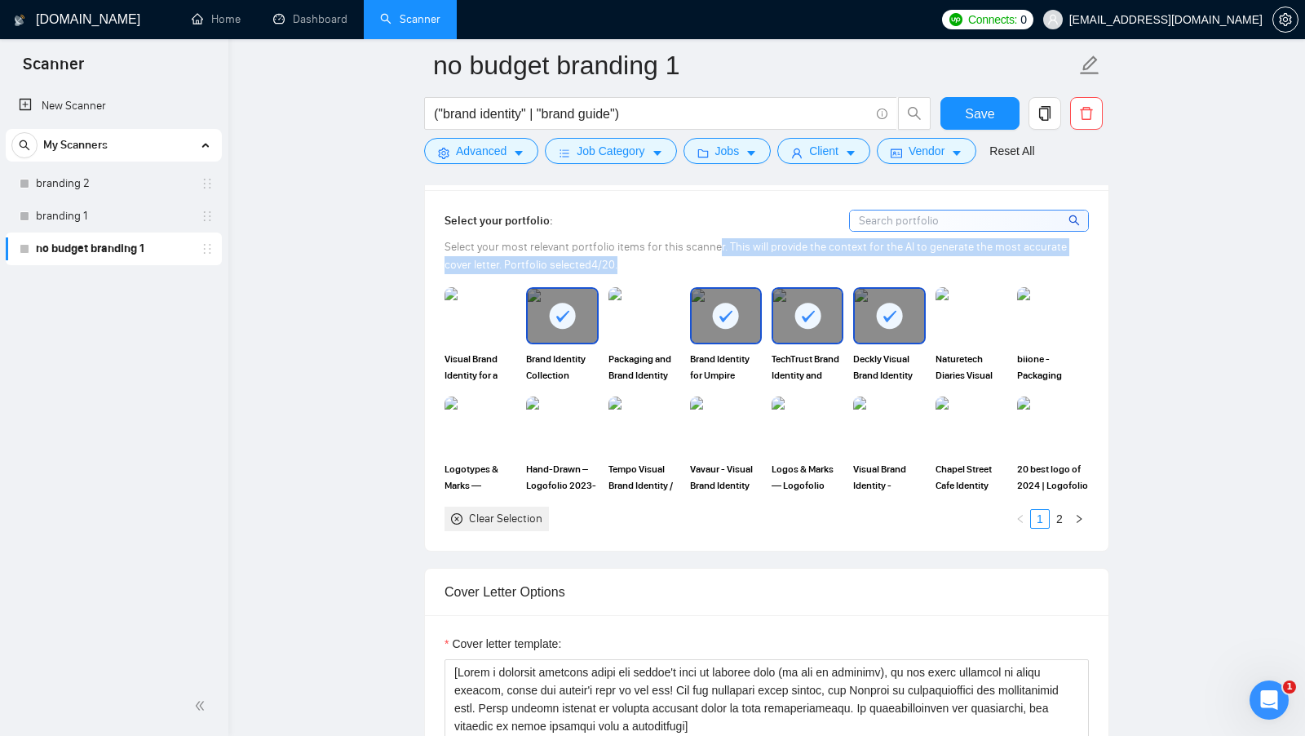
drag, startPoint x: 718, startPoint y: 234, endPoint x: 762, endPoint y: 250, distance: 47.0
click at [762, 250] on div "Select your most relevant portfolio items for this scanner. This will provide t…" at bounding box center [767, 256] width 645 height 36
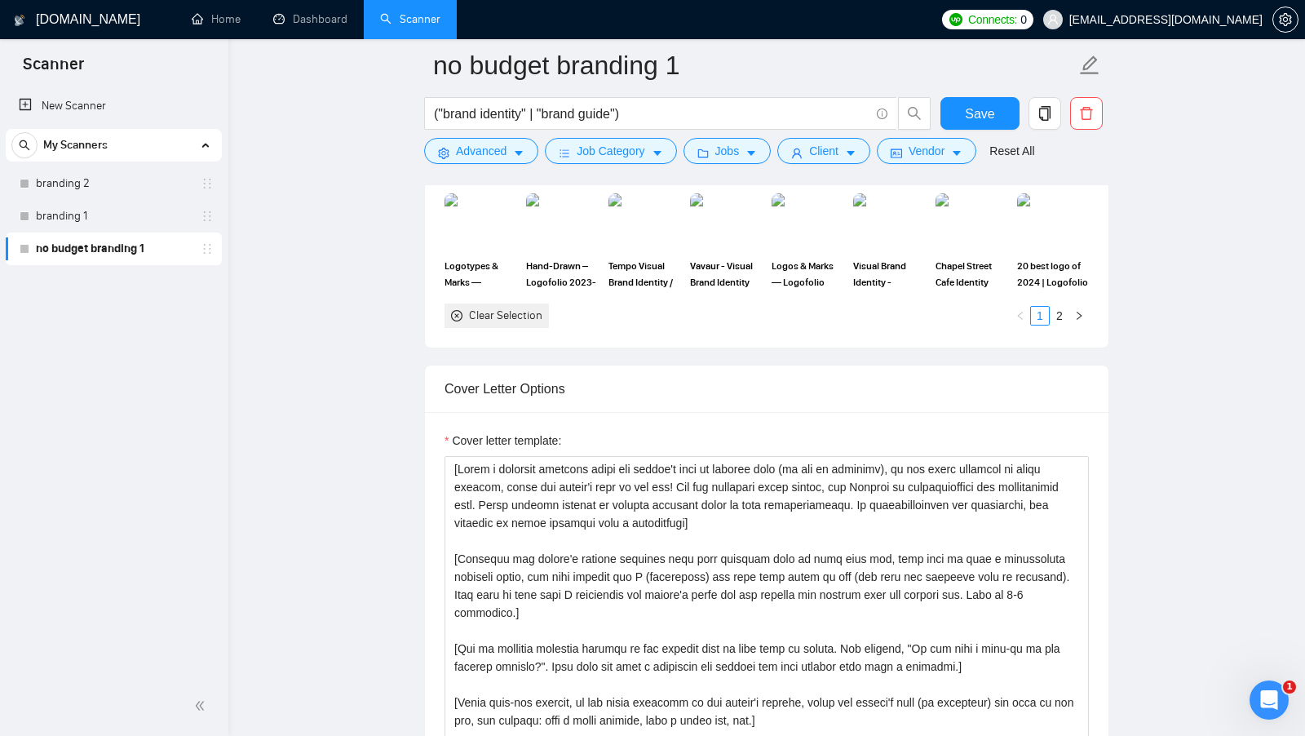
scroll to position [1907, 0]
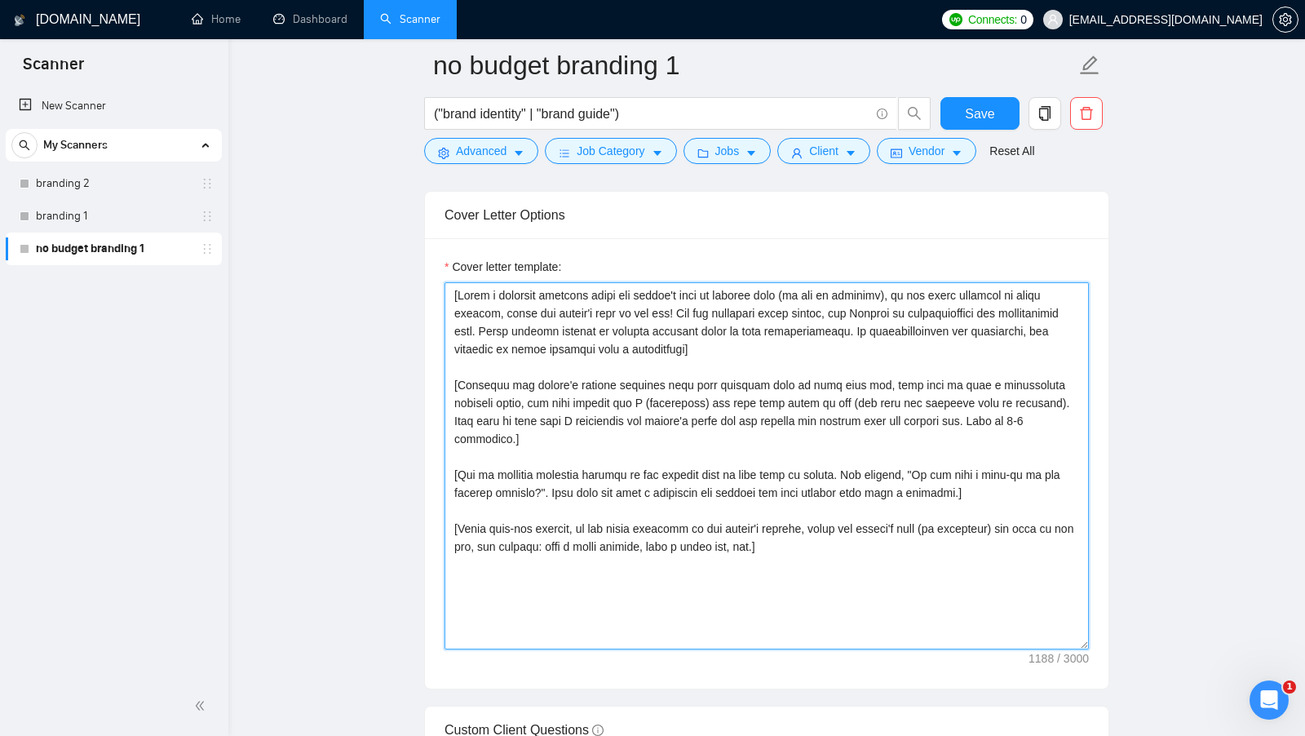
click at [860, 473] on textarea "Cover letter template:" at bounding box center [767, 465] width 645 height 367
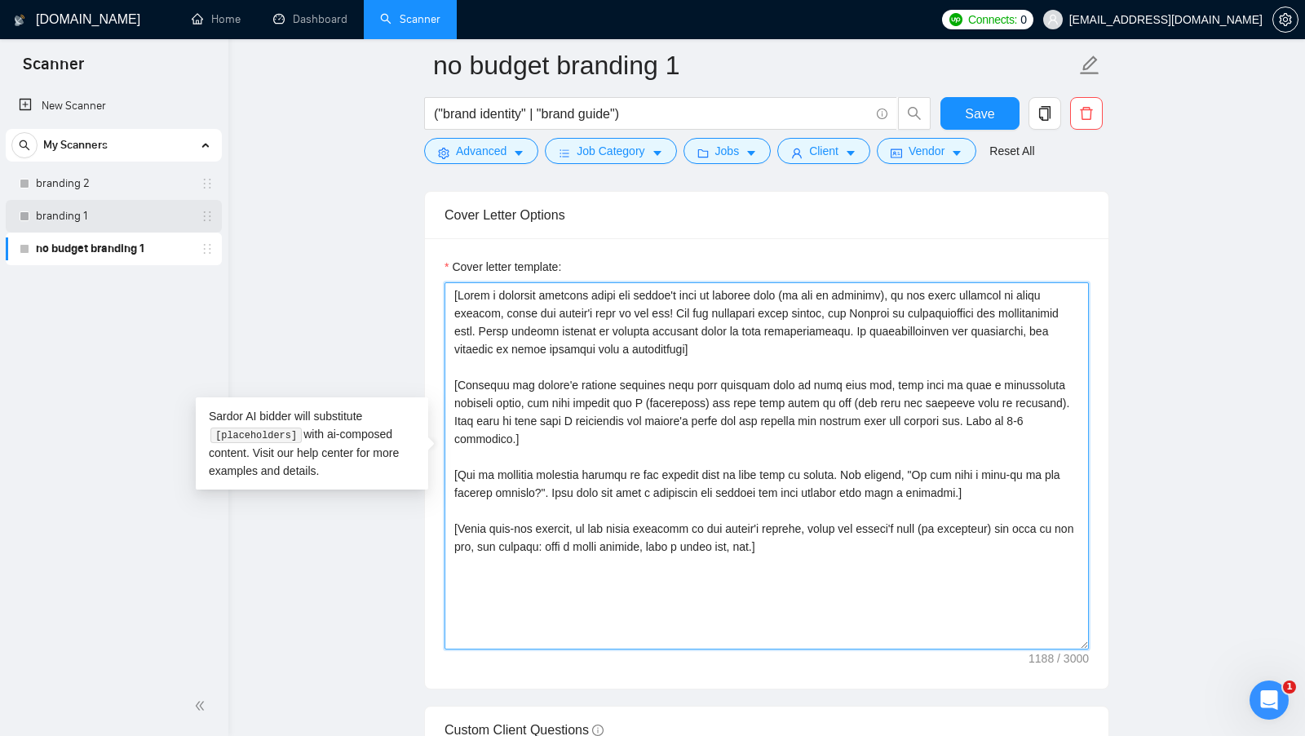
drag, startPoint x: 850, startPoint y: 585, endPoint x: 204, endPoint y: 202, distance: 751.4
click at [204, 201] on section "Scanner New Scanner My Scanners branding 2 branding 1 no budget branding 1 GigR…" at bounding box center [652, 455] width 1305 height 4725
click at [644, 323] on textarea "Cover letter template:" at bounding box center [767, 465] width 645 height 367
click at [865, 532] on textarea "Cover letter template:" at bounding box center [767, 465] width 645 height 367
click at [845, 436] on textarea "Cover letter template:" at bounding box center [767, 465] width 645 height 367
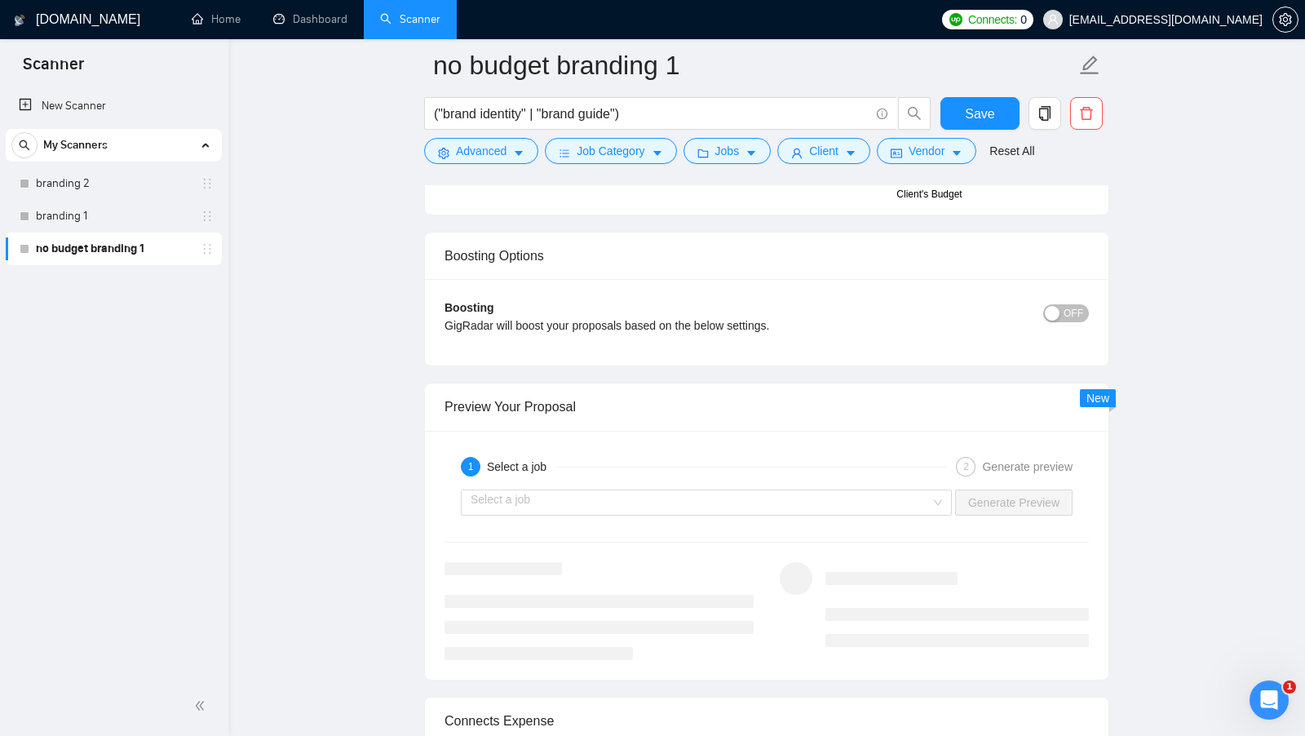
scroll to position [3015, 0]
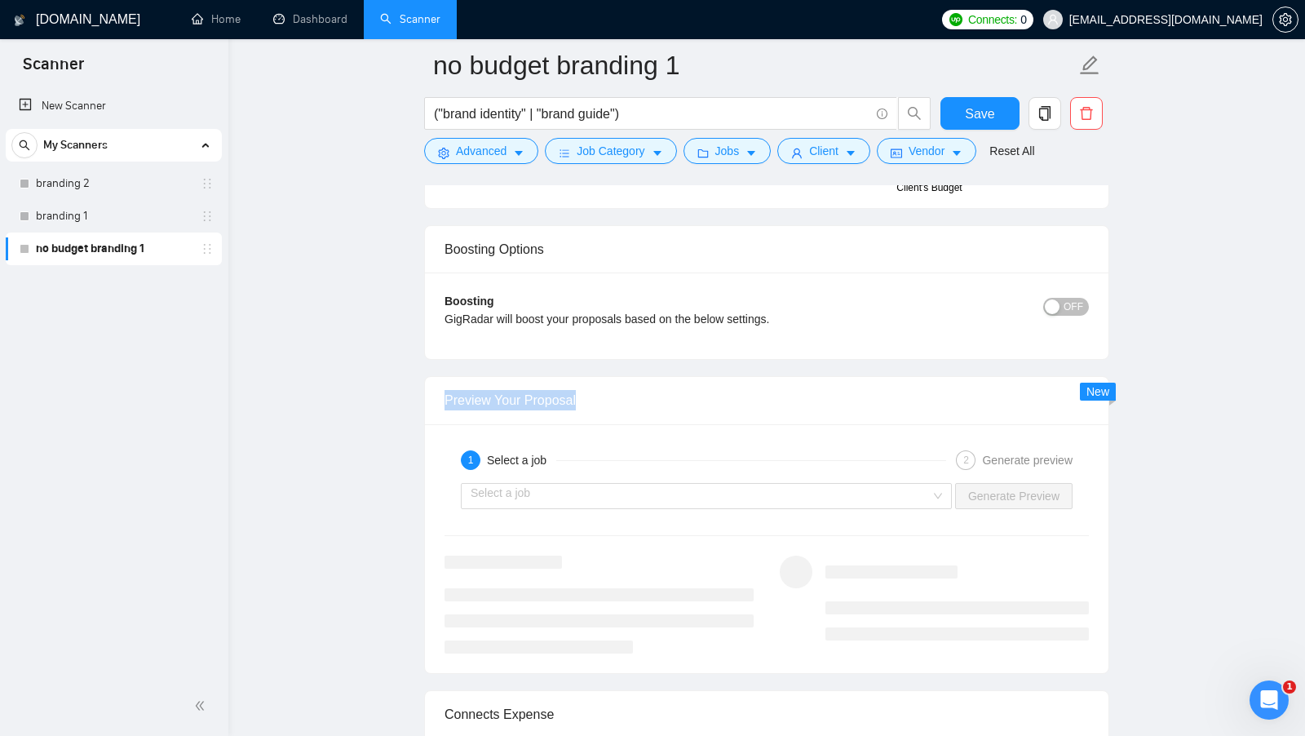
drag, startPoint x: 601, startPoint y: 383, endPoint x: 434, endPoint y: 383, distance: 166.4
click at [434, 383] on div "Preview Your Proposal" at bounding box center [767, 400] width 684 height 47
click at [750, 484] on input "search" at bounding box center [701, 496] width 460 height 24
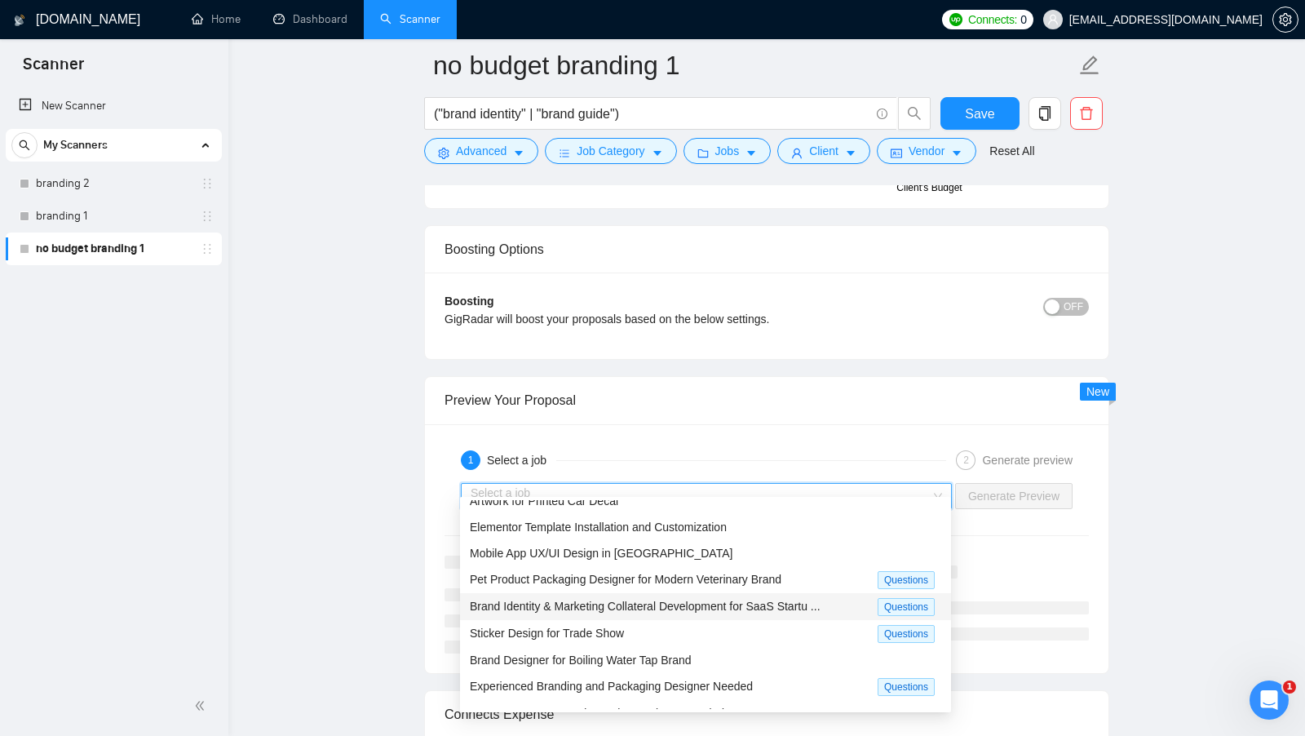
scroll to position [15, 0]
click at [747, 608] on span "Brand Identity & Marketing Collateral Development for SaaS Startu ..." at bounding box center [645, 603] width 351 height 13
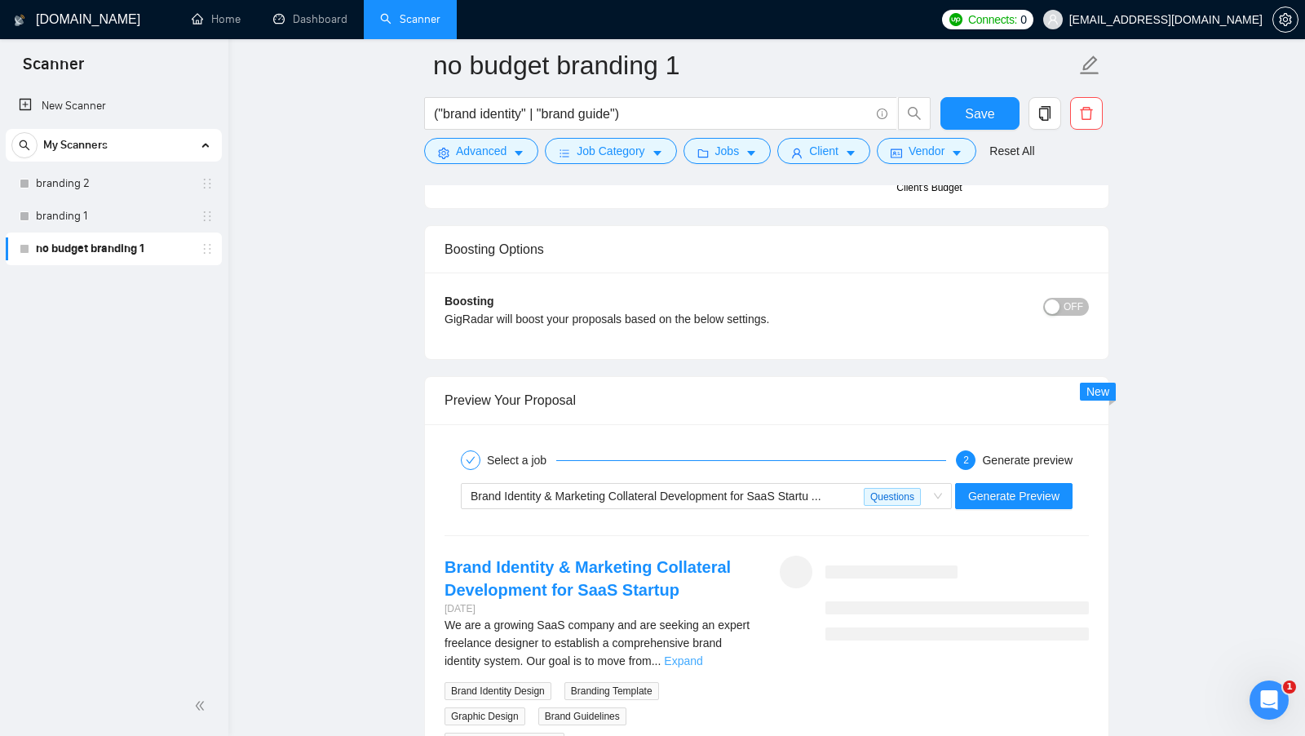
click at [703, 654] on link "Expand" at bounding box center [683, 660] width 38 height 13
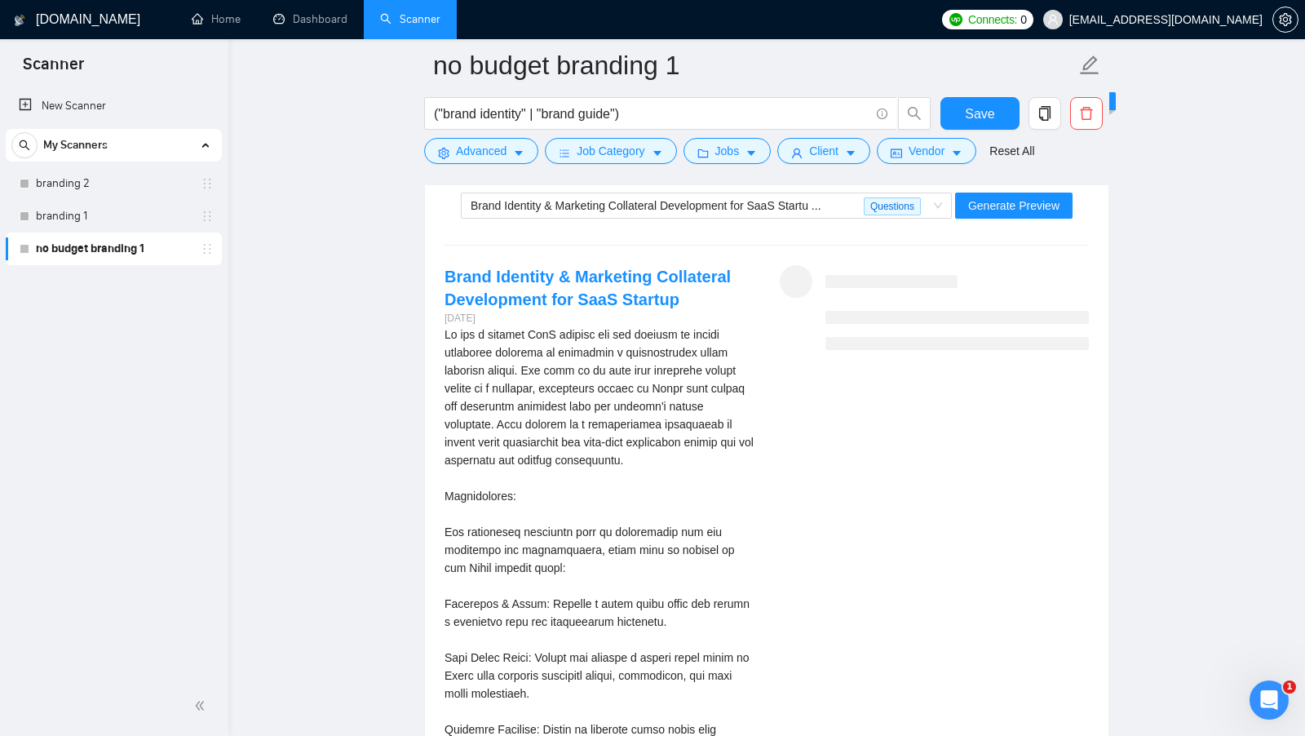
scroll to position [3129, 0]
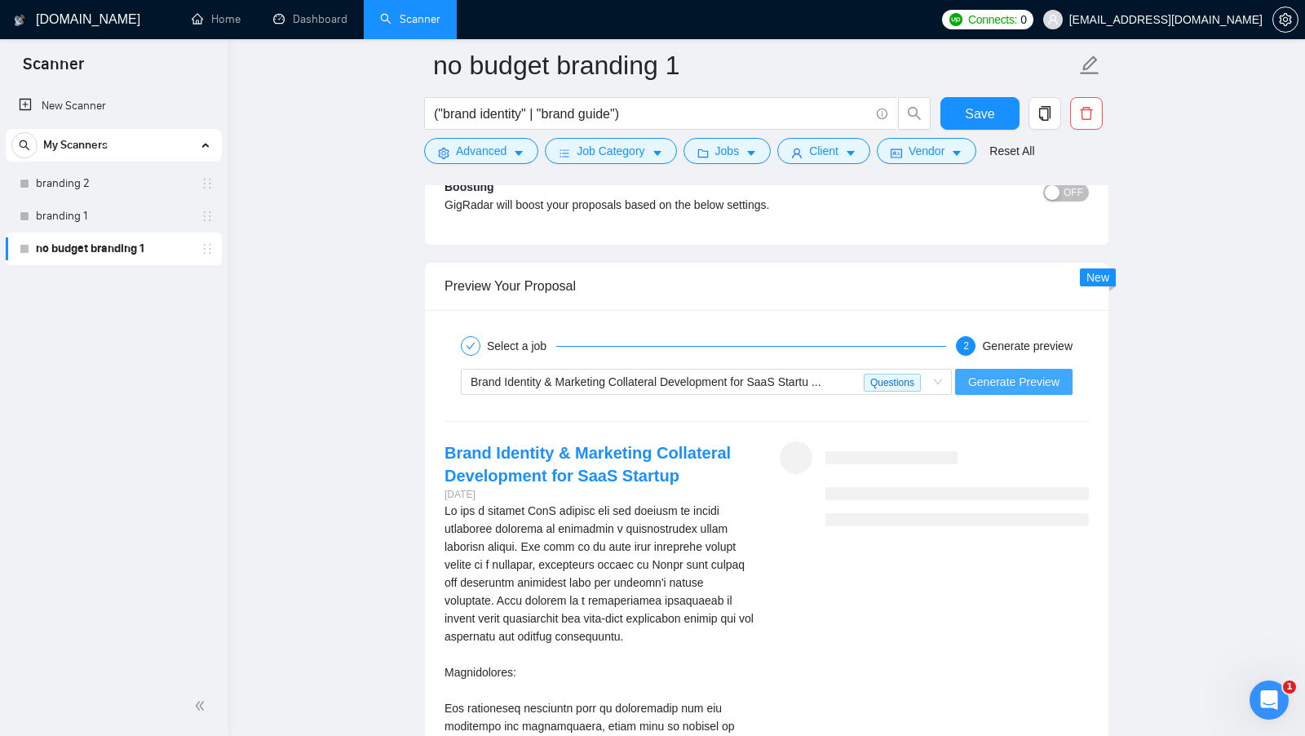
click at [1051, 374] on span "Generate Preview" at bounding box center [1013, 382] width 91 height 18
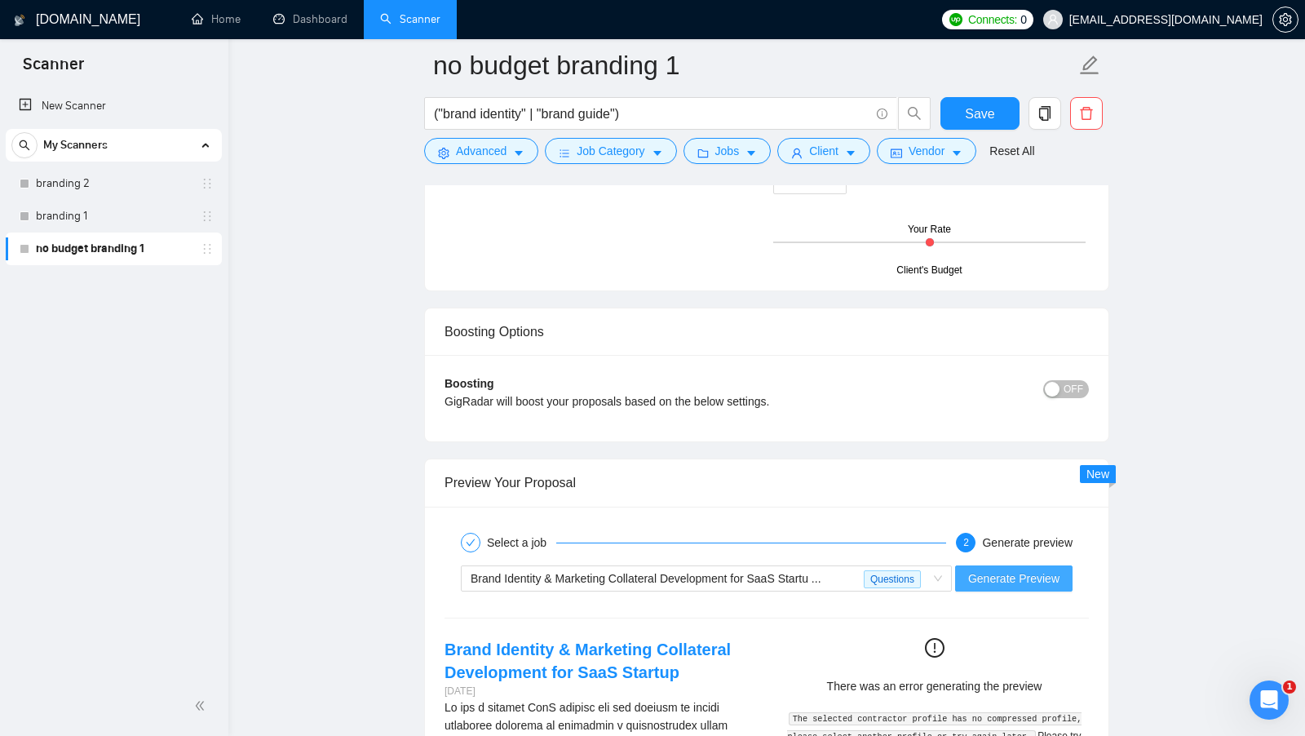
scroll to position [3158, 0]
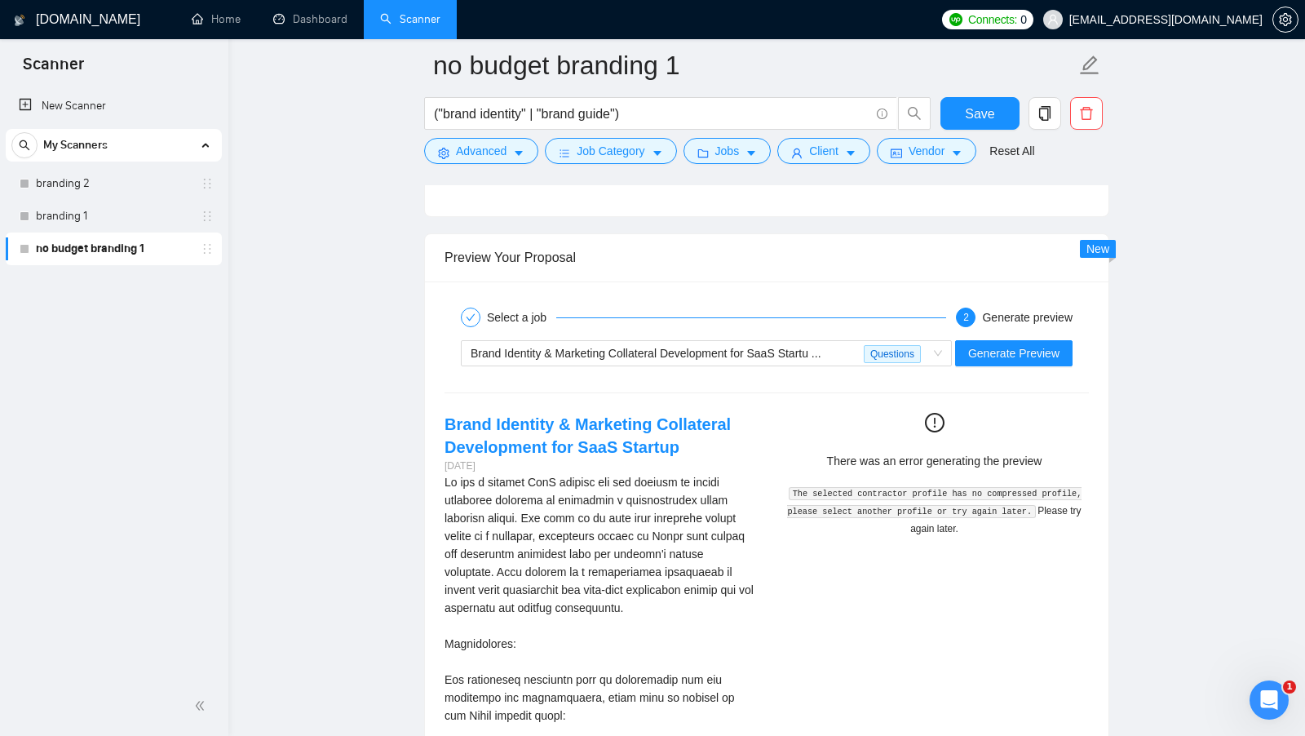
click at [849, 454] on span "There was an error generating the preview" at bounding box center [934, 460] width 215 height 13
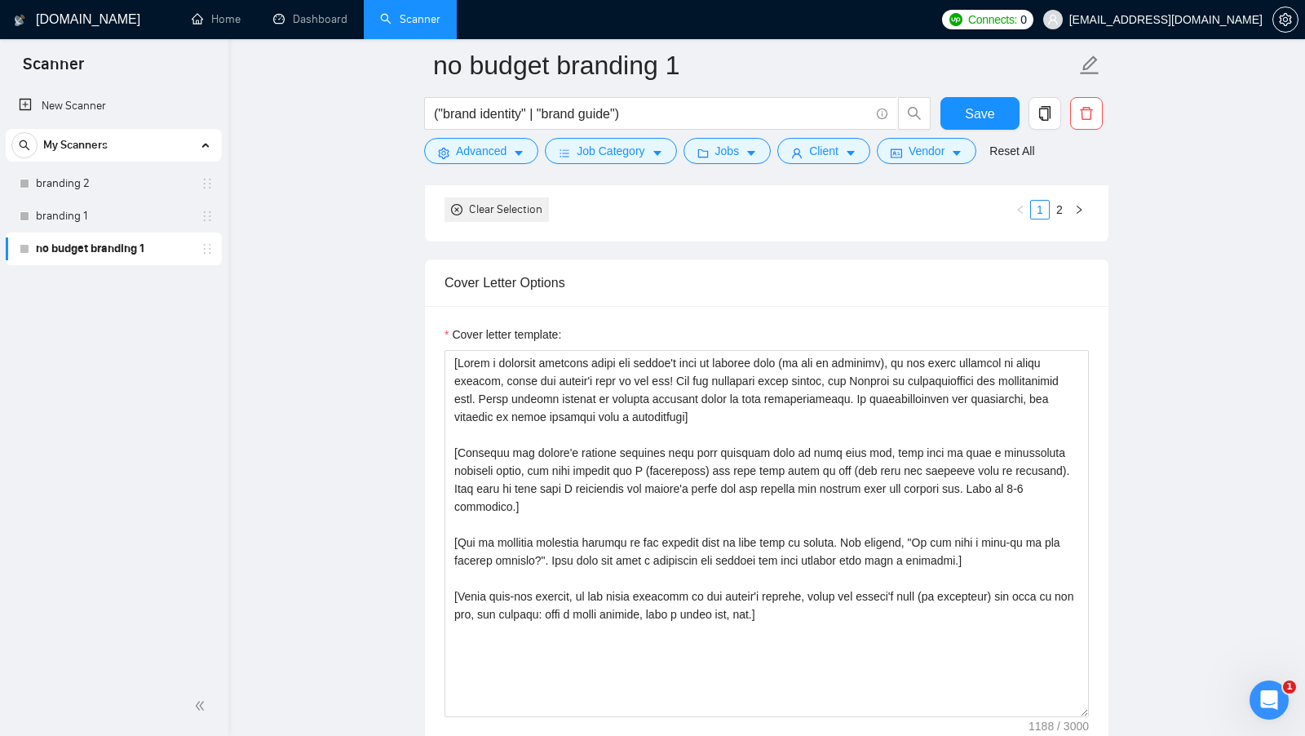
scroll to position [1840, 0]
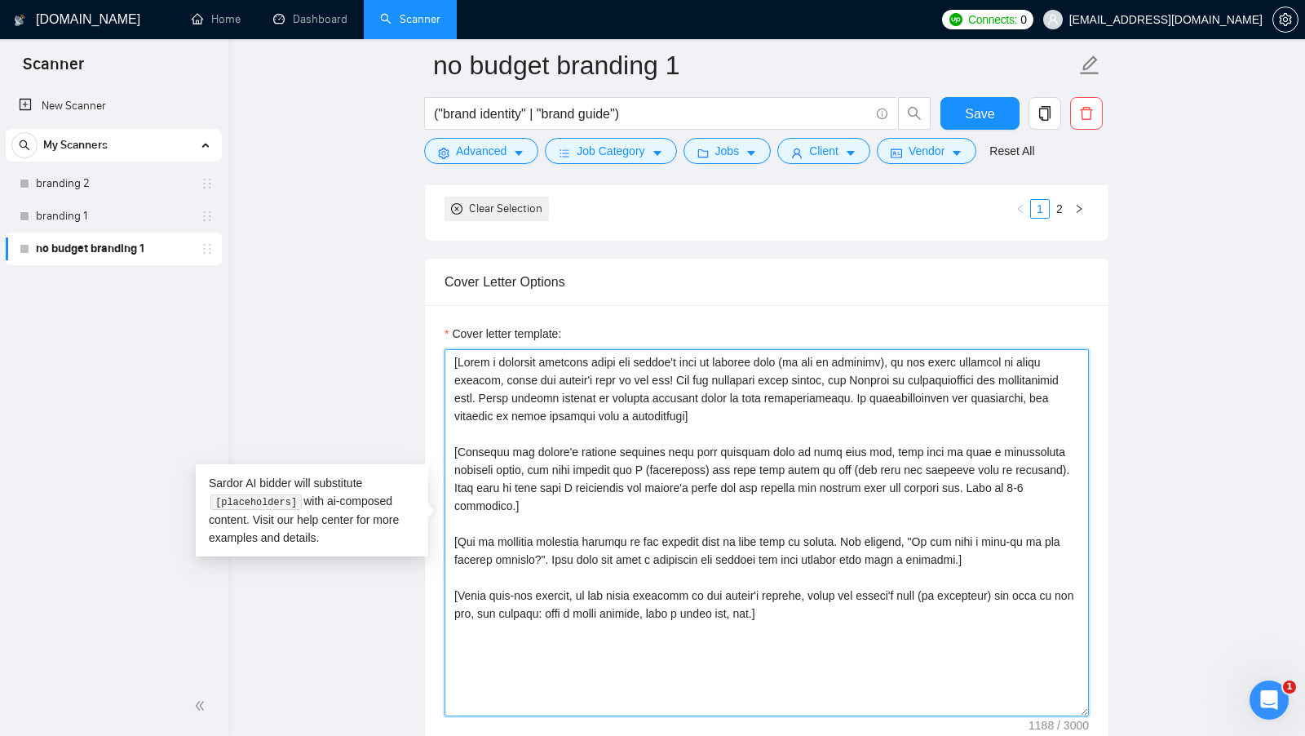
drag, startPoint x: 837, startPoint y: 586, endPoint x: 553, endPoint y: 418, distance: 330.0
click at [553, 418] on textarea "Cover letter template:" at bounding box center [767, 532] width 645 height 367
click at [552, 417] on textarea "Cover letter template:" at bounding box center [767, 532] width 645 height 367
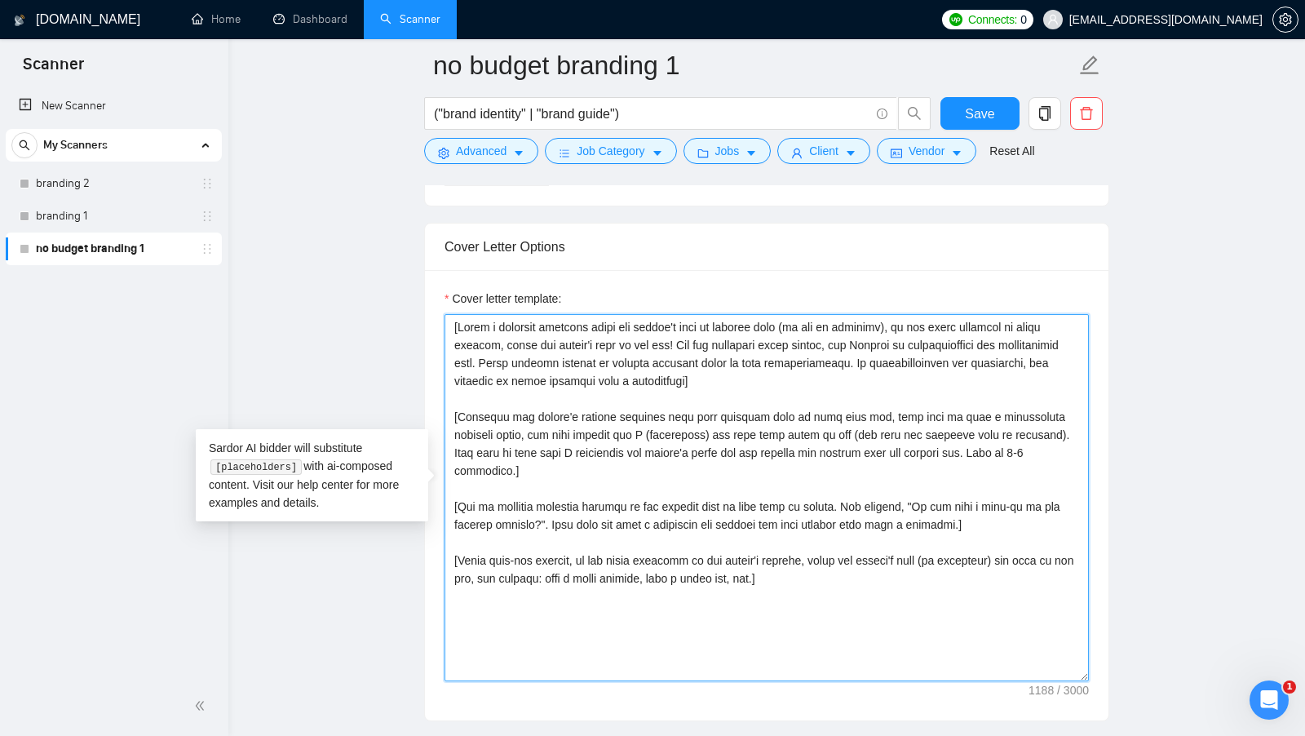
scroll to position [1878, 0]
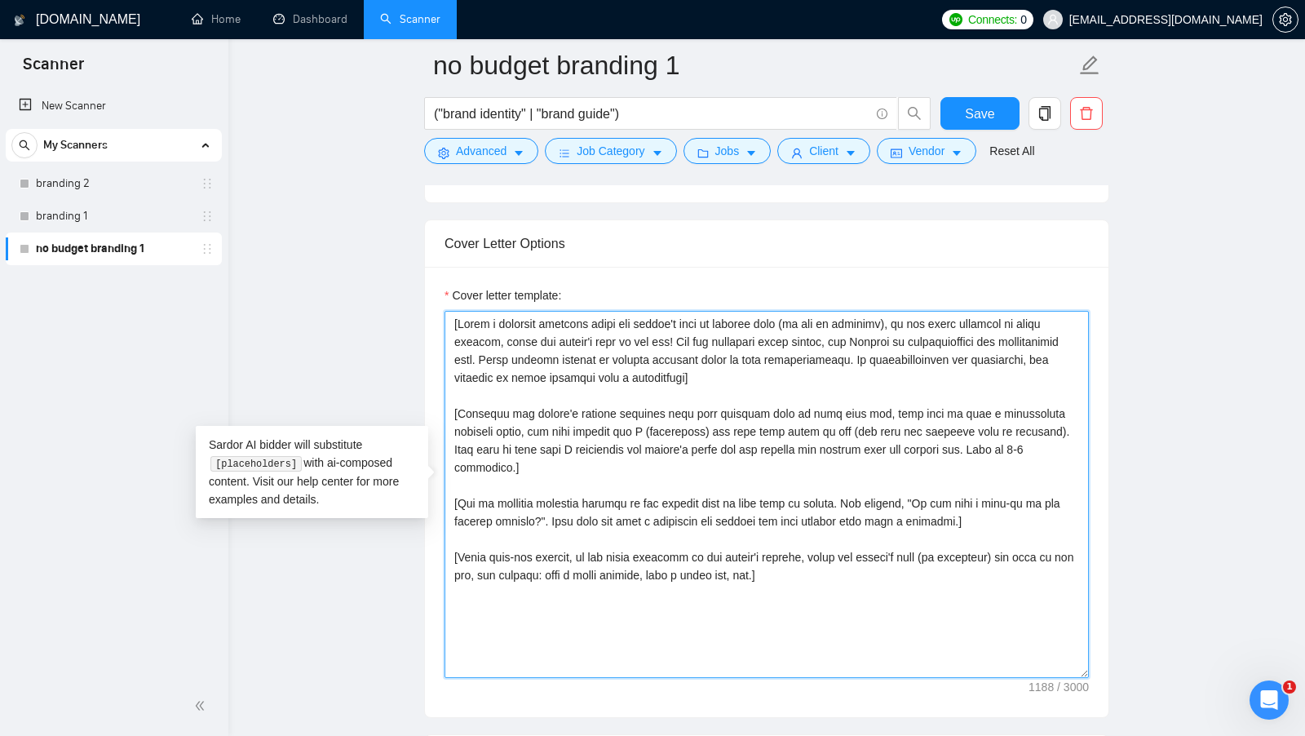
click at [715, 485] on textarea "Cover letter template:" at bounding box center [767, 494] width 645 height 367
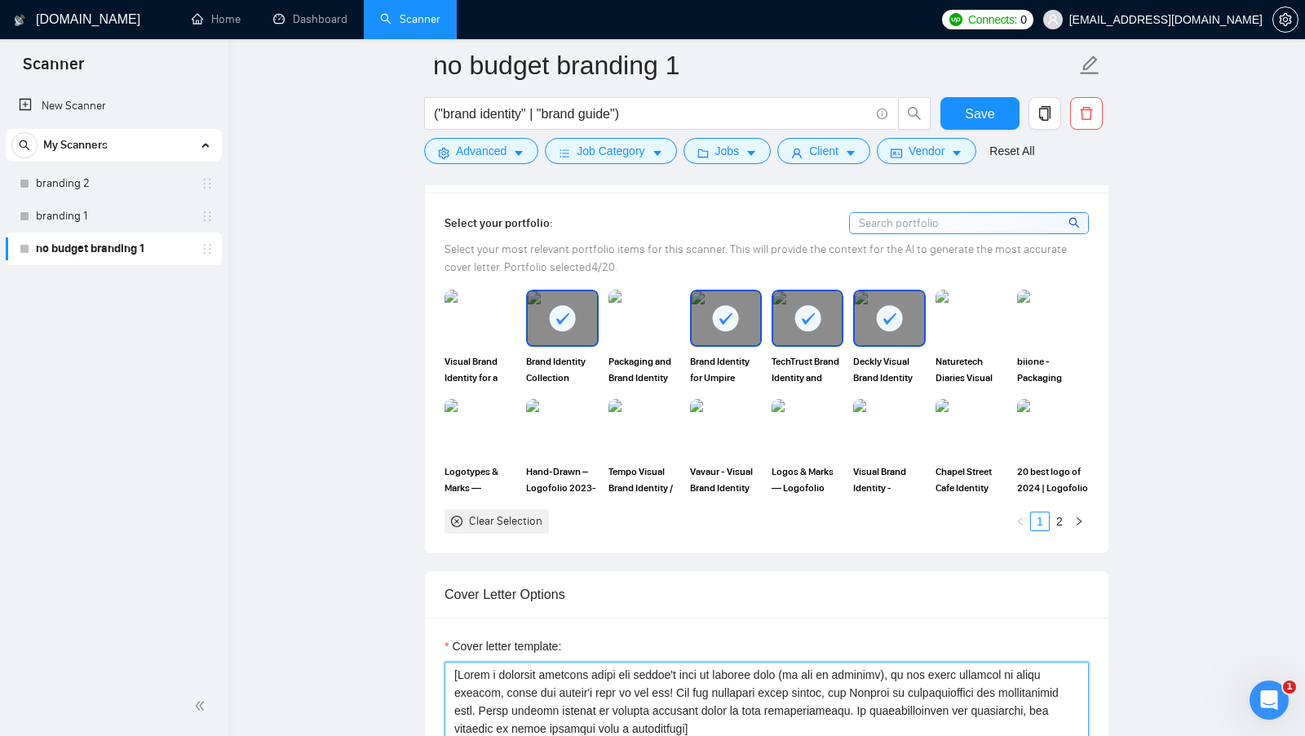
scroll to position [1529, 0]
click at [780, 251] on div "Select your most relevant portfolio items for this scanner. This will provide t…" at bounding box center [767, 257] width 645 height 36
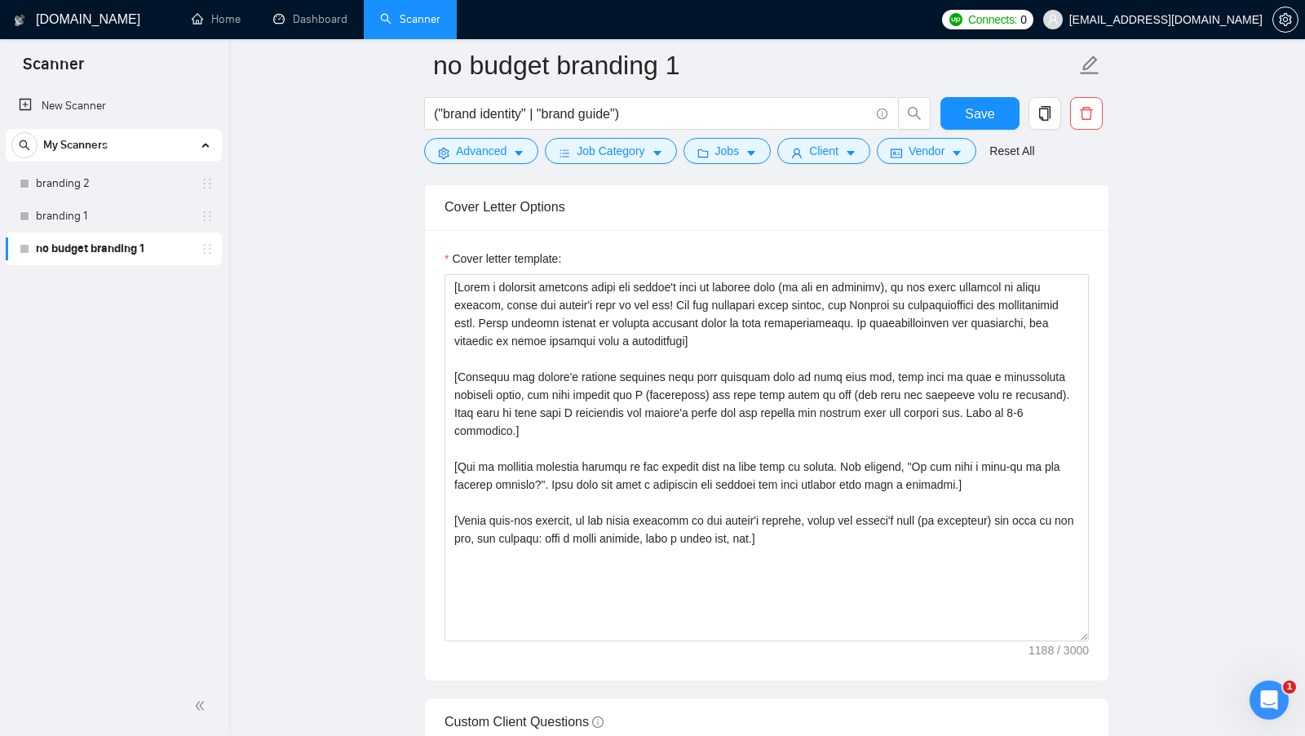
scroll to position [1958, 0]
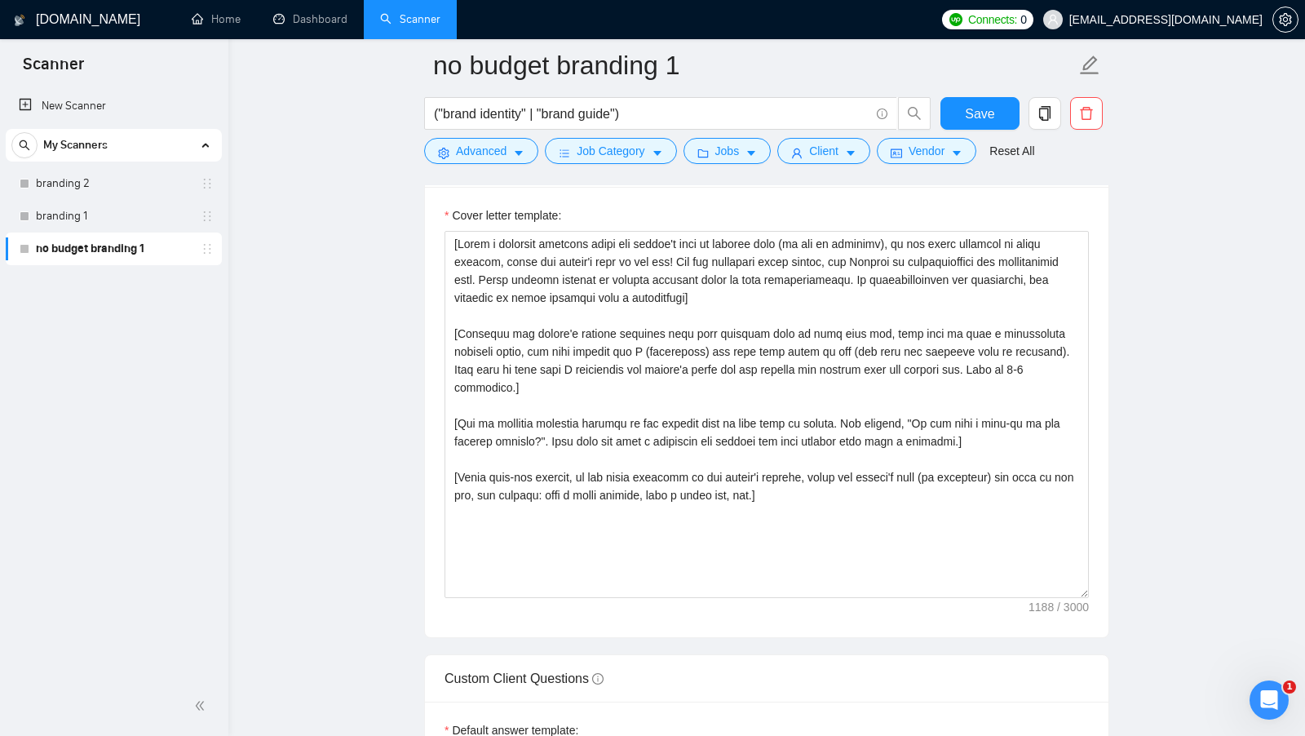
click at [1083, 601] on div "Cover letter template:" at bounding box center [767, 412] width 684 height 450
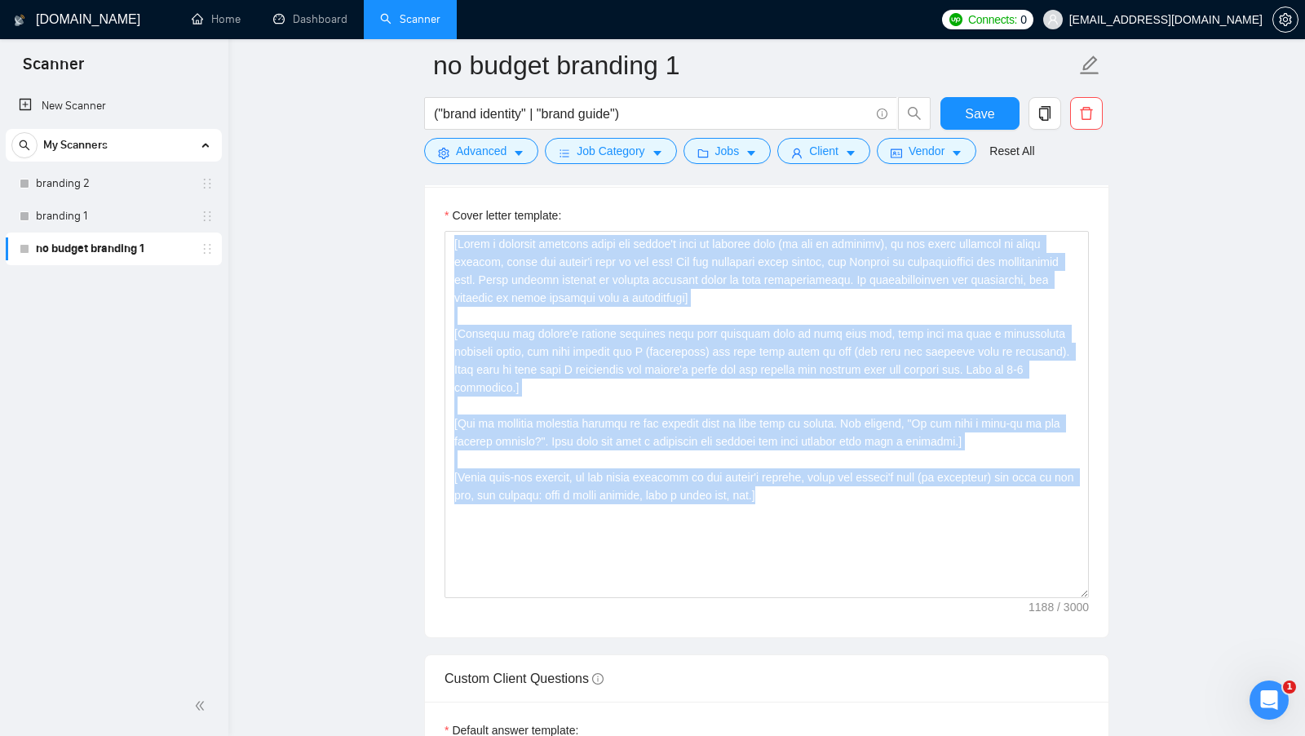
click at [1083, 601] on div "Cover letter template:" at bounding box center [767, 412] width 684 height 450
click at [1075, 596] on div "Cover letter template:" at bounding box center [767, 412] width 684 height 450
click at [1097, 596] on div "Cover letter template:" at bounding box center [767, 412] width 684 height 450
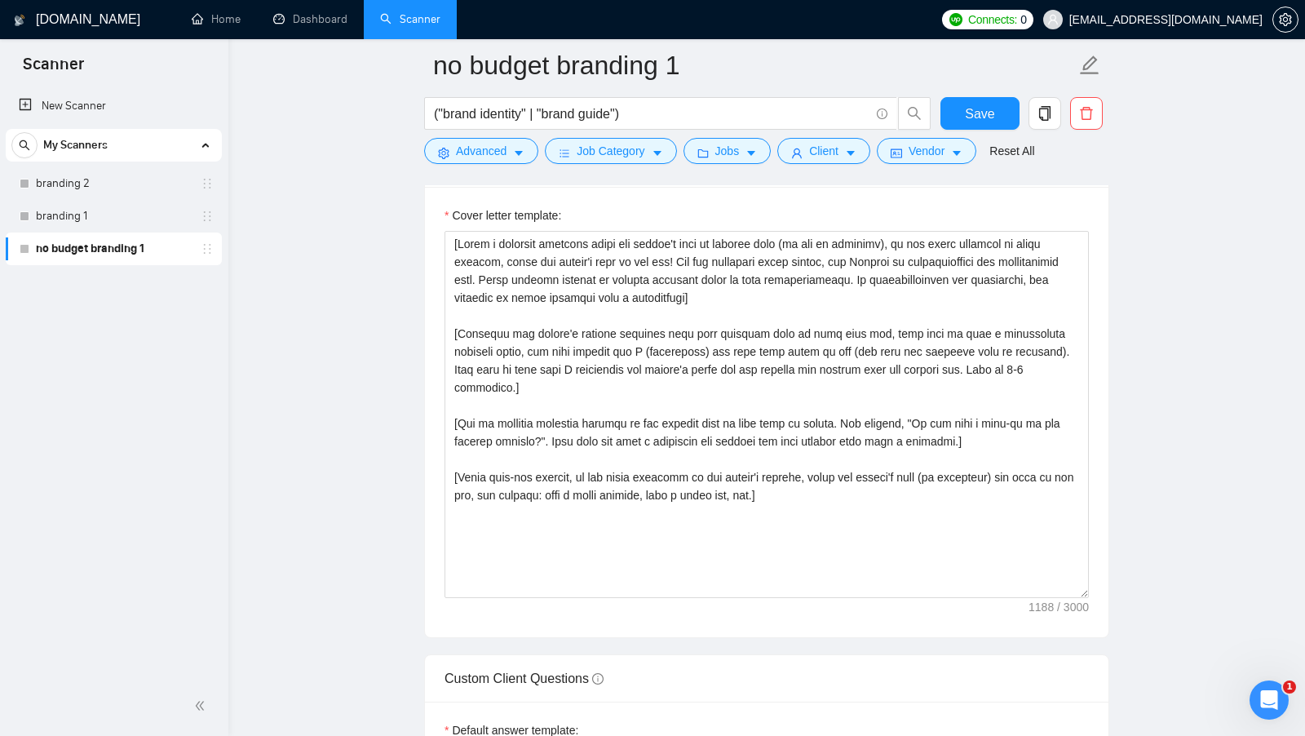
click at [176, 308] on div "New Scanner My Scanners branding 2 branding 1 no budget branding 1" at bounding box center [114, 381] width 228 height 590
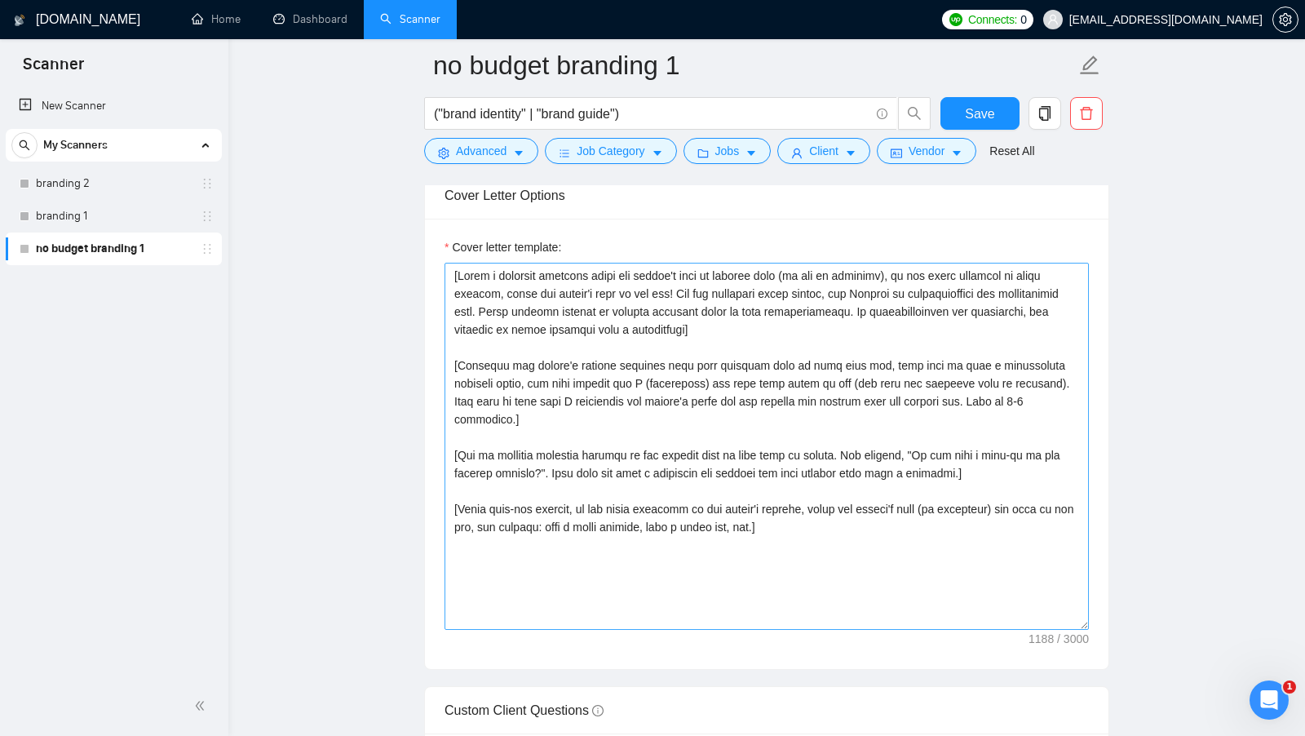
scroll to position [1923, 0]
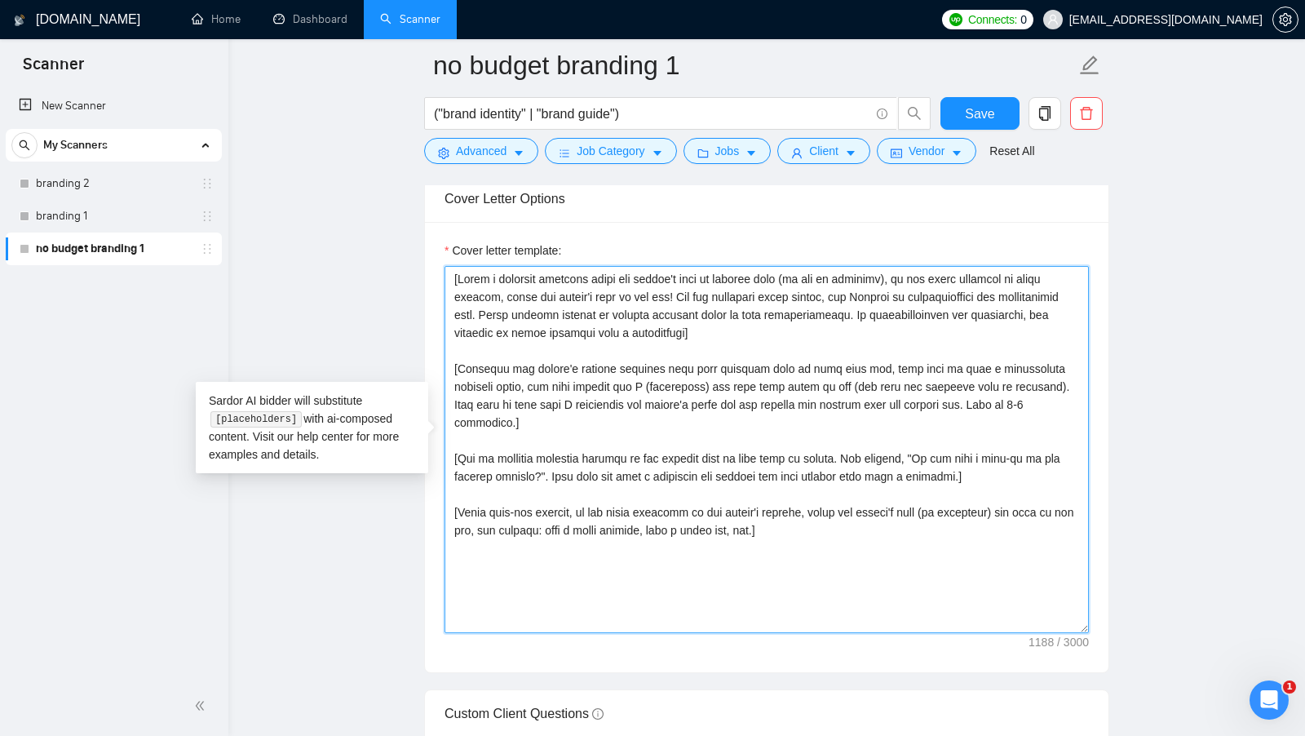
drag, startPoint x: 812, startPoint y: 500, endPoint x: 437, endPoint y: 270, distance: 440.2
click at [438, 270] on div "Cover letter template:" at bounding box center [767, 447] width 684 height 450
click at [674, 417] on textarea "Cover letter template:" at bounding box center [767, 449] width 645 height 367
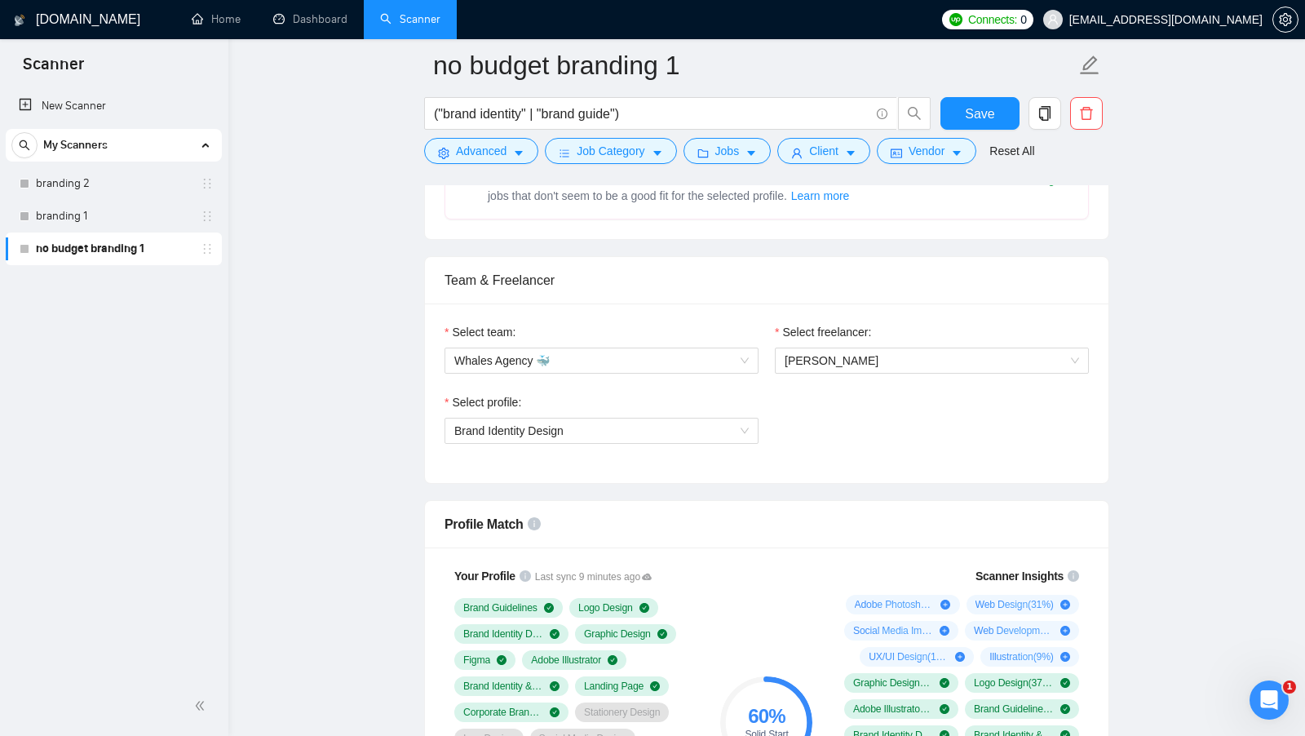
scroll to position [650, 0]
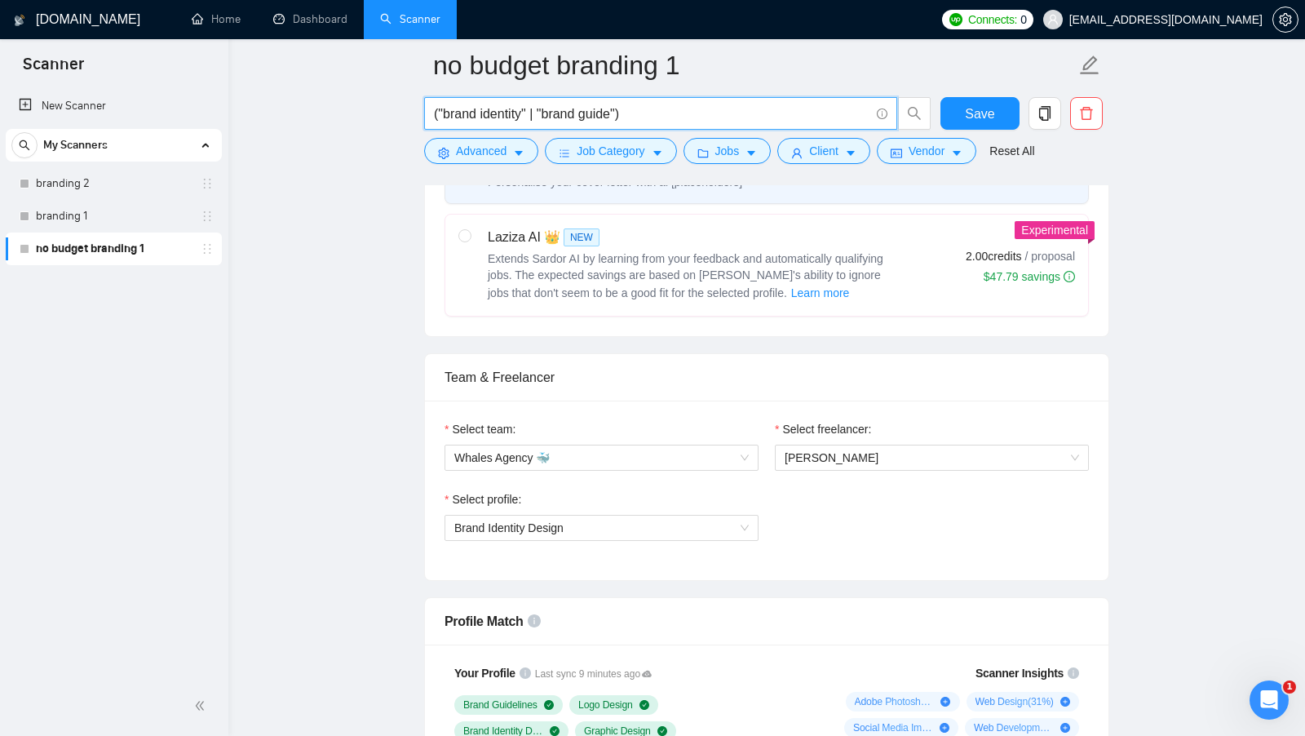
drag, startPoint x: 648, startPoint y: 111, endPoint x: 423, endPoint y: 109, distance: 224.4
click at [424, 109] on span "("brand identity" | "brand guide")" at bounding box center [660, 113] width 473 height 33
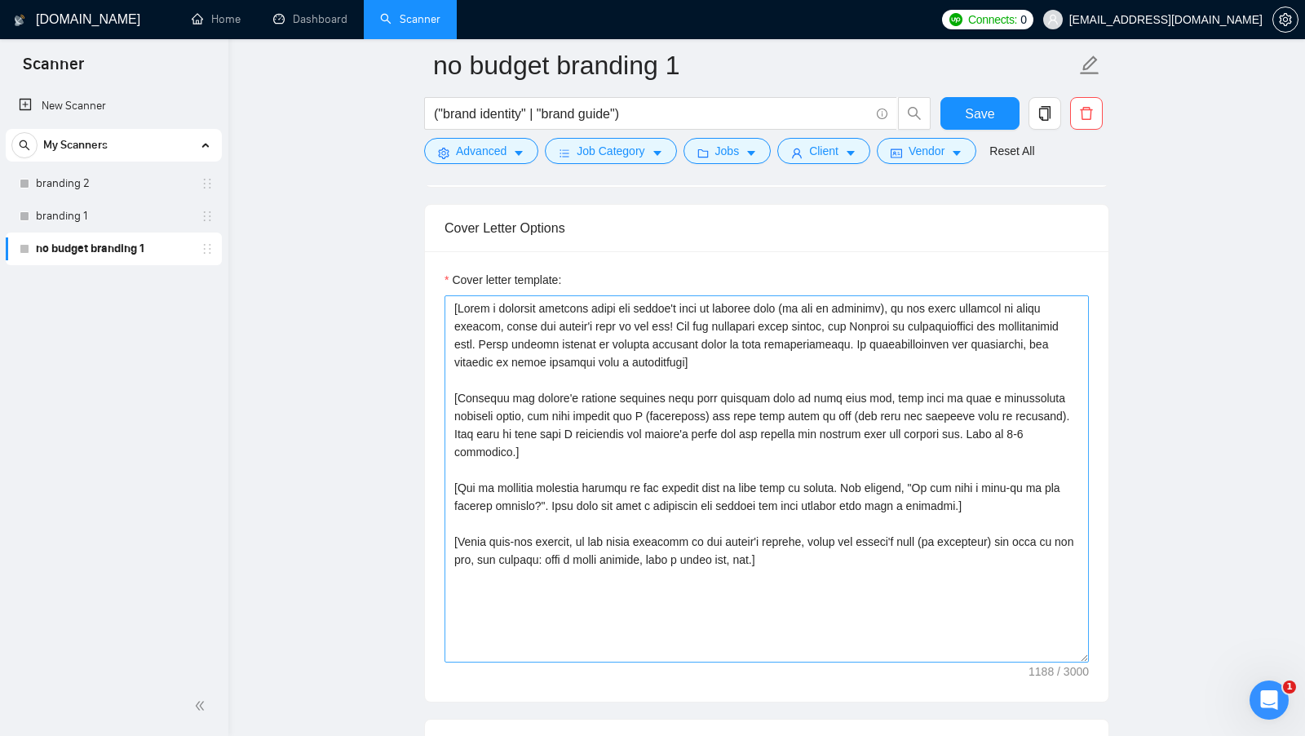
scroll to position [1883, 0]
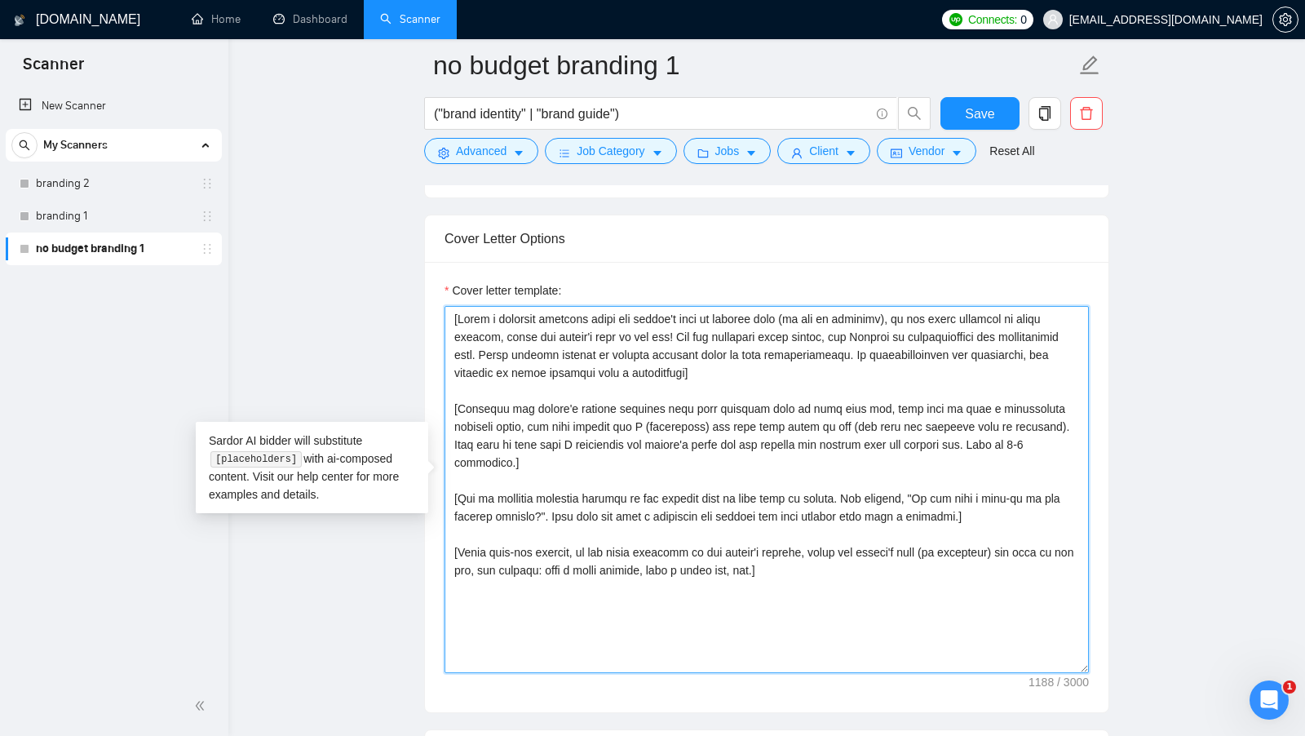
drag, startPoint x: 811, startPoint y: 561, endPoint x: 464, endPoint y: 341, distance: 410.8
click at [464, 342] on textarea "Cover letter template:" at bounding box center [767, 489] width 645 height 367
click at [464, 341] on textarea "Cover letter template:" at bounding box center [767, 489] width 645 height 367
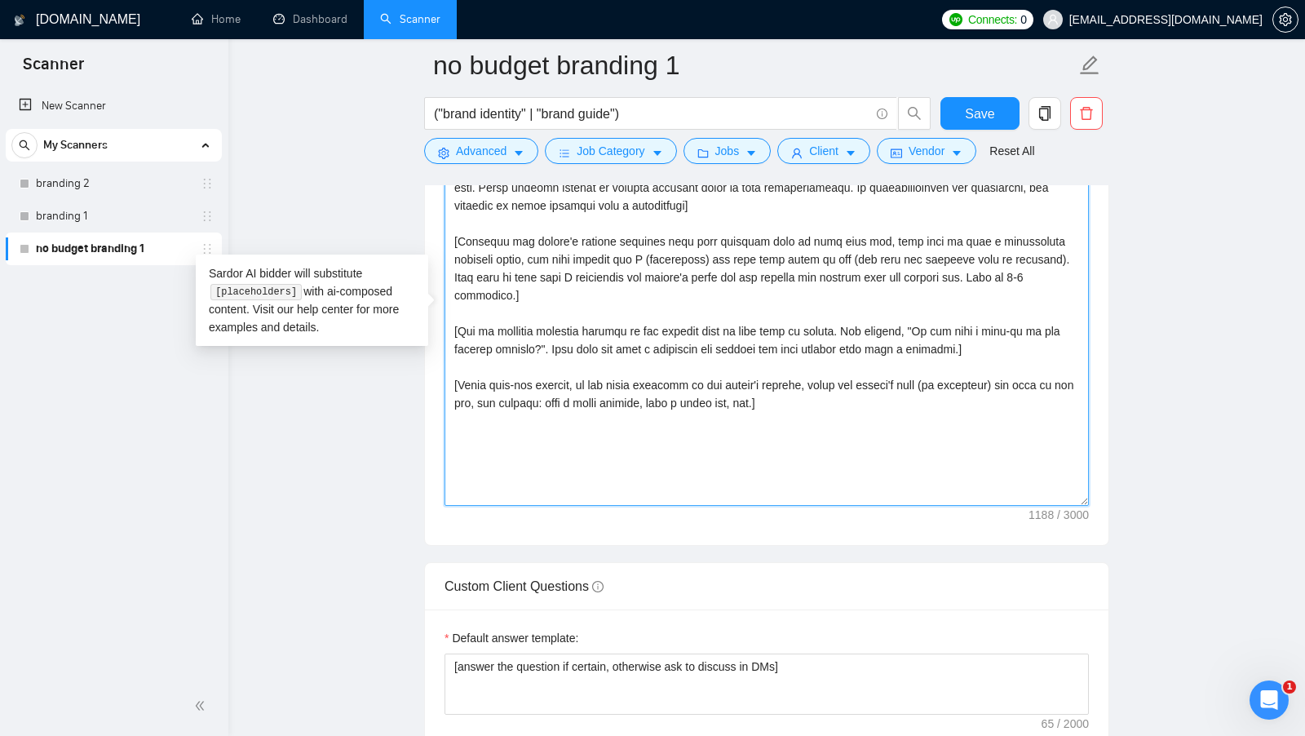
scroll to position [2068, 0]
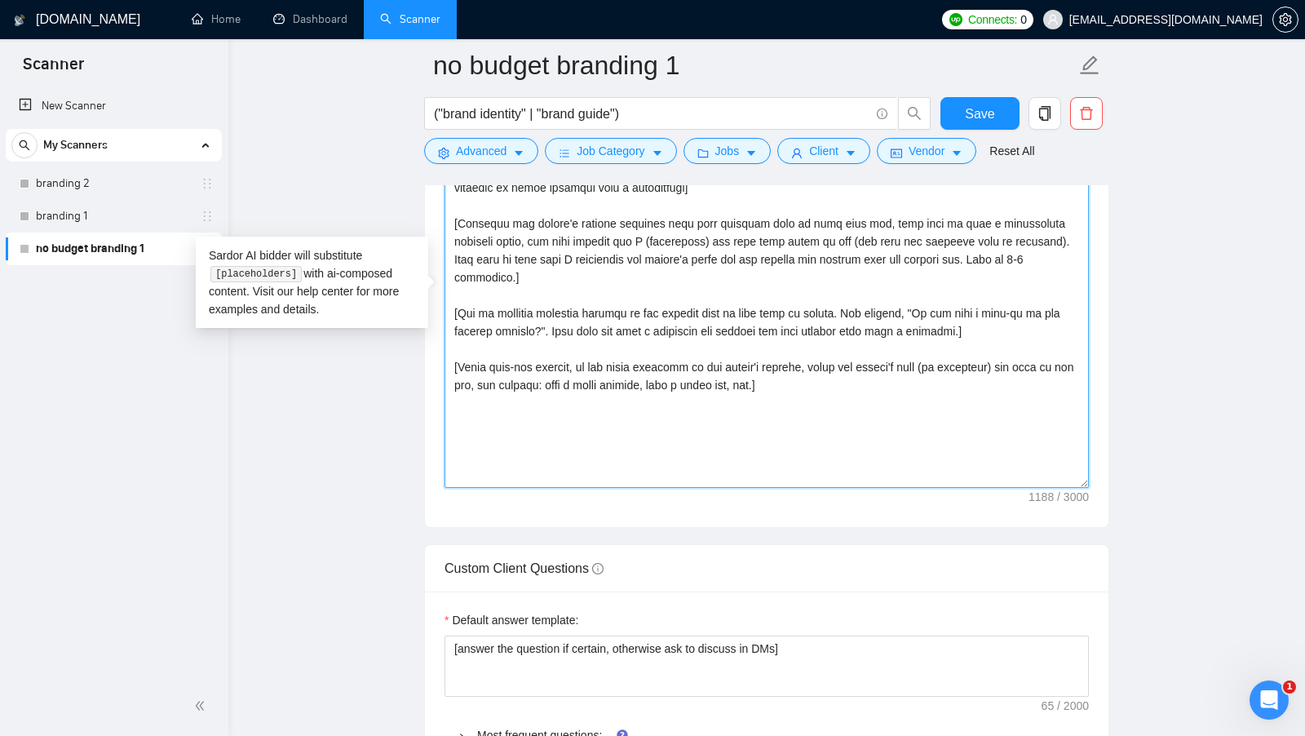
click at [846, 369] on textarea "Cover letter template:" at bounding box center [767, 304] width 645 height 367
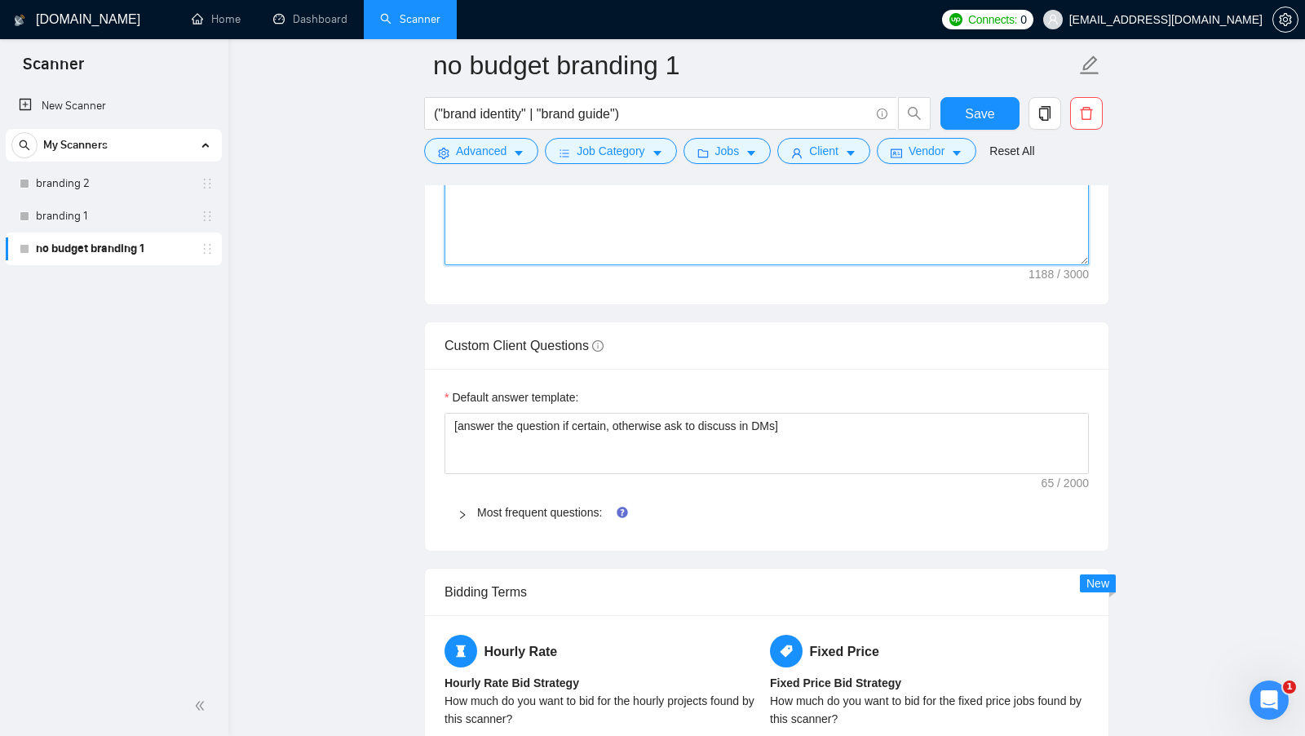
scroll to position [2303, 0]
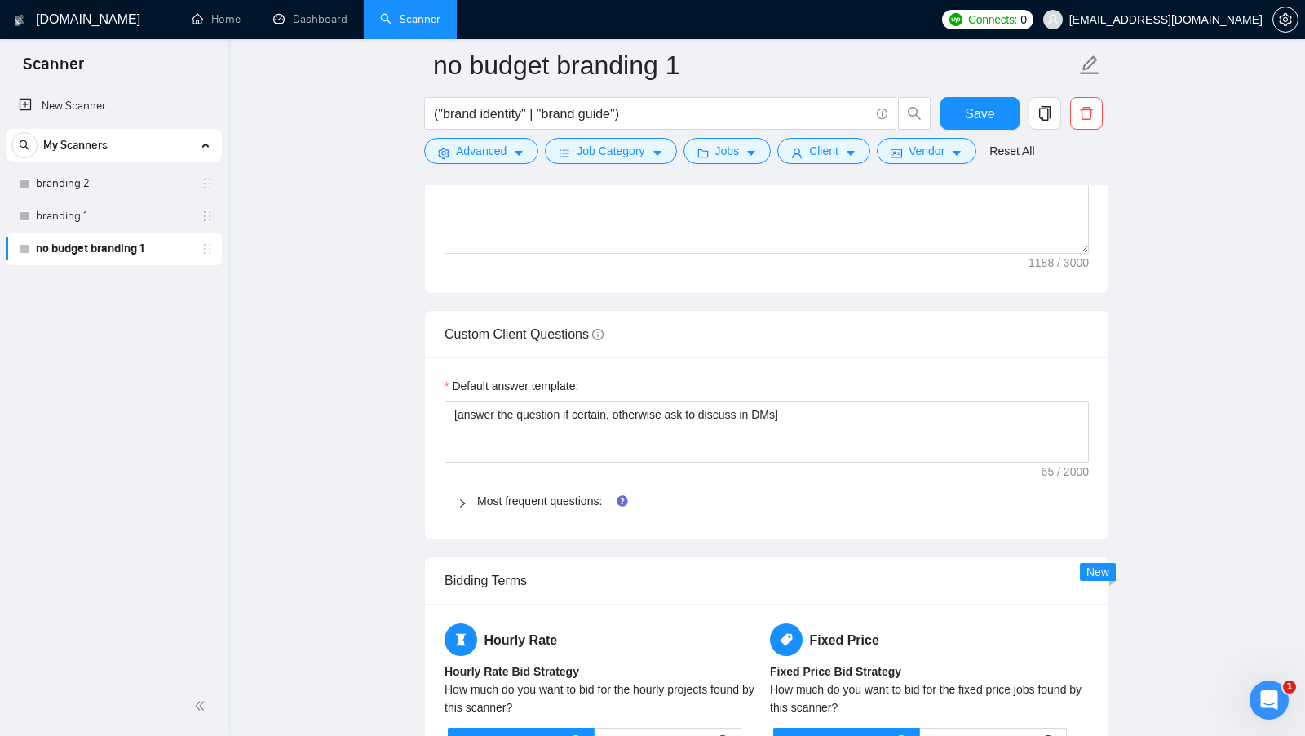
drag, startPoint x: 496, startPoint y: 373, endPoint x: 566, endPoint y: 374, distance: 70.2
click at [559, 377] on label "Default answer template:" at bounding box center [512, 386] width 134 height 18
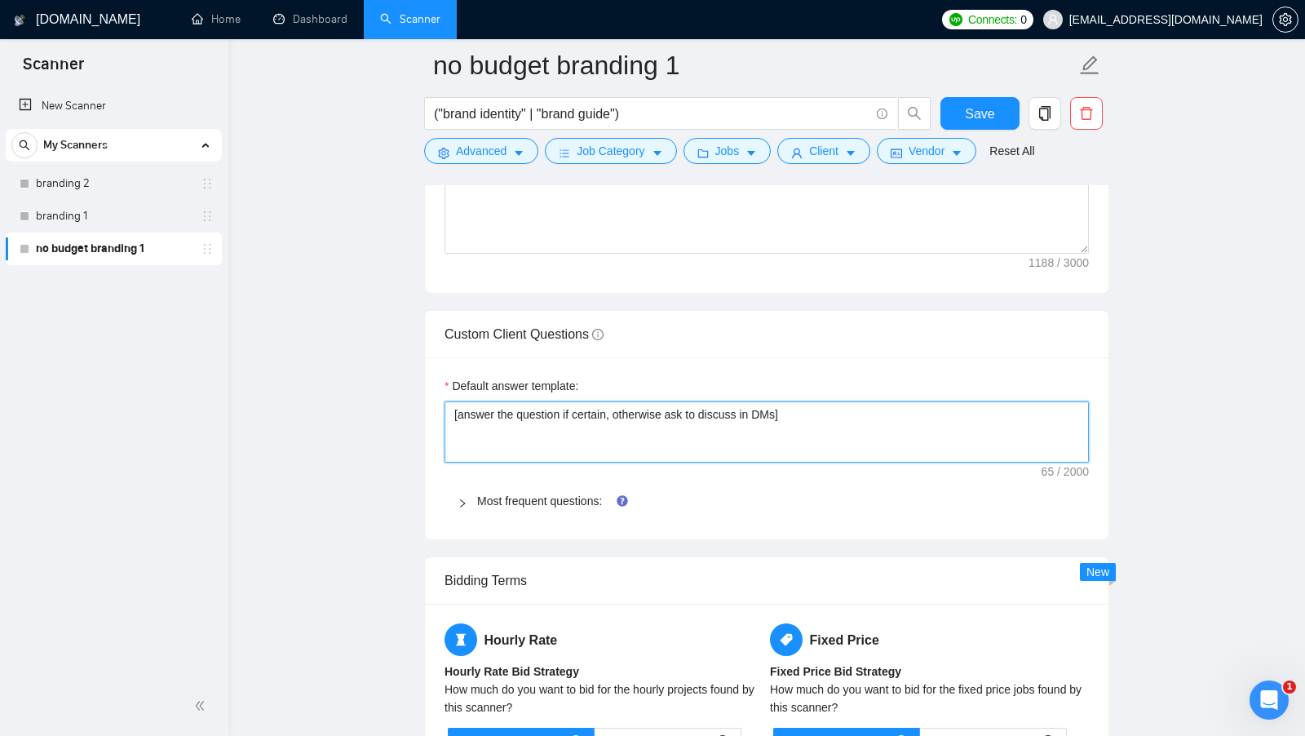
click at [559, 401] on textarea "[answer the question if certain, otherwise ask to discuss in DMs]" at bounding box center [767, 431] width 645 height 61
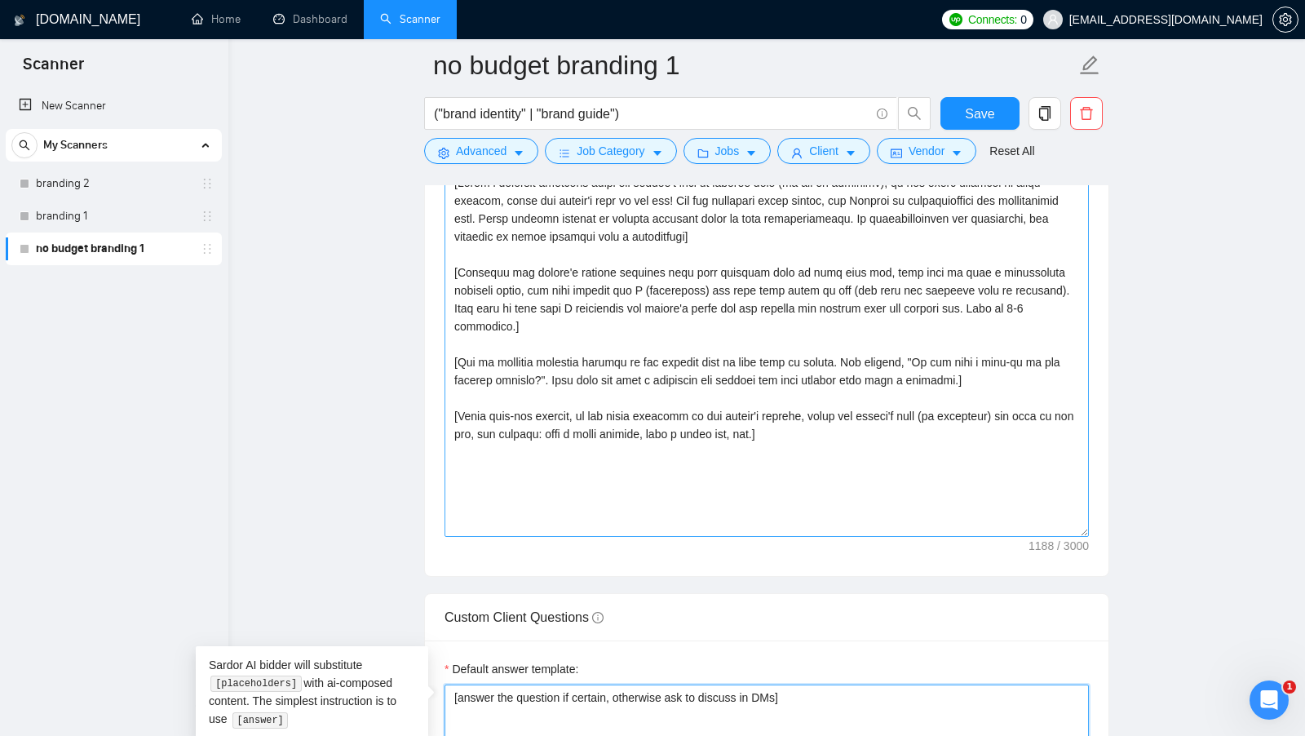
scroll to position [2004, 0]
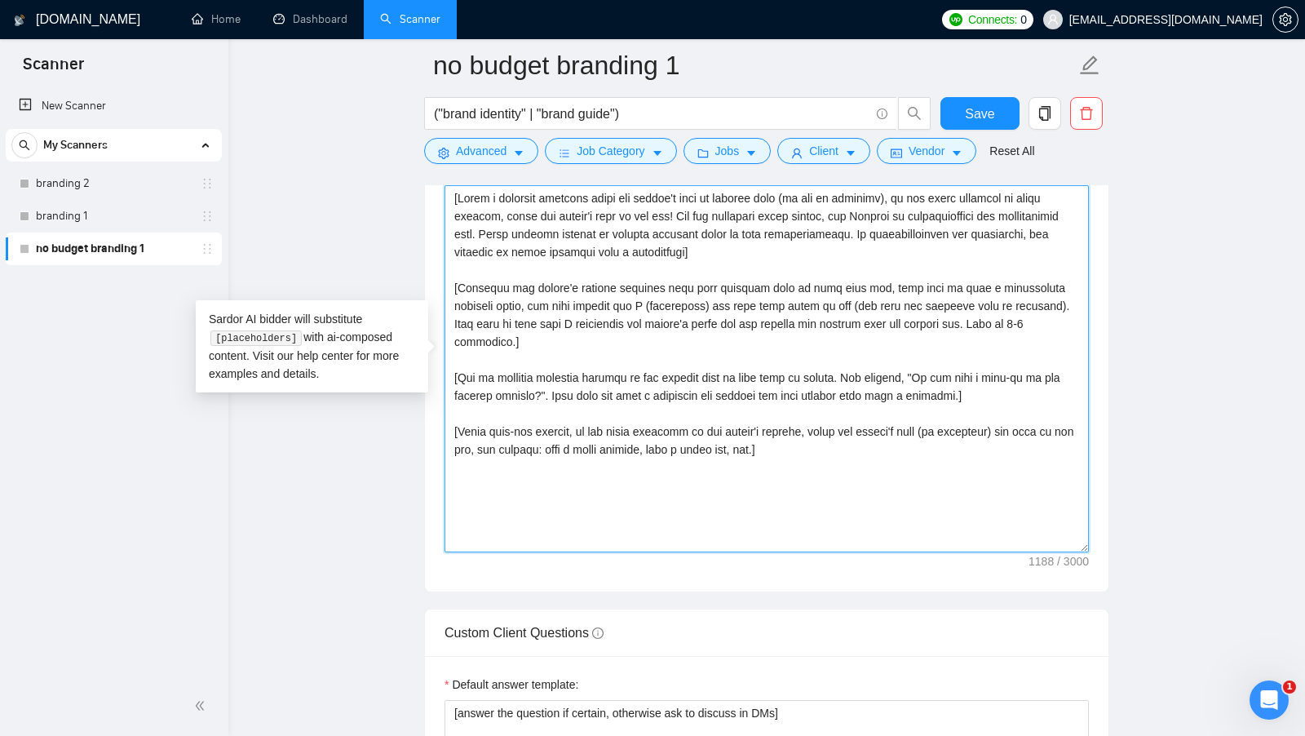
drag, startPoint x: 810, startPoint y: 461, endPoint x: 661, endPoint y: 312, distance: 211.2
click at [662, 312] on textarea "Cover letter template:" at bounding box center [767, 368] width 645 height 367
click at [661, 312] on textarea "Cover letter template:" at bounding box center [767, 368] width 645 height 367
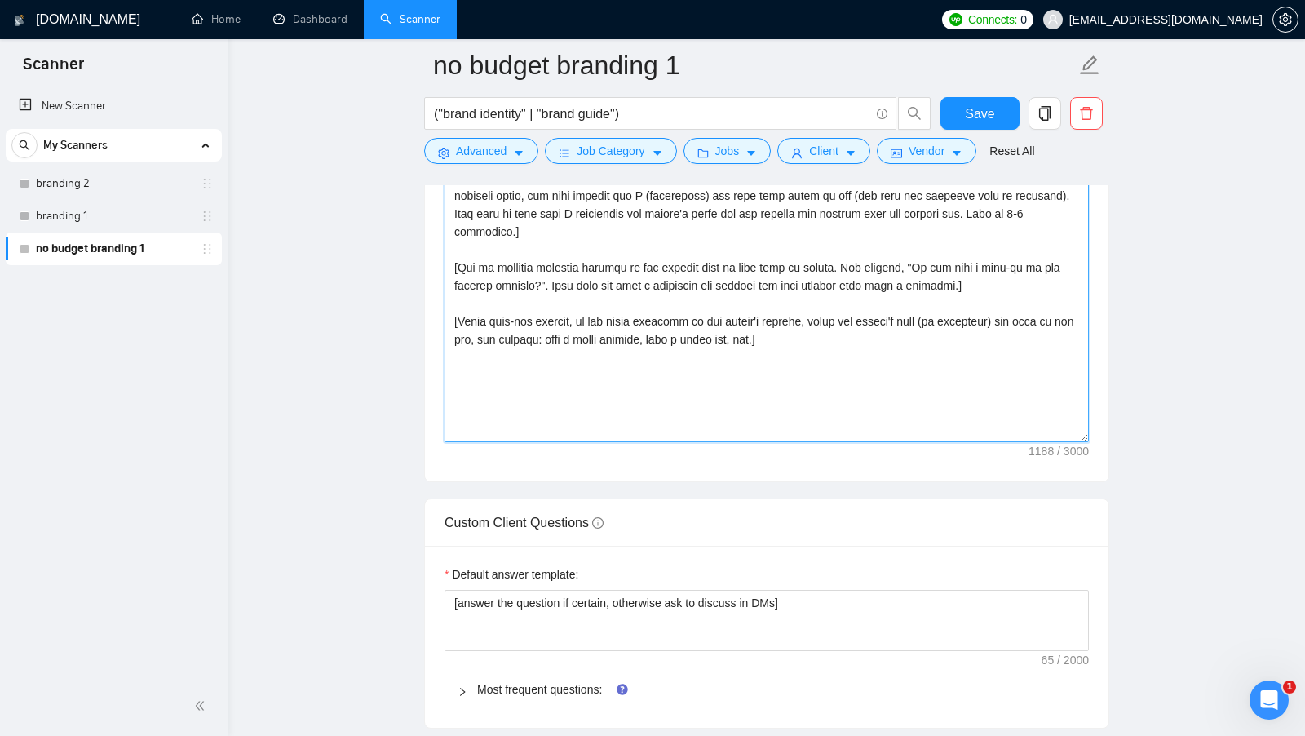
scroll to position [2309, 0]
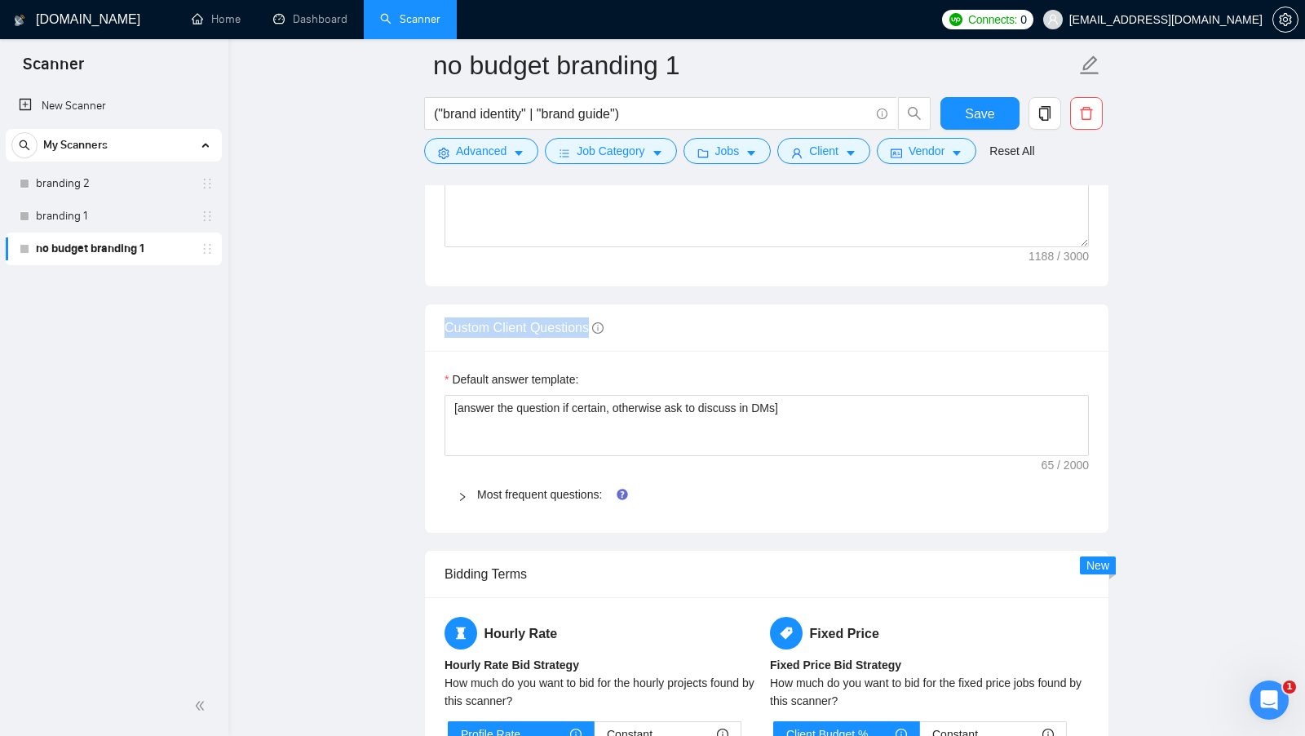
drag, startPoint x: 441, startPoint y: 315, endPoint x: 592, endPoint y: 326, distance: 152.1
click at [592, 325] on div "Custom Client Questions" at bounding box center [767, 327] width 684 height 47
click at [716, 312] on div "Custom Client Questions" at bounding box center [767, 327] width 645 height 47
click at [504, 488] on link "Most frequent questions:" at bounding box center [539, 494] width 125 height 13
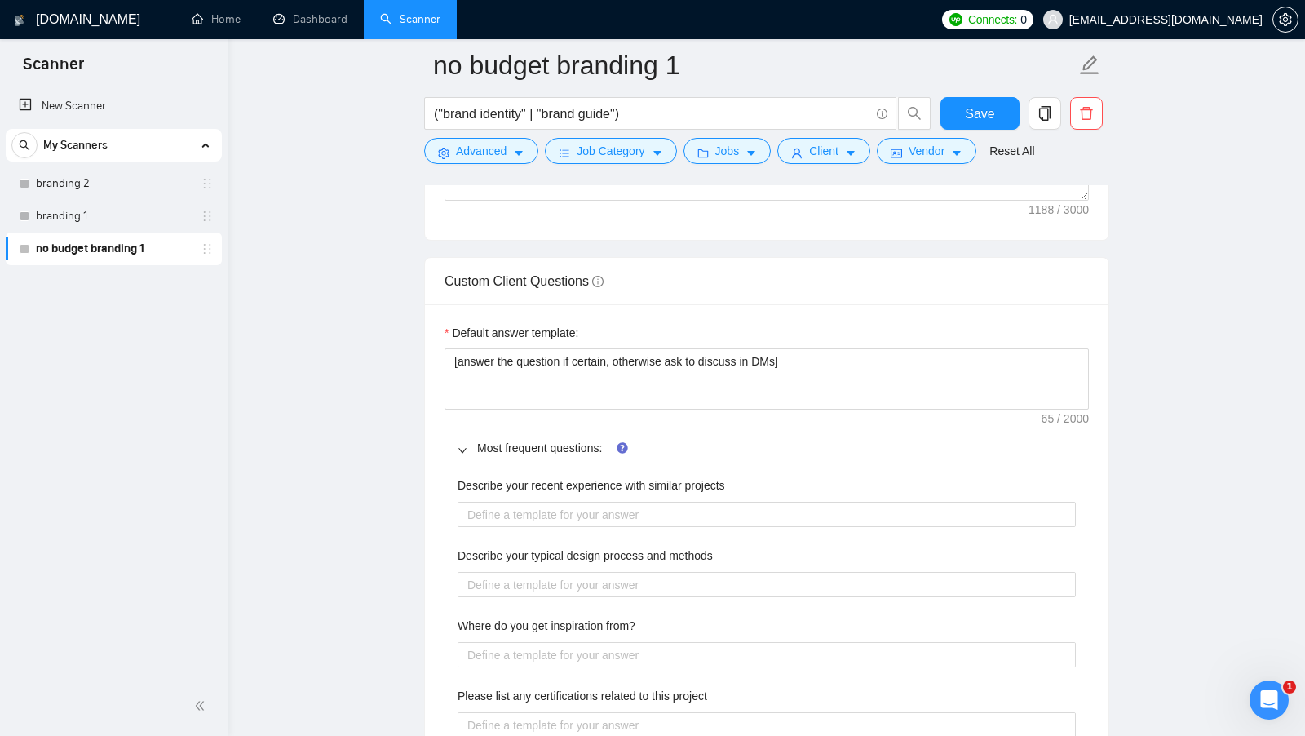
scroll to position [2364, 0]
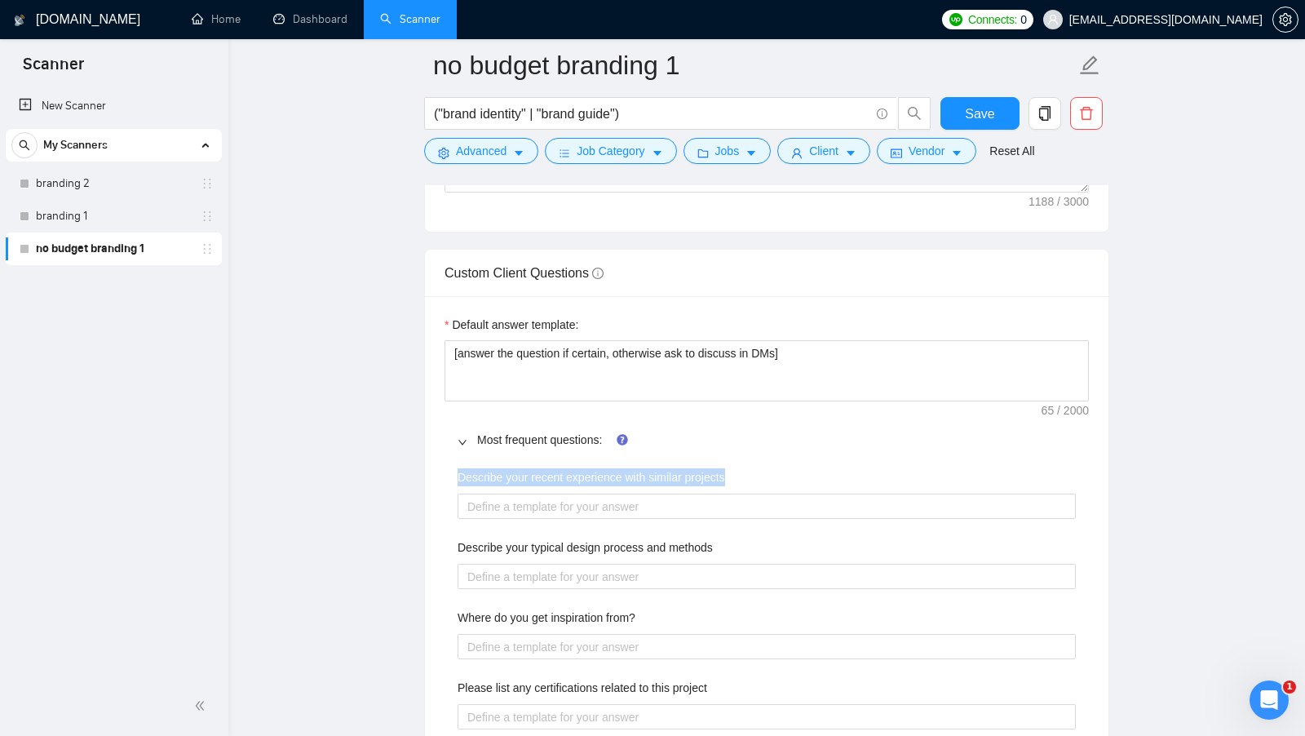
drag, startPoint x: 749, startPoint y: 468, endPoint x: 444, endPoint y: 473, distance: 305.2
click at [445, 473] on div "Describe your recent experience with similar projects Describe your typical des…" at bounding box center [767, 714] width 645 height 511
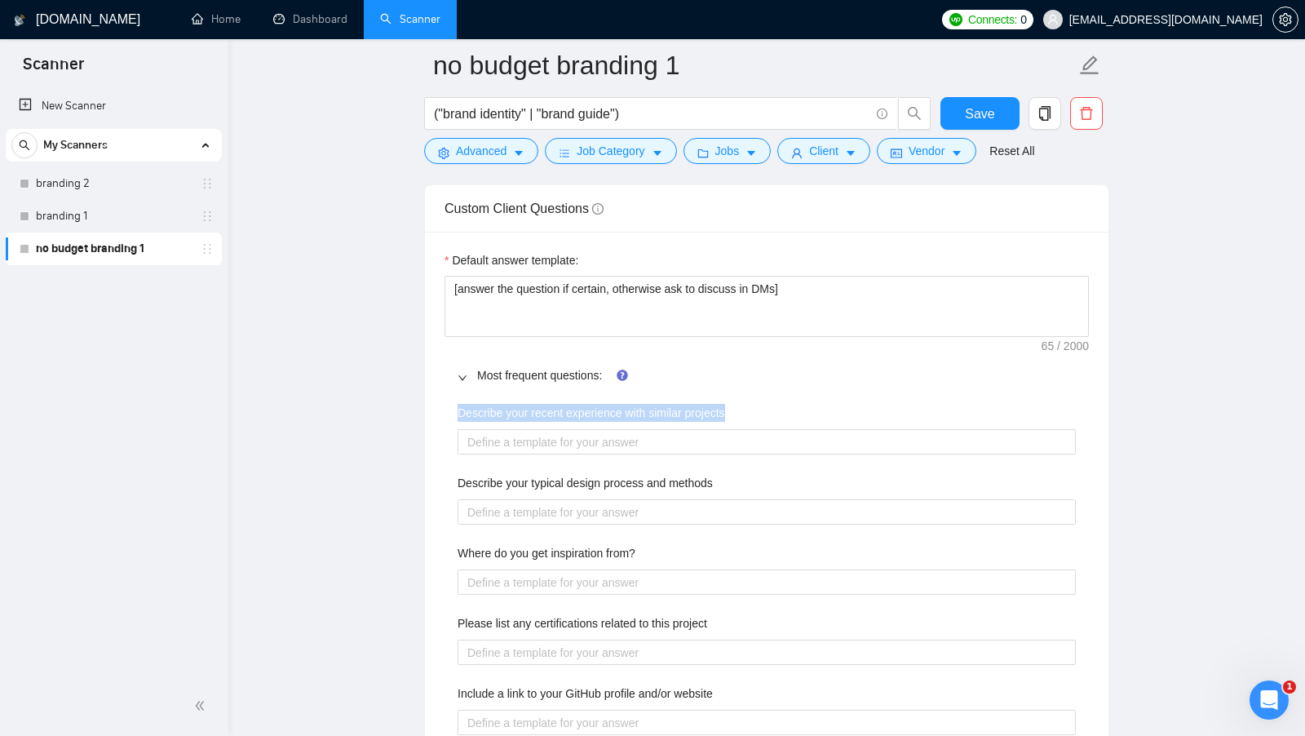
scroll to position [2443, 0]
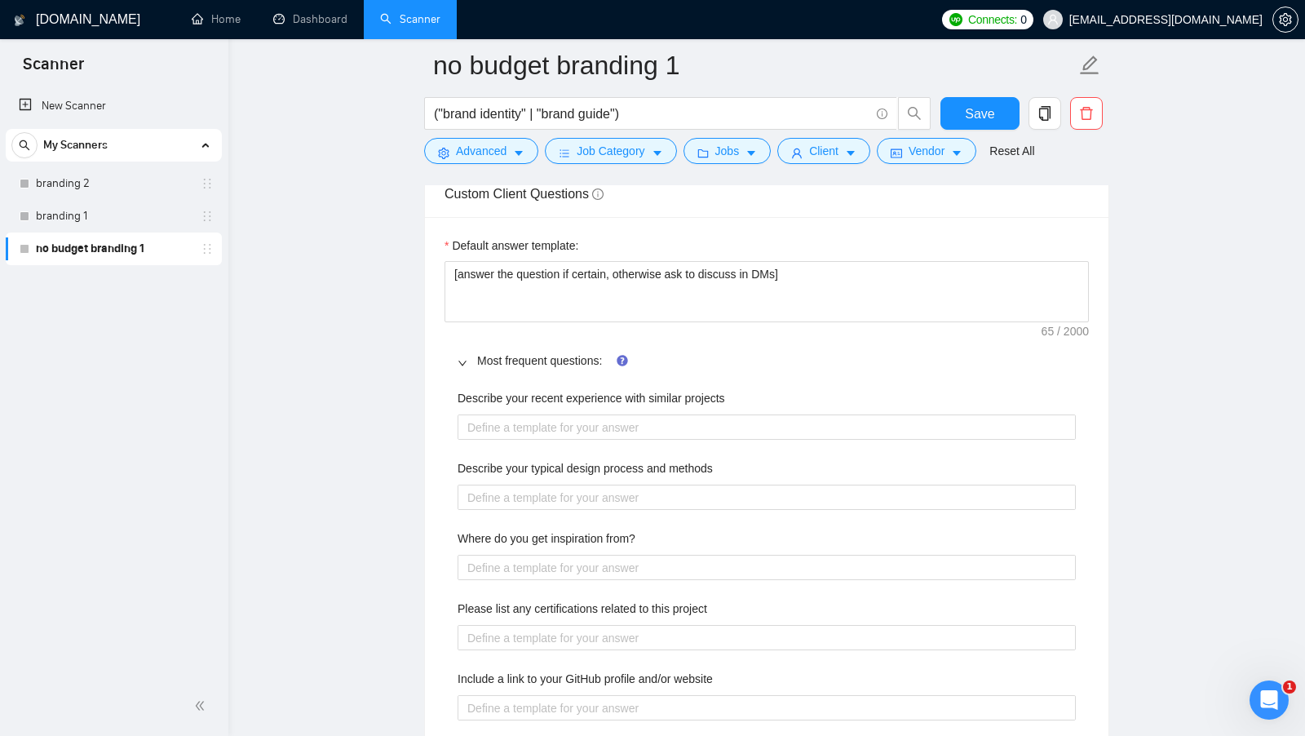
click at [449, 525] on div "Describe your recent experience with similar projects Describe your typical des…" at bounding box center [767, 634] width 645 height 511
drag, startPoint x: 458, startPoint y: 442, endPoint x: 745, endPoint y: 452, distance: 287.4
click at [745, 452] on div "Describe your recent experience with similar projects Describe your typical des…" at bounding box center [767, 634] width 645 height 511
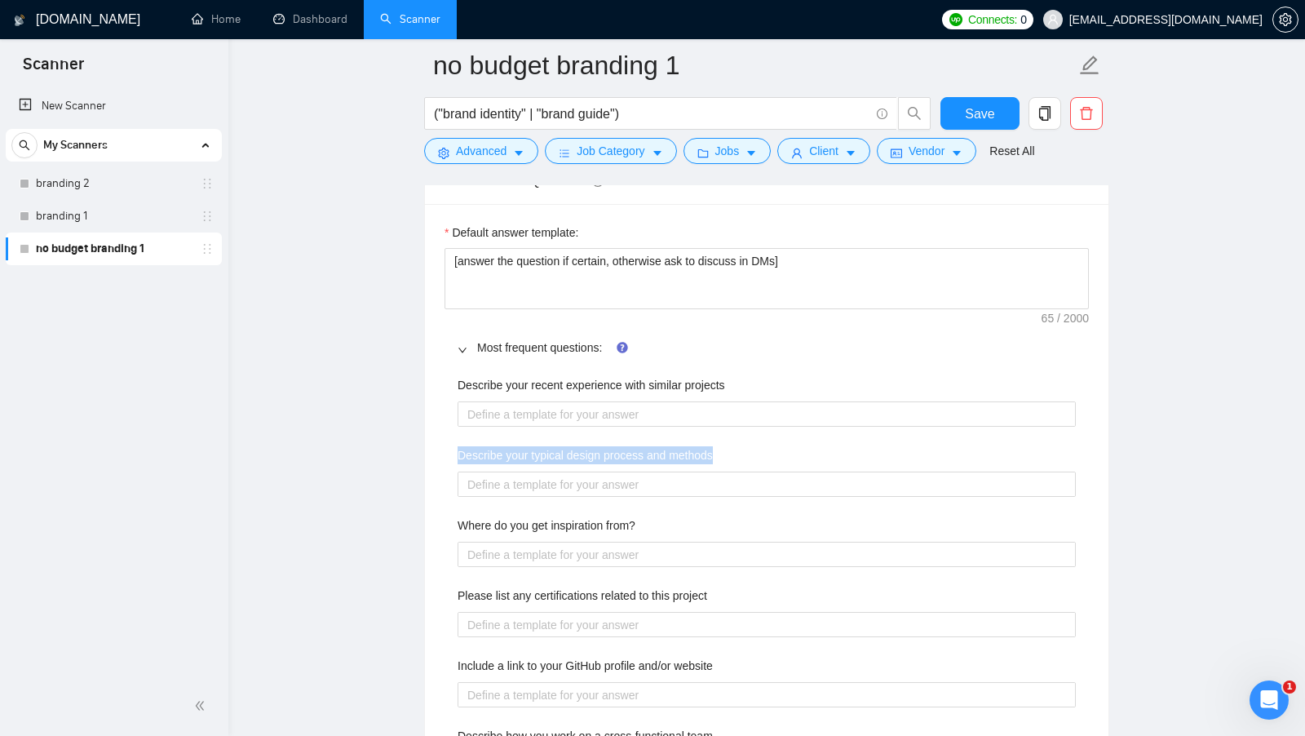
scroll to position [2453, 0]
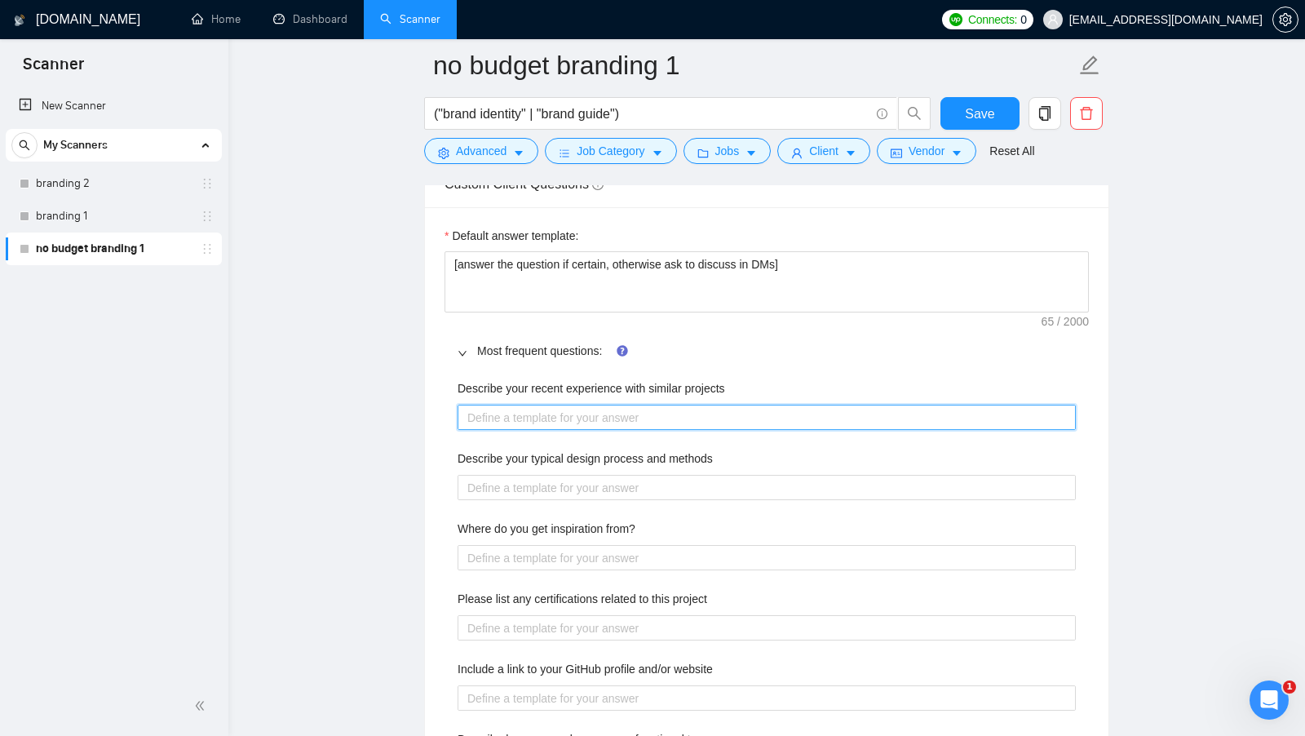
click at [580, 405] on projects "Describe your recent experience with similar projects" at bounding box center [767, 417] width 618 height 25
type projects "p"
type projects "["
type projects "[]"
type projects "[u]"
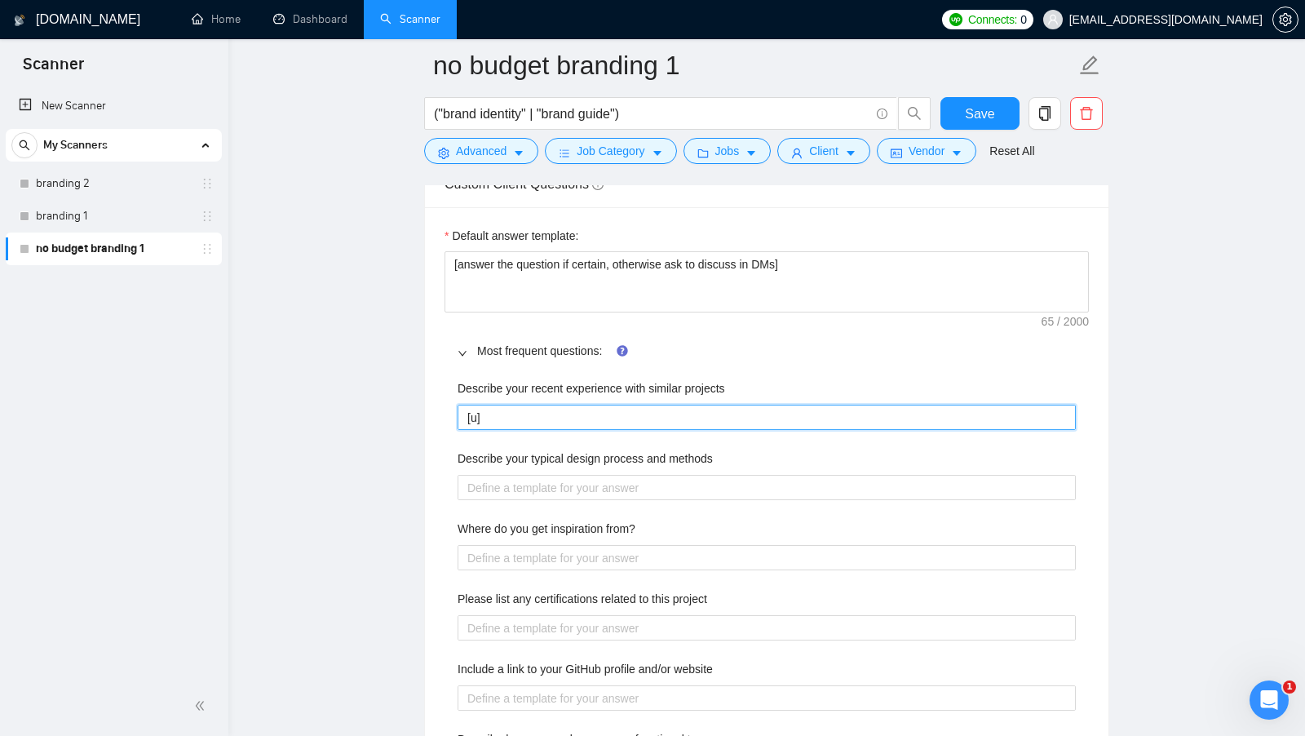
type projects "[us]"
type projects "[use ]"
type projects "[use l]"
type projects "[use li]"
type projects "[use lin]"
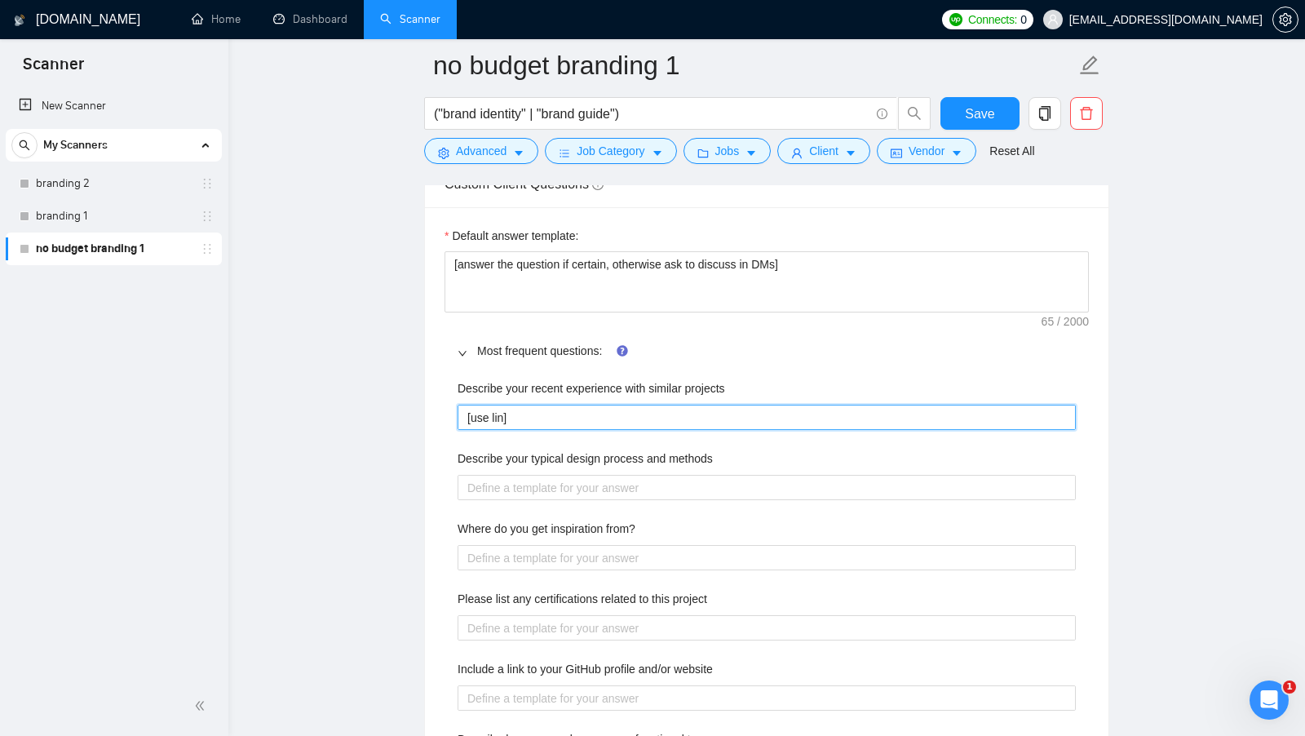
type projects "[use link]"
type projects "[use links ]"
type projects "[use links f]"
type projects "[use links fr]"
type projects "[use links fro]"
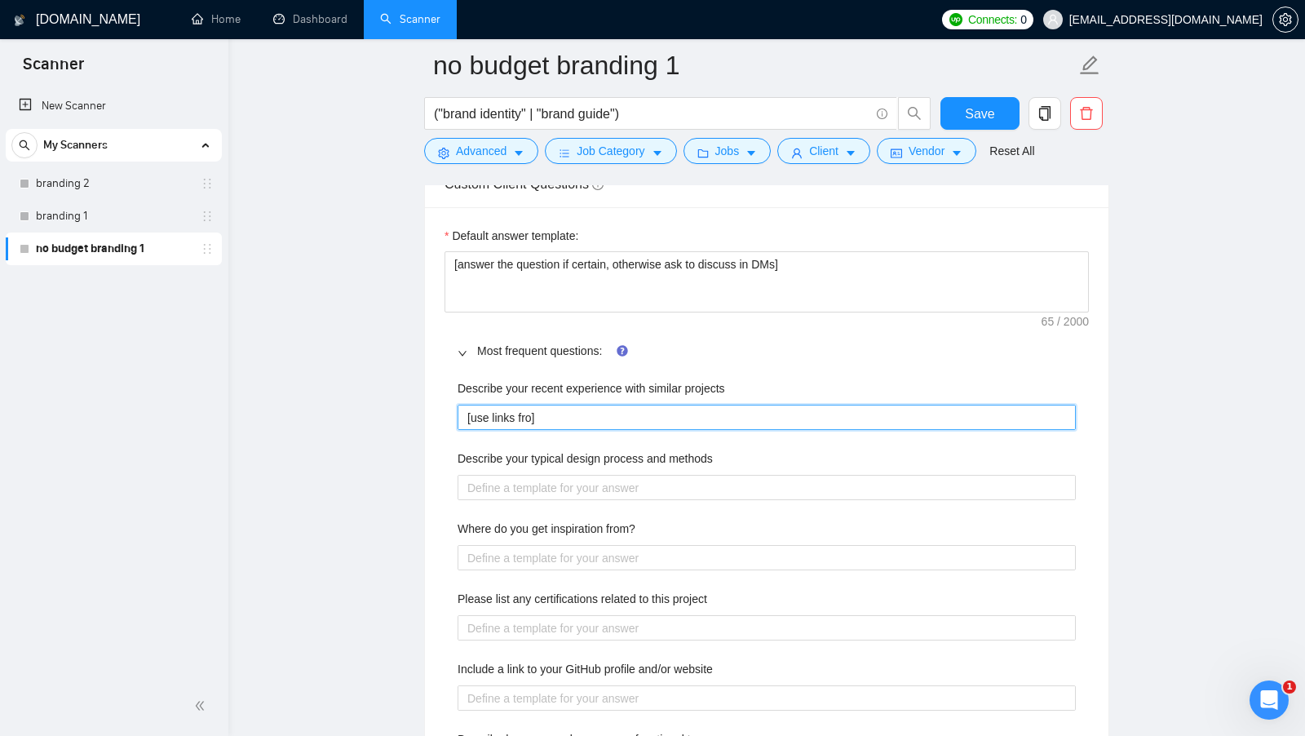
type projects "[use links from]"
type projects "[use links from ]"
type projects "[use links from m]"
type projects "[use links from my ]"
type projects "[use links from my c]"
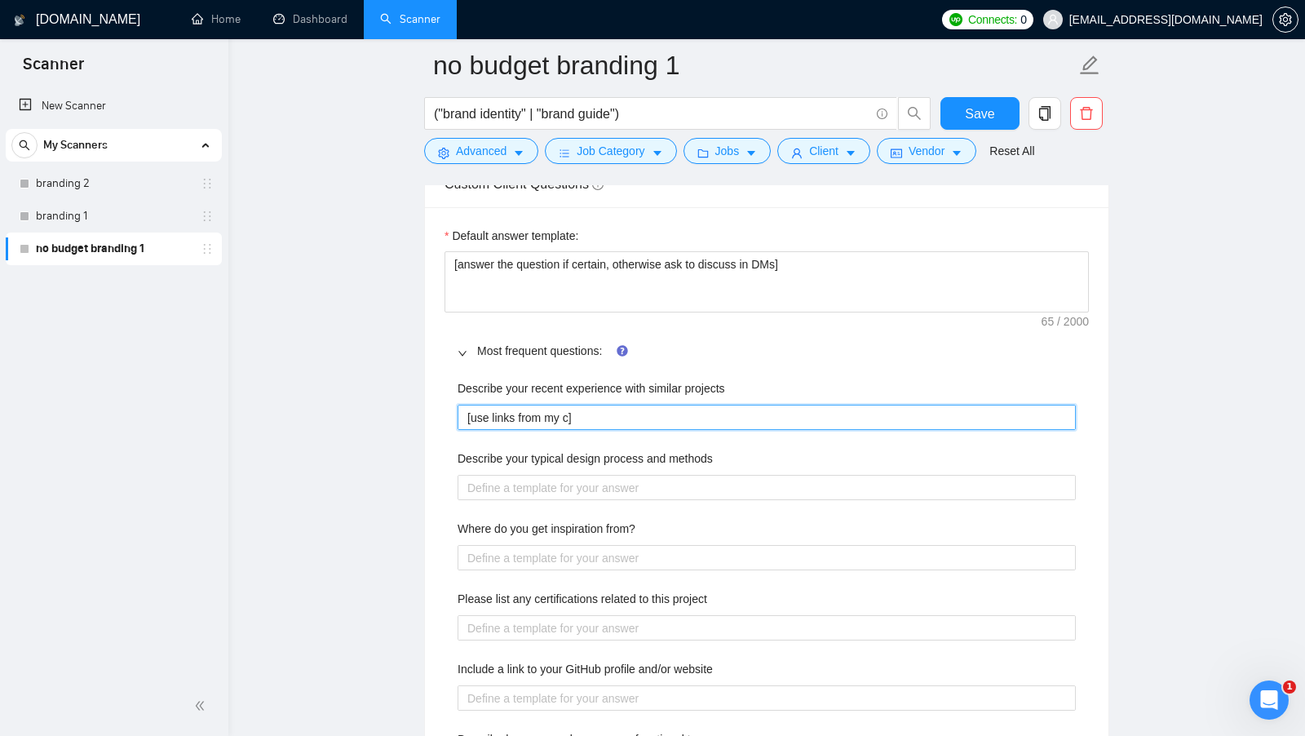
type projects "[use links from my co]"
type projects "[use links from my cov]"
type projects "[use links from my cove]"
type projects "[use links from my cover]"
type projects "[use links from my cover ]"
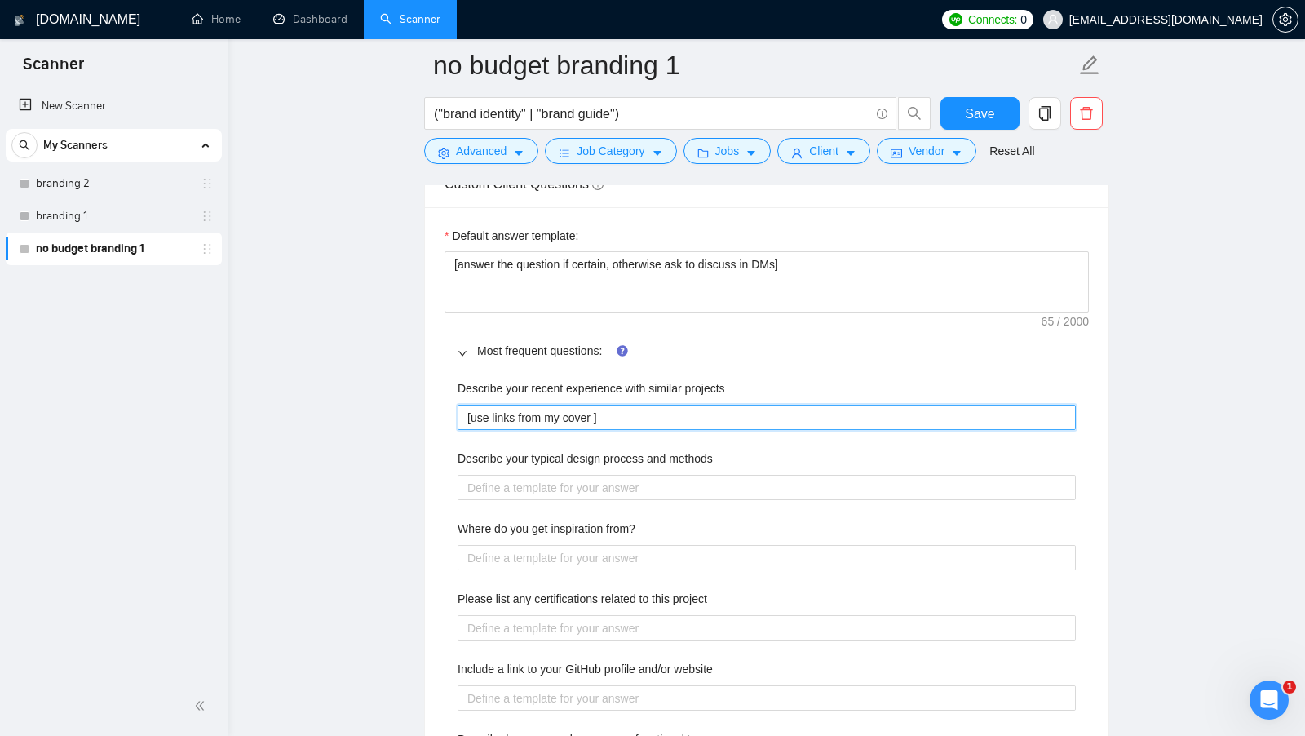
type projects "[use links from my cover l]"
type projects "[use links from my cover le]"
type projects "[use links from my cover let]"
type projects "[use links from my cover lett]"
type projects "[use links from my cover lette]"
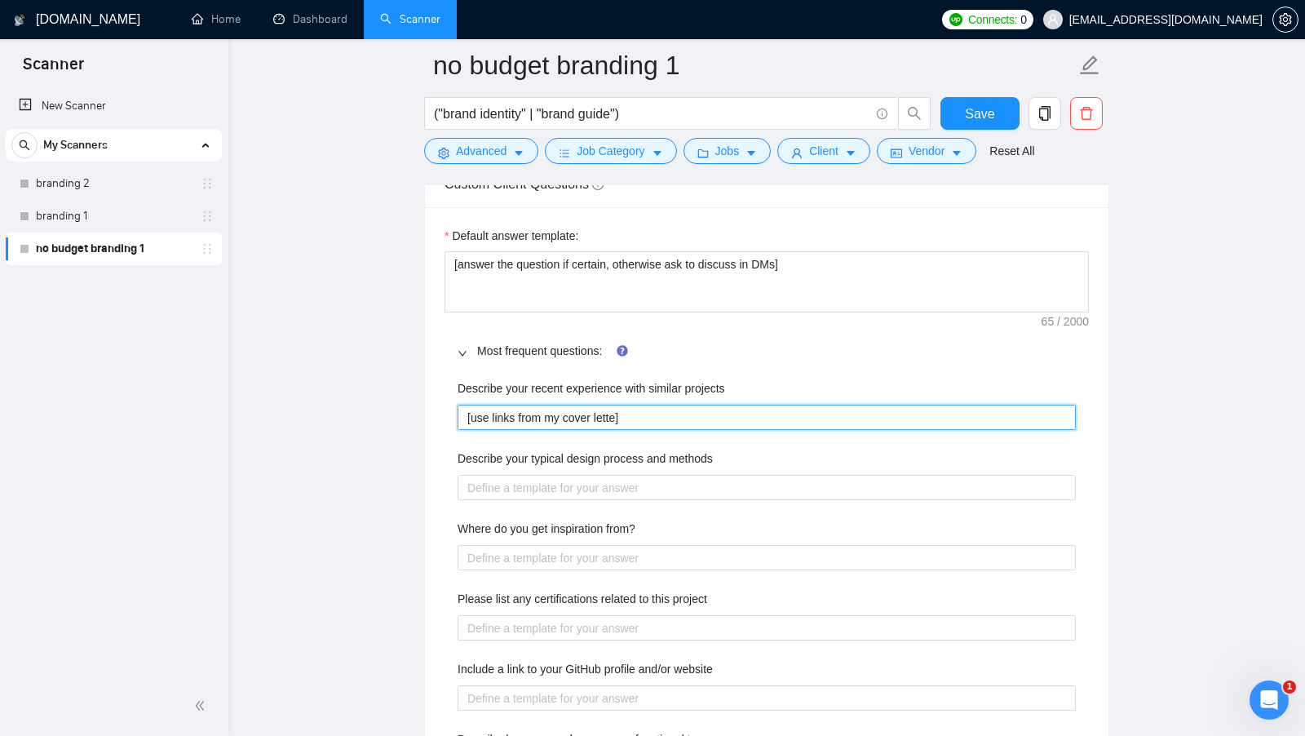
type projects "[use links from my cover letter]"
type projects "[use links from my cover letter ]"
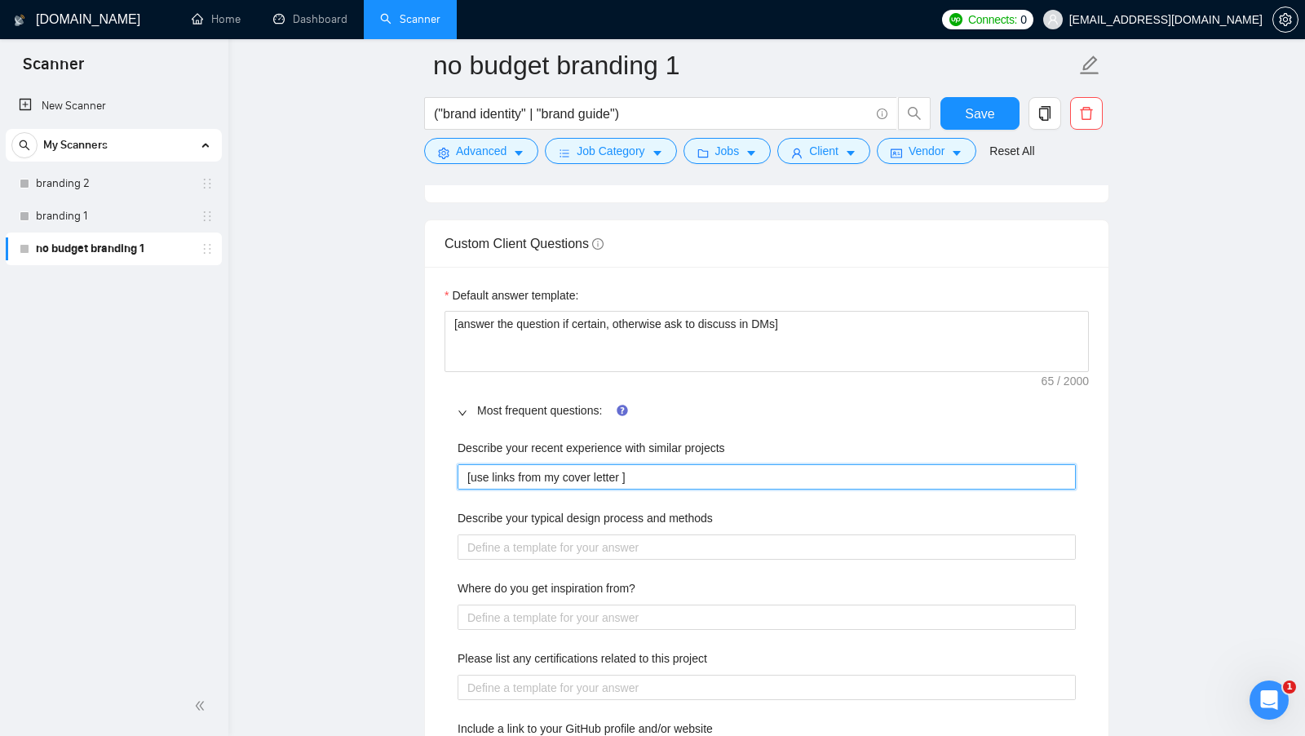
scroll to position [2394, 0]
click at [698, 463] on projects "[use links from my cover letter ]" at bounding box center [767, 475] width 618 height 25
click at [629, 463] on projects "[use links from my cover letter ]" at bounding box center [767, 475] width 618 height 25
drag, startPoint x: 651, startPoint y: 463, endPoint x: 420, endPoint y: 463, distance: 230.9
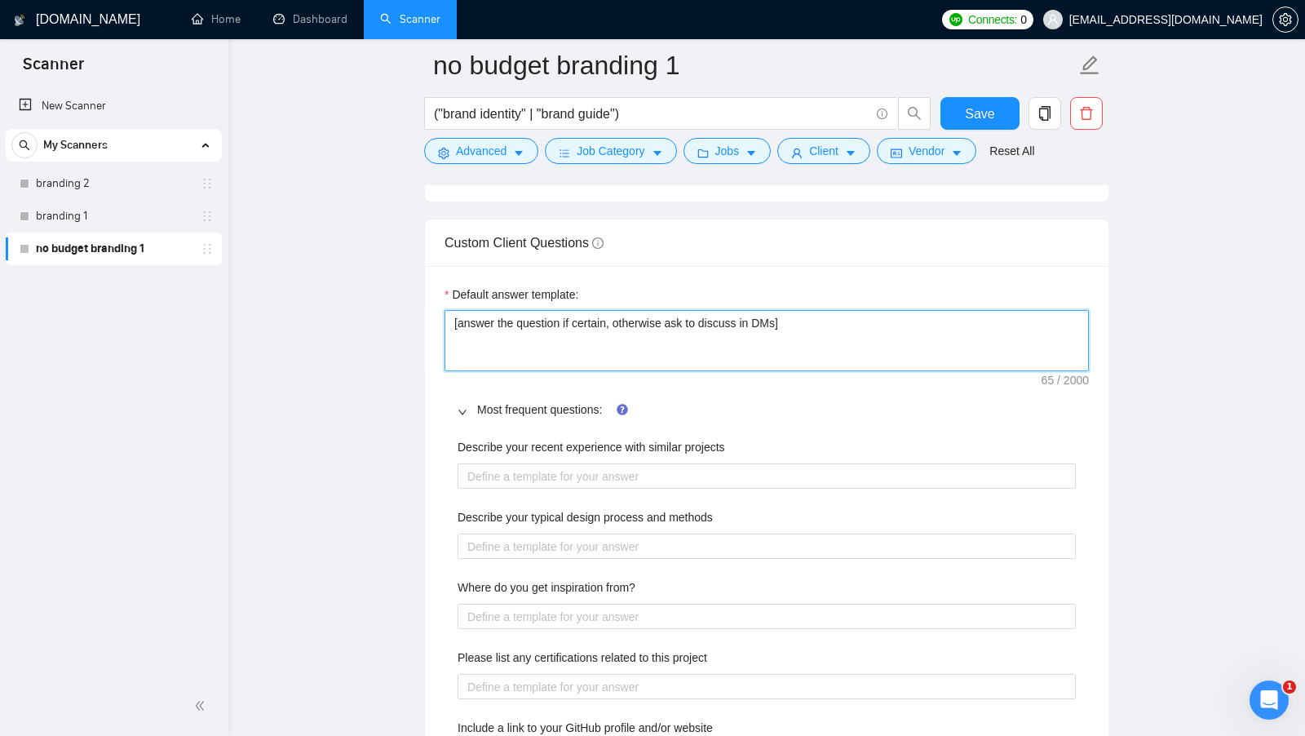
click at [575, 310] on textarea "[answer the question if certain, otherwise ask to discuss in DMs]" at bounding box center [767, 340] width 645 height 61
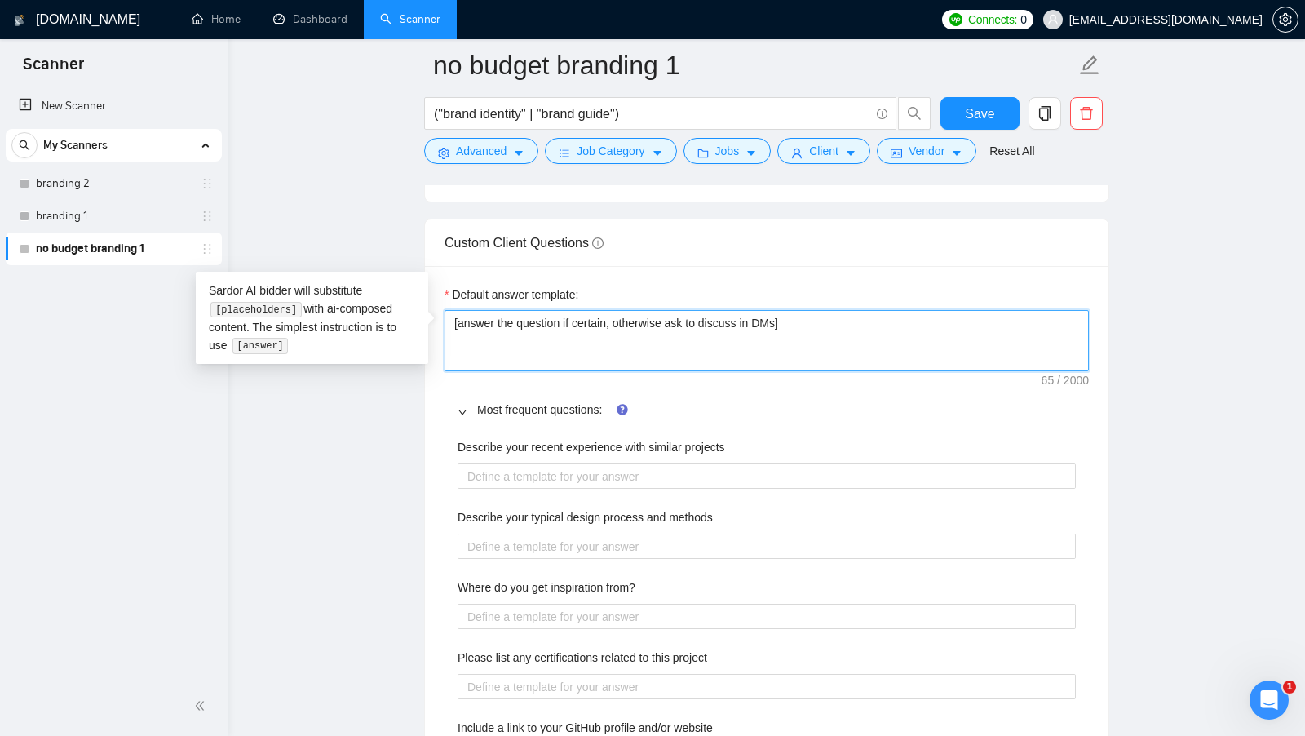
click at [574, 310] on textarea "[answer the question if certain, otherwise ask to discuss in DMs]" at bounding box center [767, 340] width 645 height 61
click at [813, 310] on textarea "[answer the question if certain, otherwise ask to discuss in DMs]" at bounding box center [767, 340] width 645 height 61
click at [663, 310] on textarea "[answer the question if certain, otherwise ask to discuss in DMs]" at bounding box center [767, 340] width 645 height 61
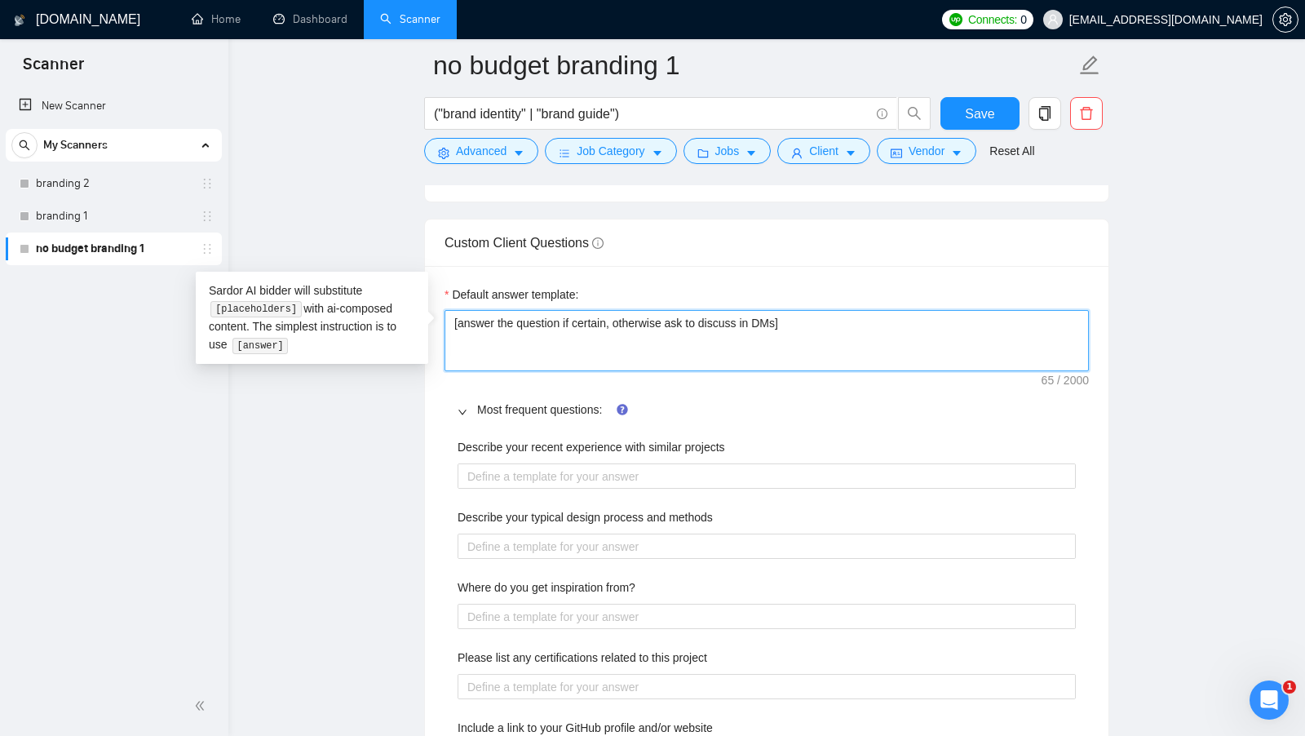
click at [663, 310] on textarea "[answer the question if certain, otherwise ask to discuss in DMs]" at bounding box center [767, 340] width 645 height 61
click at [836, 317] on textarea "[answer the question if certain, otherwise ask to discuss in DMs]" at bounding box center [767, 340] width 645 height 61
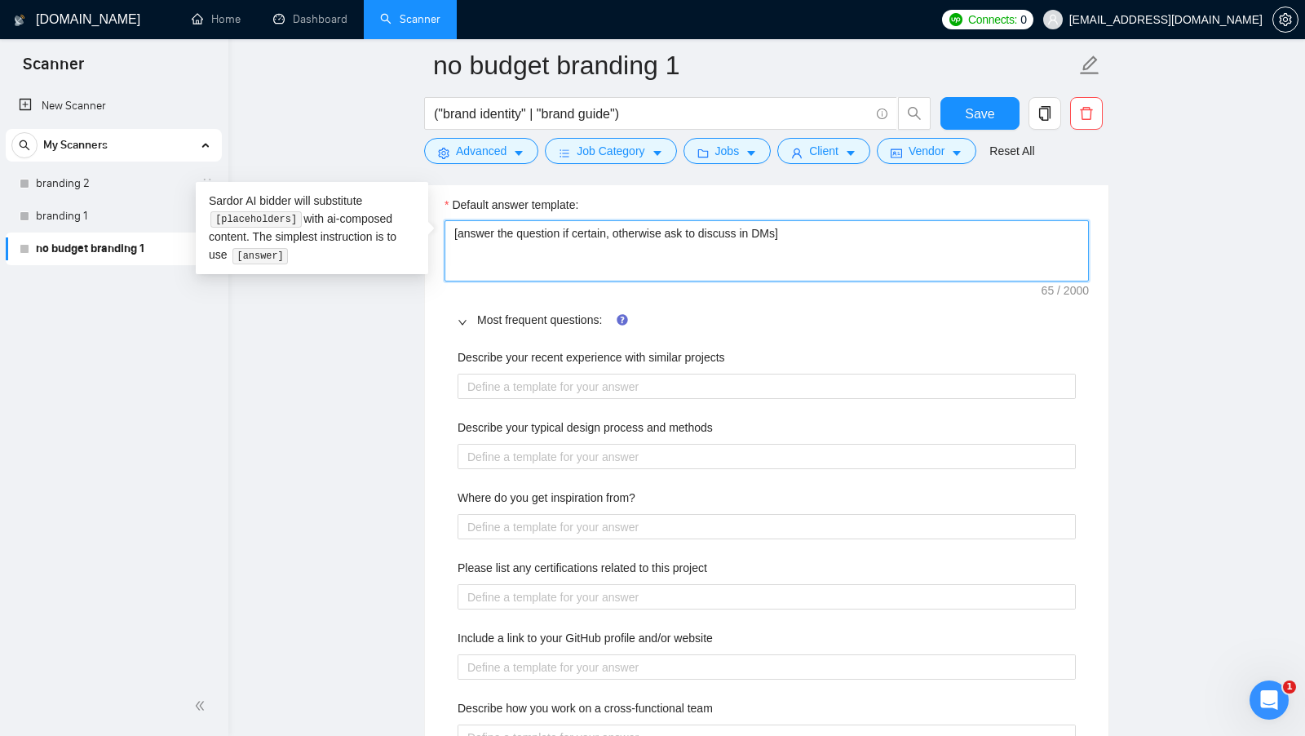
scroll to position [2595, 0]
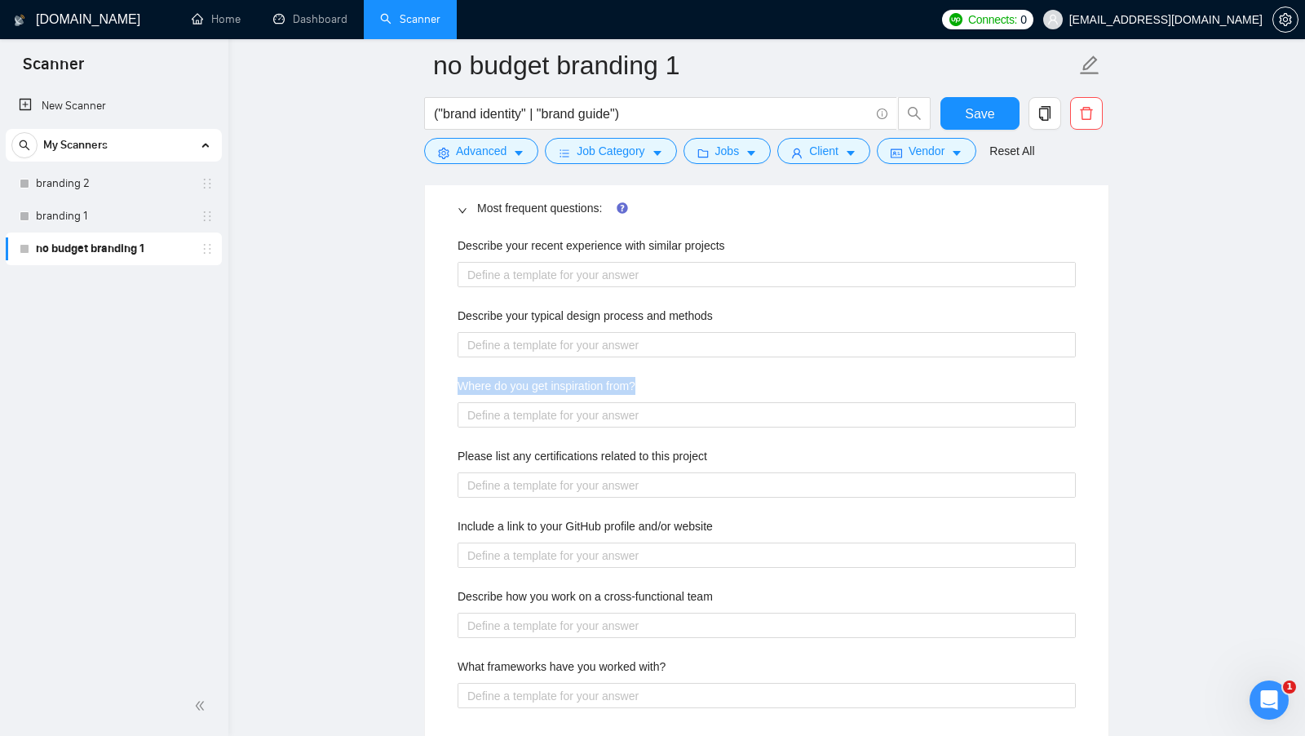
drag, startPoint x: 665, startPoint y: 371, endPoint x: 432, endPoint y: 370, distance: 233.4
click at [432, 370] on div "Default answer template: [answer the question if certain, otherwise ask to disc…" at bounding box center [767, 410] width 684 height 693
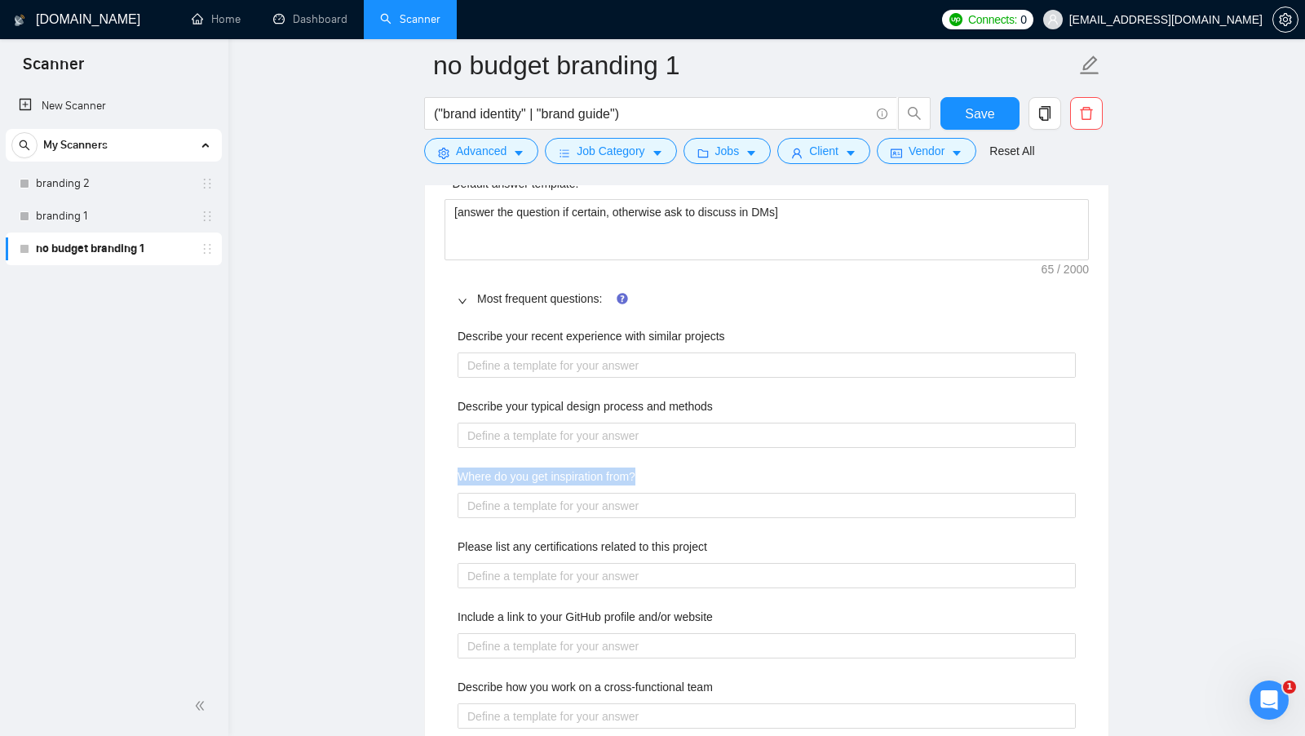
scroll to position [2465, 0]
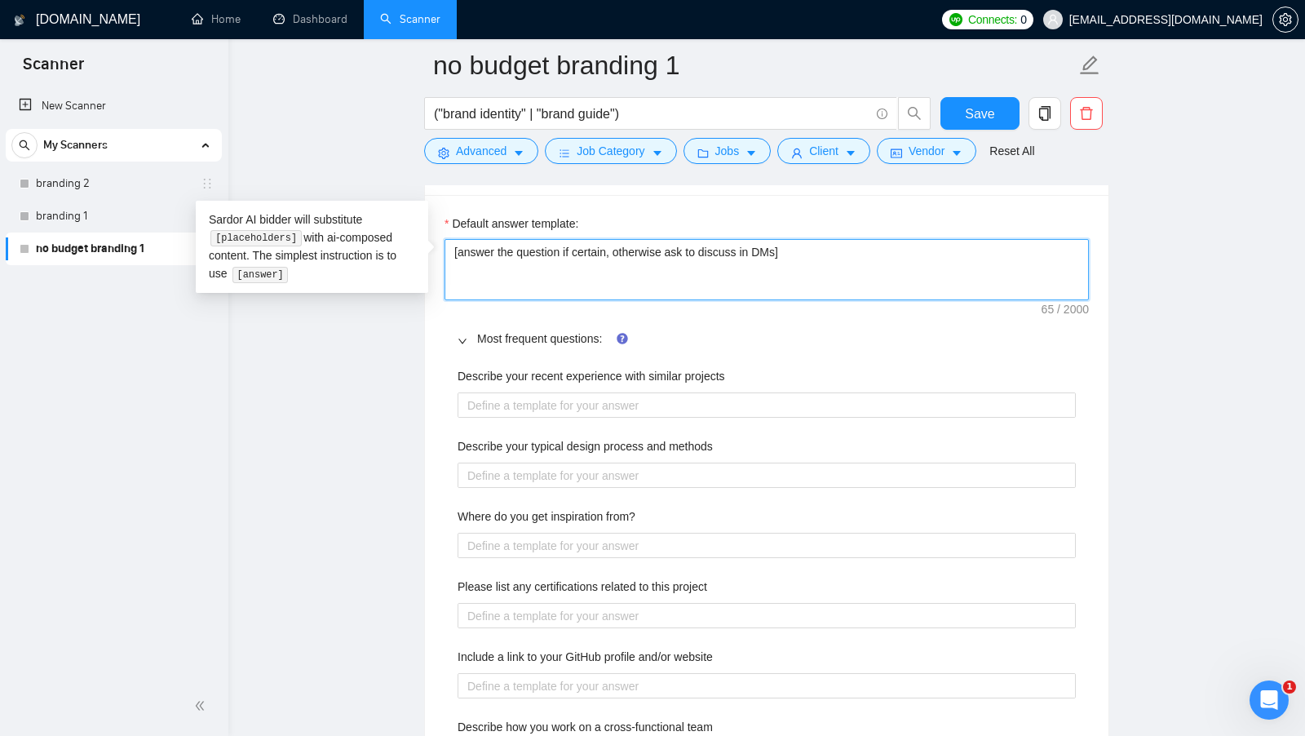
drag, startPoint x: 825, startPoint y: 253, endPoint x: 441, endPoint y: 250, distance: 383.5
click at [441, 250] on div "Default answer template: [answer the question if certain, otherwise ask to disc…" at bounding box center [767, 541] width 684 height 693
click at [497, 246] on textarea "[answer the question if certain, otherwise ask to discuss in DMs]" at bounding box center [767, 269] width 645 height 61
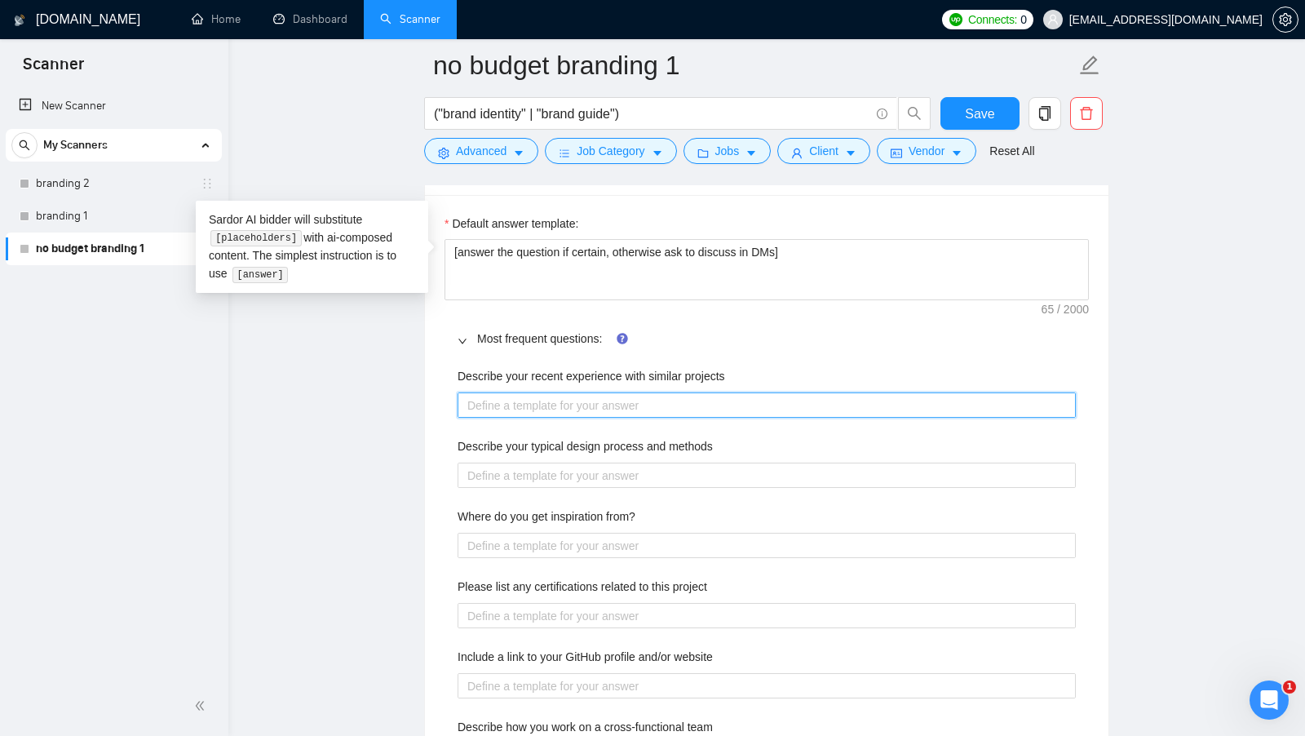
click at [517, 392] on projects "Describe your recent experience with similar projects" at bounding box center [767, 404] width 618 height 25
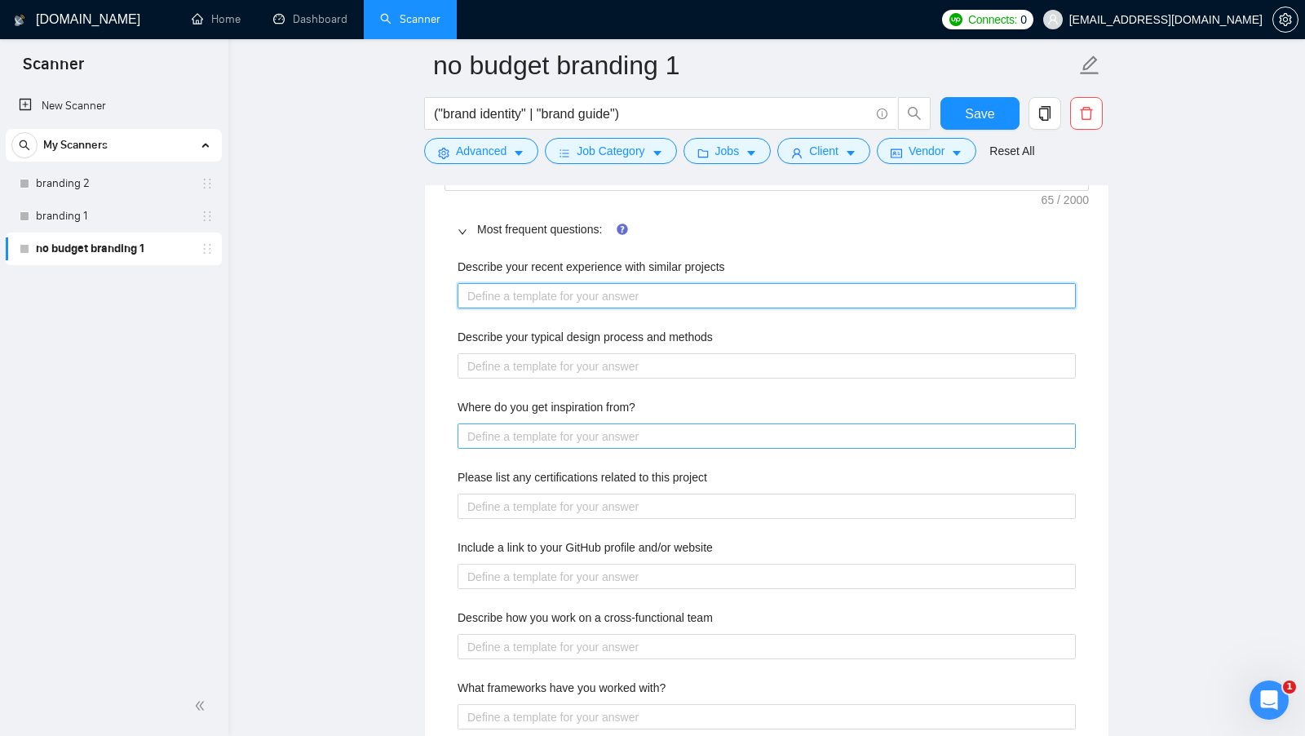
scroll to position [2577, 0]
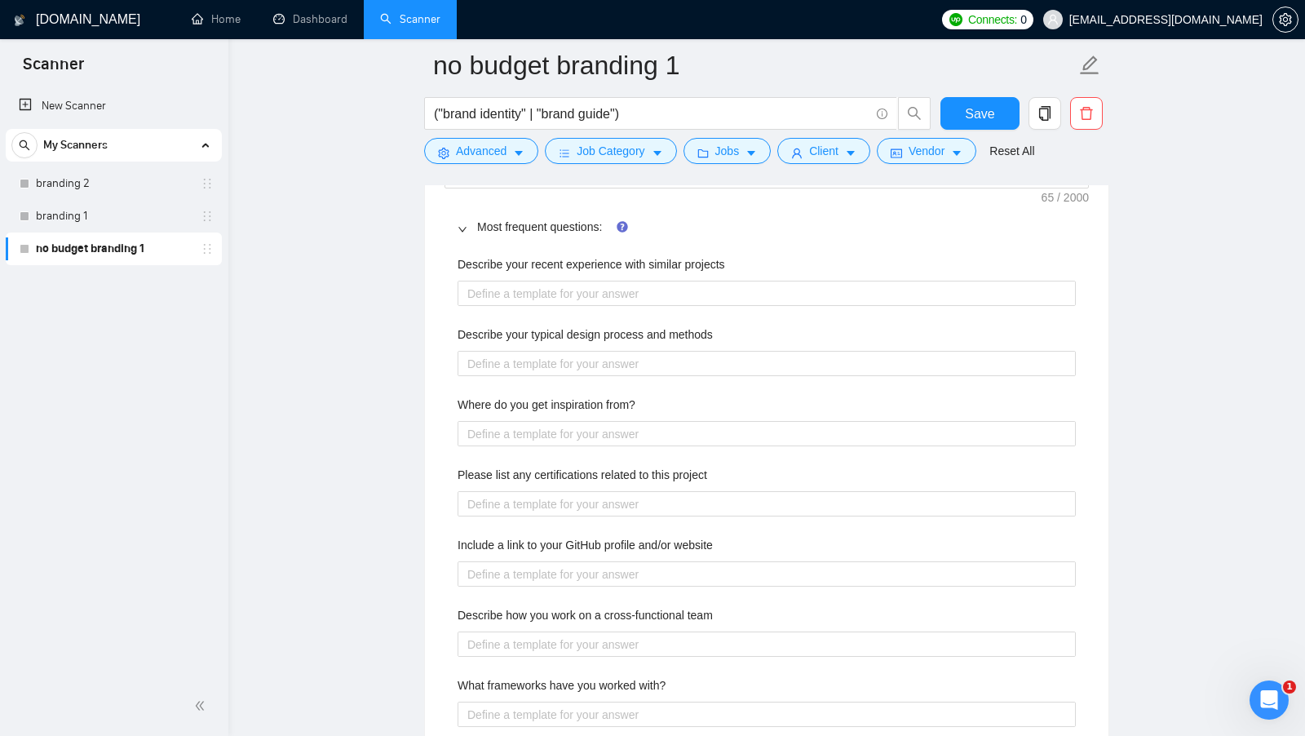
click at [526, 223] on span "Most frequent questions:" at bounding box center [776, 227] width 599 height 18
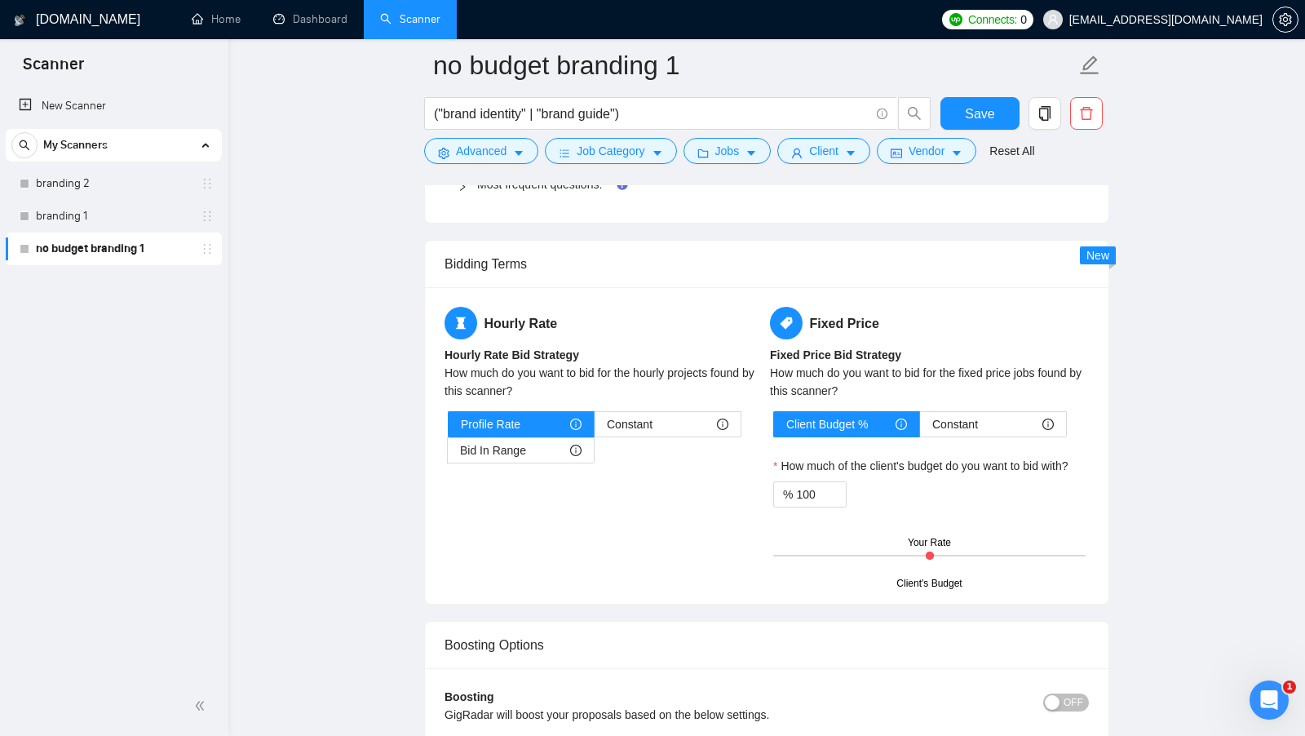
scroll to position [2627, 0]
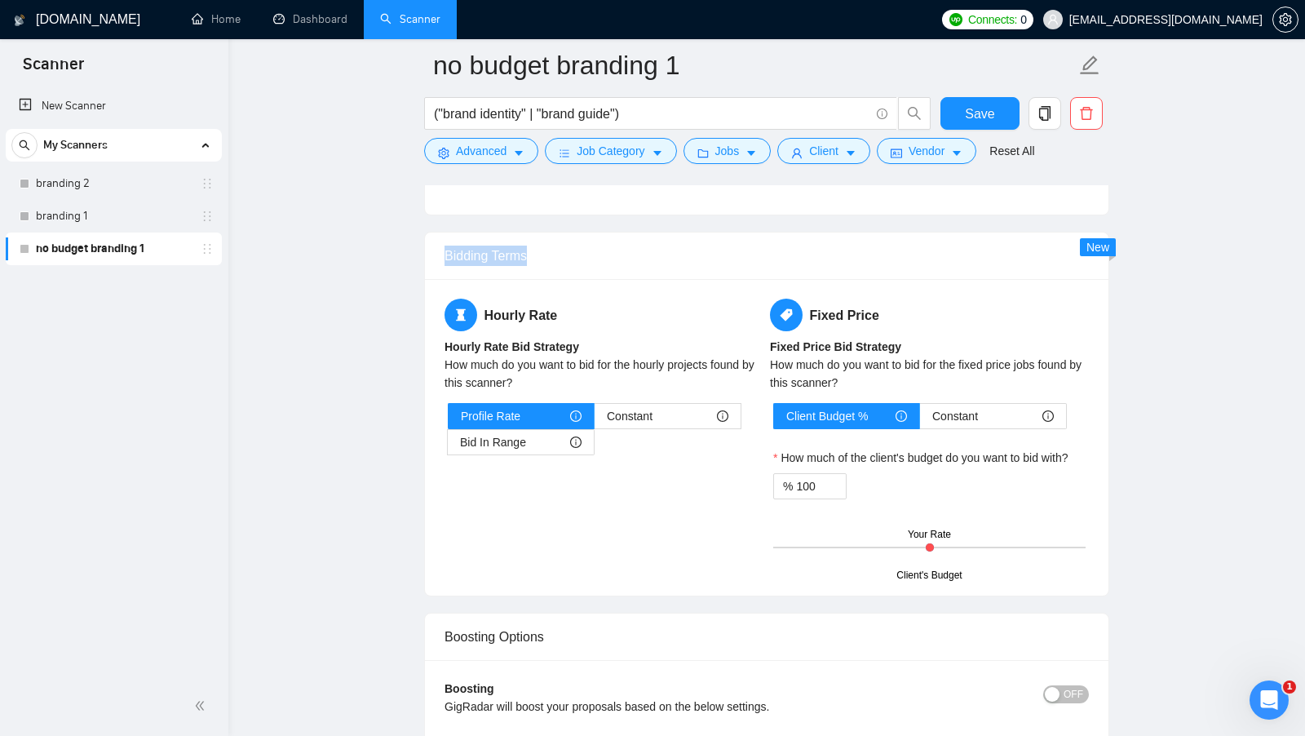
drag, startPoint x: 547, startPoint y: 252, endPoint x: 442, endPoint y: 251, distance: 105.3
click at [442, 251] on div "Bidding Terms" at bounding box center [767, 256] width 684 height 47
click at [624, 251] on div "Bidding Terms" at bounding box center [767, 256] width 645 height 47
drag, startPoint x: 561, startPoint y: 304, endPoint x: 487, endPoint y: 306, distance: 73.5
click at [487, 306] on h5 "Hourly Rate" at bounding box center [604, 315] width 319 height 33
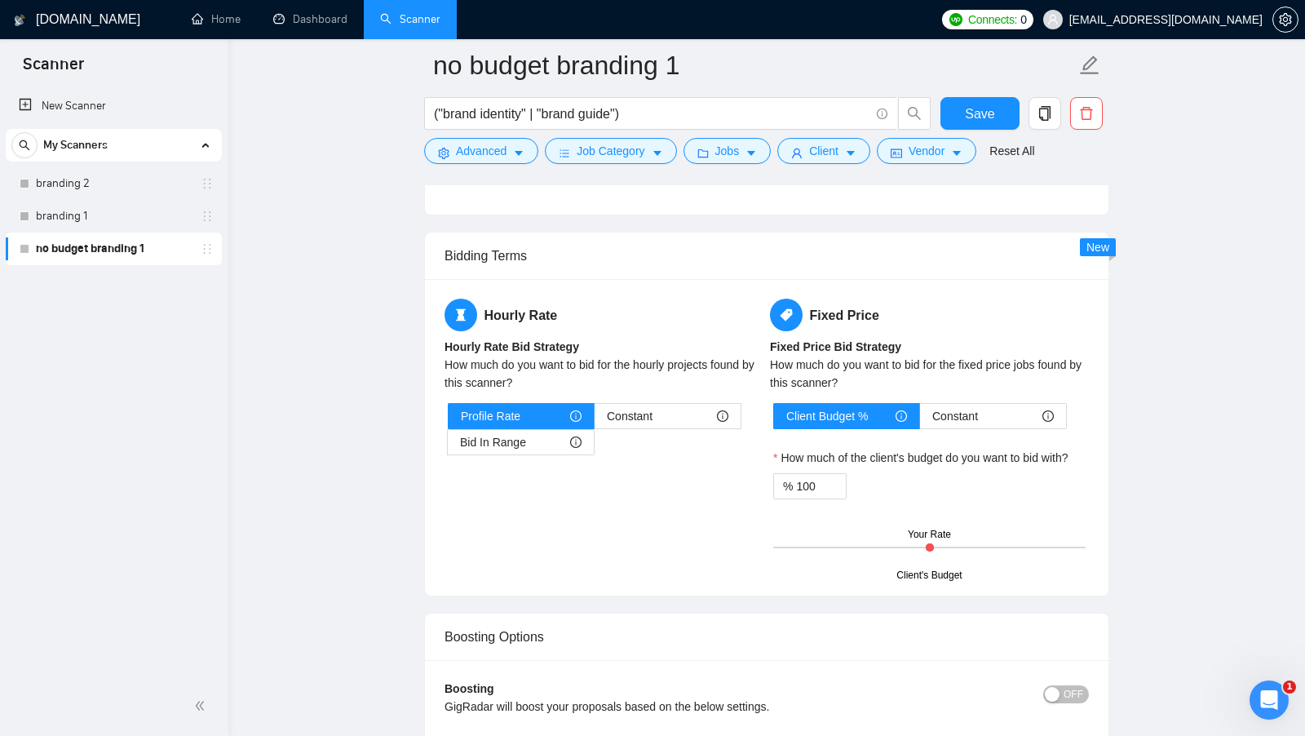
click at [605, 311] on h5 "Hourly Rate" at bounding box center [604, 315] width 319 height 33
click at [651, 408] on span "Constant" at bounding box center [630, 416] width 46 height 24
click at [595, 420] on input "Constant" at bounding box center [595, 420] width 0 height 0
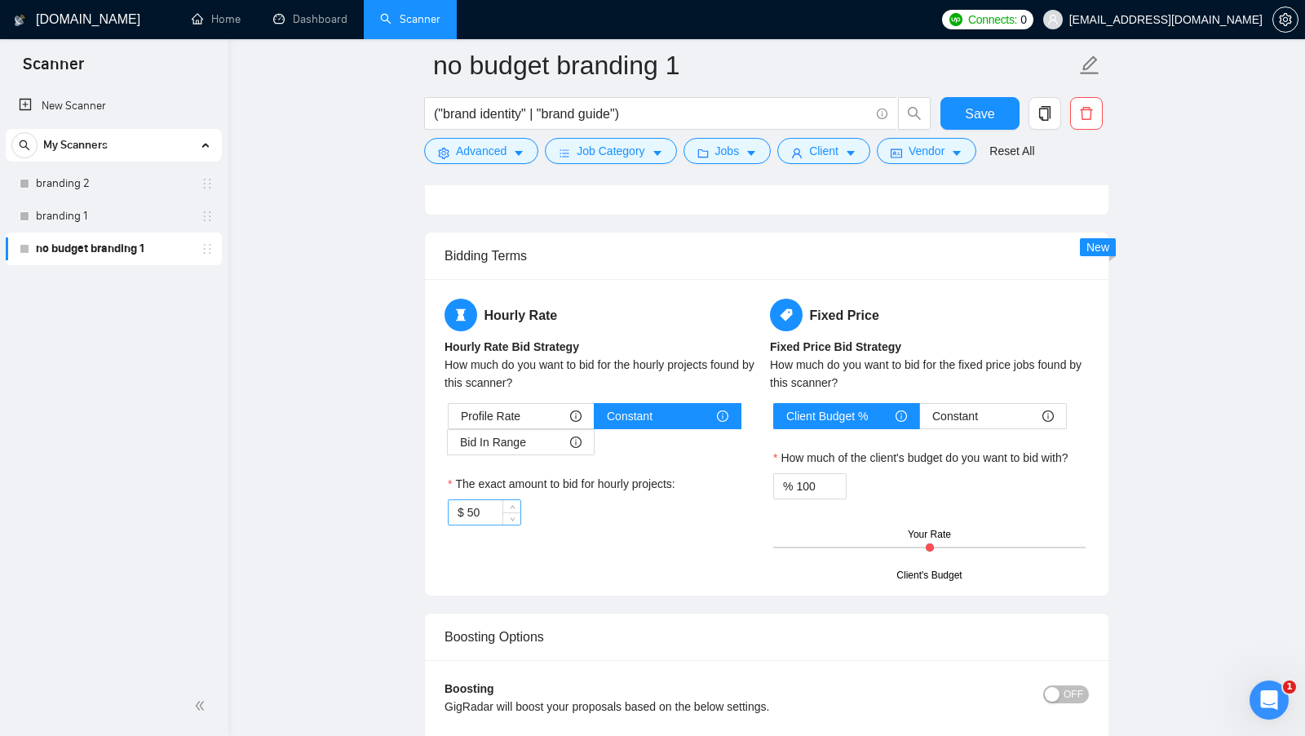
click at [481, 503] on input "50" at bounding box center [494, 512] width 53 height 24
type input "2"
click at [563, 555] on div "Hourly Rate Hourly Rate Bid Strategy How much do you want to bid for the hourly…" at bounding box center [766, 437] width 651 height 277
click at [524, 437] on span "Bid In Range" at bounding box center [493, 442] width 66 height 24
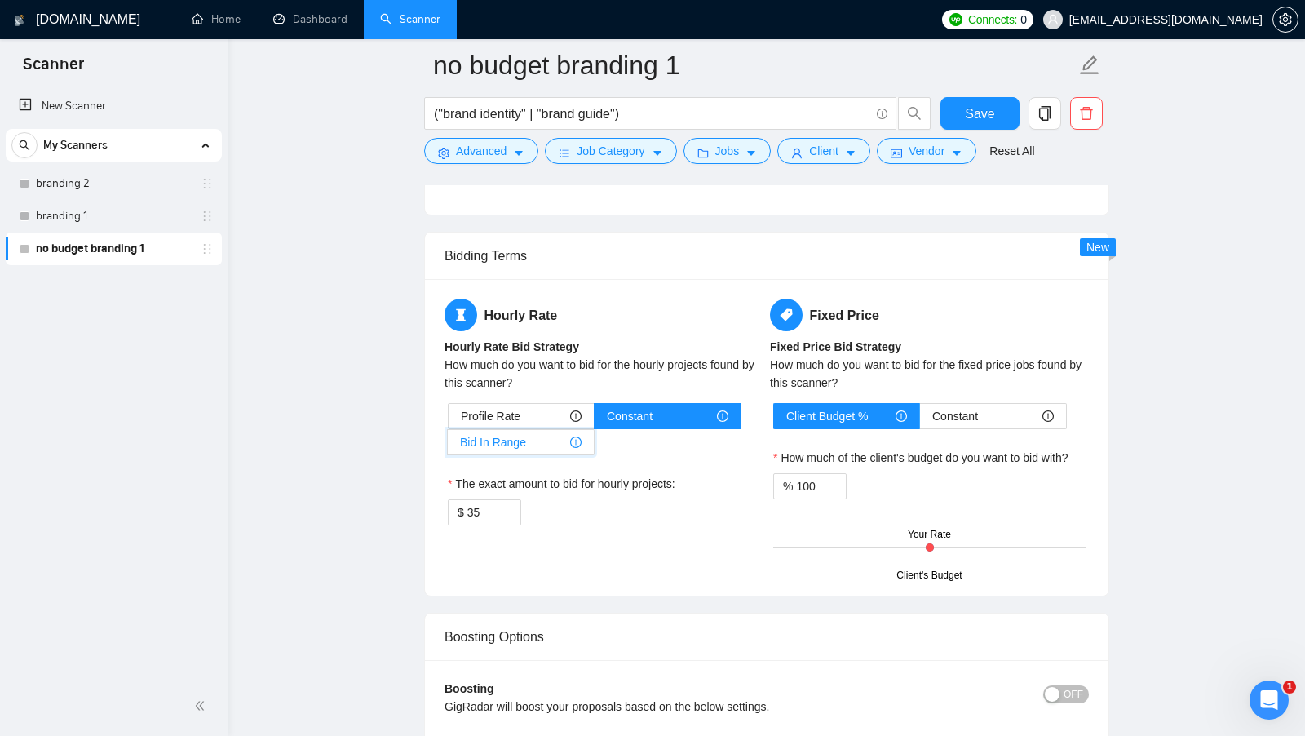
click at [448, 446] on input "Bid In Range" at bounding box center [448, 446] width 0 height 0
type input "50"
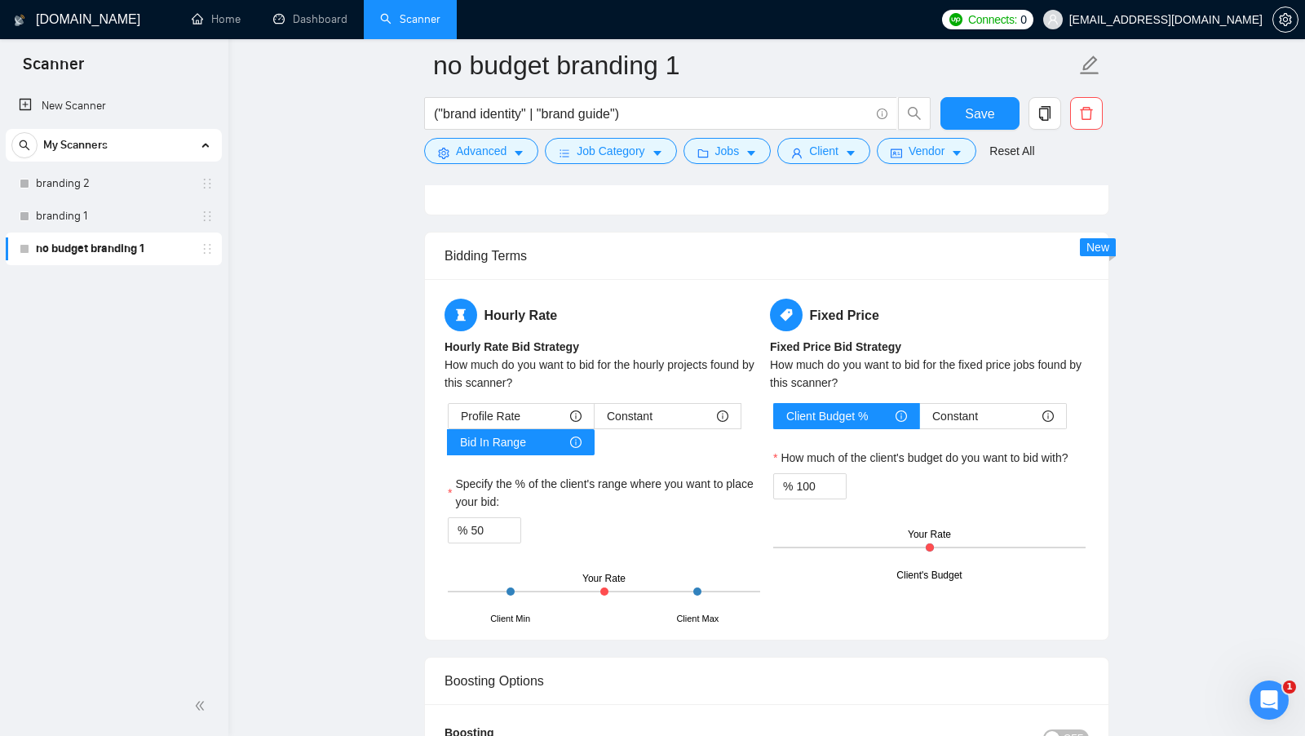
click at [647, 475] on label "Specify the % of the client's range where you want to place your bid:" at bounding box center [604, 493] width 312 height 36
click at [521, 518] on input "50" at bounding box center [496, 530] width 50 height 24
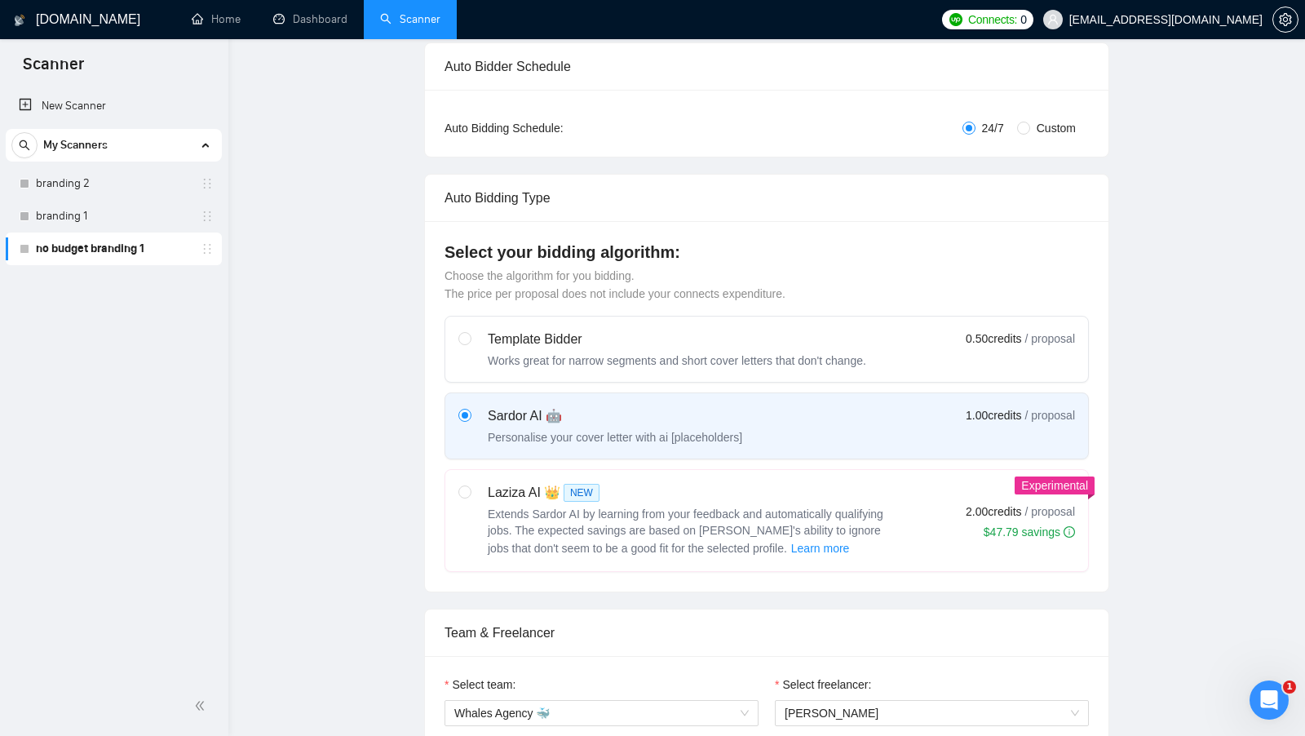
scroll to position [0, 0]
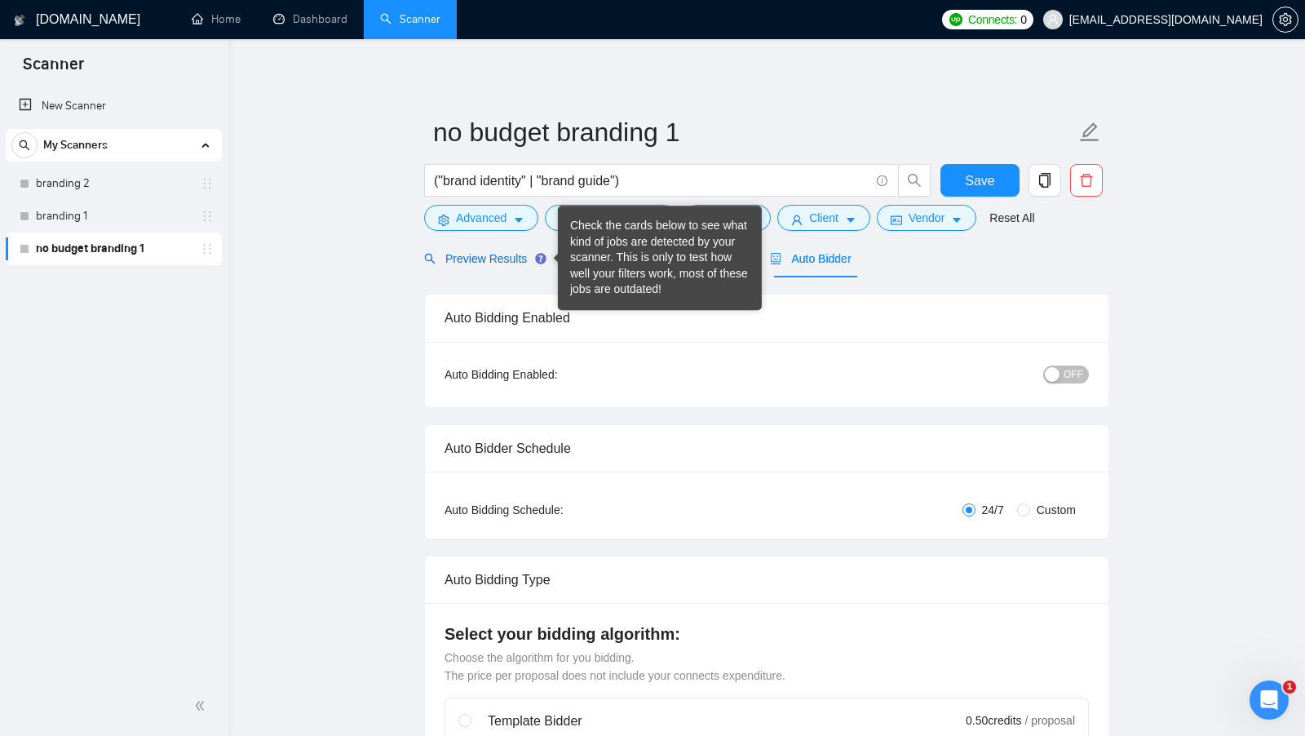
click at [505, 259] on span "Preview Results" at bounding box center [482, 258] width 117 height 13
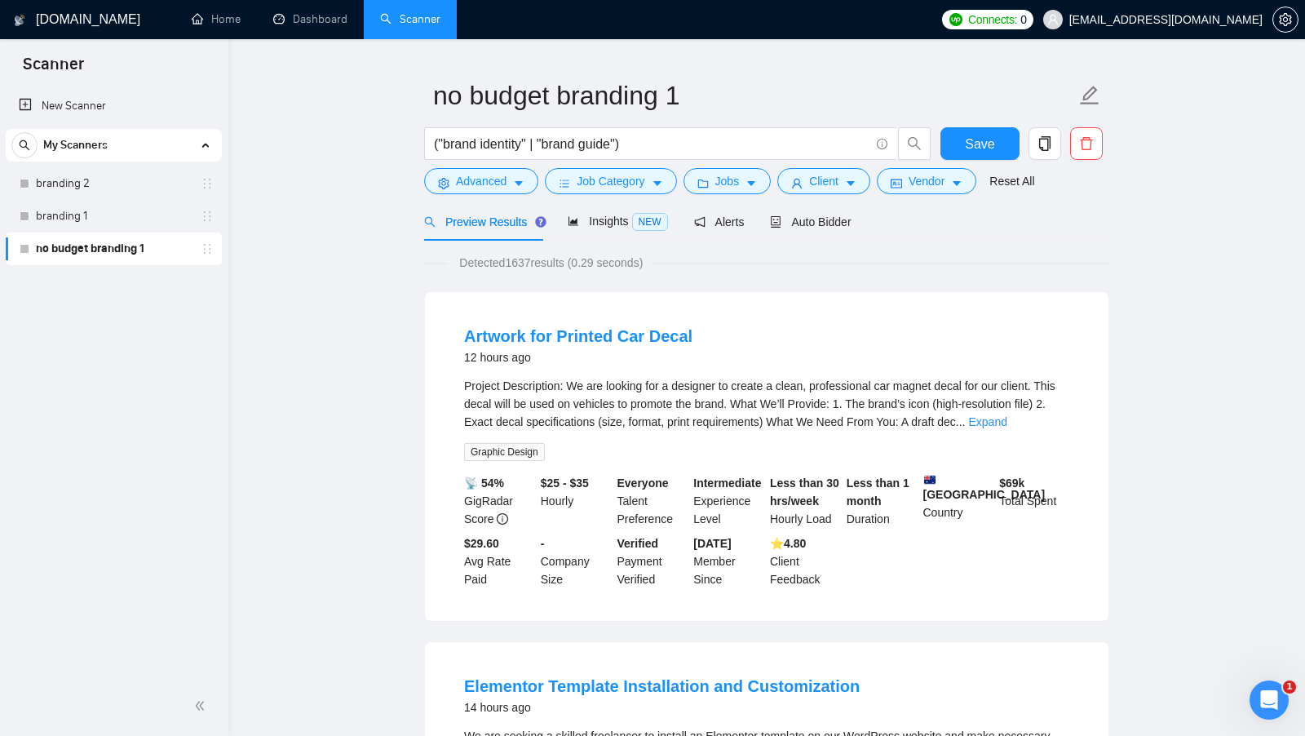
scroll to position [43, 0]
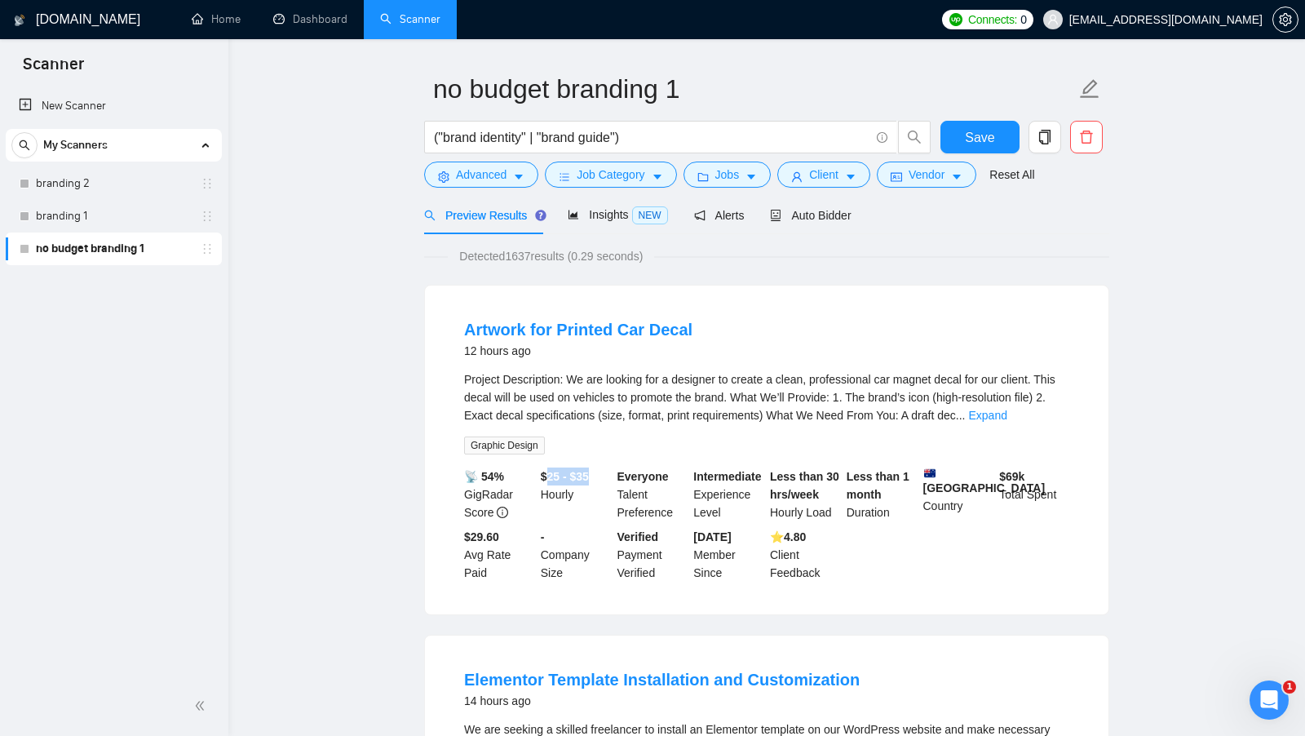
drag, startPoint x: 547, startPoint y: 476, endPoint x: 598, endPoint y: 476, distance: 51.4
click at [598, 476] on div "$25 - $35 Hourly" at bounding box center [576, 495] width 77 height 54
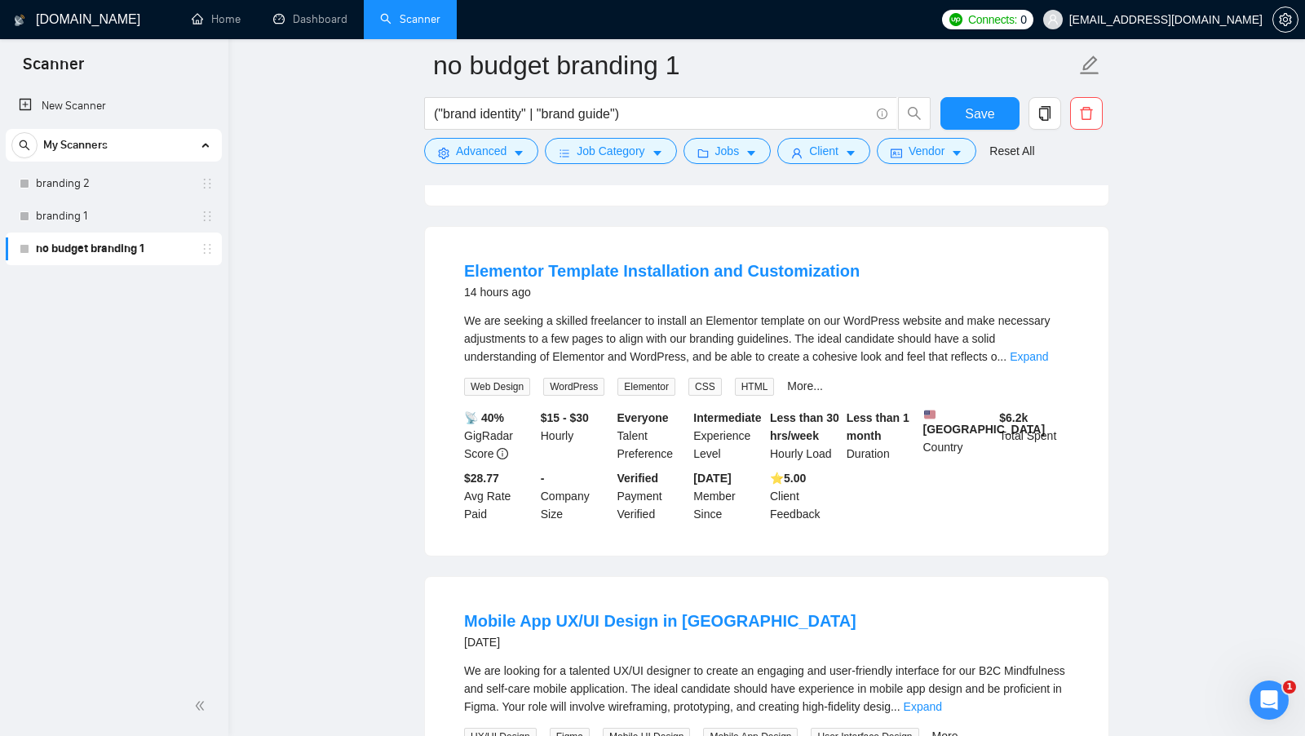
scroll to position [467, 0]
drag, startPoint x: 546, startPoint y: 414, endPoint x: 598, endPoint y: 412, distance: 52.2
click at [598, 412] on div "$15 - $30 Hourly" at bounding box center [576, 434] width 77 height 54
click at [599, 412] on div "$15 - $30 Hourly" at bounding box center [576, 434] width 77 height 54
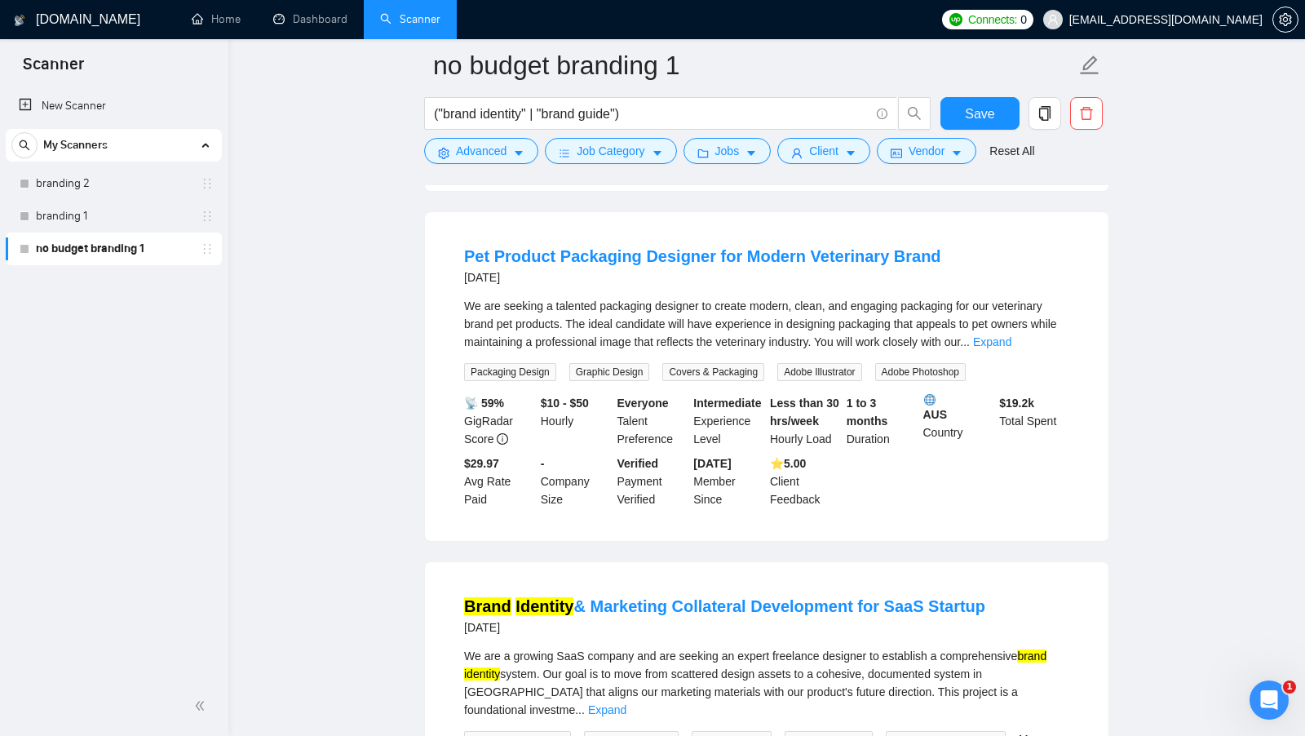
scroll to position [1222, 0]
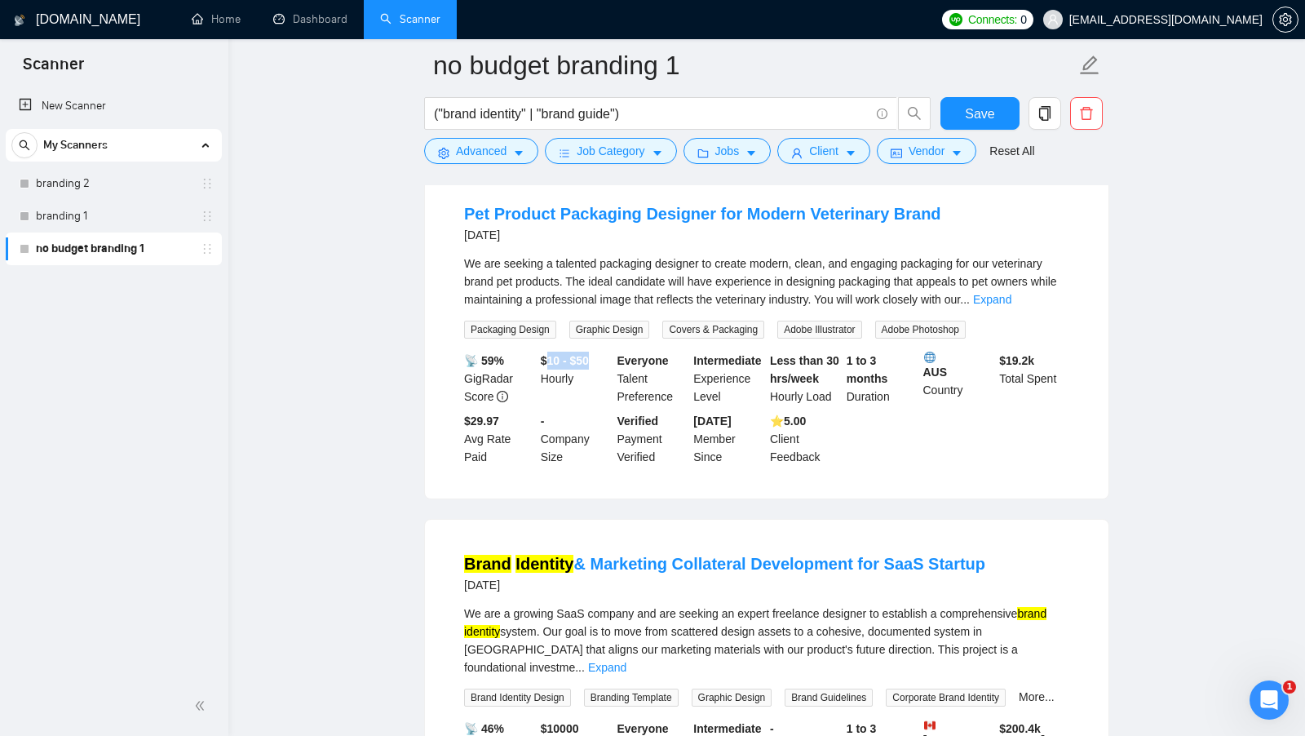
drag, startPoint x: 544, startPoint y: 368, endPoint x: 603, endPoint y: 368, distance: 58.7
click at [603, 368] on div "$10 - $50 Hourly" at bounding box center [576, 379] width 77 height 54
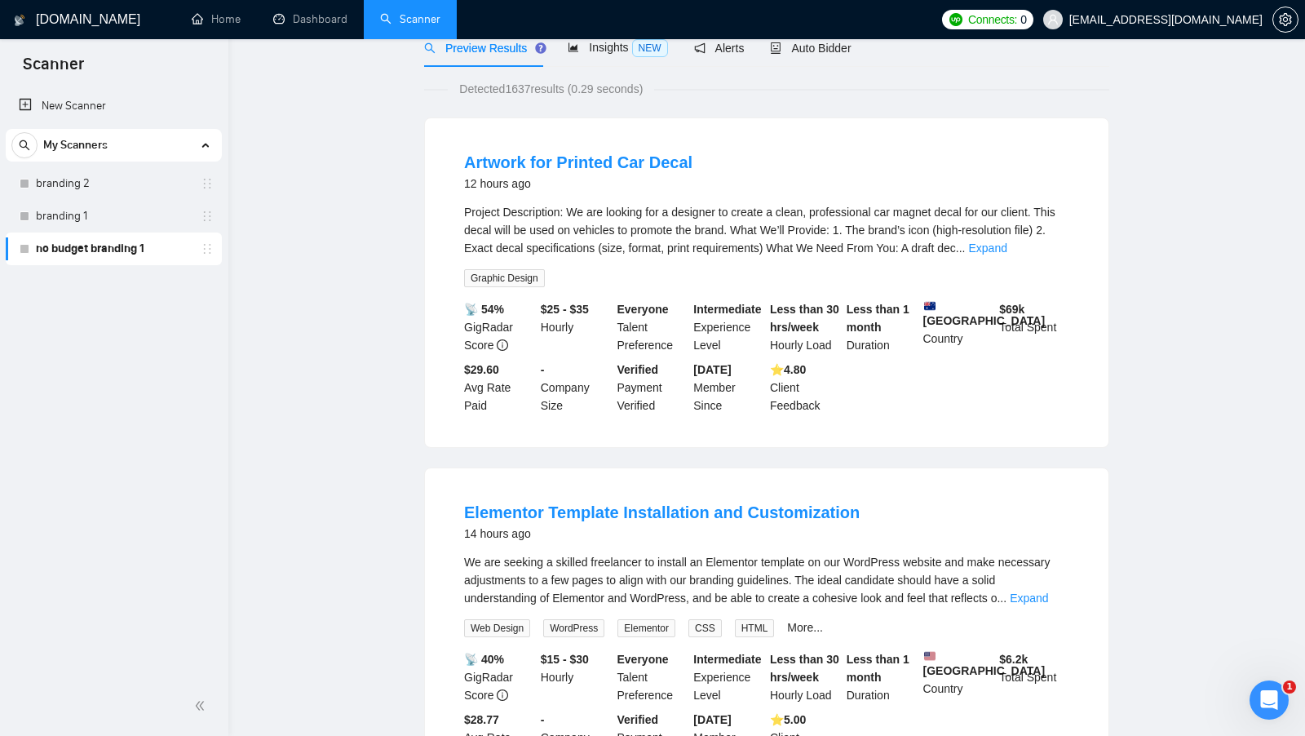
scroll to position [0, 0]
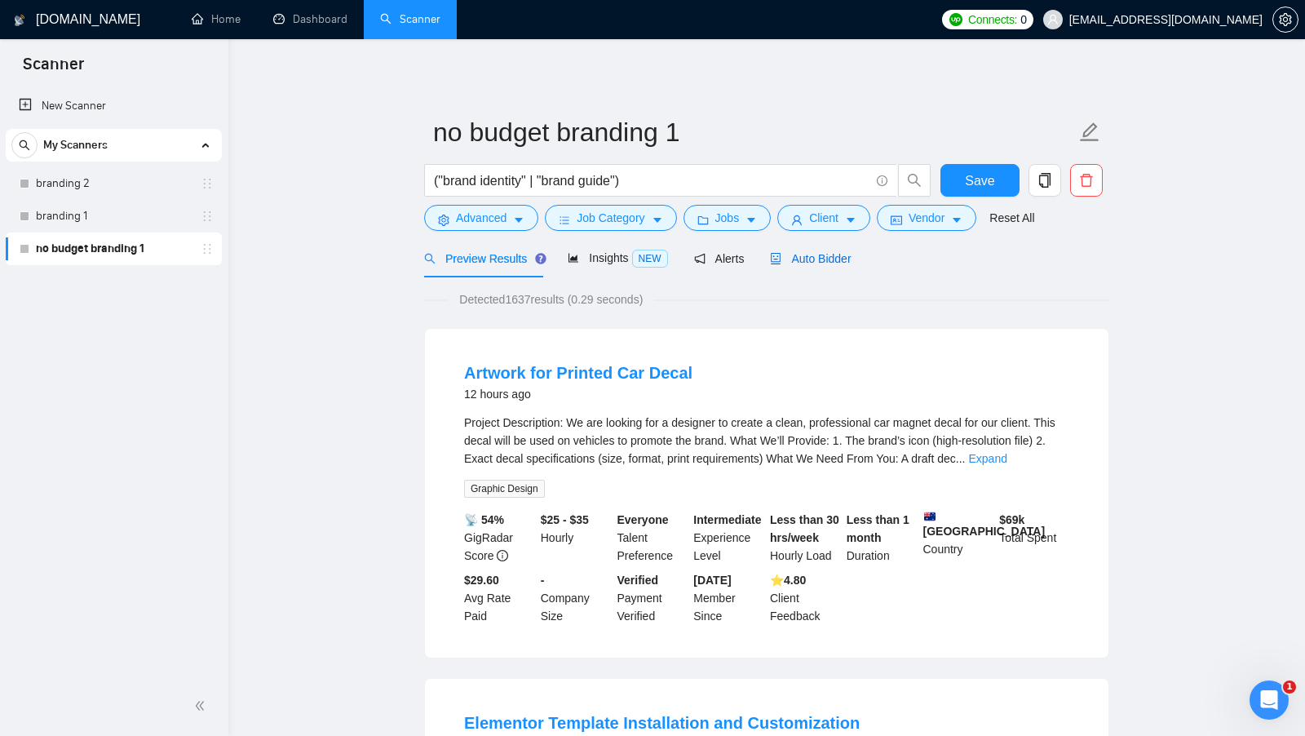
drag, startPoint x: 841, startPoint y: 264, endPoint x: 834, endPoint y: 275, distance: 13.6
click at [841, 264] on span "Auto Bidder" at bounding box center [810, 258] width 81 height 13
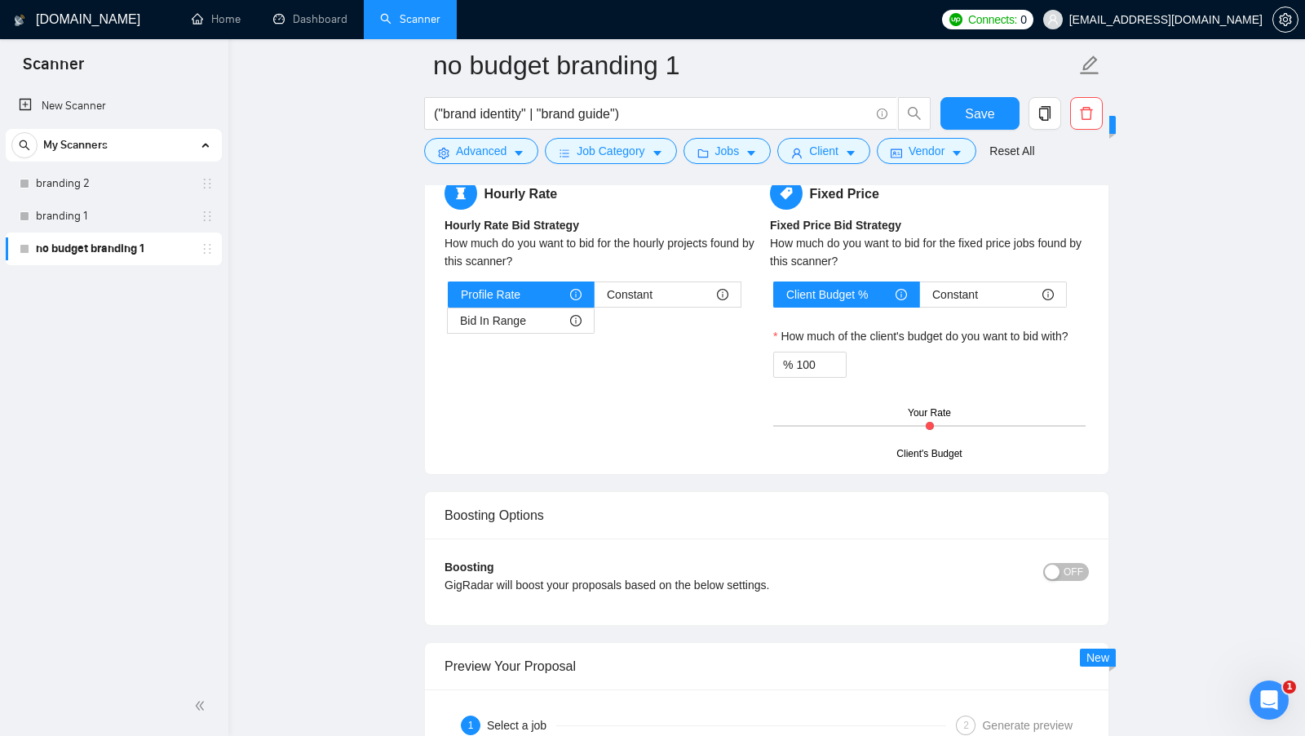
scroll to position [2625, 0]
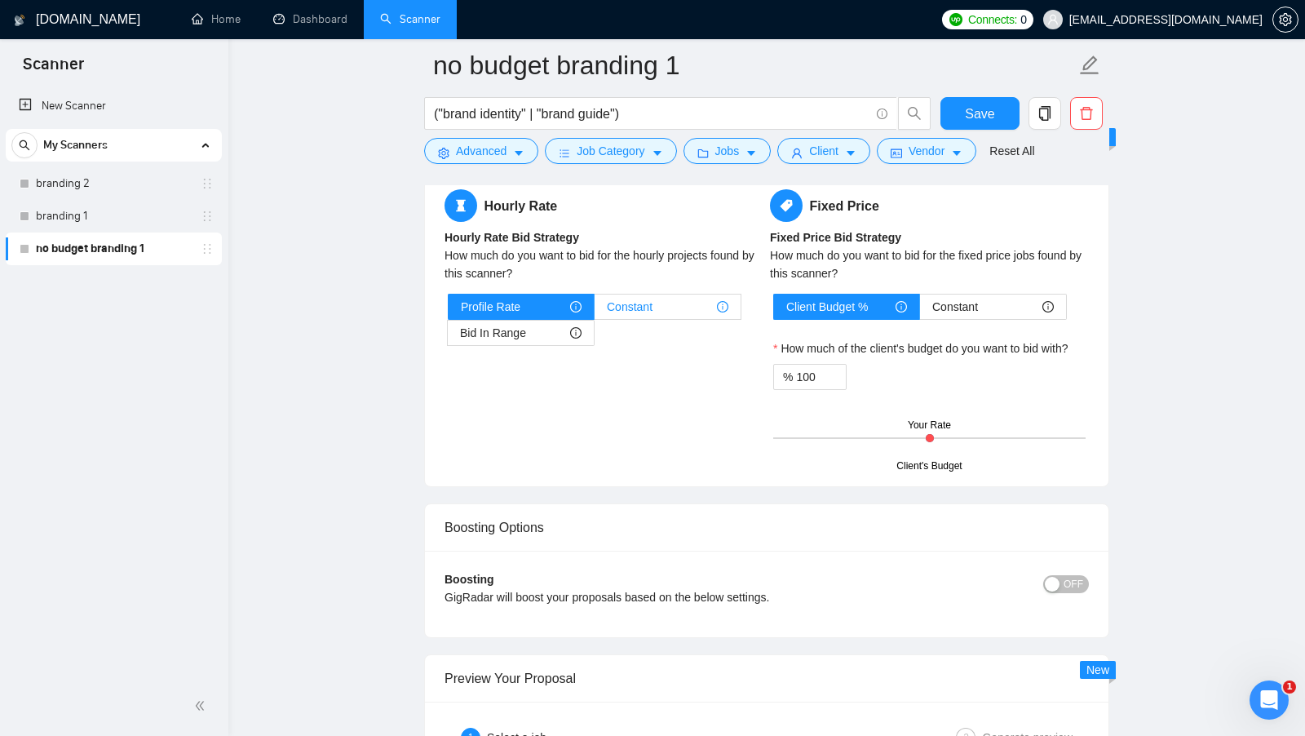
click at [661, 305] on label "Constant" at bounding box center [668, 307] width 147 height 26
click at [595, 311] on input "Constant" at bounding box center [595, 311] width 0 height 0
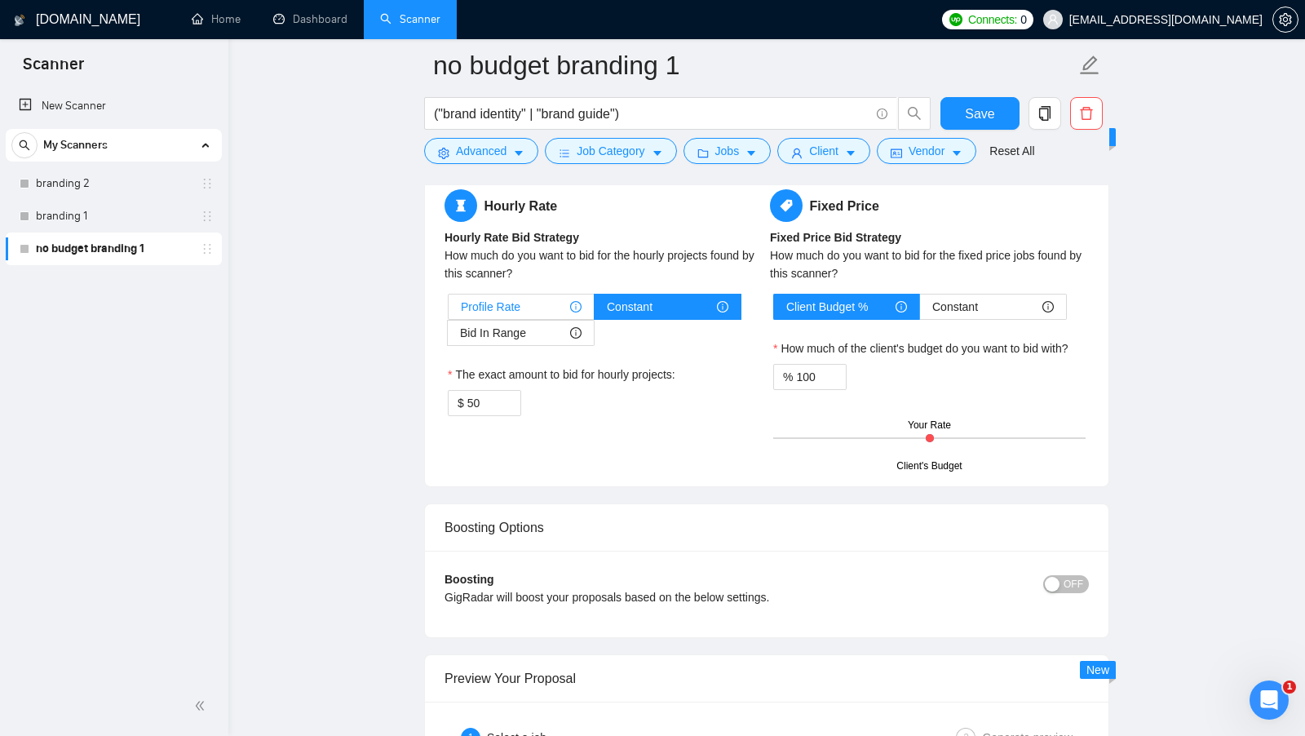
click at [527, 299] on div "Profile Rate" at bounding box center [521, 307] width 121 height 24
click at [449, 311] on input "Profile Rate" at bounding box center [449, 311] width 0 height 0
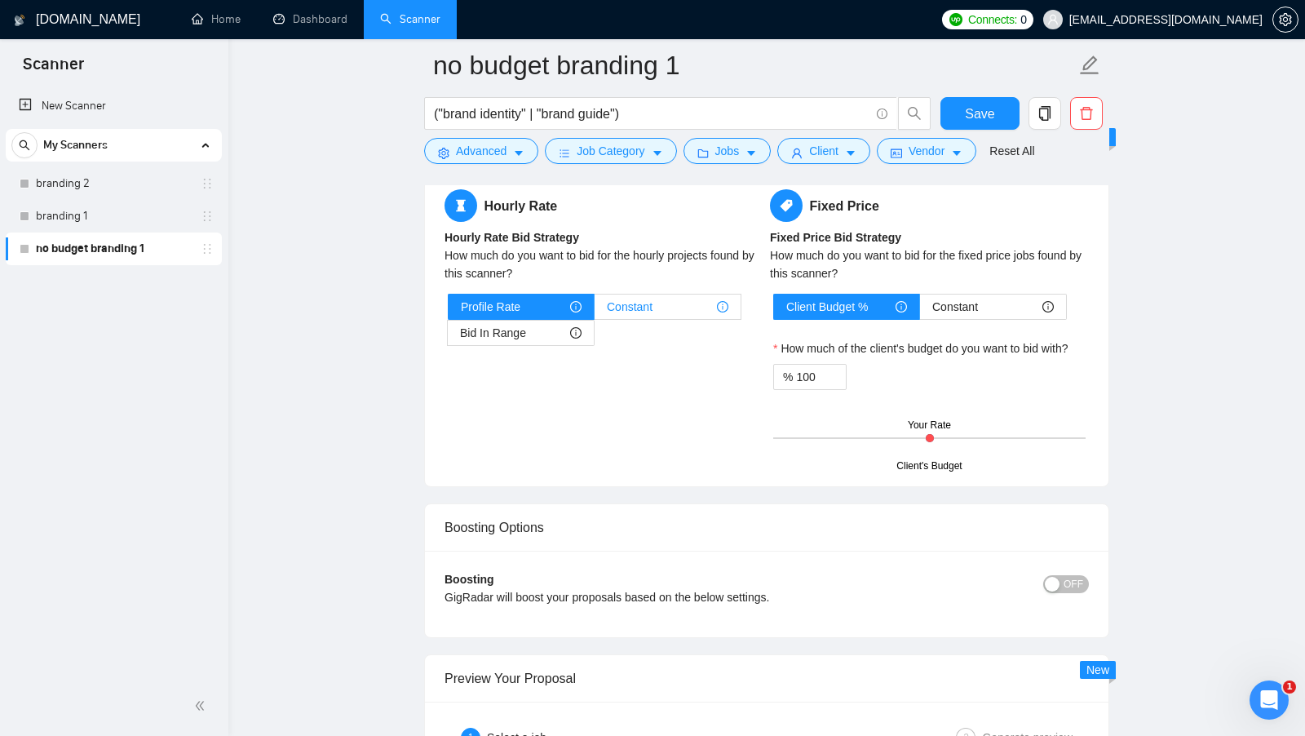
click at [639, 295] on span "Constant" at bounding box center [630, 307] width 46 height 24
click at [595, 311] on input "Constant" at bounding box center [595, 311] width 0 height 0
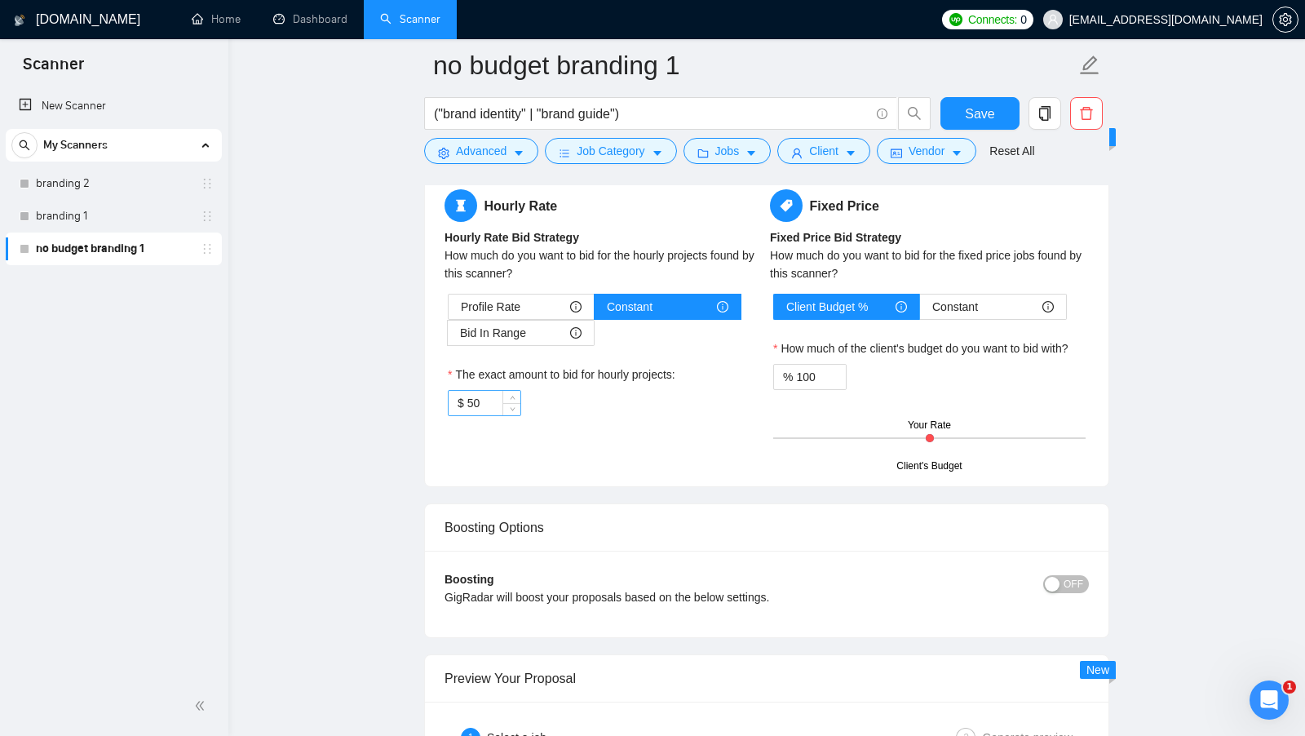
click at [491, 391] on input "50" at bounding box center [494, 403] width 53 height 24
type input "35"
click at [594, 400] on div "$ 35" at bounding box center [604, 403] width 312 height 26
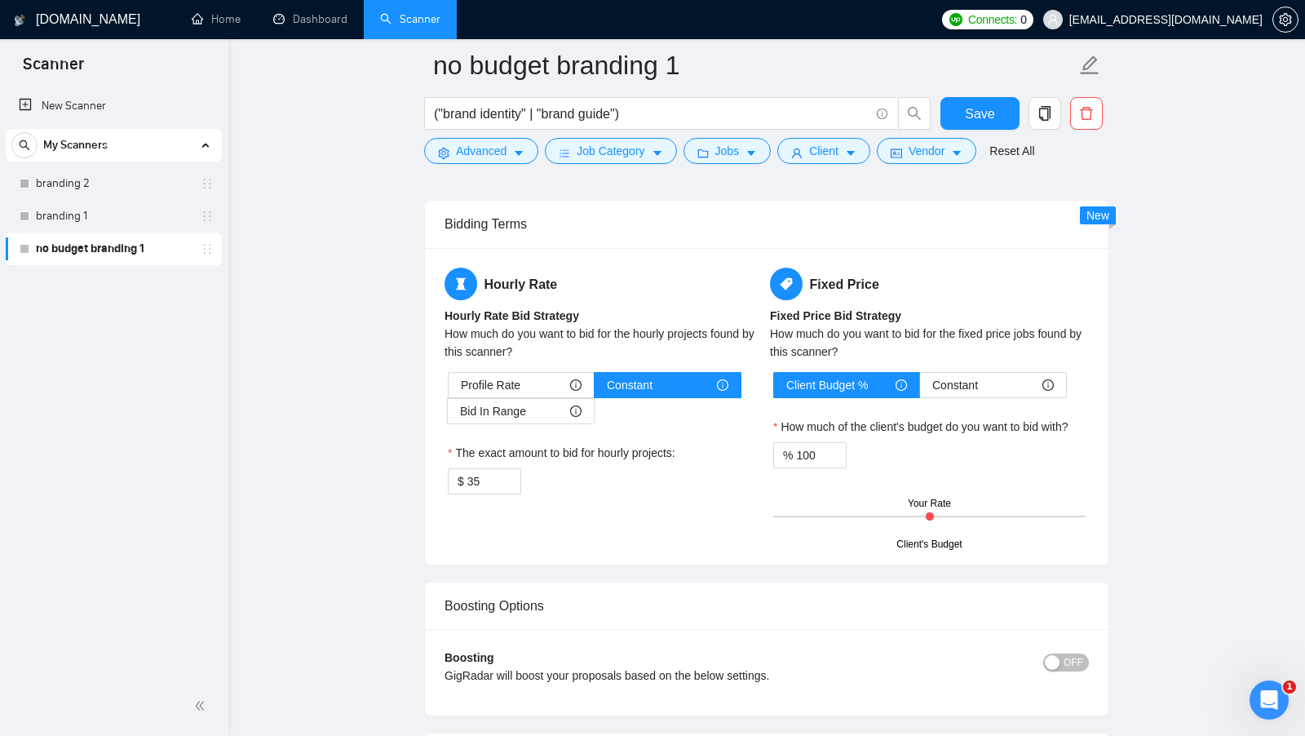
scroll to position [2542, 0]
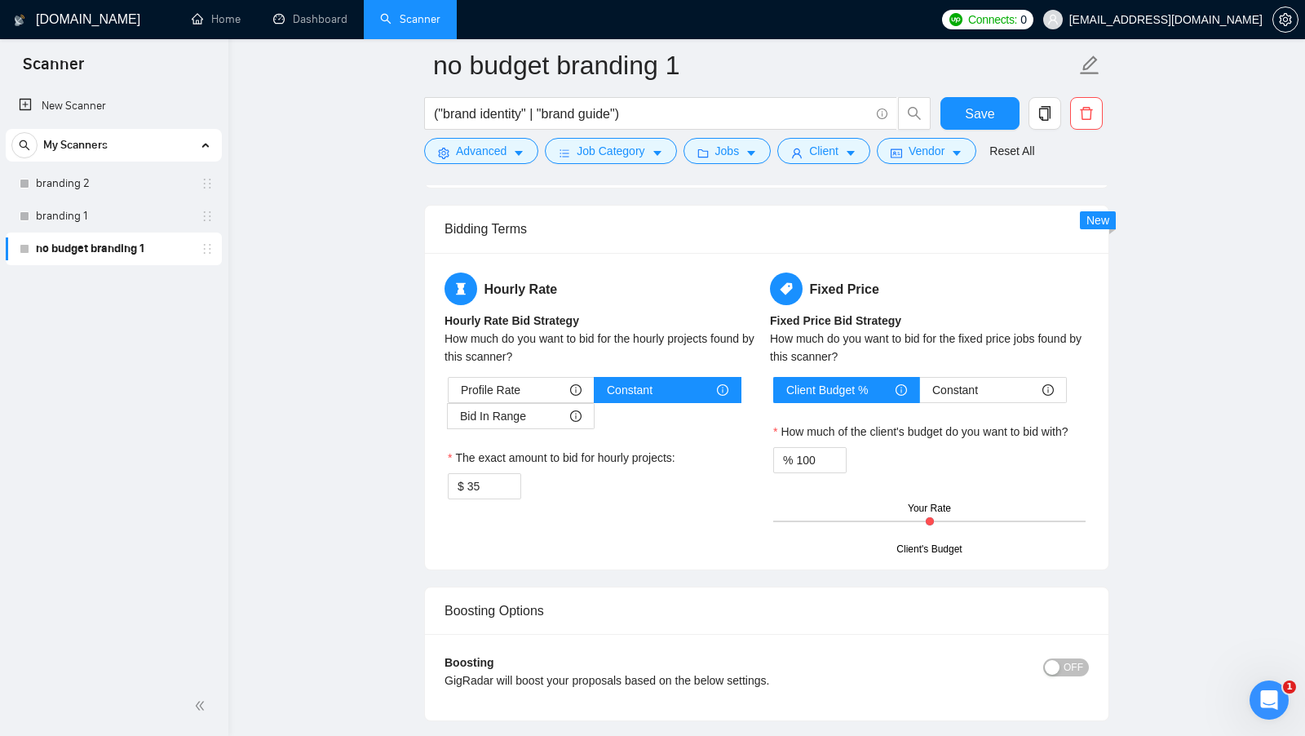
click at [596, 473] on div "$ 35" at bounding box center [604, 486] width 312 height 26
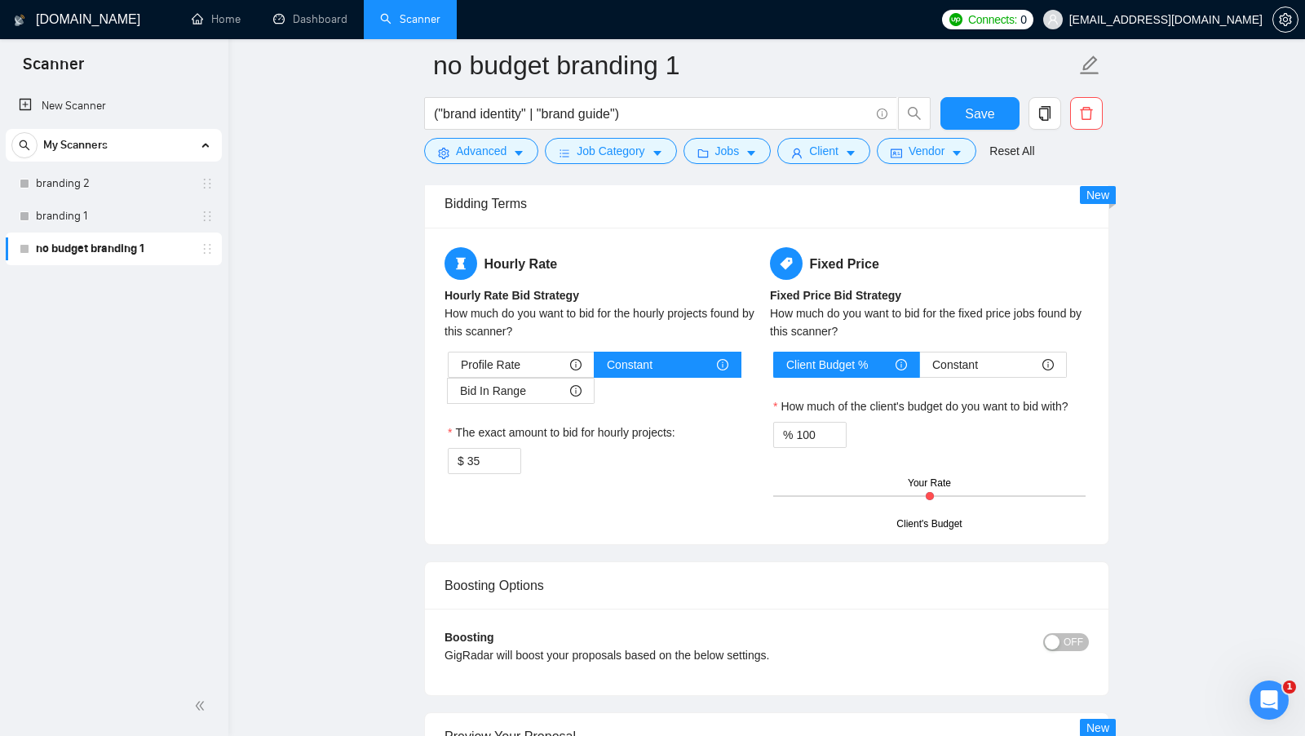
scroll to position [2607, 0]
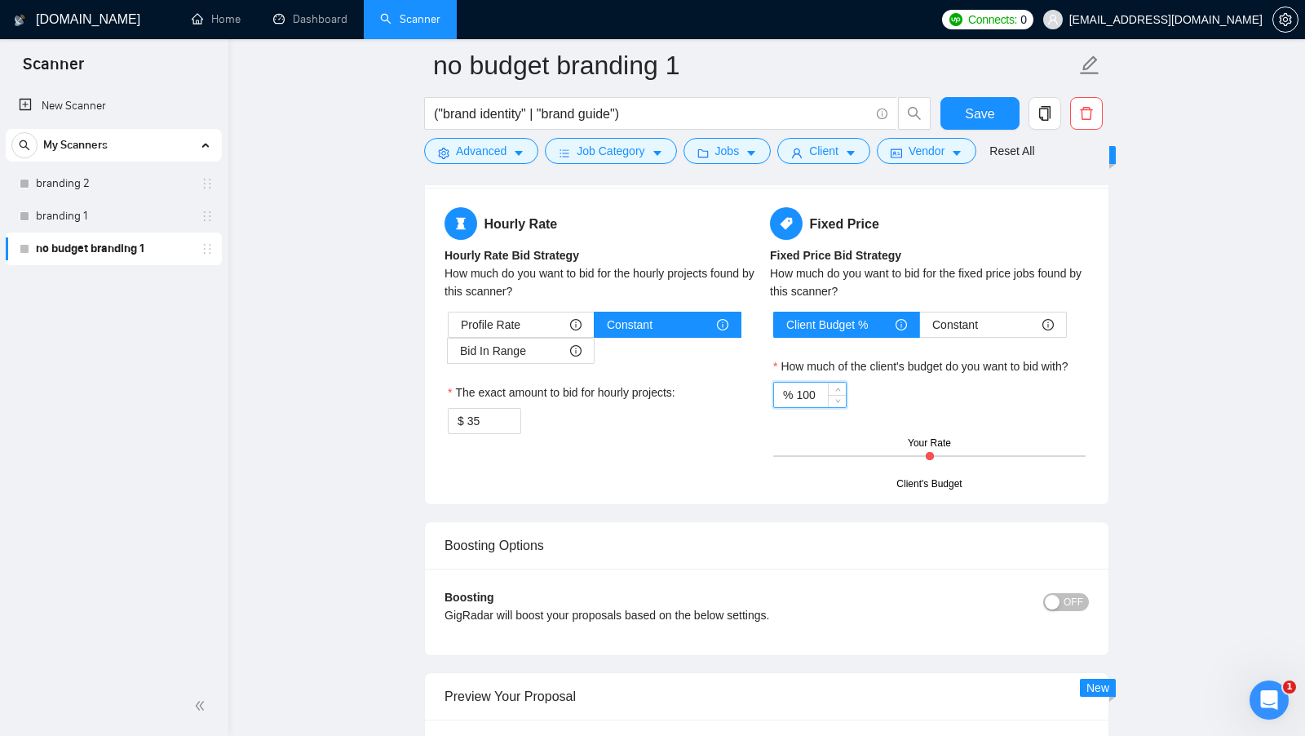
click at [816, 384] on input "100" at bounding box center [821, 395] width 50 height 24
click at [901, 382] on div "% 100" at bounding box center [929, 395] width 312 height 26
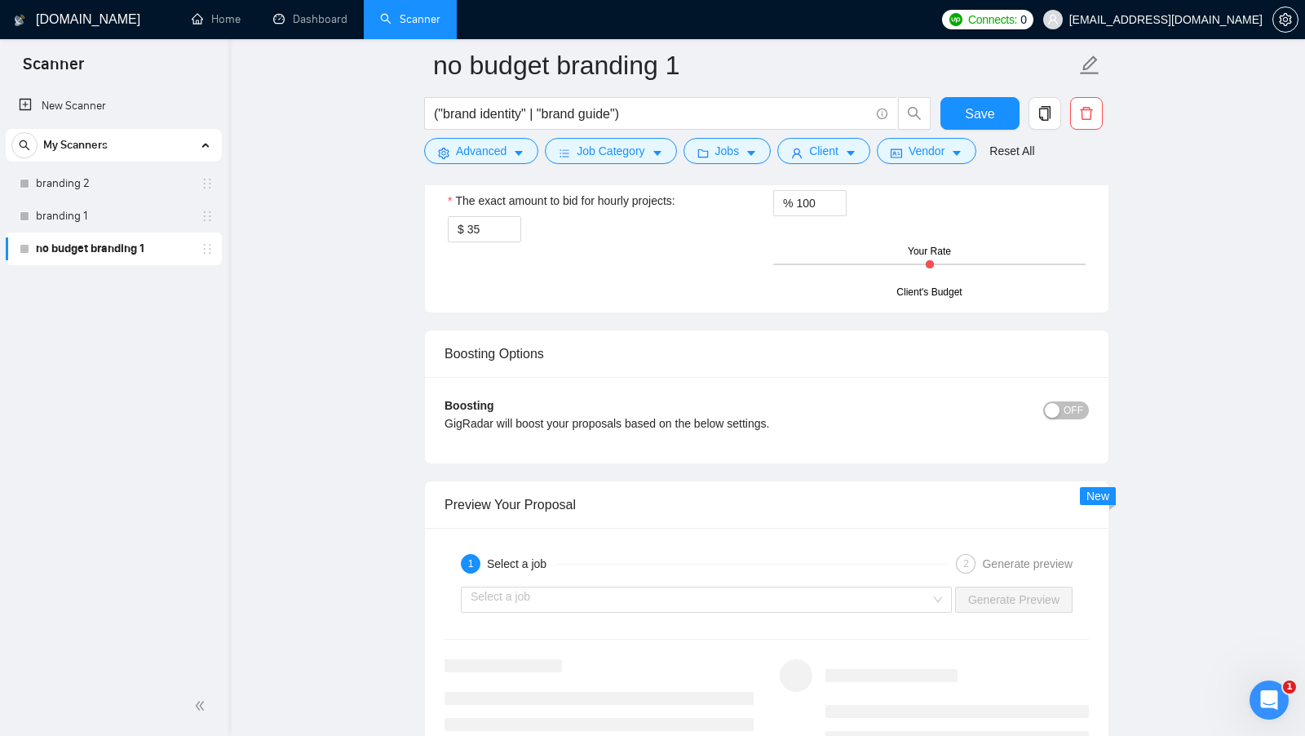
scroll to position [2802, 0]
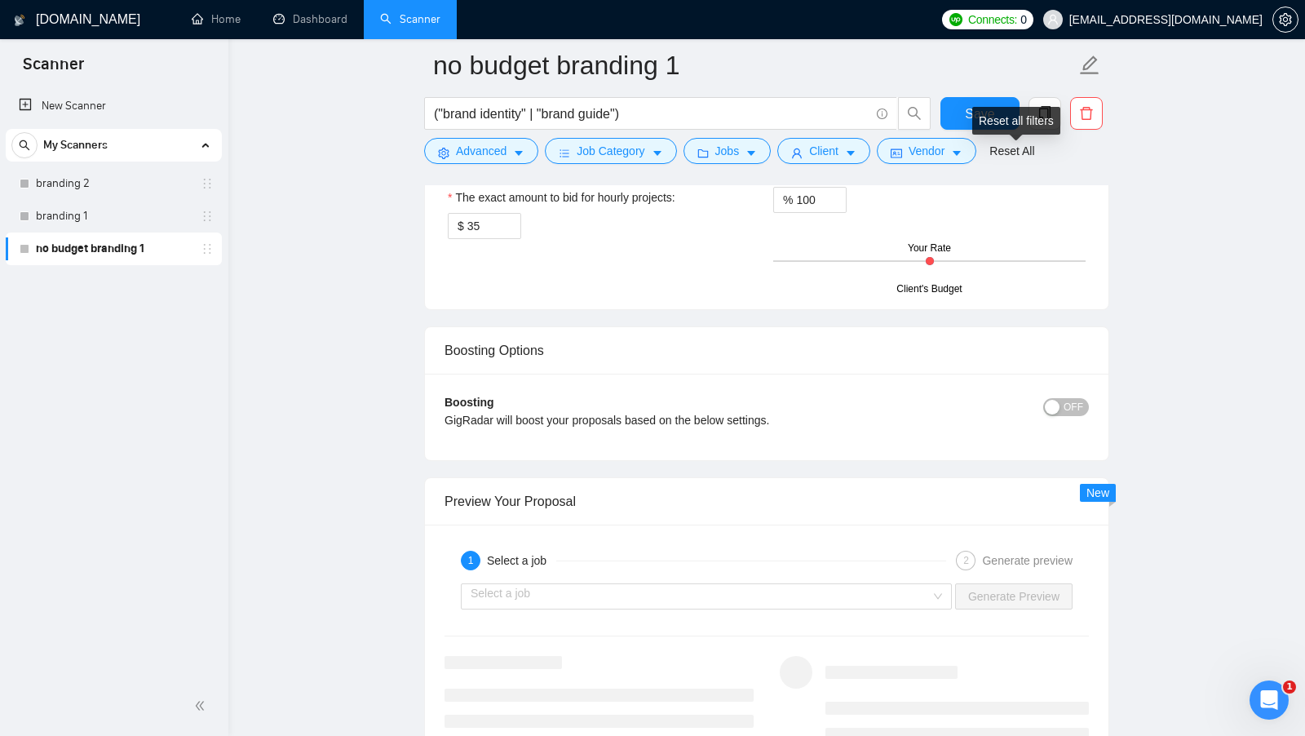
click at [987, 117] on div "Reset all filters" at bounding box center [1017, 121] width 88 height 28
click at [957, 116] on button "Save" at bounding box center [980, 113] width 79 height 33
click at [1069, 398] on span "OFF" at bounding box center [1074, 407] width 20 height 18
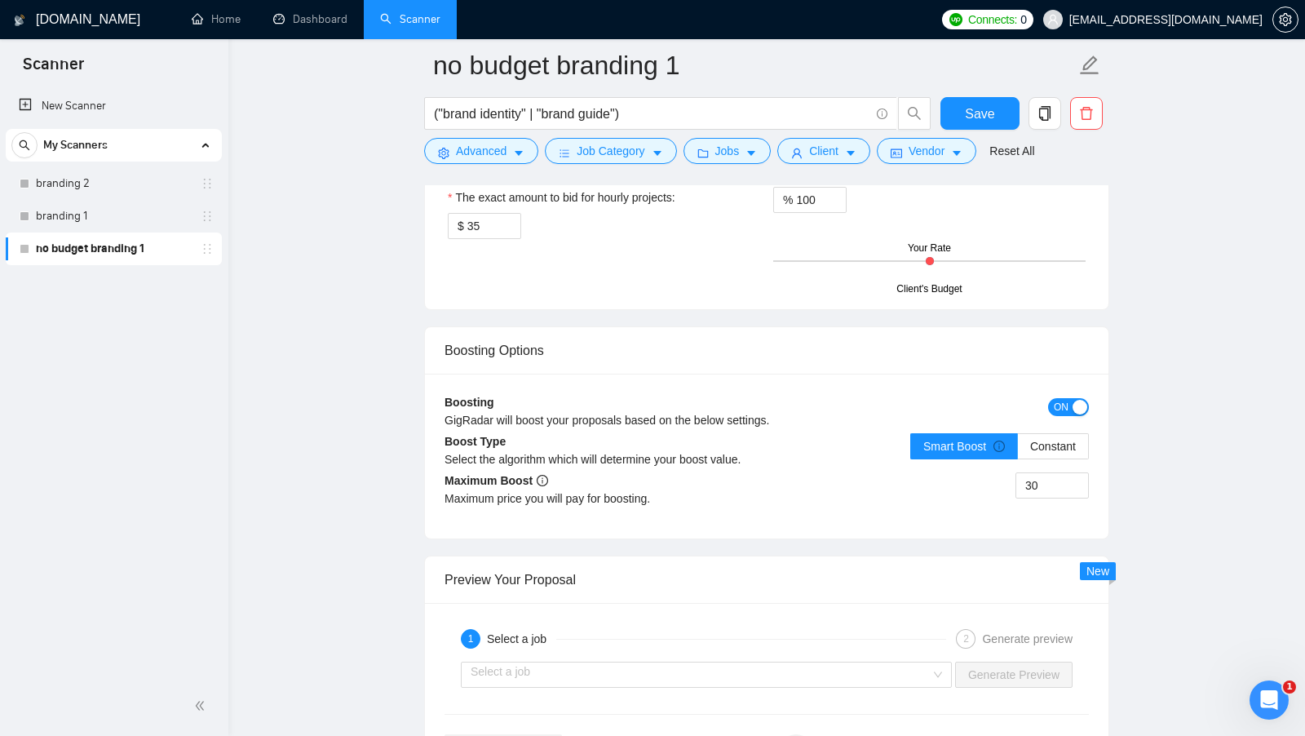
click at [1075, 400] on div "button" at bounding box center [1080, 407] width 15 height 15
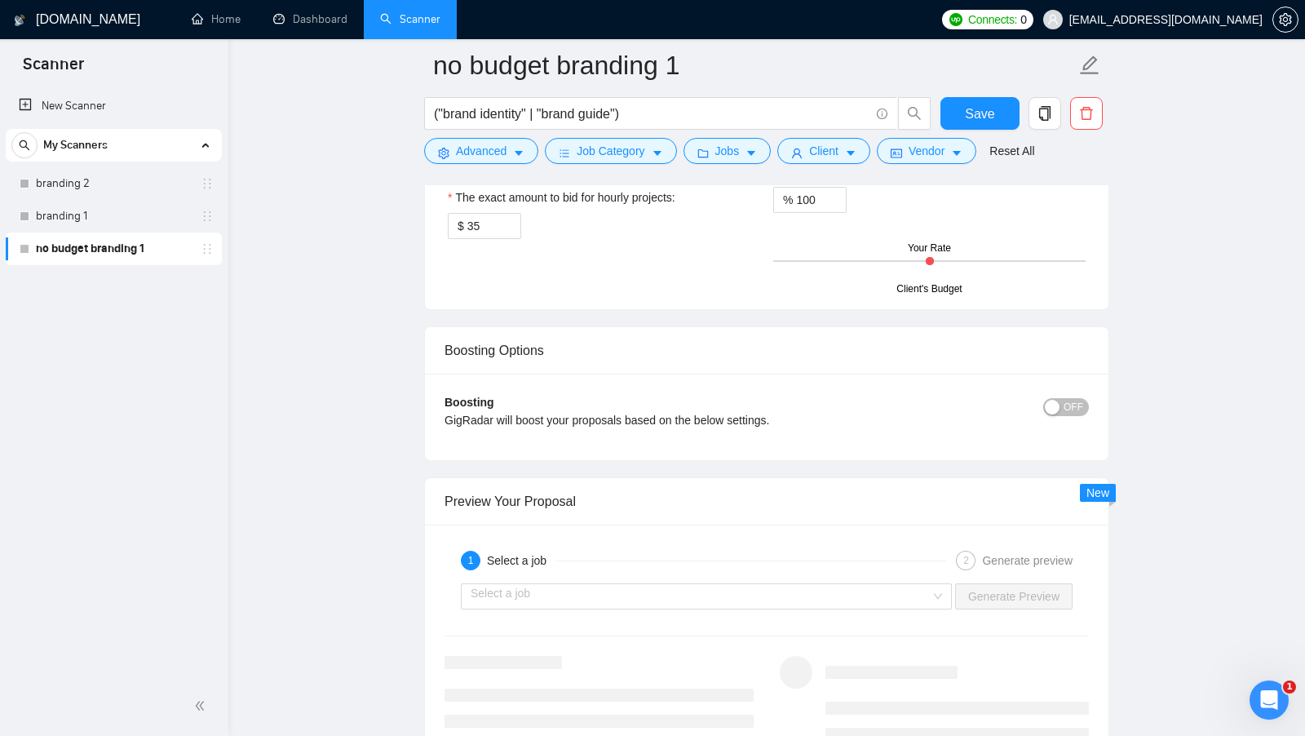
click at [1025, 420] on div "OFF" at bounding box center [1010, 417] width 162 height 46
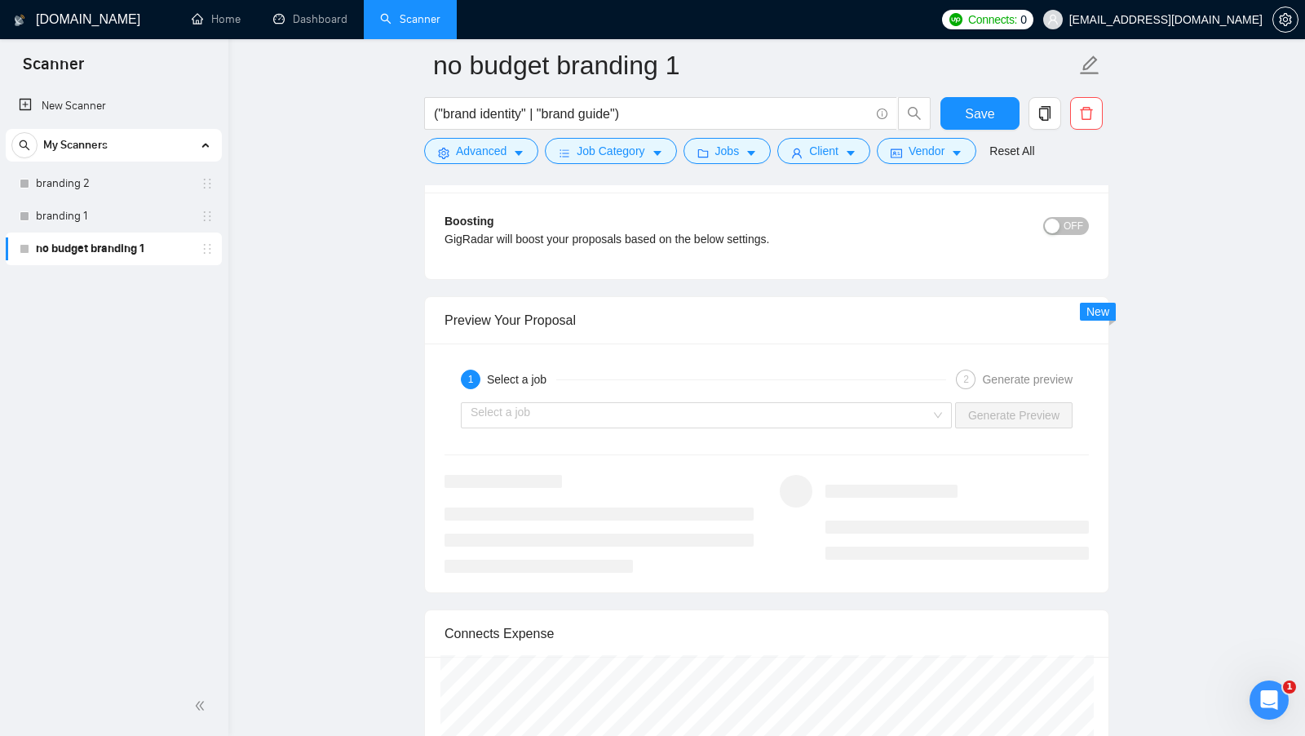
scroll to position [3045, 0]
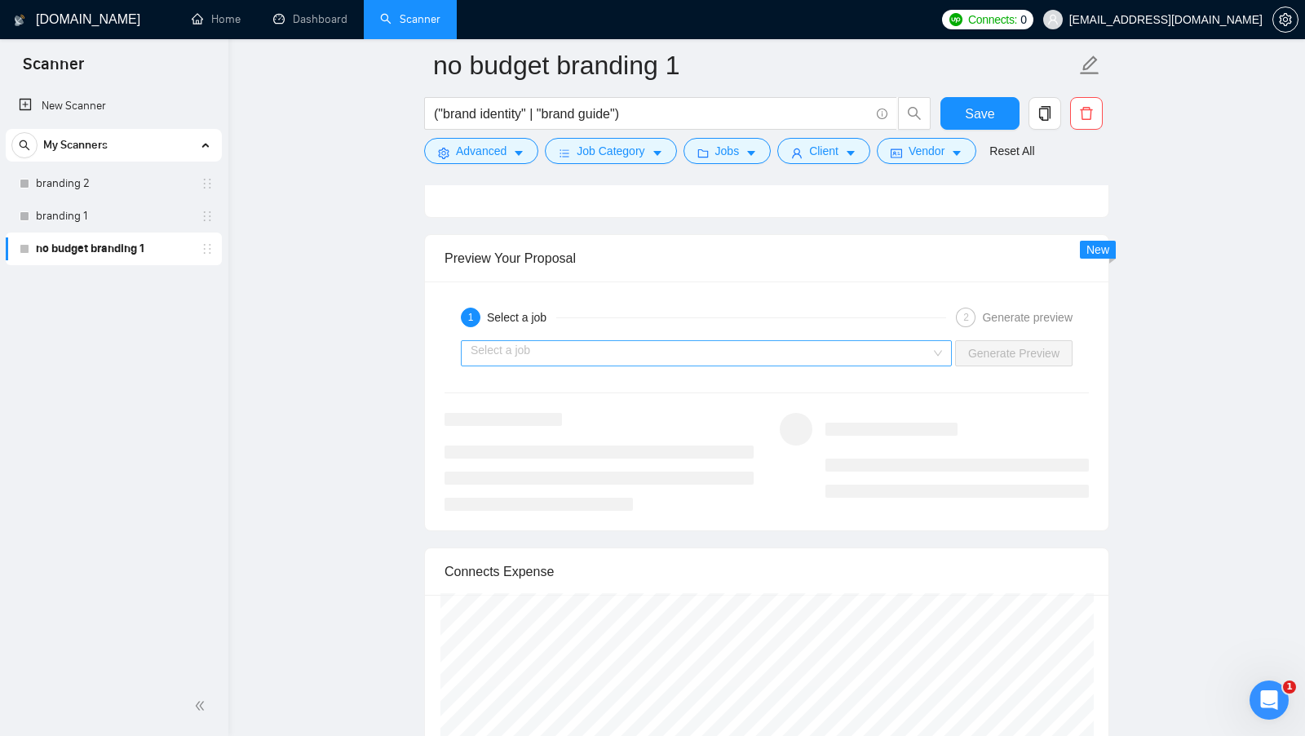
click at [786, 341] on input "search" at bounding box center [701, 353] width 460 height 24
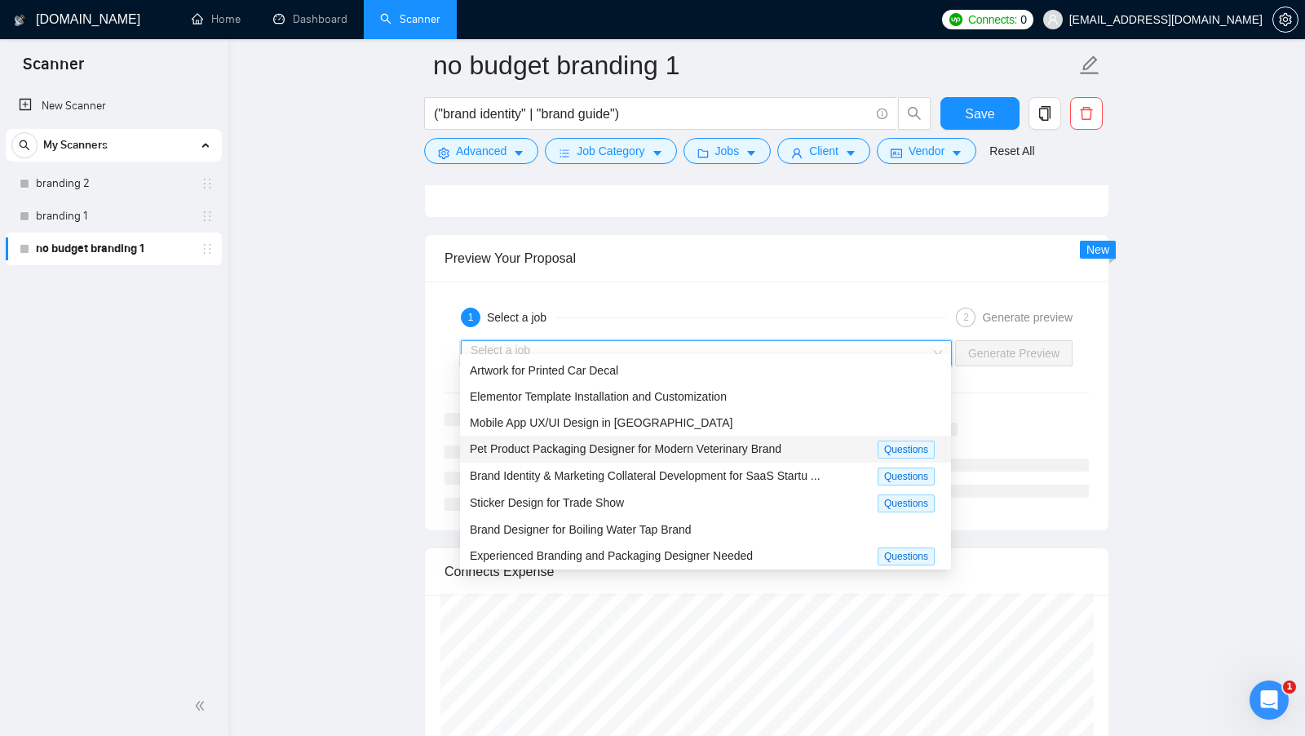
click at [854, 450] on div "Pet Product Packaging Designer for Modern Veterinary Brand" at bounding box center [674, 449] width 408 height 19
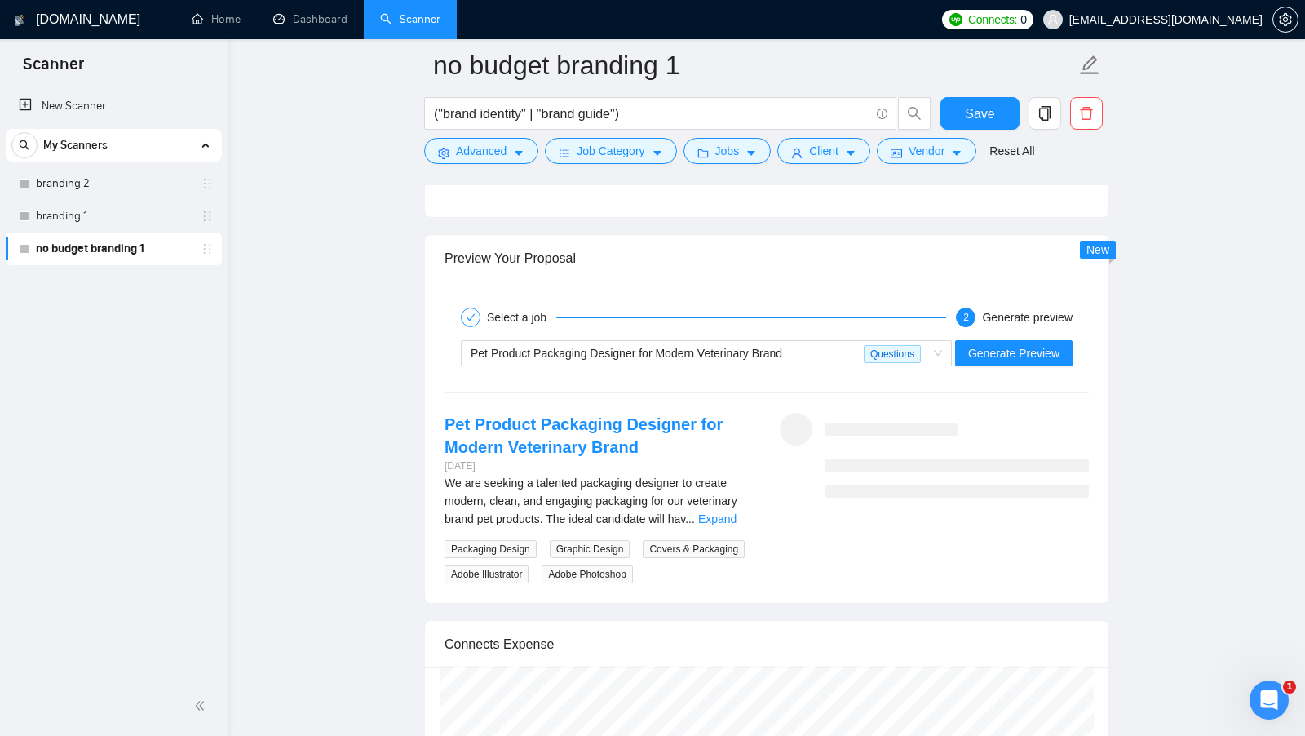
click at [736, 494] on div "We are seeking a talented packaging designer to create modern, clean, and engag…" at bounding box center [599, 501] width 309 height 54
click at [730, 512] on link "Expand" at bounding box center [717, 518] width 38 height 13
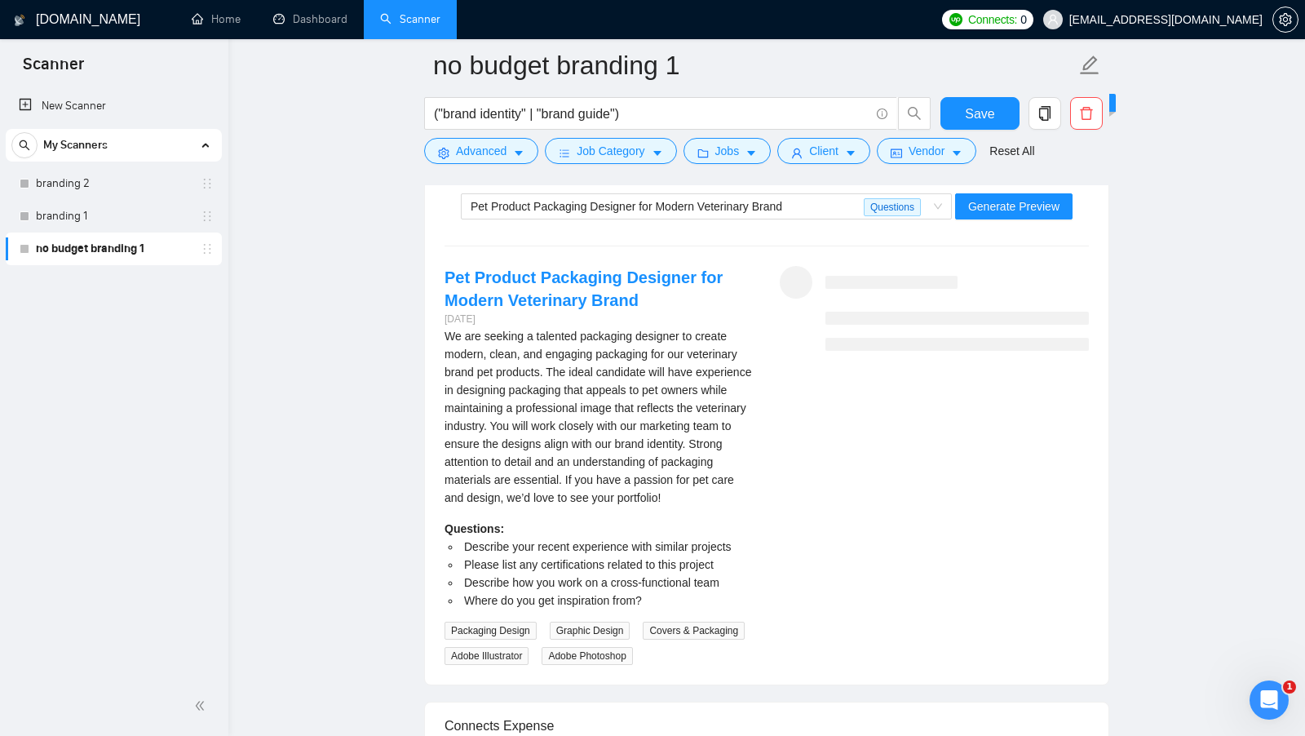
scroll to position [3189, 0]
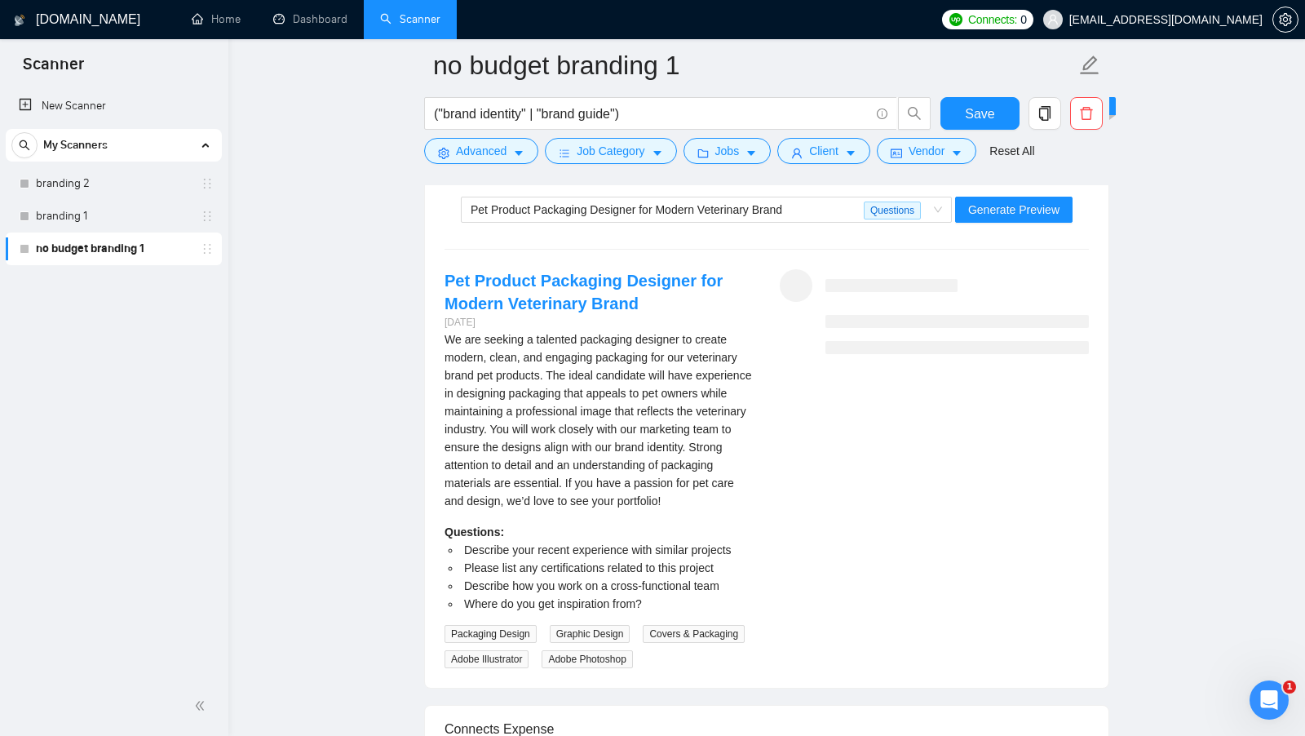
click at [1023, 210] on div "Pet Product Packaging Designer for Modern Veterinary Brand Questions Generate P…" at bounding box center [767, 209] width 648 height 39
click at [1035, 201] on span "Generate Preview" at bounding box center [1013, 210] width 91 height 18
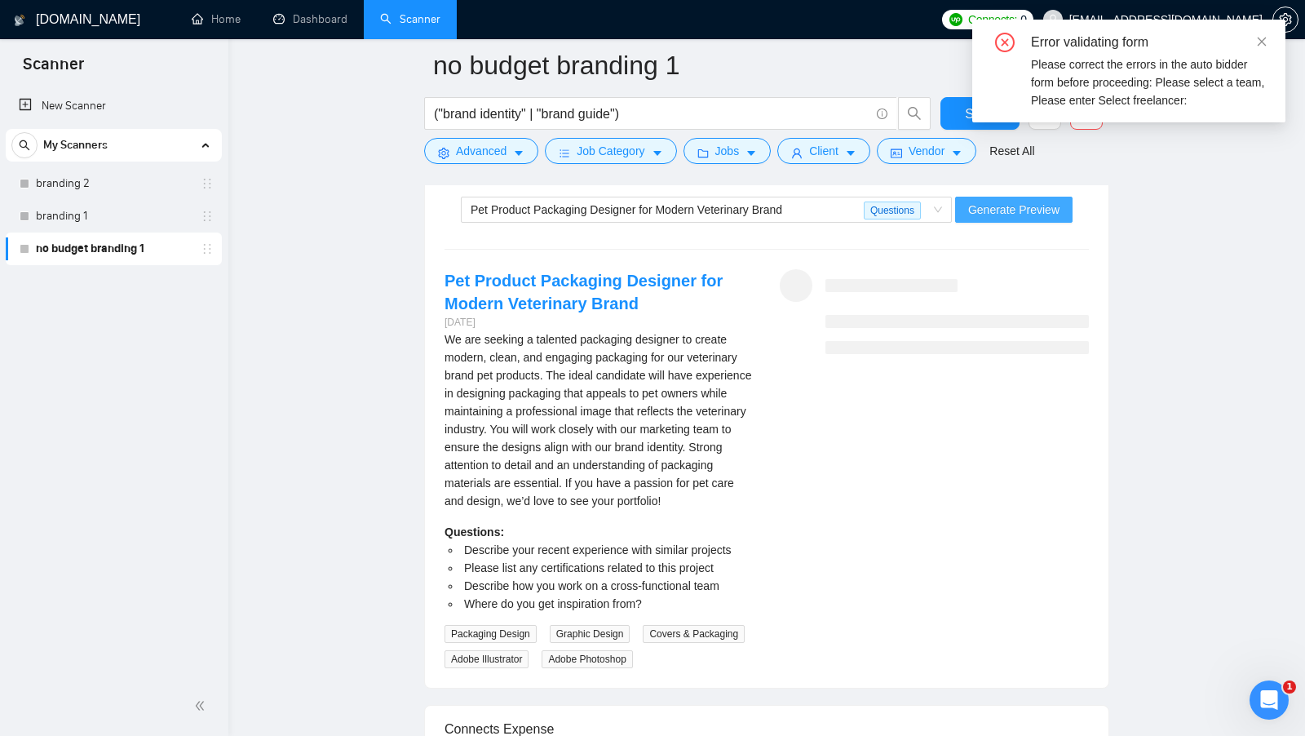
scroll to position [3168, 0]
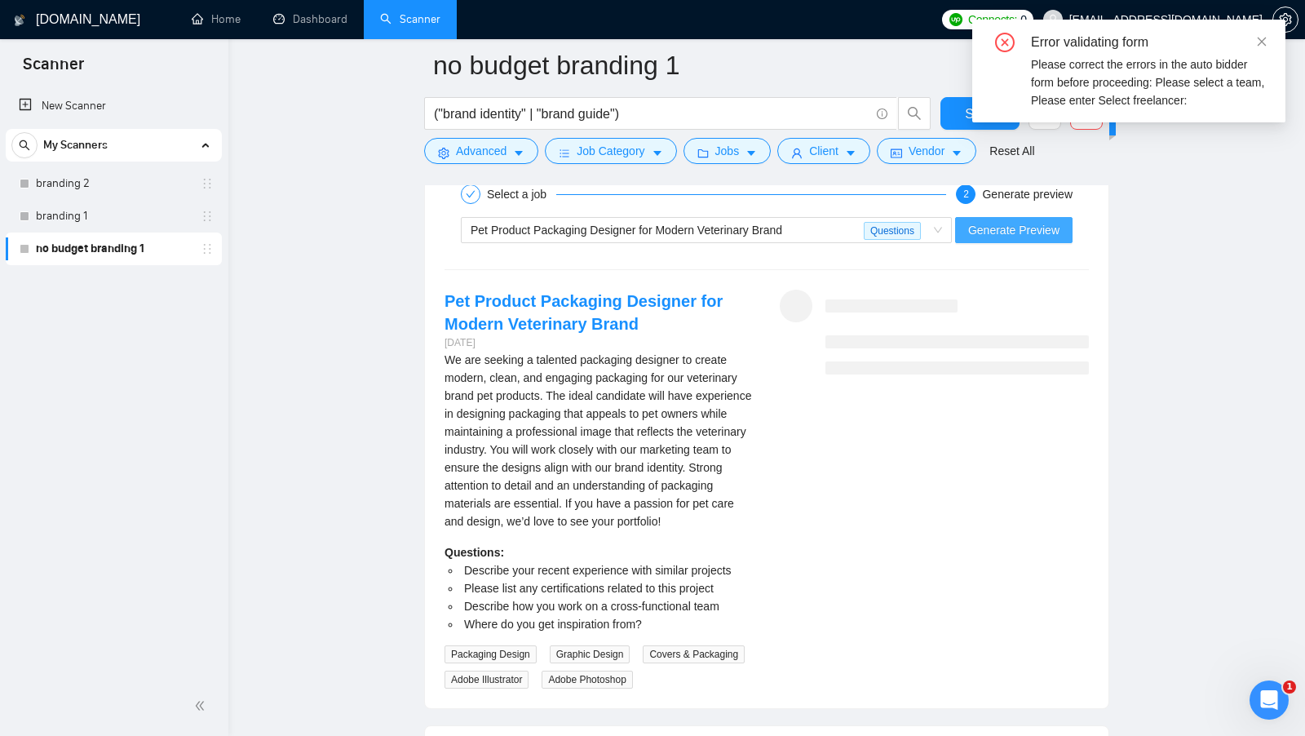
click at [1017, 221] on span "Generate Preview" at bounding box center [1013, 230] width 91 height 18
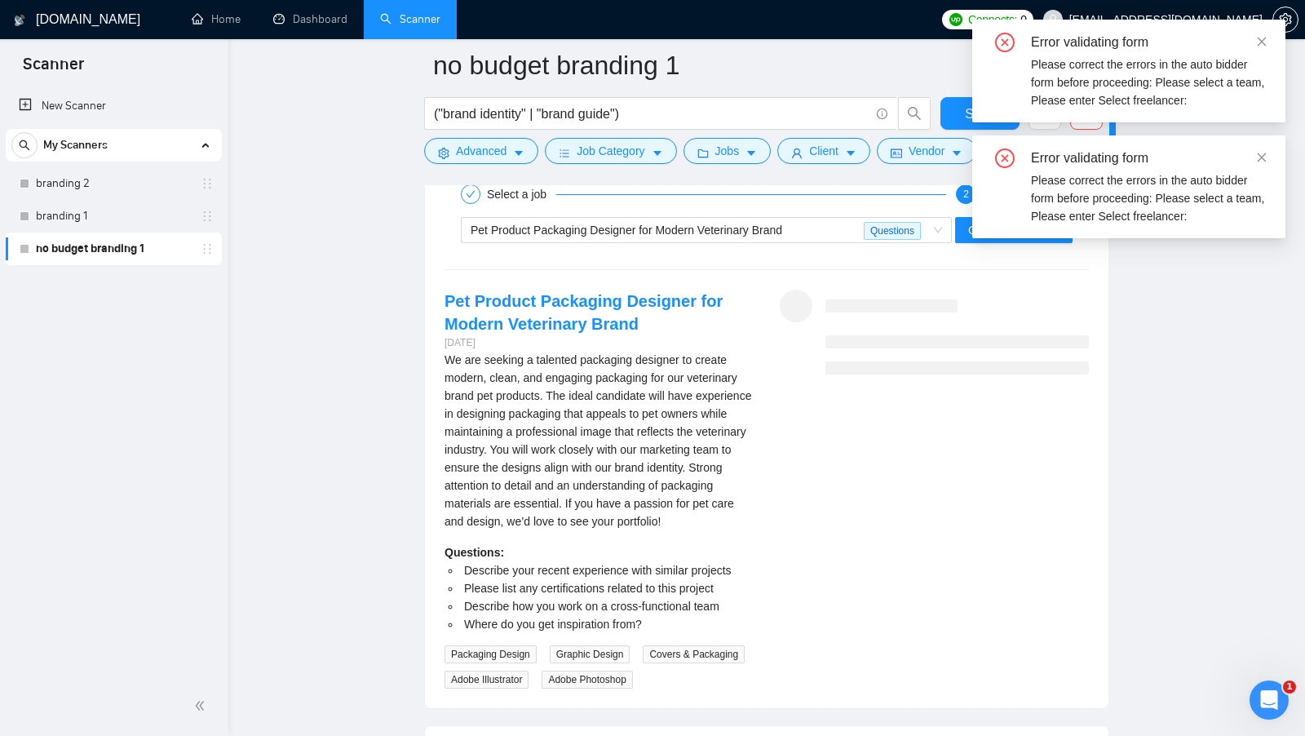
click at [972, 295] on div at bounding box center [958, 332] width 264 height 85
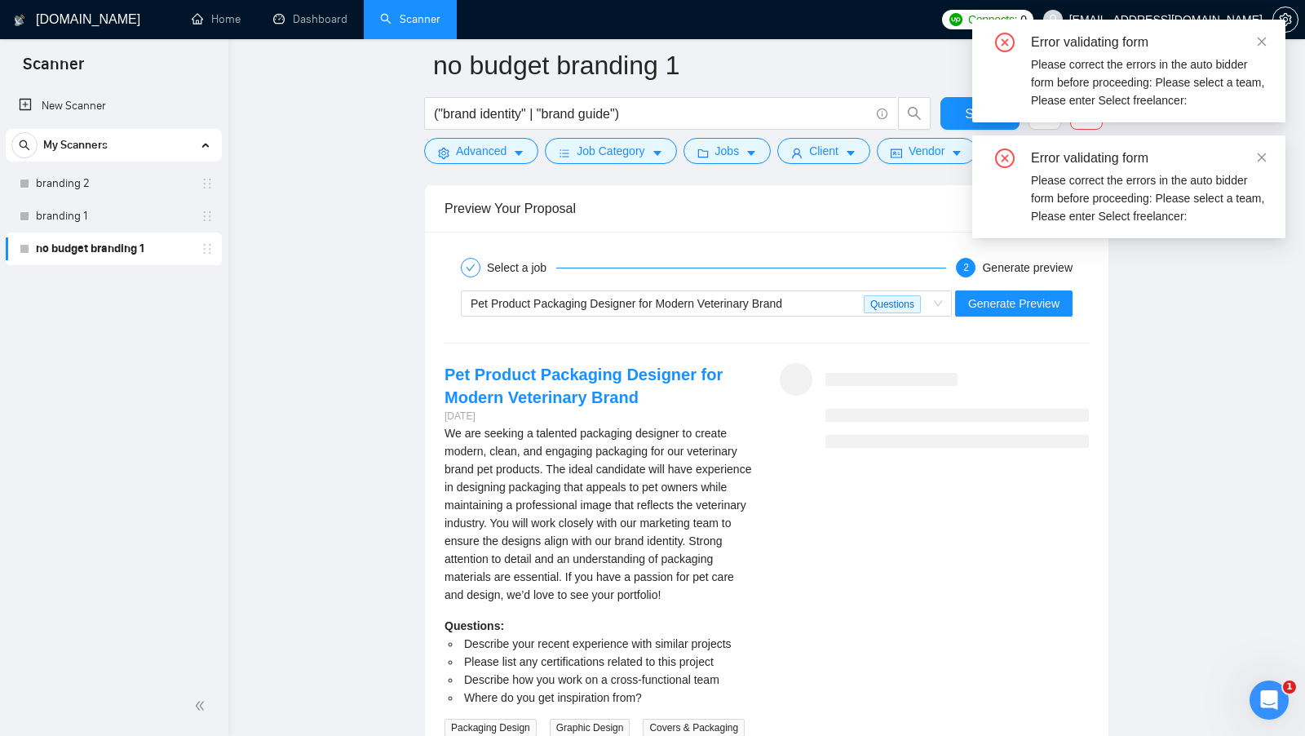
scroll to position [2967, 0]
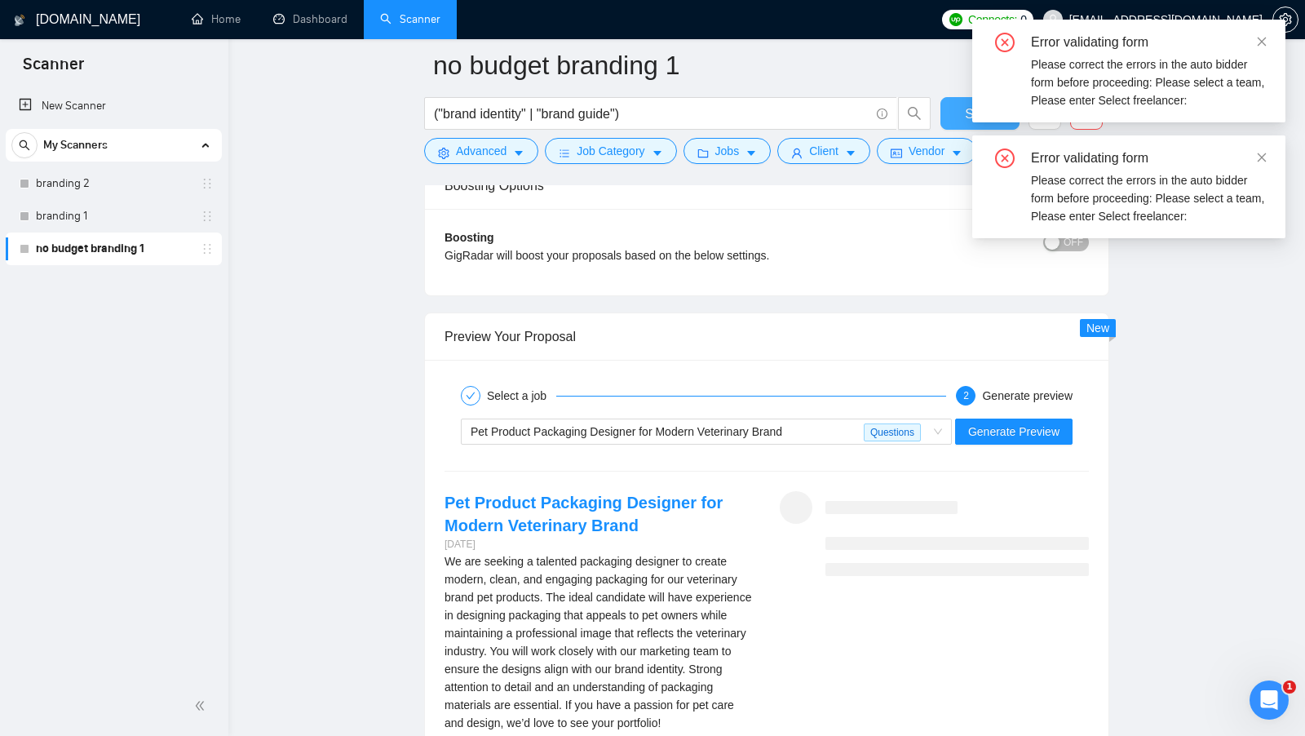
click at [954, 109] on button "Save" at bounding box center [980, 113] width 79 height 33
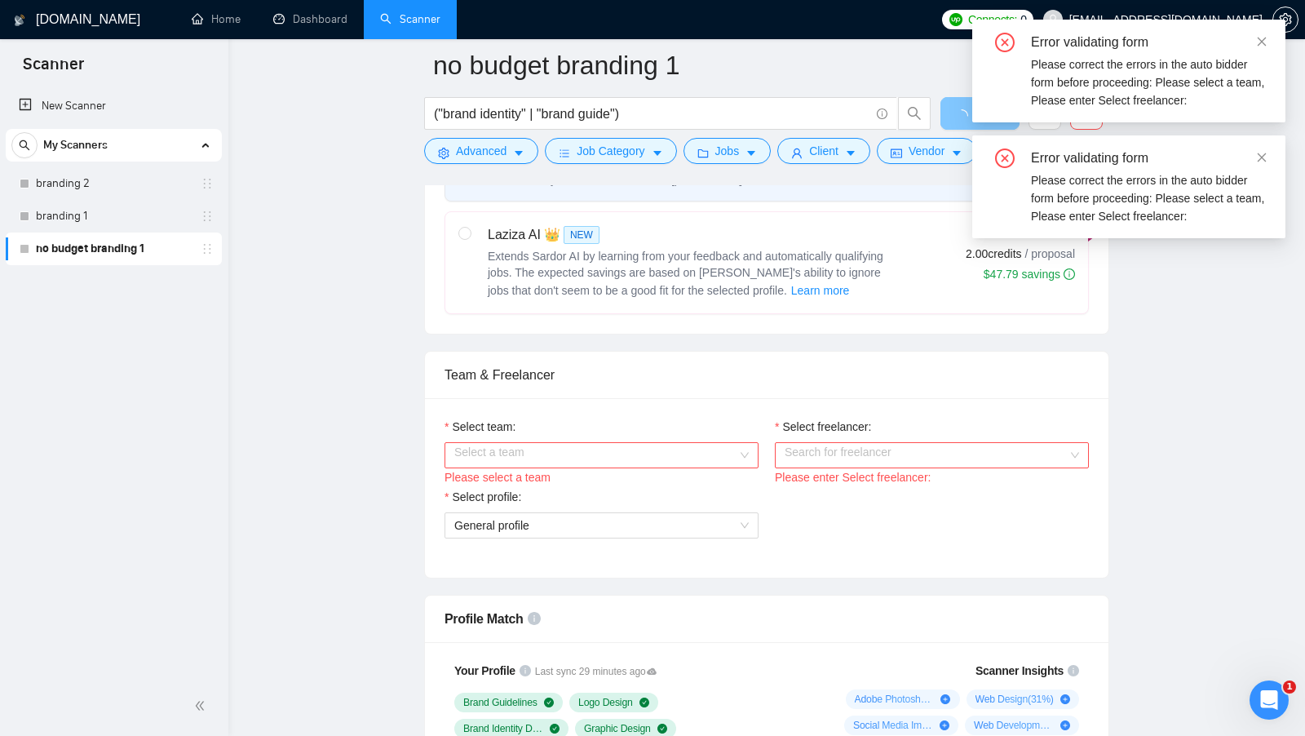
scroll to position [650, 0]
click at [695, 471] on div "Please select a team" at bounding box center [602, 480] width 314 height 18
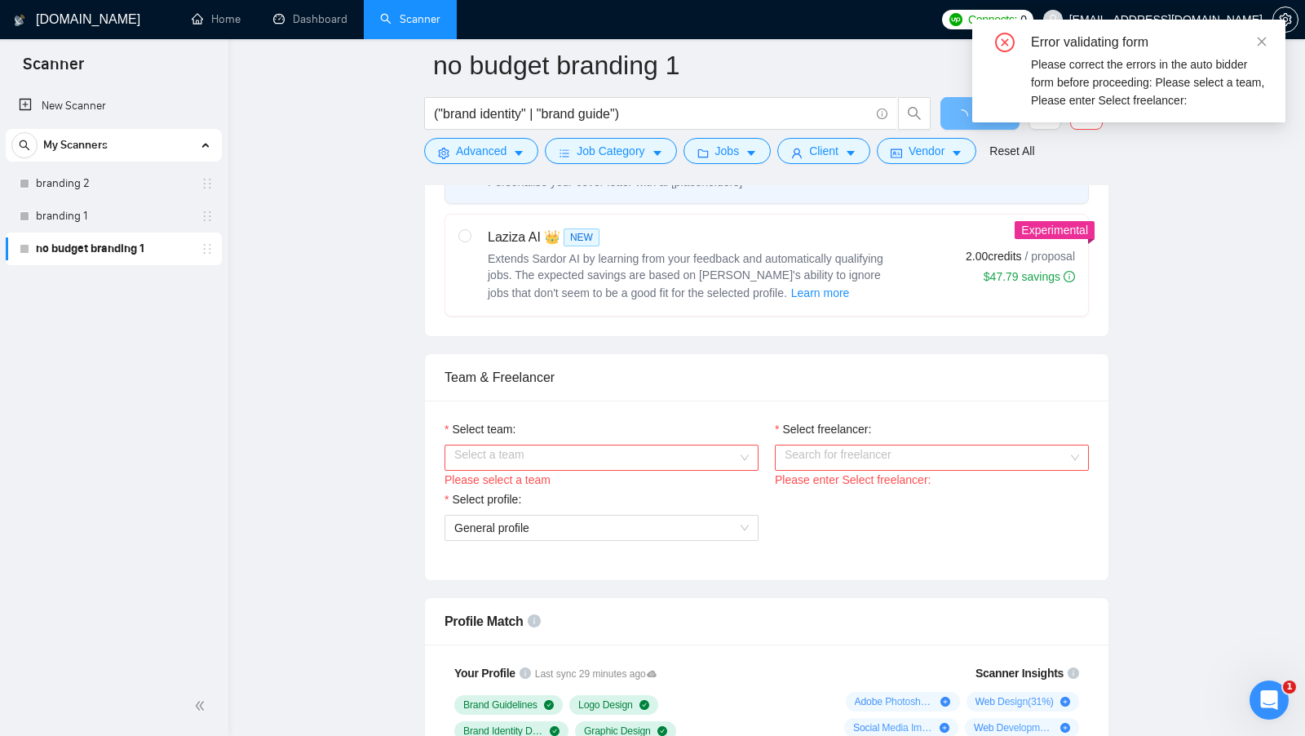
click at [706, 452] on input "Select team:" at bounding box center [595, 457] width 283 height 24
click at [668, 462] on span at bounding box center [595, 457] width 283 height 24
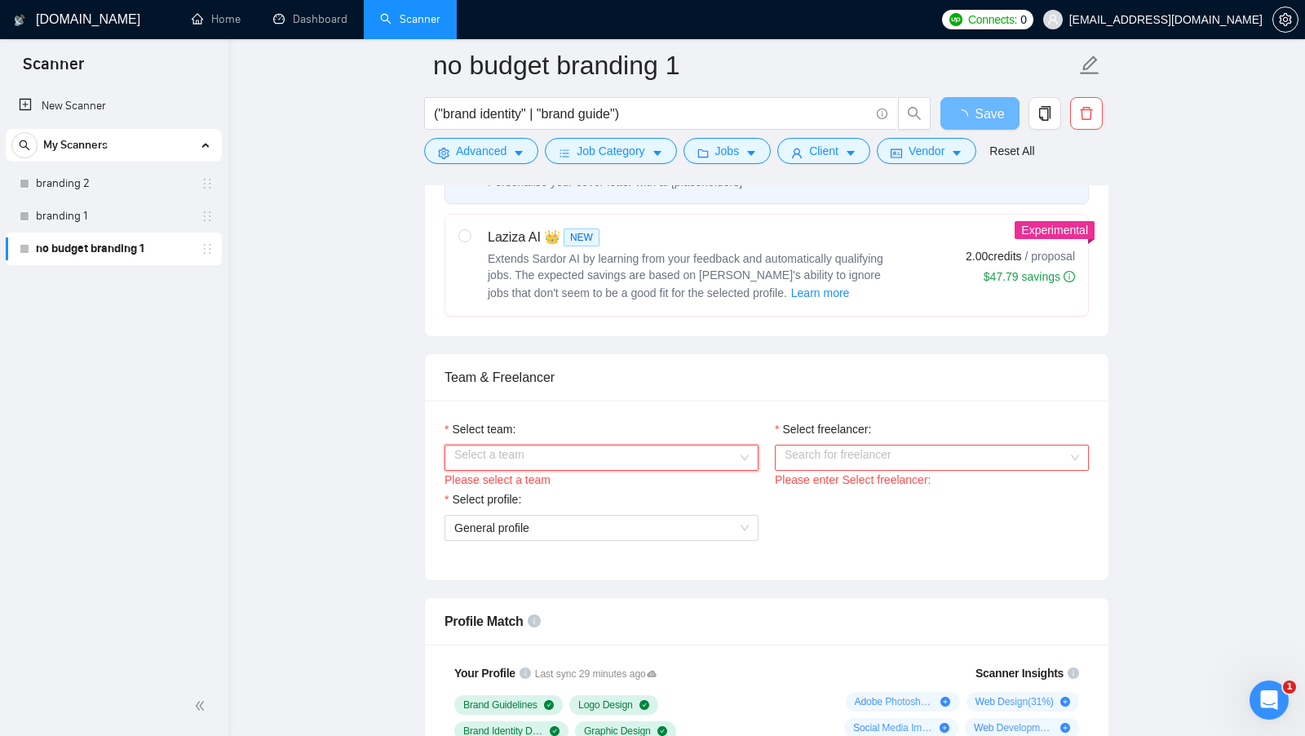
click at [672, 454] on input "Select team:" at bounding box center [595, 457] width 283 height 24
click at [646, 479] on div "Whales Agency 🐳" at bounding box center [601, 482] width 295 height 18
click at [804, 457] on input "Select freelancer:" at bounding box center [926, 457] width 283 height 24
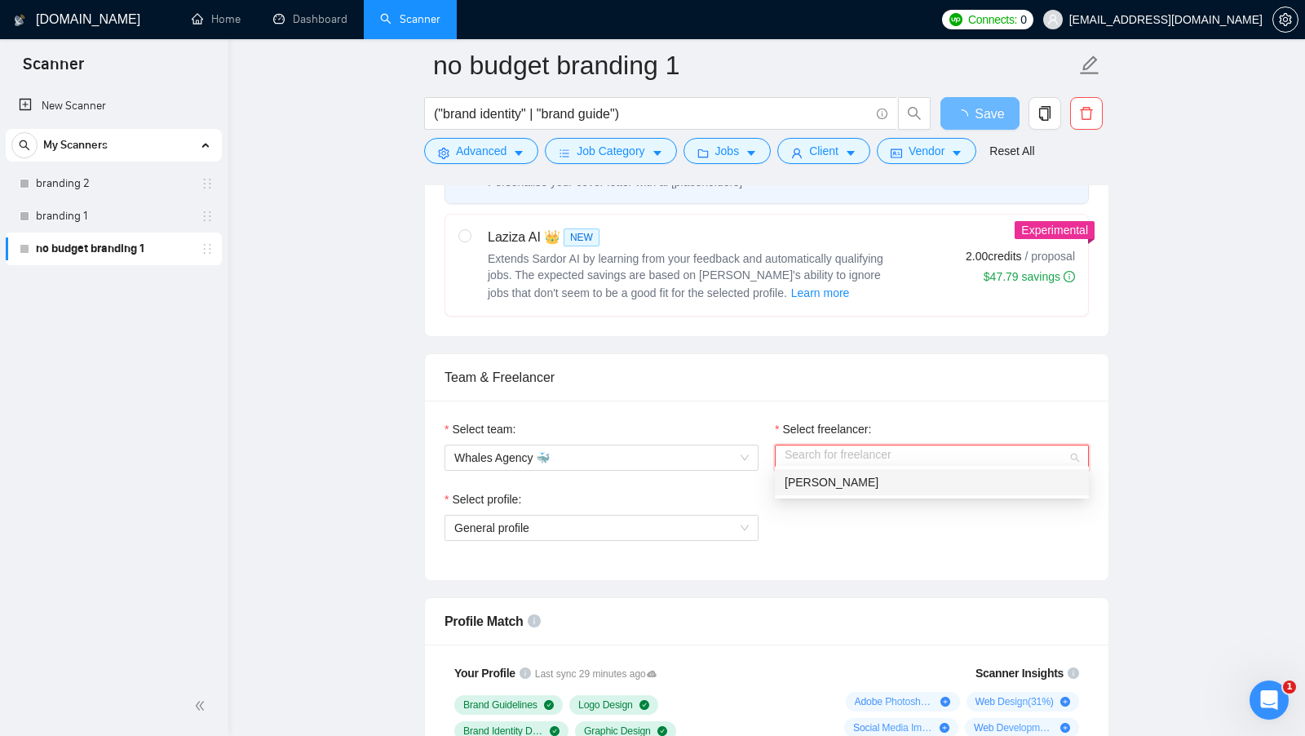
click at [803, 488] on div "Artur Mikhov" at bounding box center [932, 482] width 295 height 18
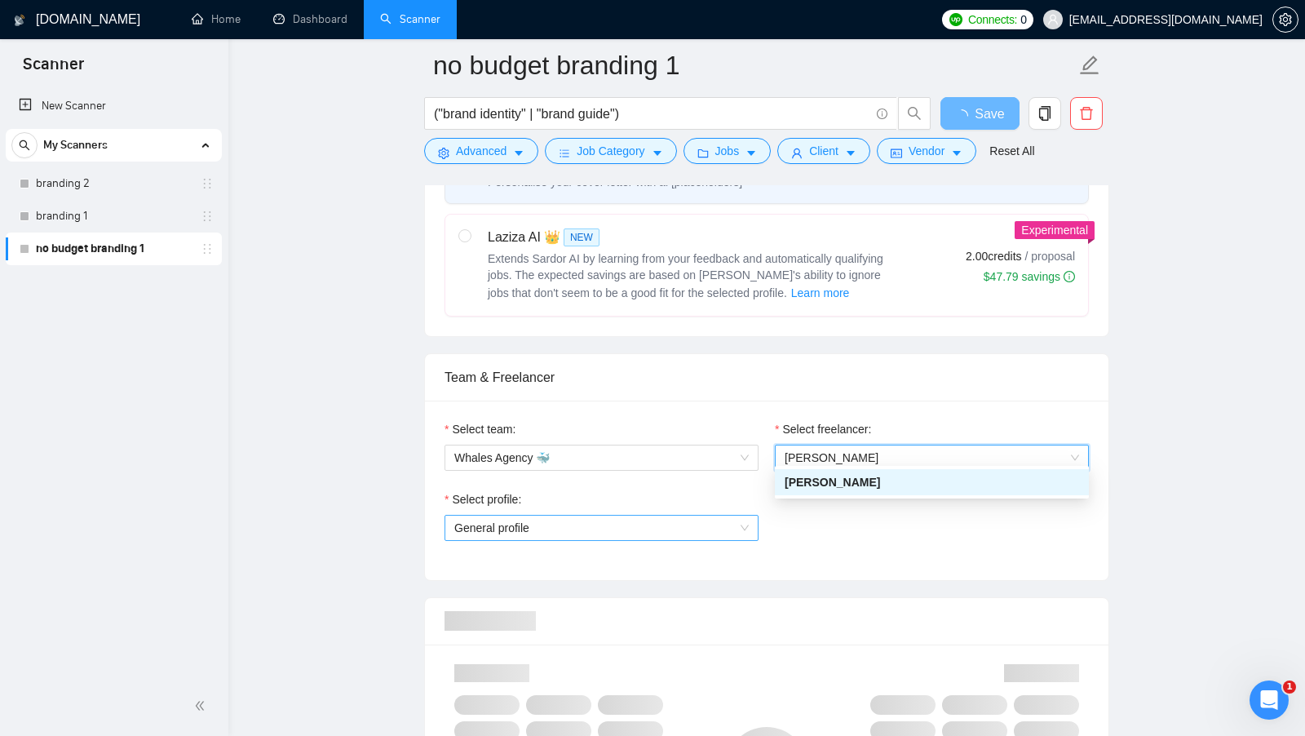
click at [713, 526] on span "General profile" at bounding box center [601, 528] width 295 height 24
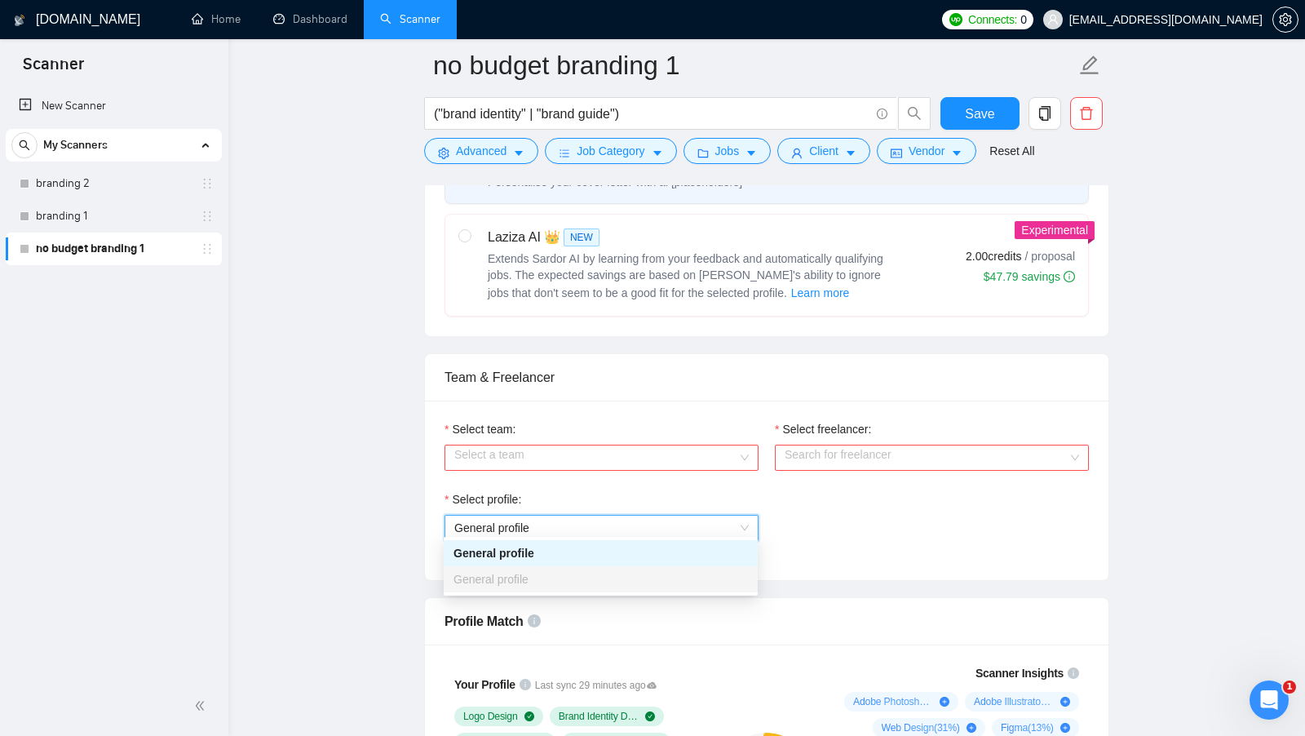
click at [630, 523] on span "General profile" at bounding box center [601, 528] width 295 height 24
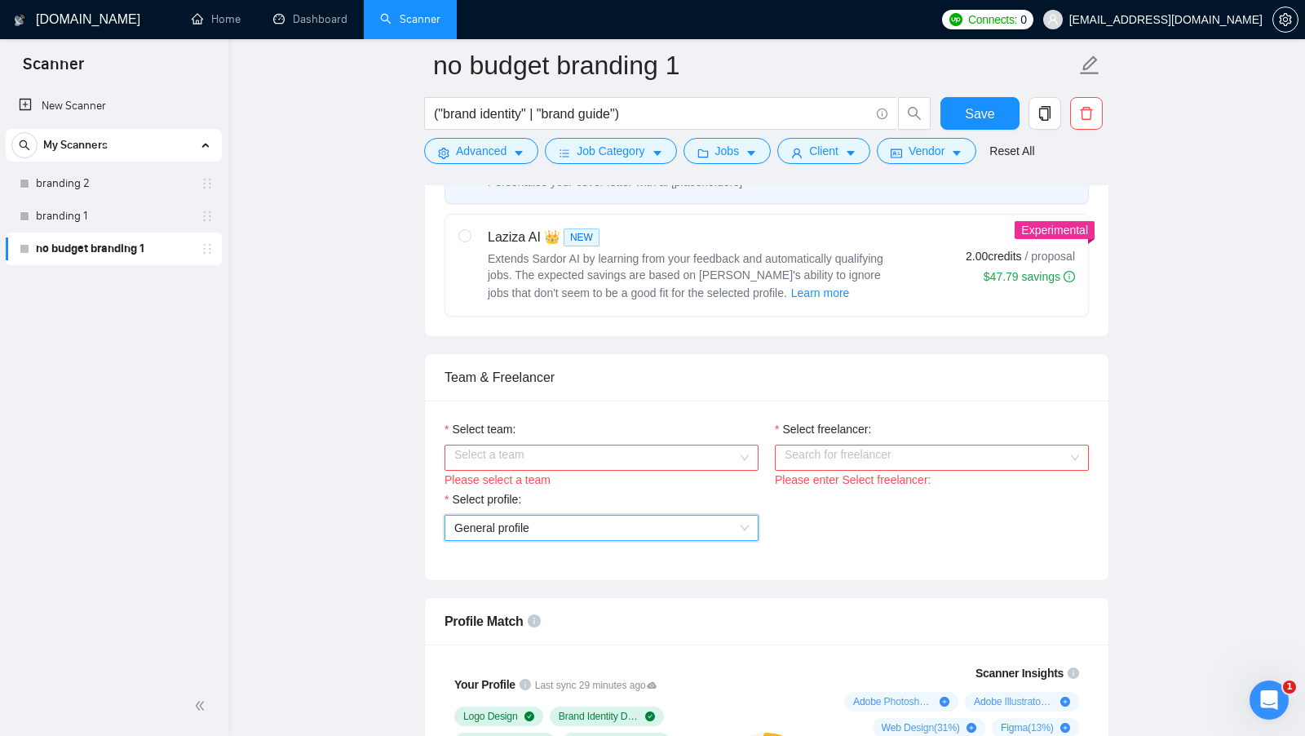
click at [636, 522] on span "General profile" at bounding box center [601, 528] width 295 height 24
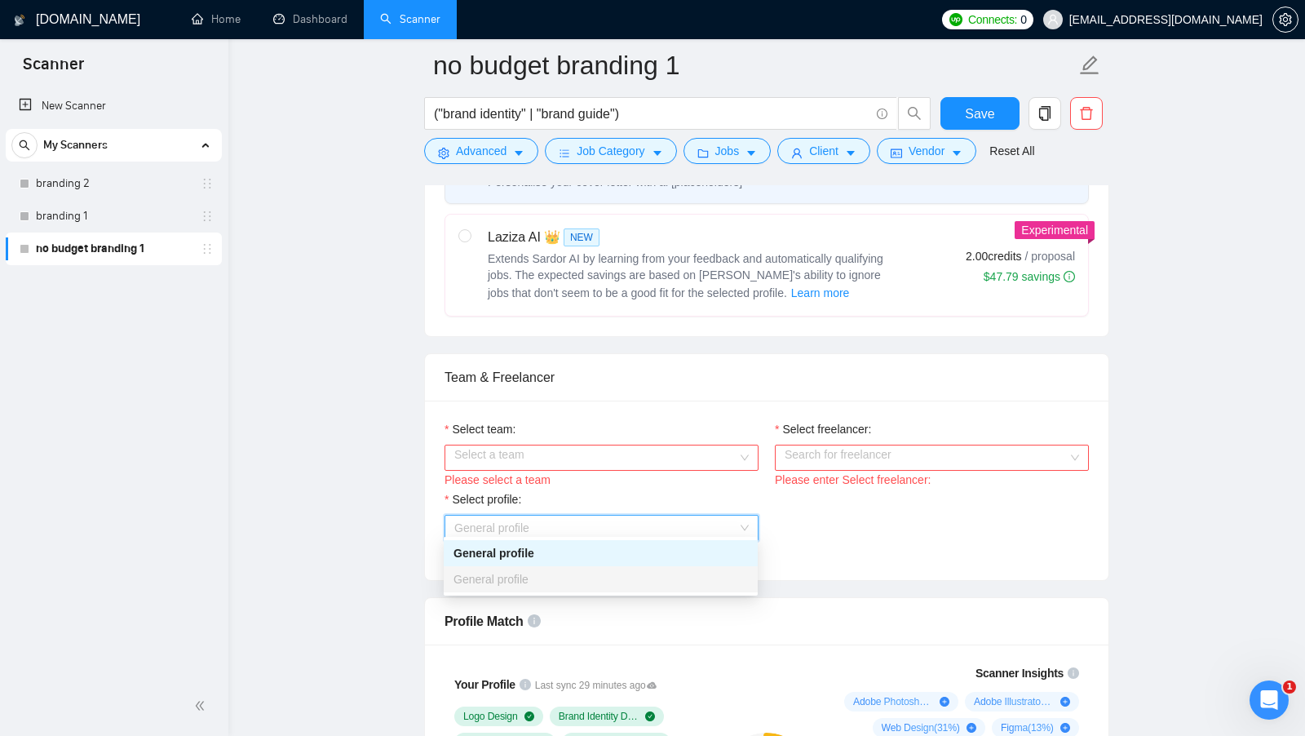
click at [684, 425] on div "Select team:" at bounding box center [602, 432] width 314 height 24
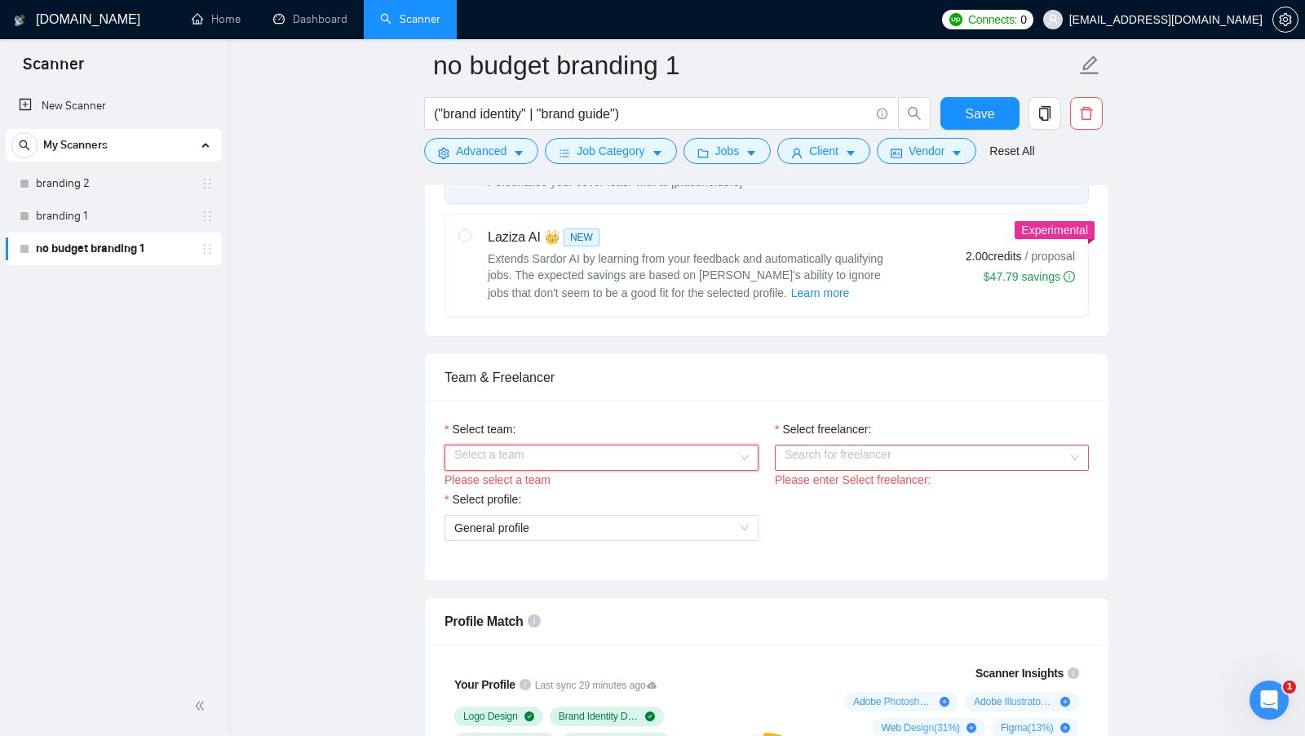
click at [676, 445] on input "Select team:" at bounding box center [595, 457] width 283 height 24
click at [618, 469] on div "Whales Agency 🐳" at bounding box center [601, 482] width 314 height 26
click at [809, 456] on input "Select freelancer:" at bounding box center [926, 457] width 283 height 24
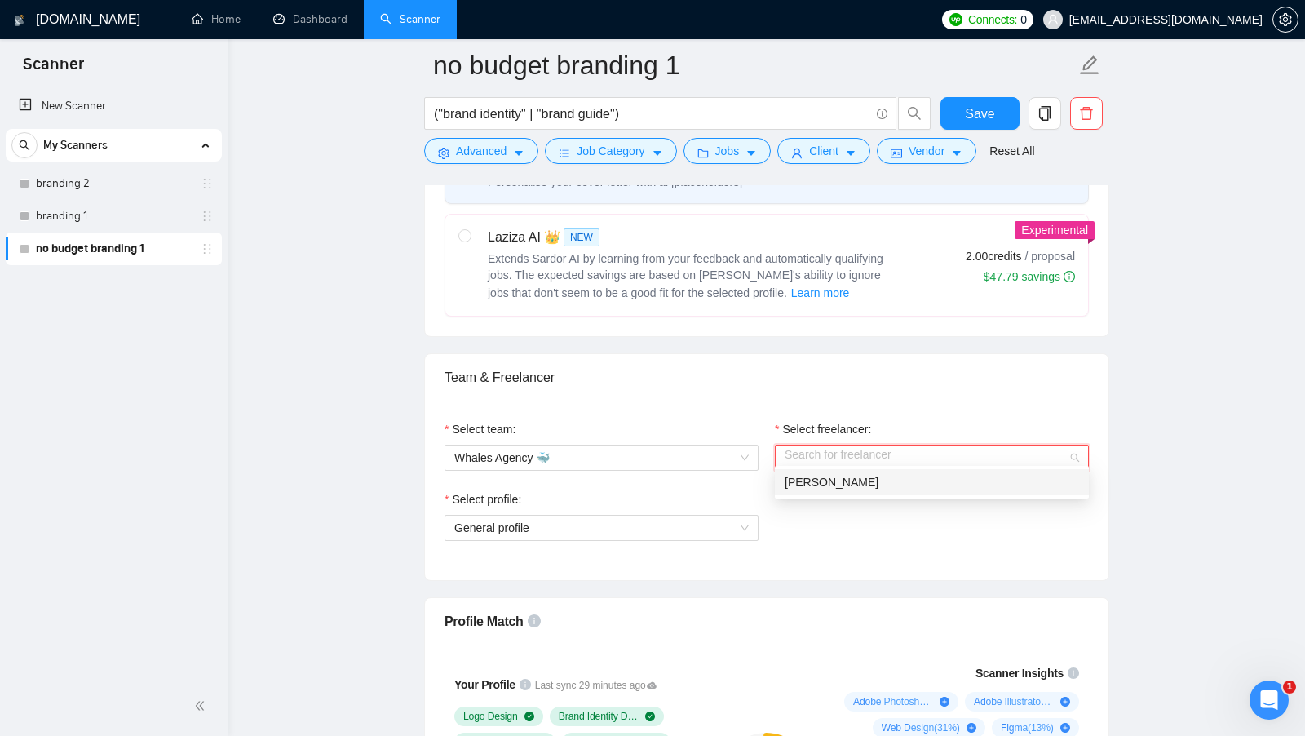
click at [801, 487] on span "Artur Mikhov" at bounding box center [832, 482] width 94 height 13
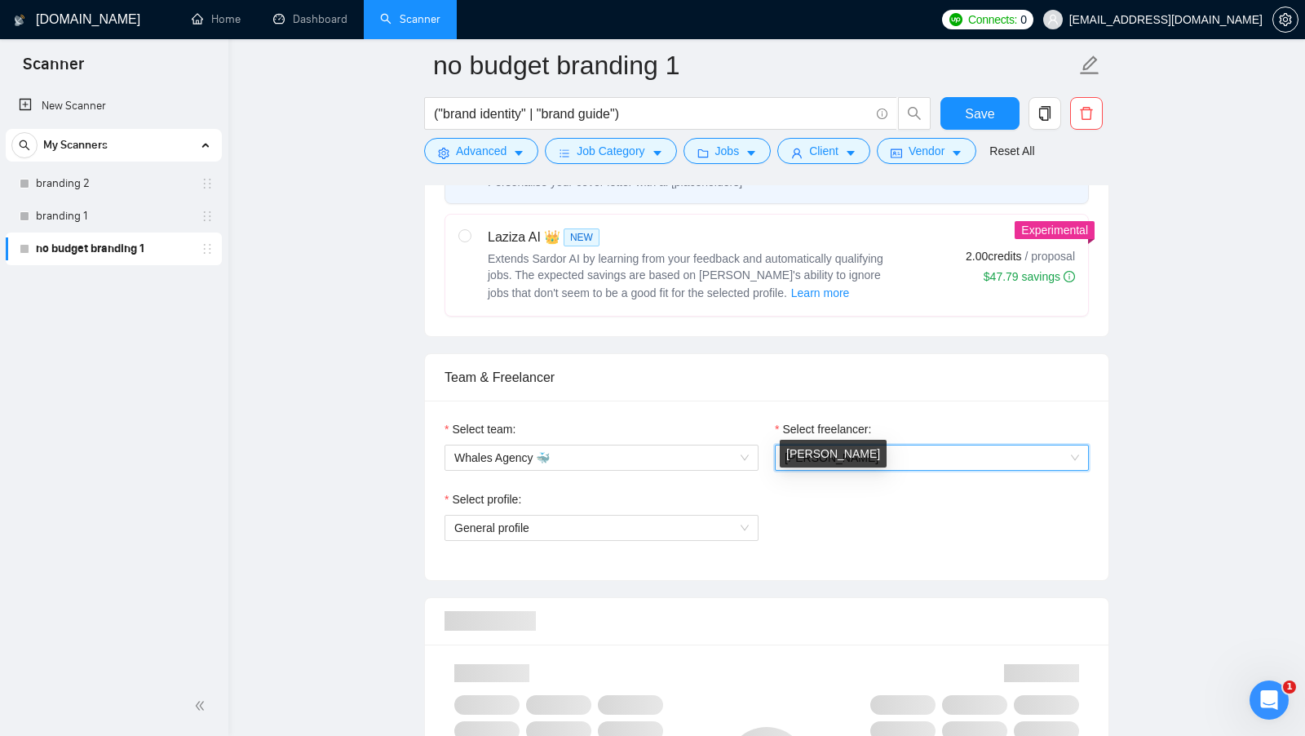
click at [716, 506] on div "Select profile:" at bounding box center [602, 502] width 314 height 24
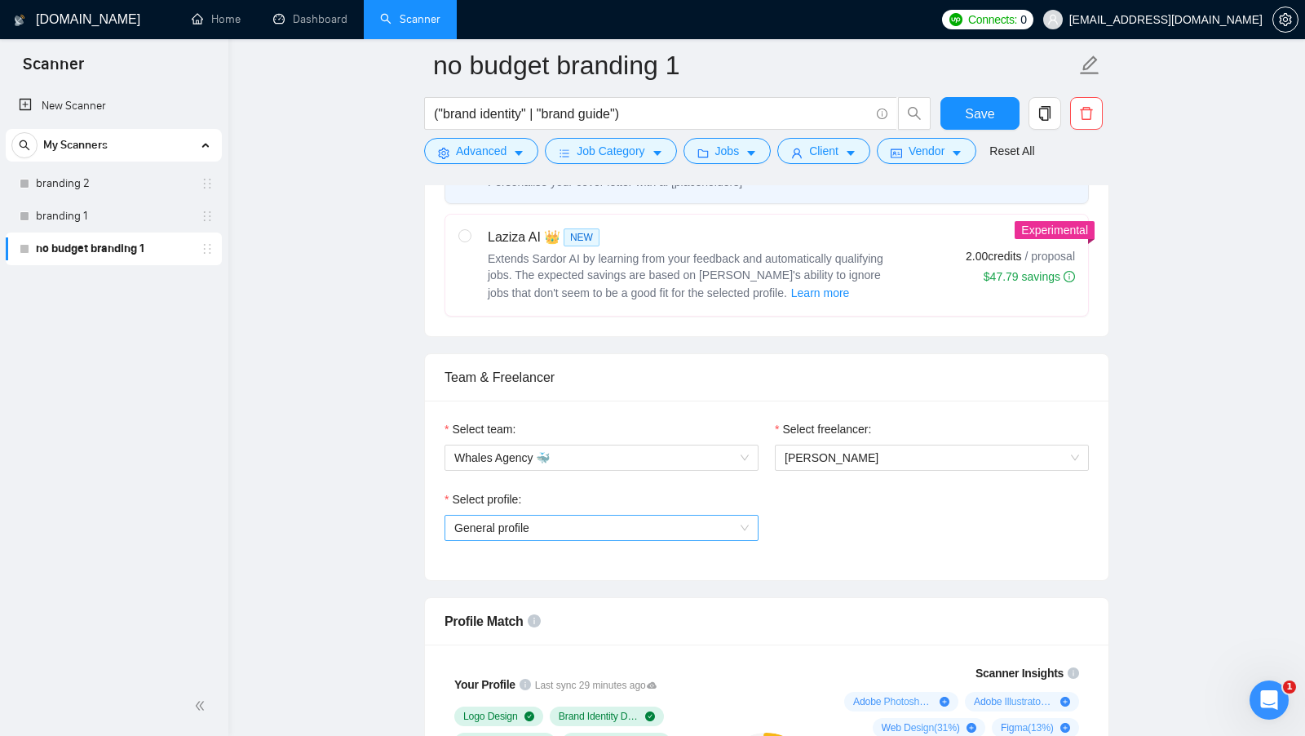
click at [713, 516] on span "General profile" at bounding box center [601, 528] width 295 height 24
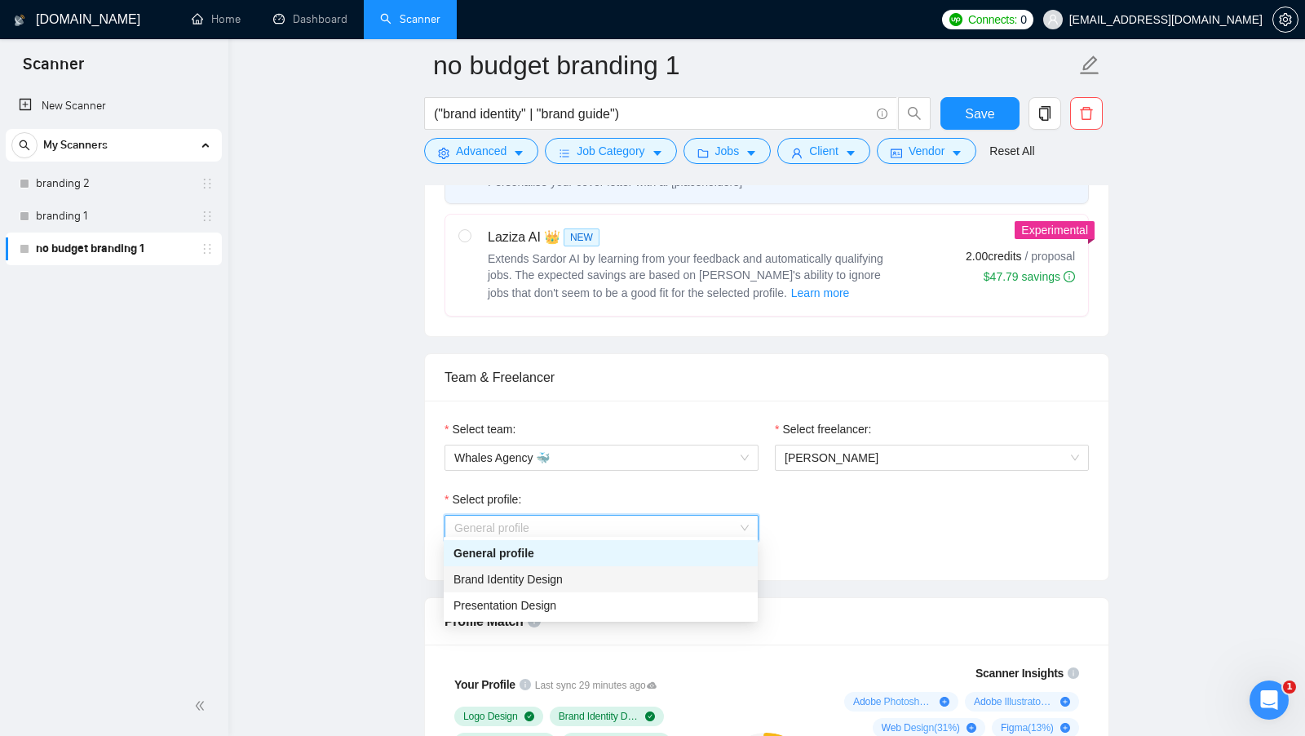
click at [635, 578] on div "Brand Identity Design" at bounding box center [601, 579] width 295 height 18
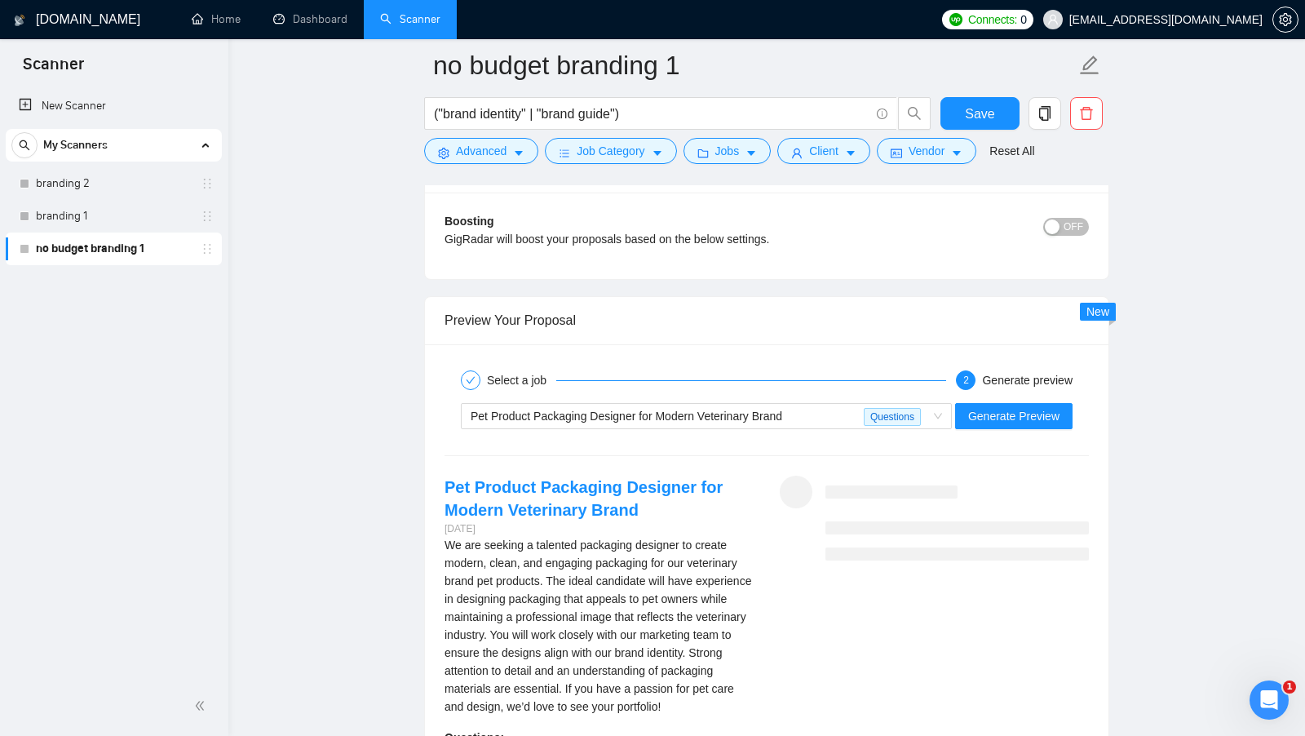
scroll to position [3118, 0]
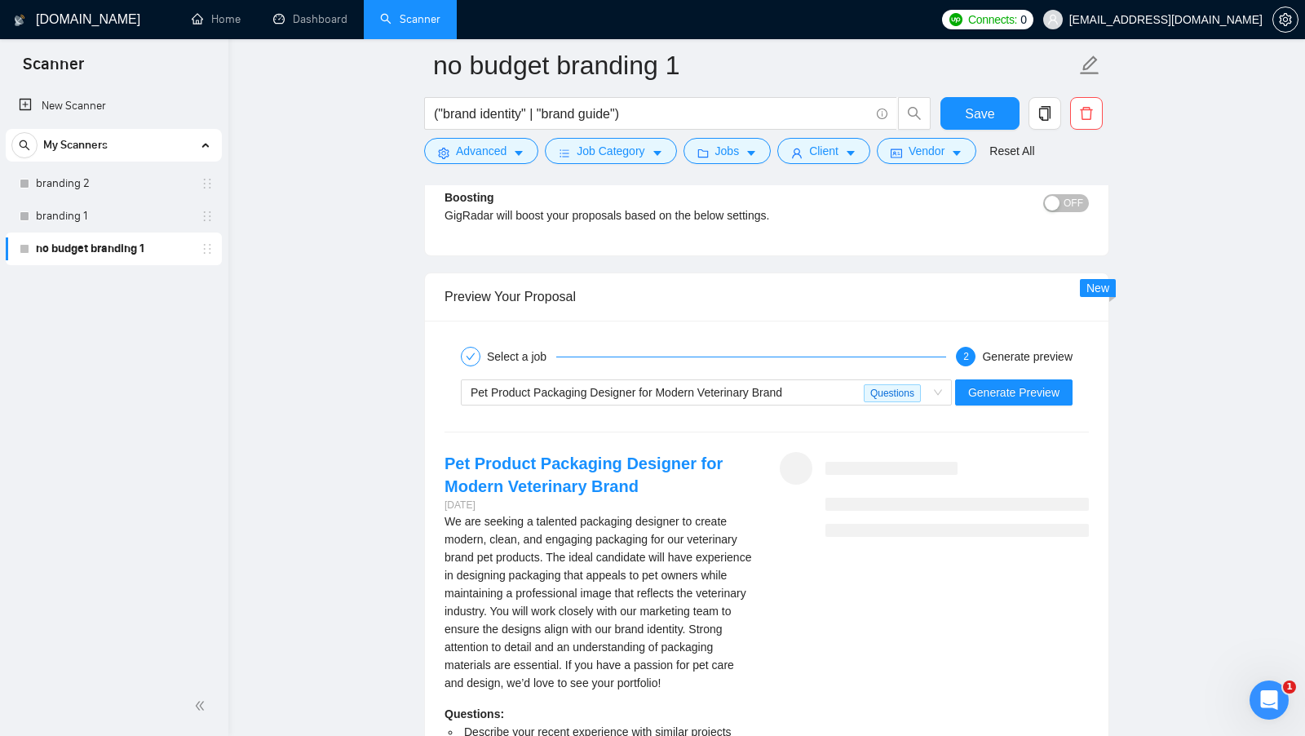
click at [1022, 373] on div "Pet Product Packaging Designer for Modern Veterinary Brand Questions Generate P…" at bounding box center [767, 392] width 648 height 39
click at [1010, 383] on span "Generate Preview" at bounding box center [1013, 392] width 91 height 18
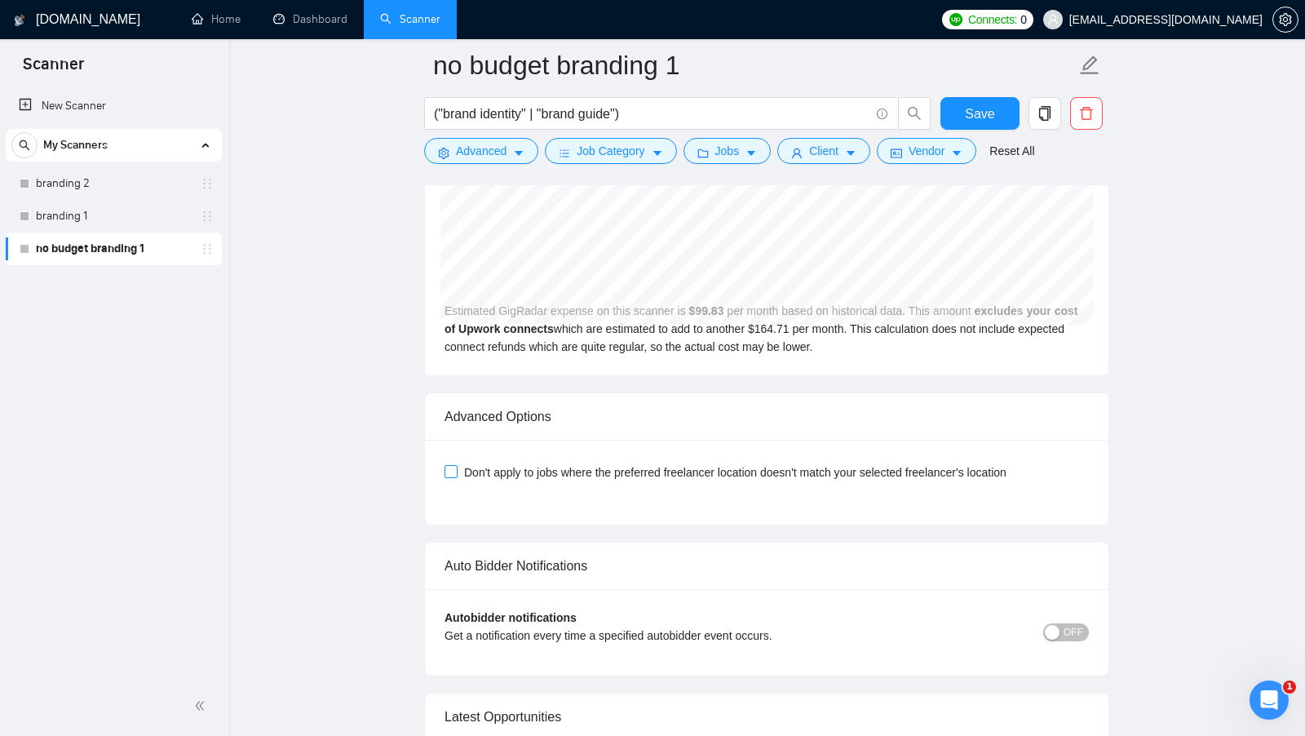
scroll to position [3953, 0]
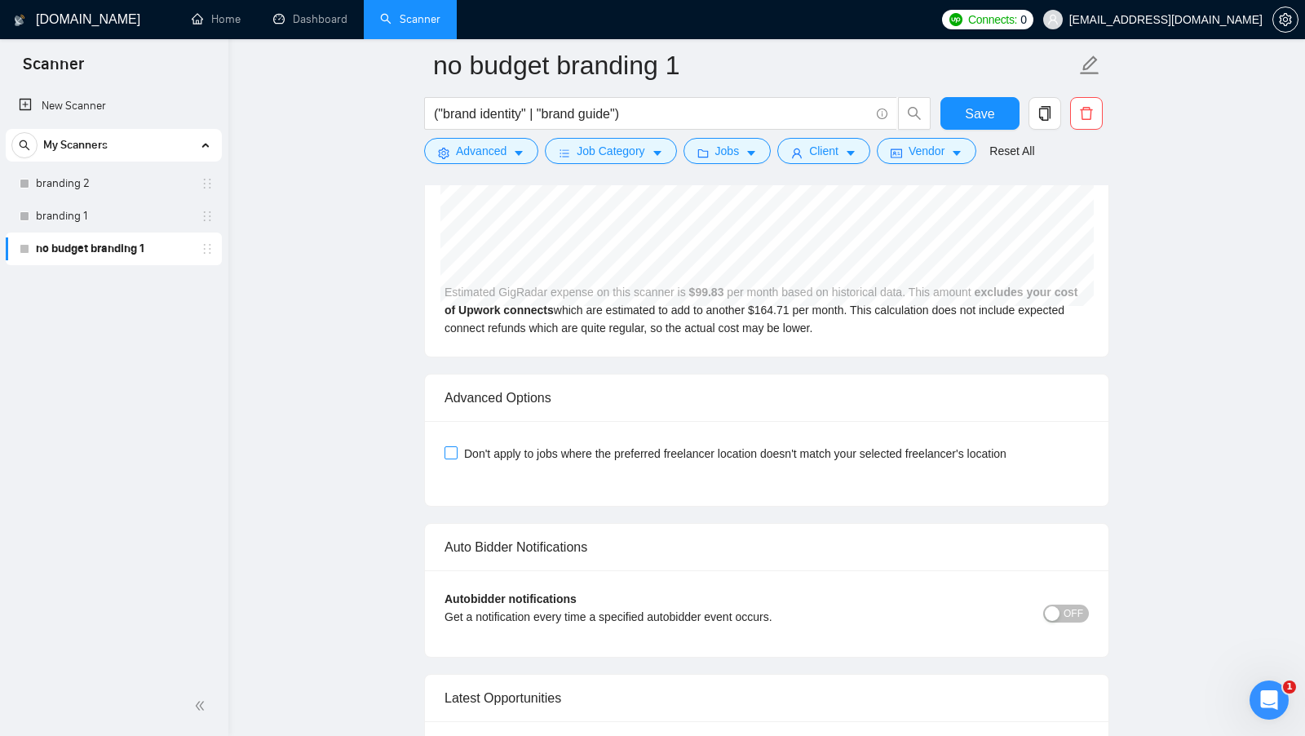
click at [450, 458] on input "Don't apply to jobs where the preferred freelancer location doesn't match your …" at bounding box center [450, 451] width 11 height 11
checkbox input "true"
click at [986, 112] on span "Save" at bounding box center [979, 114] width 29 height 20
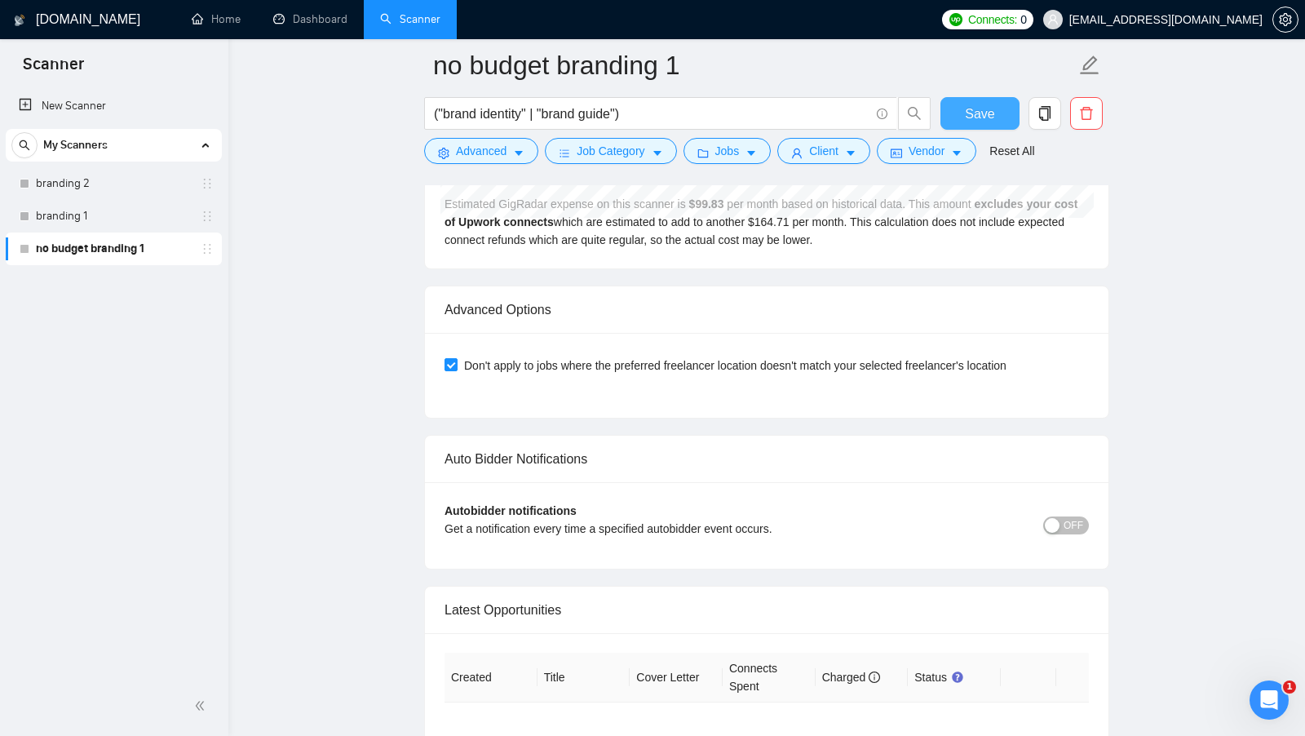
scroll to position [3965, 0]
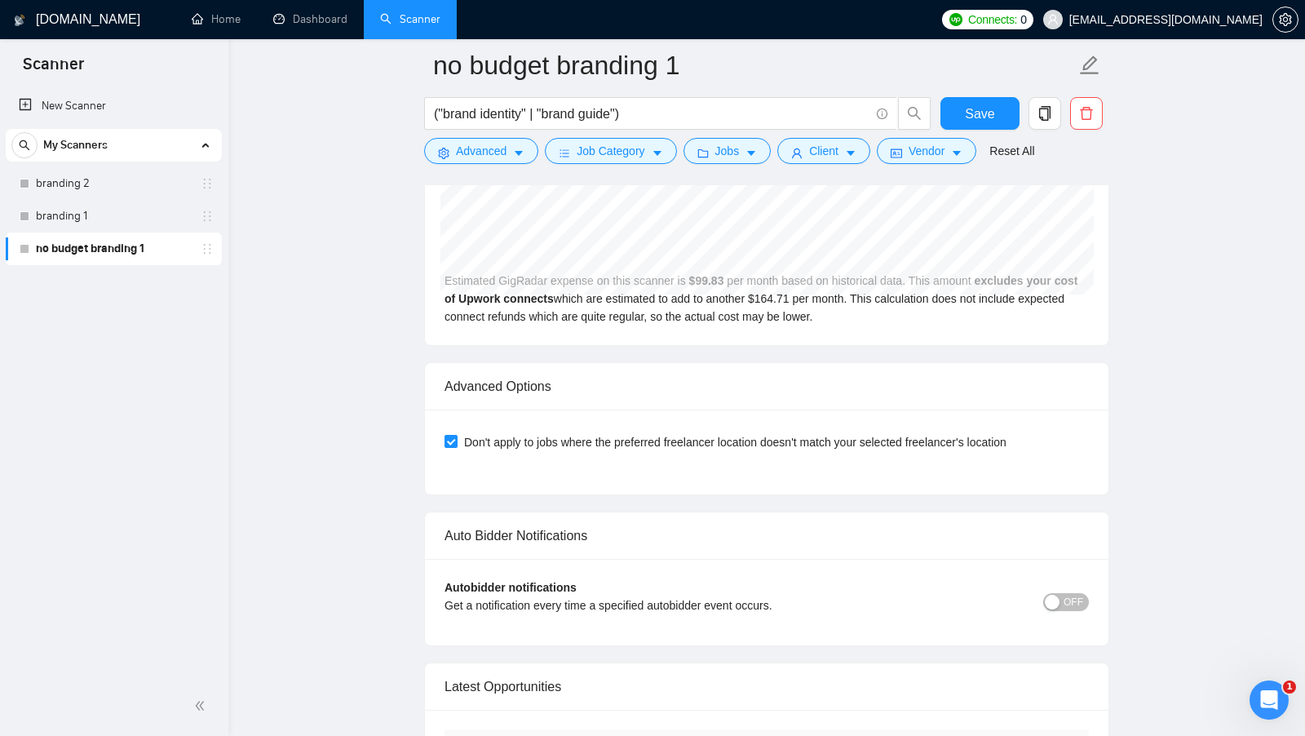
click at [1053, 609] on div "button" at bounding box center [1052, 602] width 15 height 15
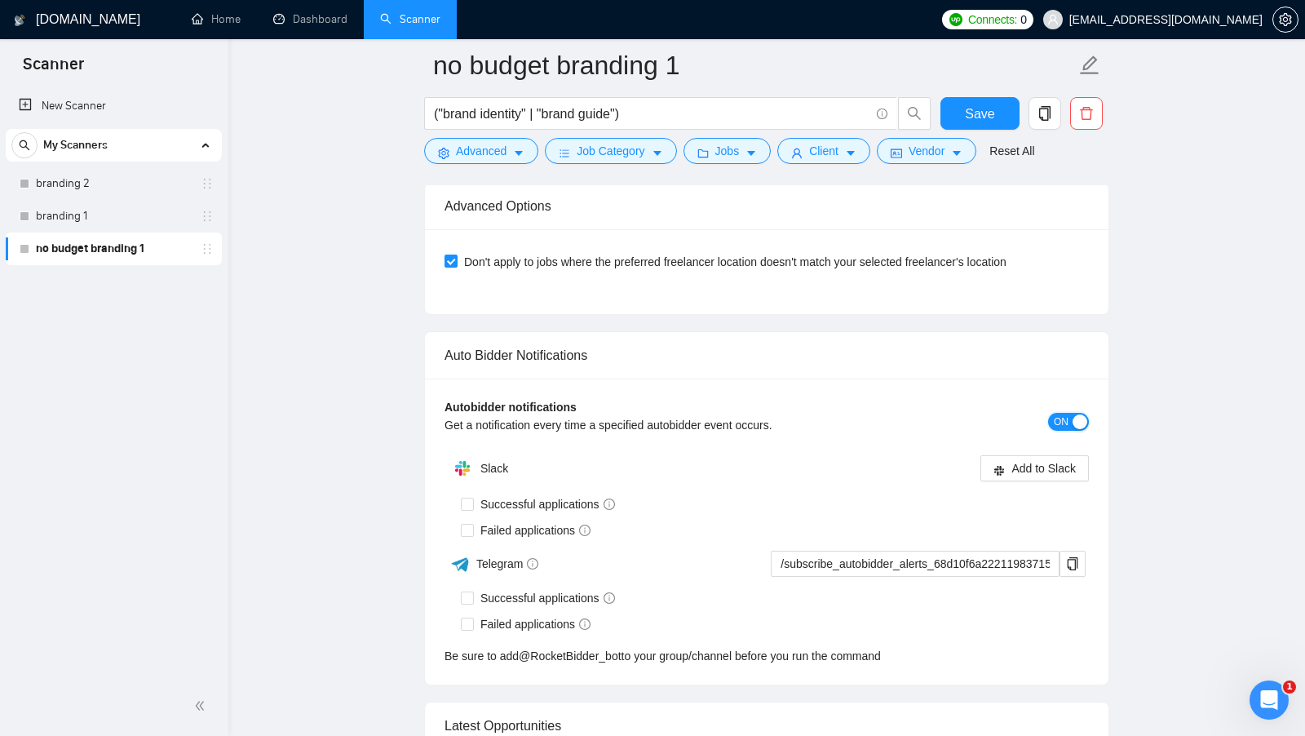
scroll to position [4155, 0]
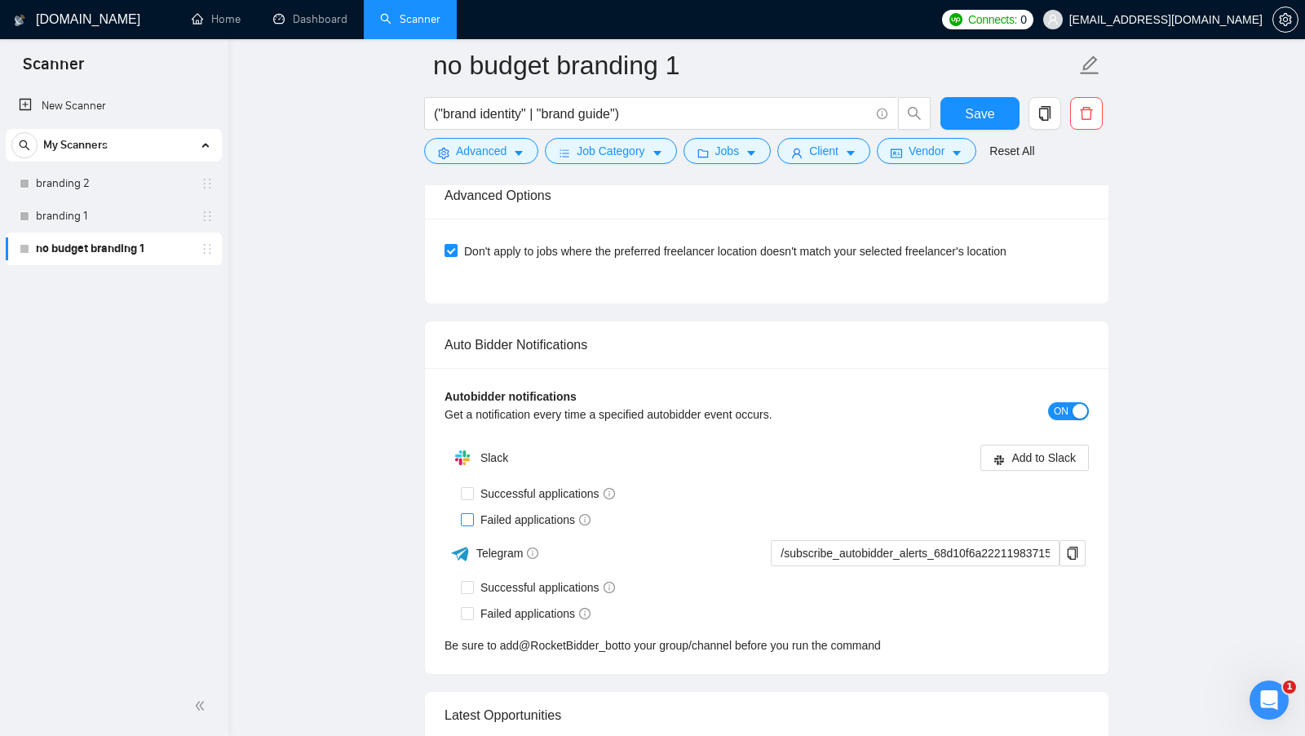
click at [472, 525] on input "Failed applications" at bounding box center [466, 518] width 11 height 11
click at [471, 525] on input "Failed applications" at bounding box center [466, 518] width 11 height 11
checkbox input "false"
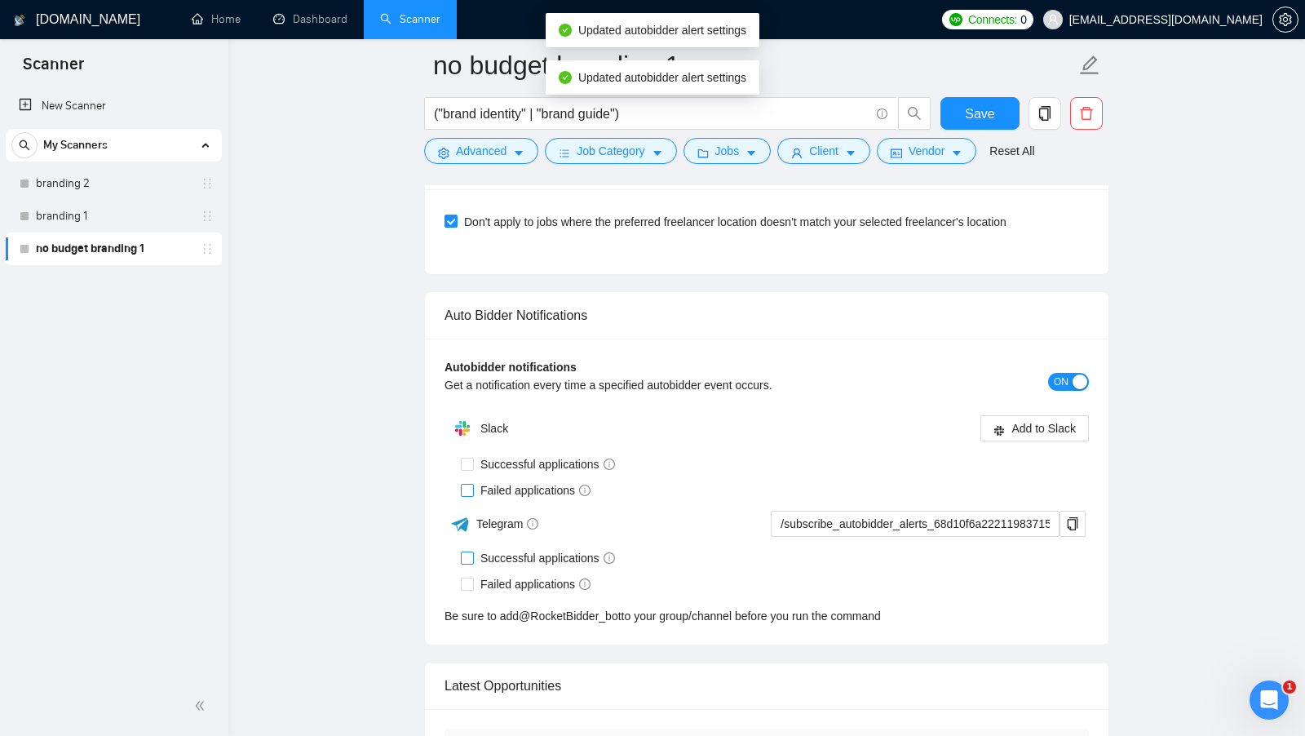
scroll to position [4183, 0]
click at [468, 591] on input "Failed applications" at bounding box center [466, 584] width 11 height 11
checkbox input "true"
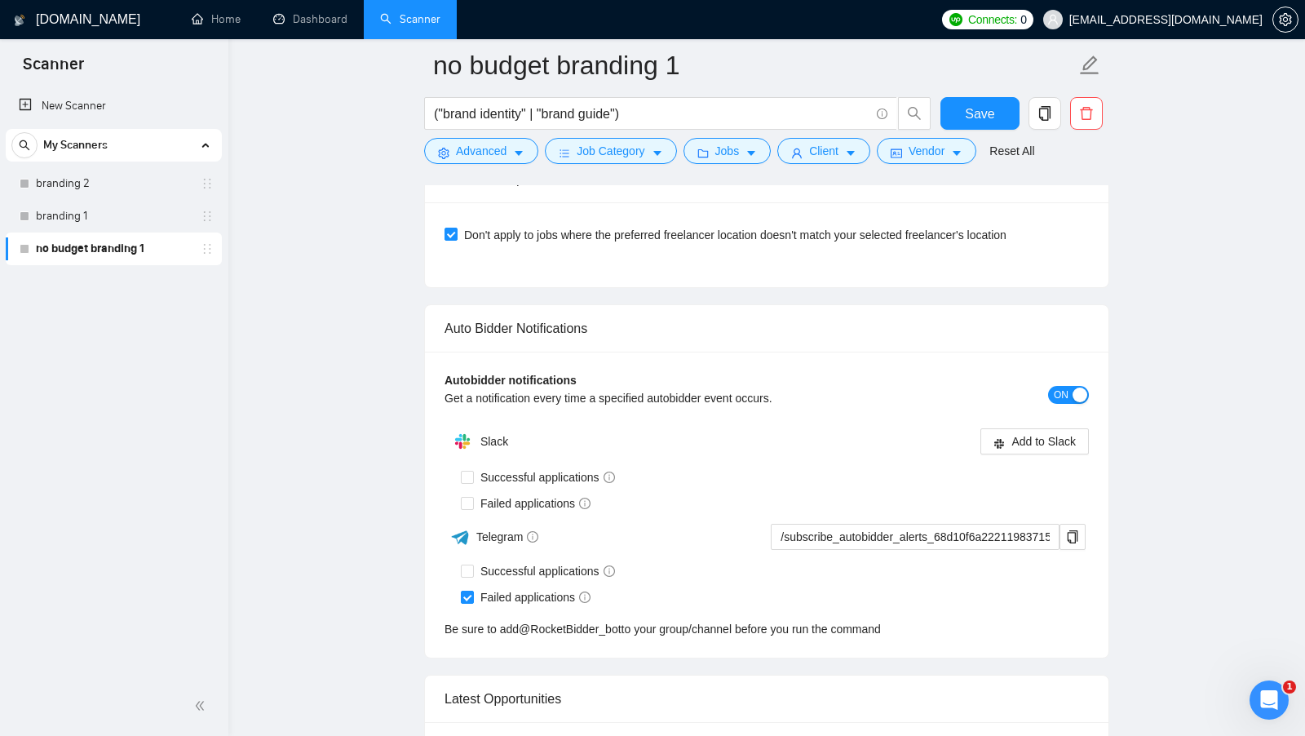
click at [1079, 402] on div "button" at bounding box center [1080, 395] width 15 height 15
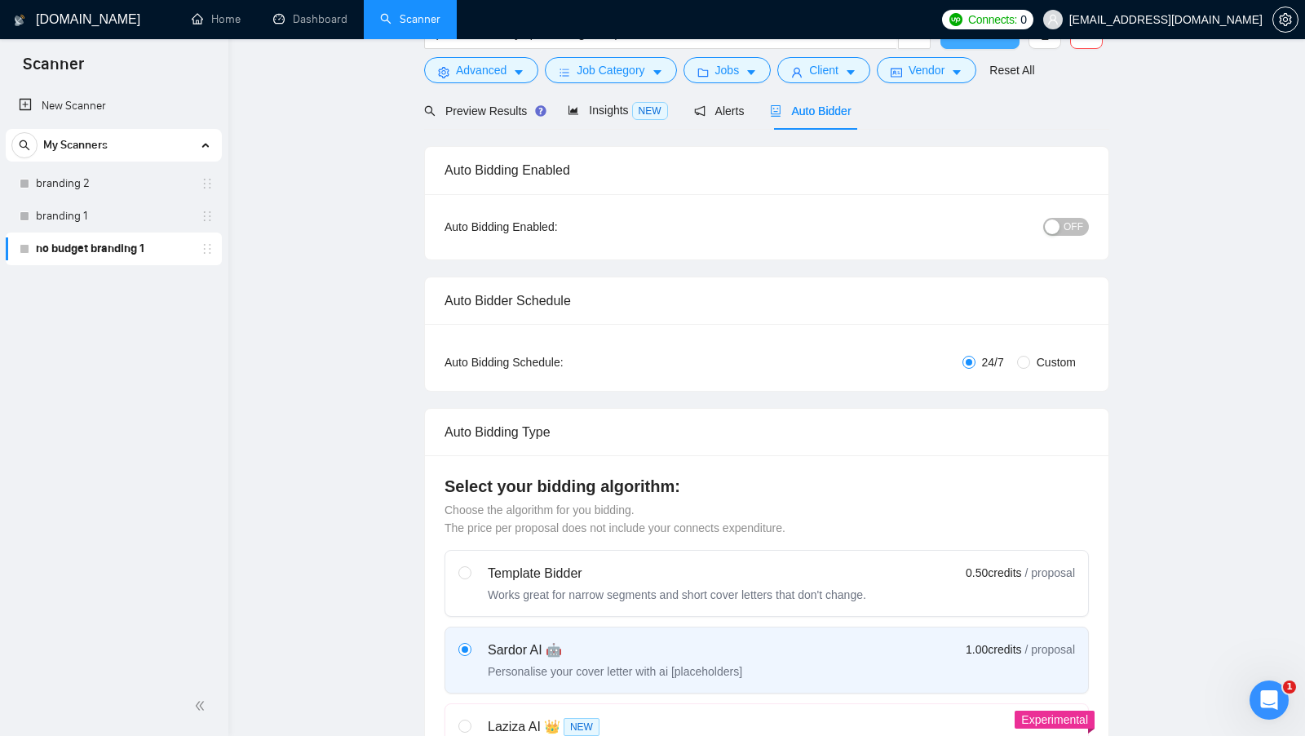
scroll to position [0, 0]
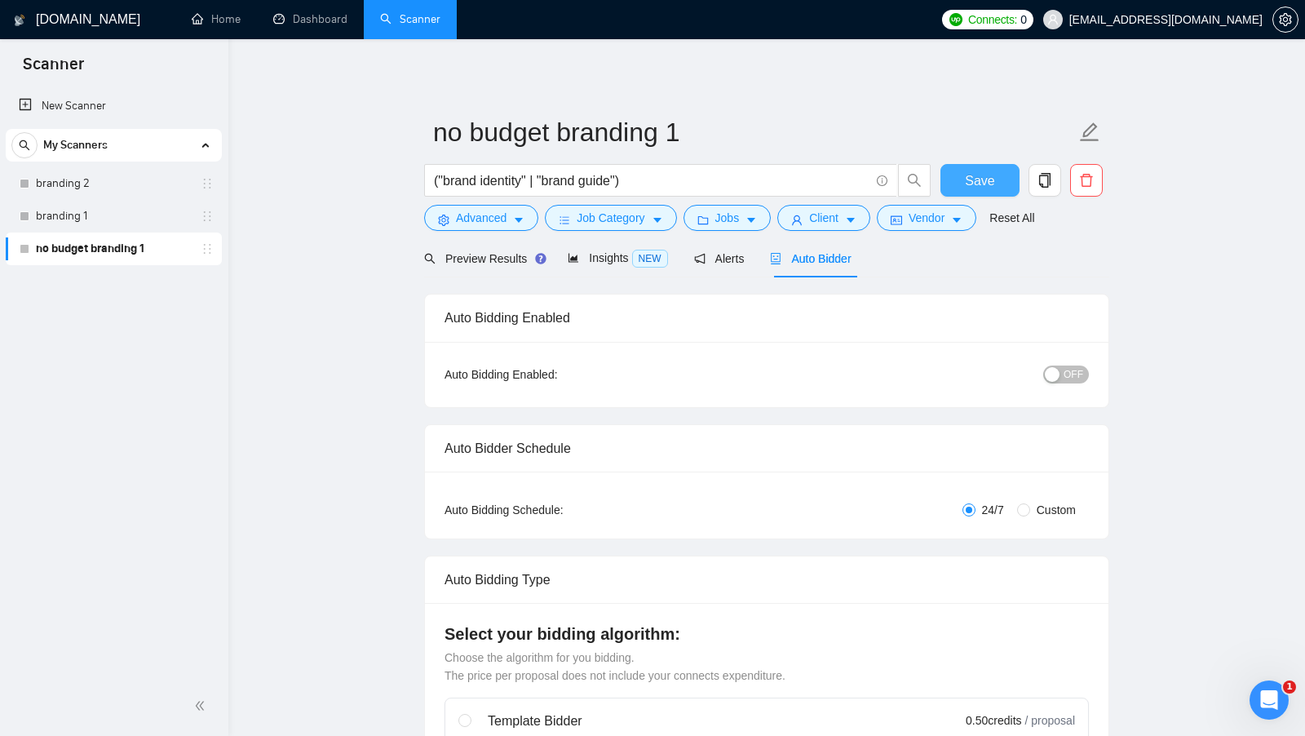
click at [976, 171] on span "Save" at bounding box center [979, 181] width 29 height 20
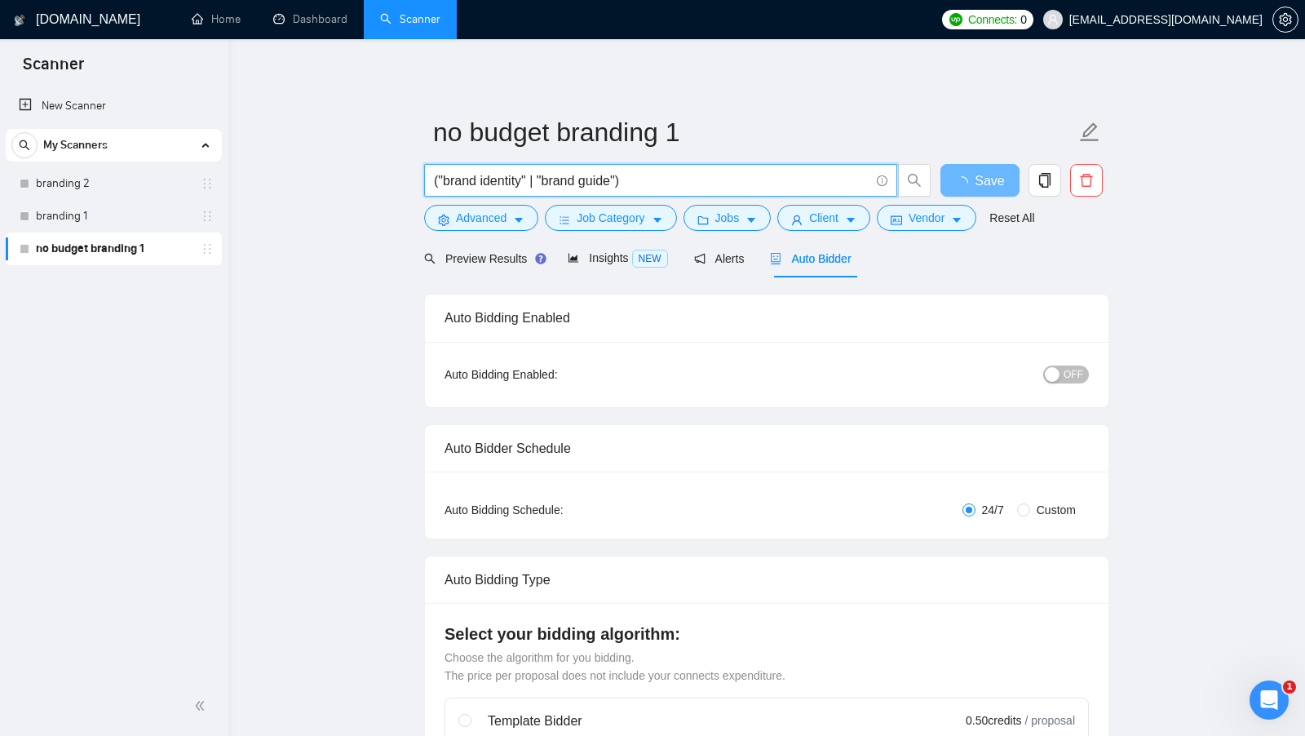
drag, startPoint x: 711, startPoint y: 188, endPoint x: 429, endPoint y: 185, distance: 282.3
click at [429, 185] on span "("brand identity" | "brand guide")" at bounding box center [660, 180] width 473 height 33
click at [728, 178] on input "("brand identity" | "brand guide")" at bounding box center [652, 181] width 436 height 20
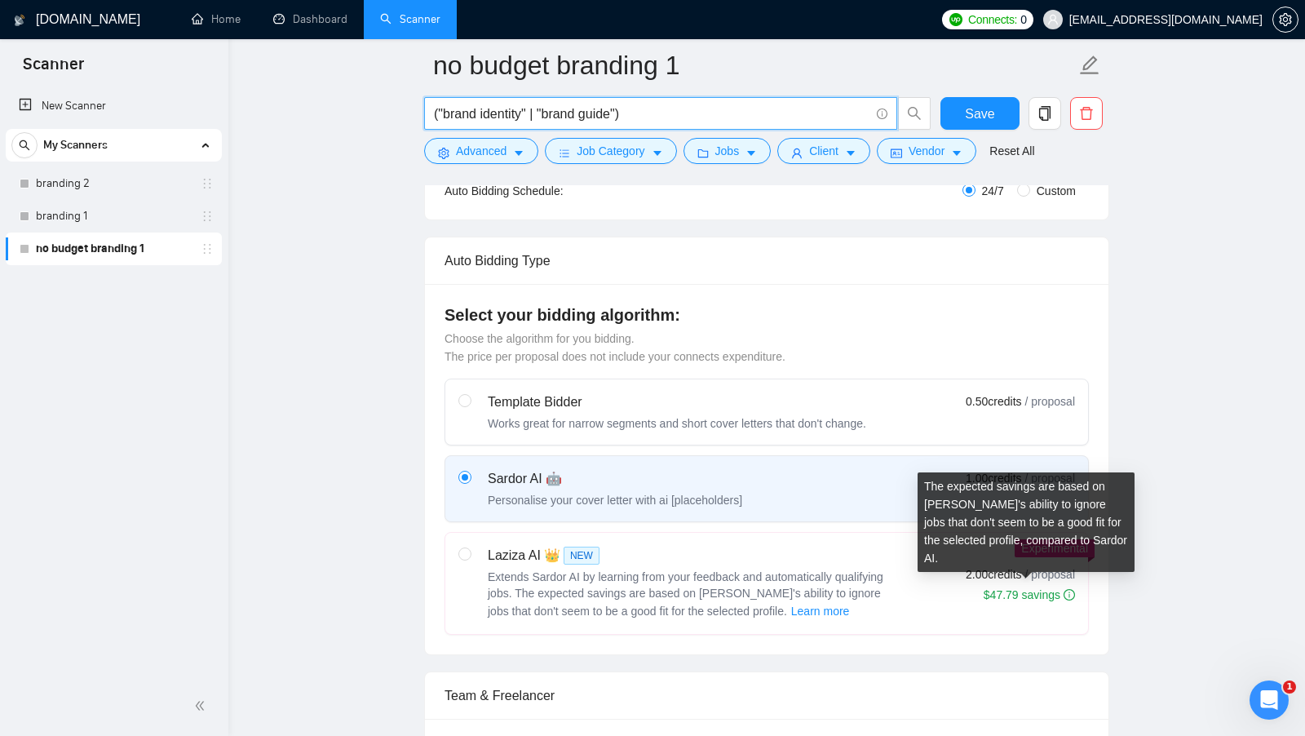
scroll to position [308, 0]
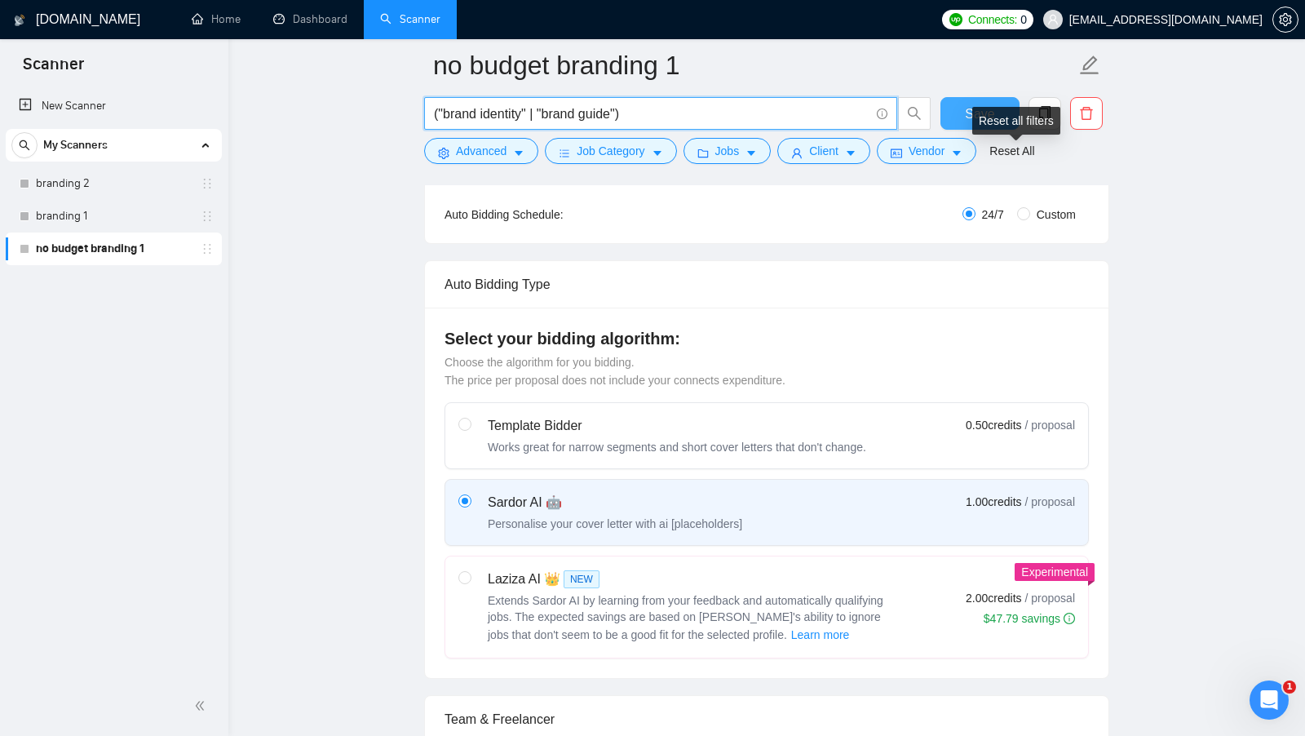
click at [945, 117] on button "Save" at bounding box center [980, 113] width 79 height 33
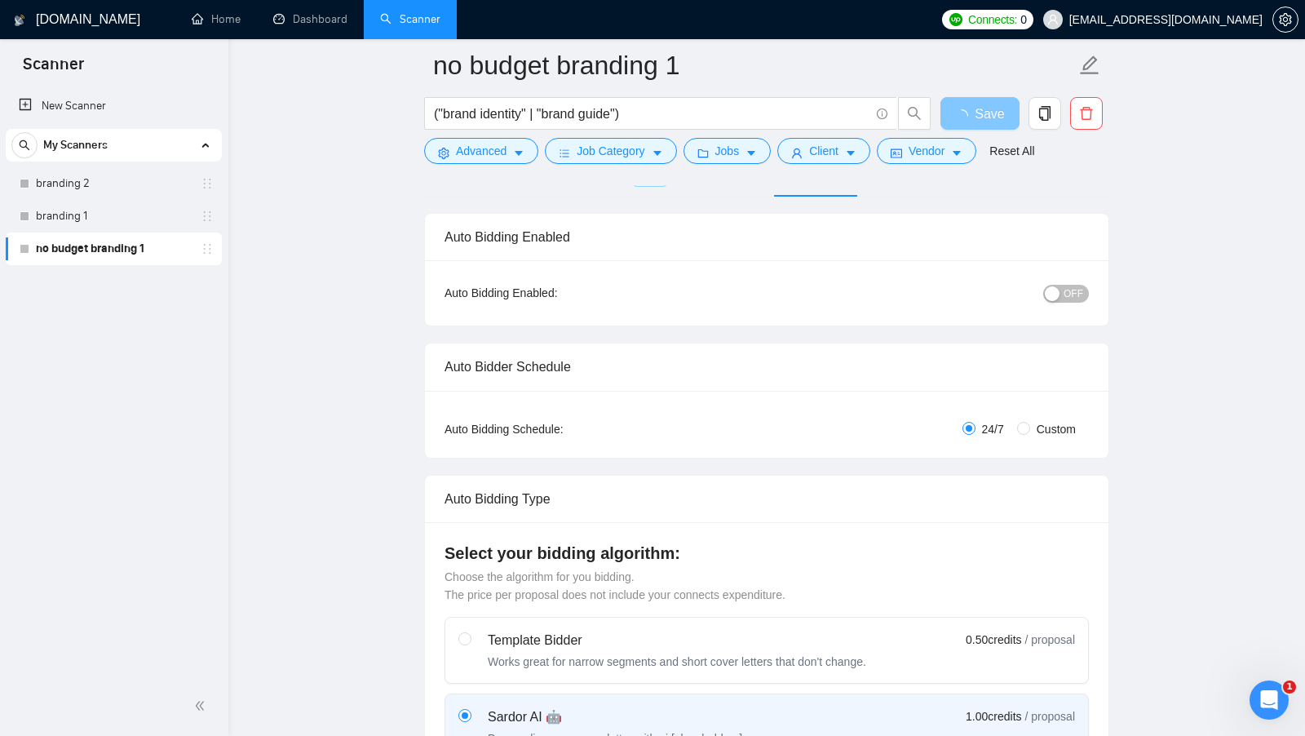
scroll to position [0, 0]
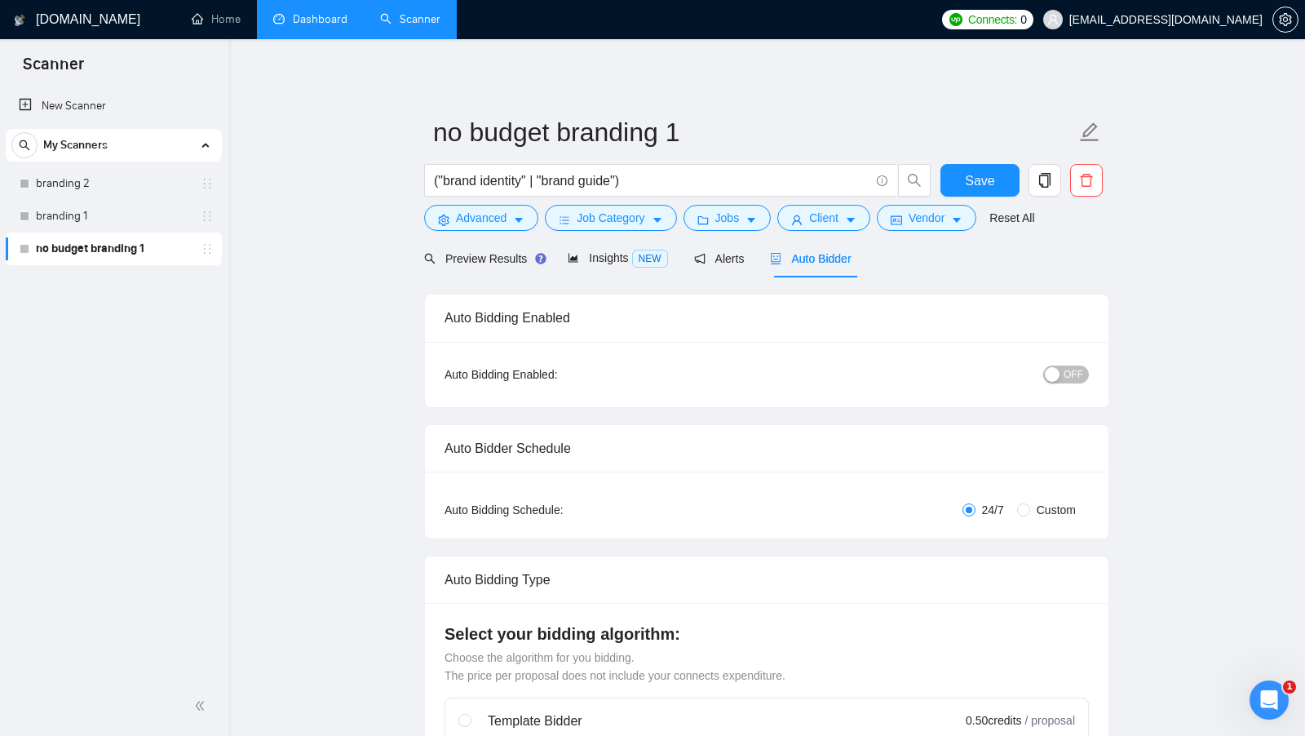
click at [322, 26] on link "Dashboard" at bounding box center [310, 19] width 74 height 14
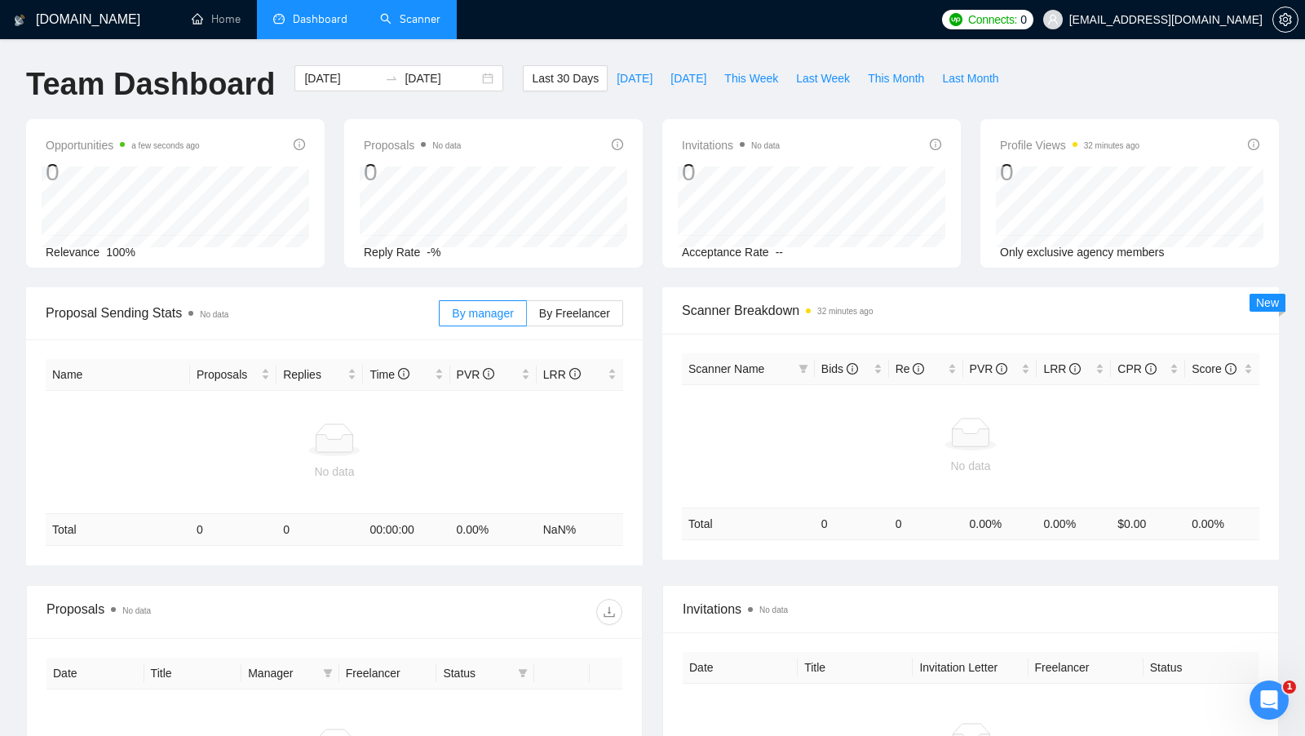
click at [55, 160] on div "0" at bounding box center [123, 172] width 154 height 31
click at [60, 149] on span "Opportunities a few seconds ago" at bounding box center [123, 145] width 154 height 20
click at [382, 144] on span "Proposals No data" at bounding box center [412, 145] width 97 height 20
click at [382, 143] on span "Proposals No data" at bounding box center [412, 145] width 97 height 20
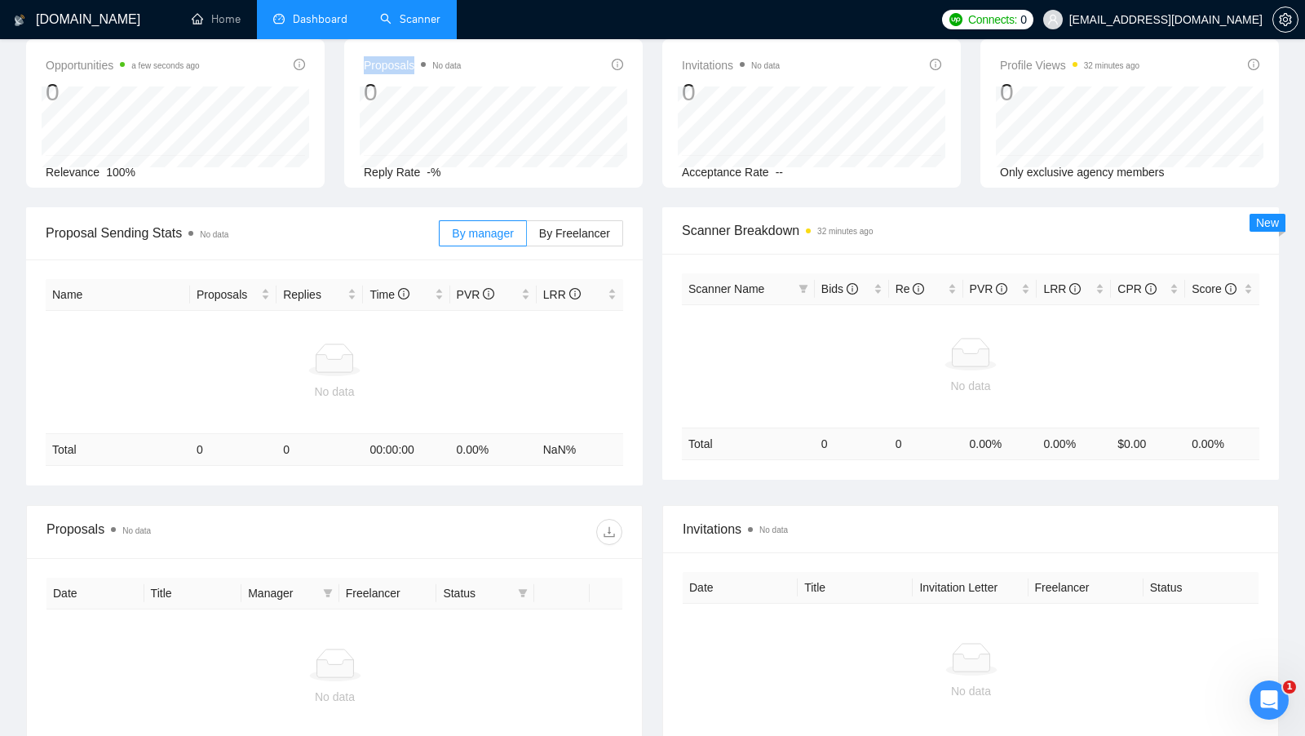
scroll to position [106, 0]
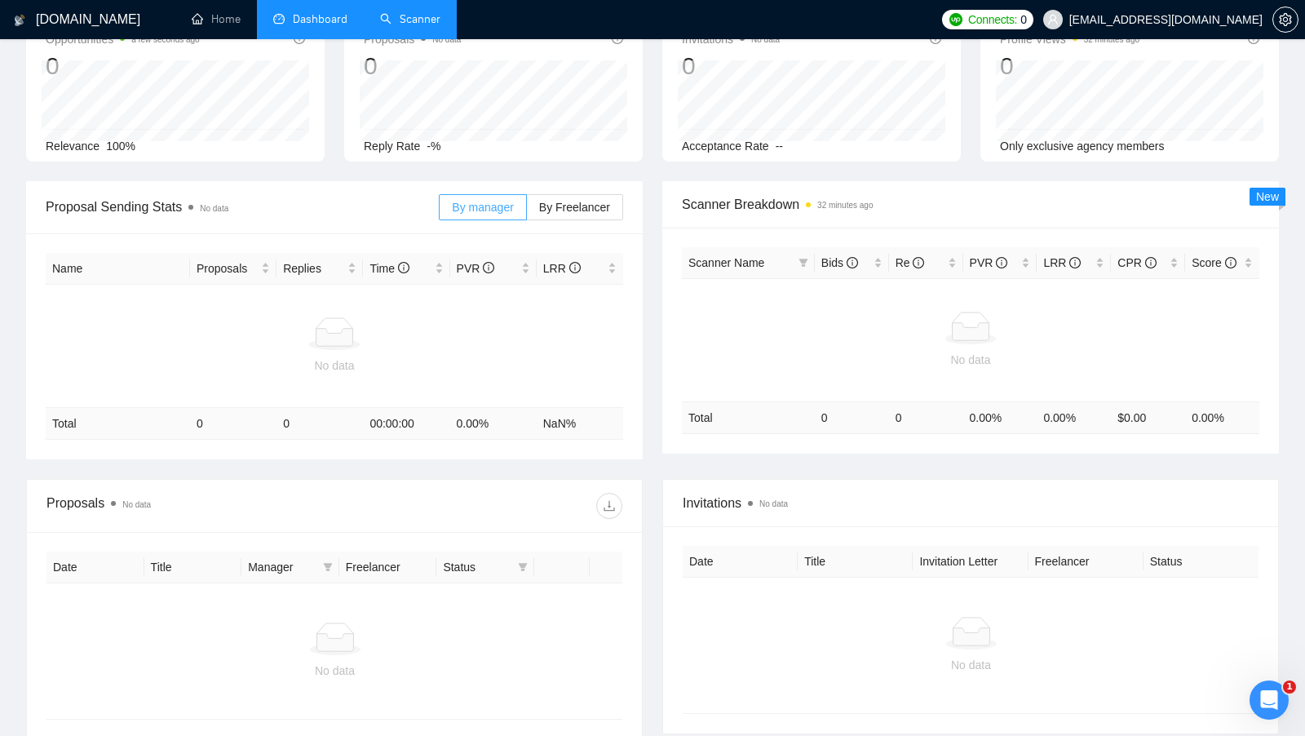
click at [490, 204] on span "By manager" at bounding box center [482, 207] width 61 height 13
click at [440, 211] on input "By manager" at bounding box center [440, 211] width 0 height 0
click at [490, 204] on span "By manager" at bounding box center [482, 207] width 61 height 13
click at [440, 211] on input "By manager" at bounding box center [440, 211] width 0 height 0
click at [362, 329] on div at bounding box center [334, 333] width 565 height 33
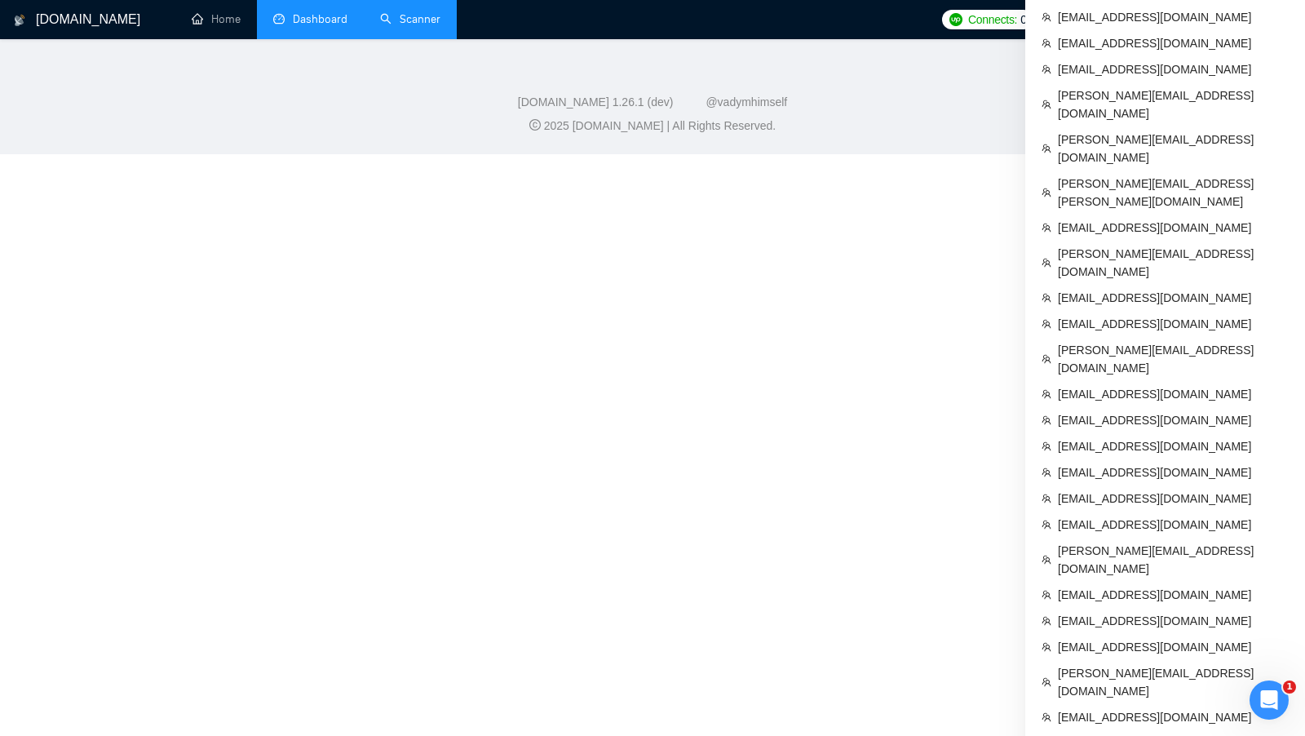
scroll to position [841, 0]
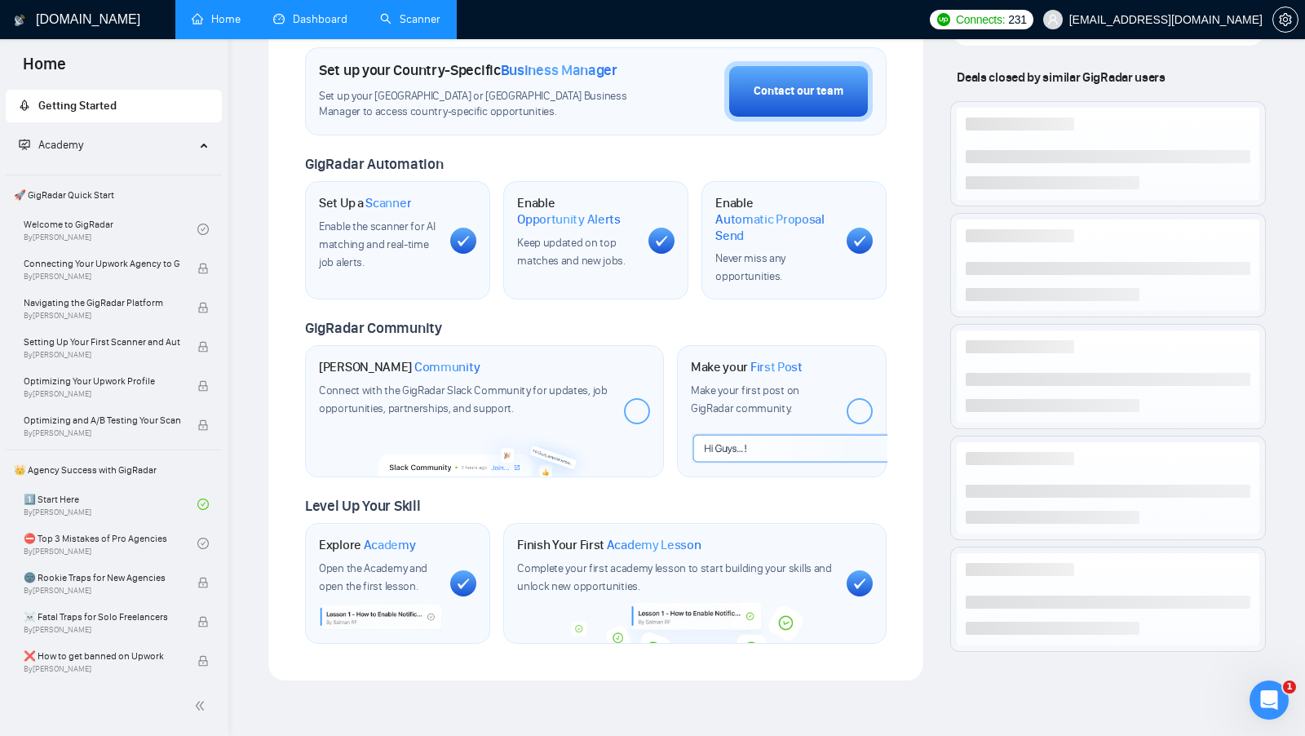
scroll to position [289, 0]
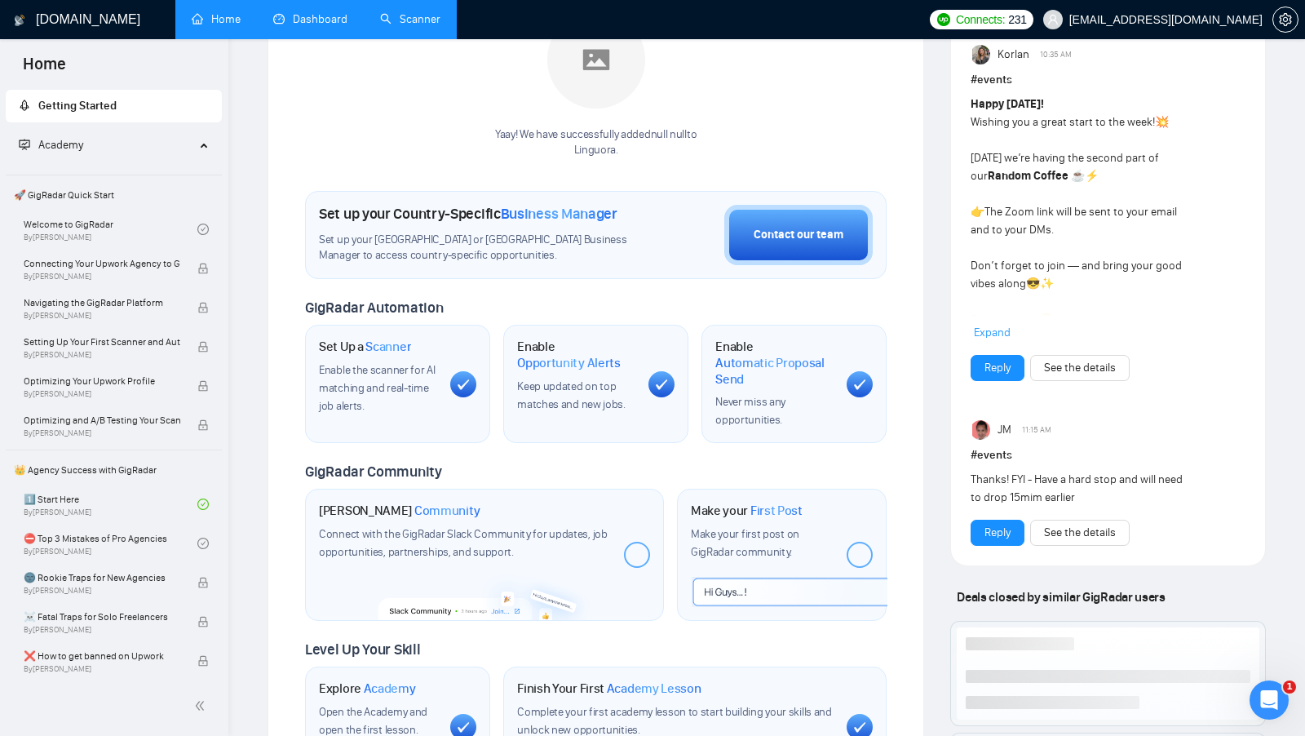
click at [297, 26] on link "Dashboard" at bounding box center [310, 19] width 74 height 14
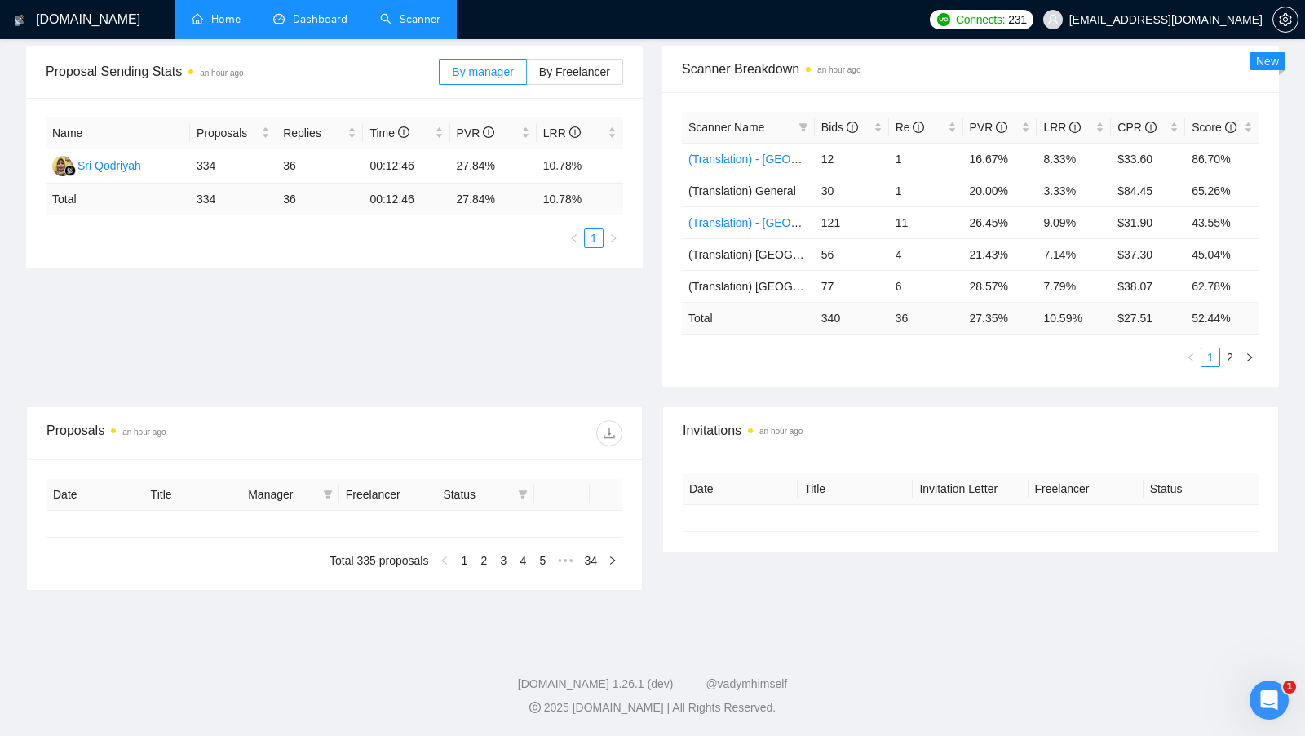
type input "2025-08-23"
type input "2025-09-22"
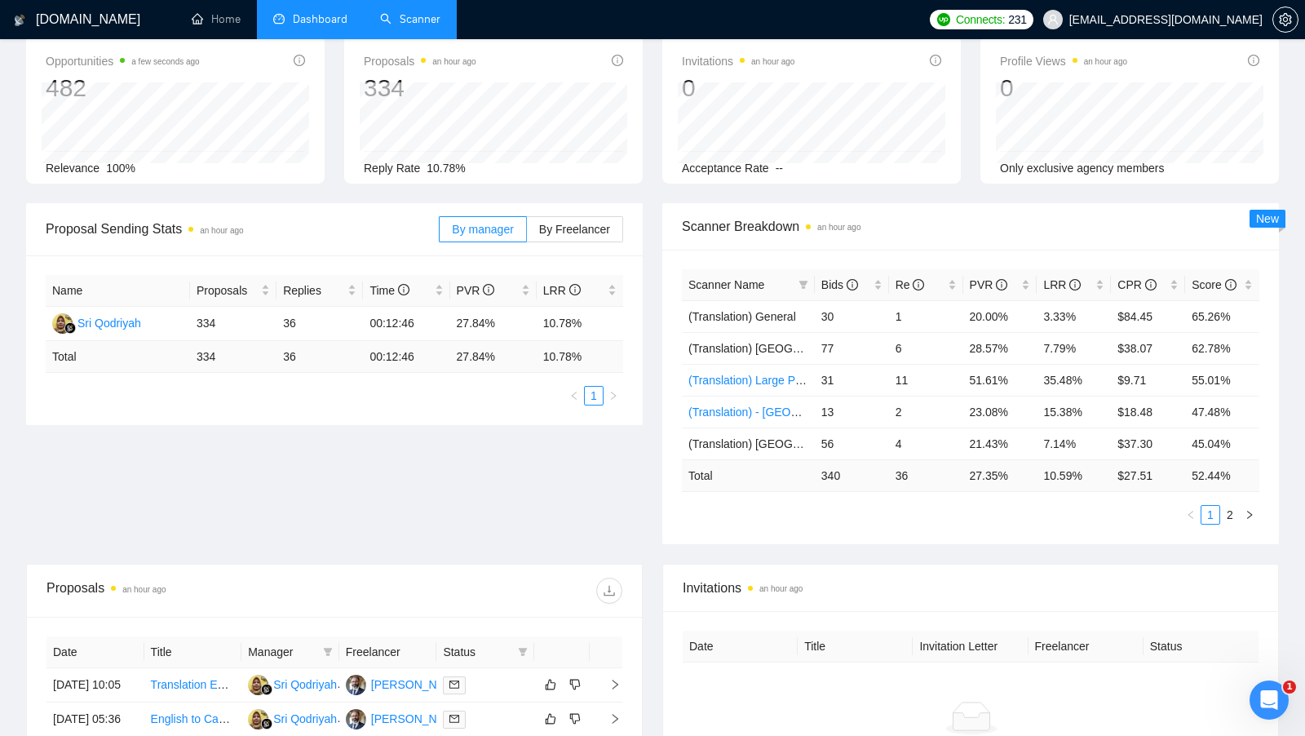
scroll to position [91, 0]
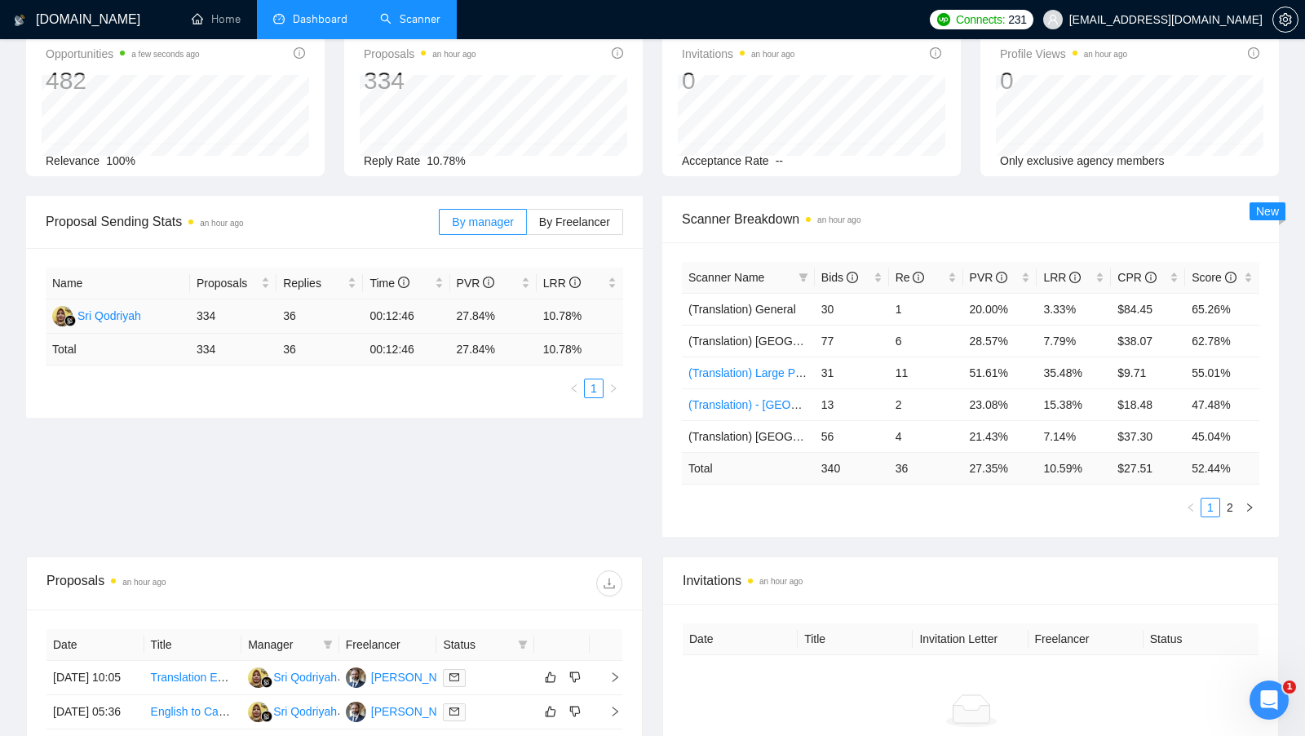
click at [202, 310] on td "334" at bounding box center [233, 316] width 86 height 34
drag, startPoint x: 280, startPoint y: 311, endPoint x: 344, endPoint y: 313, distance: 64.5
click at [344, 312] on td "36" at bounding box center [320, 316] width 86 height 34
drag, startPoint x: 369, startPoint y: 315, endPoint x: 423, endPoint y: 315, distance: 53.9
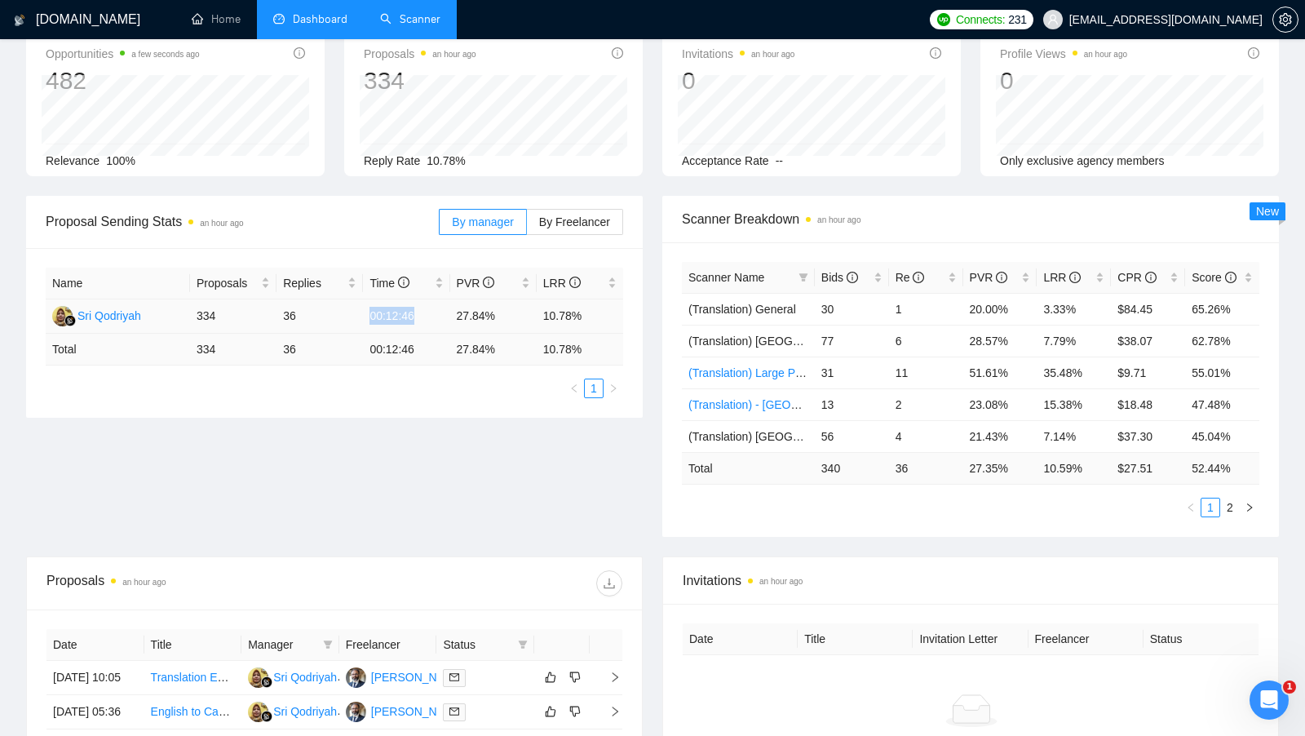
click at [423, 315] on td "00:12:46" at bounding box center [406, 316] width 86 height 34
drag, startPoint x: 456, startPoint y: 315, endPoint x: 499, endPoint y: 315, distance: 43.2
click at [499, 315] on td "27.84%" at bounding box center [493, 316] width 86 height 34
drag, startPoint x: 542, startPoint y: 312, endPoint x: 605, endPoint y: 312, distance: 62.8
click at [605, 312] on td "10.78%" at bounding box center [580, 316] width 86 height 34
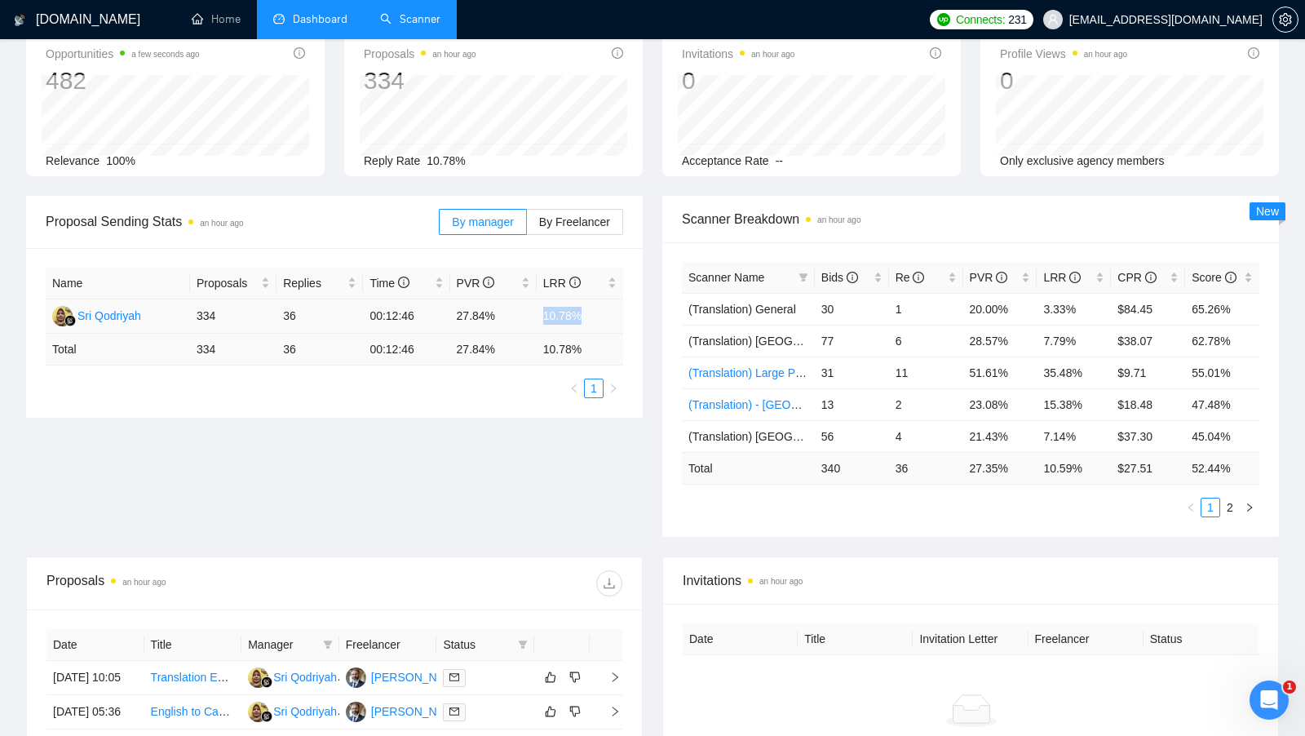
click at [607, 317] on td "10.78%" at bounding box center [580, 316] width 86 height 34
click at [583, 218] on span "By Freelancer" at bounding box center [574, 221] width 71 height 13
click at [527, 226] on input "By Freelancer" at bounding box center [527, 226] width 0 height 0
click at [494, 215] on span "By manager" at bounding box center [482, 221] width 61 height 13
click at [440, 226] on input "By manager" at bounding box center [440, 226] width 0 height 0
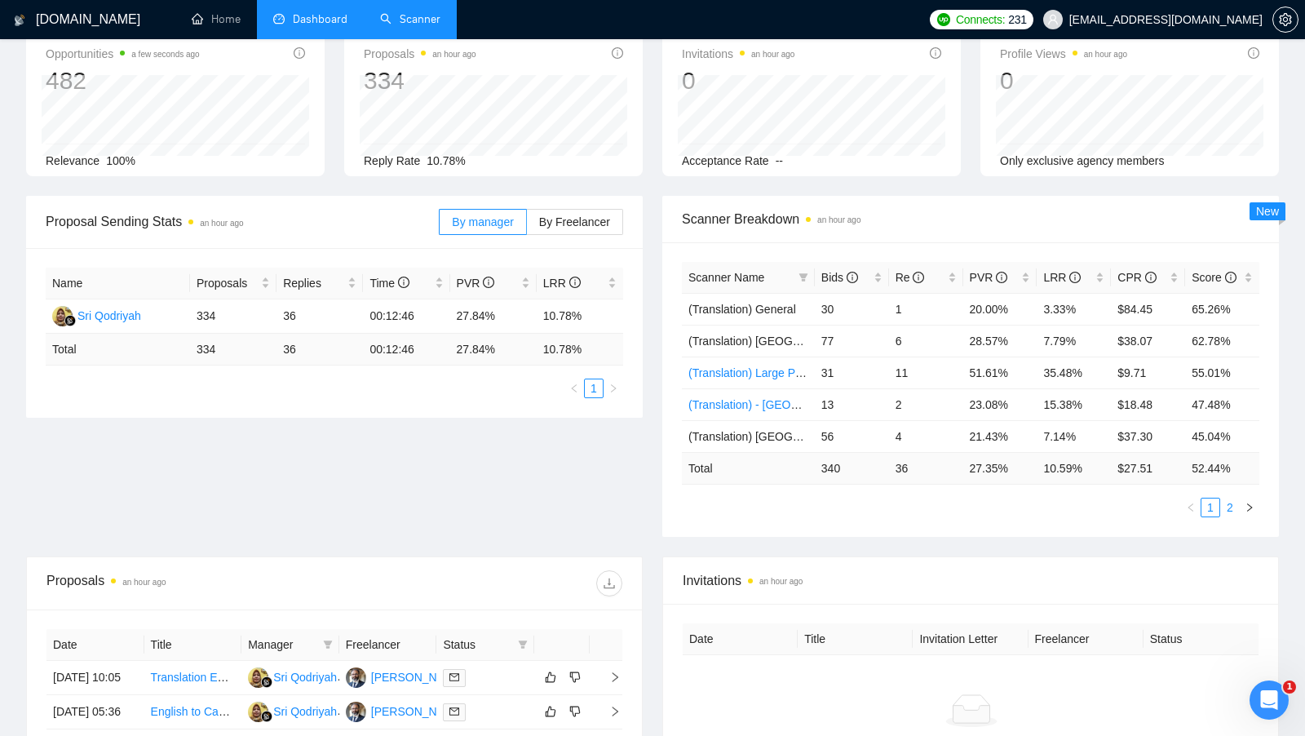
click at [1229, 510] on link "2" at bounding box center [1230, 508] width 18 height 18
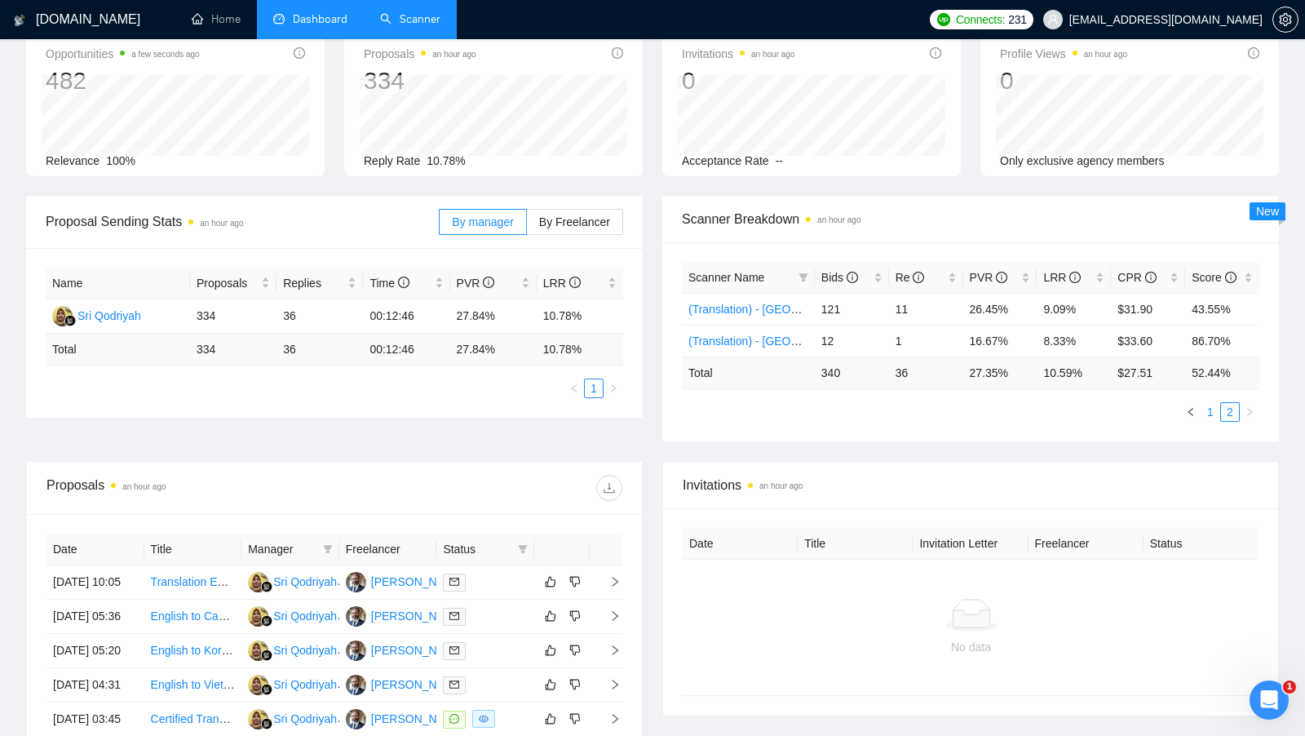
click at [1212, 409] on link "1" at bounding box center [1211, 412] width 18 height 18
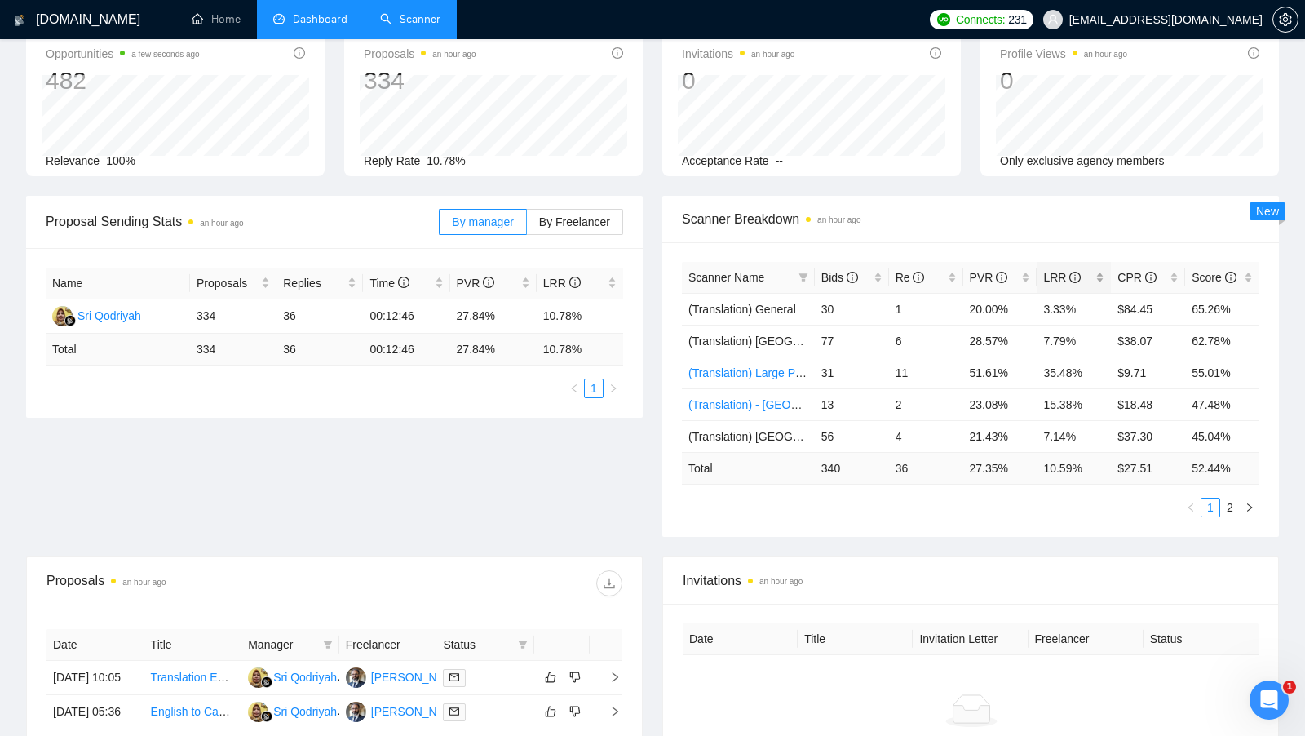
click at [1101, 272] on div "LRR" at bounding box center [1074, 277] width 61 height 18
drag, startPoint x: 1043, startPoint y: 308, endPoint x: 1083, endPoint y: 308, distance: 40.0
click at [1083, 308] on td "35.48%" at bounding box center [1074, 308] width 74 height 32
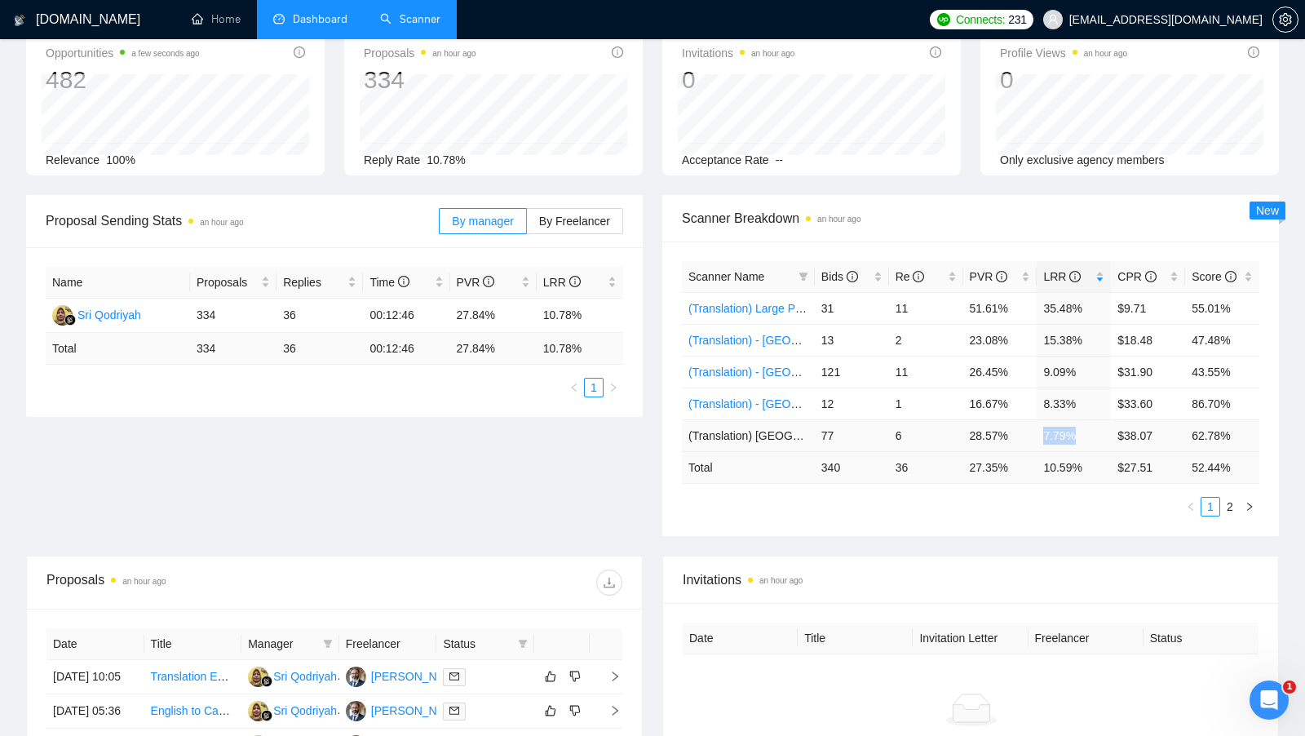
drag, startPoint x: 1040, startPoint y: 428, endPoint x: 1087, endPoint y: 432, distance: 46.7
click at [1086, 432] on td "7.79%" at bounding box center [1074, 435] width 74 height 32
click at [1087, 432] on td "7.79%" at bounding box center [1074, 435] width 74 height 32
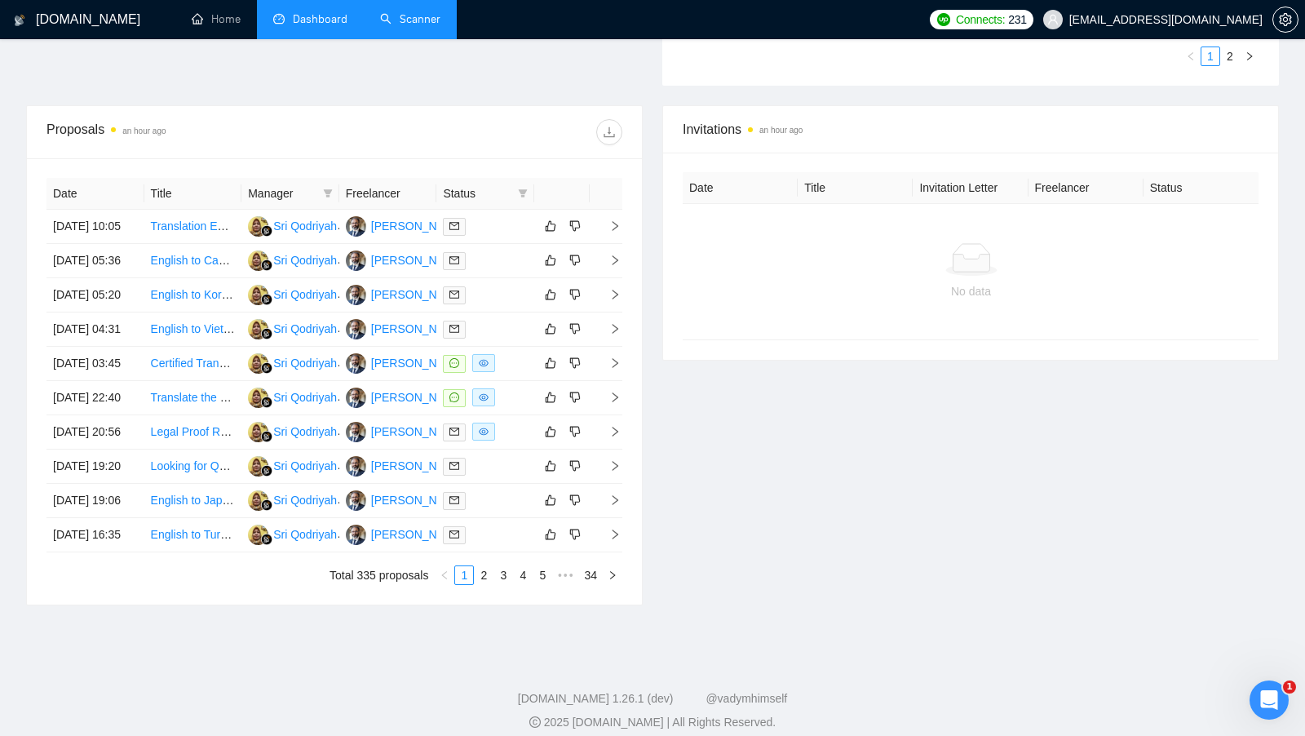
scroll to position [569, 0]
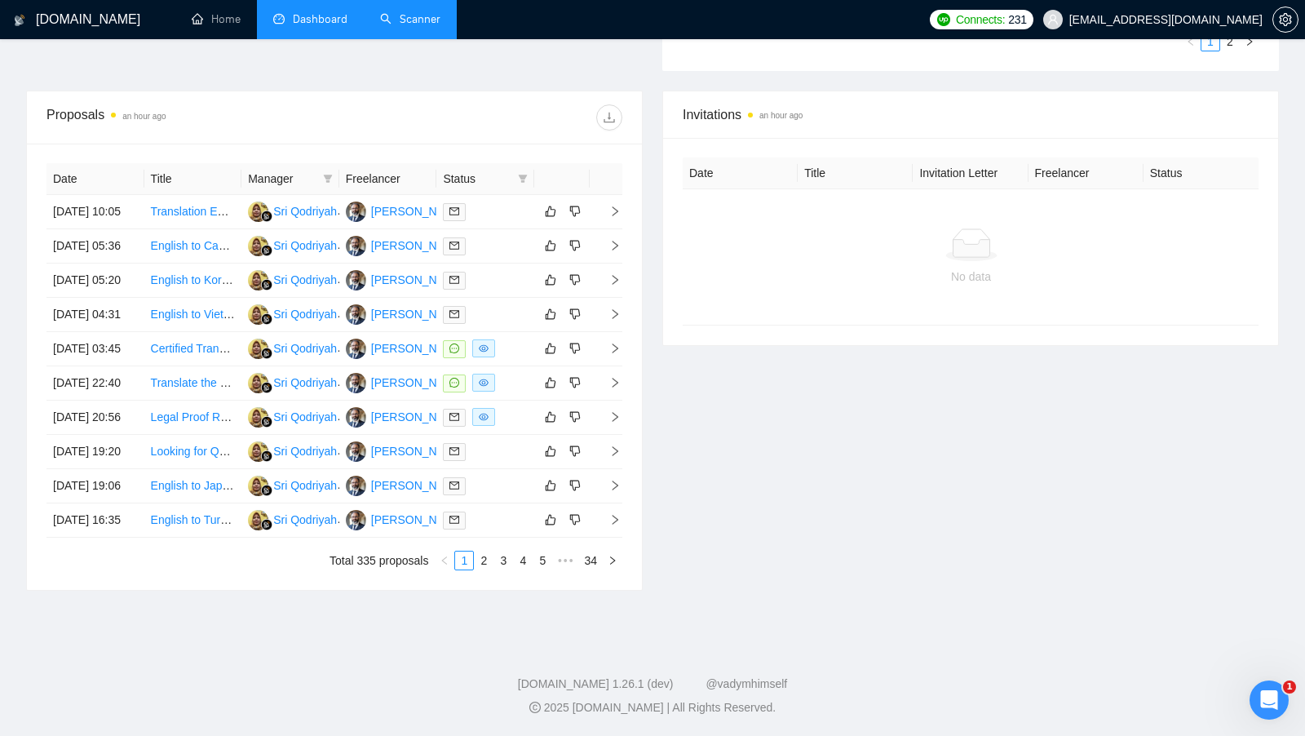
click at [86, 104] on div "Proposals an hour ago" at bounding box center [191, 117] width 288 height 26
click at [503, 202] on div at bounding box center [485, 211] width 85 height 19
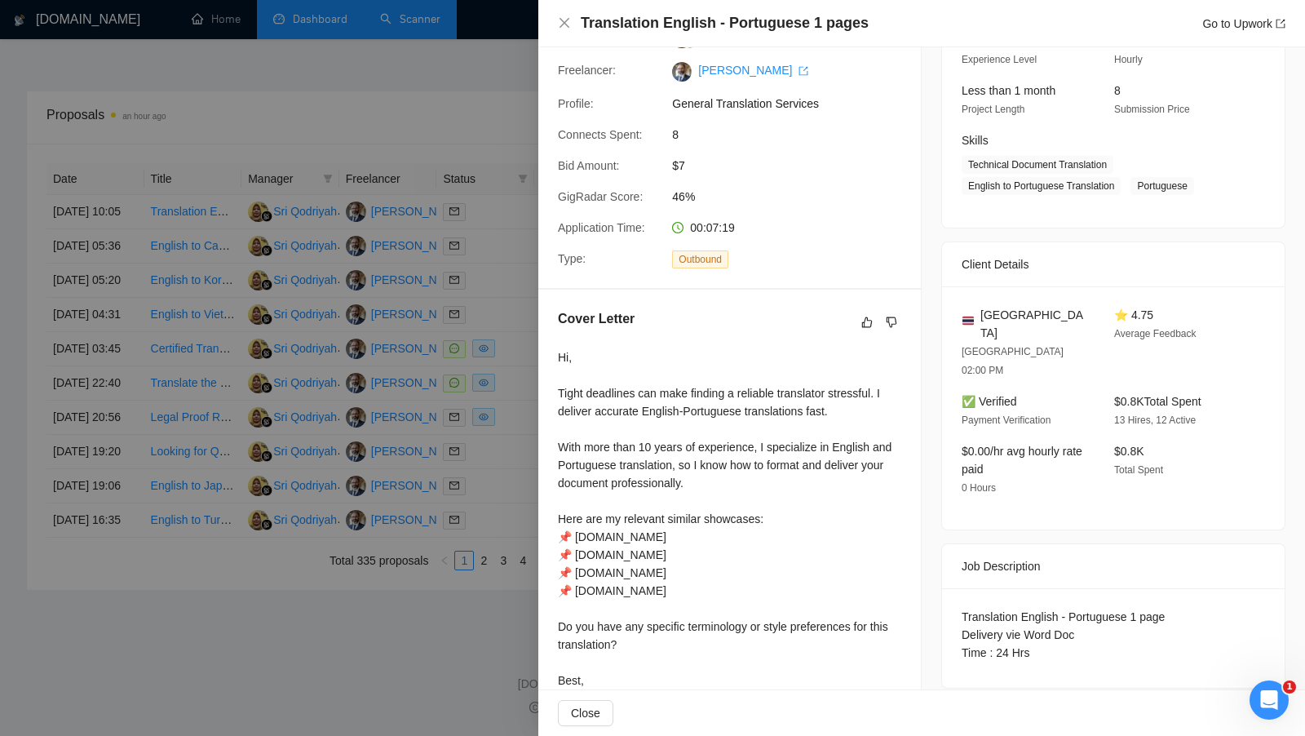
scroll to position [227, 0]
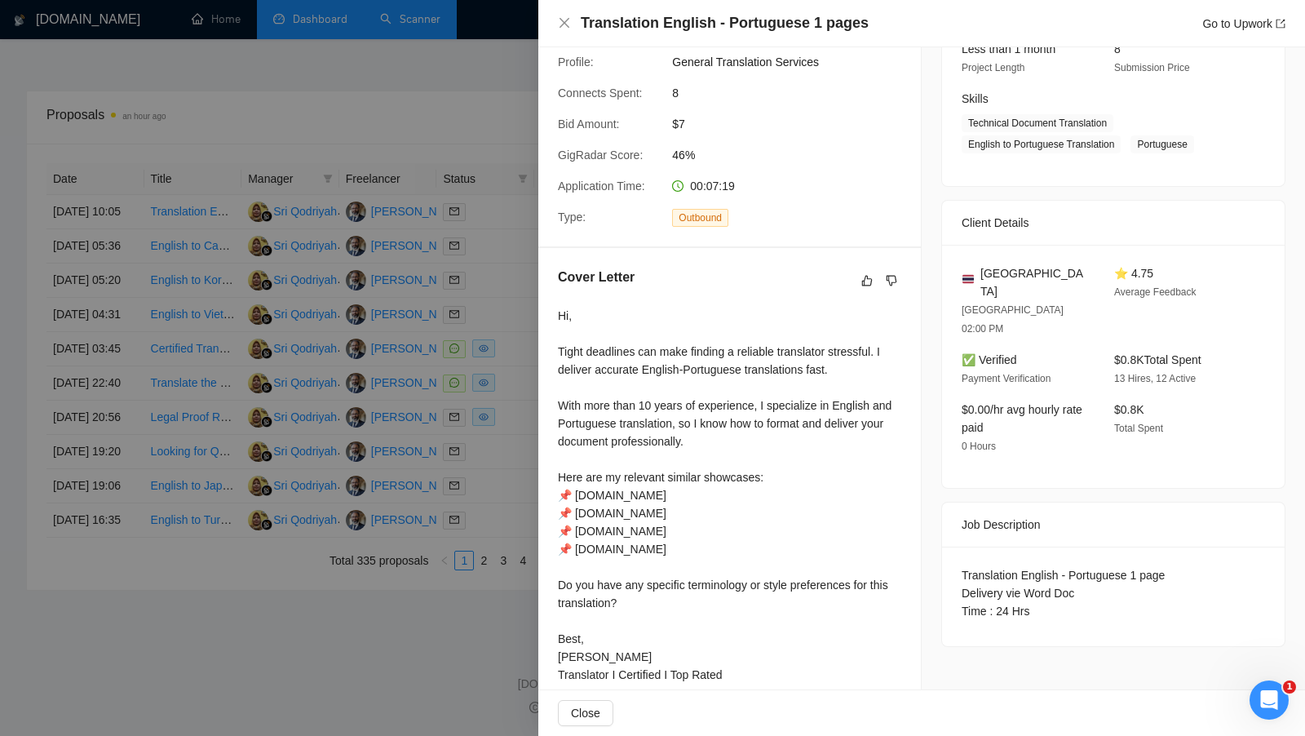
click at [461, 354] on div at bounding box center [652, 368] width 1305 height 736
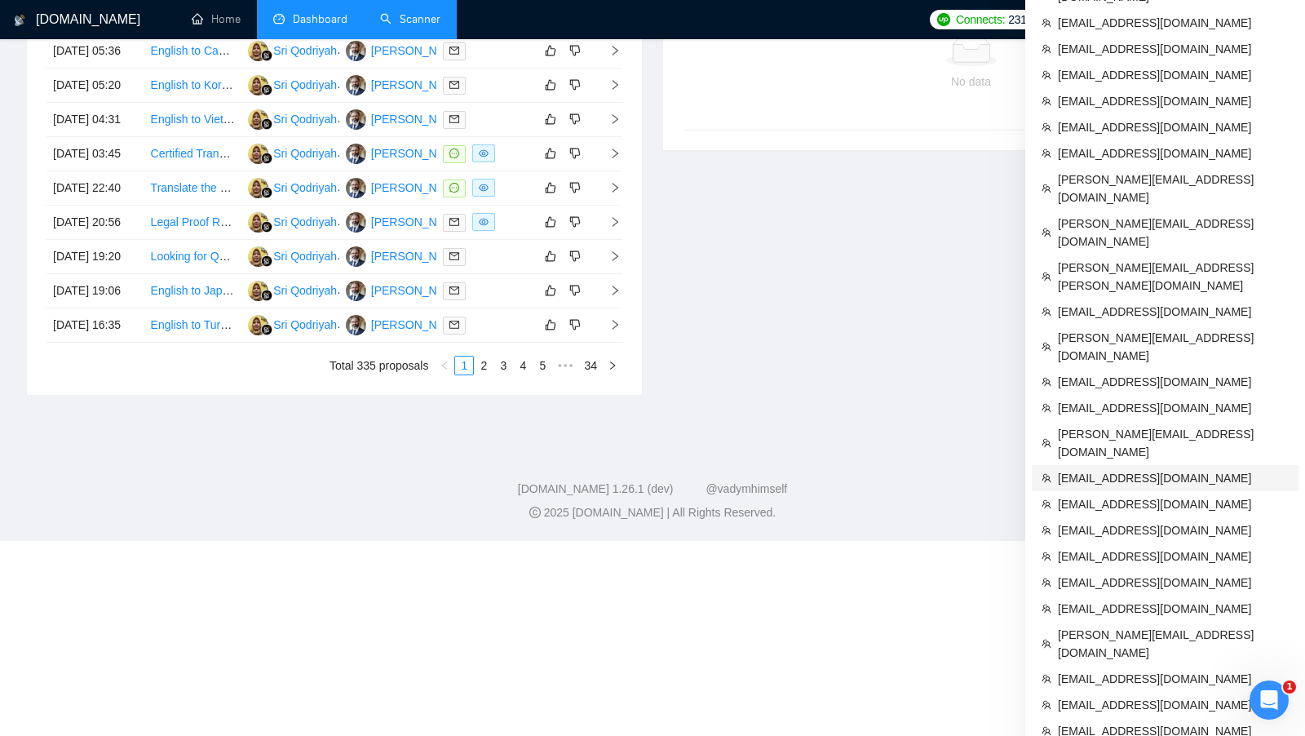
scroll to position [840, 0]
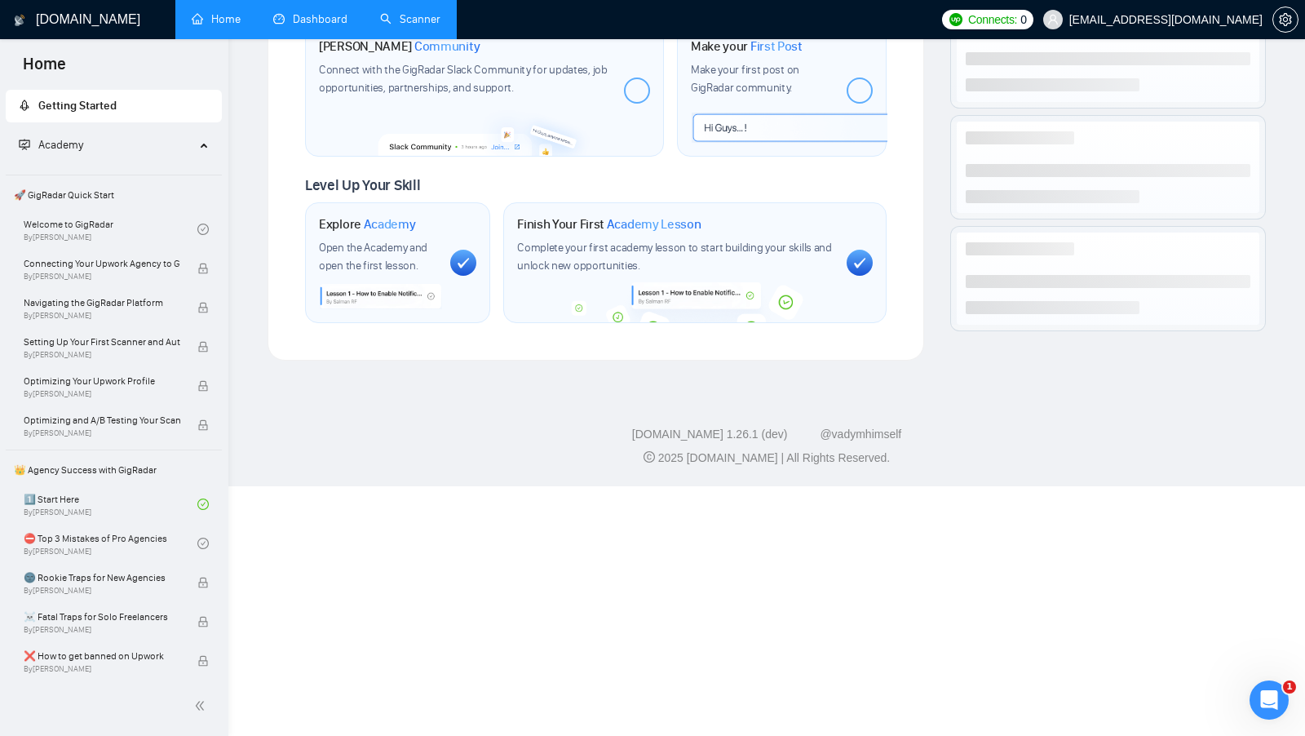
scroll to position [543, 0]
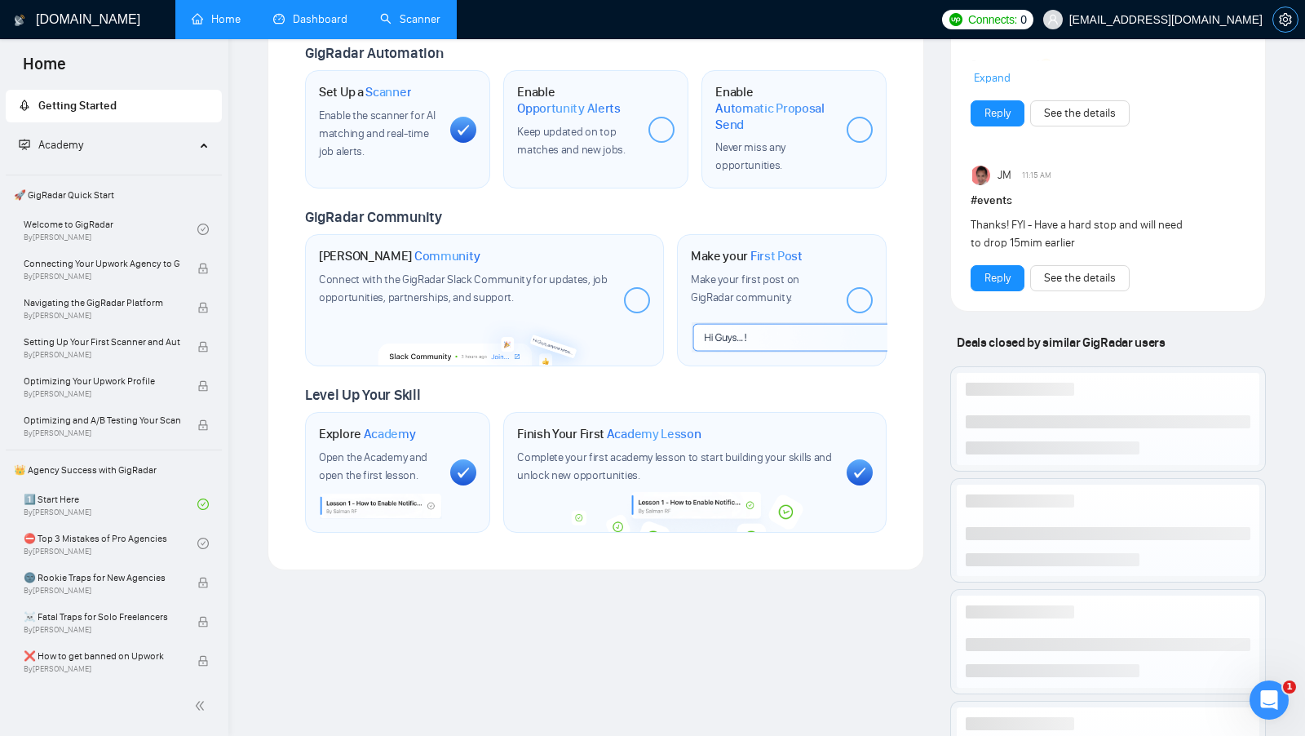
click at [1283, 18] on icon "setting" at bounding box center [1285, 19] width 13 height 13
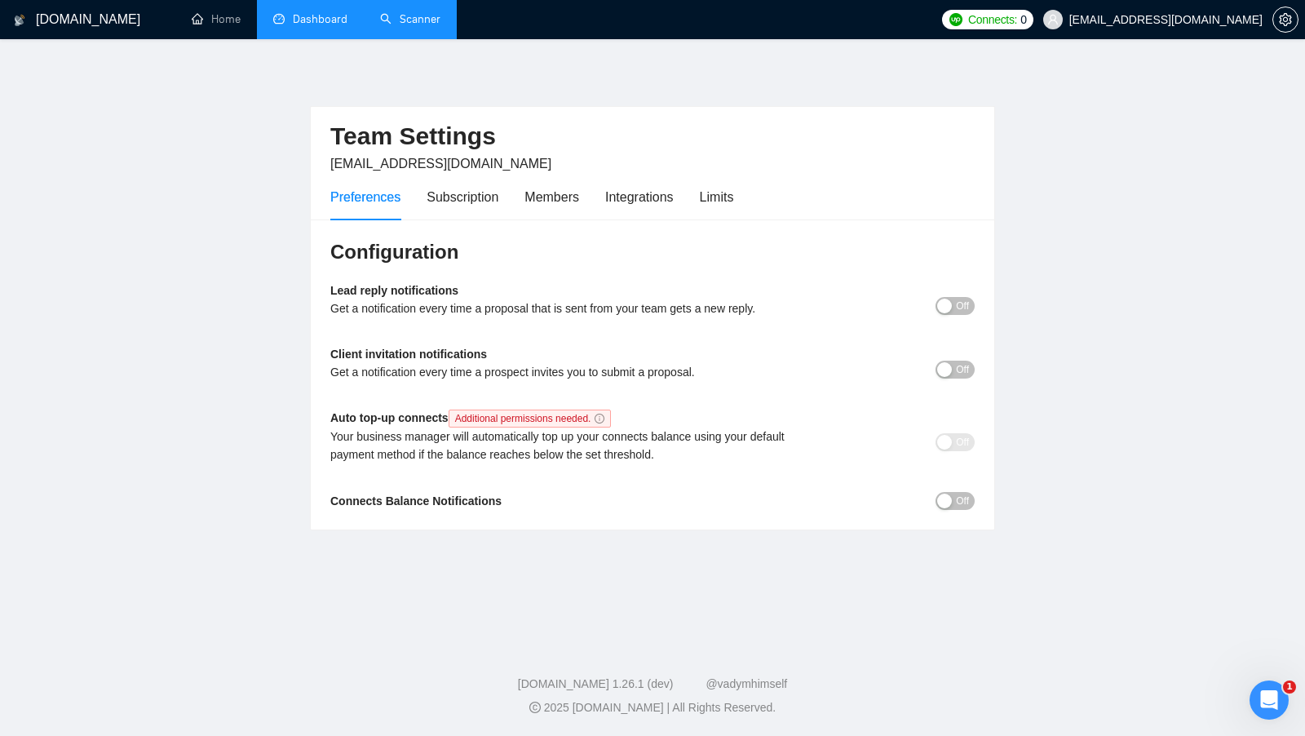
click at [445, 293] on b "Lead reply notifications" at bounding box center [394, 290] width 128 height 13
click at [448, 359] on b "Client invitation notifications" at bounding box center [408, 354] width 157 height 13
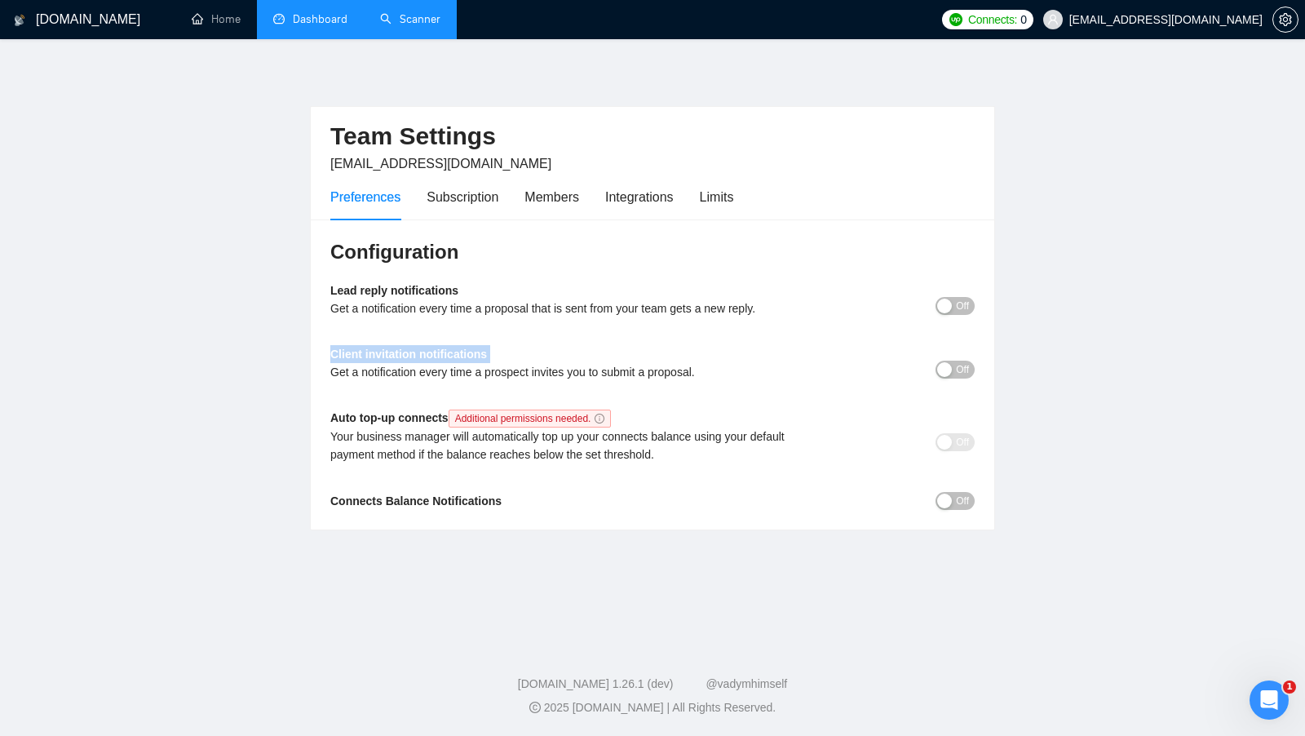
click at [448, 359] on b "Client invitation notifications" at bounding box center [408, 354] width 157 height 13
click at [423, 507] on div "Connects Balance Notifications" at bounding box center [572, 501] width 484 height 18
click at [941, 495] on div "button" at bounding box center [944, 501] width 15 height 15
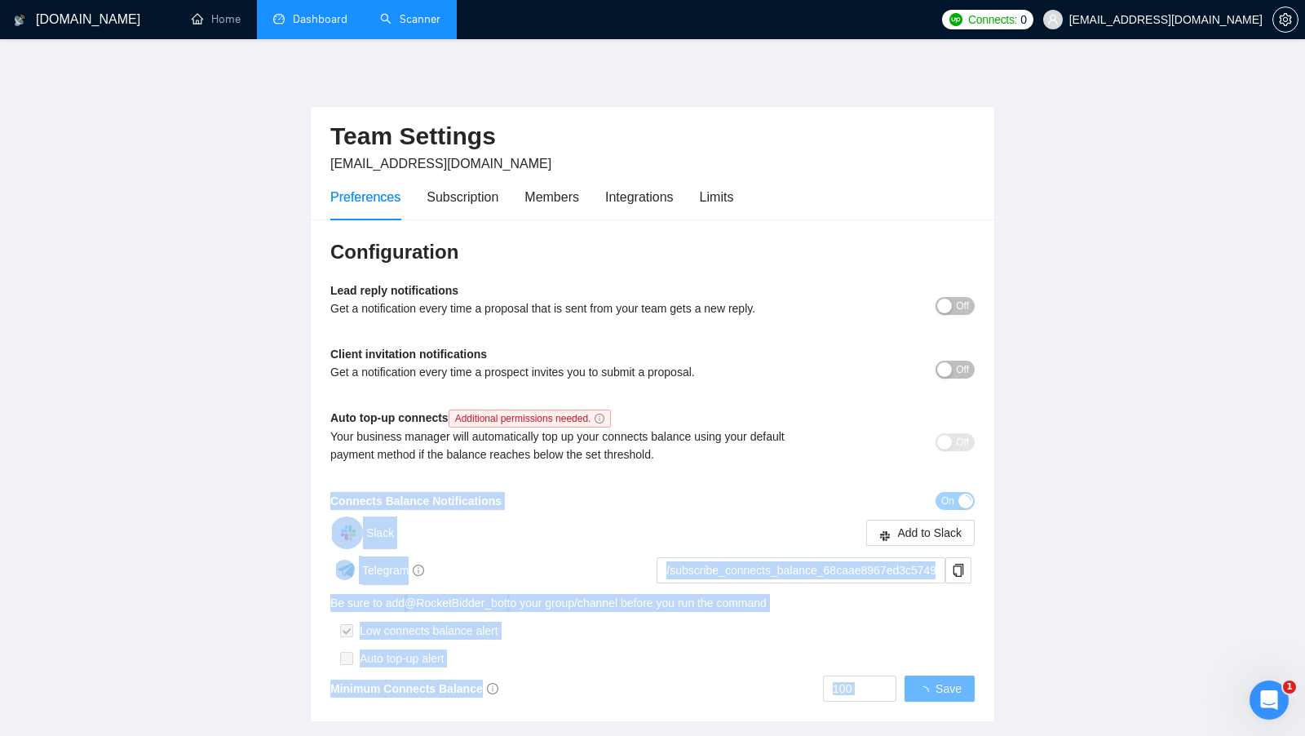
click at [926, 603] on div "Be sure to add @ RocketBidder_bot to your group/channel before you run the comm…" at bounding box center [652, 603] width 645 height 18
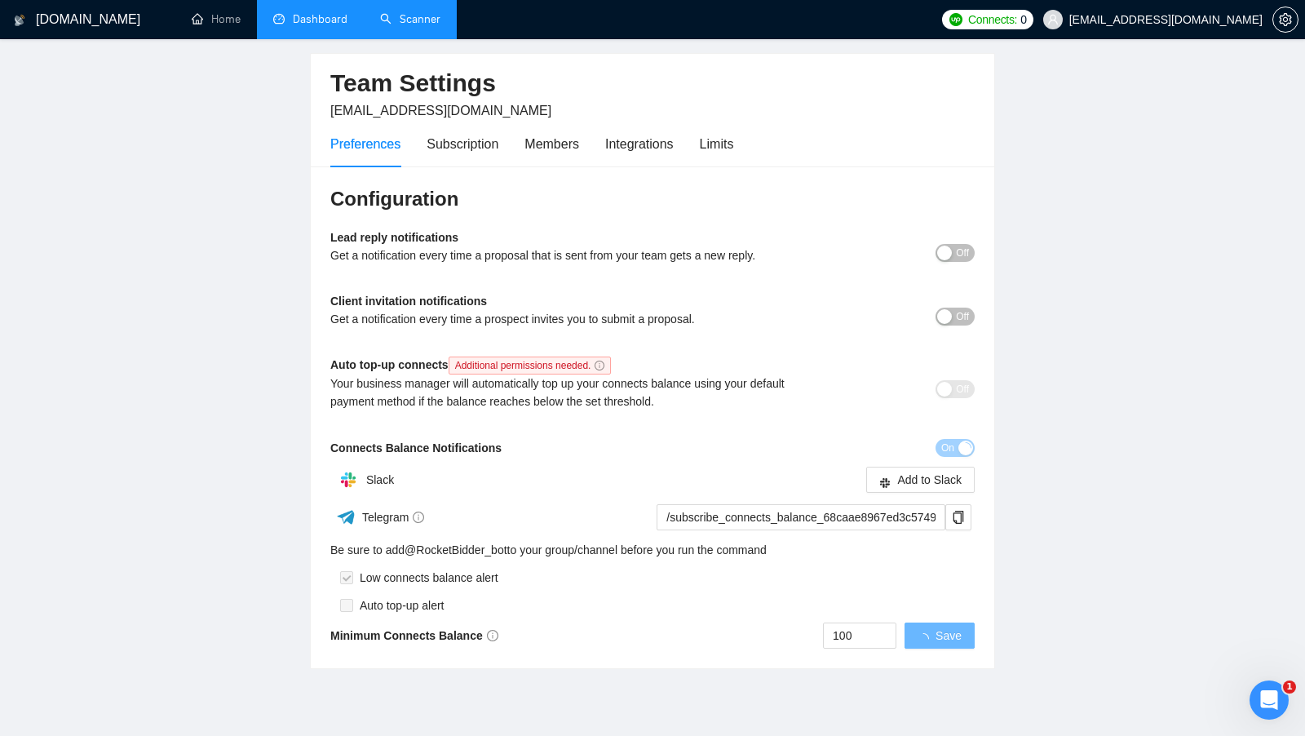
scroll to position [65, 0]
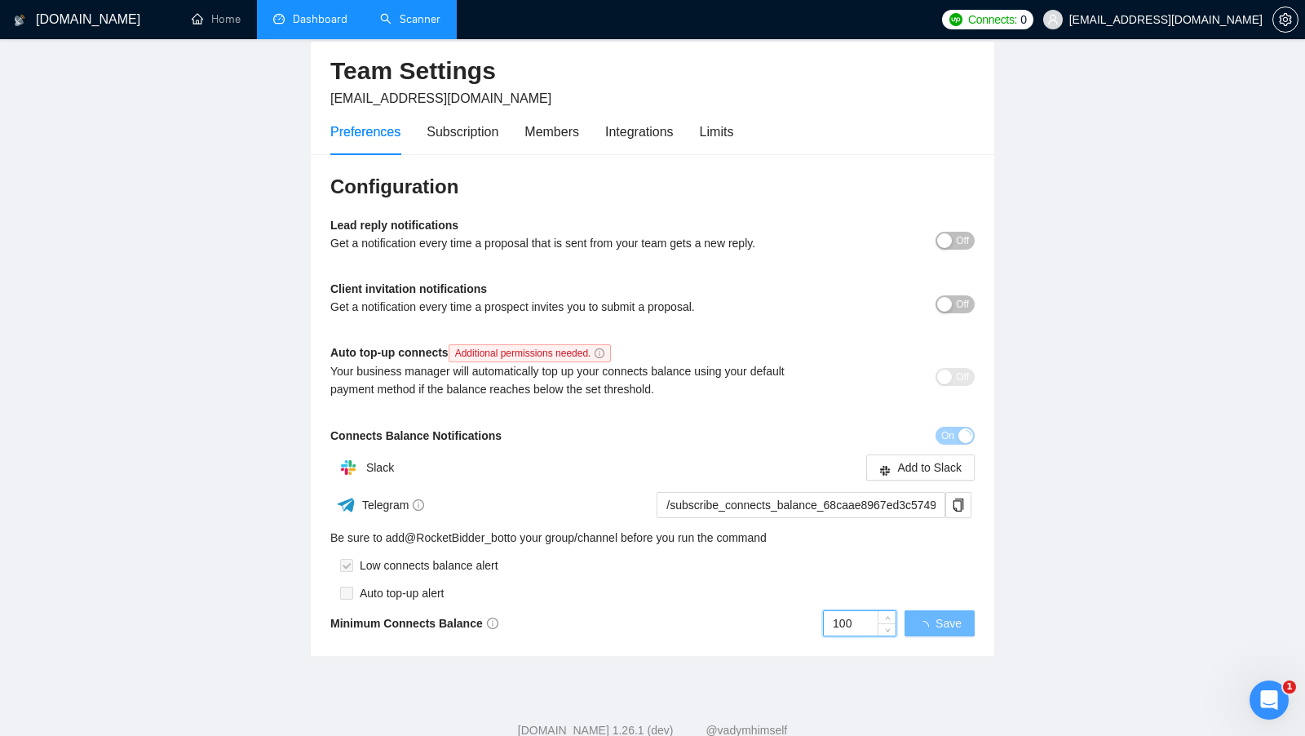
click at [851, 625] on input "100" at bounding box center [860, 623] width 72 height 24
click at [870, 625] on input "100" at bounding box center [860, 623] width 72 height 24
click at [858, 624] on input "100" at bounding box center [878, 623] width 72 height 24
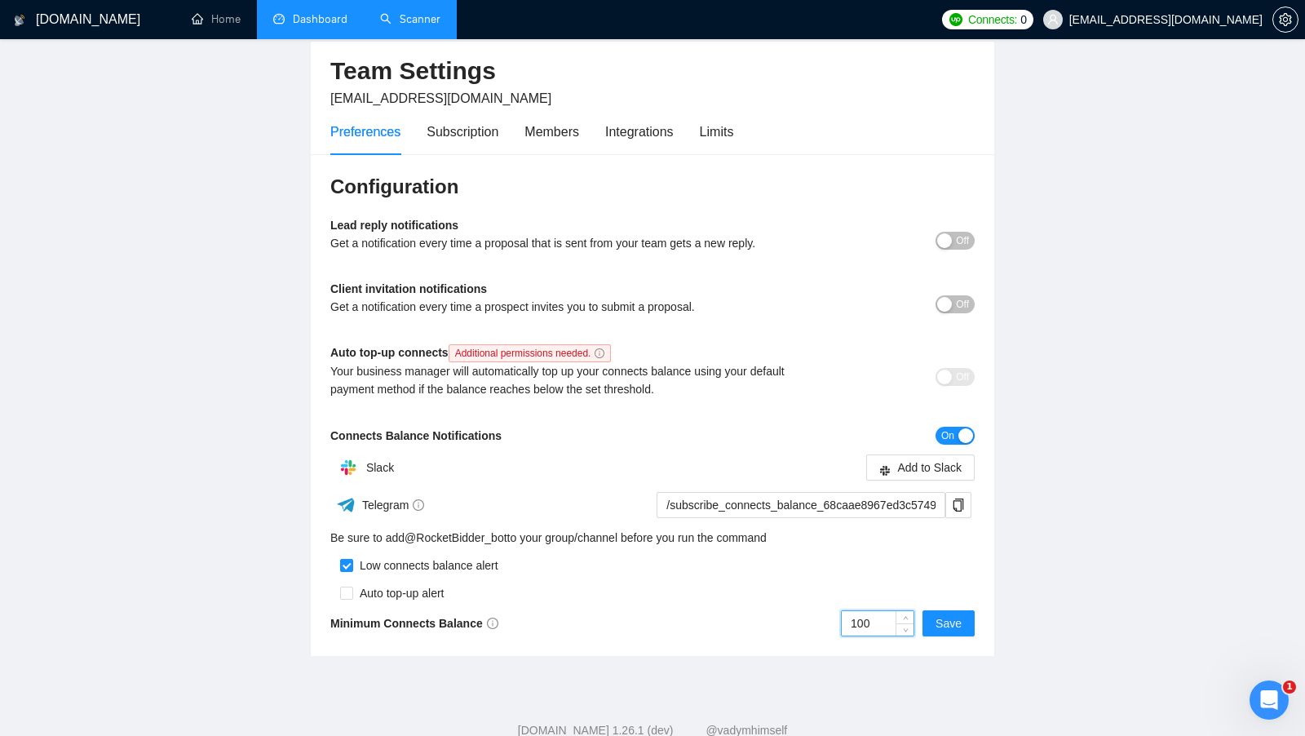
click at [858, 624] on input "100" at bounding box center [878, 623] width 72 height 24
type input "2"
click at [873, 624] on input at bounding box center [878, 623] width 72 height 24
type input "100"
click at [956, 615] on span "Save" at bounding box center [949, 623] width 26 height 18
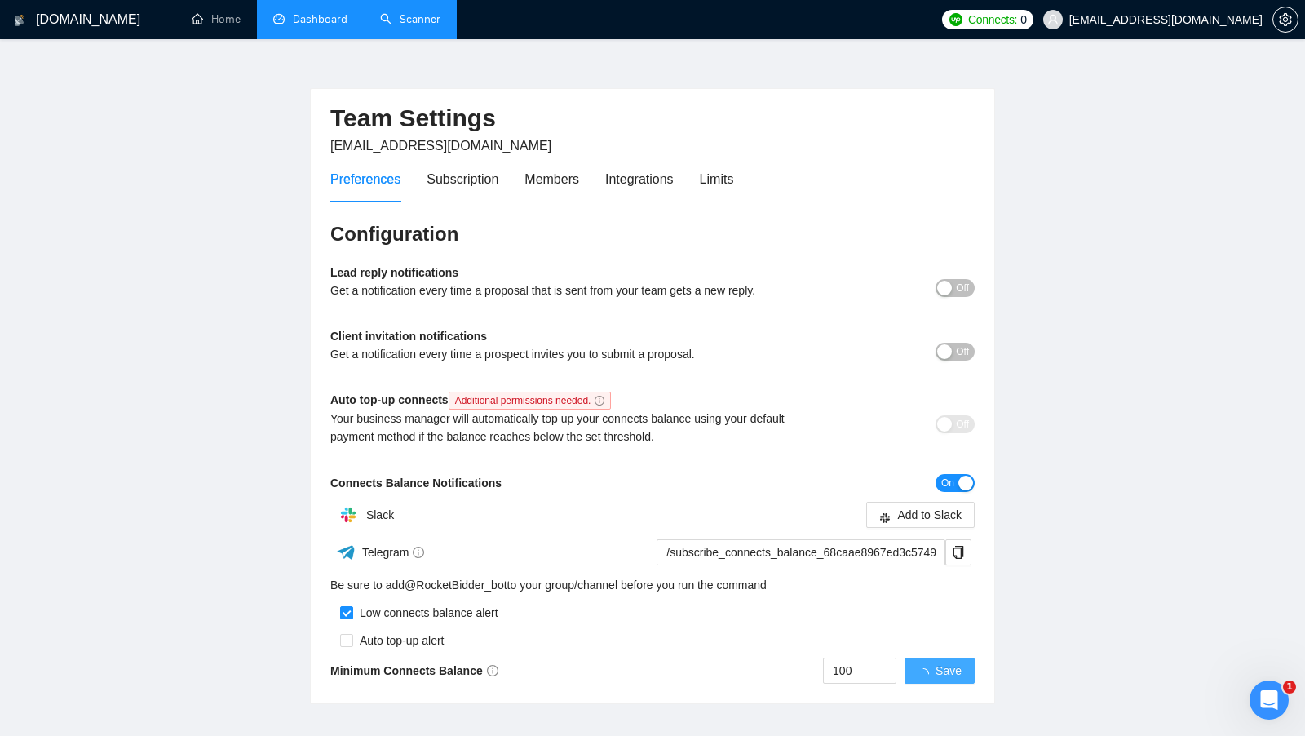
scroll to position [0, 0]
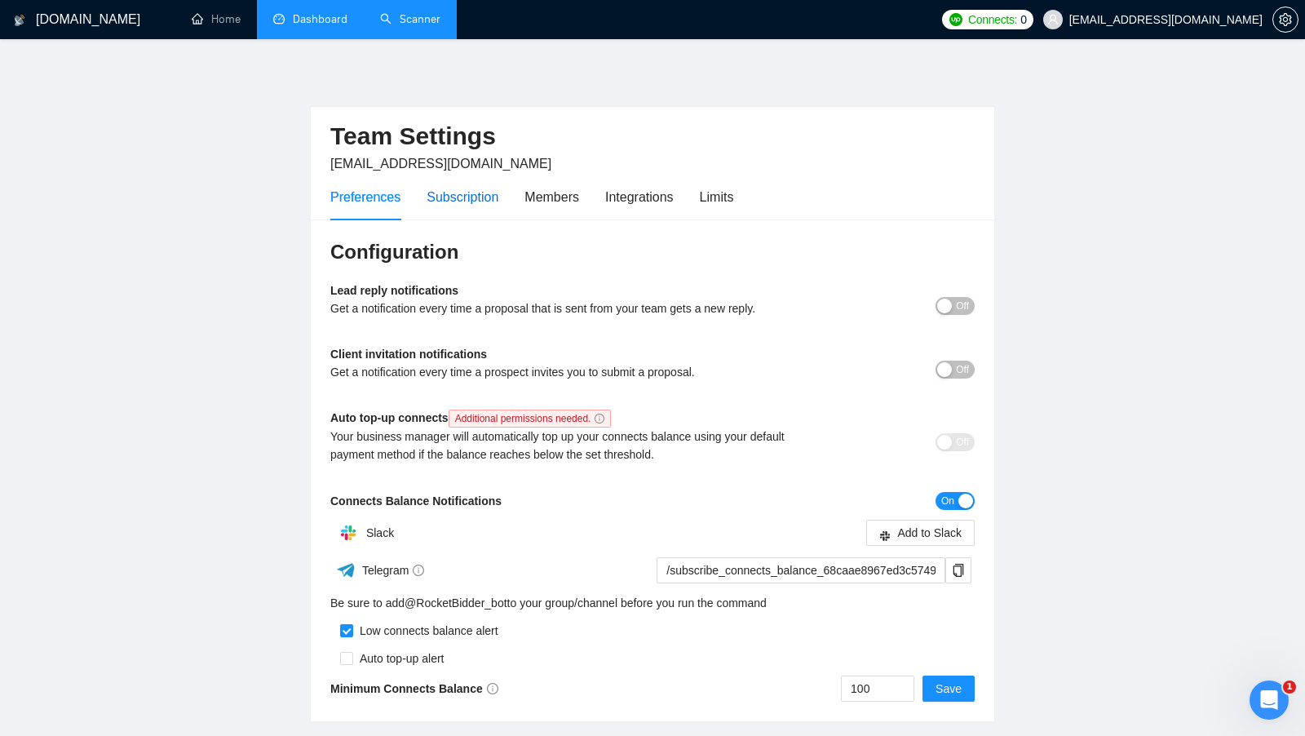
click at [473, 206] on div "Subscription" at bounding box center [463, 197] width 72 height 20
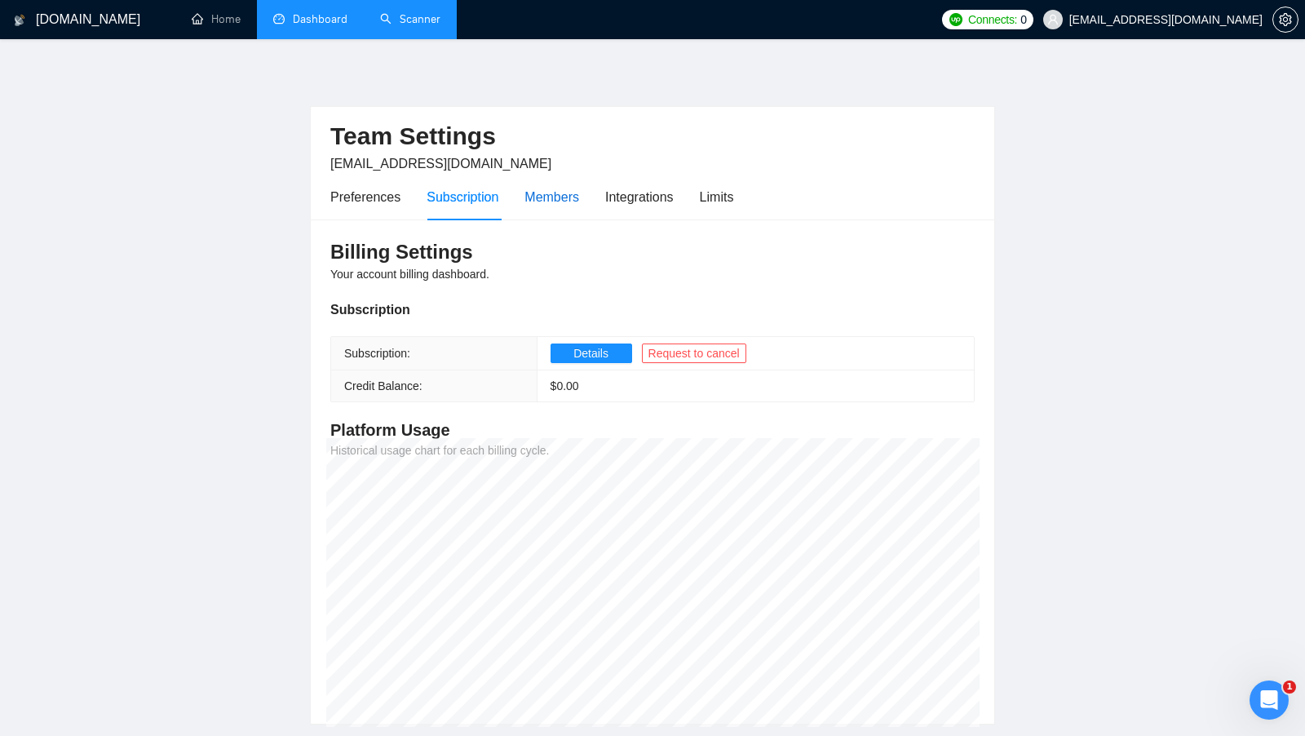
click at [565, 195] on div "Members" at bounding box center [552, 197] width 55 height 20
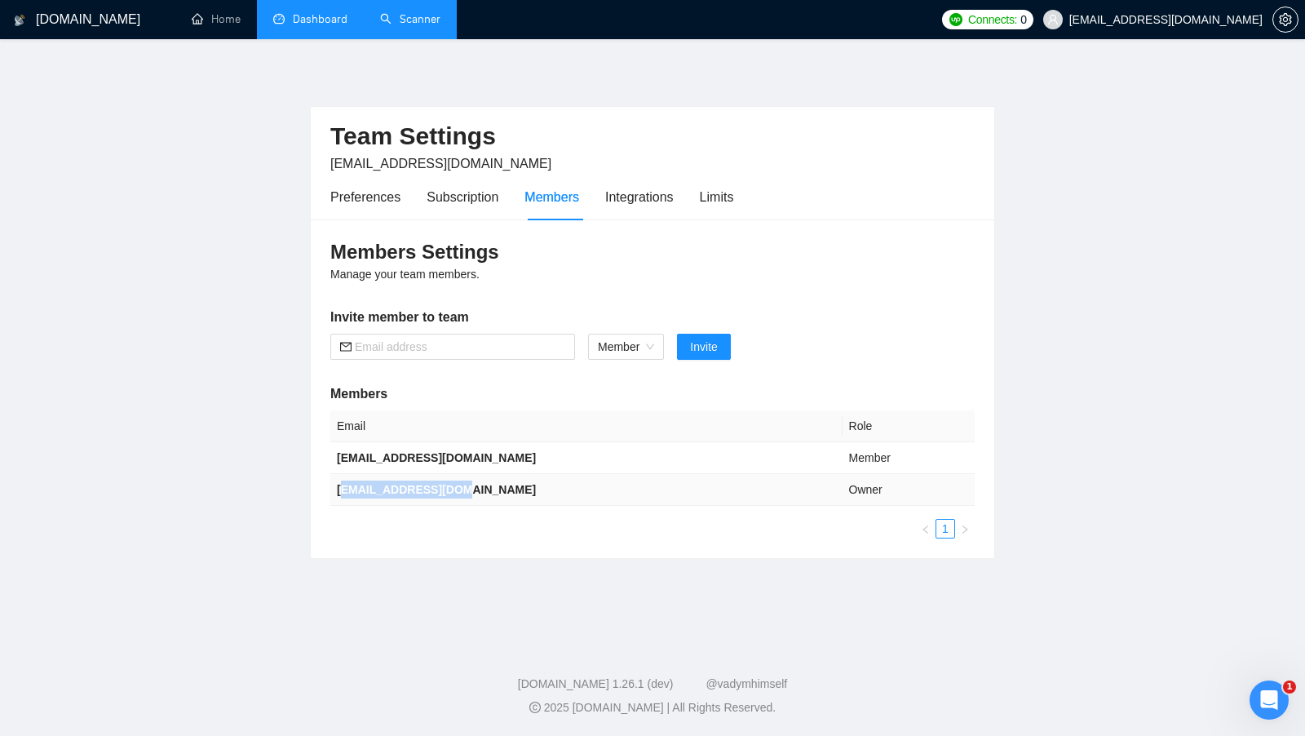
drag, startPoint x: 471, startPoint y: 492, endPoint x: 343, endPoint y: 485, distance: 128.3
click at [343, 485] on td "[EMAIL_ADDRESS][DOMAIN_NAME]" at bounding box center [586, 490] width 512 height 32
click at [428, 578] on main "Team Settings artimixov@gmail.com Preferences Subscription Members Integrations…" at bounding box center [652, 337] width 1253 height 545
click at [641, 206] on div "Integrations" at bounding box center [639, 197] width 69 height 20
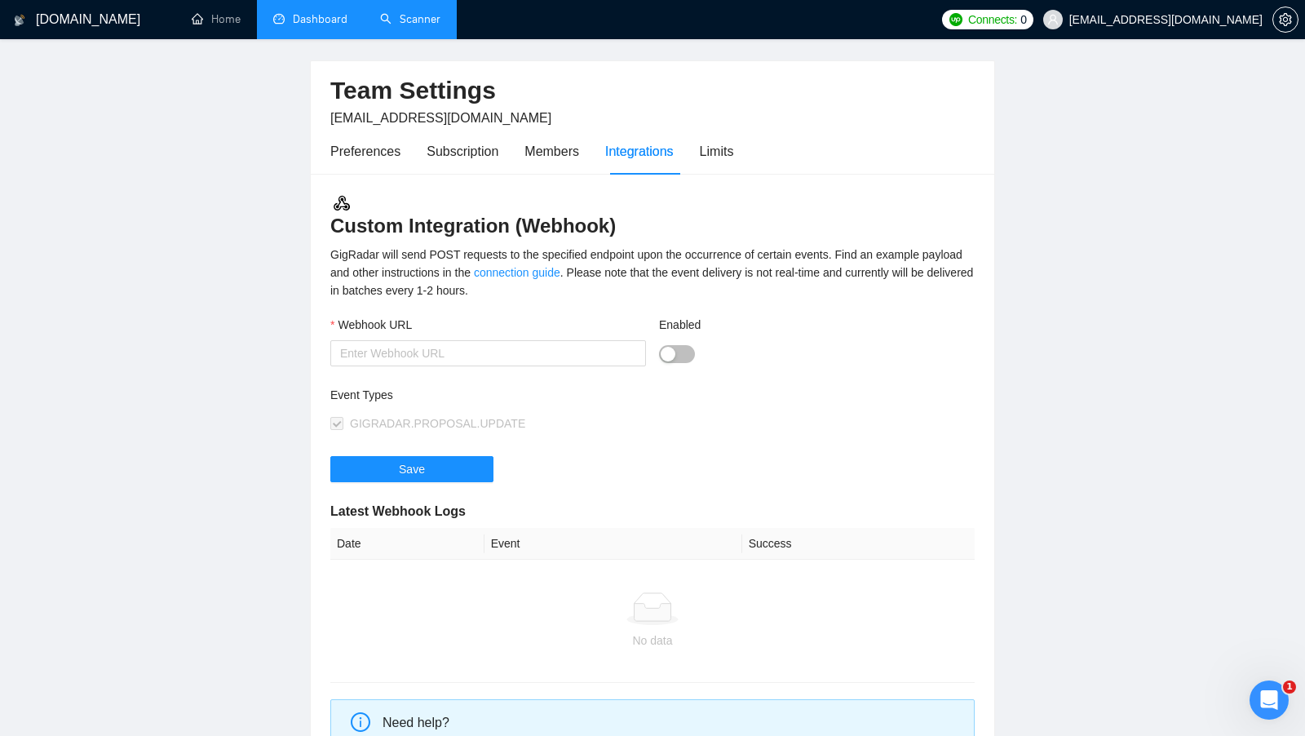
scroll to position [47, 0]
click at [723, 153] on div "Limits" at bounding box center [717, 150] width 34 height 20
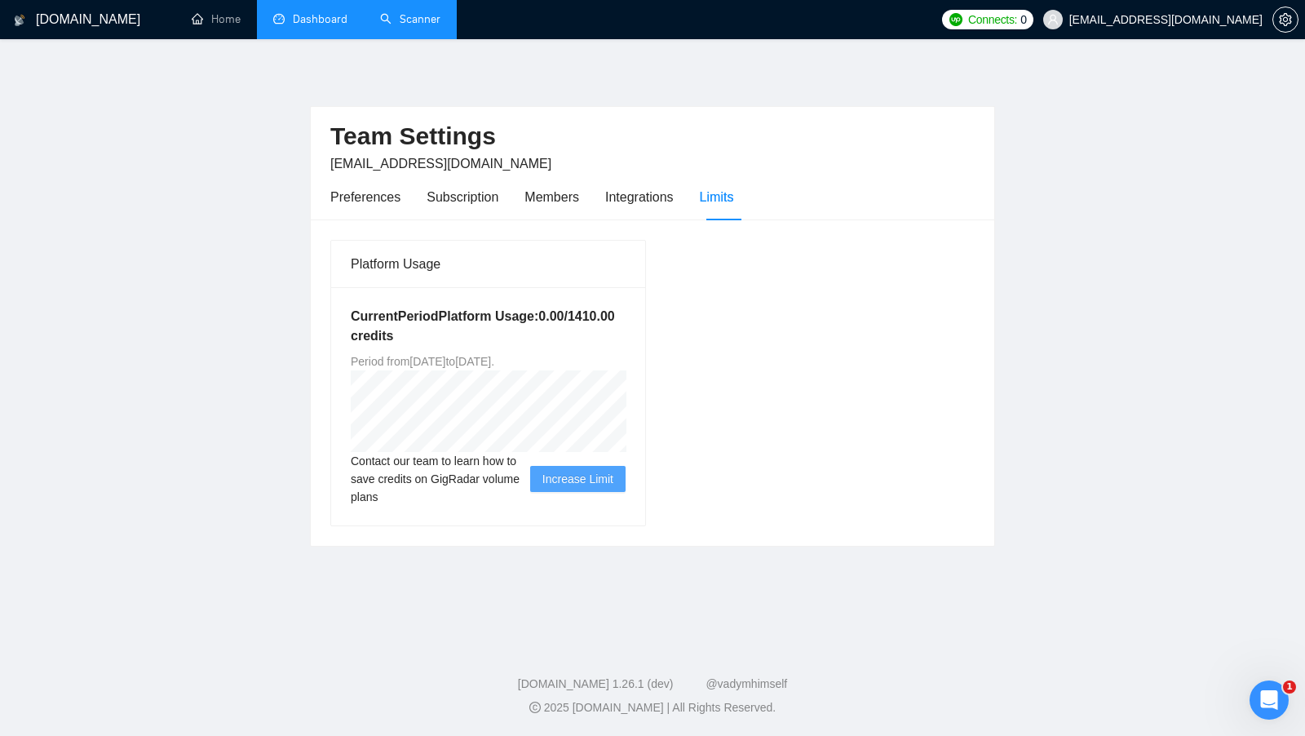
drag, startPoint x: 440, startPoint y: 359, endPoint x: 472, endPoint y: 359, distance: 32.6
click at [472, 359] on span "Period from Wed Sep 17 2025 to Wed Dec 17 2025 ." at bounding box center [423, 361] width 144 height 13
drag, startPoint x: 476, startPoint y: 360, endPoint x: 441, endPoint y: 360, distance: 35.9
click at [441, 360] on span "Period from Wed Sep 17 2025 to Wed Dec 17 2025 ." at bounding box center [423, 361] width 144 height 13
click at [729, 364] on div "Platform Usage Current Period Platform Usage: 0.00 / 1410.00 credits Period fro…" at bounding box center [653, 382] width 658 height 287
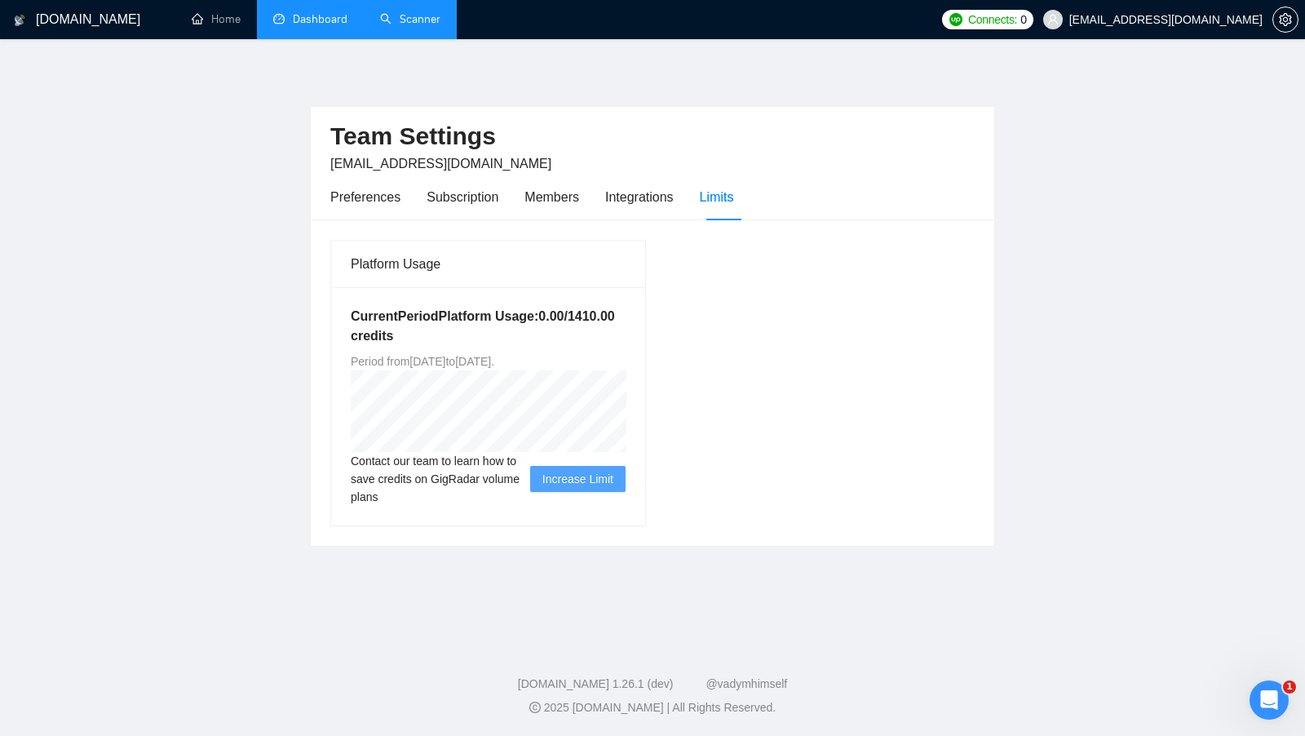
click at [408, 23] on link "Scanner" at bounding box center [410, 19] width 60 height 14
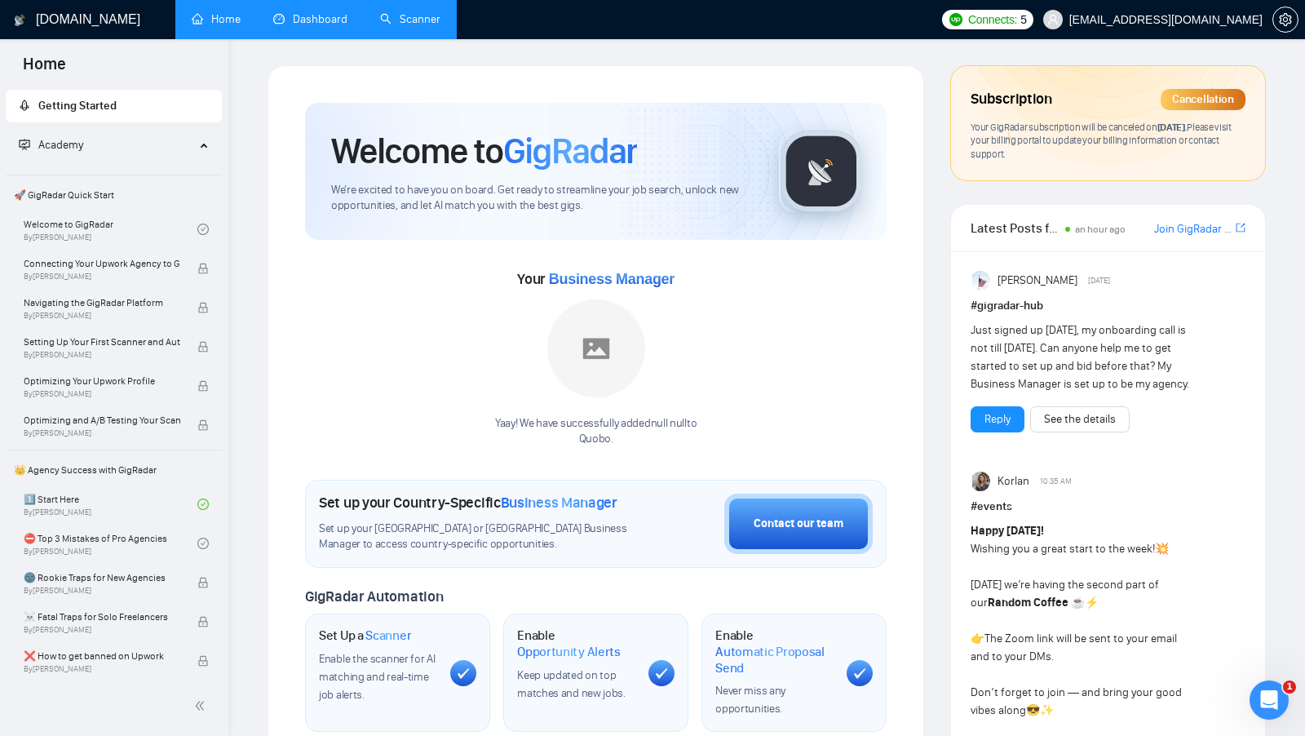
click at [412, 26] on link "Scanner" at bounding box center [410, 19] width 60 height 14
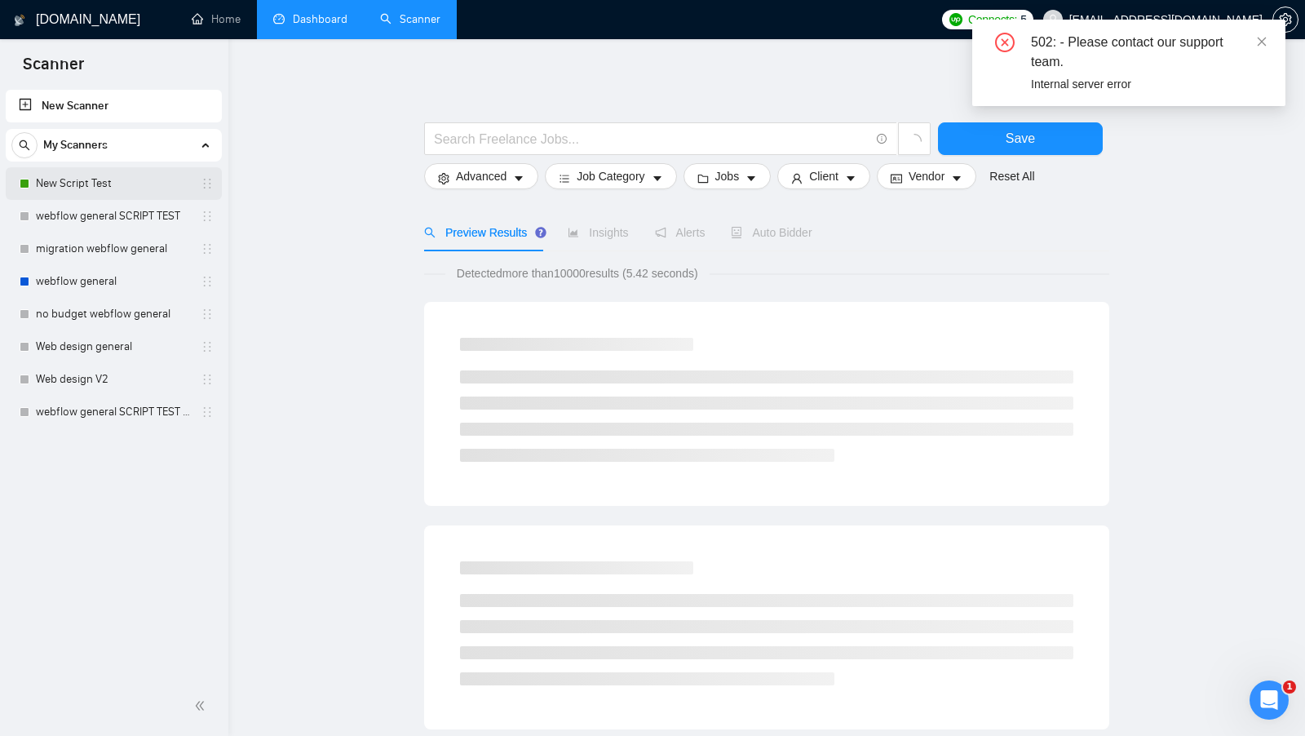
click at [95, 186] on link "New Script Test" at bounding box center [113, 183] width 155 height 33
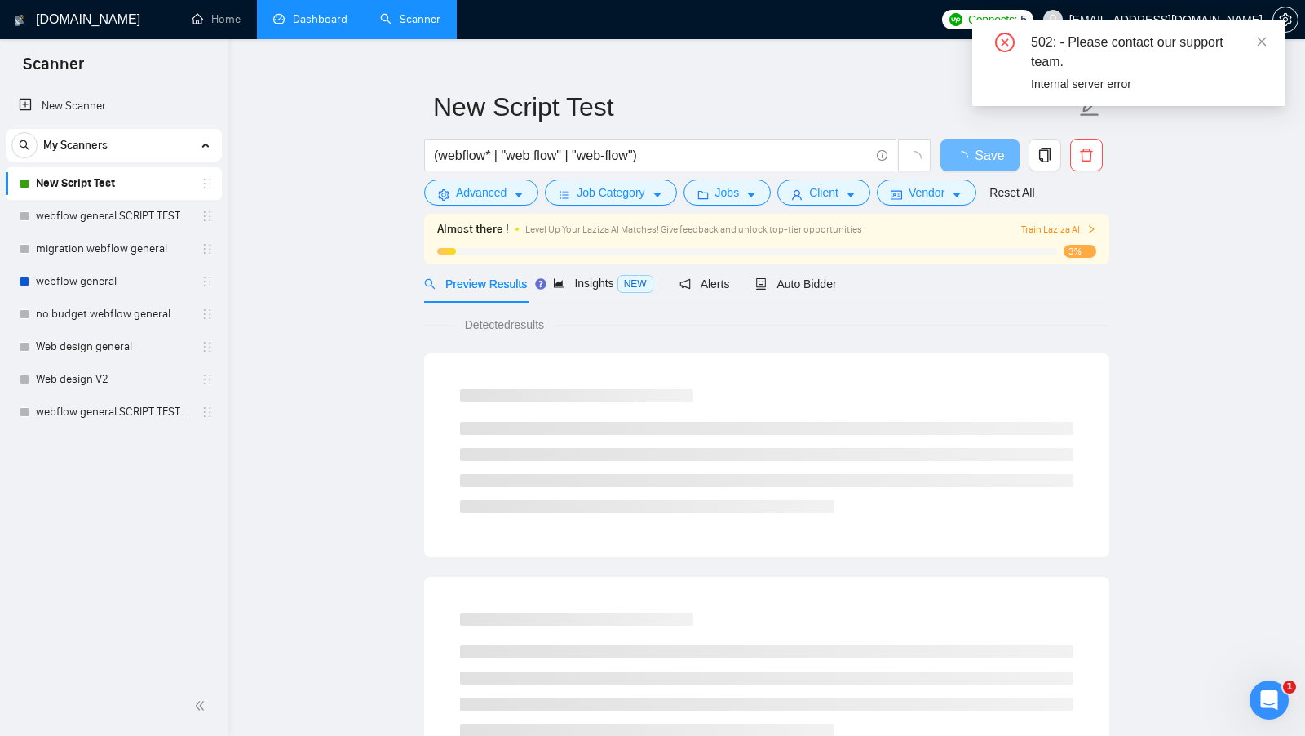
scroll to position [29, 0]
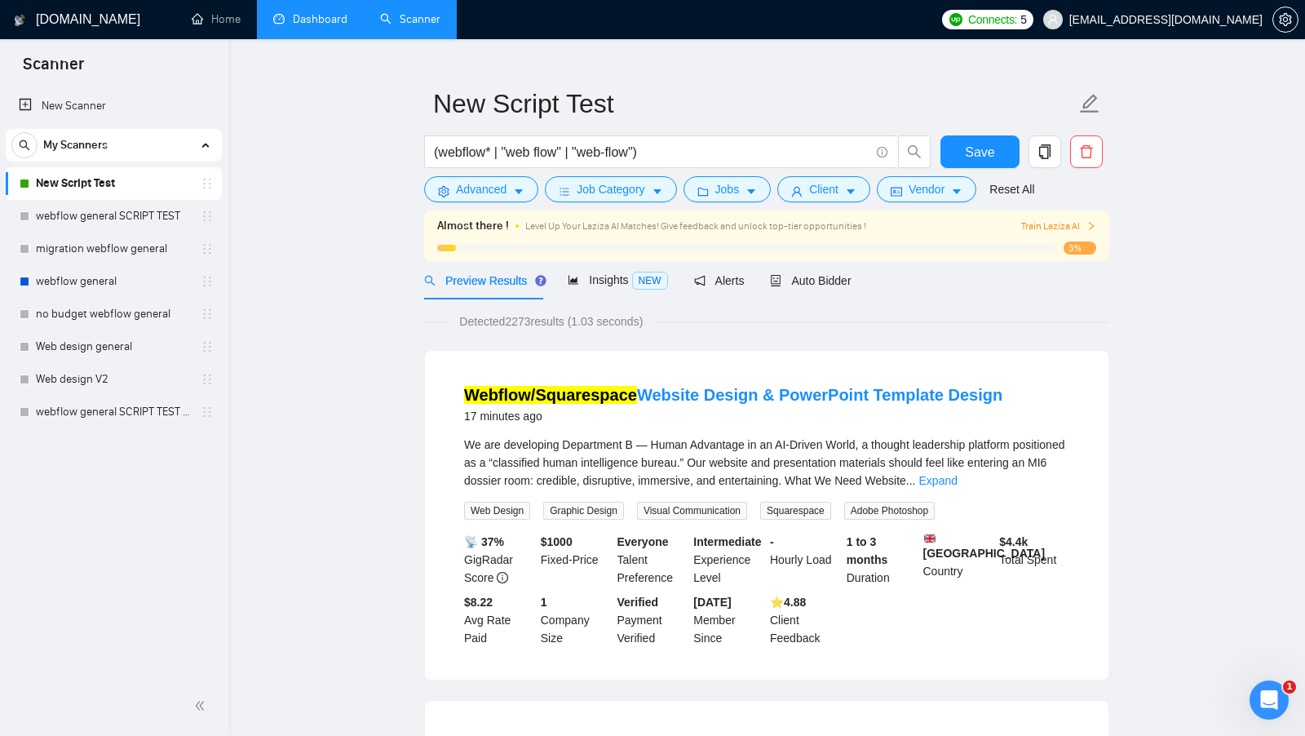
click at [321, 16] on link "Dashboard" at bounding box center [310, 19] width 74 height 14
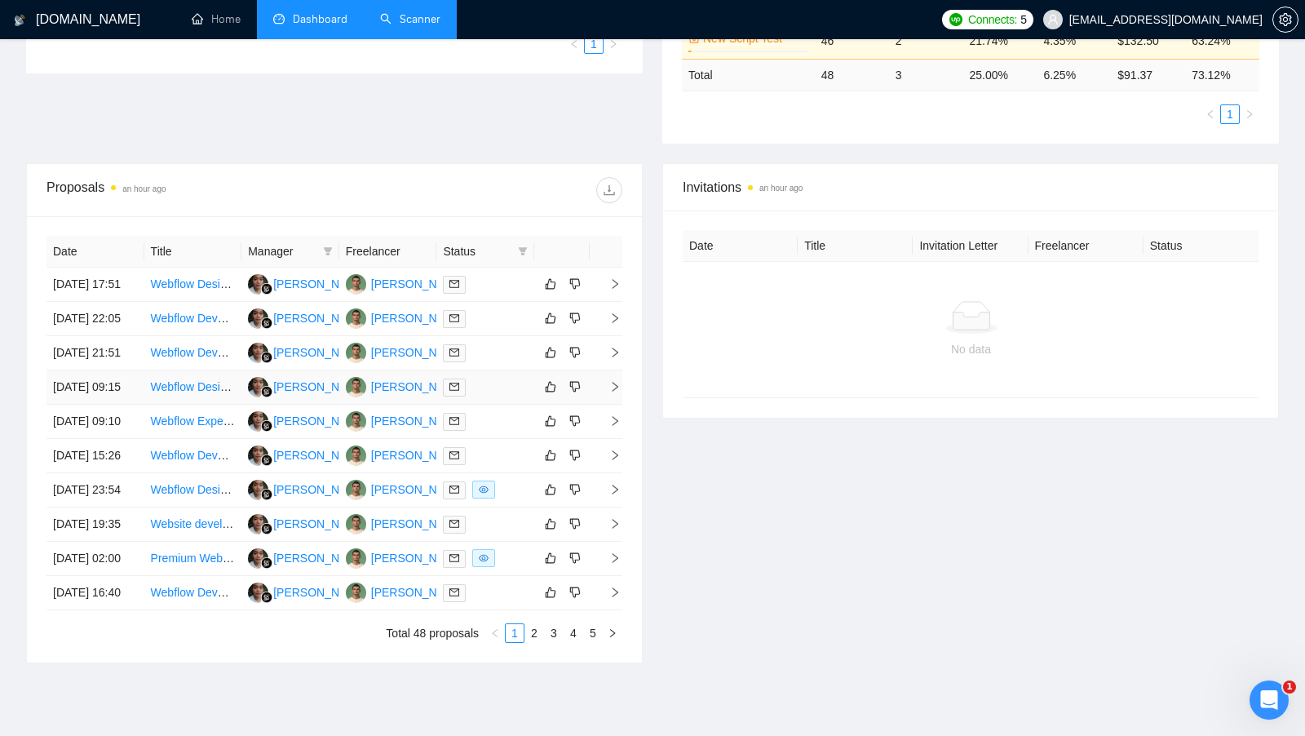
scroll to position [442, 0]
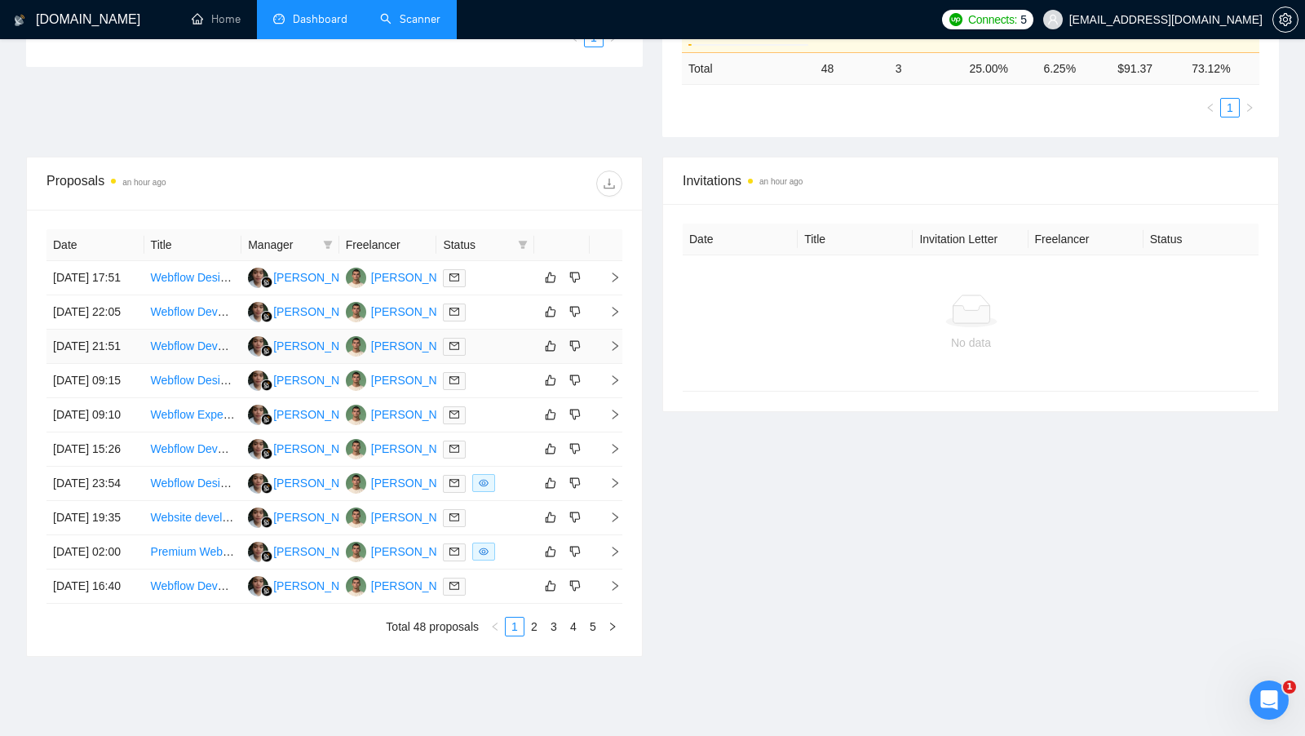
click at [410, 355] on div "Milan Stojanovic" at bounding box center [418, 346] width 94 height 18
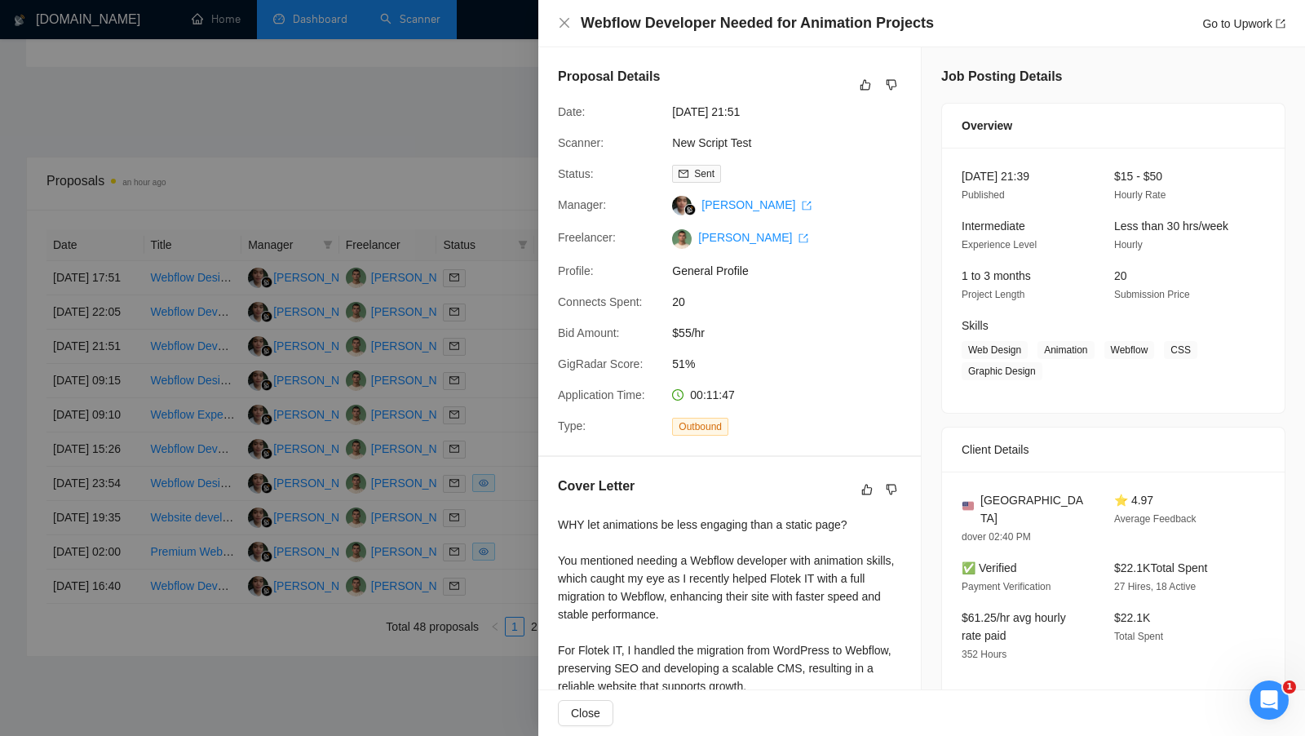
click at [507, 352] on div at bounding box center [652, 368] width 1305 height 736
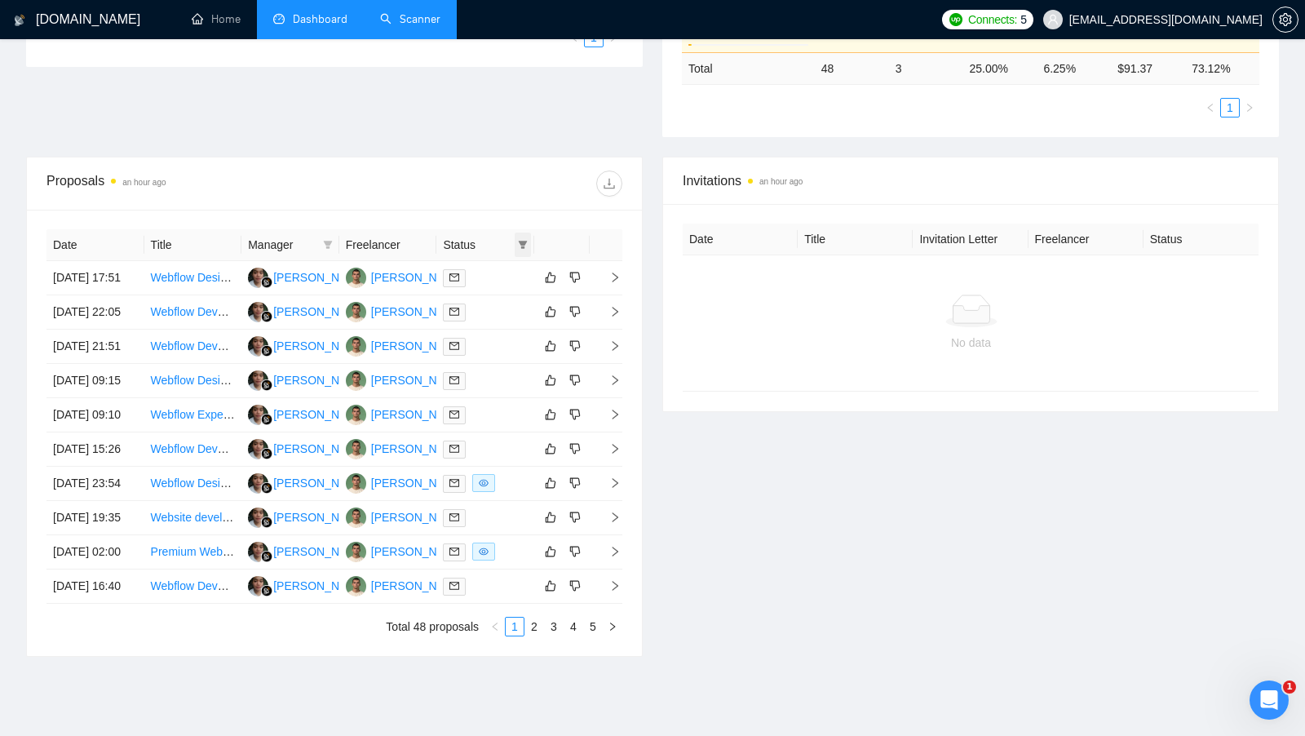
click at [529, 236] on span at bounding box center [523, 245] width 16 height 24
click at [486, 276] on span "Chat" at bounding box center [470, 272] width 31 height 13
checkbox input "true"
click at [530, 157] on div "Proposals an hour ago" at bounding box center [335, 183] width 576 height 52
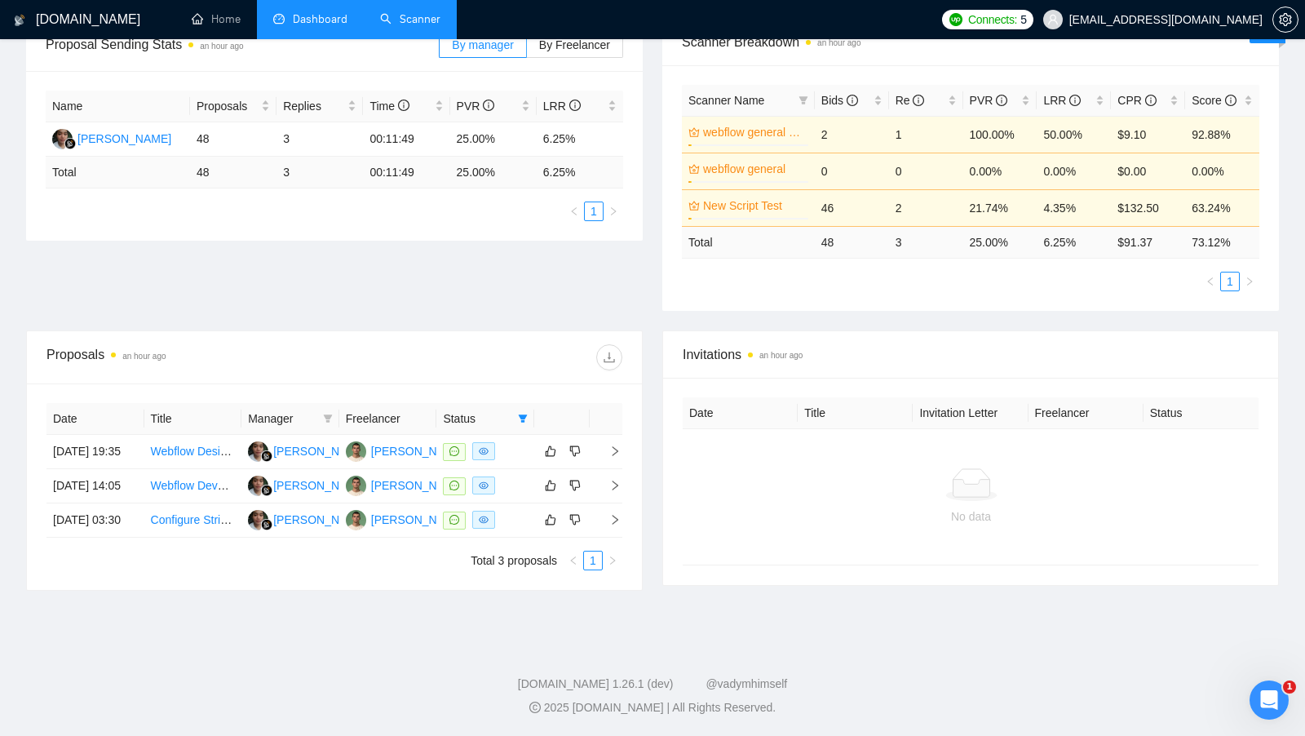
scroll to position [308, 0]
click at [512, 442] on div at bounding box center [485, 451] width 85 height 19
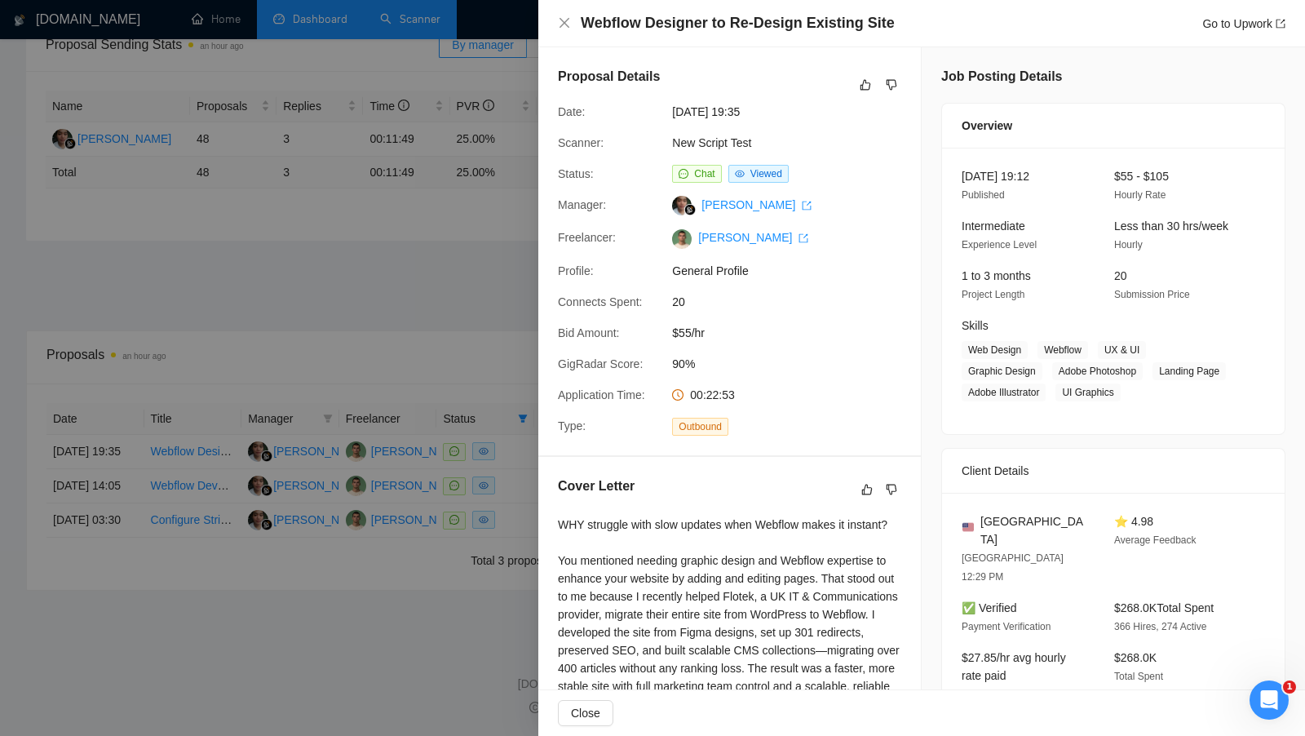
click at [329, 101] on div at bounding box center [652, 368] width 1305 height 736
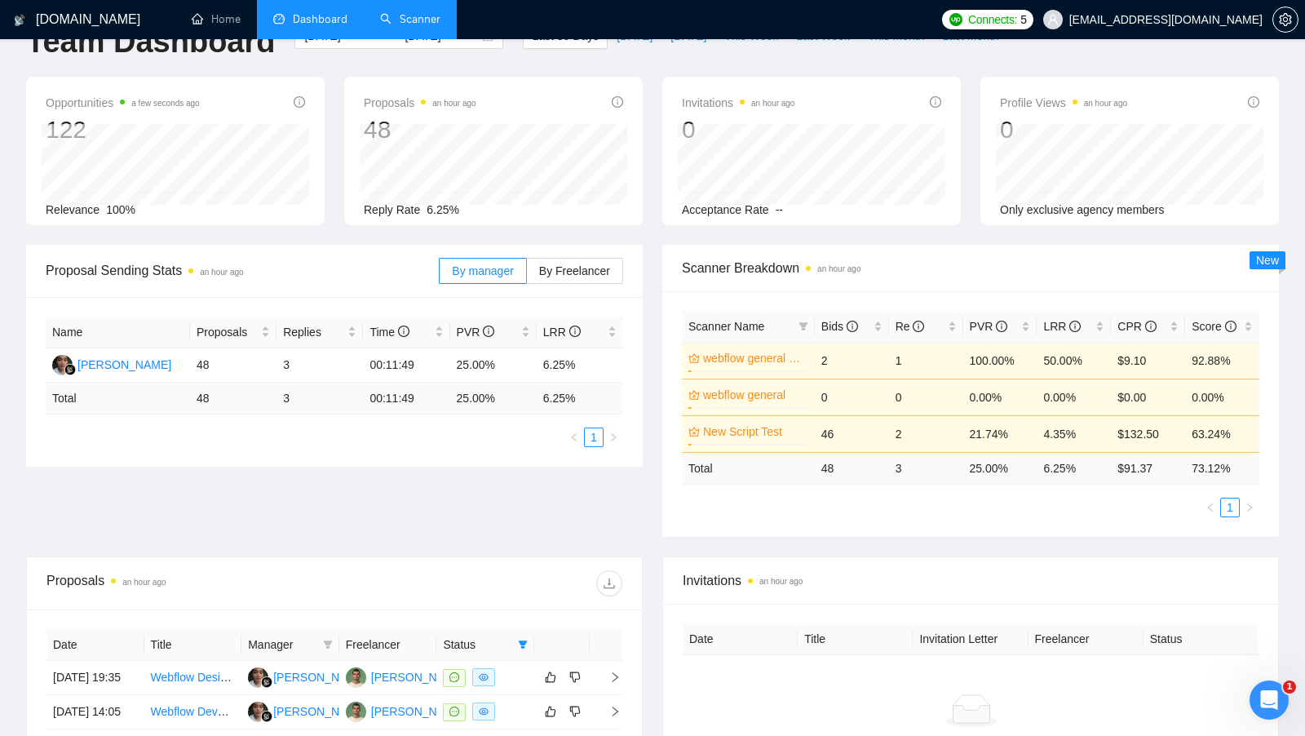
scroll to position [0, 0]
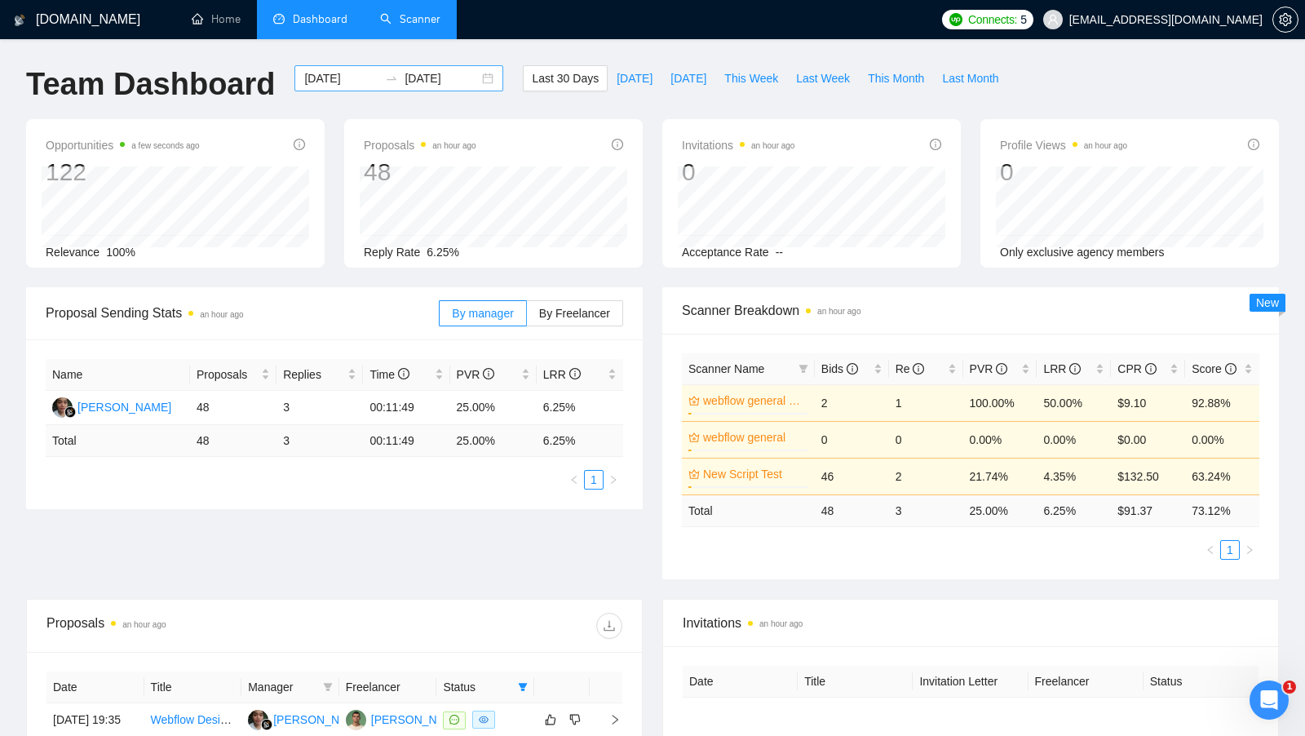
click at [474, 81] on div "2025-08-23 2025-09-22" at bounding box center [399, 78] width 209 height 26
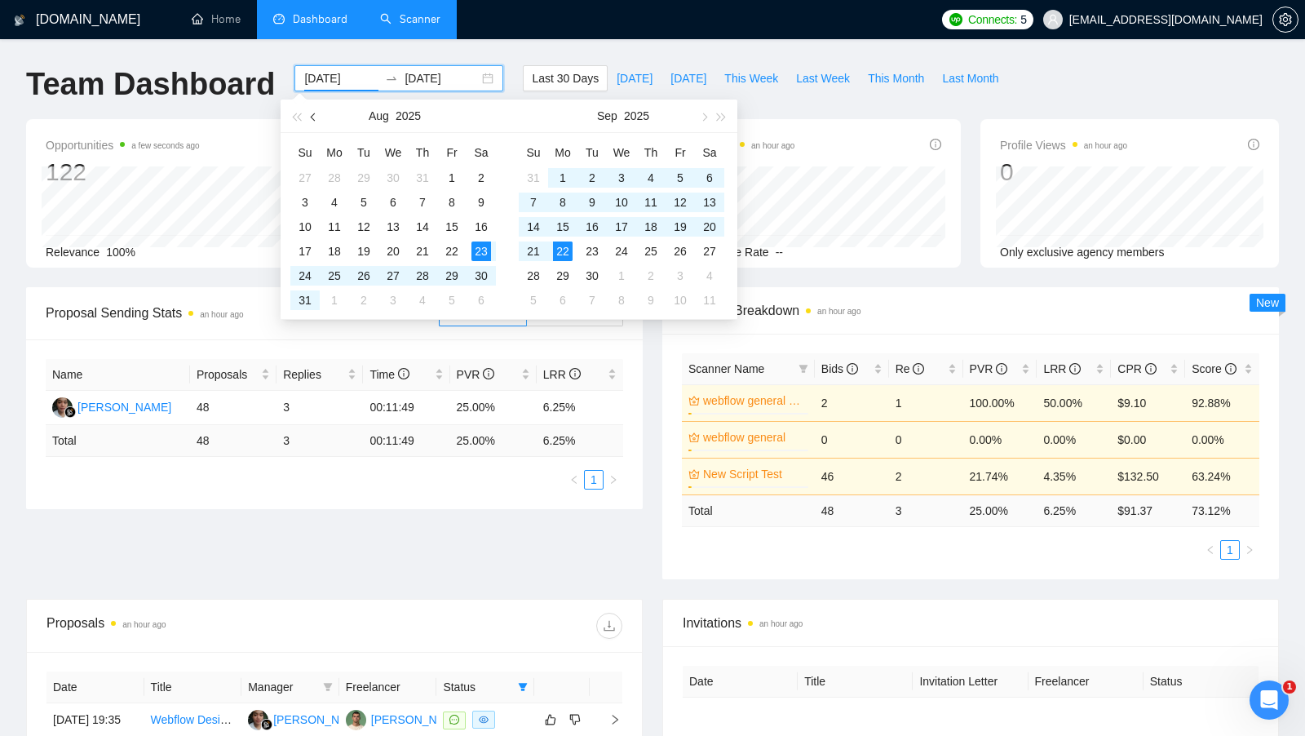
click at [308, 117] on button "button" at bounding box center [314, 116] width 18 height 33
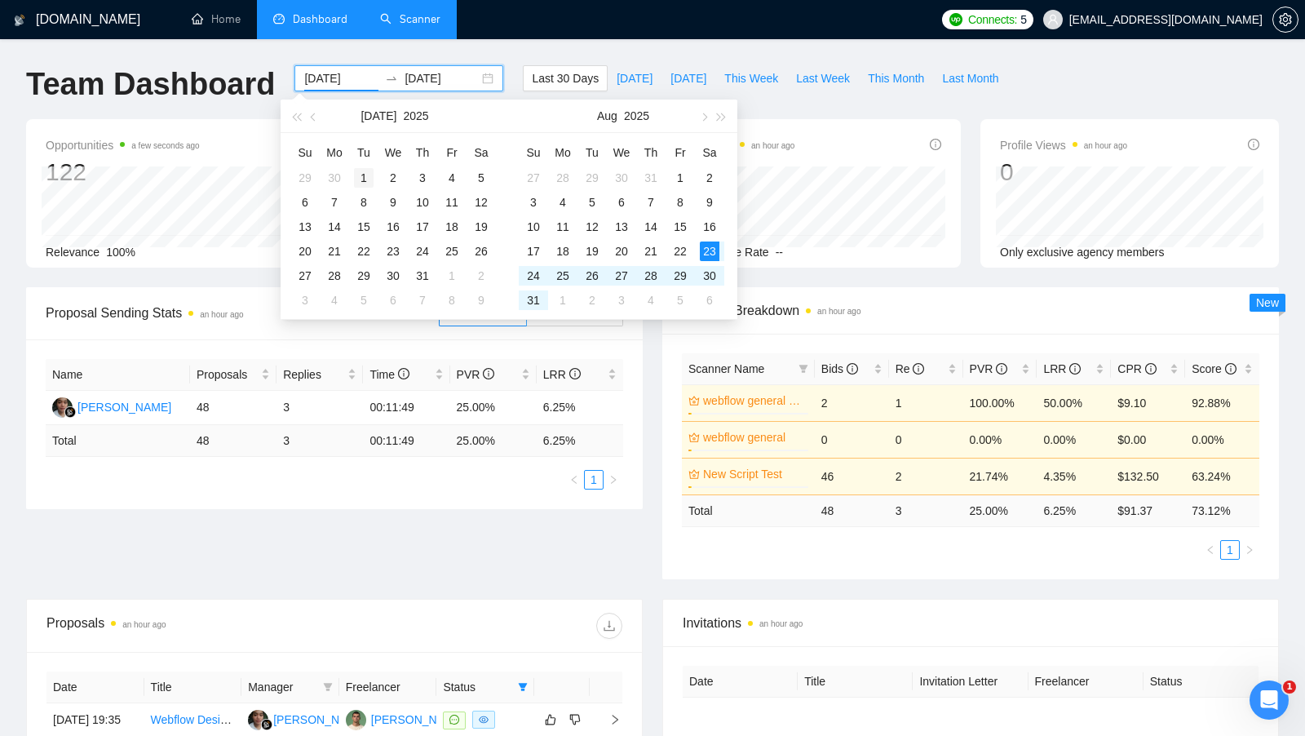
type input "2025-07-01"
click at [366, 173] on div "1" at bounding box center [364, 178] width 20 height 20
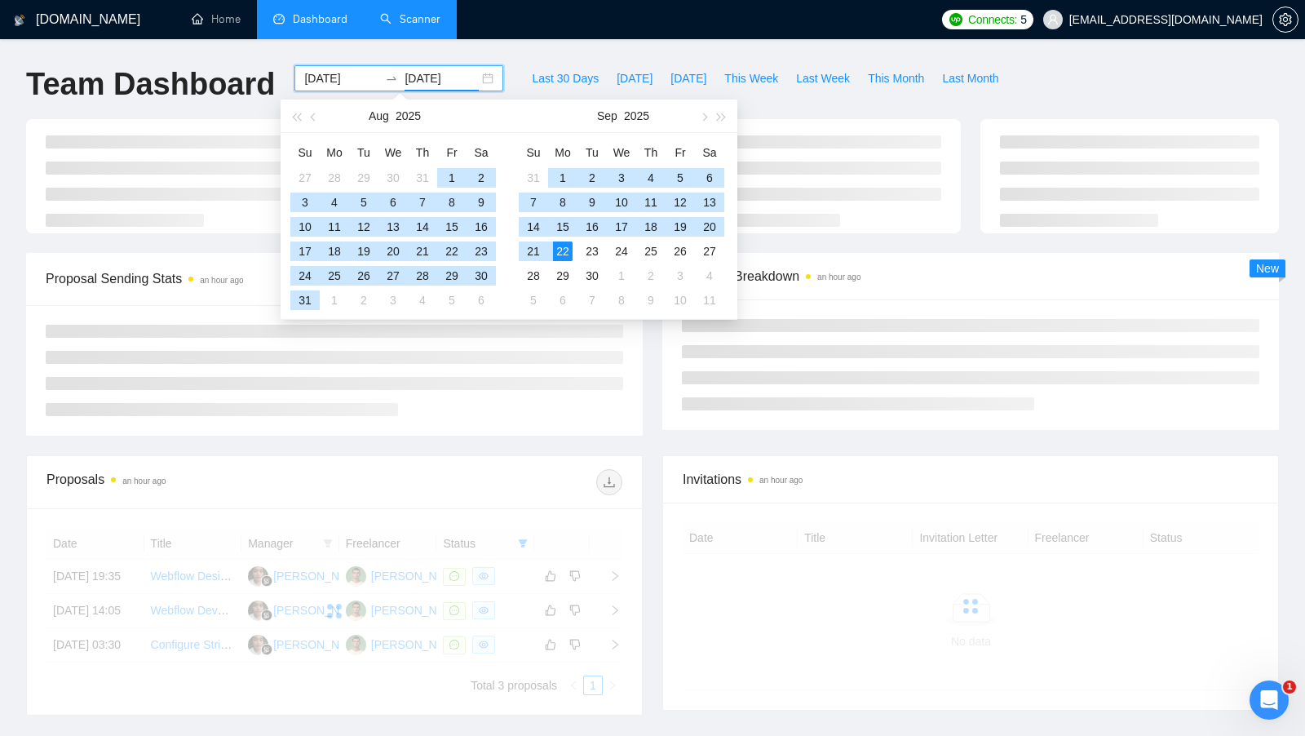
type input "2025-09-22"
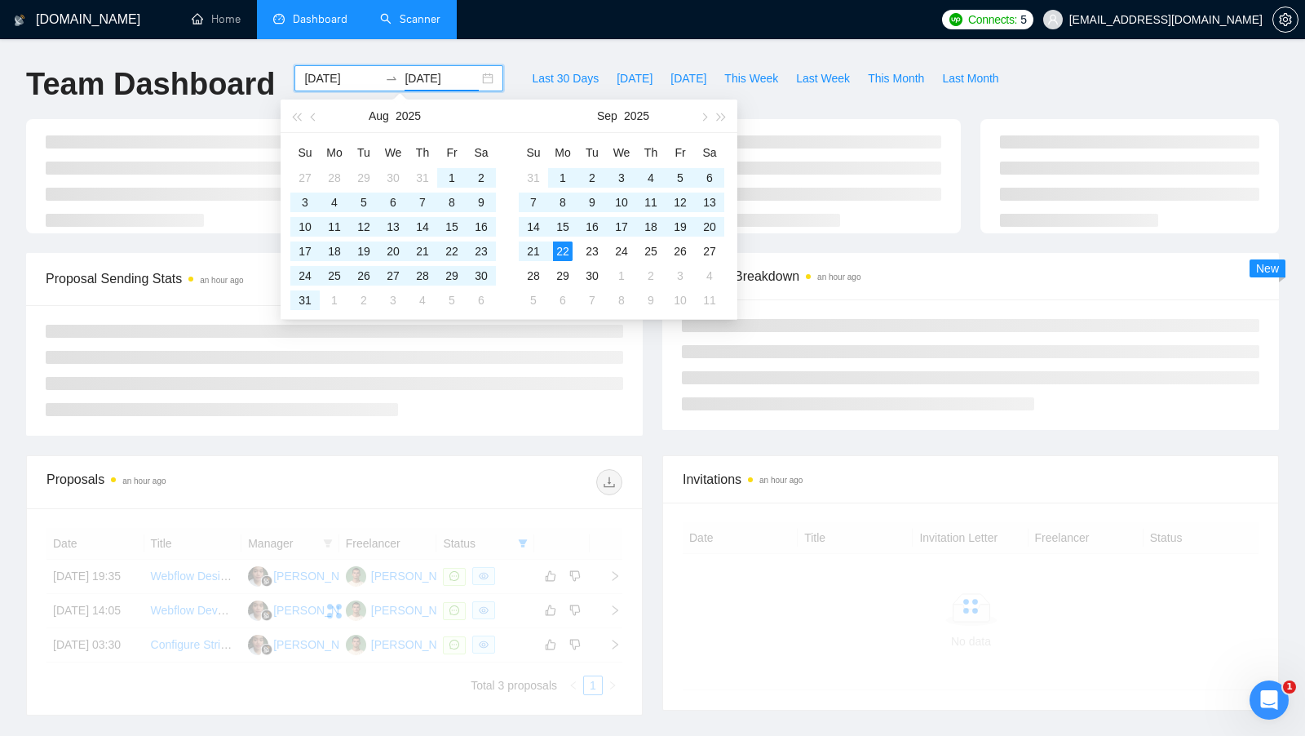
click at [499, 441] on div "Proposal Sending Stats an hour ago By manager By Freelancer Scanner Breakdown a…" at bounding box center [652, 354] width 1273 height 202
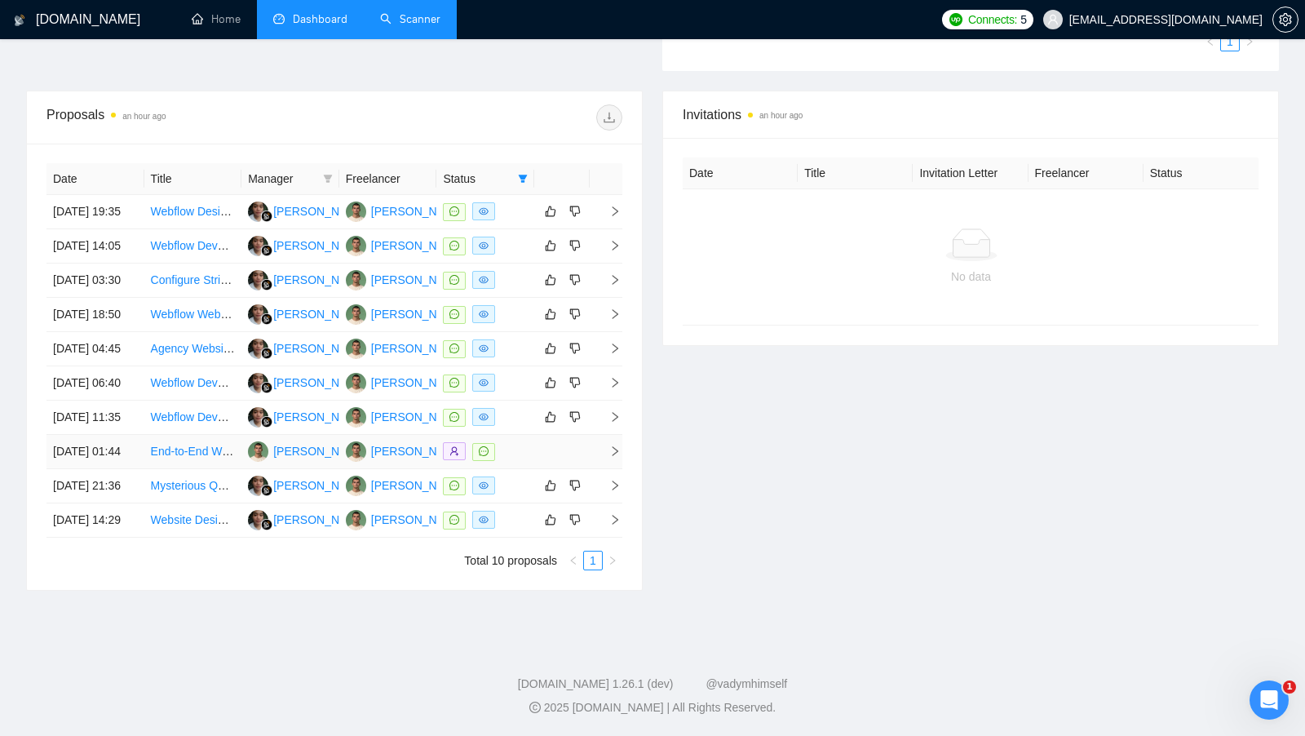
scroll to position [574, 0]
click at [518, 538] on td at bounding box center [486, 520] width 98 height 34
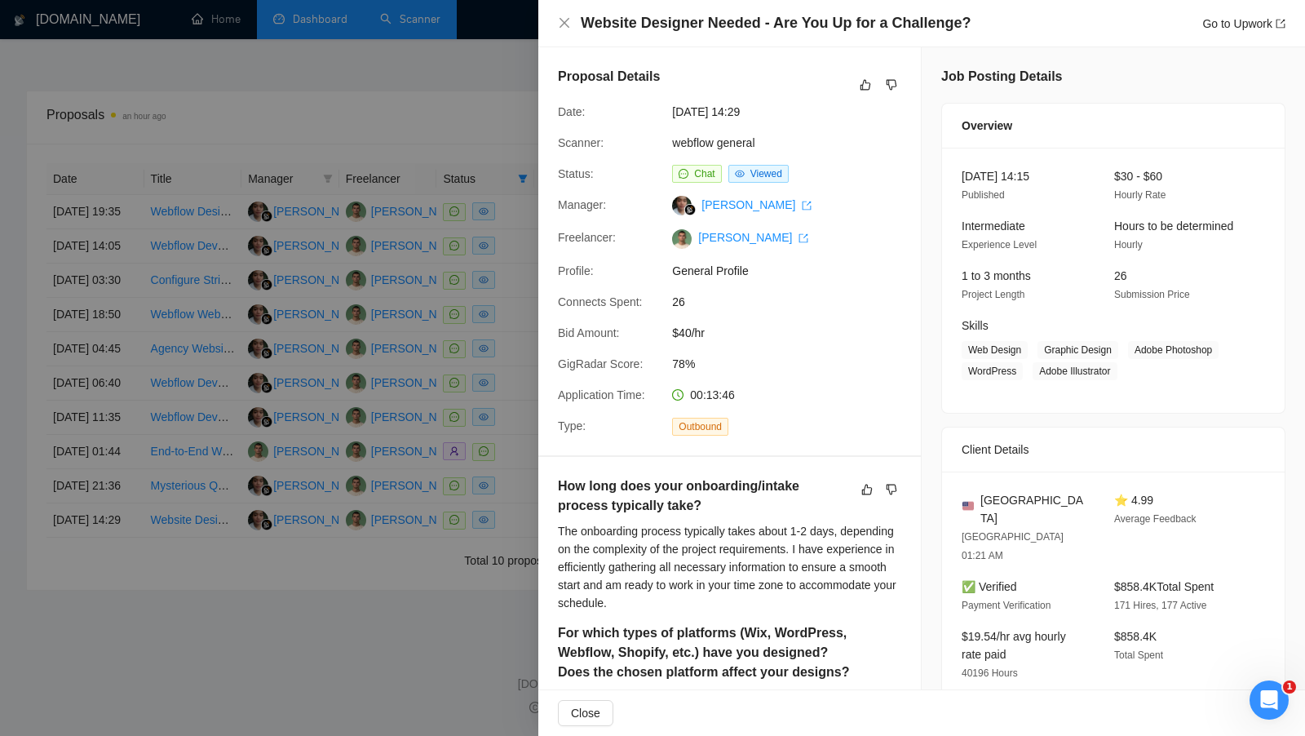
click at [846, 26] on h4 "Website Designer Needed - Are You Up for a Challenge?" at bounding box center [776, 23] width 390 height 20
copy h4 "Website Designer Needed - Are You Up for a Challenge?"
click at [450, 633] on div at bounding box center [652, 368] width 1305 height 736
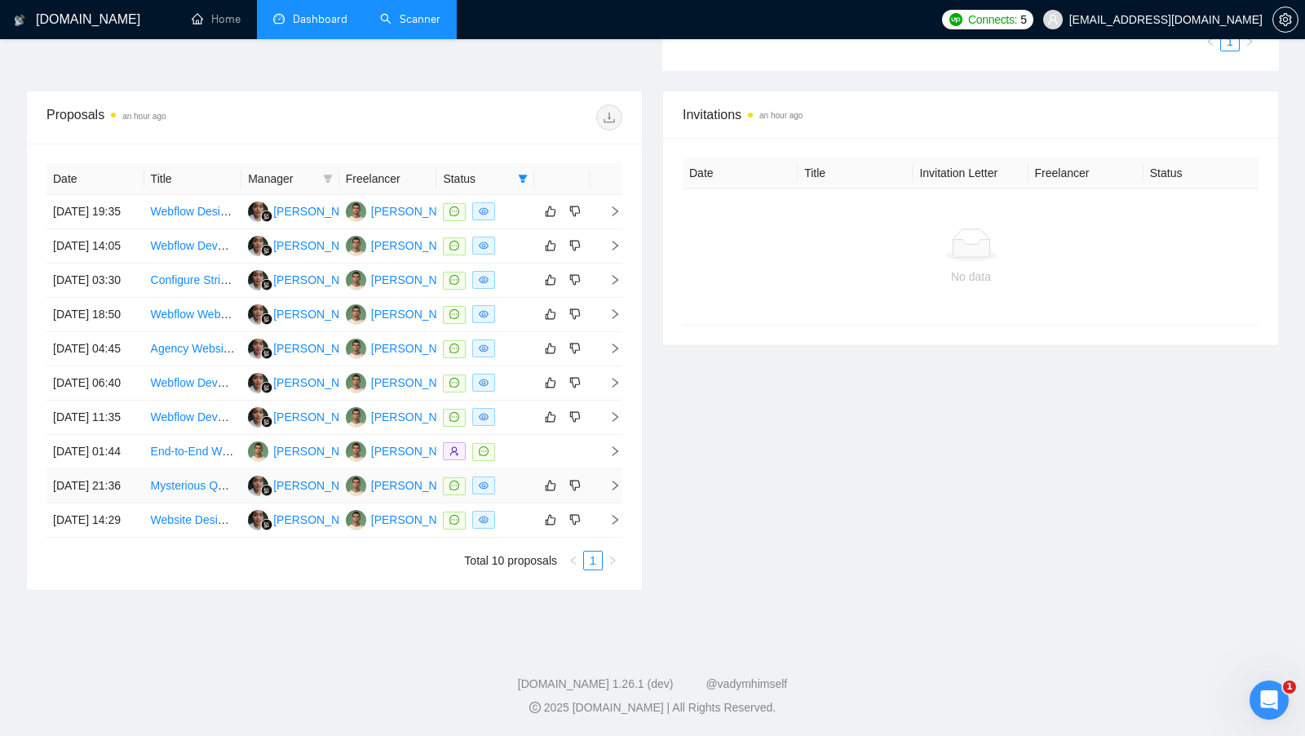
click at [497, 503] on td at bounding box center [486, 486] width 98 height 34
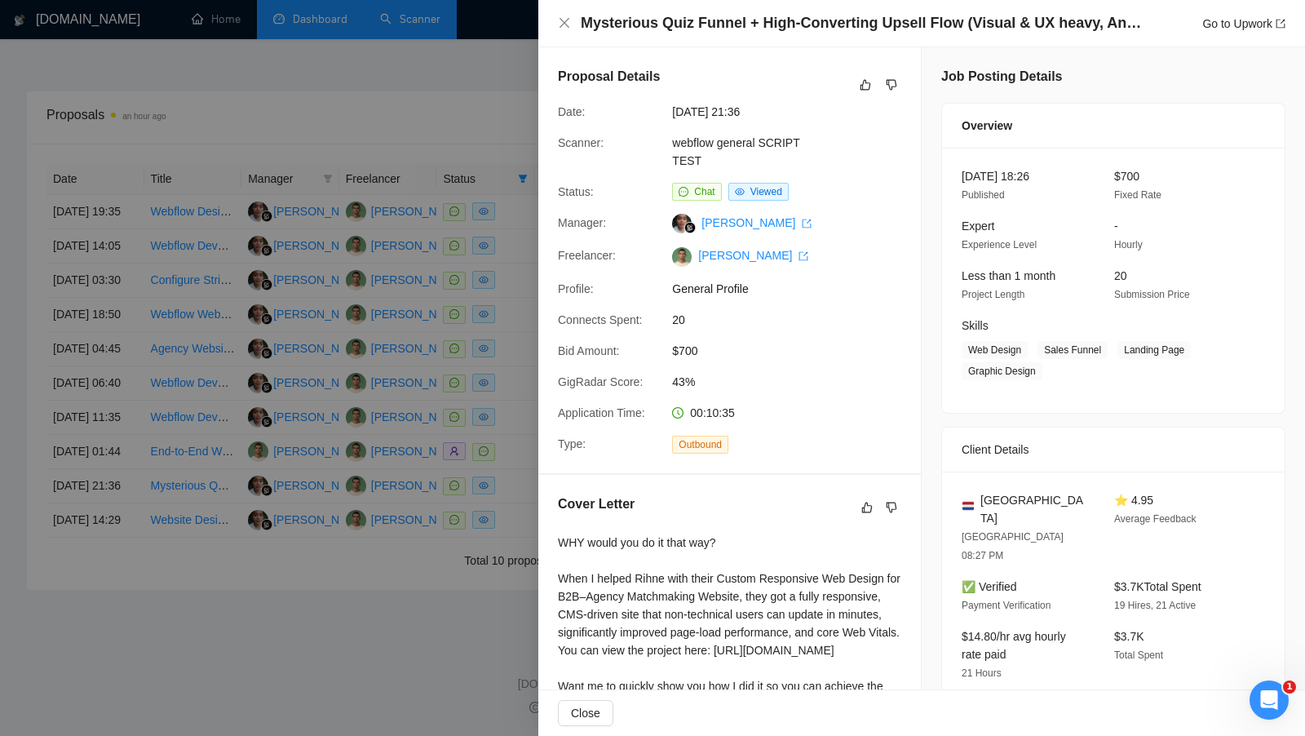
click at [783, 29] on h4 "Mysterious Quiz Funnel + High-Converting Upsell Flow (Visual & UX heavy, Anti-C…" at bounding box center [862, 23] width 563 height 20
click at [784, 29] on h4 "Mysterious Quiz Funnel + High-Converting Upsell Flow (Visual & UX heavy, Anti-C…" at bounding box center [862, 23] width 563 height 20
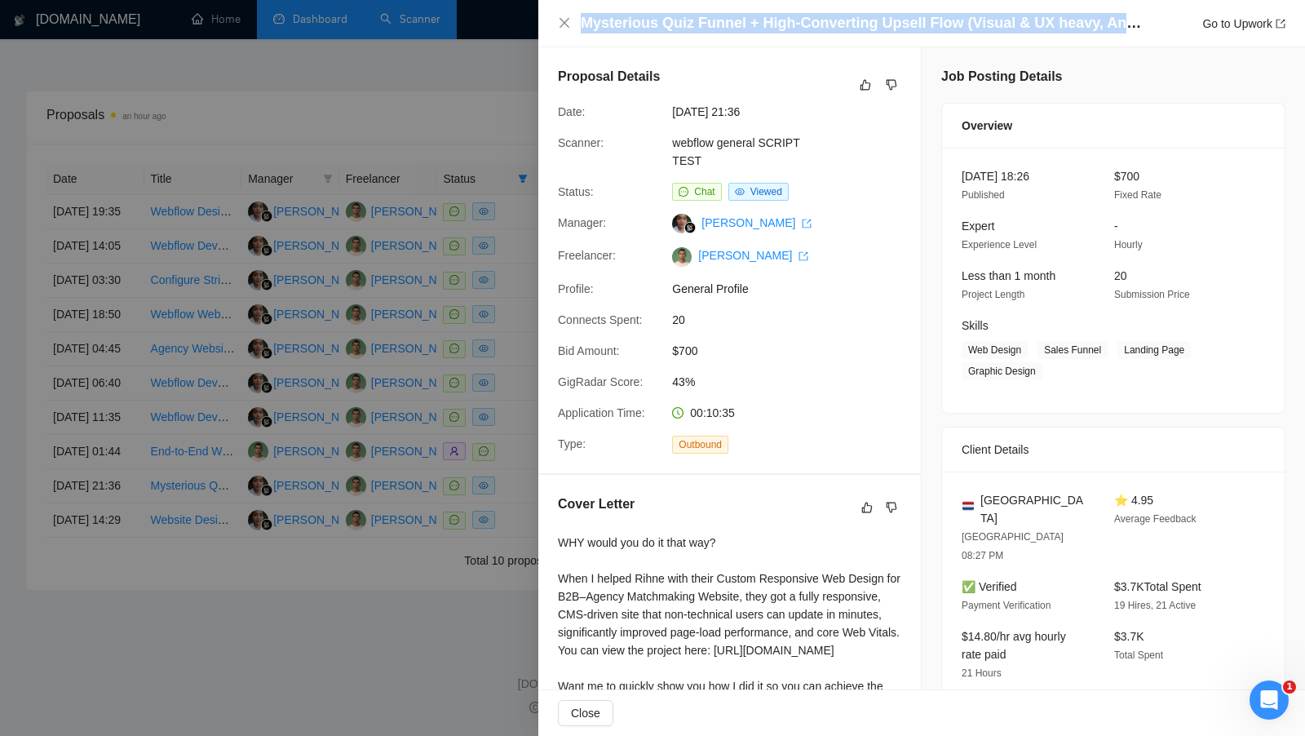
click at [784, 29] on h4 "Mysterious Quiz Funnel + High-Converting Upsell Flow (Visual & UX heavy, Anti-C…" at bounding box center [862, 23] width 563 height 20
copy h4 "Mysterious Quiz Funnel + High-Converting Upsell Flow (Visual & UX heavy, Anti-C…"
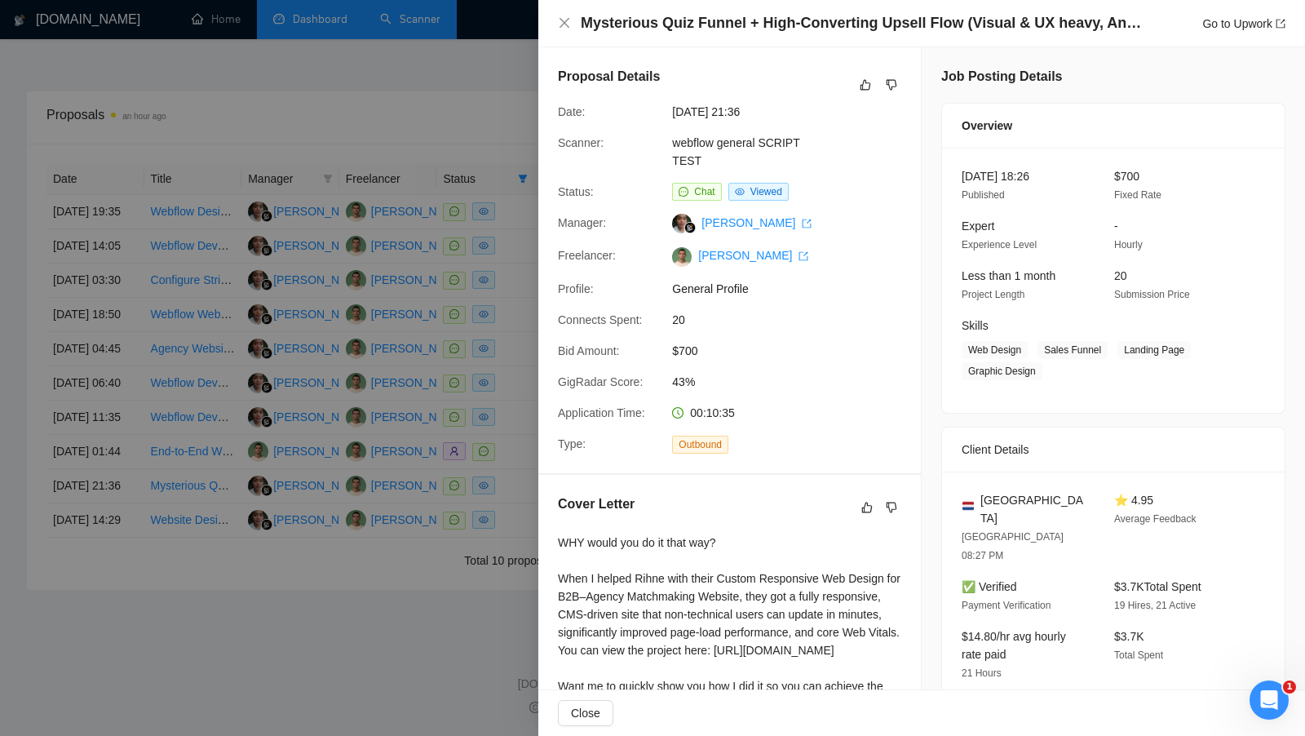
click at [438, 414] on div at bounding box center [652, 368] width 1305 height 736
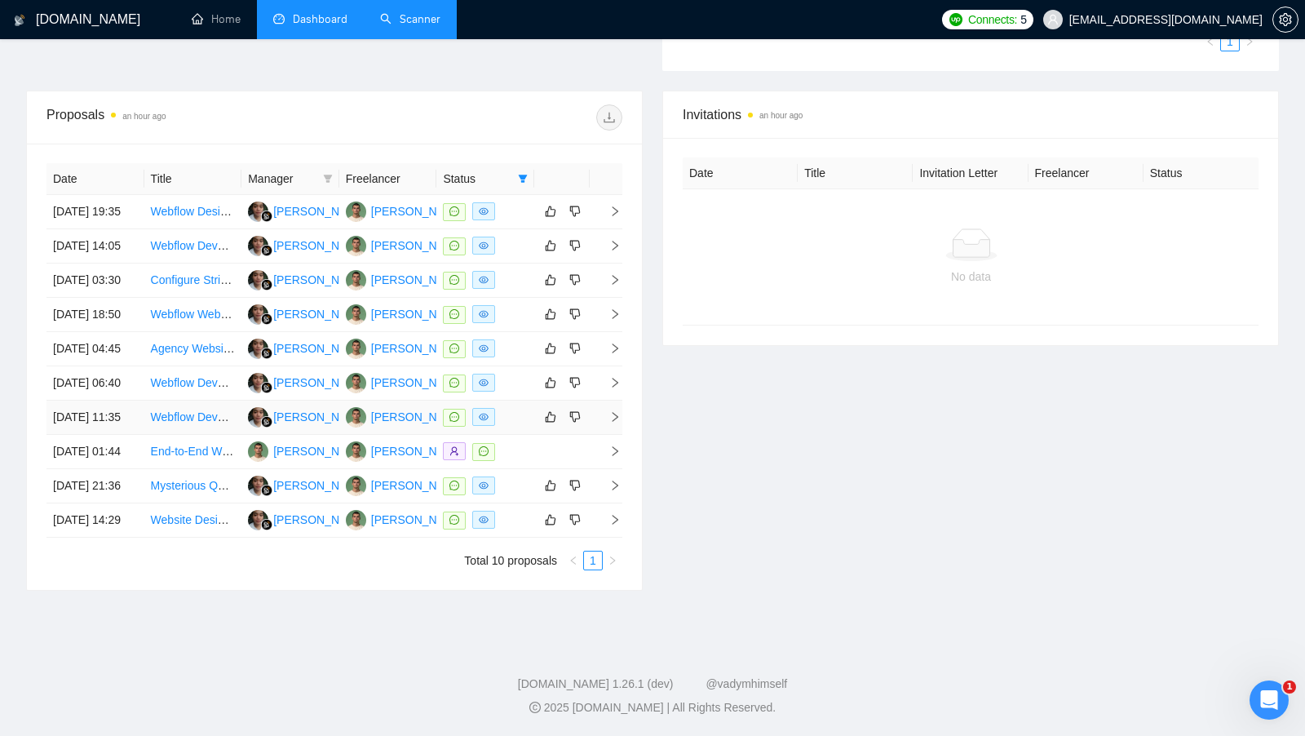
click at [507, 427] on div at bounding box center [485, 417] width 85 height 19
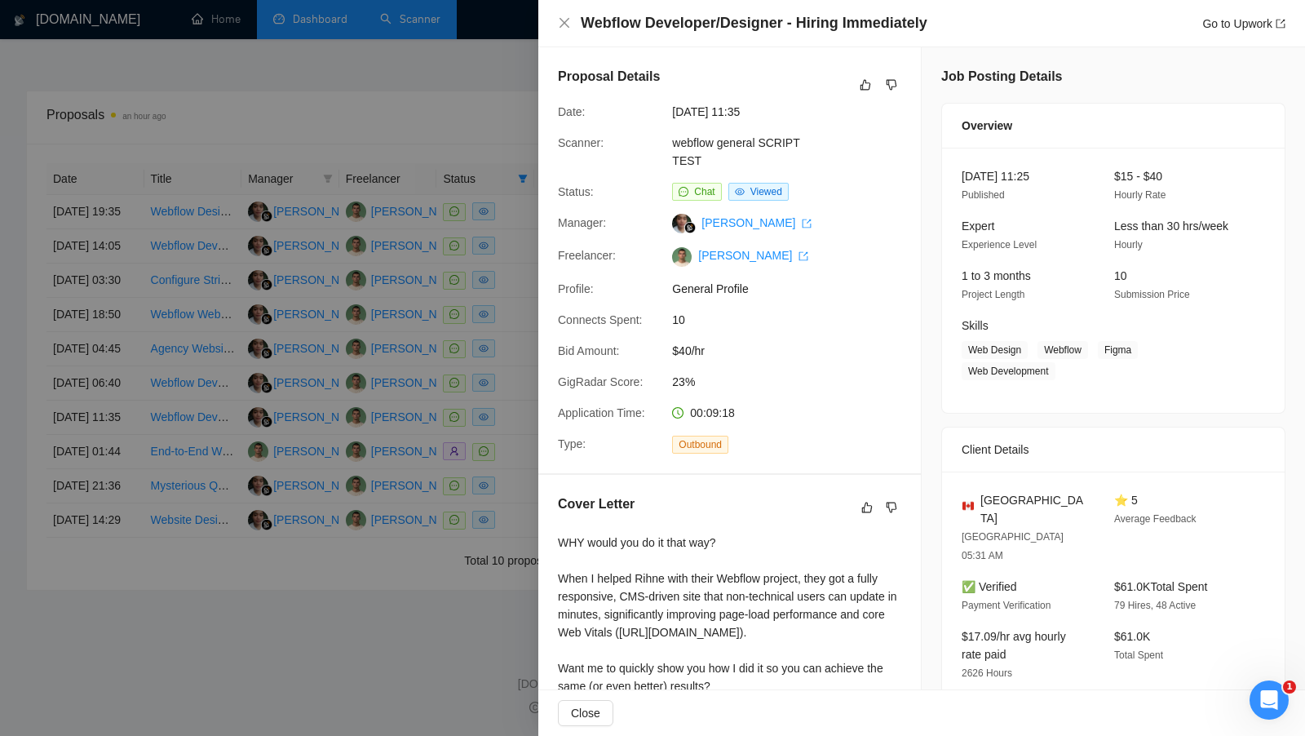
click at [760, 16] on h4 "Webflow Developer/Designer - Hiring Immediately" at bounding box center [754, 23] width 347 height 20
copy h4 "Webflow Developer/Designer - Hiring Immediately"
click at [510, 451] on div at bounding box center [652, 368] width 1305 height 736
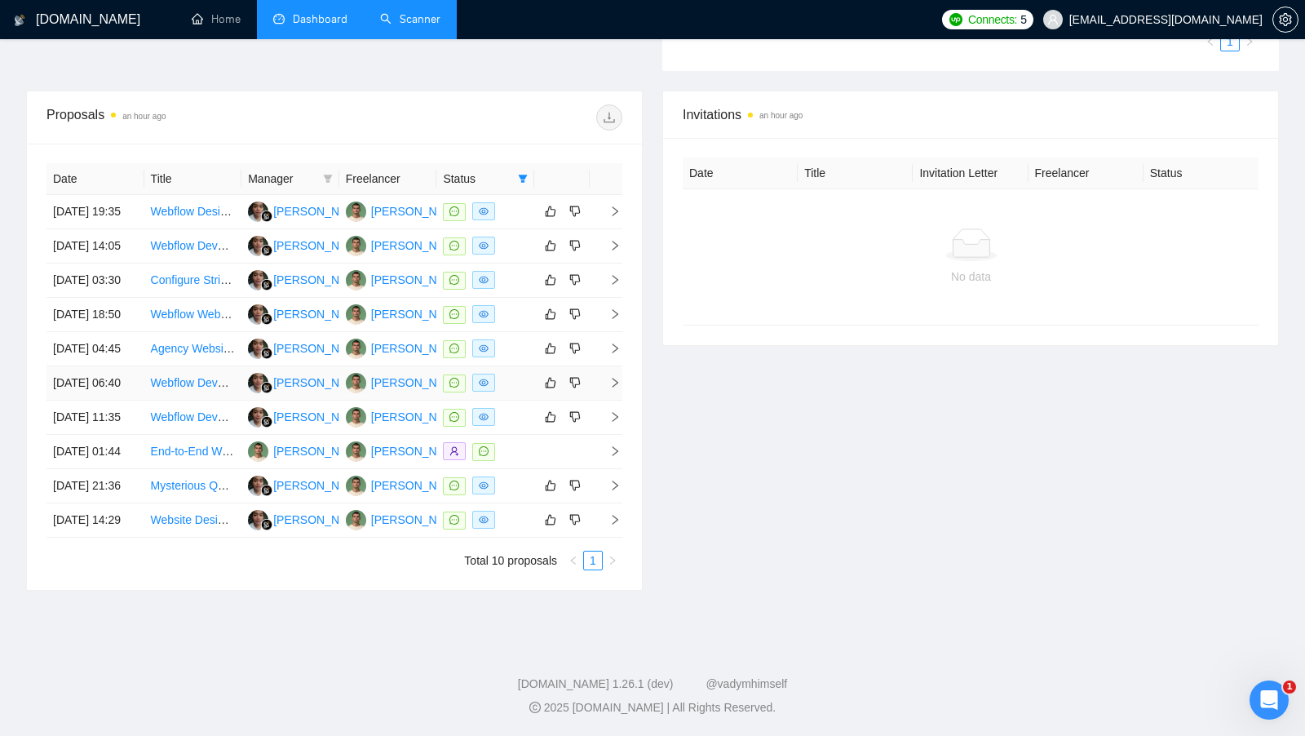
click at [512, 392] on div at bounding box center [485, 383] width 85 height 19
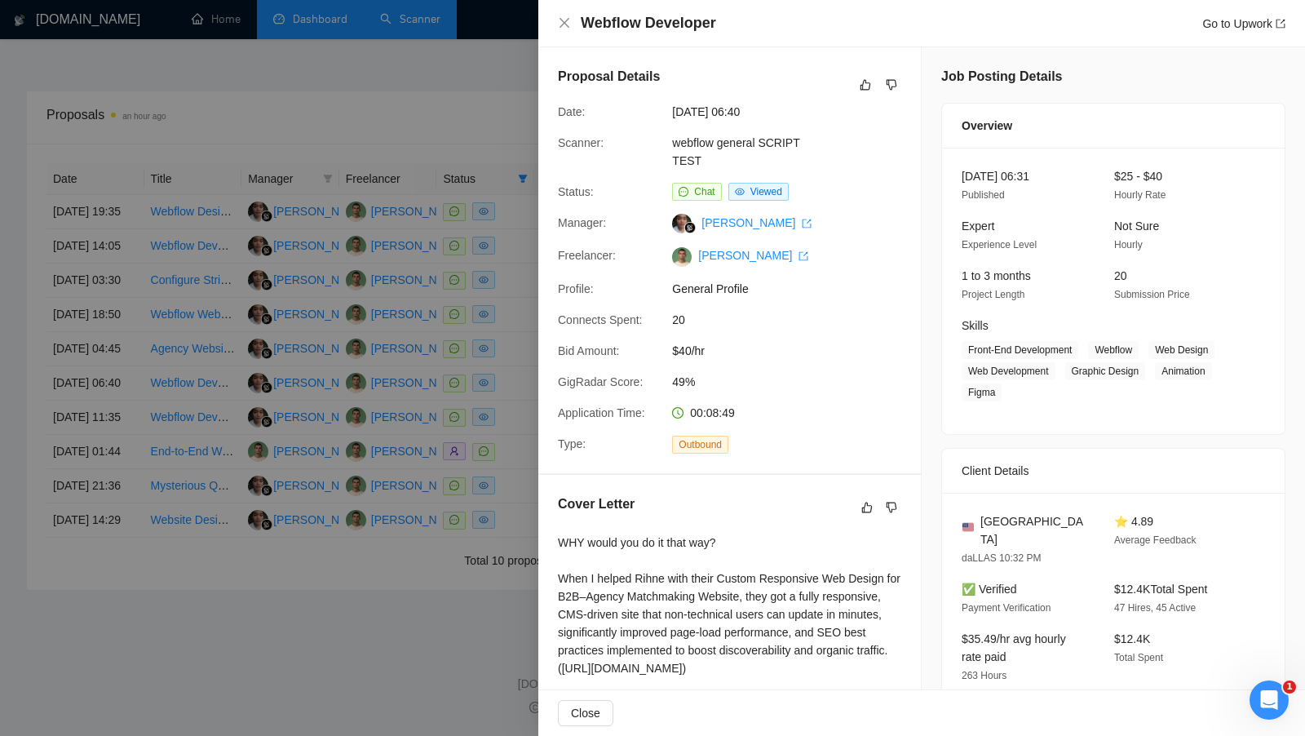
click at [699, 31] on h4 "Webflow Developer" at bounding box center [648, 23] width 135 height 20
copy h4 "Webflow Developer"
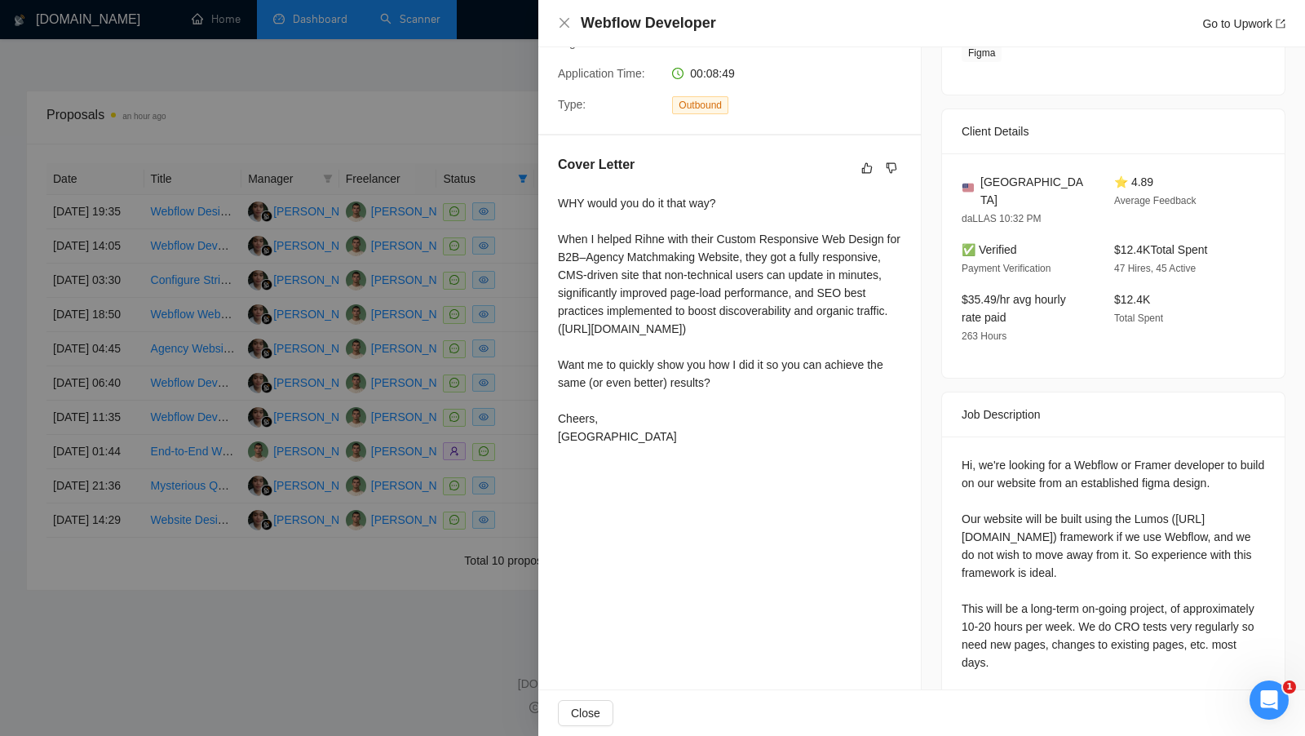
scroll to position [338, 0]
click at [350, 345] on div at bounding box center [652, 368] width 1305 height 736
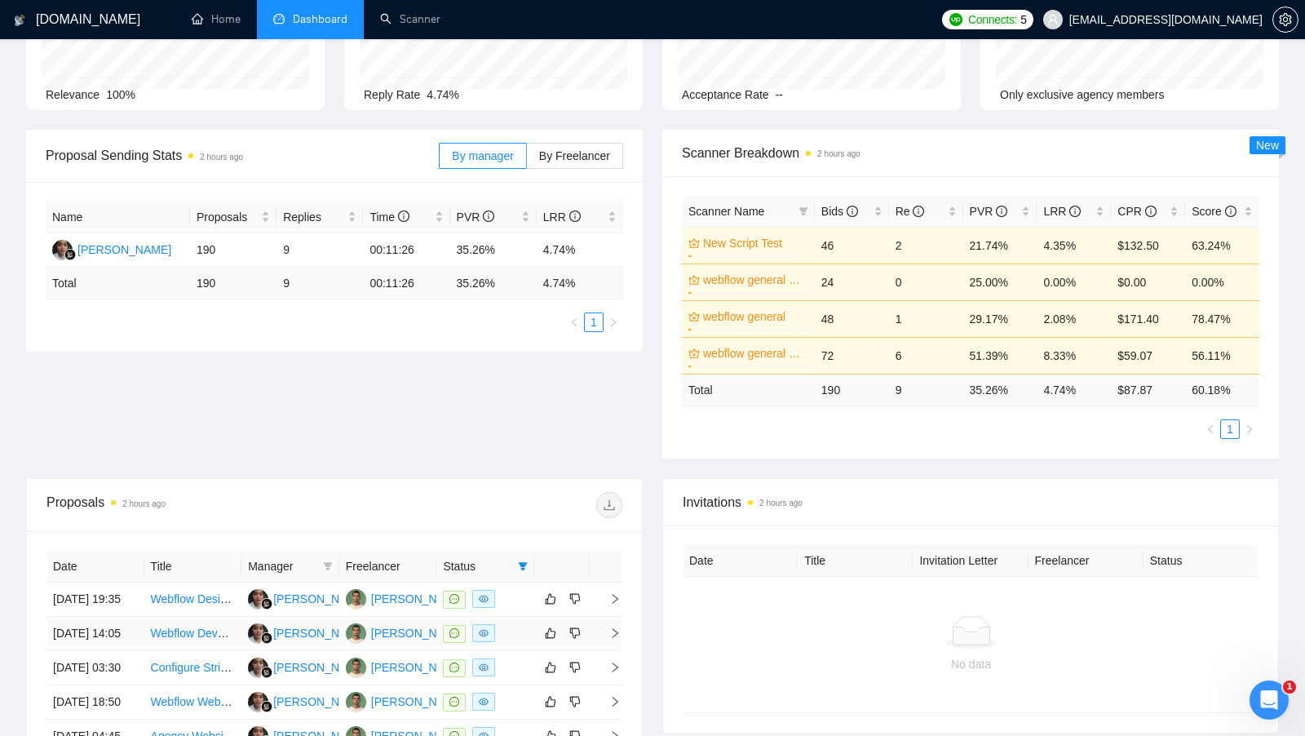
scroll to position [0, 0]
